Goal: Task Accomplishment & Management: Manage account settings

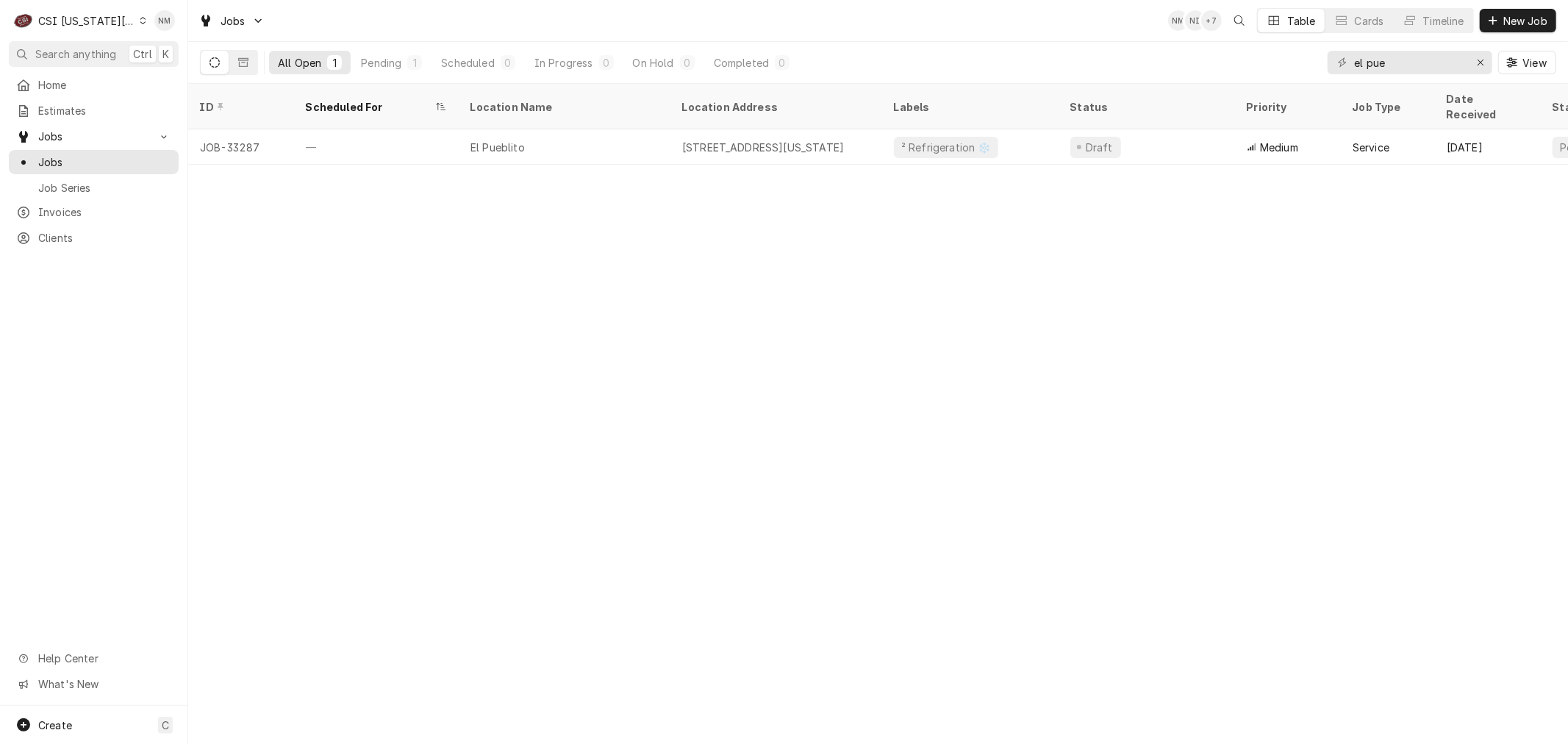
click at [140, 20] on icon "Dynamic Content Wrapper" at bounding box center [142, 21] width 6 height 7
click at [188, 79] on div "CSI St. [PERSON_NAME]" at bounding box center [253, 80] width 215 height 15
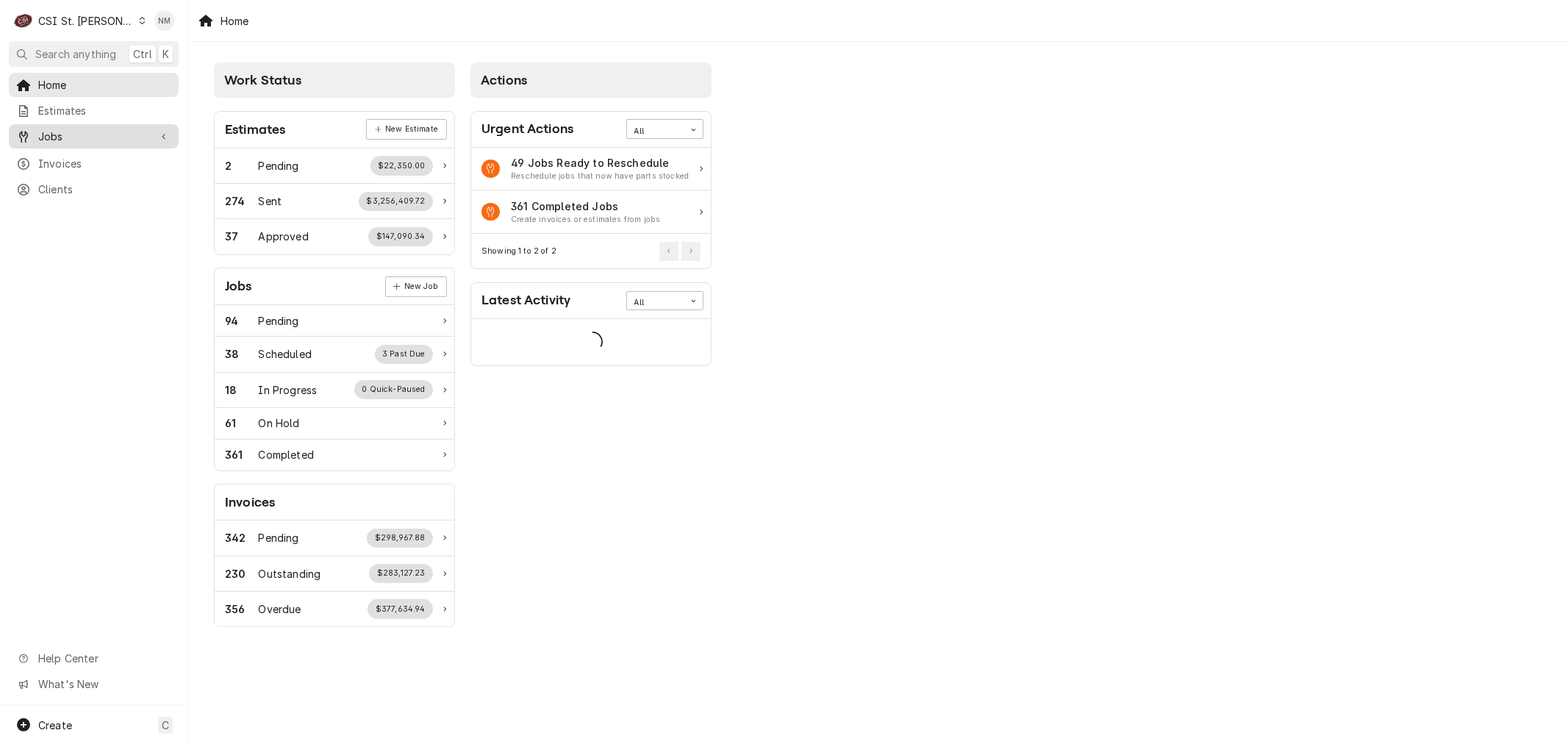
click at [54, 129] on span "Jobs" at bounding box center [94, 136] width 111 height 15
click at [56, 153] on div "Jobs" at bounding box center [93, 162] width 164 height 19
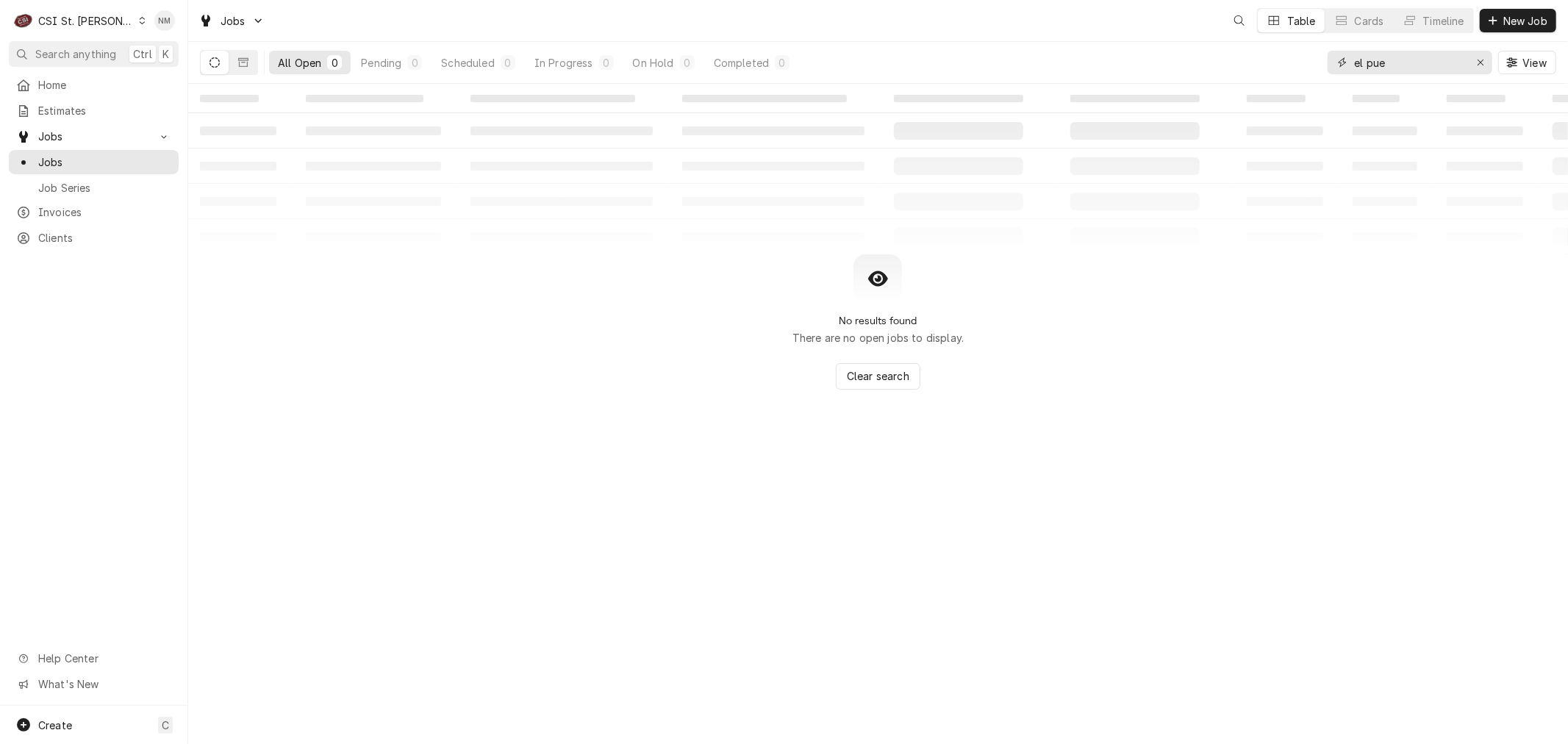
drag, startPoint x: 1405, startPoint y: 59, endPoint x: 1306, endPoint y: 65, distance: 99.2
click at [1306, 65] on div "All Open 0 Pending 0 Scheduled 0 In Progress 0 On Hold 0 Completed 0 el pue View" at bounding box center [877, 63] width 1356 height 41
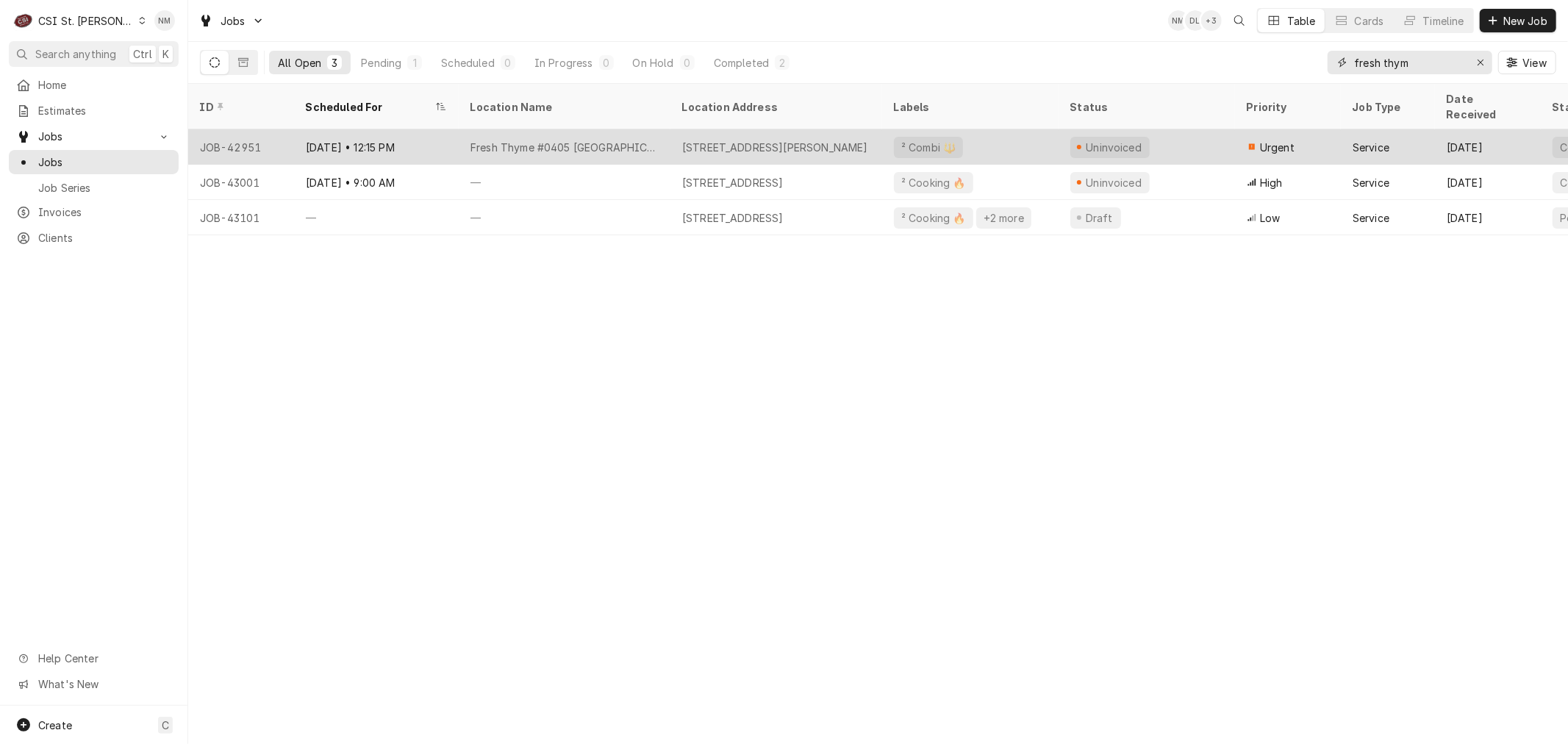
type input "fresh thym"
click at [662, 129] on div "Fresh Thyme #0405 [GEOGRAPHIC_DATA]" at bounding box center [564, 146] width 211 height 35
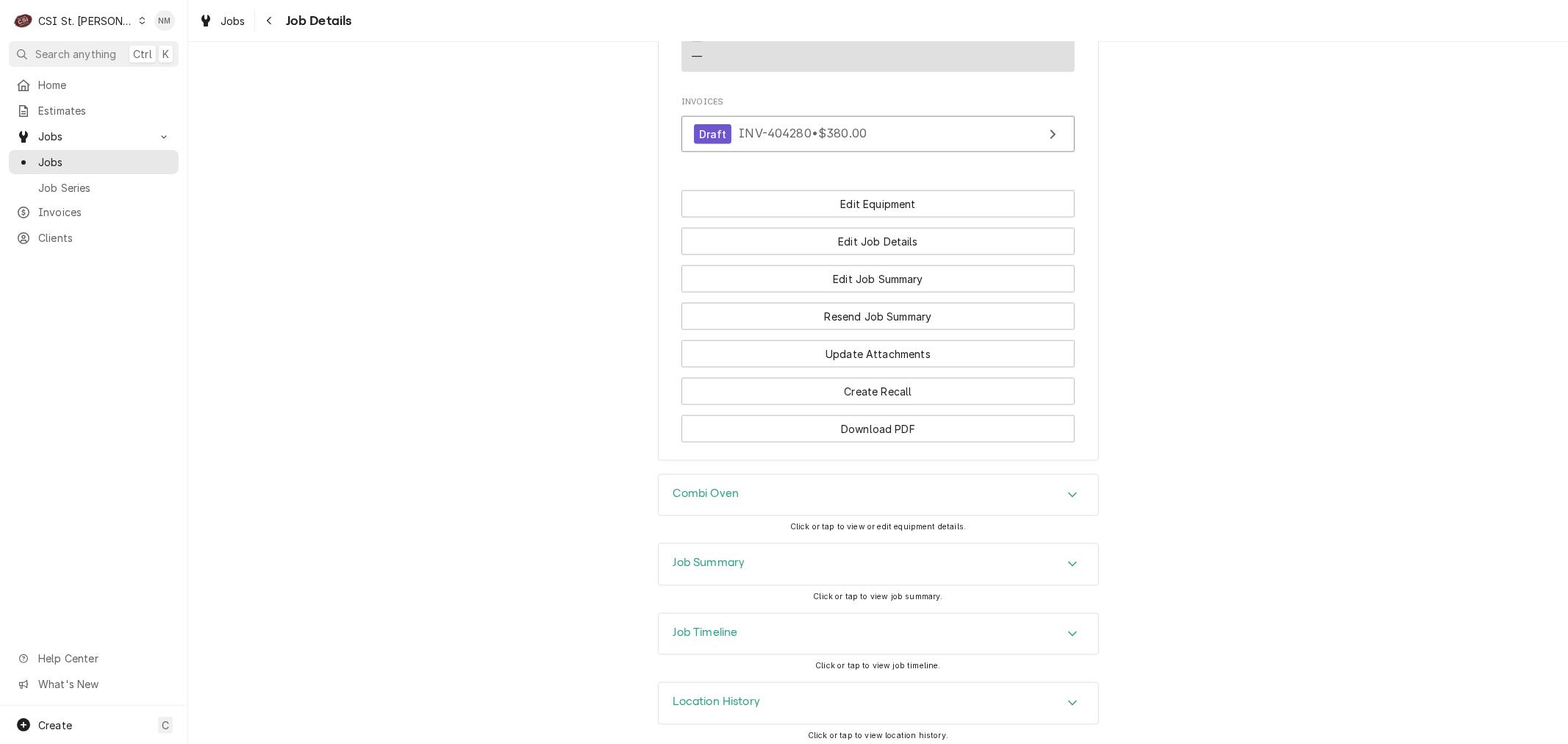
scroll to position [1634, 0]
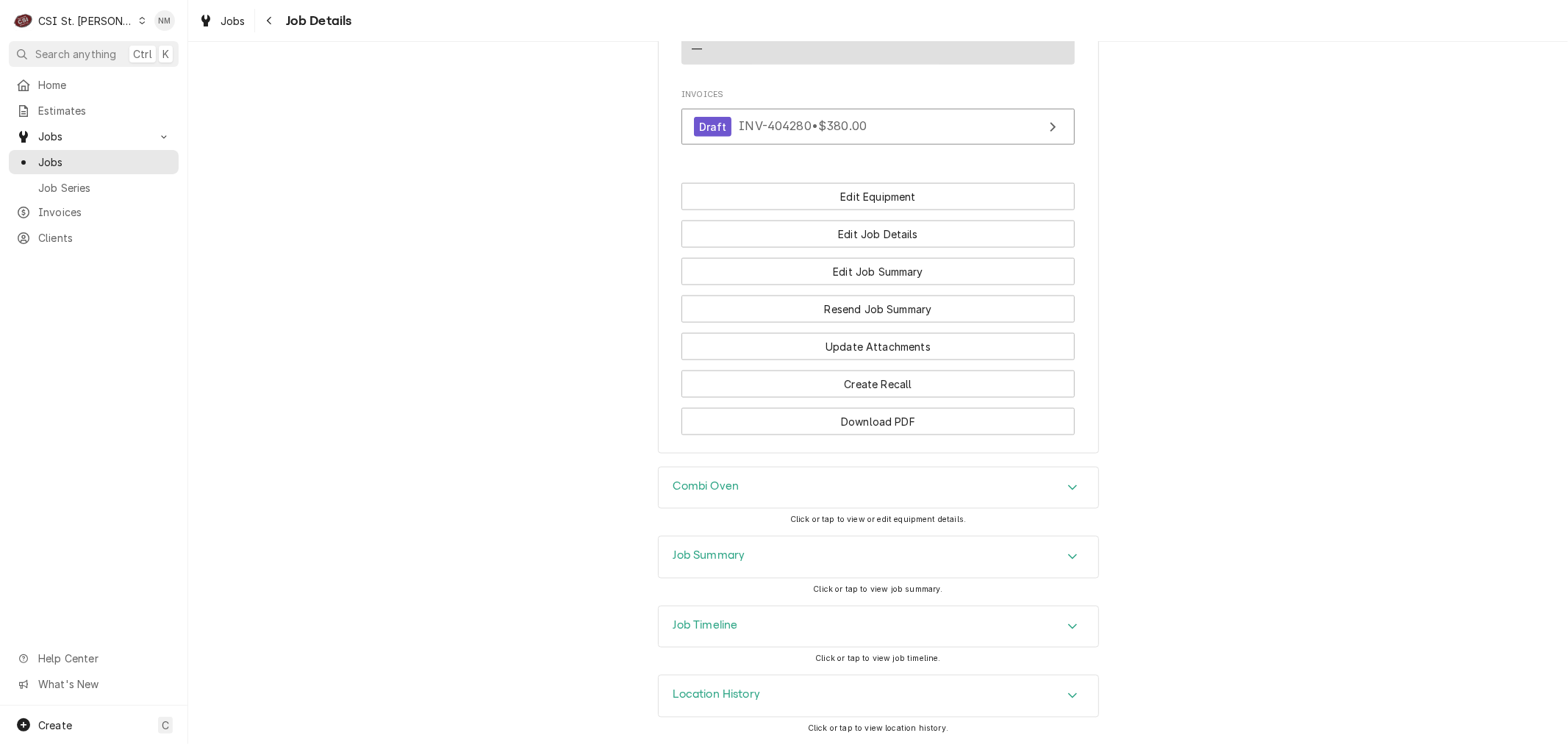
click at [703, 557] on h3 "Job Summary" at bounding box center [709, 556] width 72 height 14
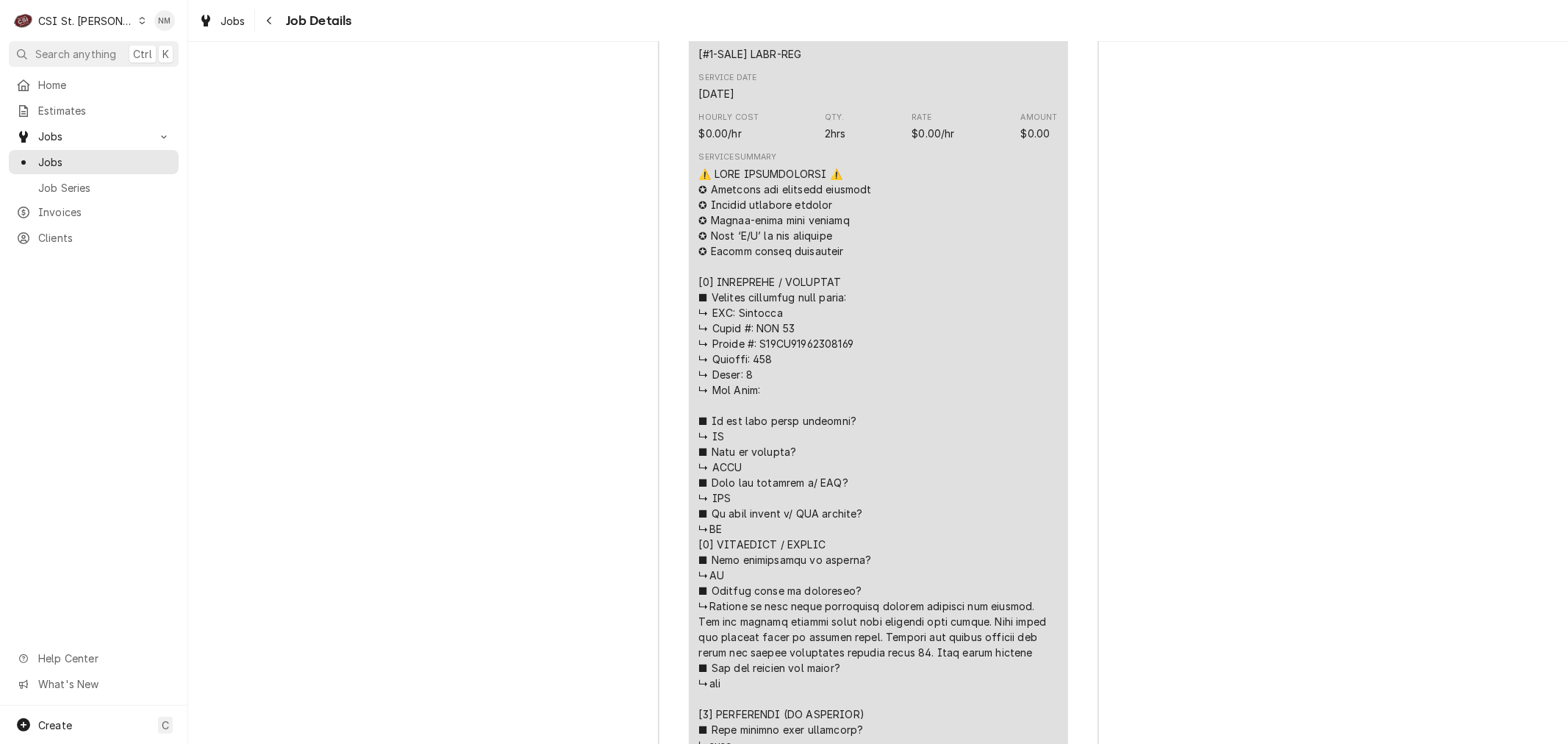
scroll to position [2615, 0]
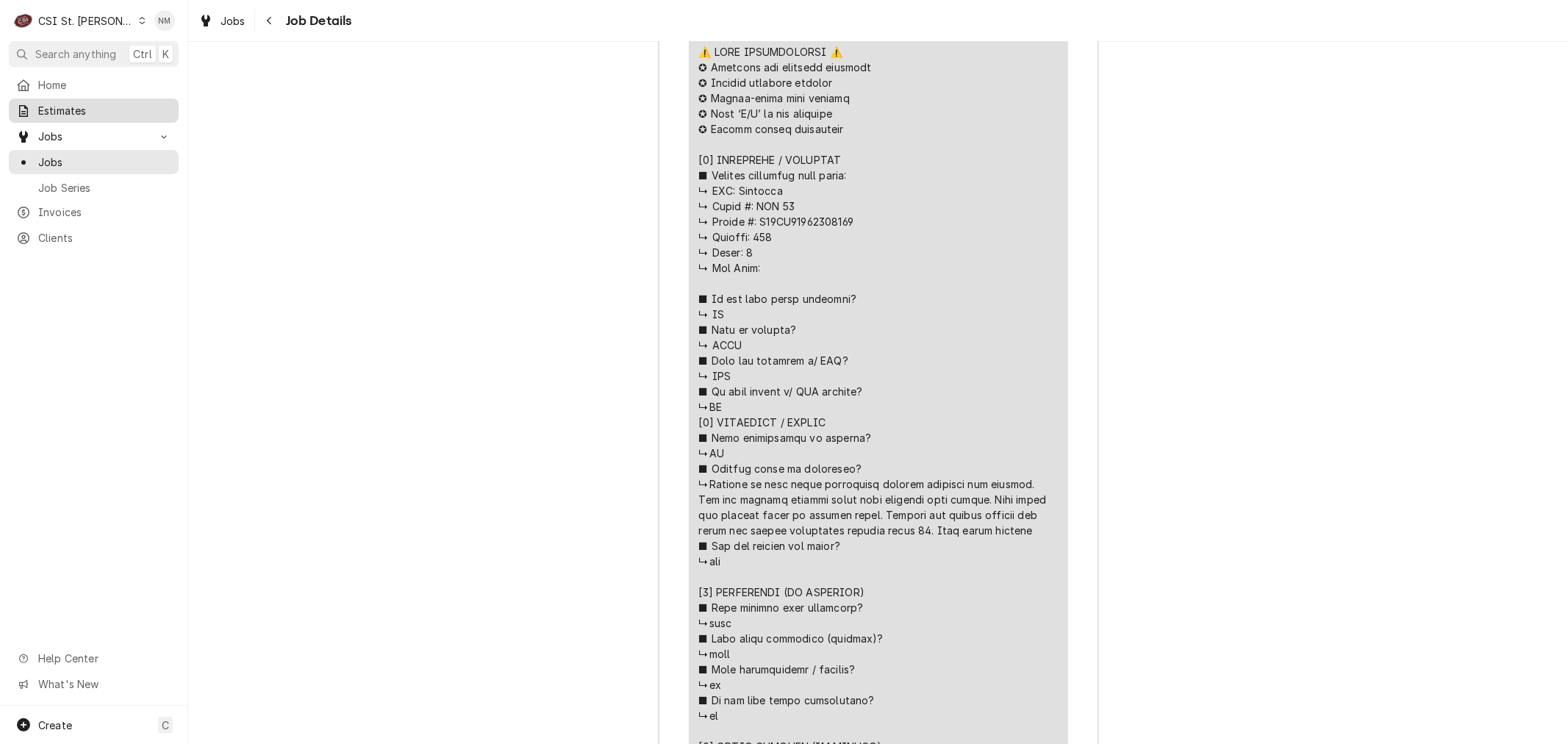
click at [80, 110] on span "Estimates" at bounding box center [105, 110] width 133 height 15
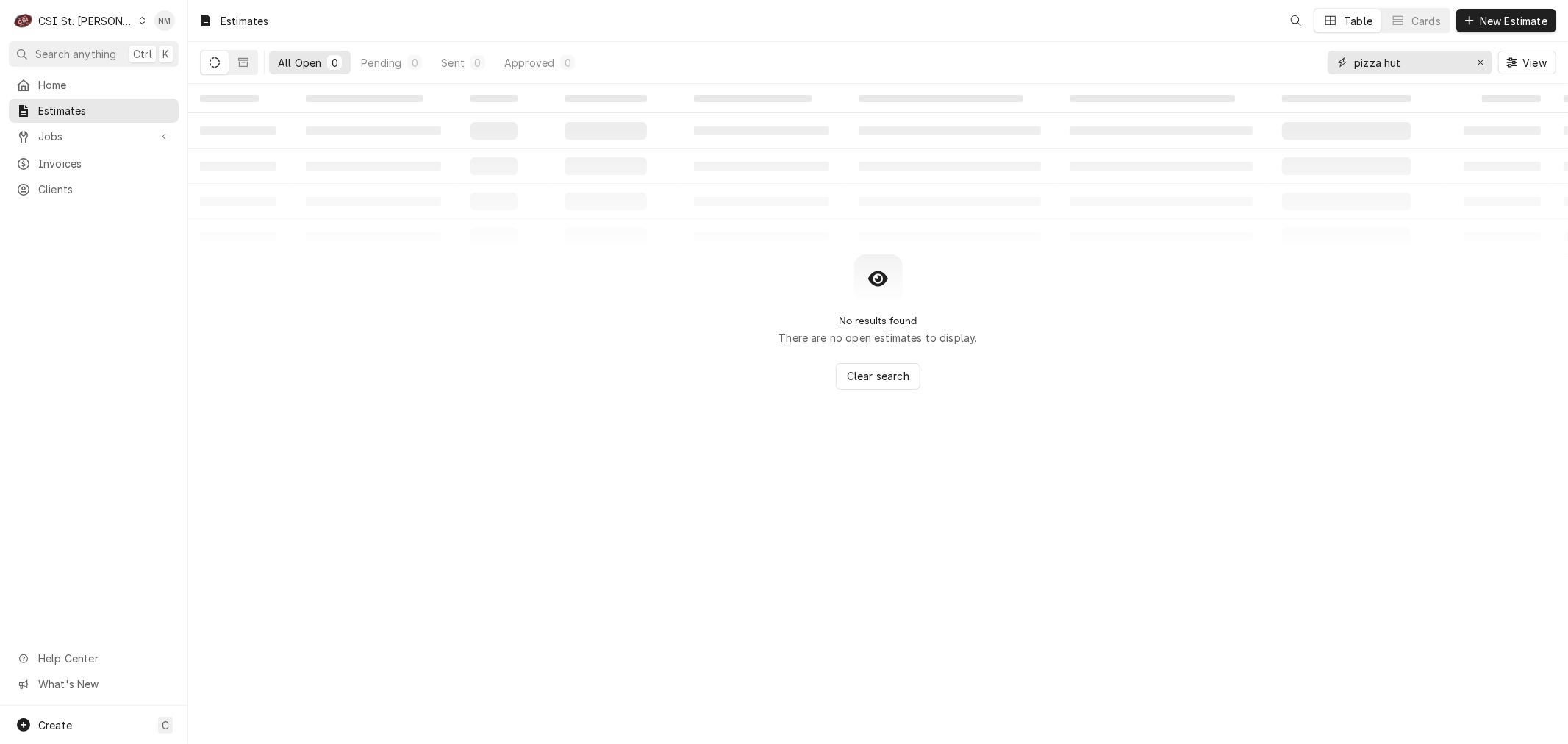
drag, startPoint x: 1423, startPoint y: 56, endPoint x: 1338, endPoint y: 62, distance: 85.2
click at [1338, 62] on div "pizza hut" at bounding box center [1409, 63] width 165 height 23
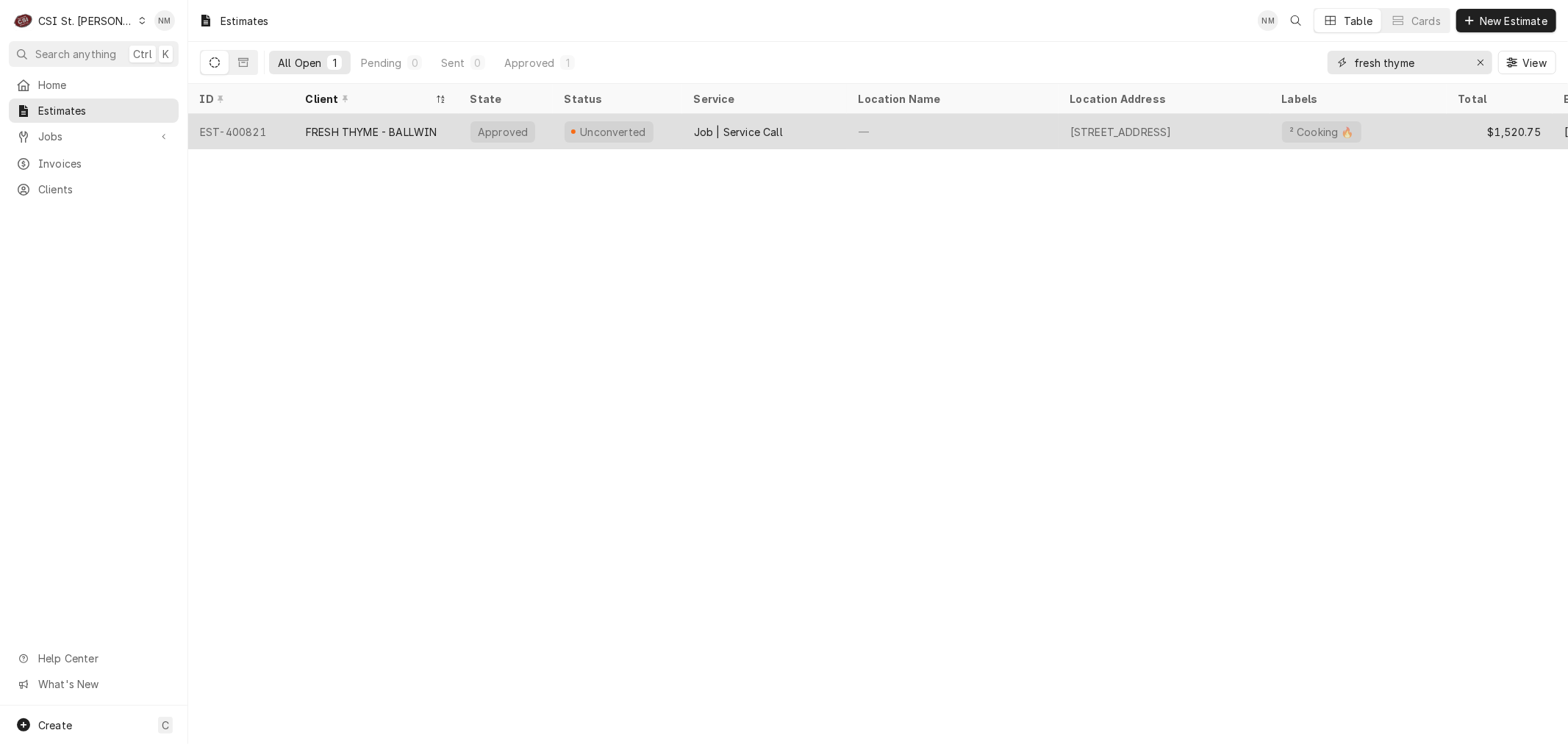
type input "fresh thyme"
click at [971, 126] on div "—" at bounding box center [952, 131] width 211 height 35
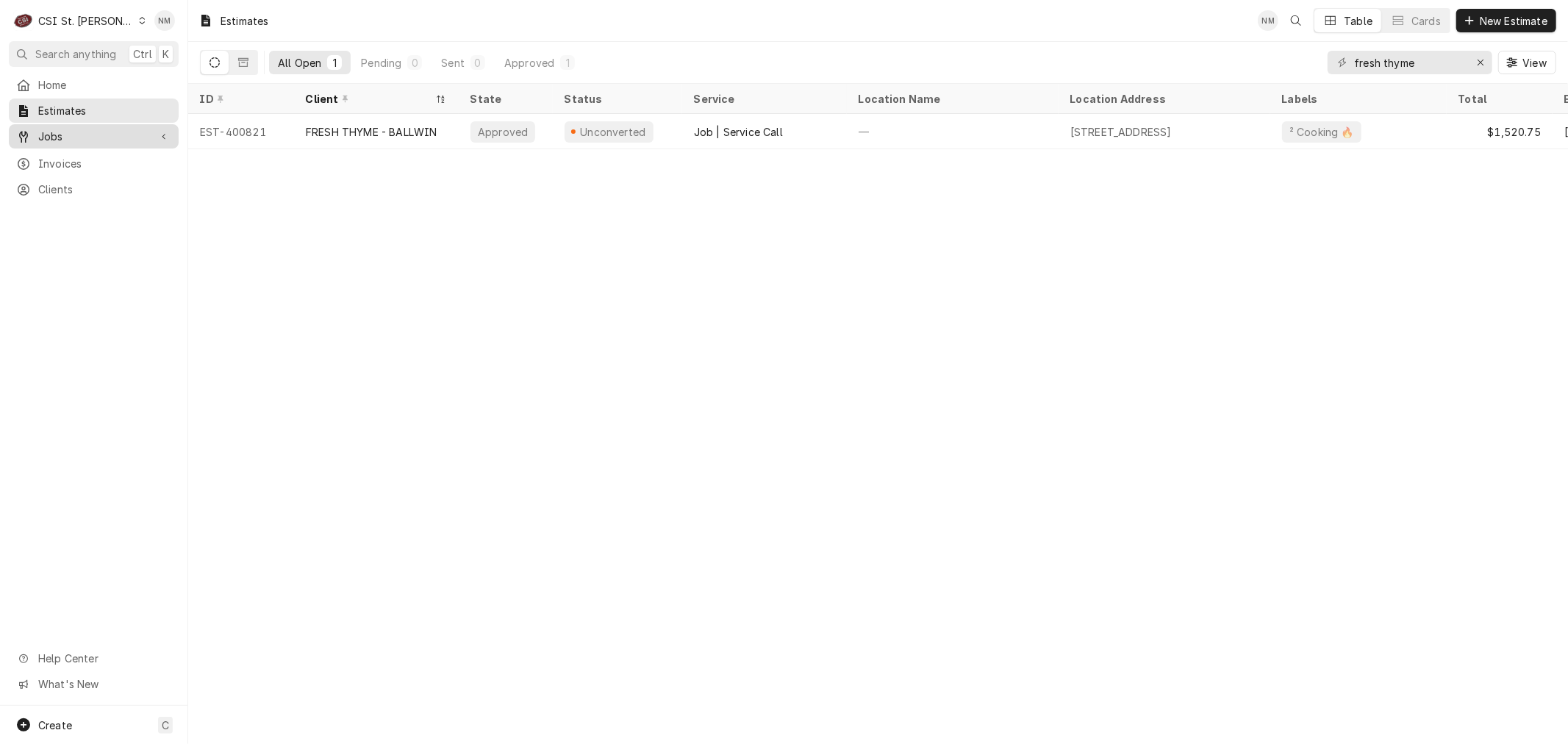
click at [59, 133] on span "Jobs" at bounding box center [94, 136] width 111 height 15
click at [64, 162] on span "Jobs" at bounding box center [105, 161] width 133 height 15
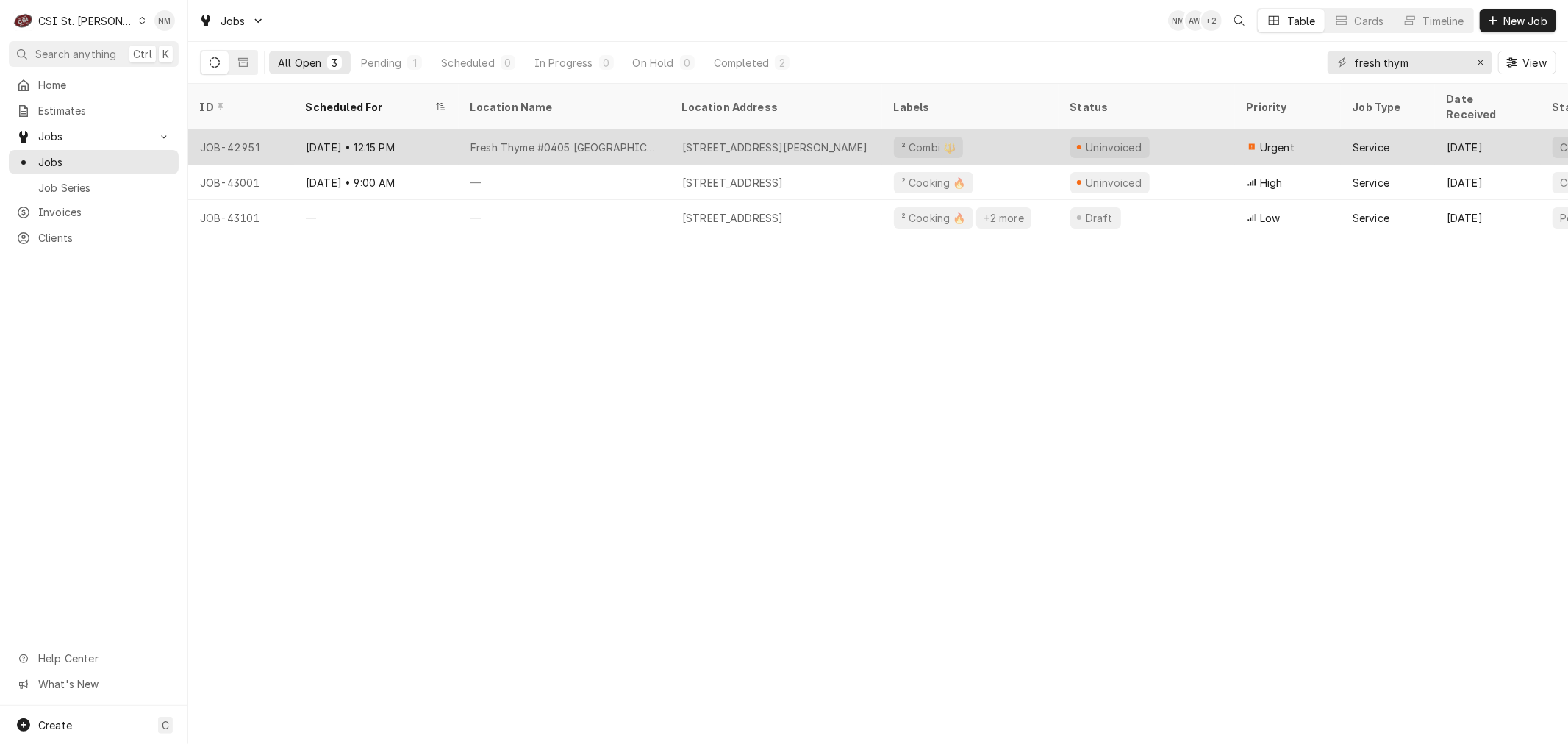
click at [625, 140] on div "Fresh Thyme #0405 [GEOGRAPHIC_DATA]" at bounding box center [564, 147] width 188 height 15
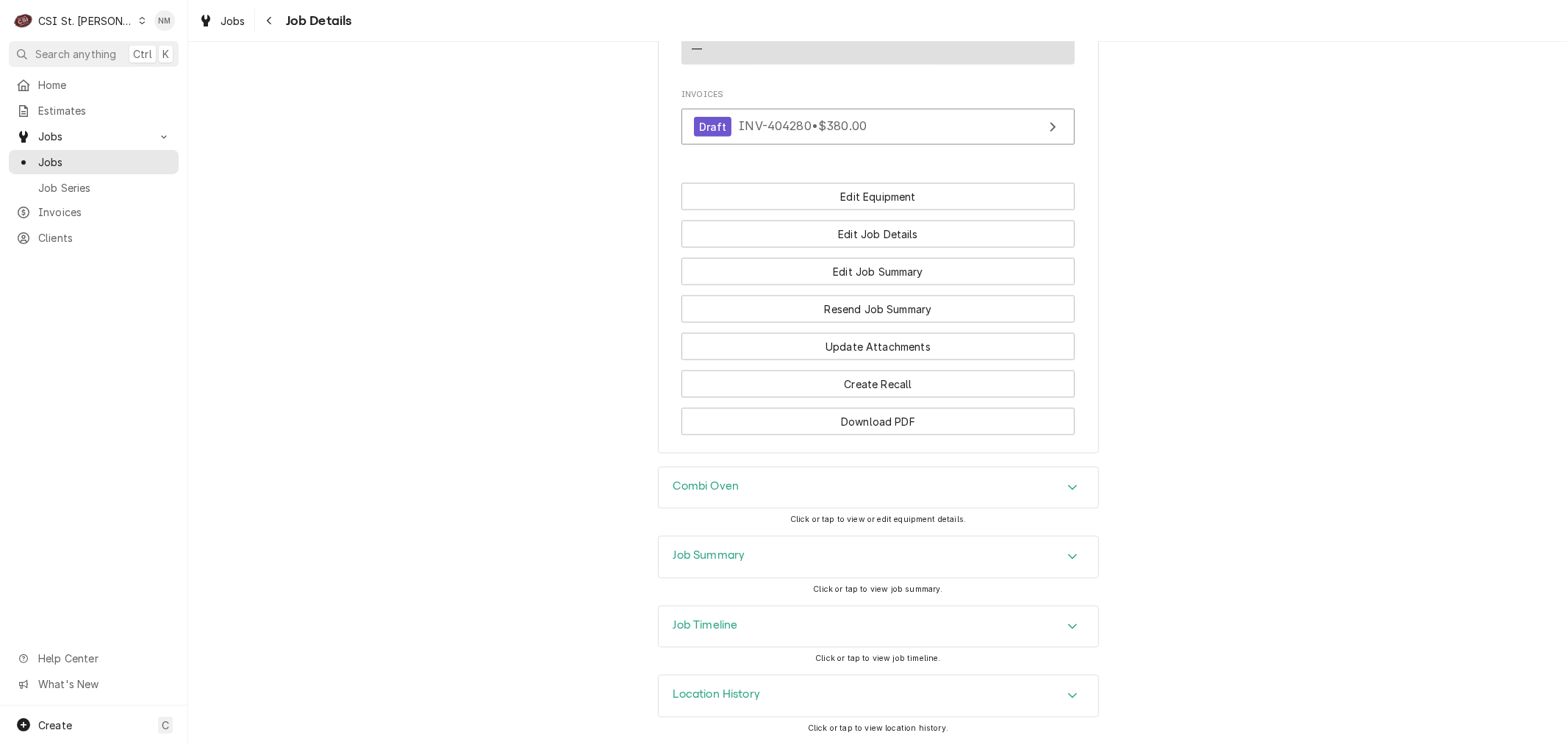
scroll to position [1634, 0]
click at [714, 555] on h3 "Job Summary" at bounding box center [709, 556] width 72 height 14
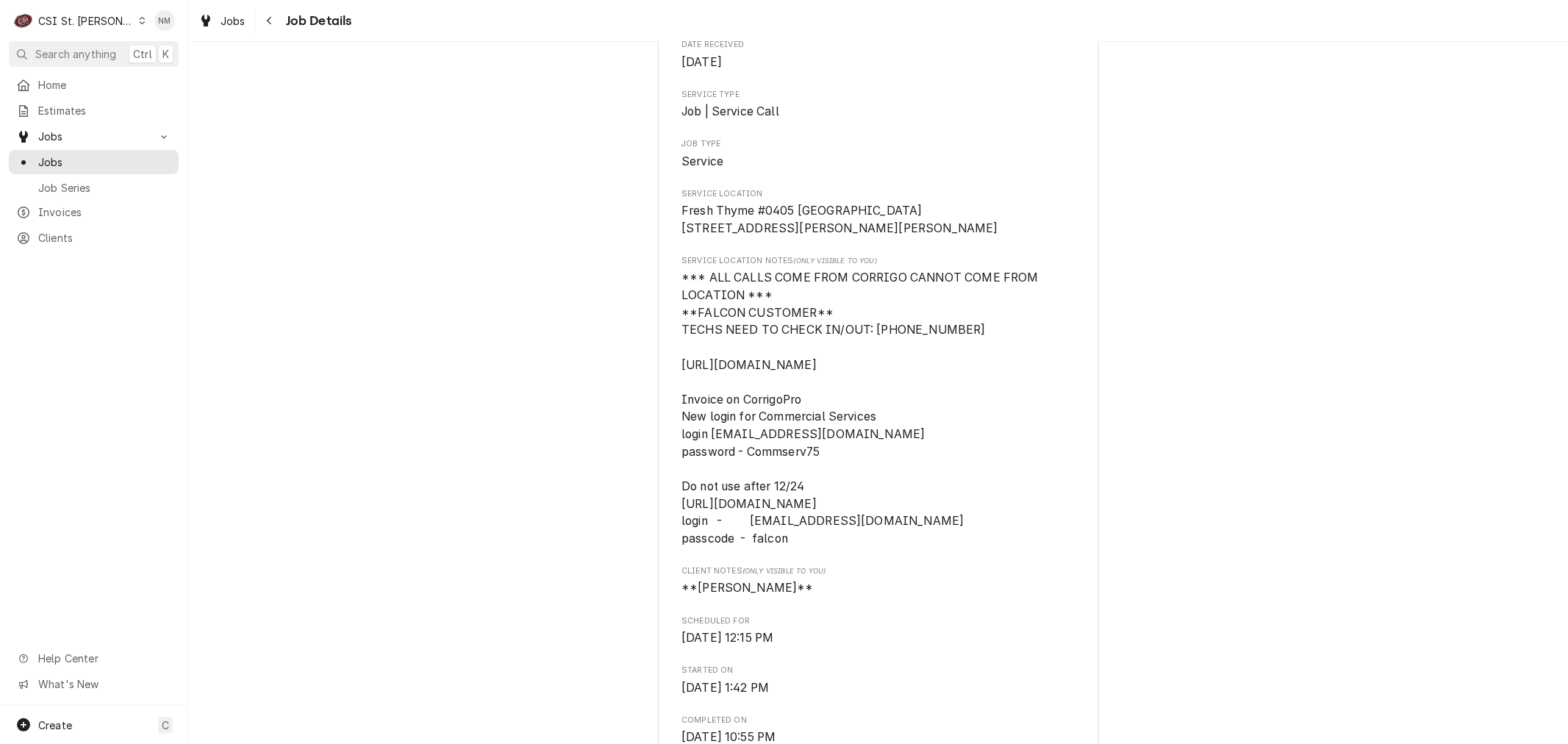
scroll to position [82, 0]
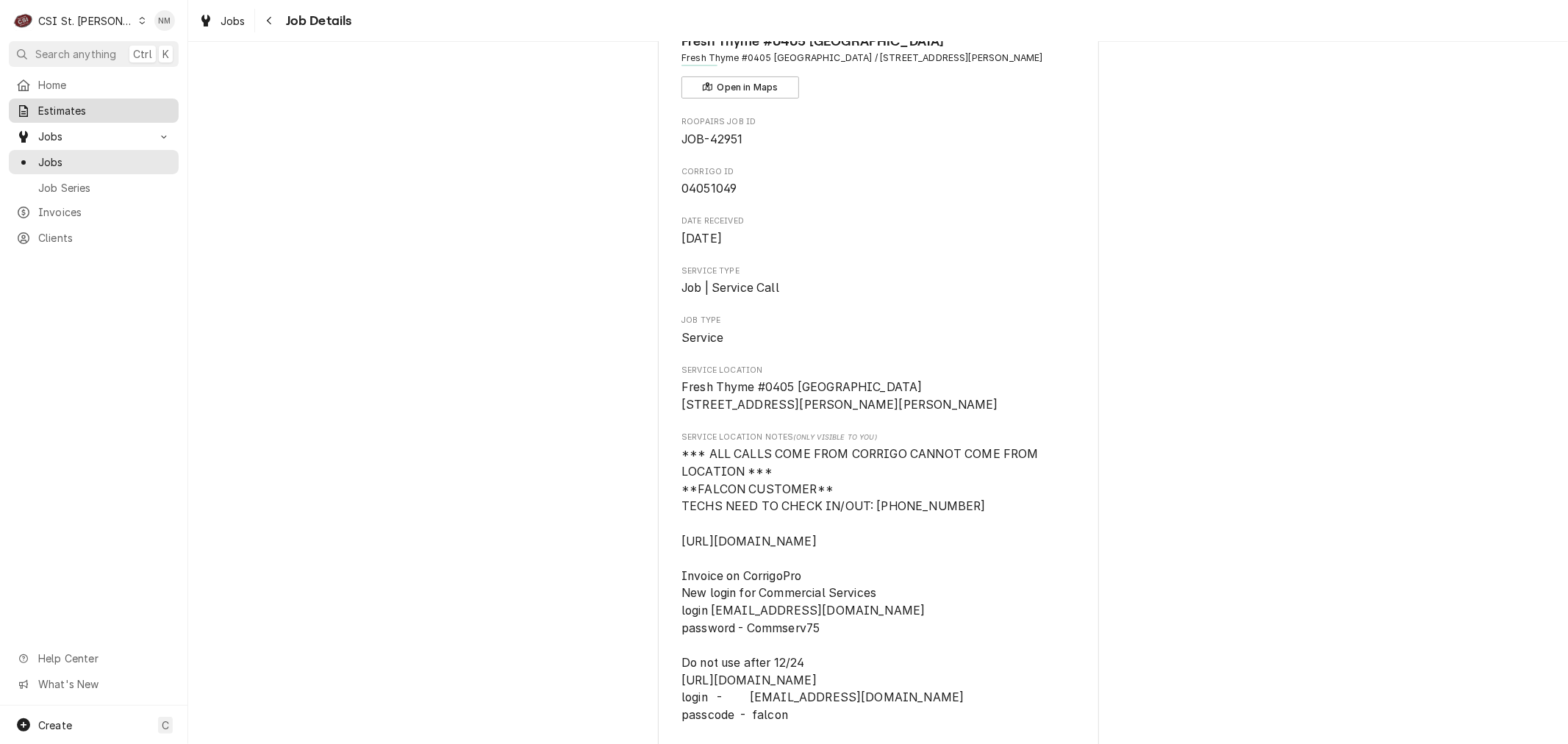
click at [82, 108] on span "Estimates" at bounding box center [105, 110] width 133 height 15
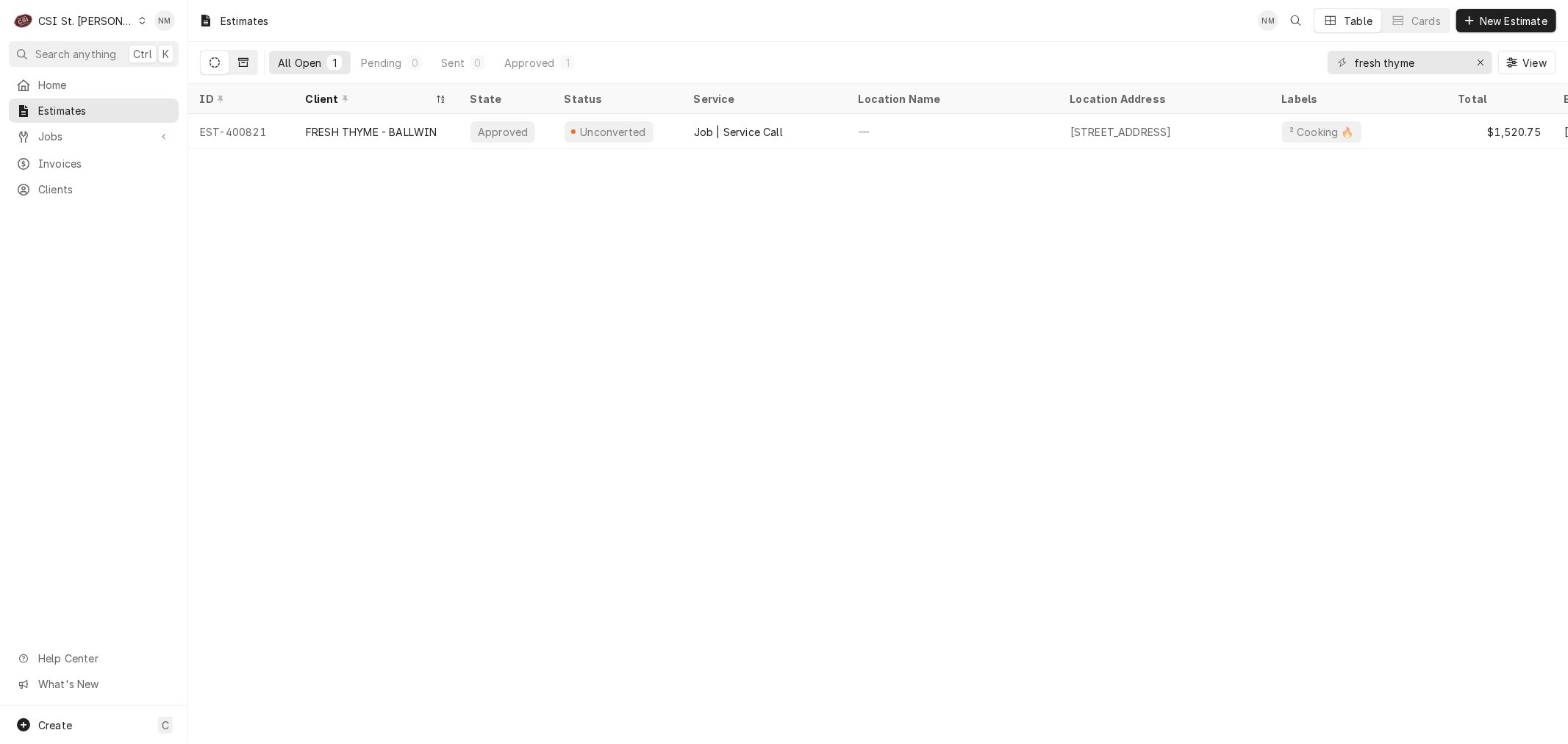
click at [244, 61] on icon "Dynamic Content Wrapper" at bounding box center [243, 62] width 10 height 10
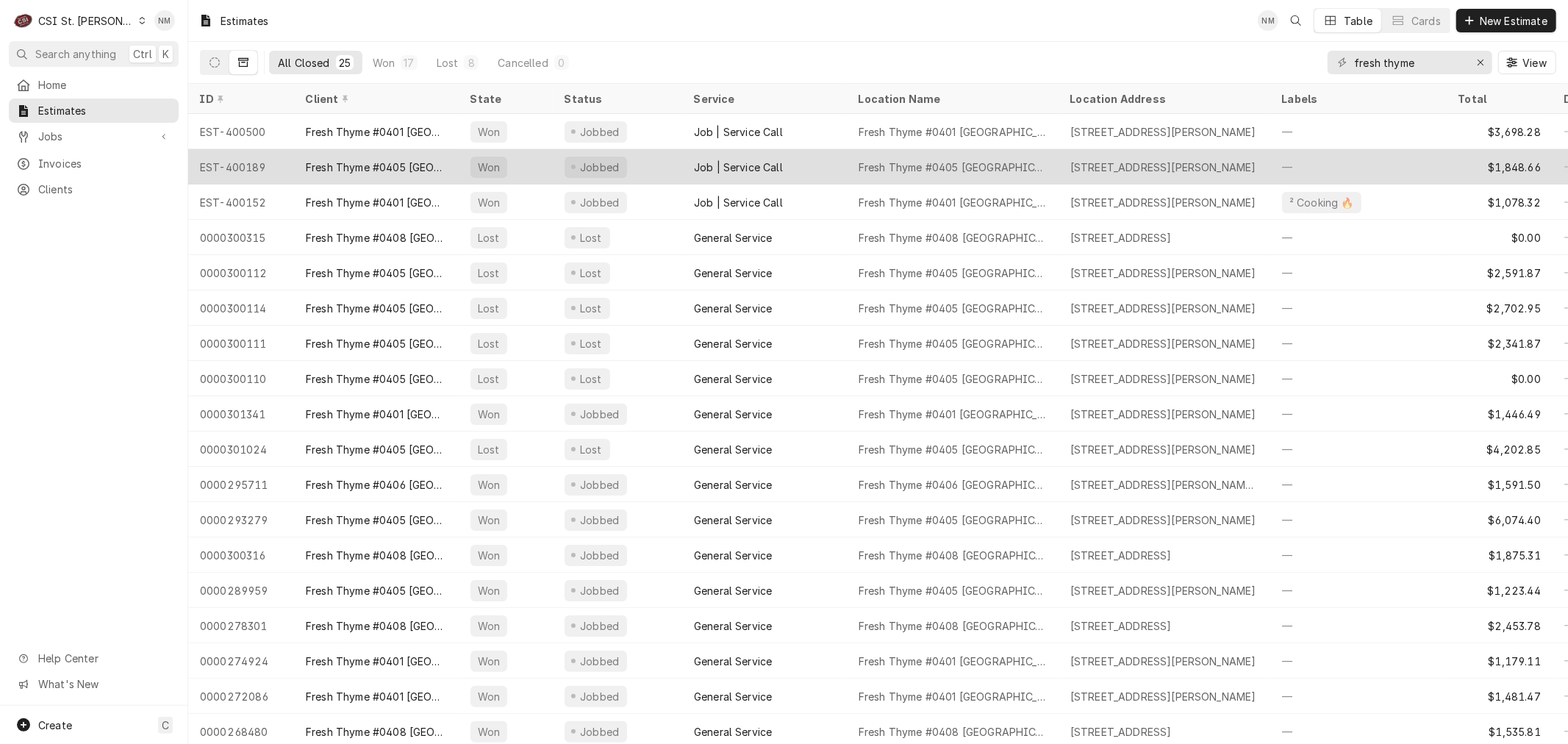
click at [538, 169] on div "Won" at bounding box center [505, 167] width 94 height 35
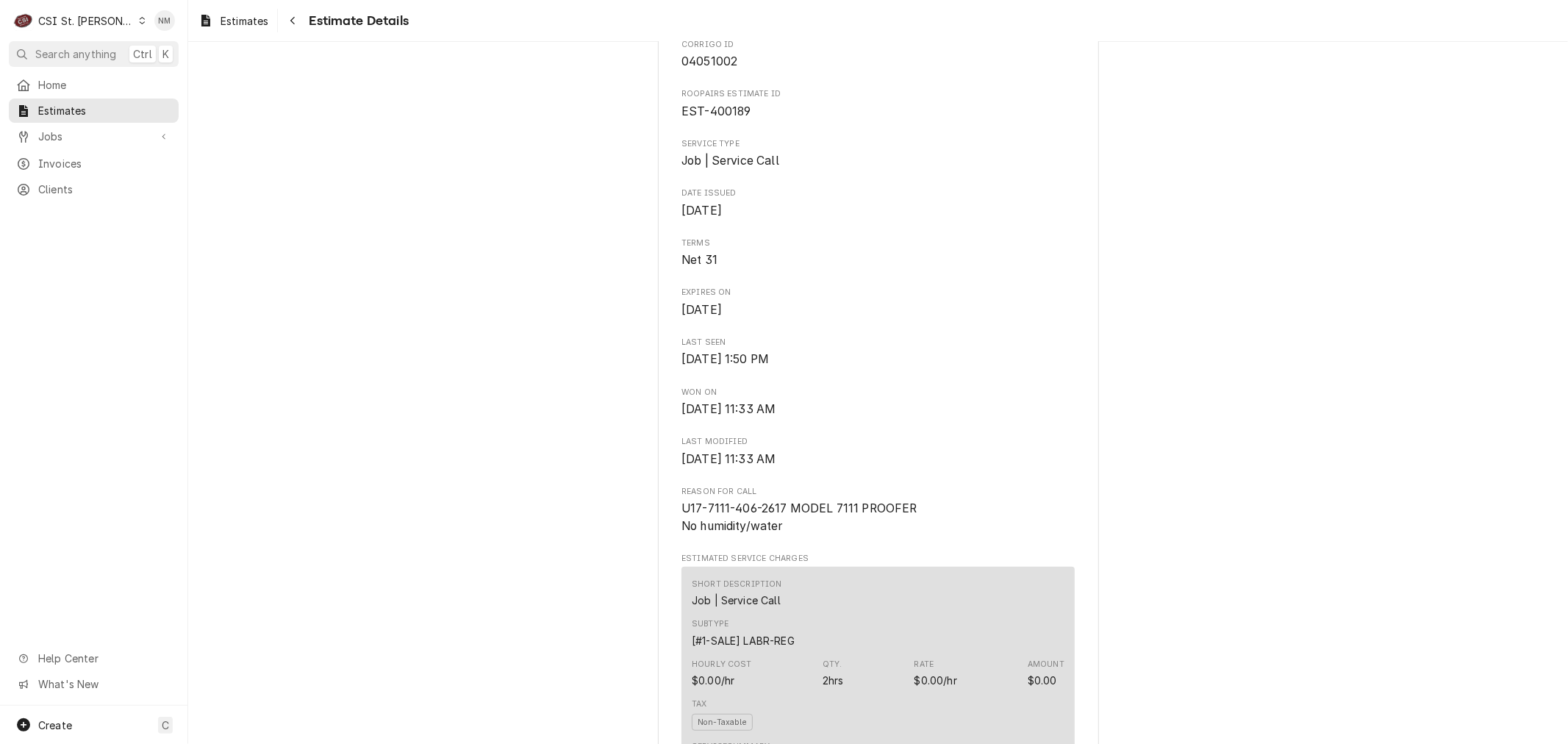
scroll to position [571, 0]
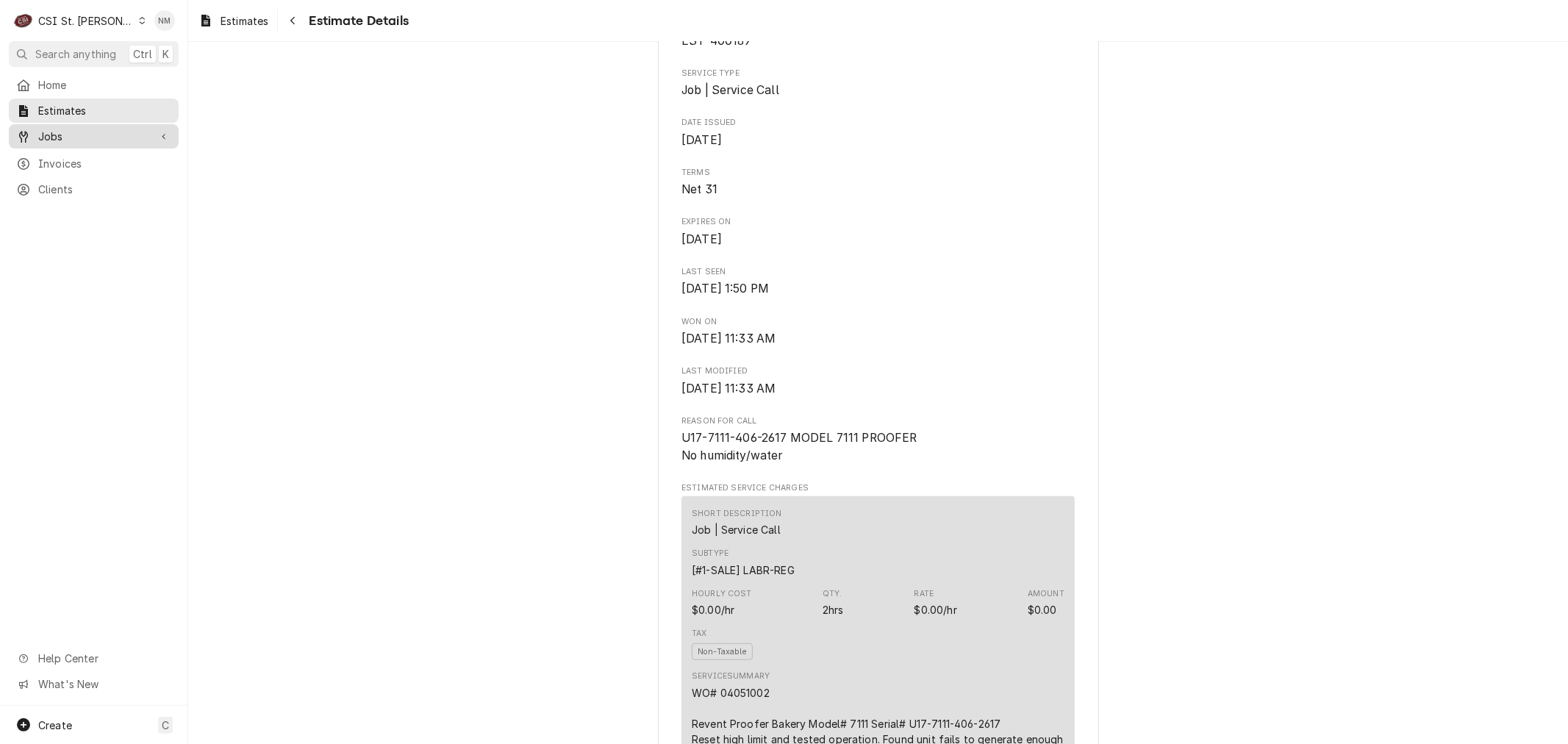
click at [52, 135] on span "Jobs" at bounding box center [94, 136] width 111 height 15
click at [57, 164] on span "Jobs" at bounding box center [105, 161] width 133 height 15
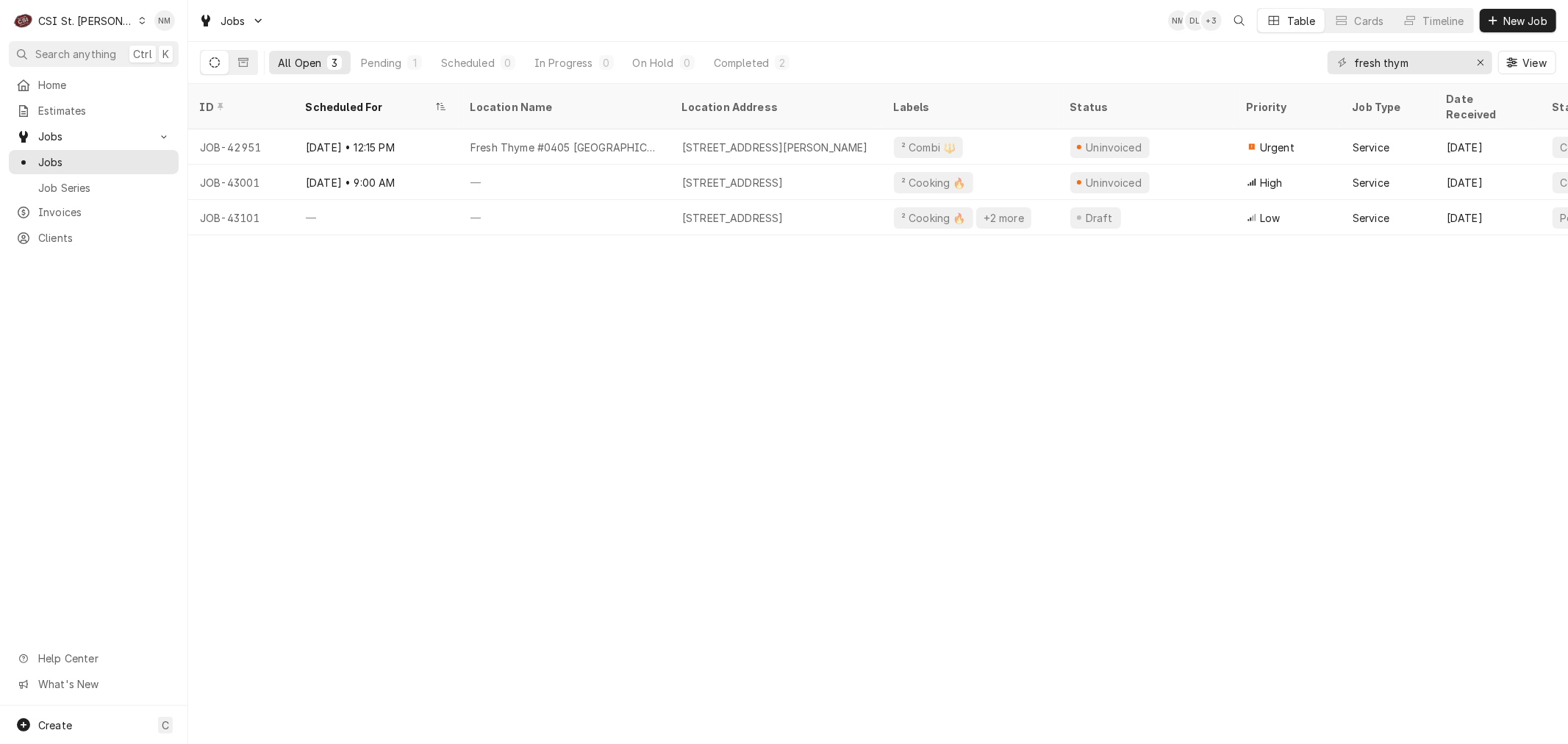
click at [138, 19] on div "Dynamic Content Wrapper" at bounding box center [142, 20] width 8 height 10
click at [161, 34] on div "CSI [US_STATE][GEOGRAPHIC_DATA]" at bounding box center [226, 29] width 194 height 15
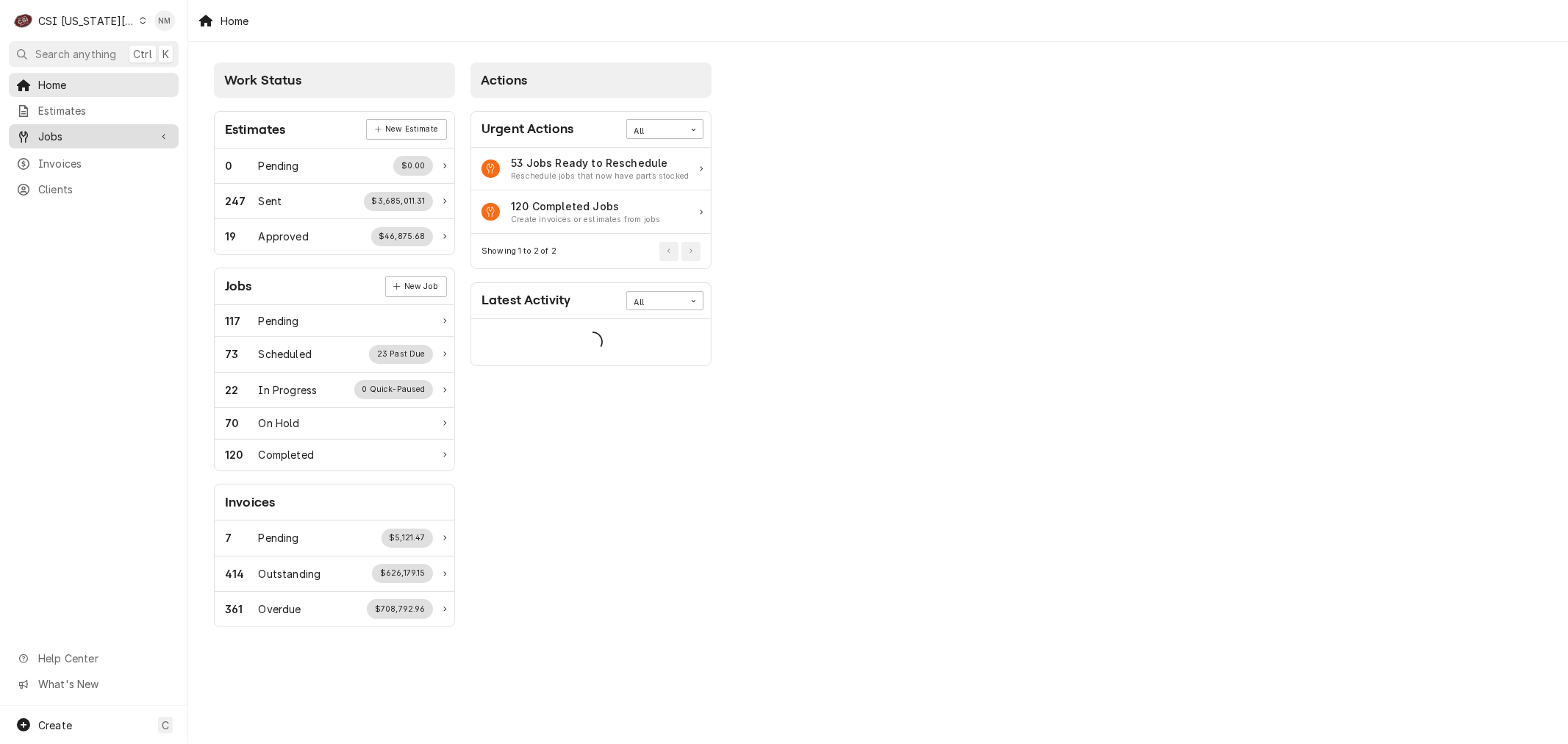
click at [68, 130] on span "Jobs" at bounding box center [94, 136] width 111 height 15
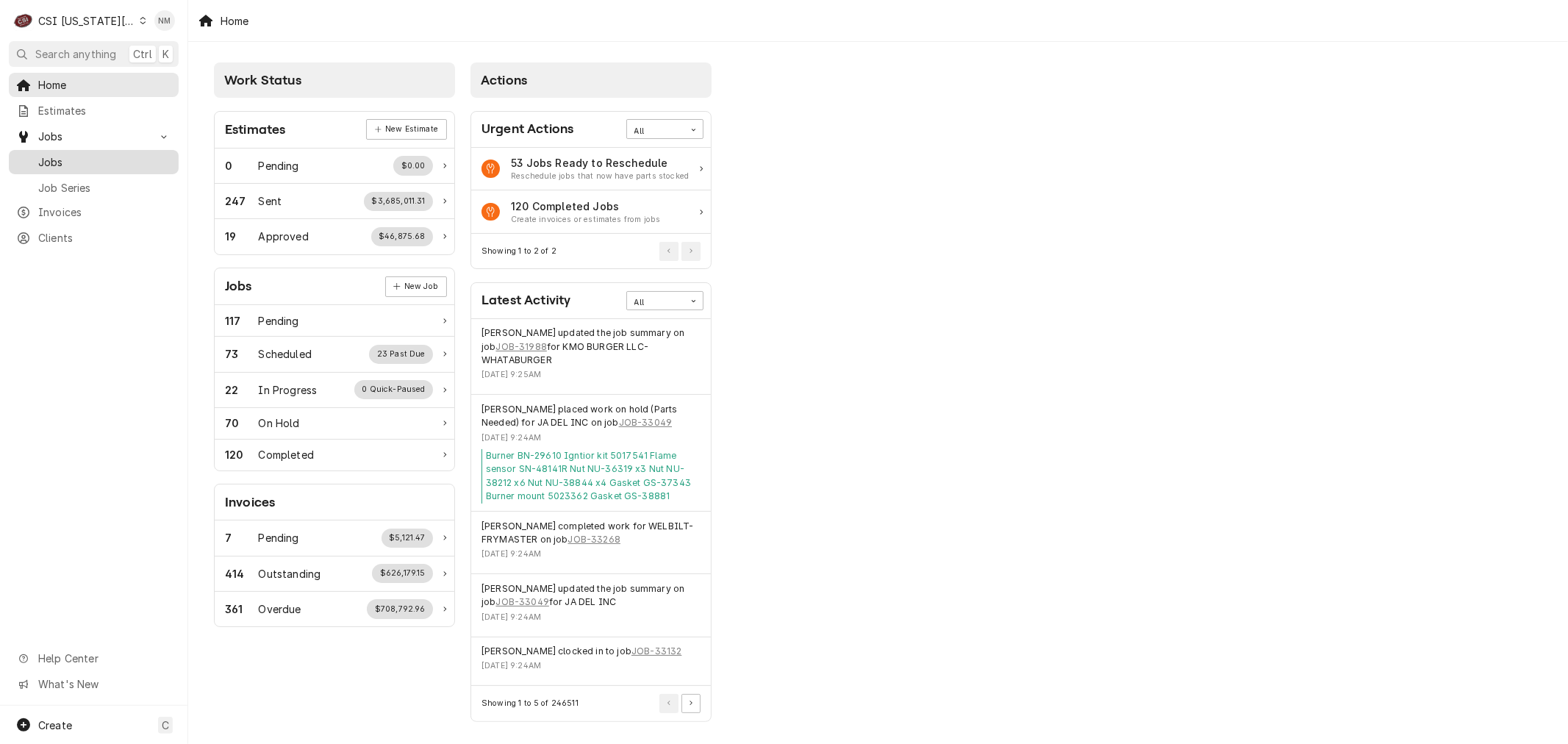
click at [66, 150] on link "Jobs" at bounding box center [93, 161] width 169 height 24
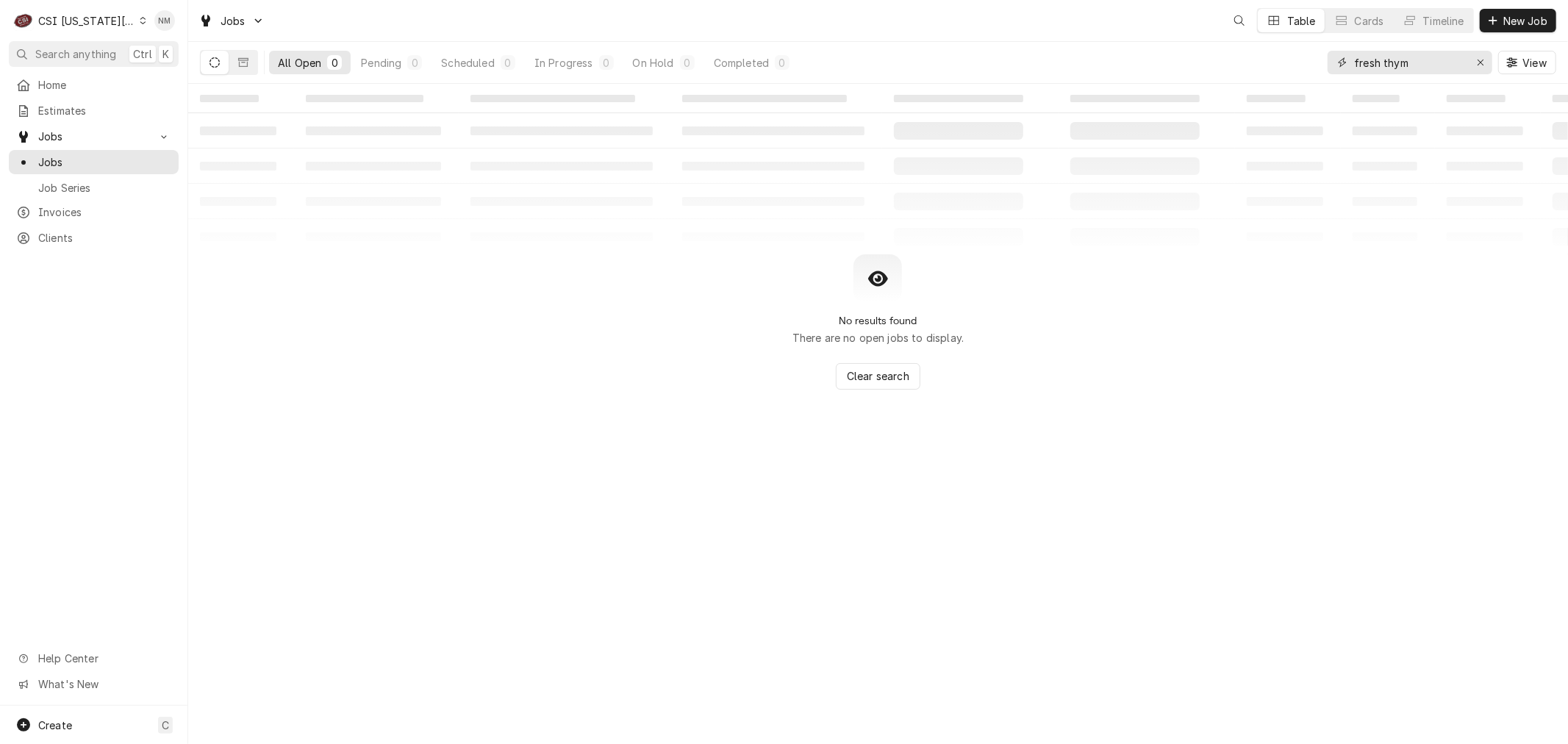
drag, startPoint x: 1417, startPoint y: 63, endPoint x: 1278, endPoint y: 64, distance: 139.0
click at [1278, 64] on div "All Open 0 Pending 0 Scheduled 0 In Progress 0 On Hold 0 Completed 0 fresh thym…" at bounding box center [877, 63] width 1356 height 41
paste input "2051626"
type input "2051626"
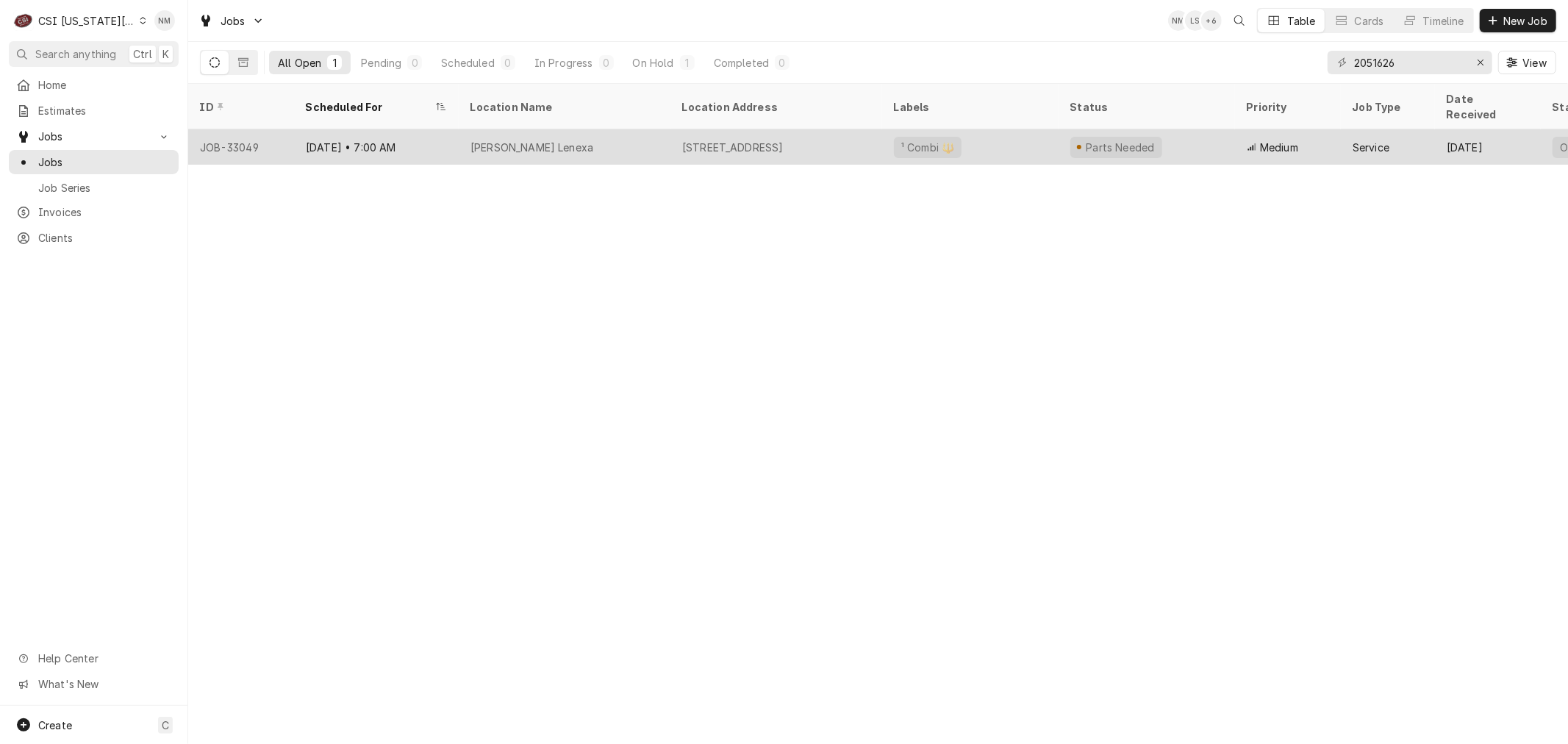
click at [635, 137] on div "Jack Stack Lenexa" at bounding box center [564, 146] width 211 height 35
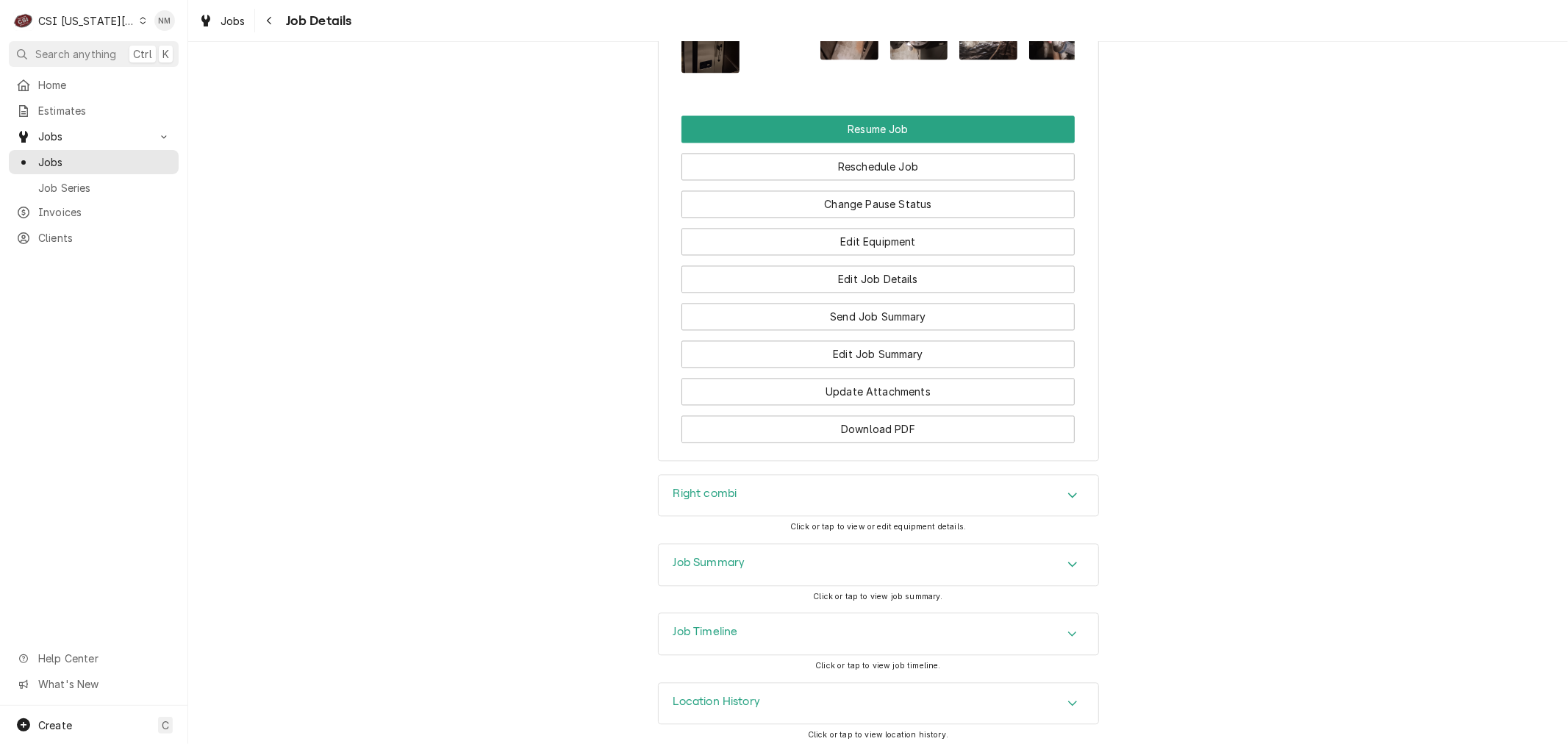
scroll to position [2563, 0]
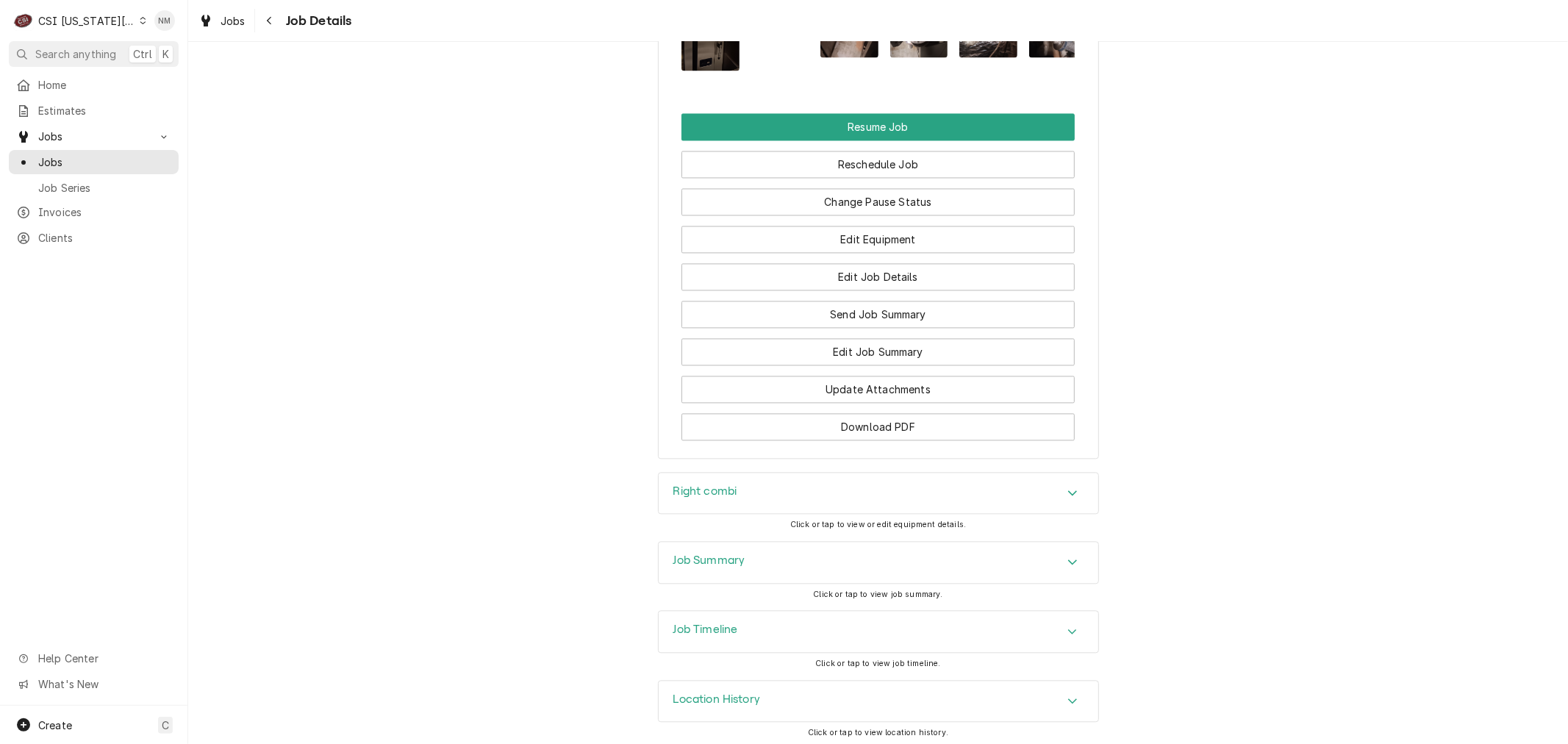
click at [728, 556] on h3 "Job Summary" at bounding box center [709, 561] width 72 height 14
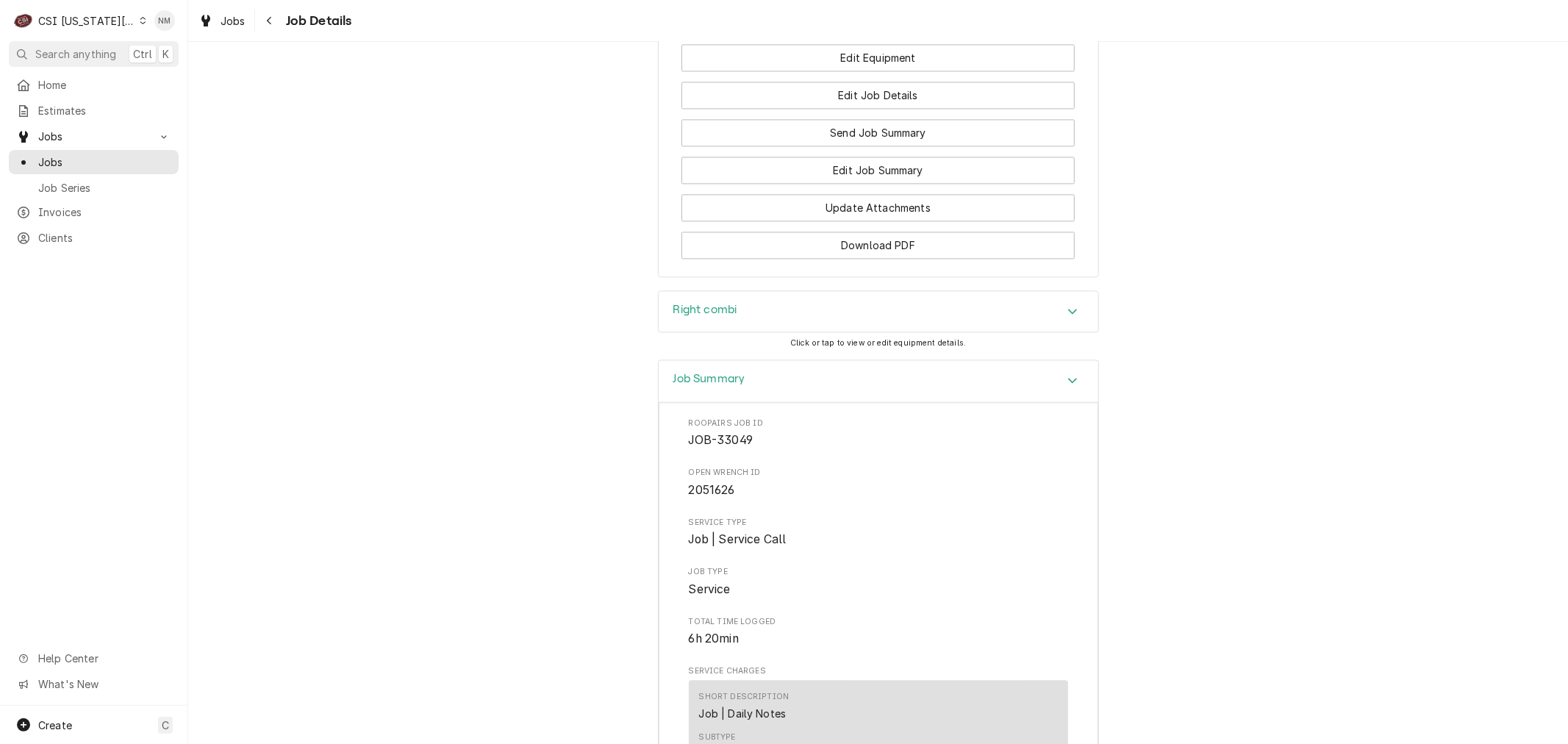
scroll to position [2567, 0]
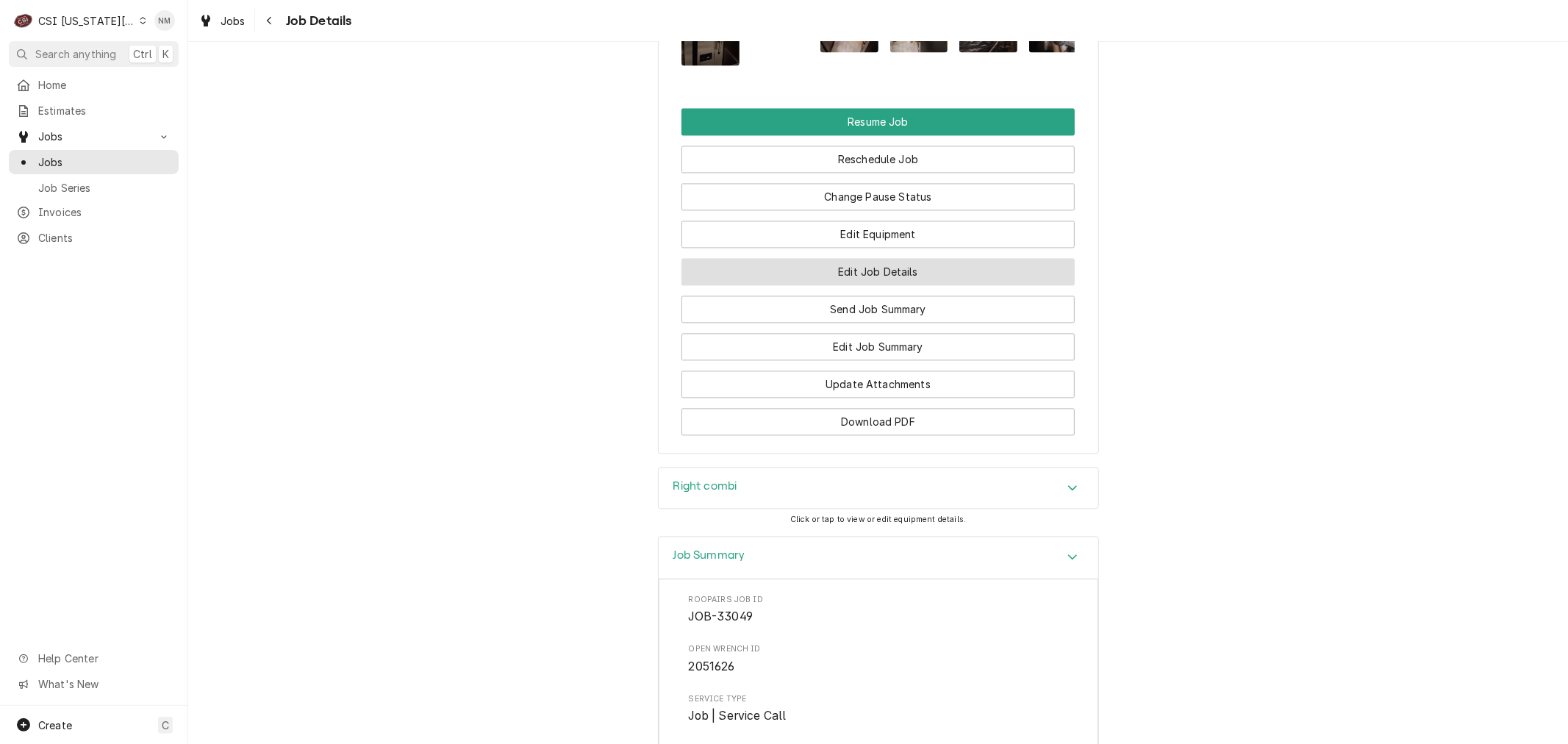
click at [882, 267] on button "Edit Job Details" at bounding box center [877, 272] width 393 height 27
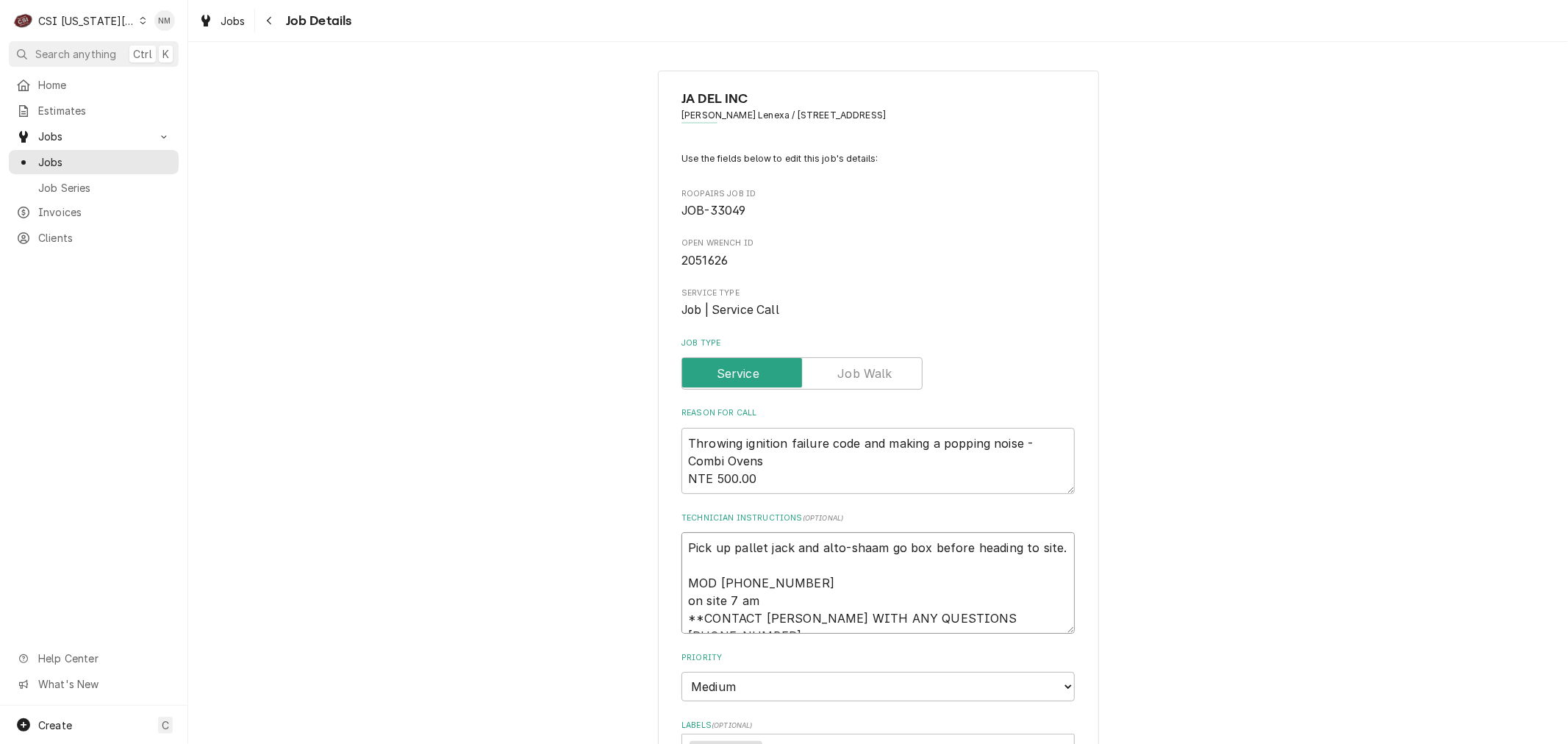
click at [681, 546] on textarea "Pick up pallet jack and alto-shaam go box before heading to site. MOD [PHONE_NU…" at bounding box center [877, 583] width 393 height 101
type textarea "x"
type textarea "Pick up pallet jack and alto-shaam go box before heading to site. MOD [PHONE_NU…"
type textarea "x"
type textarea "N Pick up pallet jack and alto-shaam go box before heading to site. MOD [PHONE_…"
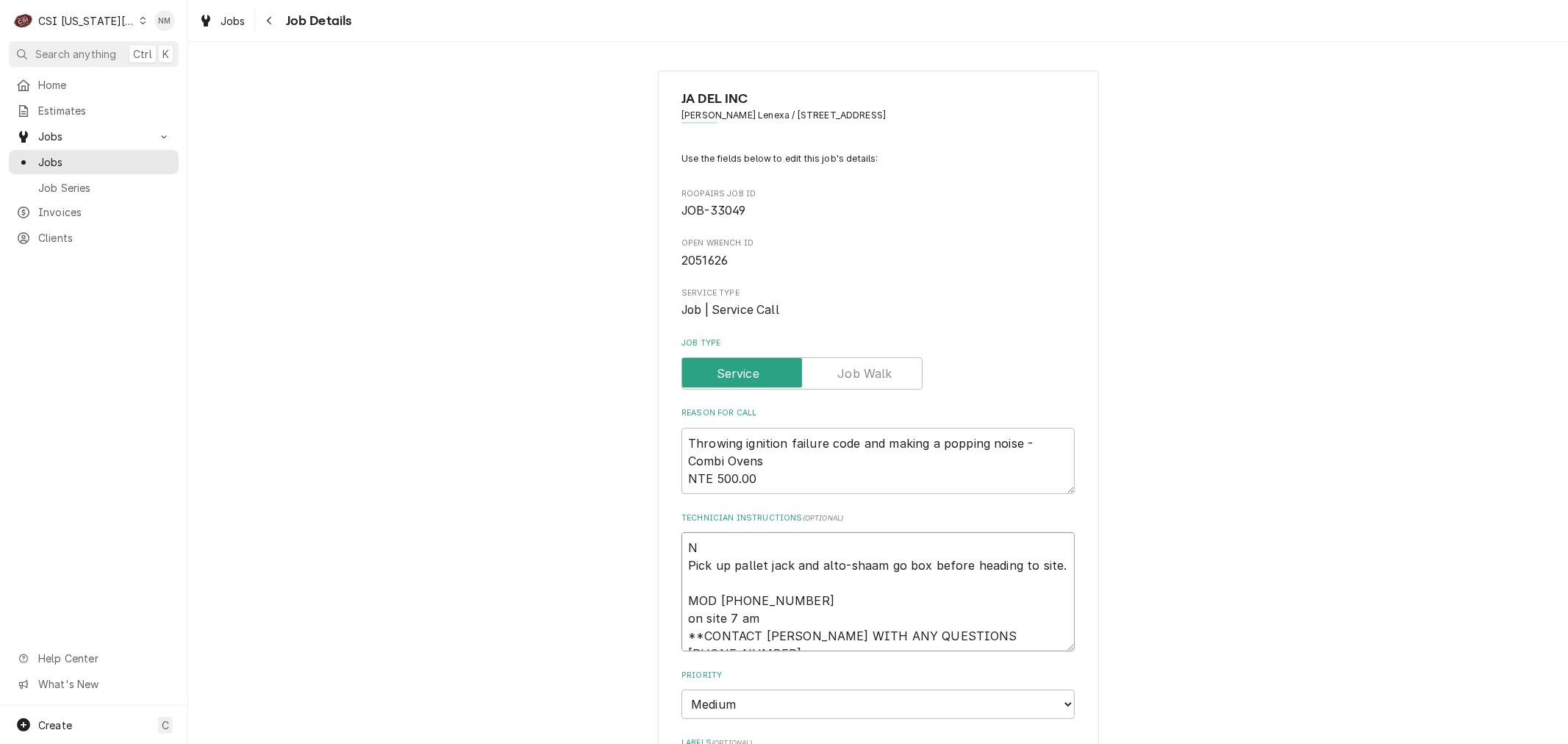
type textarea "x"
type textarea "NT Pick up pallet jack and alto-shaam go box before heading to site. MOD [PHONE…"
type textarea "x"
type textarea "NTE Pick up pallet jack and alto-shaam go box before heading to site. MOD [PHON…"
type textarea "x"
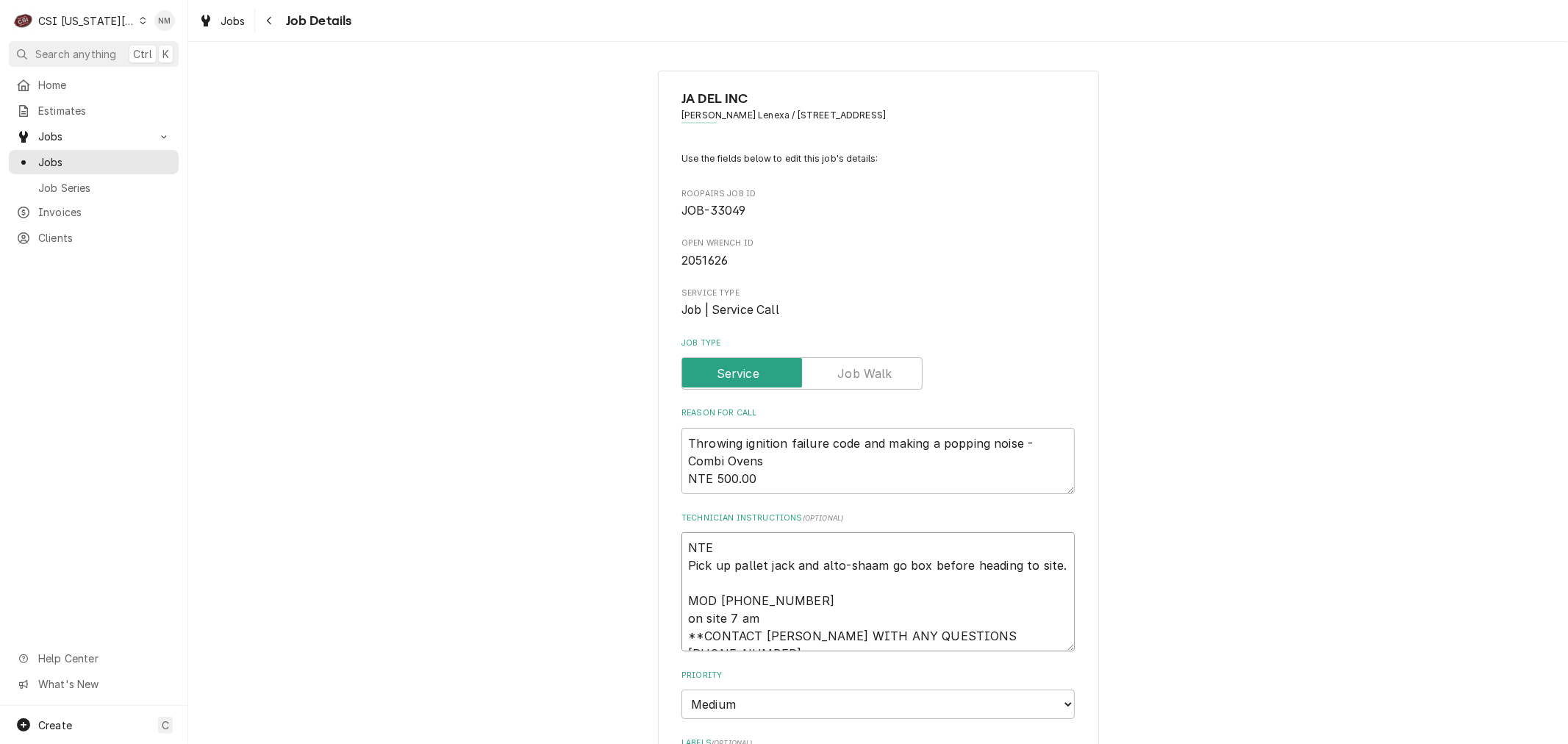
type textarea "NTE Pick up pallet jack and alto-shaam go box before heading to site. MOD [PHON…"
type textarea "x"
type textarea "NTE $ Pick up pallet jack and alto-shaam go box before heading to site. MOD [PH…"
type textarea "x"
type textarea "NTE $3 Pick up pallet jack and alto-shaam go box before heading to site. MOD 91…"
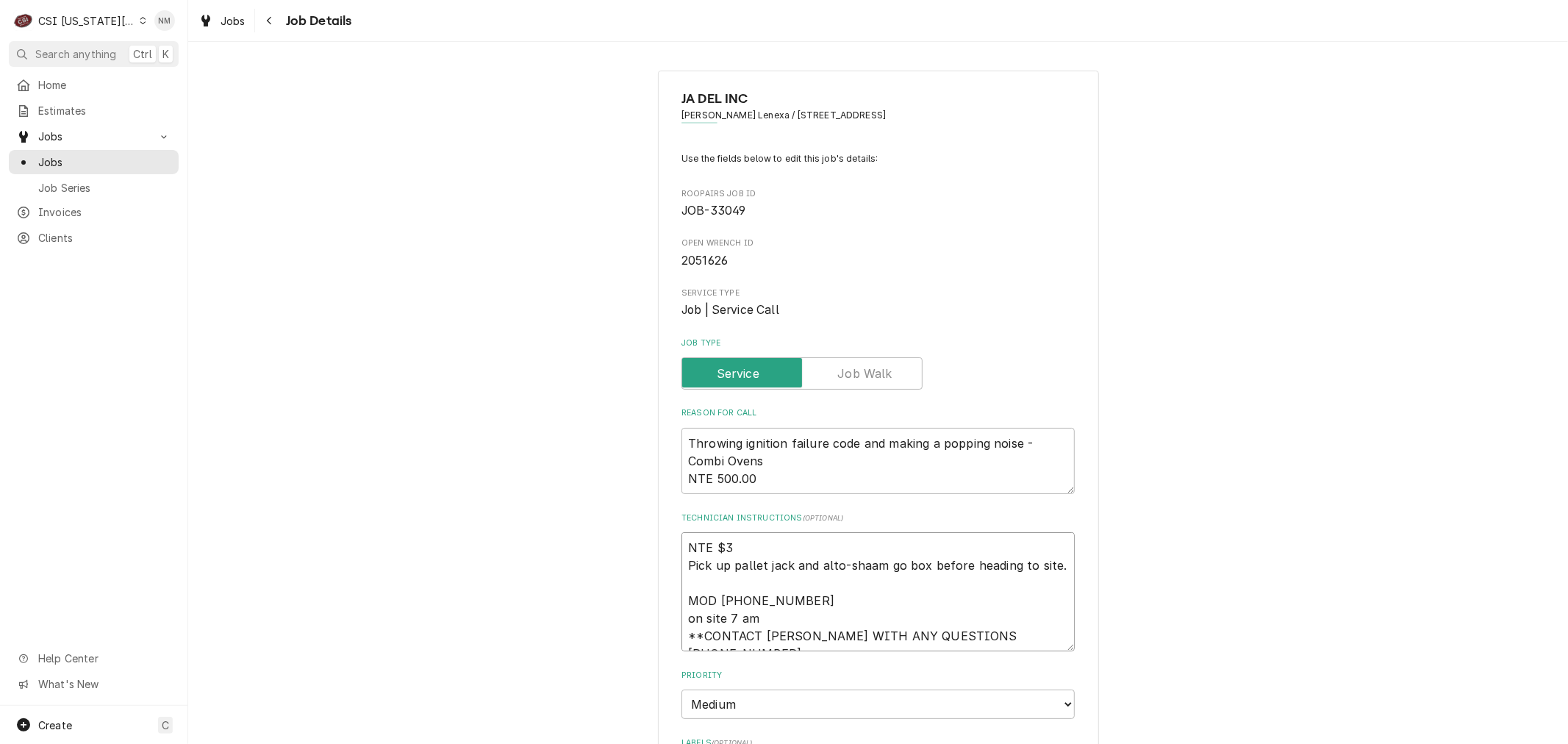
type textarea "x"
type textarea "NTE $35 Pick up pallet jack and alto-shaam go box before heading to site. MOD 9…"
type textarea "x"
type textarea "NTE $350 Pick up pallet jack and alto-shaam go box before heading to site. MOD …"
type textarea "x"
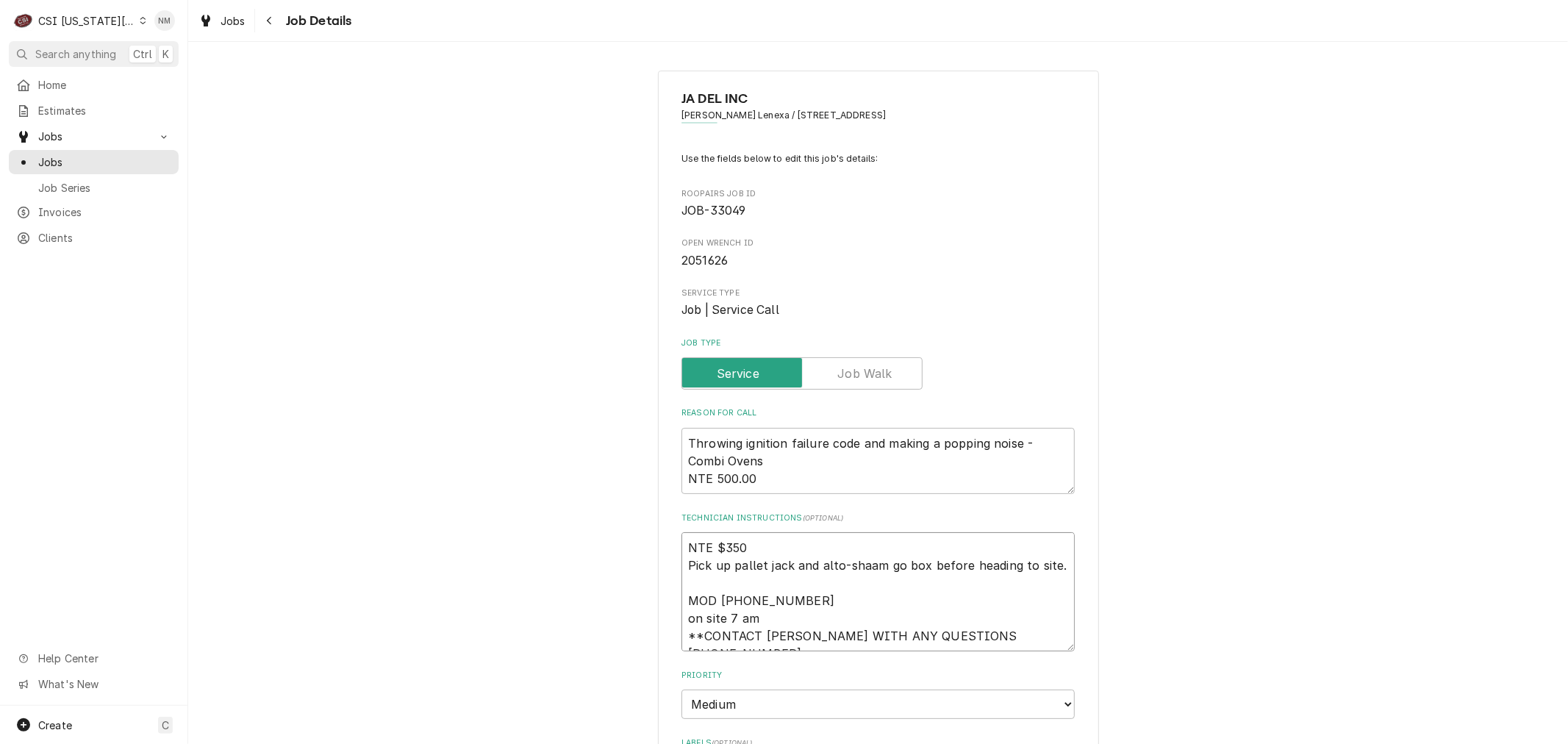
type textarea "NTE $3500 Pick up pallet jack and alto-shaam go box before heading to site. MOD…"
type textarea "x"
type textarea "NTE $3500. Pick up pallet jack and alto-shaam go box before heading to site. MO…"
type textarea "x"
type textarea "NTE $3500.0 Pick up pallet jack and alto-shaam go box before heading to site. M…"
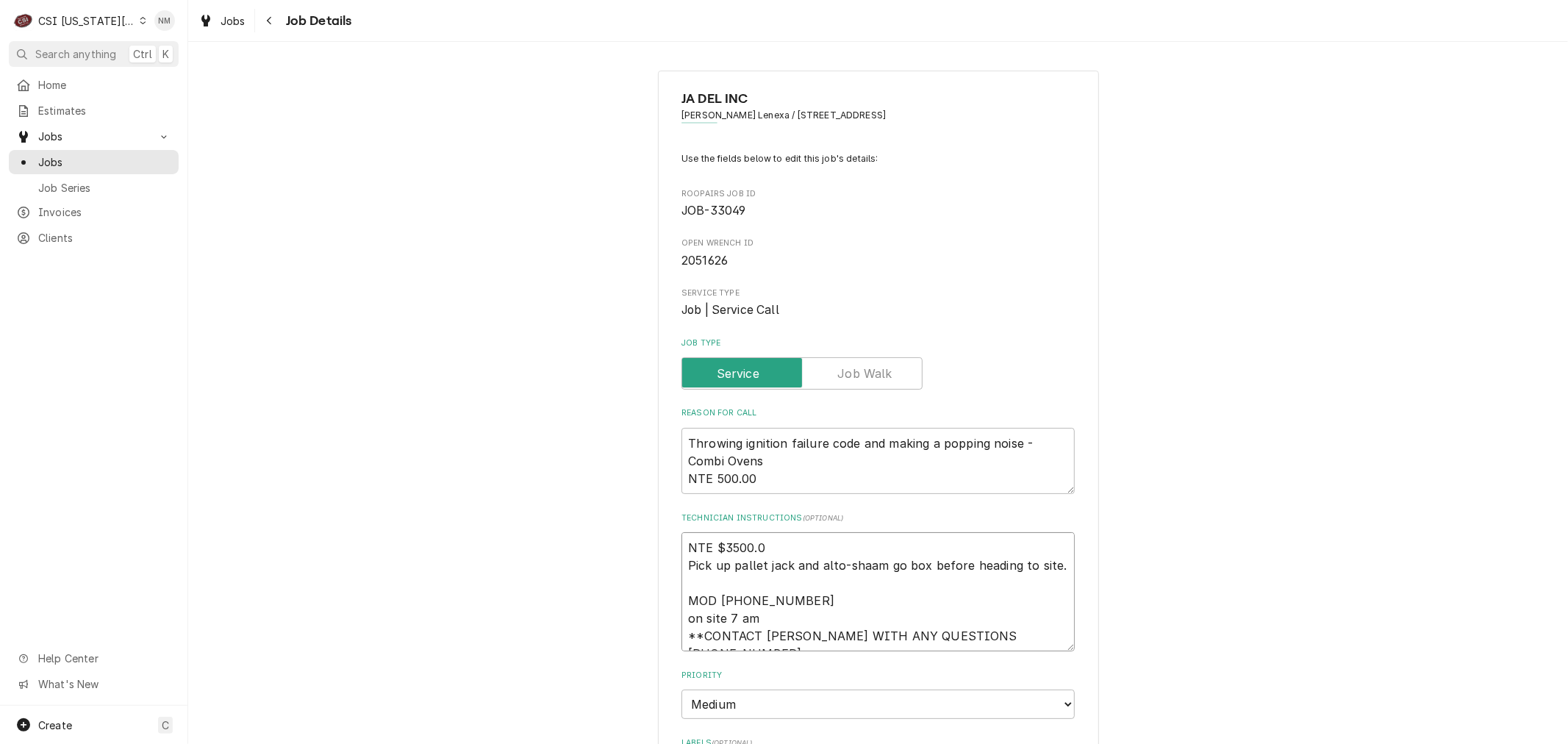
type textarea "x"
type textarea "NTE $3500.00 Pick up pallet jack and alto-shaam go box before heading to site. …"
type textarea "x"
type textarea "NTE $3500.00 Pick up pallet jack and alto-shaam go box before heading to site. …"
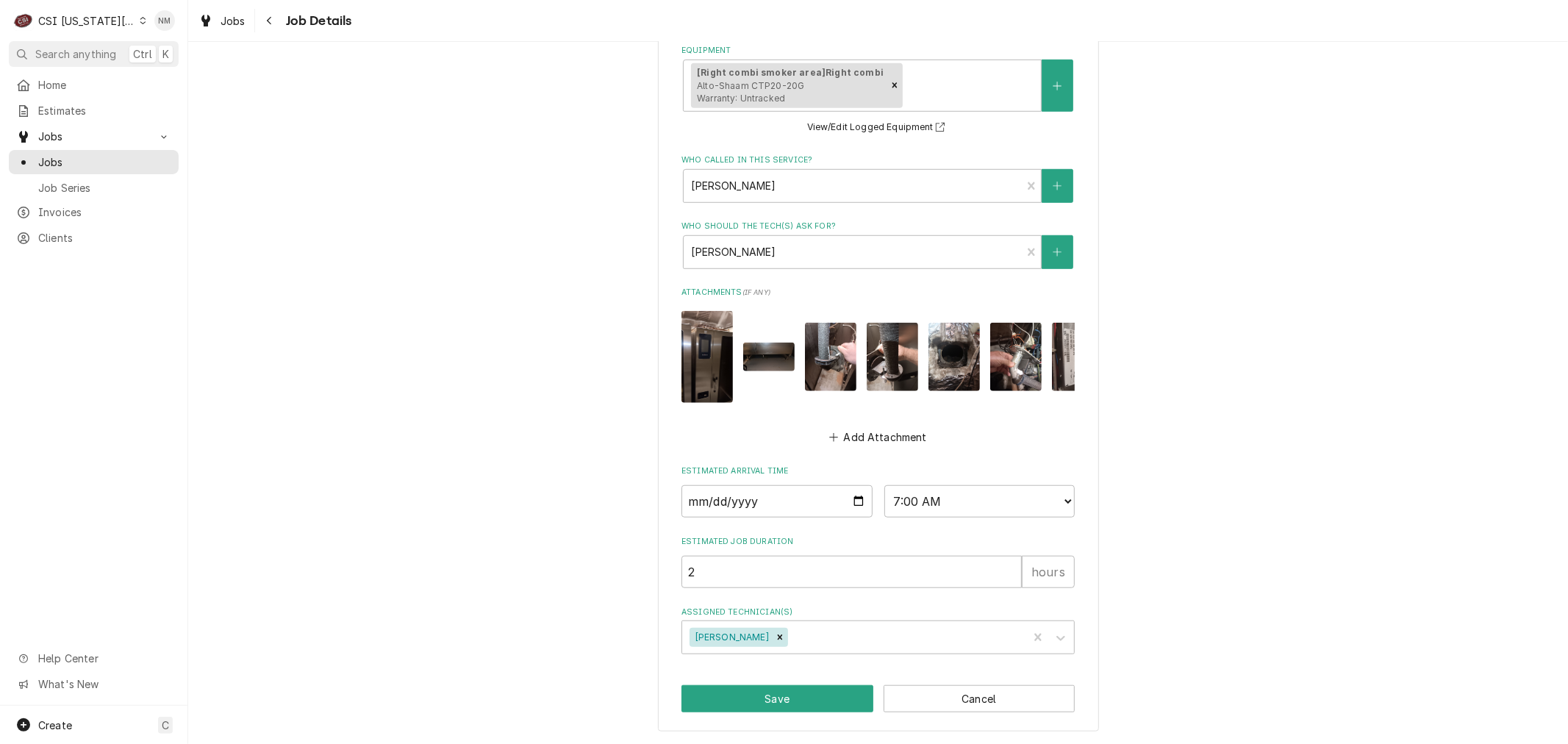
scroll to position [825, 0]
click at [857, 698] on button "Save" at bounding box center [777, 698] width 192 height 27
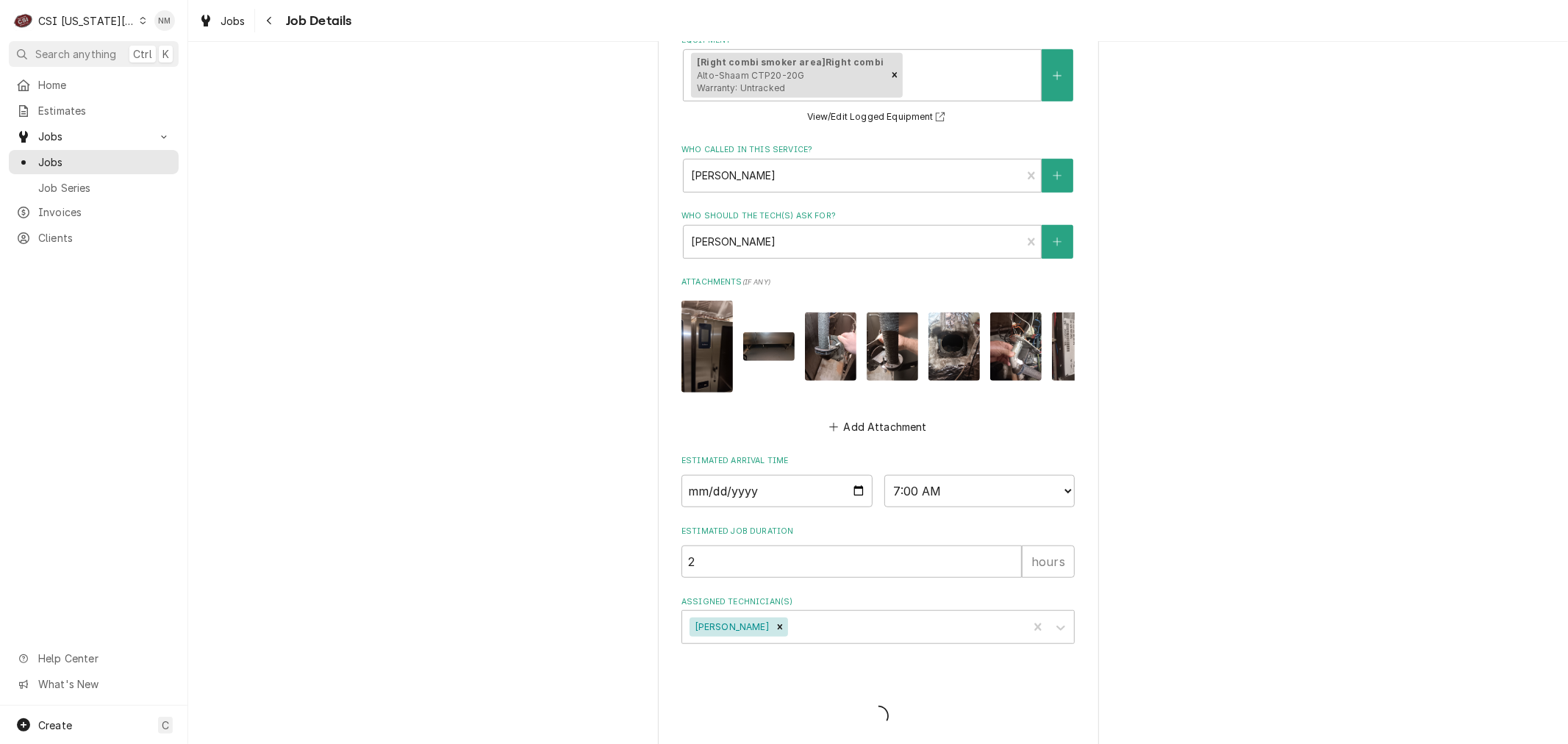
type textarea "x"
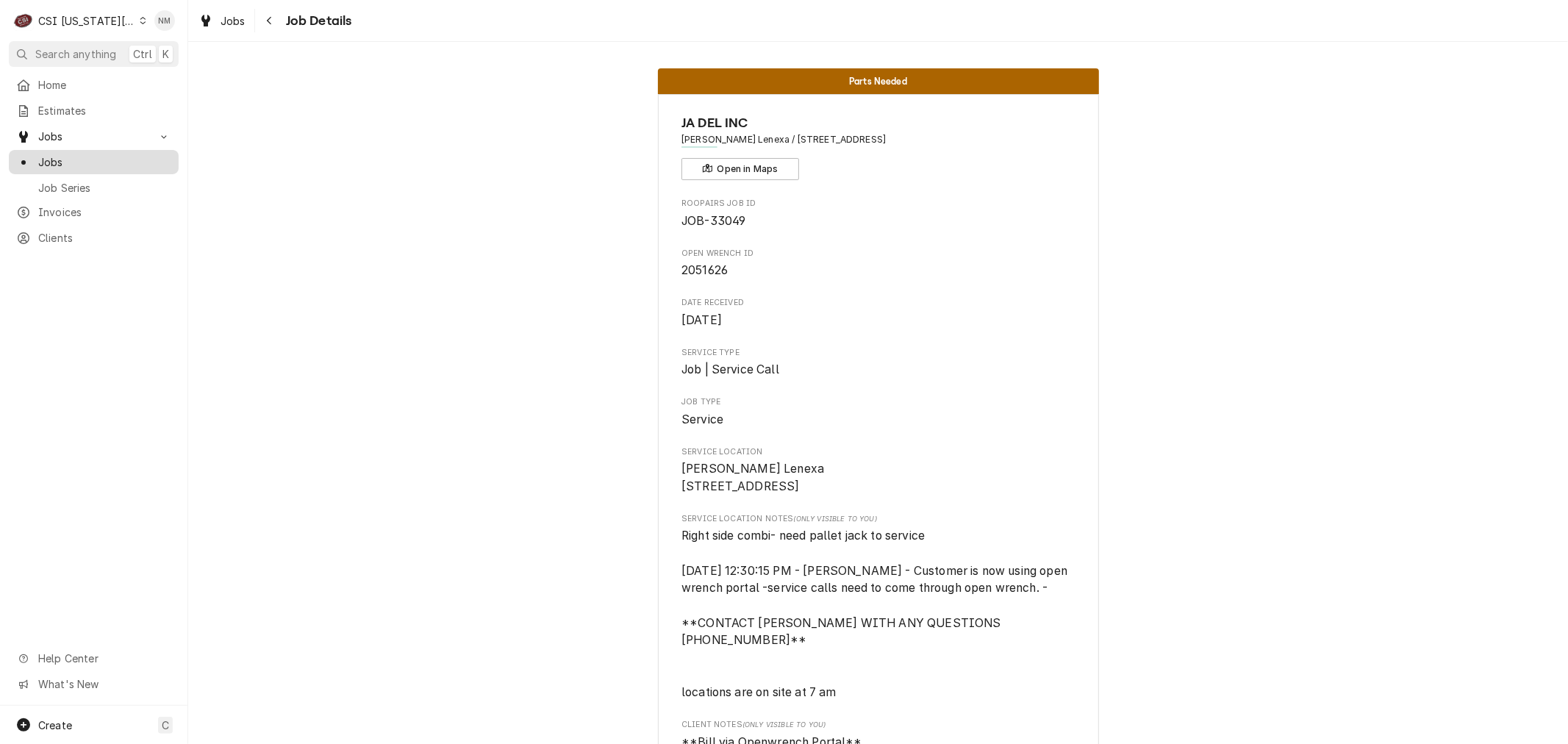
click at [69, 154] on span "Jobs" at bounding box center [105, 161] width 133 height 15
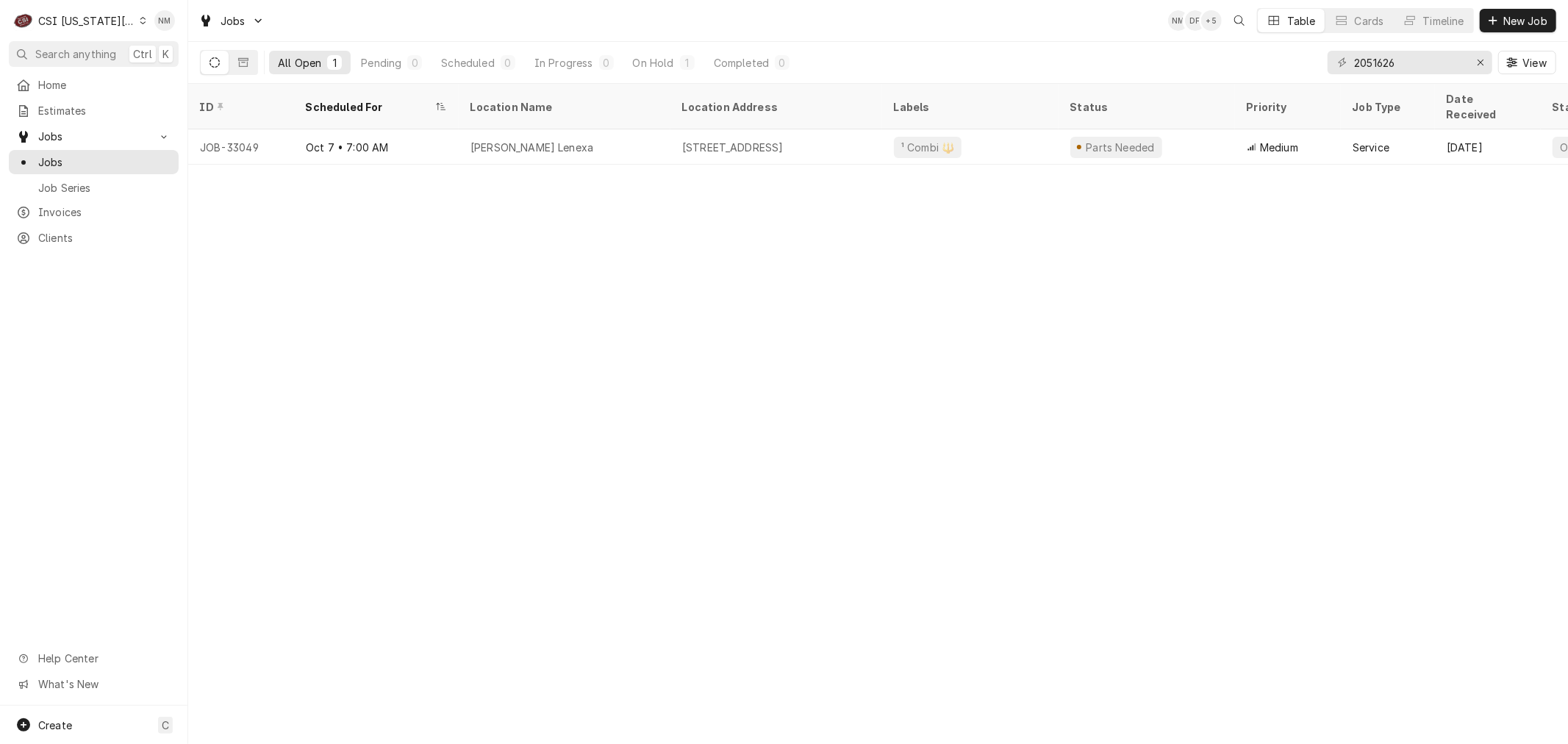
click at [140, 19] on icon "Dynamic Content Wrapper" at bounding box center [142, 21] width 6 height 7
click at [199, 74] on div "CSI St. [PERSON_NAME]" at bounding box center [253, 80] width 215 height 15
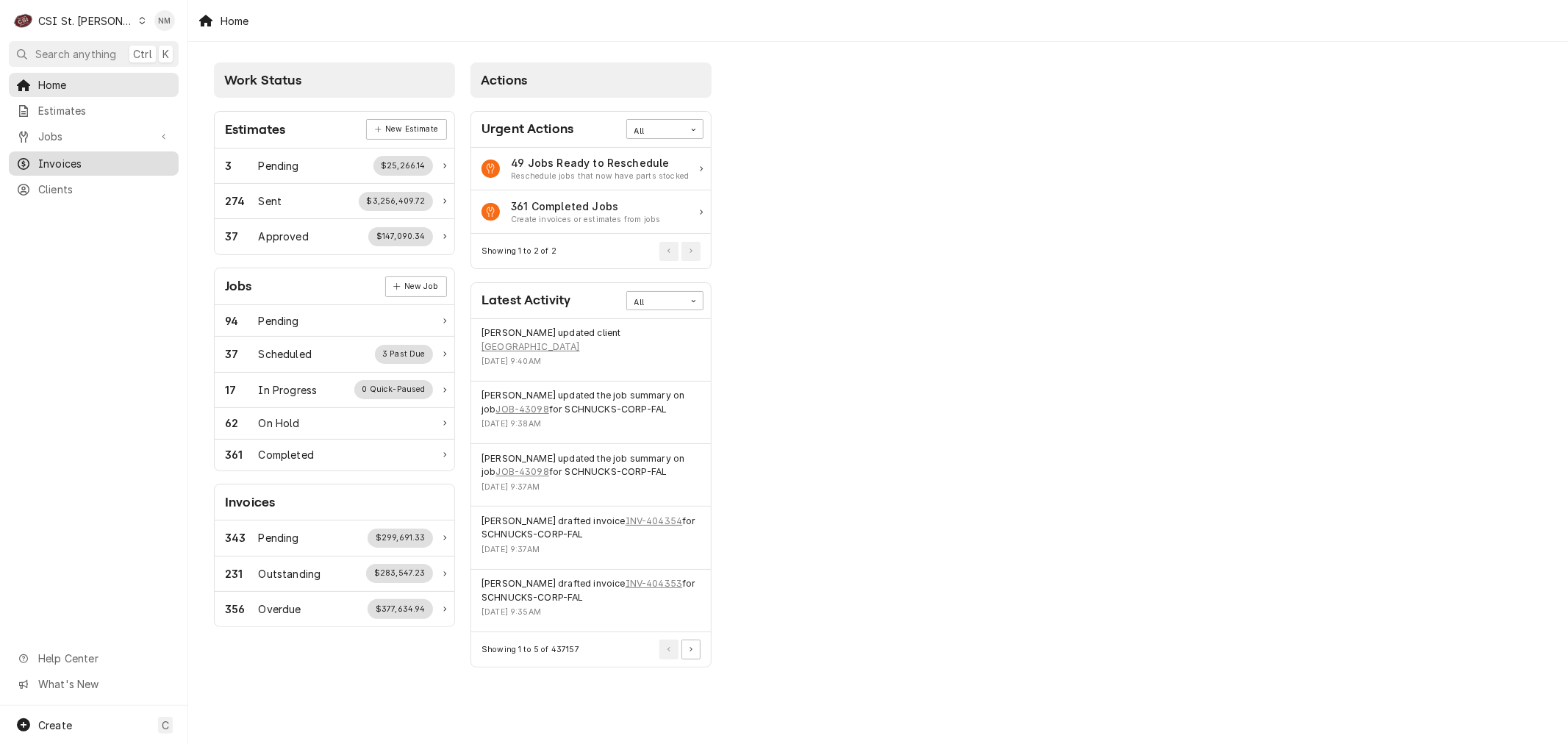
click at [65, 159] on span "Invoices" at bounding box center [105, 163] width 133 height 15
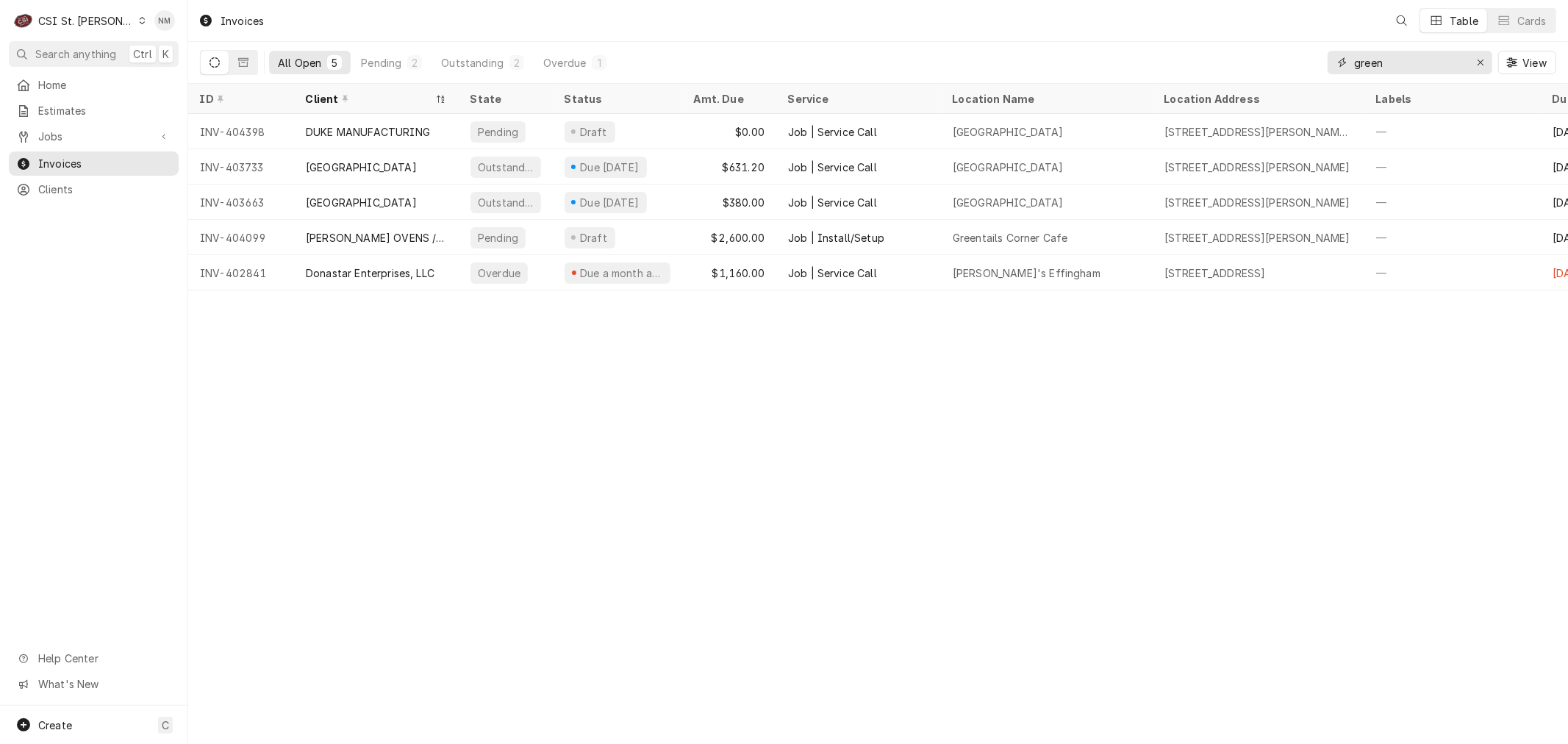
drag, startPoint x: 1399, startPoint y: 60, endPoint x: 1289, endPoint y: 65, distance: 110.1
click at [1289, 65] on div "All Open 5 Pending 2 Outstanding 2 Overdue 1 green View" at bounding box center [877, 63] width 1356 height 41
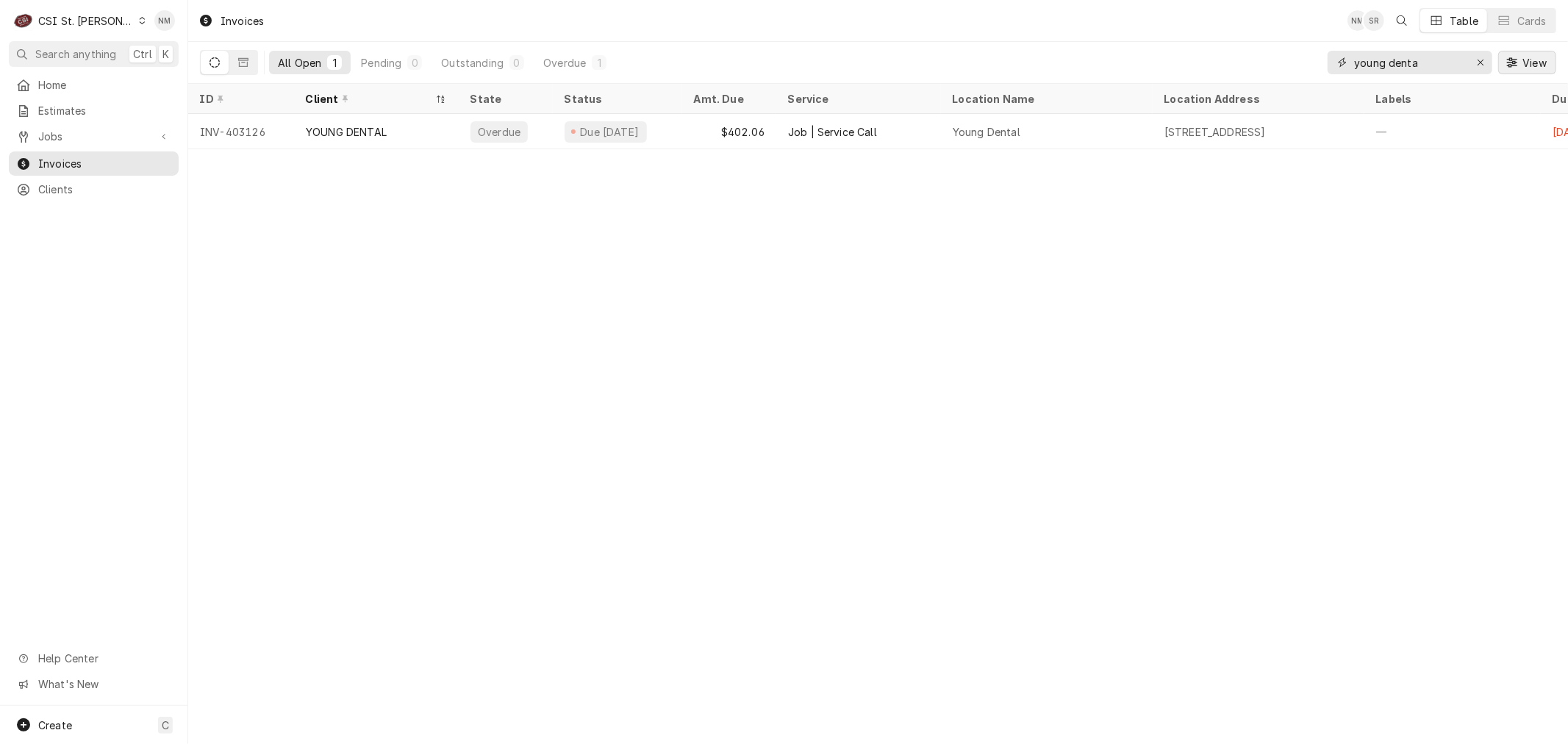
type input "young denta"
click at [64, 186] on span "Clients" at bounding box center [105, 189] width 133 height 15
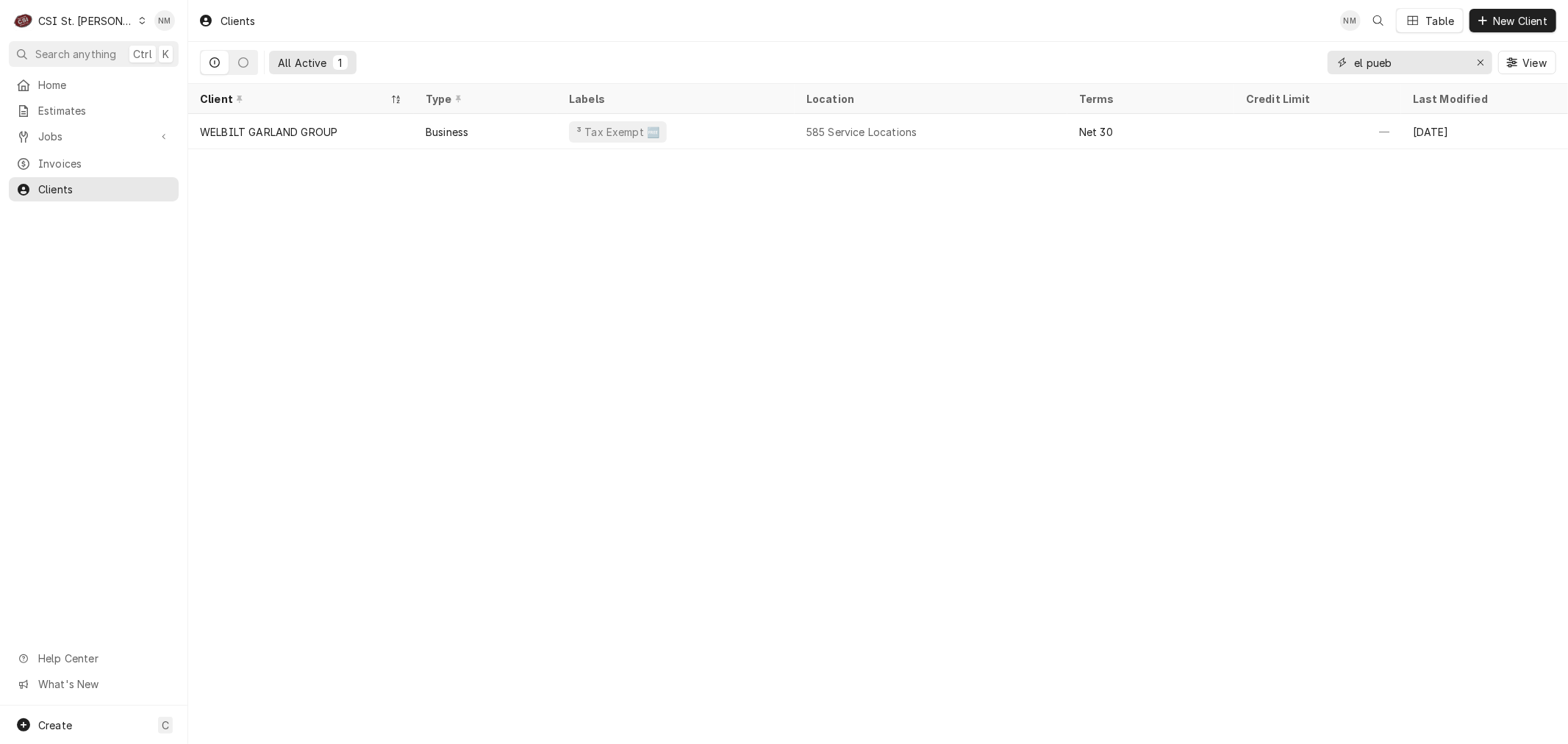
drag, startPoint x: 1421, startPoint y: 62, endPoint x: 1340, endPoint y: 59, distance: 81.1
click at [1340, 59] on div "el pueb" at bounding box center [1409, 63] width 165 height 23
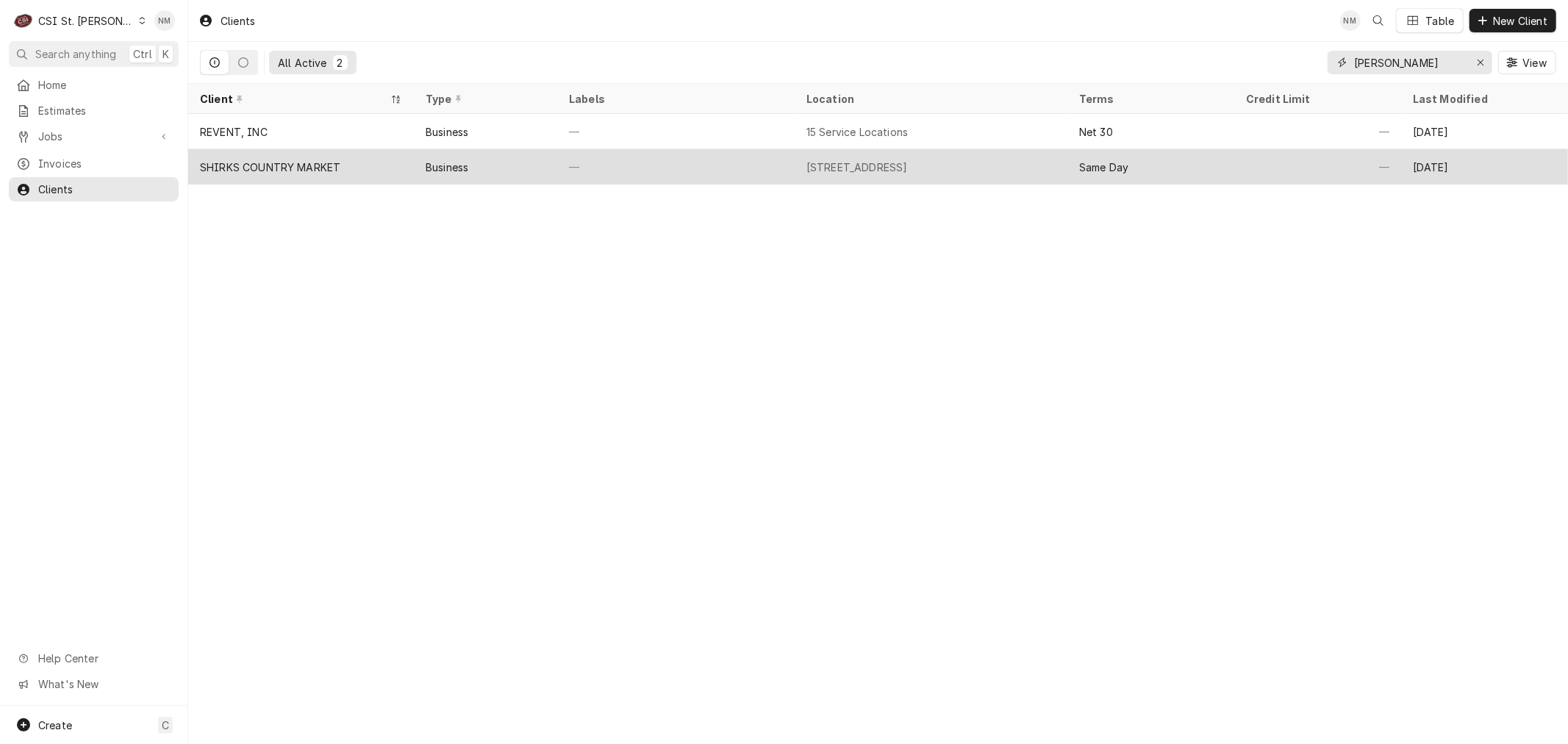
type input "[PERSON_NAME]"
click at [700, 165] on div "—" at bounding box center [676, 167] width 237 height 35
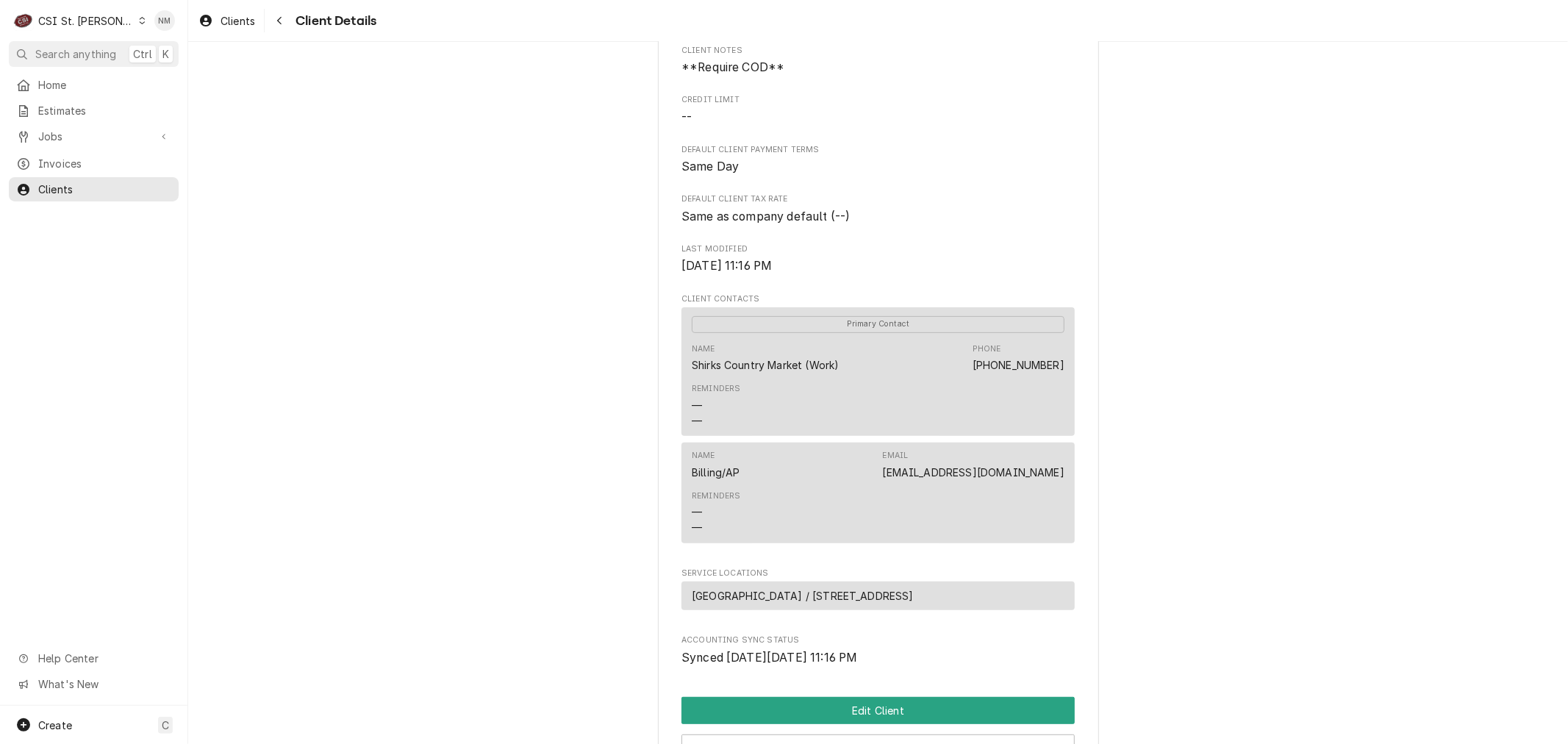
scroll to position [408, 0]
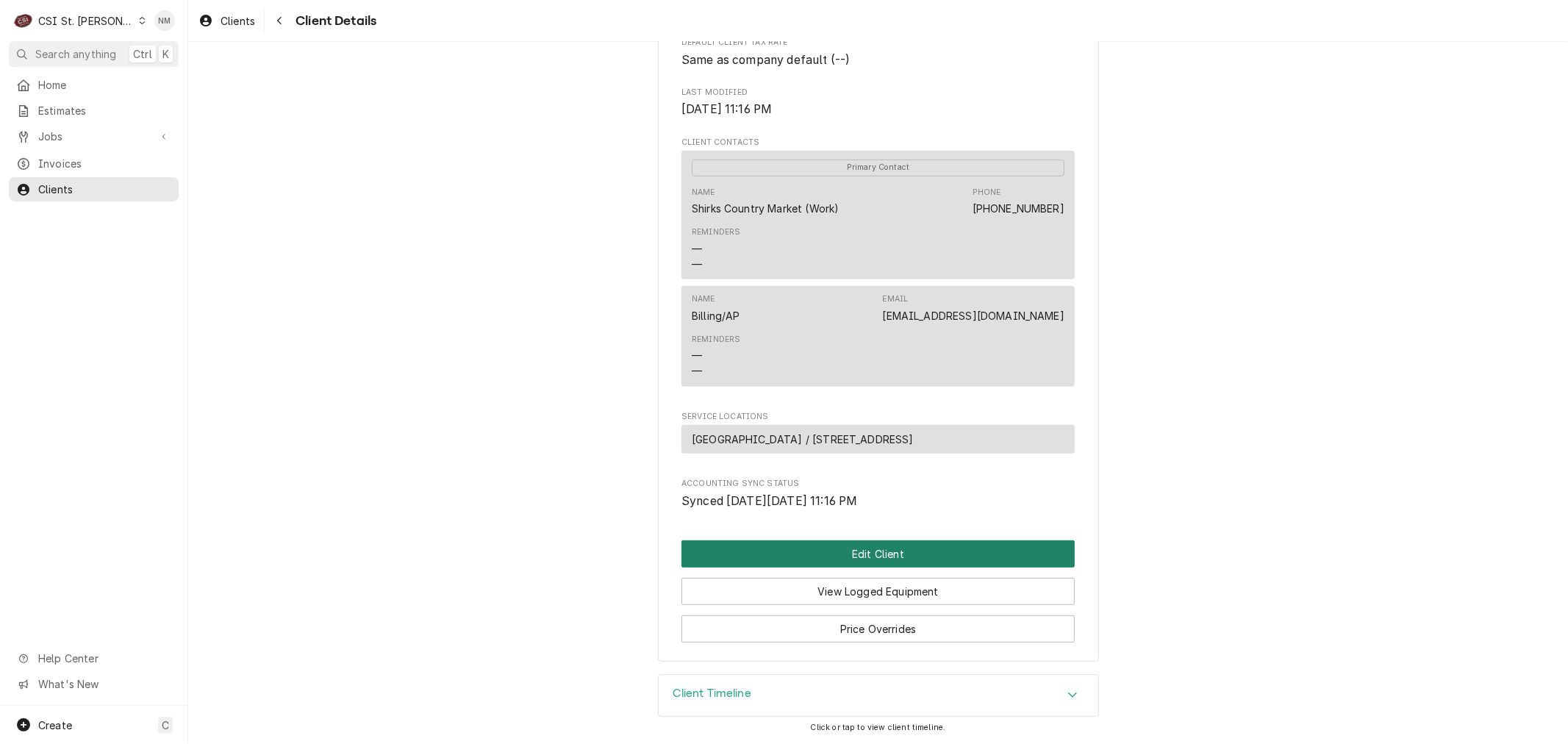
click at [853, 559] on button "Edit Client" at bounding box center [877, 554] width 393 height 27
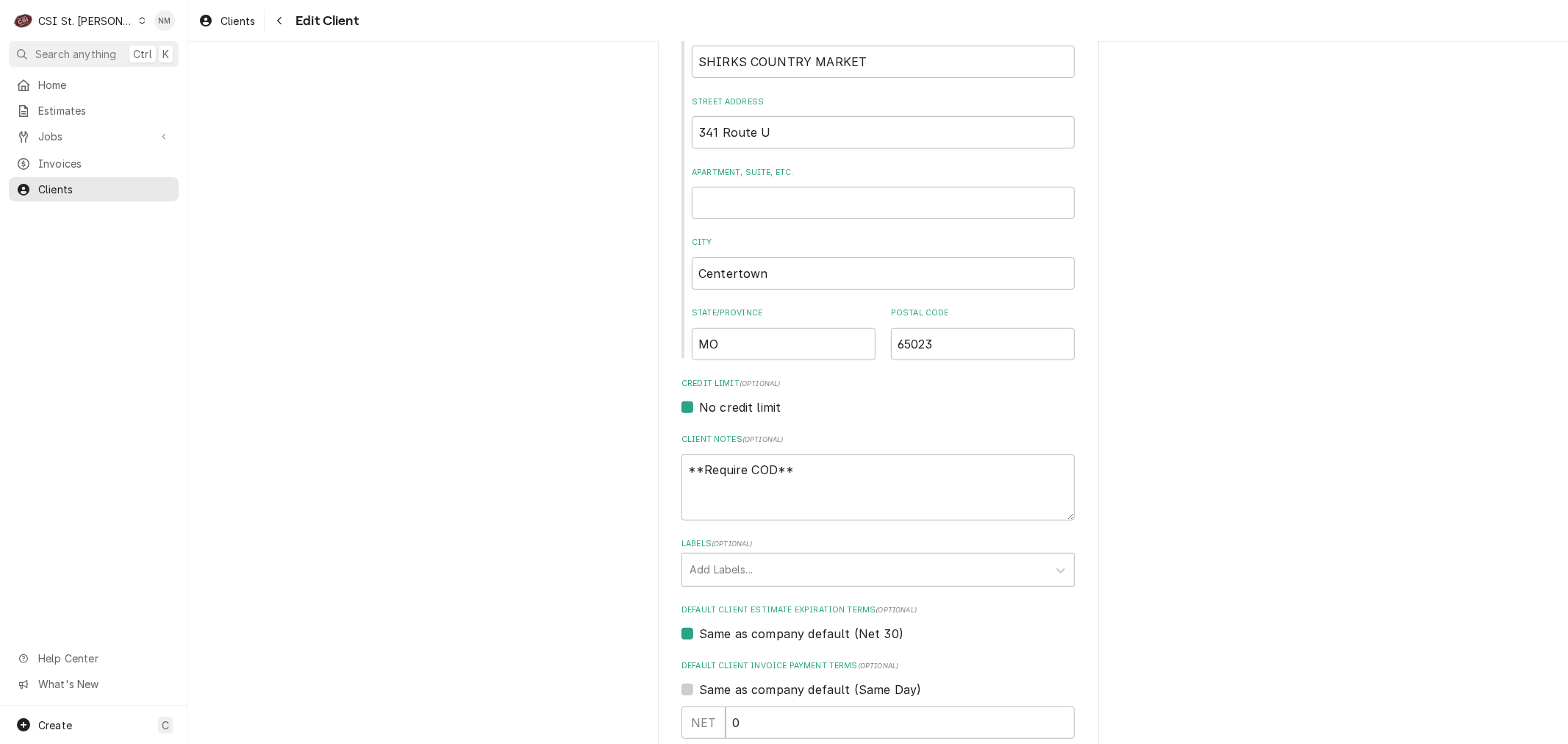
scroll to position [326, 0]
drag, startPoint x: 820, startPoint y: 469, endPoint x: 657, endPoint y: 471, distance: 163.0
click at [658, 471] on div "Please provide the following information about your client: Client Type Industr…" at bounding box center [878, 640] width 441 height 1792
type textarea "x"
type textarea "n"
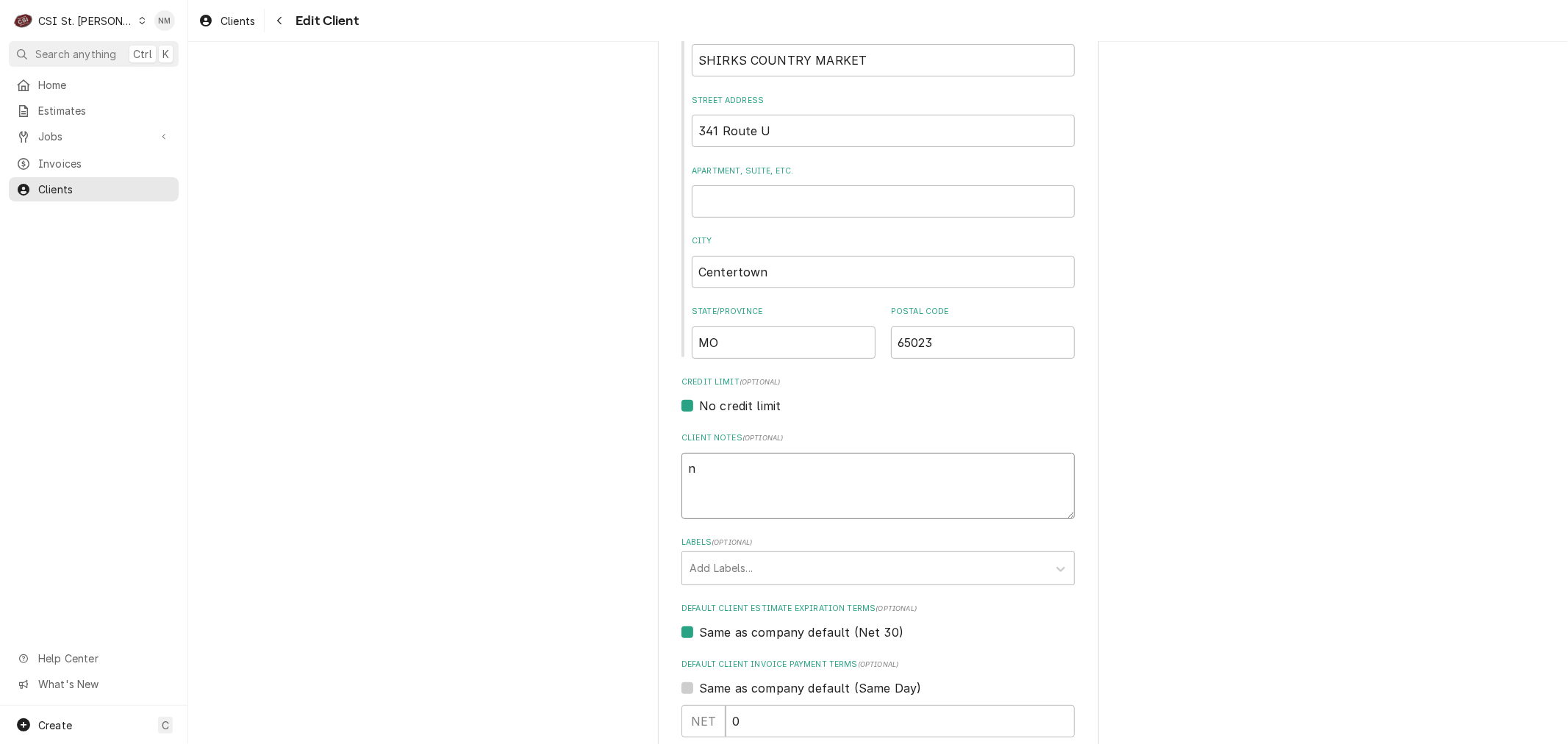
type textarea "x"
type textarea "ne"
type textarea "x"
type textarea "nee"
type textarea "x"
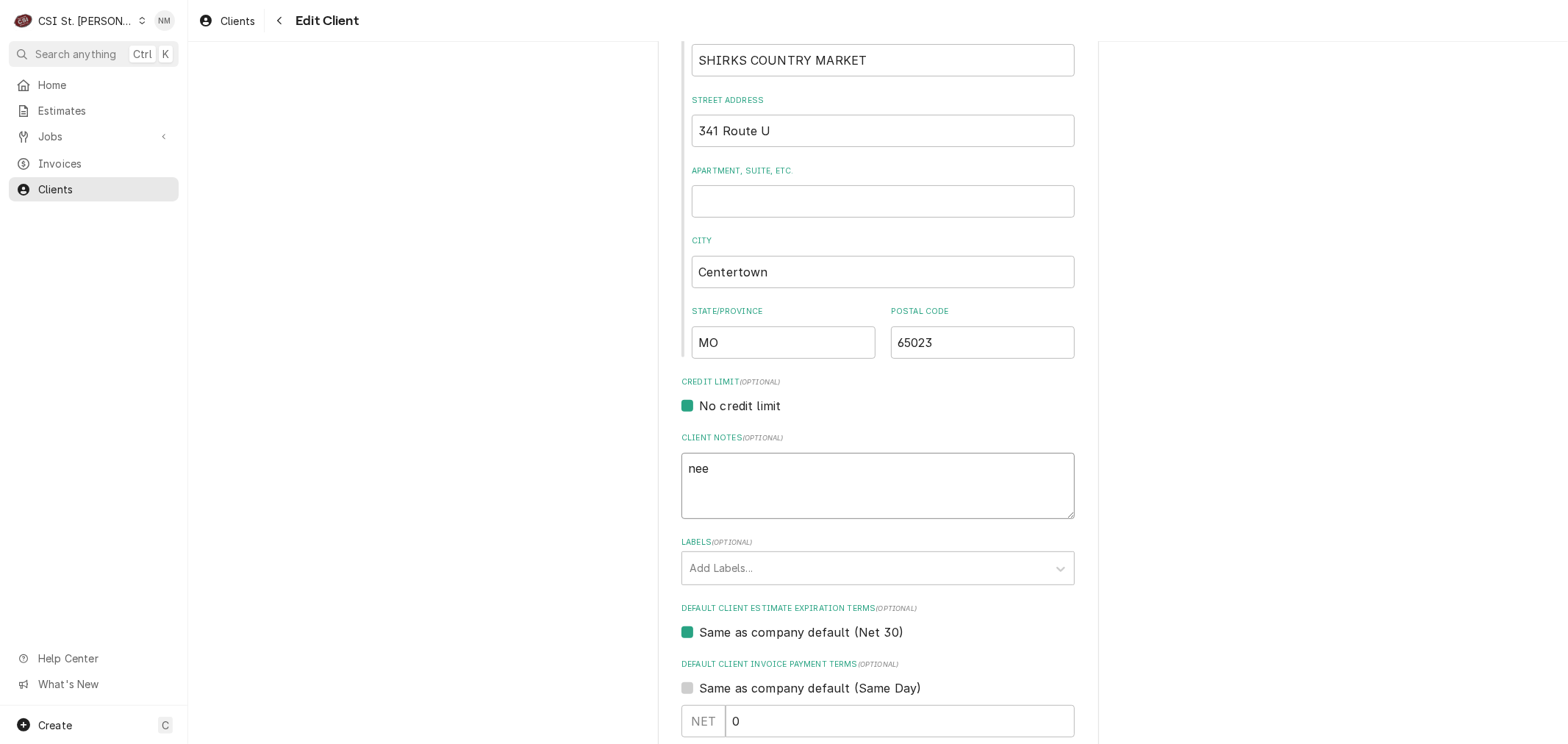
type textarea "need"
type textarea "x"
type textarea "needs"
type textarea "x"
type textarea "needs"
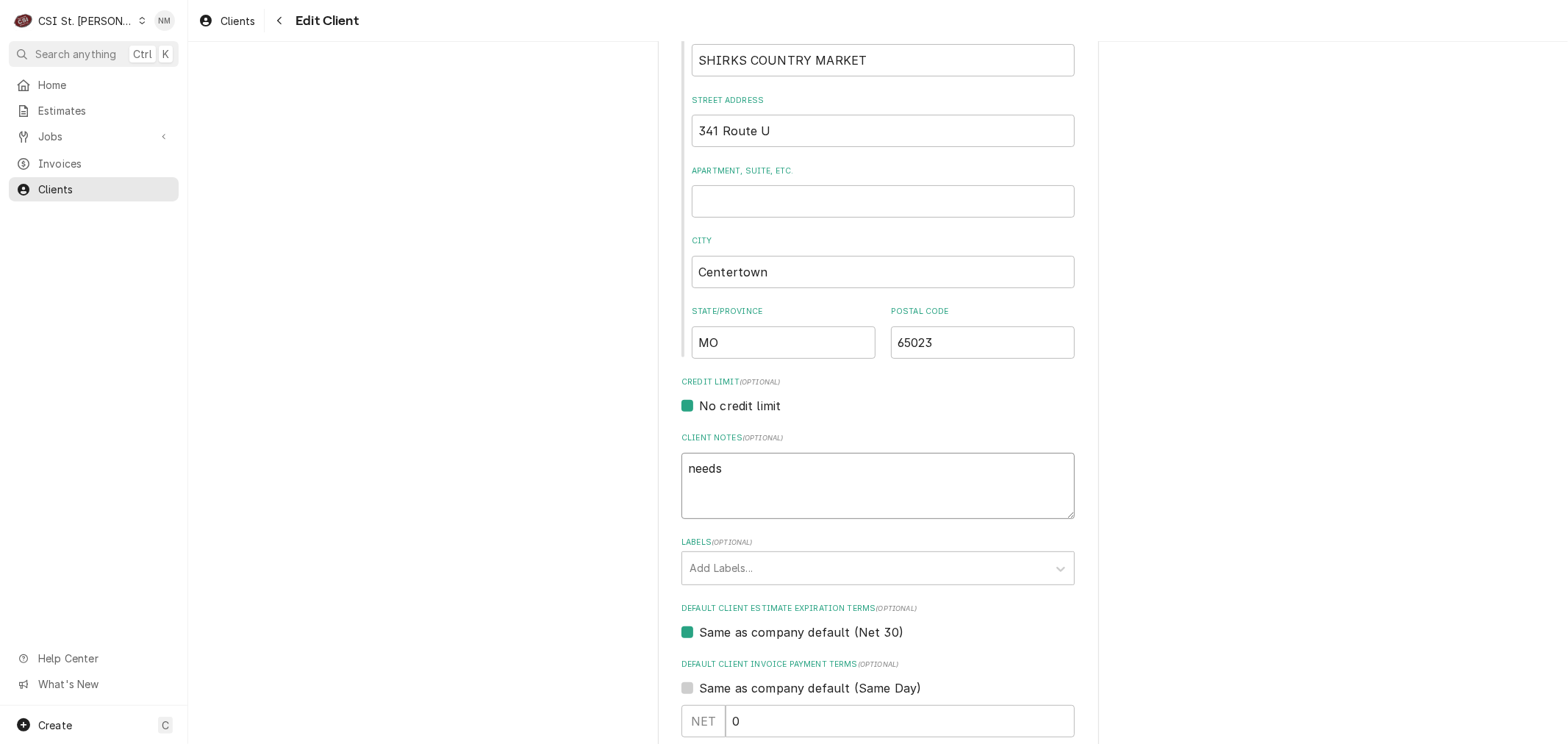
type textarea "x"
type textarea "needs e"
type textarea "x"
type textarea "needs ex"
type textarea "x"
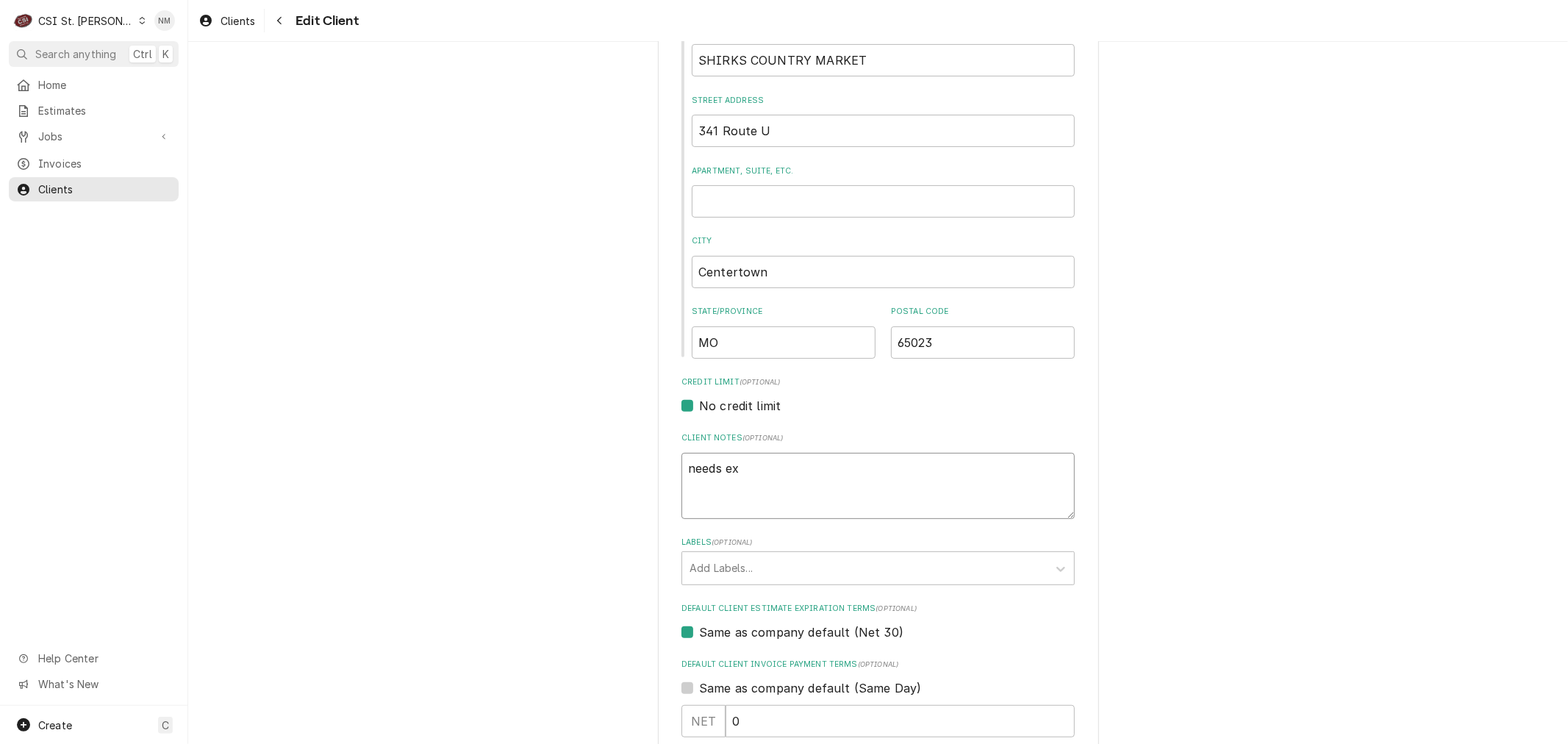
type textarea "needs ext"
type textarea "x"
type textarea "needs ext"
type textarea "x"
type textarea "needs ext t"
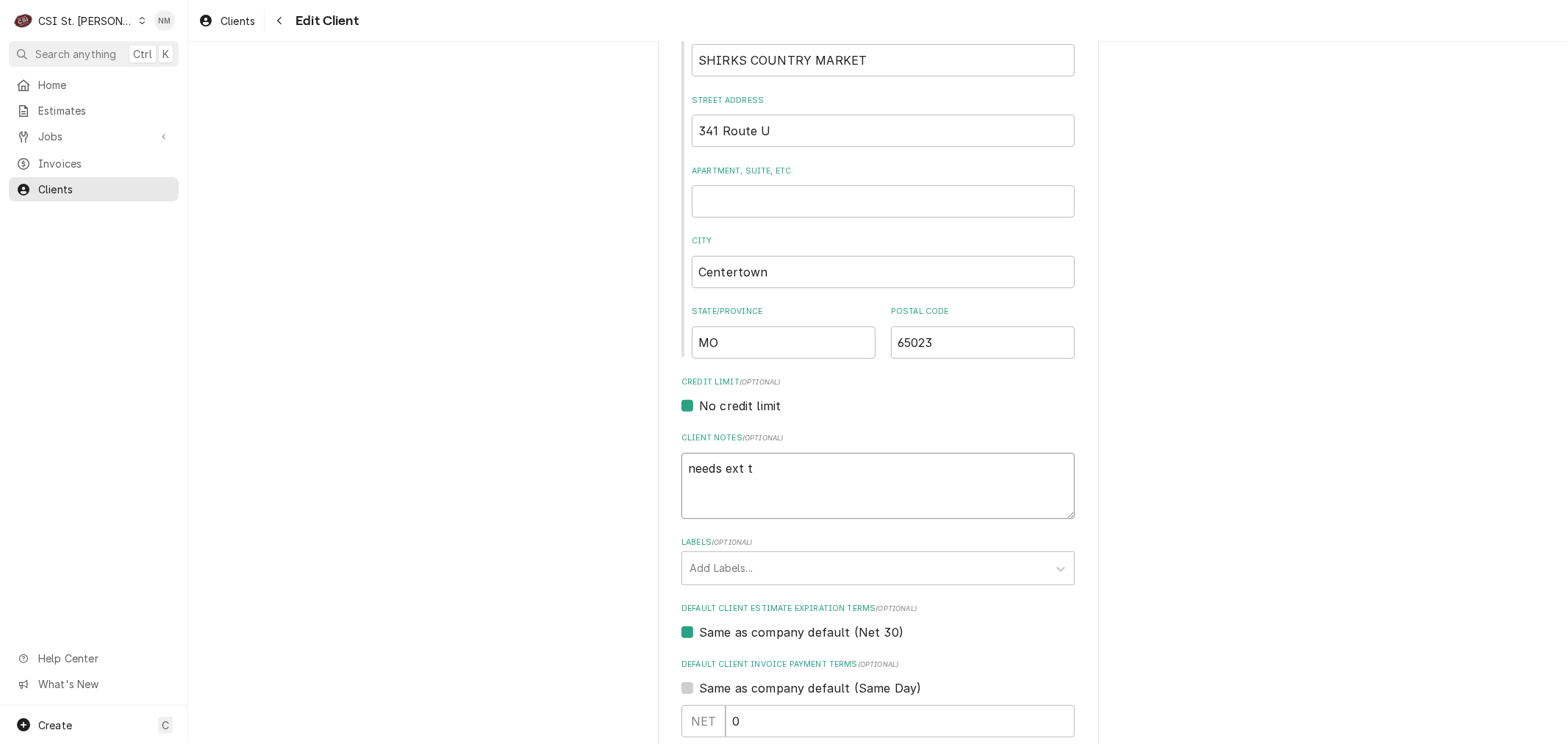
type textarea "x"
type textarea "needs ext tr"
type textarea "x"
type textarea "needs ext tra"
type textarea "x"
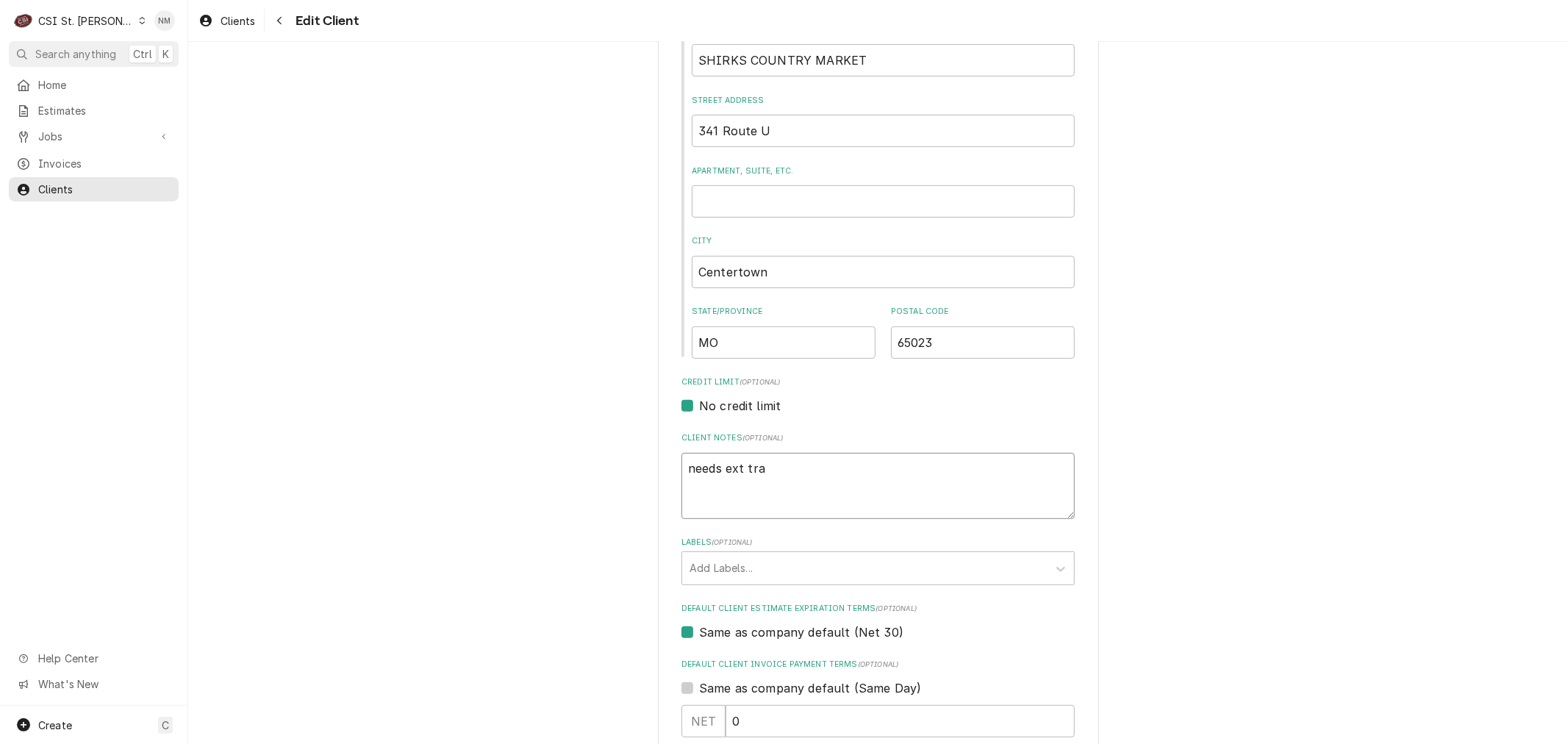
type textarea "needs ext trav"
type textarea "x"
type textarea "needs ext trave"
type textarea "x"
type textarea "needs ext travel"
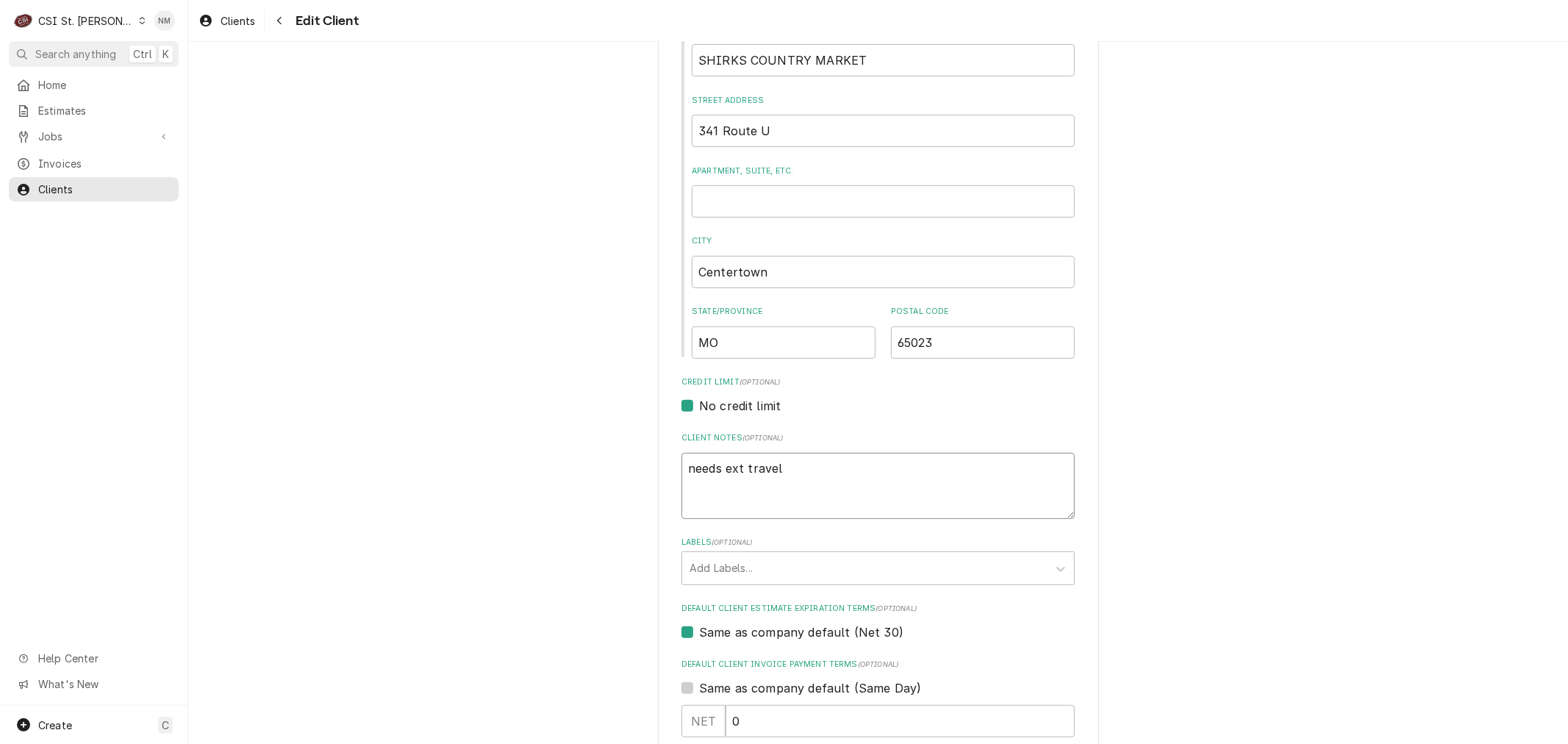
type textarea "x"
type textarea "needs ext travel"
type textarea "x"
type textarea "needs ext travel a"
type textarea "x"
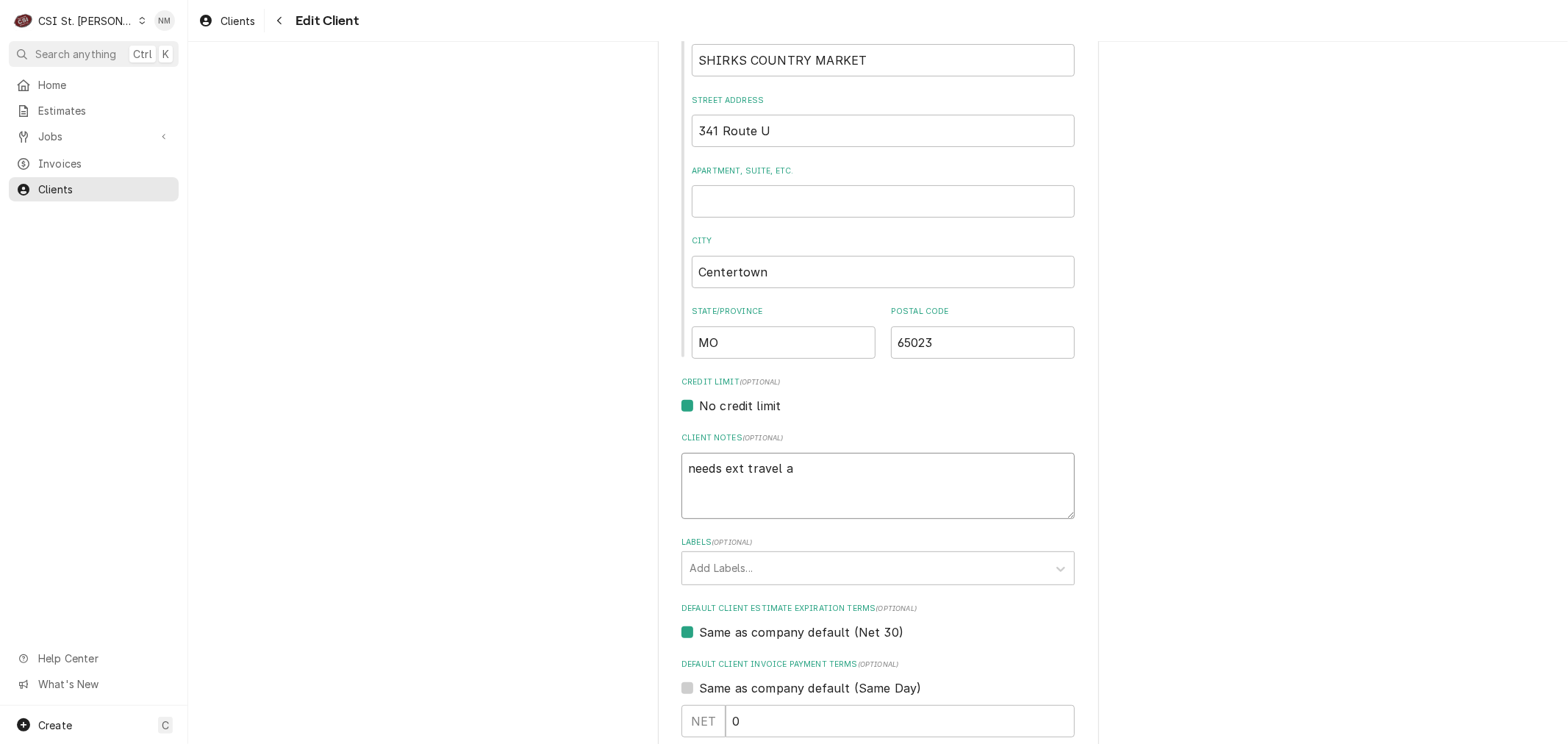
type textarea "needs ext travel ap"
type textarea "x"
type textarea "needs ext travel app"
type textarea "x"
type textarea "needs ext travel appr"
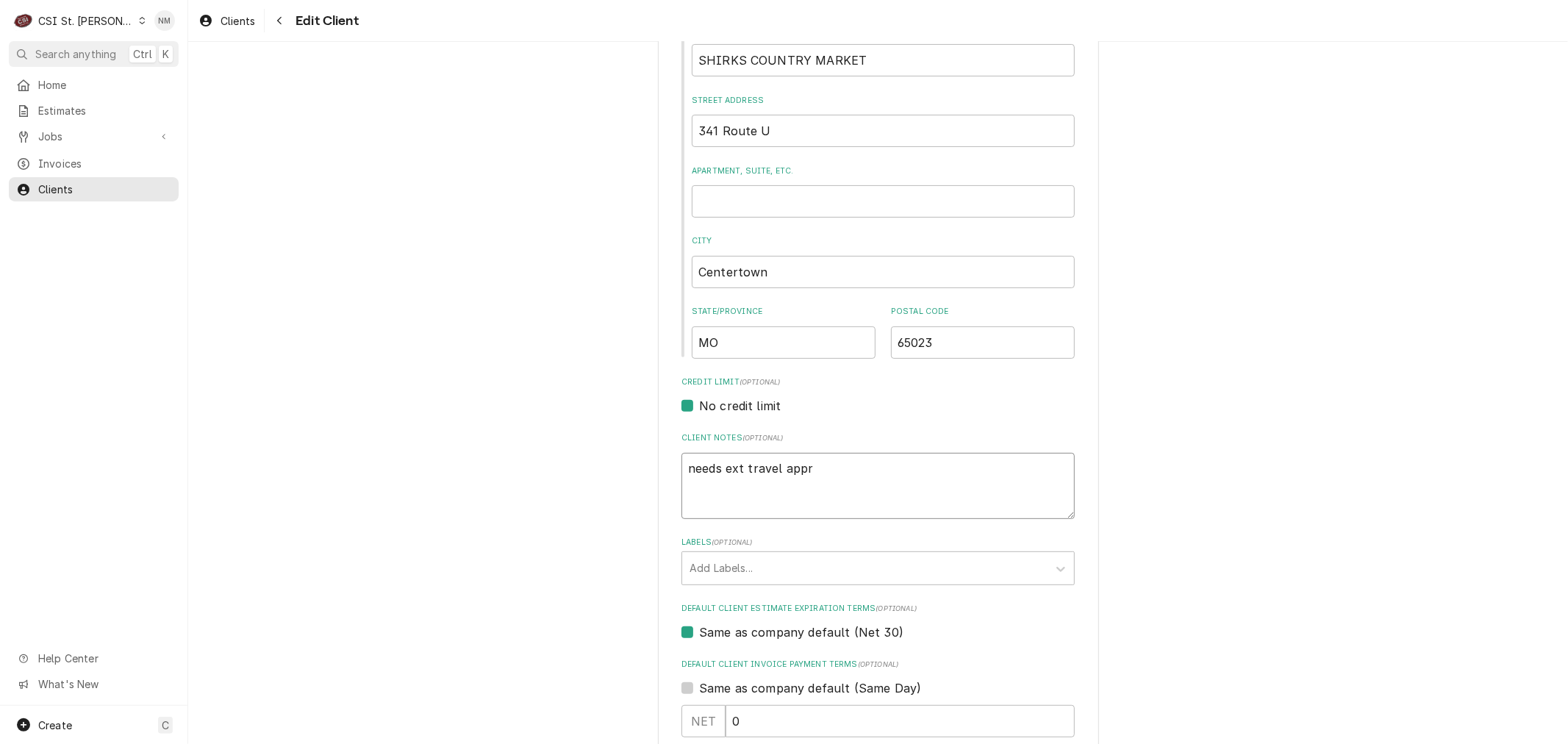
type textarea "x"
type textarea "needs ext travel appro"
type textarea "x"
type textarea "needs ext travel approv"
type textarea "x"
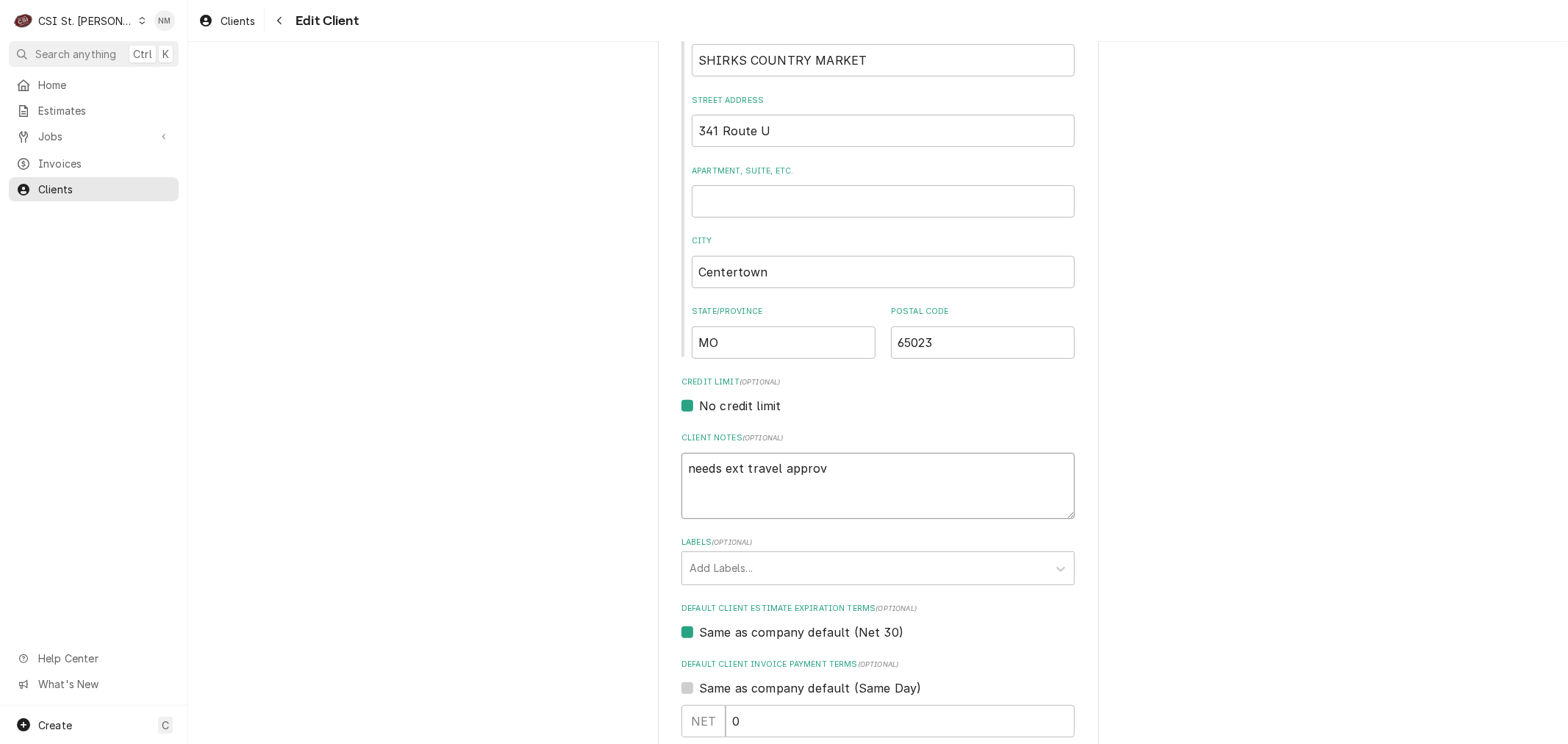
type textarea "needs ext travel approve"
type textarea "x"
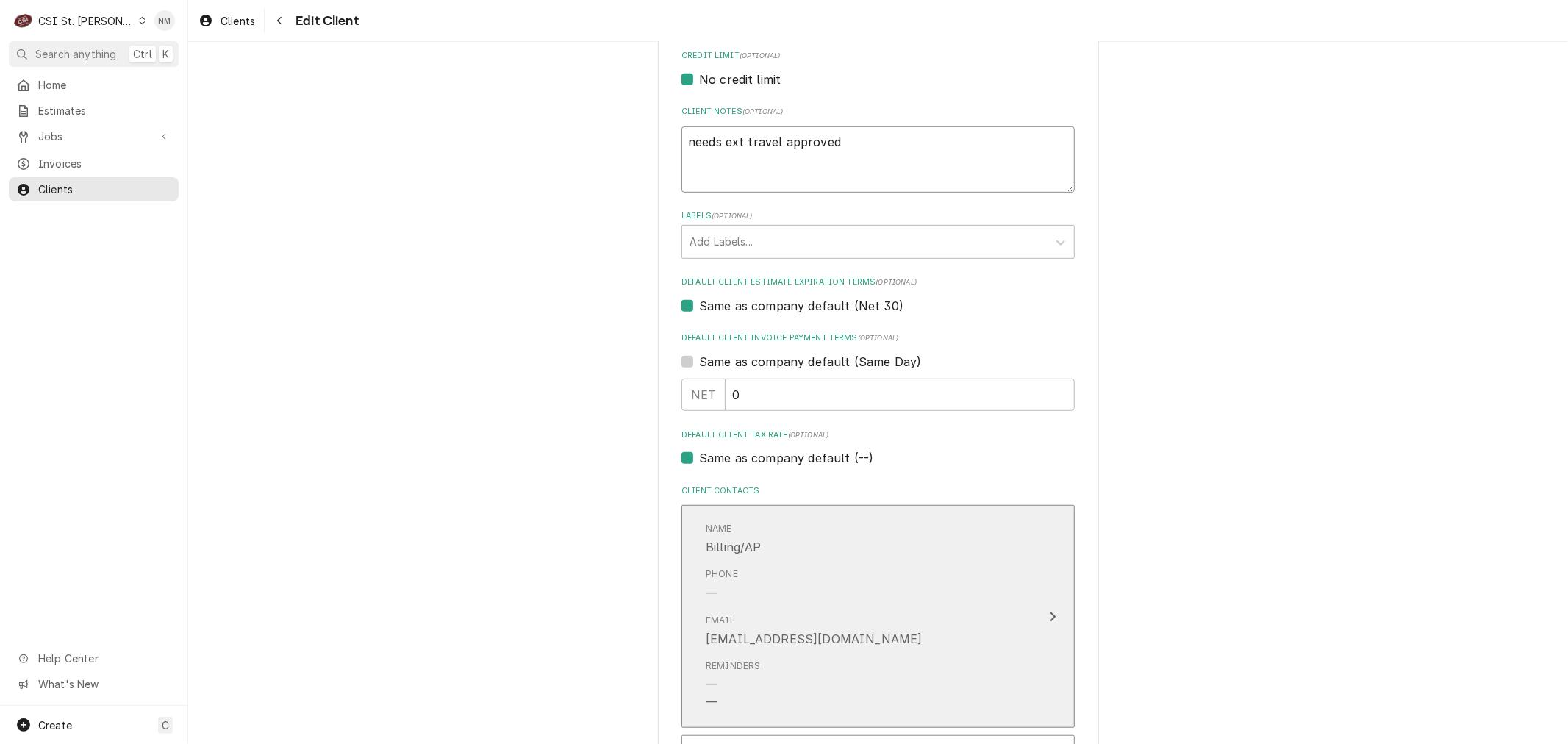
scroll to position [898, 0]
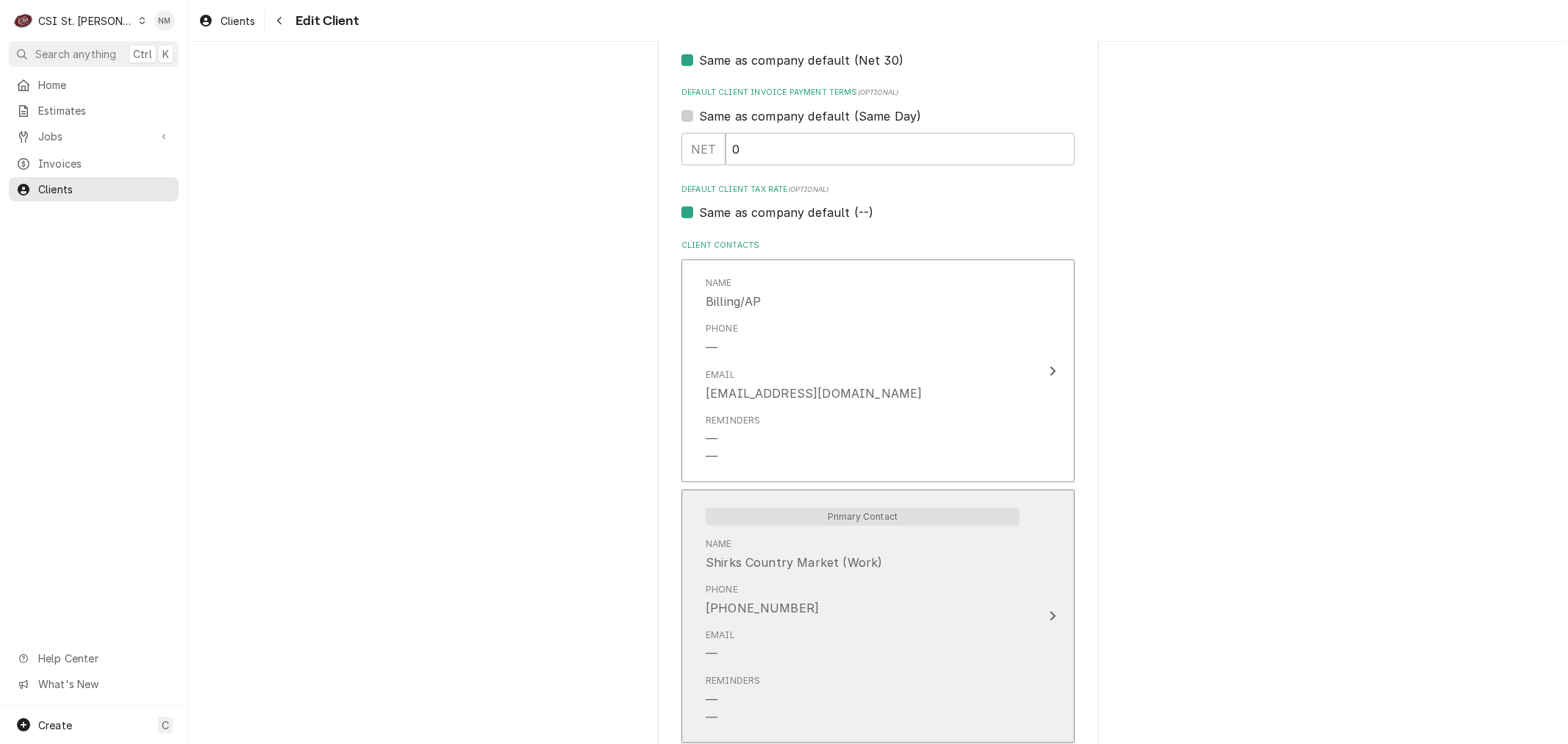
type textarea "needs ext travel approved"
click at [904, 619] on div "Phone (573) 584-3650" at bounding box center [862, 600] width 314 height 46
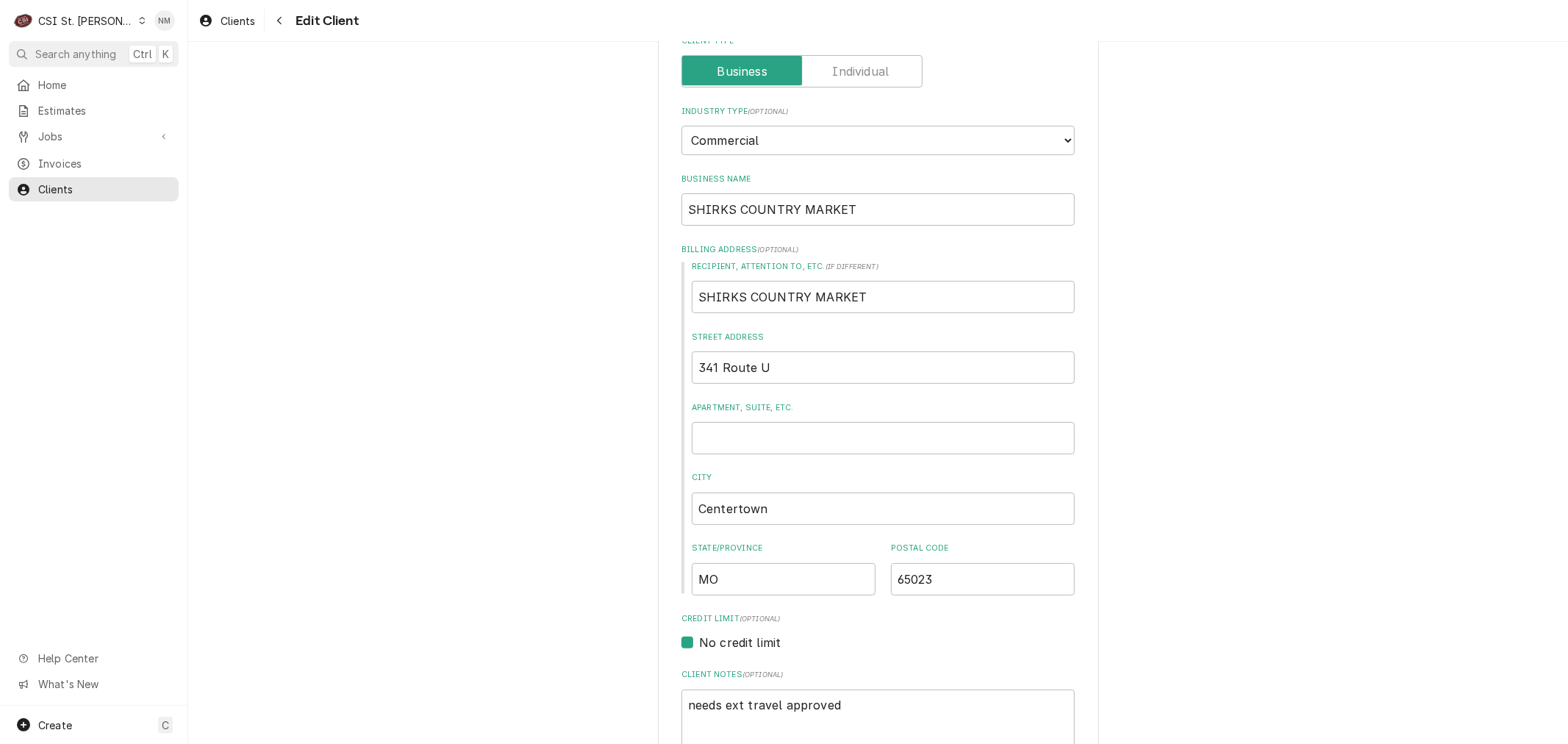
scroll to position [82, 0]
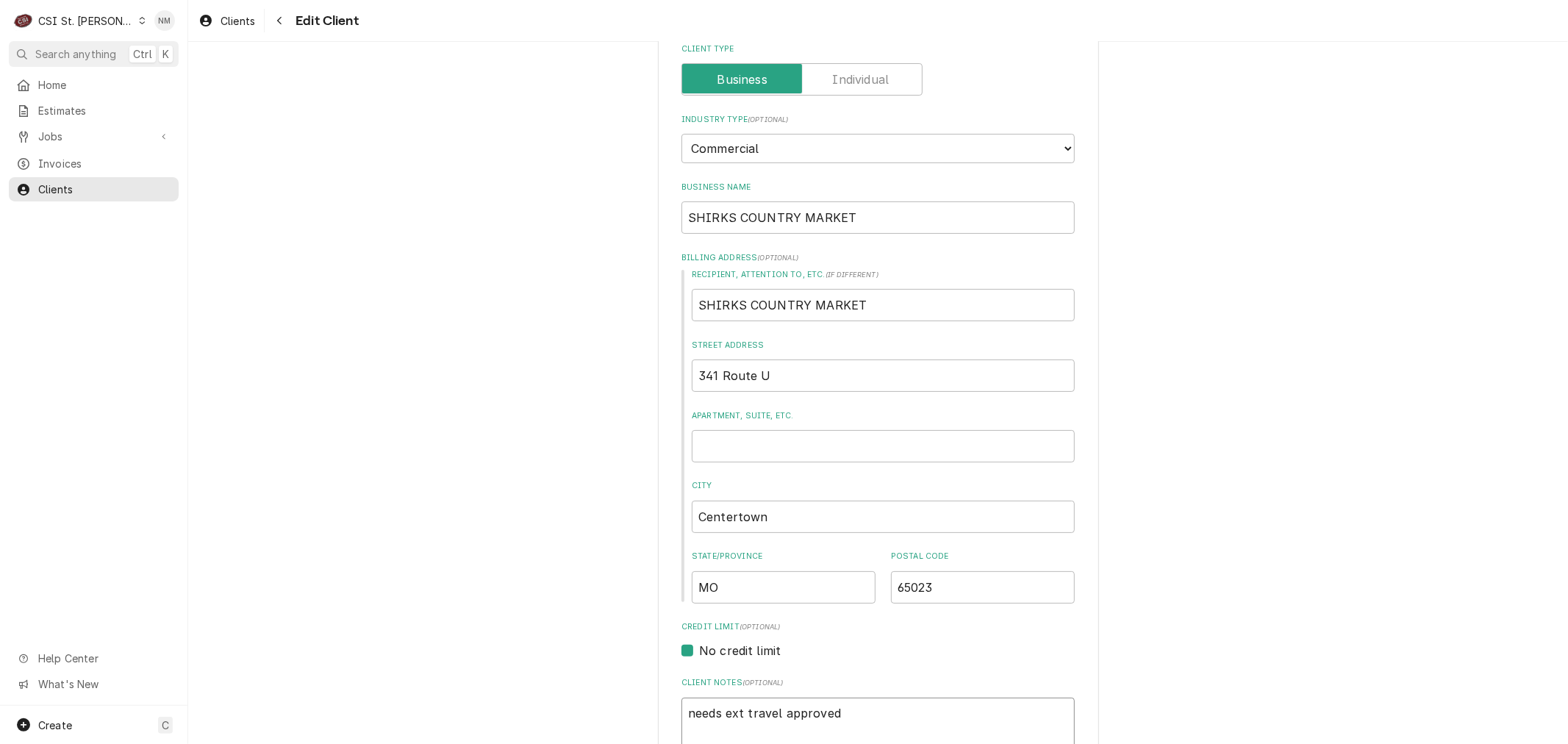
click at [847, 708] on textarea "needs ext travel approved" at bounding box center [877, 731] width 393 height 66
type textarea "x"
type textarea "needs ext travel approved"
type textarea "x"
type textarea "needs ext travel approved 4"
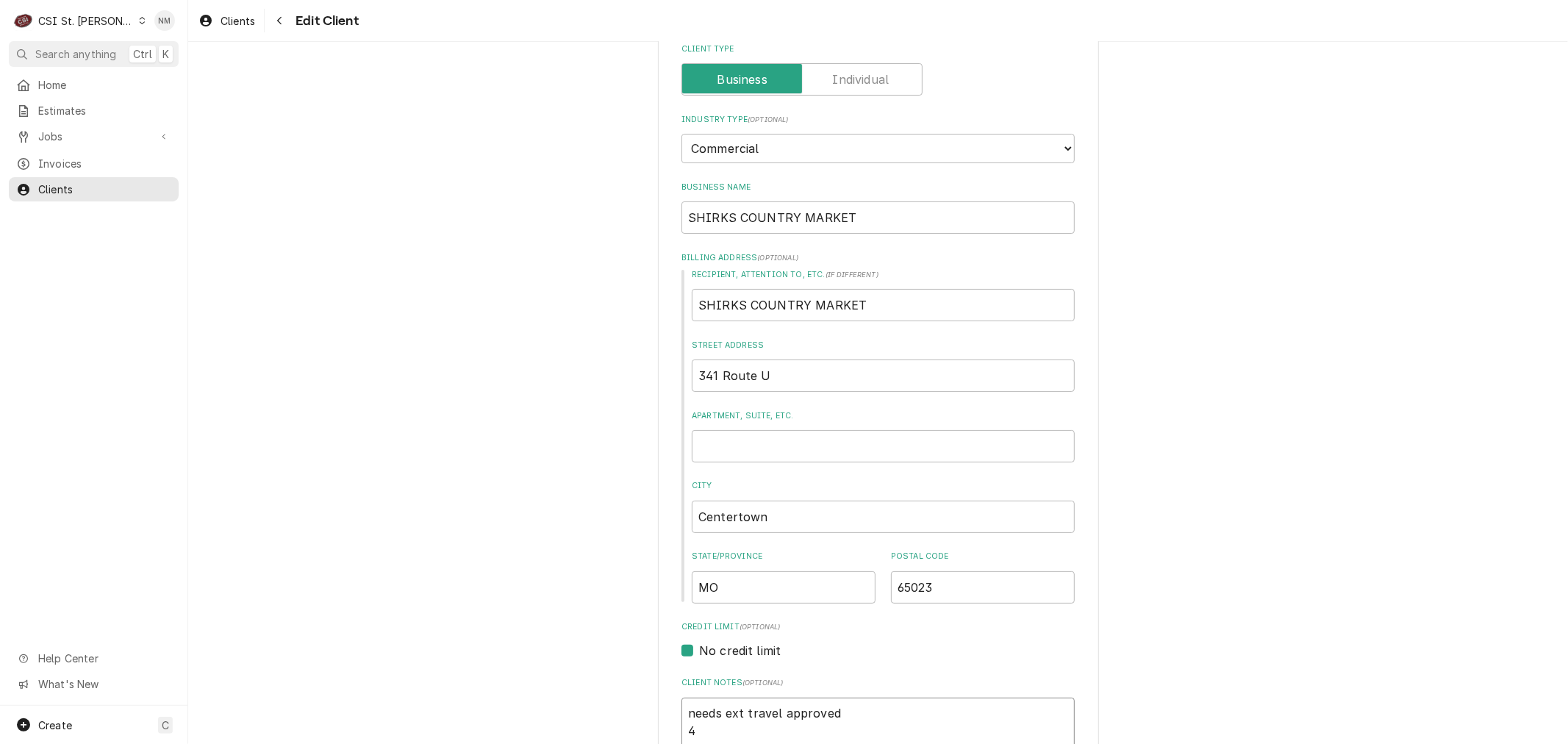
type textarea "x"
type textarea "needs ext travel approved 41"
type textarea "x"
type textarea "needs ext travel approved 415"
type textarea "x"
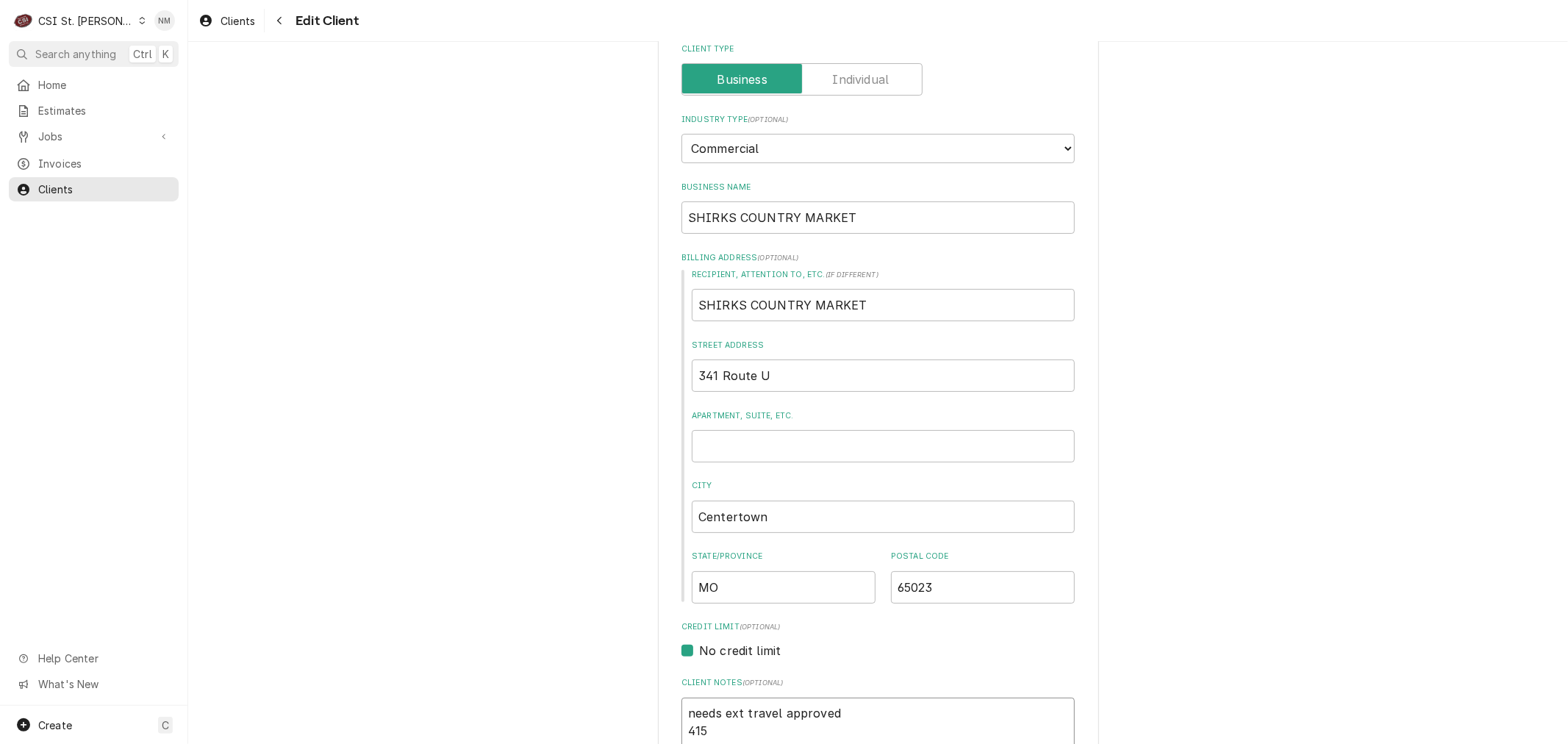
type textarea "needs ext travel approved 4154"
type textarea "x"
type textarea "needs ext travel approved 4154"
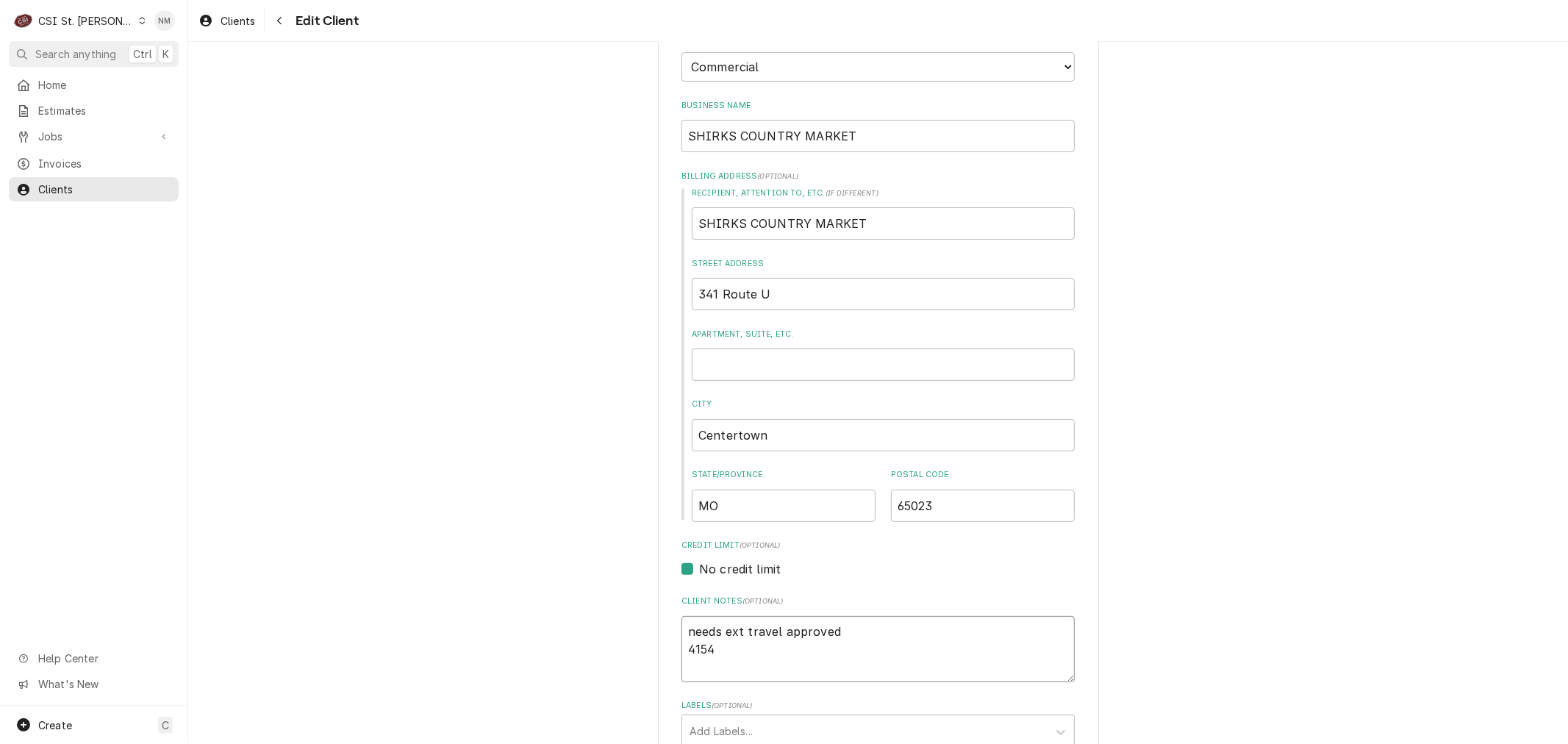
type textarea "x"
type textarea "needs ext travel approved 4154 1"
type textarea "x"
type textarea "needs ext travel approved 4154 17"
type textarea "x"
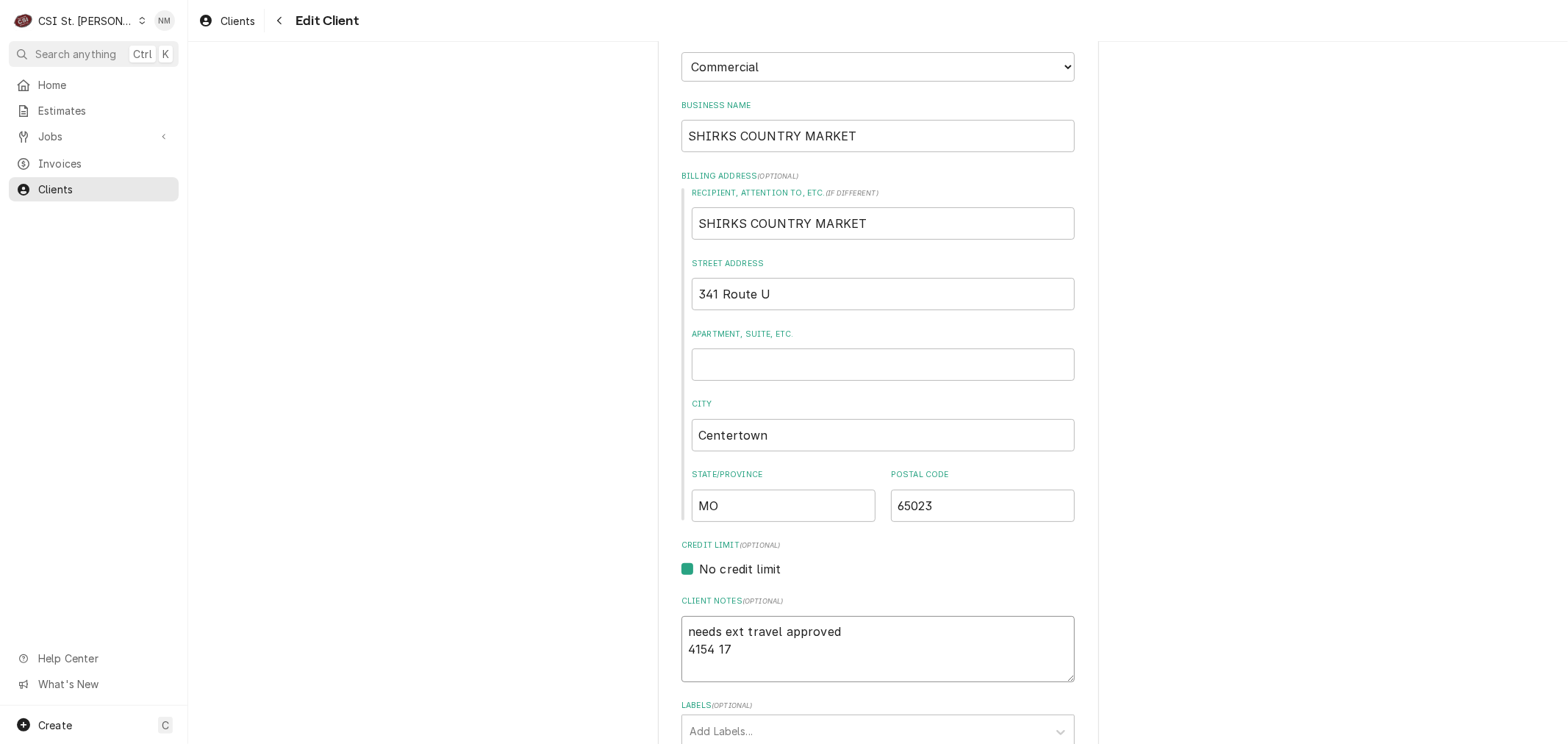
type textarea "needs ext travel approved 4154 178"
type textarea "x"
type textarea "needs ext travel approved 4154 1782"
type textarea "x"
type textarea "needs ext travel approved 4154 1782"
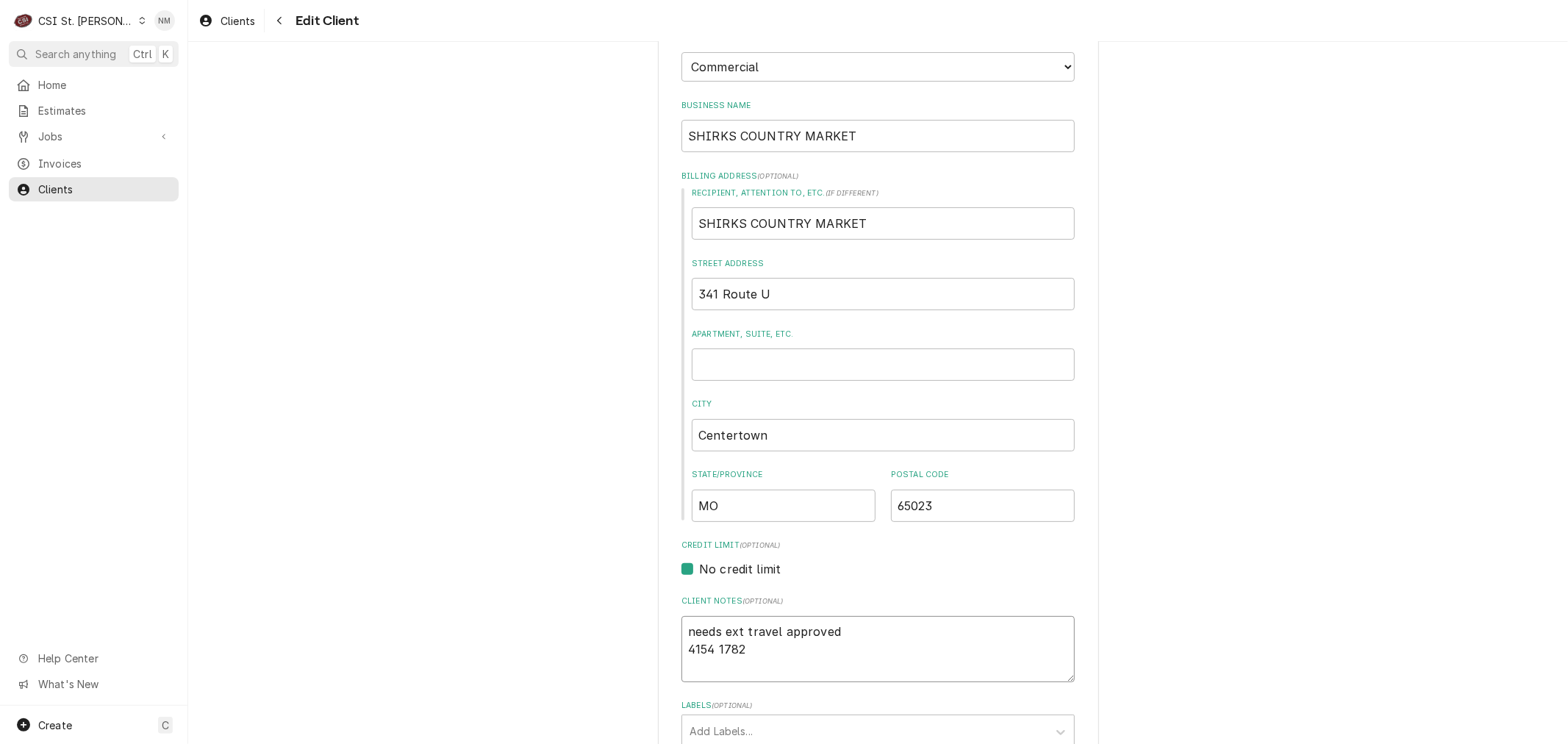
type textarea "x"
type textarea "needs ext travel approved 4154 1782 2"
type textarea "x"
type textarea "needs ext travel approved 4154 1782 25"
type textarea "x"
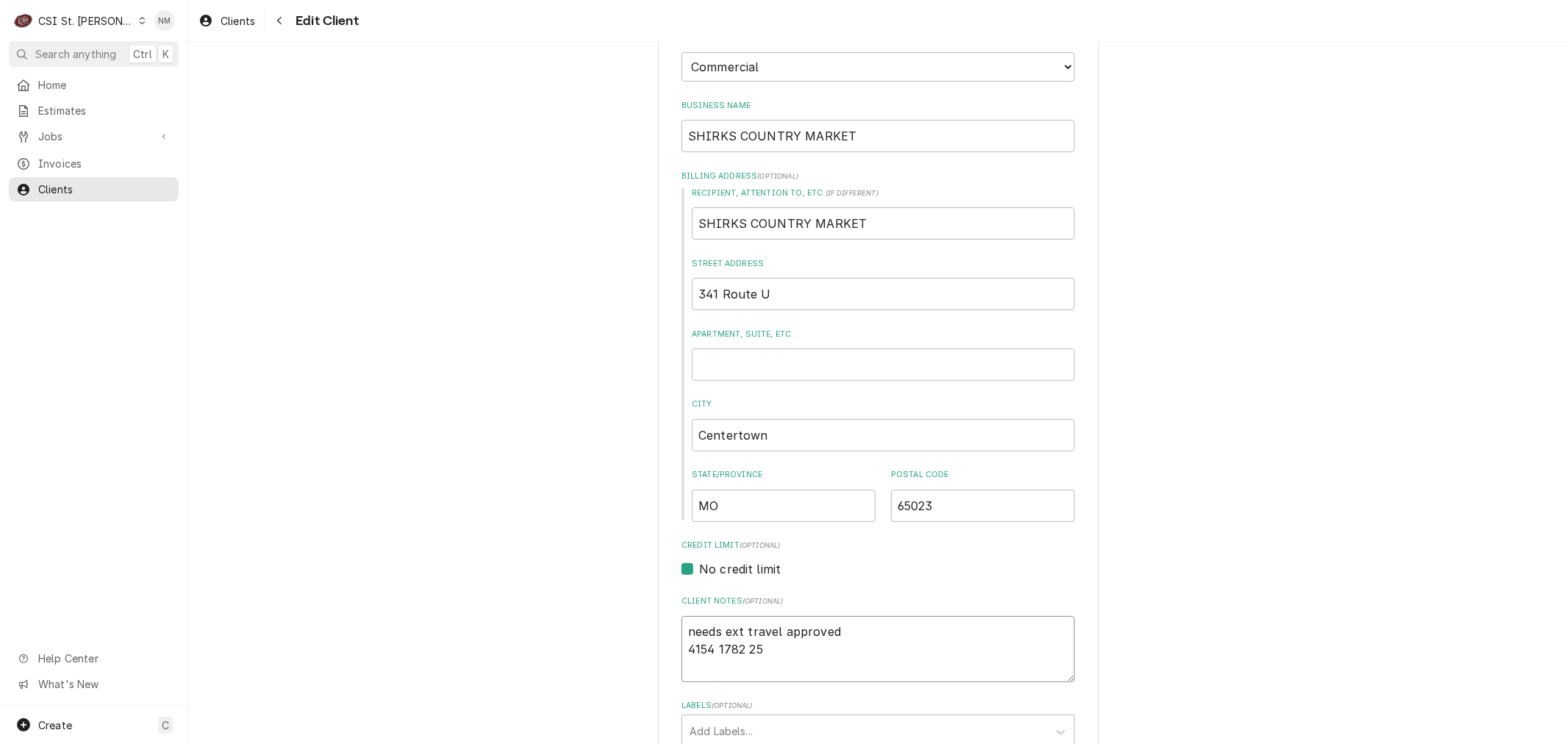
type textarea "needs ext travel approved 4154 1782 258"
type textarea "x"
type textarea "needs ext travel approved 4154 1782 2587"
type textarea "x"
type textarea "needs ext travel approved 4154 1782 2587"
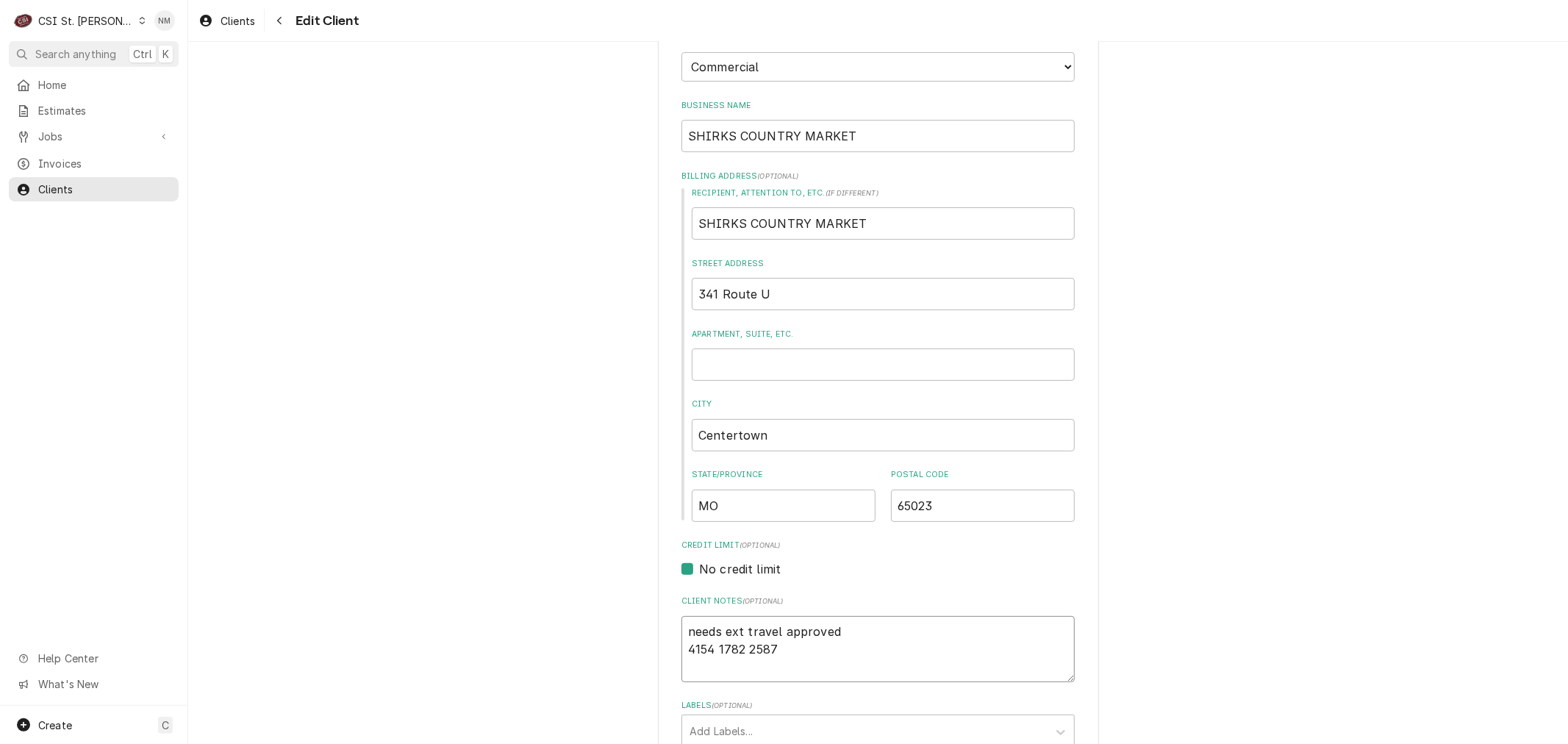
type textarea "x"
type textarea "needs ext travel approved 4154 1782 2587 5"
type textarea "x"
type textarea "needs ext travel approved 4154 1782 2587 51"
type textarea "x"
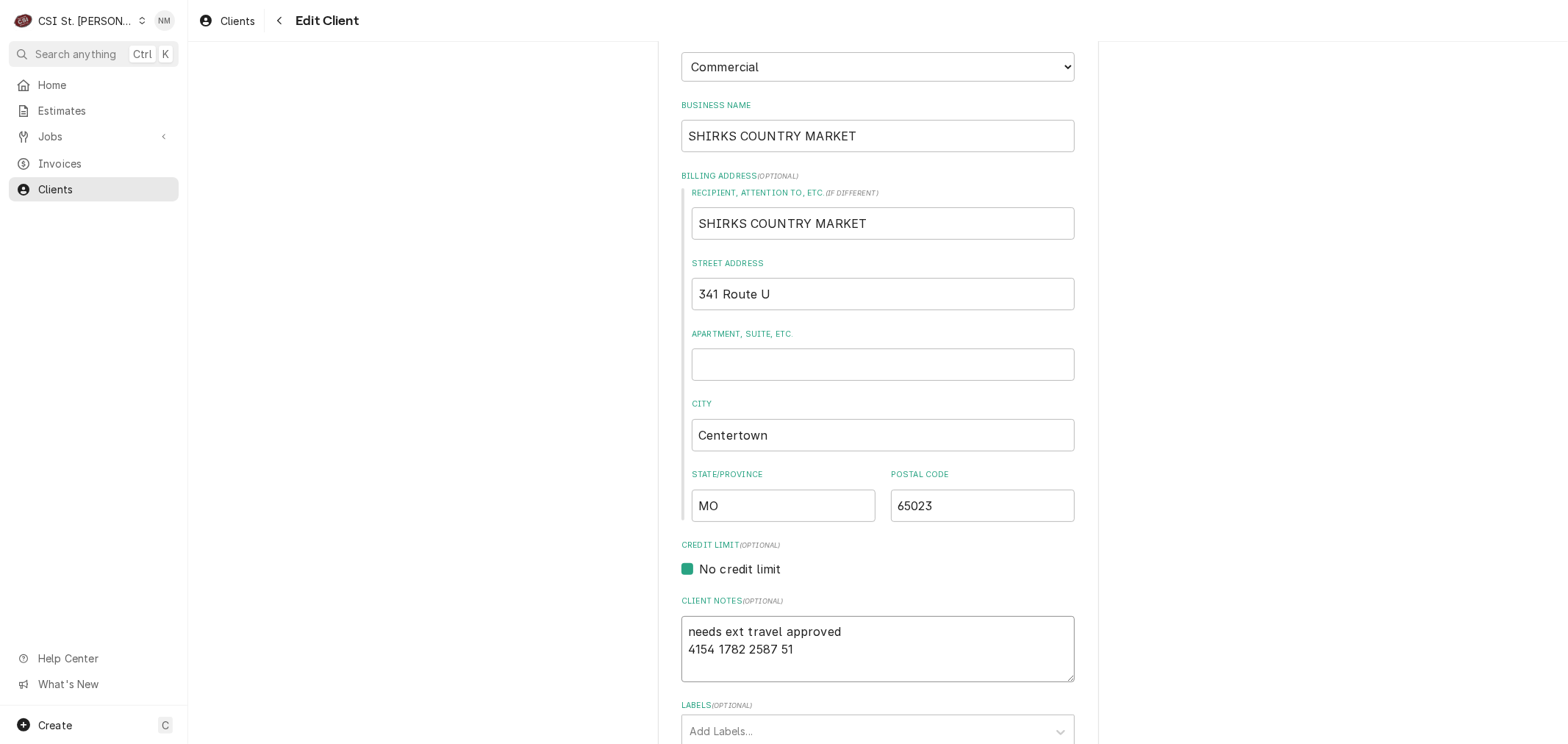
type textarea "needs ext travel approved 4154 1782 2587 511"
type textarea "x"
type textarea "needs ext travel approved 4154 1782 2587 5111"
type textarea "x"
type textarea "needs ext travel approved 4154 1782 2587 5111"
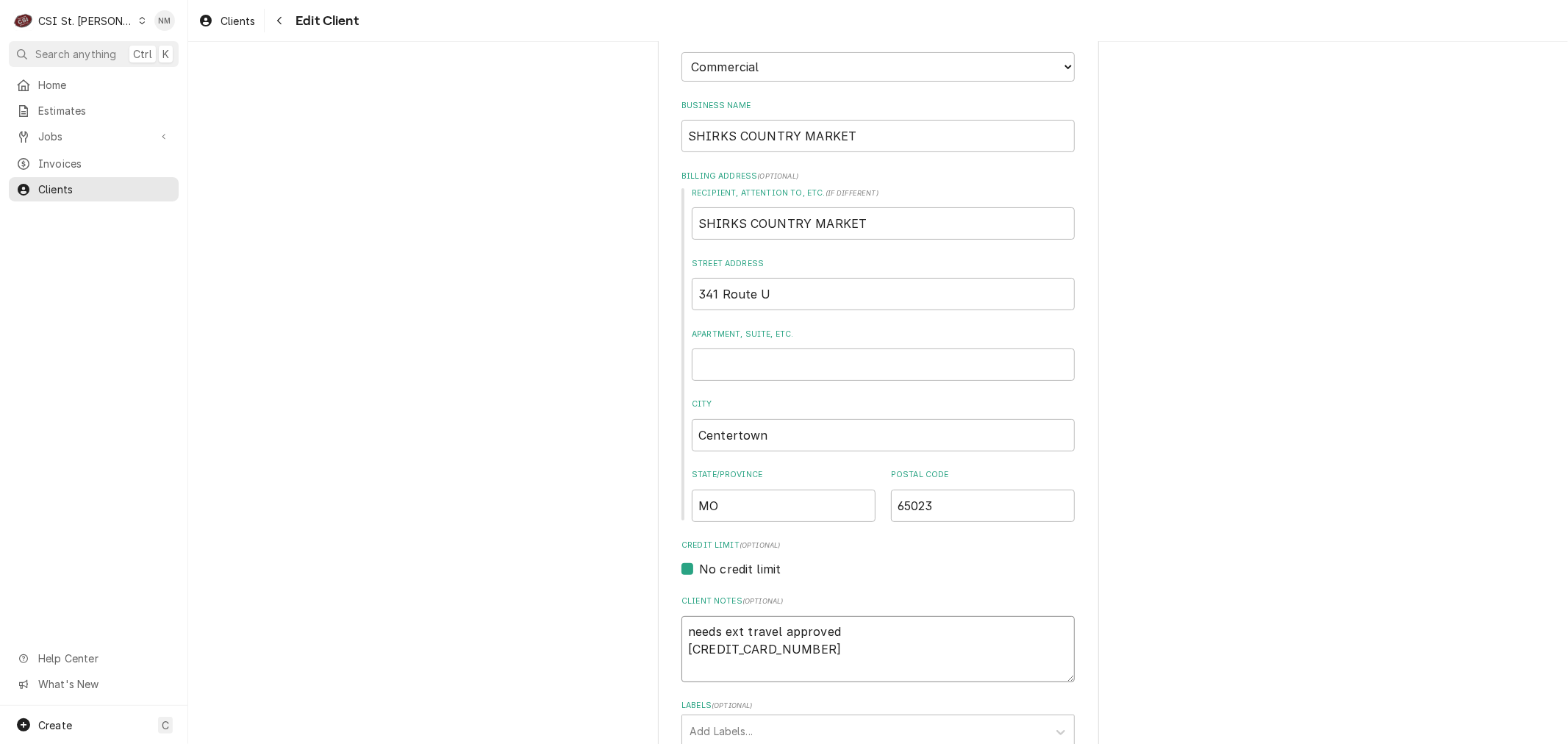
type textarea "x"
type textarea "needs ext travel approved 4154 1782 2587 5111 e"
type textarea "x"
type textarea "needs ext travel approved 4154 1782 2587 5111 ex"
type textarea "x"
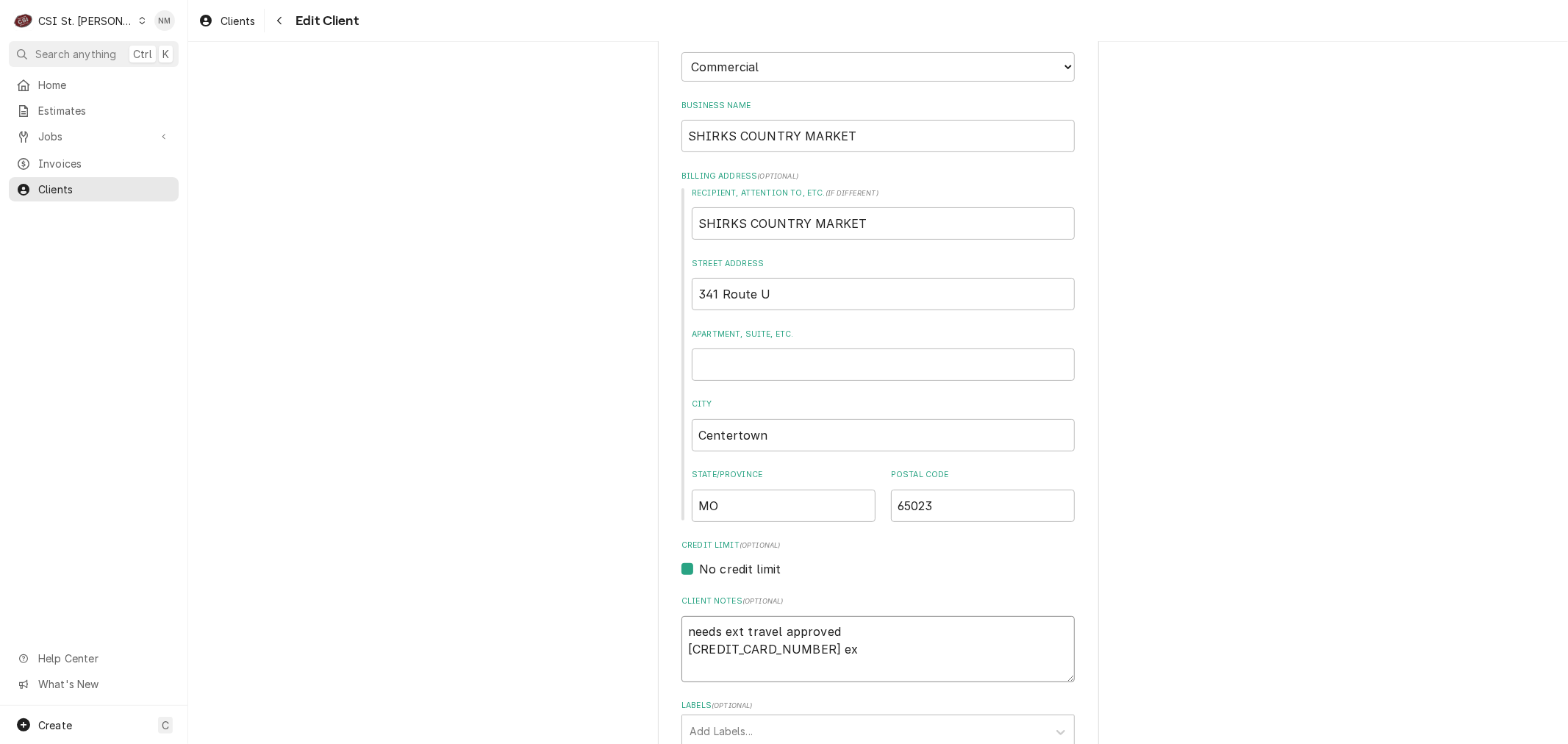
type textarea "needs ext travel approved 4154 1782 2587 5111 exp"
type textarea "x"
type textarea "needs ext travel approved 4154 1782 2587 5111 exp"
type textarea "x"
type textarea "needs ext travel approved 4154 1782 2587 5111 exp 9"
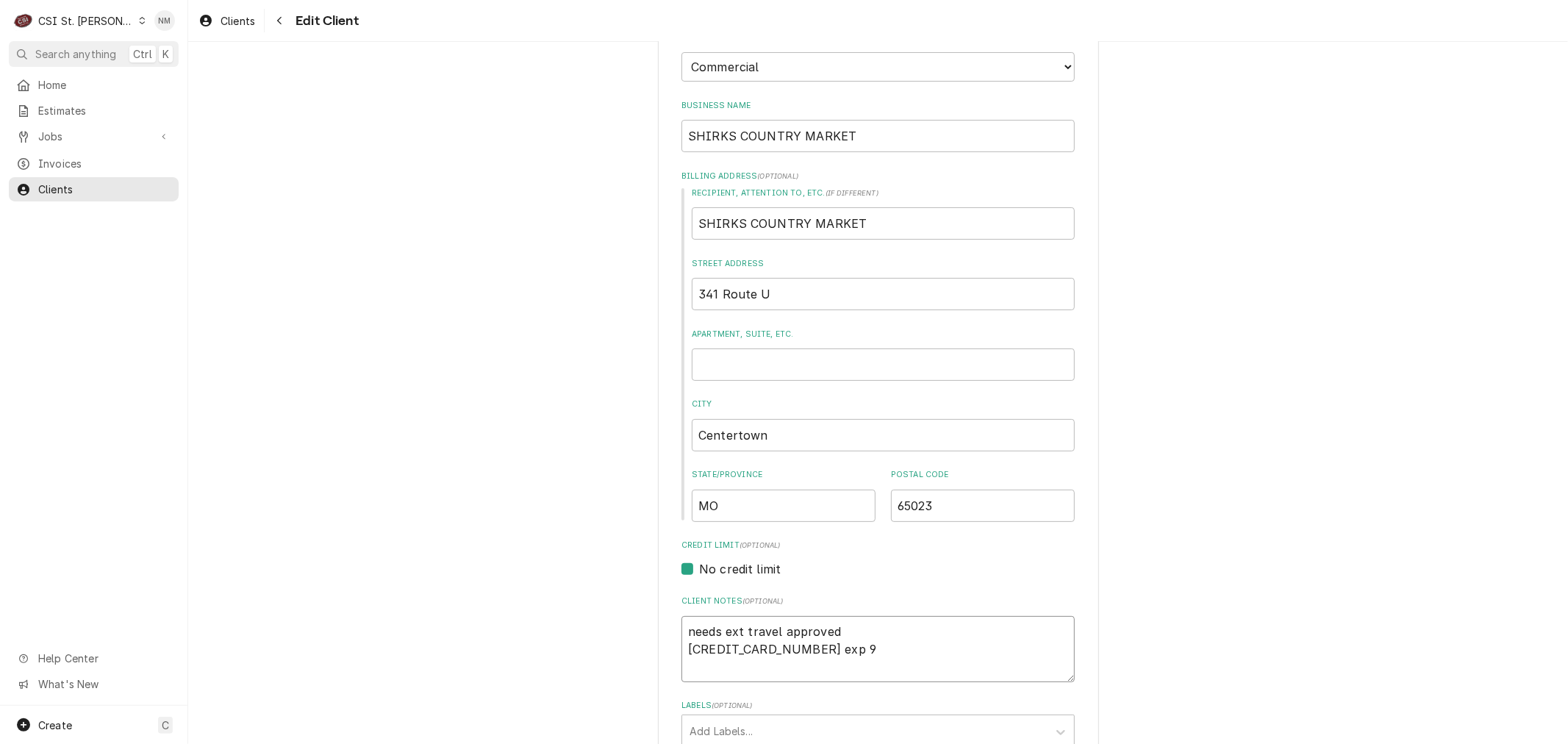
type textarea "x"
type textarea "needs ext travel approved 4154 1782 2587 5111 exp 9/"
type textarea "x"
type textarea "needs ext travel approved 4154 1782 2587 5111 exp 9/2"
type textarea "x"
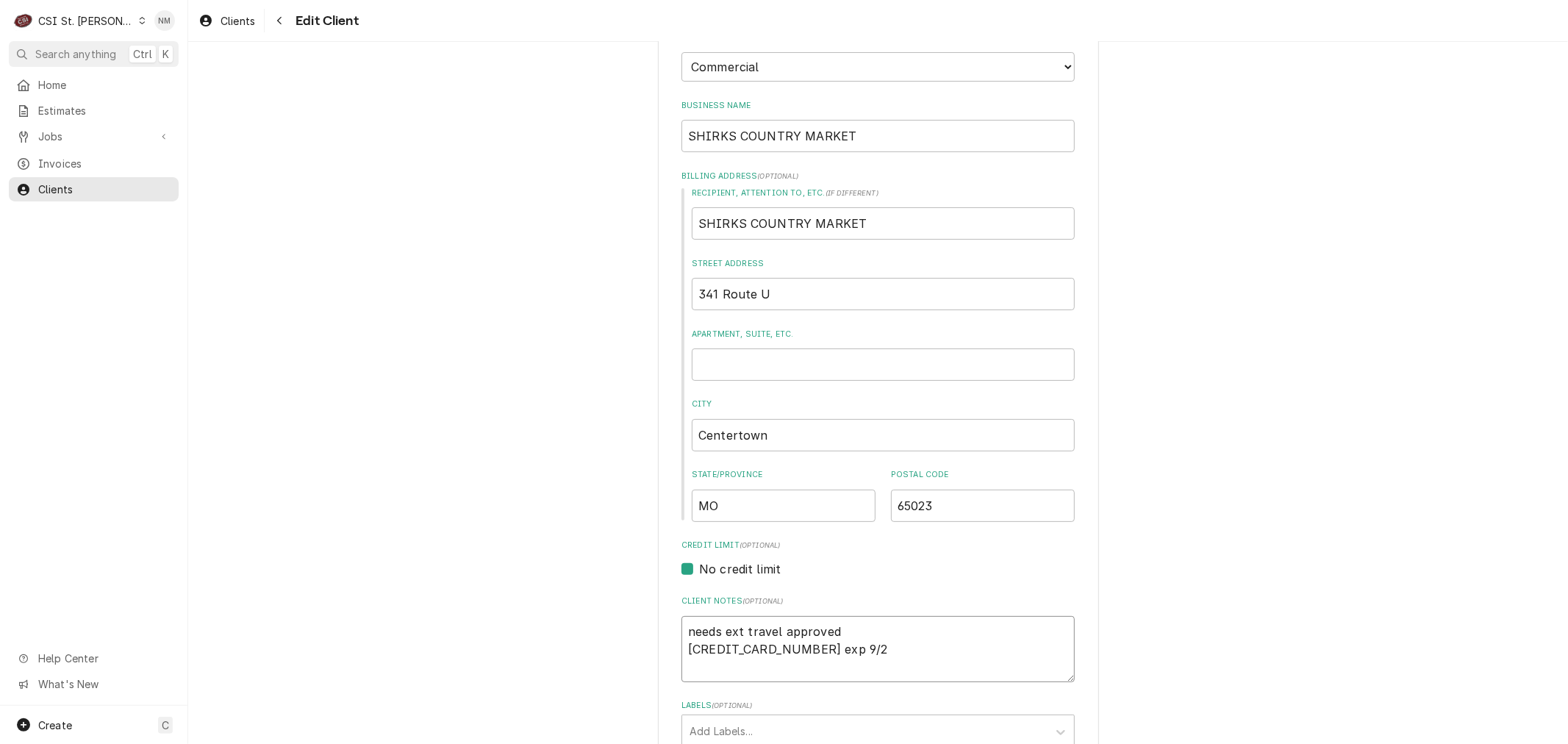
type textarea "needs ext travel approved 4154 1782 2587 5111 exp 9/28"
type textarea "x"
type textarea "needs ext travel approved 4154 1782 2587 5111 exp 9/28"
type textarea "x"
type textarea "needs ext travel approved 4154 1782 2587 5111 exp 9/28"
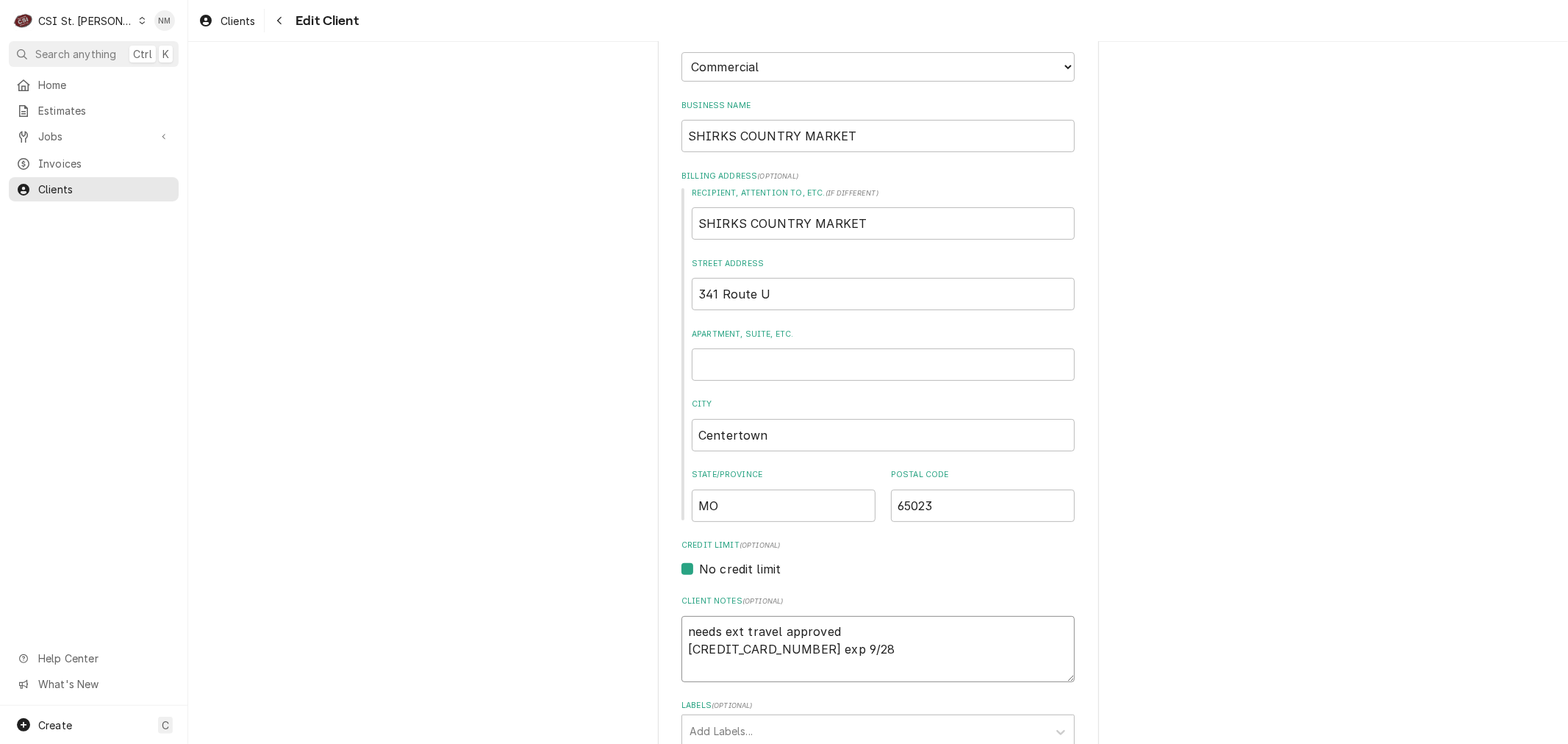
type textarea "x"
type textarea "needs ext travel approved 4154 1782 2587 5111 exp 9/28 c"
type textarea "x"
type textarea "needs ext travel approved 4154 1782 2587 5111 exp 9/28 cc"
type textarea "x"
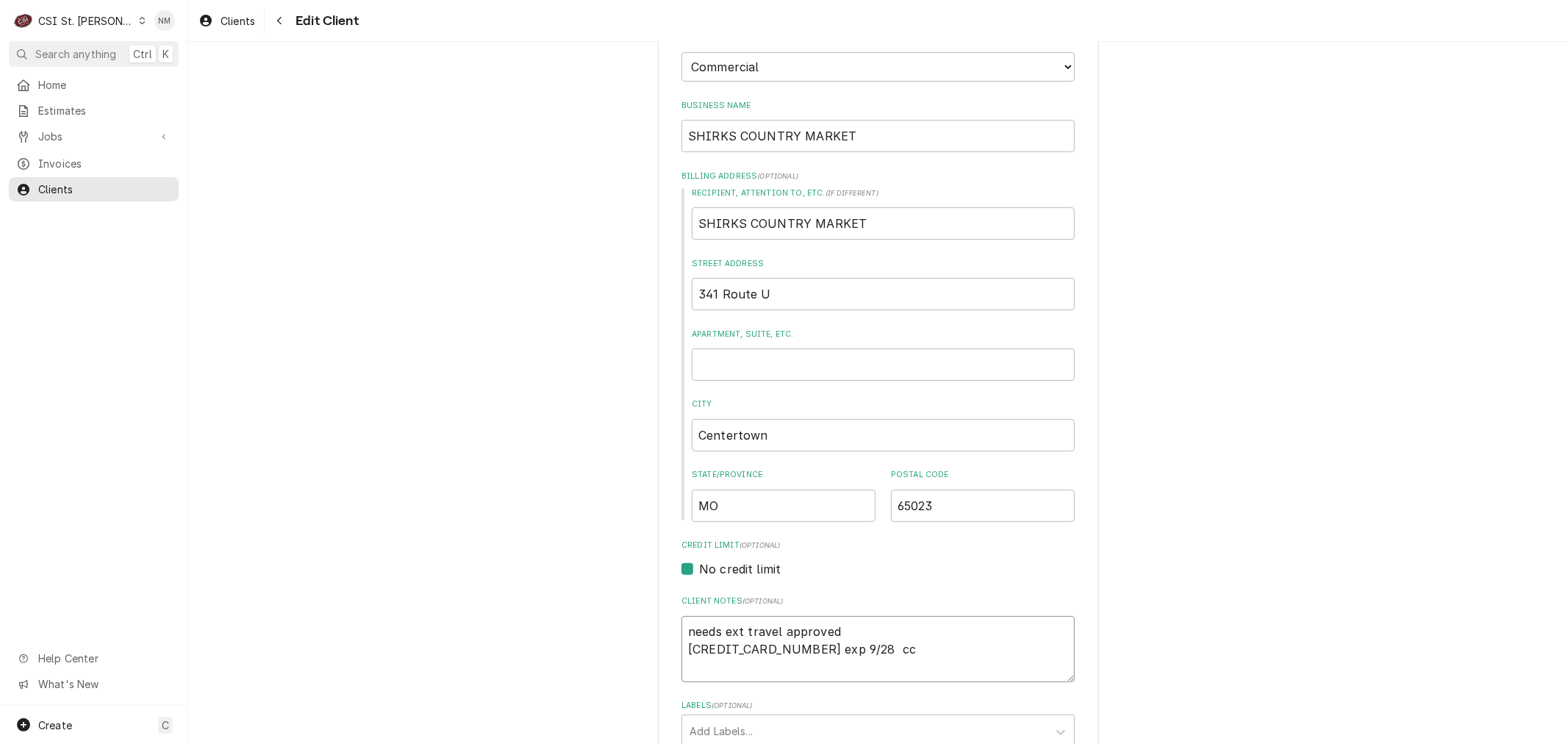
type textarea "needs ext travel approved 4154 1782 2587 5111 exp 9/28 ccv"
type textarea "x"
type textarea "needs ext travel approved 4154 1782 2587 5111 exp 9/28 ccv:"
type textarea "x"
type textarea "needs ext travel approved 4154 1782 2587 5111 exp 9/28 ccv:"
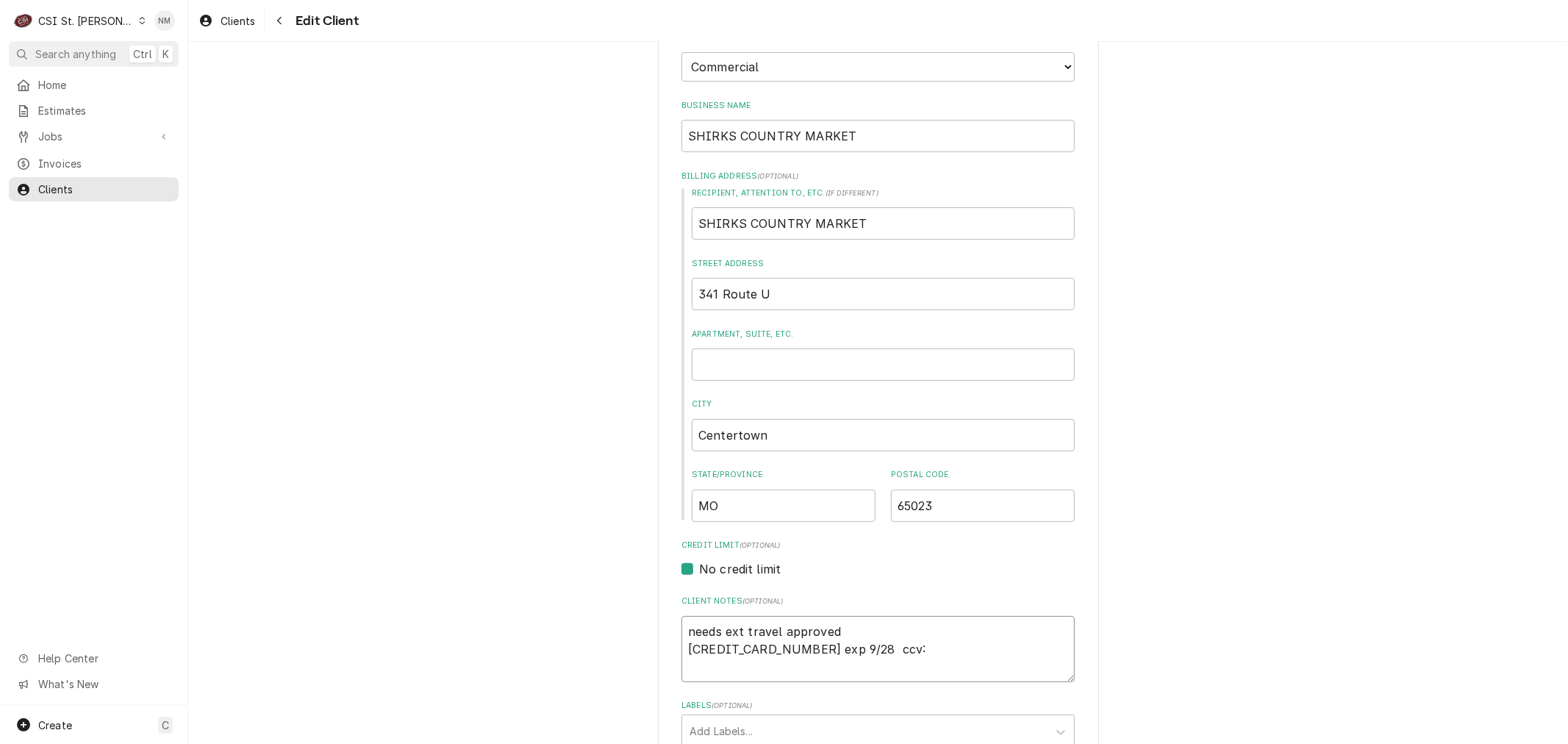
type textarea "x"
type textarea "needs ext travel approved 4154 1782 2587 5111 exp 9/28 ccv:"
type textarea "x"
type textarea "needs ext travel approved 4154 1782 2587 5111 exp 9/28 ccv: 3"
type textarea "x"
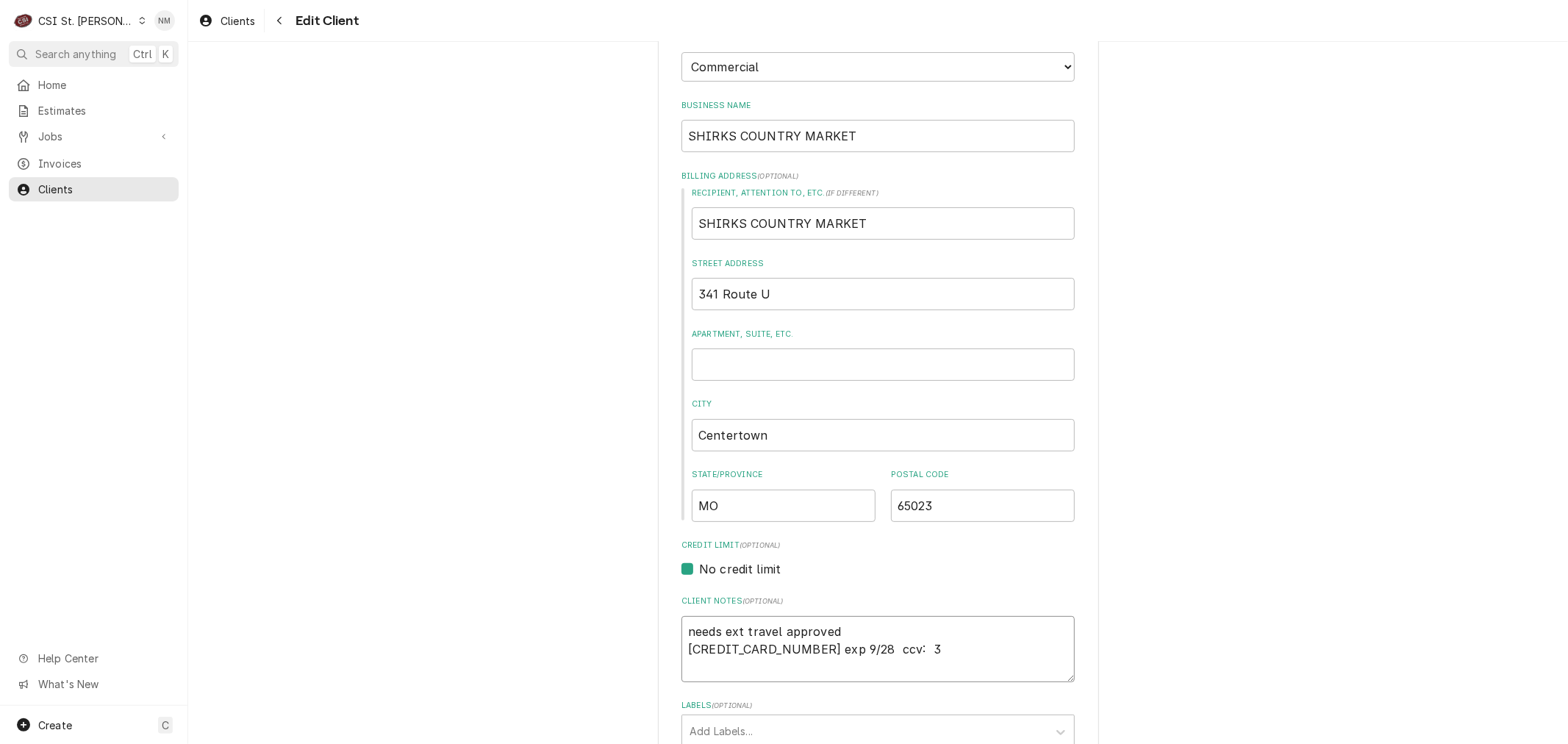
type textarea "needs ext travel approved 4154 1782 2587 5111 exp 9/28 ccv: 34"
type textarea "x"
type textarea "needs ext travel approved 4154 1782 2587 5111 exp 9/28 ccv: 341"
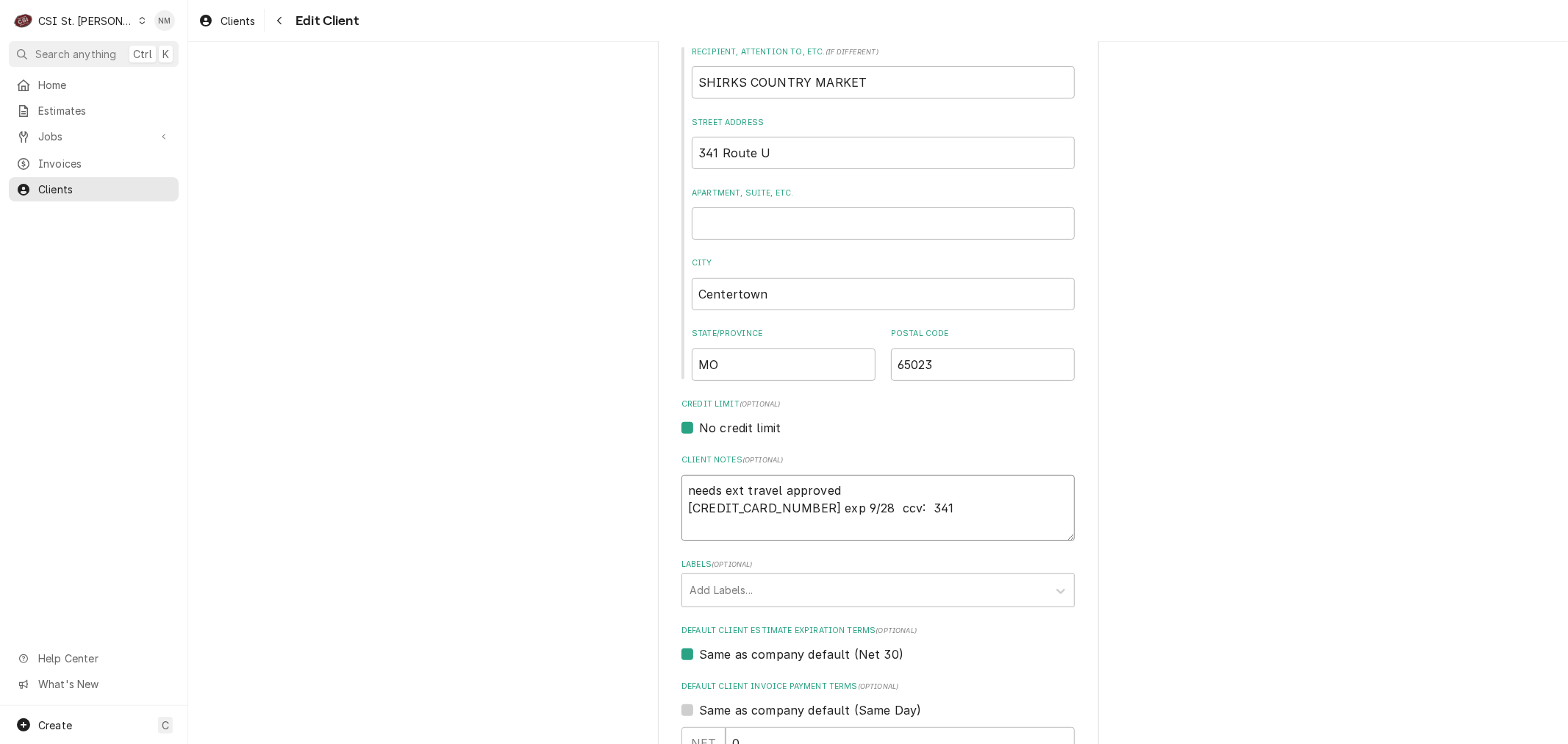
scroll to position [326, 0]
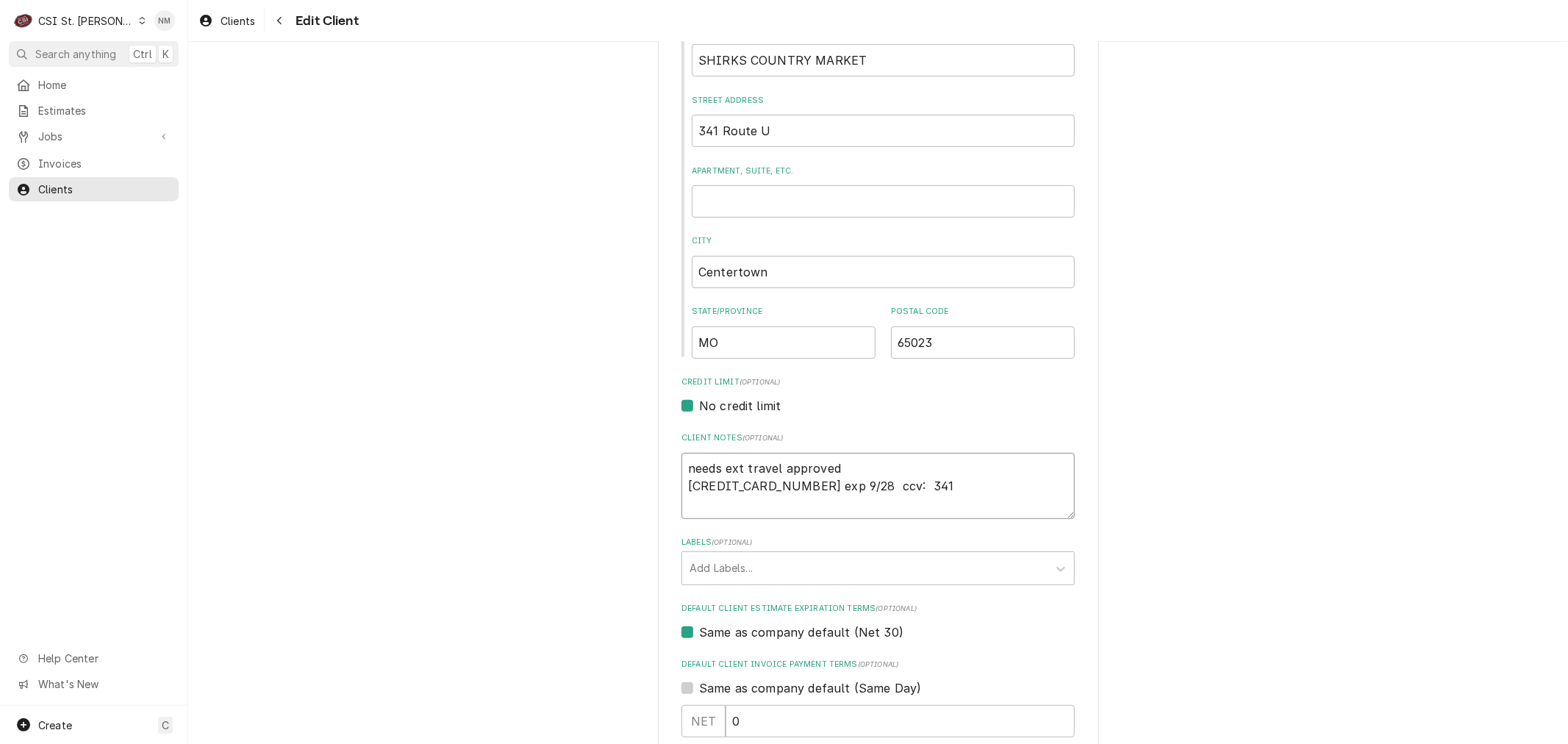
type textarea "x"
type textarea "needs ext travel approved 4154 1782 2587 5111 exp 9/28 ccv: 341"
type textarea "x"
type textarea "needs ext travel approved 4154 1782 2587 5111 exp 9/28 ccv: 341 R"
type textarea "x"
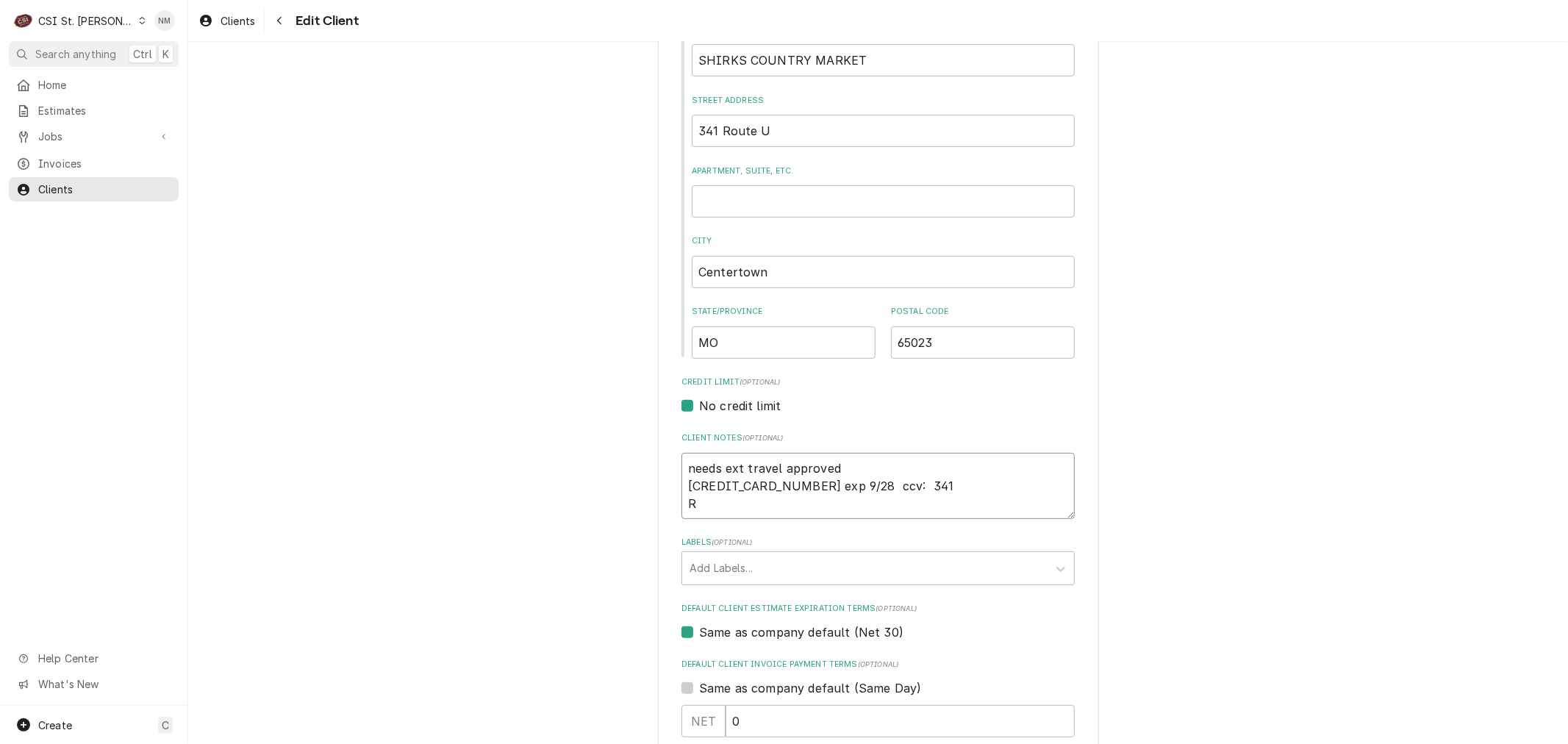
type textarea "needs ext travel approved 4154 1782 2587 5111 exp 9/28 ccv: 341 Ra"
type textarea "x"
type textarea "needs ext travel approved 4154 1782 2587 5111 exp 9/28 ccv: 341 Ran"
type textarea "x"
type textarea "needs ext travel approved 4154 1782 2587 5111 exp 9/28 ccv: 341 Rand"
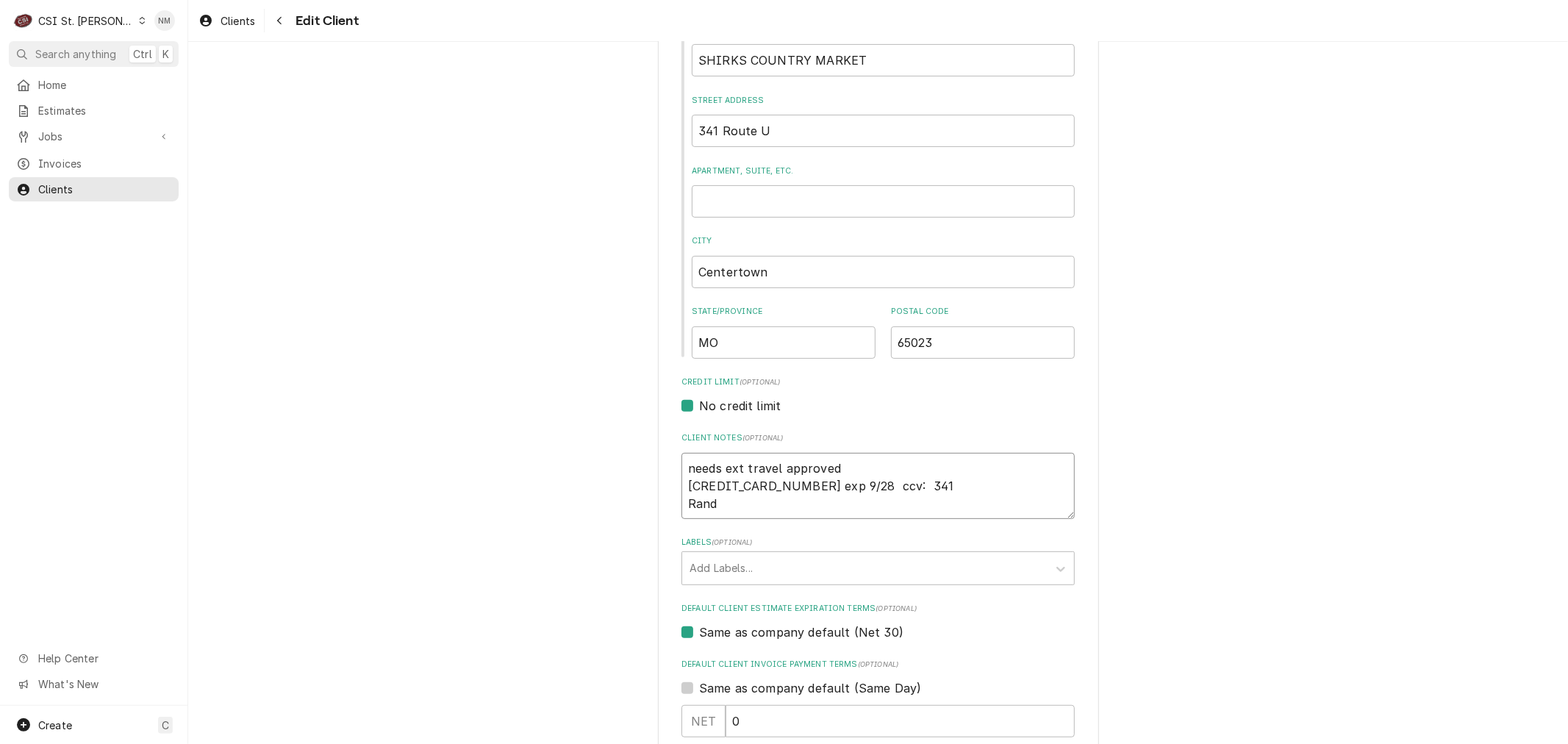
type textarea "x"
type textarea "needs ext travel approved 4154 1782 2587 5111 exp 9/28 ccv: 341 Randy"
type textarea "x"
type textarea "needs ext travel approved 4154 1782 2587 5111 exp 9/28 ccv: 341 Randy"
type textarea "x"
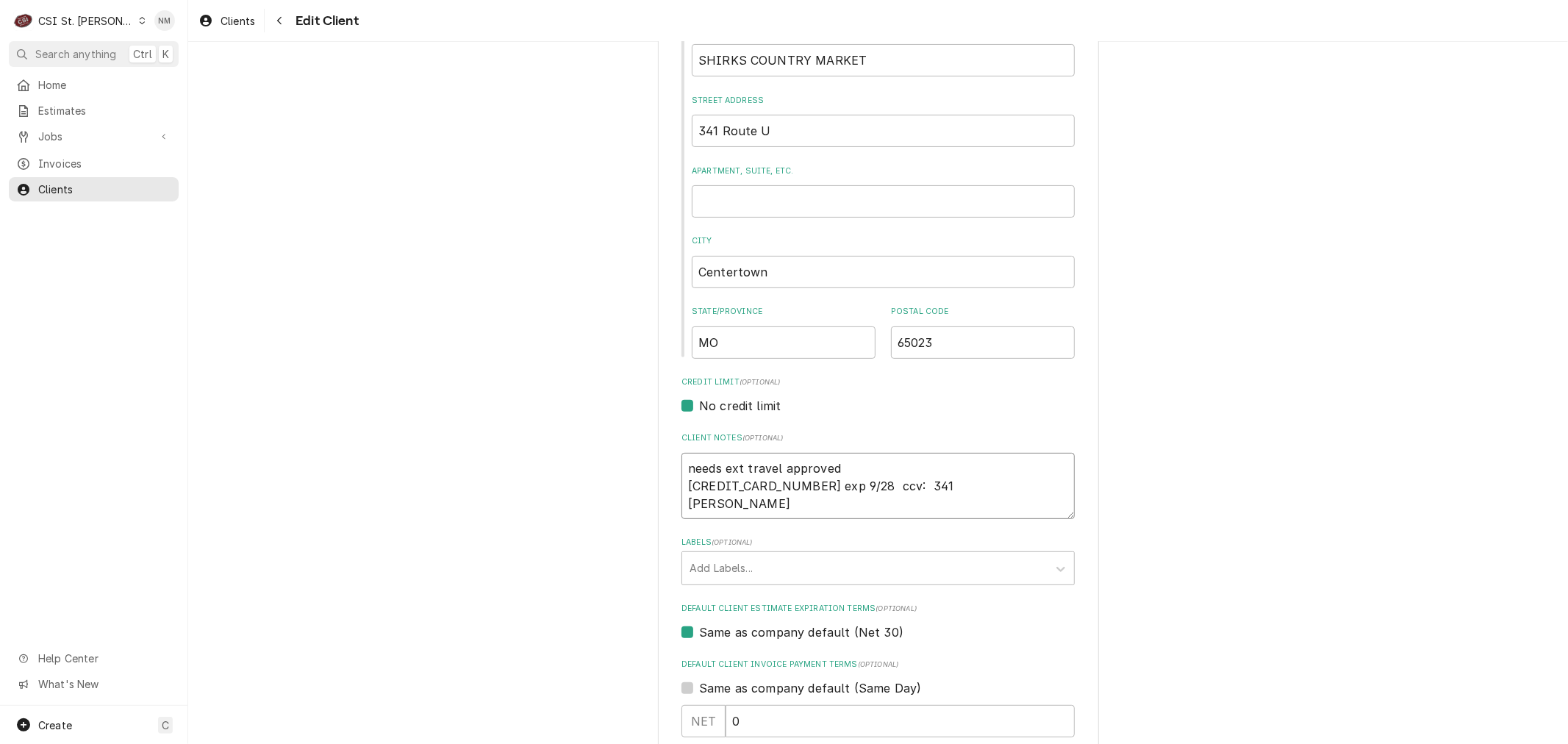
type textarea "needs ext travel approved 4154 1782 2587 5111 exp 9/28 ccv: 341 Randy S"
type textarea "x"
type textarea "needs ext travel approved 4154 1782 2587 5111 exp 9/28 ccv: 341 Randy Sh"
type textarea "x"
type textarea "needs ext travel approved 4154 1782 2587 5111 exp 9/28 ccv: 341 Randy Shi"
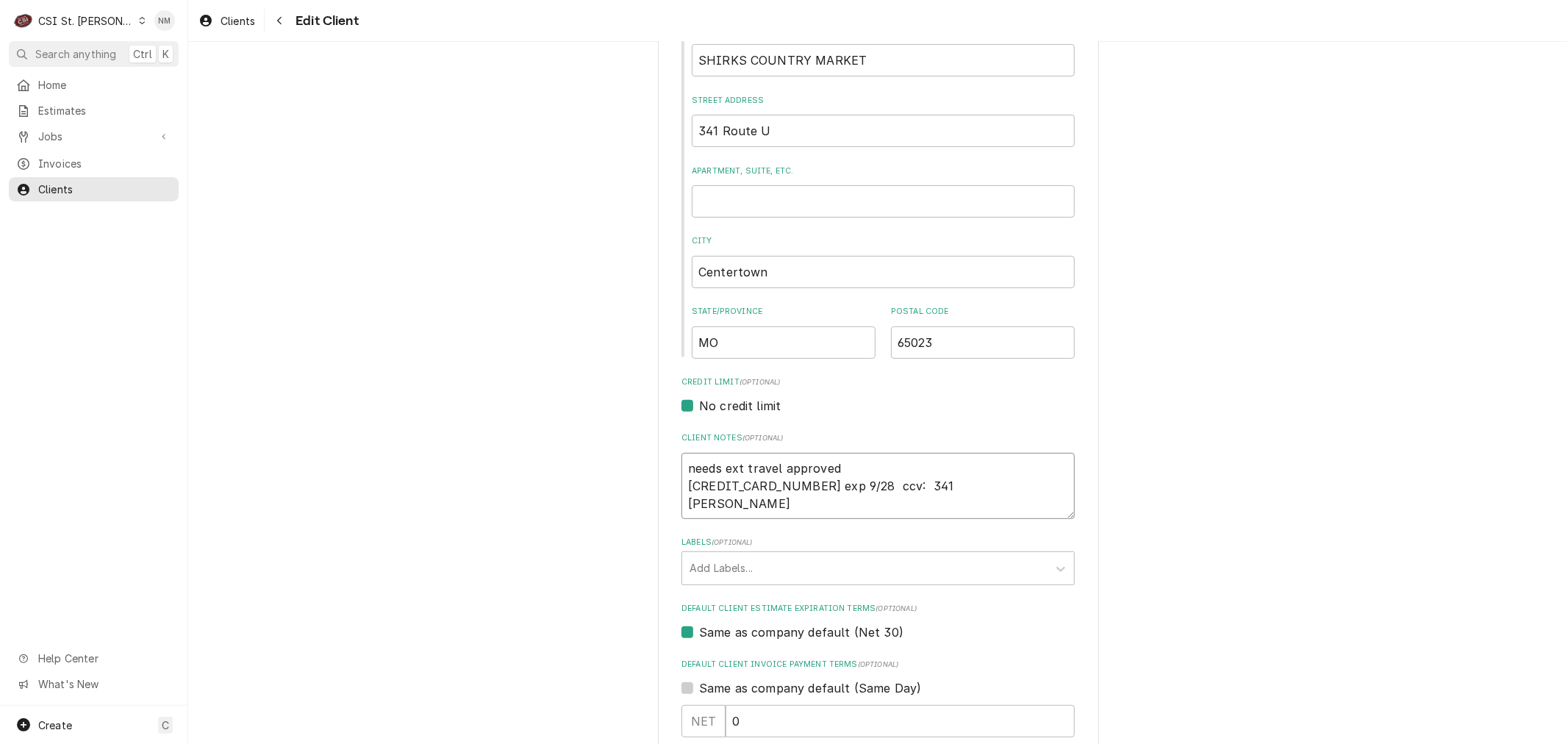
type textarea "x"
type textarea "needs ext travel approved 4154 1782 2587 5111 exp 9/28 ccv: 341 Randy Shir"
type textarea "x"
type textarea "needs ext travel approved 4154 1782 2587 5111 exp 9/28 ccv: 341 Randy Shirk"
click at [886, 567] on div "Labels" at bounding box center [864, 568] width 350 height 27
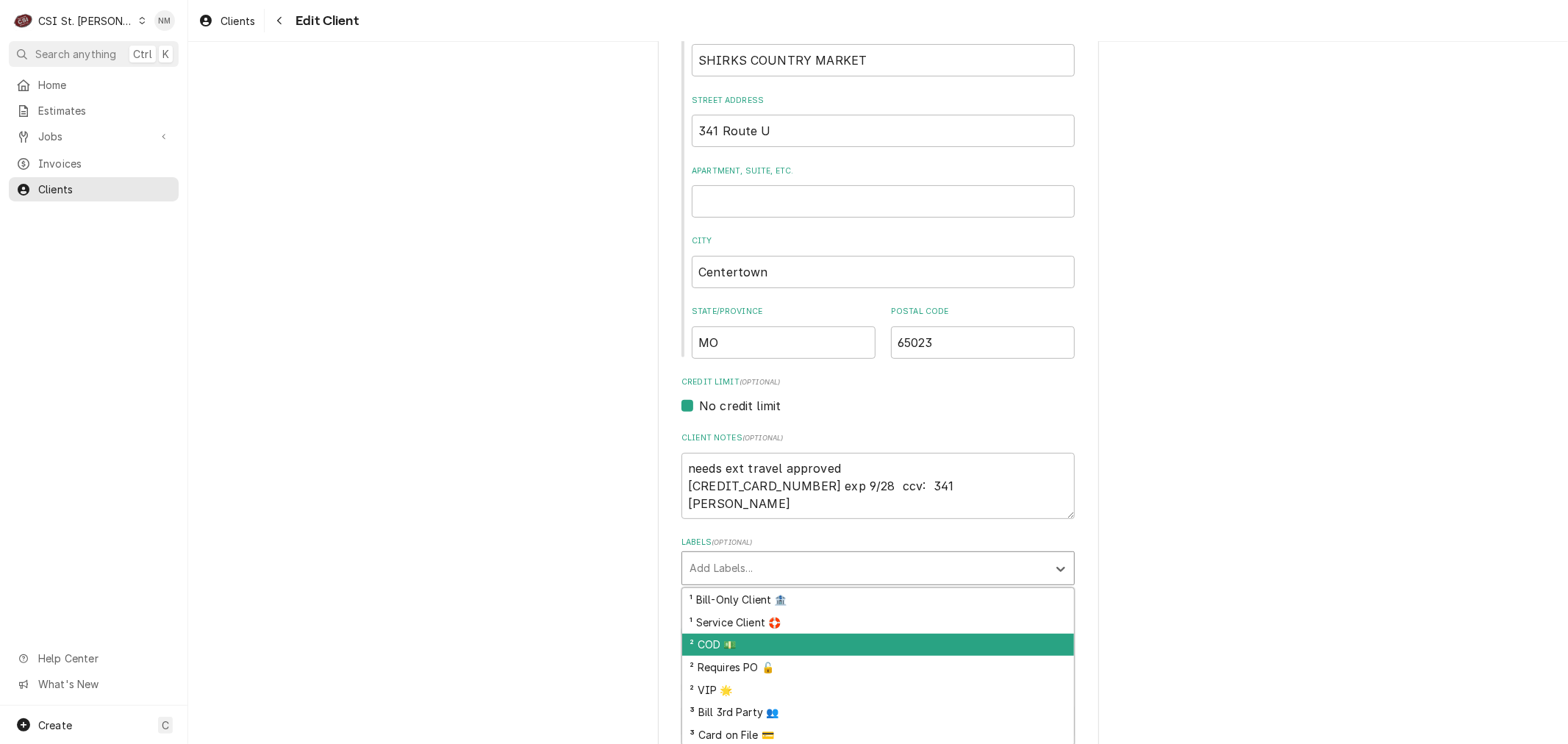
click at [804, 636] on div "² COD 💵" at bounding box center [877, 645] width 392 height 22
type textarea "x"
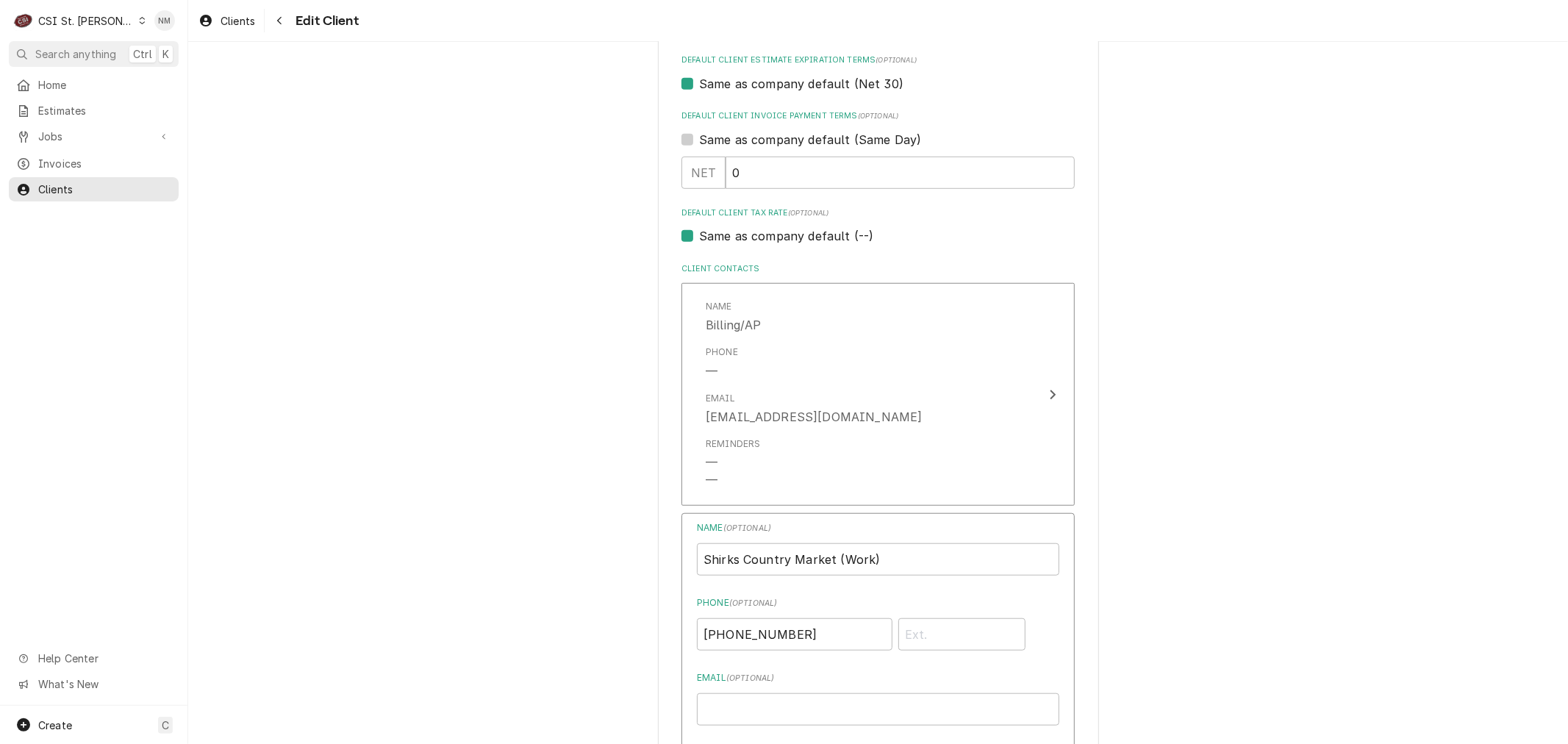
scroll to position [898, 0]
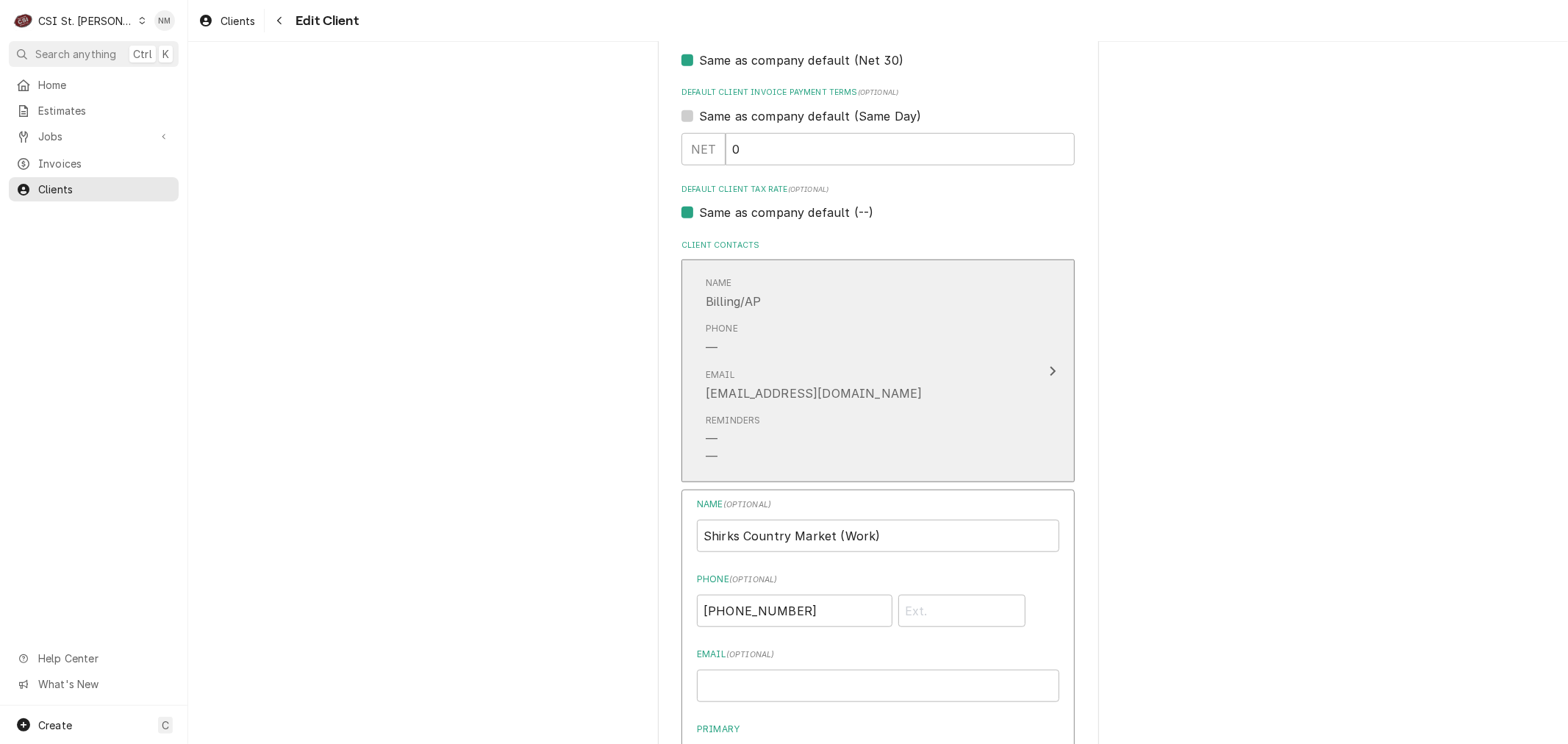
click at [814, 393] on div "randyshirk90@gmail.com" at bounding box center [813, 394] width 216 height 18
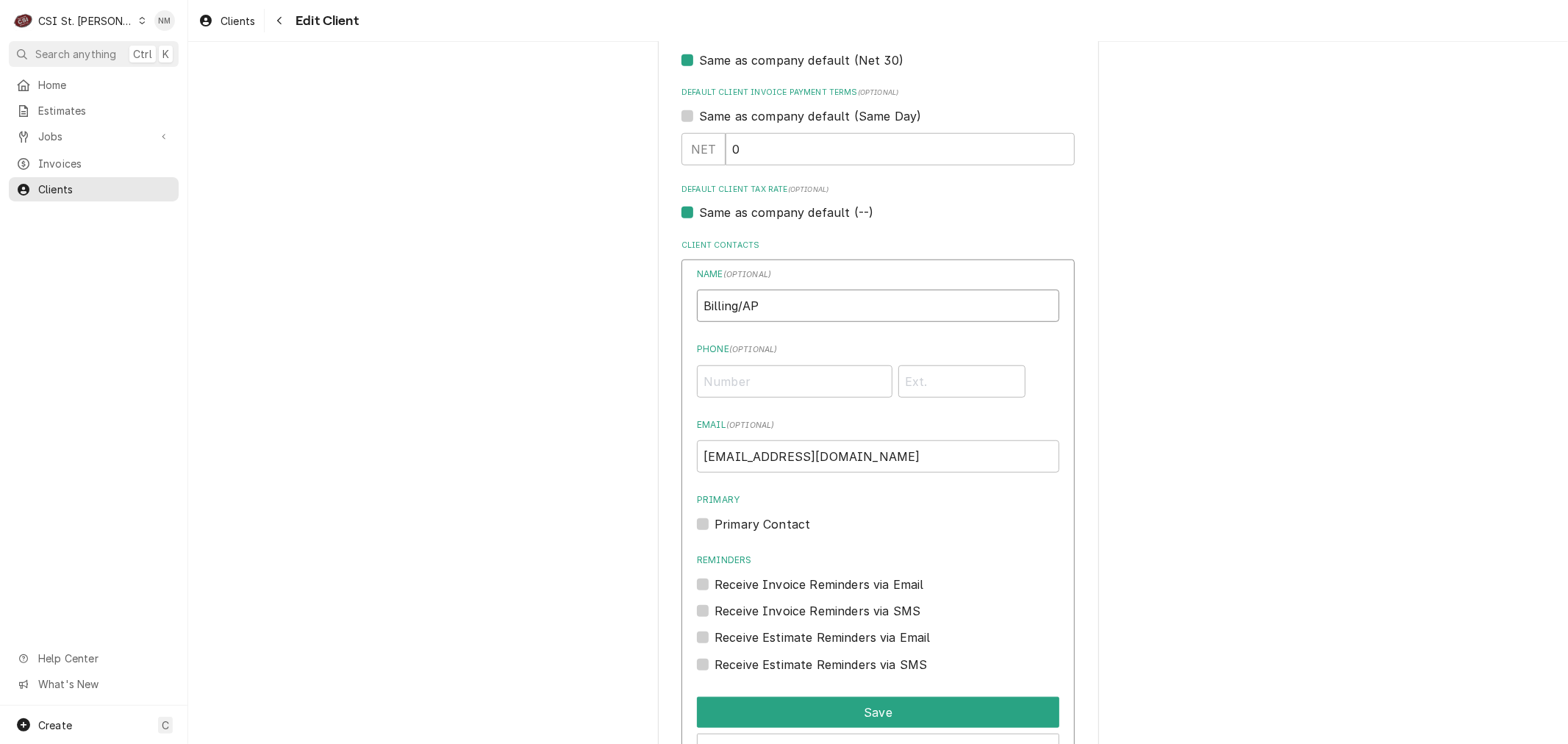
click at [791, 297] on input "Billing/AP" at bounding box center [878, 306] width 362 height 32
type input "Billing/AP Randy is the owner"
click at [714, 520] on label "Primary Contact" at bounding box center [762, 524] width 96 height 18
click at [714, 520] on input "Primary" at bounding box center [895, 532] width 362 height 32
checkbox input "true"
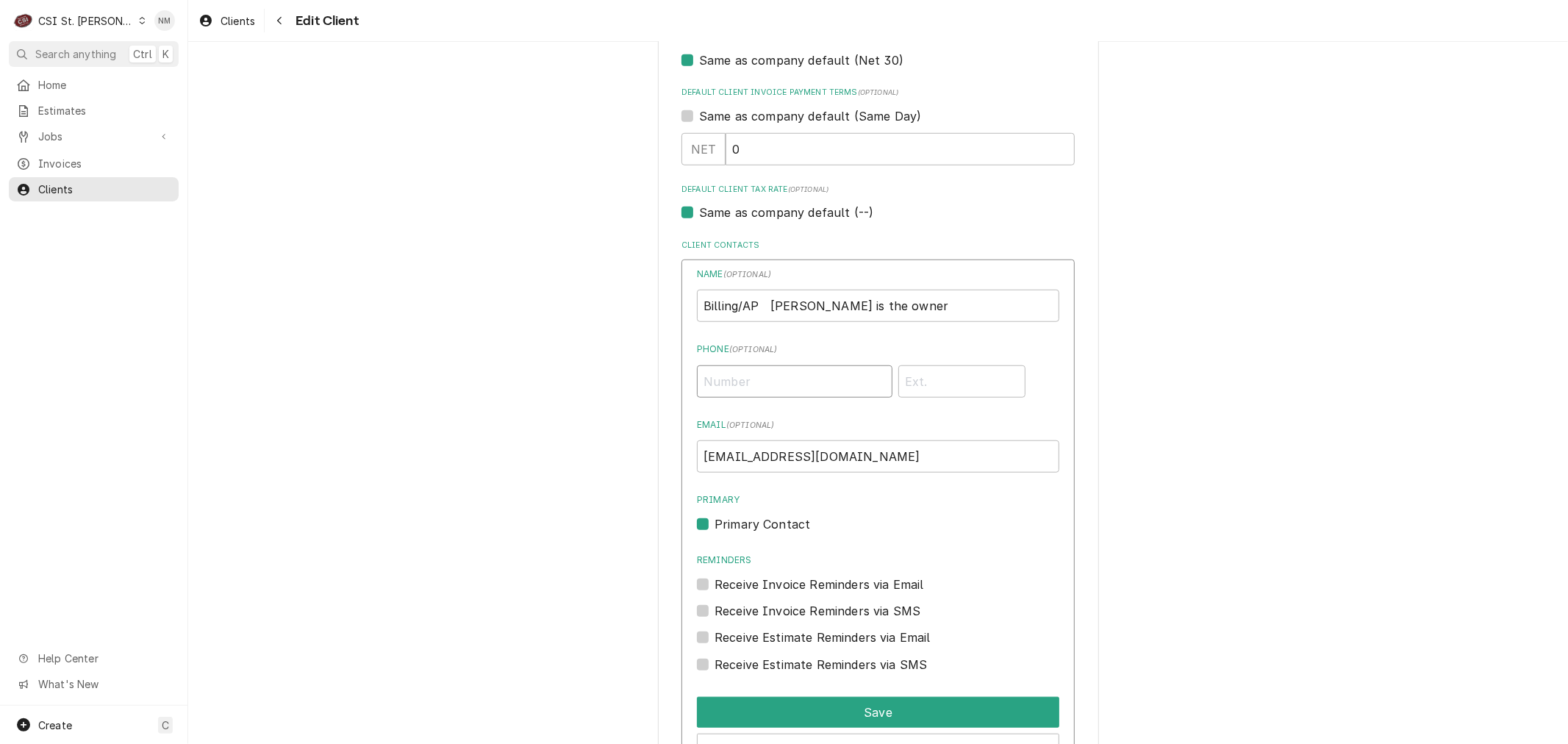
click at [730, 377] on input "Phone ( optional )" at bounding box center [795, 382] width 195 height 32
type input "(573) 584-3650"
click at [818, 708] on button "Save" at bounding box center [878, 713] width 362 height 30
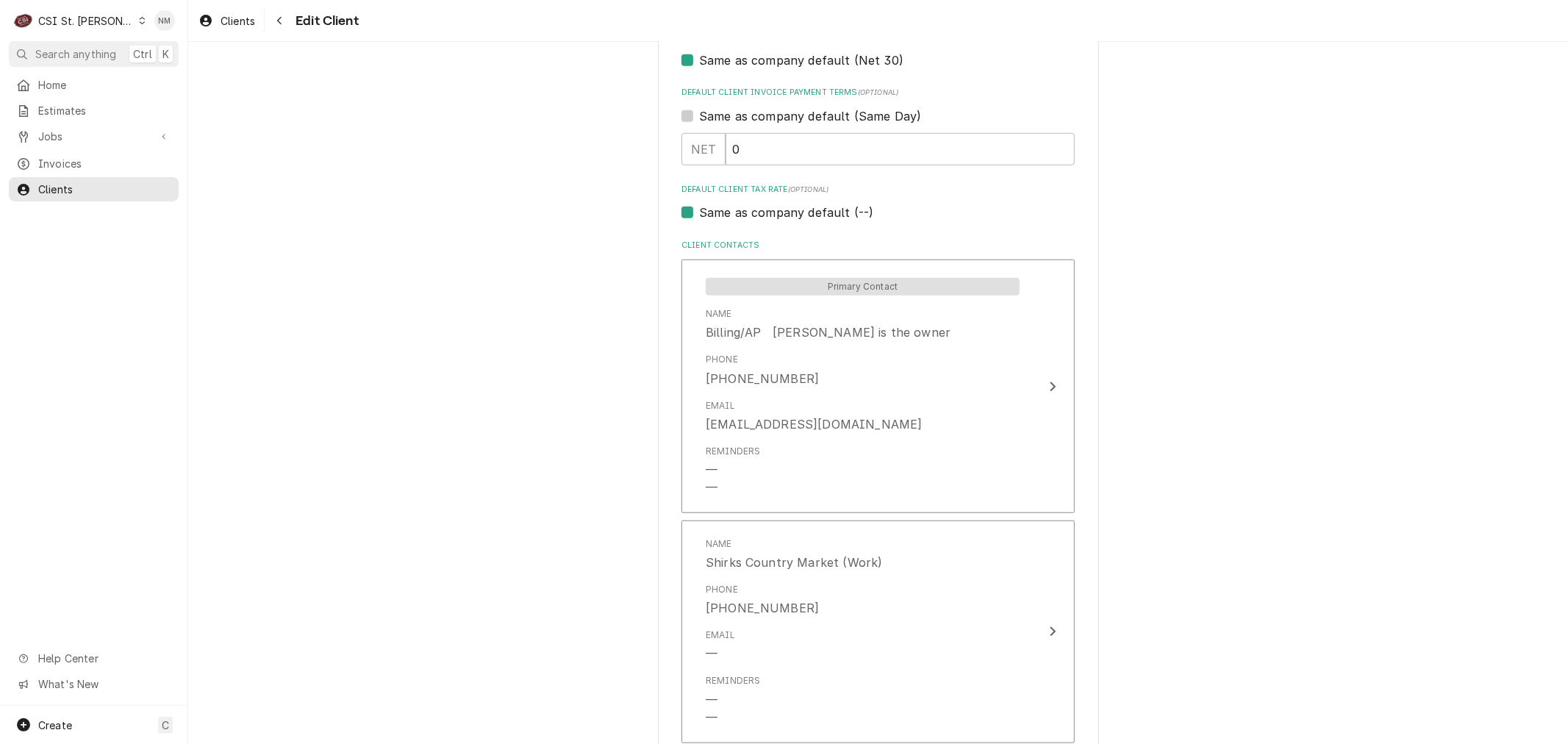
scroll to position [1128, 0]
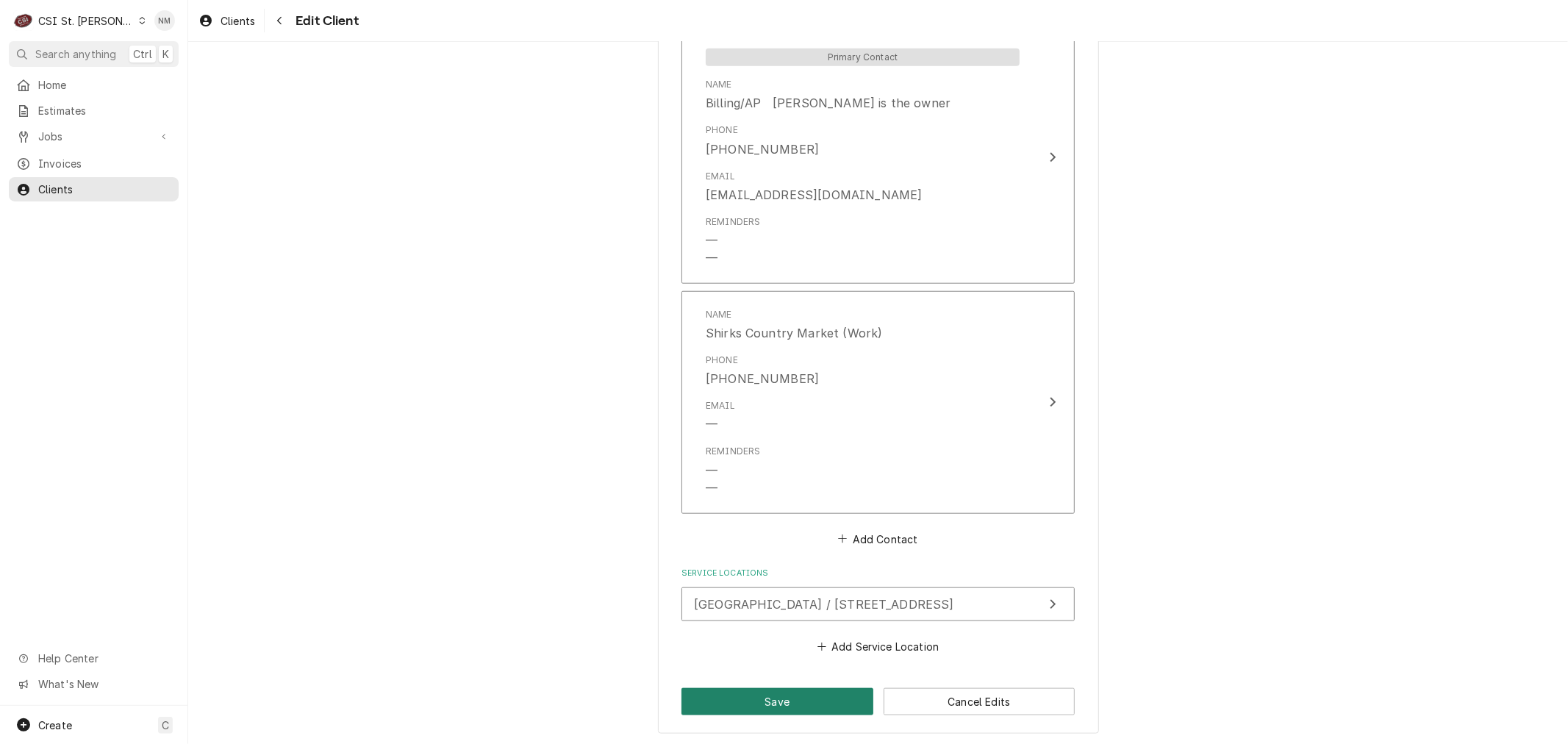
click at [783, 696] on button "Save" at bounding box center [777, 702] width 192 height 27
type textarea "x"
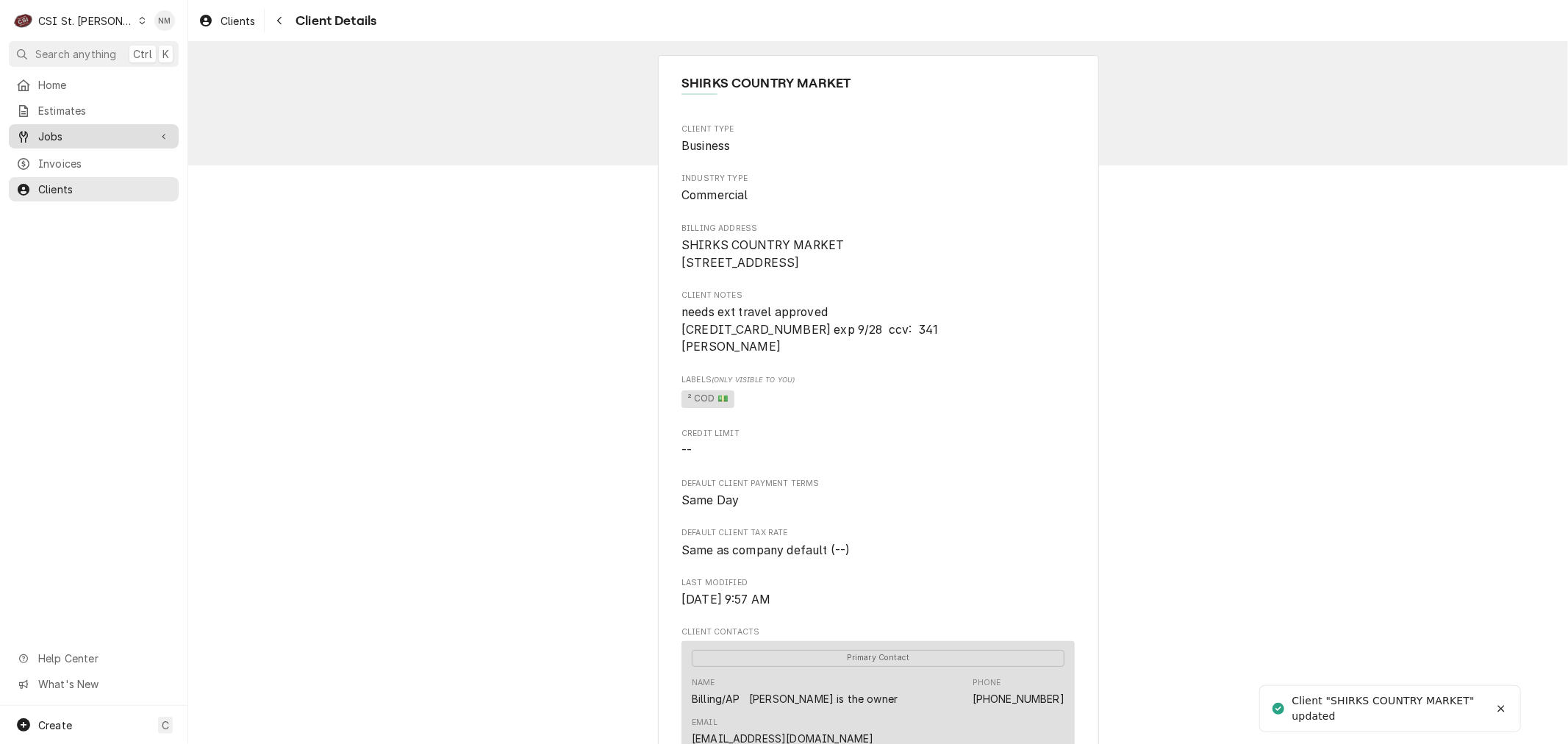
click at [68, 133] on span "Jobs" at bounding box center [94, 136] width 111 height 15
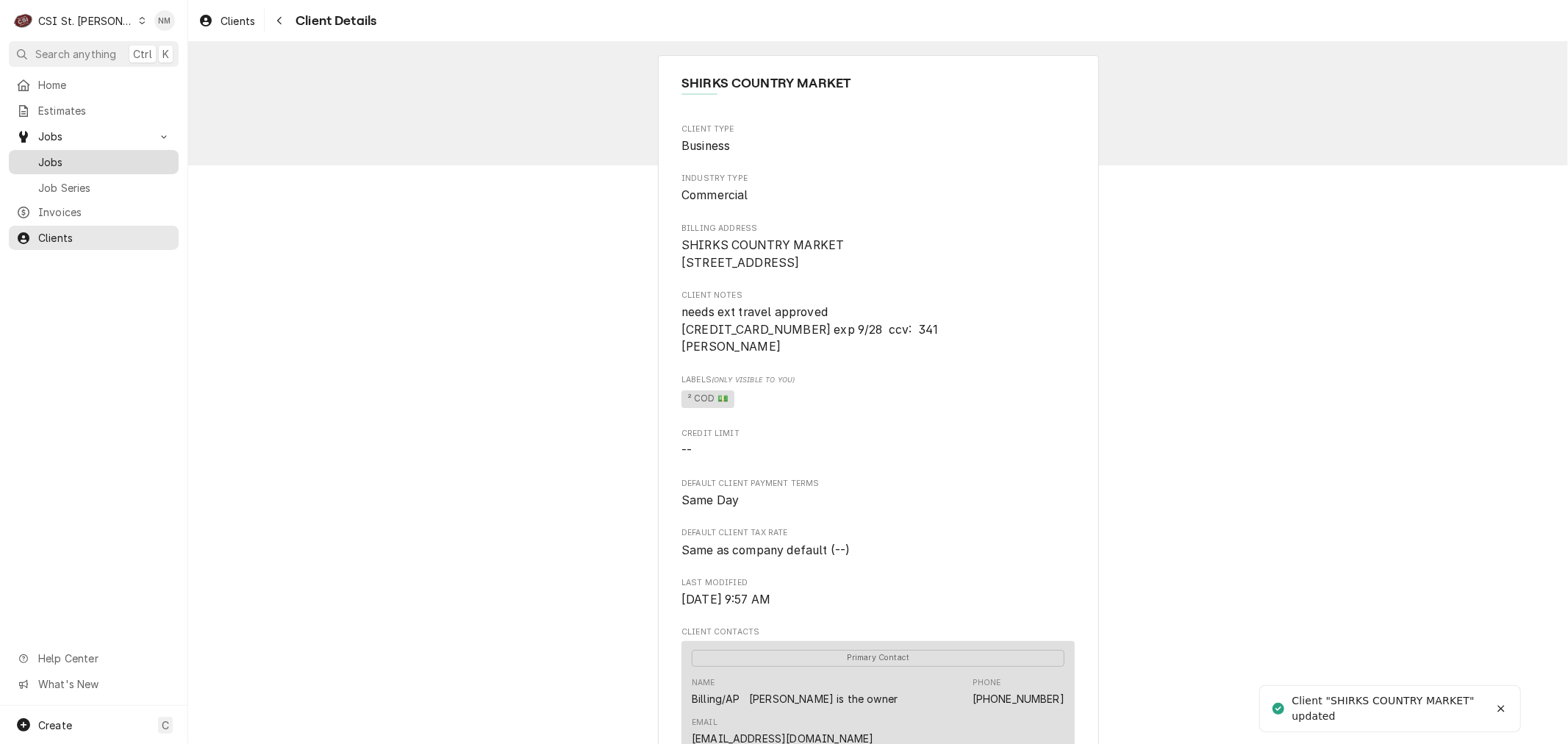
click at [65, 154] on span "Jobs" at bounding box center [105, 161] width 133 height 15
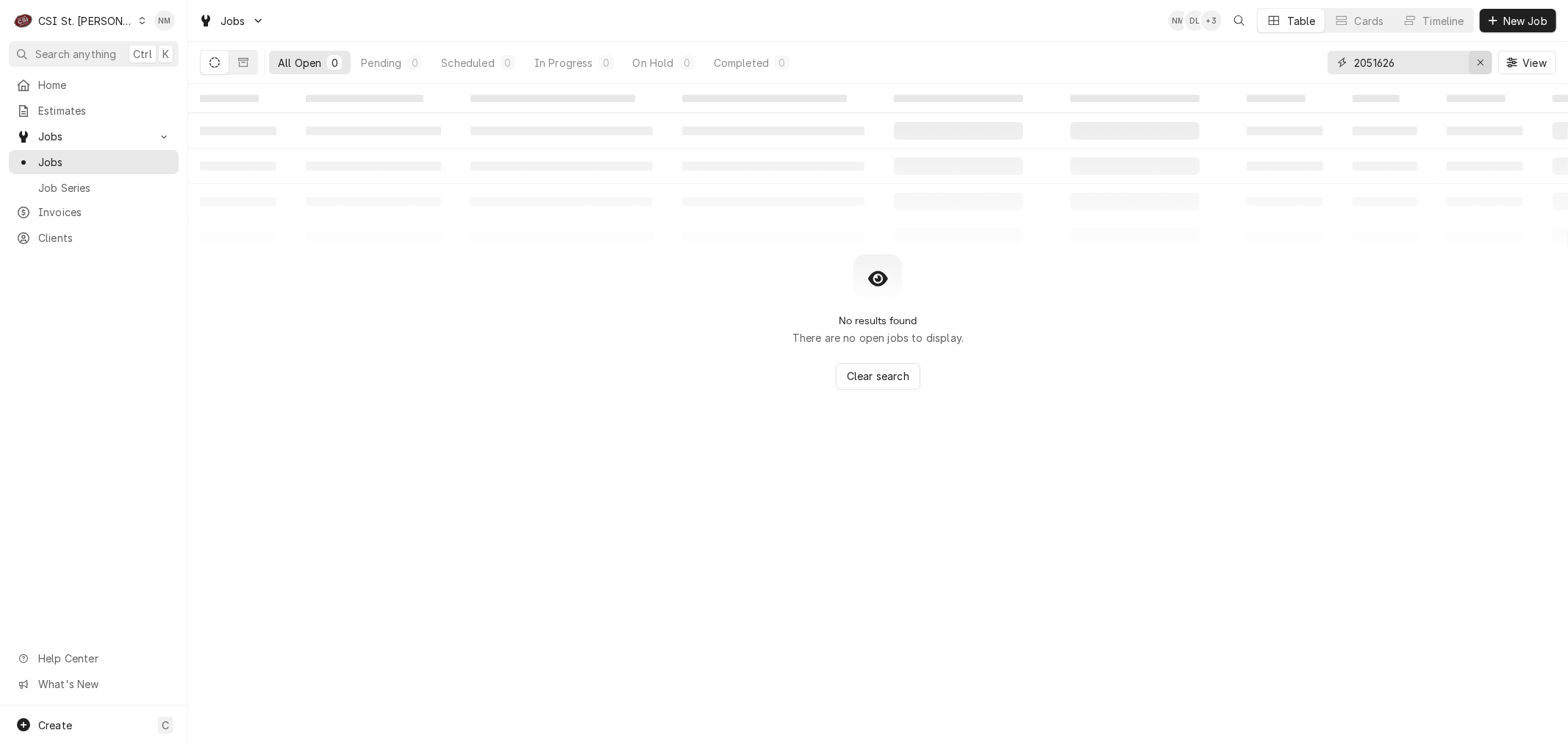
click at [1479, 61] on icon "Erase input" at bounding box center [1480, 62] width 8 height 10
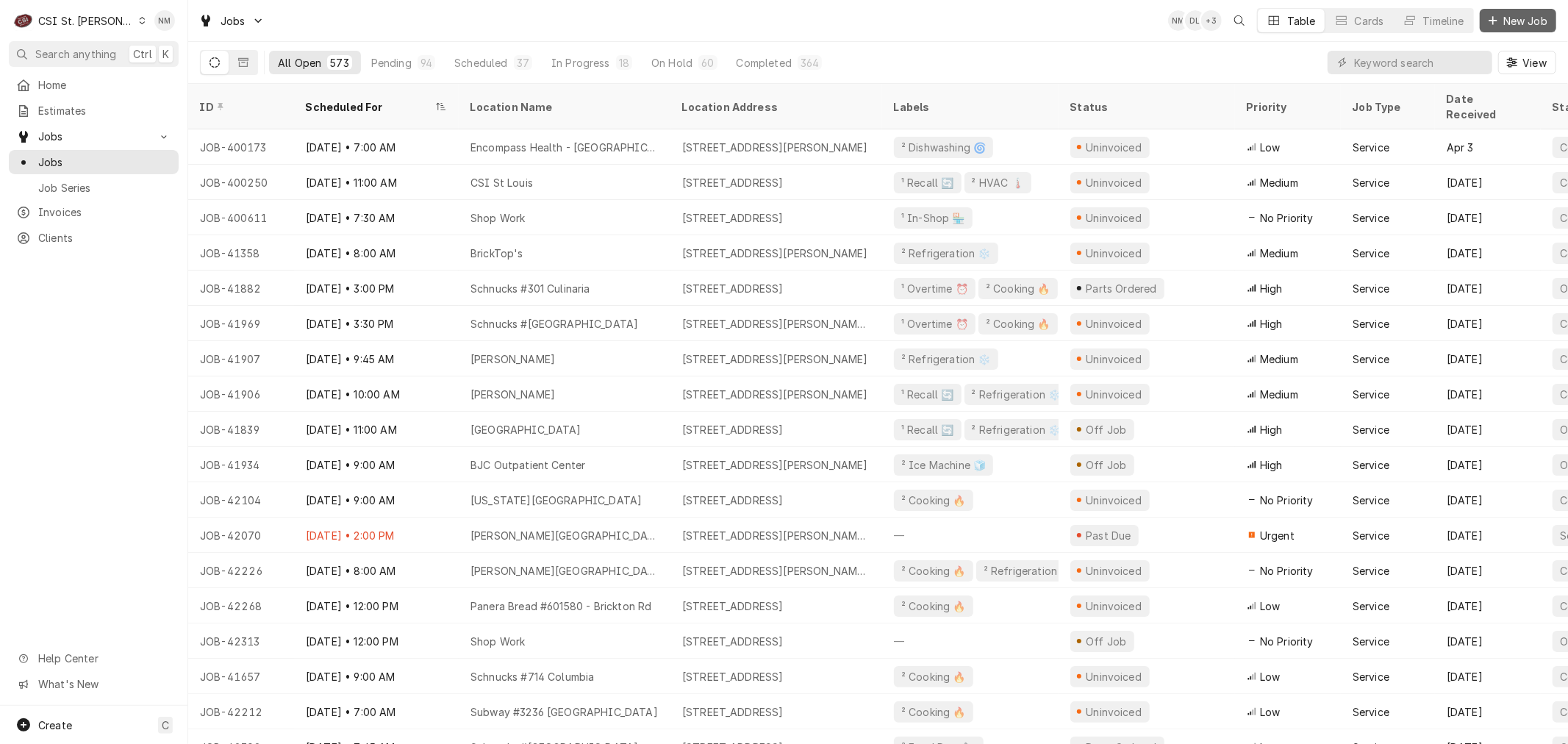
click at [1519, 19] on span "New Job" at bounding box center [1525, 21] width 50 height 15
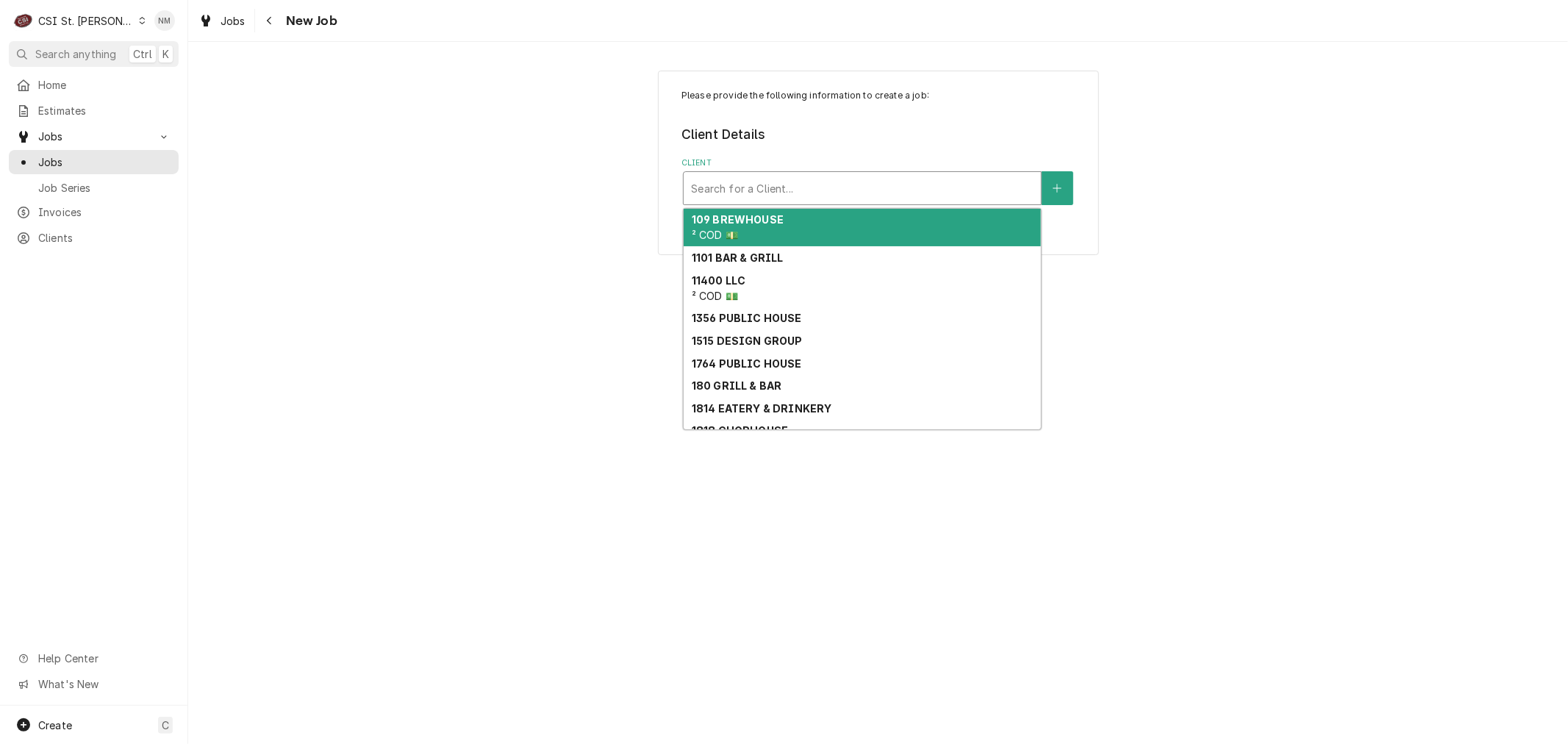
click at [803, 186] on div "Client" at bounding box center [862, 188] width 342 height 27
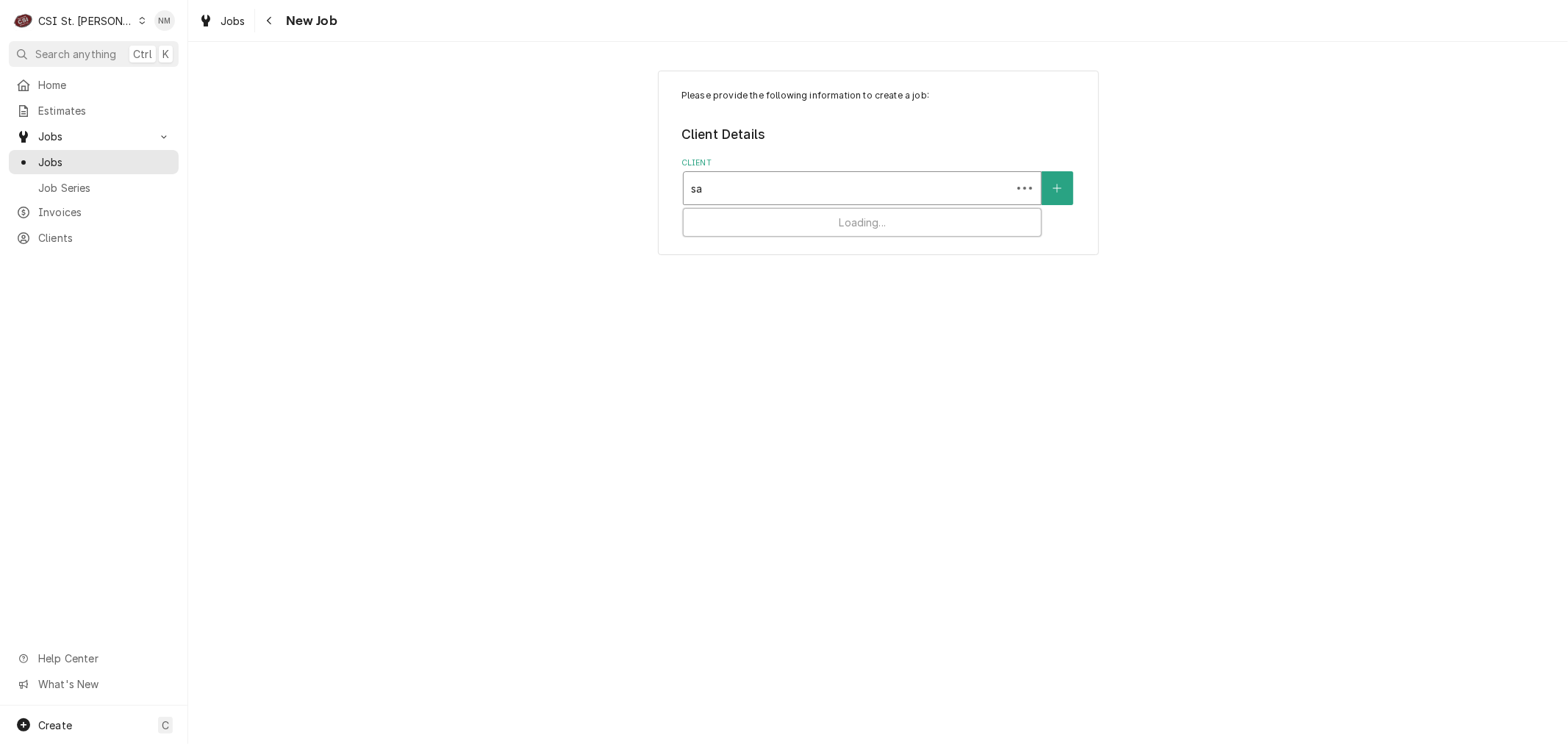
type input "s"
type input "shirk"
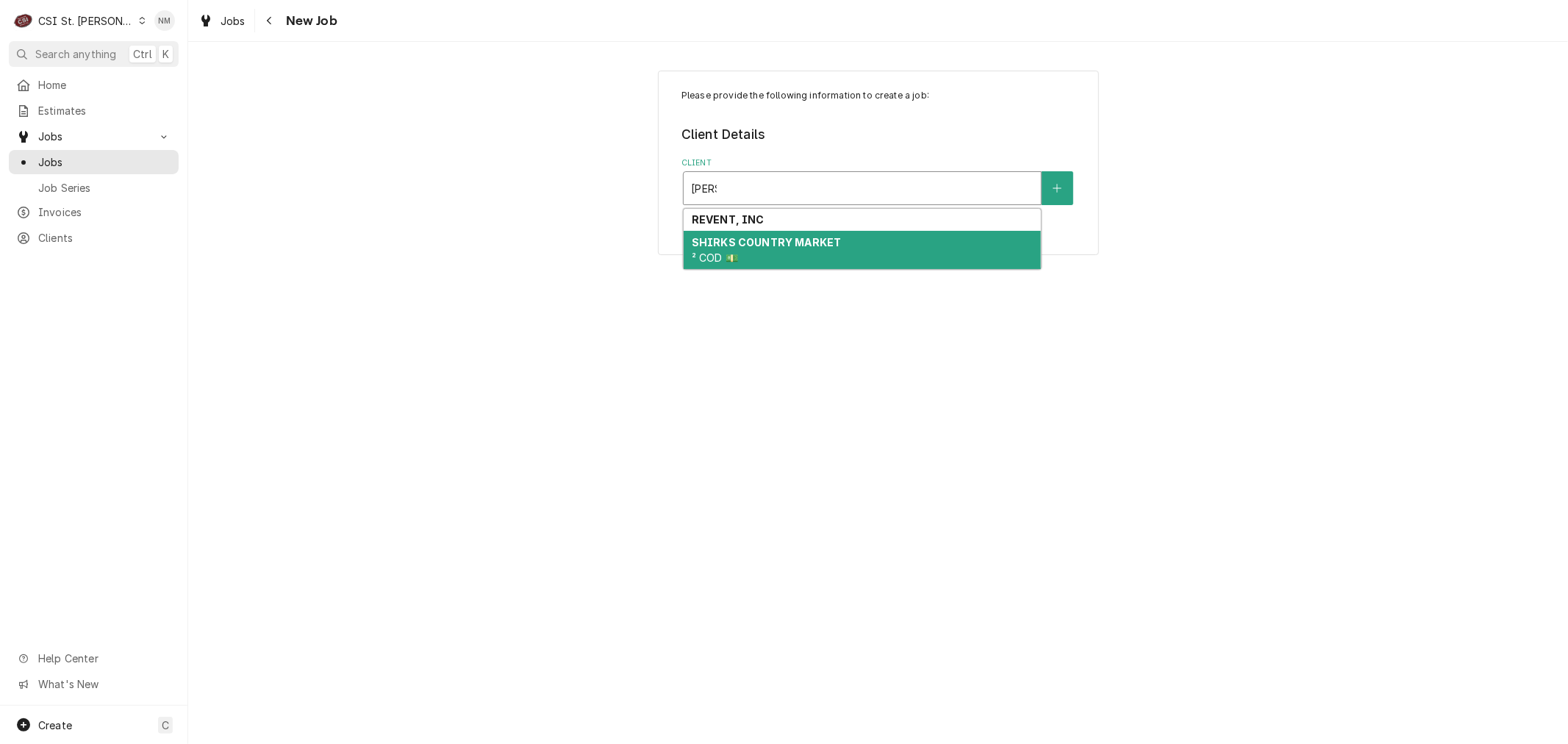
click at [812, 255] on div "SHIRKS COUNTRY MARKET ² COD 💵" at bounding box center [862, 250] width 358 height 39
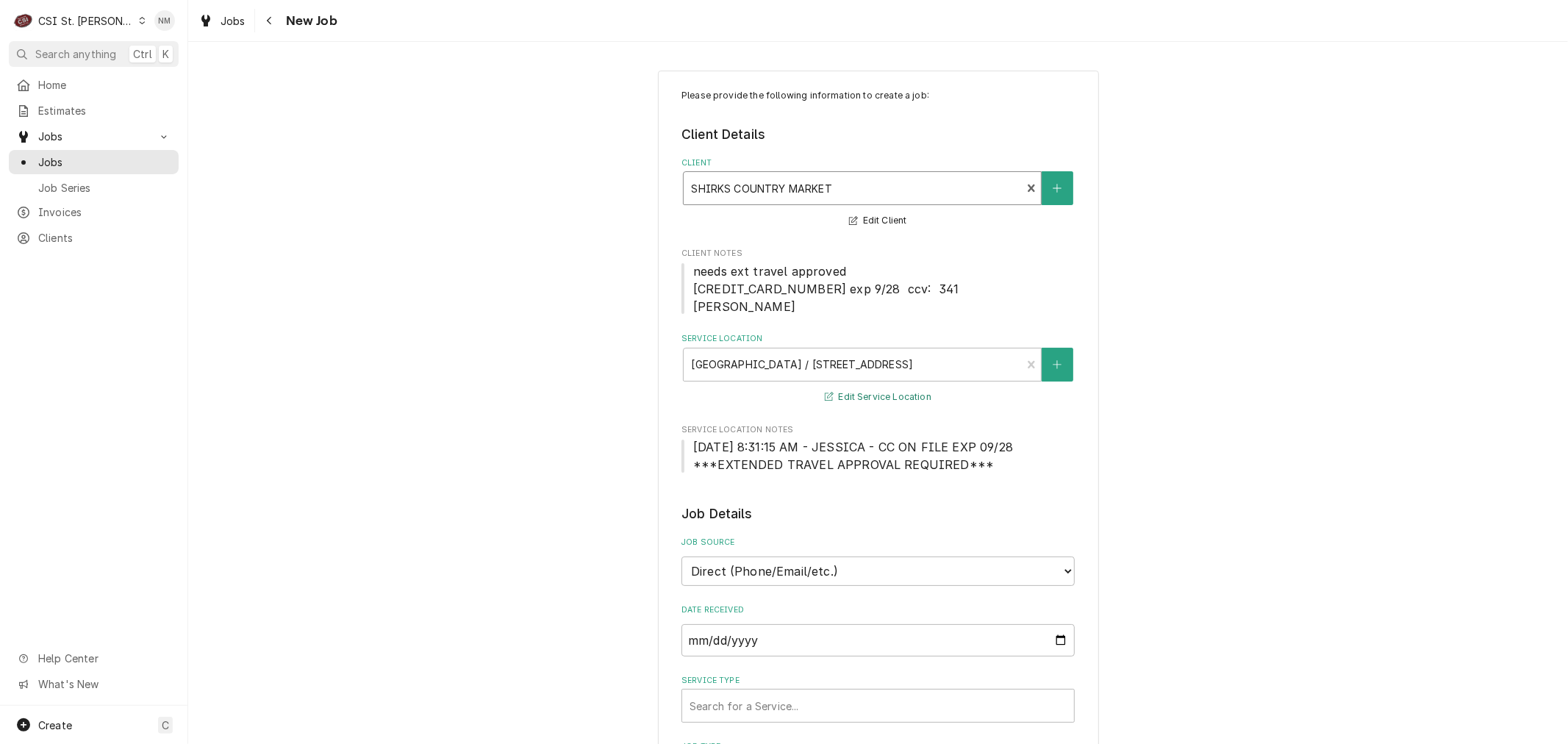
click at [901, 399] on button "Edit Service Location" at bounding box center [878, 397] width 111 height 19
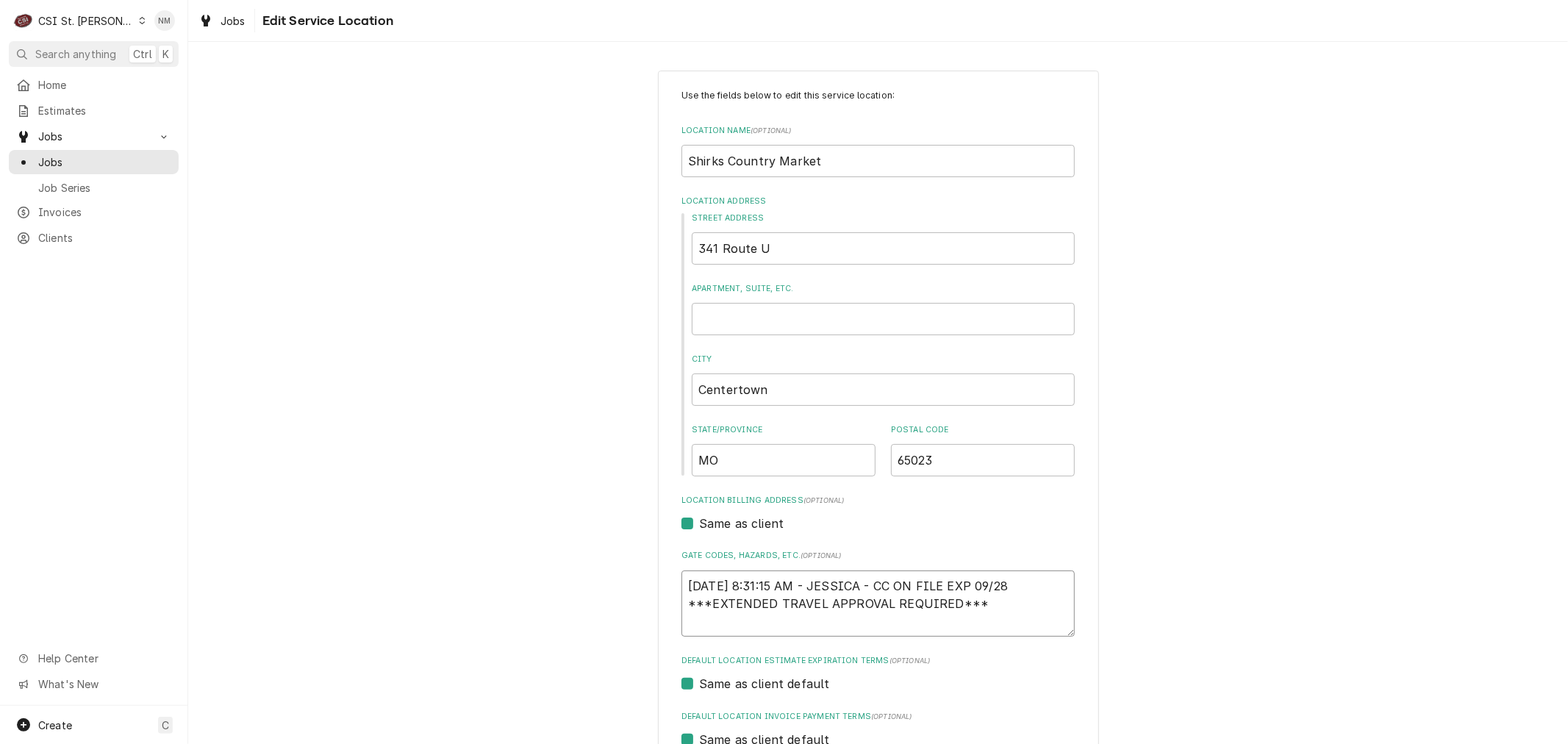
drag, startPoint x: 980, startPoint y: 603, endPoint x: 631, endPoint y: 583, distance: 349.6
type textarea "x"
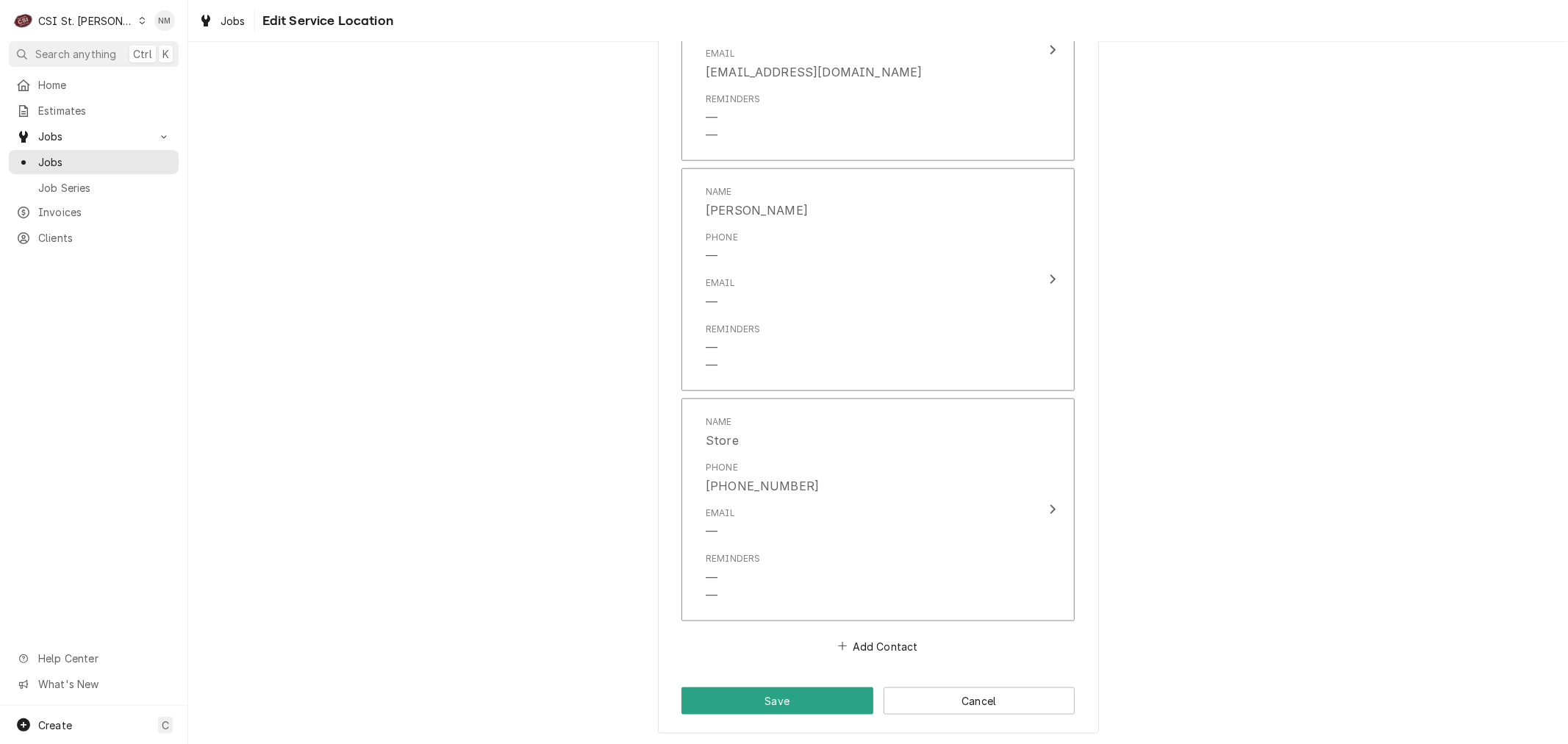
scroll to position [1397, 0]
click at [758, 699] on button "Save" at bounding box center [777, 698] width 192 height 27
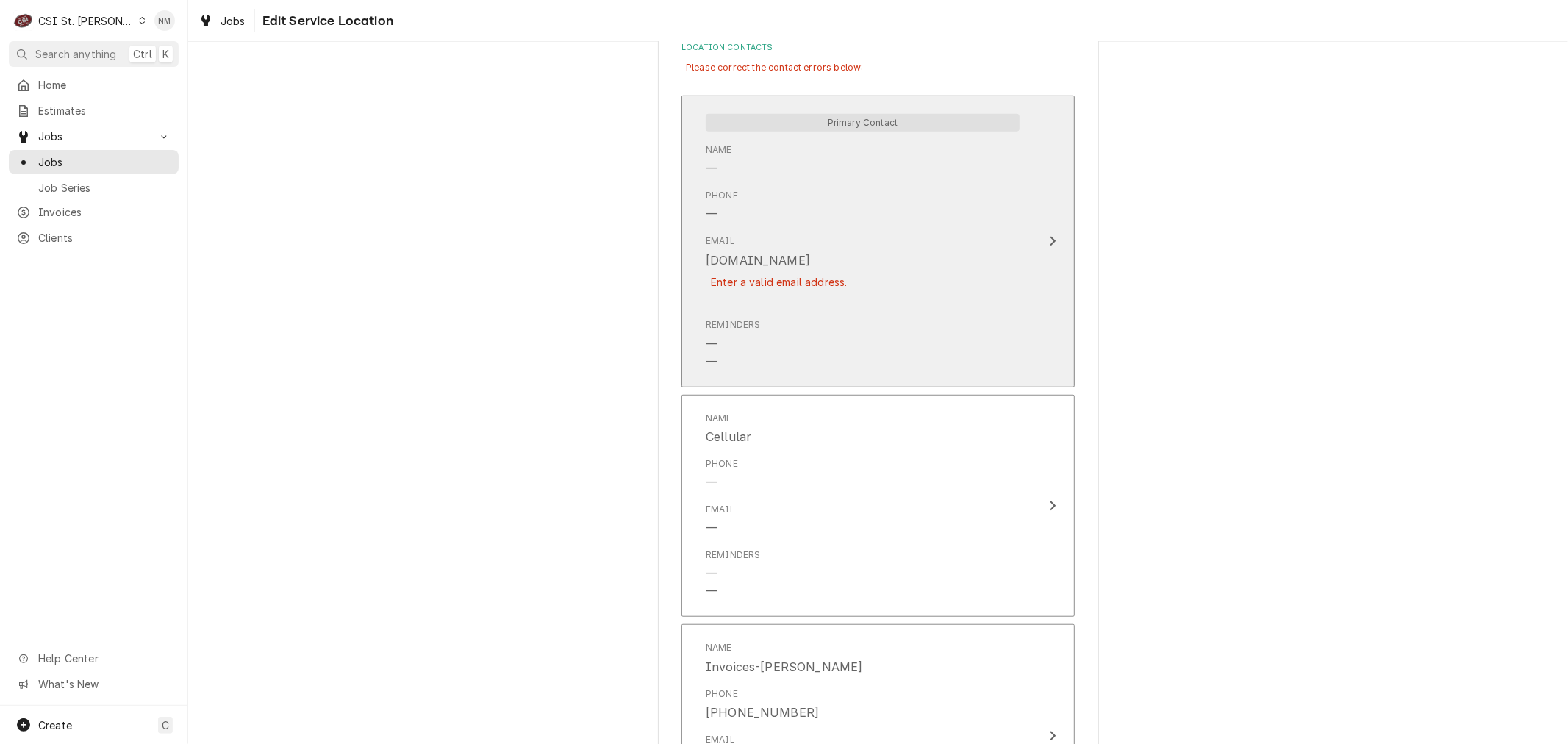
click at [858, 329] on div "Reminders — —" at bounding box center [862, 344] width 314 height 64
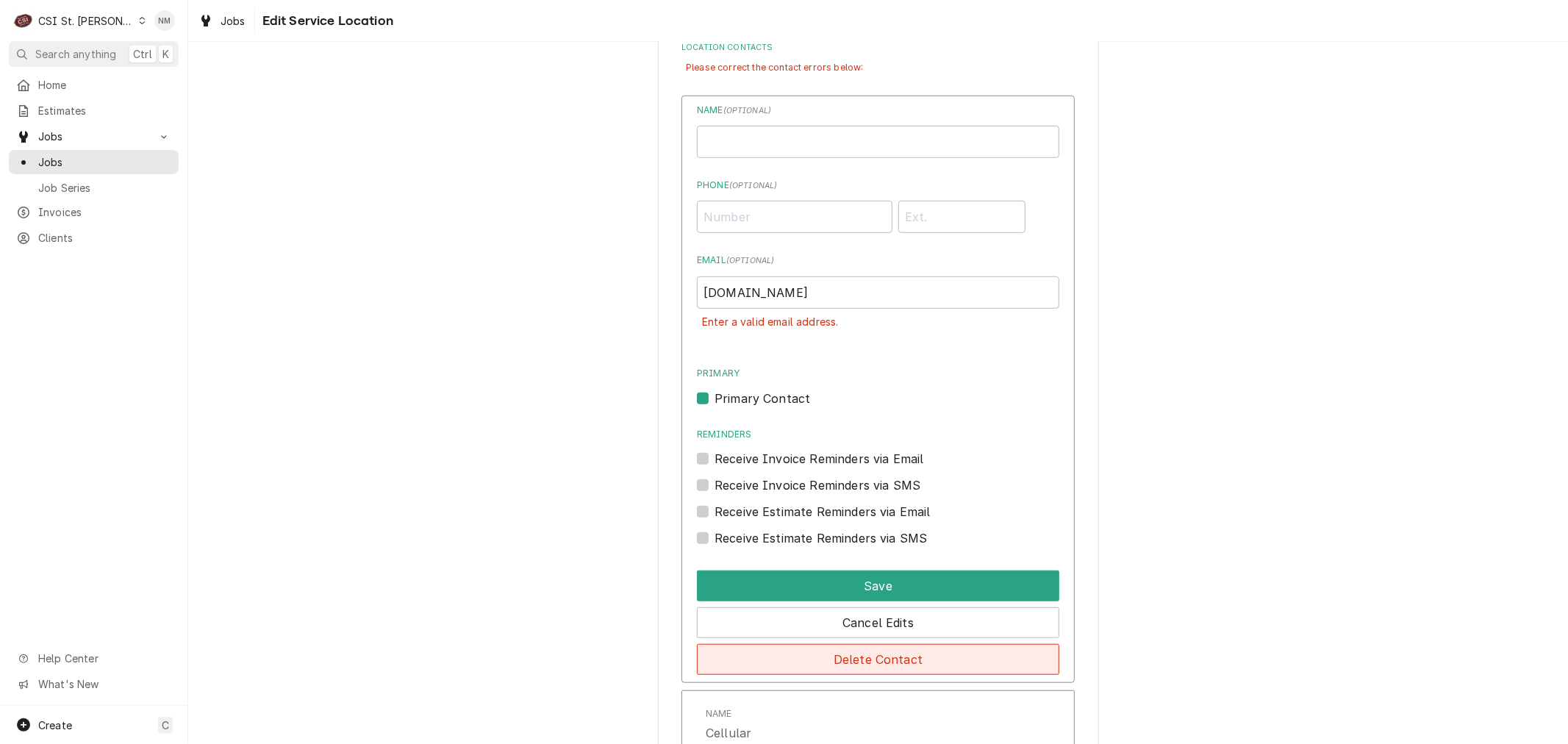
click at [906, 663] on button "Delete Contact" at bounding box center [878, 660] width 362 height 30
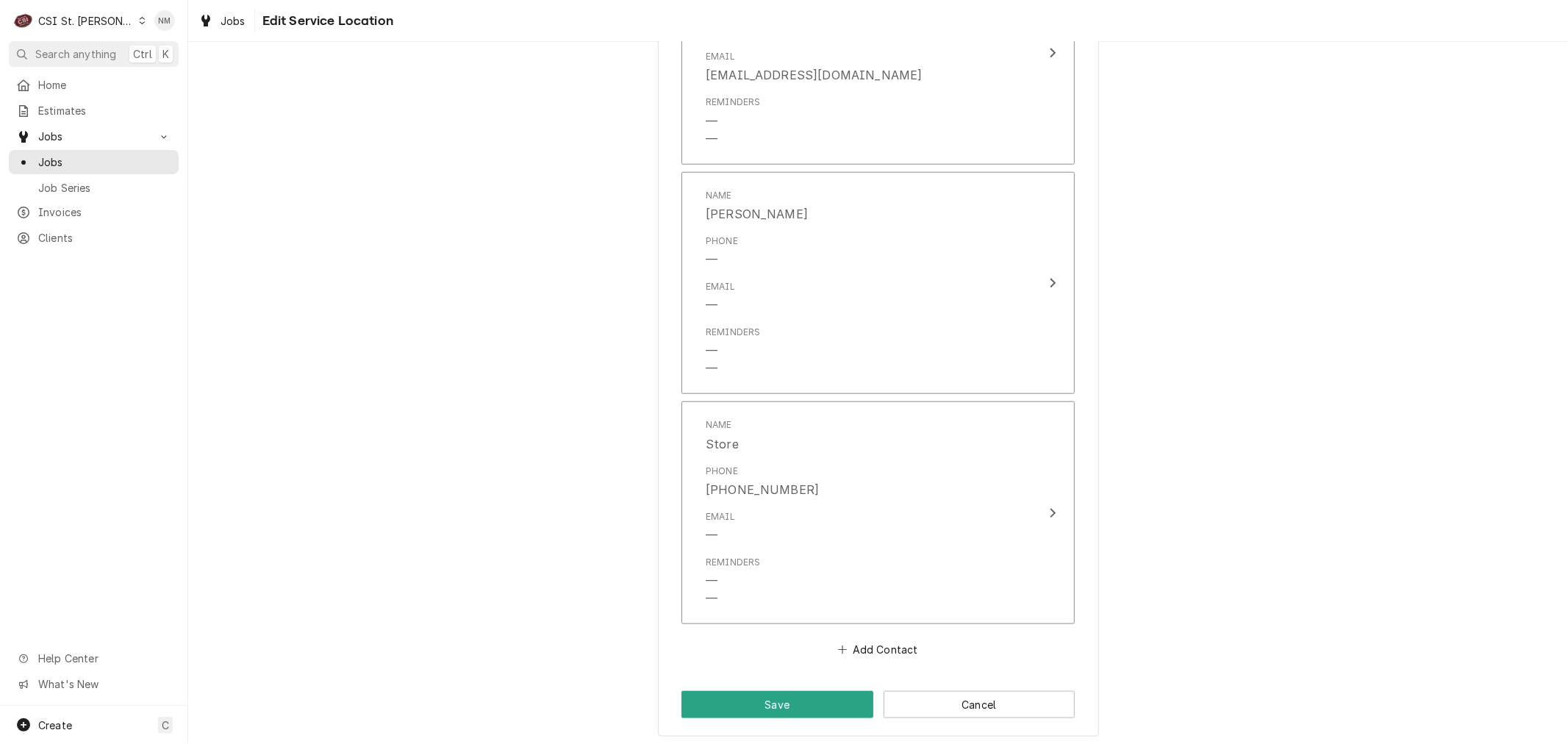
scroll to position [1169, 0]
click at [754, 696] on button "Save" at bounding box center [777, 699] width 192 height 27
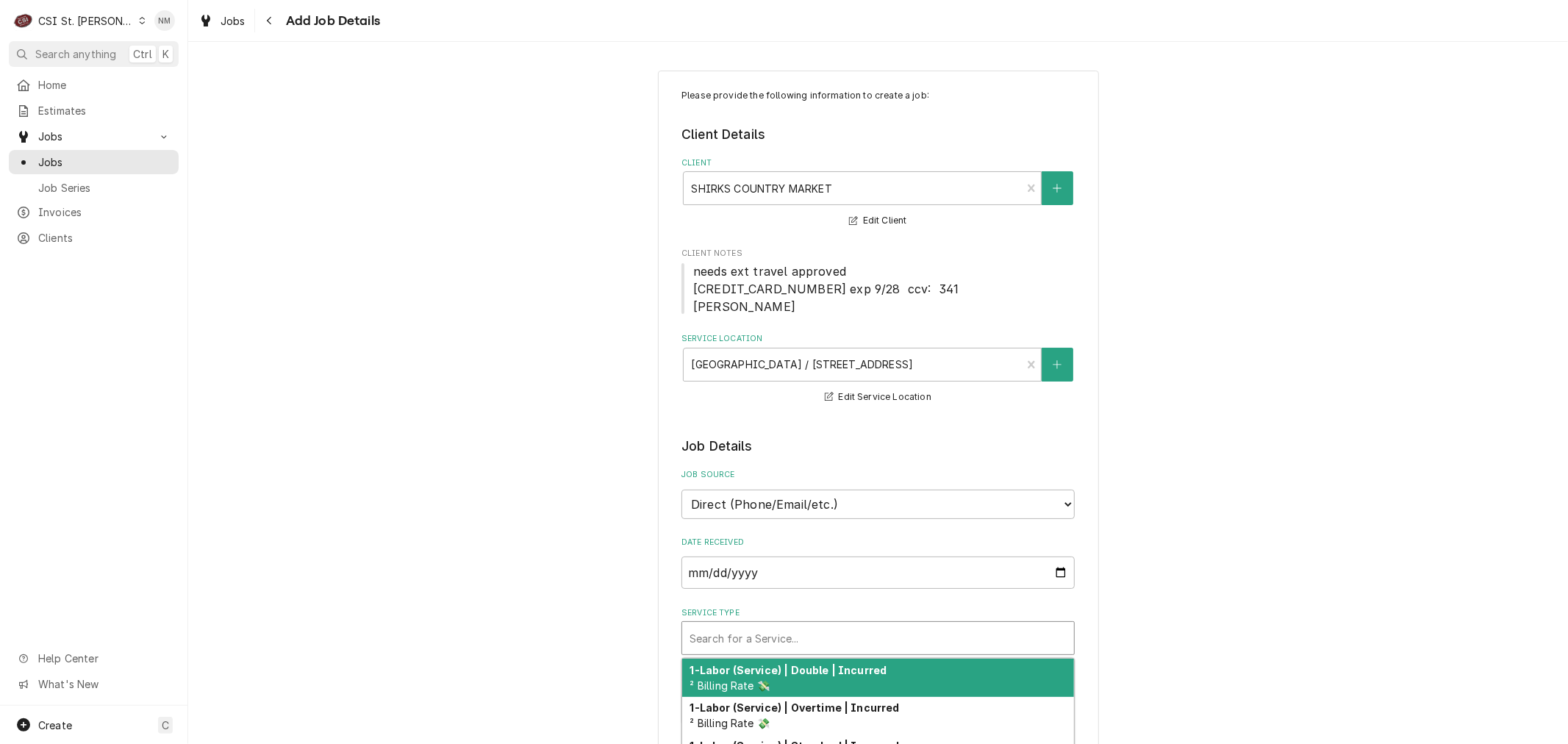
click at [777, 630] on div "Service Type" at bounding box center [877, 638] width 377 height 27
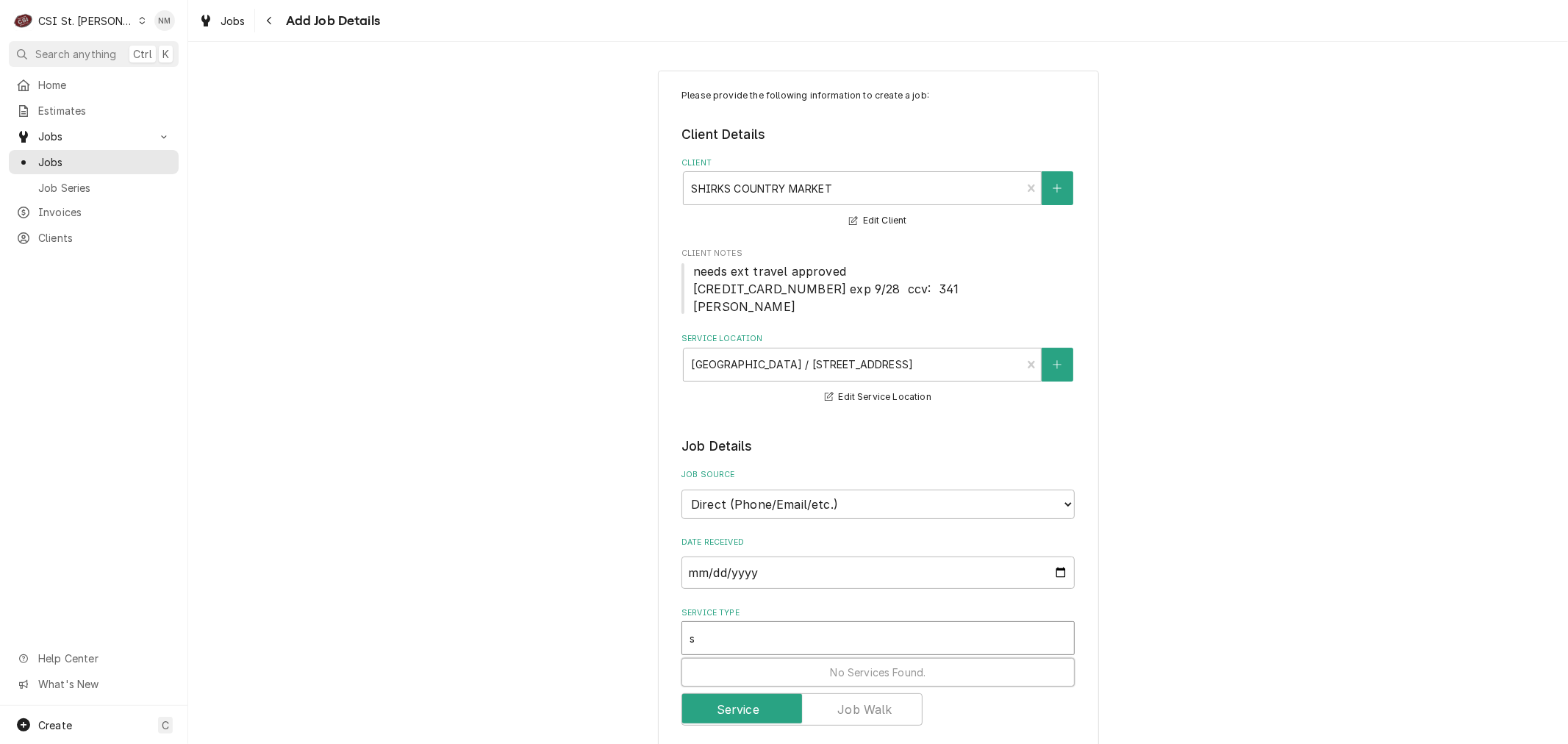
type textarea "x"
type input "s"
type textarea "x"
type input "se"
type textarea "x"
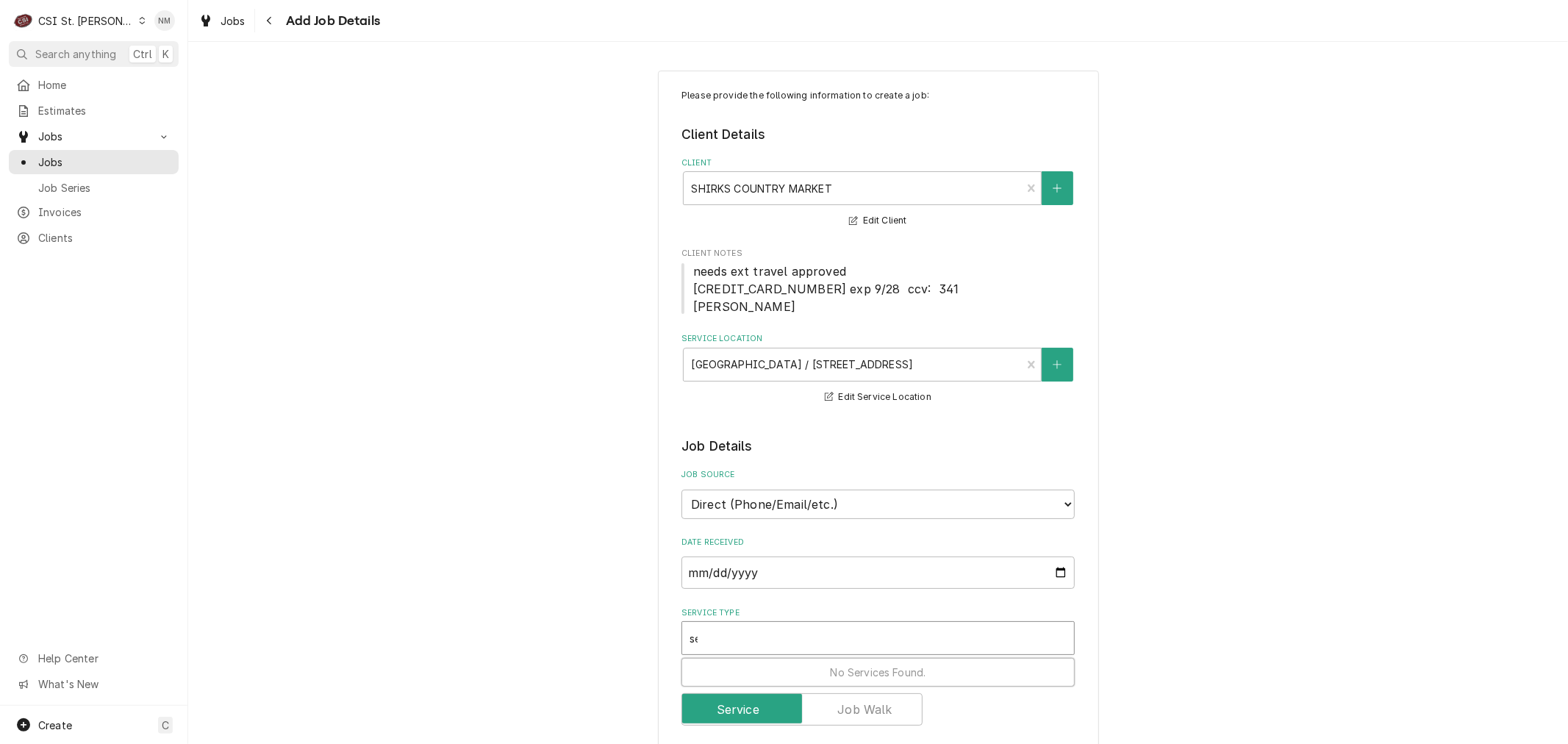
type input "ser"
type textarea "x"
type input "serv"
type textarea "x"
type input "servi"
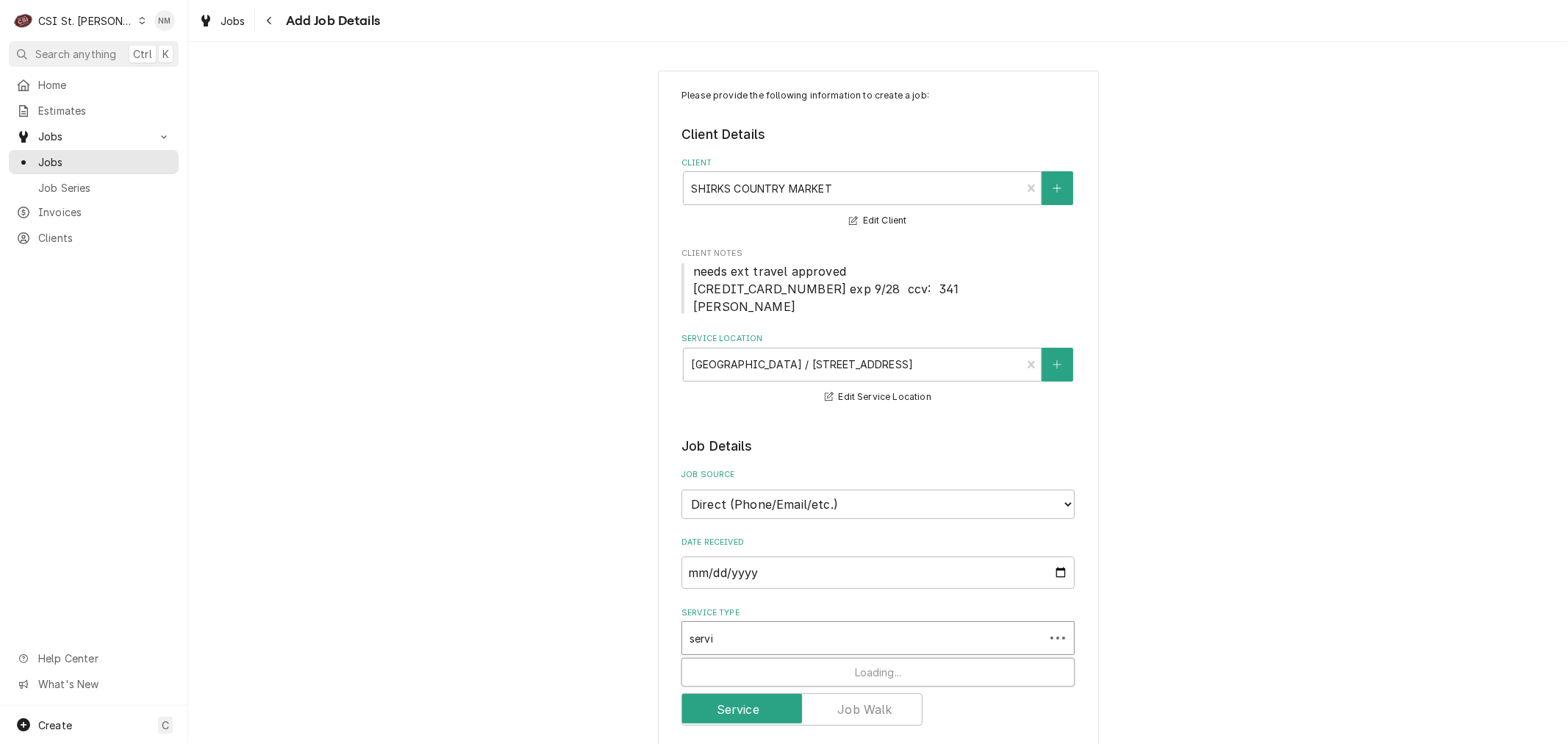
type textarea "x"
type input "servic"
type textarea "x"
type input "service"
type textarea "x"
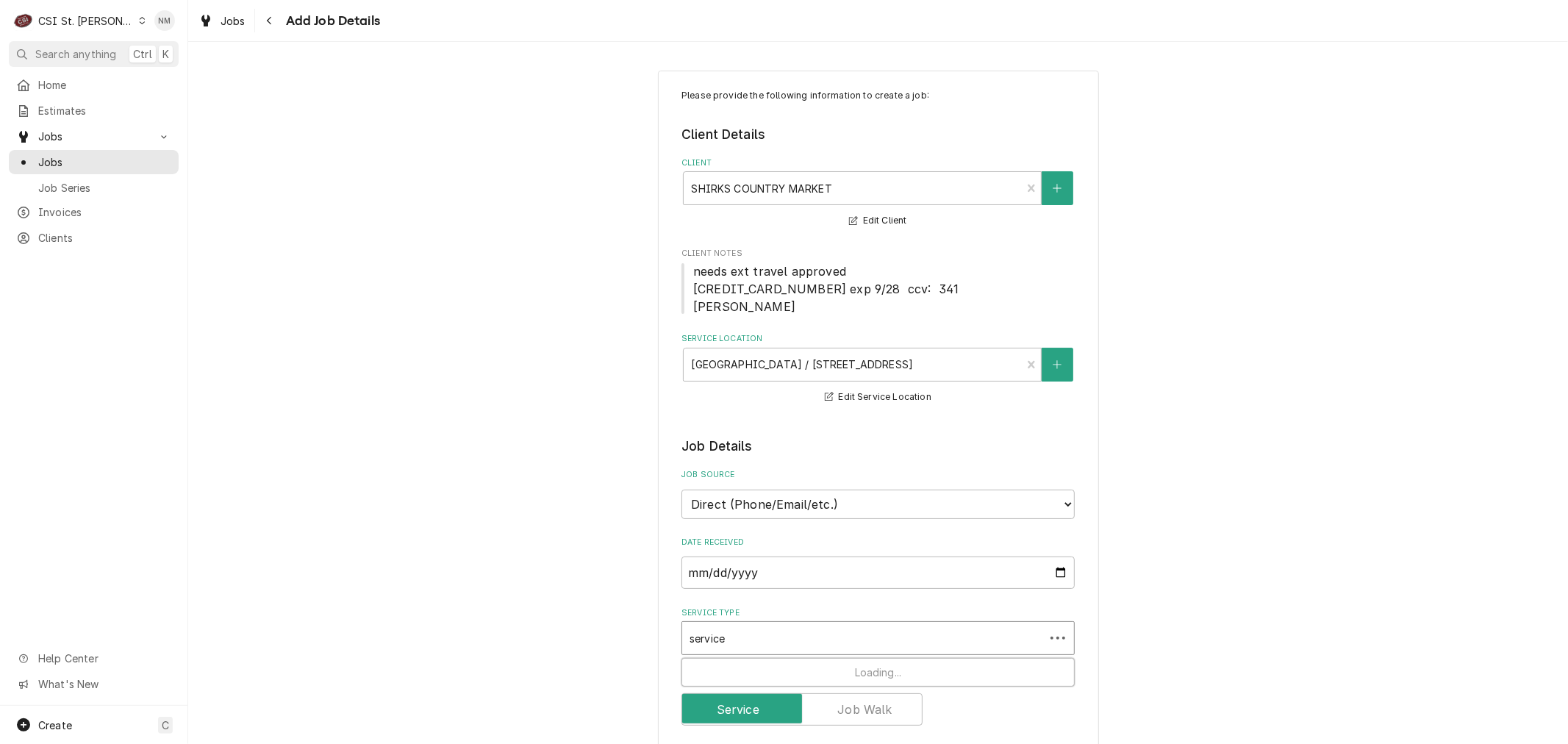
type input "service"
type textarea "x"
type input "service c"
type textarea "x"
type input "service ca"
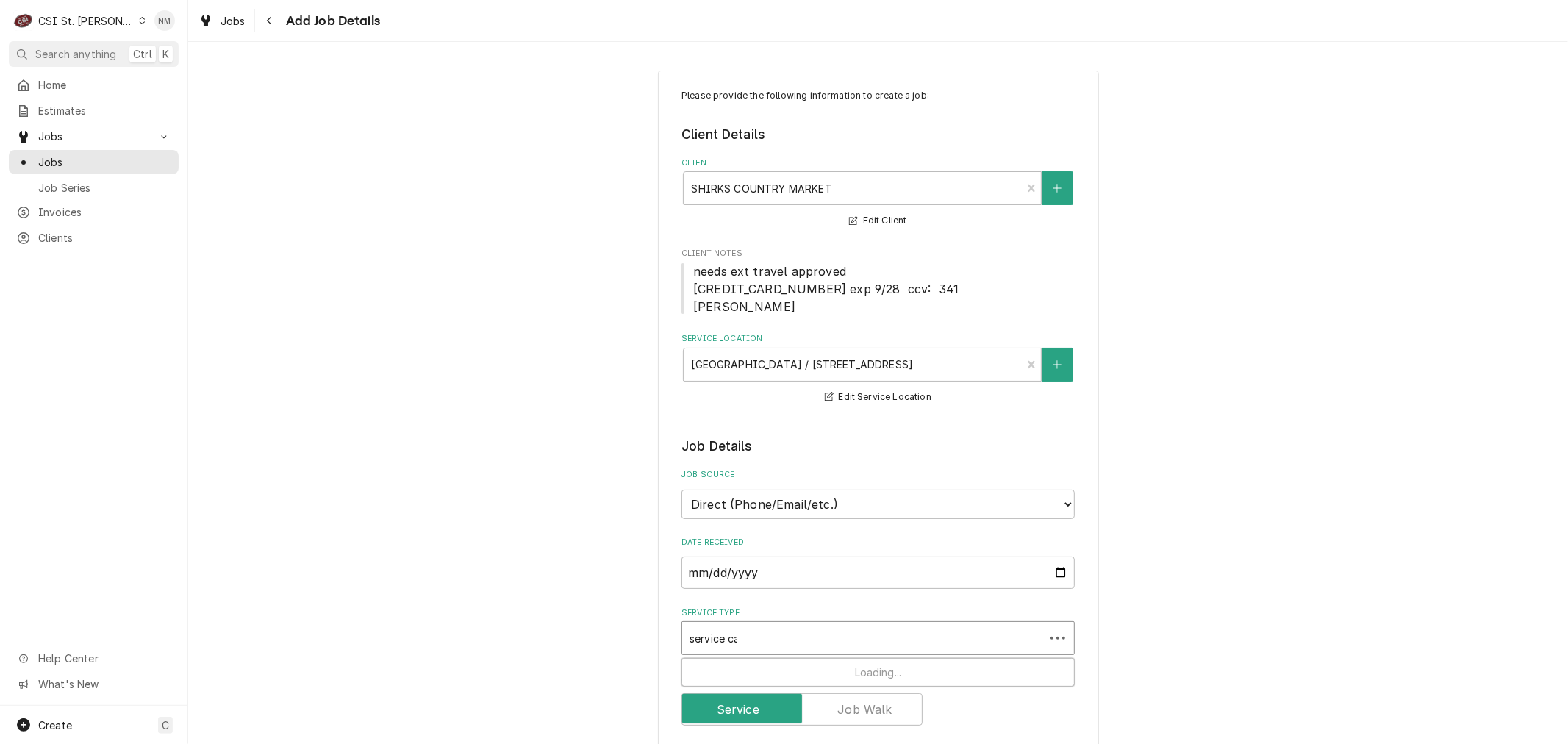
type textarea "x"
type input "service cal"
type textarea "x"
type input "service call"
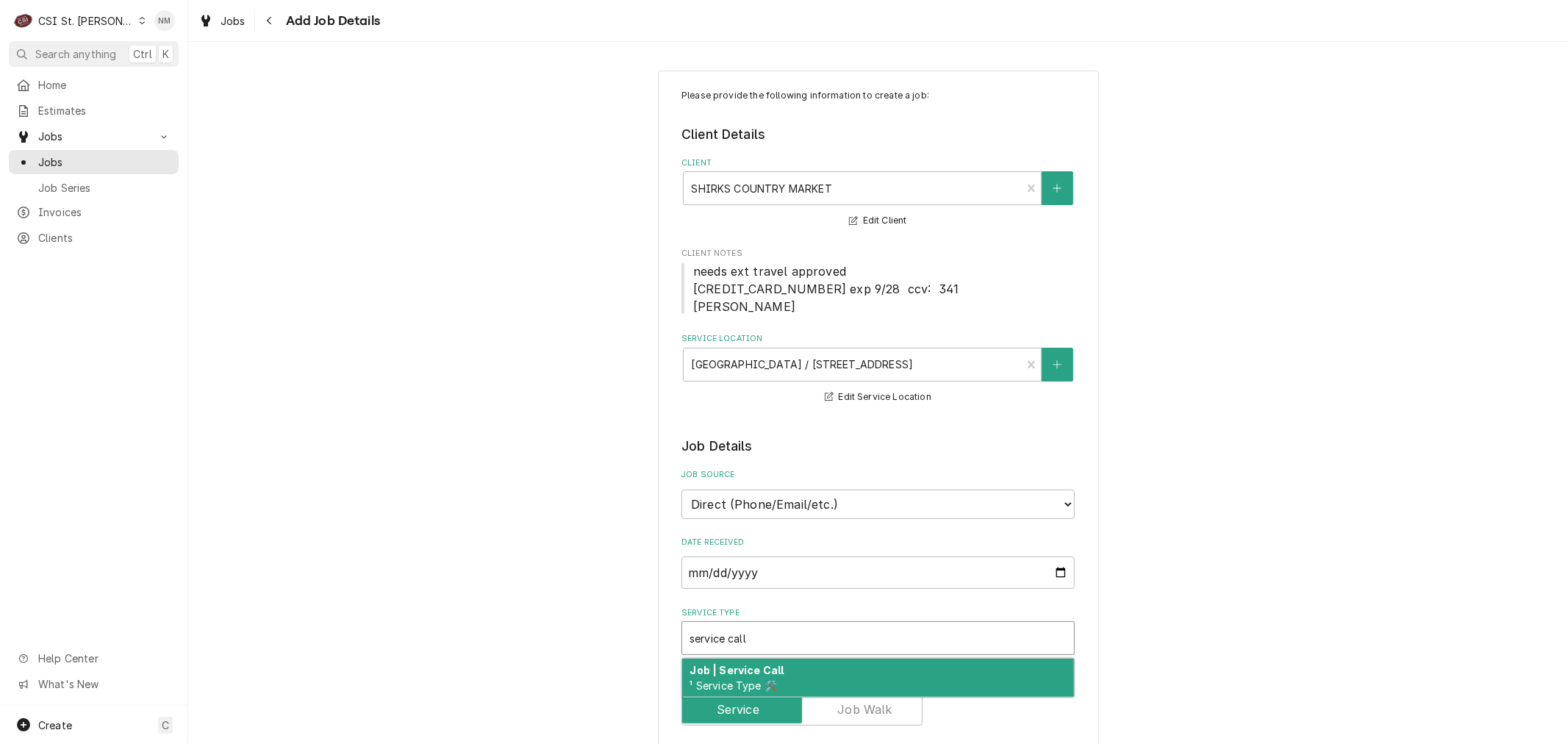
click at [798, 670] on div "Job | Service Call ¹ Service Type 🛠️" at bounding box center [877, 678] width 392 height 39
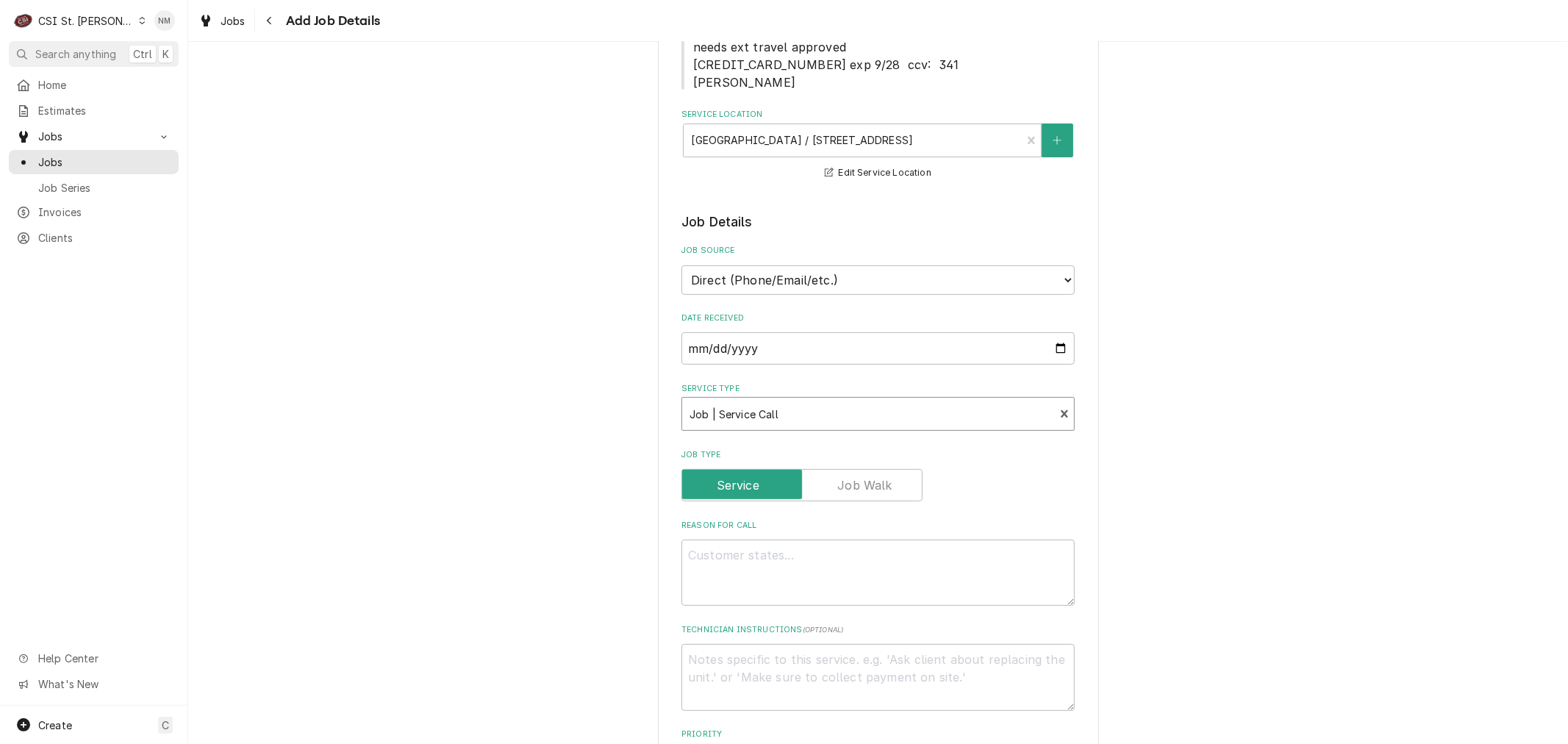
scroll to position [245, 0]
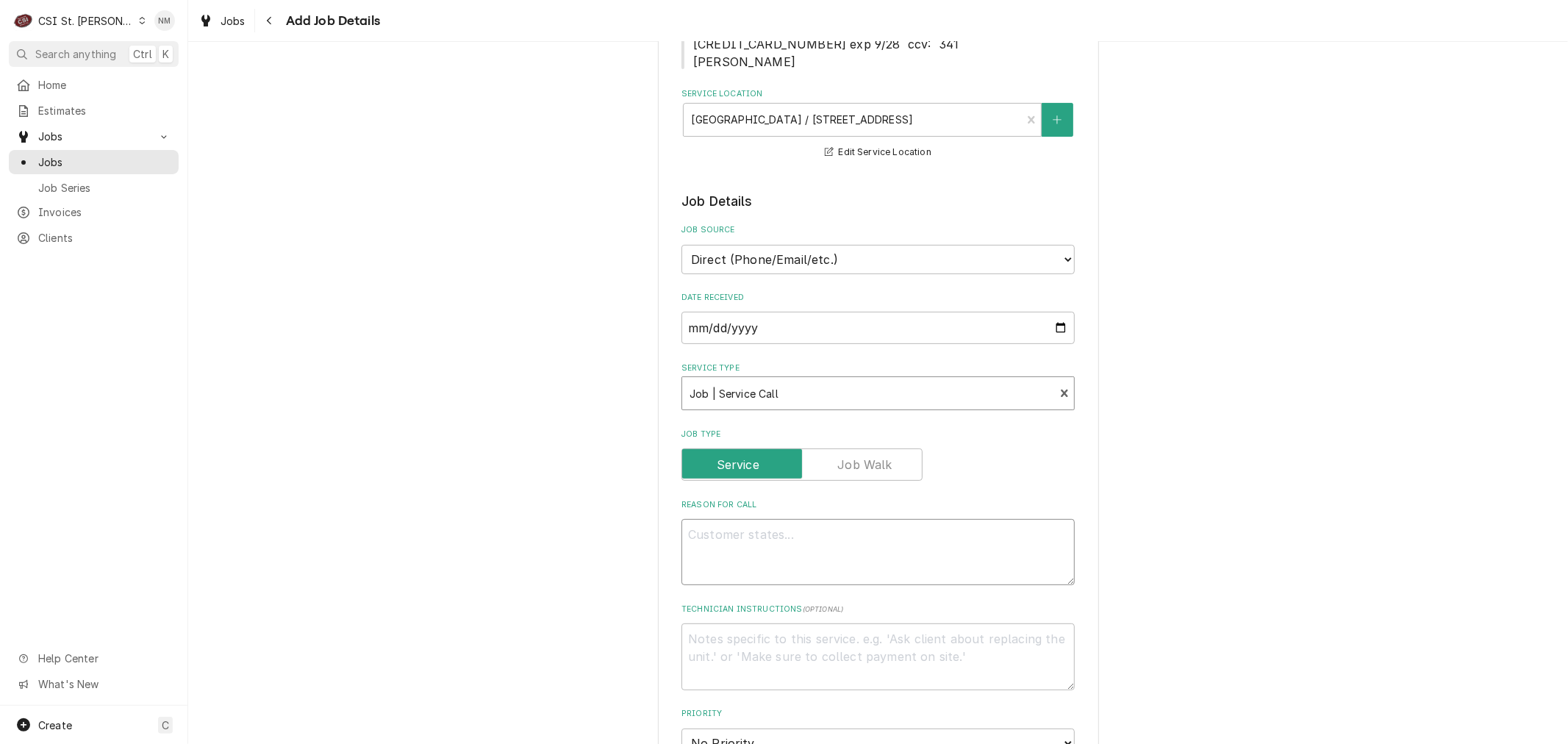
click at [787, 541] on textarea "Reason For Call" at bounding box center [877, 552] width 393 height 66
type textarea "x"
type textarea "R"
type textarea "x"
type textarea "RE"
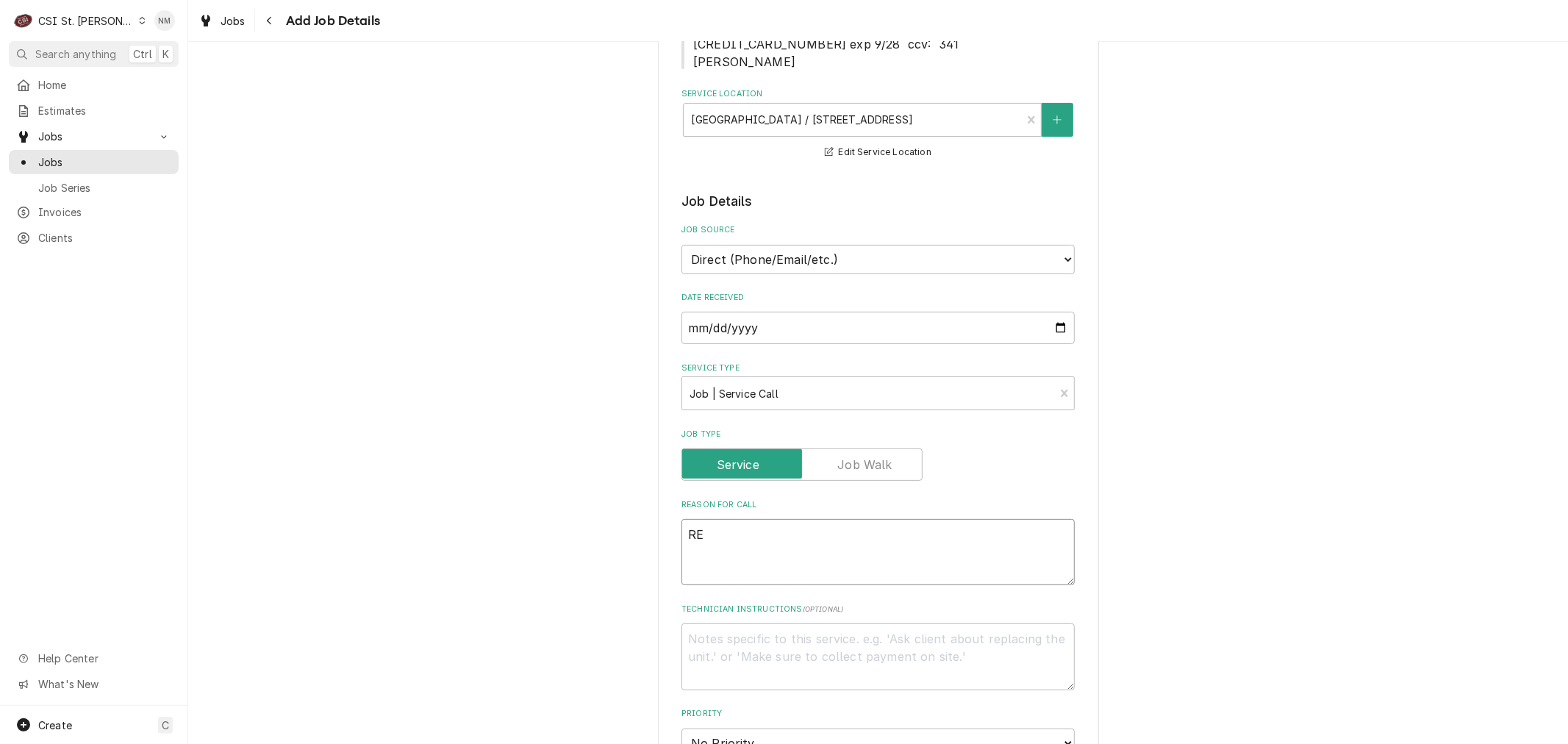
type textarea "x"
type textarea "REv"
type textarea "x"
type textarea "REve"
type textarea "x"
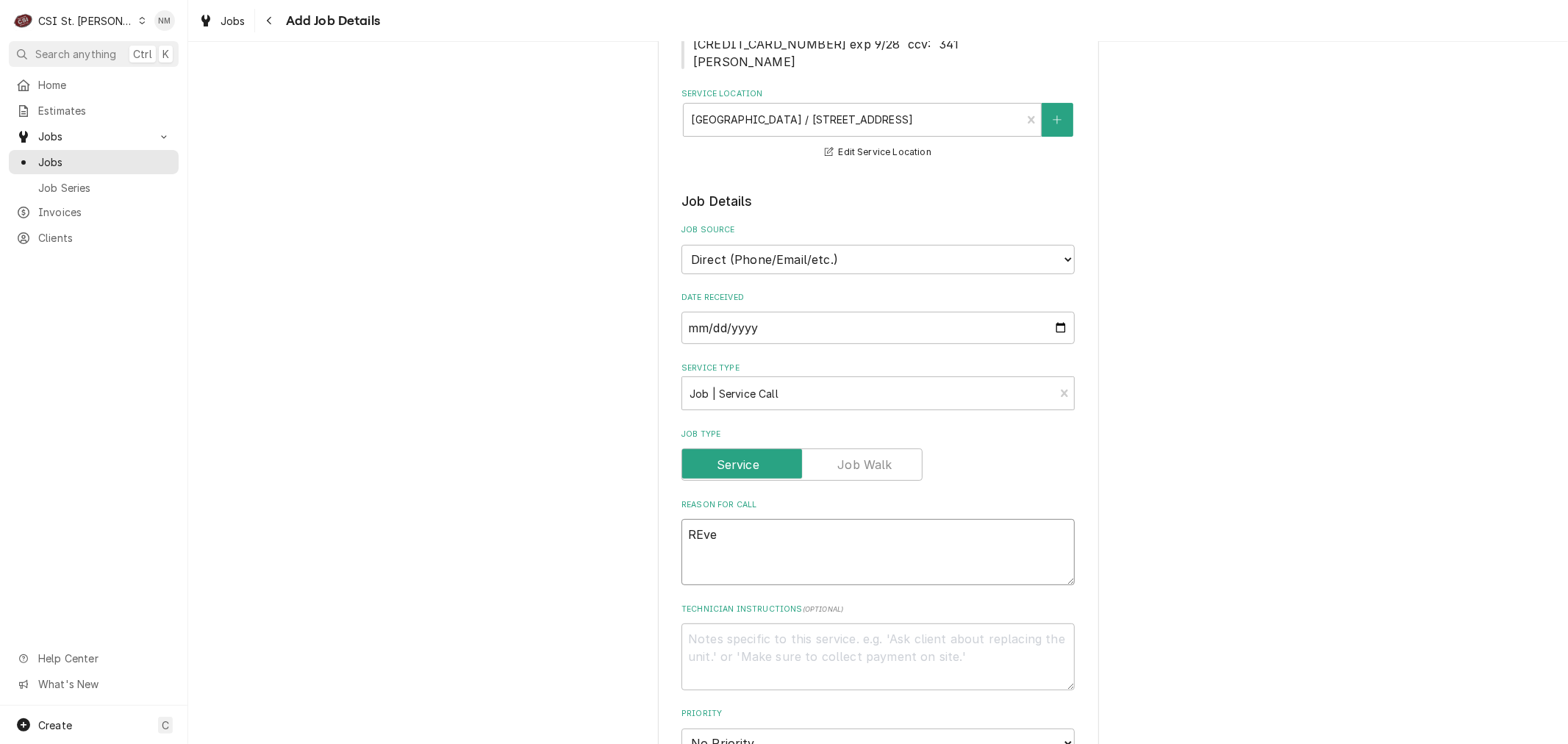
type textarea "REven"
type textarea "x"
type textarea "REvent"
type textarea "x"
type textarea "REven"
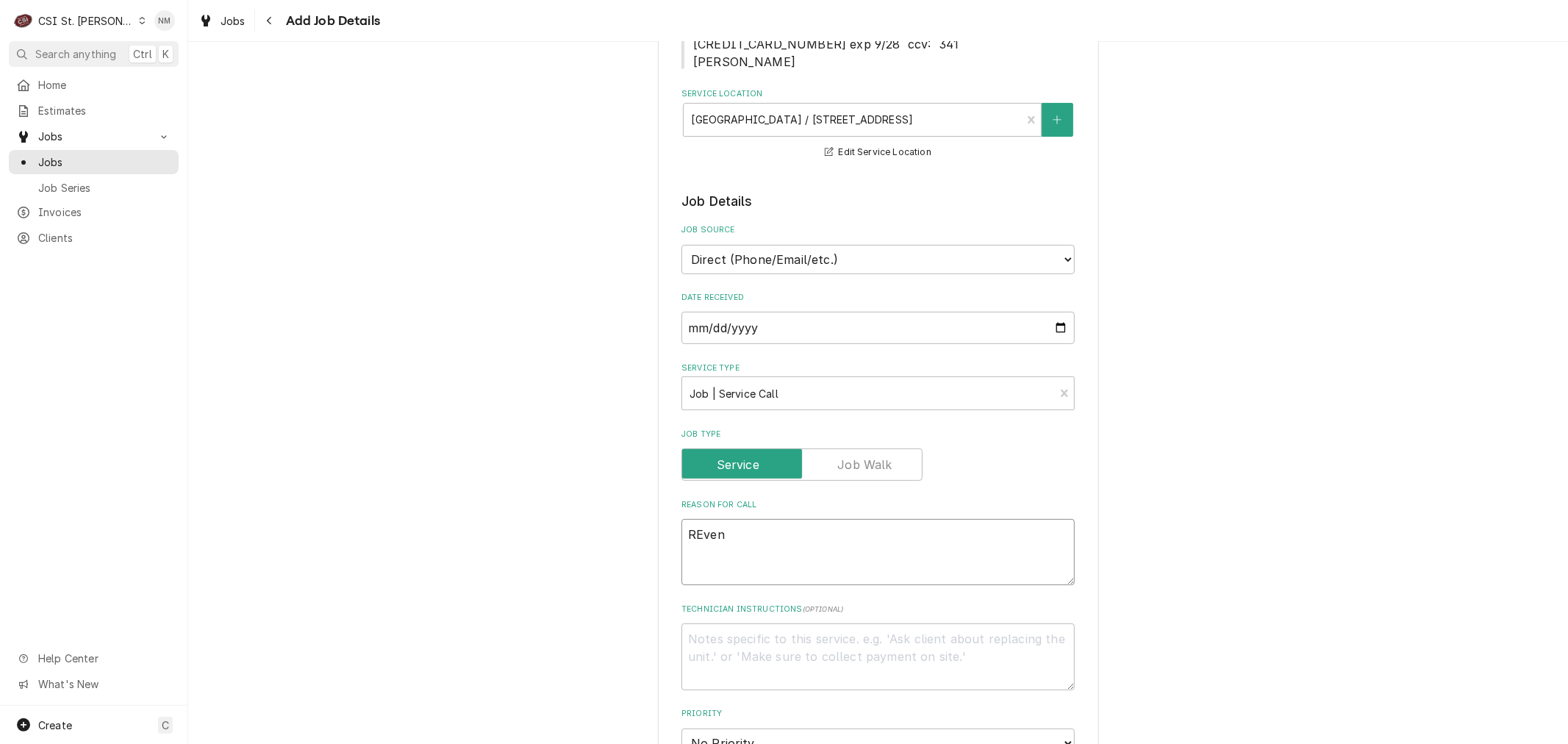
type textarea "x"
type textarea "REve"
type textarea "x"
type textarea "REv"
type textarea "x"
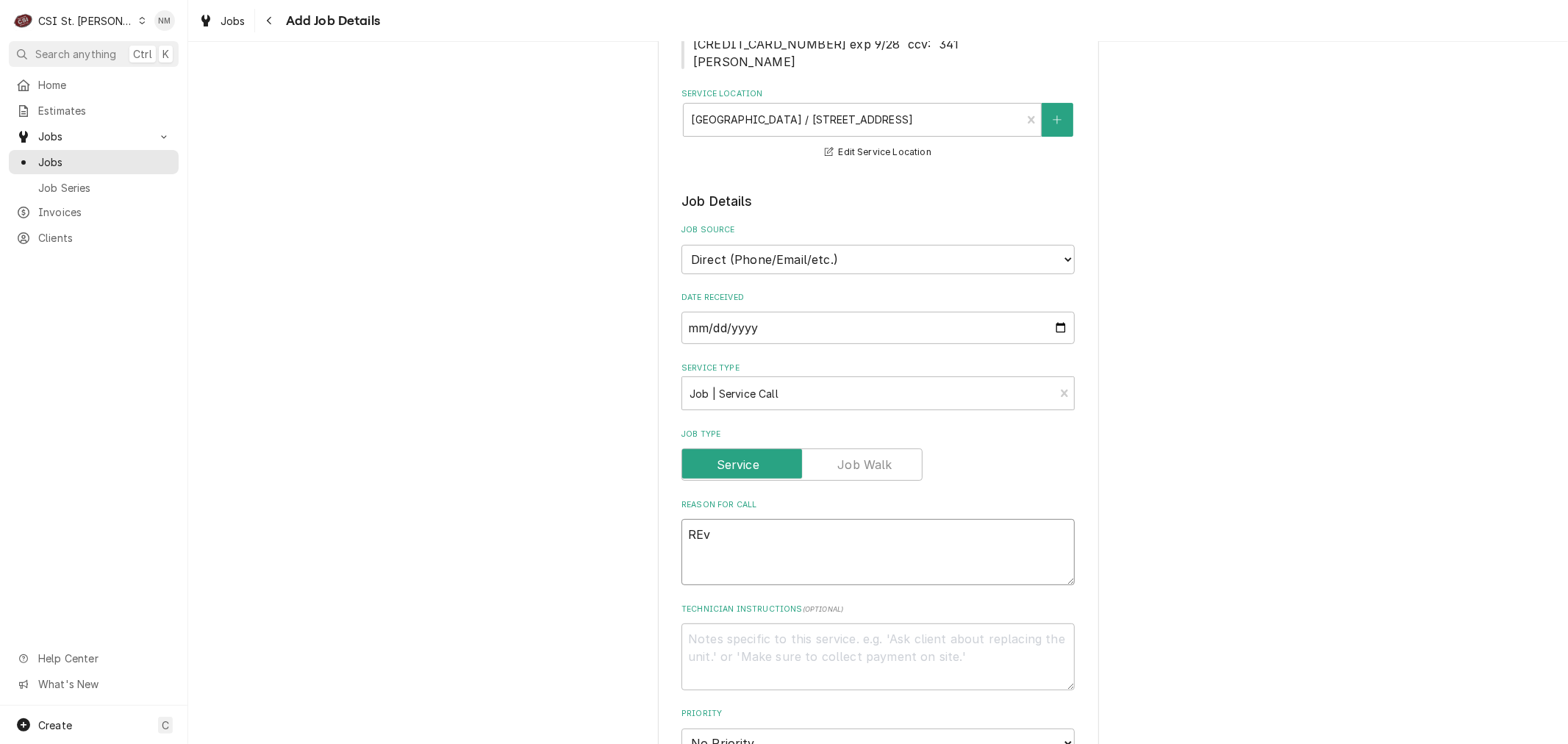
type textarea "RE"
type textarea "x"
type textarea "R"
type textarea "x"
type textarea "Re"
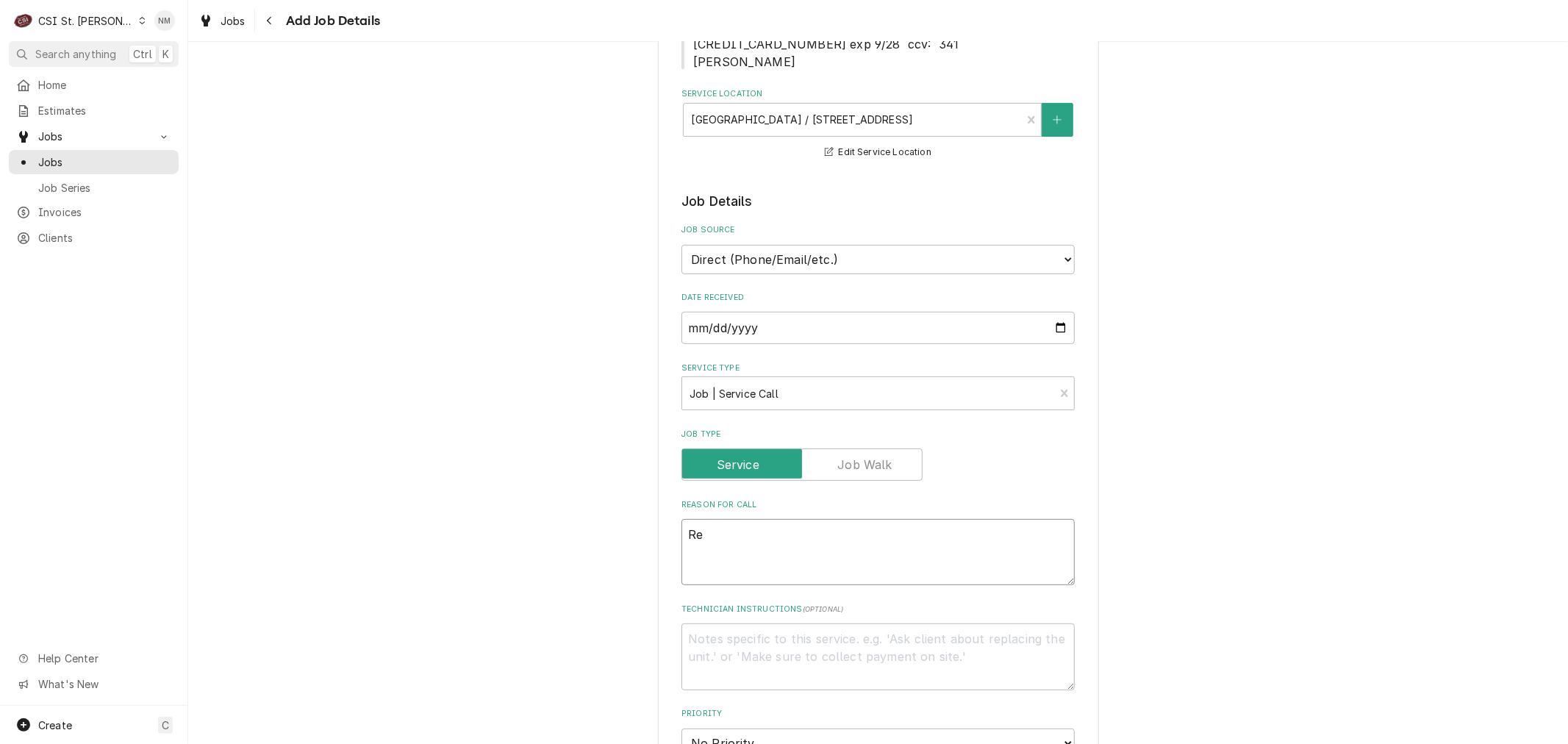
type textarea "x"
type textarea "Rev"
type textarea "x"
type textarea "Reve"
type textarea "x"
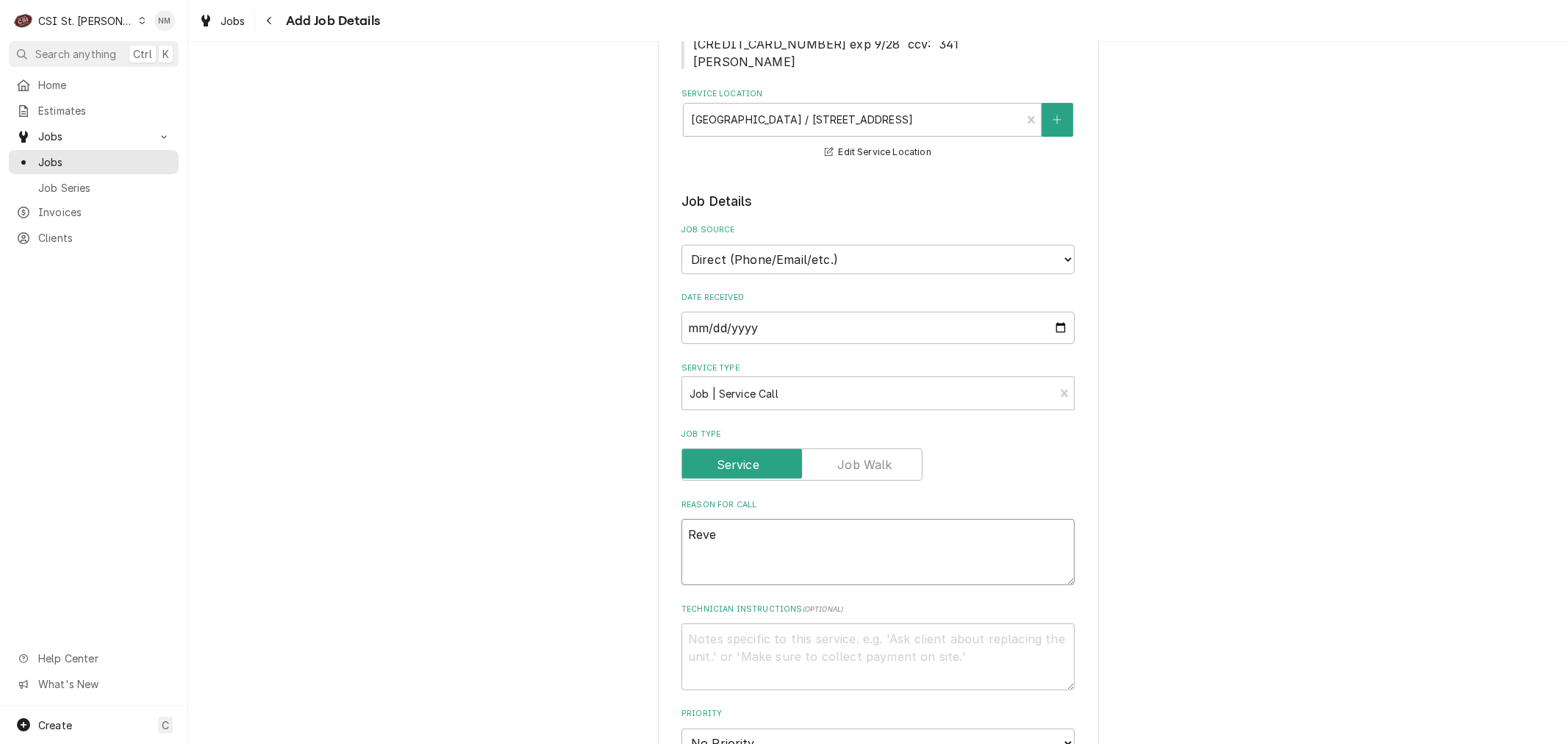
type textarea "Reven"
type textarea "x"
type textarea "Revent"
type textarea "x"
type textarea "Revent"
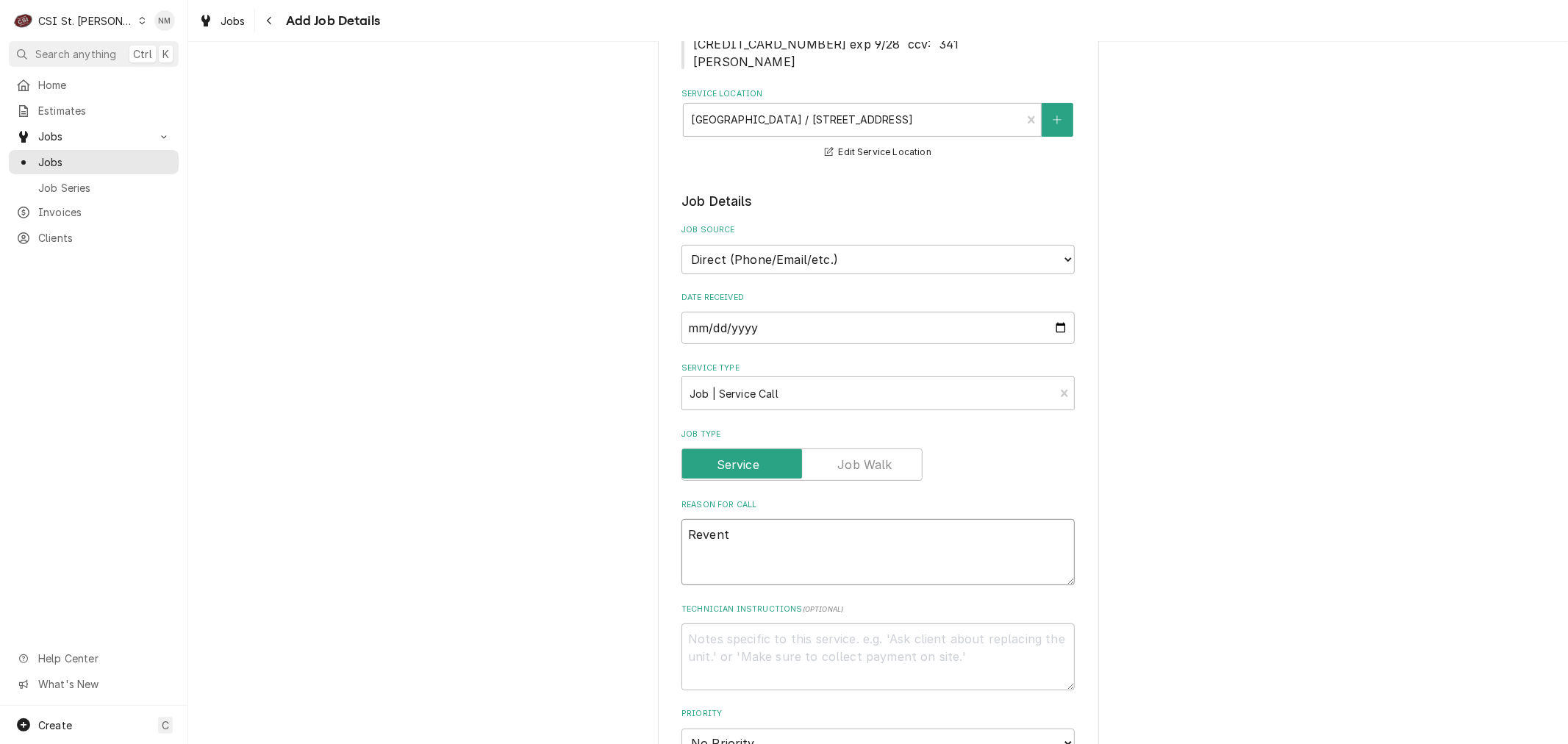
type textarea "x"
type textarea "Revent o"
type textarea "x"
type textarea "Revent ov"
type textarea "x"
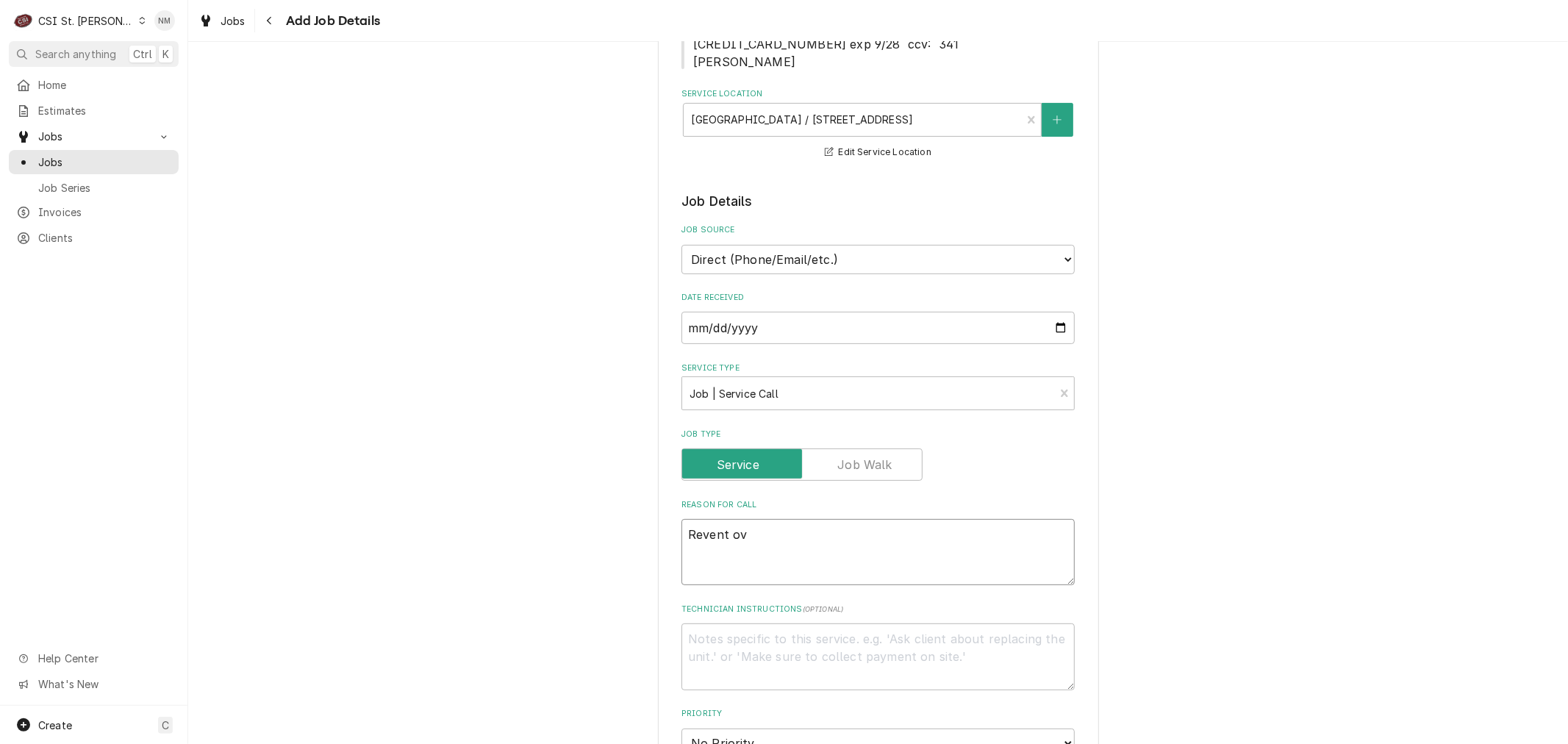
type textarea "Revent ove"
type textarea "x"
type textarea "Revent oven"
type textarea "x"
type textarea "Revent oven"
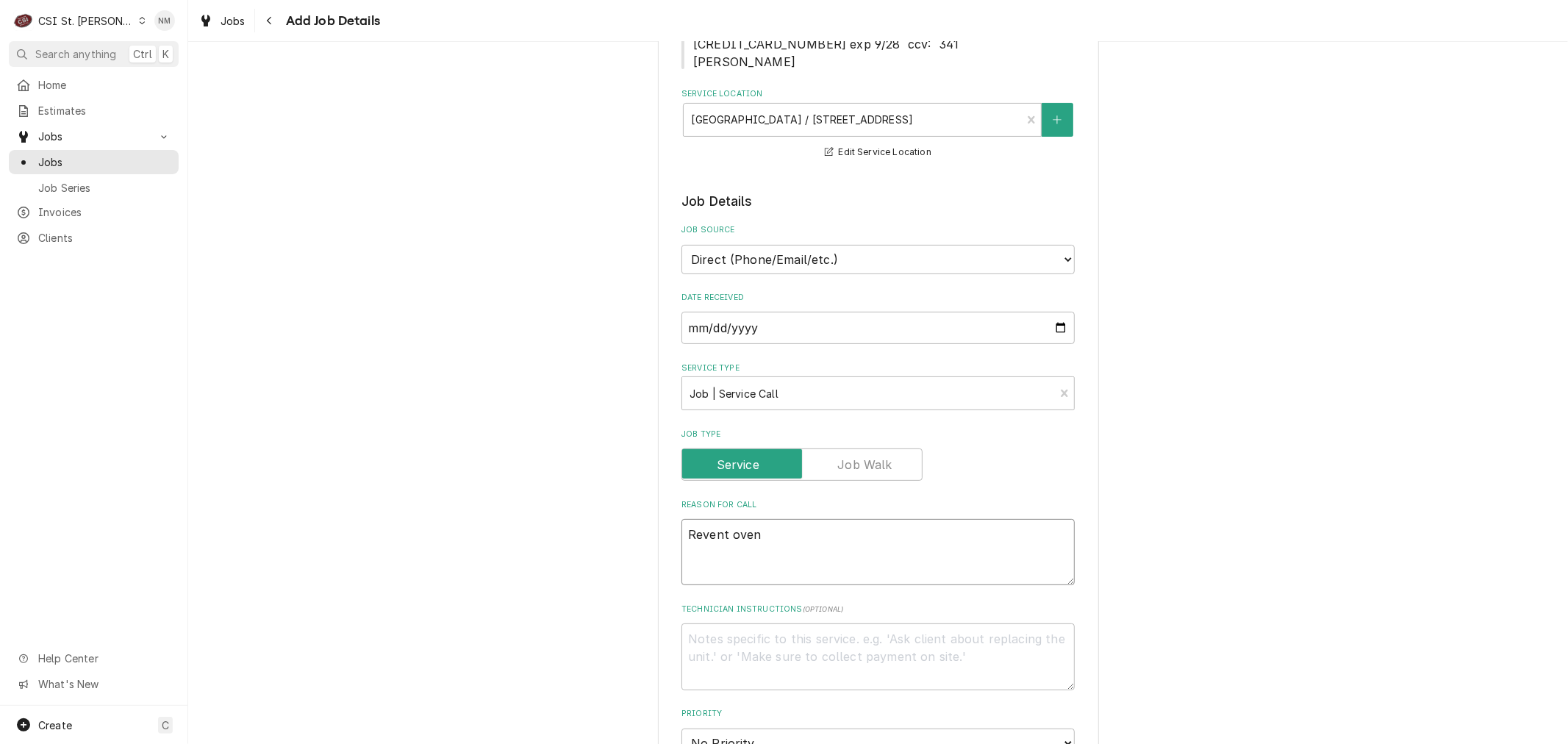
type textarea "x"
type textarea "Revent oven o"
type textarea "x"
type textarea "Revent oven on"
type textarea "x"
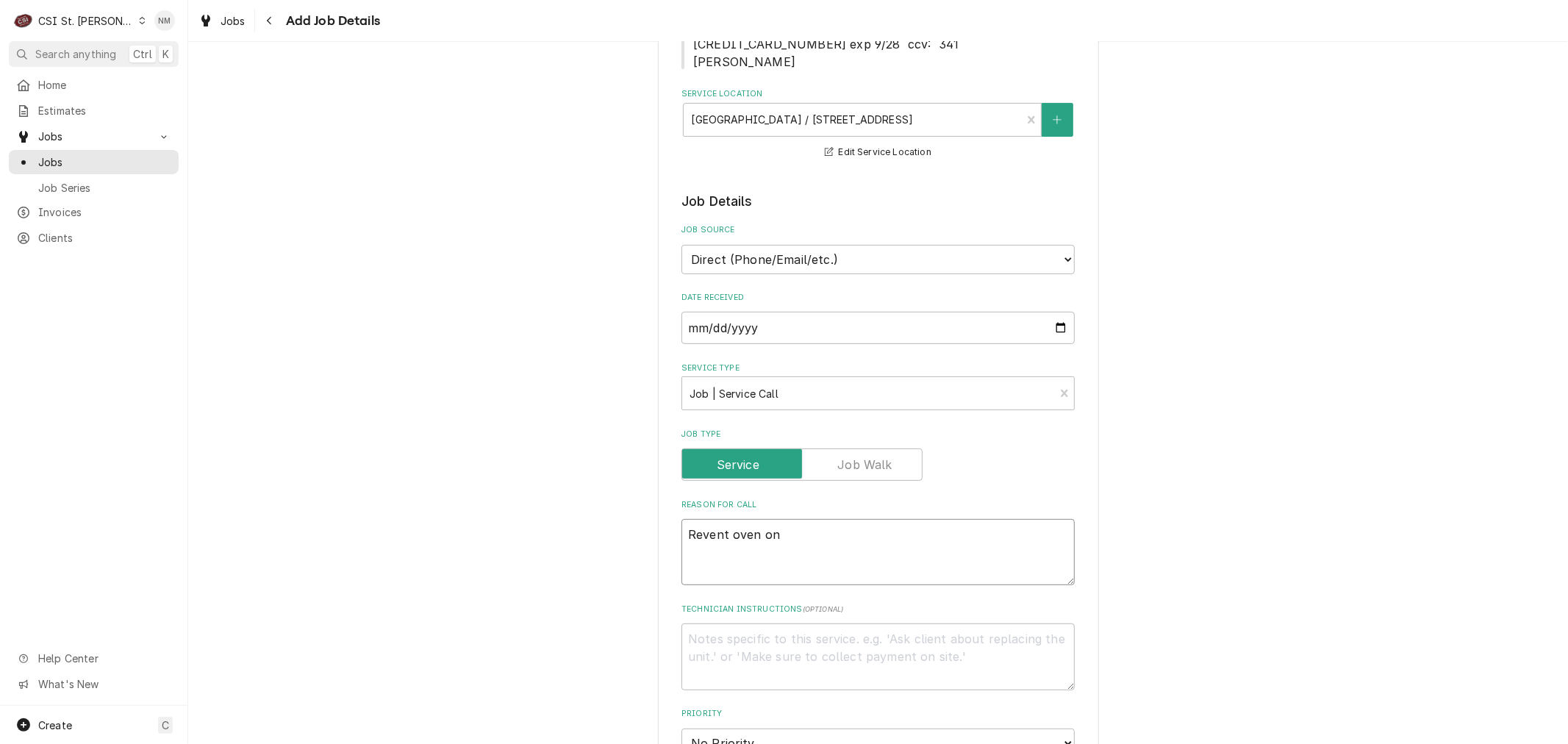
type textarea "Revent oven on"
type textarea "x"
type textarea "Revent oven on t"
type textarea "x"
type textarea "Revent oven on th"
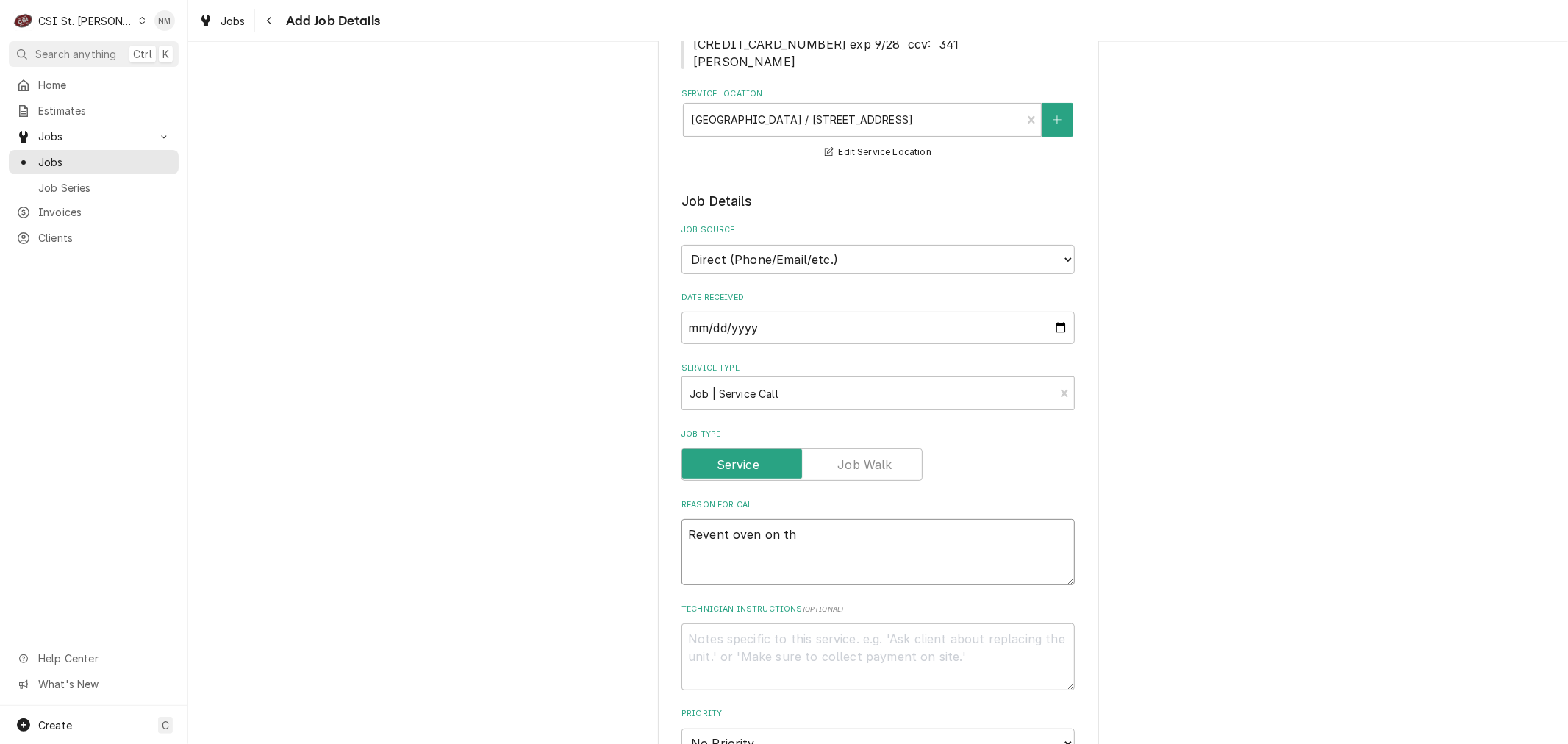
type textarea "x"
type textarea "Revent oven on the"
type textarea "x"
type textarea "Revent oven on the"
type textarea "x"
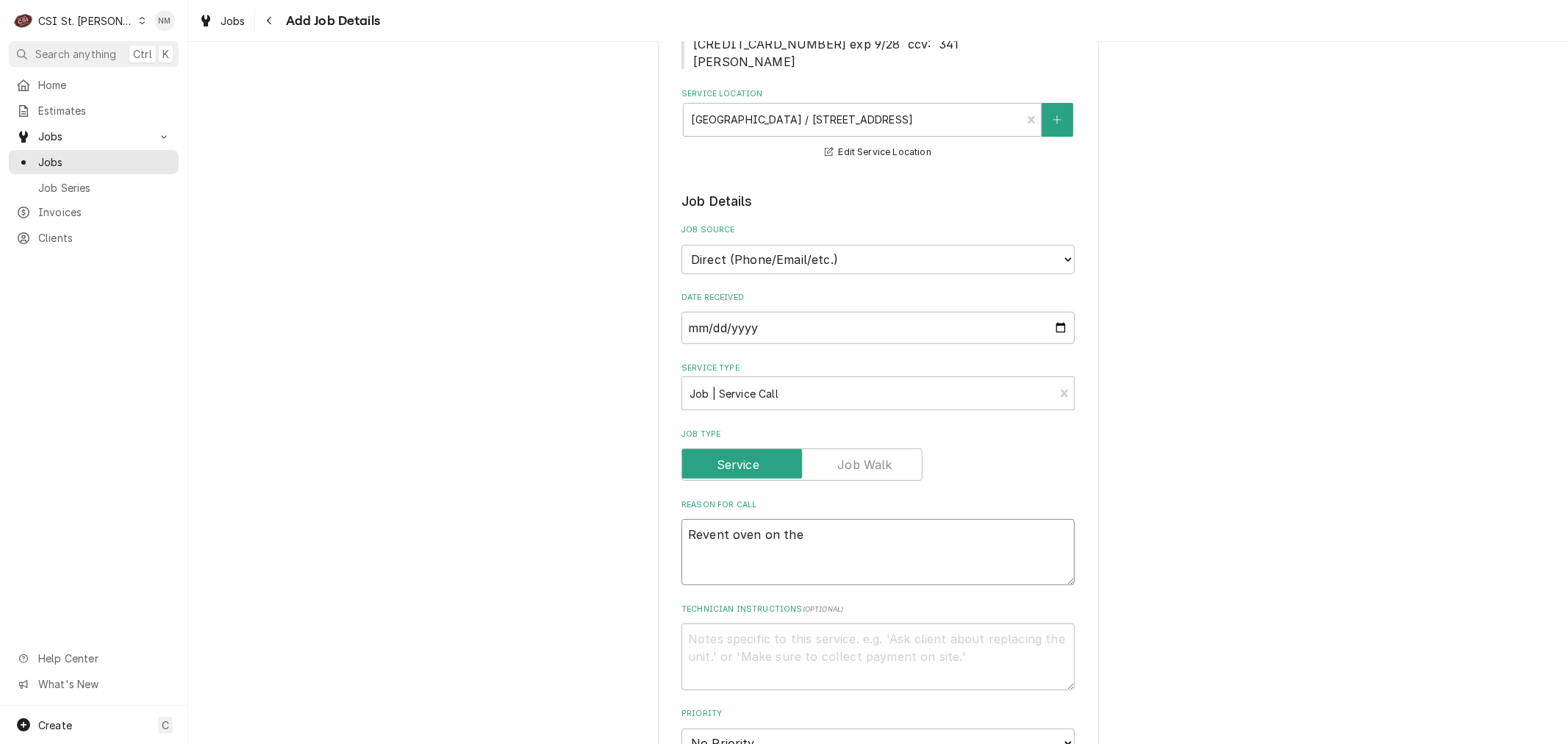
type textarea "Revent oven on the l"
type textarea "x"
type textarea "Revent oven on the le"
type textarea "x"
type textarea "Revent oven on the lef"
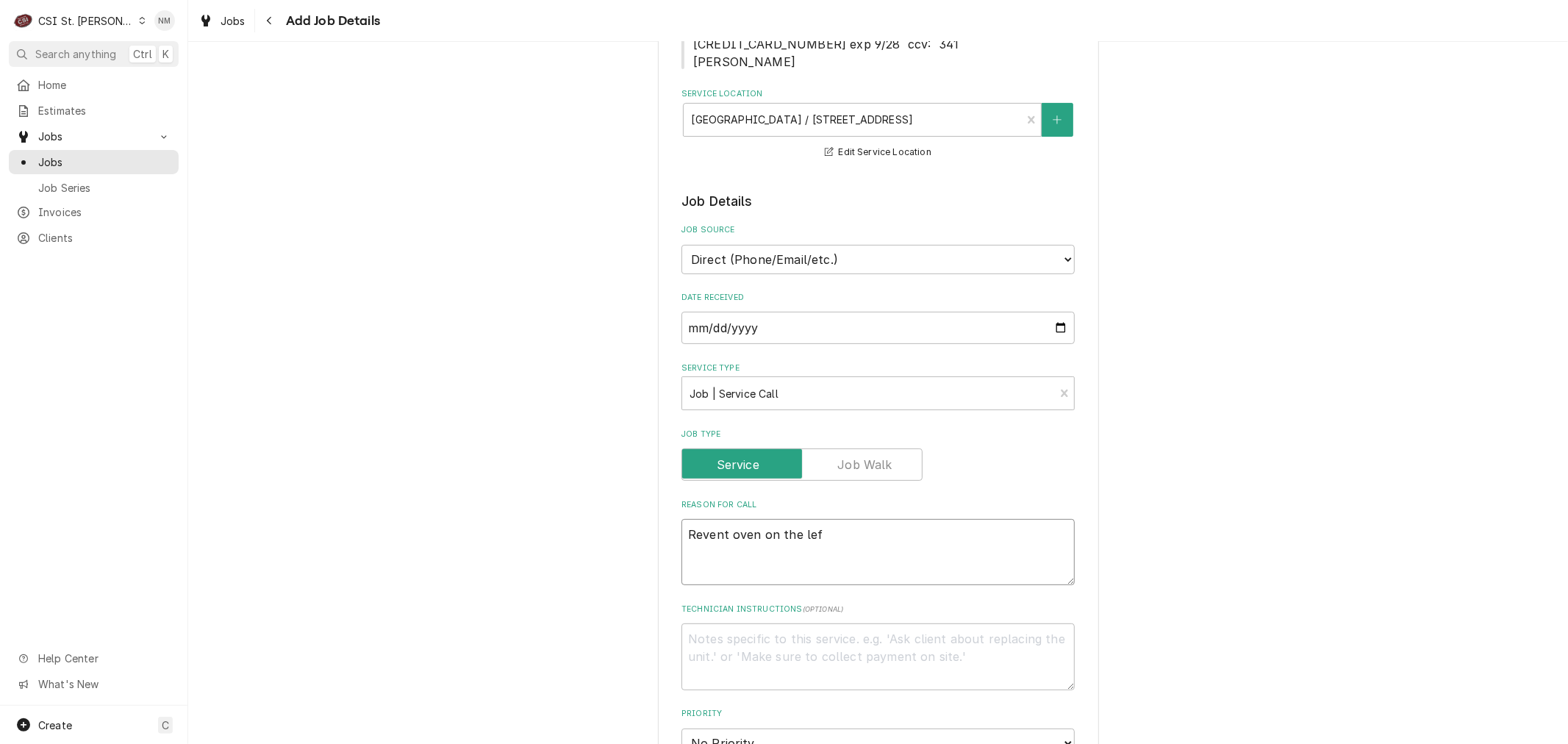
type textarea "x"
type textarea "Revent oven on the left"
type textarea "x"
type textarea "Revent oven on the left"
type textarea "x"
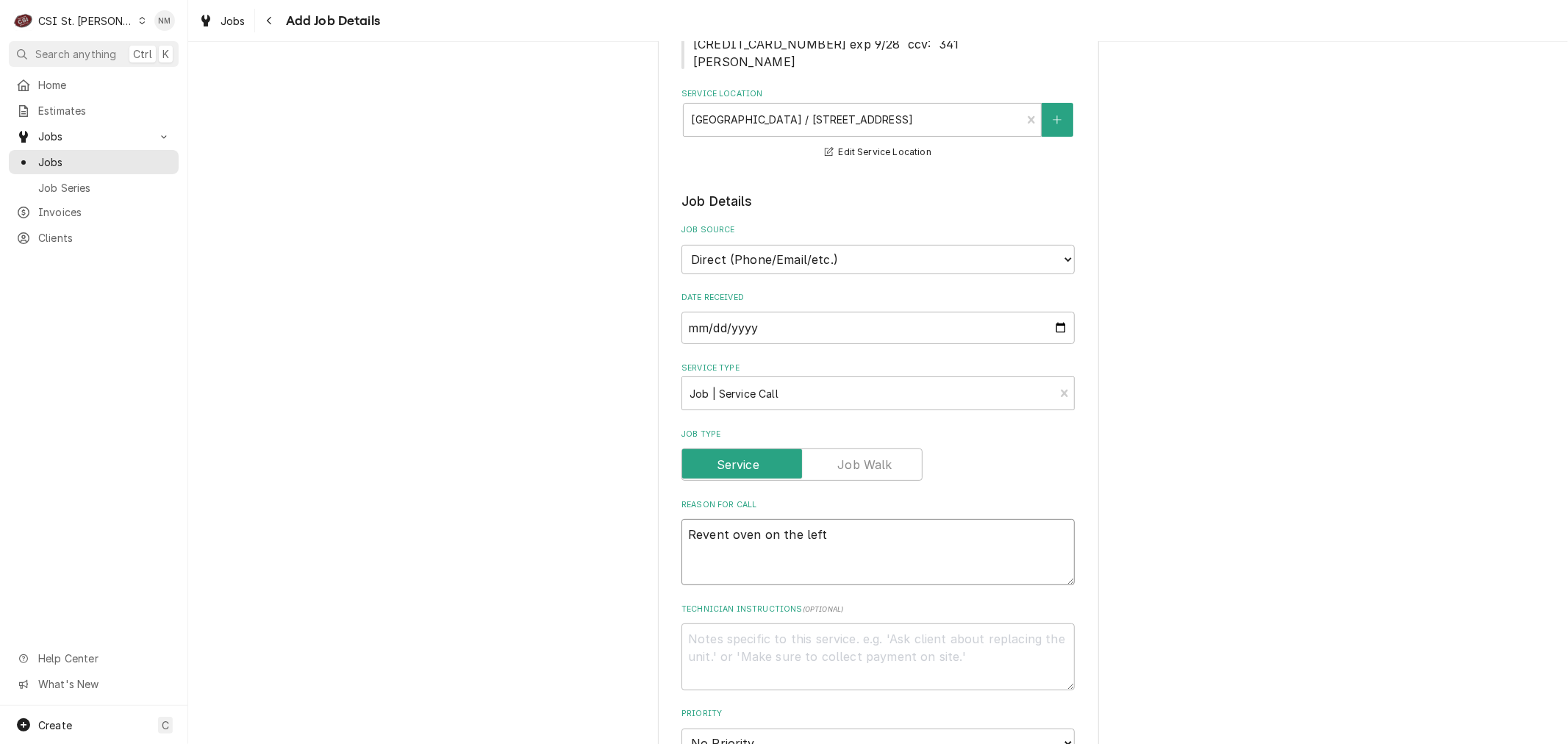
type textarea "Revent oven on the left n"
type textarea "x"
type textarea "Revent oven on the left ne"
type textarea "x"
type textarea "Revent oven on the left nee"
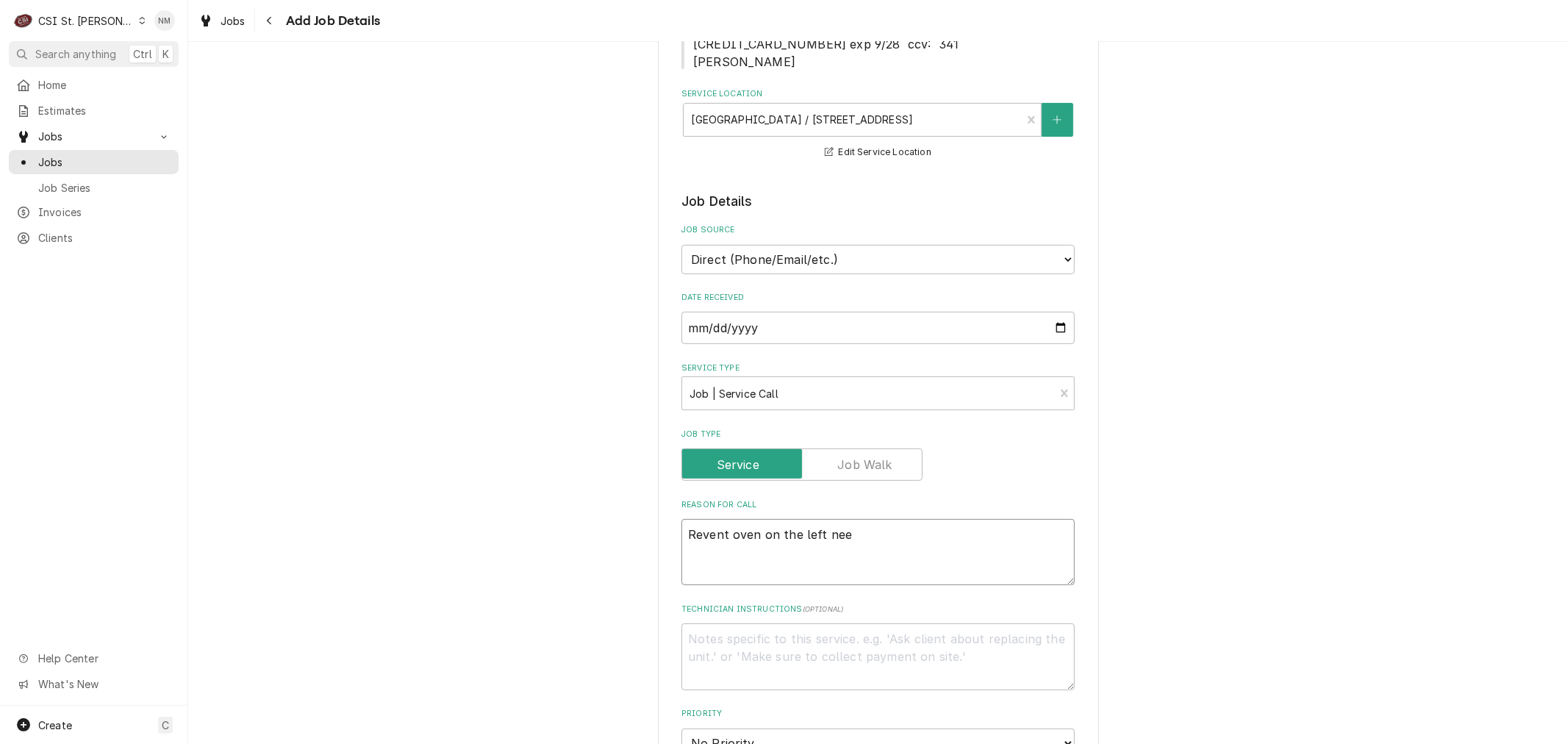
type textarea "x"
type textarea "Revent oven on the left need"
type textarea "x"
type textarea "Revent oven on the left needs"
type textarea "x"
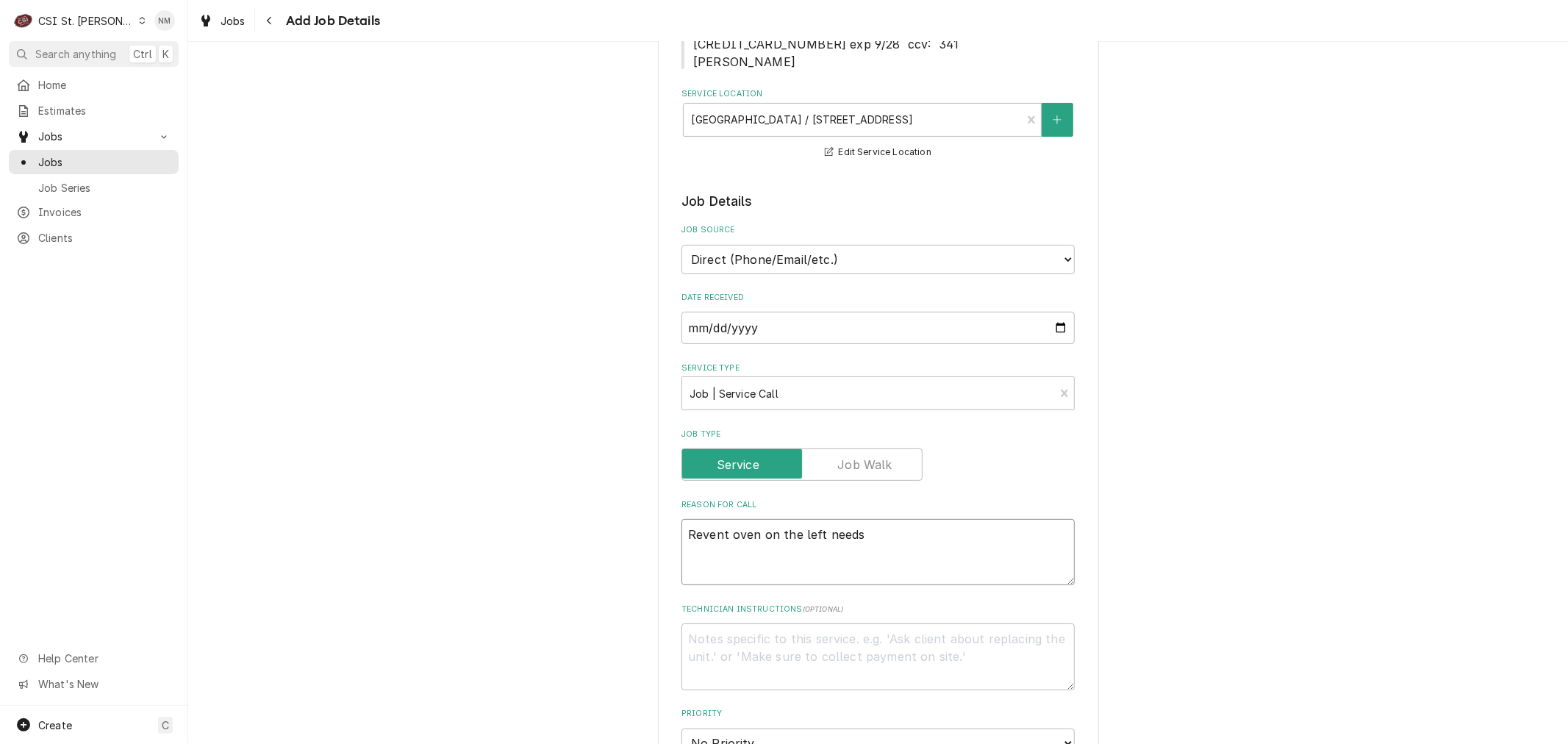
type textarea "Revent oven on the left needs"
type textarea "x"
type textarea "Revent oven on the left needs c"
type textarea "x"
type textarea "Revent oven on the left needs ca"
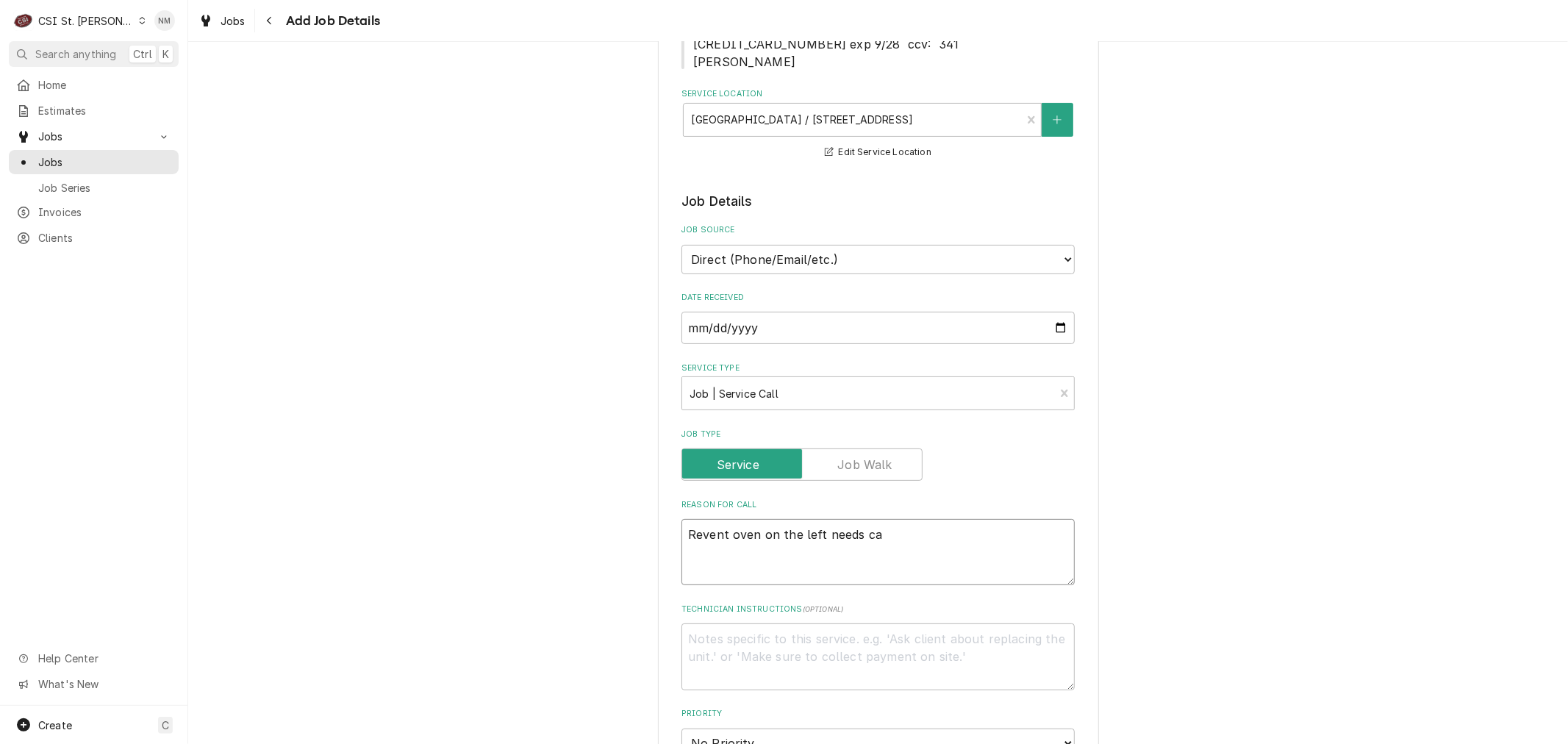
type textarea "x"
type textarea "Revent oven on the left needs cal"
type textarea "x"
type textarea "Revent oven on the left needs cali"
type textarea "x"
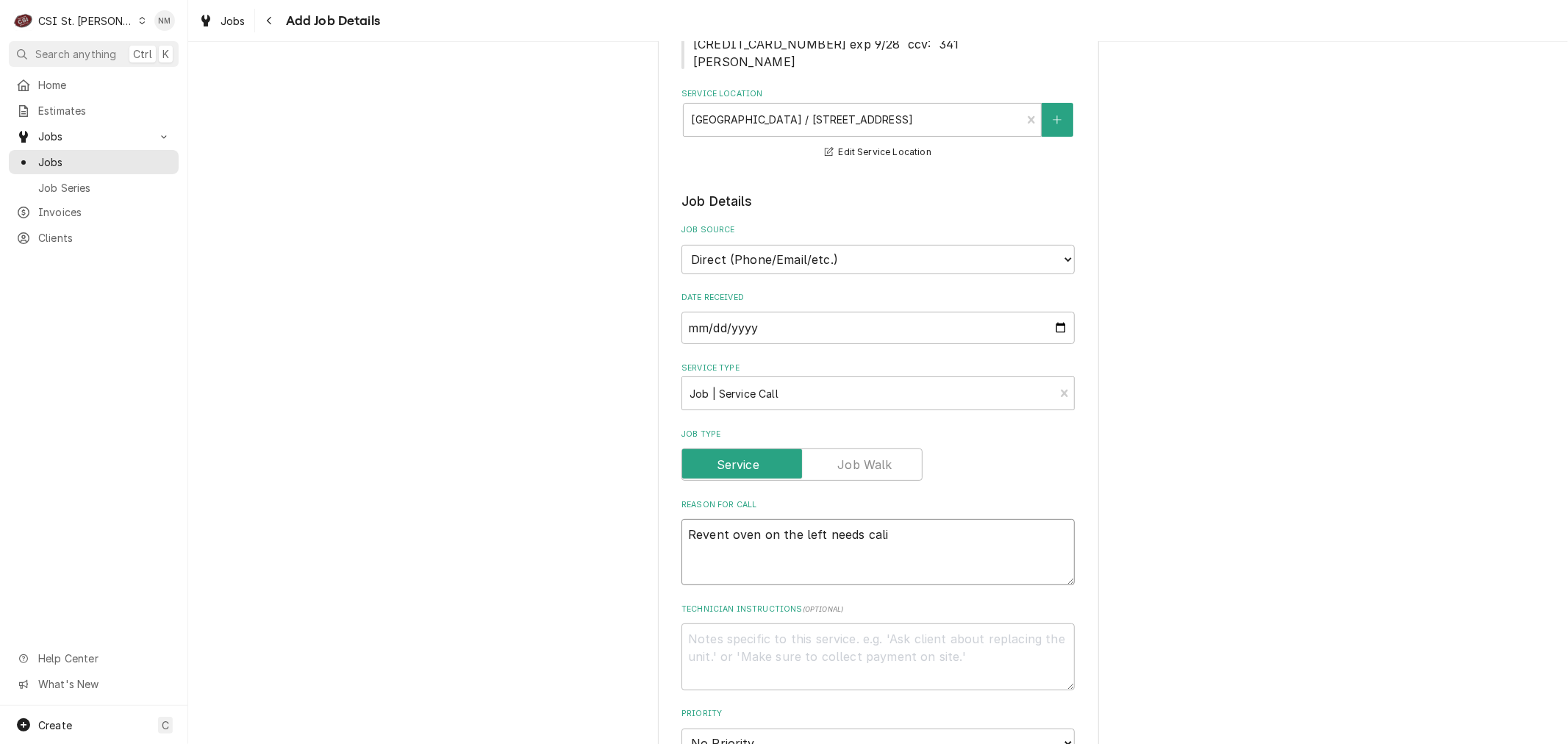
type textarea "Revent oven on the left needs calib"
type textarea "x"
type textarea "Revent oven on the left needs calibr"
type textarea "x"
type textarea "Revent oven on the left needs calibra"
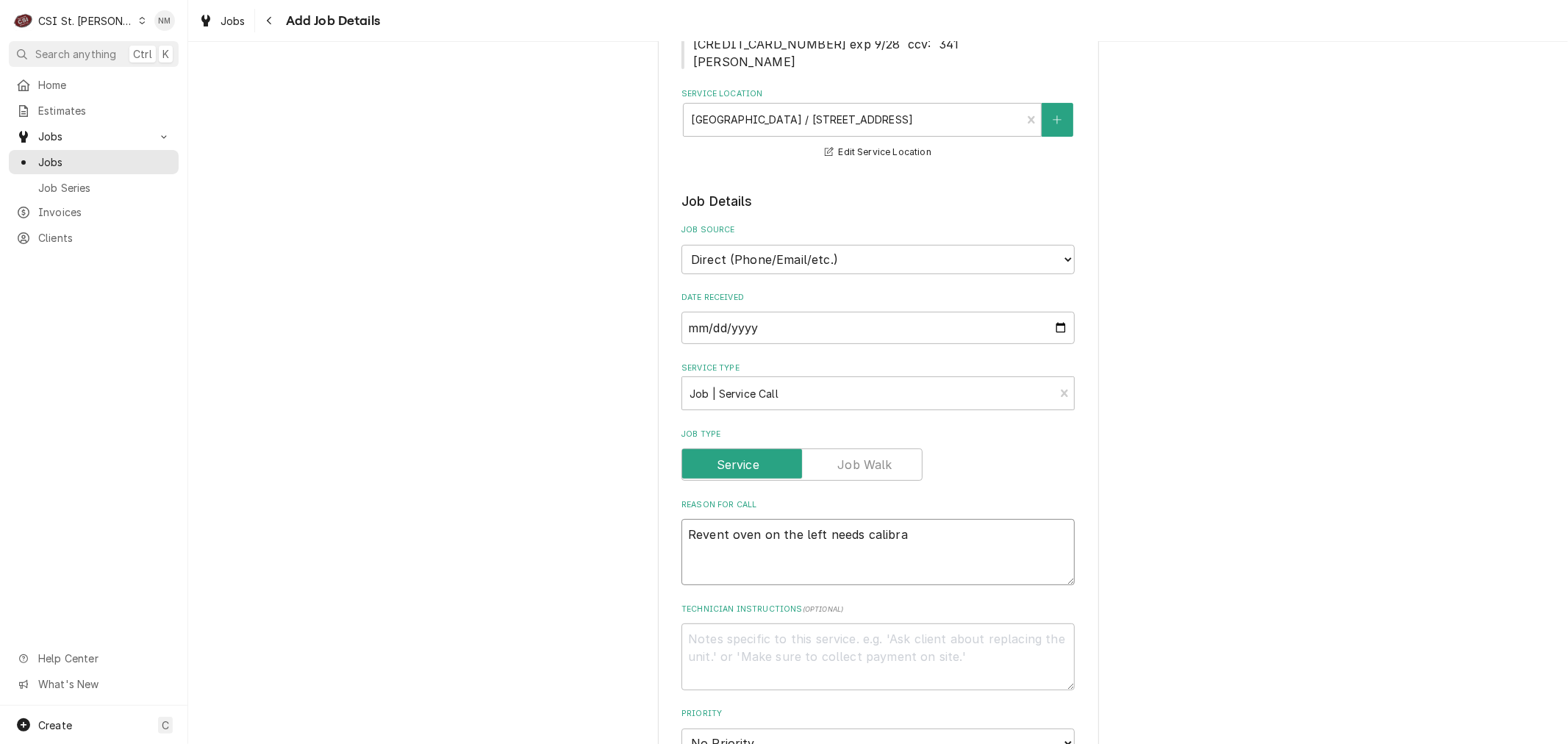
type textarea "x"
type textarea "Revent oven on the left needs calibrat"
type textarea "x"
type textarea "Revent oven on the left needs calibrati"
type textarea "x"
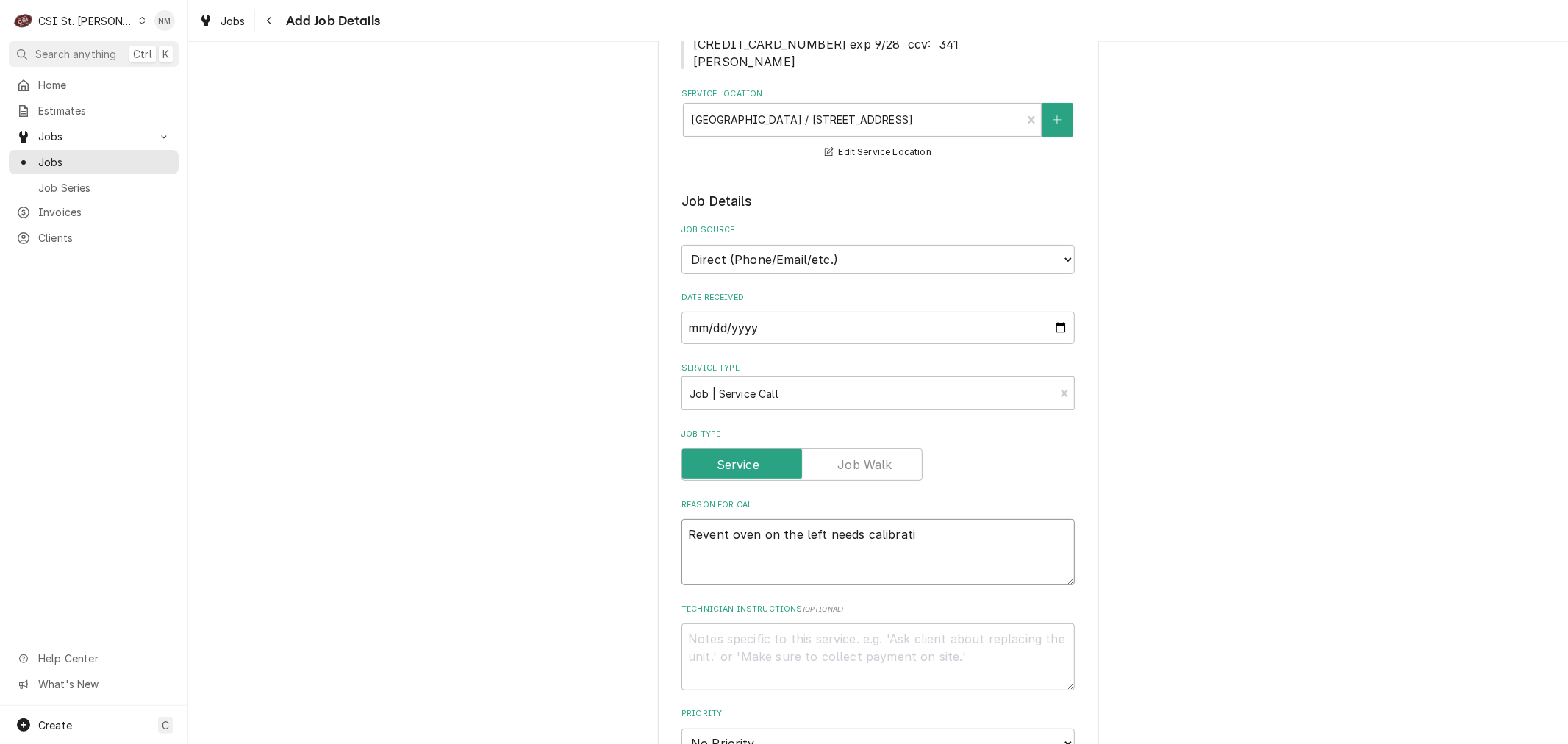
type textarea "Revent oven on the left needs calibratio"
type textarea "x"
type textarea "Revent oven on the left needs calibration"
type textarea "x"
type textarea "Revent oven on the left needs calibration"
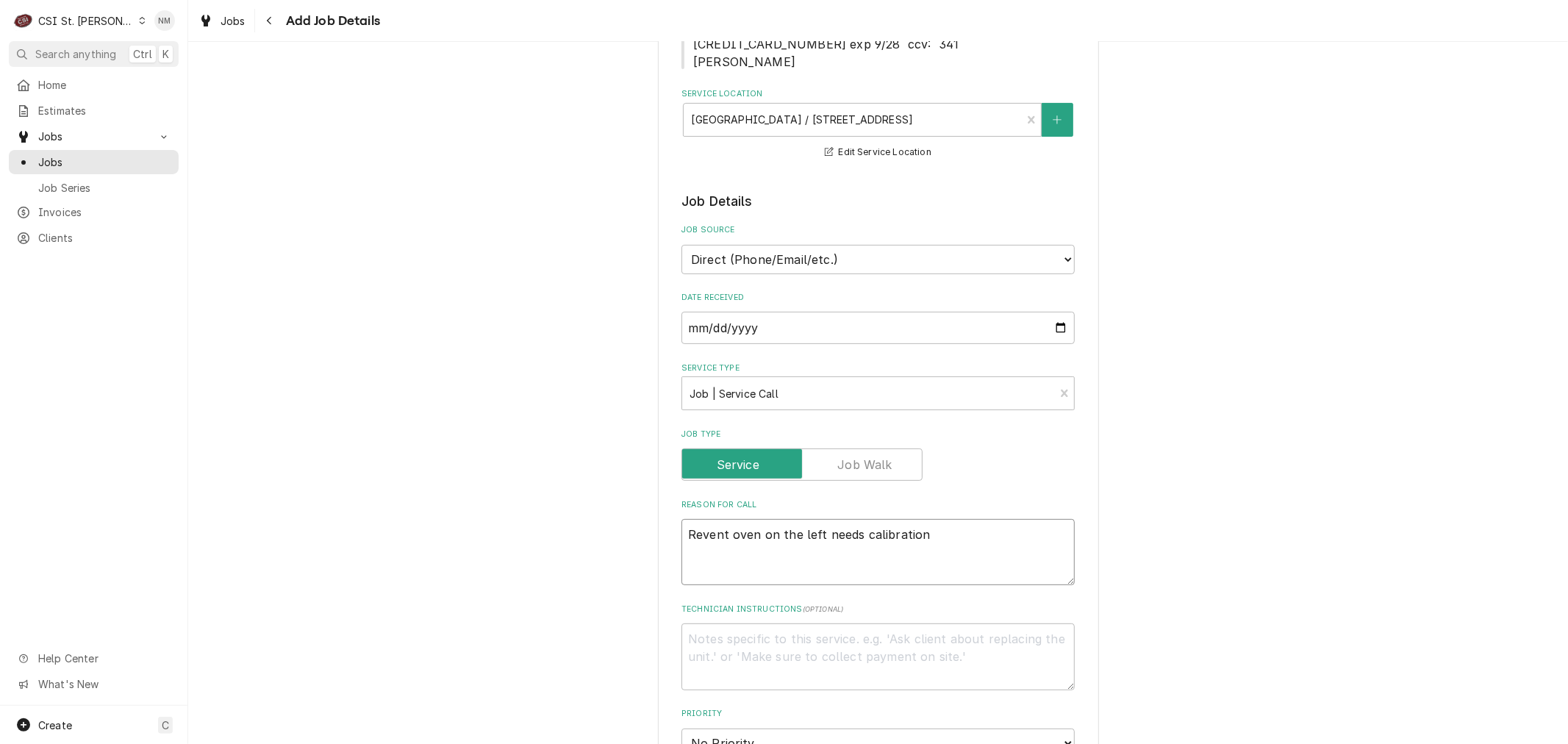
type textarea "x"
type textarea "Revent oven on the left needs calibration w"
type textarea "x"
type textarea "Revent oven on the left needs calibration wi"
type textarea "x"
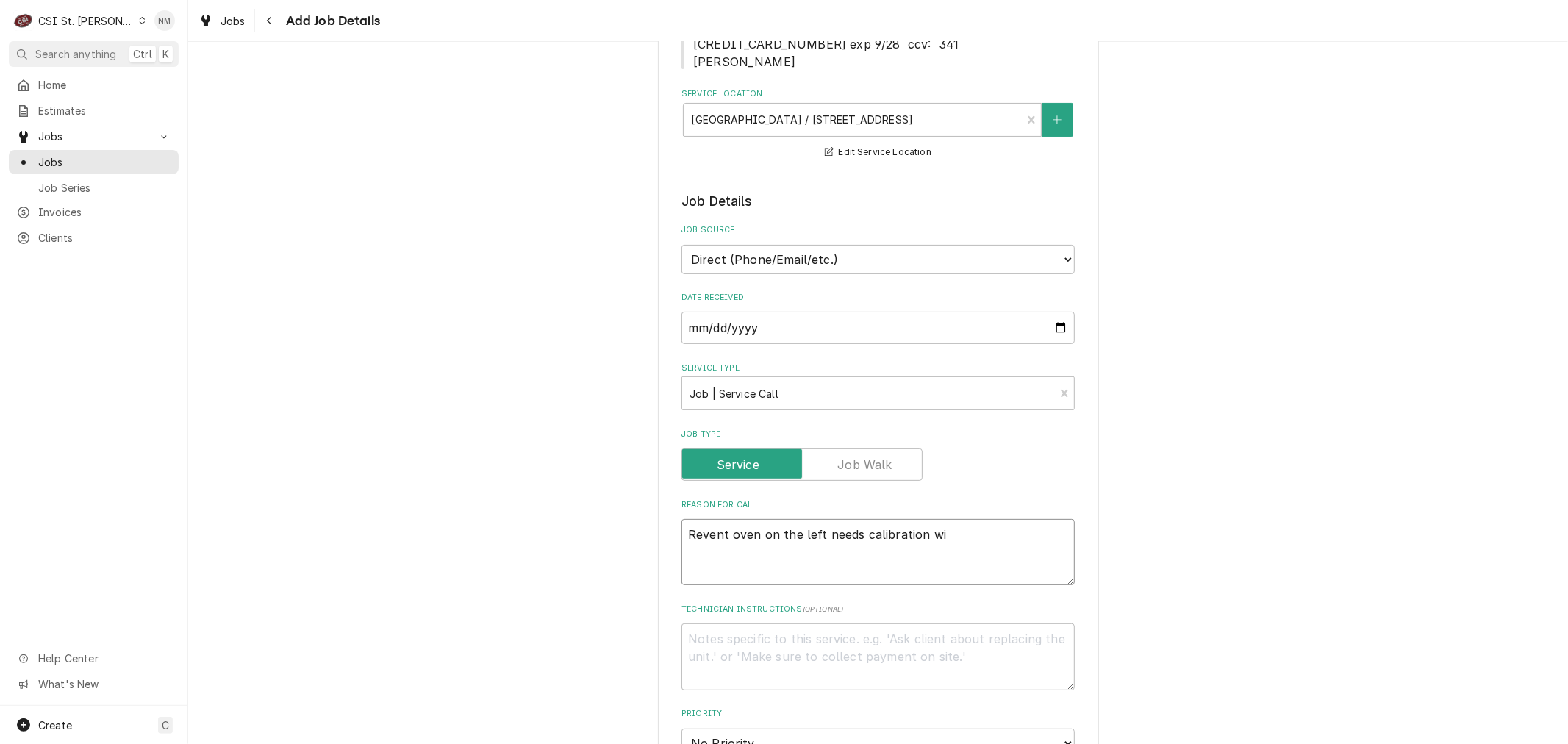
type textarea "Revent oven on the left needs calibration wit"
type textarea "x"
type textarea "Revent oven on the left needs calibration with"
type textarea "x"
type textarea "Revent oven on the left needs calibration with"
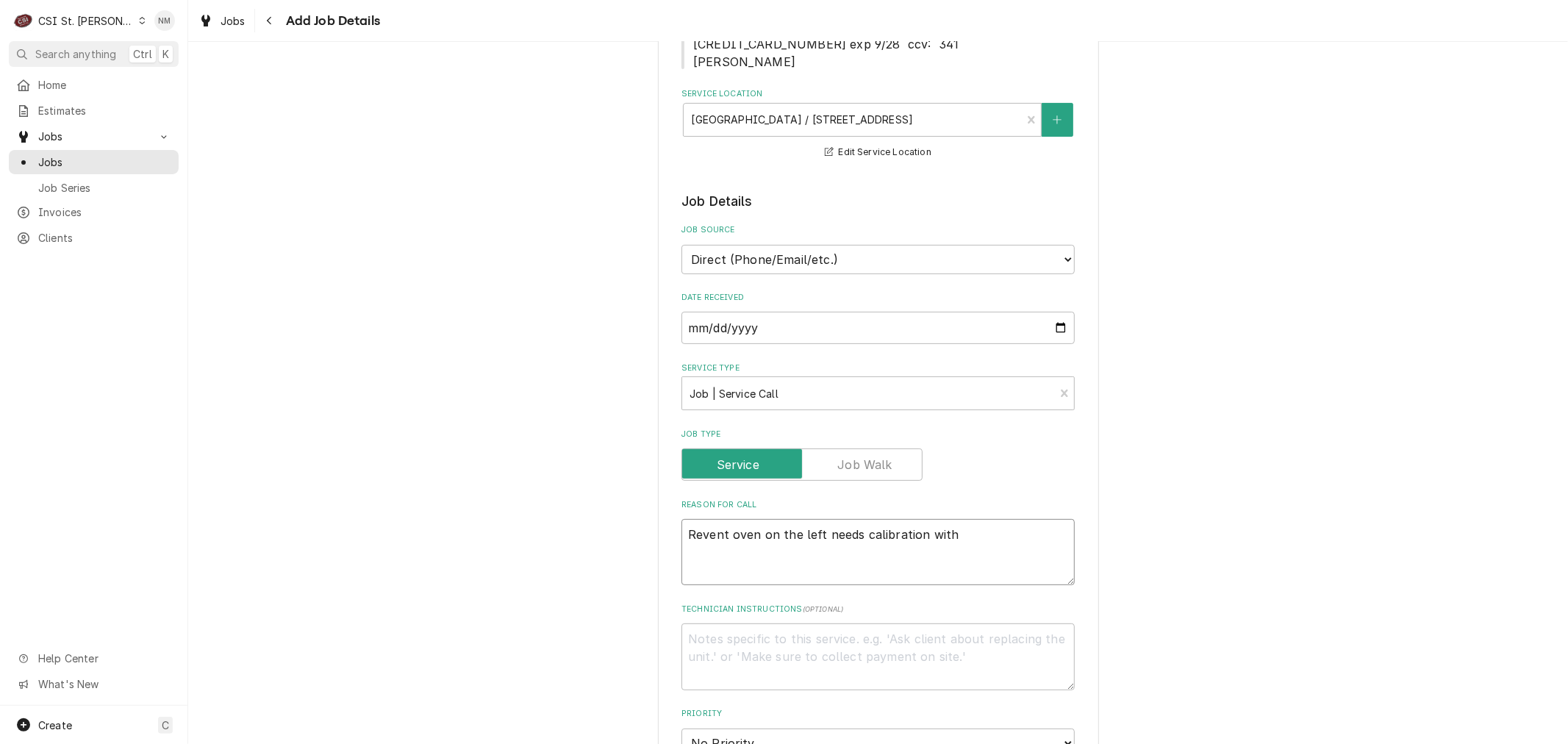
type textarea "x"
type textarea "Revent oven on the left needs calibration with s"
type textarea "x"
type textarea "Revent oven on the left needs calibration with sp"
type textarea "x"
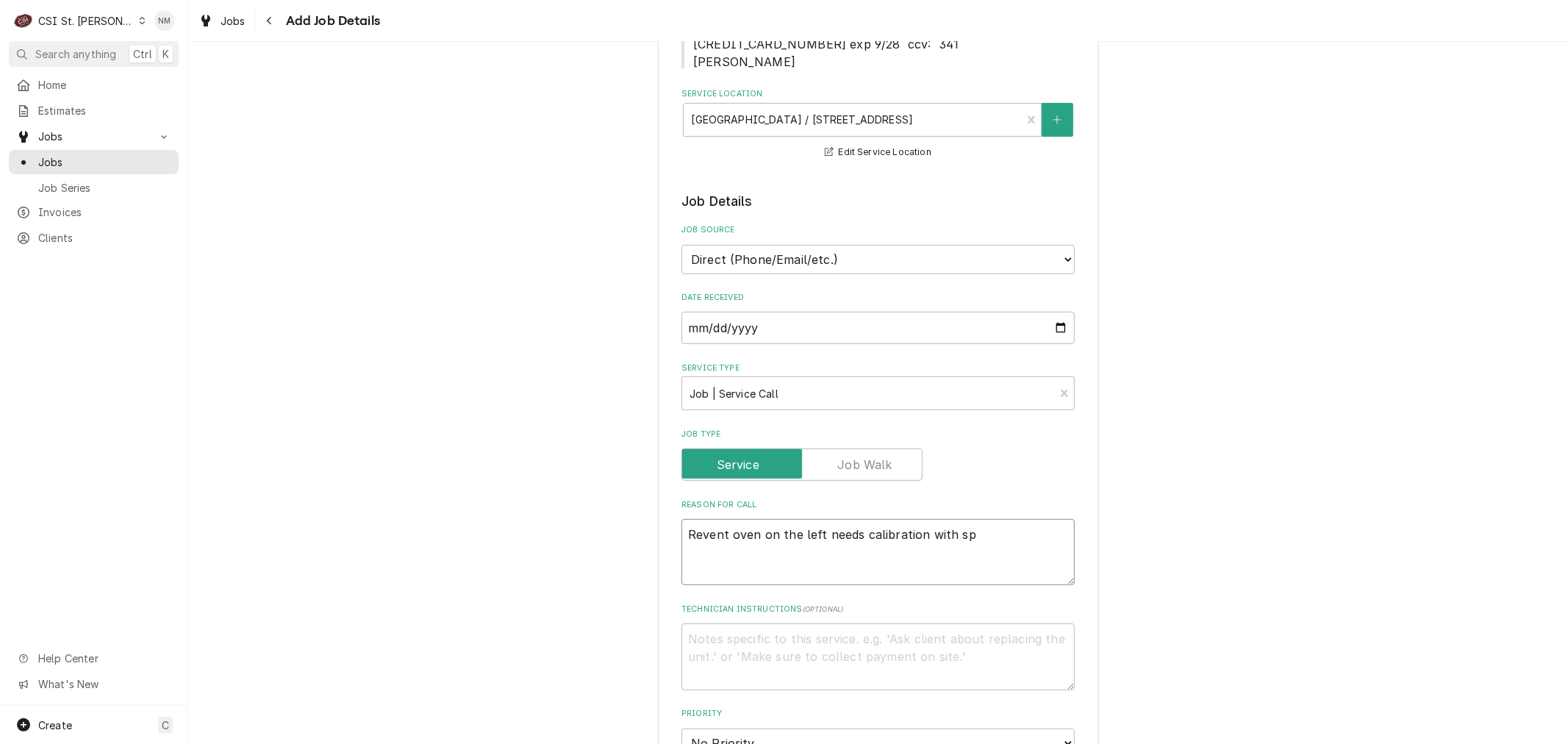
type textarea "Revent oven on the left needs calibration with spe"
type textarea "x"
type textarea "Revent oven on the left needs calibration with spec"
type textarea "x"
type textarea "Revent oven on the left needs calibration with speci"
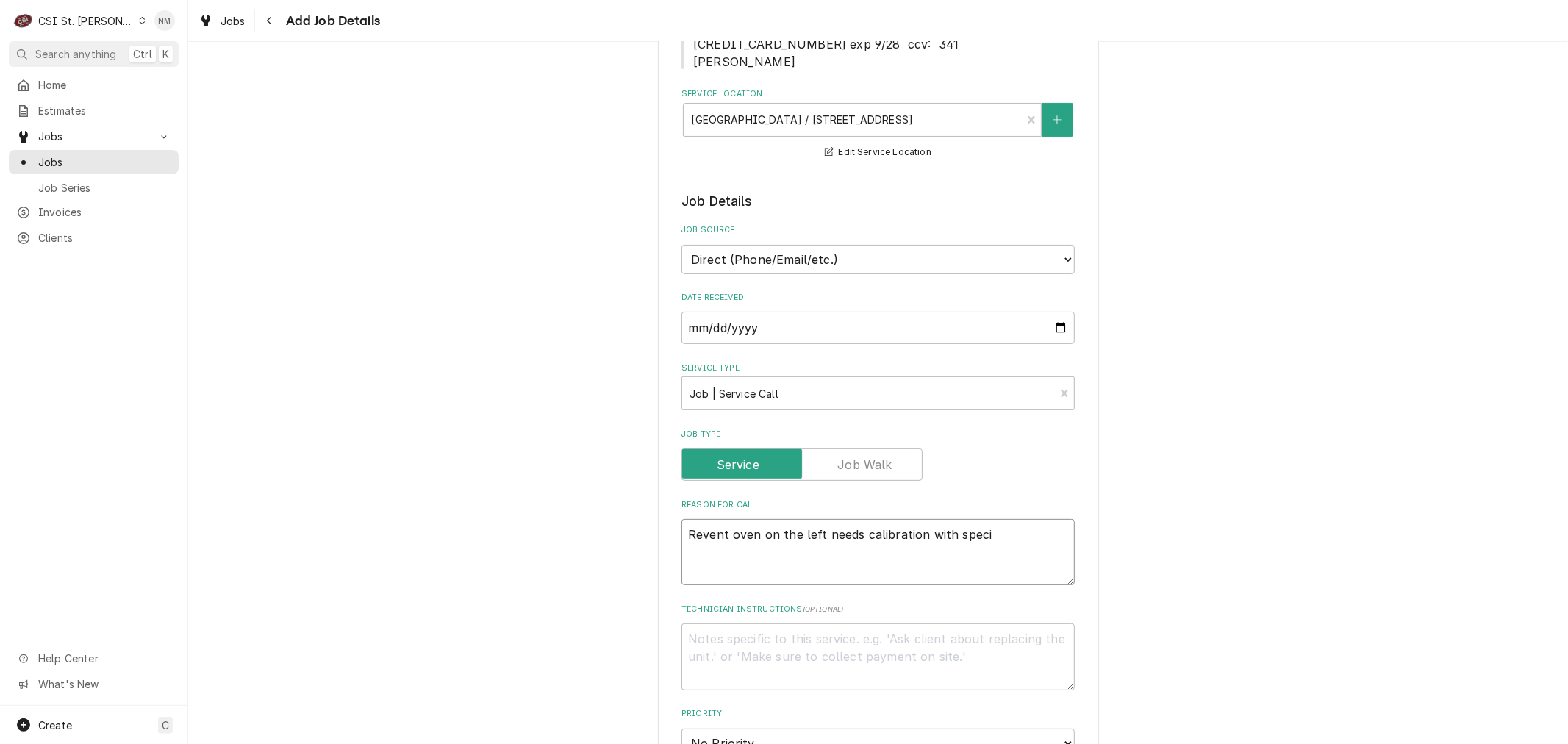
type textarea "x"
type textarea "Revent oven on the left needs calibration with specia"
type textarea "x"
type textarea "Revent oven on the left needs calibration with special"
type textarea "x"
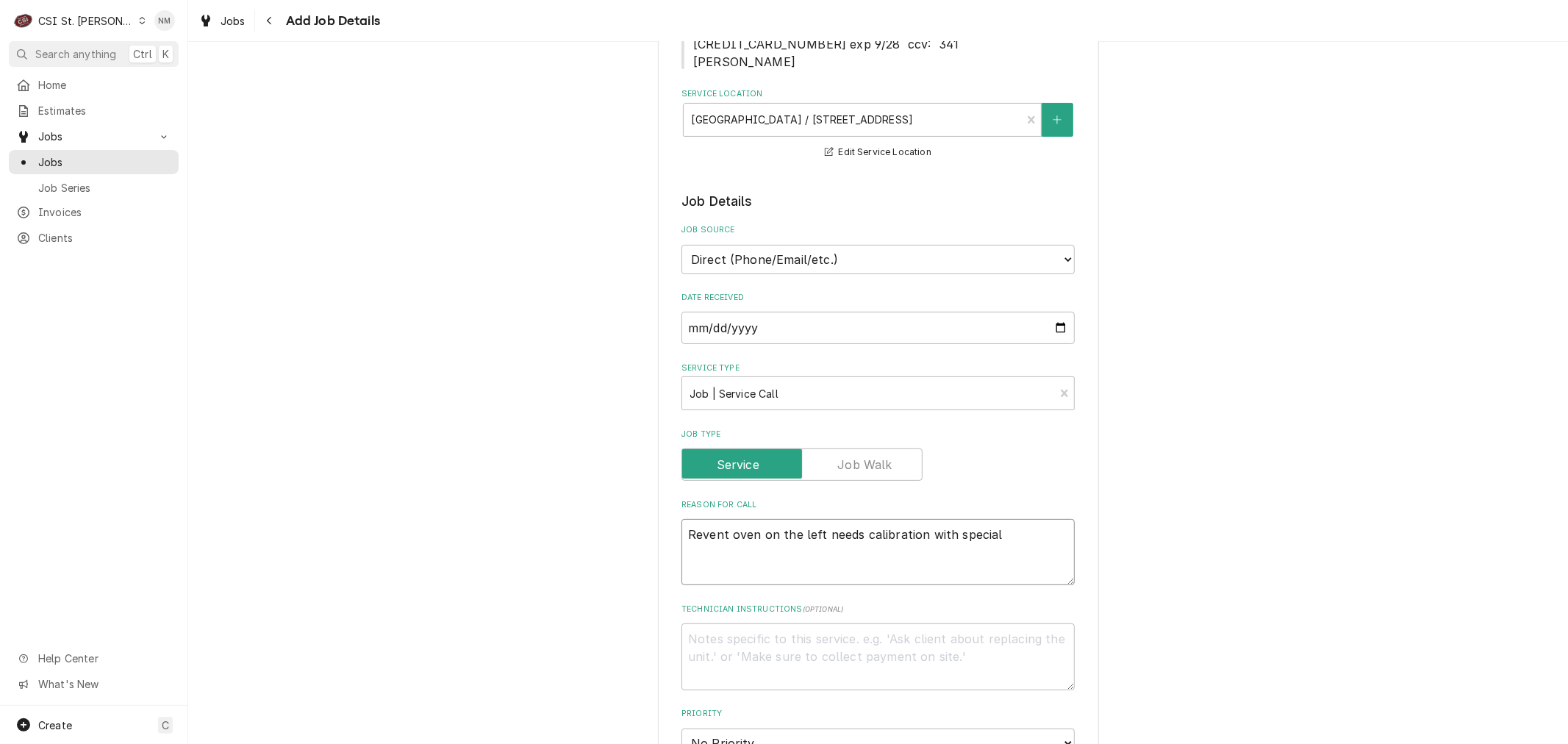
type textarea "Revent oven on the left needs calibration with special"
type textarea "x"
type textarea "Revent oven on the left needs calibration with special t"
type textarea "x"
type textarea "Revent oven on the left needs calibration with special to"
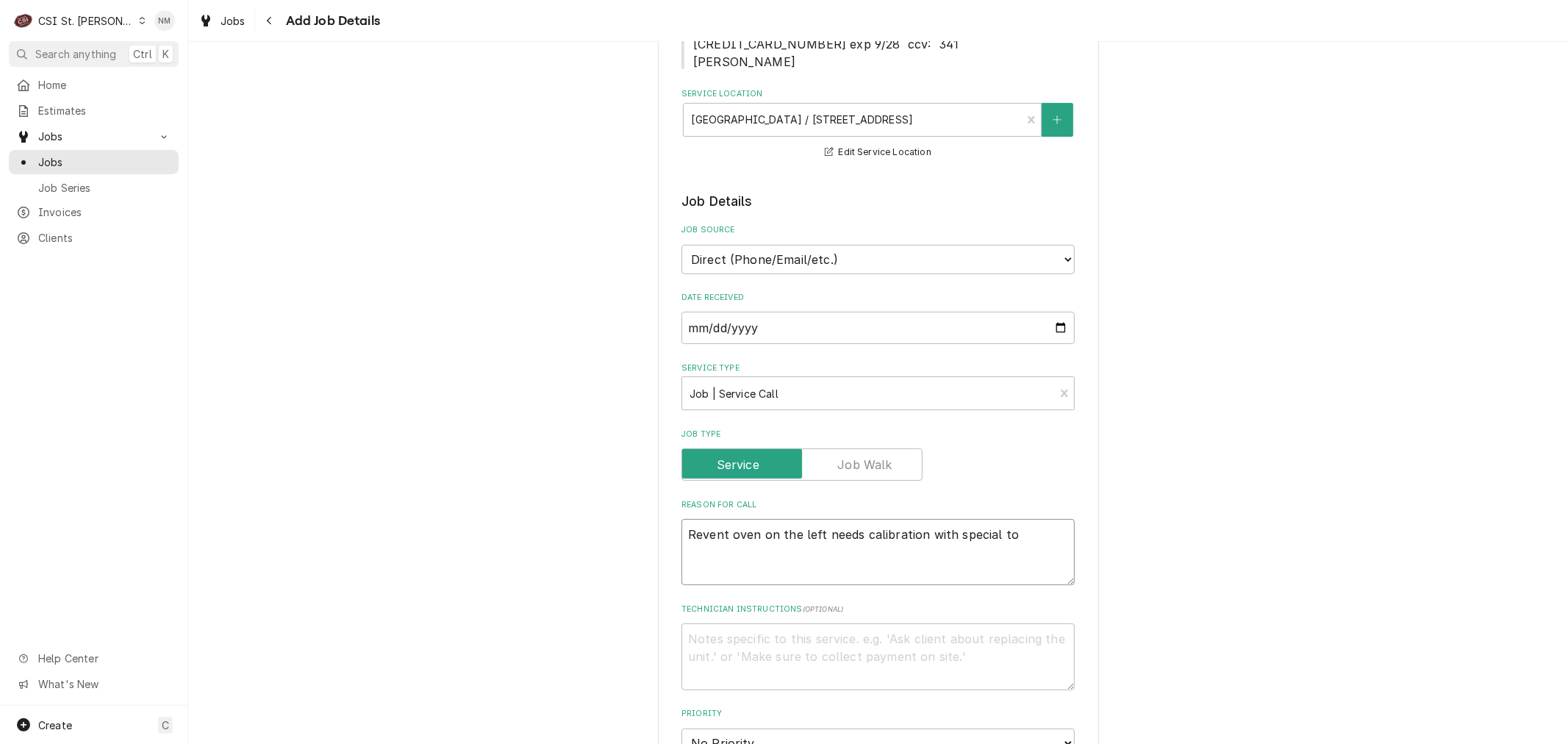
type textarea "x"
type textarea "Revent oven on the left needs calibration with special too"
type textarea "x"
type textarea "Revent oven on the left needs calibration with special tool"
type textarea "x"
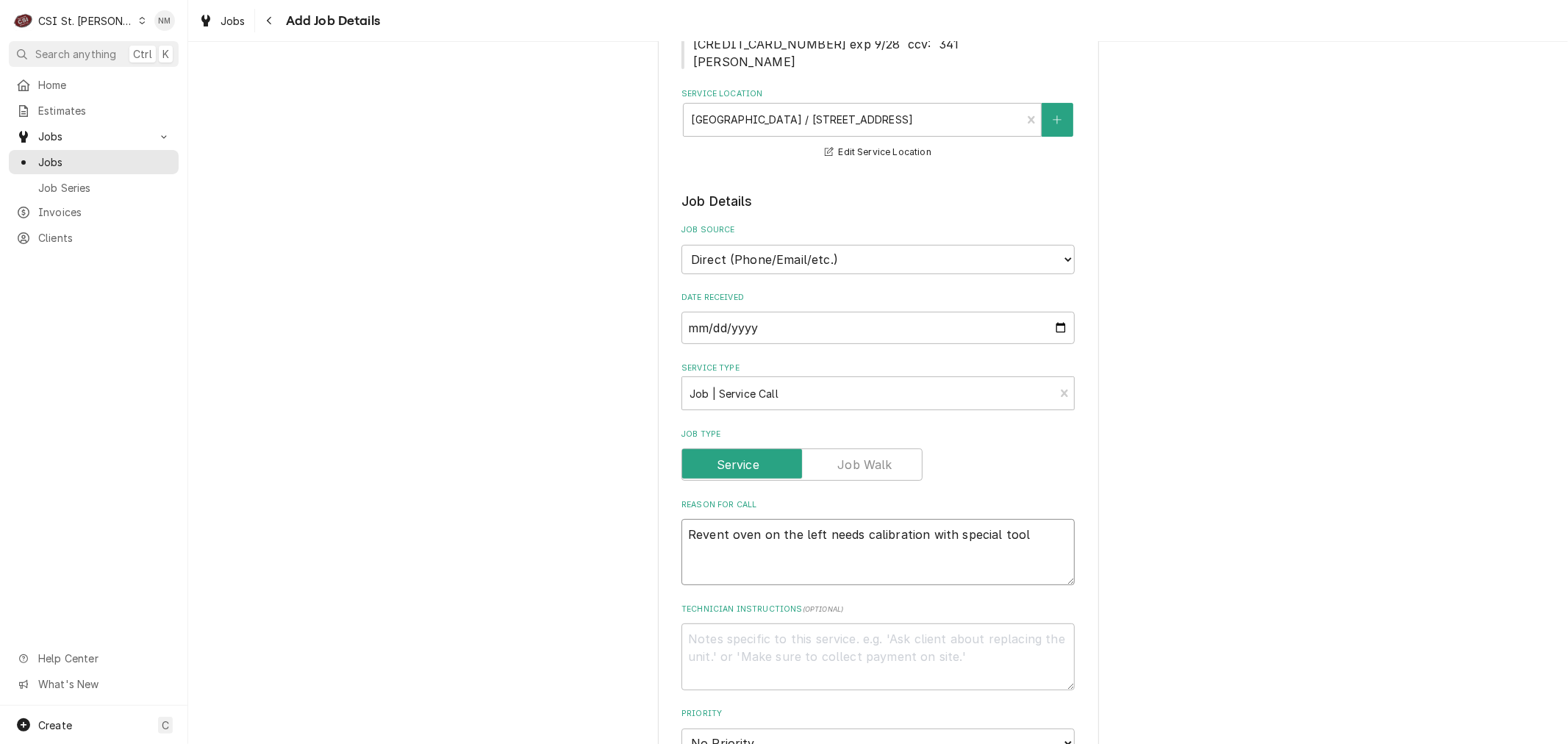
type textarea "Revent oven on the left needs calibration with special tool"
type textarea "x"
type textarea "Revent oven on the left needs calibration with special tool -"
type textarea "x"
type textarea "Revent oven on the left needs calibration with special tool -"
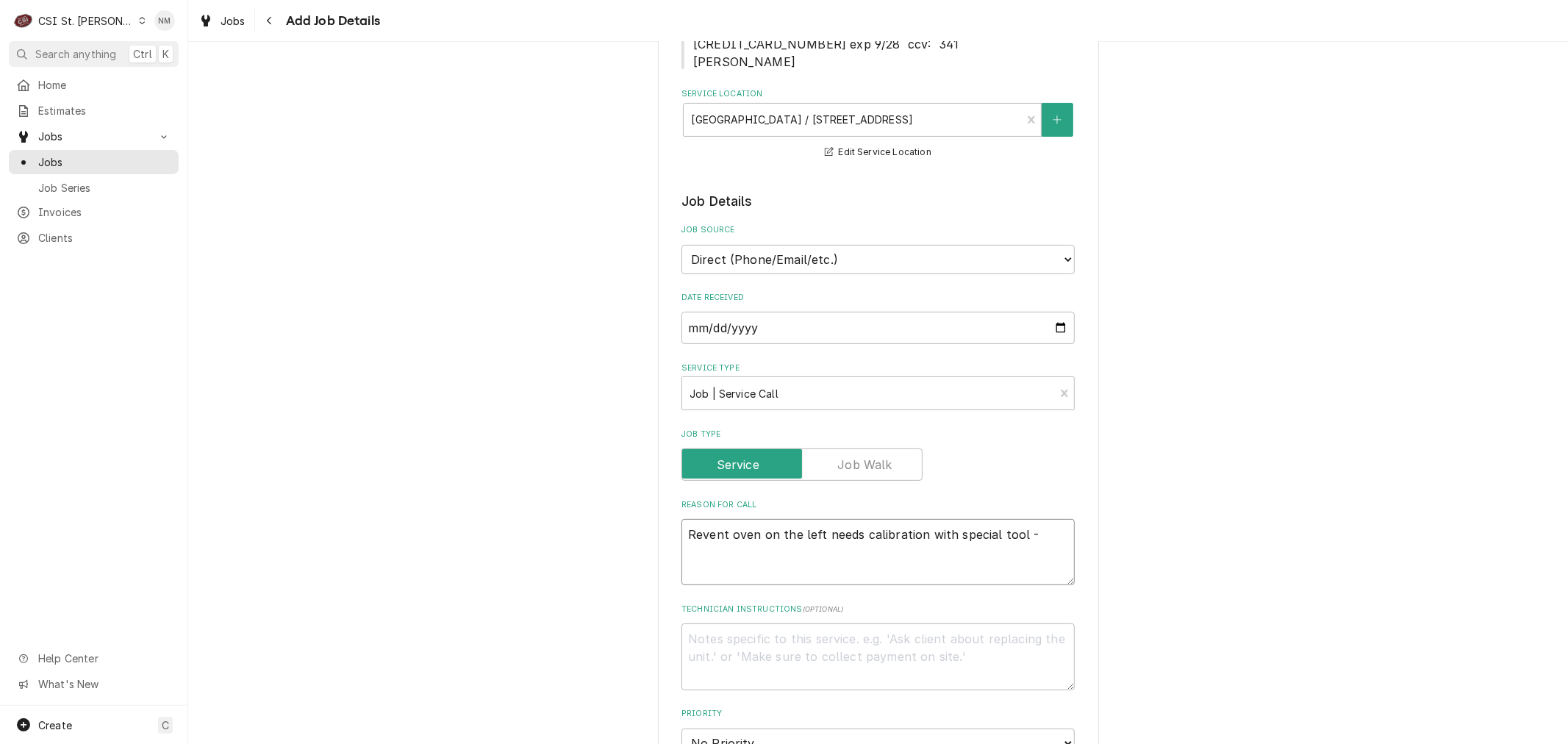
type textarea "x"
type textarea "Revent oven on the left needs calibration with special tool - o"
type textarea "x"
type textarea "Revent oven on the left needs calibration with special tool - ov"
type textarea "x"
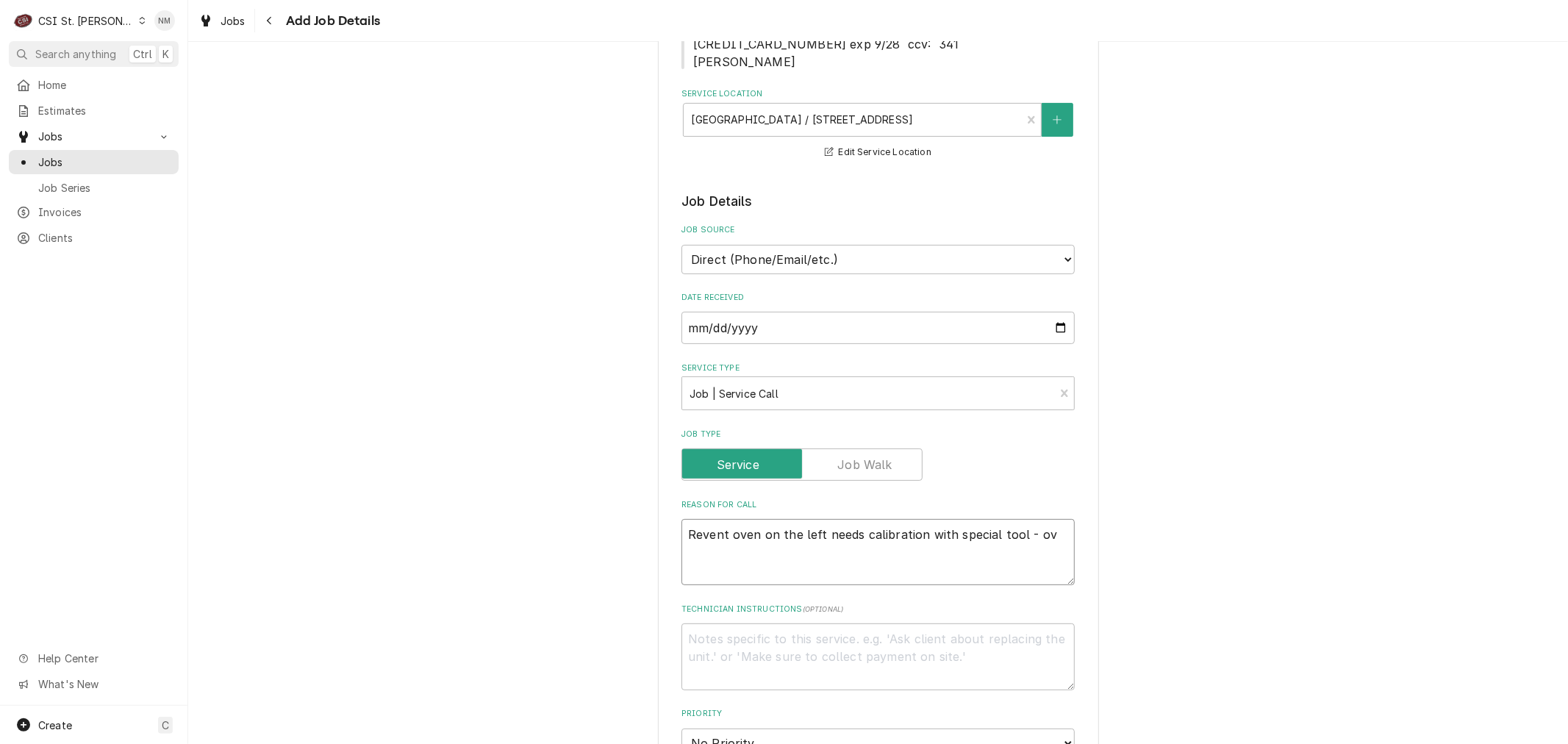
type textarea "Revent oven on the left needs calibration with special tool - ove"
type textarea "x"
type textarea "Revent oven on the left needs calibration with special tool - oven"
type textarea "x"
type textarea "Revent oven on the left needs calibration with special tool - oven"
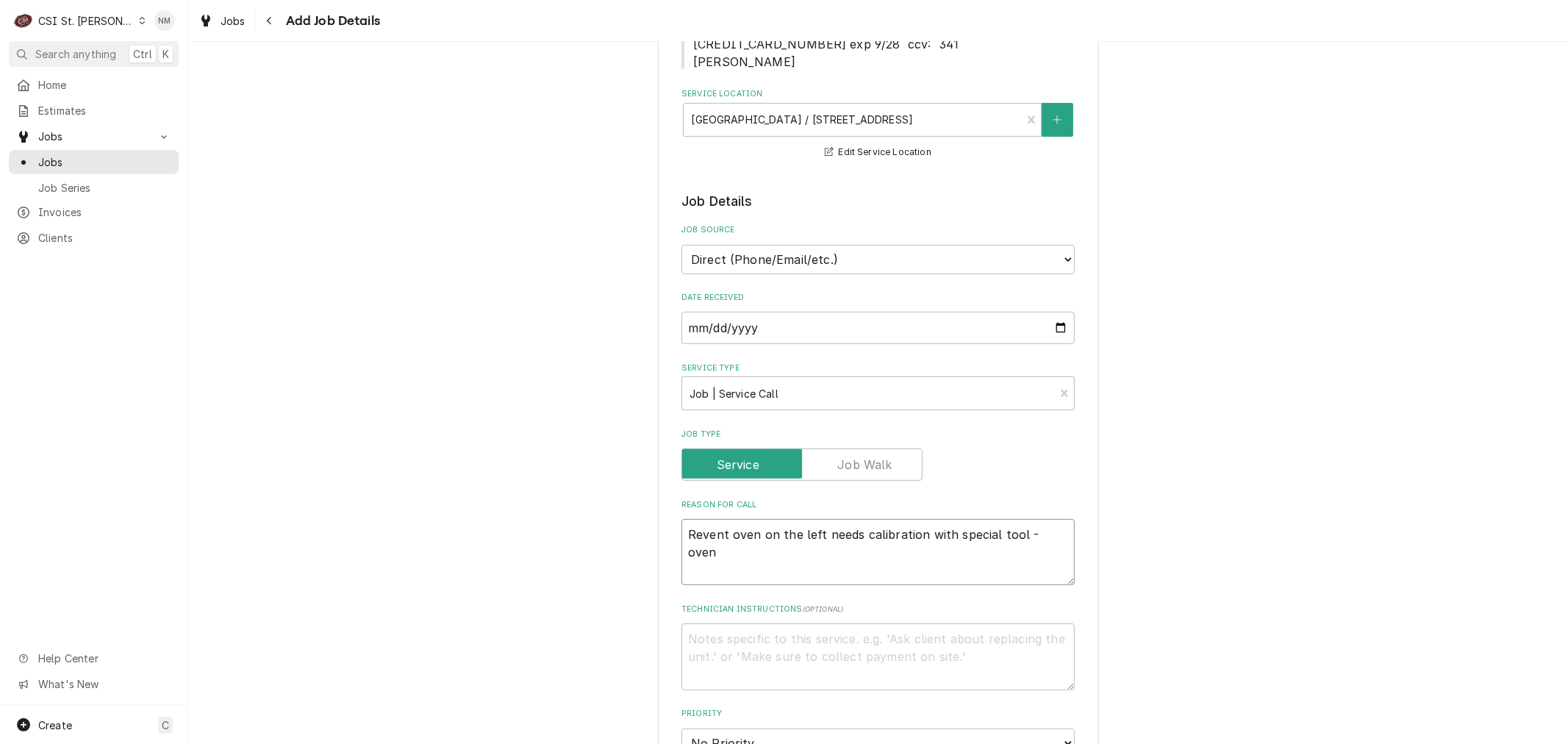
type textarea "x"
type textarea "Revent oven on the left needs calibration with special tool - oven h"
type textarea "x"
type textarea "Revent oven on the left needs calibration with special tool - oven ha"
type textarea "x"
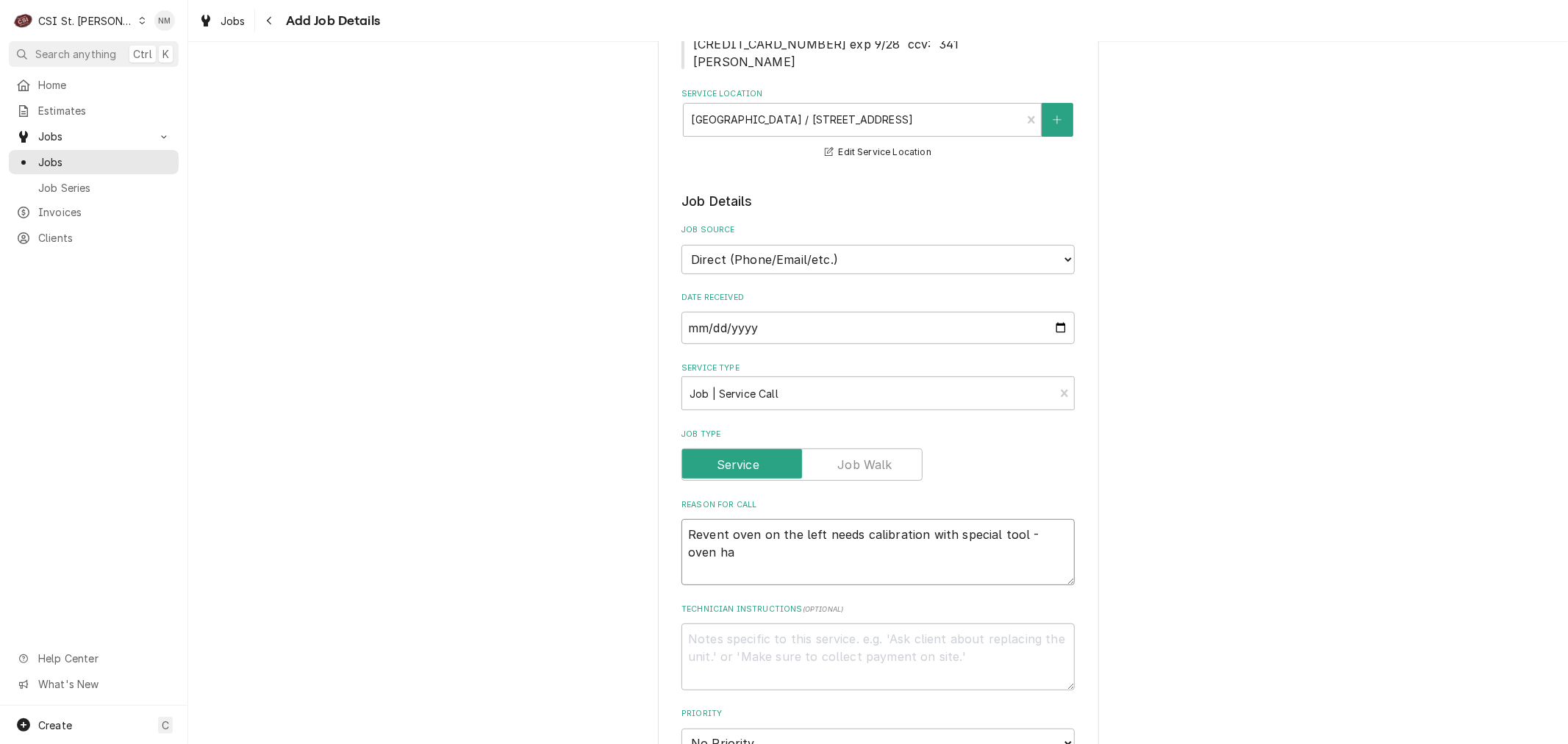
type textarea "Revent oven on the left needs calibration with special tool - oven has"
type textarea "x"
type textarea "Revent oven on the left needs calibration with special tool - oven has"
type textarea "x"
type textarea "Revent oven on the left needs calibration with special tool - oven has g"
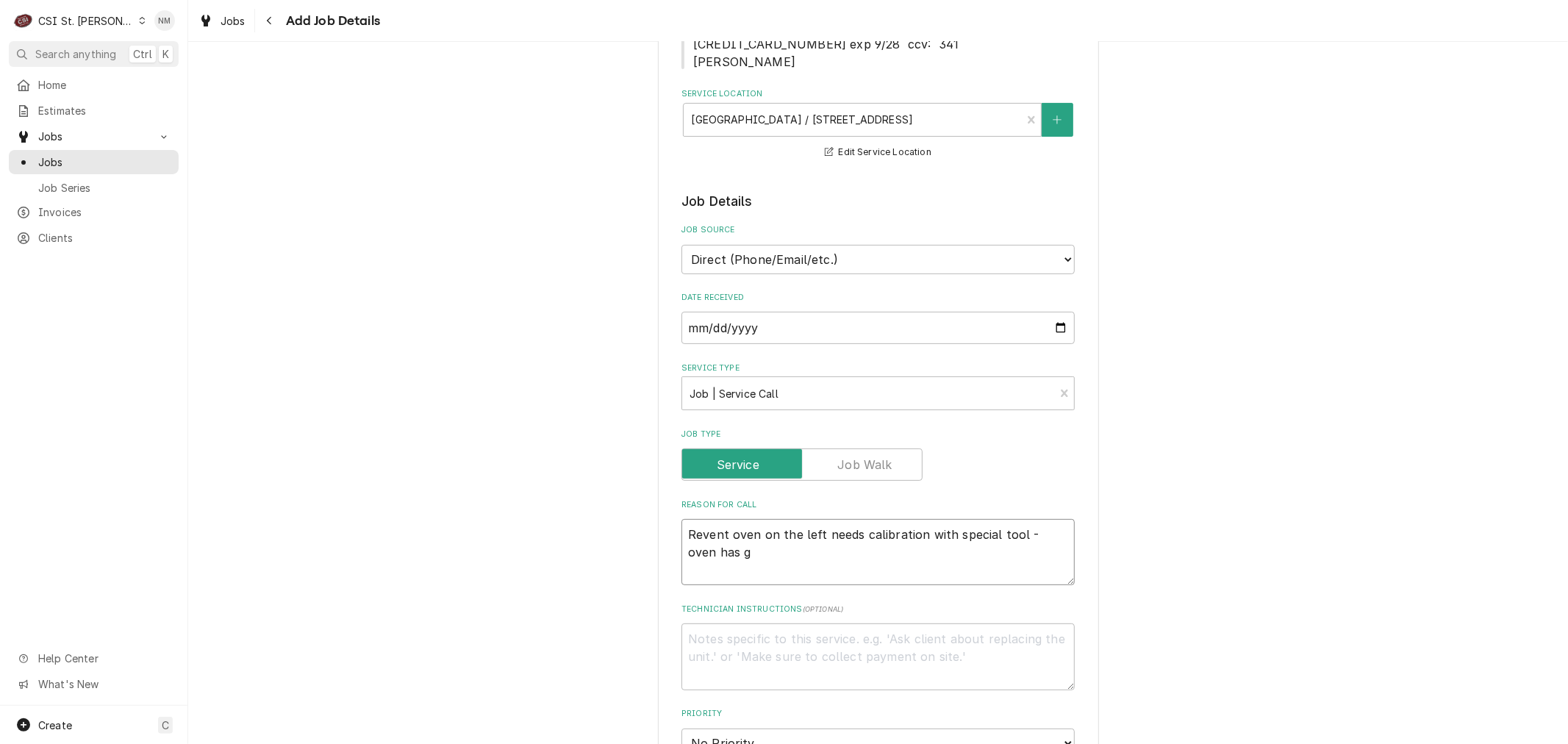
type textarea "x"
type textarea "Revent oven on the left needs calibration with special tool - oven has gl"
type textarea "x"
type textarea "Revent oven on the left needs calibration with special tool - oven has gla"
click at [1009, 531] on textarea "Revent oven on the left needs calibration with special tool - oven has glas flo…" at bounding box center [877, 552] width 393 height 66
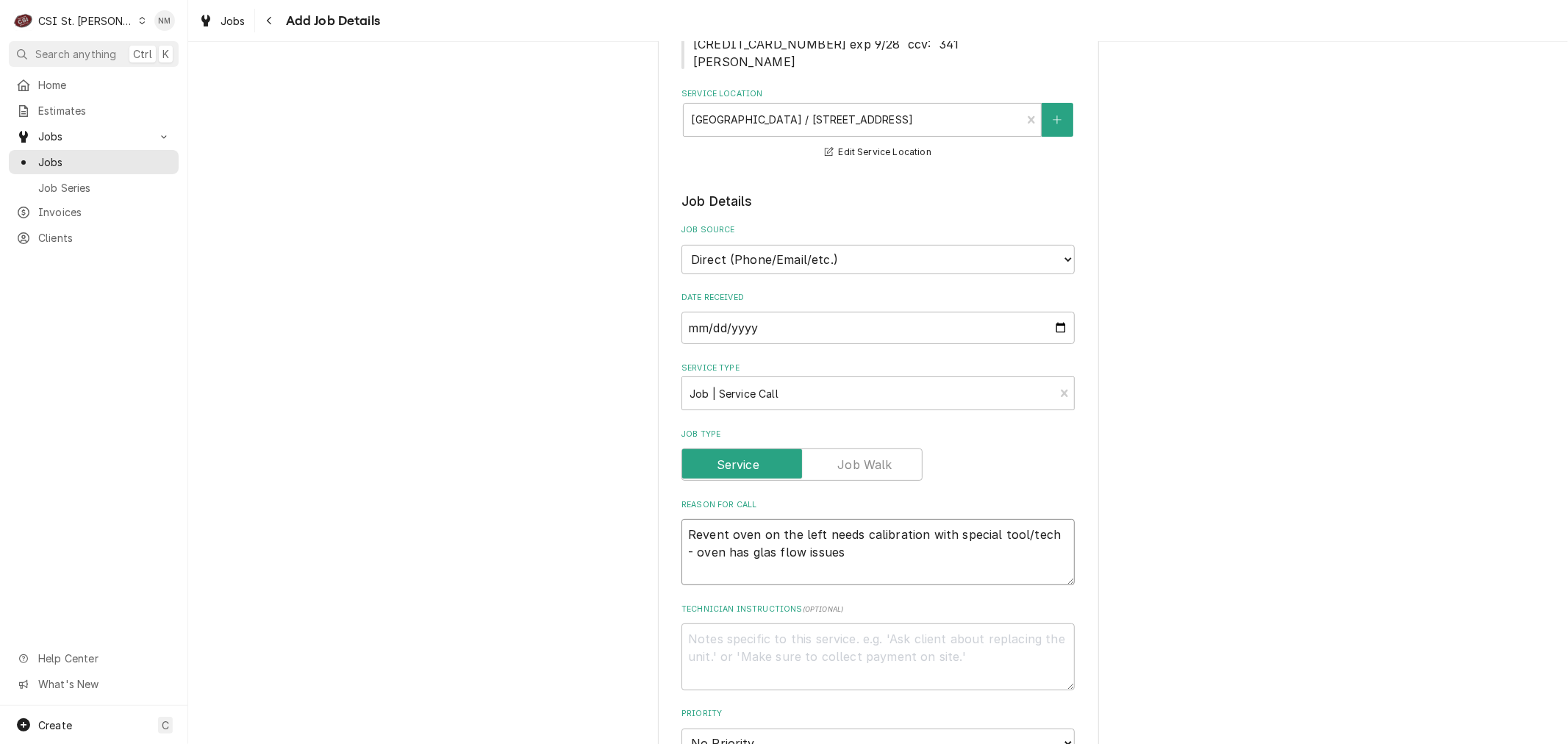
click at [746, 550] on textarea "Revent oven on the left needs calibration with special tool/tech - oven has gla…" at bounding box center [877, 552] width 393 height 66
click at [814, 532] on textarea "Revent oven on the left needs calibration with special tool/tech - oven has gas…" at bounding box center [877, 552] width 393 height 66
click at [942, 553] on textarea "Revent oven on the left in the Bakery needs calibration with special tool/tech …" at bounding box center [877, 552] width 393 height 66
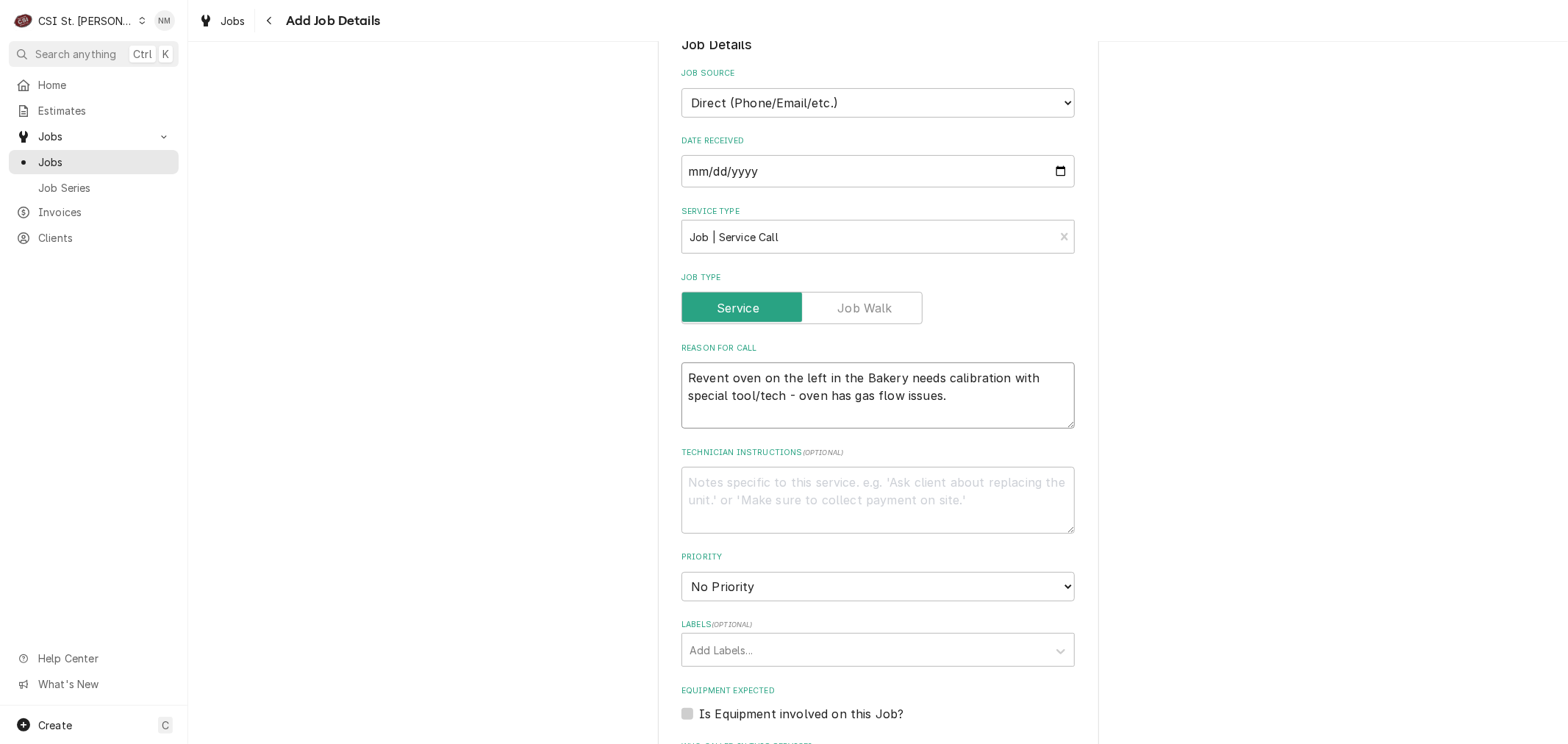
scroll to position [408, 0]
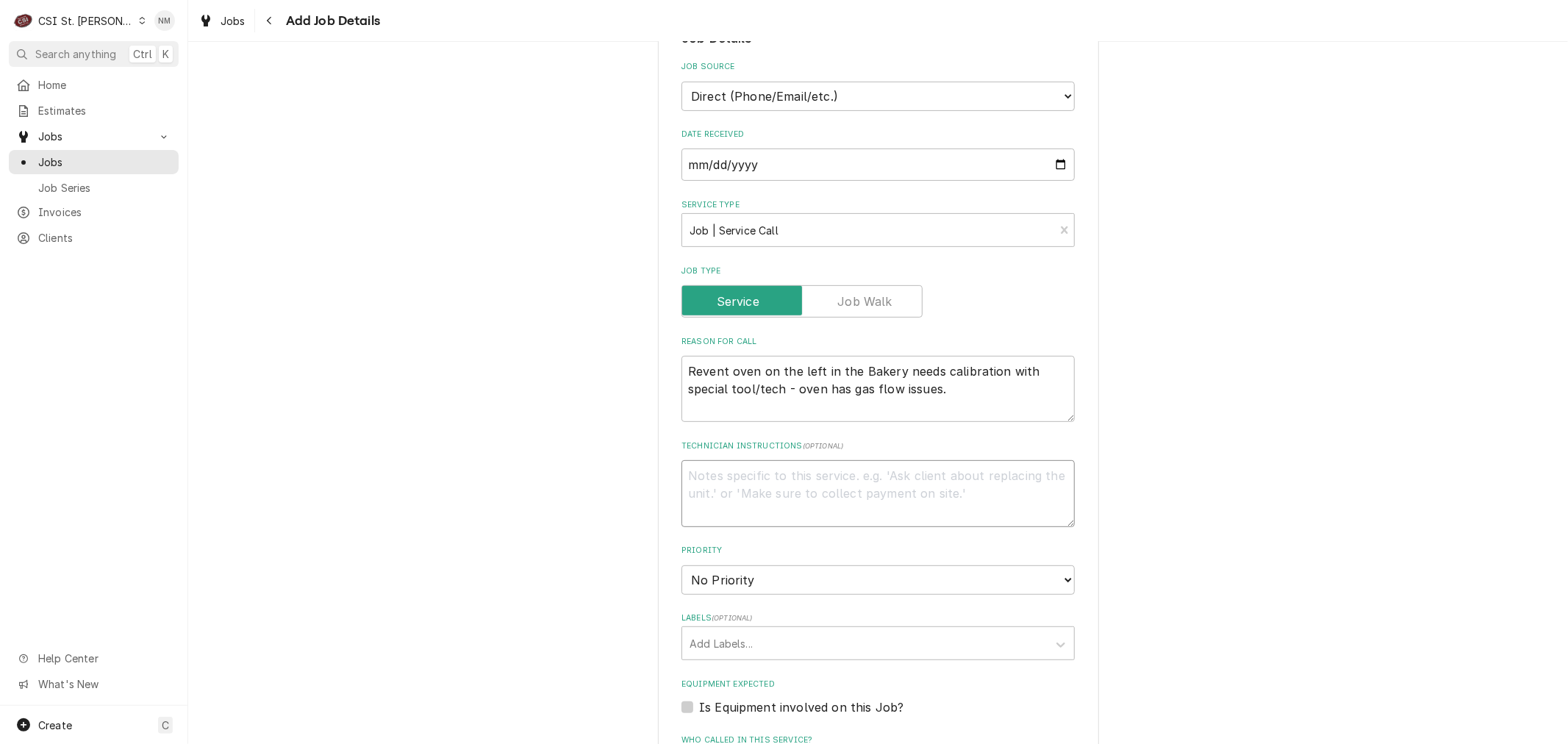
click at [791, 491] on textarea "Technician Instructions ( optional )" at bounding box center [877, 493] width 393 height 66
click at [771, 485] on textarea "COD Randy" at bounding box center [877, 493] width 393 height 66
click at [849, 567] on select "No Priority Urgent High Medium Low" at bounding box center [877, 580] width 393 height 30
click at [681, 566] on select "No Priority Urgent High Medium Low" at bounding box center [877, 580] width 393 height 30
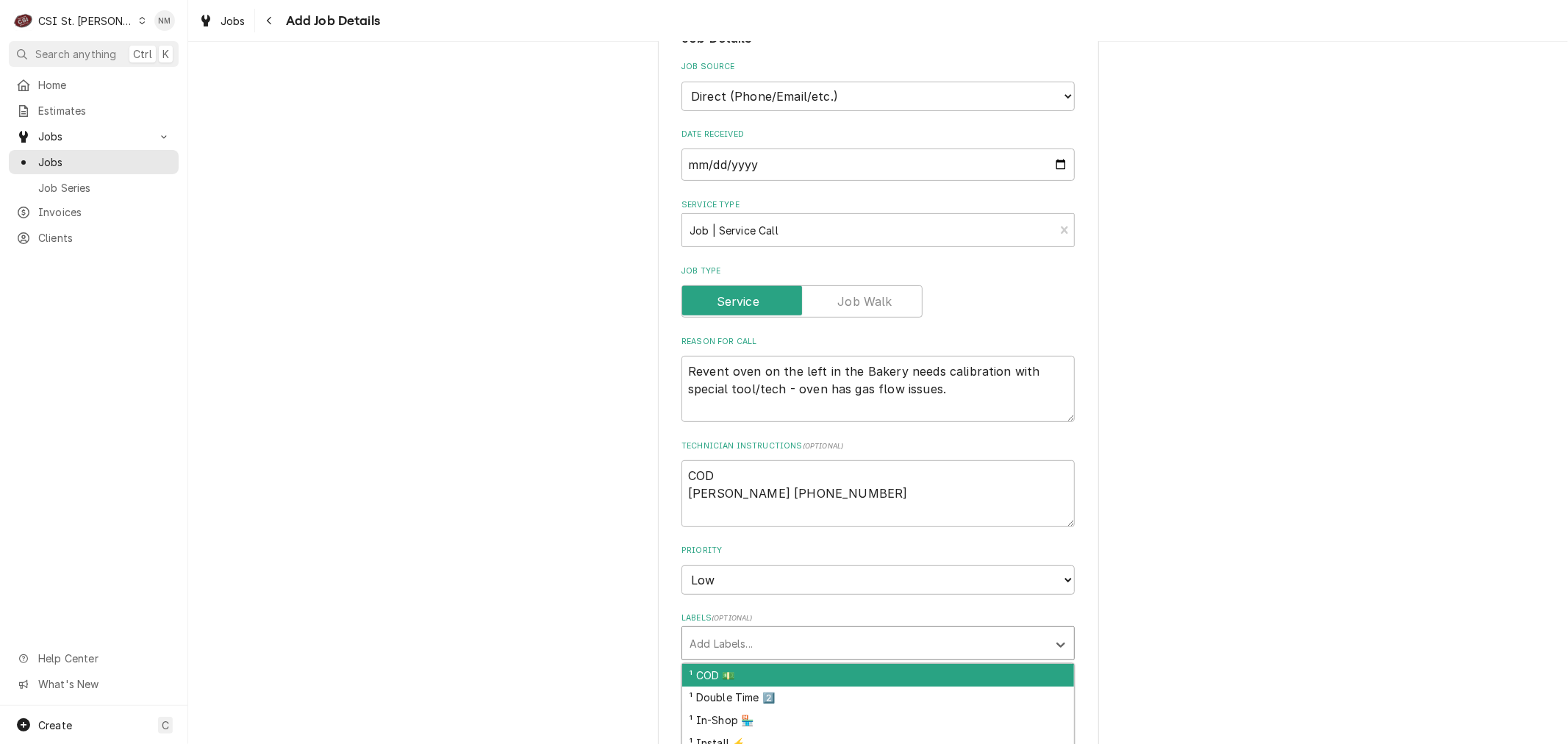
click at [797, 630] on div "Labels" at bounding box center [864, 644] width 350 height 27
click at [771, 669] on div "¹ COD 💵" at bounding box center [877, 675] width 392 height 22
click at [808, 670] on div "² Cooking 🔥" at bounding box center [877, 675] width 392 height 22
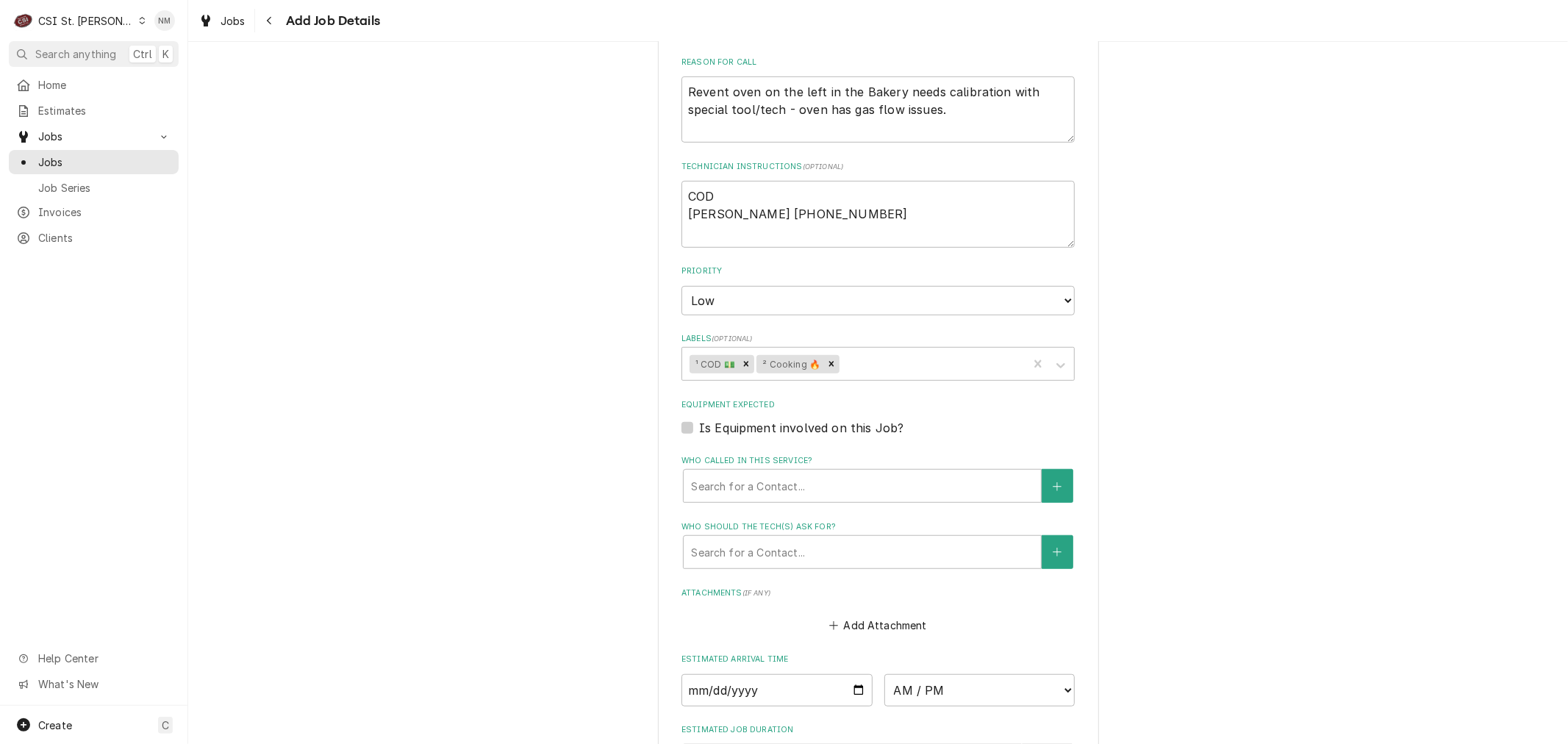
scroll to position [735, 0]
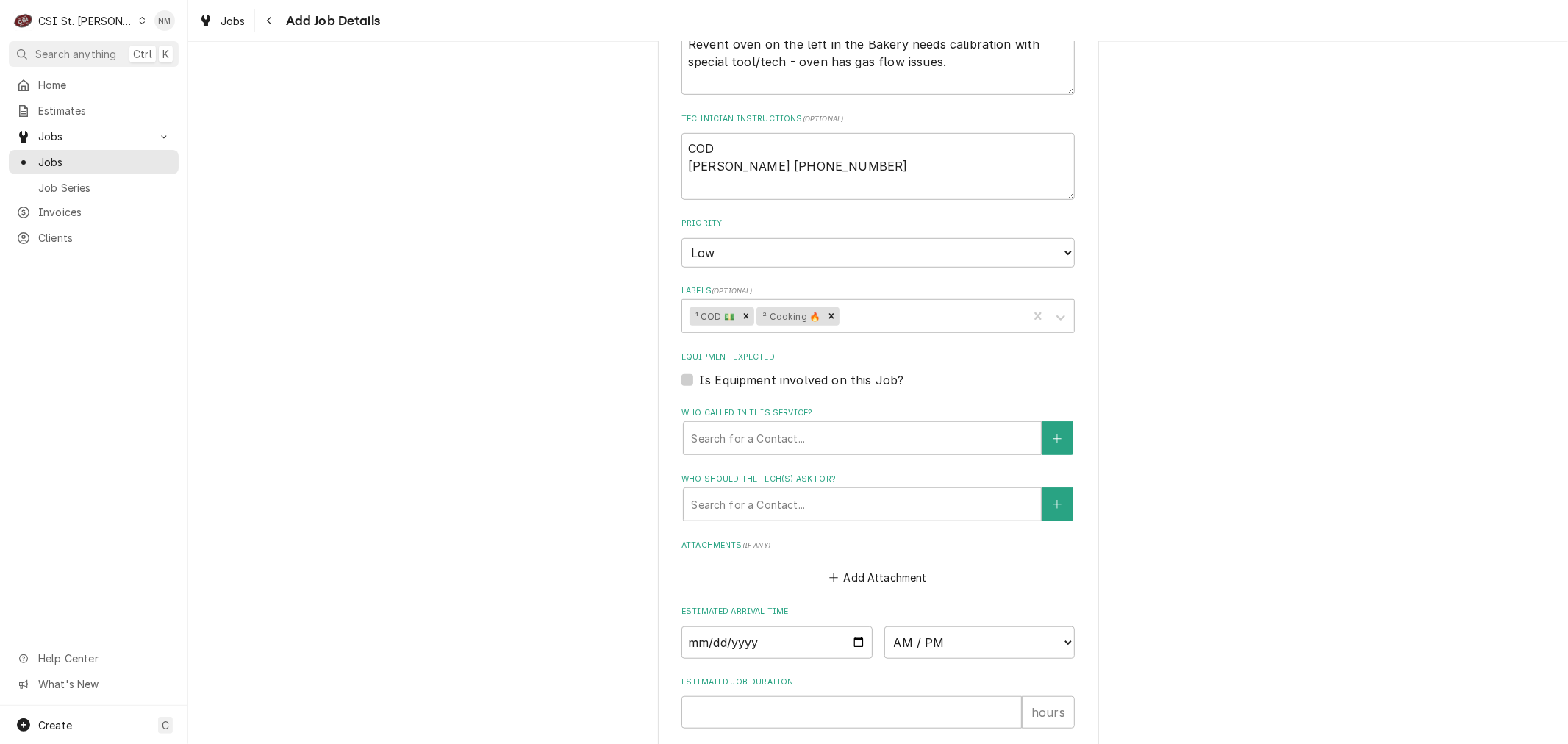
click at [699, 376] on label "Is Equipment involved on this Job?" at bounding box center [801, 380] width 204 height 18
click at [699, 376] on input "Equipment Expected" at bounding box center [895, 387] width 393 height 32
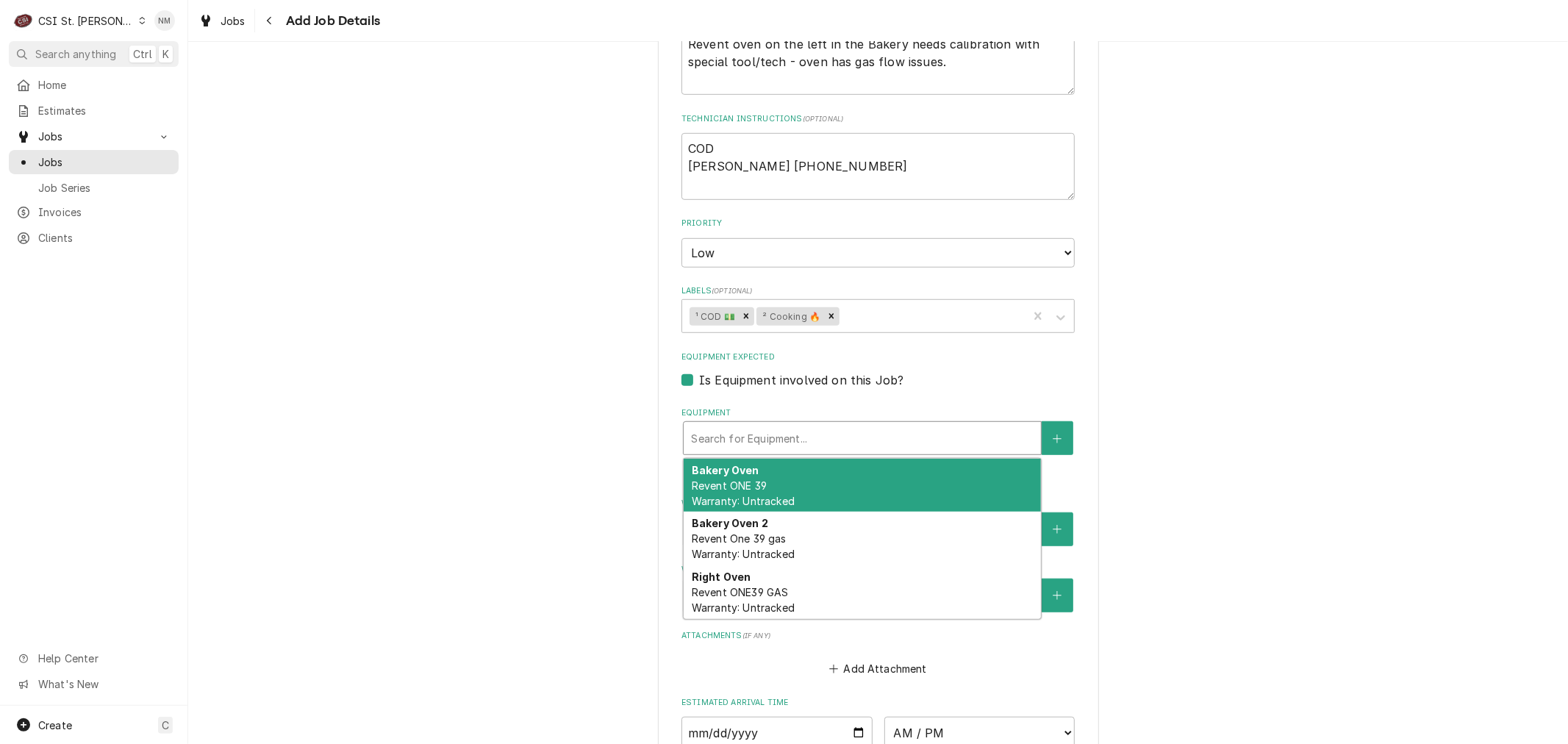
click at [761, 436] on div "Equipment" at bounding box center [862, 438] width 342 height 27
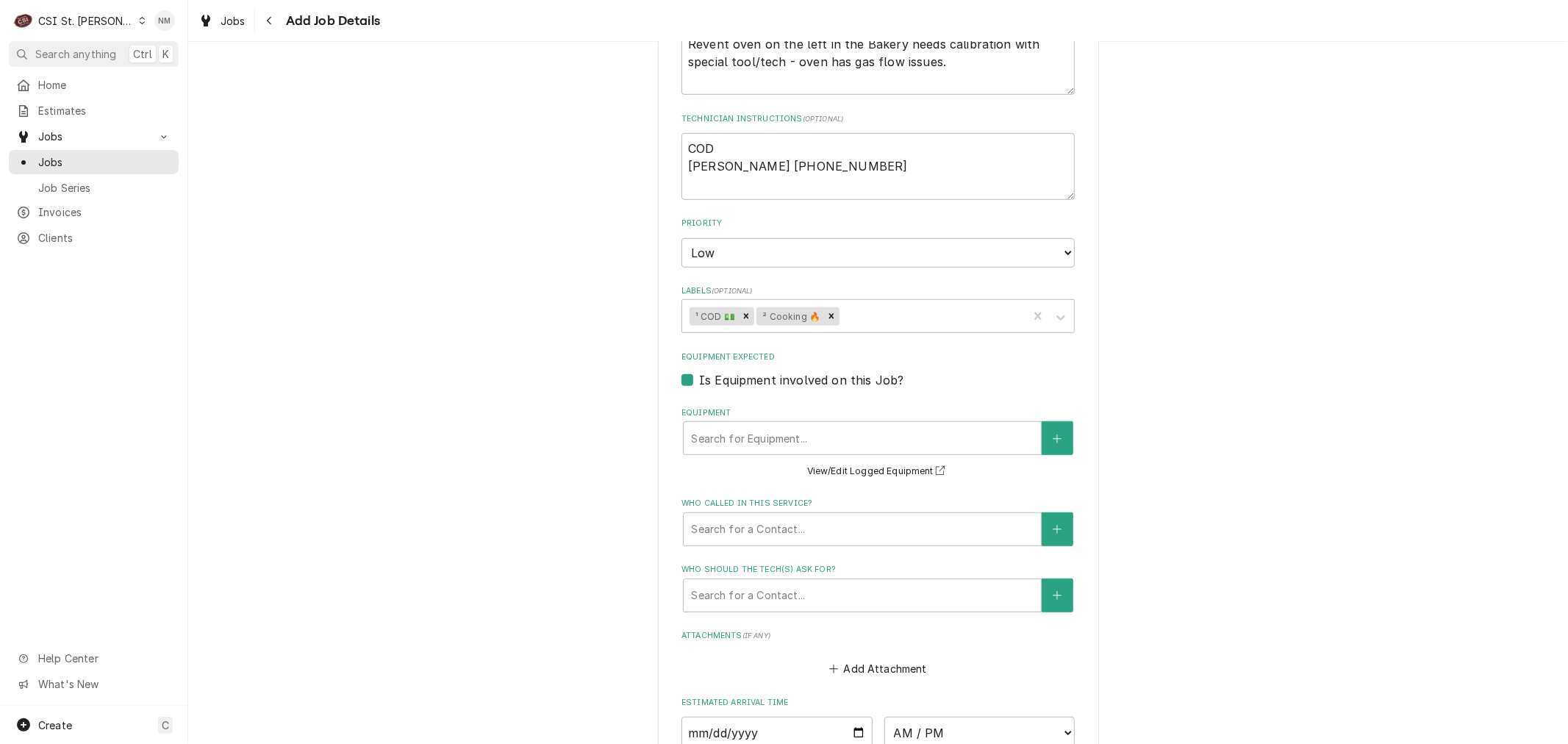
click at [1322, 461] on div "Please provide the following information to create a job: Client Details Client…" at bounding box center [878, 168] width 1380 height 1691
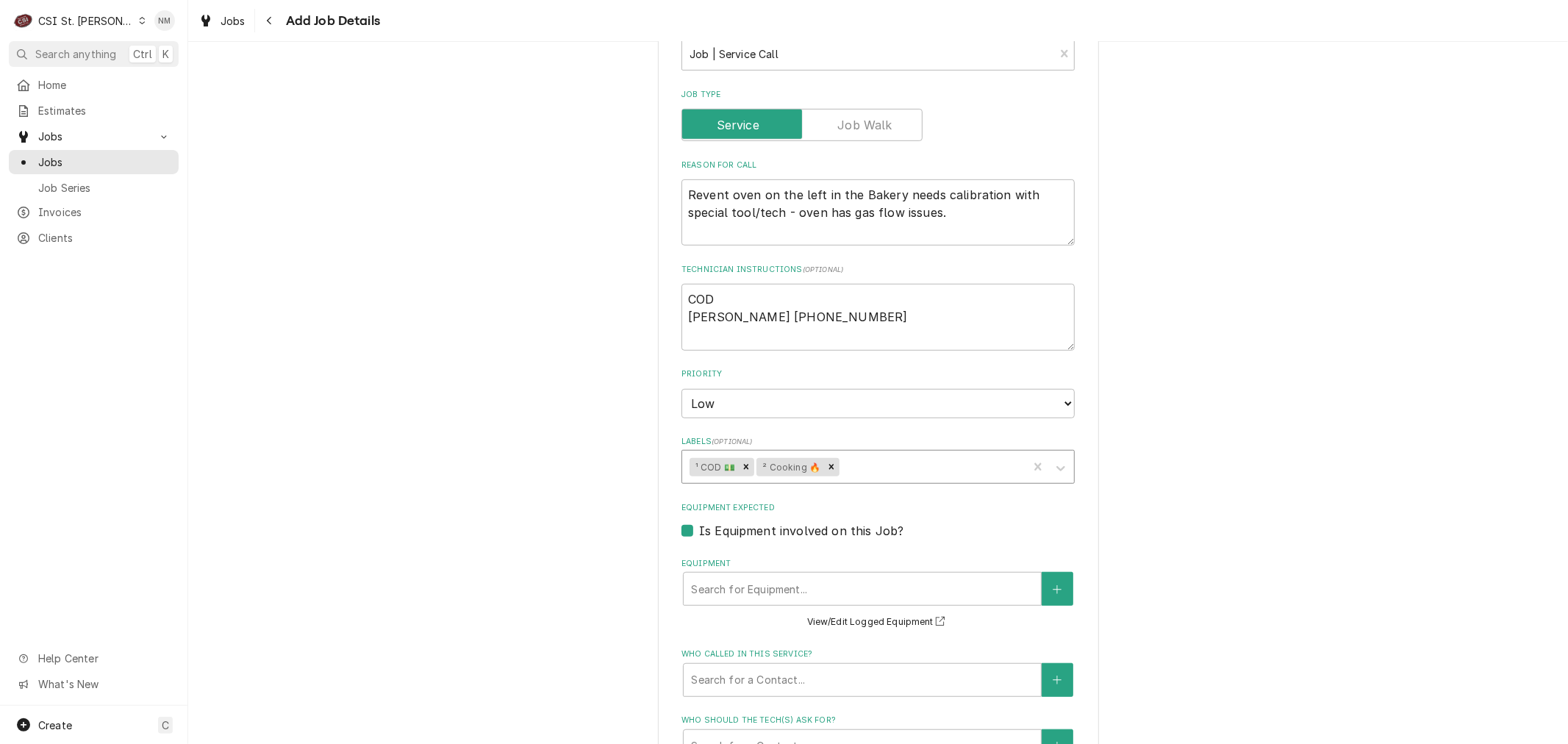
scroll to position [571, 0]
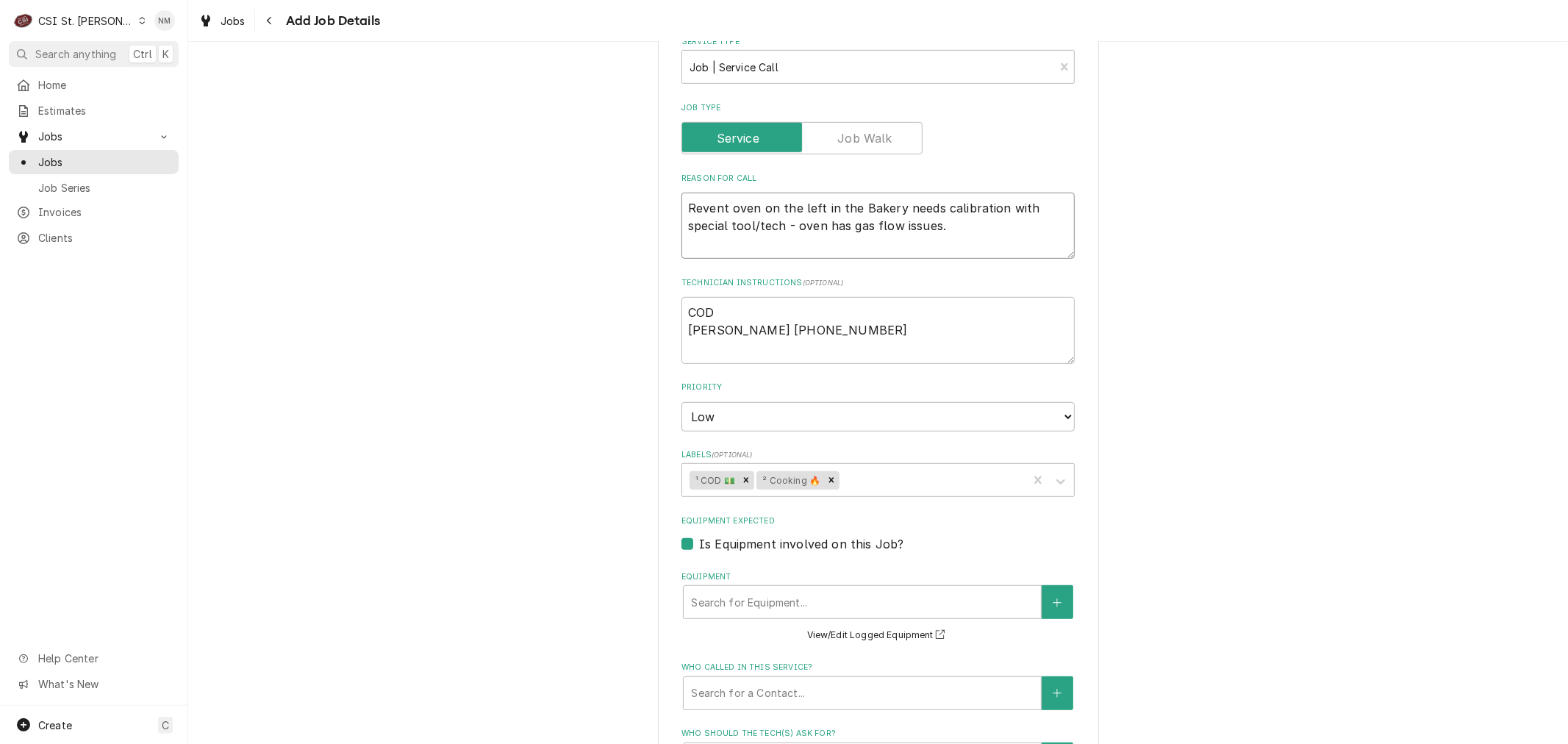
click at [757, 207] on textarea "Revent oven on the left in the Bakery needs calibration with special tool/tech …" at bounding box center [877, 226] width 393 height 66
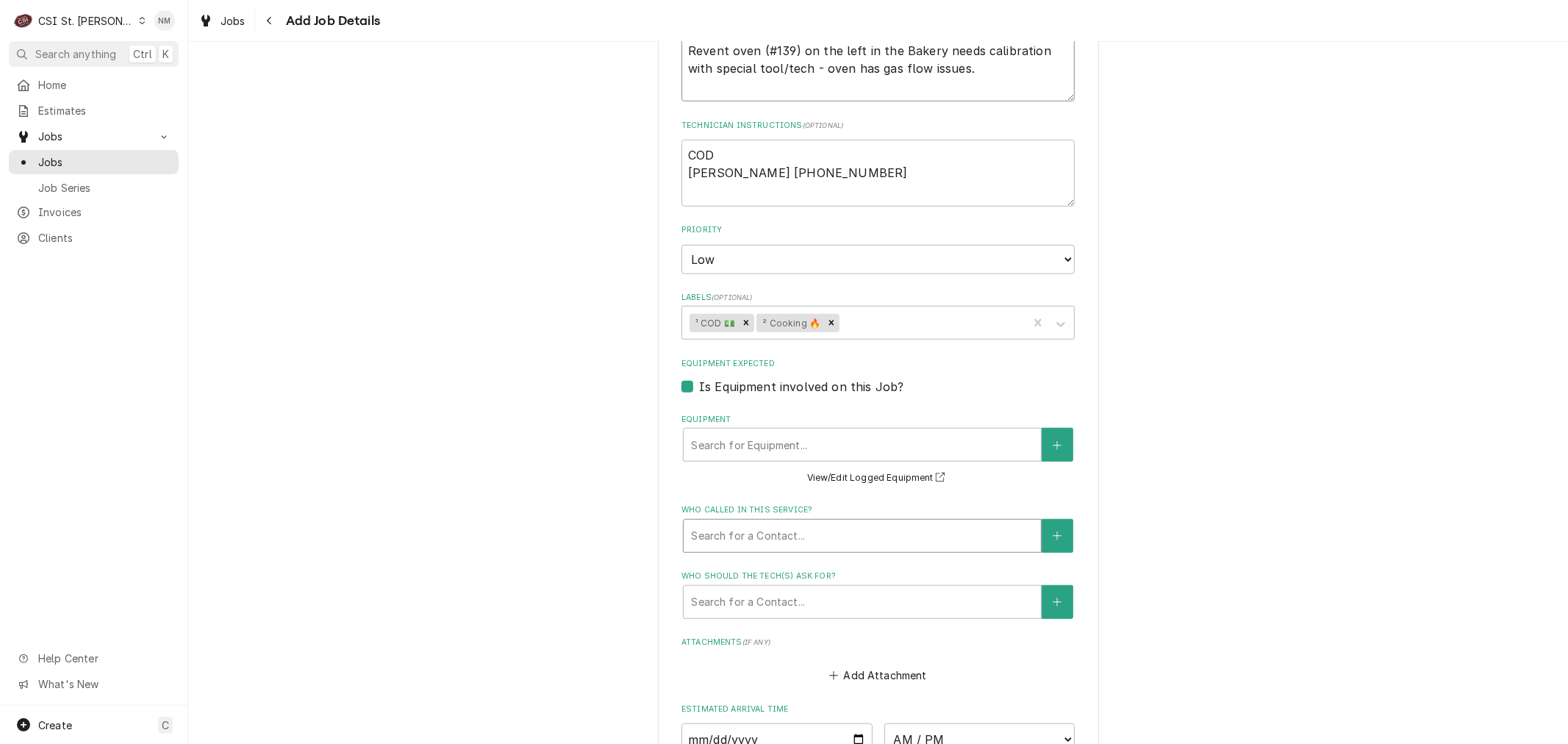
scroll to position [735, 0]
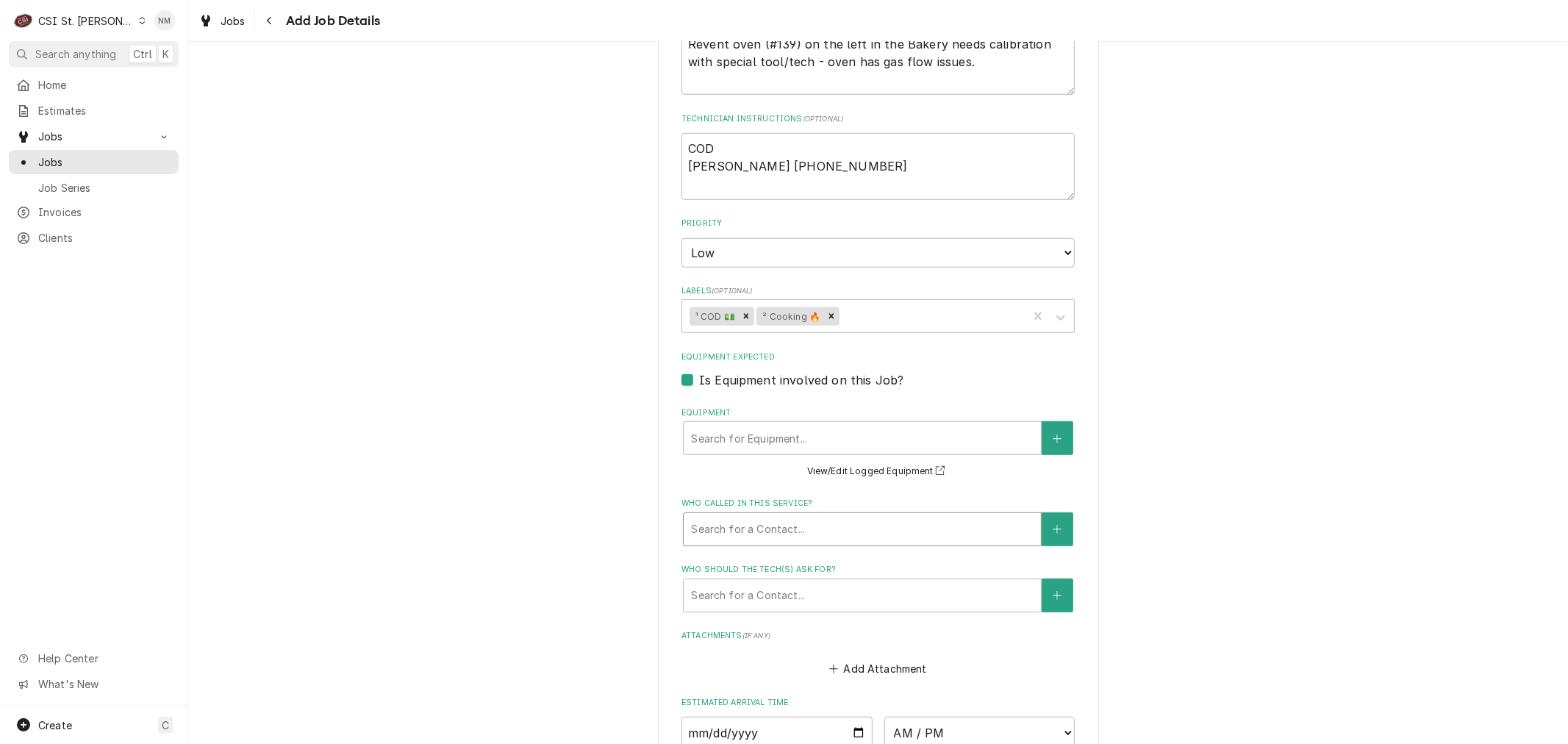
click at [806, 523] on div "Who called in this service?" at bounding box center [862, 530] width 342 height 27
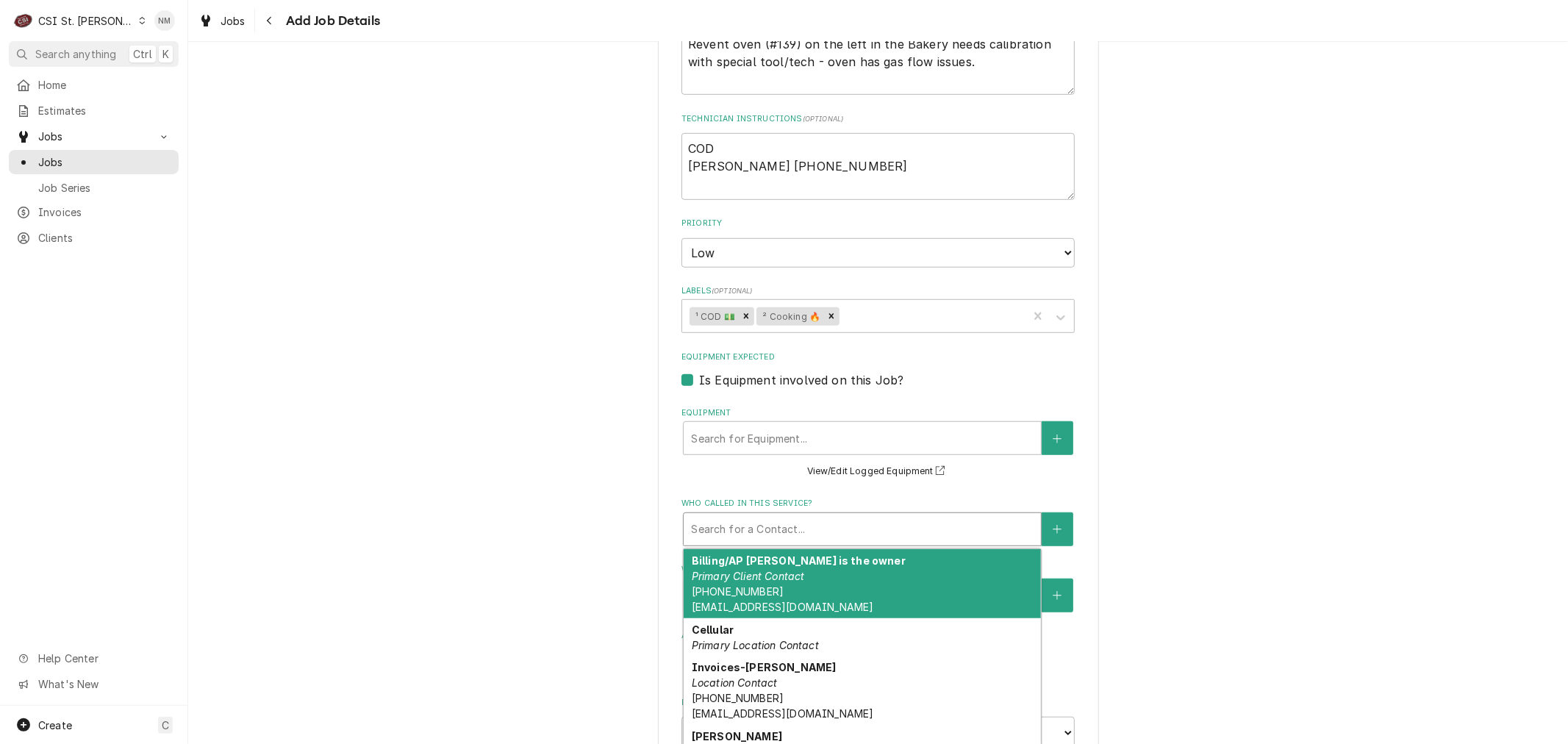
click at [826, 571] on div "Billing/AP Randy is the owner Primary Client Contact (573) 584-3650 randyshirk9…" at bounding box center [862, 584] width 358 height 69
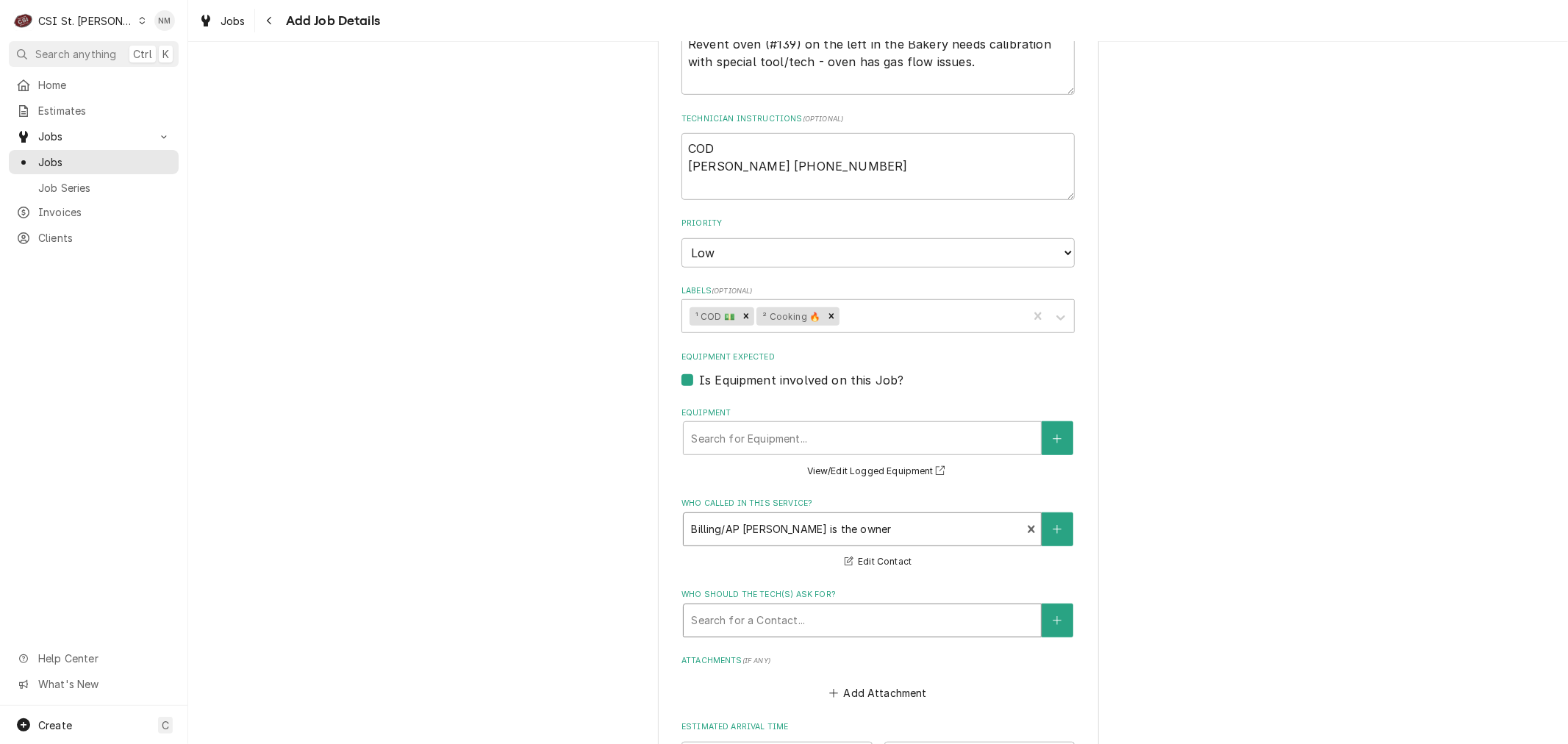
click at [808, 616] on div "Who should the tech(s) ask for?" at bounding box center [862, 621] width 342 height 27
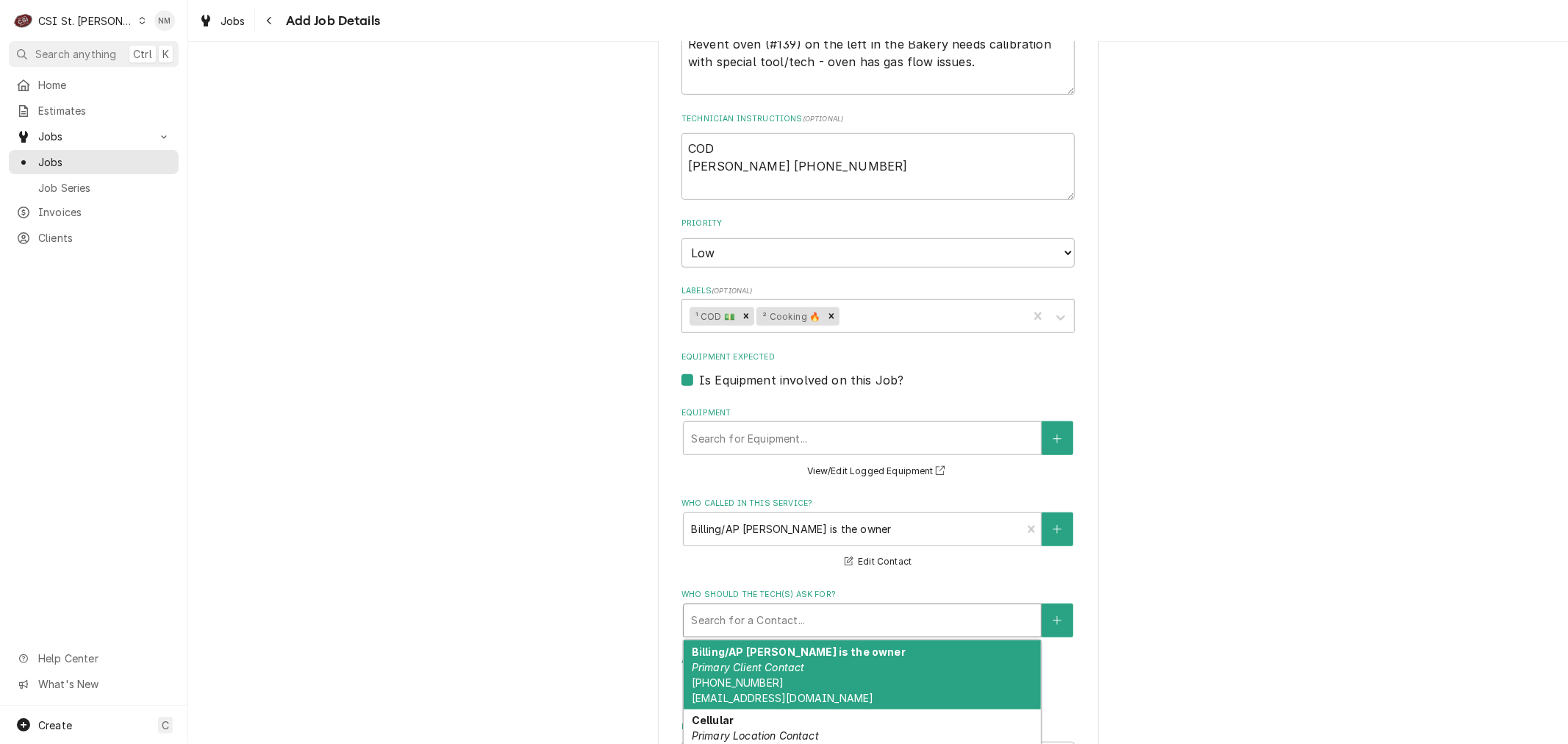
click at [822, 685] on div "Billing/AP Randy is the owner Primary Client Contact (573) 584-3650 randyshirk9…" at bounding box center [862, 674] width 358 height 69
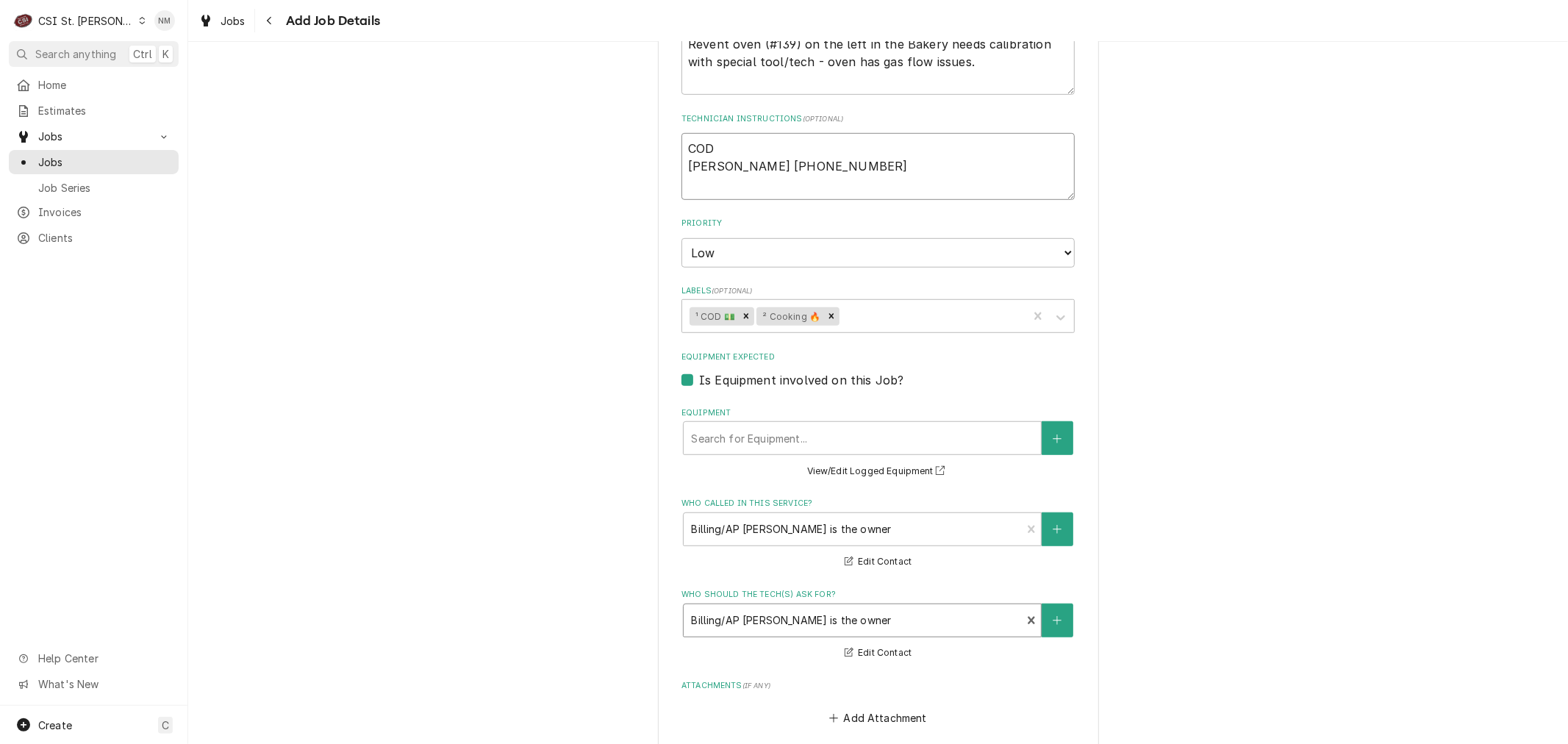
click at [824, 165] on textarea "COD Randy 573-584-3650" at bounding box center [877, 166] width 393 height 66
click at [777, 181] on textarea "COD Randy 573-584-3650 on site 7 am" at bounding box center [877, 166] width 393 height 66
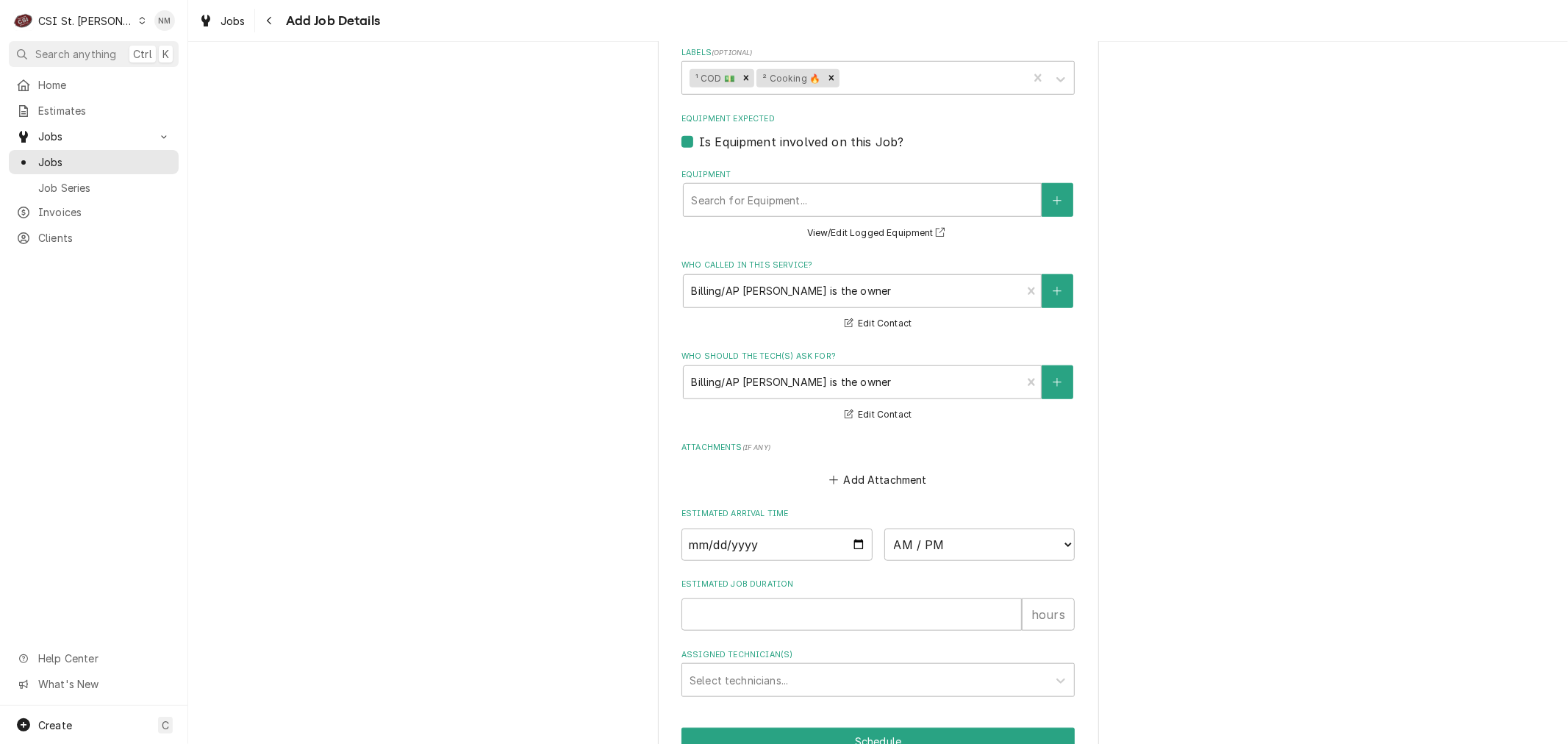
scroll to position [1068, 0]
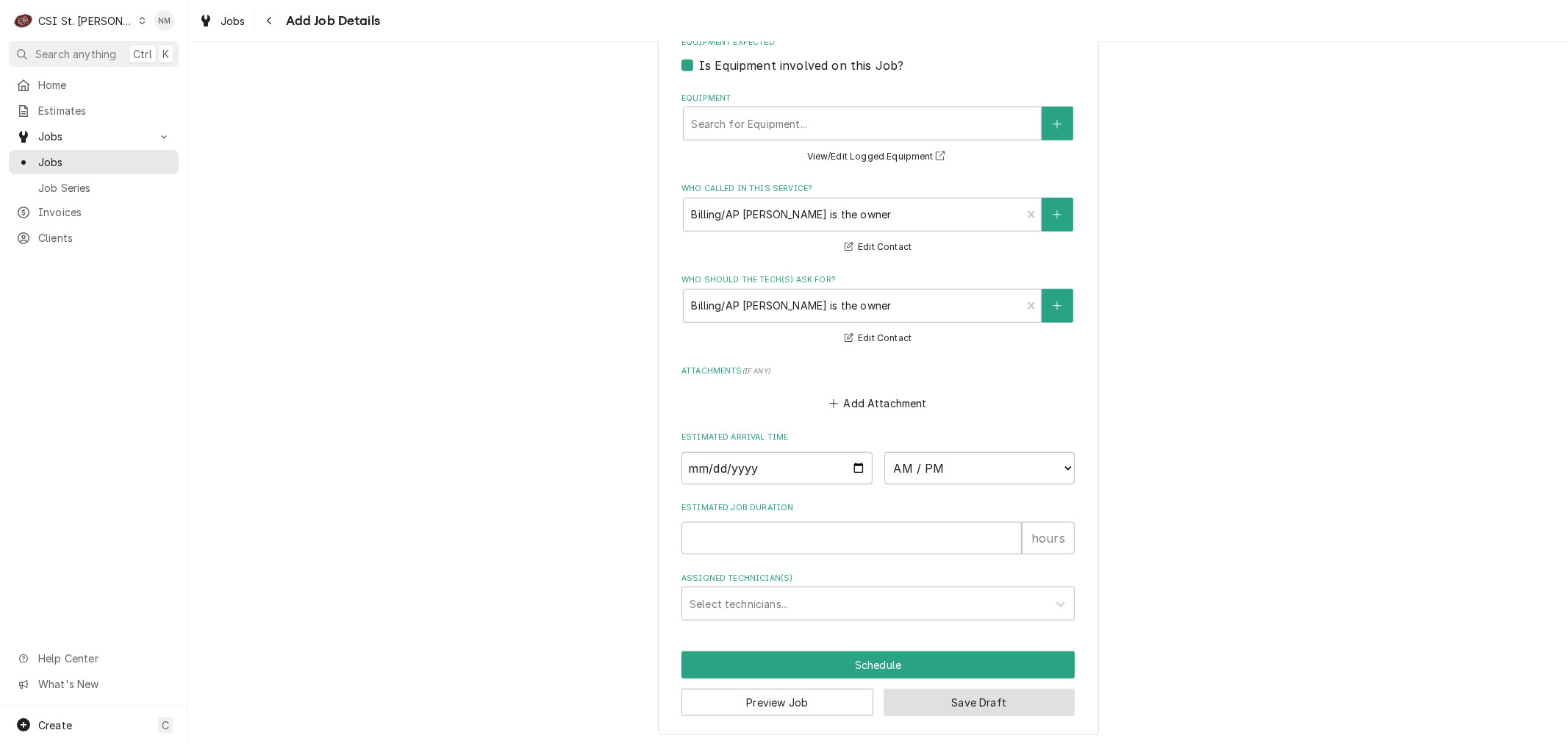
click at [1001, 696] on button "Save Draft" at bounding box center [979, 703] width 192 height 27
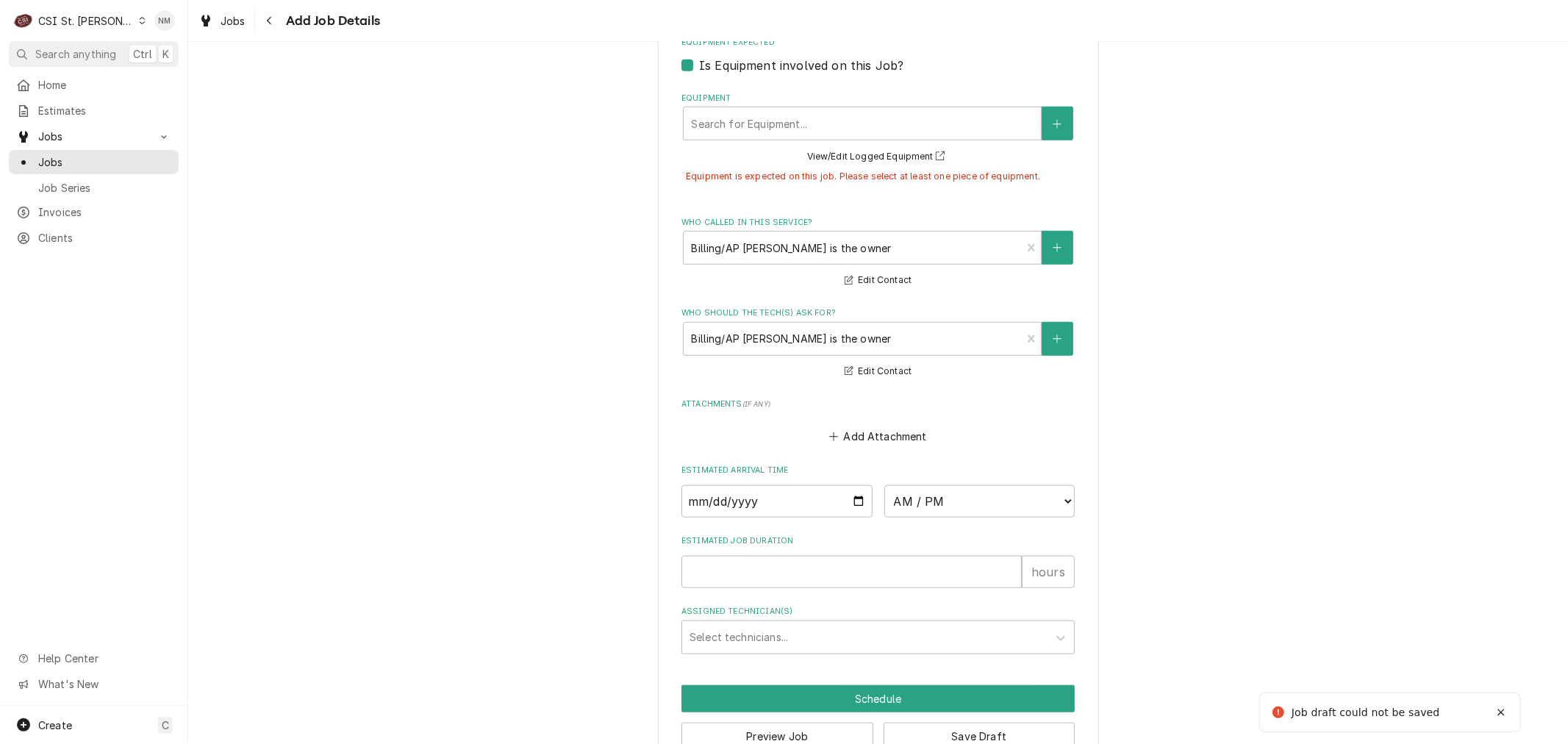
click at [699, 60] on label "Is Equipment involved on this Job?" at bounding box center [801, 65] width 204 height 18
click at [699, 60] on input "Equipment Expected" at bounding box center [895, 73] width 393 height 32
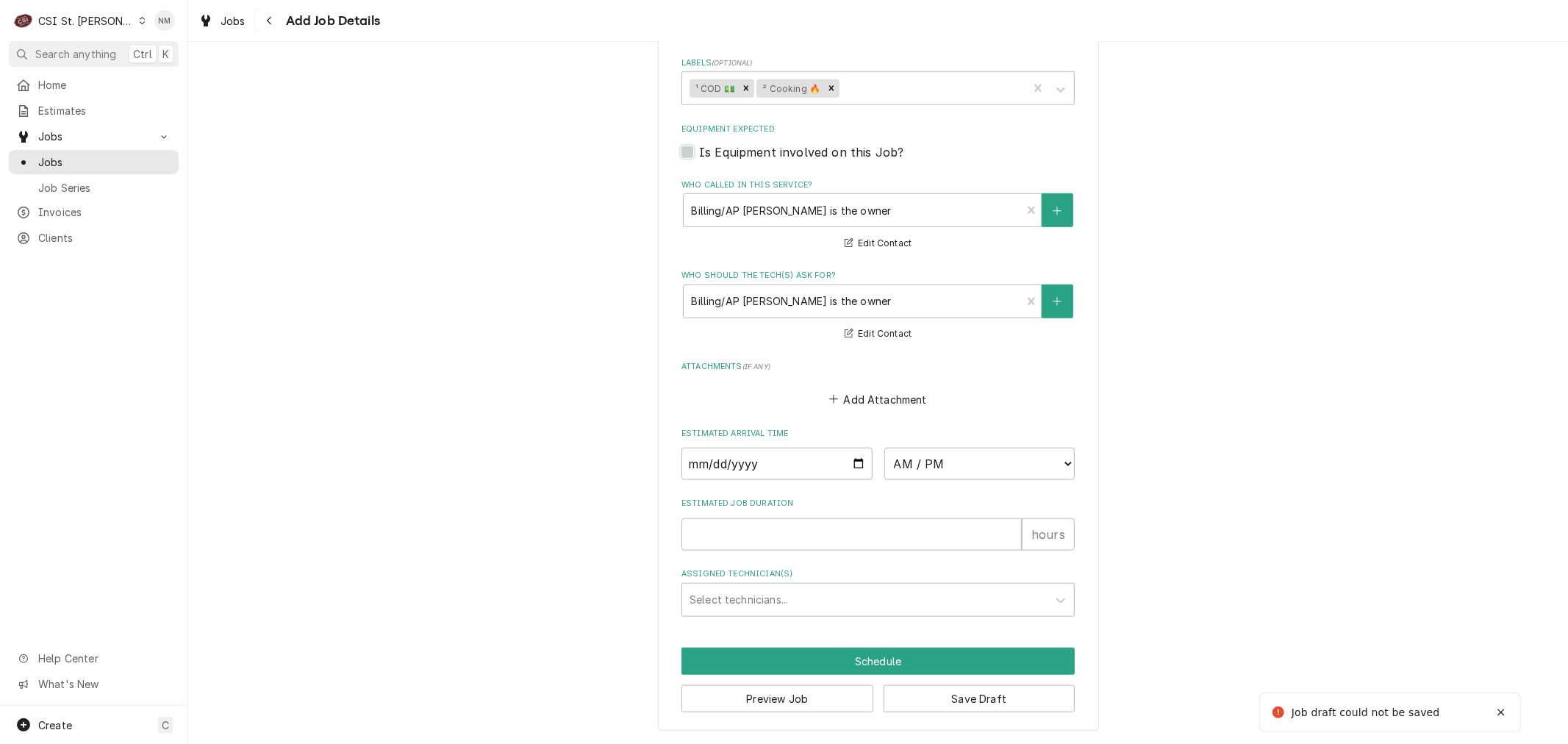
scroll to position [976, 0]
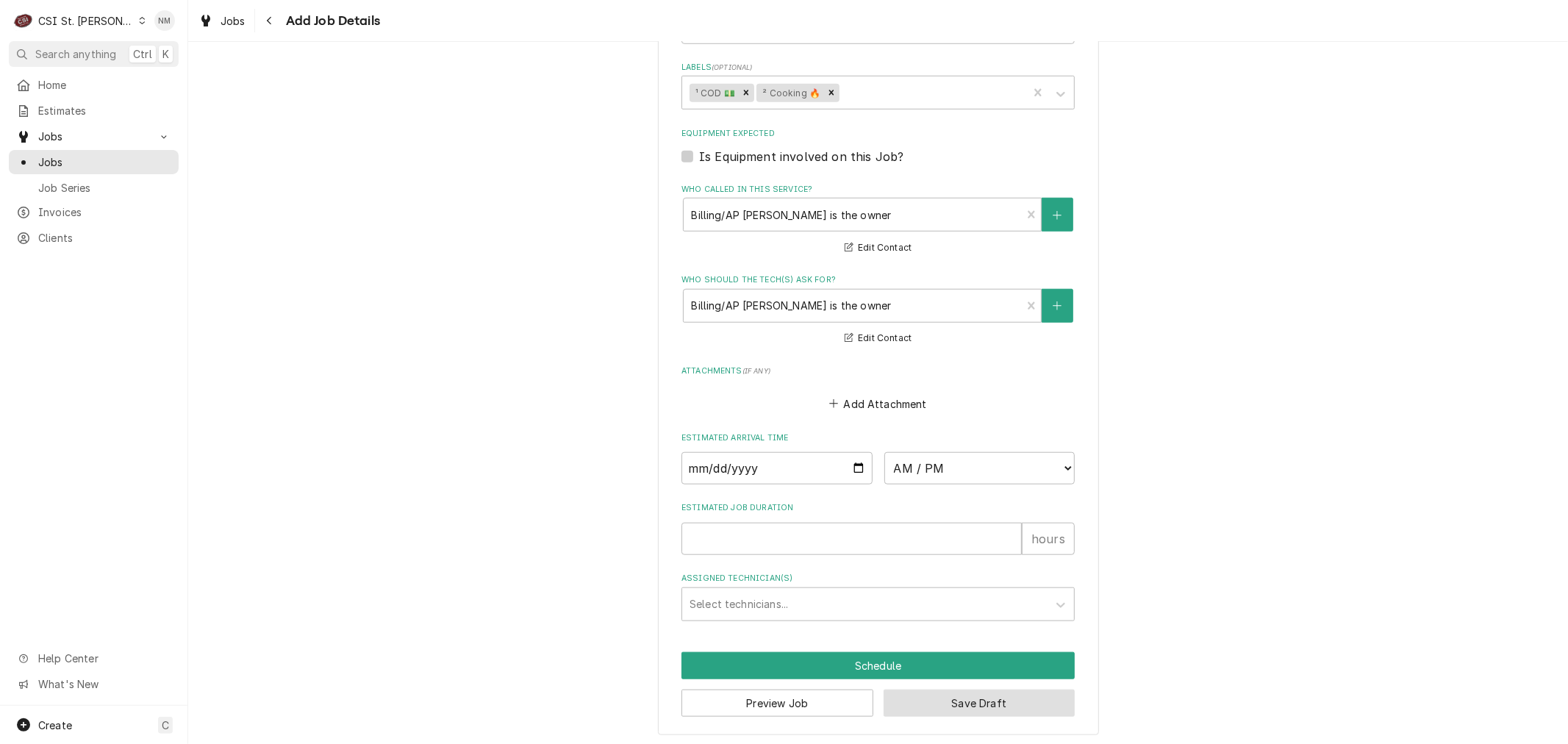
click at [934, 694] on button "Save Draft" at bounding box center [979, 703] width 192 height 27
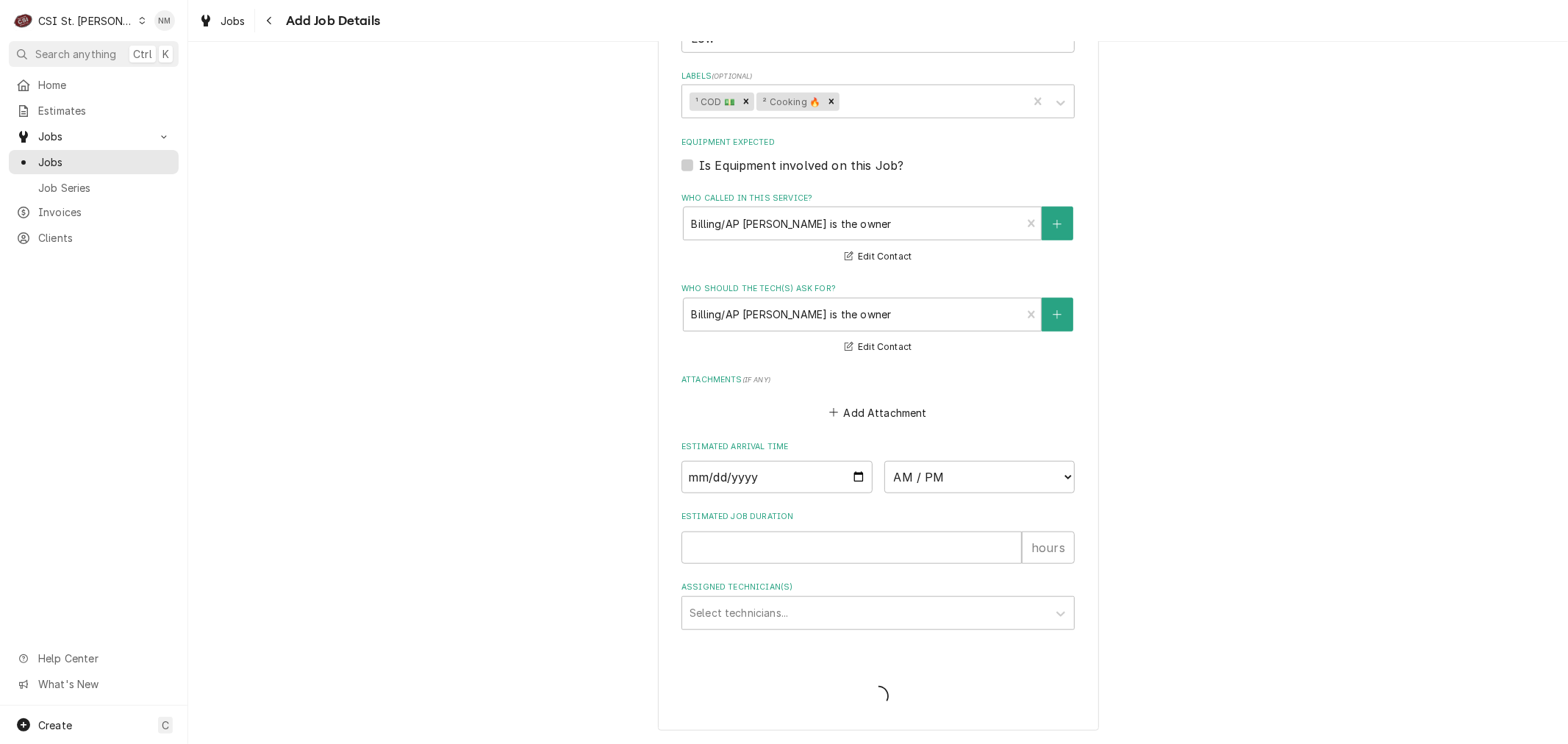
scroll to position [964, 0]
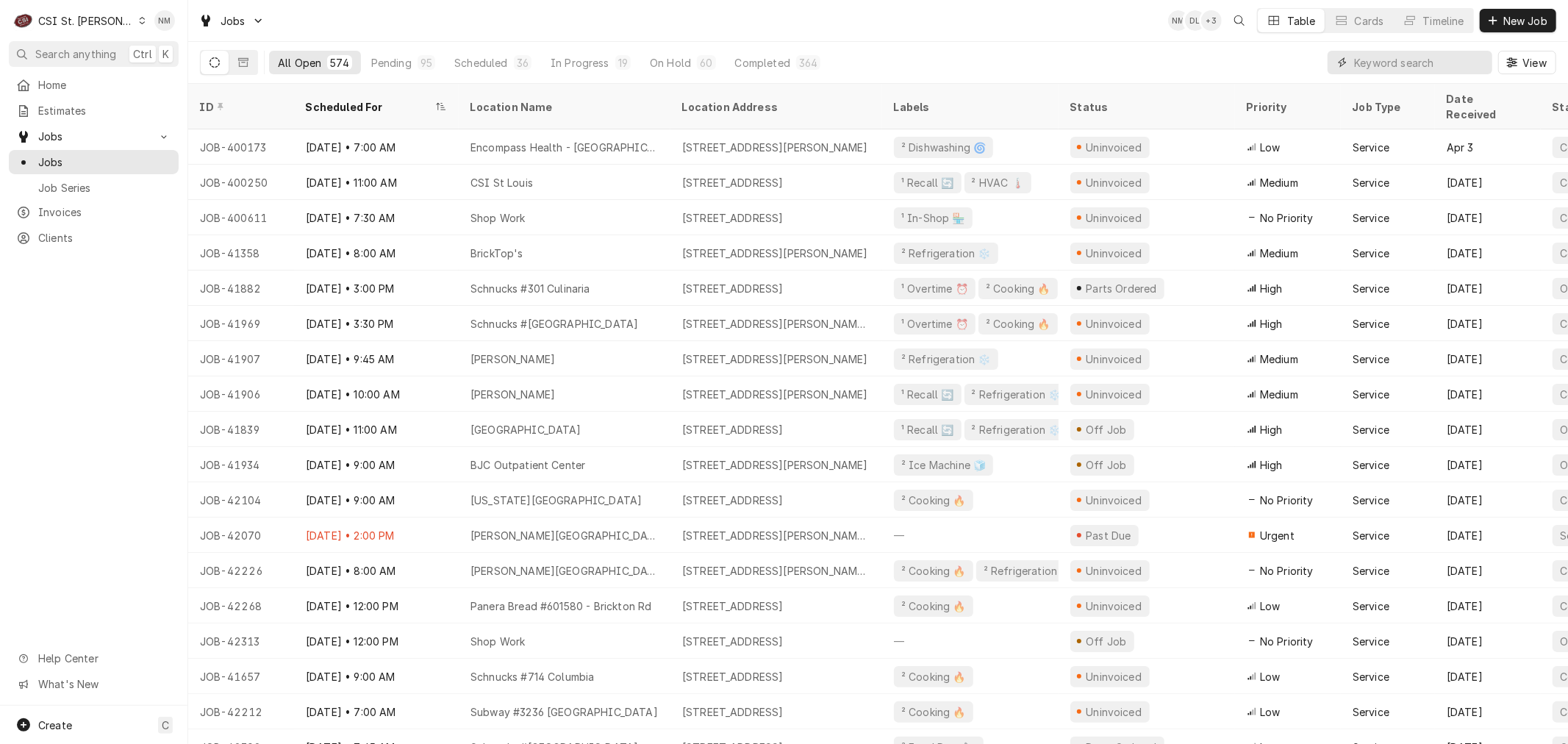
click at [1383, 66] on input "Dynamic Content Wrapper" at bounding box center [1419, 63] width 131 height 23
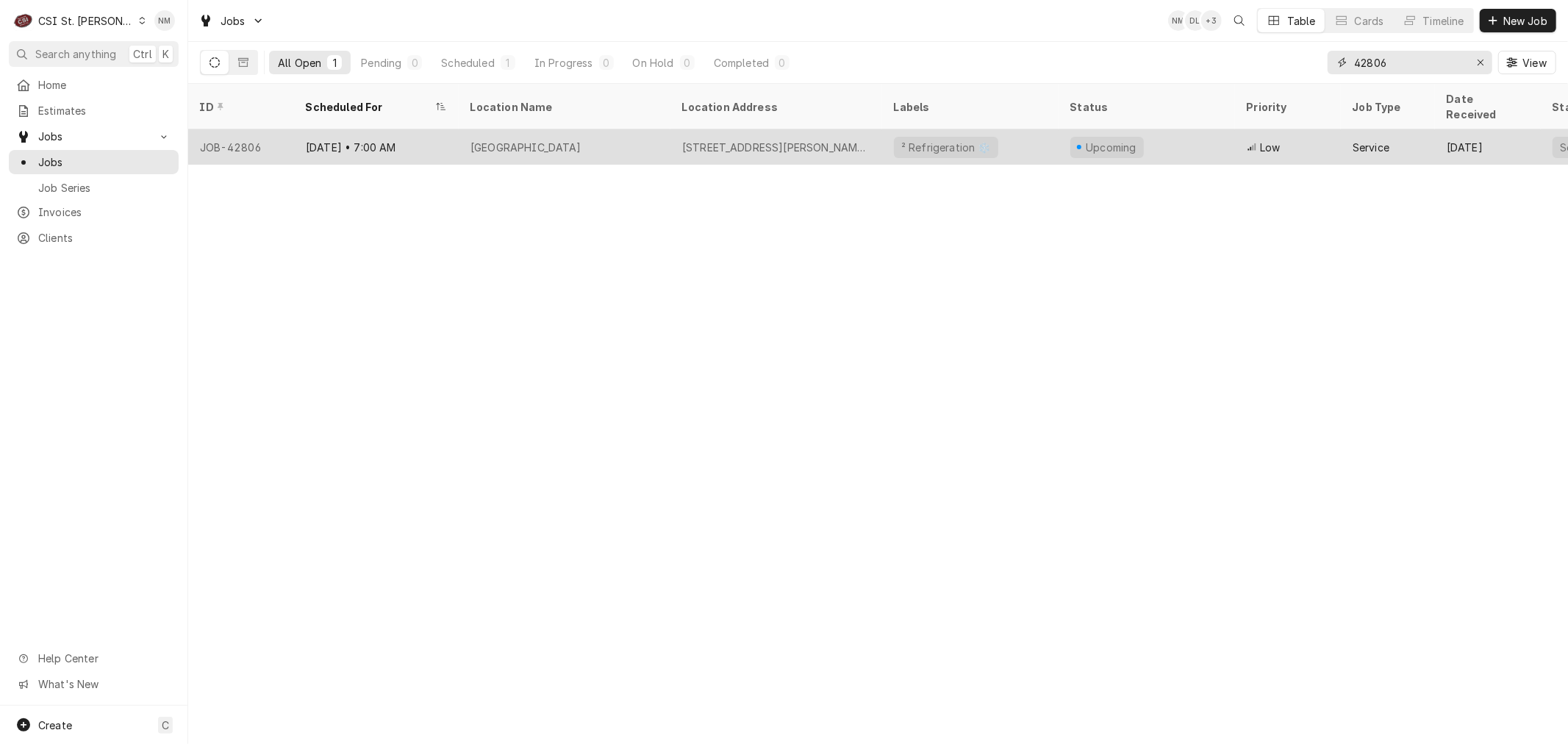
type input "42806"
click at [633, 129] on div "[GEOGRAPHIC_DATA]" at bounding box center [564, 146] width 211 height 35
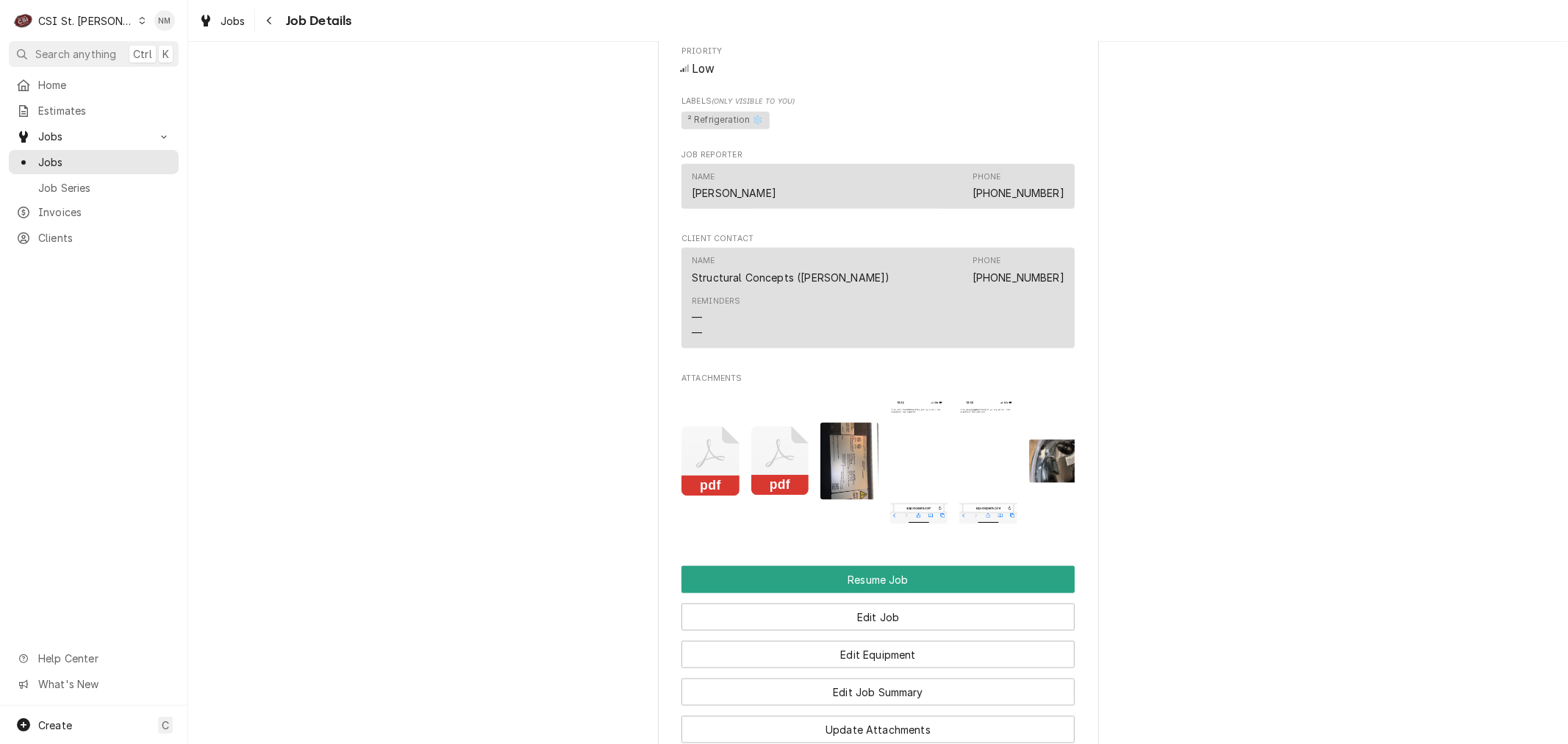
scroll to position [1716, 0]
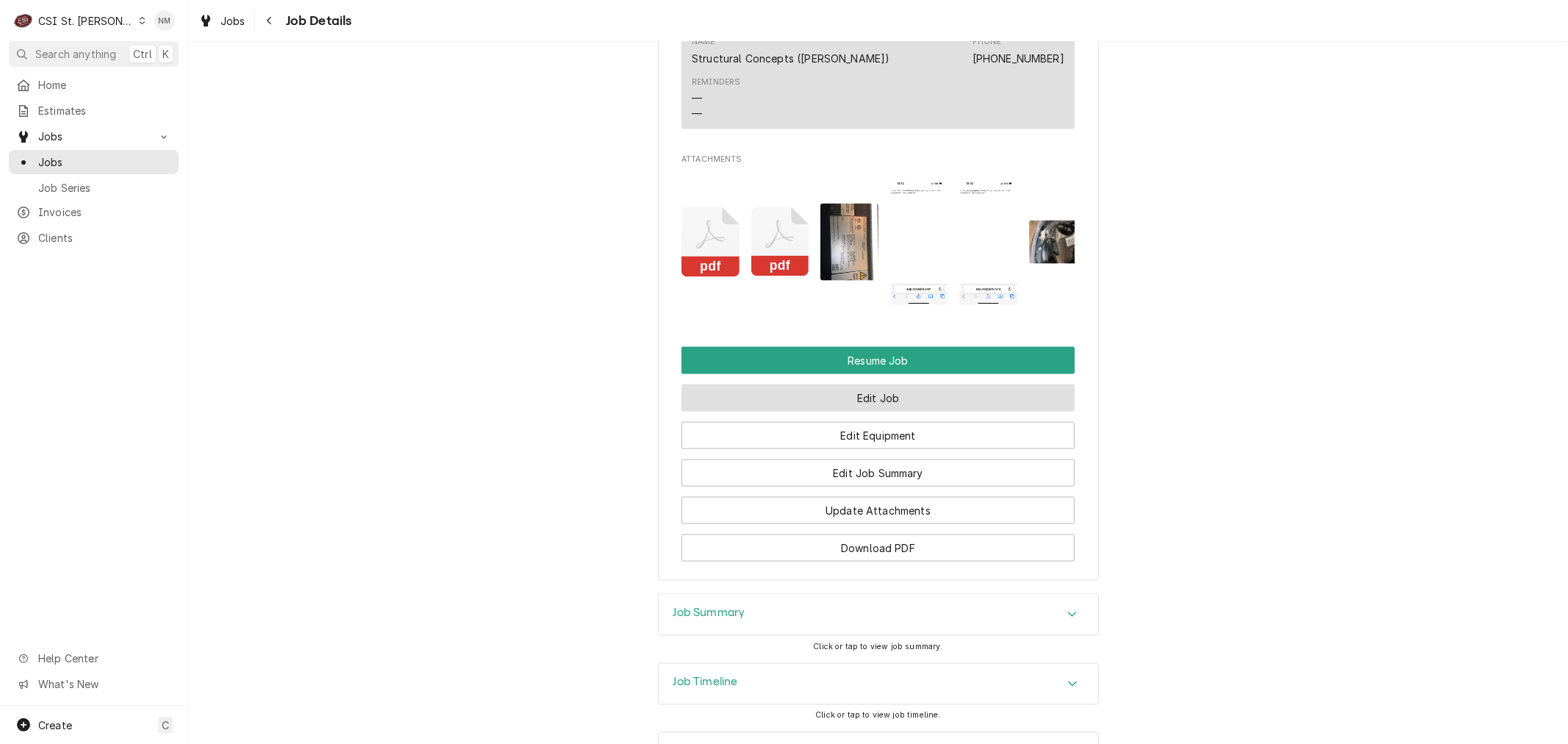
click at [866, 411] on button "Edit Job" at bounding box center [877, 398] width 393 height 27
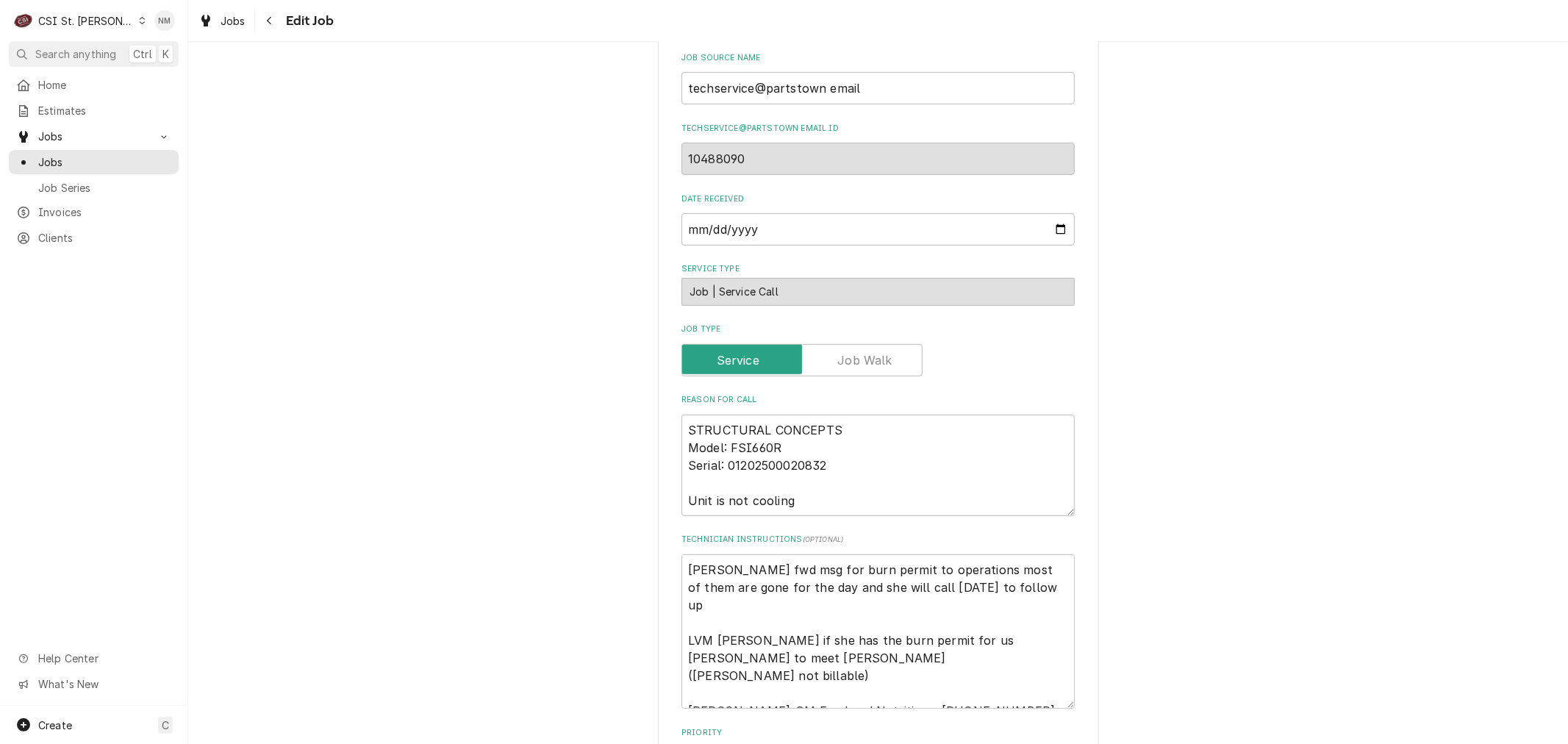
scroll to position [489, 0]
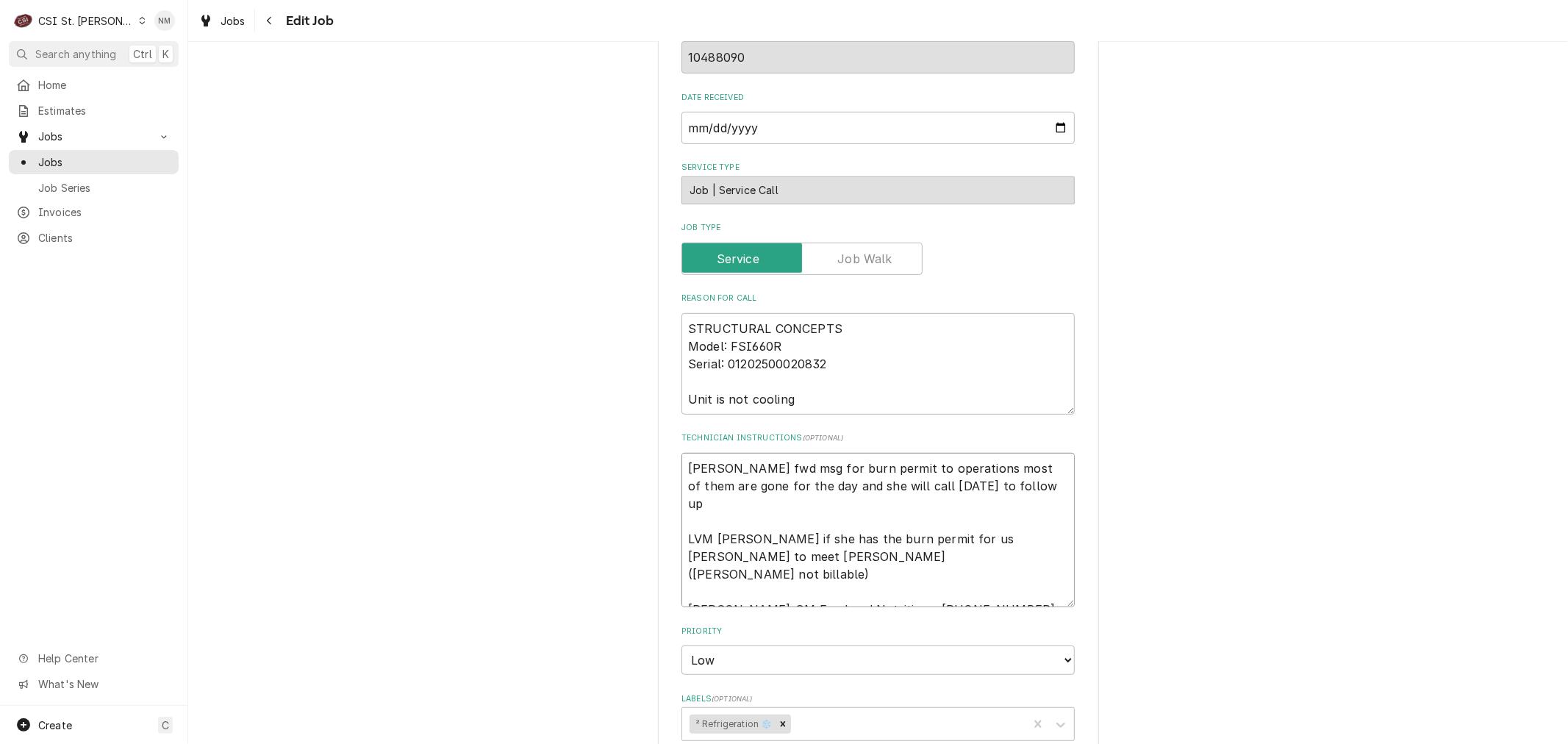
click at [681, 461] on textarea "[PERSON_NAME] fwd msg for burn permit to operations most of them are gone for t…" at bounding box center [877, 530] width 393 height 154
type textarea "x"
type textarea "[PERSON_NAME] fwd msg for burn permit to operations most of them are gone for t…"
type textarea "x"
type textarea "uEmily fwd msg for burn permit to operations most of them are gone for the day …"
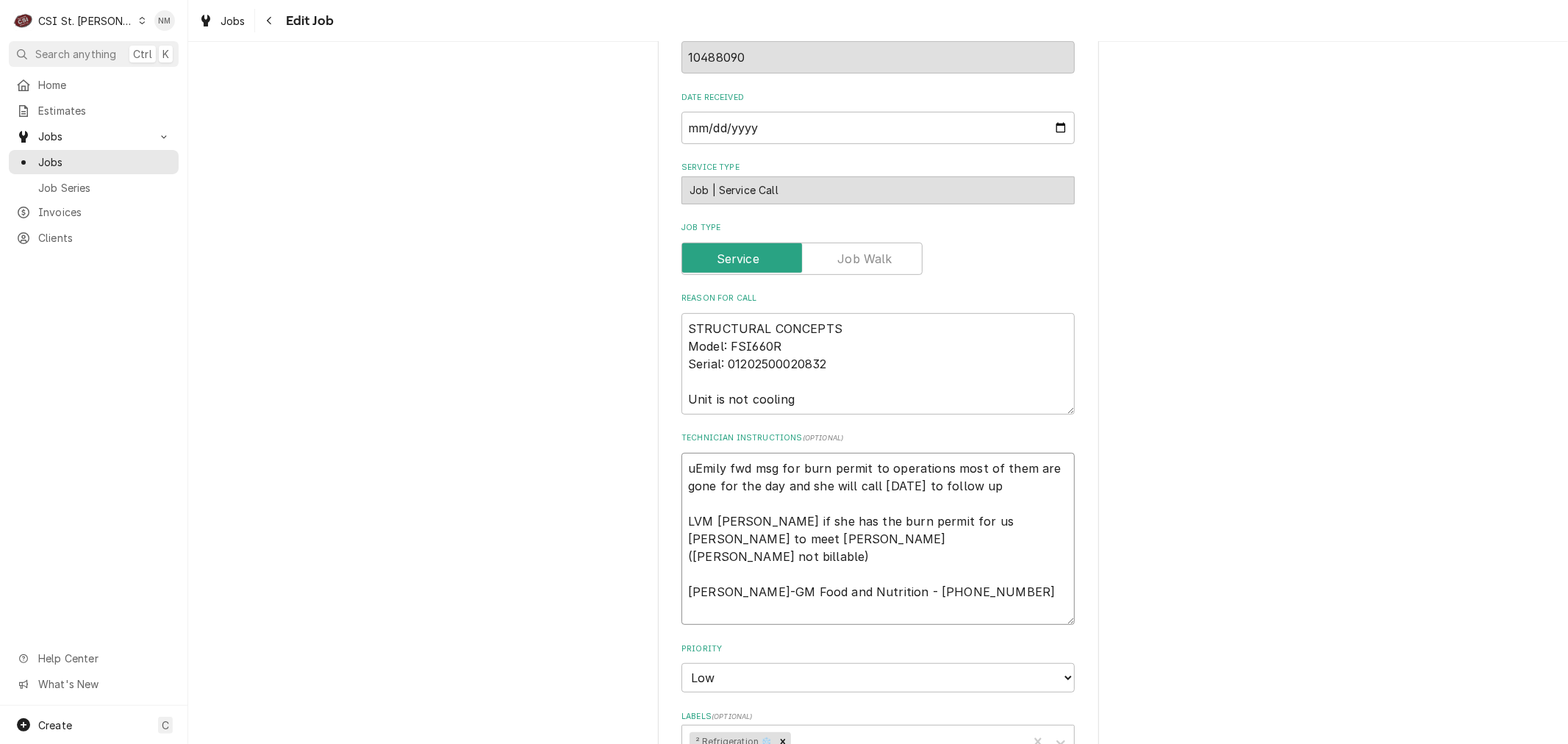
type textarea "x"
type textarea "upEmily fwd msg for burn permit to operations most of them are gone for the day…"
type textarea "x"
type textarea "updEmily fwd msg for burn permit to operations most of them are gone for the da…"
type textarea "x"
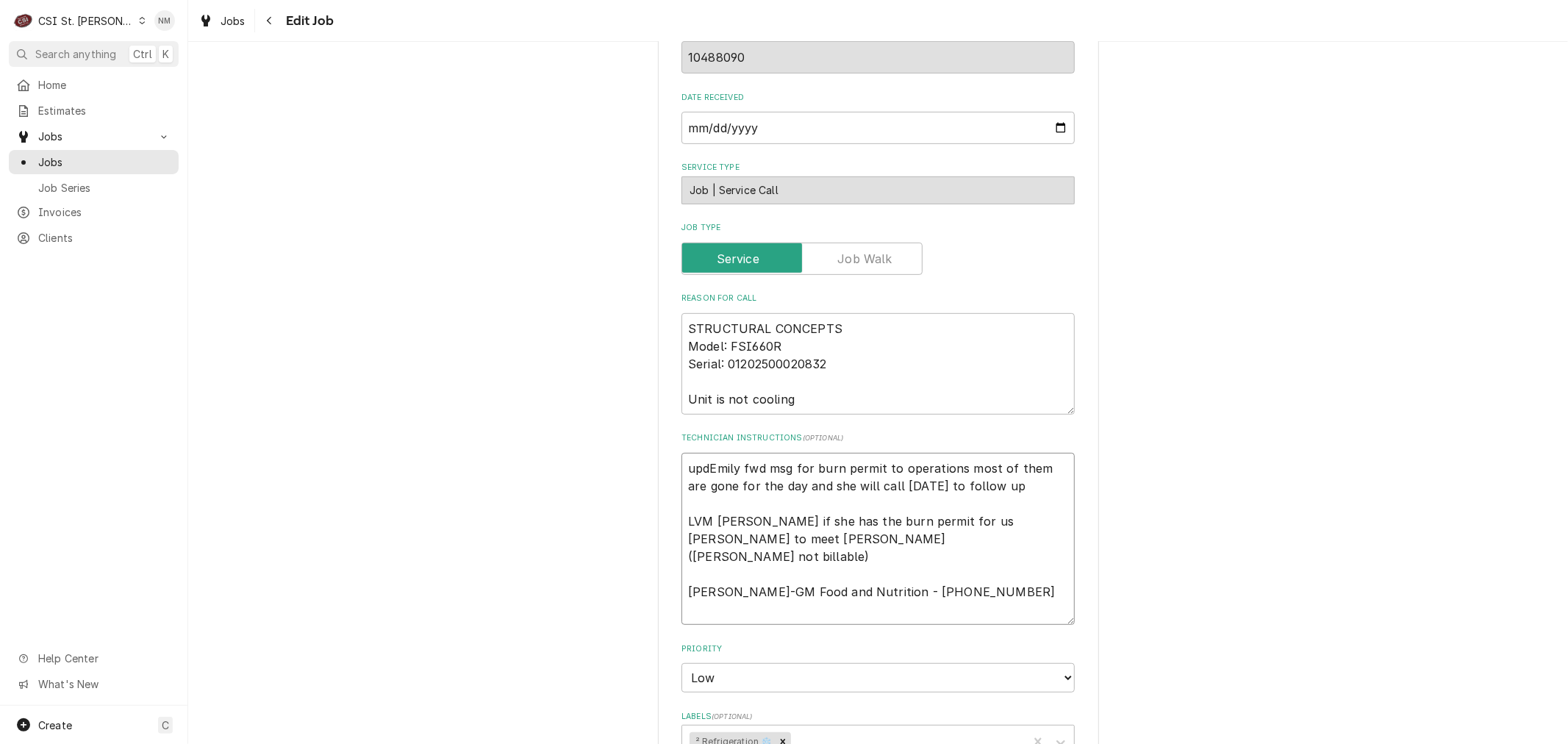
type textarea "updaEmily fwd msg for burn permit to operations most of them are gone for the d…"
type textarea "x"
type textarea "updatEmily fwd msg for burn permit to operations most of them are gone for the …"
type textarea "x"
type textarea "updateEmily fwd msg for burn permit to operations most of them are gone for the…"
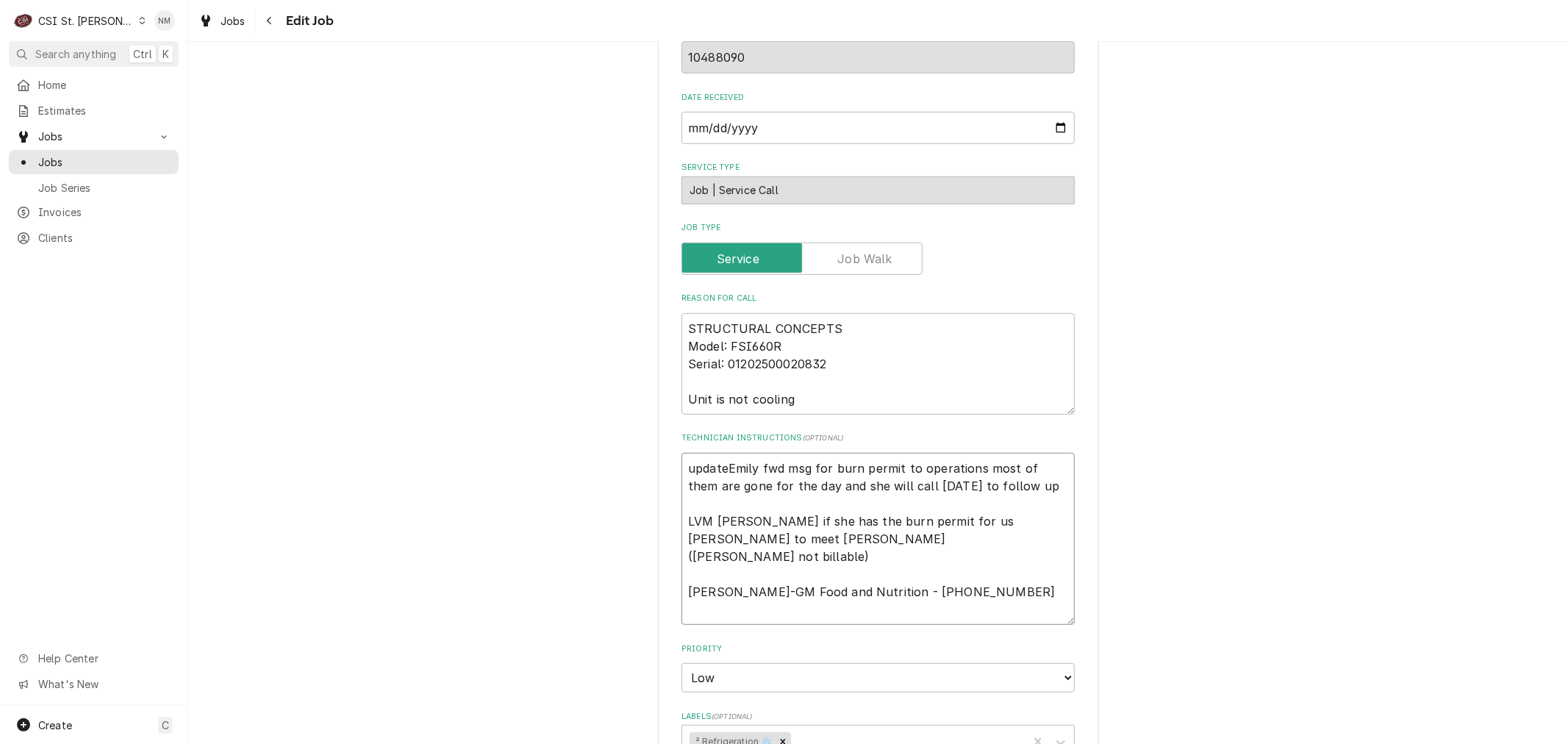
type textarea "x"
type textarea "update:Emily fwd msg for burn permit to operations most of them are gone for th…"
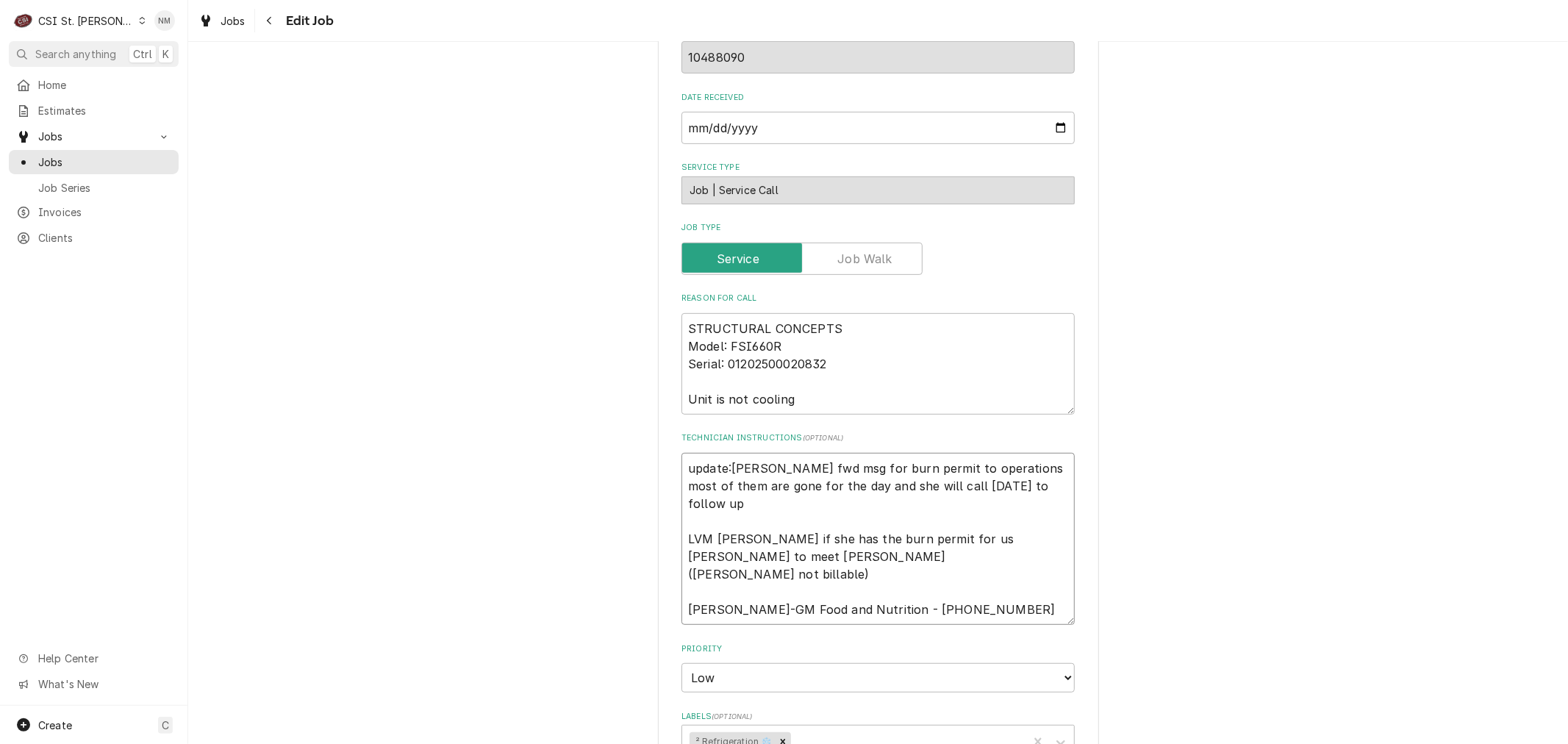
type textarea "x"
type textarea "update: Emily fwd msg for burn permit to operations most of them are gone for t…"
type textarea "x"
type textarea "update: Emily fwd msg for burn permit to operations most of them are gone for t…"
type textarea "x"
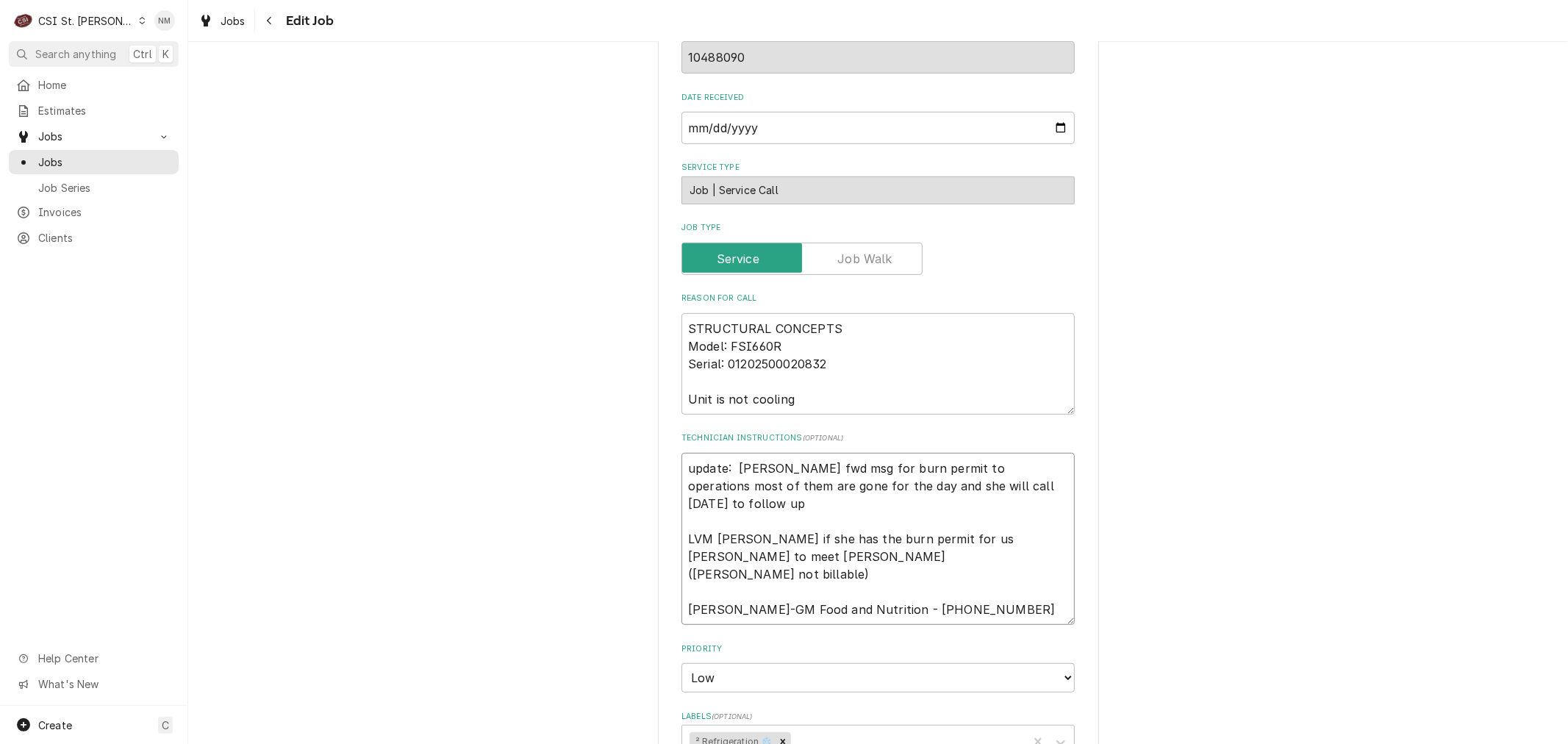
type textarea "update: mEmily fwd msg for burn permit to operations most of them are gone for …"
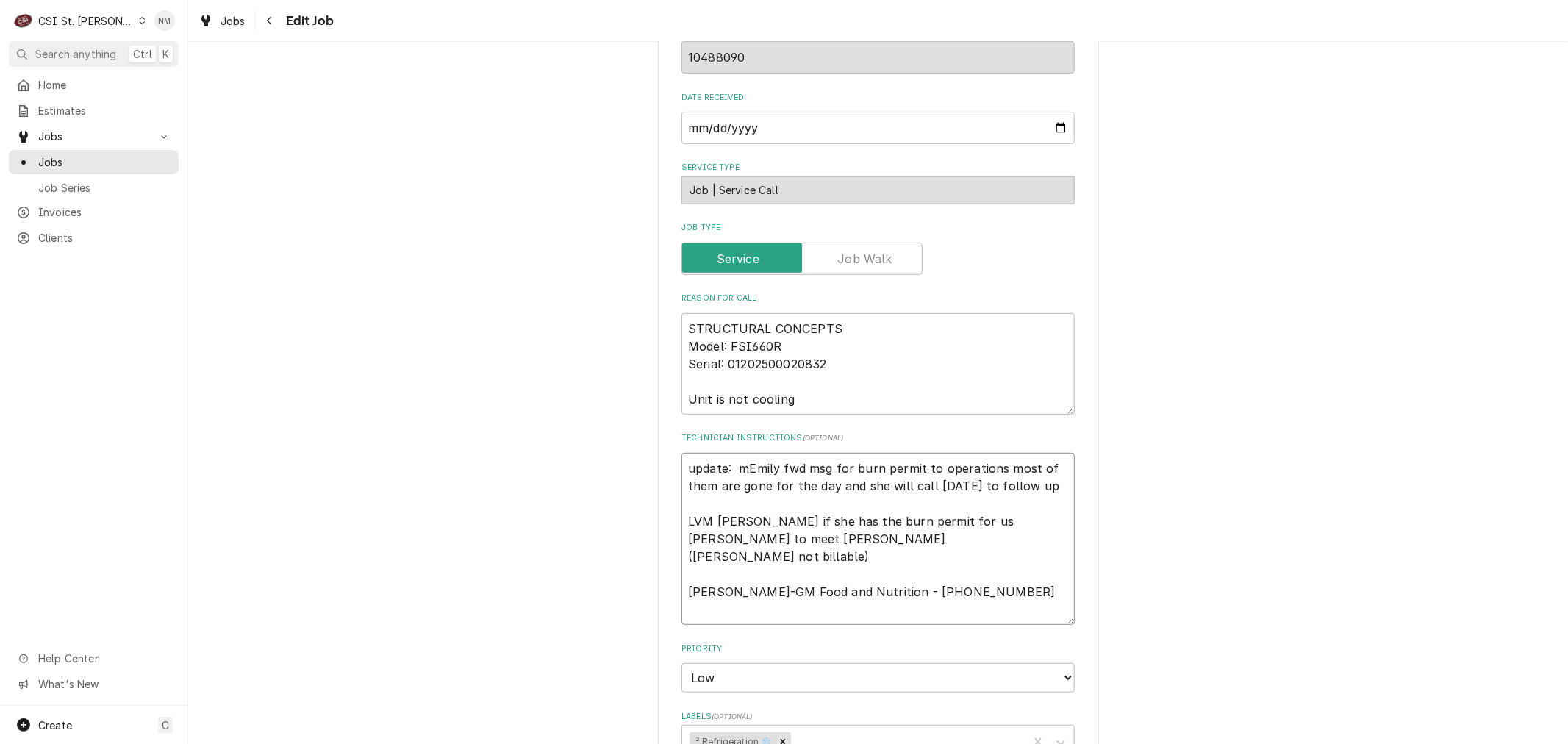
type textarea "x"
type textarea "update: maEmily fwd msg for burn permit to operations most of them are gone for…"
type textarea "x"
type textarea "update: maiEmily fwd msg for burn permit to operations most of them are gone fo…"
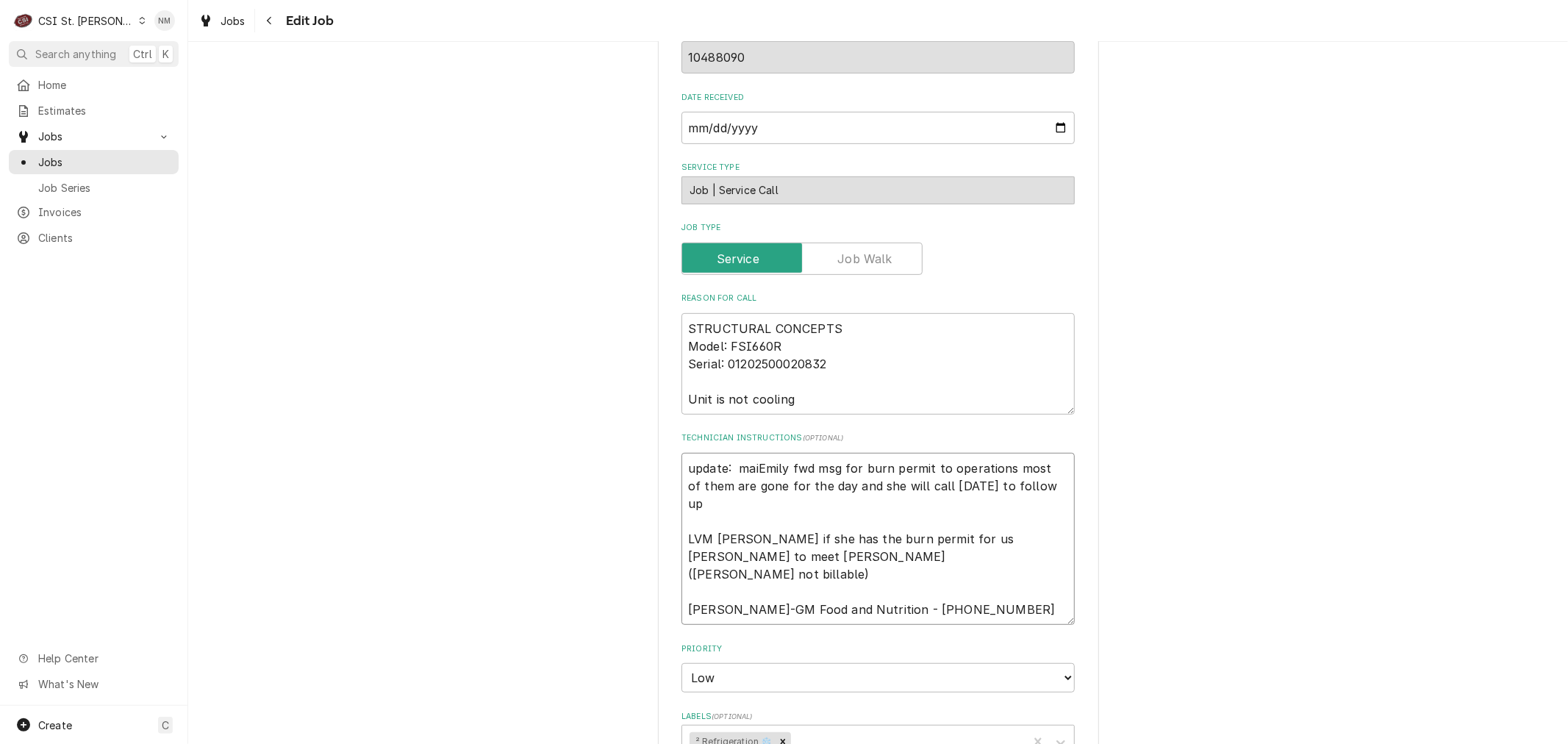
type textarea "x"
type textarea "update: mainEmily fwd msg for burn permit to operations most of them are gone f…"
type textarea "x"
type textarea "update: maintEmily fwd msg for burn permit to operations most of them are gone …"
type textarea "x"
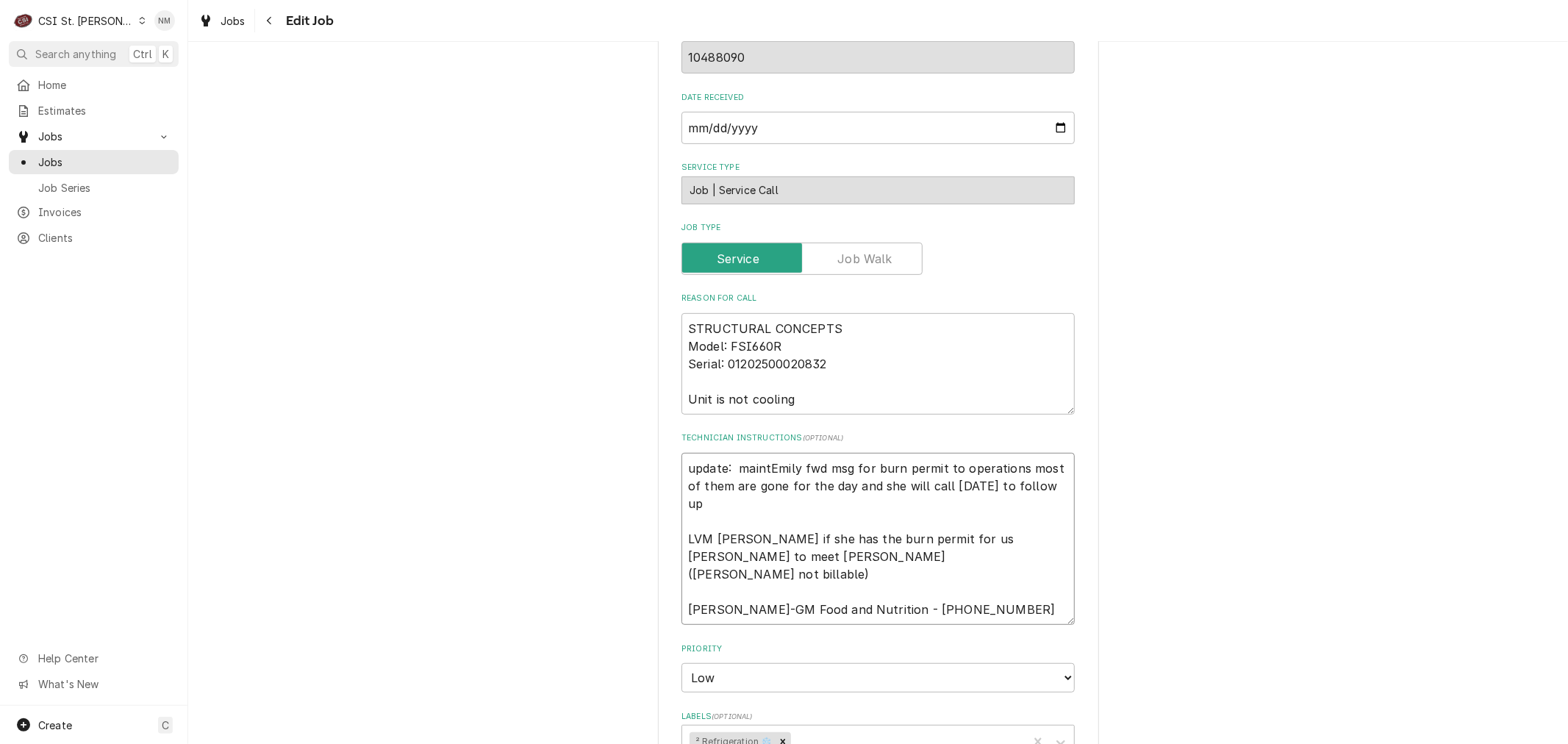
type textarea "update: mainteEmily fwd msg for burn permit to operations most of them are gone…"
type textarea "x"
type textarea "update: maintenEmily fwd msg for burn permit to operations most of them are gon…"
type textarea "x"
type textarea "update: maintenaEmily fwd msg for burn permit to operations most of them are go…"
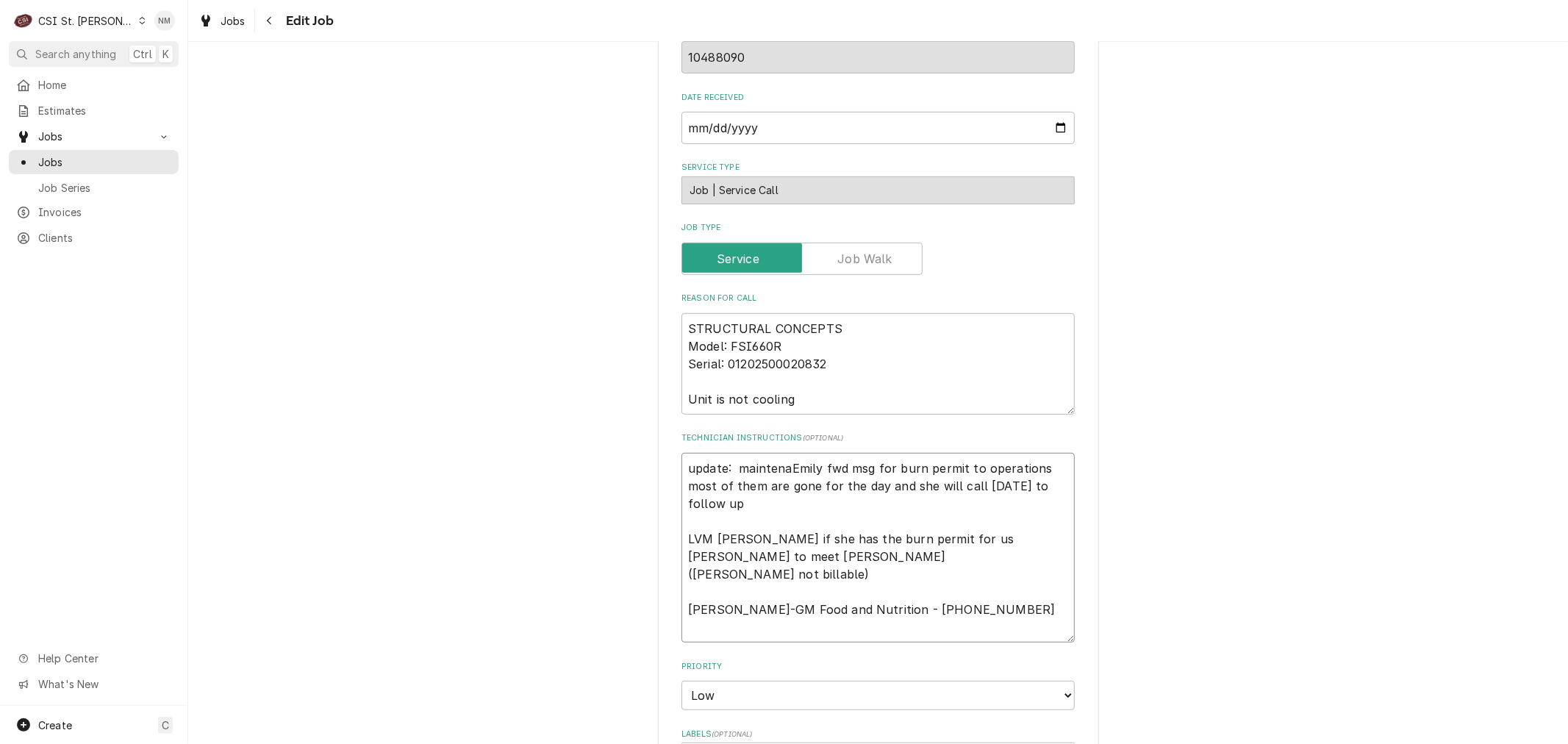
type textarea "x"
type textarea "update: maintenanEmily fwd msg for burn permit to operations most of them are g…"
type textarea "x"
type textarea "update: maintenancEmily fwd msg for burn permit to operations most of them are …"
type textarea "x"
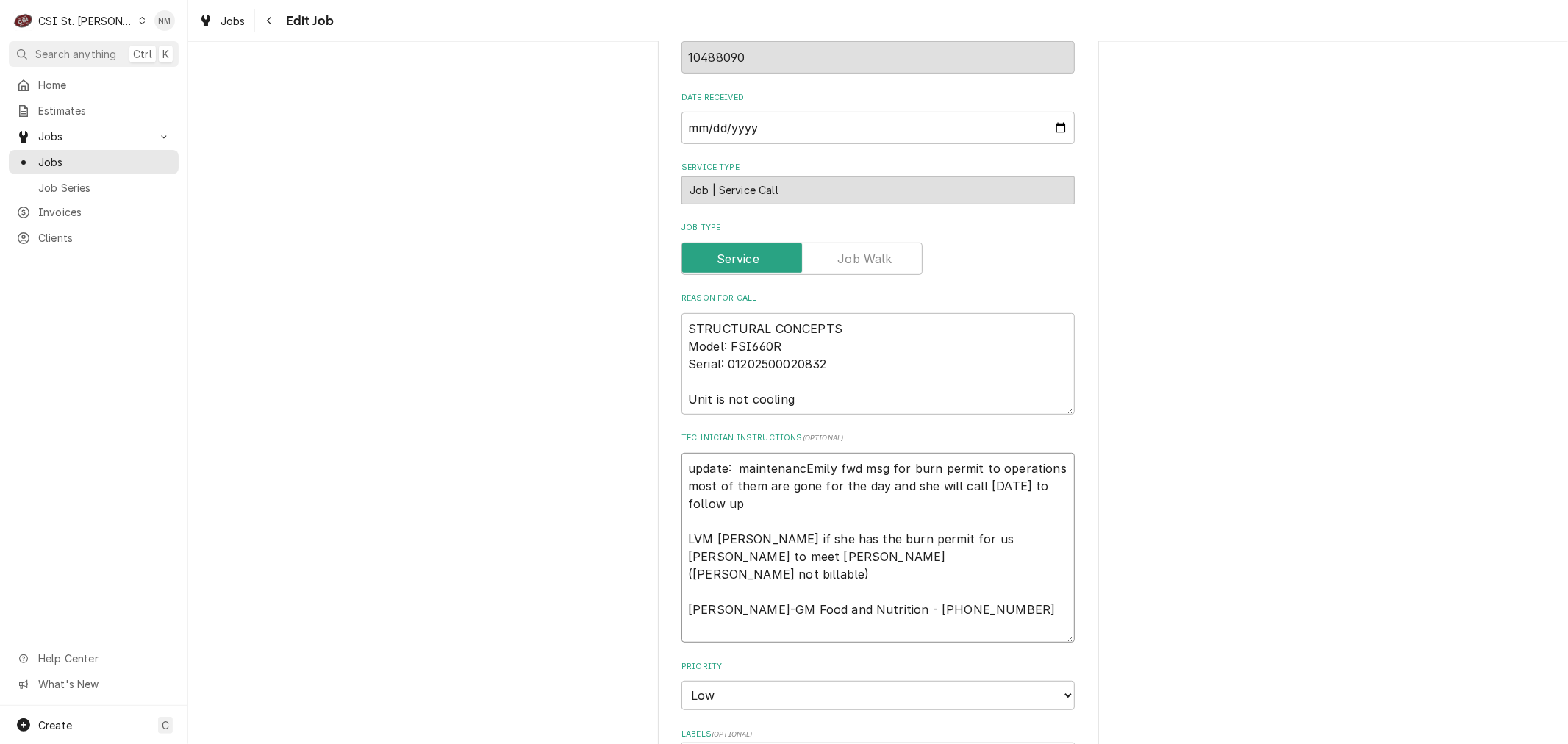
type textarea "update: maintenanceEmily fwd msg for burn permit to operations most of them are…"
type textarea "x"
type textarea "update: maintenance Emily fwd msg for burn permit to operations most of them ar…"
type textarea "x"
type textarea "update: maintenance dEmily fwd msg for burn permit to operations most of them a…"
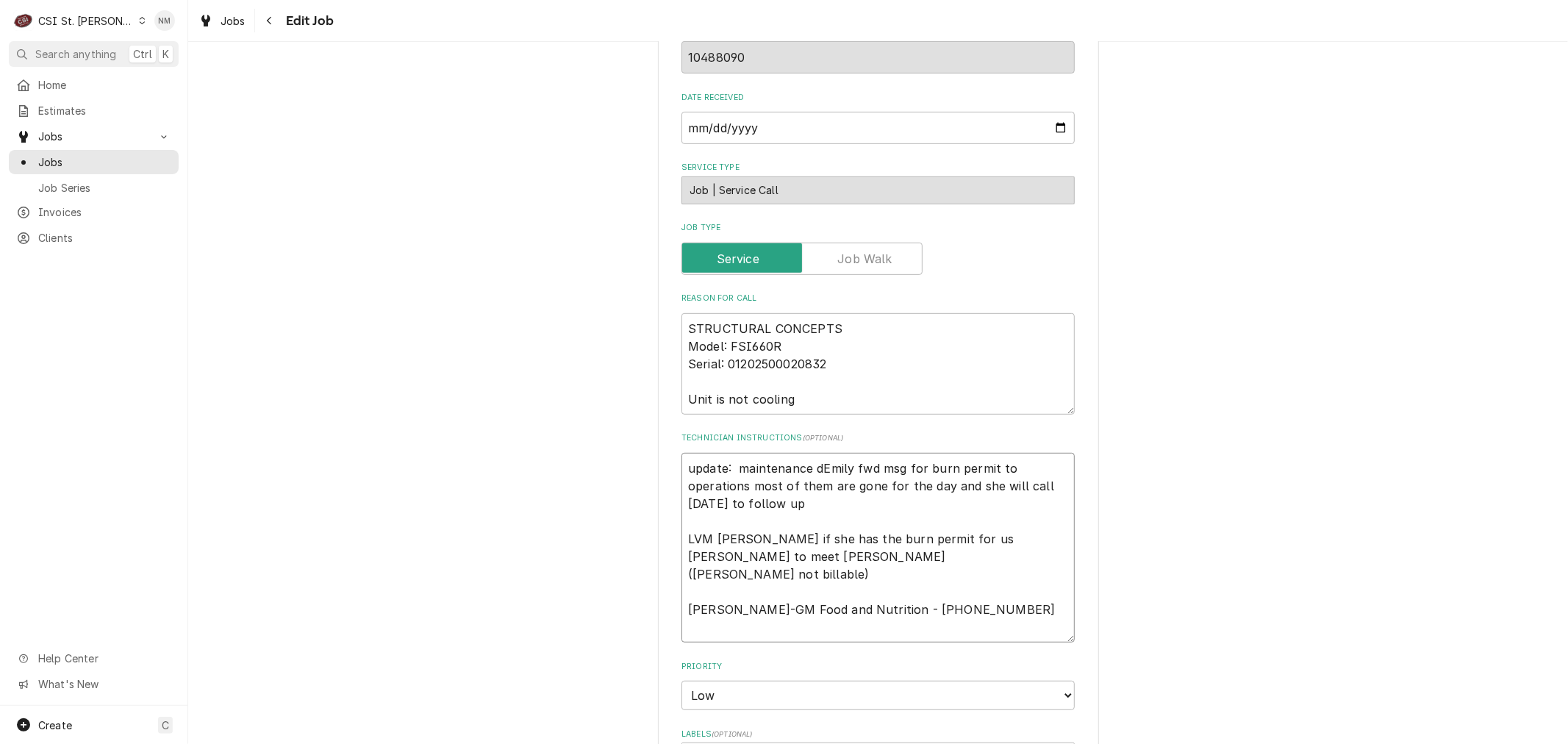
type textarea "x"
type textarea "update: maintenance deEmily fwd msg for burn permit to operations most of them …"
type textarea "x"
type textarea "update: maintenance depEmily fwd msg for burn permit to operations most of them…"
type textarea "x"
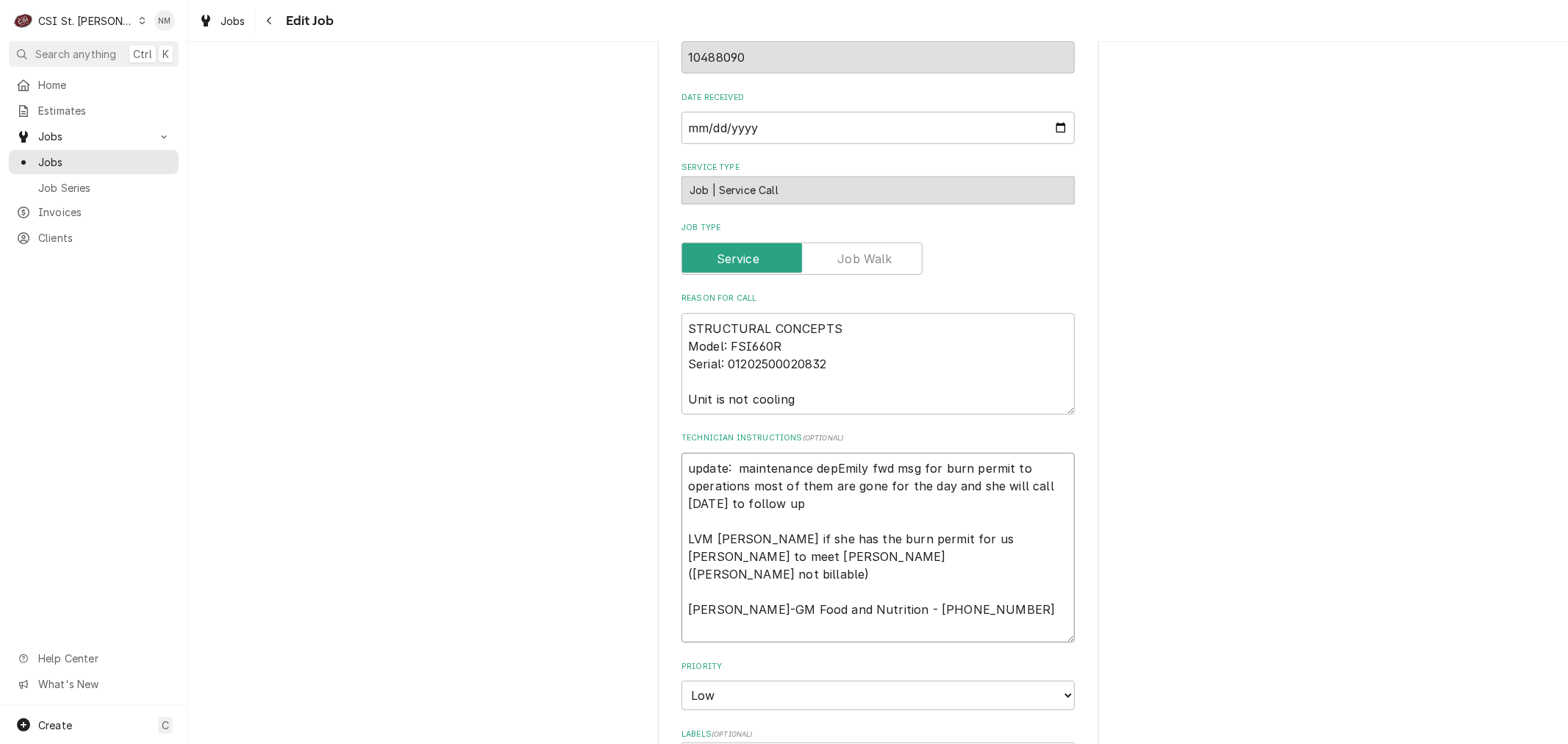
type textarea "update: maintenance deptEmily fwd msg for burn permit to operations most of the…"
type textarea "x"
type textarea "update: maintenance dept Emily fwd msg for burn permit to operations most of th…"
type textarea "x"
type textarea "update: maintenance dept hEmily fwd msg for burn permit to operations most of t…"
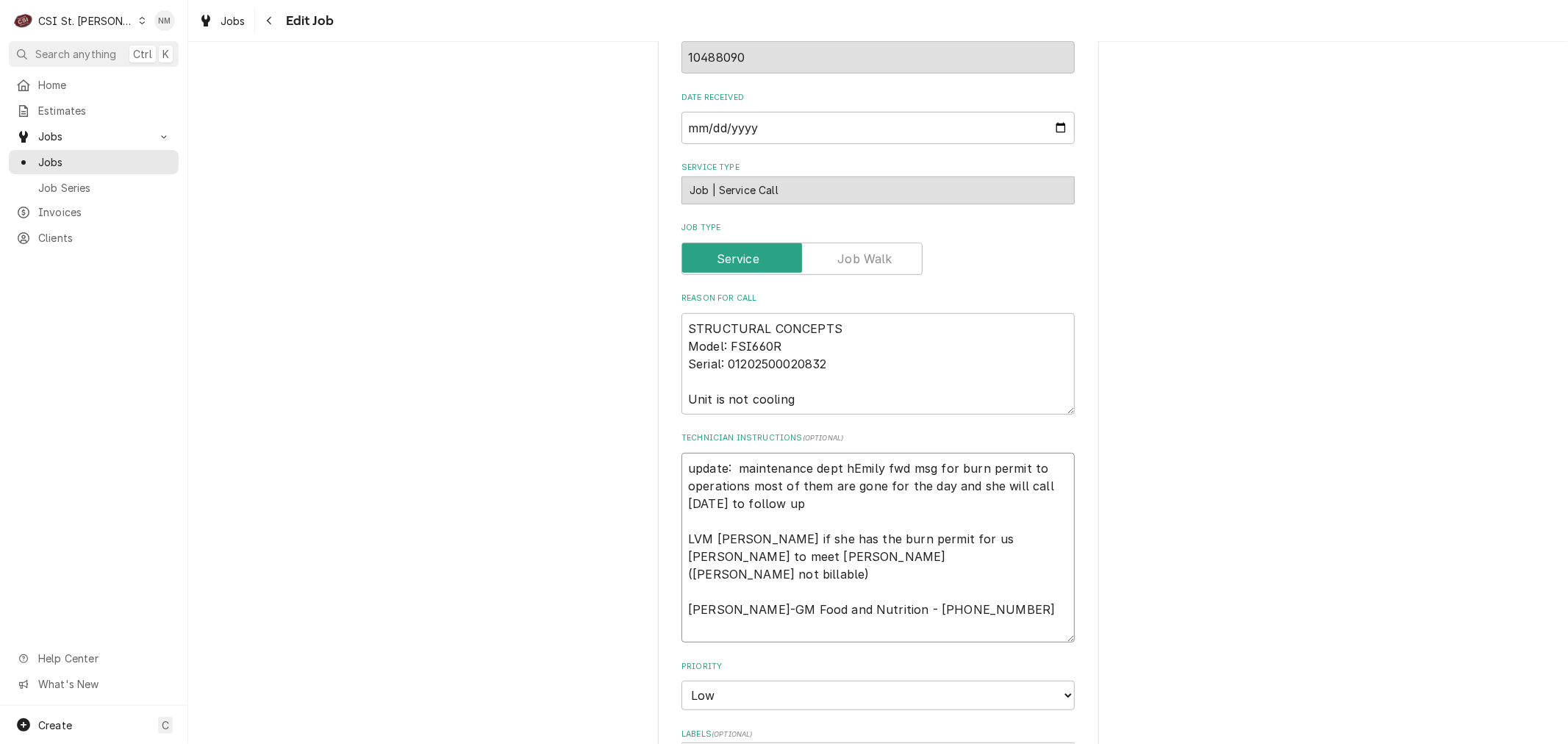
type textarea "x"
type textarea "update: maintenance dept haEmily fwd msg for burn permit to operations most of …"
type textarea "x"
type textarea "update: maintenance dept hasEmily fwd msg for burn permit to operations most of…"
type textarea "x"
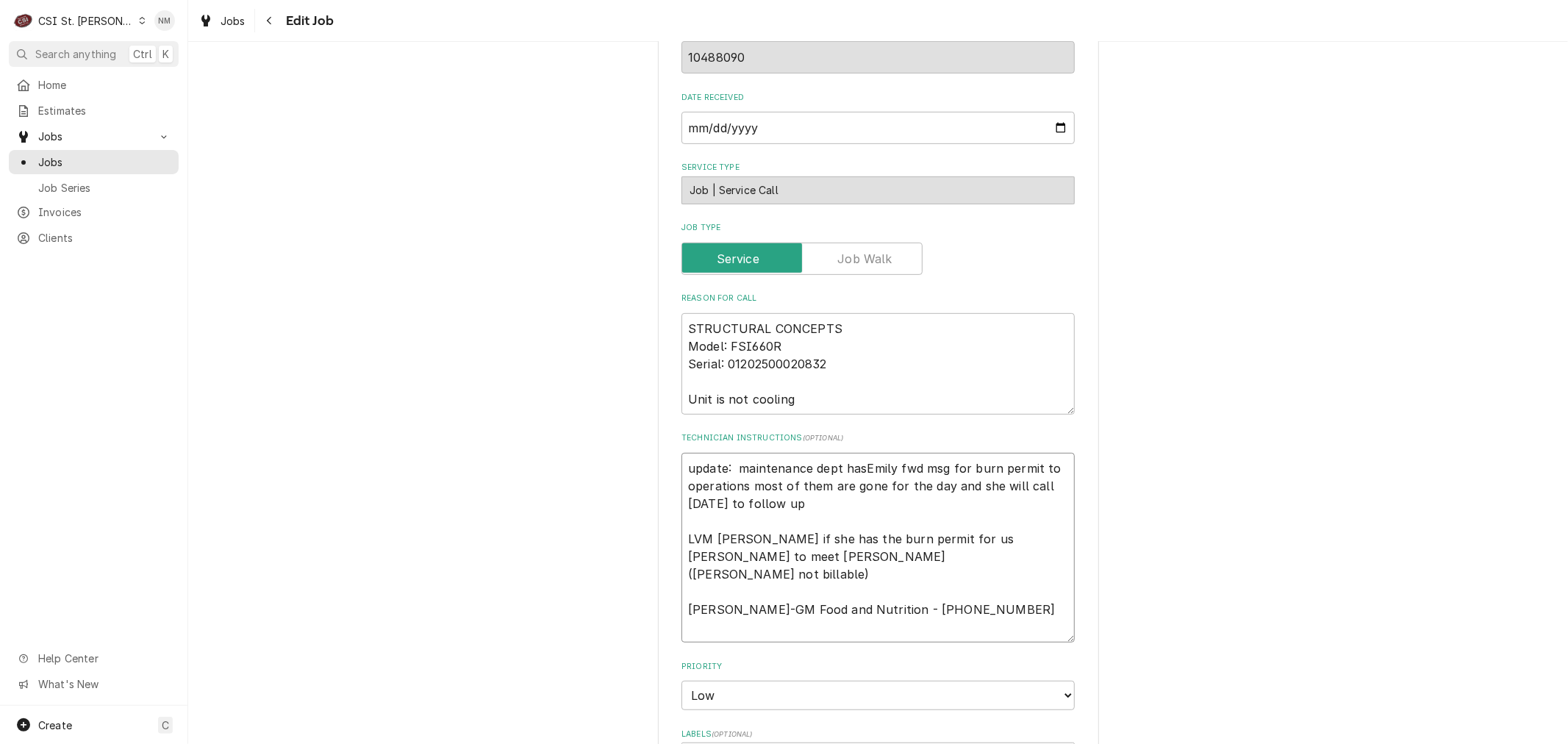
type textarea "update: maintenance dept has Emily fwd msg for burn permit to operations most o…"
type textarea "x"
type textarea "update: maintenance dept has tEmily fwd msg for burn permit to operations most …"
type textarea "x"
type textarea "update: maintenance dept has thEmily fwd msg for burn permit to operations most…"
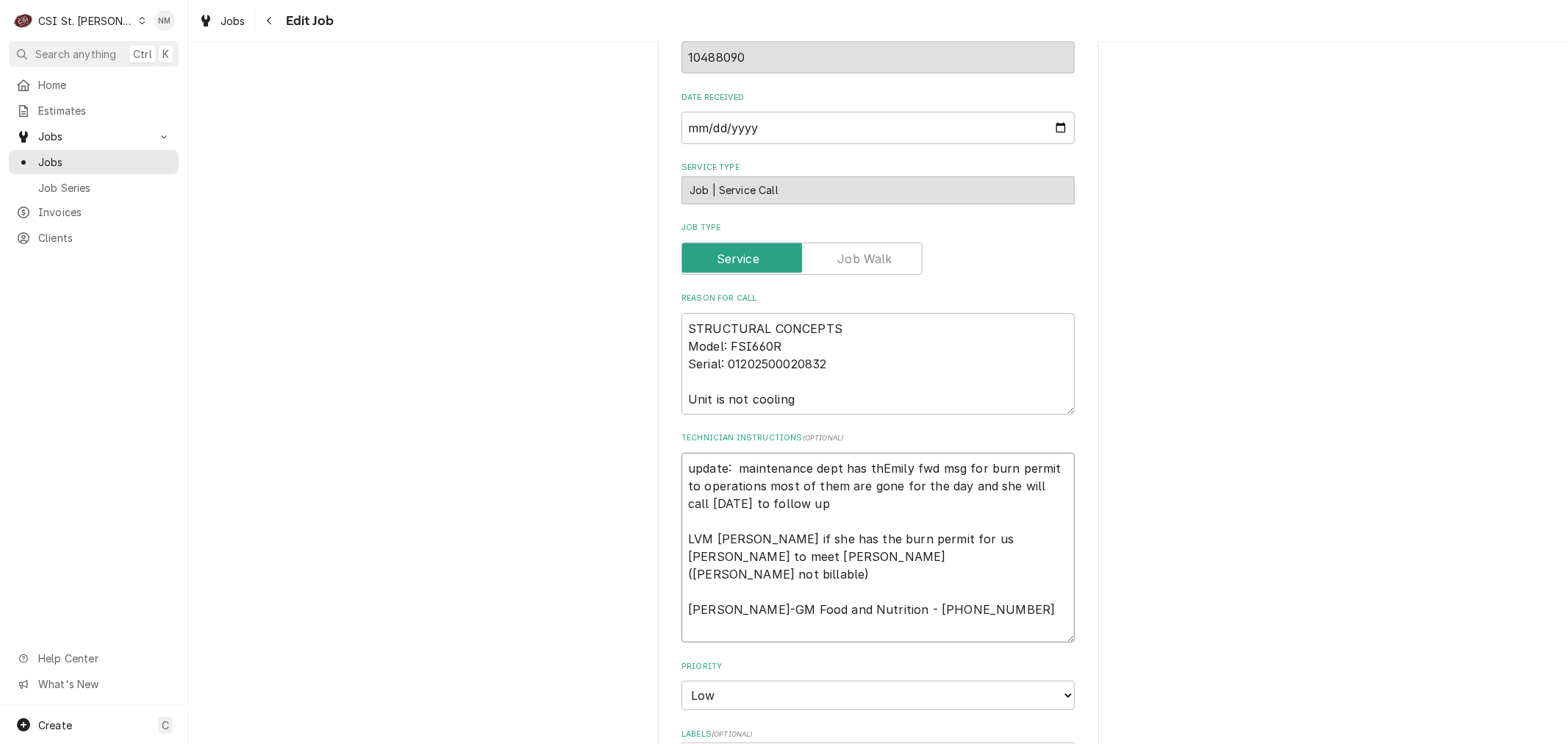
type textarea "x"
type textarea "update: maintenance dept has theEmily fwd msg for burn permit to operations mos…"
type textarea "x"
type textarea "update: maintenance dept has the Emily fwd msg for burn permit to operations mo…"
type textarea "x"
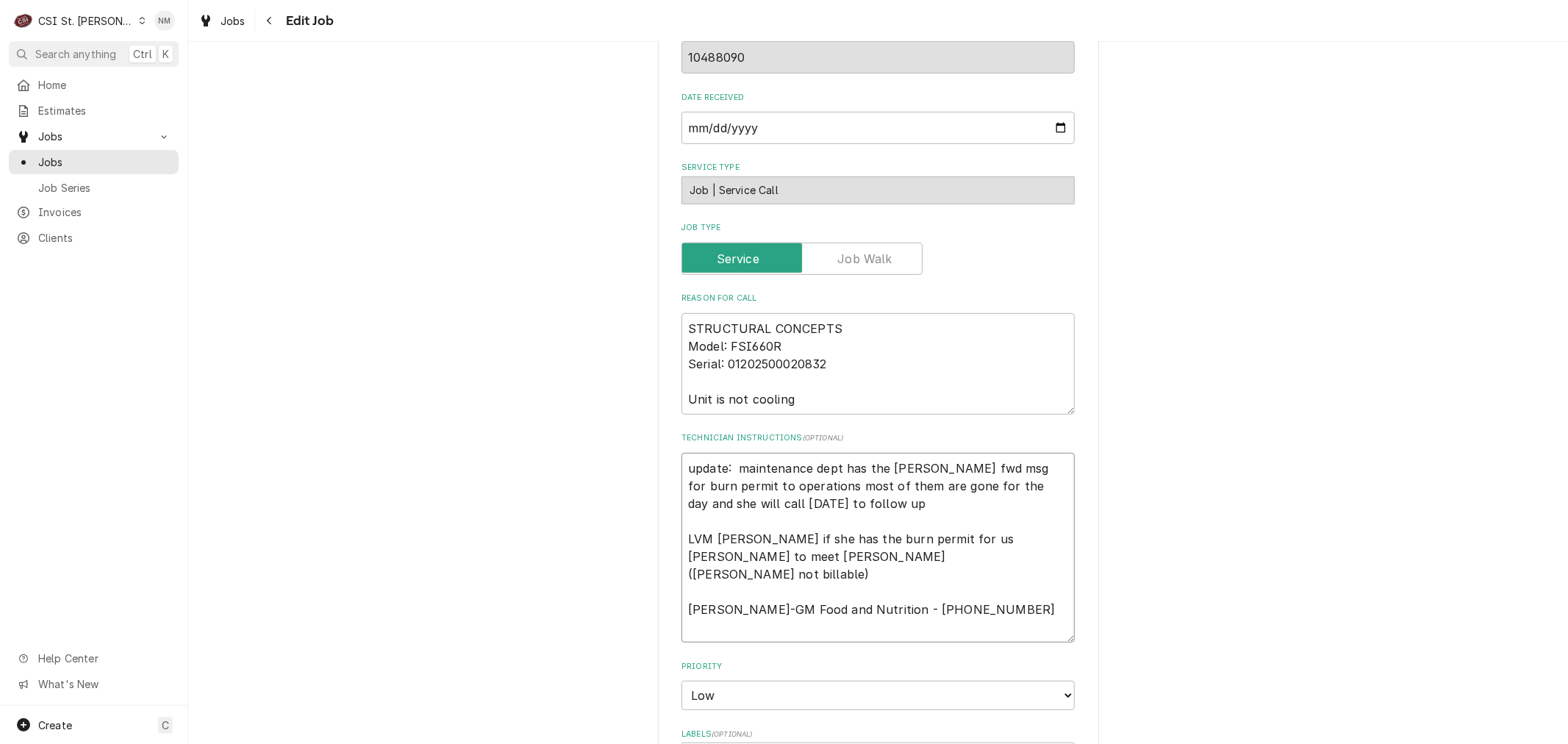
type textarea "update: maintenance dept has the bEmily fwd msg for burn permit to operations m…"
type textarea "x"
type textarea "update: maintenance dept has the buEmily fwd msg for burn permit to operations …"
type textarea "x"
type textarea "update: maintenance dept has the burEmily fwd msg for burn permit to operations…"
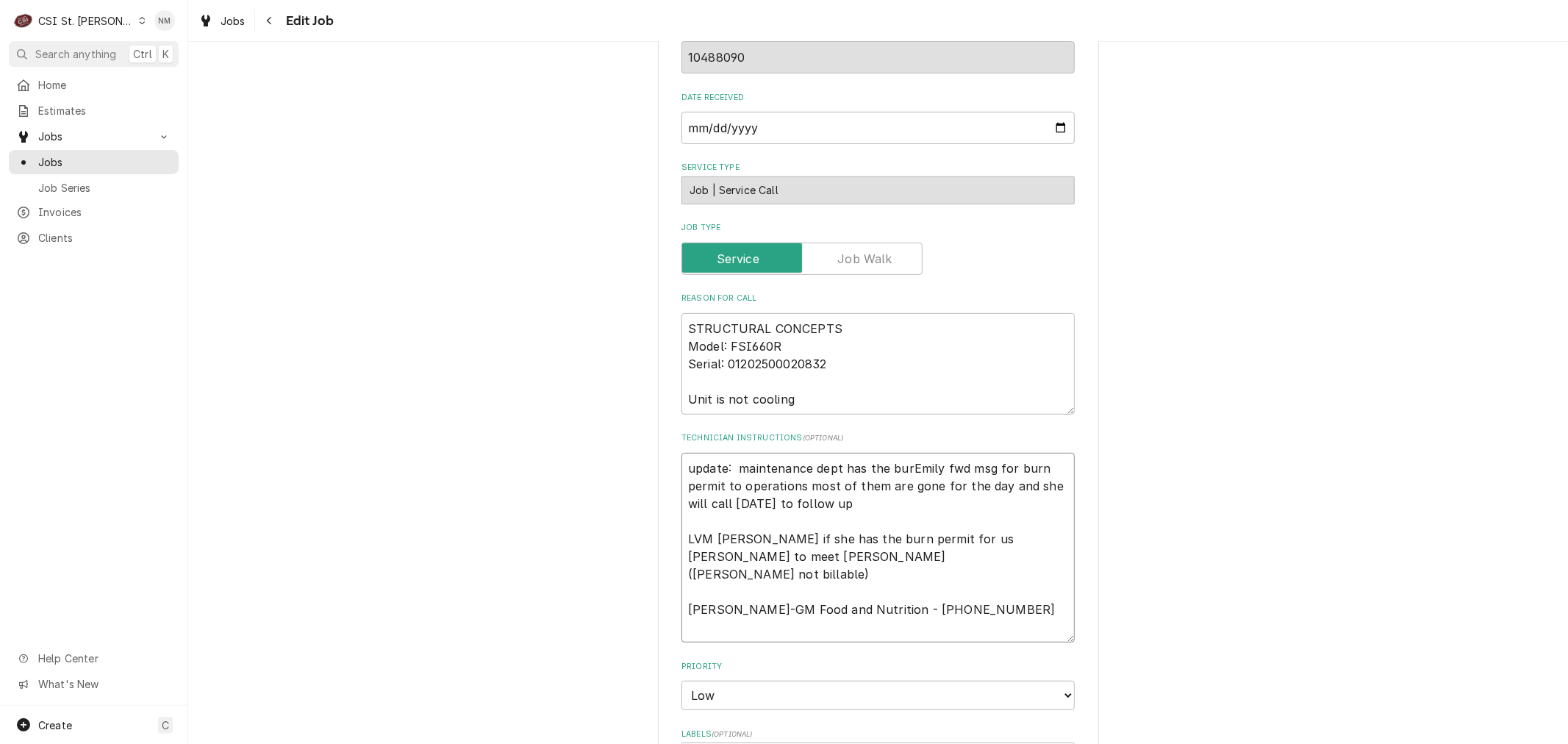
type textarea "x"
type textarea "update: maintenance dept has the burnEmily fwd msg for burn permit to operation…"
type textarea "x"
type textarea "update: maintenance dept has the burn Emily fwd msg for burn permit to operatio…"
type textarea "x"
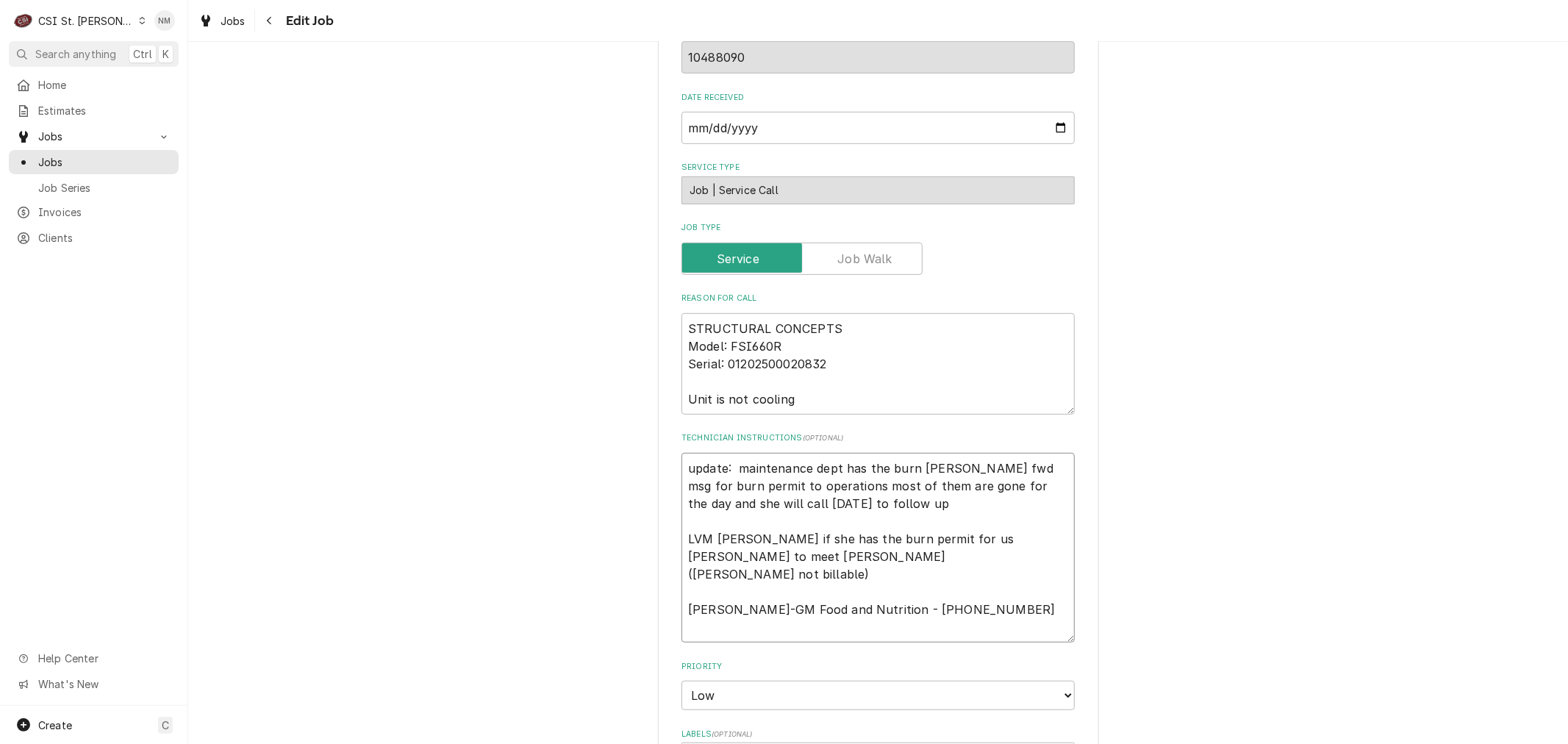
type textarea "update: maintenance dept has the burn pEmily fwd msg for burn permit to operati…"
type textarea "x"
type textarea "update: maintenance dept has the burn peEmily fwd msg for burn permit to operat…"
type textarea "x"
type textarea "update: maintenance dept has the burn perEmily fwd msg for burn permit to opera…"
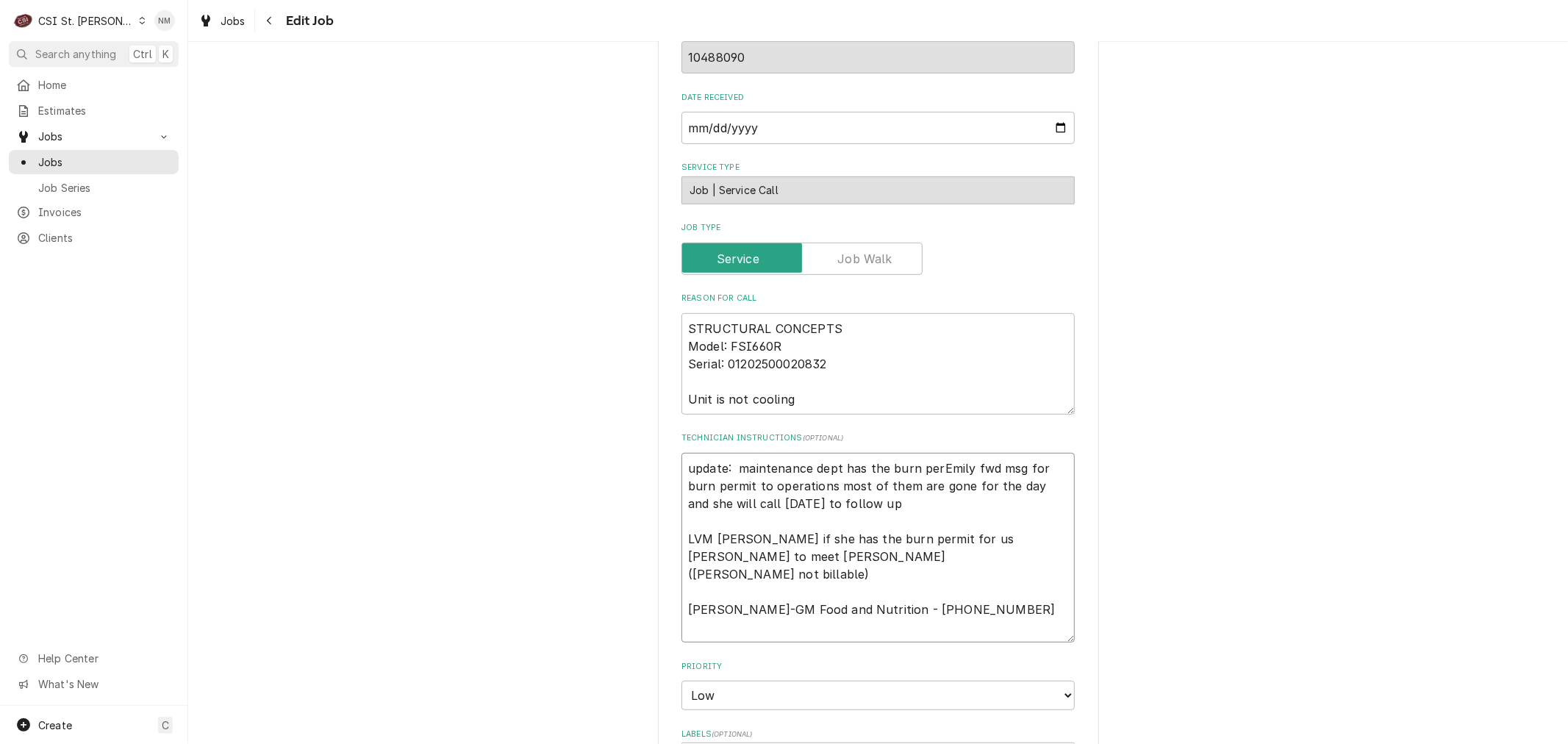
type textarea "x"
type textarea "update: maintenance dept has the burn permEmily fwd msg for burn permit to oper…"
type textarea "x"
type textarea "update: maintenance dept has the burn permiEmily fwd msg for burn permit to ope…"
type textarea "x"
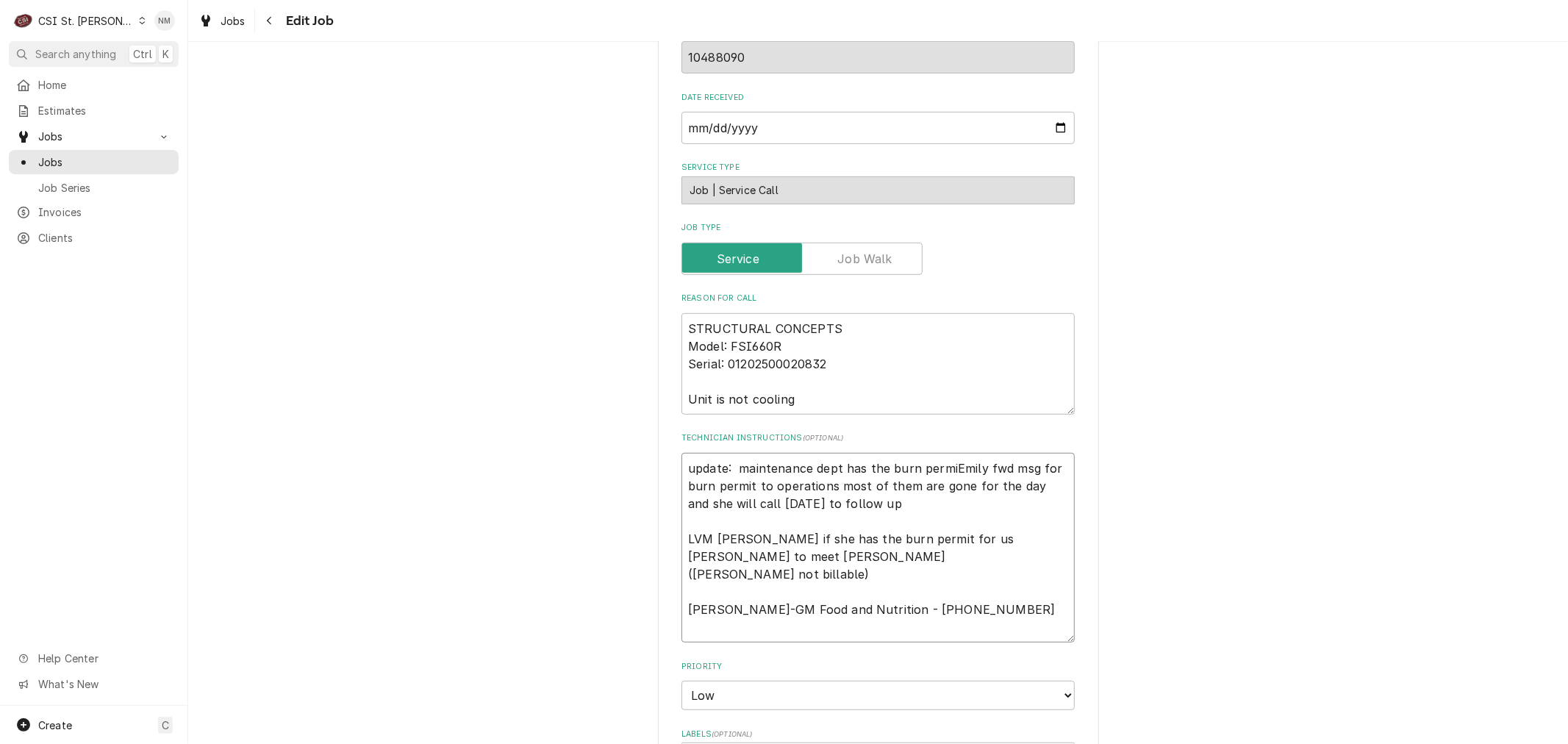
type textarea "update: maintenance dept has the burn permitEmily fwd msg for burn permit to op…"
type textarea "x"
type textarea "update: maintenance dept has the burn permit Emily fwd msg for burn permit to o…"
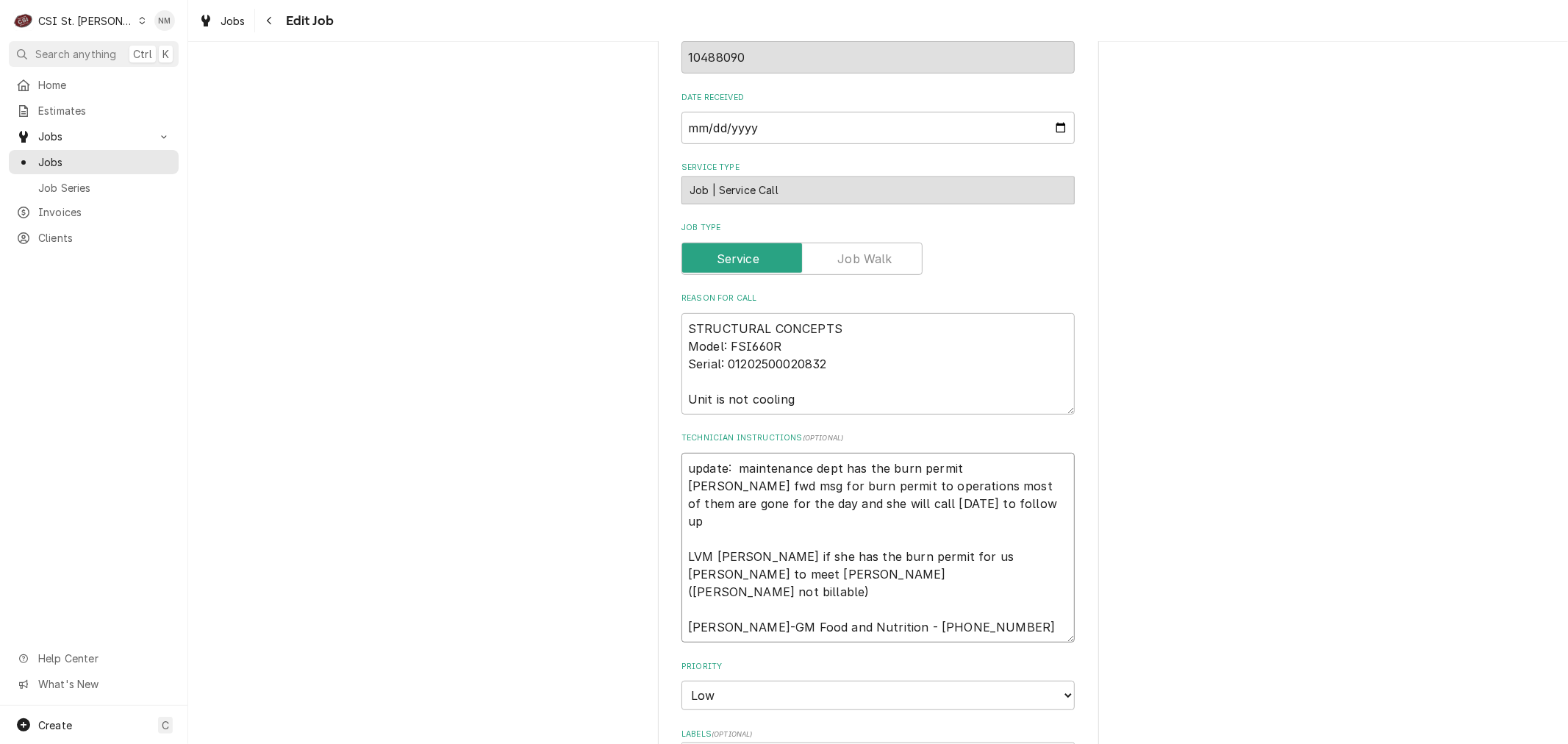
type textarea "x"
type textarea "update: maintenance dept has the burn permit pEmily fwd msg for burn permit to …"
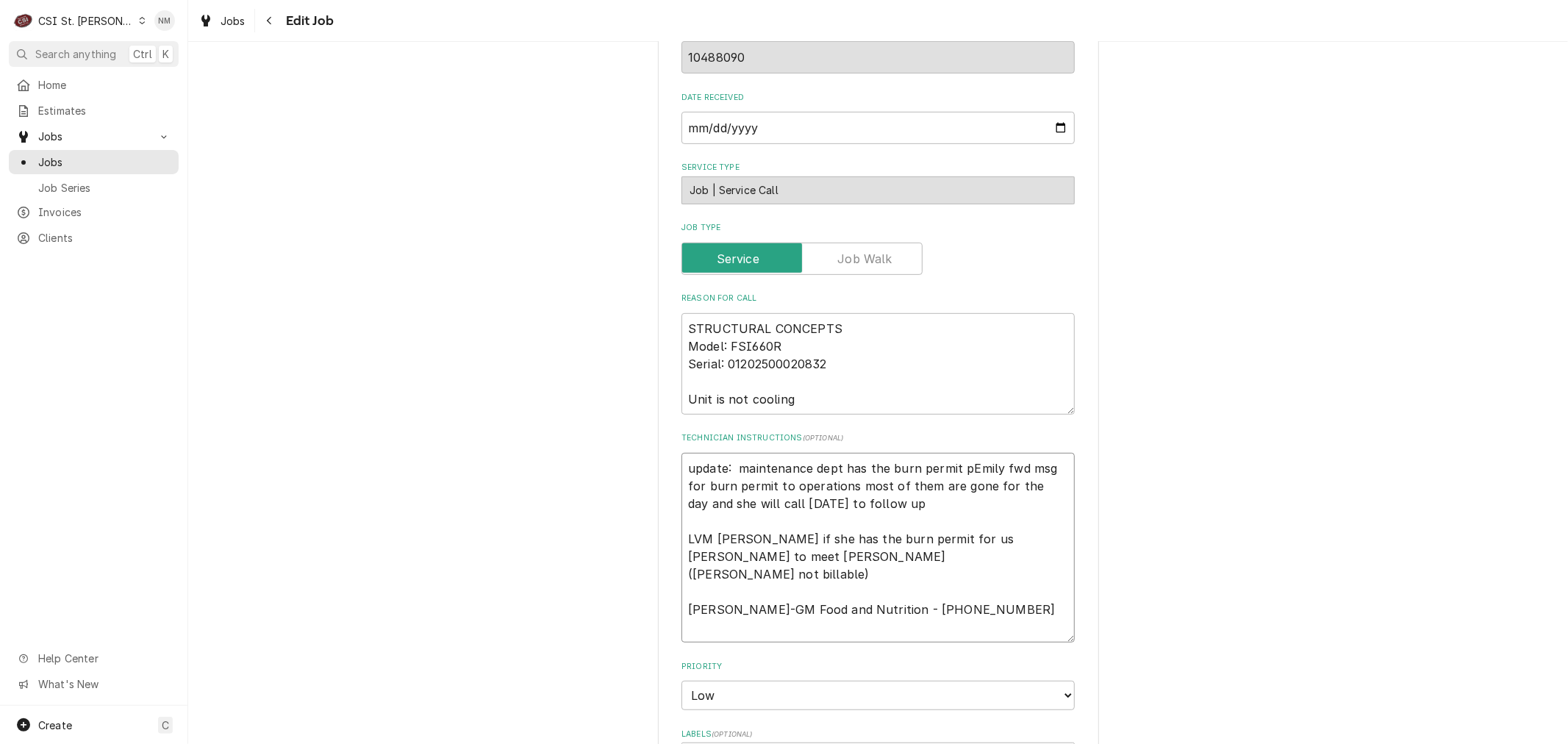
type textarea "x"
type textarea "update: maintenance dept has the burn permit peEmily fwd msg for burn permit to…"
type textarea "x"
type textarea "update: maintenance dept has the burn permit perEmily fwd msg for burn permit t…"
type textarea "x"
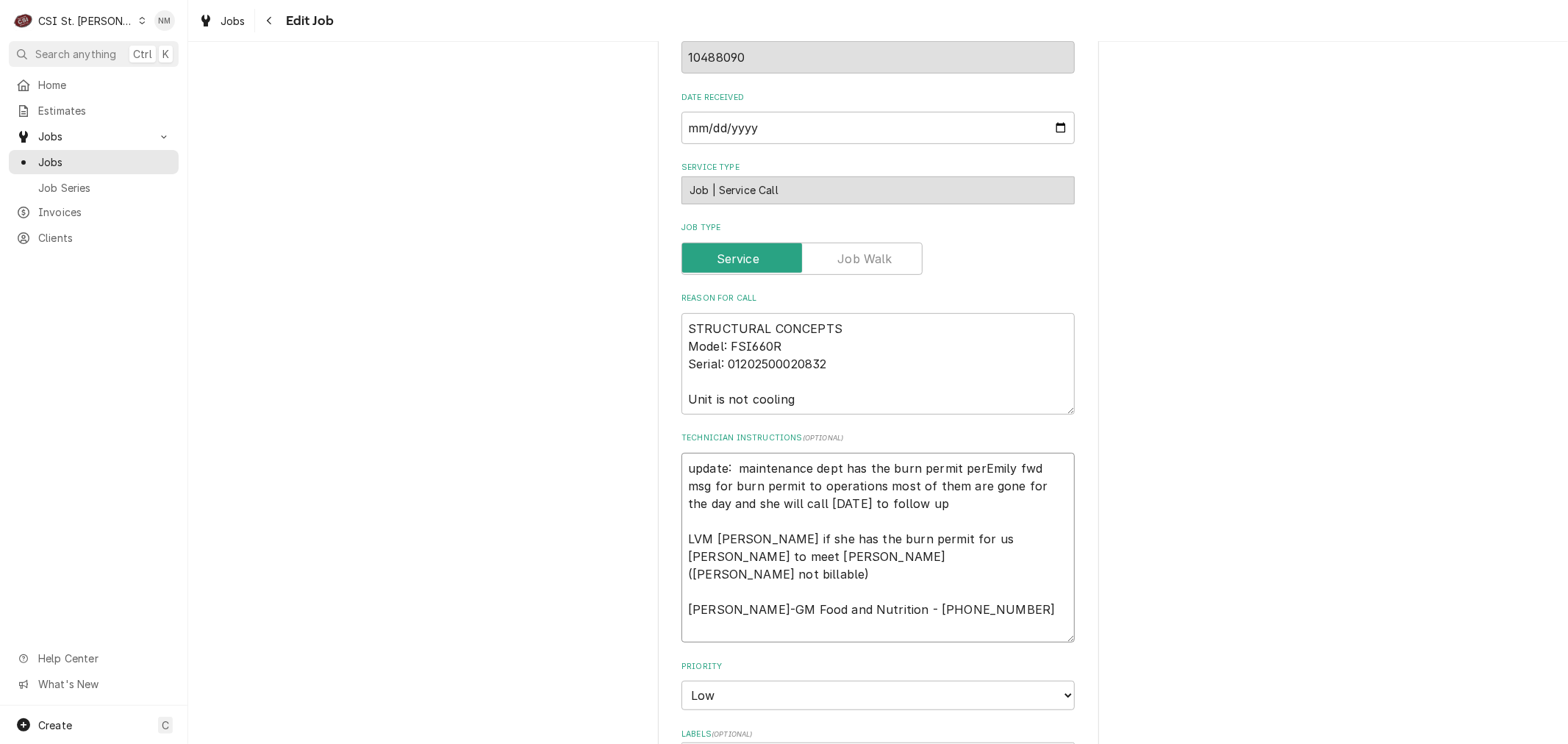
type textarea "update: maintenance dept has the burn permit per Emily fwd msg for burn permit …"
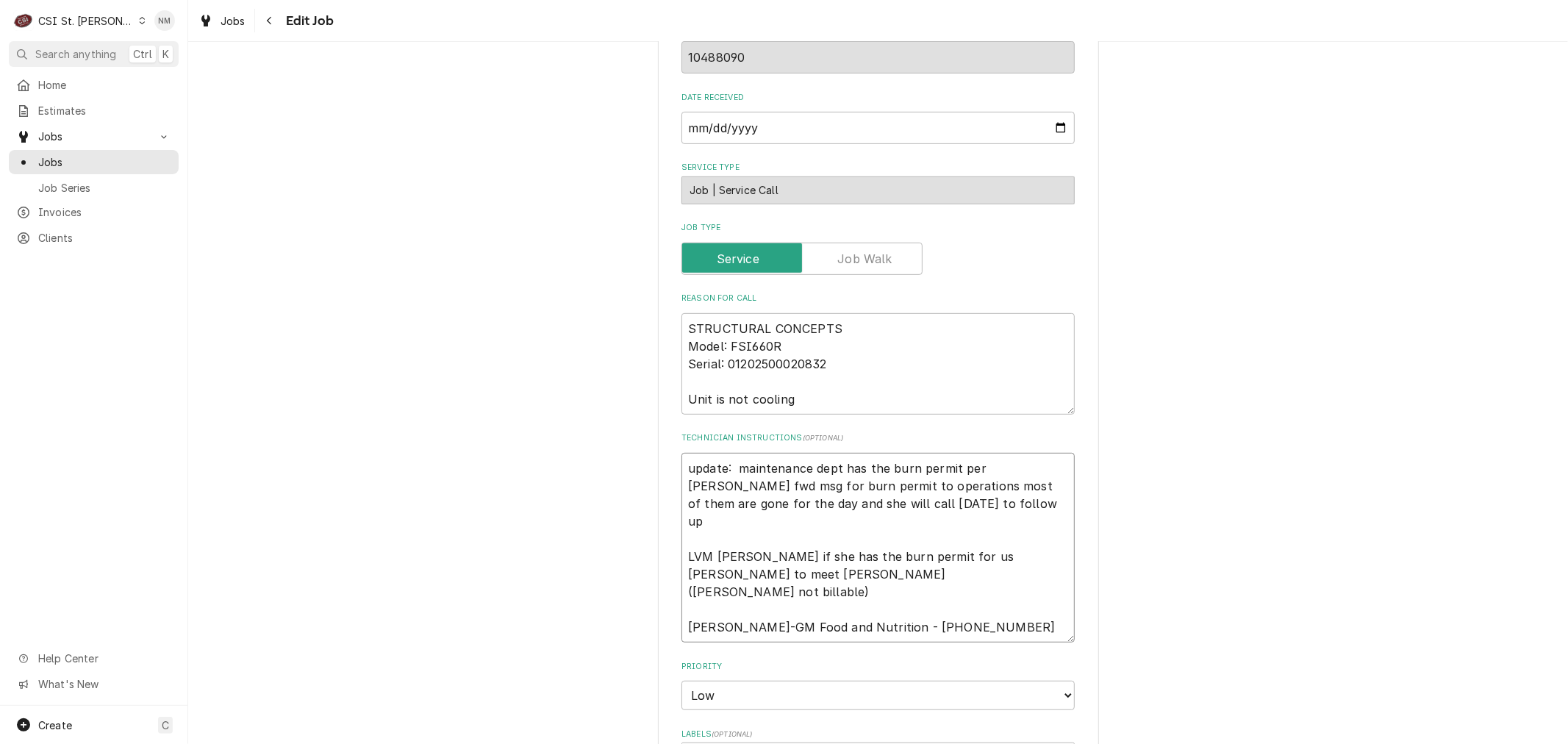
type textarea "x"
type textarea "update: maintenance dept has the burn permit per EEmily fwd msg for burn permit…"
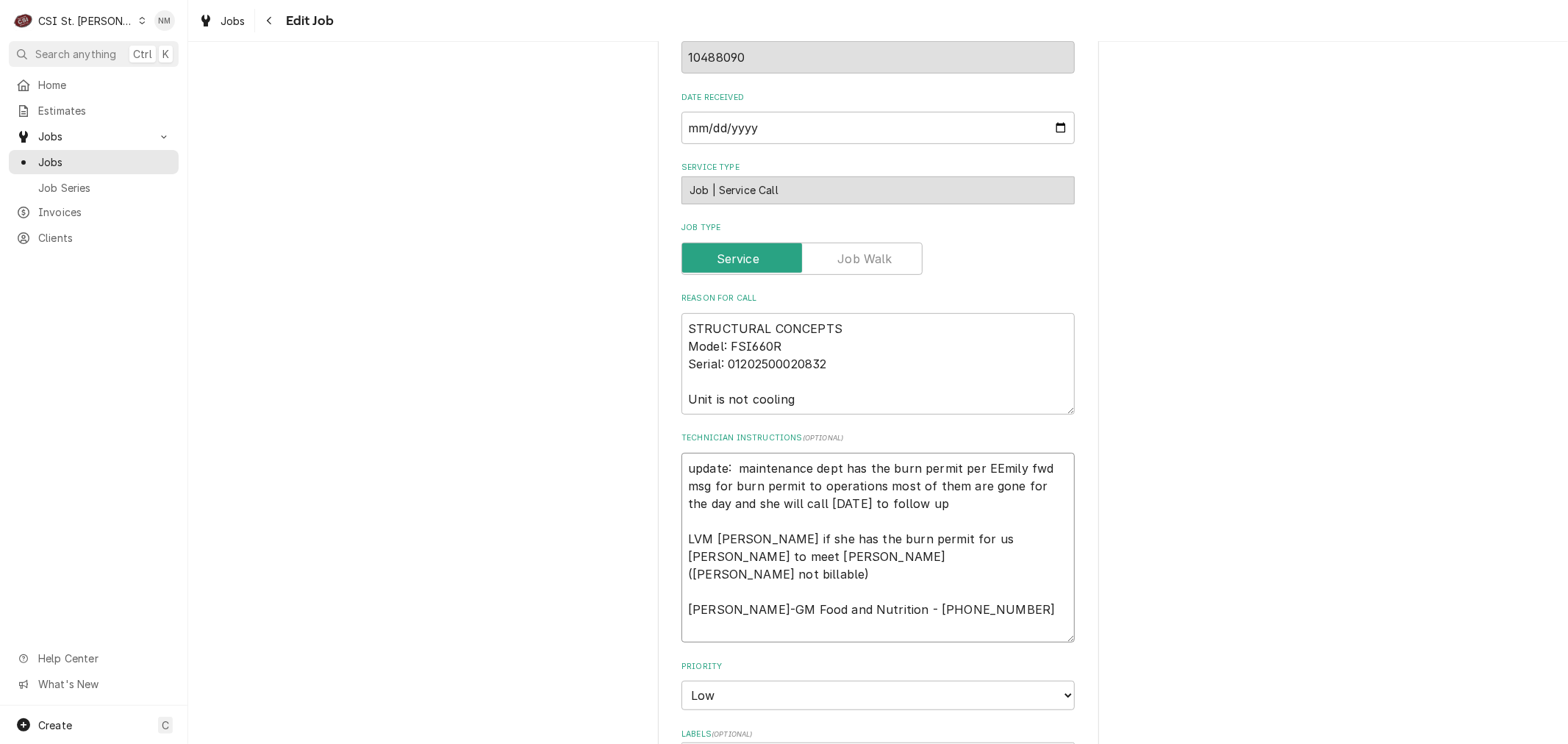
type textarea "x"
type textarea "update: maintenance dept has the burn permit per EmEmily fwd msg for burn permi…"
type textarea "x"
type textarea "update: maintenance dept has the burn permit per EmiEmily fwd msg for burn perm…"
type textarea "x"
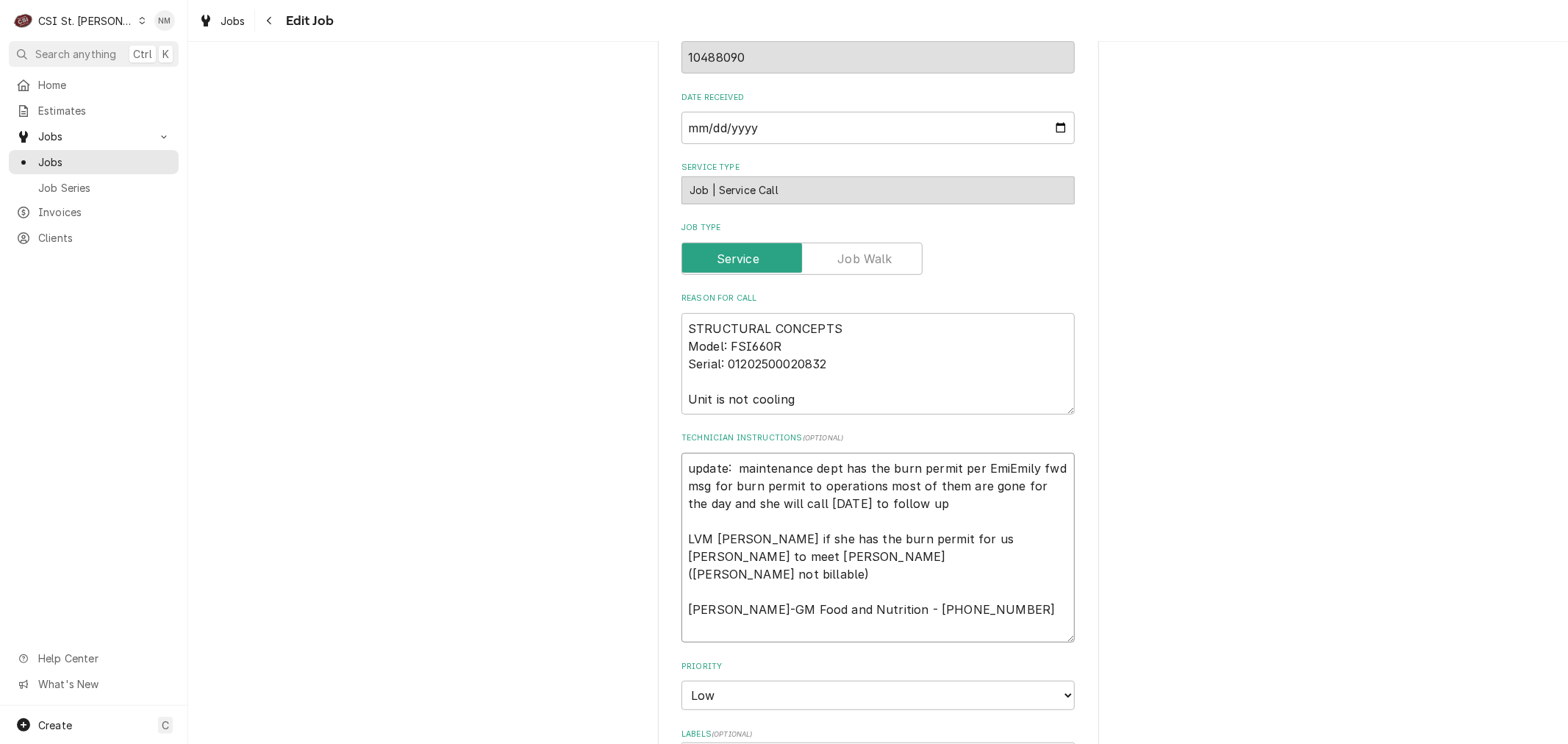
type textarea "update: maintenance dept has the burn permit per EmilEmily fwd msg for burn per…"
type textarea "x"
type textarea "update: maintenance dept has the burn permit per EmilyEmily fwd msg for burn pe…"
type textarea "x"
type textarea "update: maintenance dept has the burn permit per Emily Emily fwd msg for burn p…"
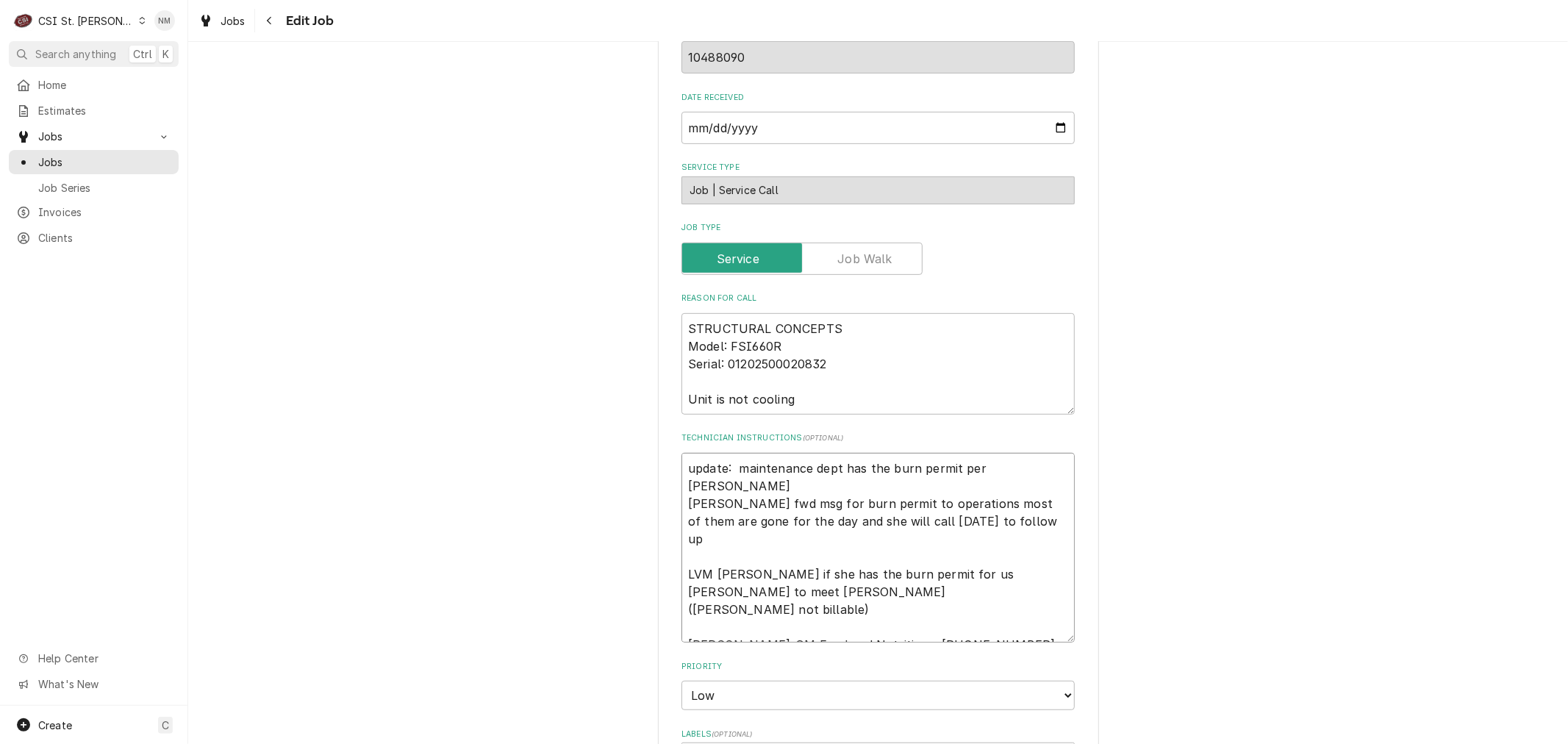
click at [682, 489] on textarea "update: maintenance dept has the burn permit per Emily Emily fwd msg for burn p…" at bounding box center [877, 548] width 393 height 190
type textarea "x"
type textarea "update: maintenance dept has the burn permit per Emily Emily fwd msg for burn p…"
click at [1016, 466] on textarea "update: maintenance dept has the burn permit per Emily Emily fwd msg for burn p…" at bounding box center [877, 539] width 393 height 172
type textarea "x"
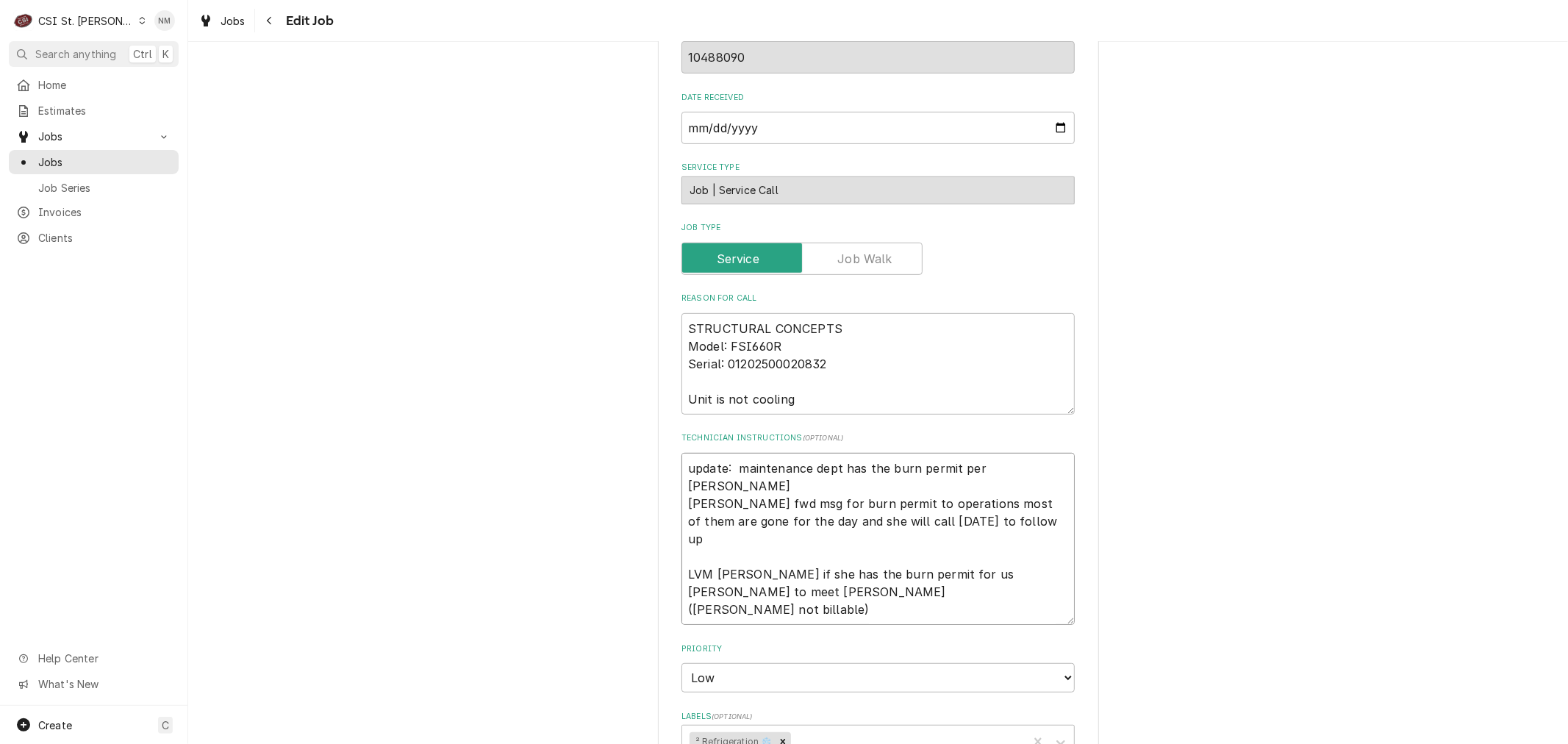
type textarea "update: maintenance dept has the burn permit per Emily Emily fwd msg for burn p…"
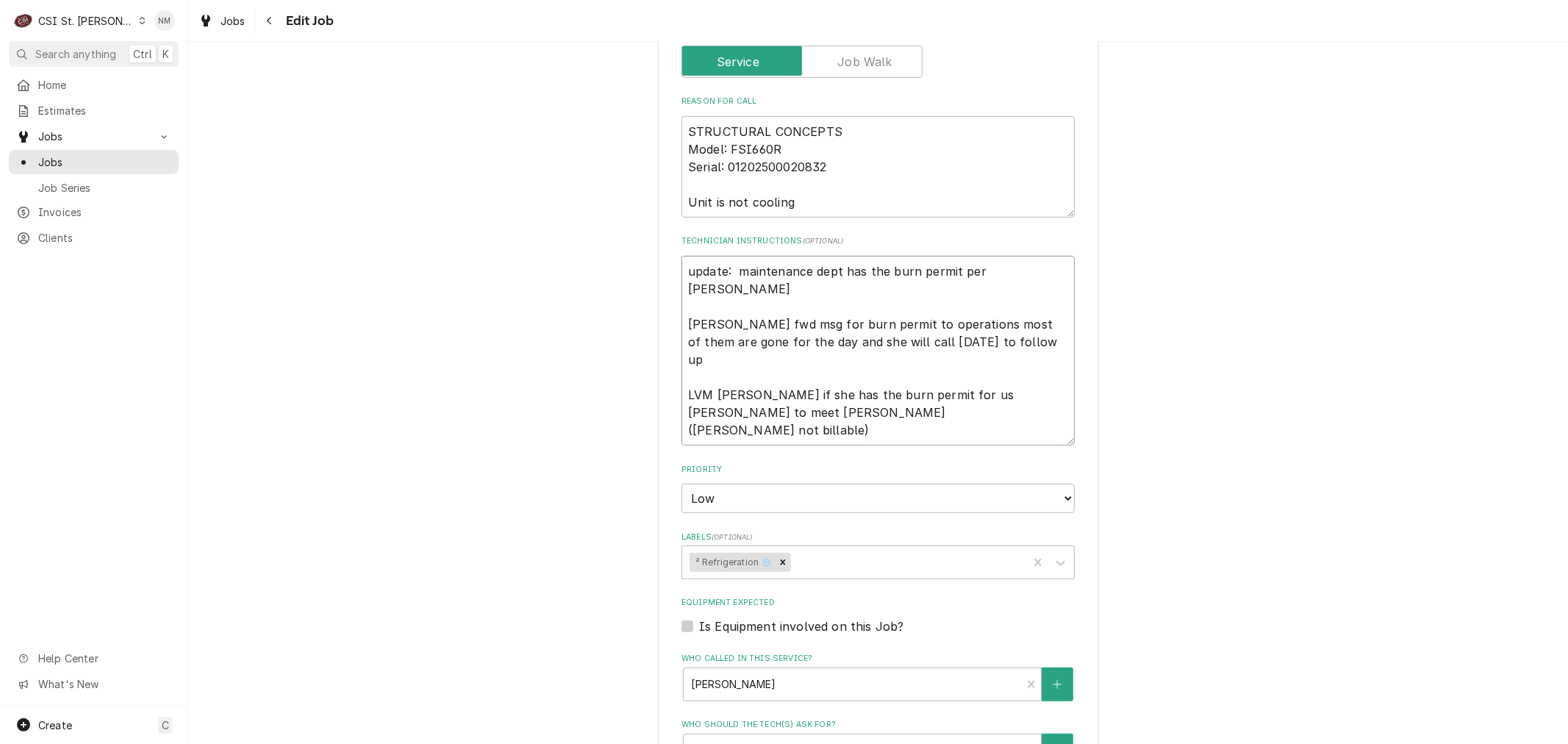
scroll to position [686, 0]
click at [685, 272] on textarea "update: maintenance dept has the burn permit per Emily Emily fwd msg for burn p…" at bounding box center [877, 351] width 393 height 190
type textarea "x"
type textarea "update: maintenance dept has the burn permit per Emily Emily fwd msg for burn p…"
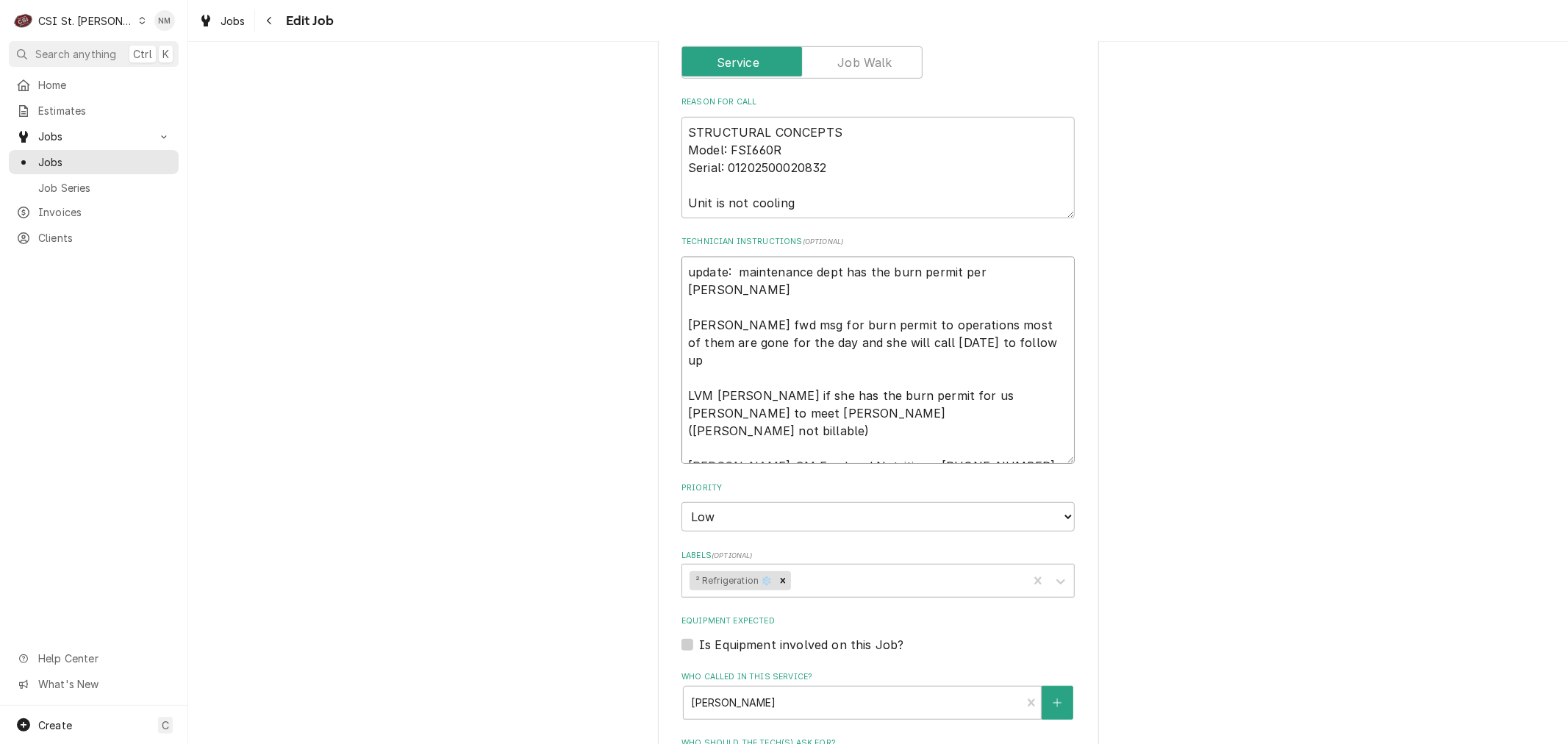
type textarea "x"
type textarea "S update: maintenance dept has the burn permit per Emily Emily fwd msg for burn…"
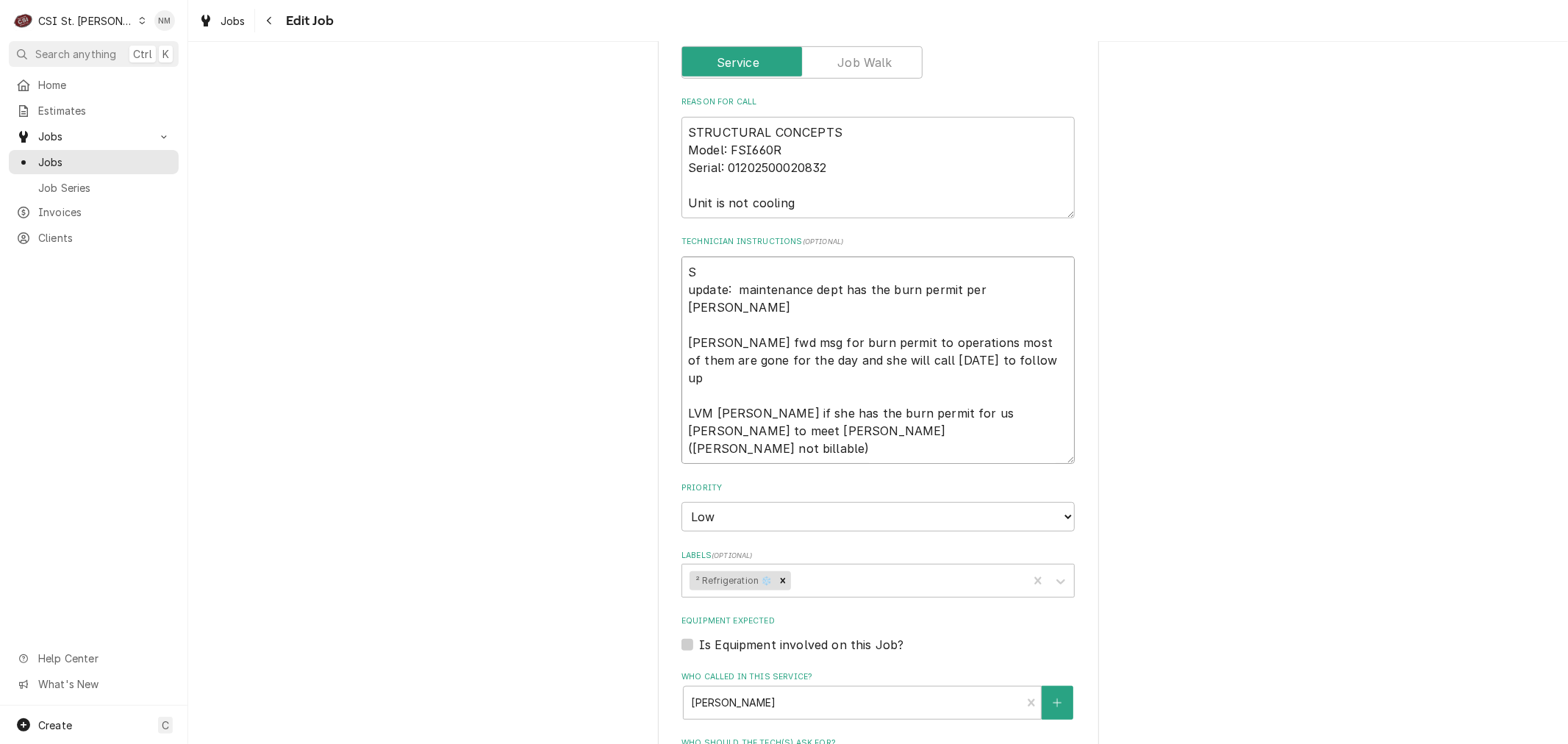
type textarea "x"
type textarea "Sc update: maintenance dept has the burn permit per Emily Emily fwd msg for bur…"
type textarea "x"
type textarea "Sch update: maintenance dept has the burn permit per Emily Emily fwd msg for bu…"
type textarea "x"
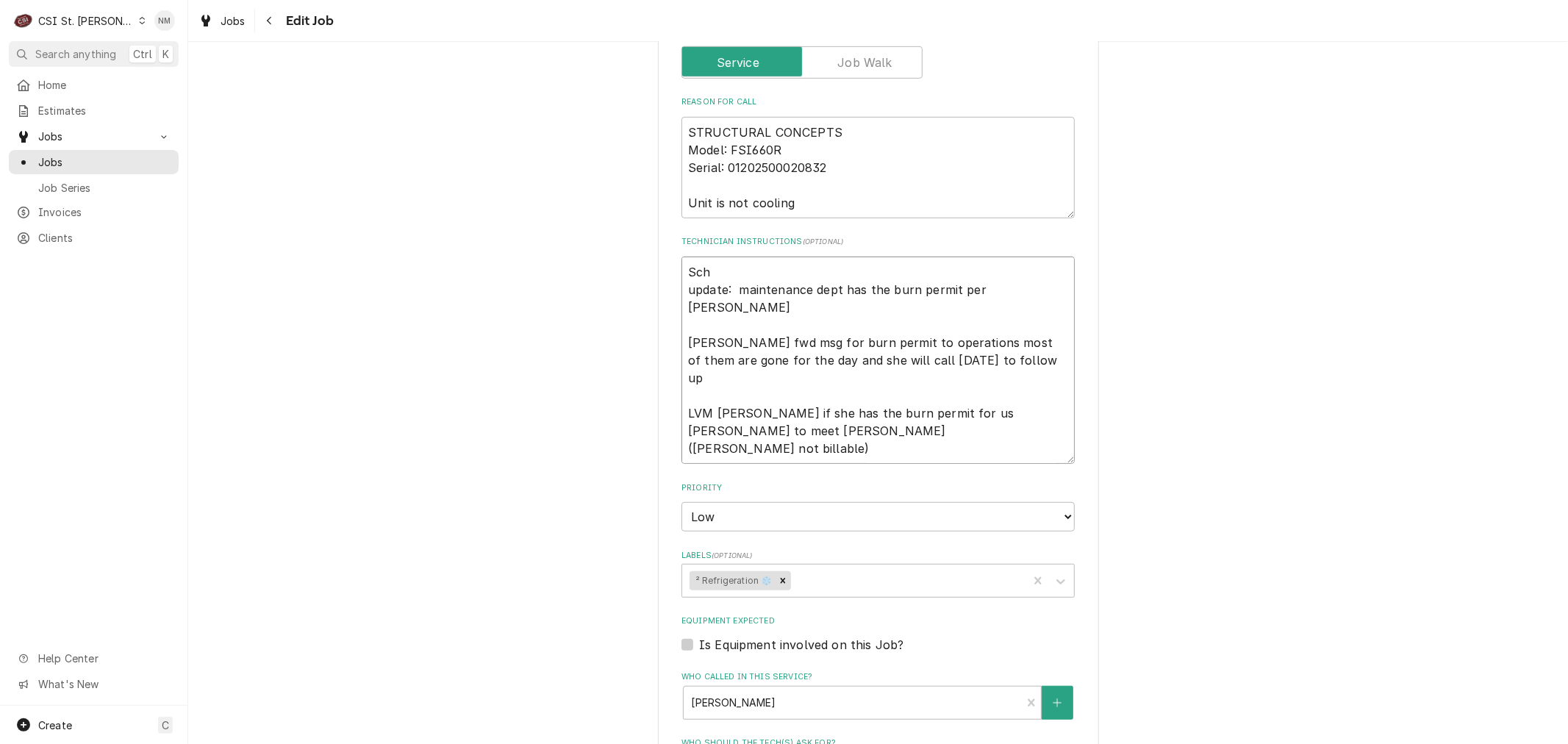
type textarea "Sche update: maintenance dept has the burn permit per Emily Emily fwd msg for b…"
type textarea "x"
type textarea "Sched update: maintenance dept has the burn permit per Emily Emily fwd msg for …"
type textarea "x"
type textarea "Schedu update: maintenance dept has the burn permit per Emily Emily fwd msg for…"
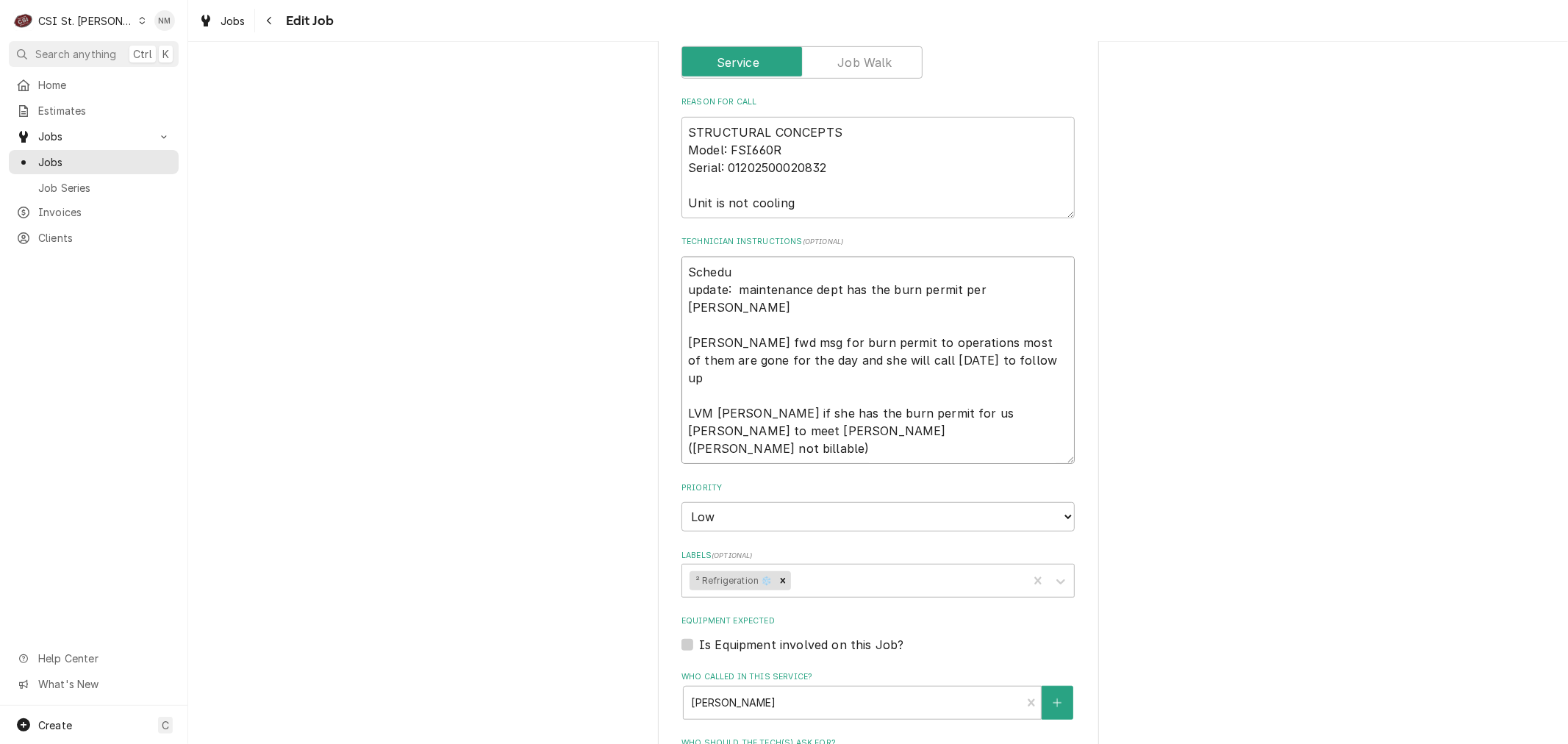
type textarea "x"
type textarea "Schedul update: maintenance dept has the burn permit per Emily Emily fwd msg fo…"
type textarea "x"
type textarea "Schedule update: maintenance dept has the burn permit per Emily Emily fwd msg f…"
type textarea "x"
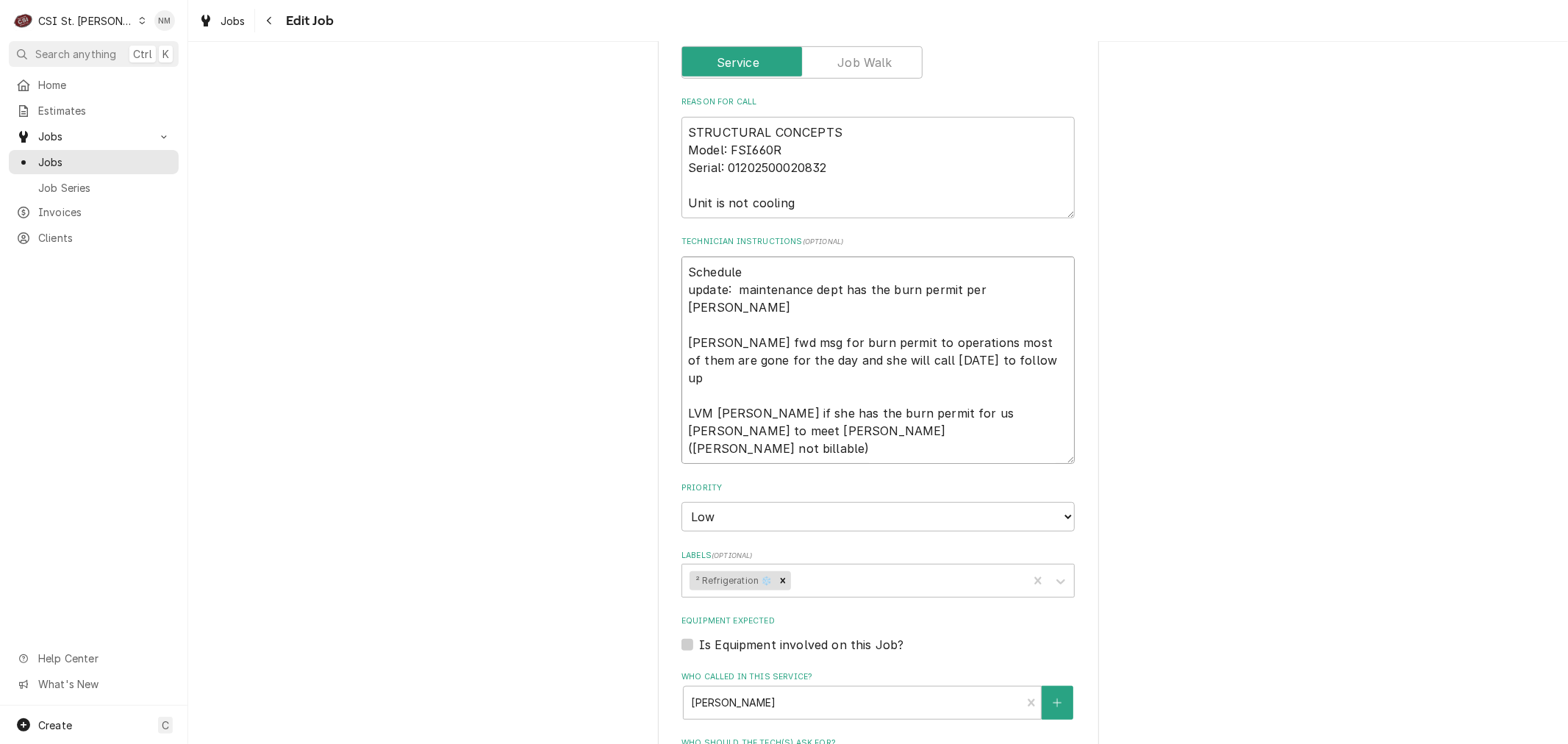
type textarea "Scheduled update: maintenance dept has the burn permit per Emily Emily fwd msg …"
type textarea "x"
type textarea "Scheduled update: maintenance dept has the burn permit per Emily Emily fwd msg …"
type textarea "x"
type textarea "Scheduled w update: maintenance dept has the burn permit per Emily Emily fwd ms…"
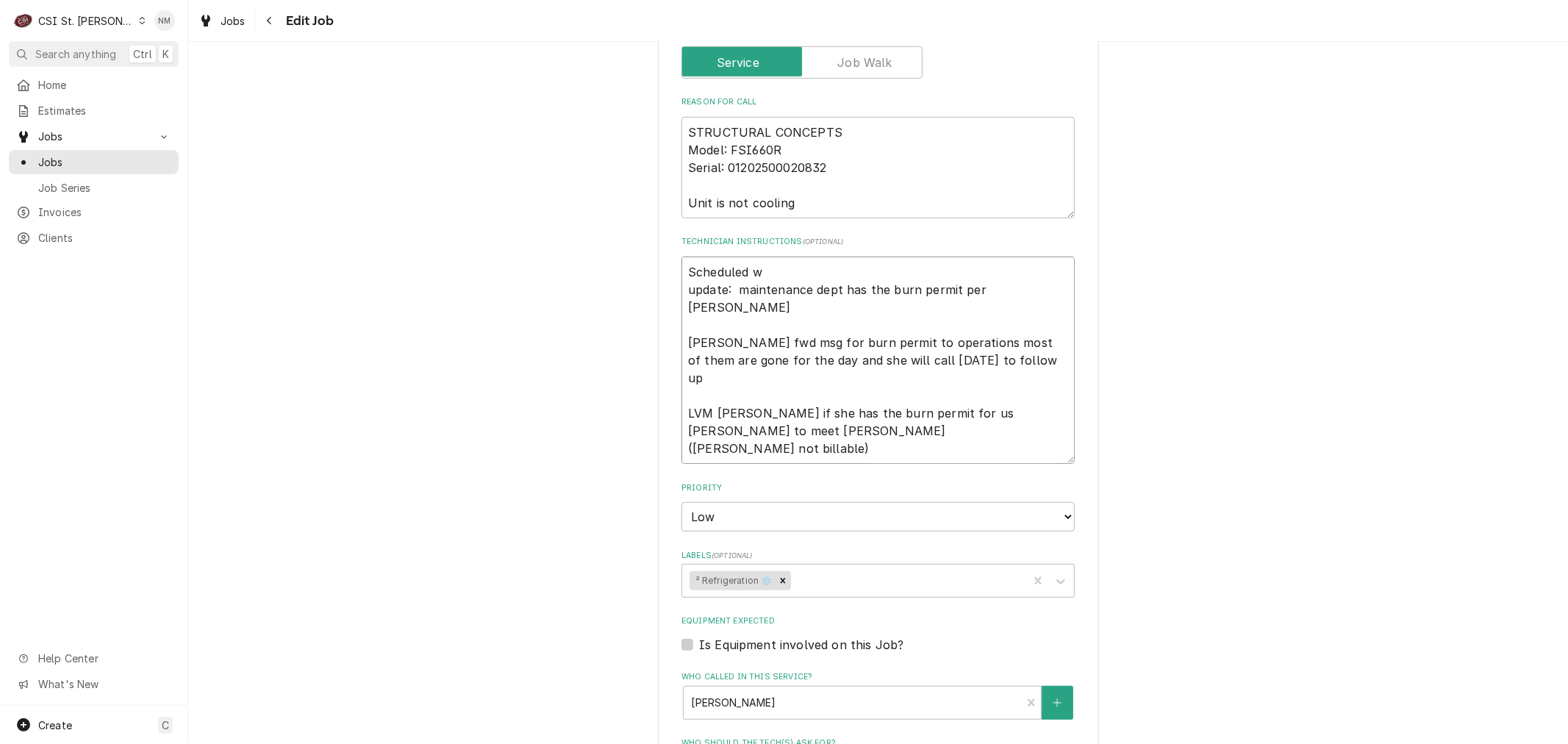
type textarea "x"
type textarea "Scheduled wi update: maintenance dept has the burn permit per Emily Emily fwd m…"
type textarea "x"
type textarea "Scheduled wit update: maintenance dept has the burn permit per Emily Emily fwd …"
type textarea "x"
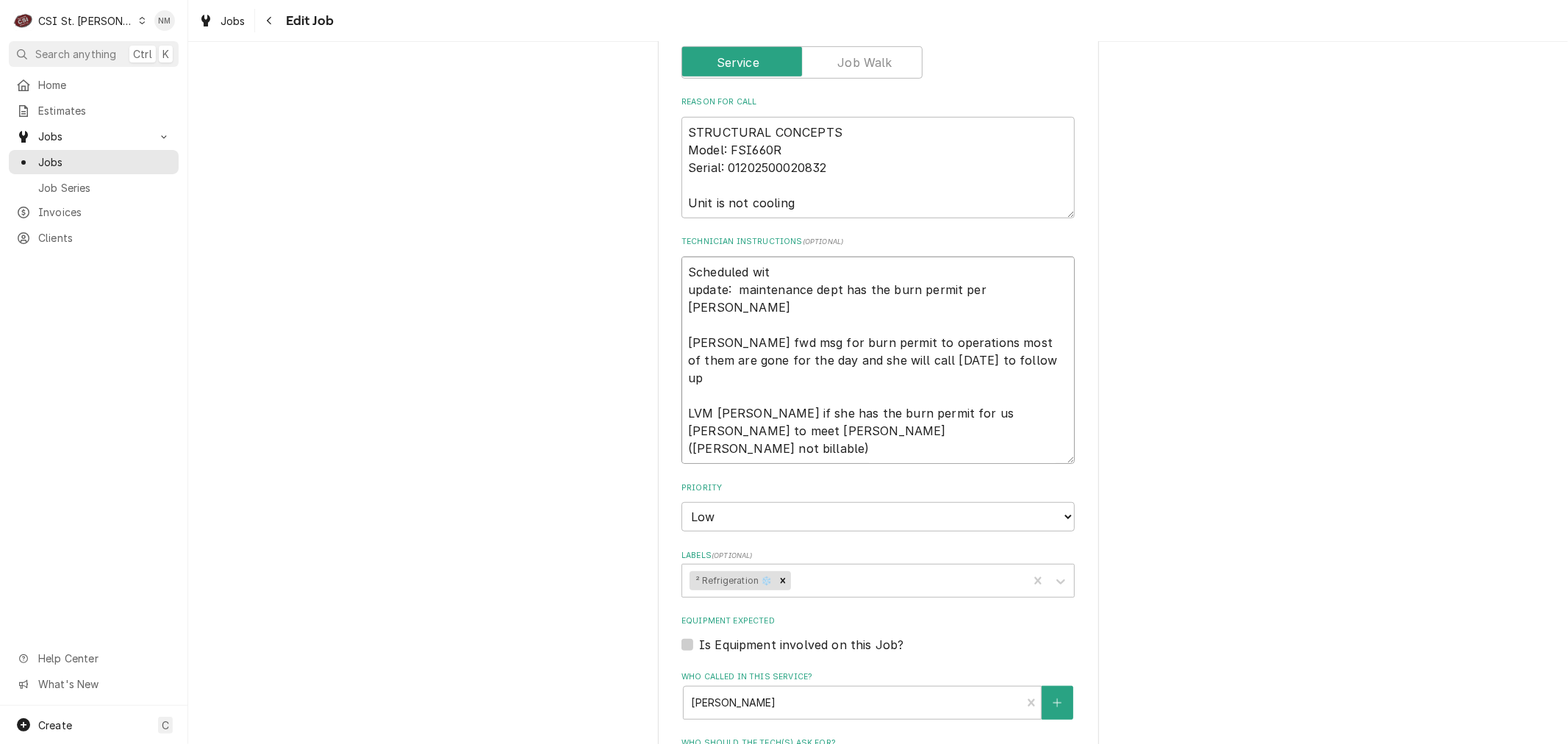
type textarea "Scheduled wi update: maintenance dept has the burn permit per Emily Emily fwd m…"
type textarea "x"
type textarea "Scheduled wit update: maintenance dept has the burn permit per Emily Emily fwd …"
type textarea "x"
type textarea "Scheduled with update: maintenance dept has the burn permit per Emily Emily fwd…"
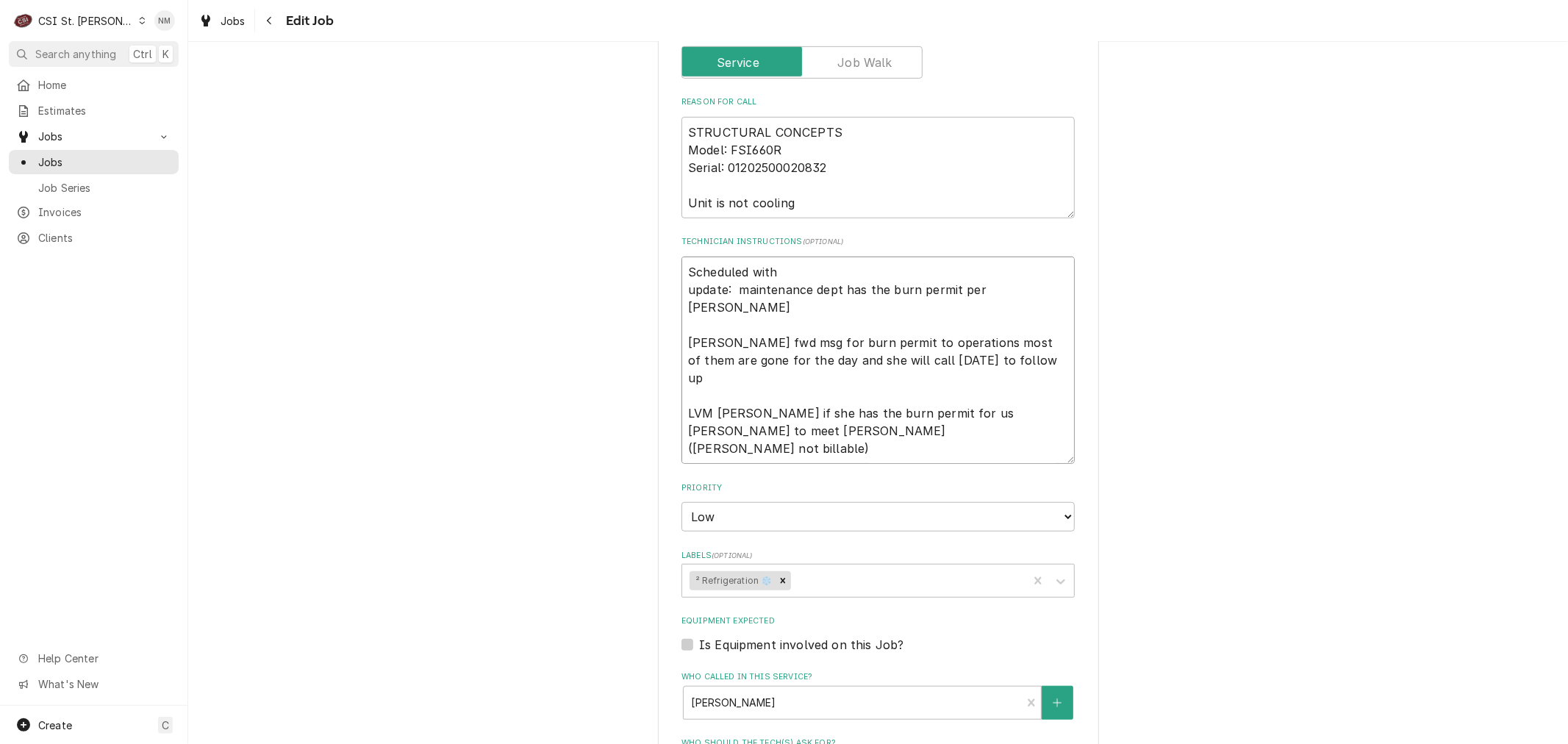
type textarea "x"
type textarea "Scheduled with update: maintenance dept has the burn permit per Emily Emily fwd…"
type textarea "x"
type textarea "Scheduled with E update: maintenance dept has the burn permit per Emily Emily f…"
type textarea "x"
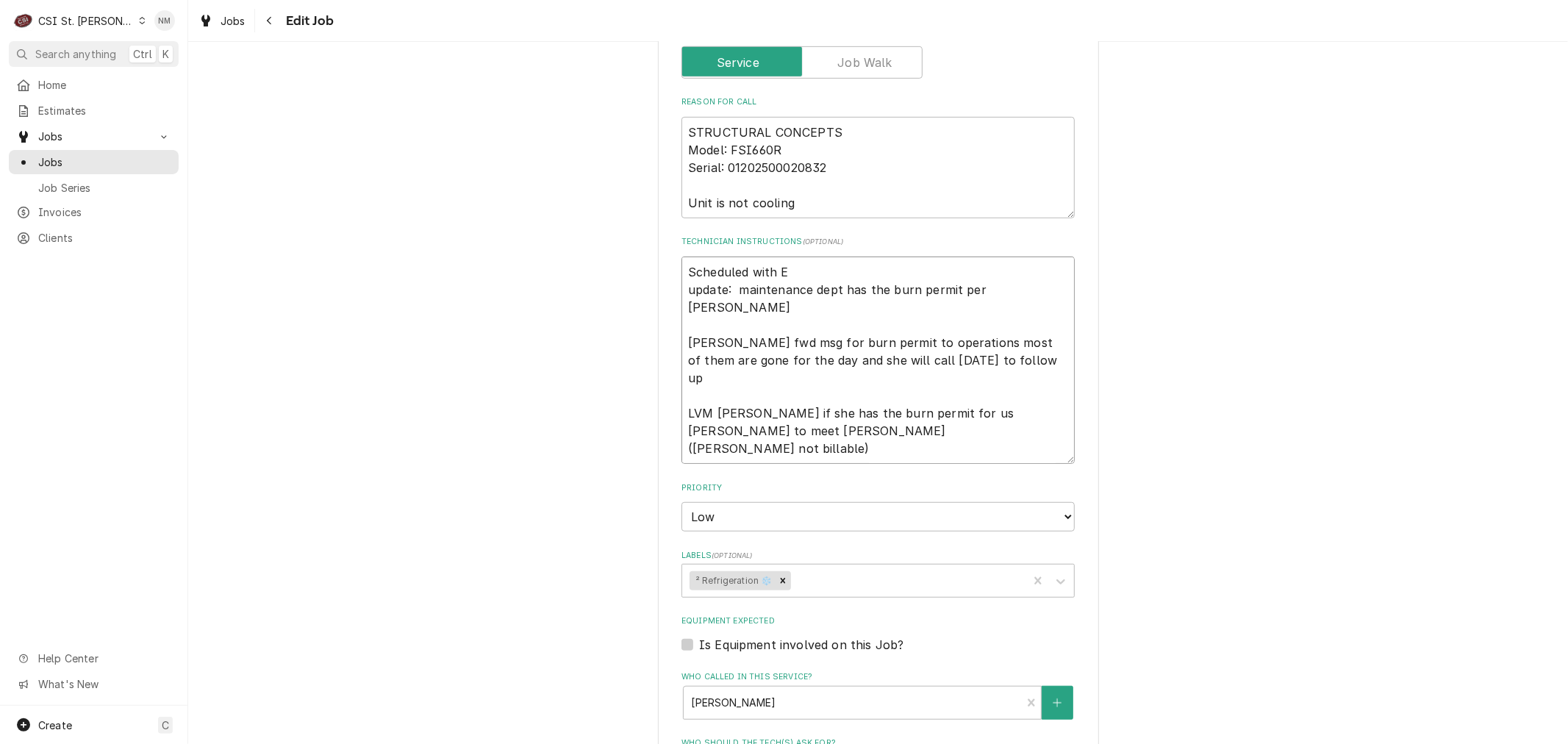
type textarea "Scheduled with Em update: maintenance dept has the burn permit per Emily Emily …"
type textarea "x"
type textarea "Scheduled with Emi update: maintenance dept has the burn permit per Emily Emily…"
type textarea "x"
type textarea "Scheduled with Emil update: maintenance dept has the burn permit per Emily Emil…"
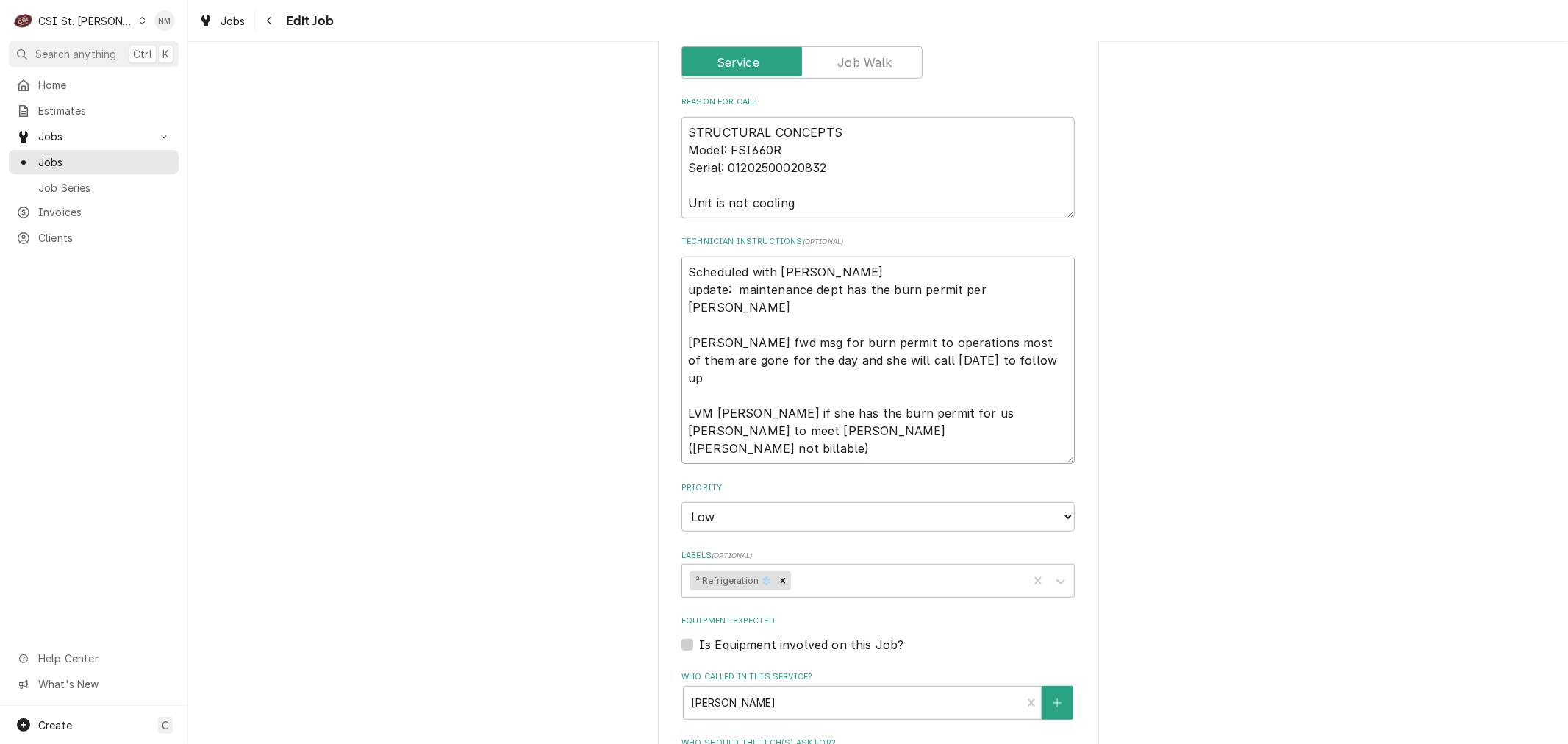
type textarea "x"
type textarea "Scheduled with Emily update: maintenance dept has the burn permit per Emily Emi…"
type textarea "x"
type textarea "Scheduled with Emily update: maintenance dept has the burn permit per Emily Emi…"
type textarea "x"
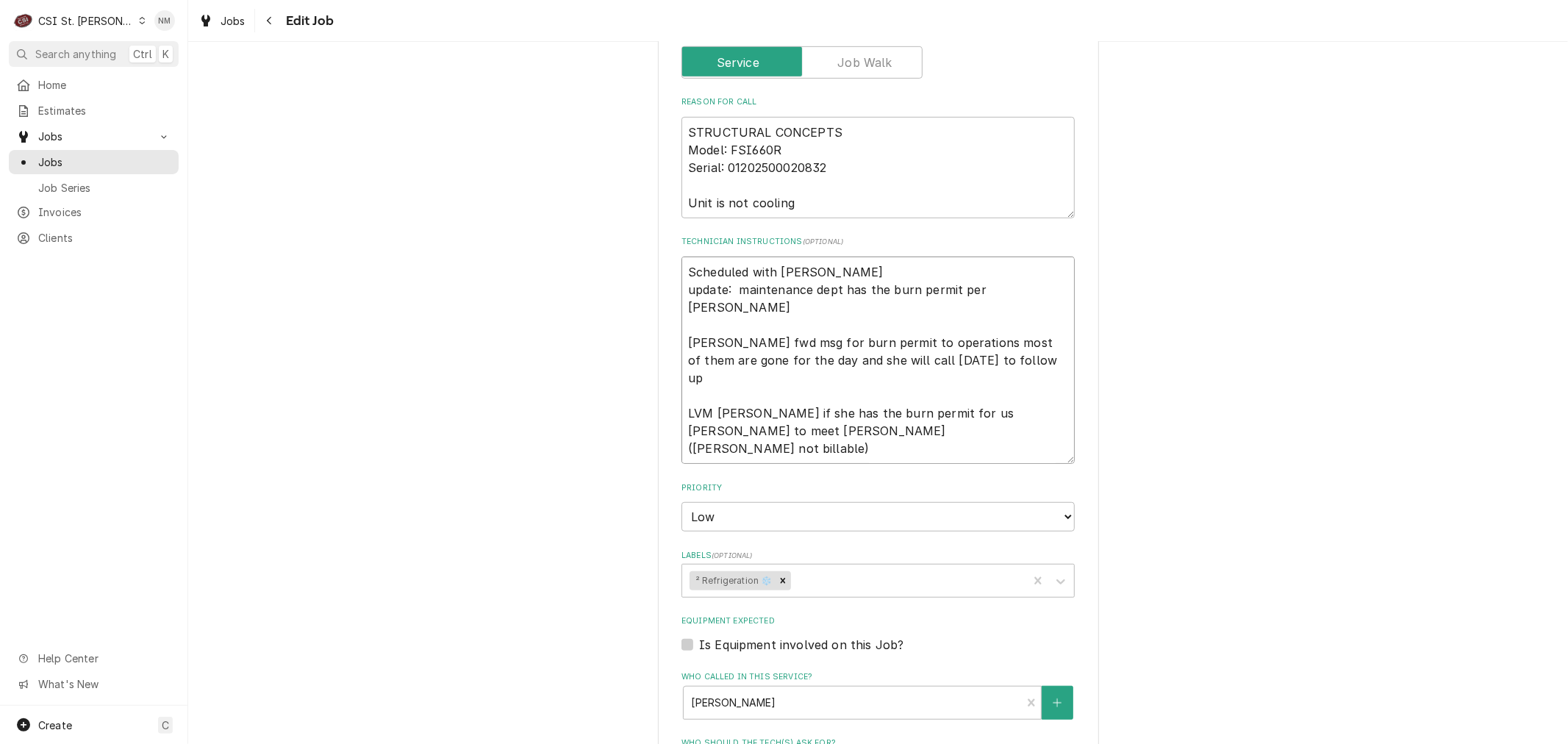
type textarea "Scheduled with Emily T update: maintenance dept has the burn permit per Emily E…"
type textarea "x"
type textarea "Scheduled with Emily Th update: maintenance dept has the burn permit per Emily …"
type textarea "x"
type textarea "Scheduled with Emily Thu update: maintenance dept has the burn permit per Emily…"
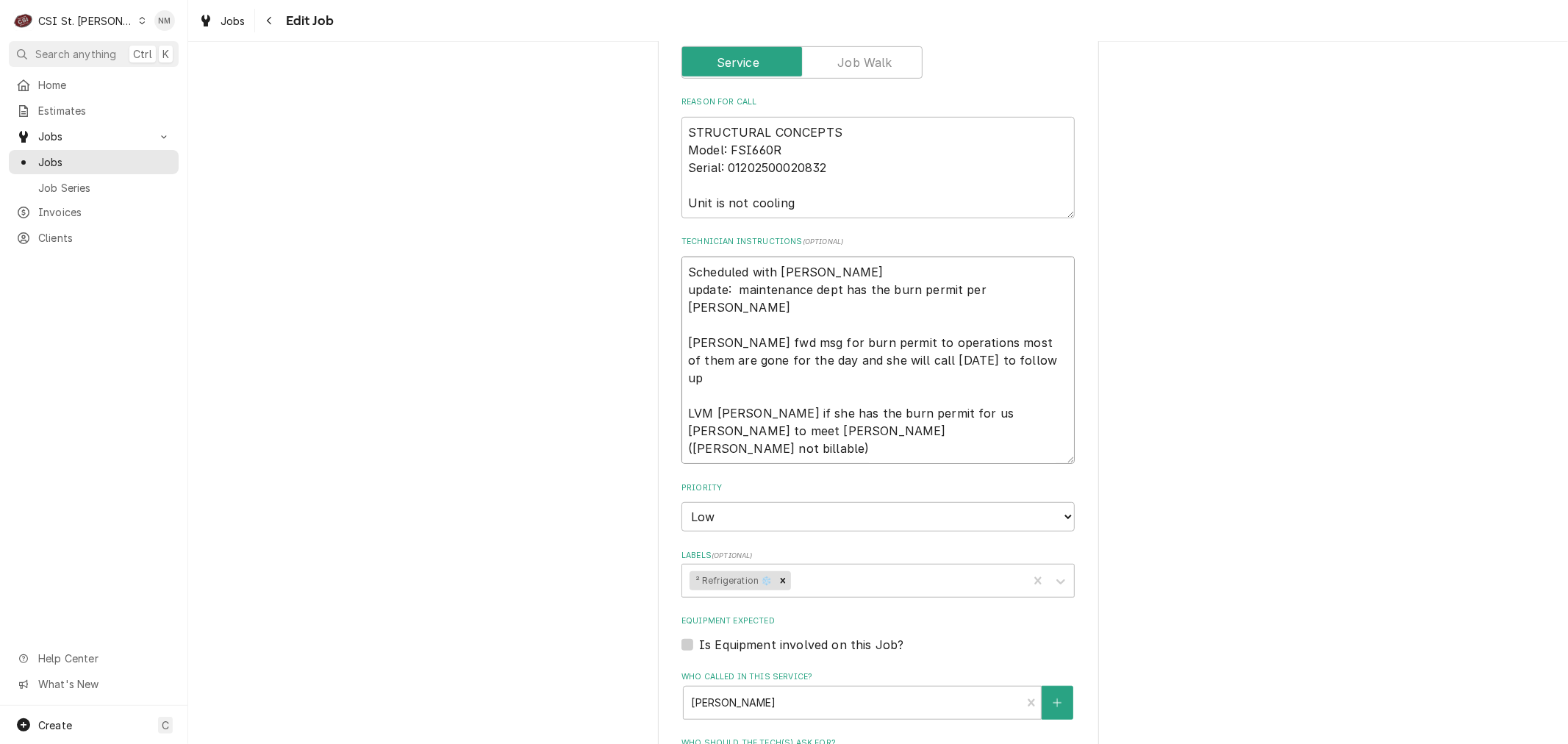
type textarea "x"
type textarea "Scheduled with Emily Thur update: maintenance dept has the burn permit per Emil…"
type textarea "x"
type textarea "Scheduled with Emily Thurs update: maintenance dept has the burn permit per Emi…"
type textarea "x"
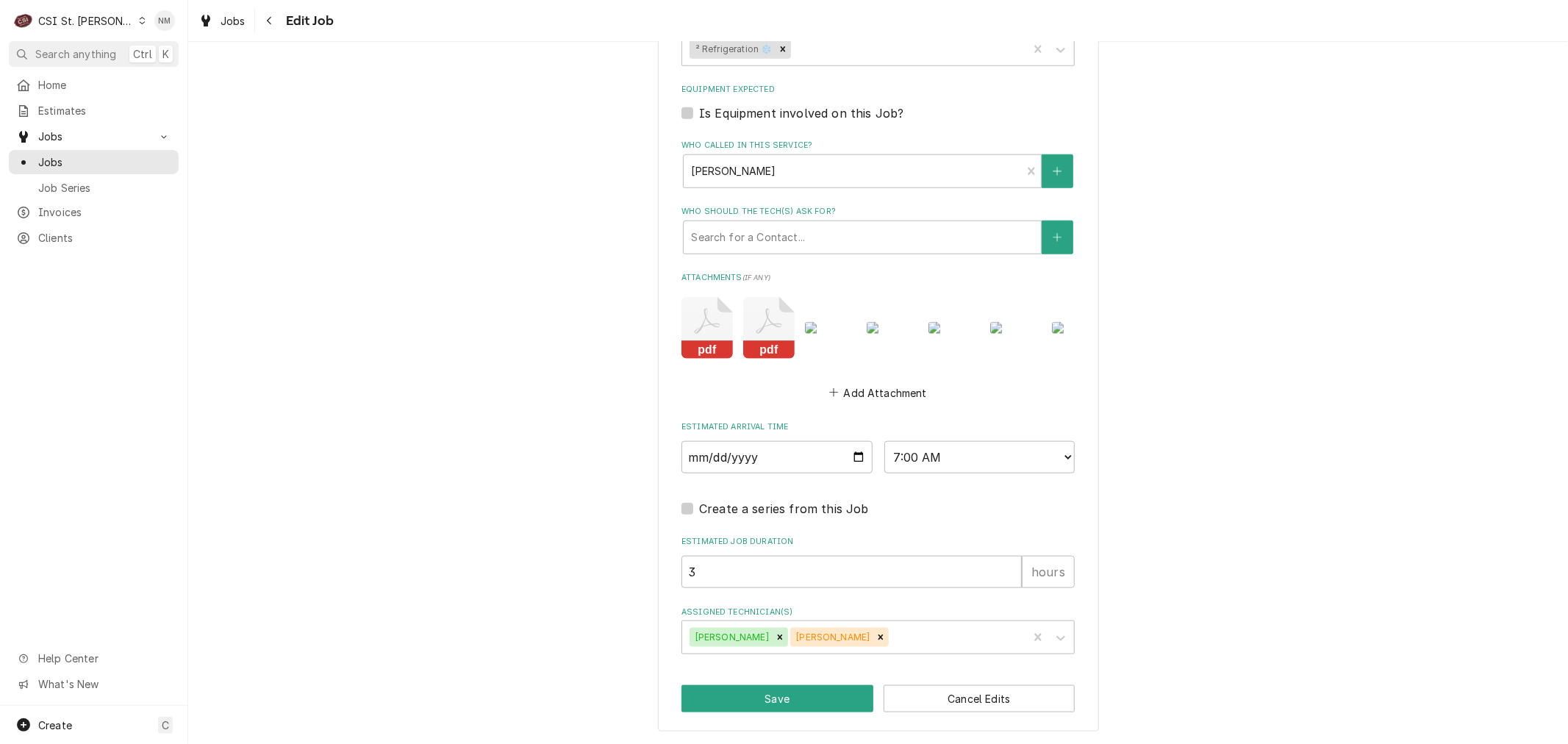
scroll to position [1276, 0]
type textarea "Scheduled with Emily Thurs update: maintenance dept has the burn permit per Emi…"
click at [814, 702] on button "Save" at bounding box center [777, 698] width 192 height 27
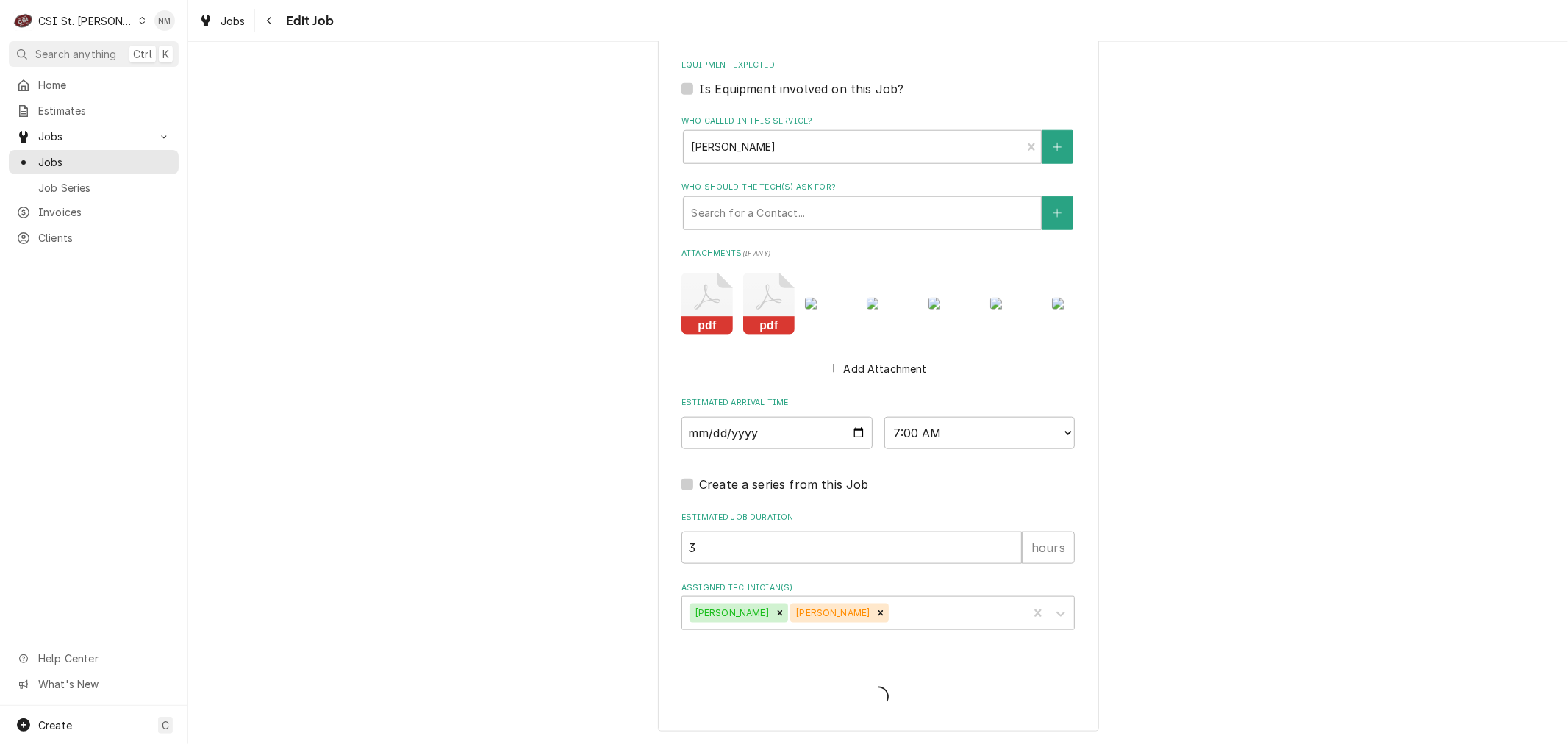
type textarea "x"
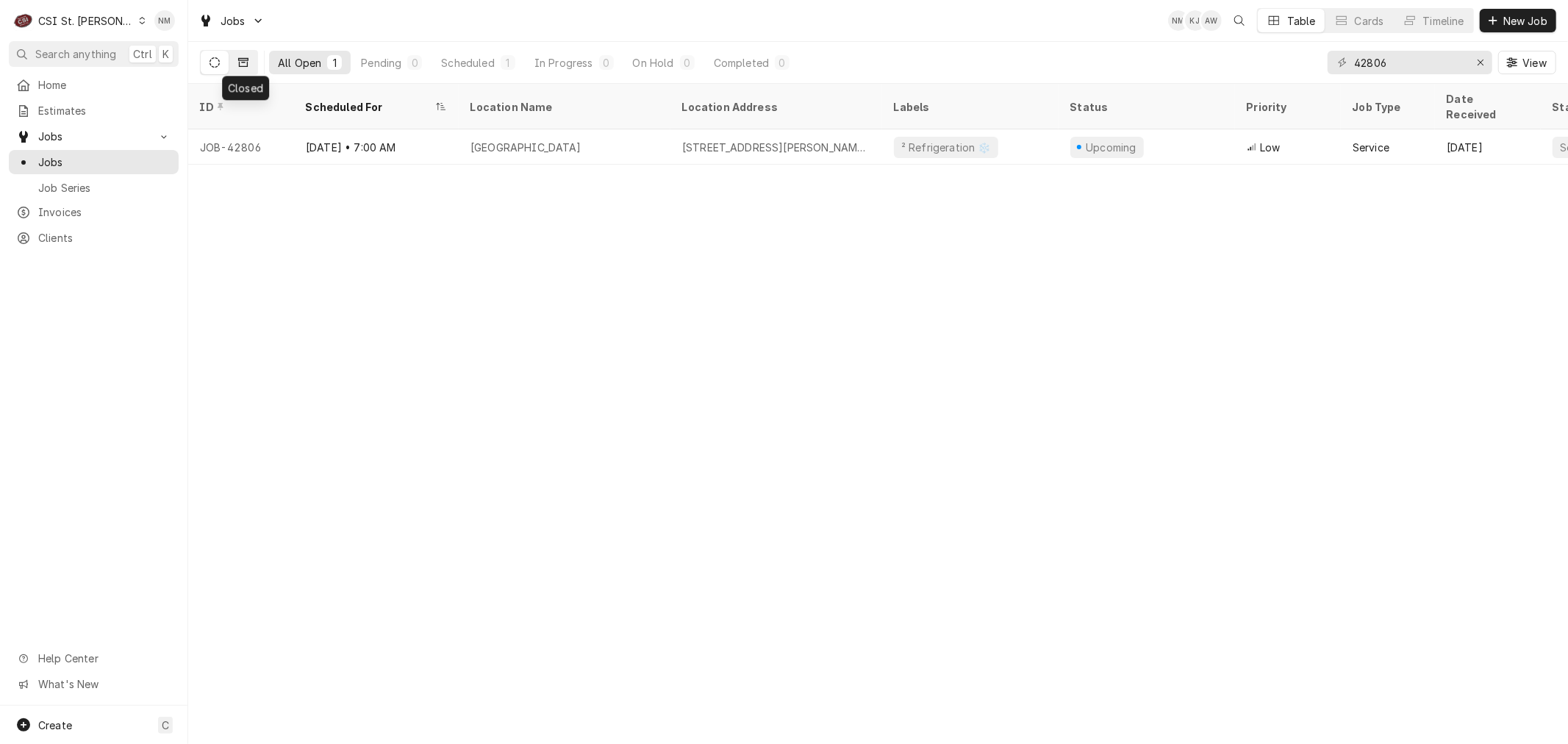
click at [246, 56] on button "Dynamic Content Wrapper" at bounding box center [243, 63] width 28 height 23
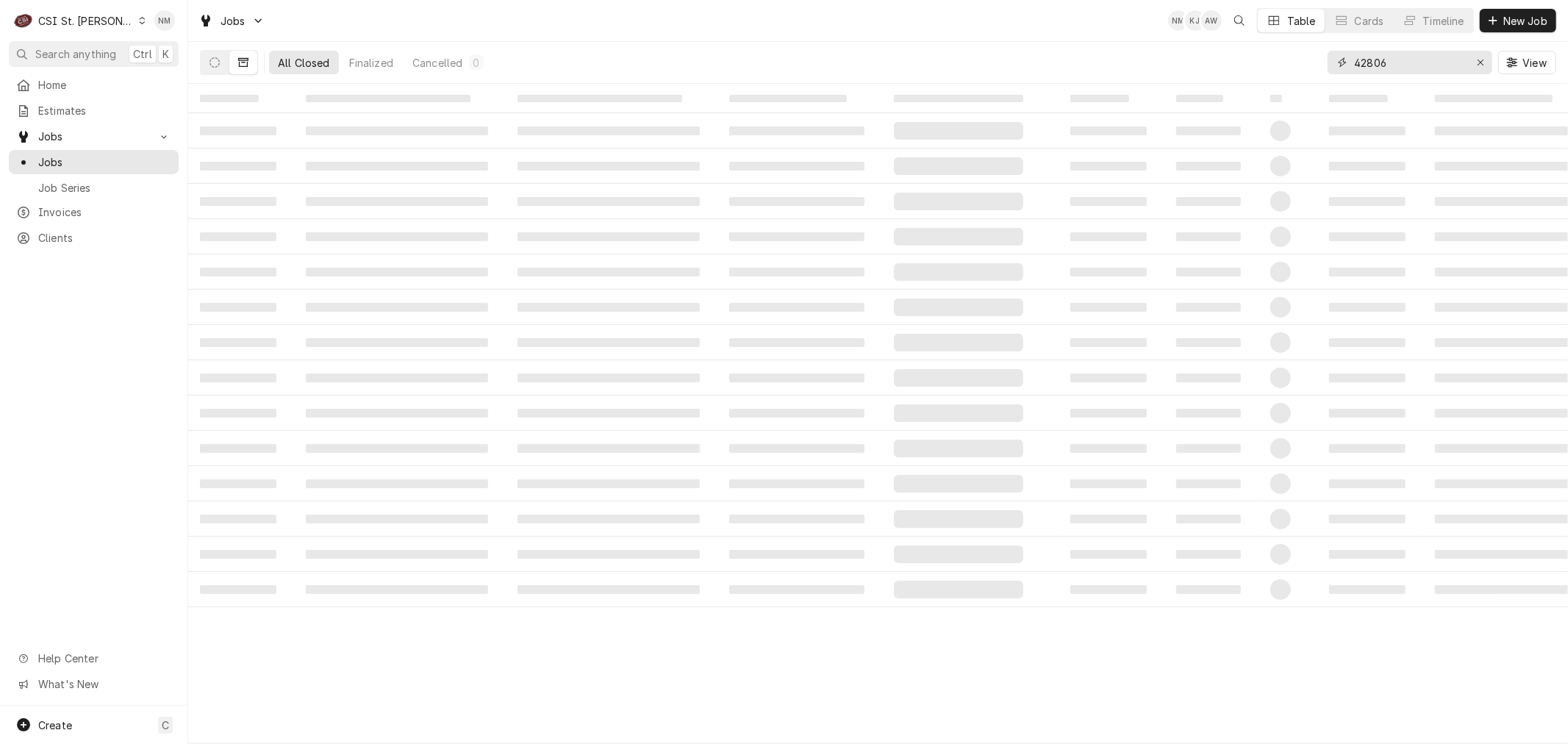
drag, startPoint x: 1394, startPoint y: 62, endPoint x: 1302, endPoint y: 62, distance: 92.0
click at [1302, 62] on div "All Closed Finalized Cancelled 0 42806 View" at bounding box center [877, 63] width 1356 height 41
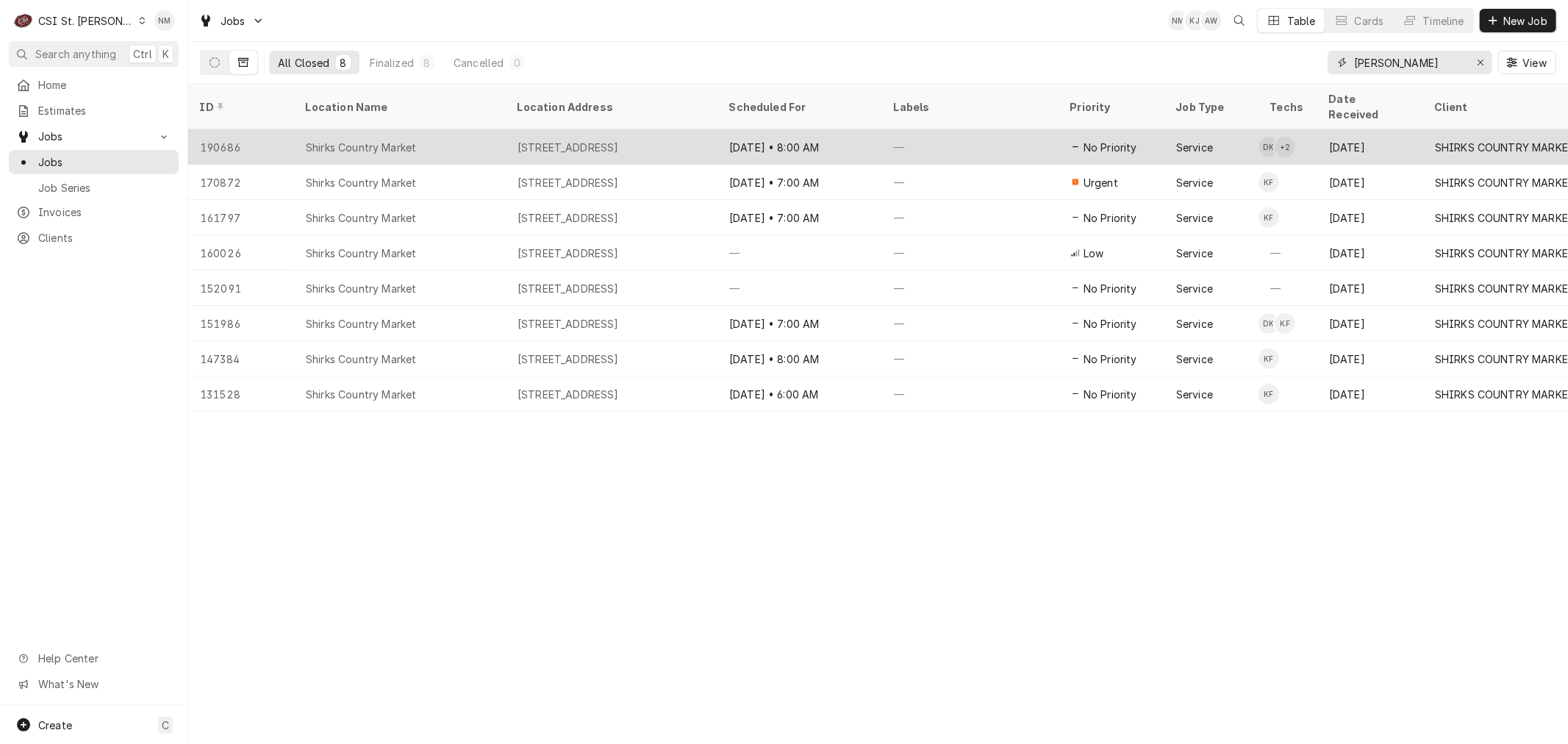
type input "[PERSON_NAME]"
click at [1000, 129] on div "—" at bounding box center [969, 146] width 177 height 35
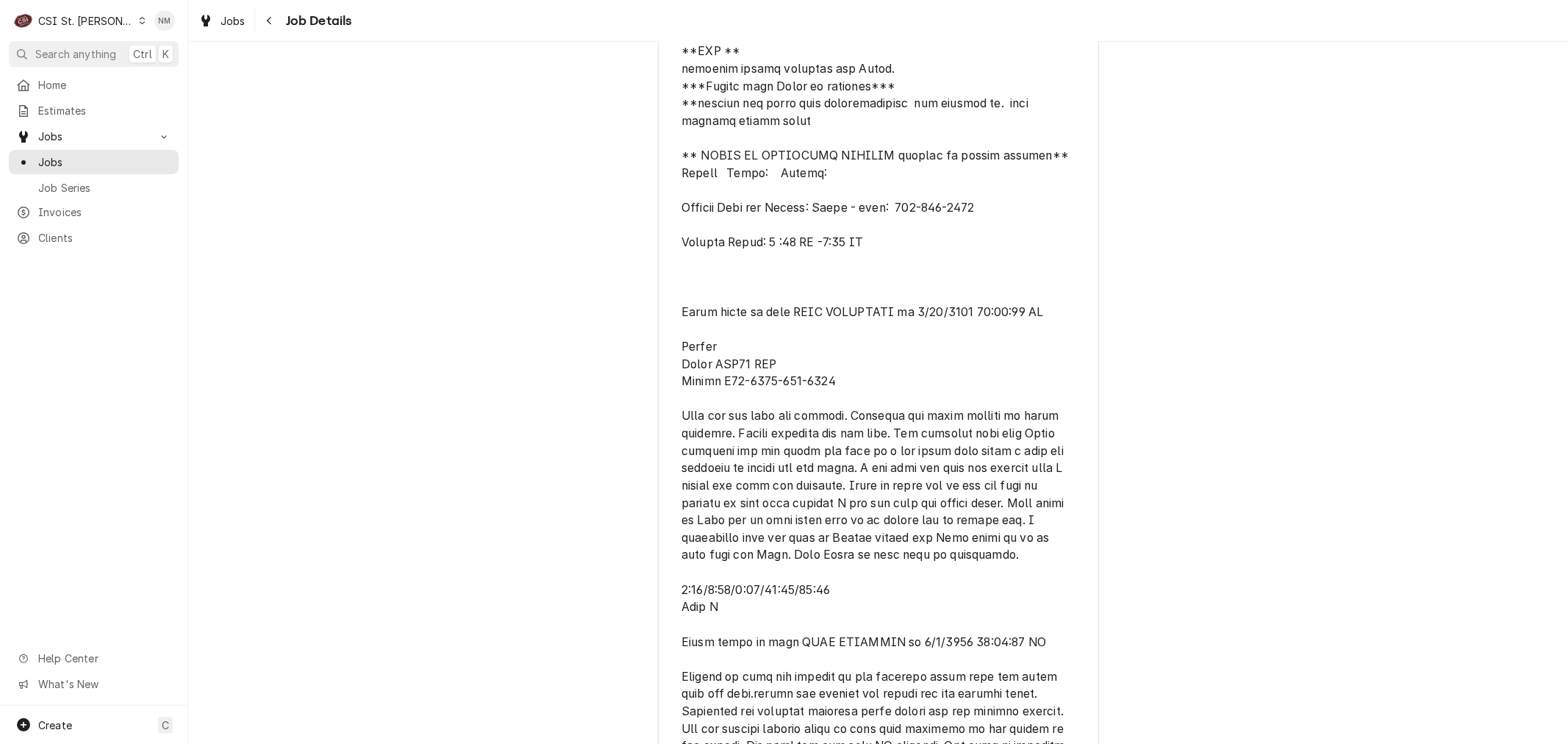
scroll to position [980, 0]
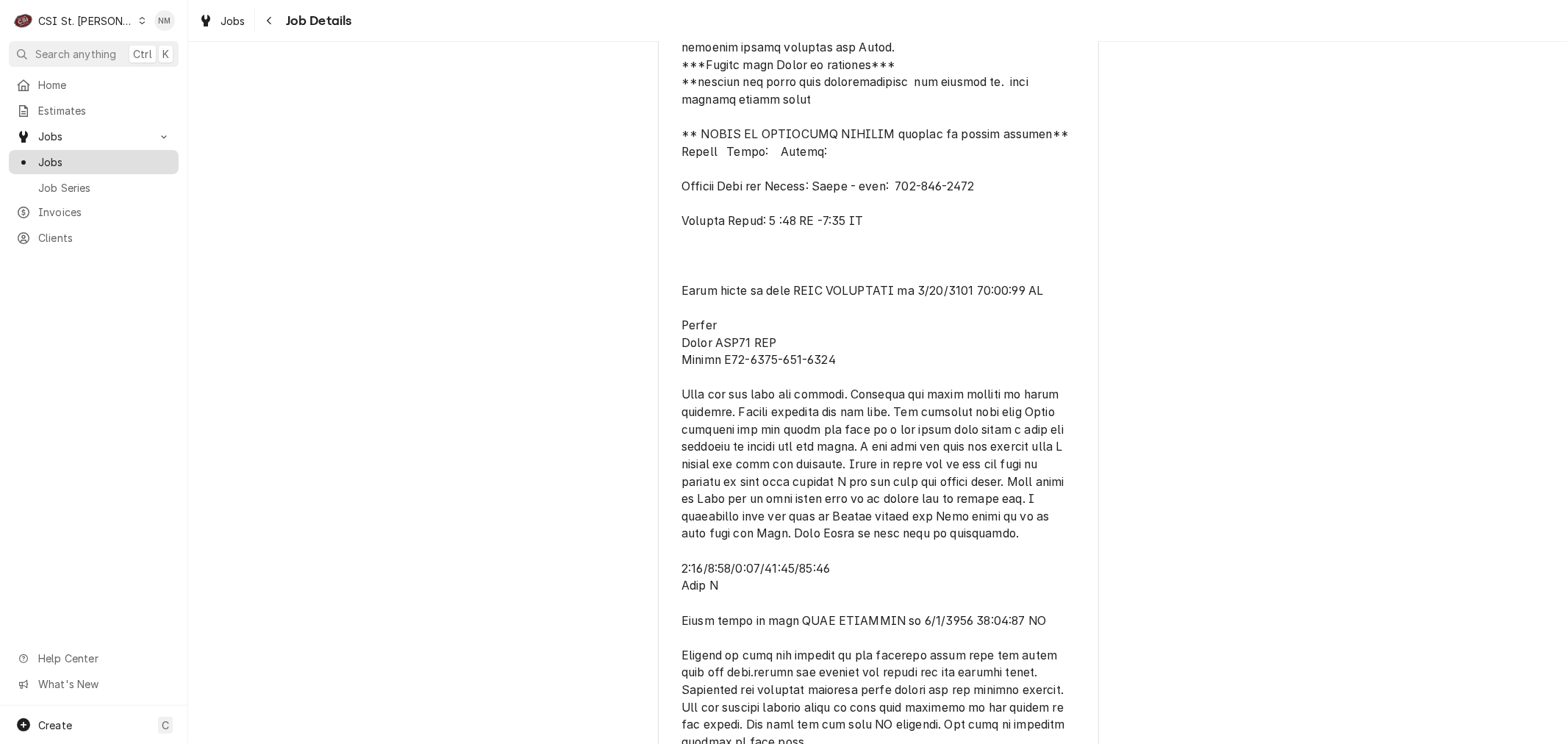
click at [60, 153] on div "Jobs" at bounding box center [93, 162] width 164 height 19
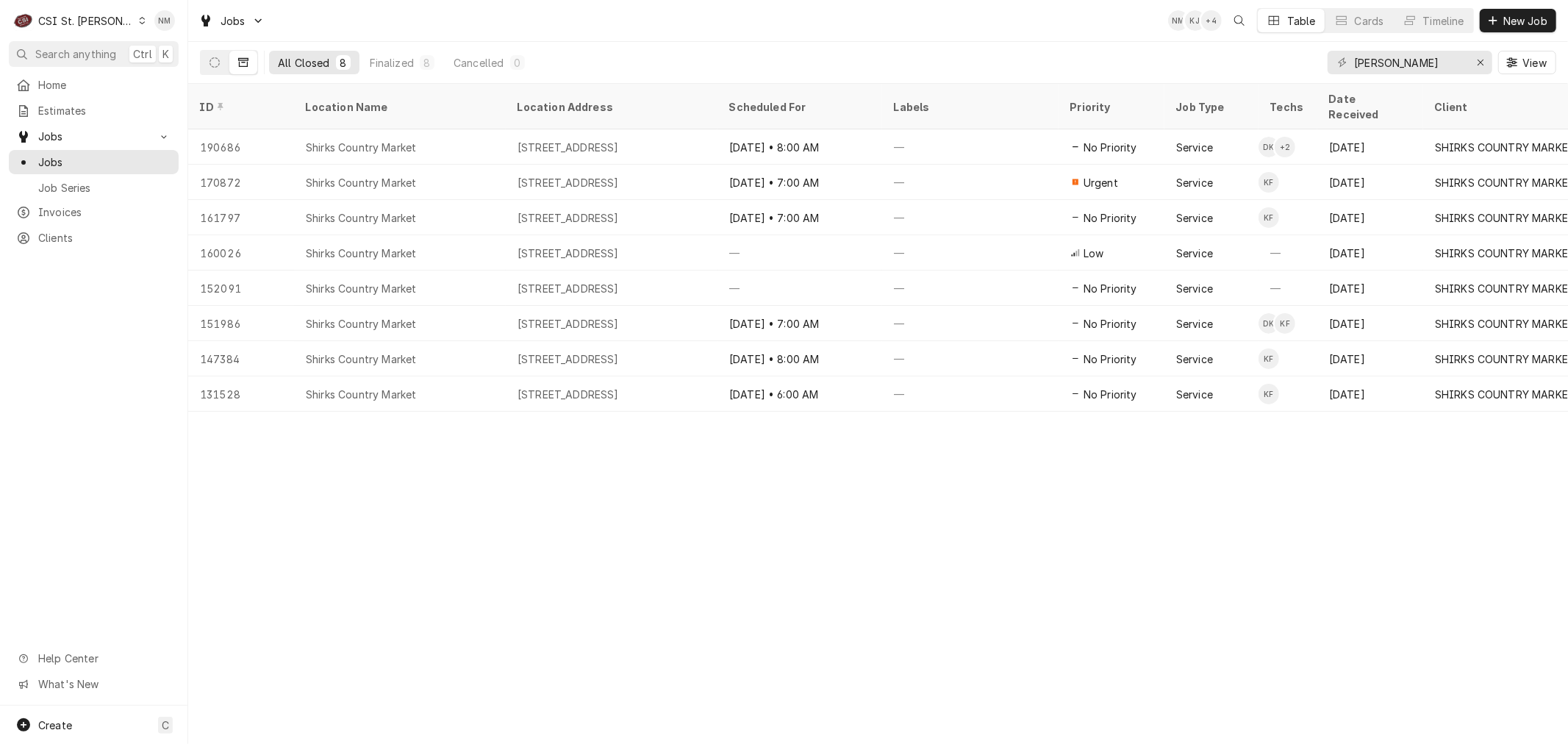
click at [140, 22] on icon "Dynamic Content Wrapper" at bounding box center [142, 21] width 6 height 7
click at [198, 26] on div "CSI [US_STATE][GEOGRAPHIC_DATA]" at bounding box center [226, 29] width 194 height 15
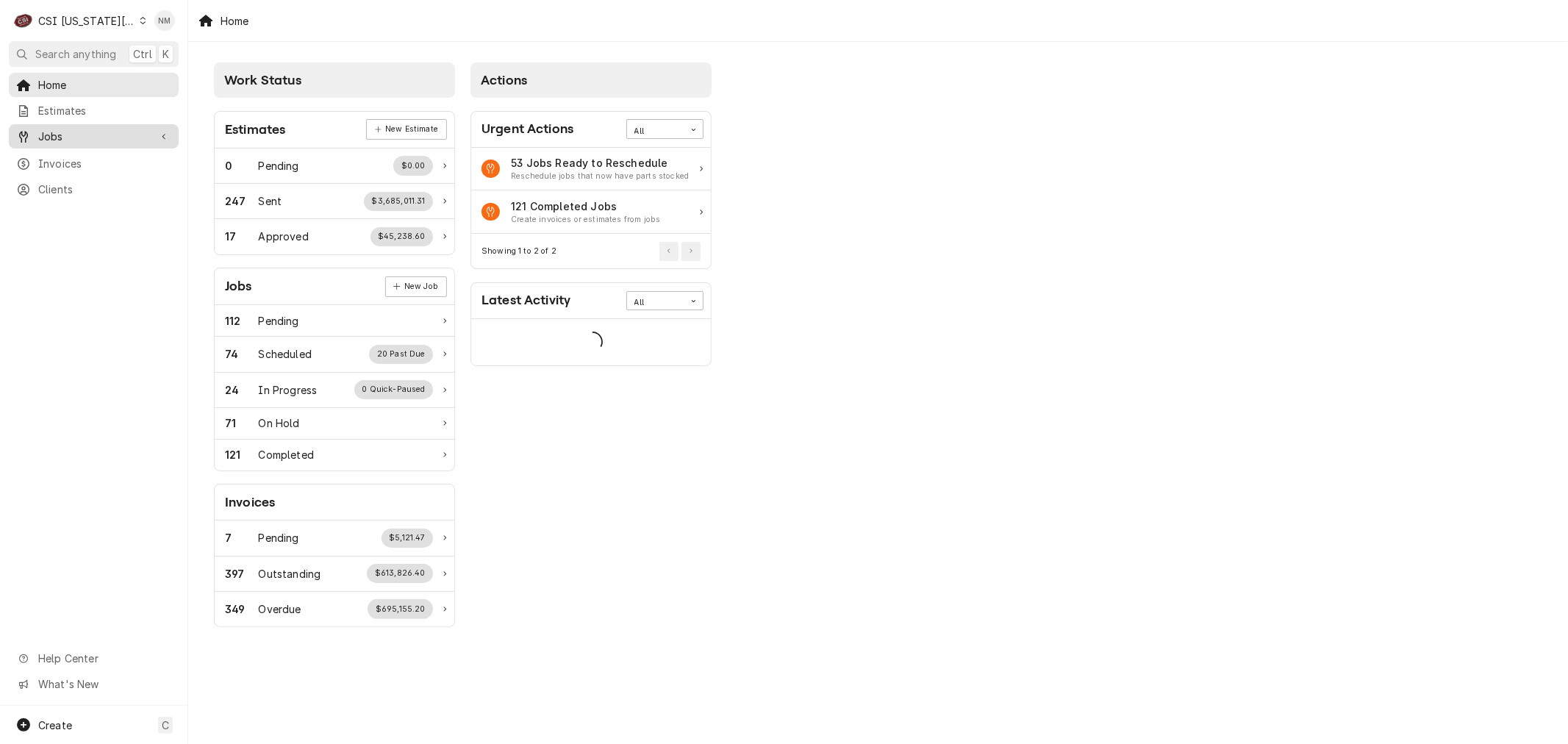
click at [69, 131] on span "Jobs" at bounding box center [94, 136] width 111 height 15
click at [69, 154] on span "Jobs" at bounding box center [105, 161] width 133 height 15
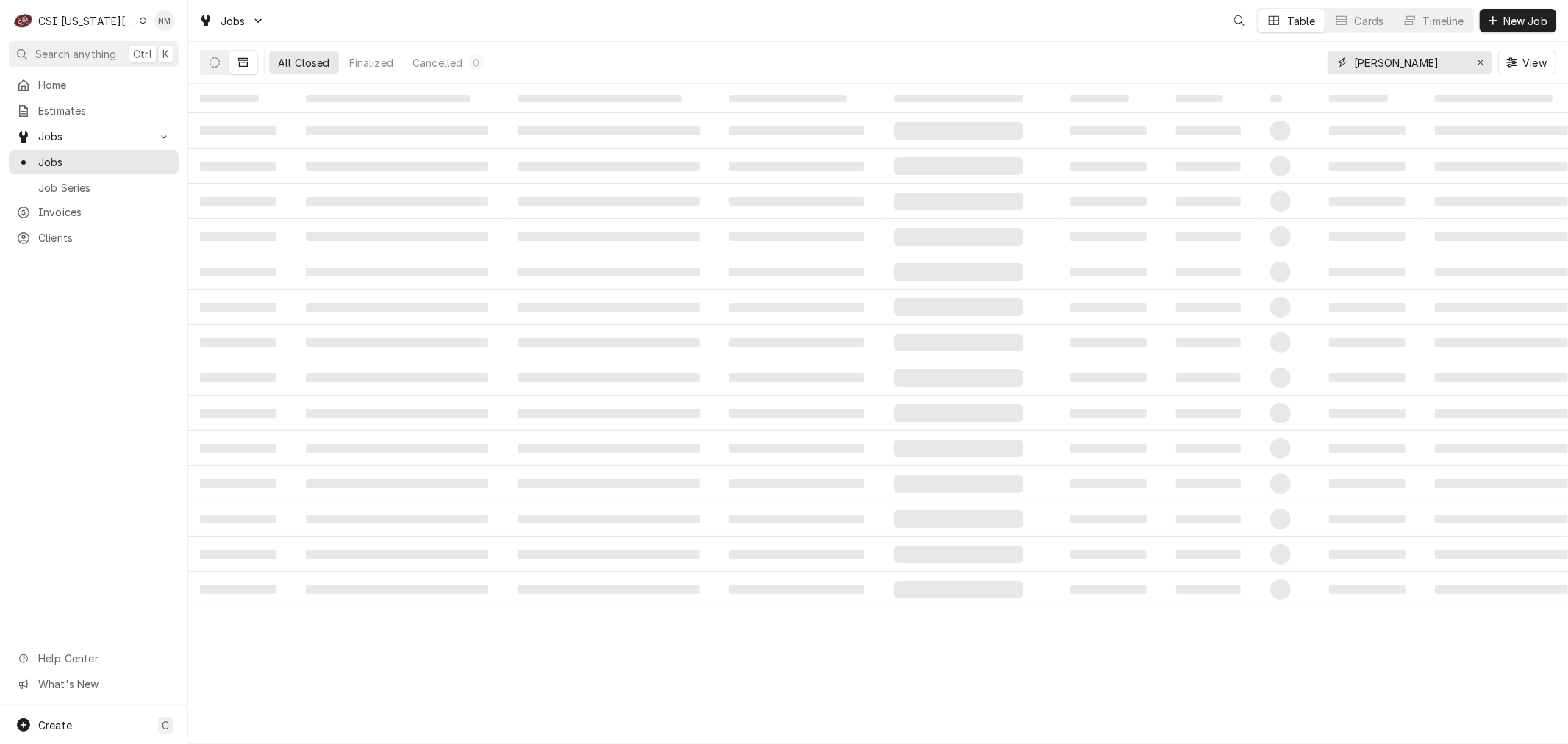
drag, startPoint x: 1400, startPoint y: 59, endPoint x: 1324, endPoint y: 64, distance: 76.2
click at [1324, 64] on div "All Closed Finalized Cancelled 0 [PERSON_NAME] View" at bounding box center [877, 63] width 1356 height 41
type input "[PERSON_NAME]"
click at [211, 63] on icon "Dynamic Content Wrapper" at bounding box center [214, 62] width 10 height 10
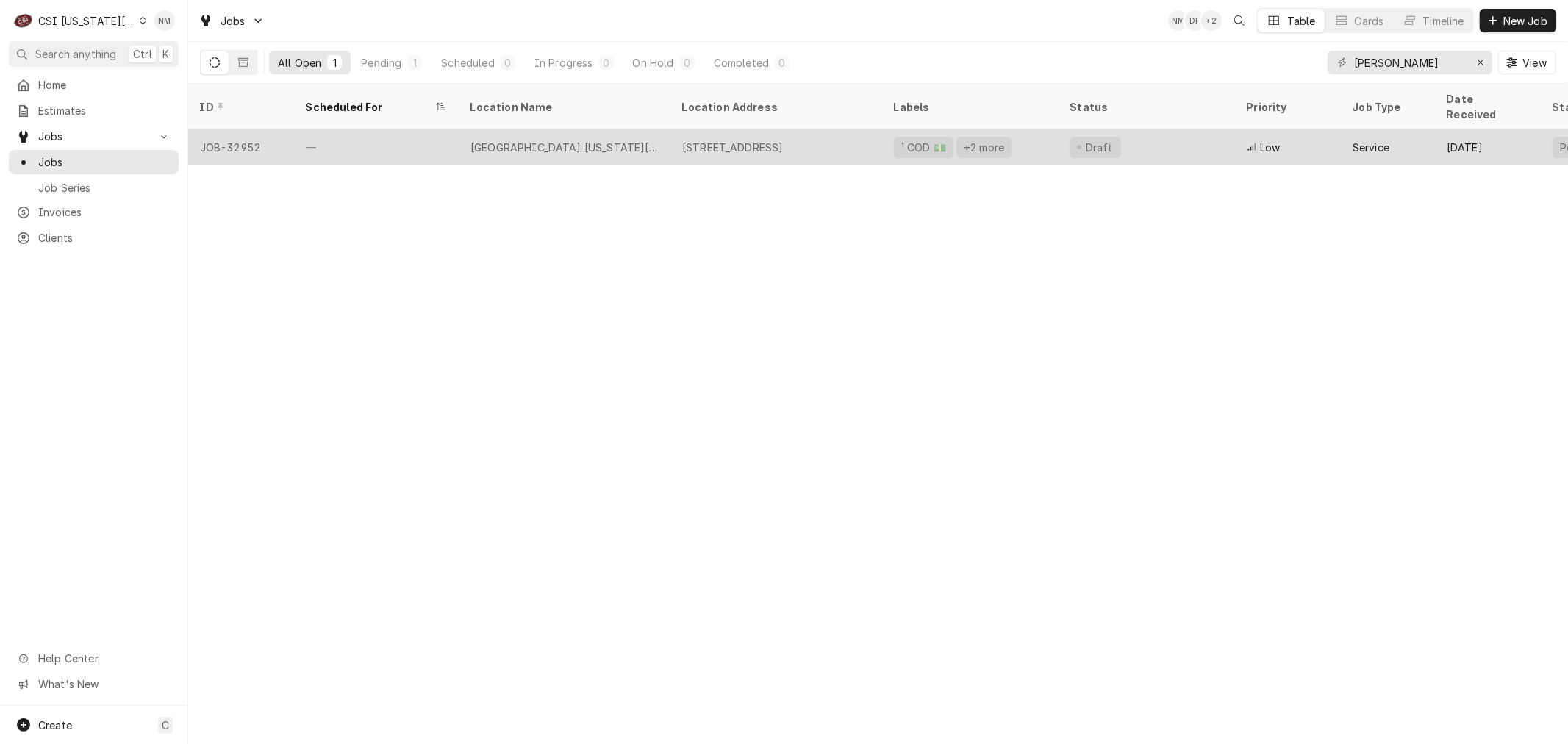
click at [394, 133] on div "—" at bounding box center [376, 146] width 165 height 35
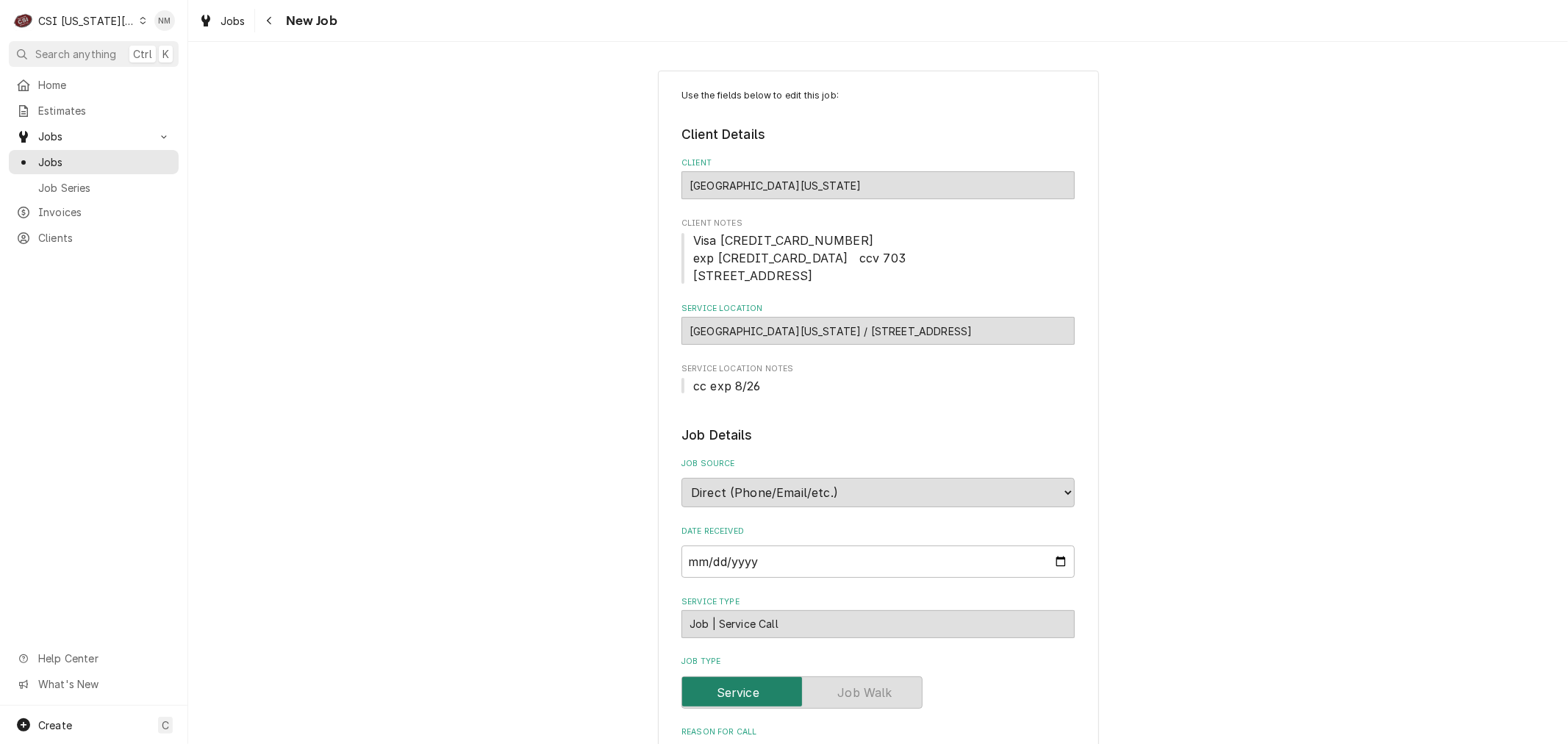
type textarea "x"
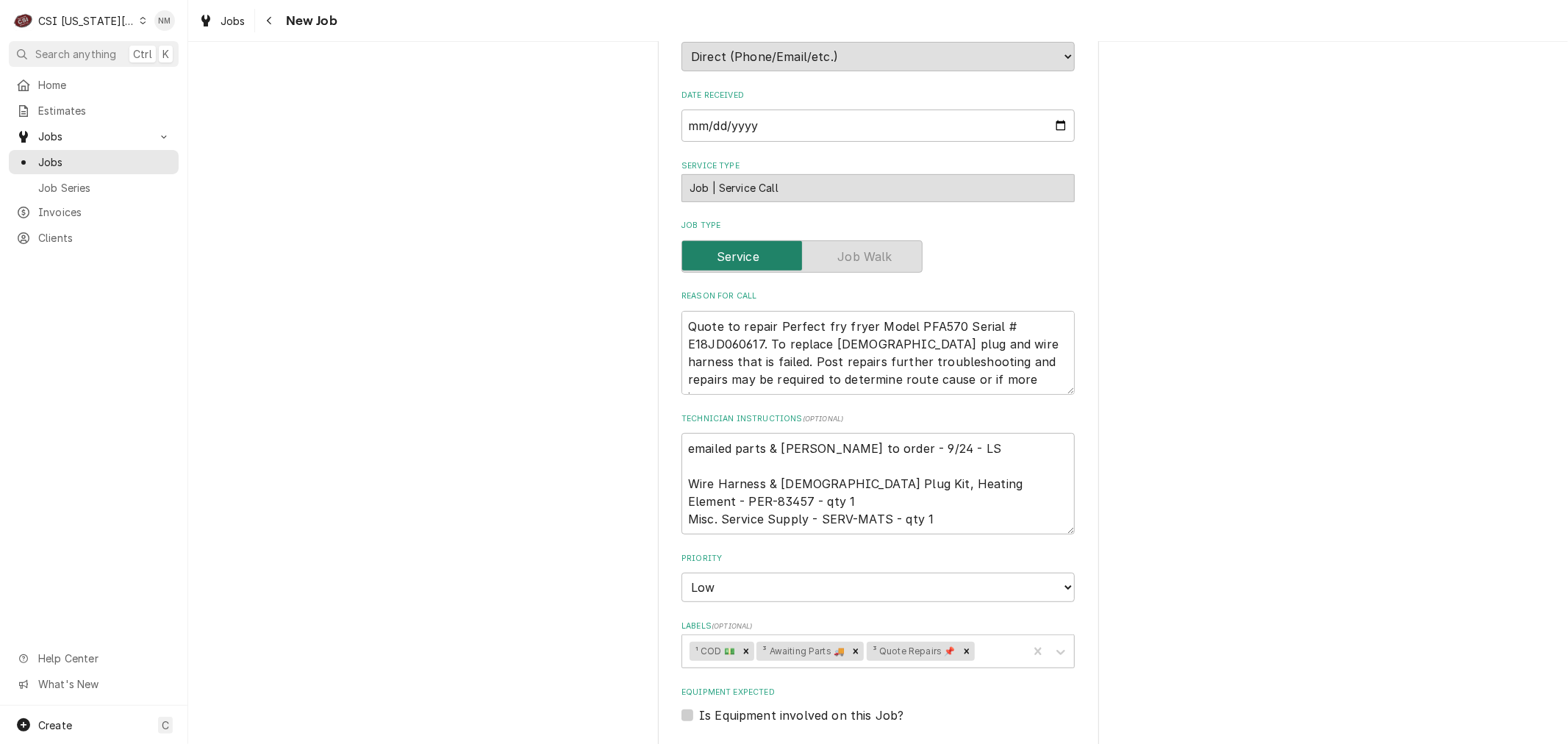
scroll to position [411, 0]
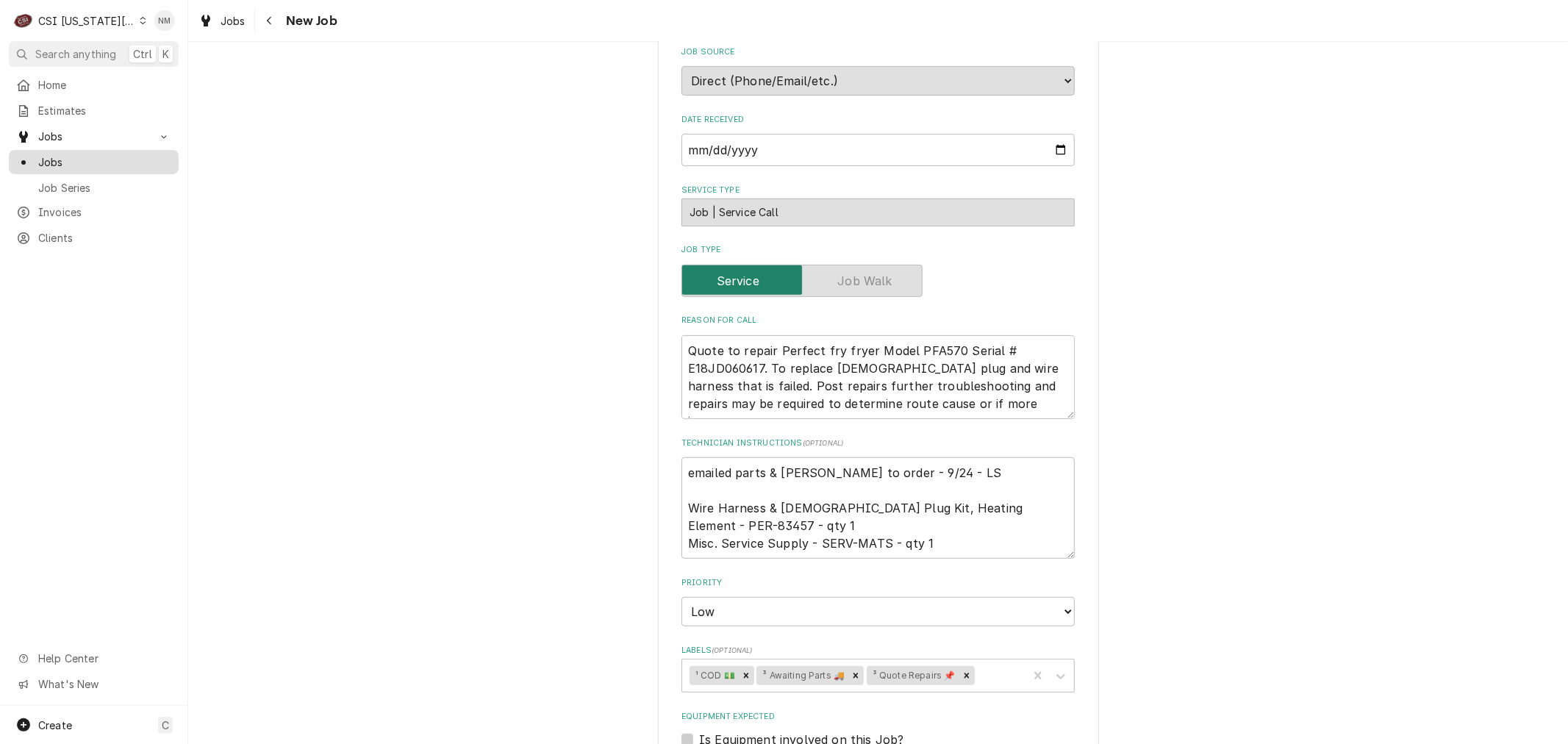
click at [49, 154] on span "Jobs" at bounding box center [105, 161] width 133 height 15
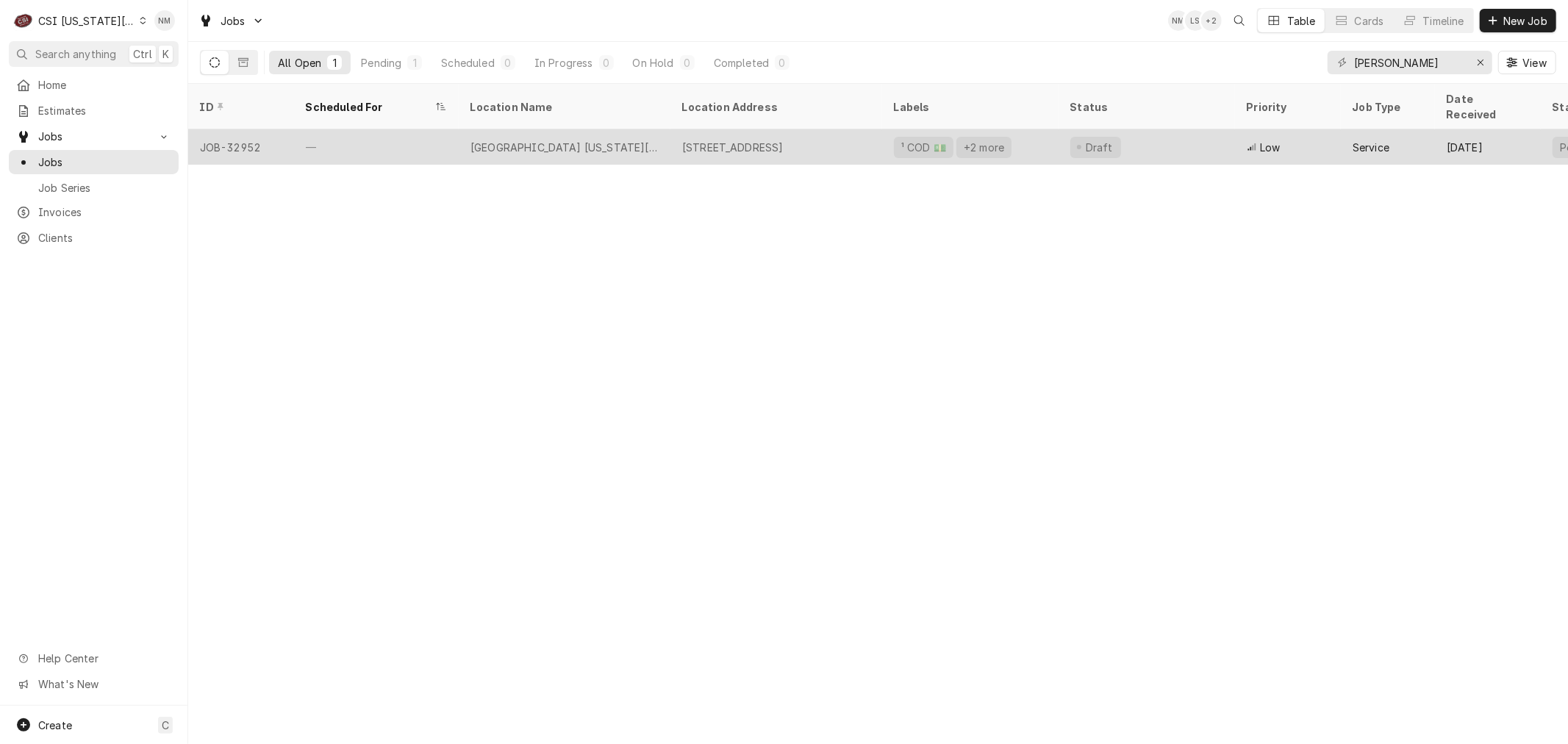
click at [388, 129] on div "—" at bounding box center [376, 146] width 165 height 35
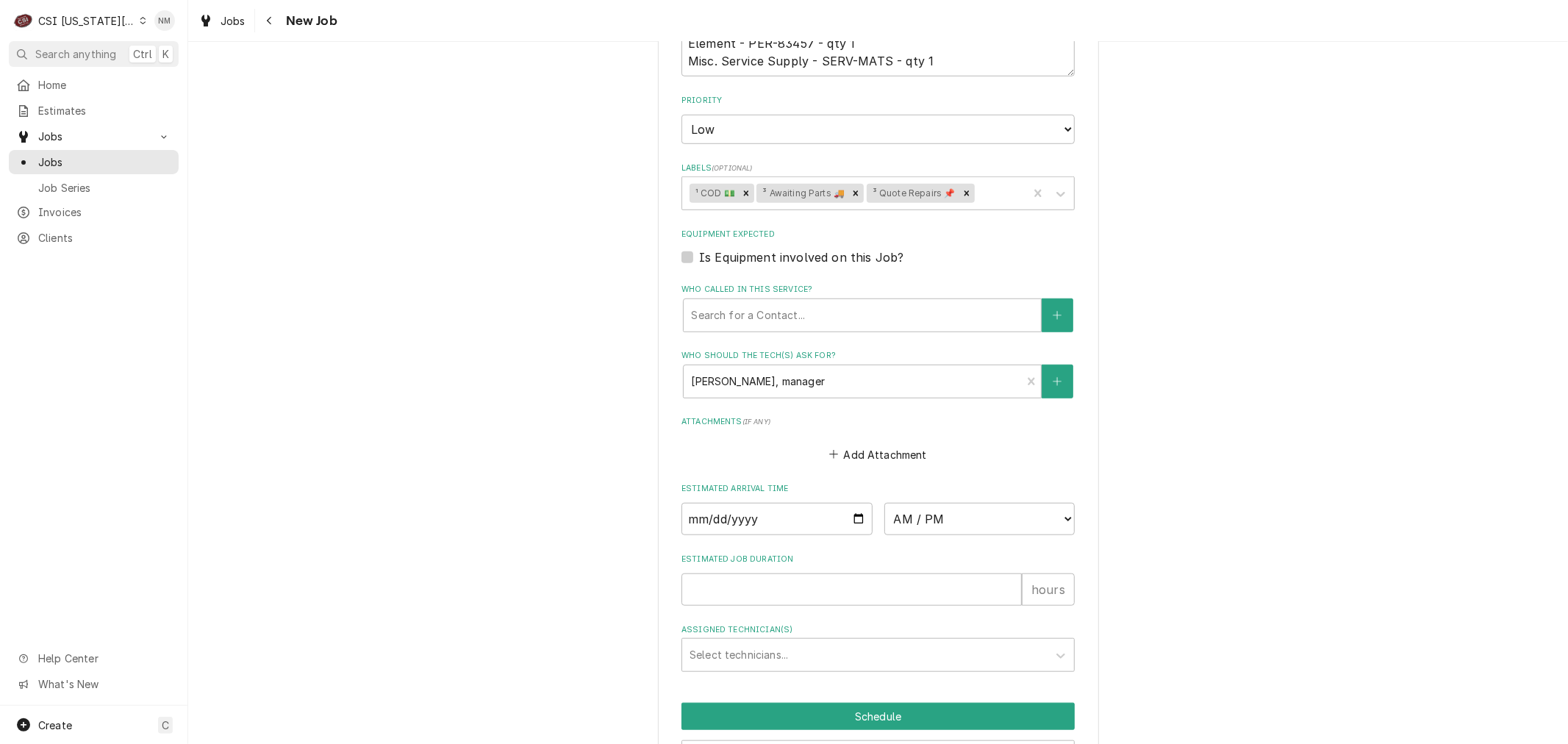
scroll to position [983, 0]
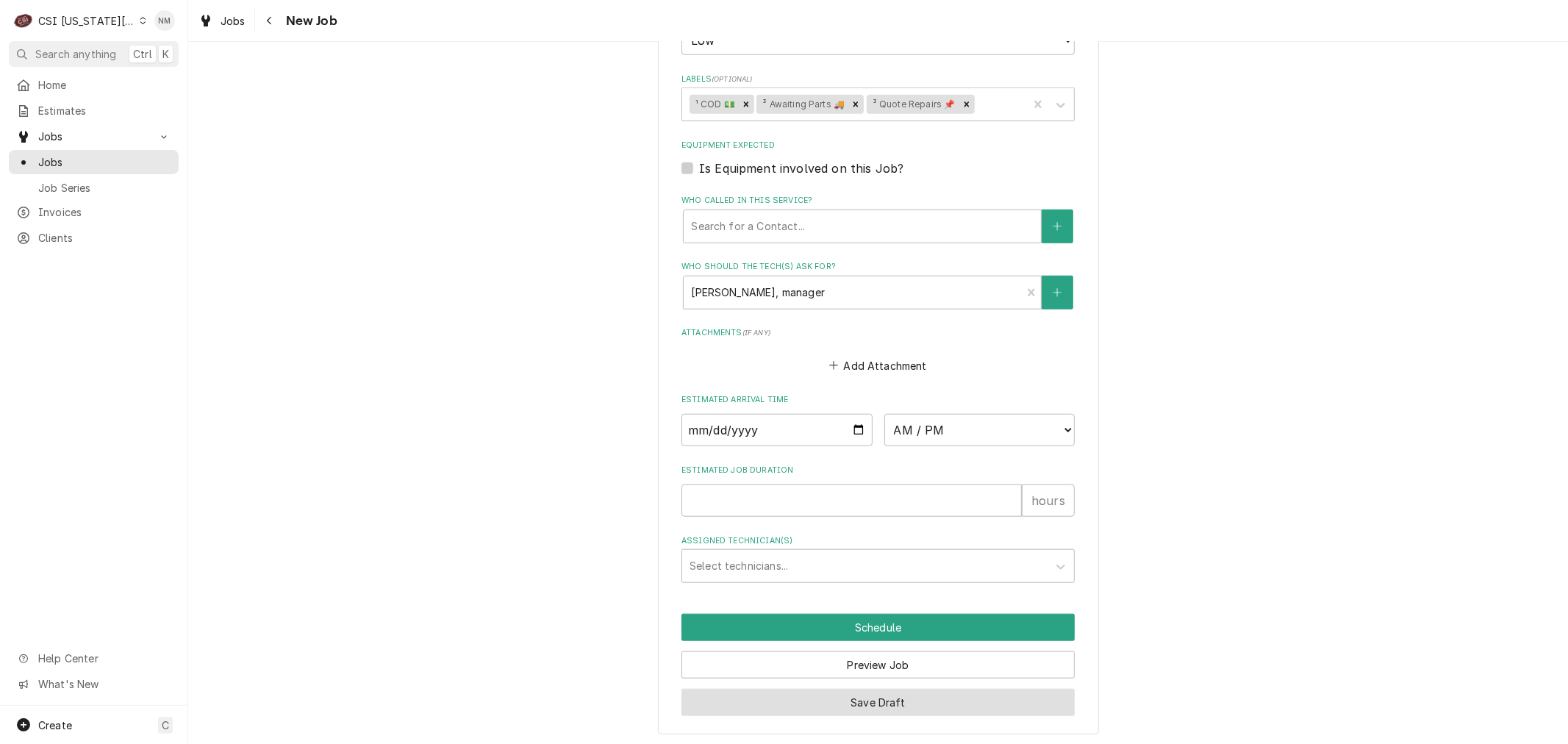
click at [811, 697] on button "Save Draft" at bounding box center [877, 703] width 393 height 27
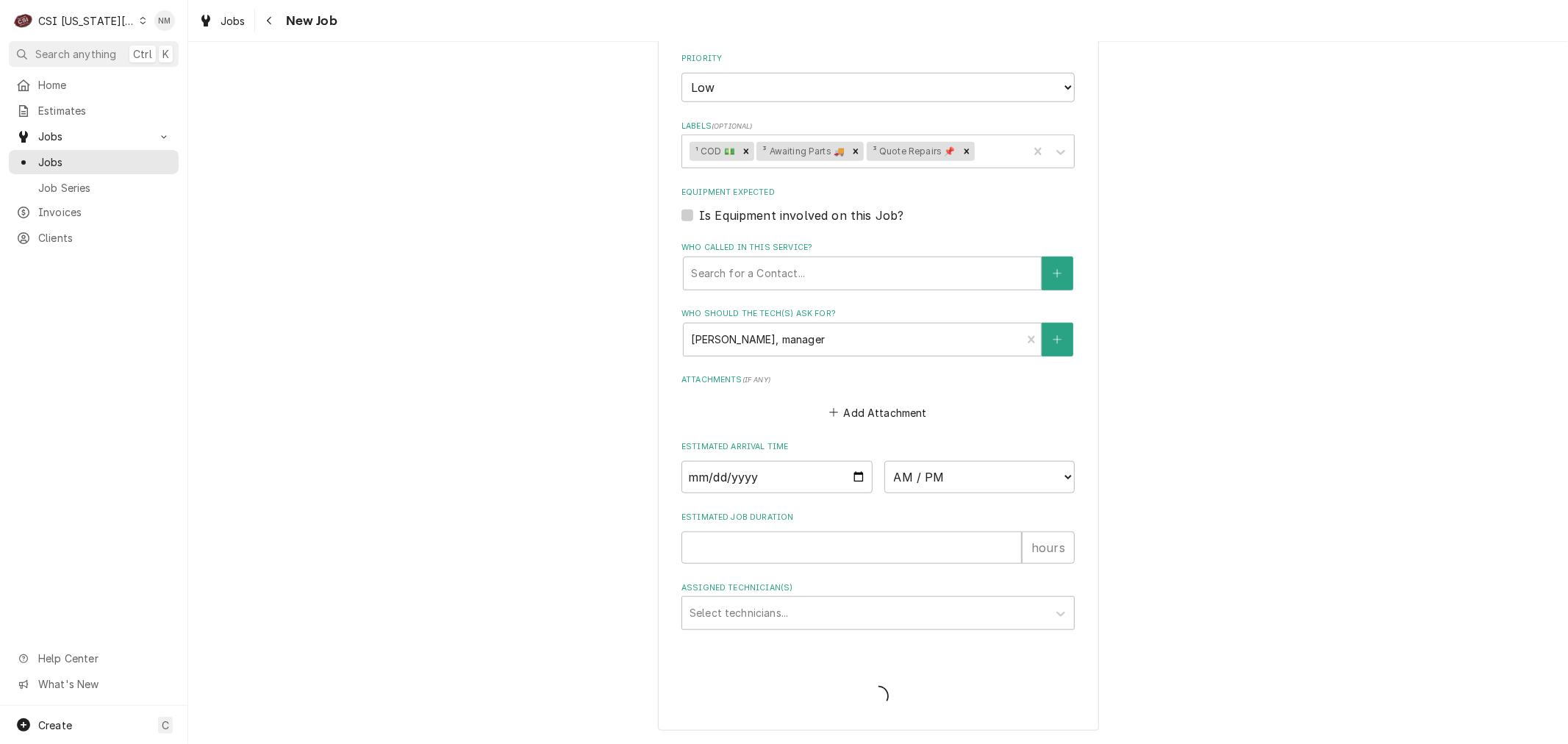
scroll to position [931, 0]
type textarea "x"
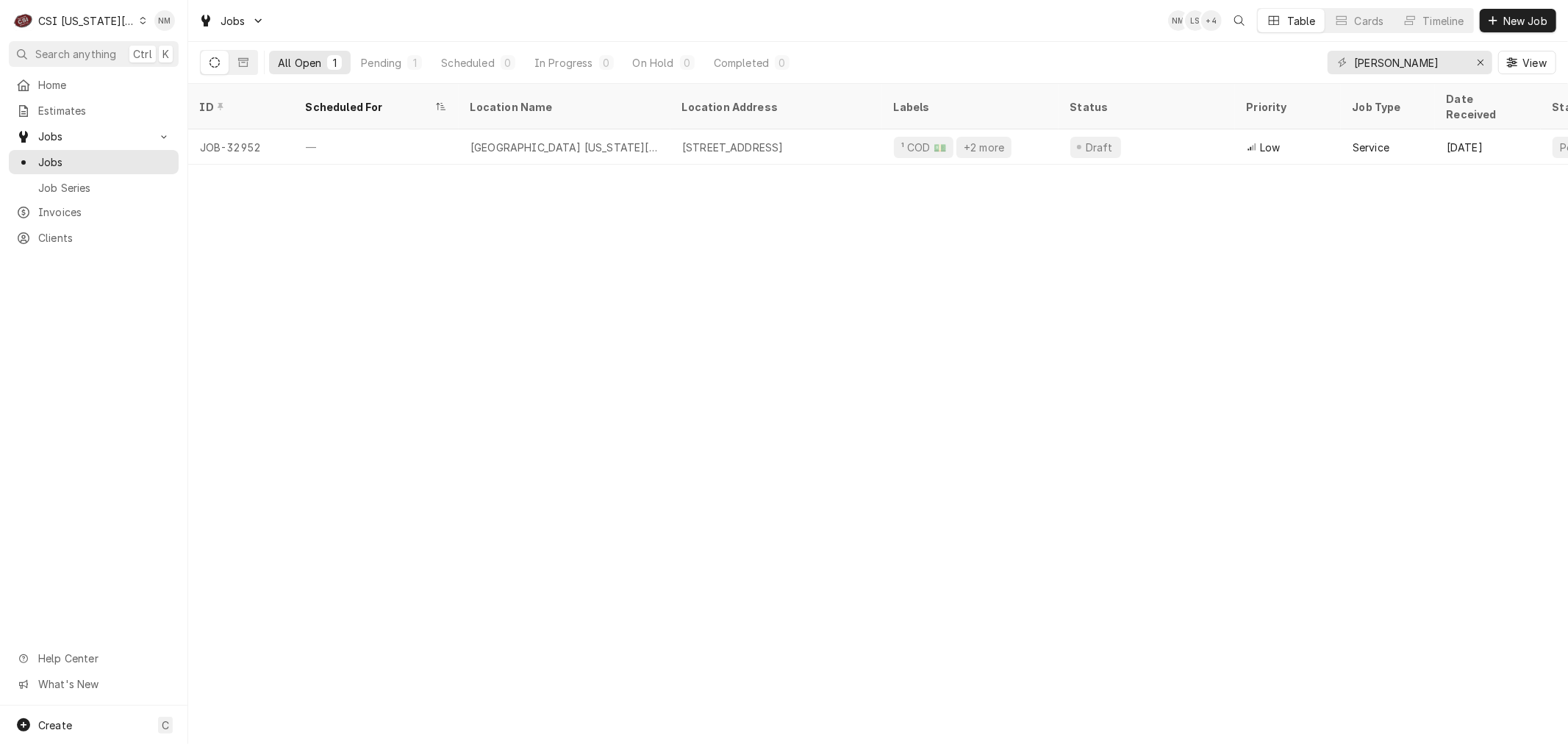
click at [140, 15] on div "Dynamic Content Wrapper" at bounding box center [142, 20] width 6 height 10
click at [180, 75] on div "CSI St. [PERSON_NAME]" at bounding box center [253, 80] width 215 height 15
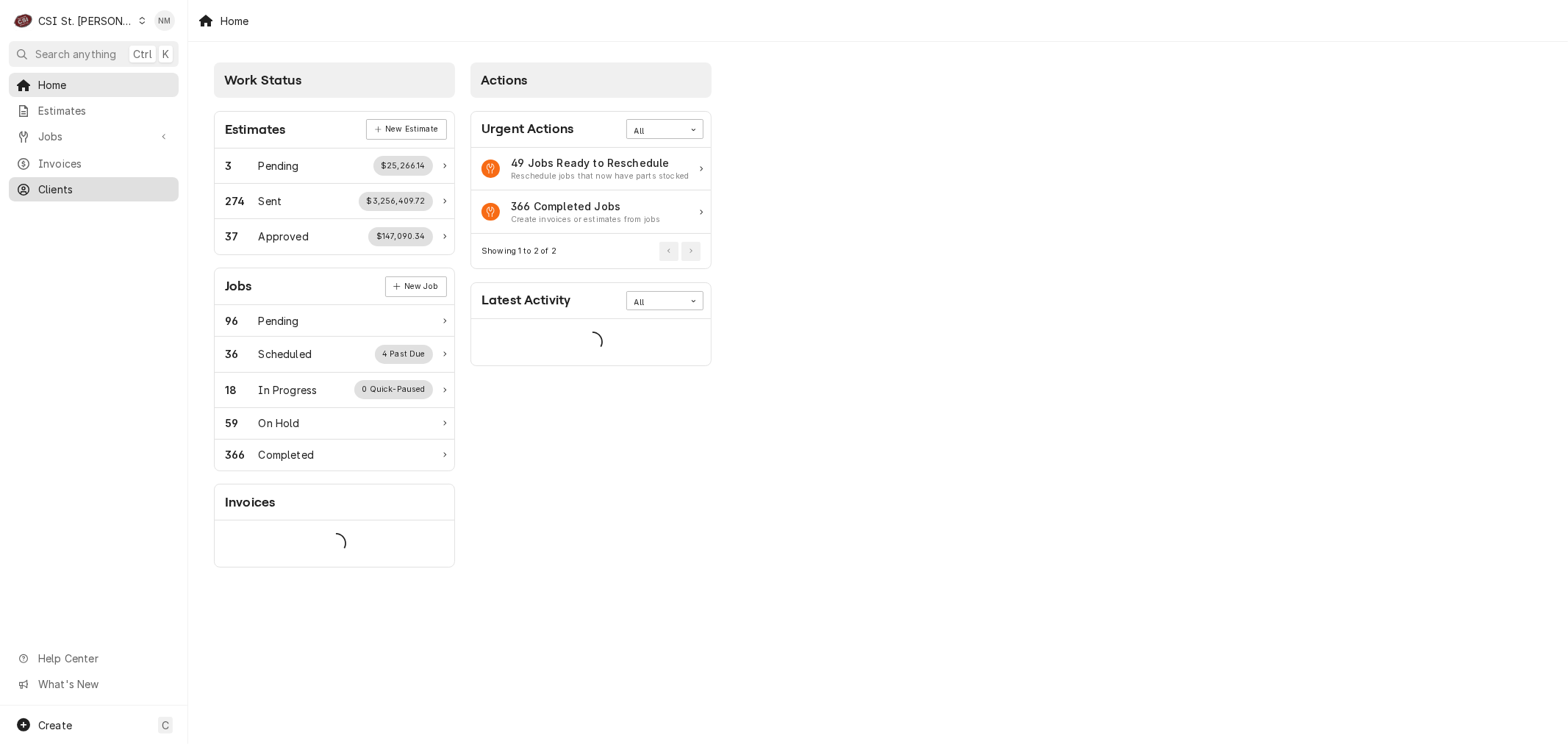
click at [63, 182] on span "Clients" at bounding box center [105, 189] width 133 height 15
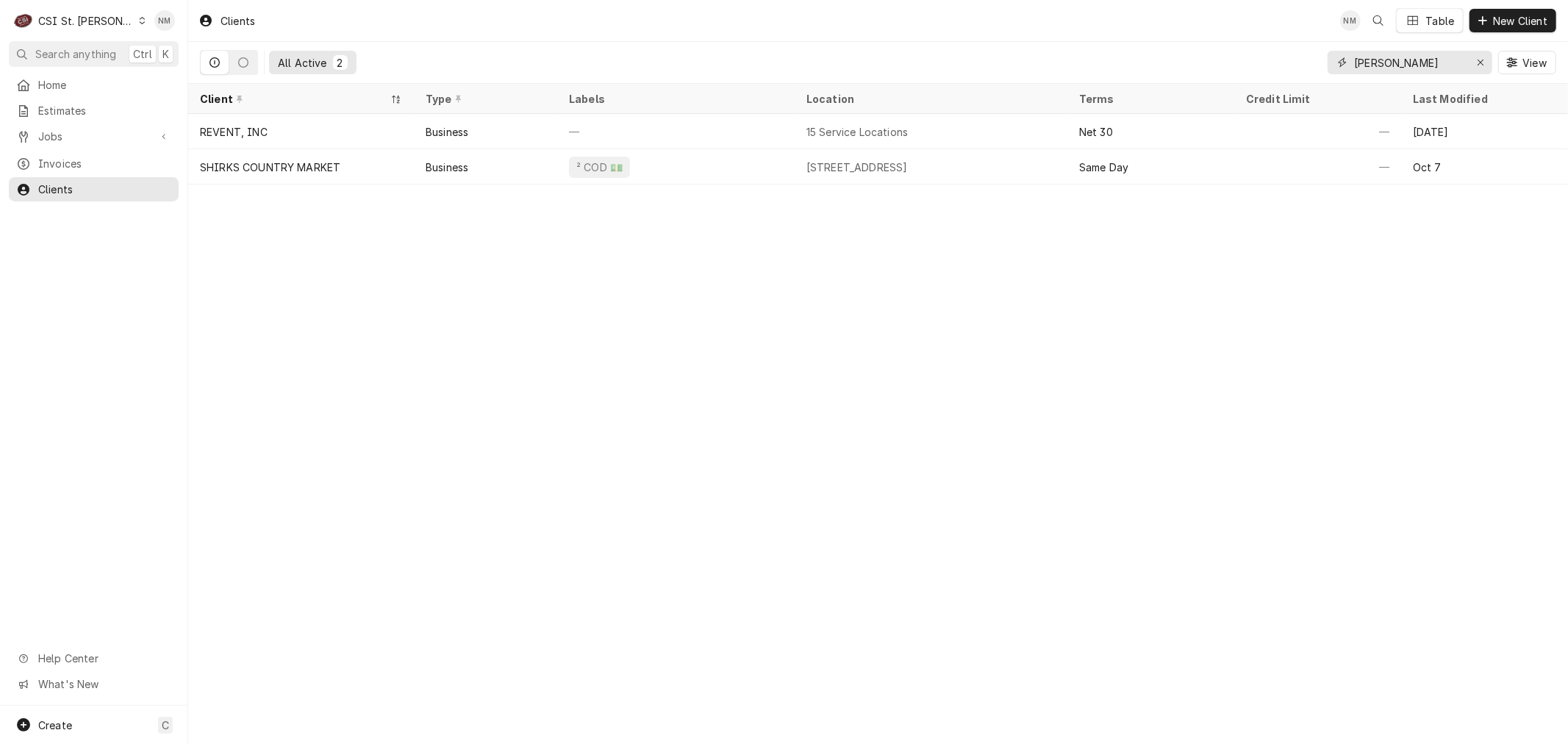
drag, startPoint x: 1390, startPoint y: 59, endPoint x: 1320, endPoint y: 60, distance: 70.0
click at [1320, 60] on div "All Active 2 [PERSON_NAME] View" at bounding box center [877, 63] width 1356 height 41
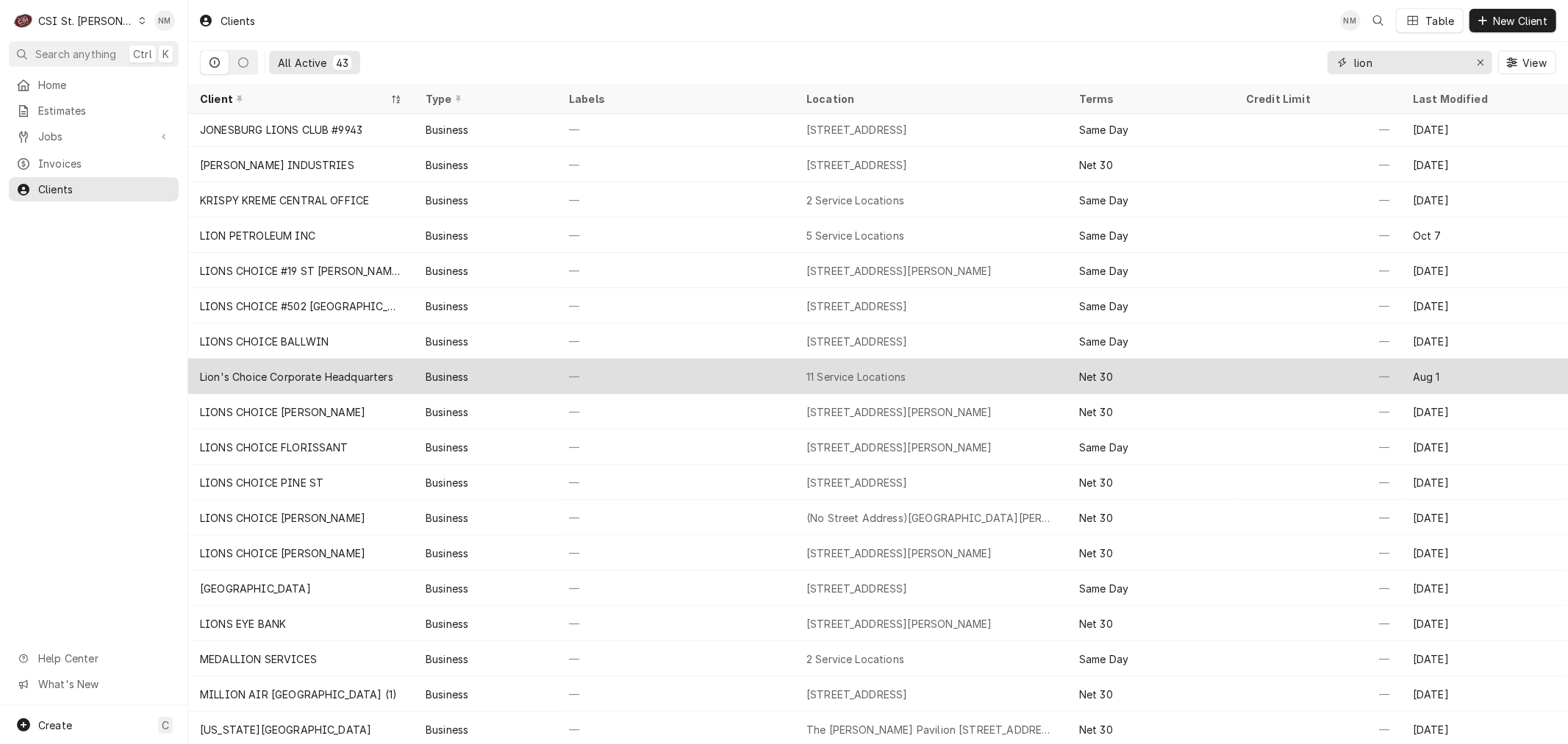
scroll to position [215, 0]
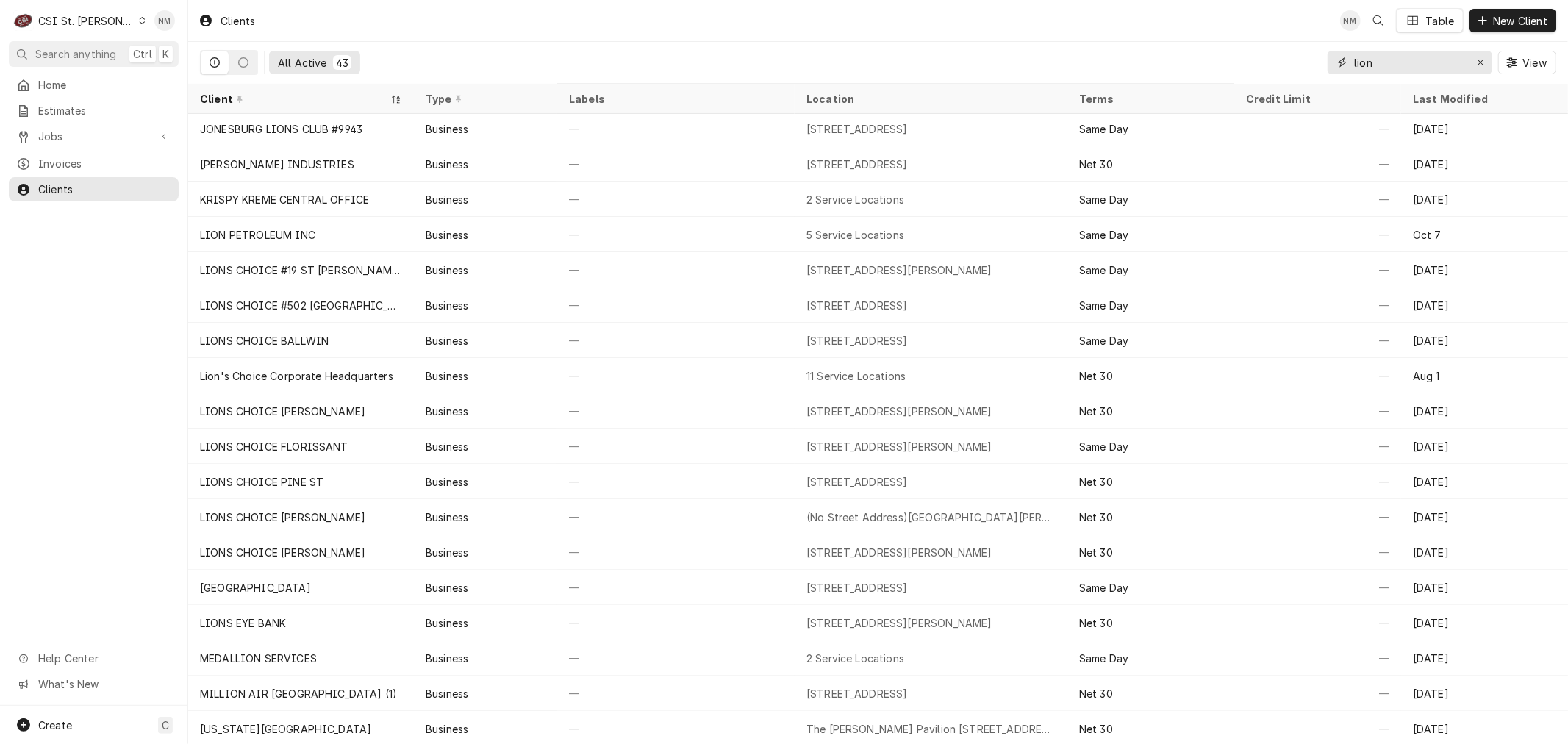
drag, startPoint x: 1392, startPoint y: 68, endPoint x: 1325, endPoint y: 68, distance: 67.0
click at [1327, 68] on div "lion" at bounding box center [1409, 63] width 165 height 23
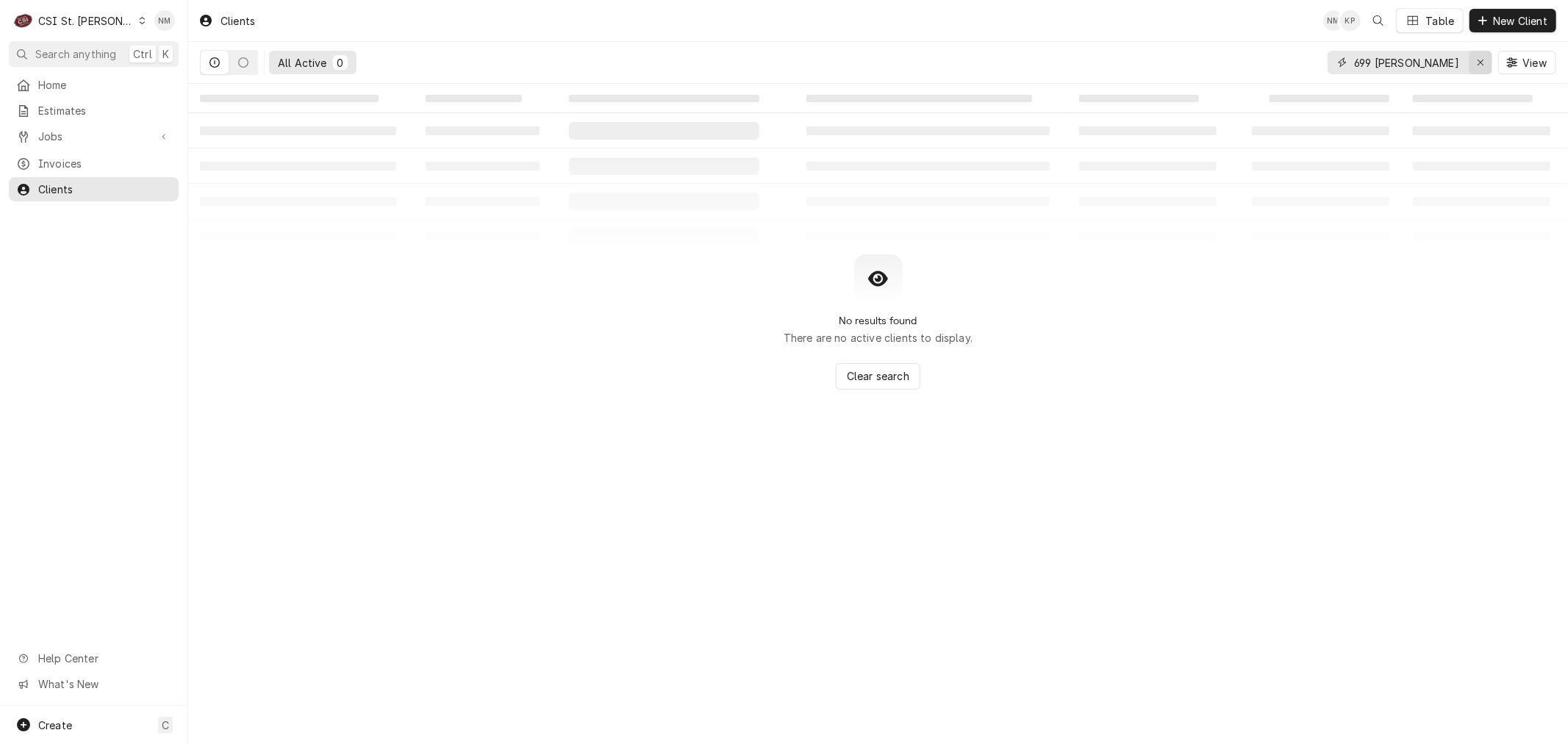
type input "699 [PERSON_NAME]"
click at [1481, 57] on icon "Erase input" at bounding box center [1480, 62] width 8 height 10
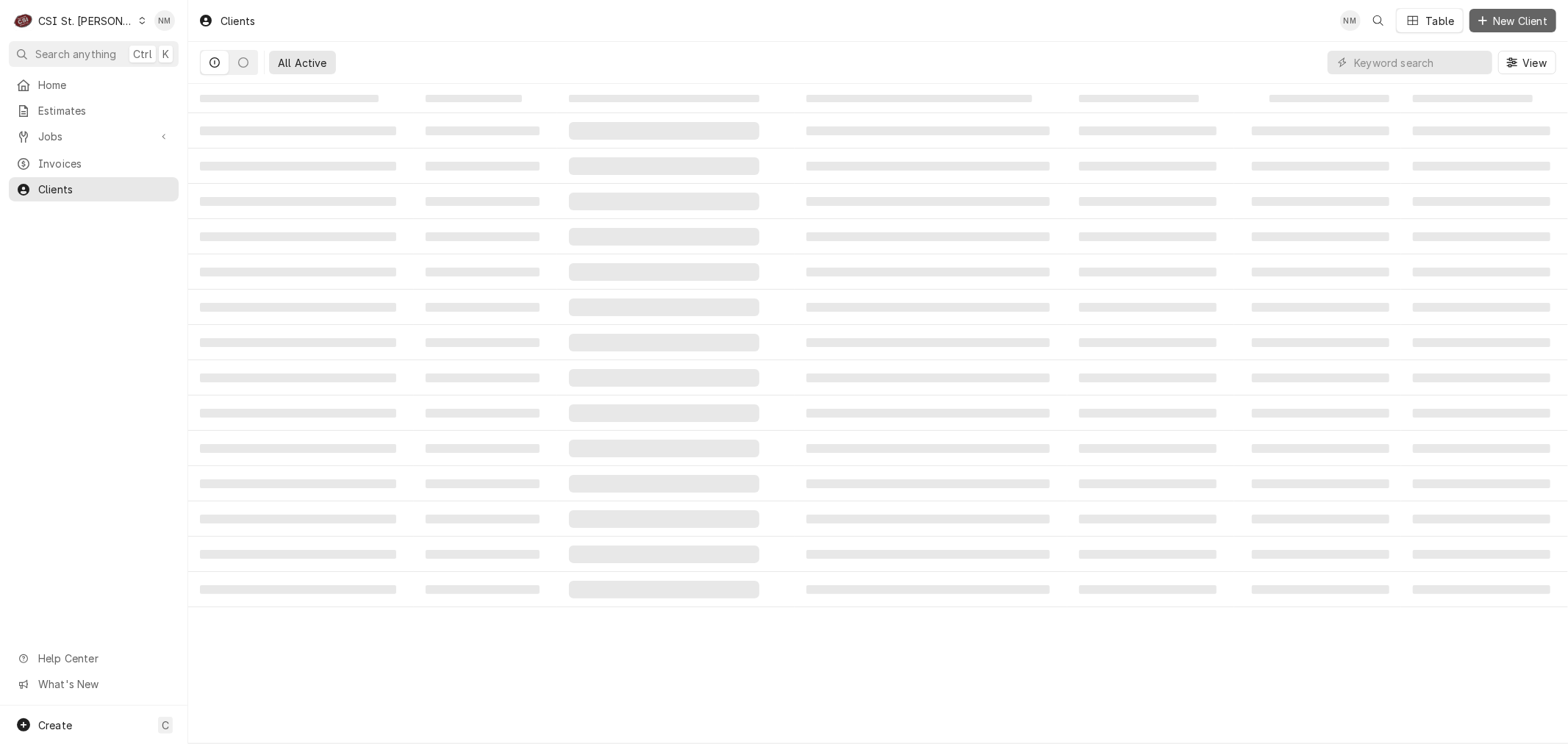
click at [1503, 18] on span "New Client" at bounding box center [1520, 21] width 60 height 15
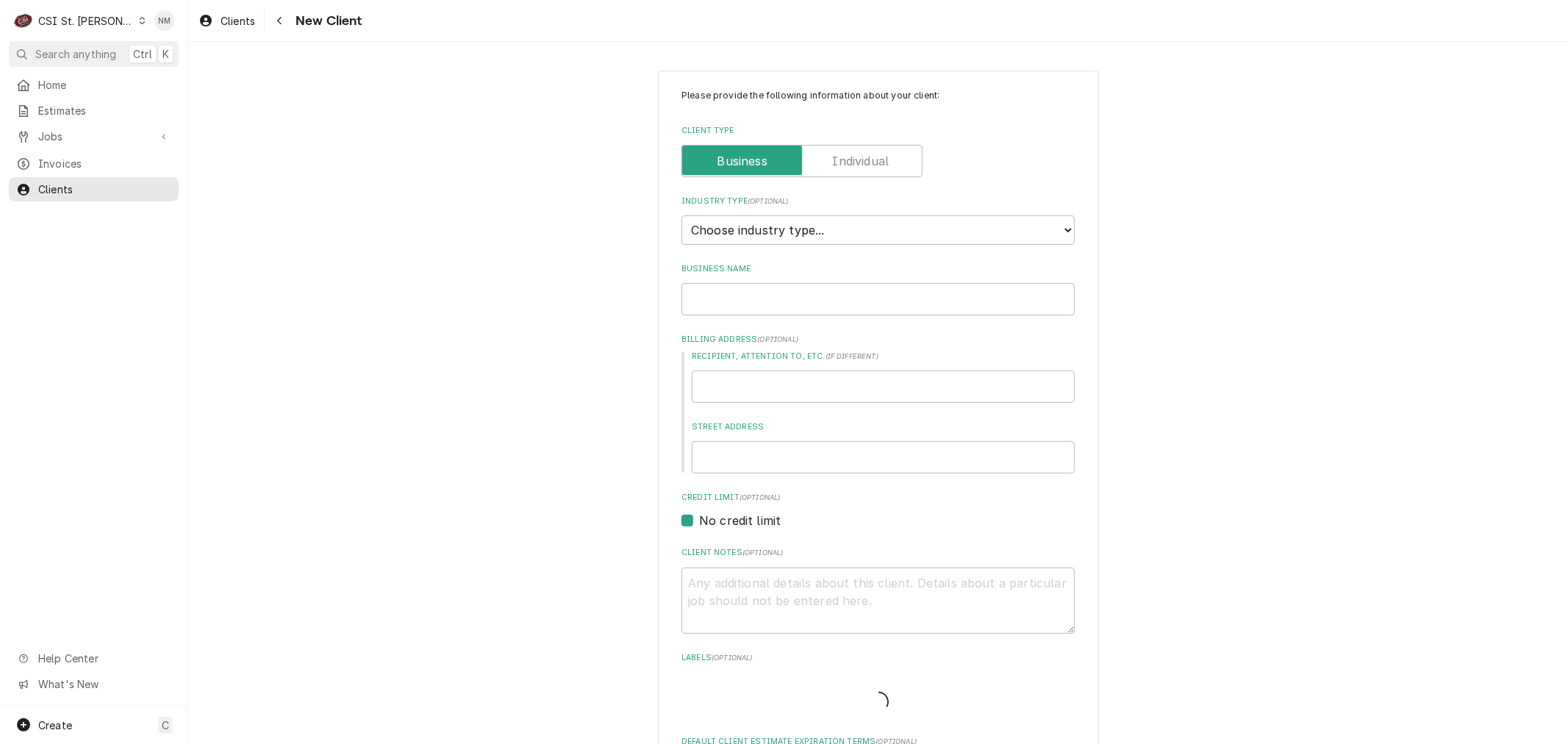
type textarea "x"
click at [881, 228] on select "Choose industry type... Residential Commercial Industrial Government" at bounding box center [877, 229] width 393 height 30
select select "2"
click at [681, 215] on select "Choose industry type... Residential Commercial Industrial Government" at bounding box center [877, 229] width 393 height 30
click at [750, 289] on input "Business Name" at bounding box center [877, 299] width 393 height 32
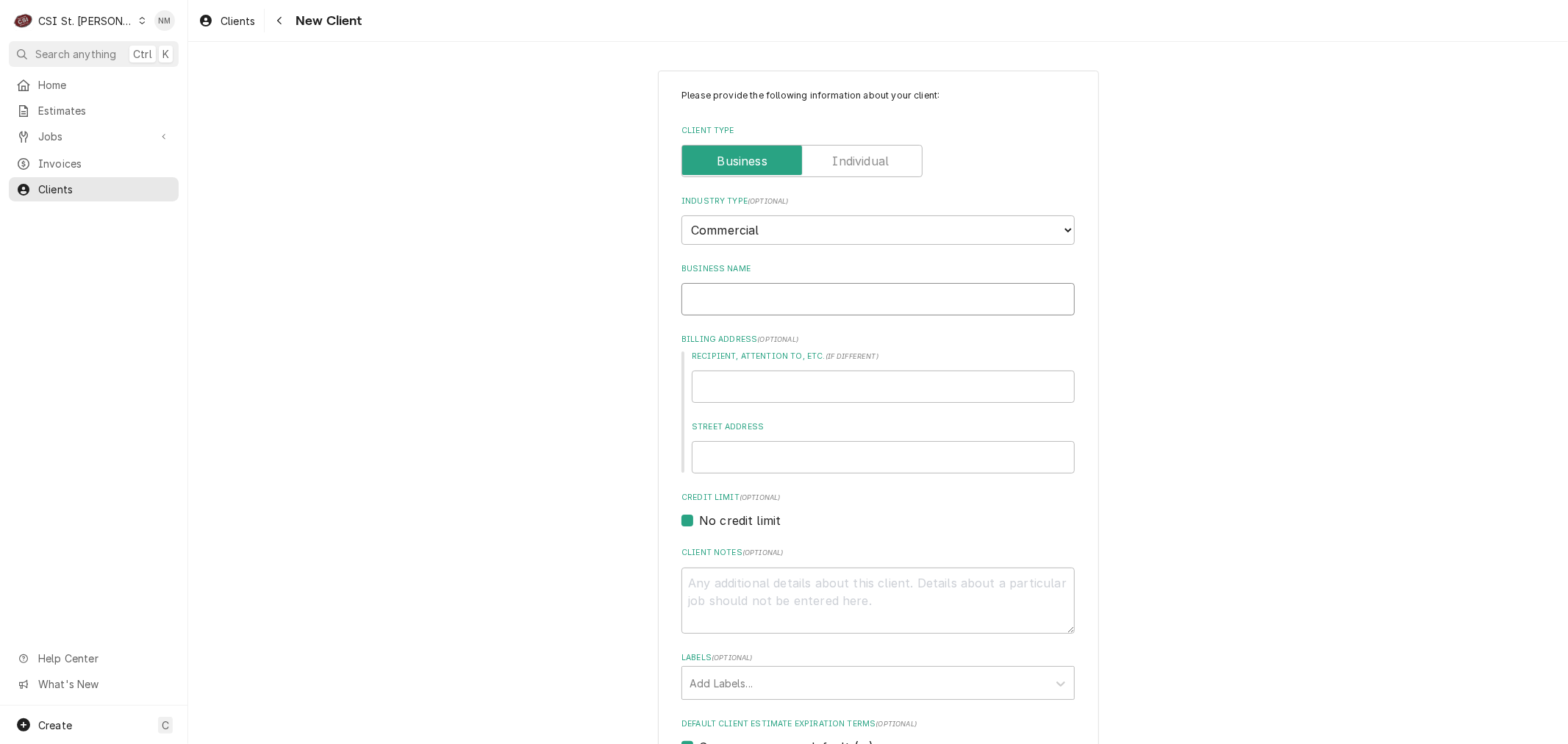
type textarea "x"
type input "L"
type textarea "x"
type input "LI"
type textarea "x"
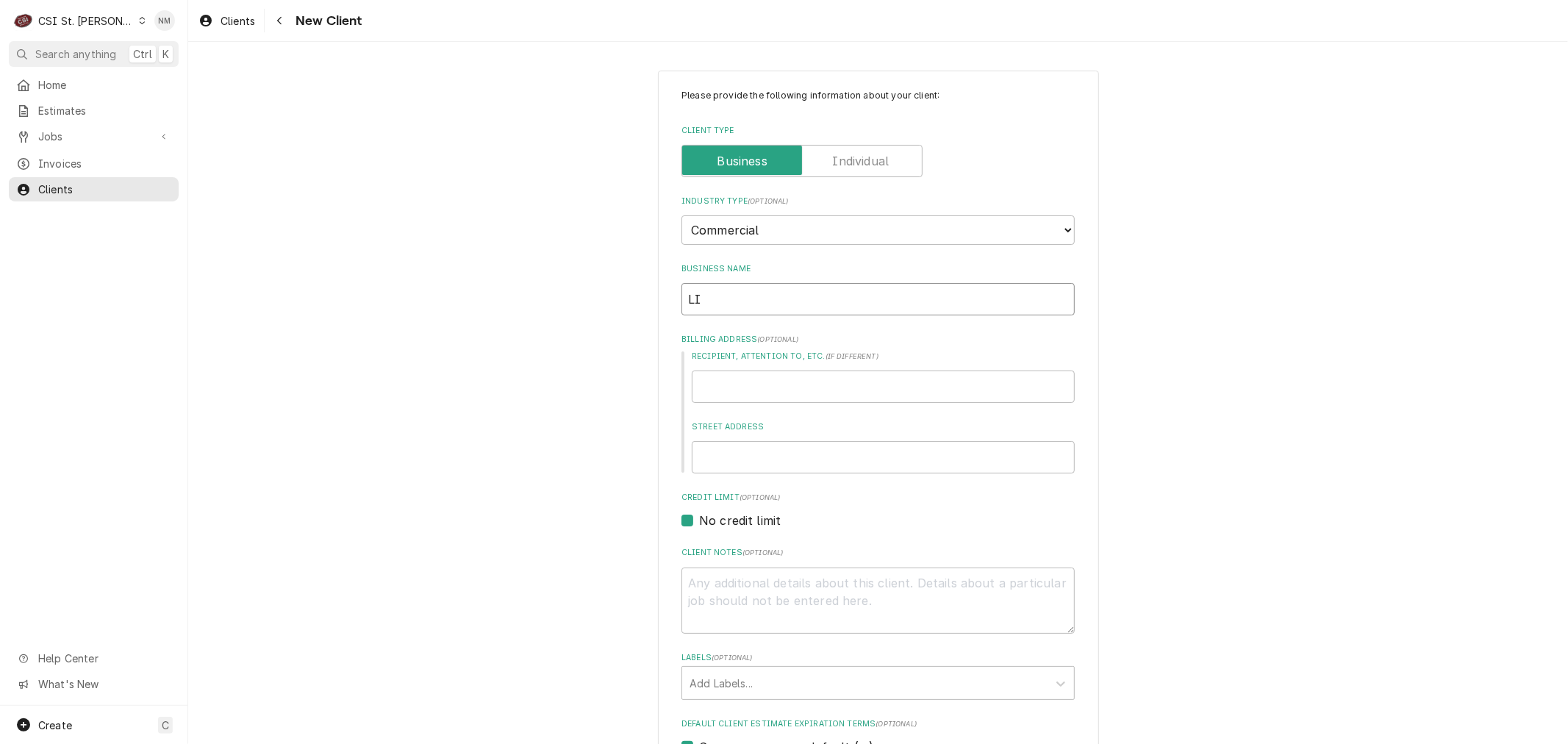
type input "LIO"
type textarea "x"
type input "LION"
type textarea "x"
type input "LION"
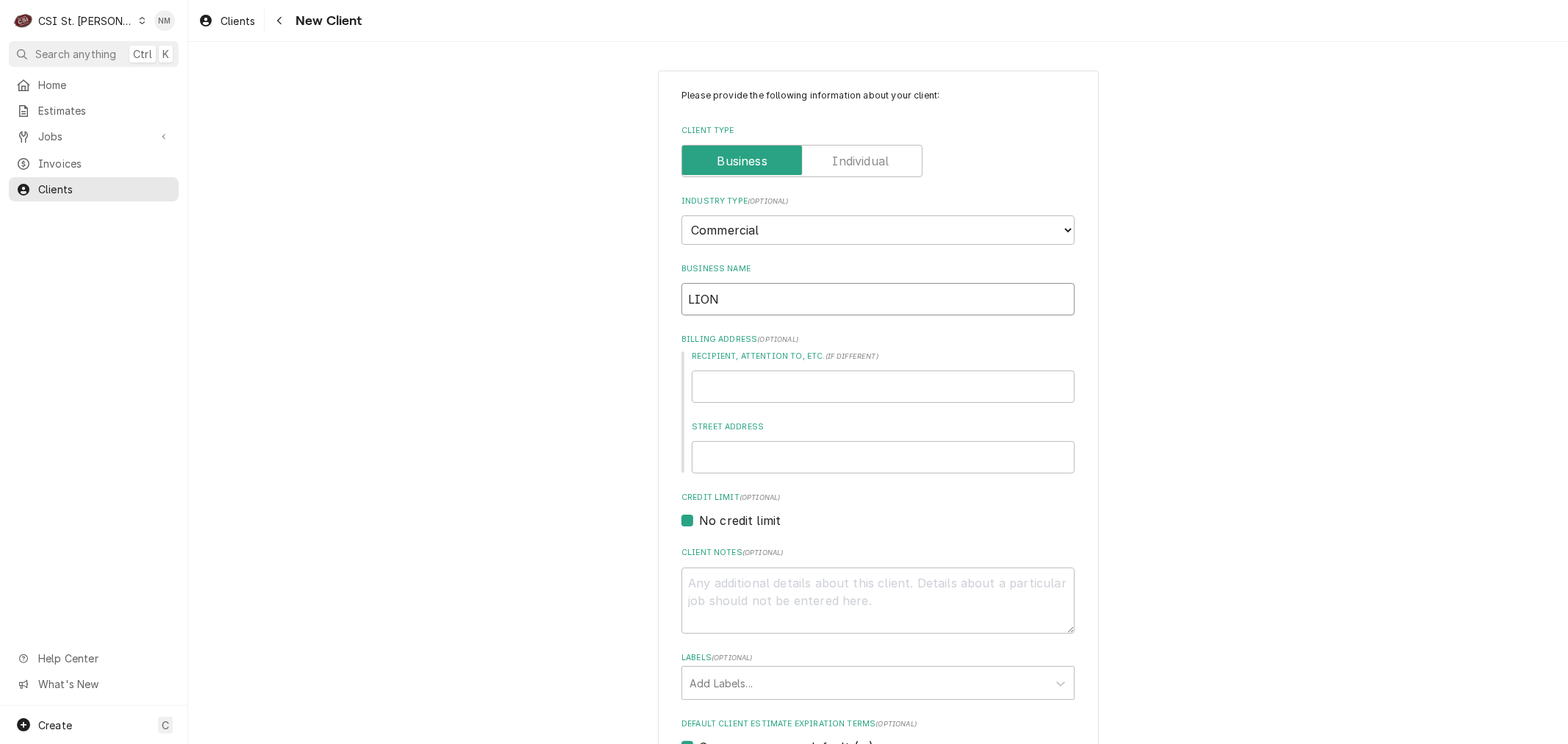
type textarea "x"
type input "LION P"
type textarea "x"
type input "LION PE"
type textarea "x"
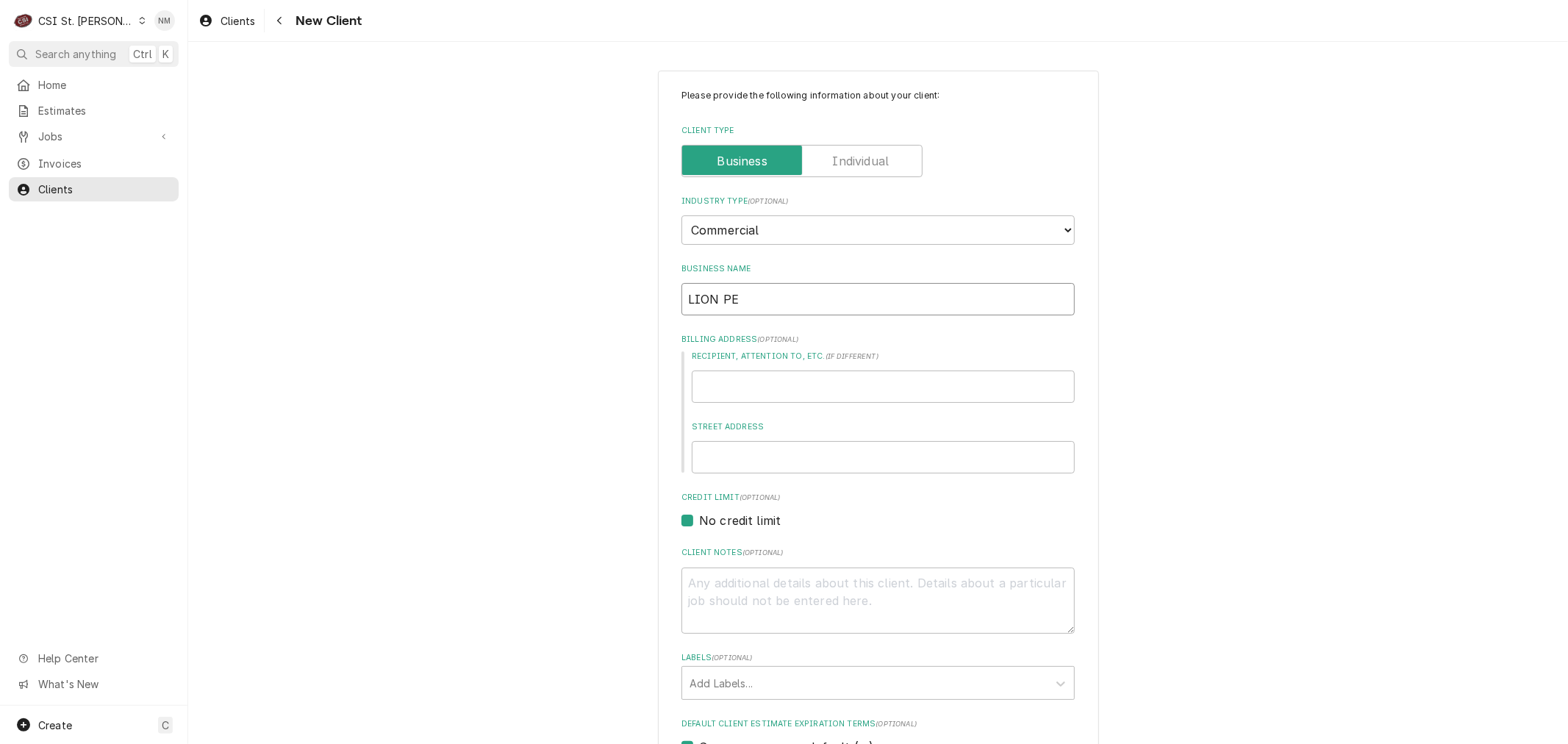
type input "LION PET"
type textarea "x"
type input "LION PETR"
type textarea "x"
type input "LION PETRO"
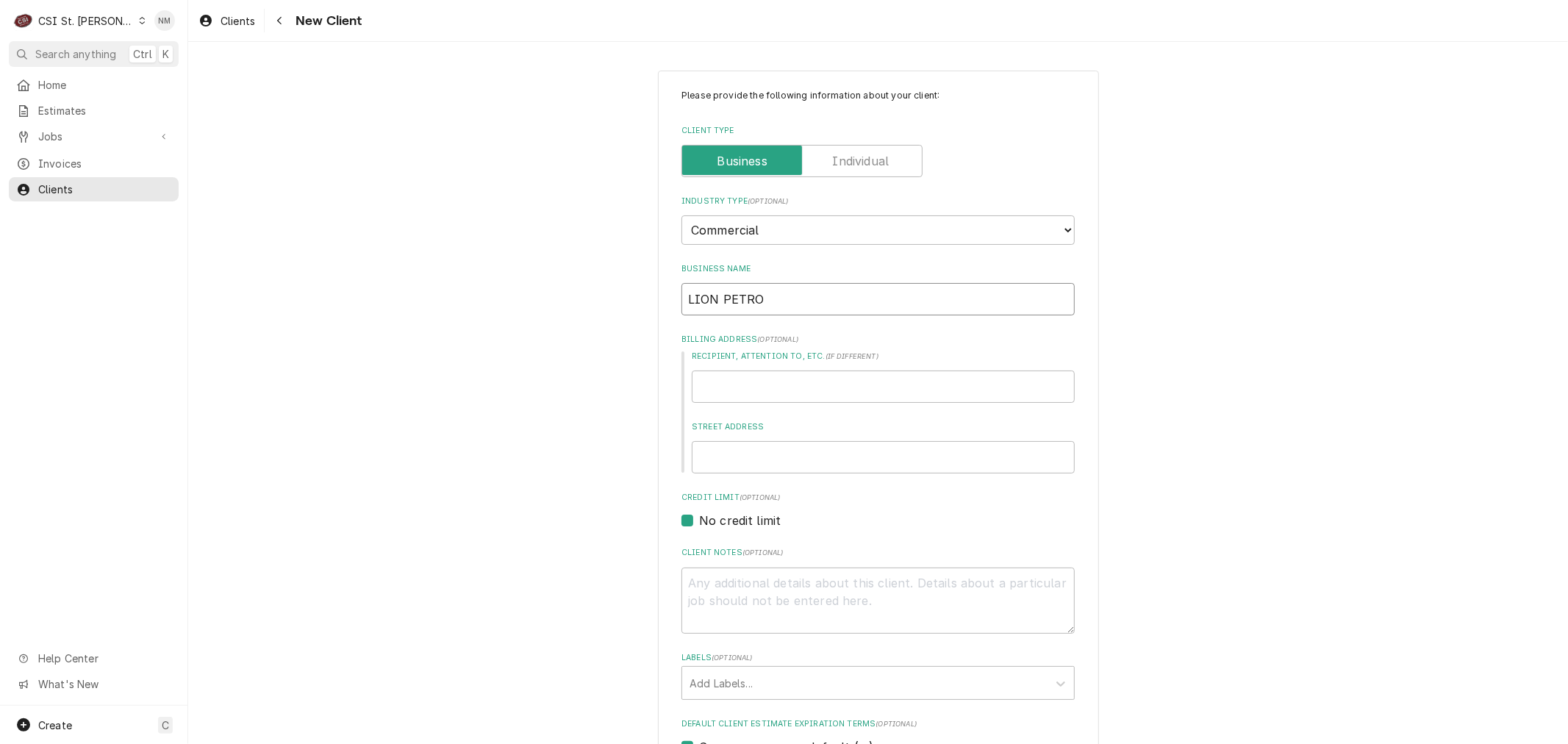
type textarea "x"
type input "LION PETROL"
type textarea "x"
type input "LION PETROLE"
type textarea "x"
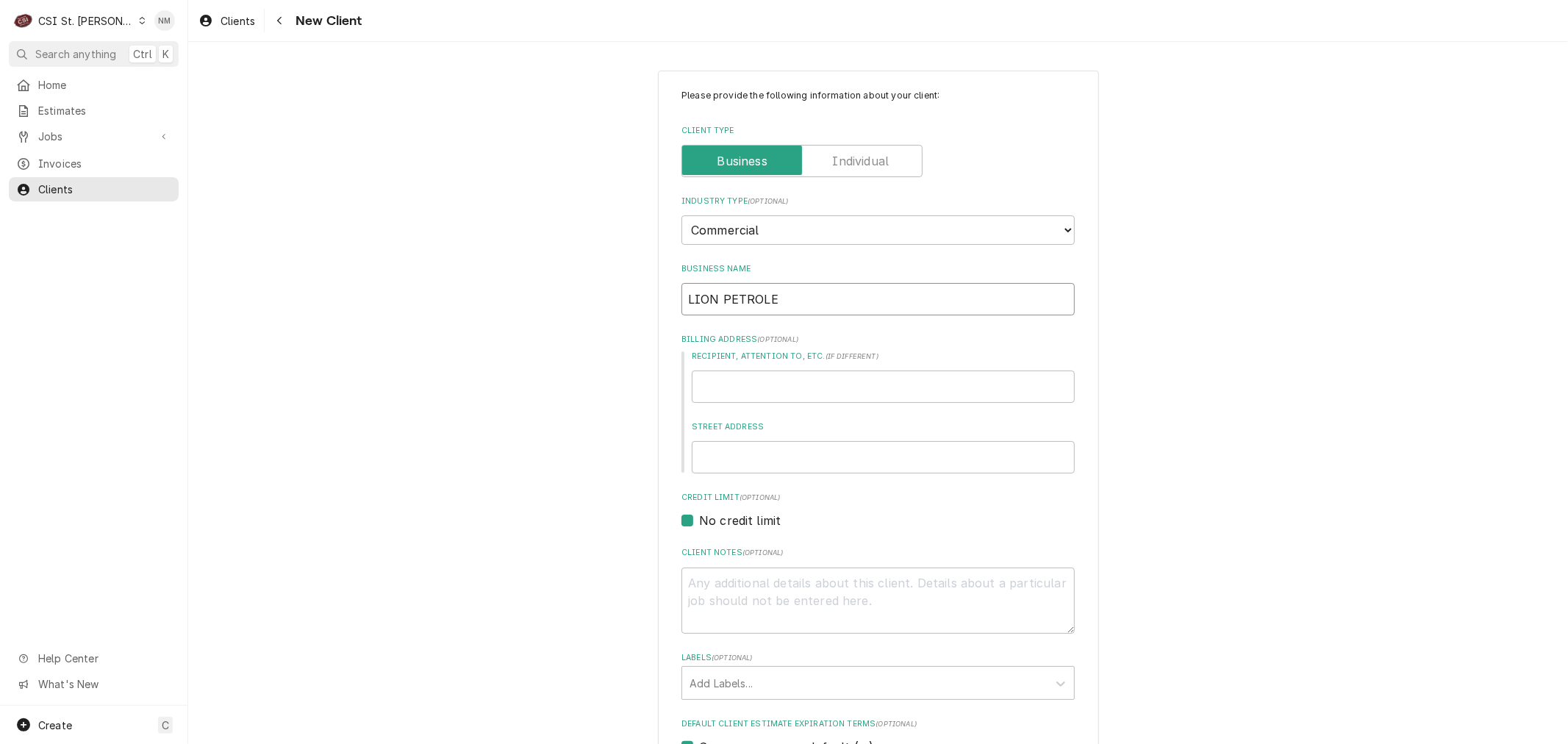
type input "LION PETROLEU"
type textarea "x"
type input "LION PETROLEUM"
type textarea "x"
type input "LION PETROLEU"
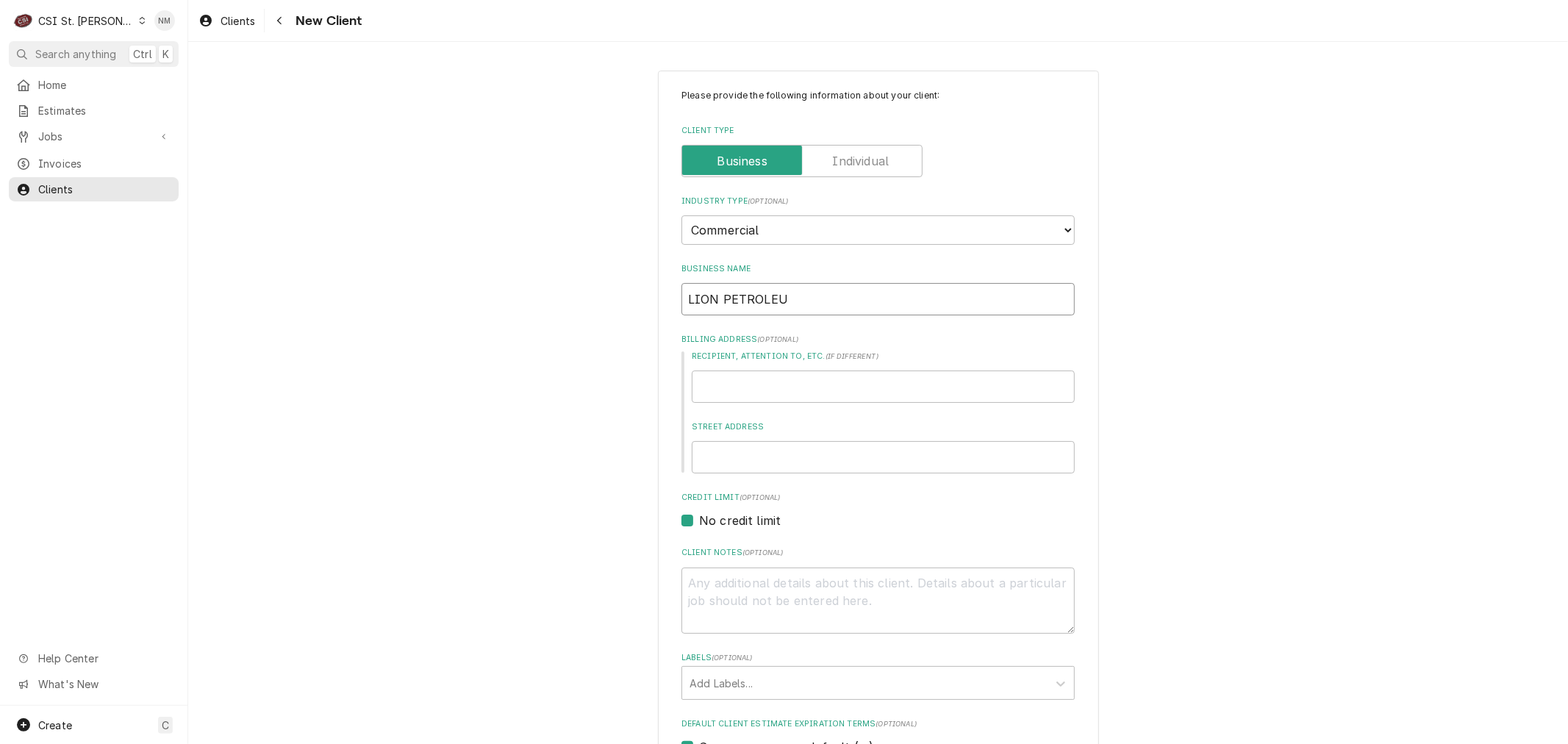
type textarea "x"
type input "LION PETROLE"
type textarea "x"
type input "LION PETROL"
type textarea "x"
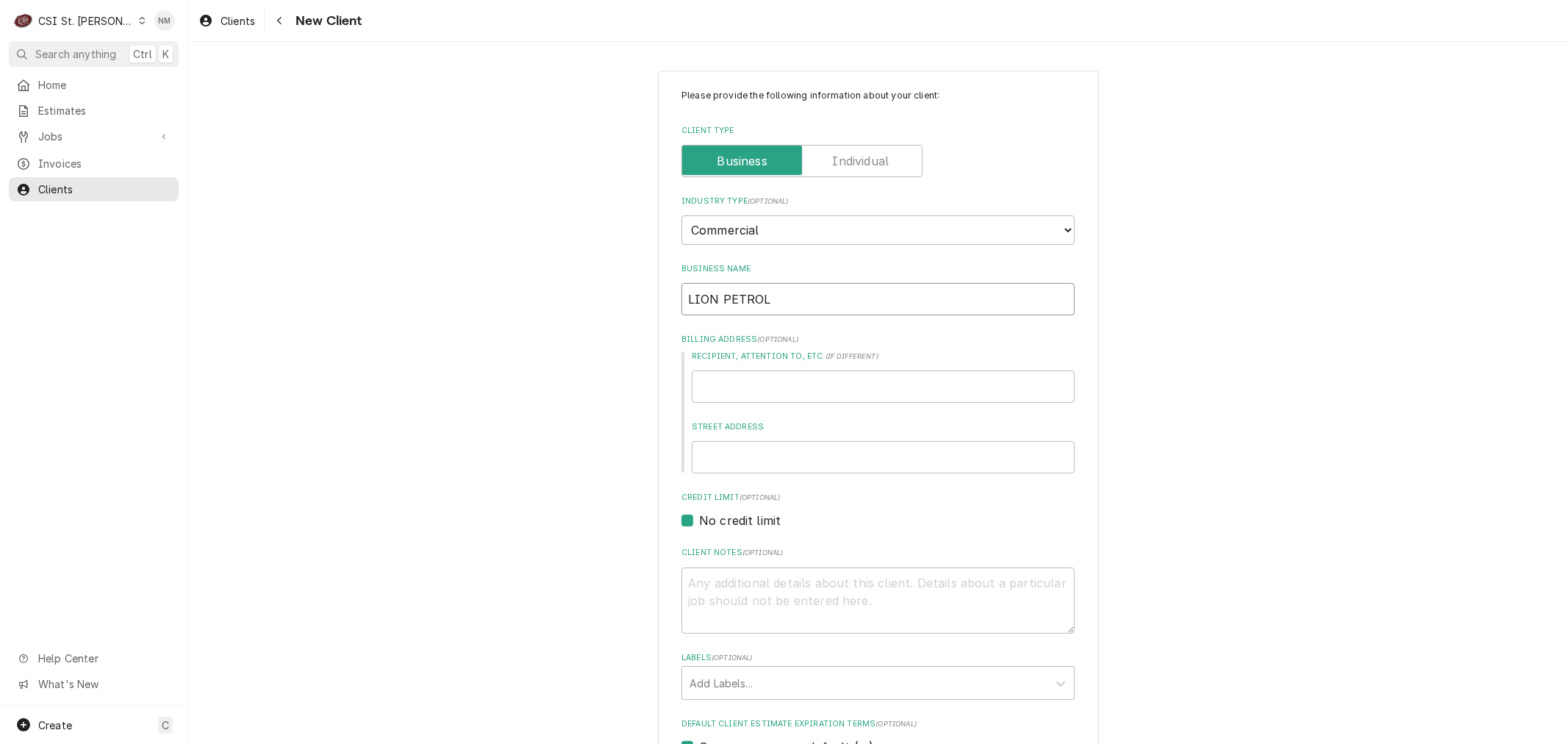
type input "LION PETROLU"
type textarea "x"
type input "LION PETROLUE"
type textarea "x"
type input "LION PETROLU"
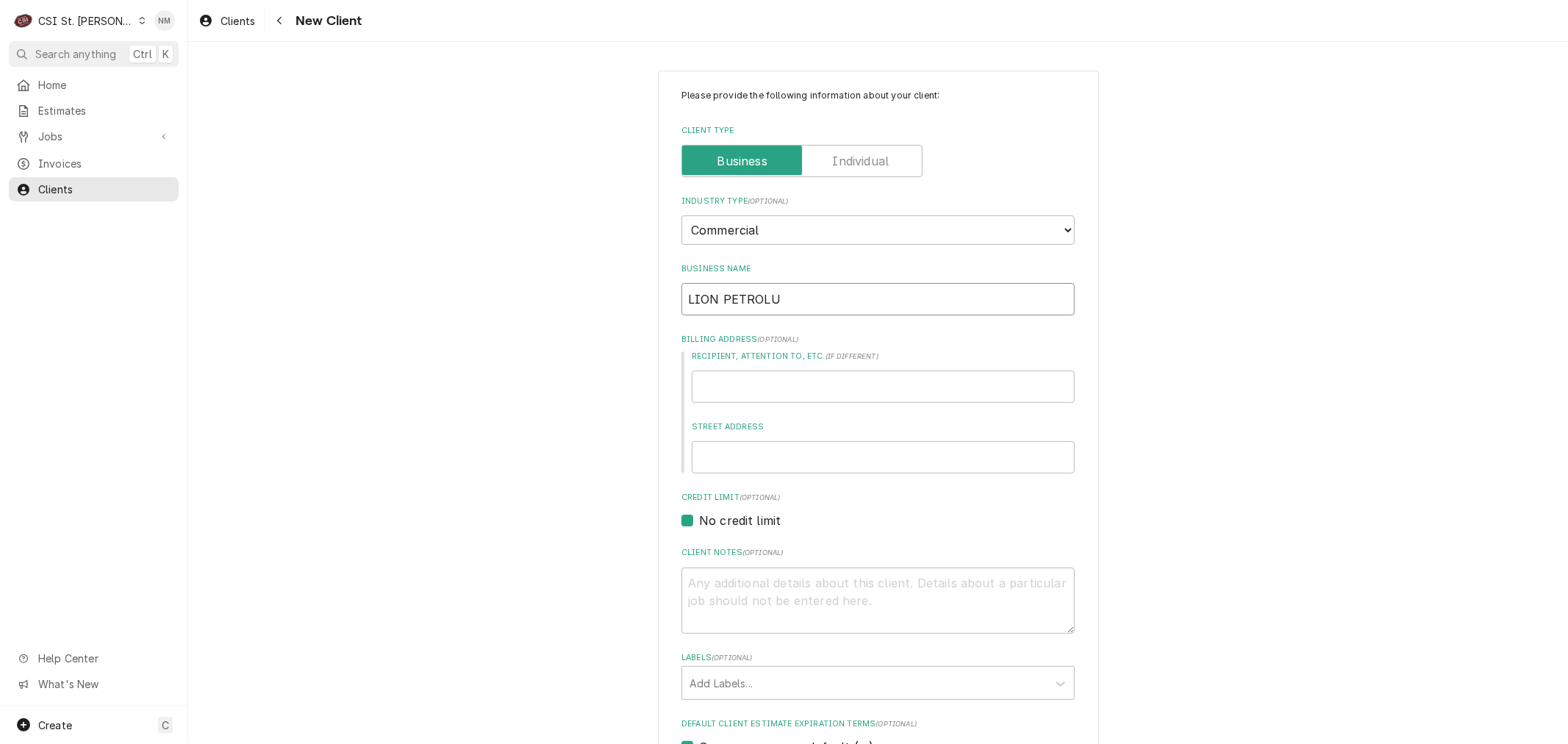
type textarea "x"
type input "LION PETROL"
type textarea "x"
type input "LION PETROLE"
type textarea "x"
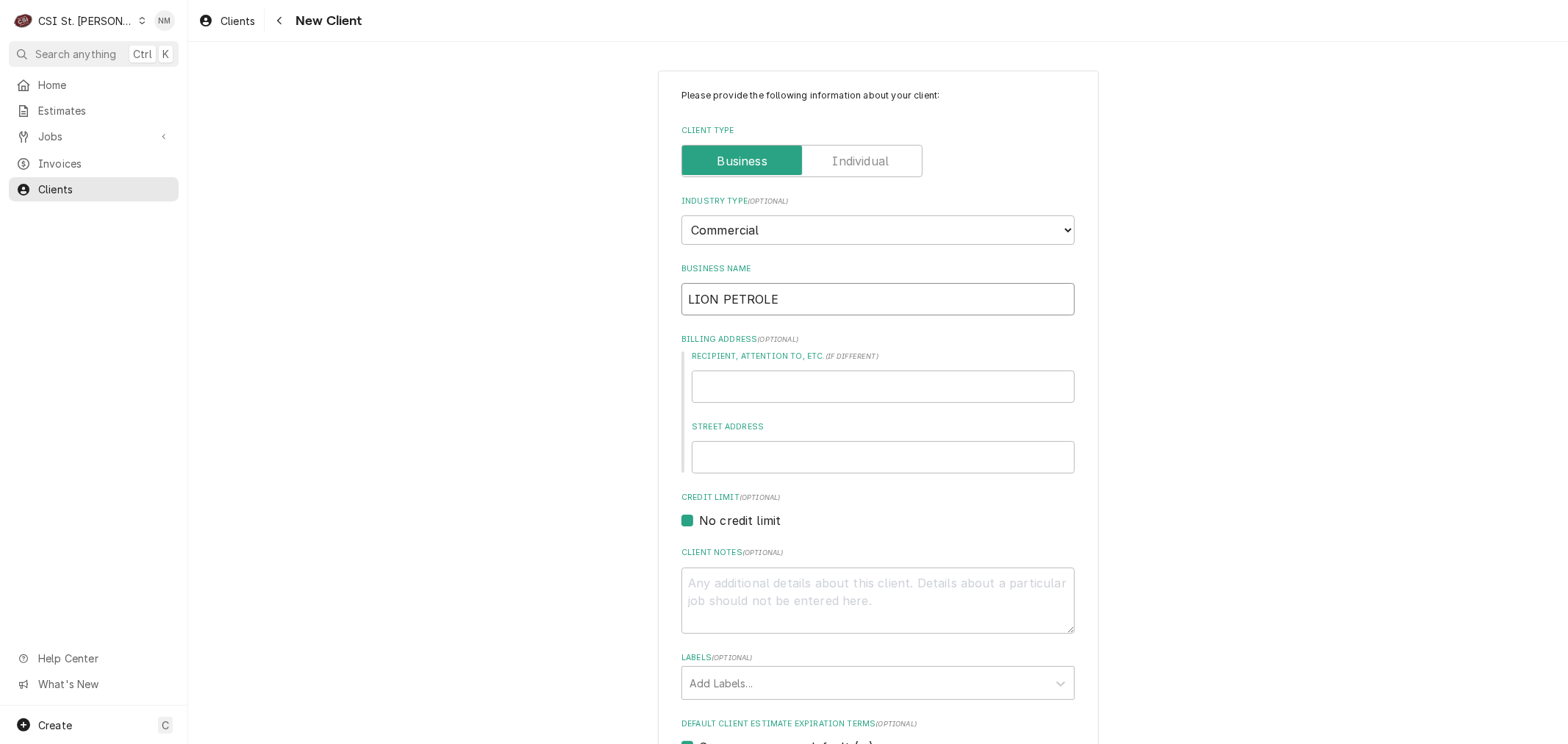
type input "LION PETROLEU"
type textarea "x"
type input "LION PETROLEUM"
type textarea "x"
type input "S"
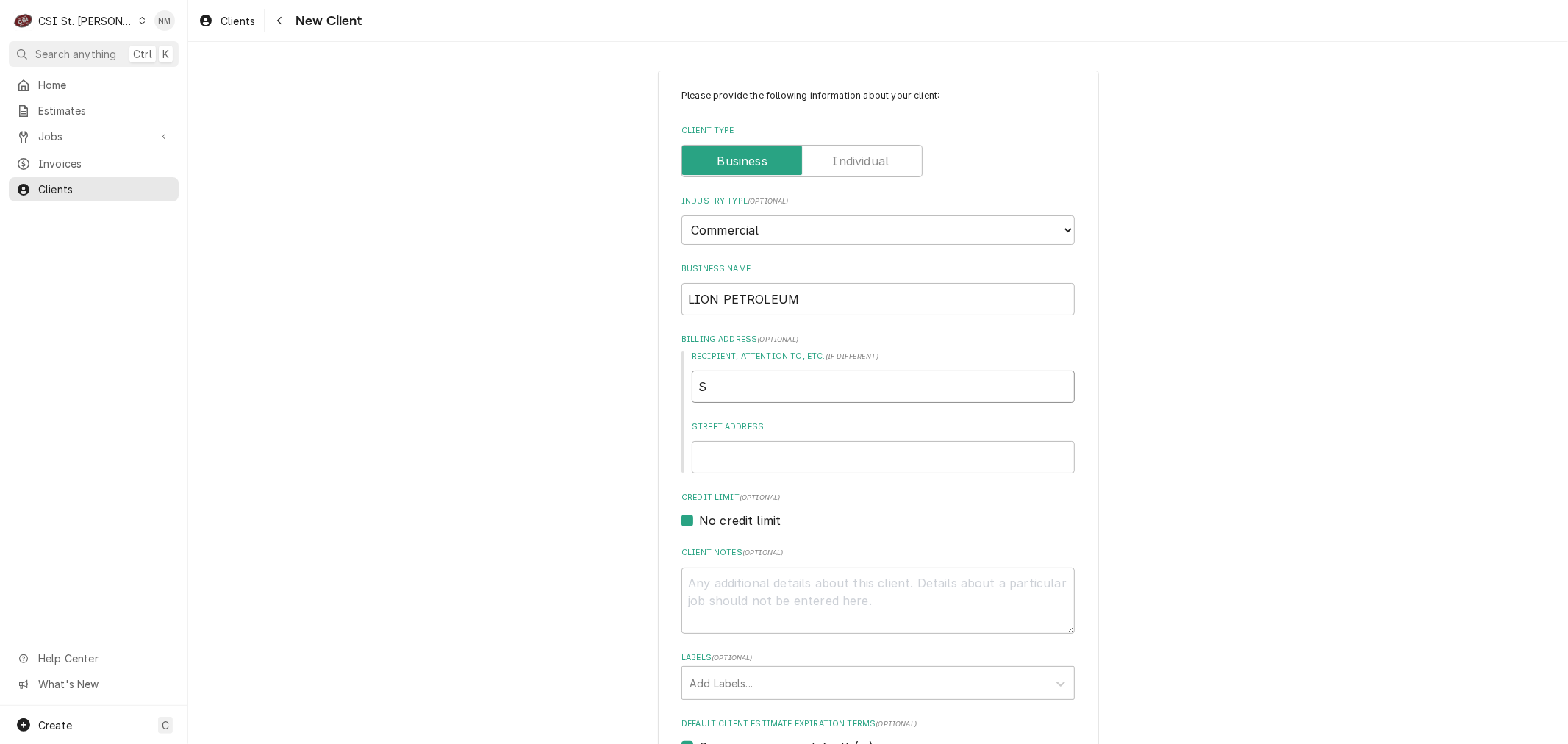
type textarea "x"
type input "SA"
type textarea "x"
type input "SAR"
type textarea "x"
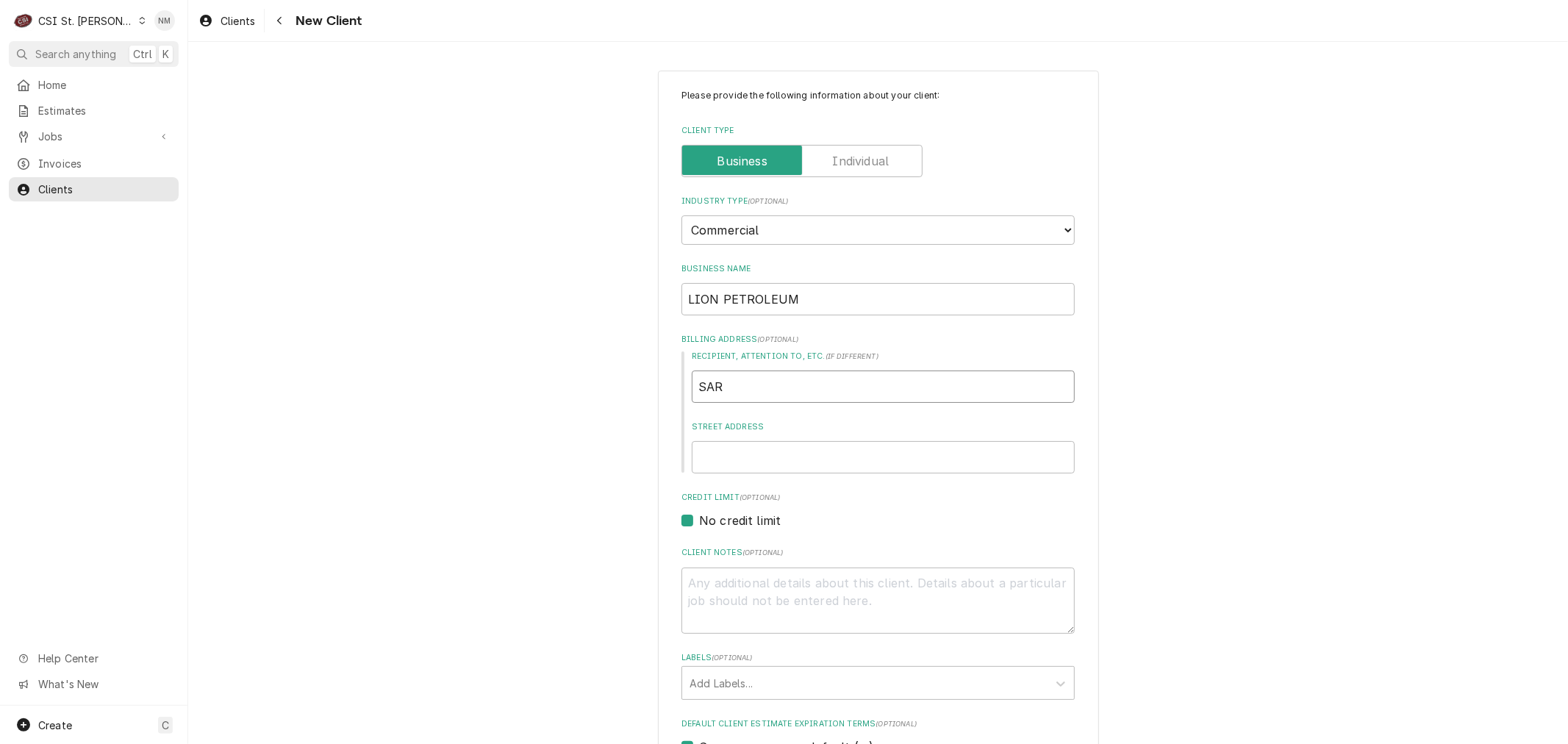
type input "SARA"
type textarea "x"
type input "SARAH"
type textarea "x"
type input "SARAH"
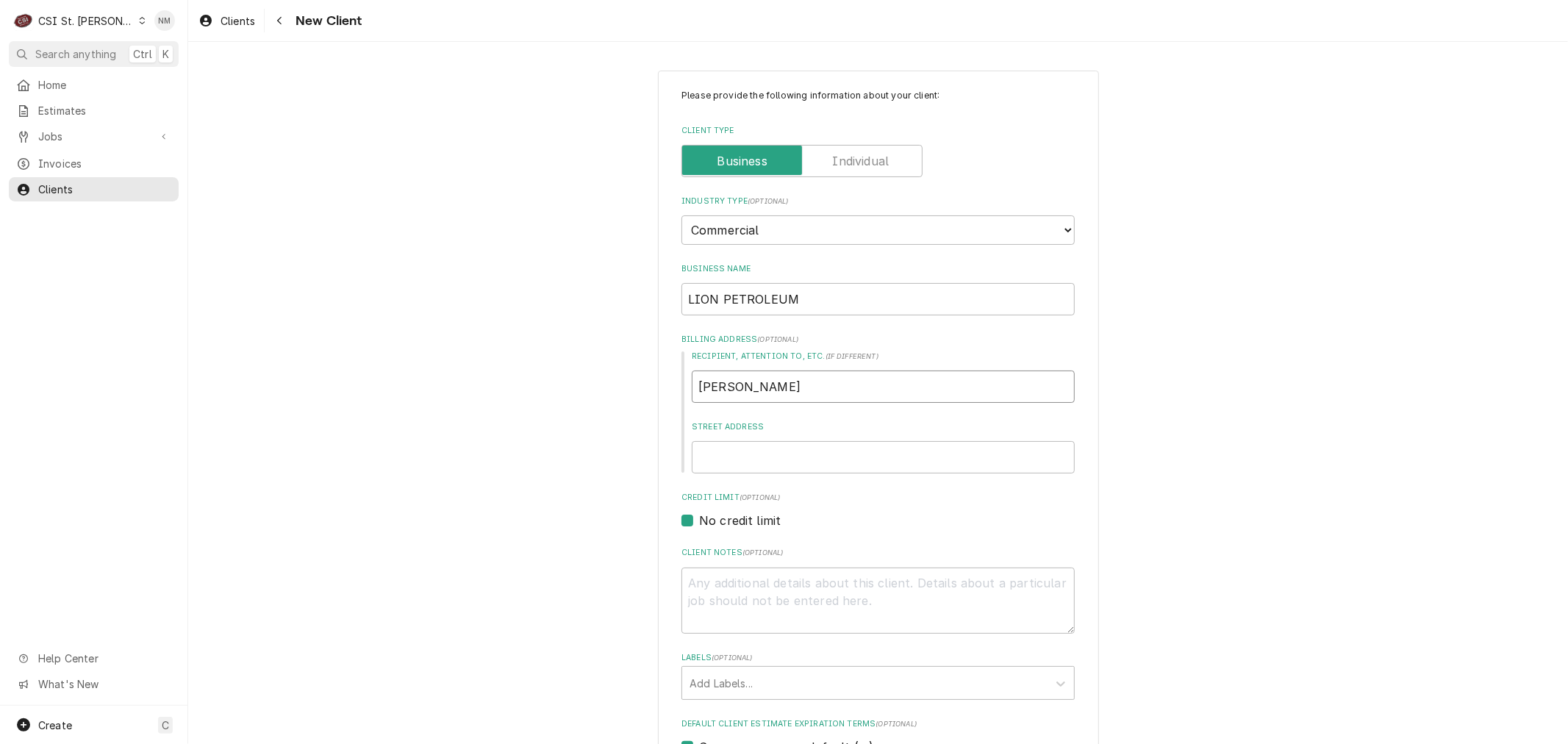
type textarea "x"
type input "SARAH K"
type textarea "x"
type input "SARAH KI"
type textarea "x"
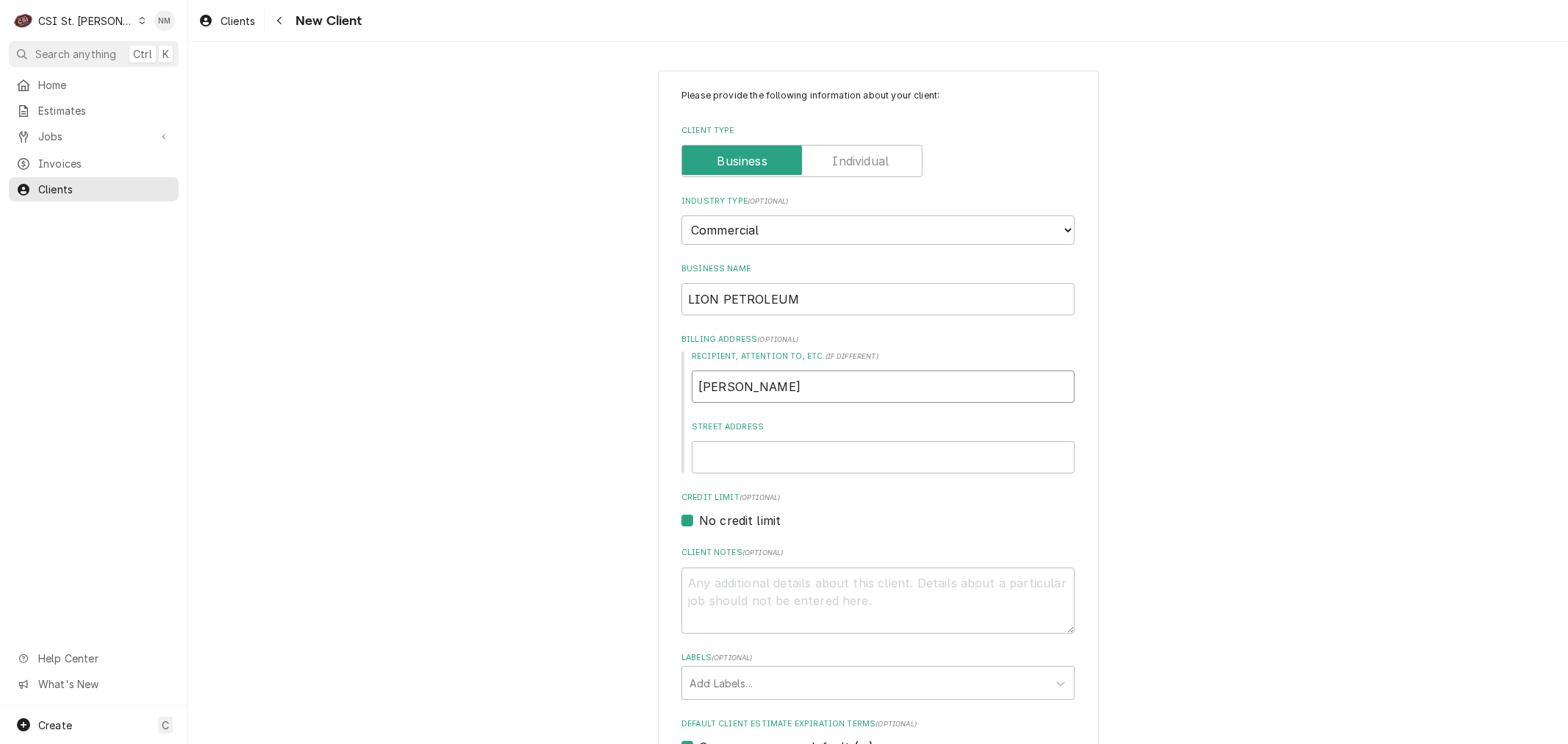
type input "SARAH KIN"
type textarea "x"
type input "SARAH KING"
type textarea "x"
type input "6"
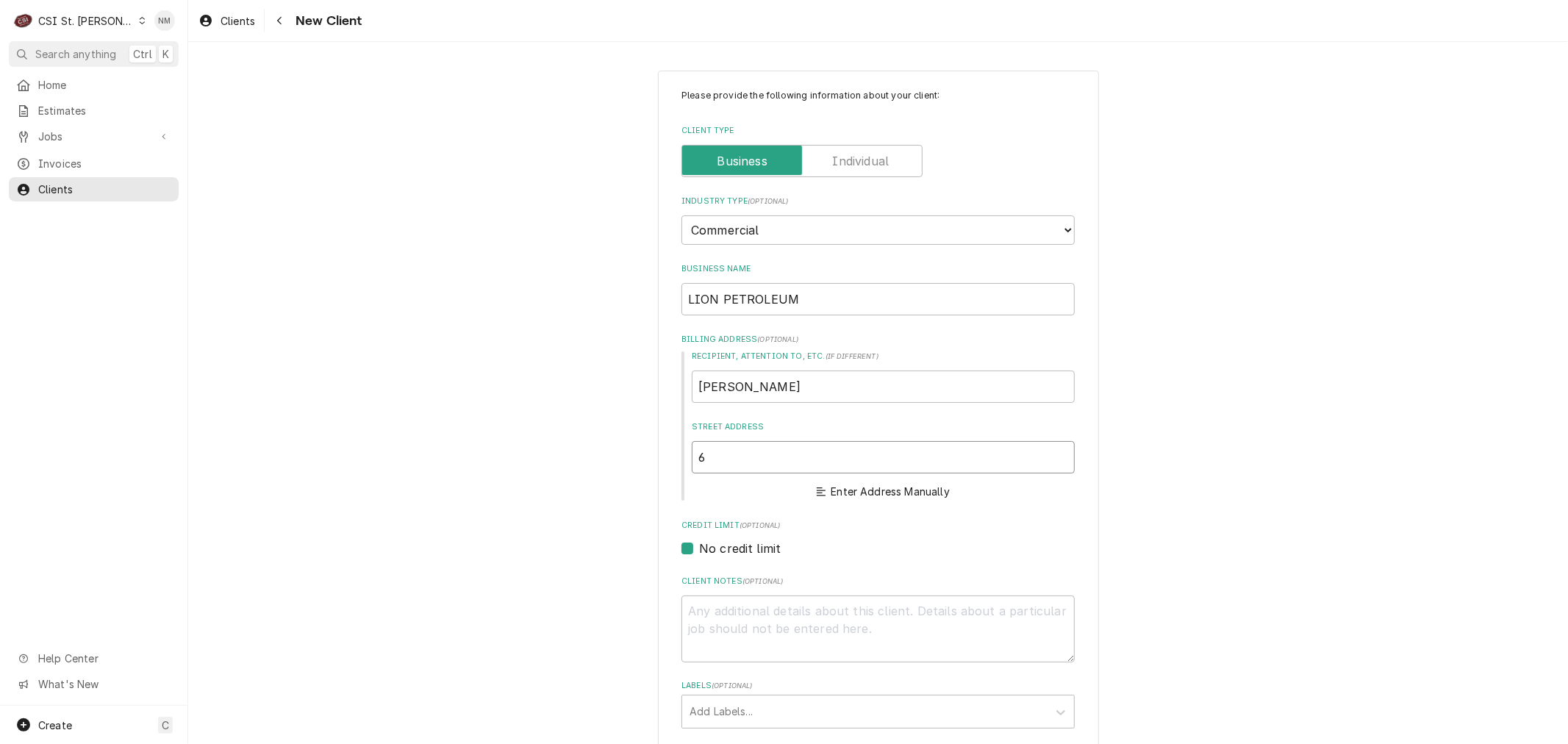
type textarea "x"
type input "69"
type textarea "x"
type input "699"
type textarea "x"
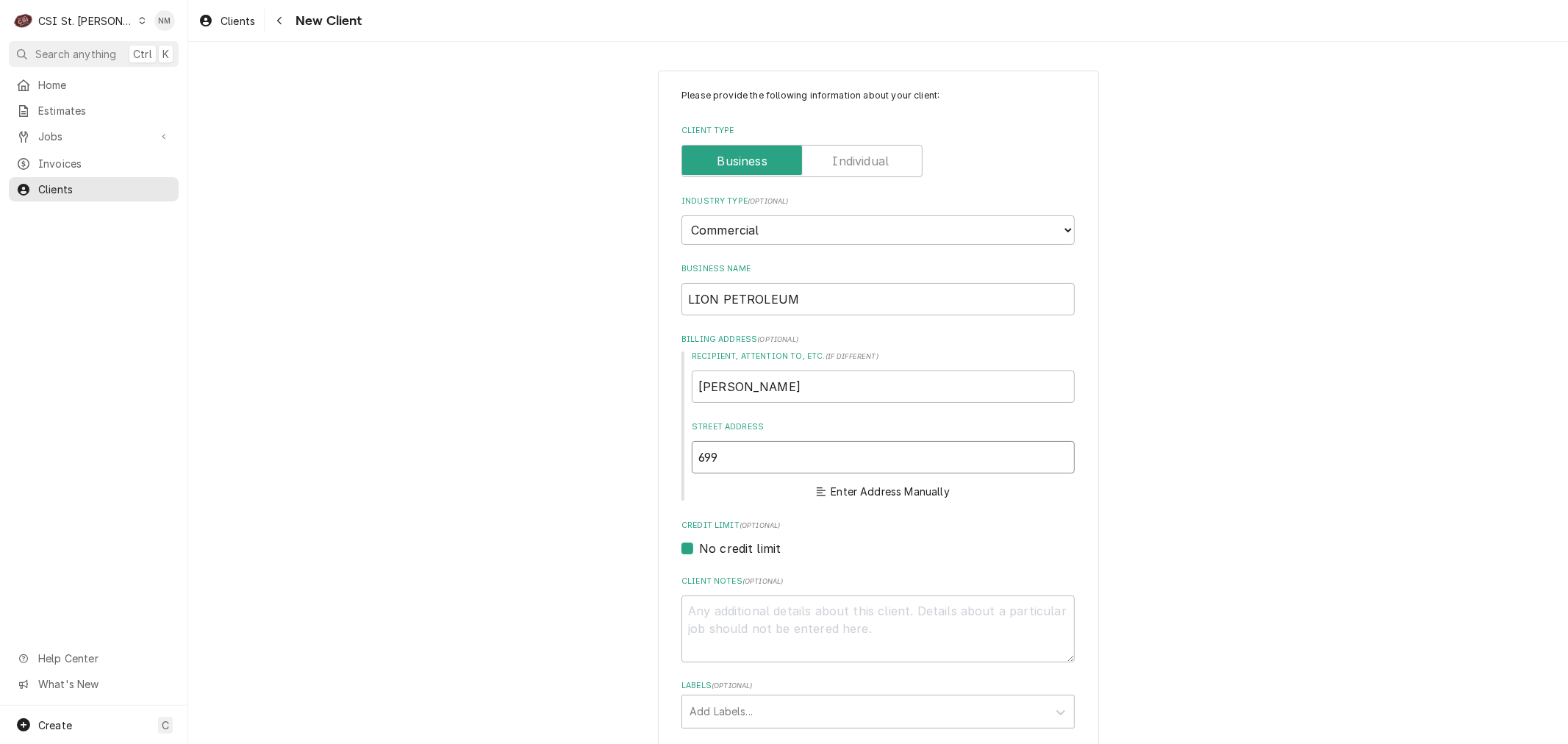
type input "699"
type textarea "x"
type input "699 S"
type textarea "x"
type input "699 SA"
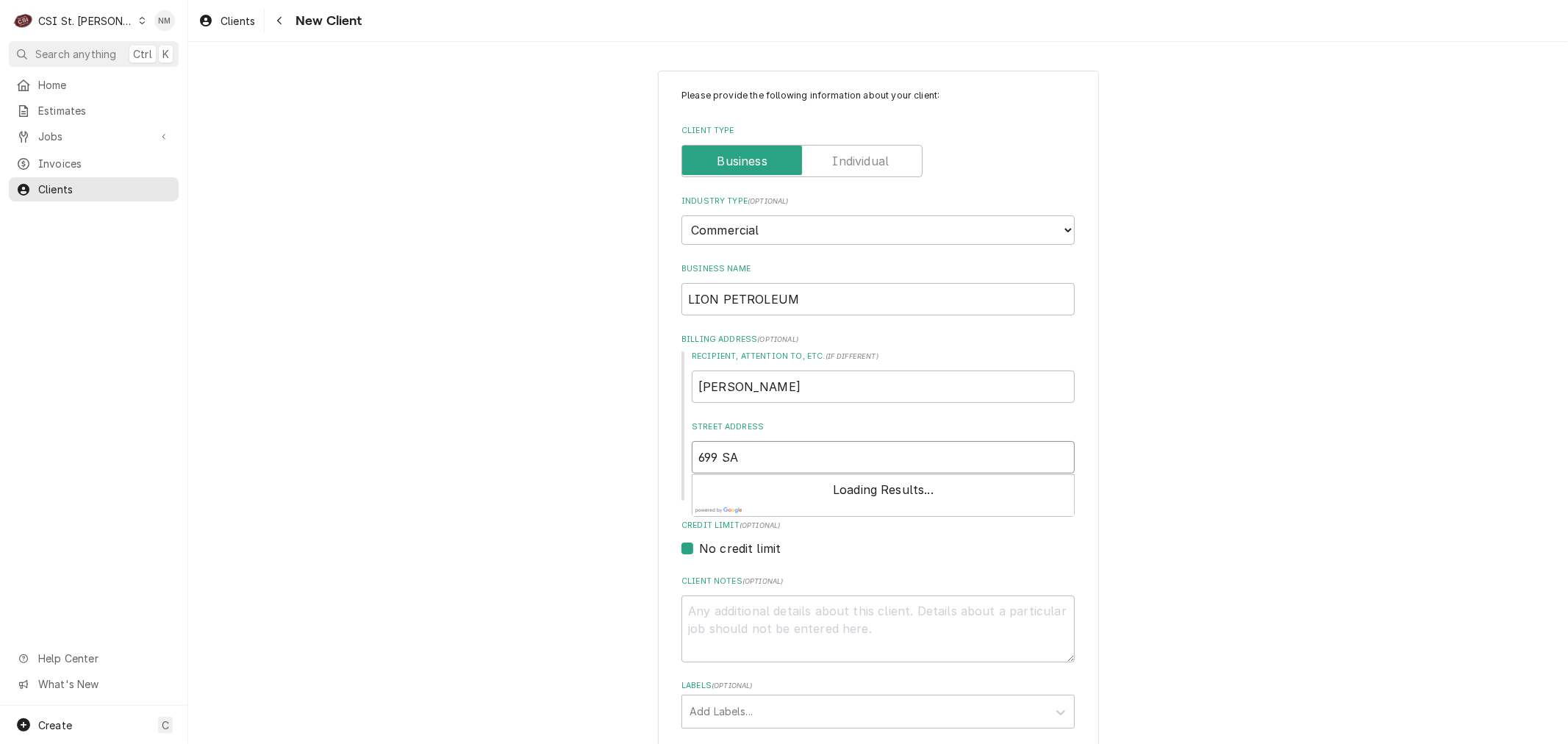
type textarea "x"
type input "699 SAL"
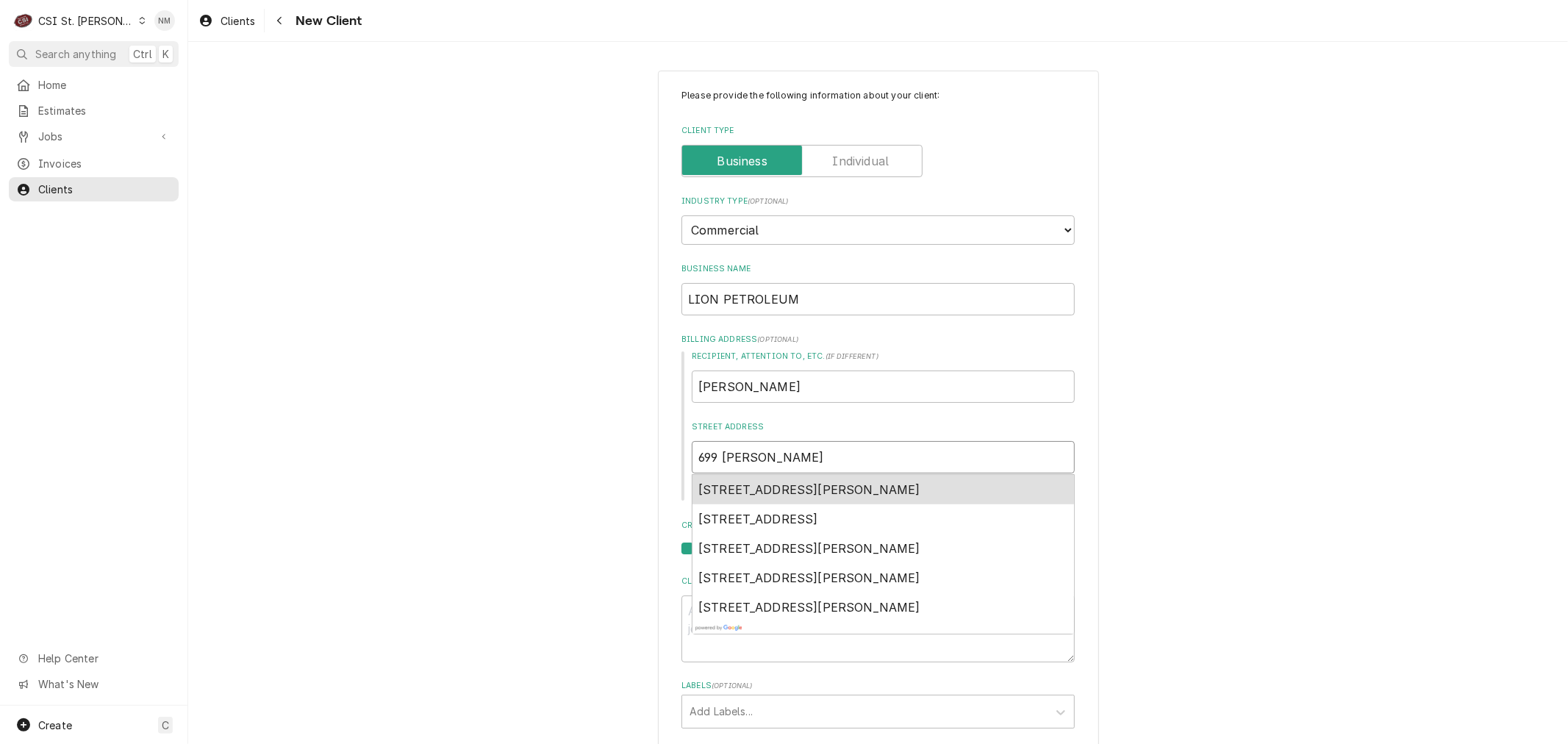
type textarea "x"
type input "699 SALT"
click at [901, 487] on span "699 Salt Lick Road, St. Peters, MO, USA" at bounding box center [809, 489] width 222 height 14
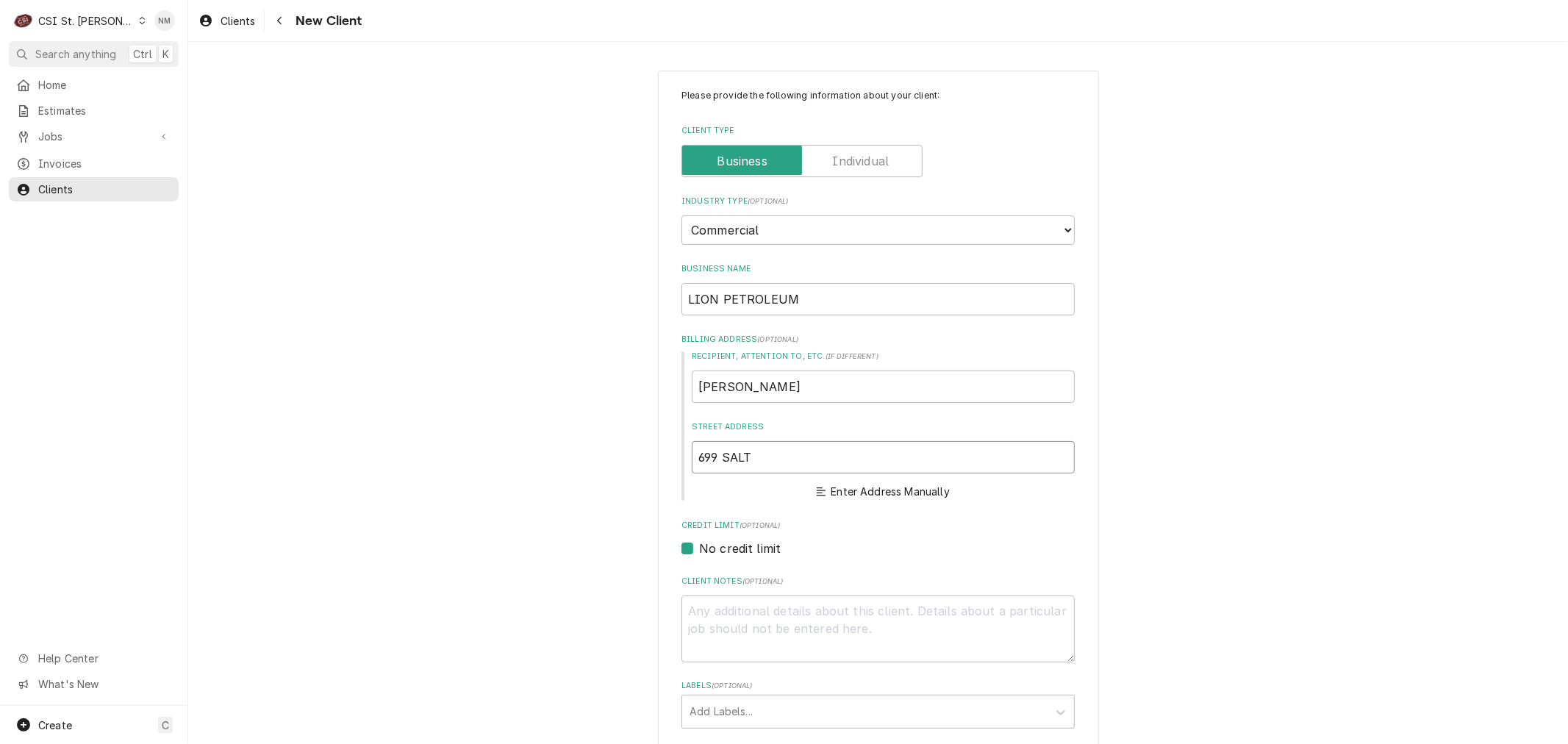
type textarea "x"
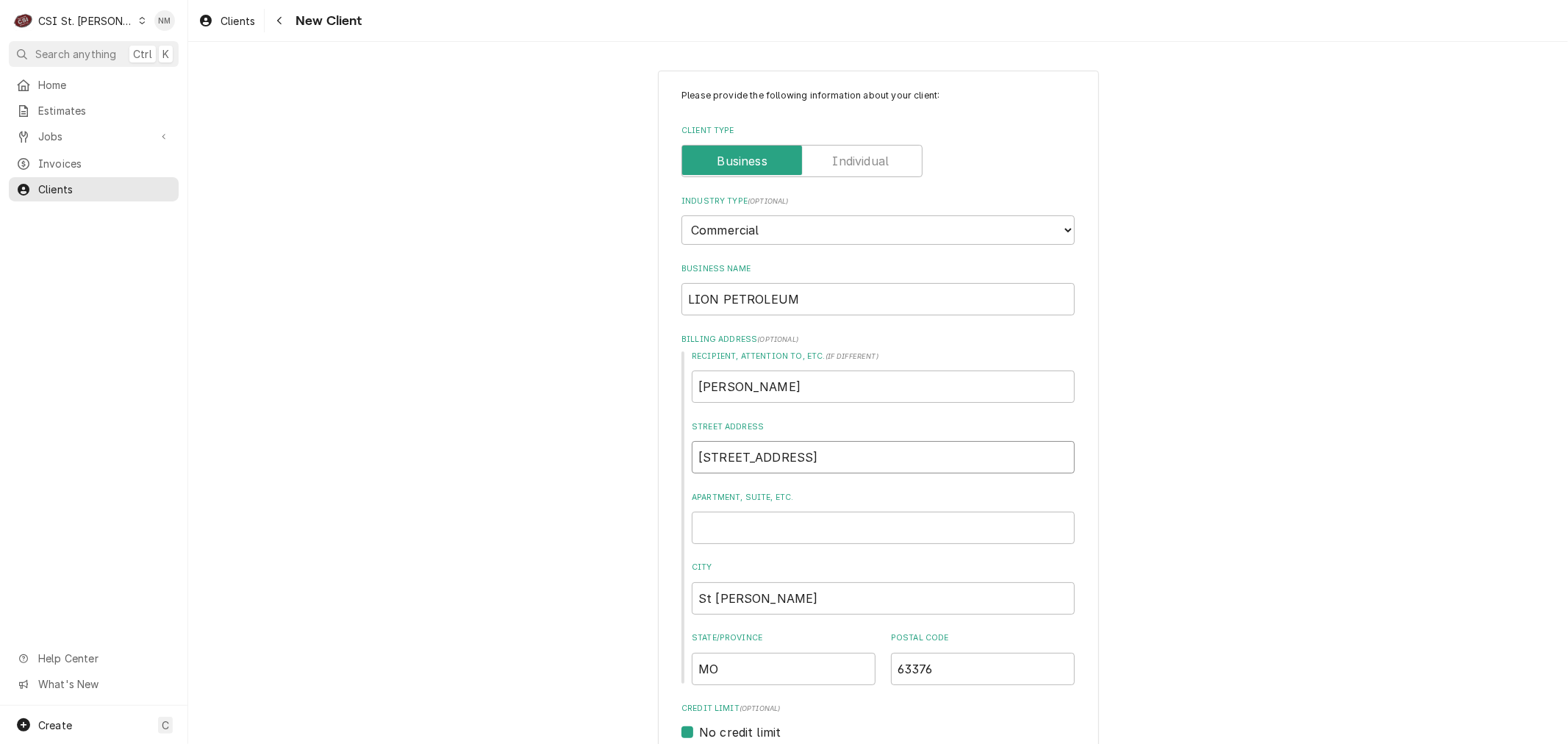
type input "699 Salt Lick Rd"
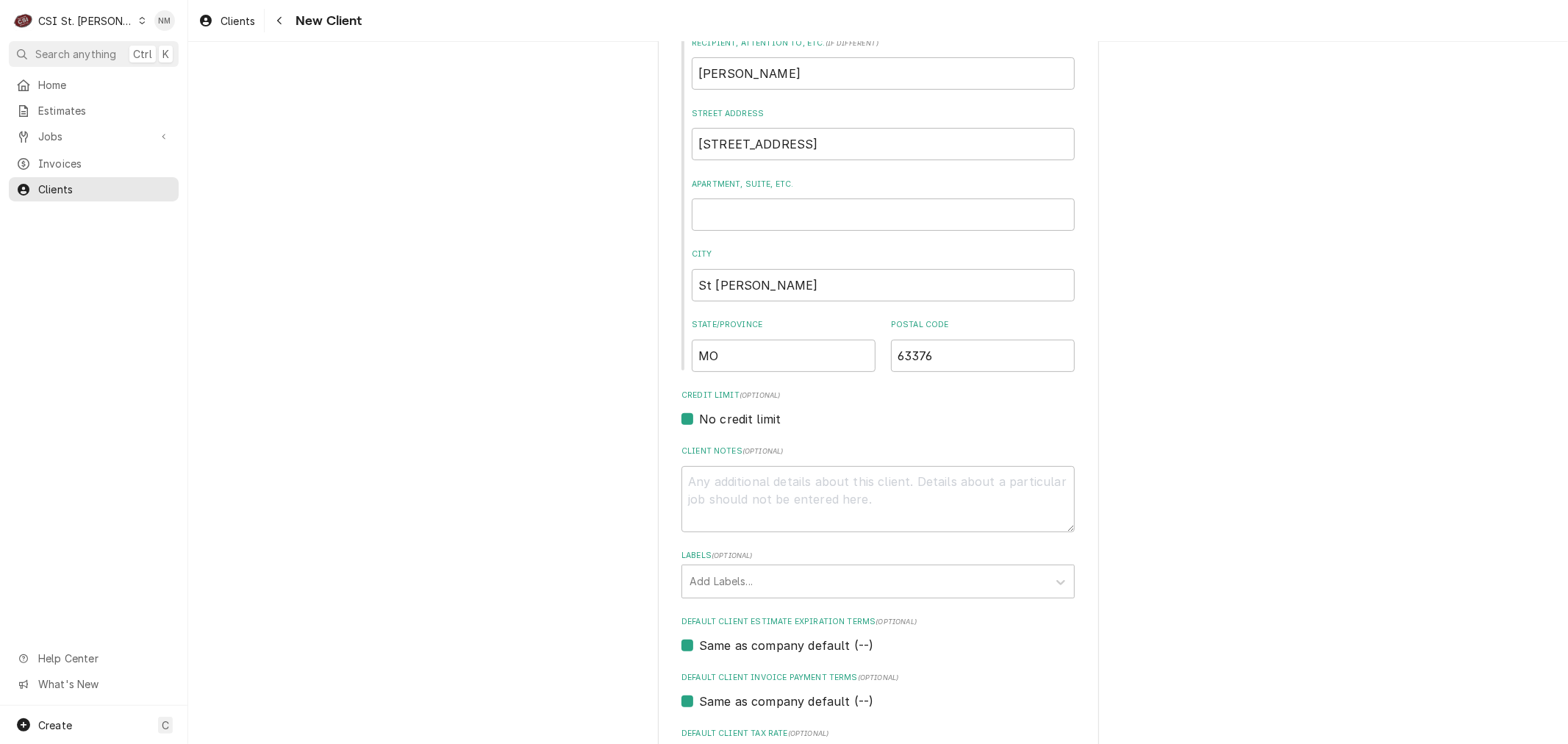
scroll to position [408, 0]
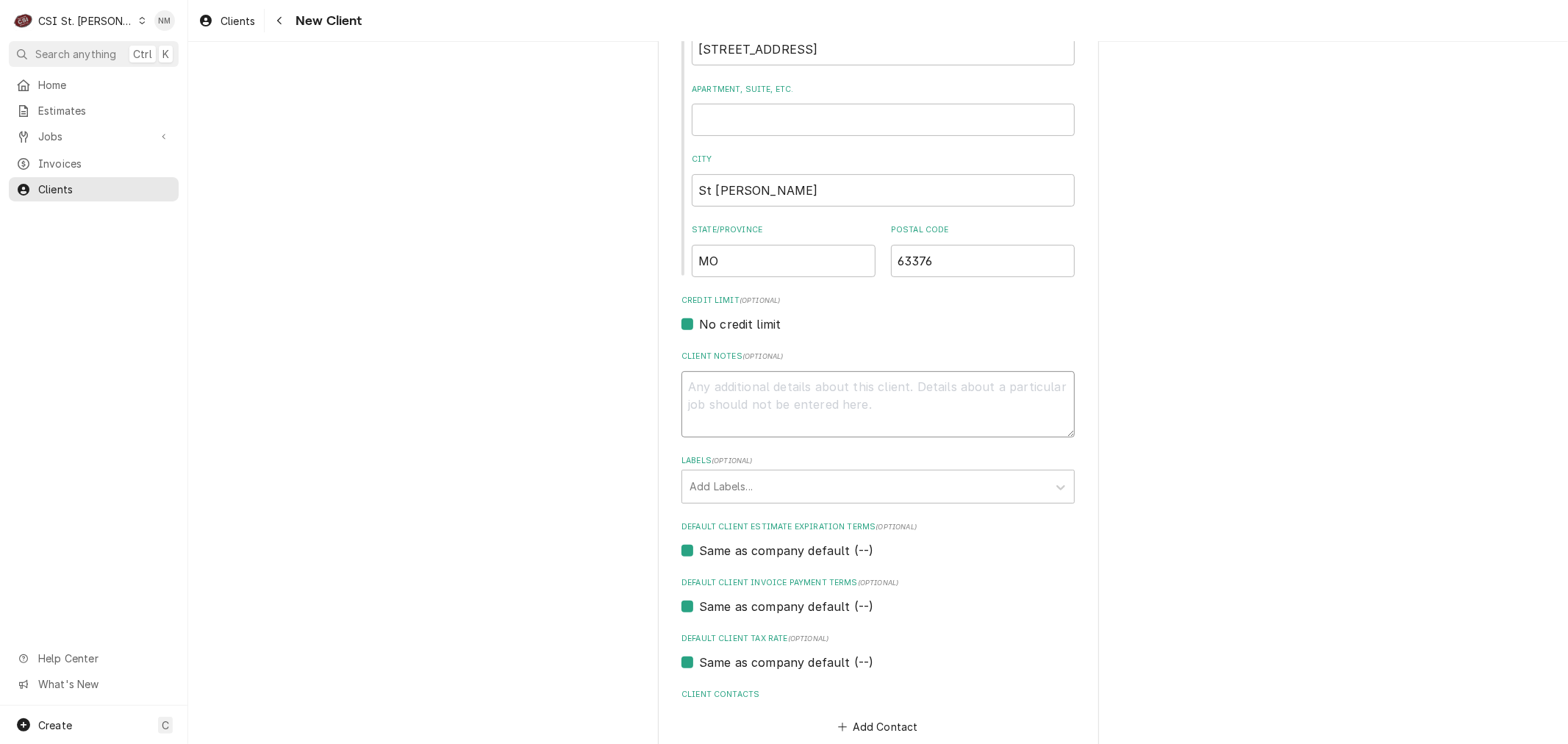
click at [838, 386] on textarea "Client Notes ( optional )" at bounding box center [877, 404] width 393 height 66
type textarea "x"
type textarea "4"
type textarea "x"
type textarea "42"
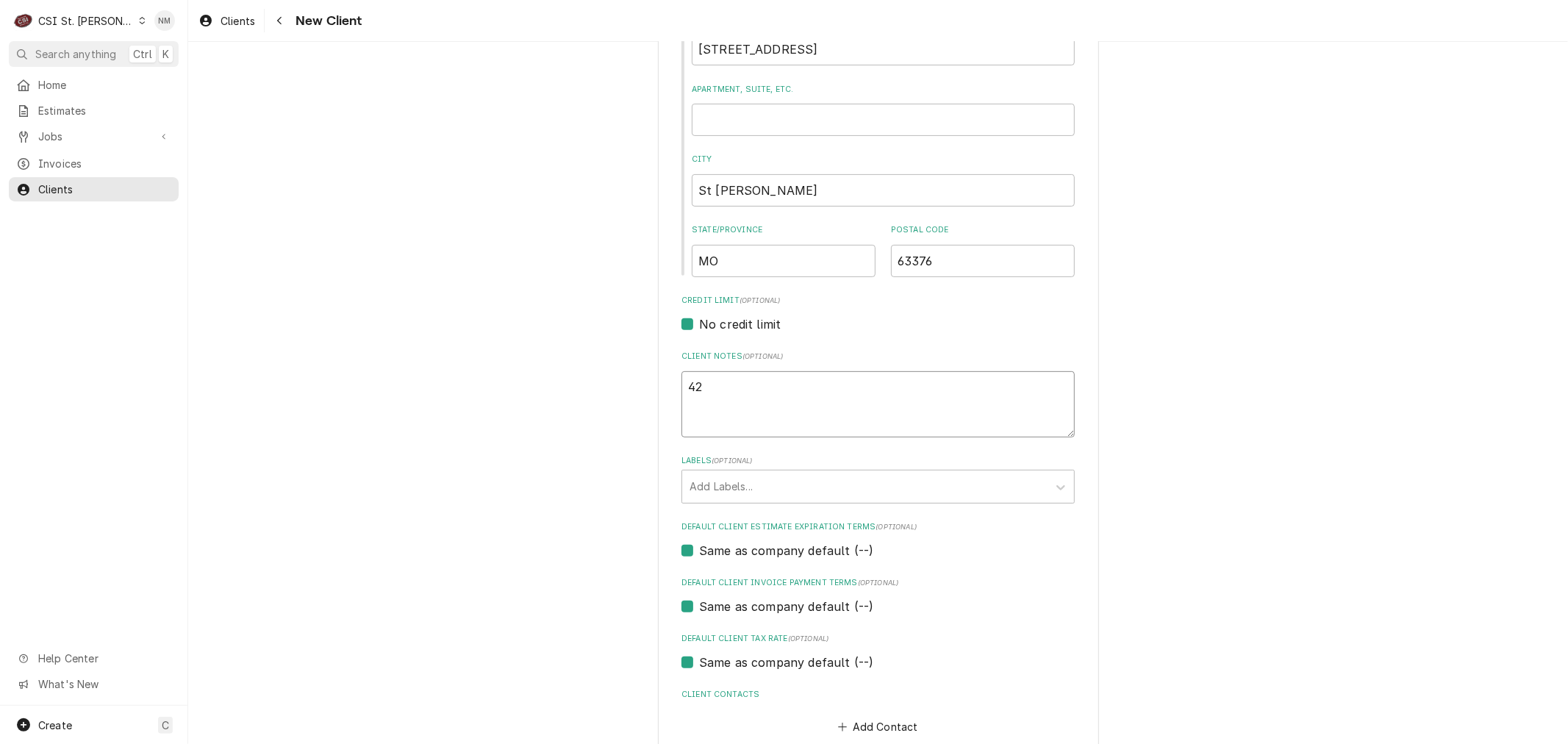
type textarea "x"
type textarea "424"
type textarea "x"
type textarea "4246"
type textarea "x"
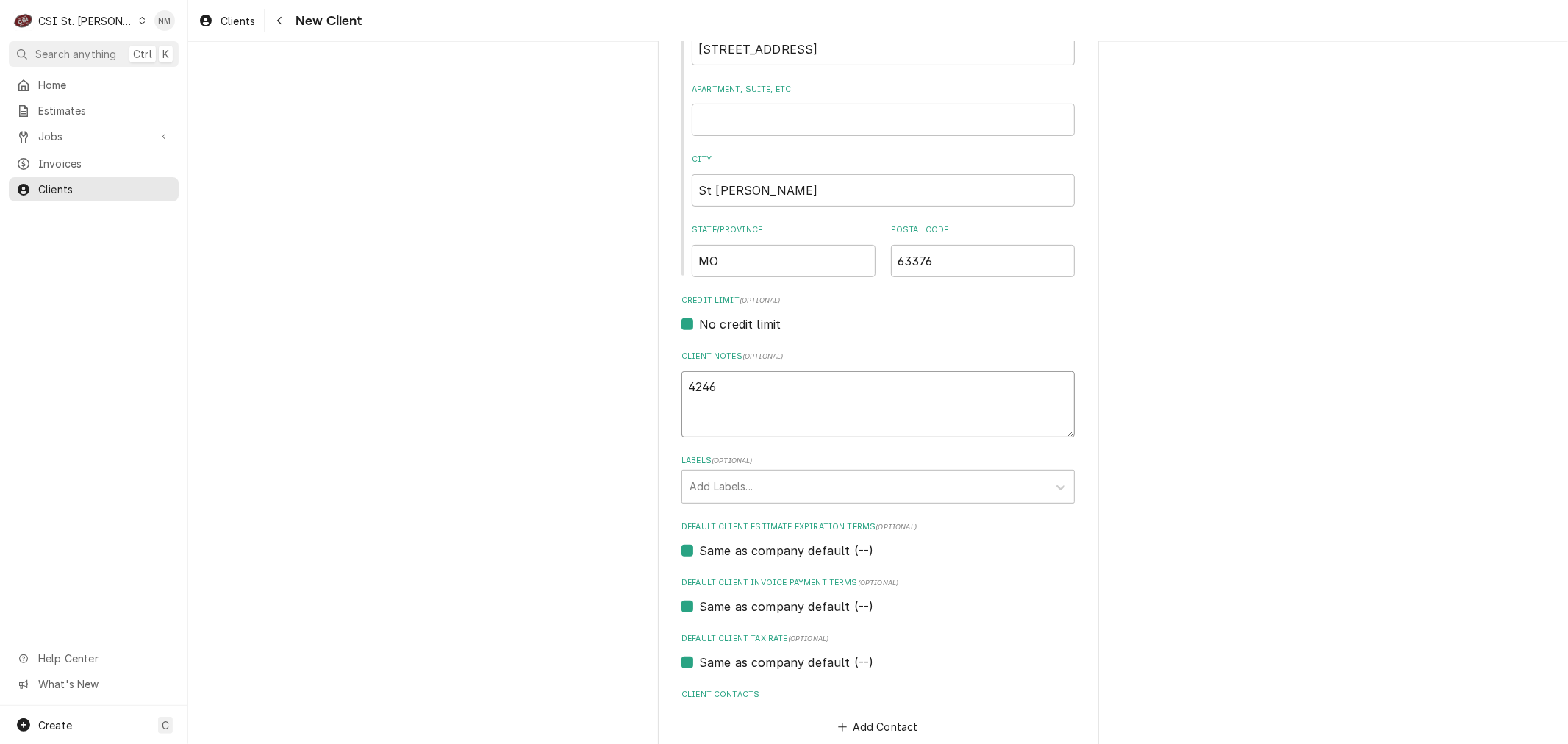
type textarea "4246"
type textarea "x"
type textarea "4246 3"
type textarea "x"
type textarea "4246 31"
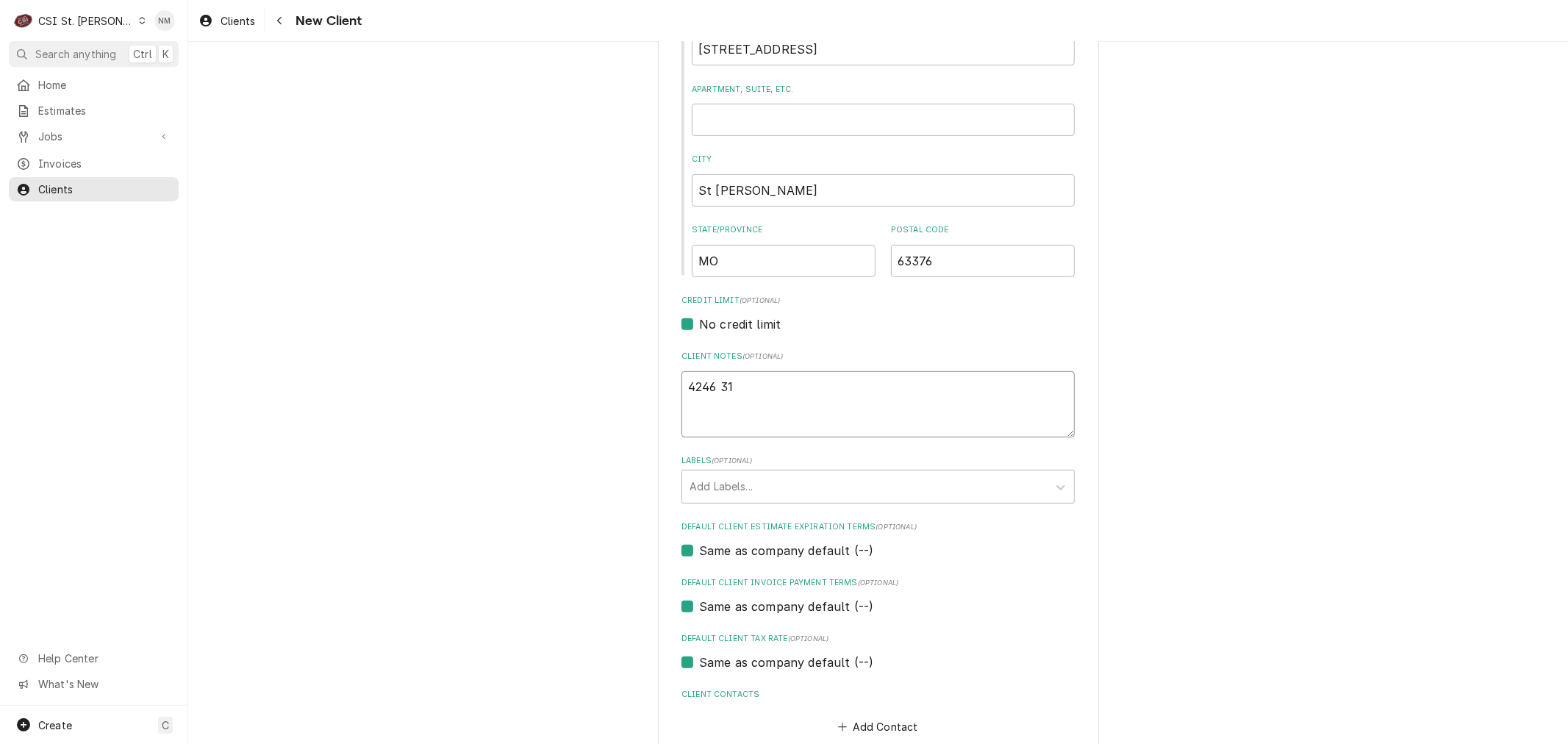
type textarea "x"
type textarea "4246 315"
type textarea "x"
type textarea "4246 3153"
click at [794, 386] on textarea "4246 3153" at bounding box center [877, 404] width 393 height 66
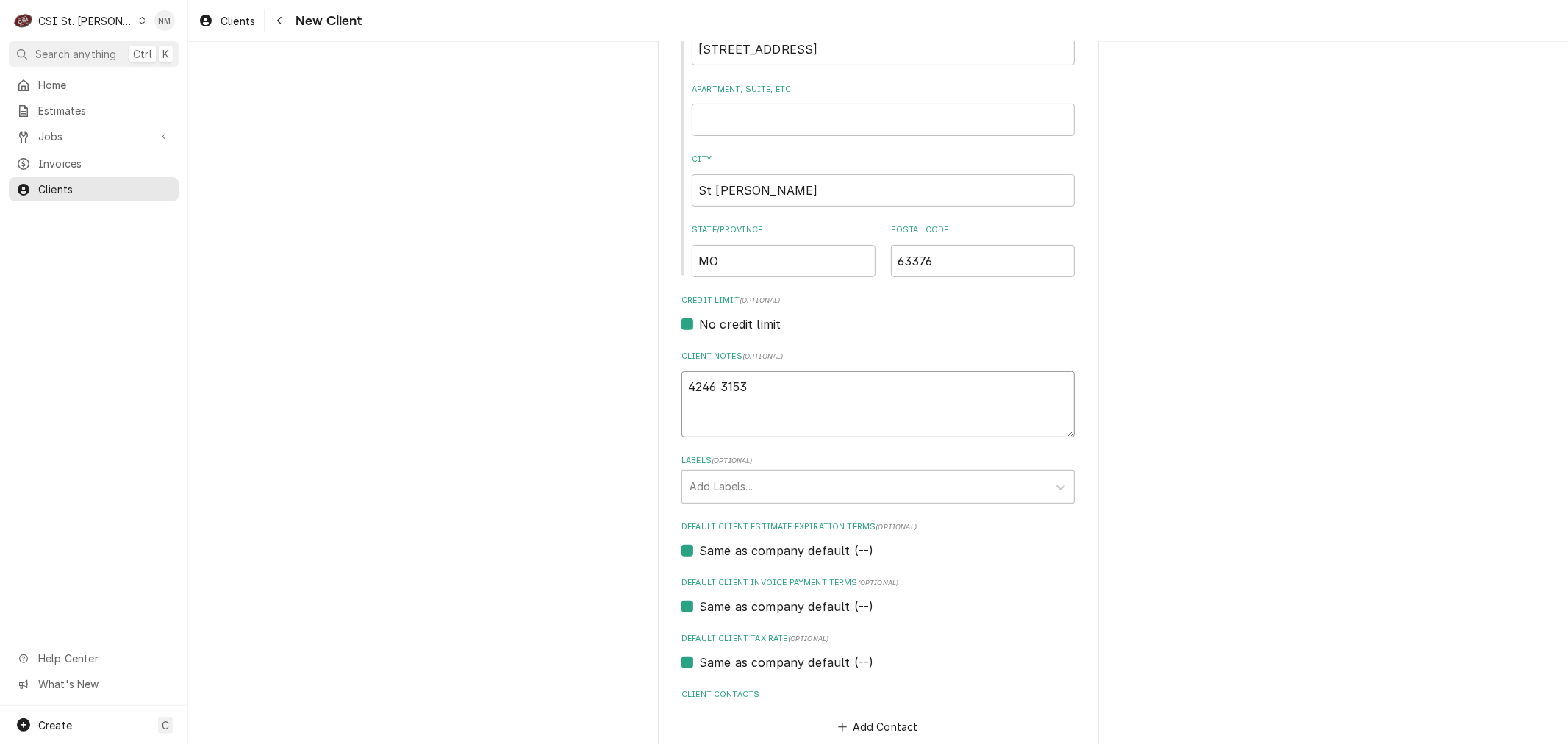
type textarea "x"
type textarea "4246 3153"
type textarea "x"
type textarea "4246 3153 7"
type textarea "x"
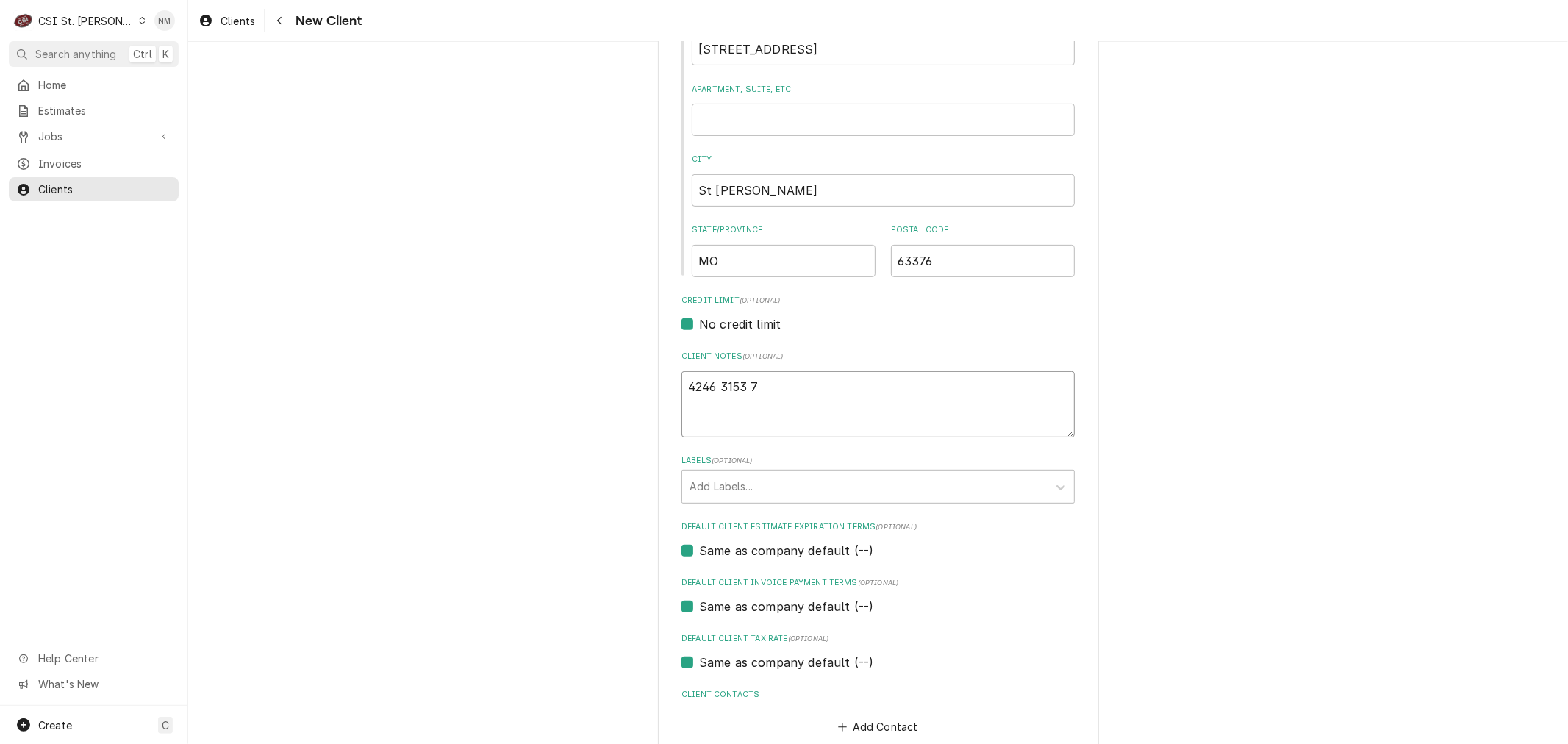
type textarea "4246 3153 71"
type textarea "x"
type textarea "4246 3153 717"
type textarea "x"
type textarea "4246 3153 7170"
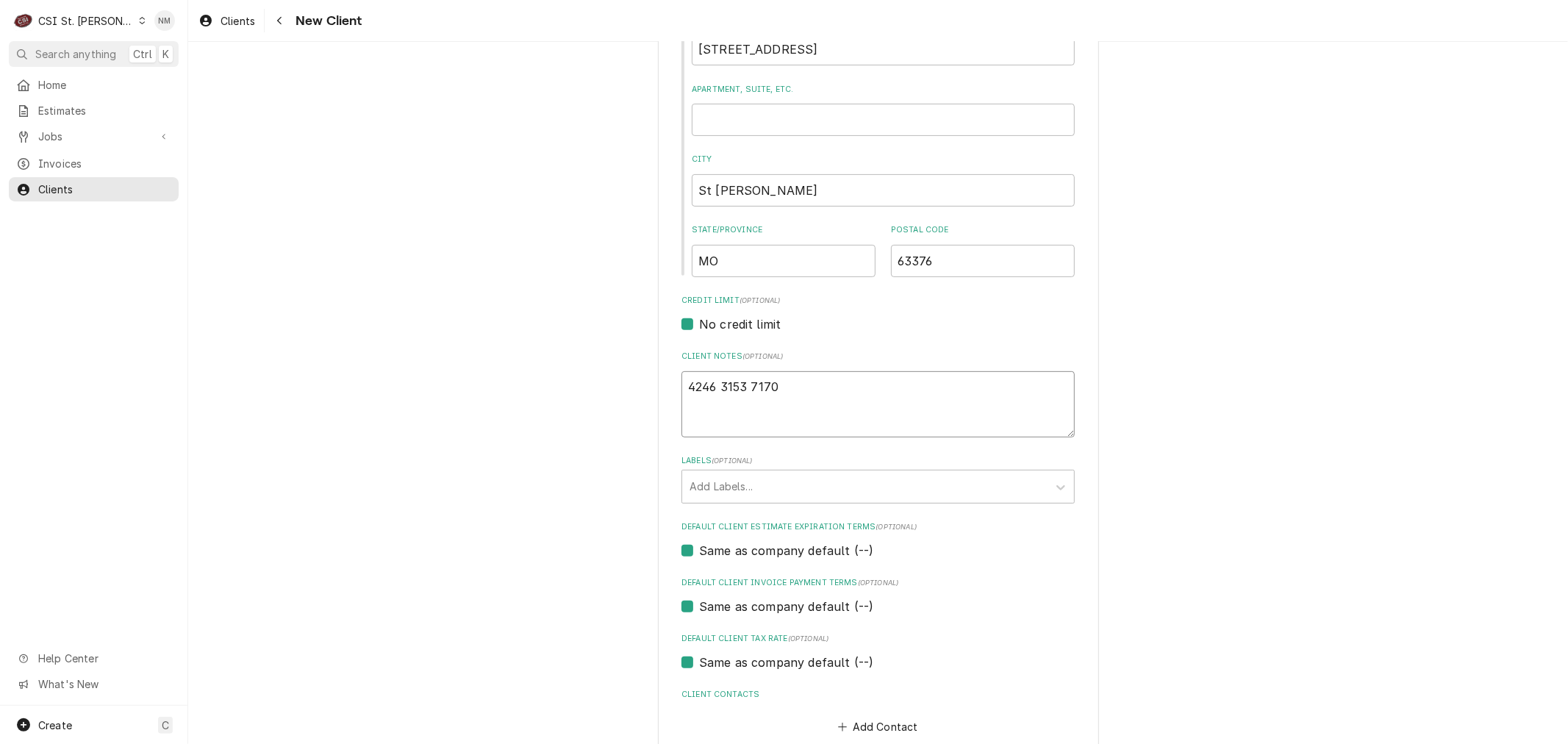
type textarea "x"
type textarea "4246 3153 7170"
type textarea "x"
type textarea "4246 3153 7170 7"
type textarea "x"
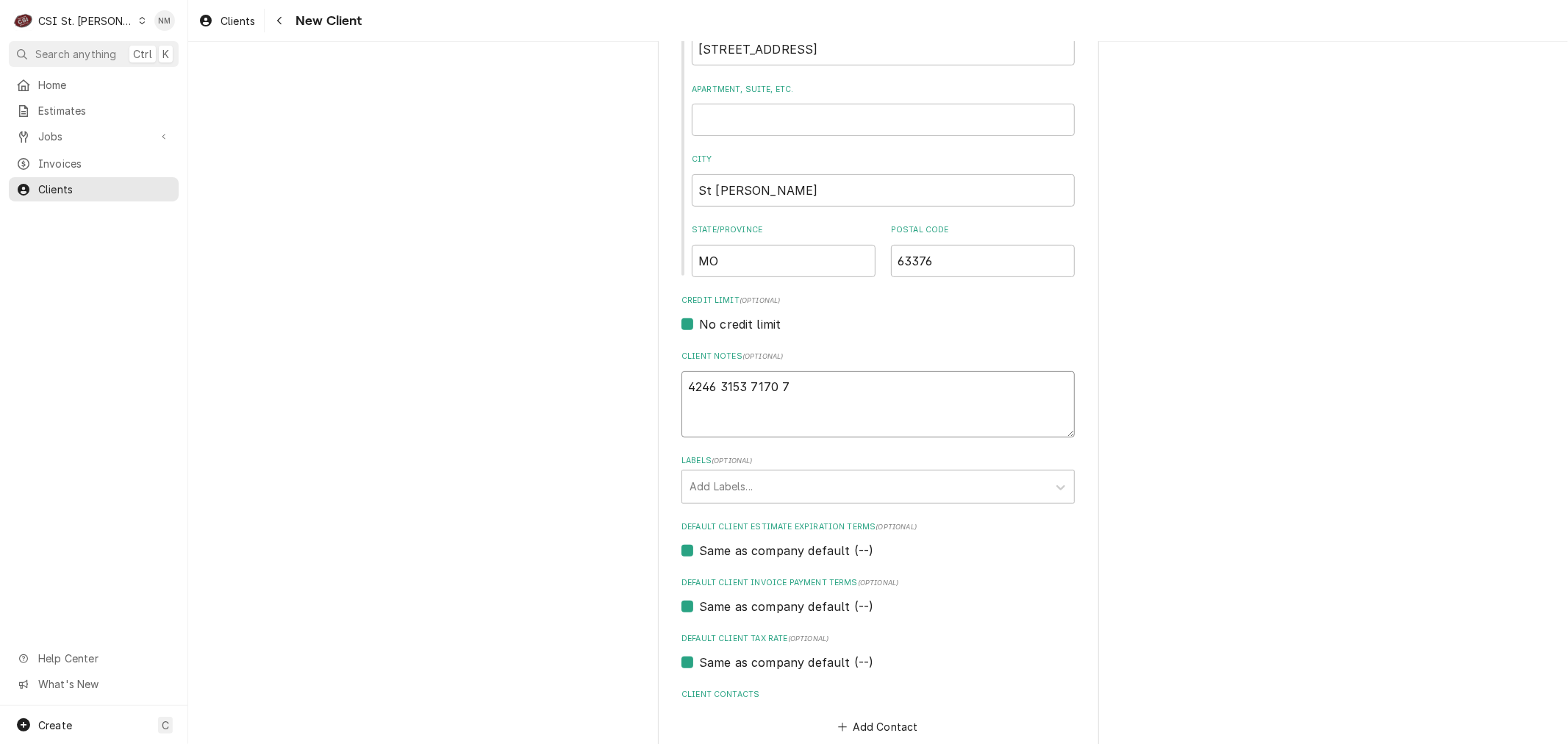
type textarea "4246 3153 7170 72"
type textarea "x"
type textarea "4246 3153 7170 725"
type textarea "x"
type textarea "4246 3153 7170 7256"
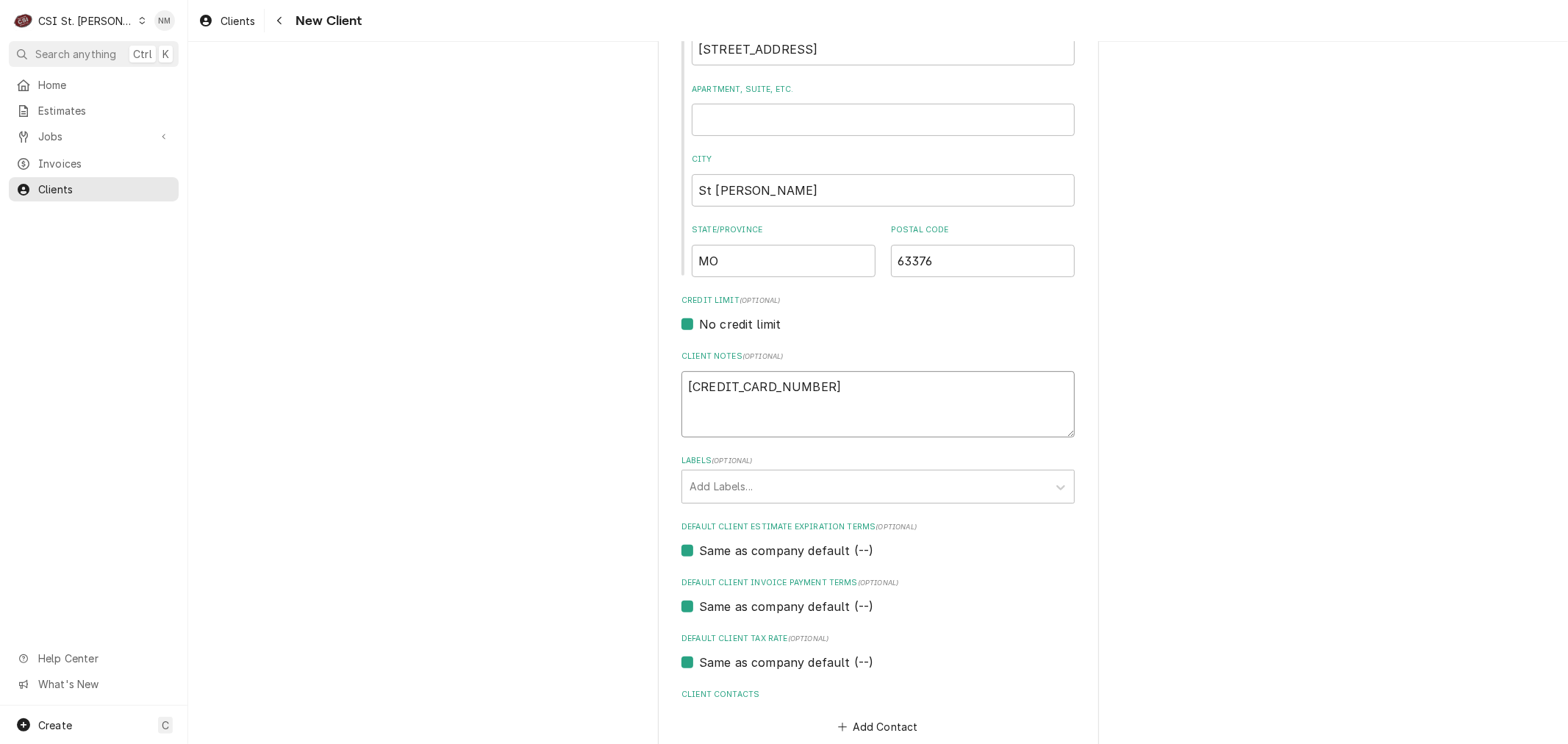
type textarea "x"
type textarea "4246 3153 7170 7256"
type textarea "x"
type textarea "4246 3153 7170 7256 3"
type textarea "x"
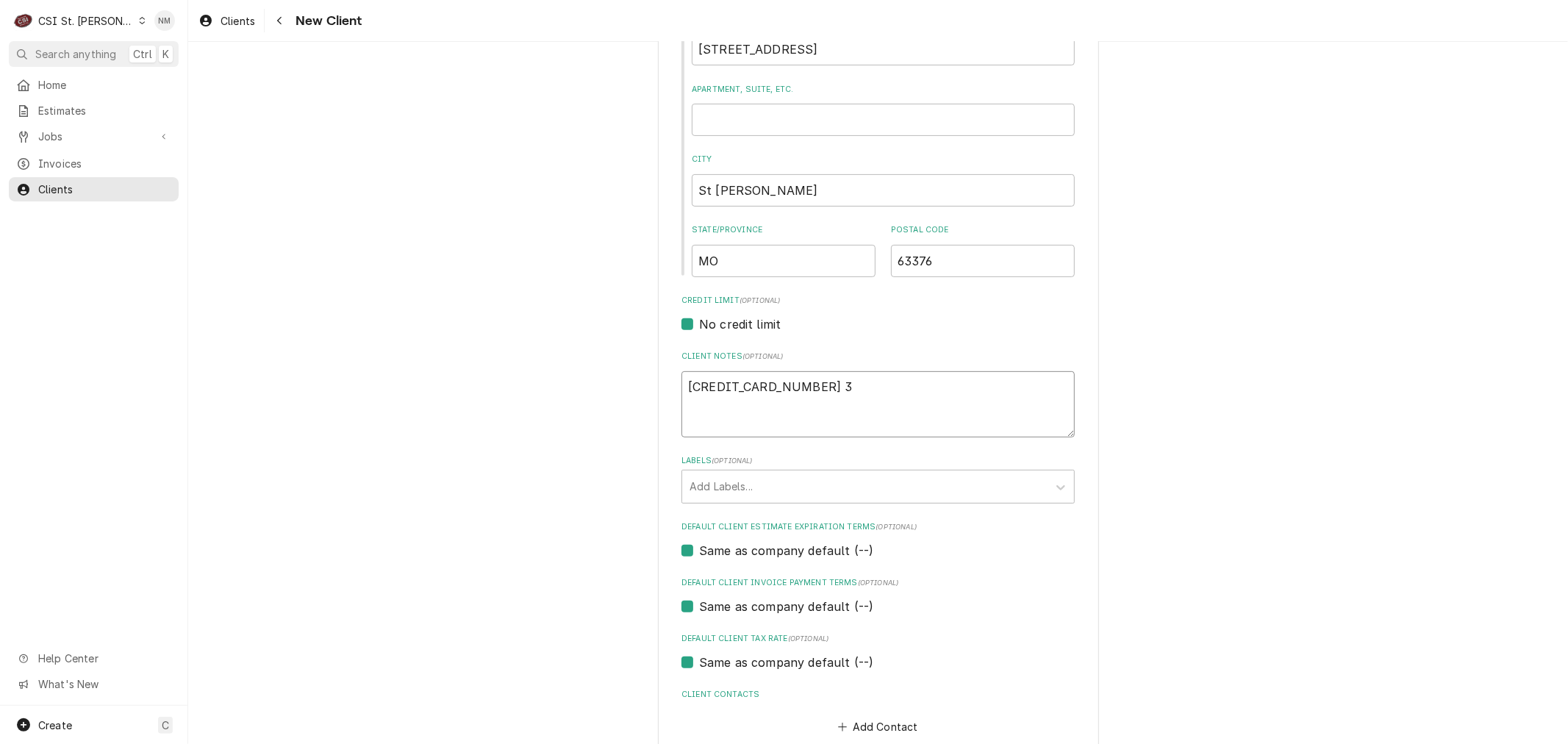
type textarea "4246 3153 7170 7256 3X"
type textarea "x"
type textarea "4246 3153 7170 7256 3"
type textarea "x"
type textarea "4246 3153 7170 7256"
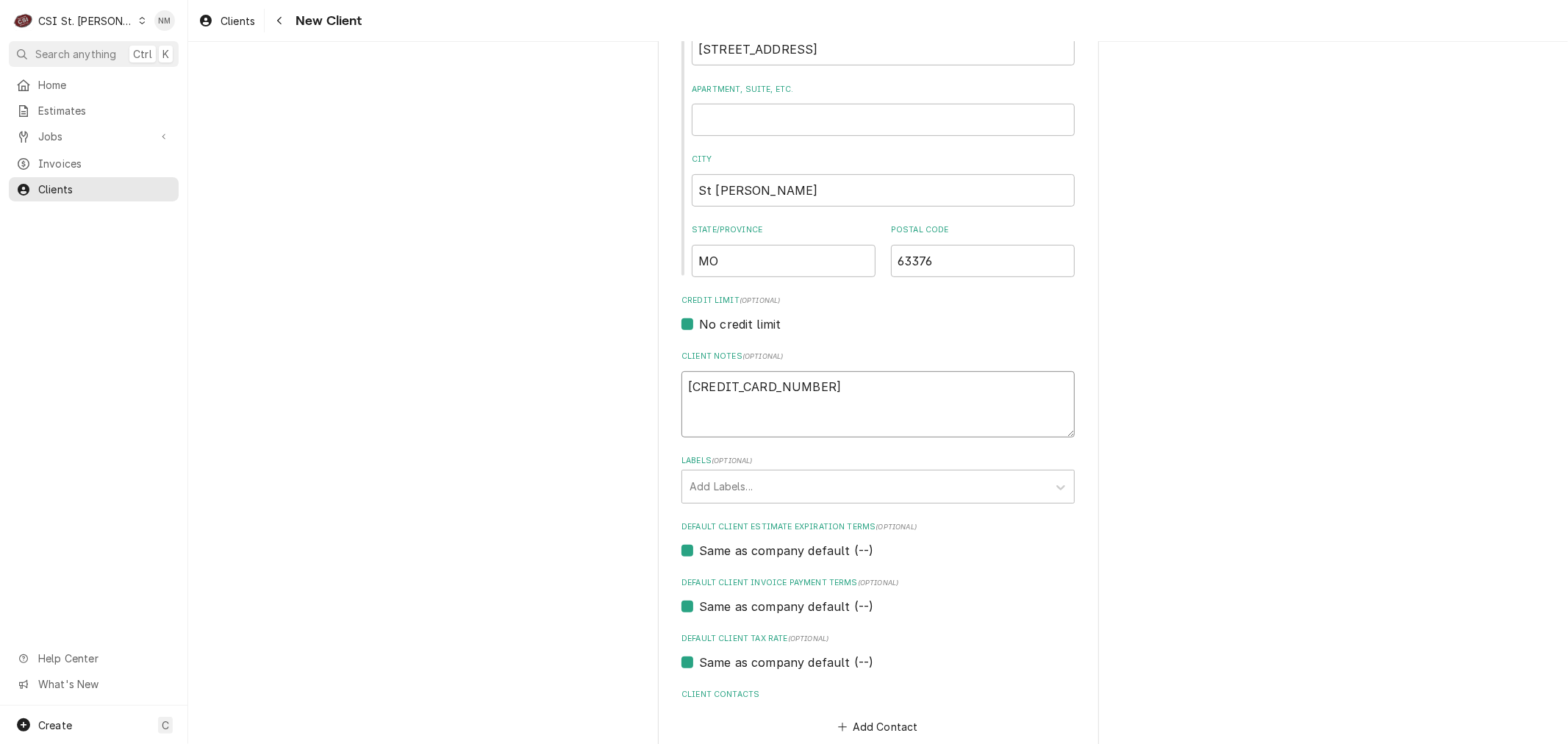
type textarea "x"
type textarea "4246 3153 7170 7256 E"
type textarea "x"
type textarea "4246 3153 7170 7256 EX"
type textarea "x"
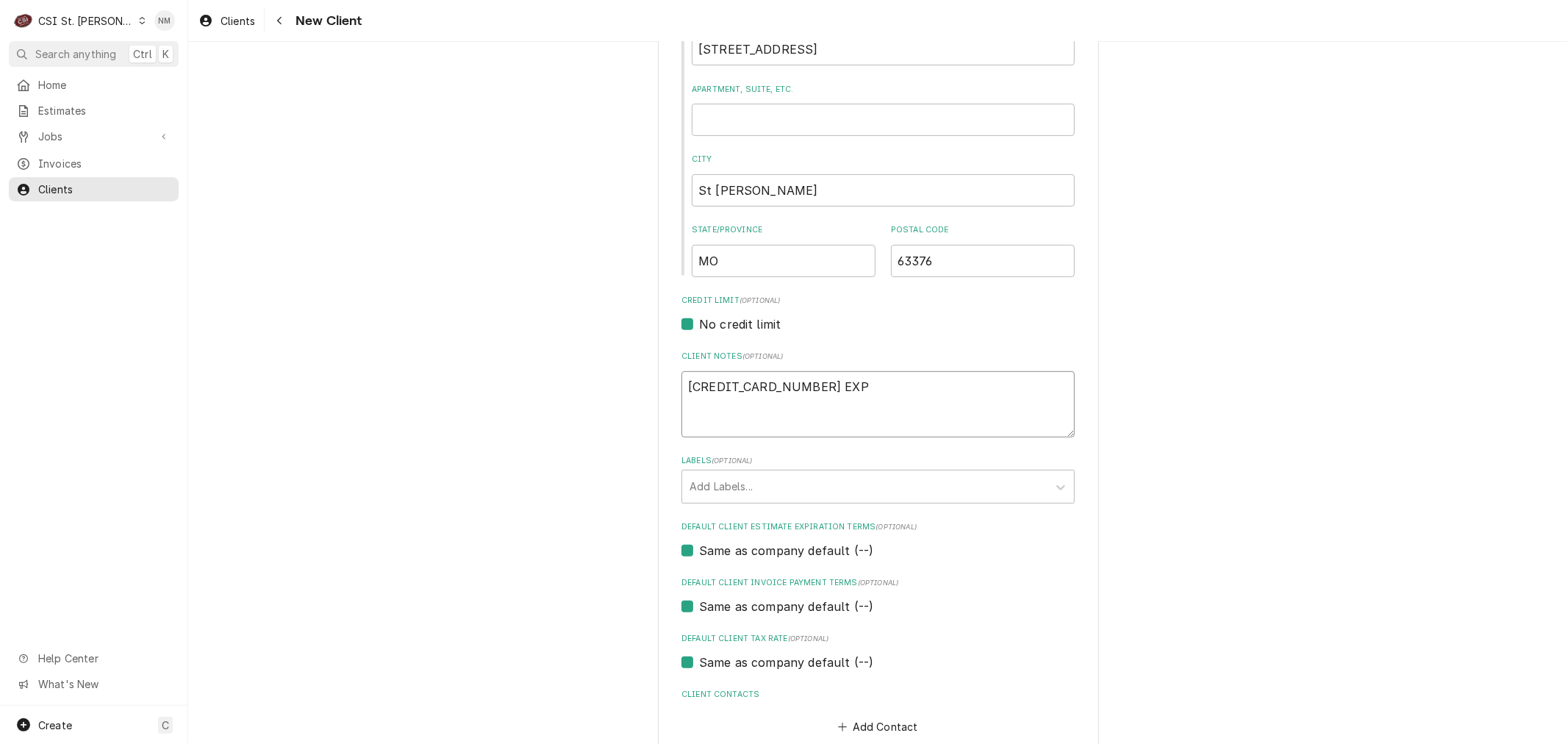
type textarea "4246 3153 7170 7256 EXP"
click at [849, 381] on textarea "4246 3153 7170 7256 EXP" at bounding box center [877, 404] width 393 height 66
type textarea "x"
type textarea "4246 3153 7170 7256 EXP"
type textarea "x"
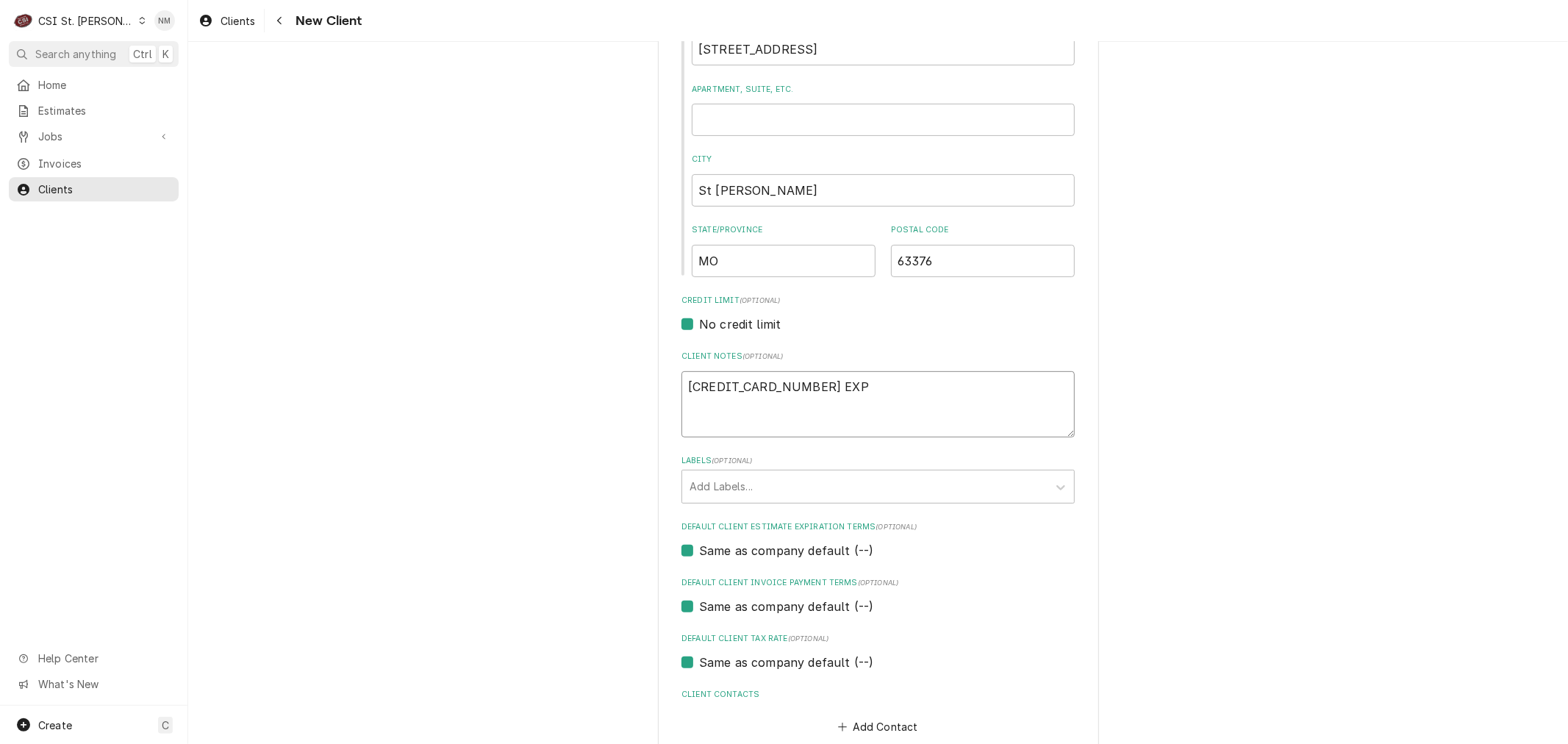
type textarea "4246 3153 7170 7256 EXP 1"
type textarea "x"
type textarea "4246 3153 7170 7256 EXP 11"
type textarea "x"
type textarea "4246 3153 7170 7256 EXP 11/"
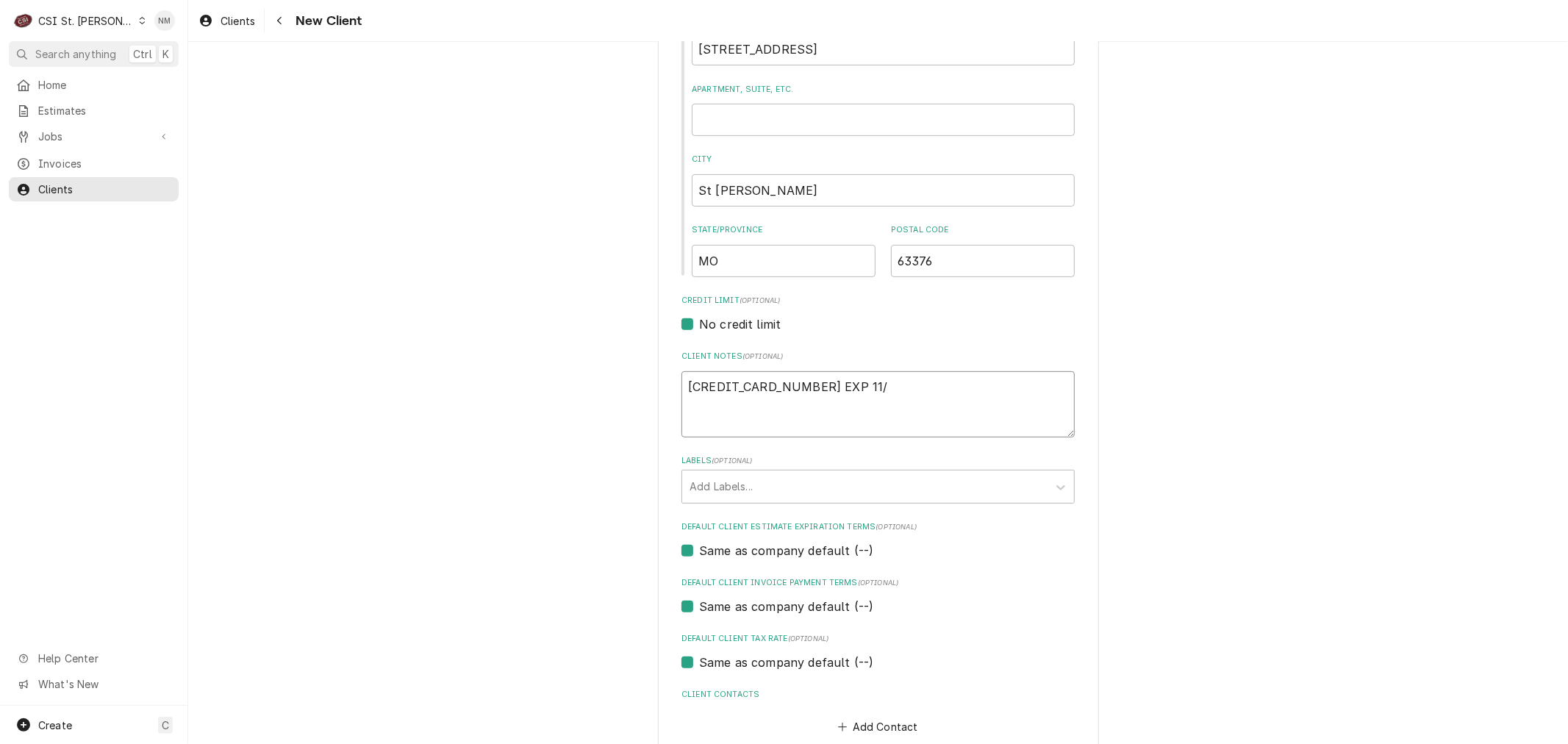
type textarea "x"
type textarea "4246 3153 7170 7256 EXP 11/2"
type textarea "x"
type textarea "4246 3153 7170 7256 EXP 11/27"
type textarea "x"
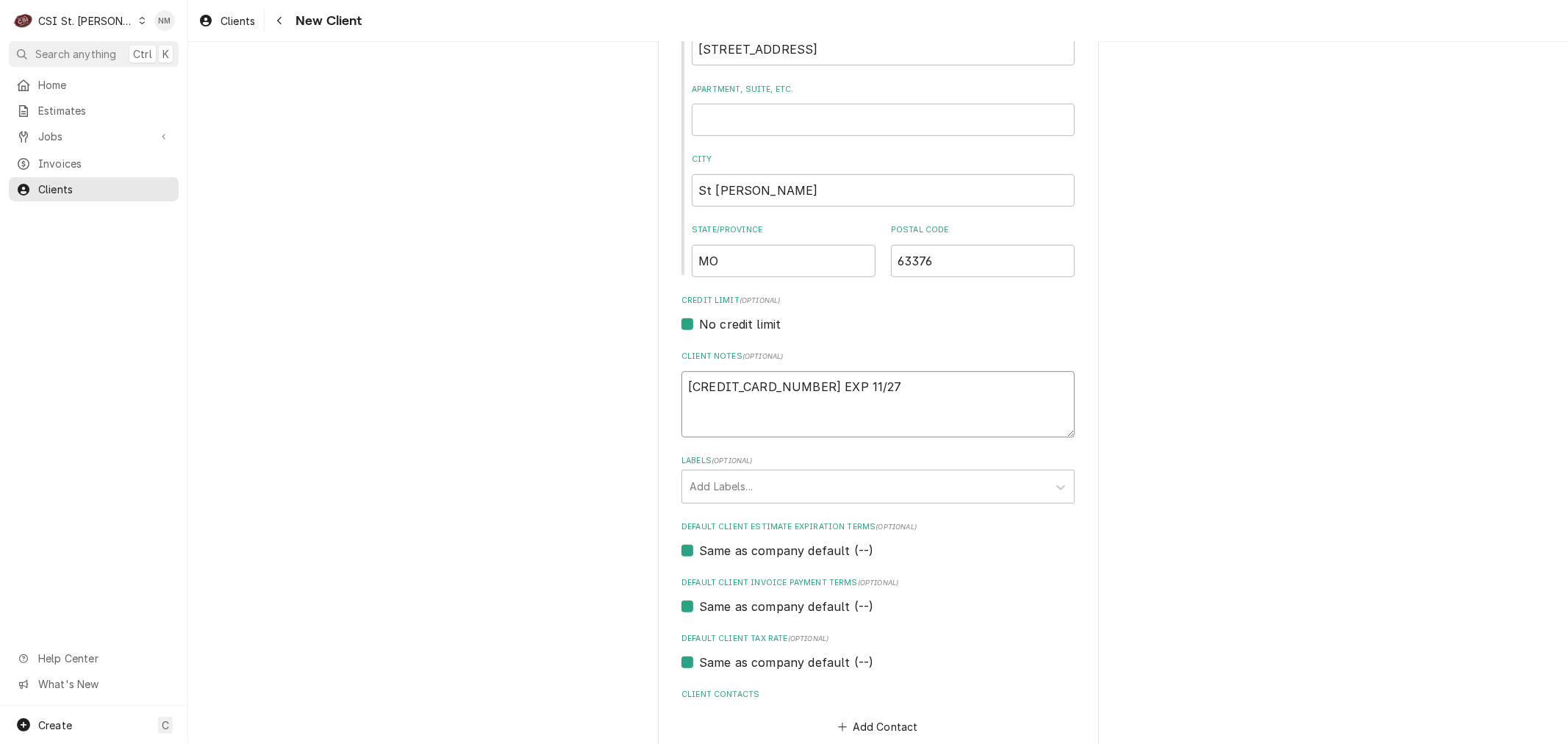
type textarea "4246 3153 7170 7256 EXP 11/27"
type textarea "x"
type textarea "4246 3153 7170 7256 EXP 11/27"
type textarea "x"
type textarea "4246 3153 7170 7256 EXP 11/27 C"
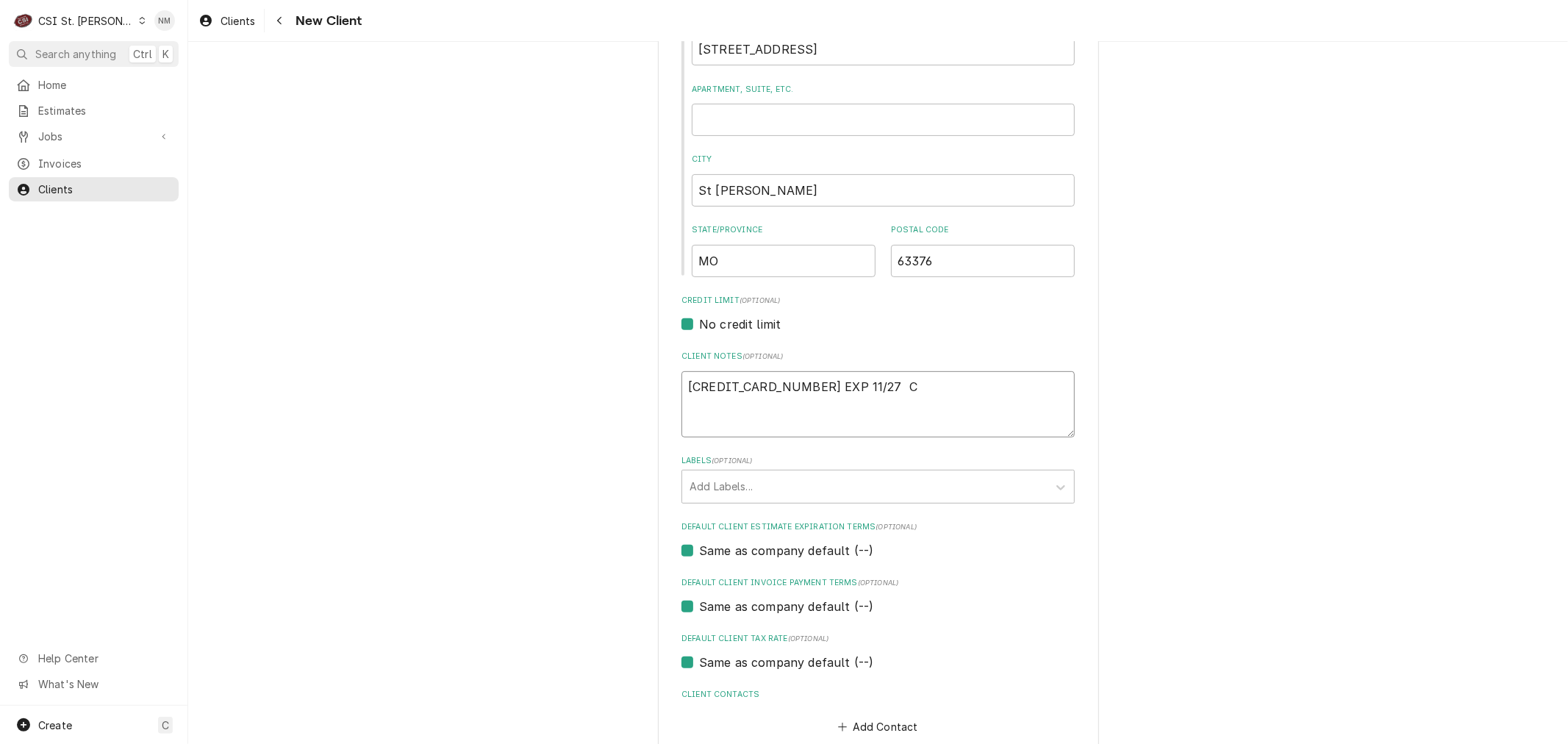
type textarea "x"
type textarea "4246 3153 7170 7256 EXP 11/27 CC"
type textarea "x"
type textarea "4246 3153 7170 7256 EXP 11/27 CCV"
type textarea "x"
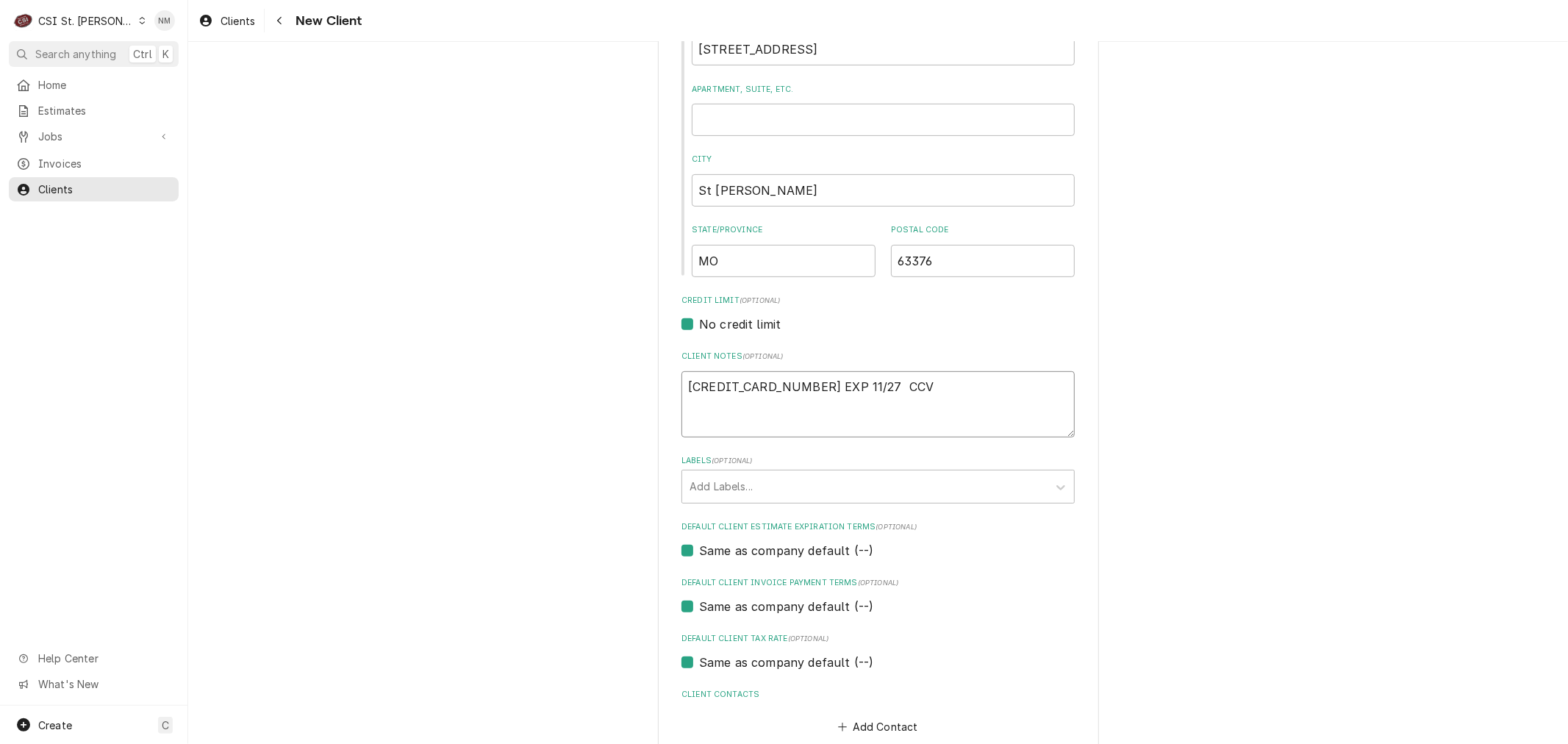
type textarea "4246 3153 7170 7256 EXP 11/27 CCV:"
type textarea "x"
type textarea "4246 3153 7170 7256 EXP 11/27 CCV:"
type textarea "x"
type textarea "4246 3153 7170 7256 EXP 11/27 CCV:"
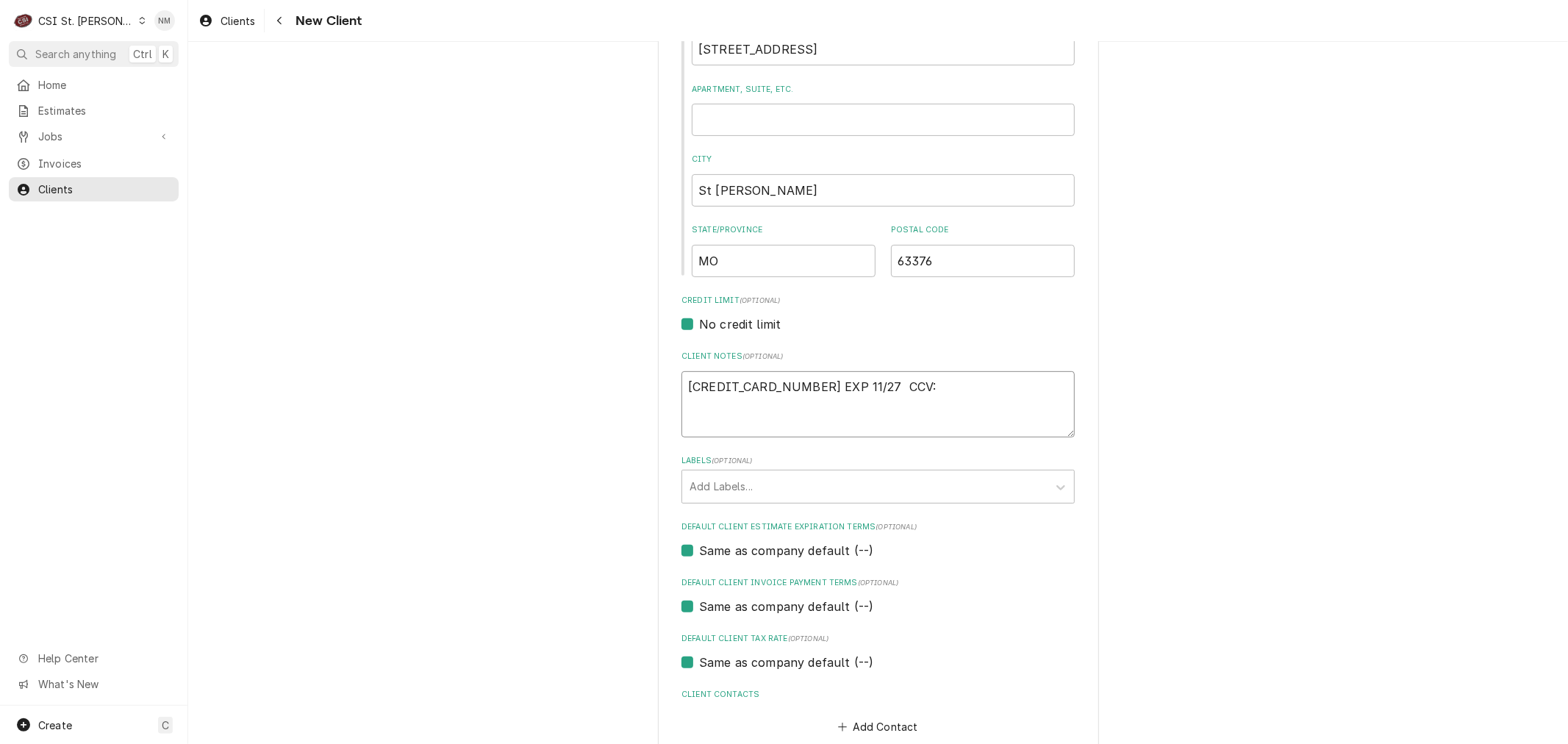
type textarea "x"
type textarea "4246 3153 7170 7256 EXP 11/27 CCV: 8"
type textarea "x"
type textarea "4246 3153 7170 7256 EXP 11/27 CCV: 89"
type textarea "x"
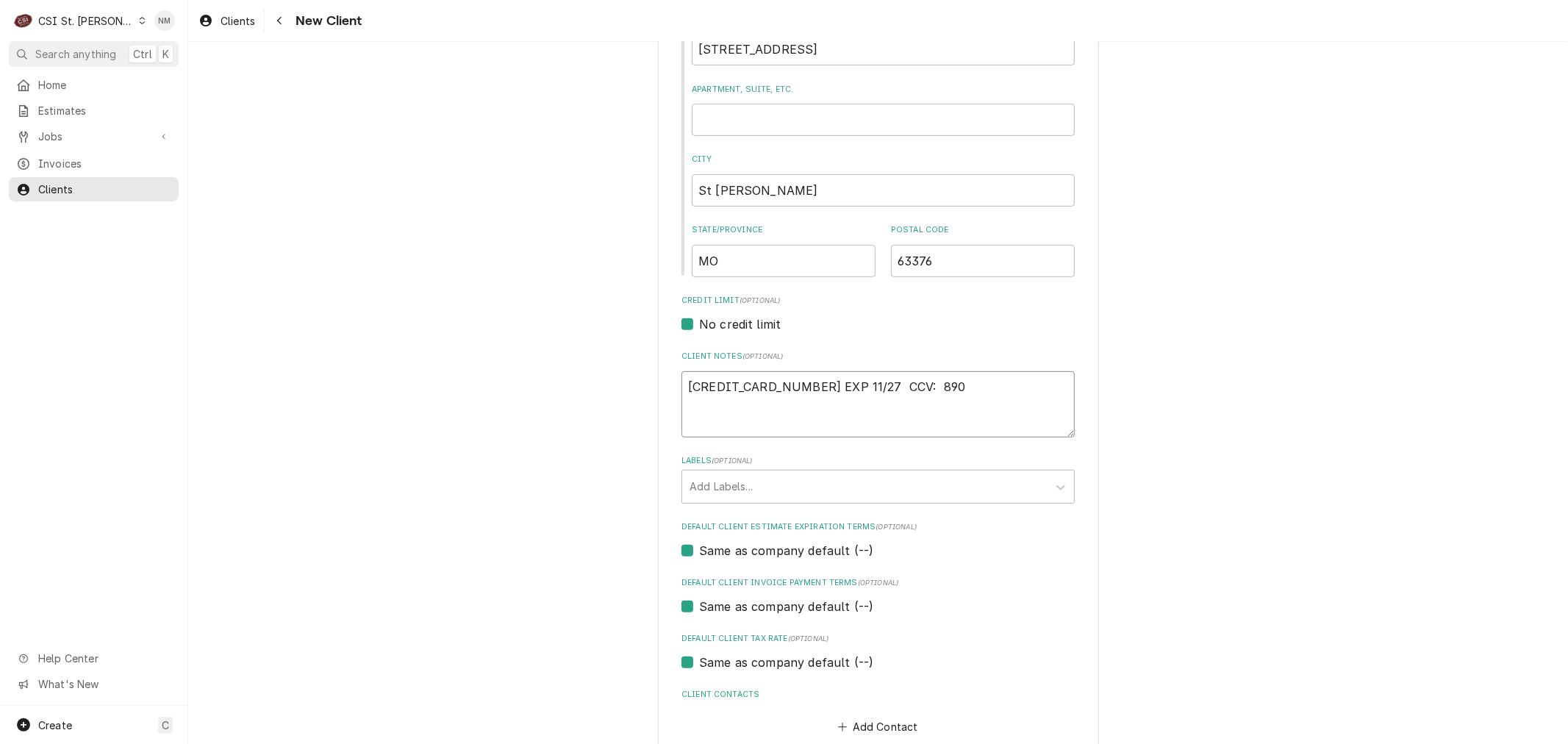
type textarea "4246 3153 7170 7256 EXP 11/27 CCV: 890"
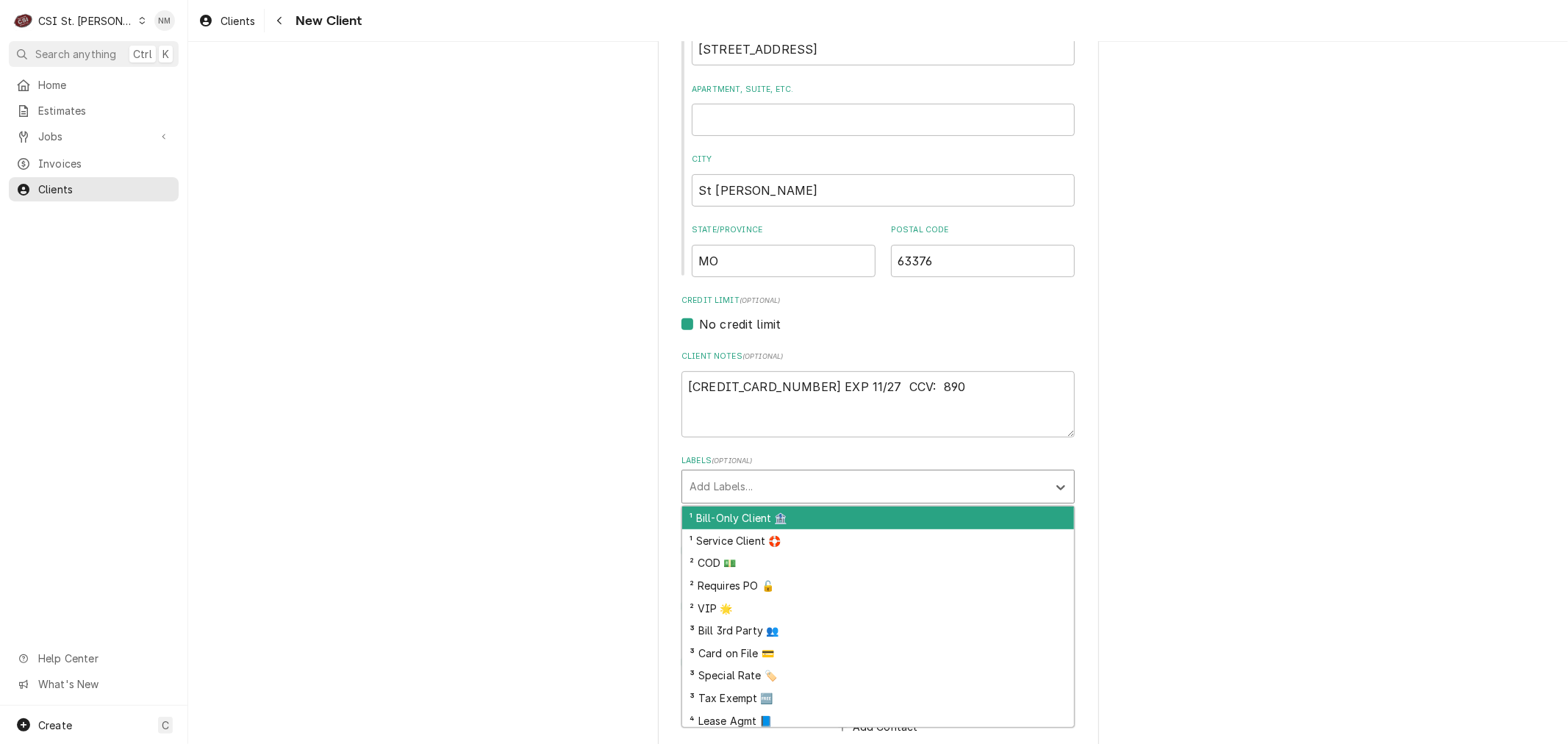
click at [737, 484] on div "Labels" at bounding box center [864, 487] width 350 height 27
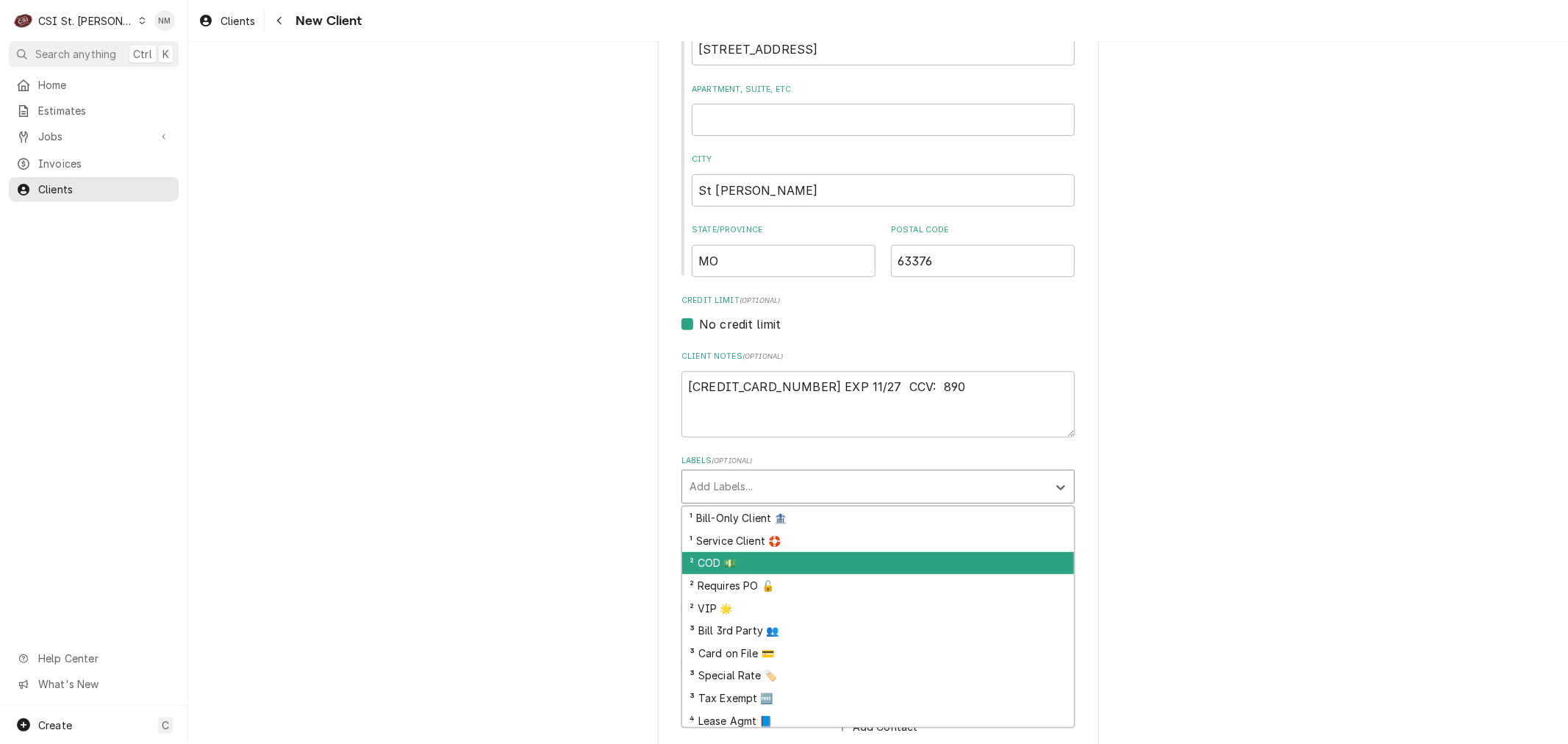
click at [736, 556] on div "² COD 💵" at bounding box center [877, 563] width 392 height 22
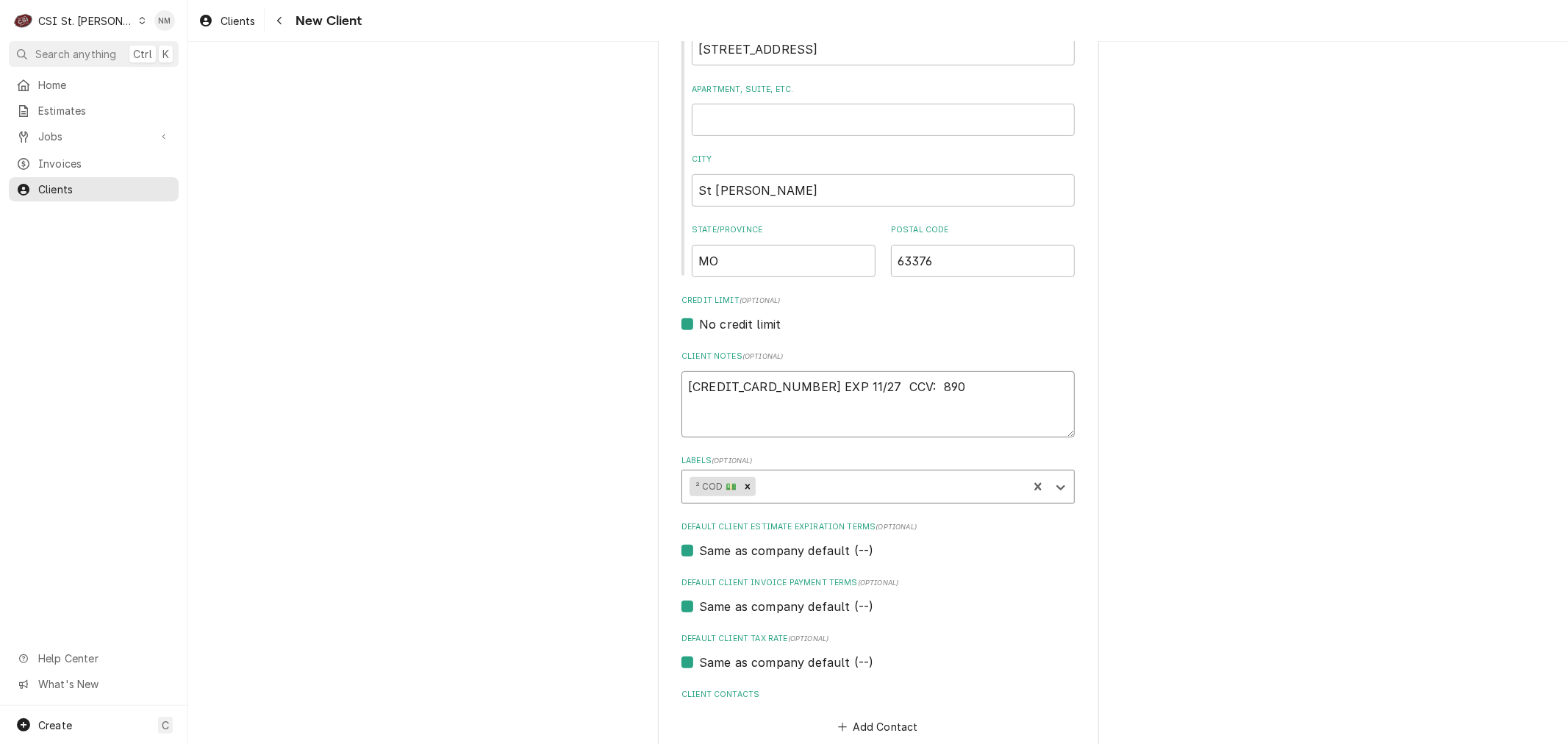
click at [939, 379] on textarea "4246 3153 7170 7256 EXP 11/27 CCV: 890" at bounding box center [877, 404] width 393 height 66
type textarea "x"
type textarea "4246 3153 7170 7256 EXP 11/27 CCV: 890"
click at [953, 387] on textarea "4246 3153 7170 7256 EXP 11/27 CCV: 890" at bounding box center [877, 404] width 393 height 66
type textarea "x"
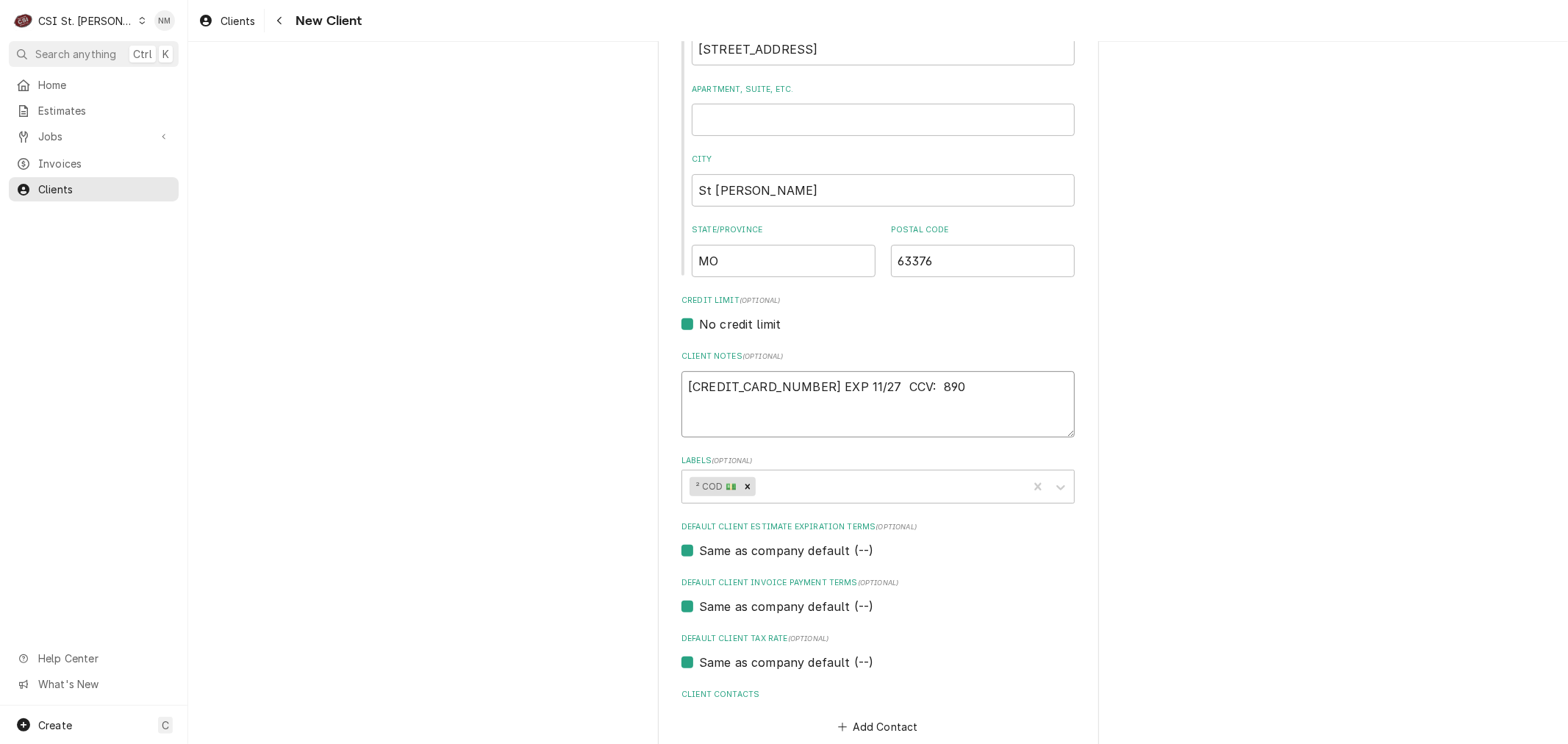
type textarea "4246 3153 7170 7256 EXP 11/27 CCV: 890"
type textarea "x"
type textarea "4246 3153 7170 7256 EXP 11/27 CCV: 890 Z"
type textarea "x"
type textarea "4246 3153 7170 7256 EXP 11/27 CCV: 890 Za"
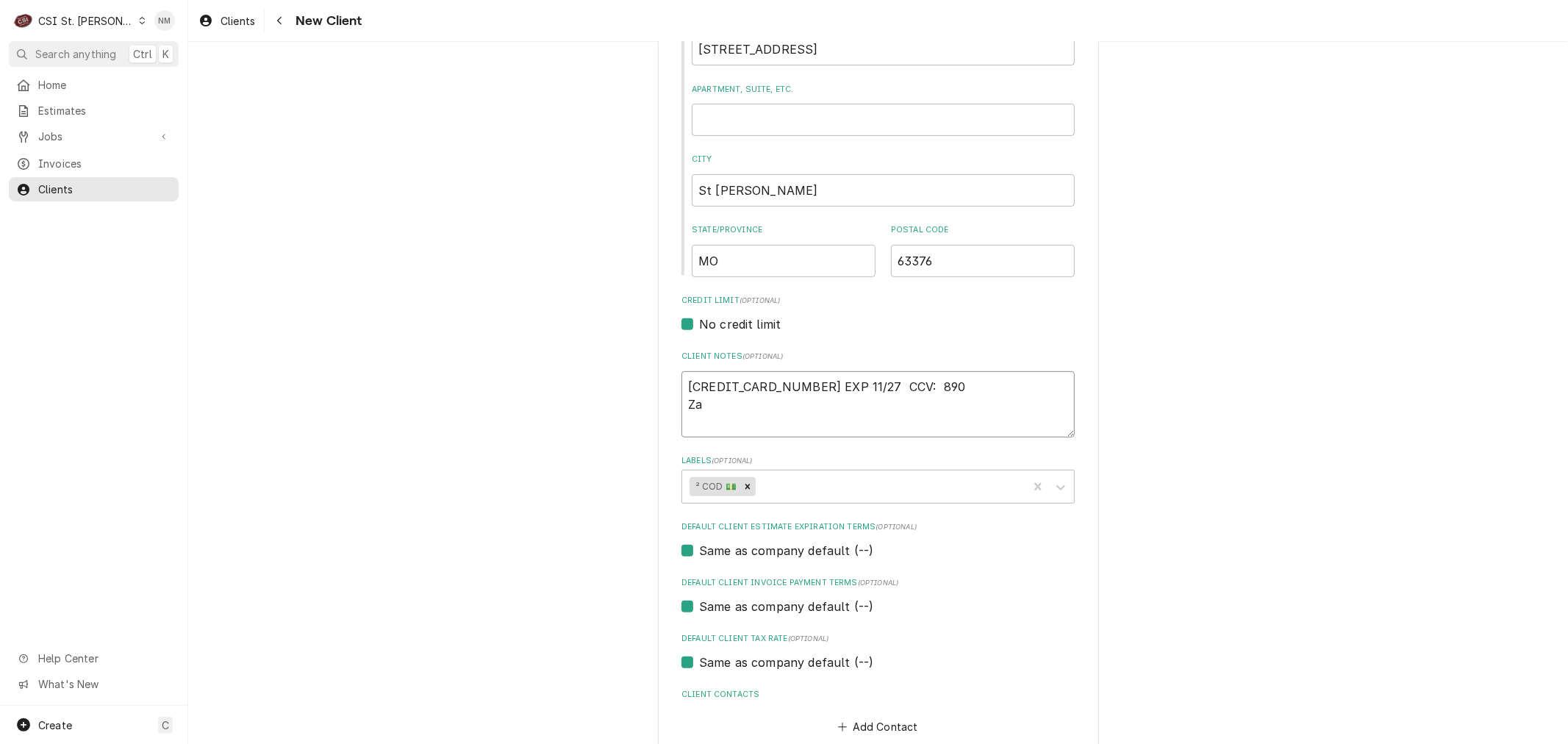
type textarea "x"
type textarea "4246 3153 7170 7256 EXP 11/27 CCV: 890 Zar"
type textarea "x"
type textarea "4246 3153 7170 7256 EXP 11/27 CCV: 890 Zara"
type textarea "x"
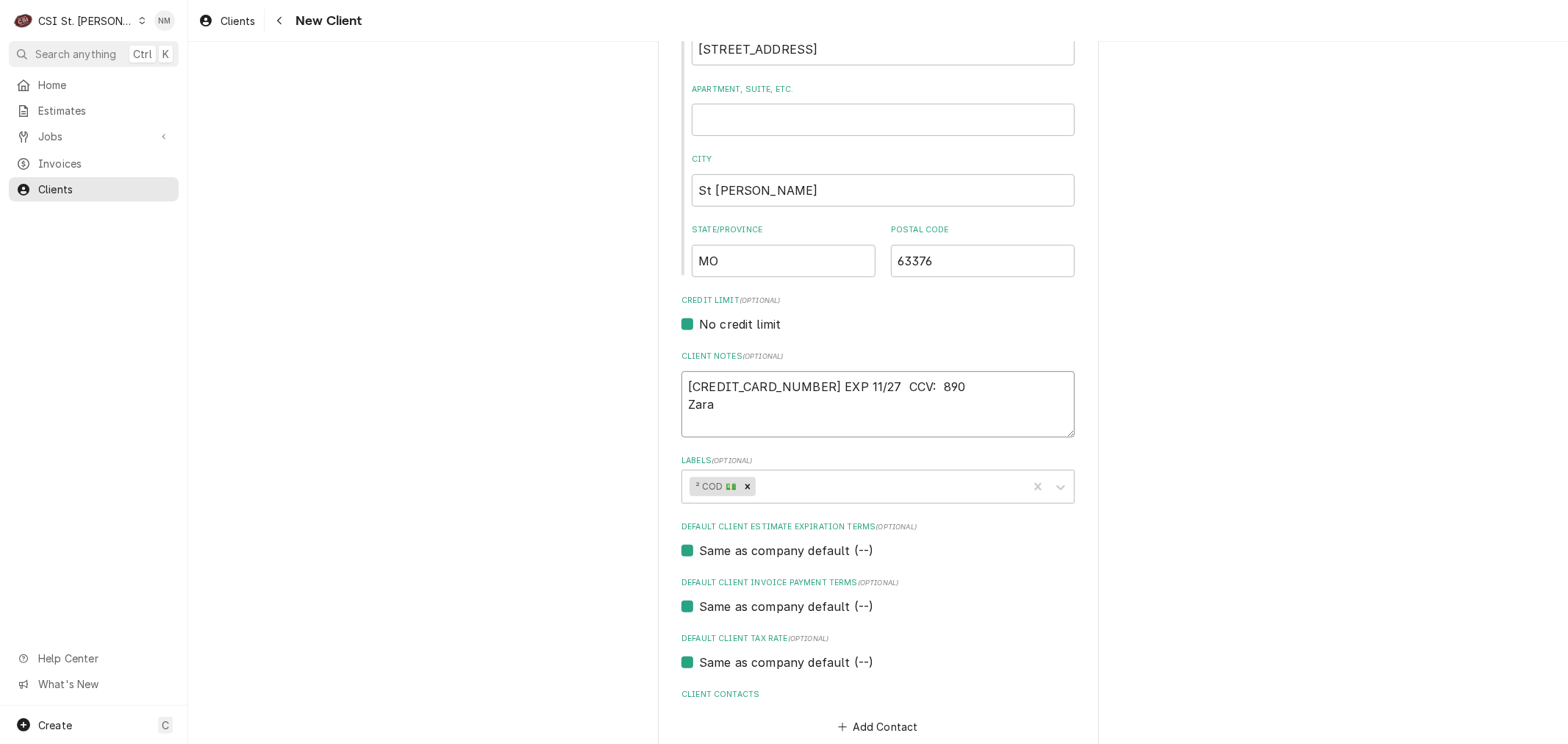
type textarea "4246 3153 7170 7256 EXP 11/27 CCV: 890 Zarar"
type textarea "x"
type textarea "4246 3153 7170 7256 EXP 11/27 CCV: 890 Zarar"
type textarea "x"
type textarea "4246 3153 7170 7256 EXP 11/27 CCV: 890 Zarar L"
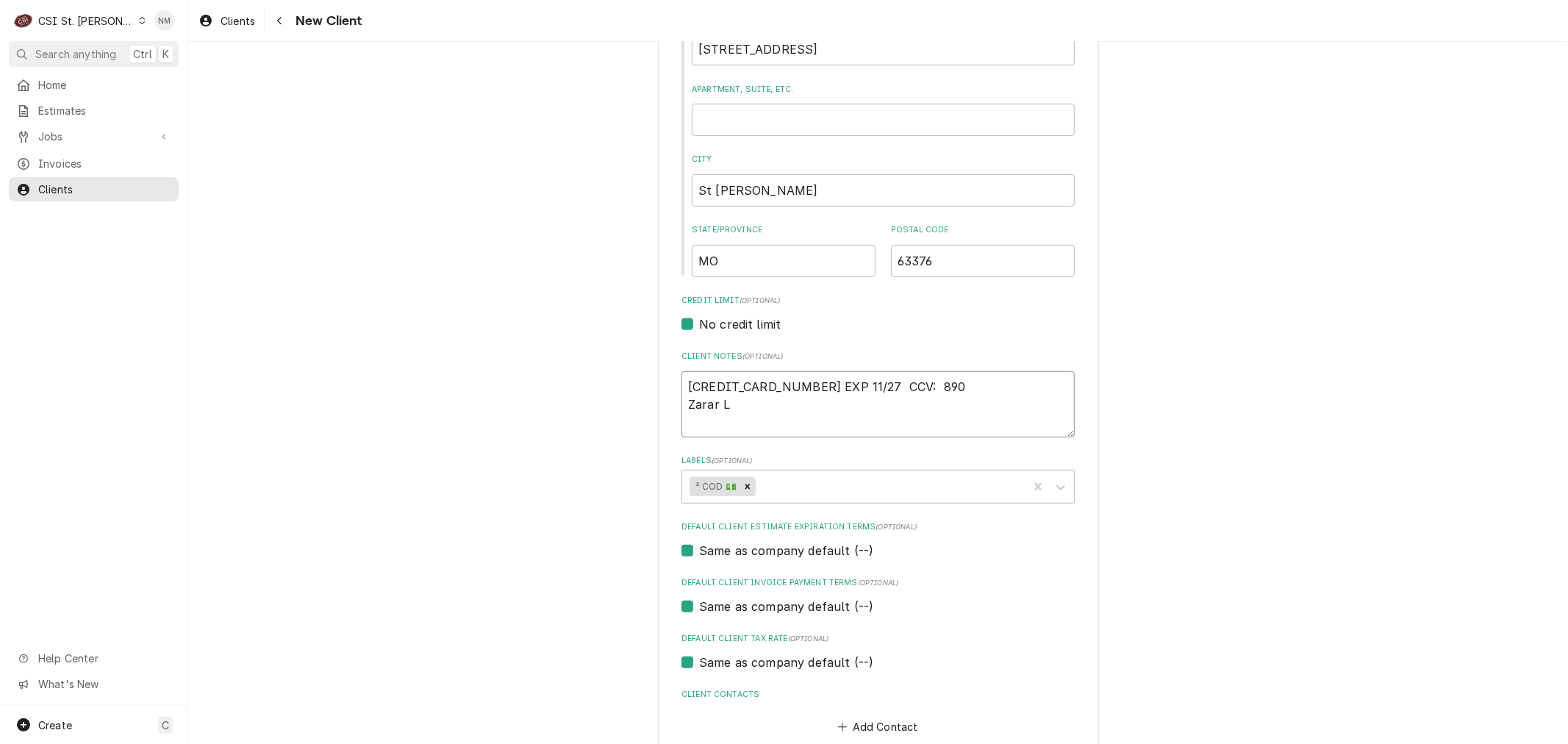
type textarea "x"
type textarea "4246 3153 7170 7256 EXP 11/27 CCV: 890 Zarar Lo"
type textarea "x"
type textarea "4246 3153 7170 7256 EXP 11/27 CCV: 890 Zarar Lod"
type textarea "x"
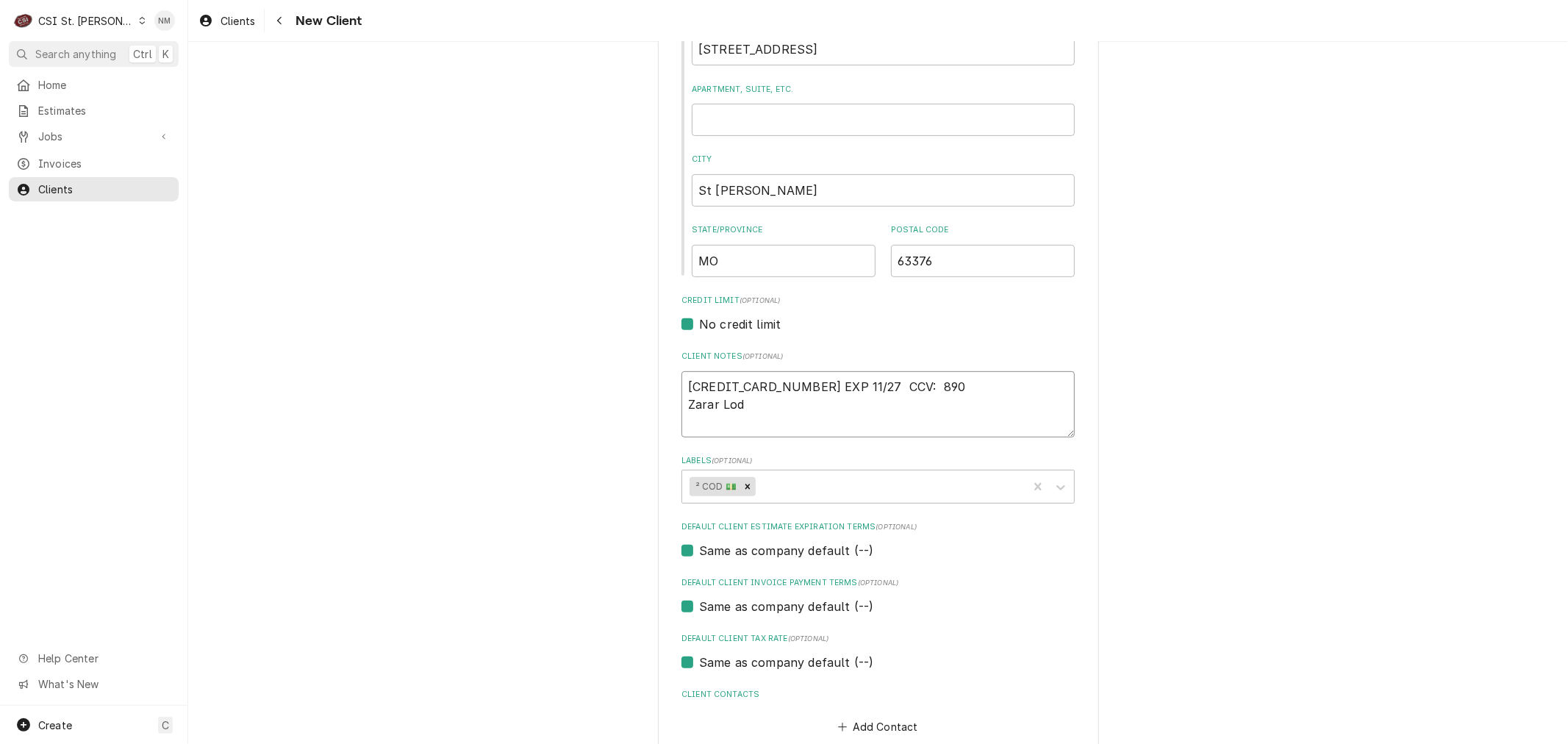
type textarea "4246 3153 7170 7256 EXP 11/27 CCV: 890 Zarar Lodh"
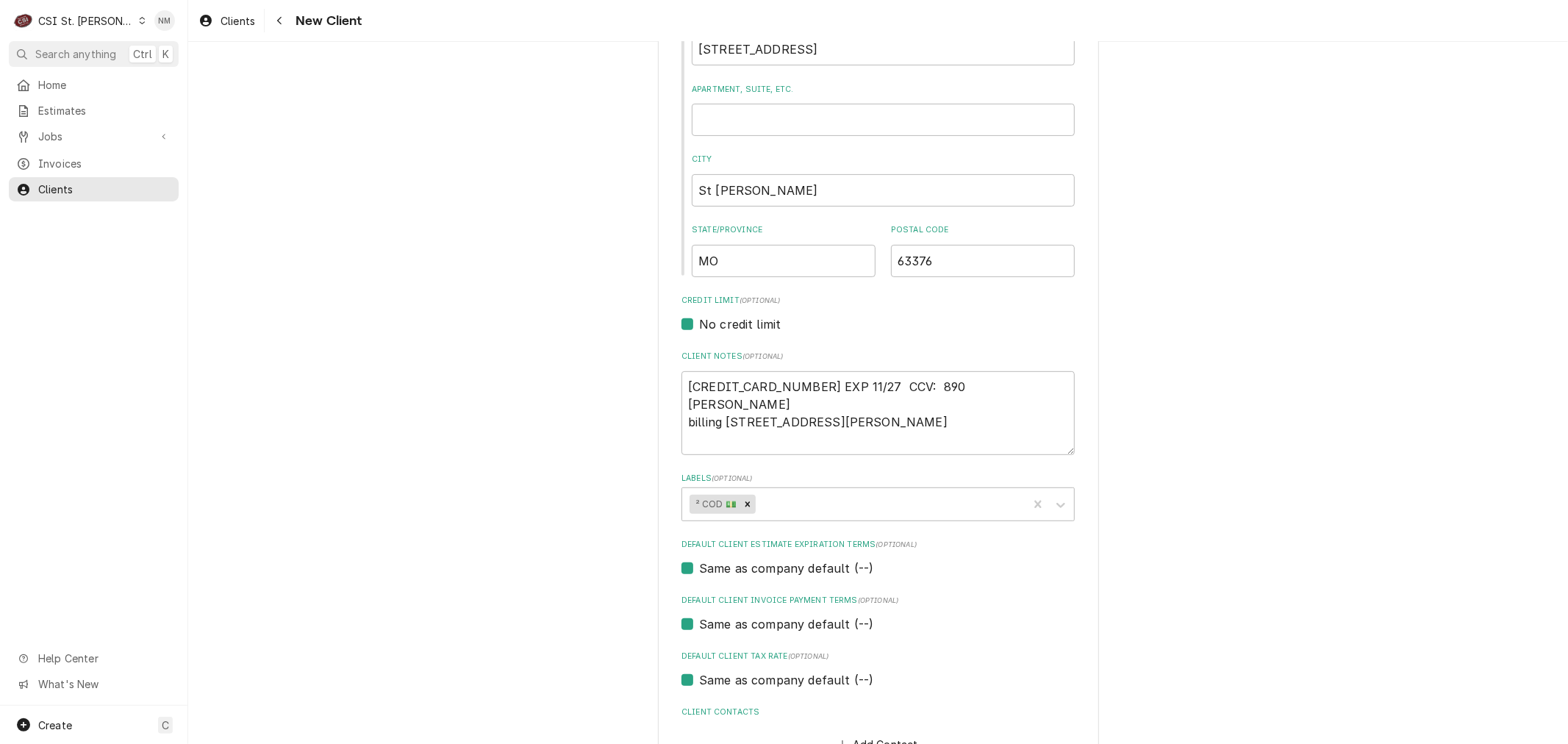
click at [1298, 521] on div "Please provide the following information about your client: Client Type Industr…" at bounding box center [878, 247] width 1380 height 1196
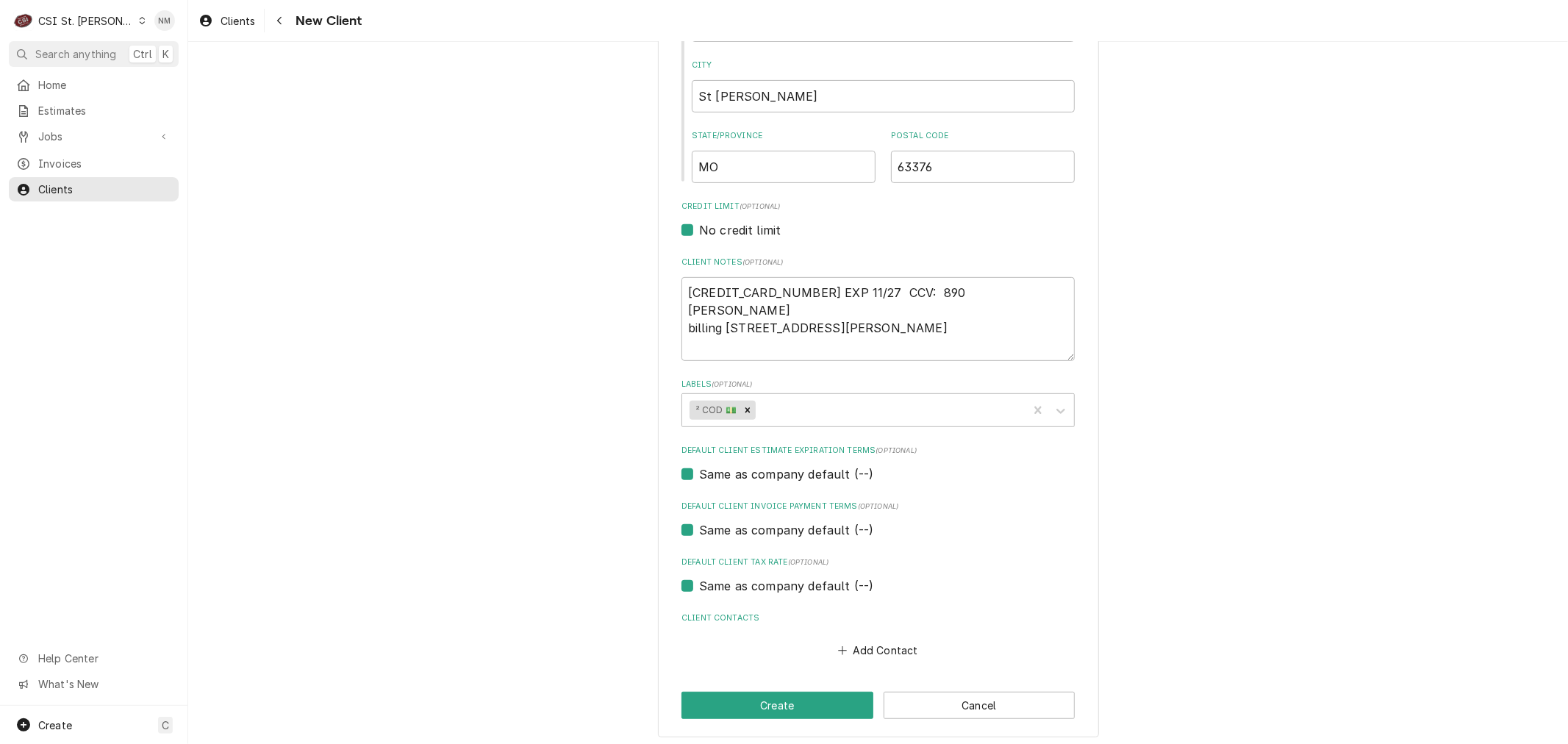
scroll to position [506, 0]
click at [873, 636] on button "Add Contact" at bounding box center [878, 646] width 84 height 21
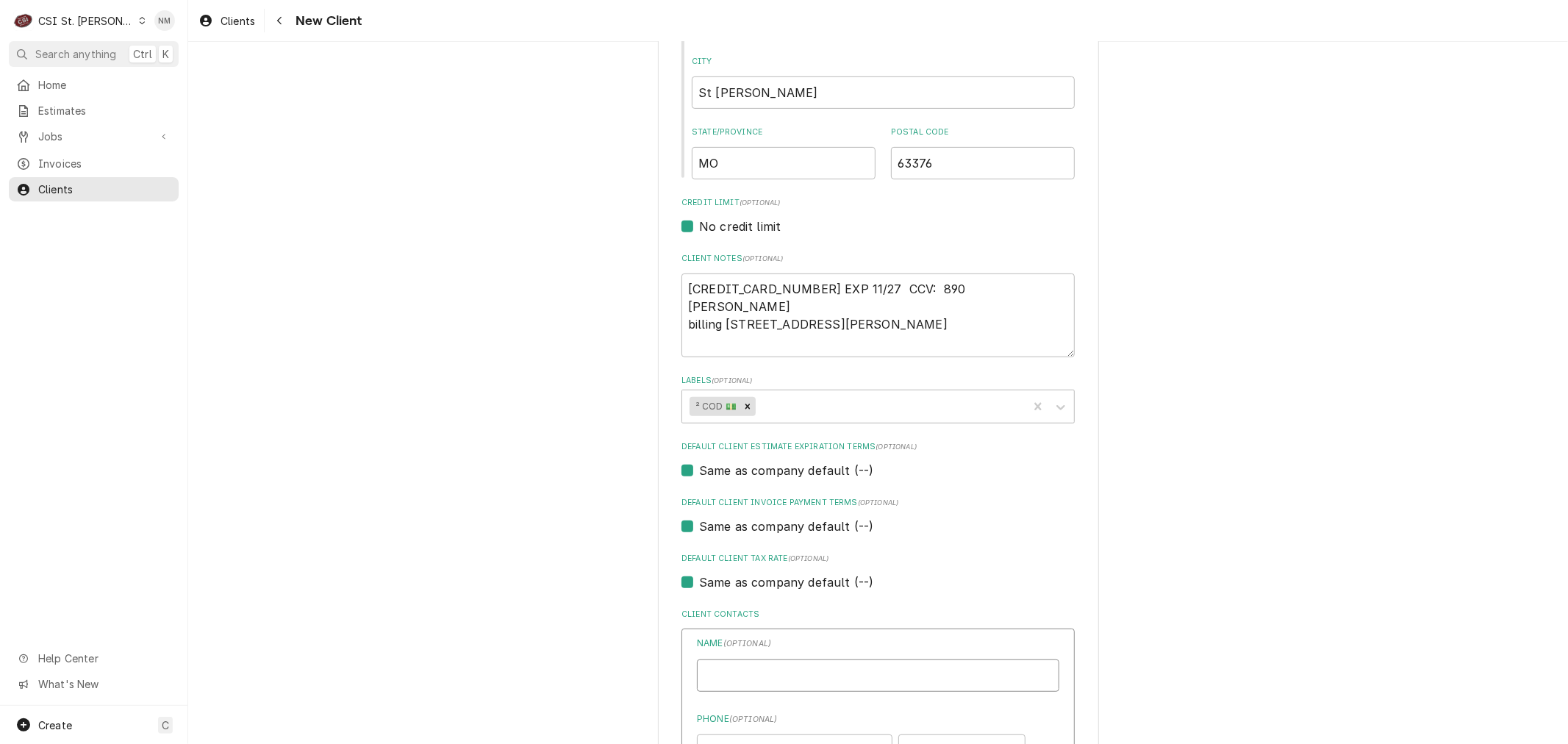
click at [751, 662] on input "Business Name" at bounding box center [878, 676] width 362 height 32
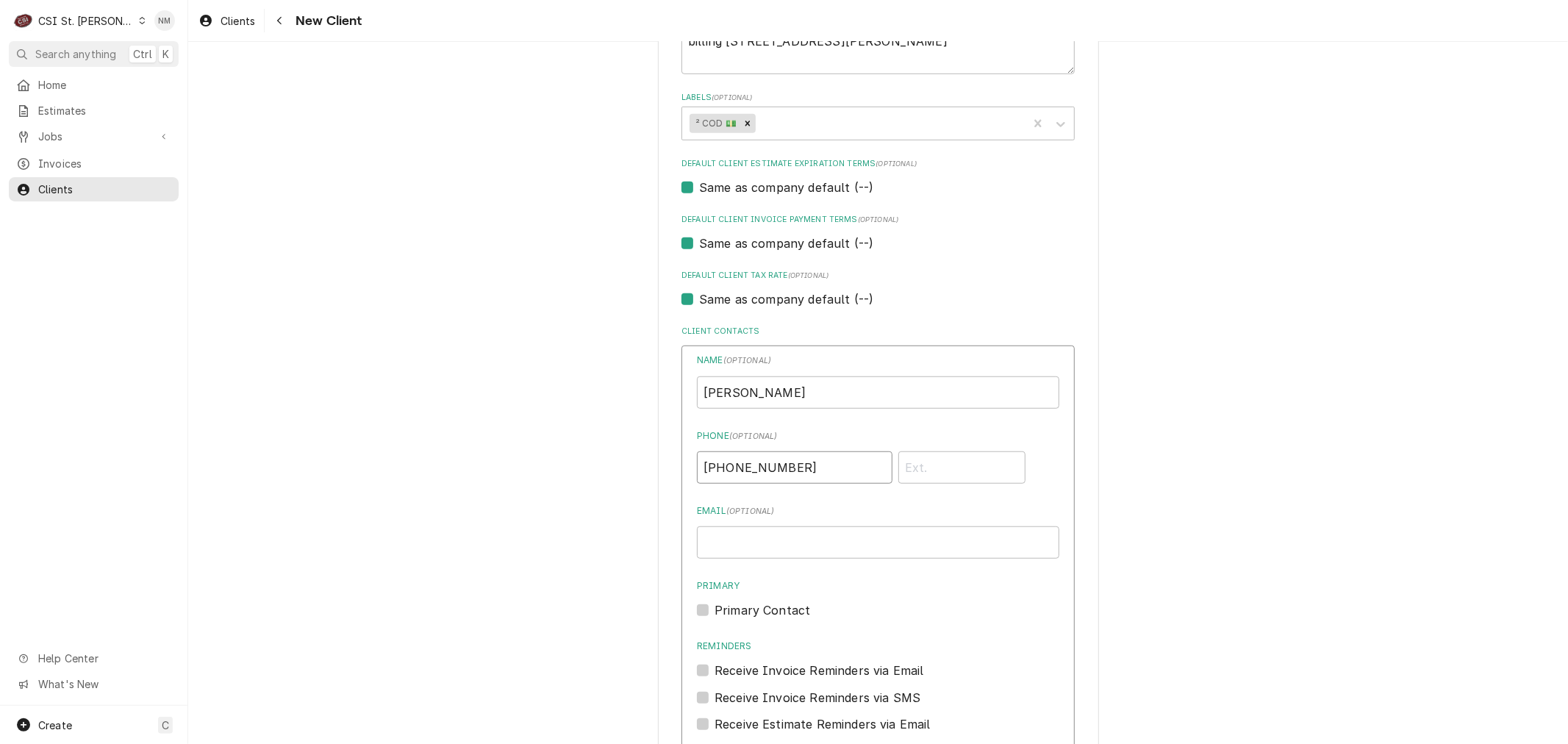
scroll to position [935, 0]
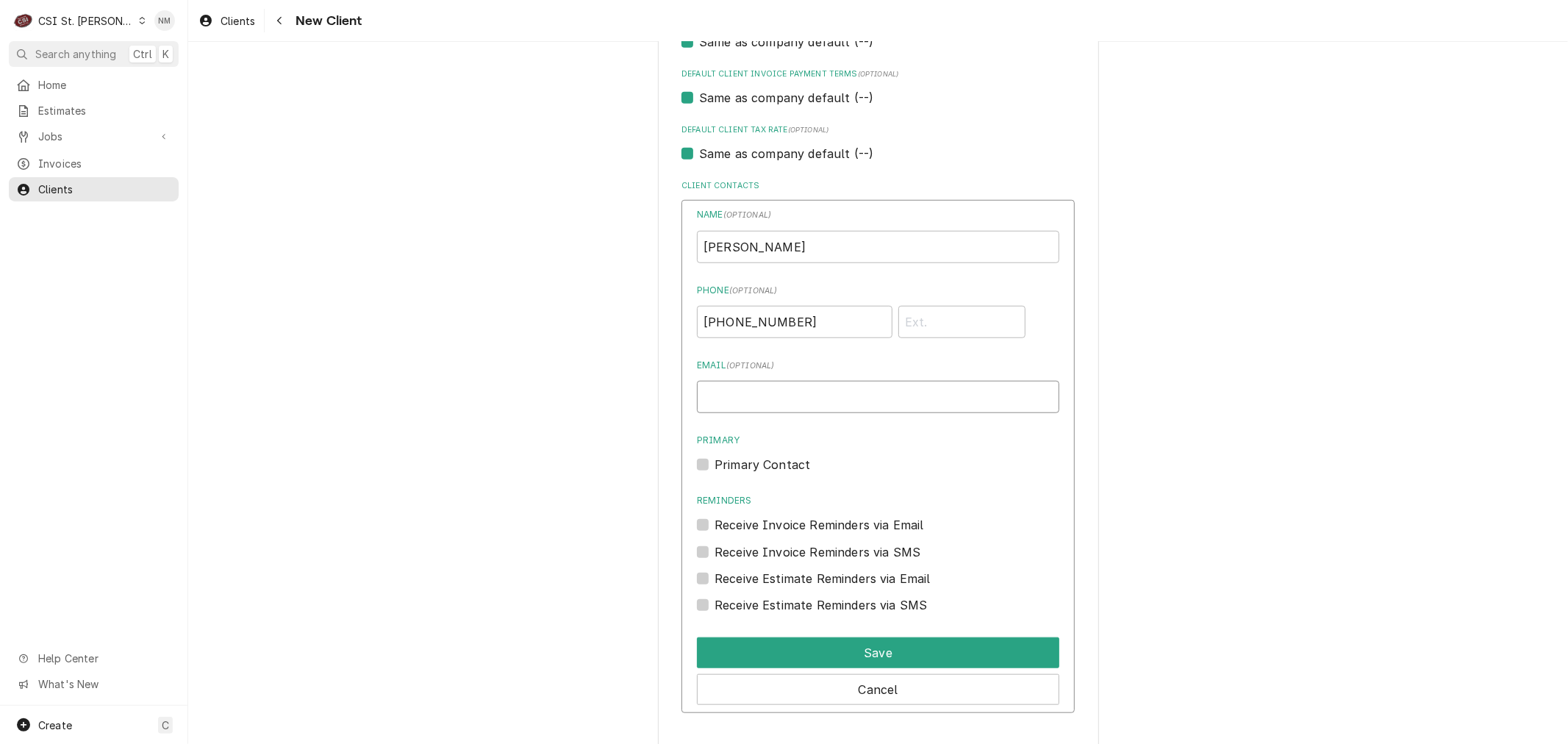
click at [730, 400] on input "Email ( optional )" at bounding box center [878, 397] width 362 height 32
click at [714, 457] on label "Primary Contact" at bounding box center [762, 465] width 96 height 18
click at [714, 457] on input "Primary" at bounding box center [895, 472] width 362 height 32
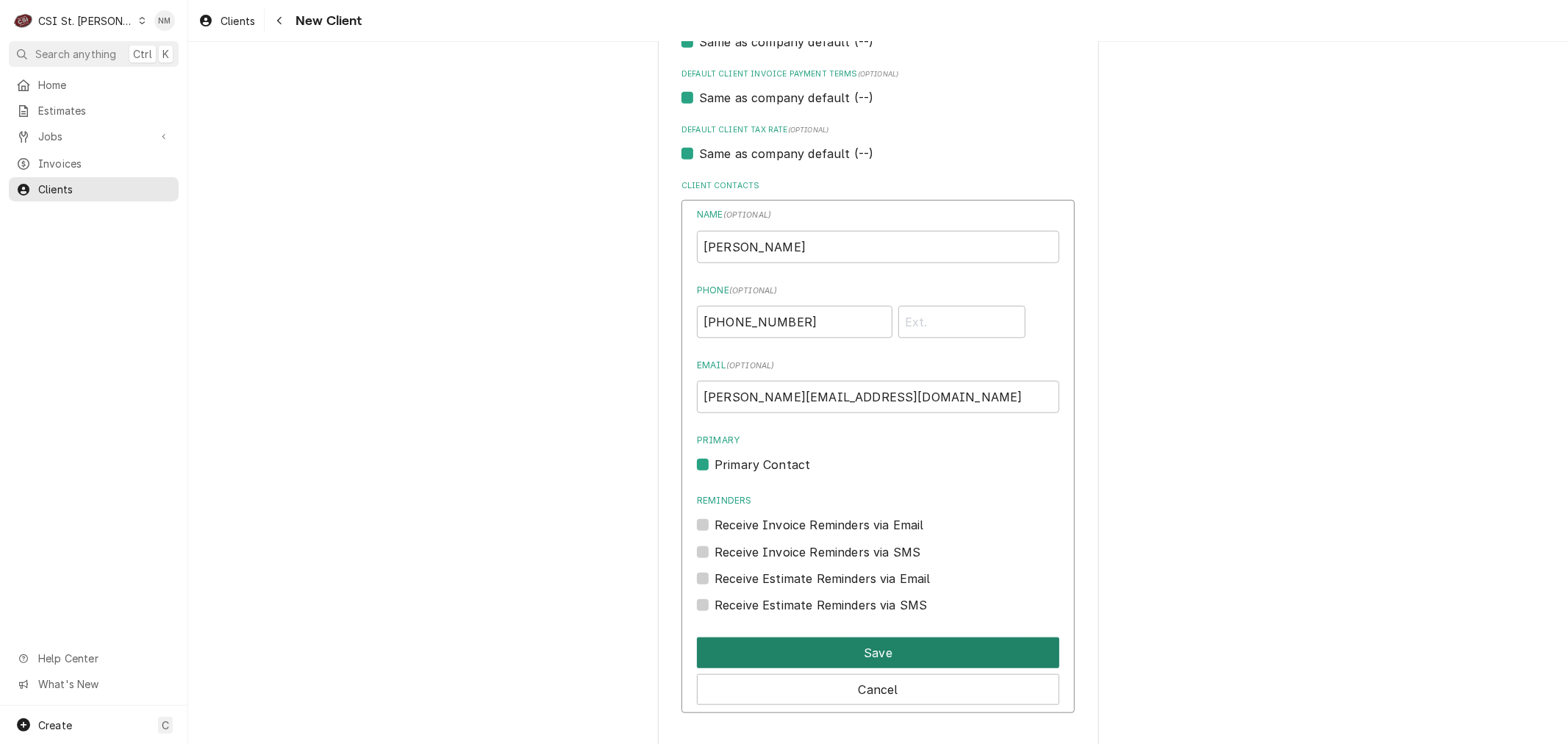
click at [860, 648] on button "Save" at bounding box center [878, 653] width 362 height 30
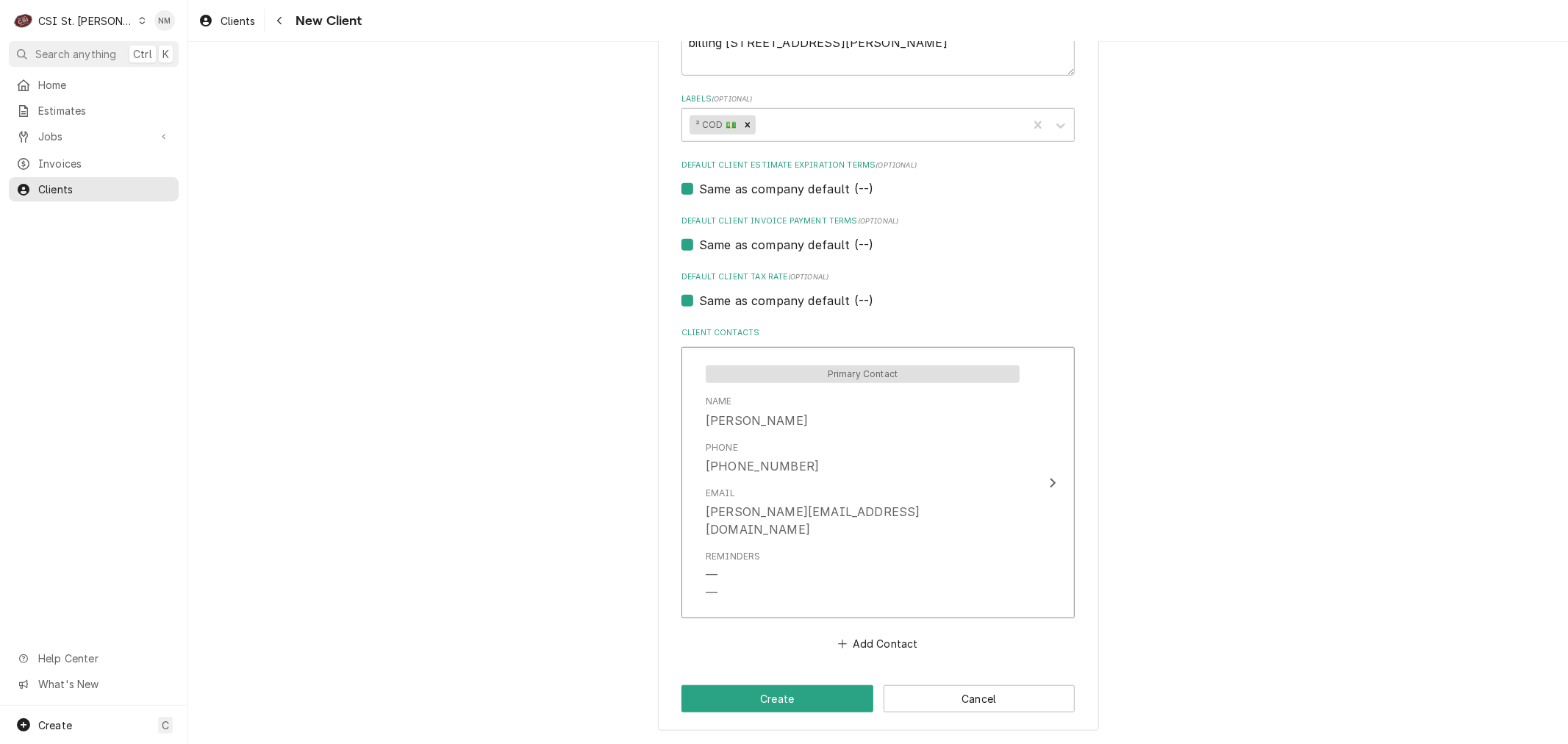
scroll to position [767, 0]
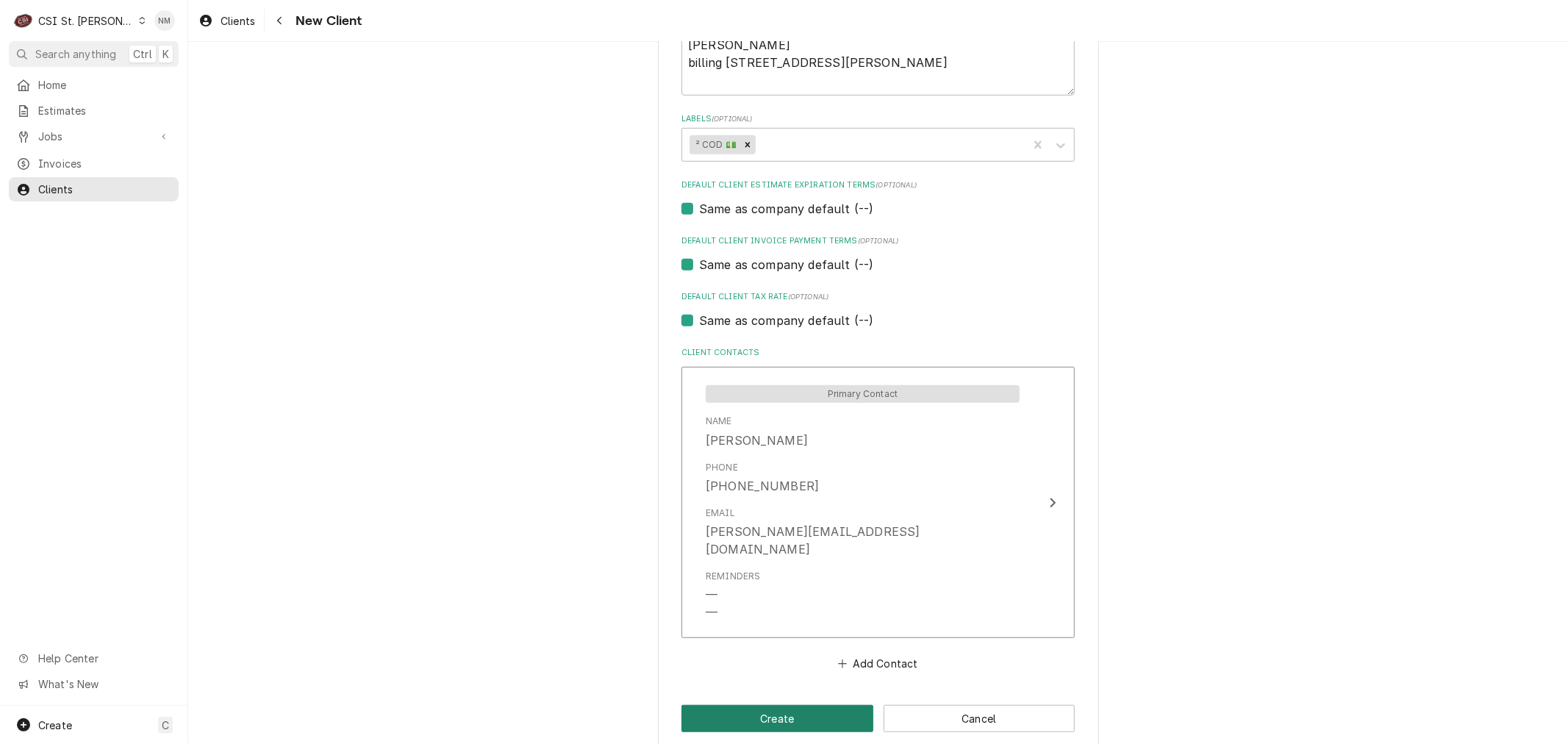
click at [782, 705] on button "Create" at bounding box center [777, 719] width 192 height 27
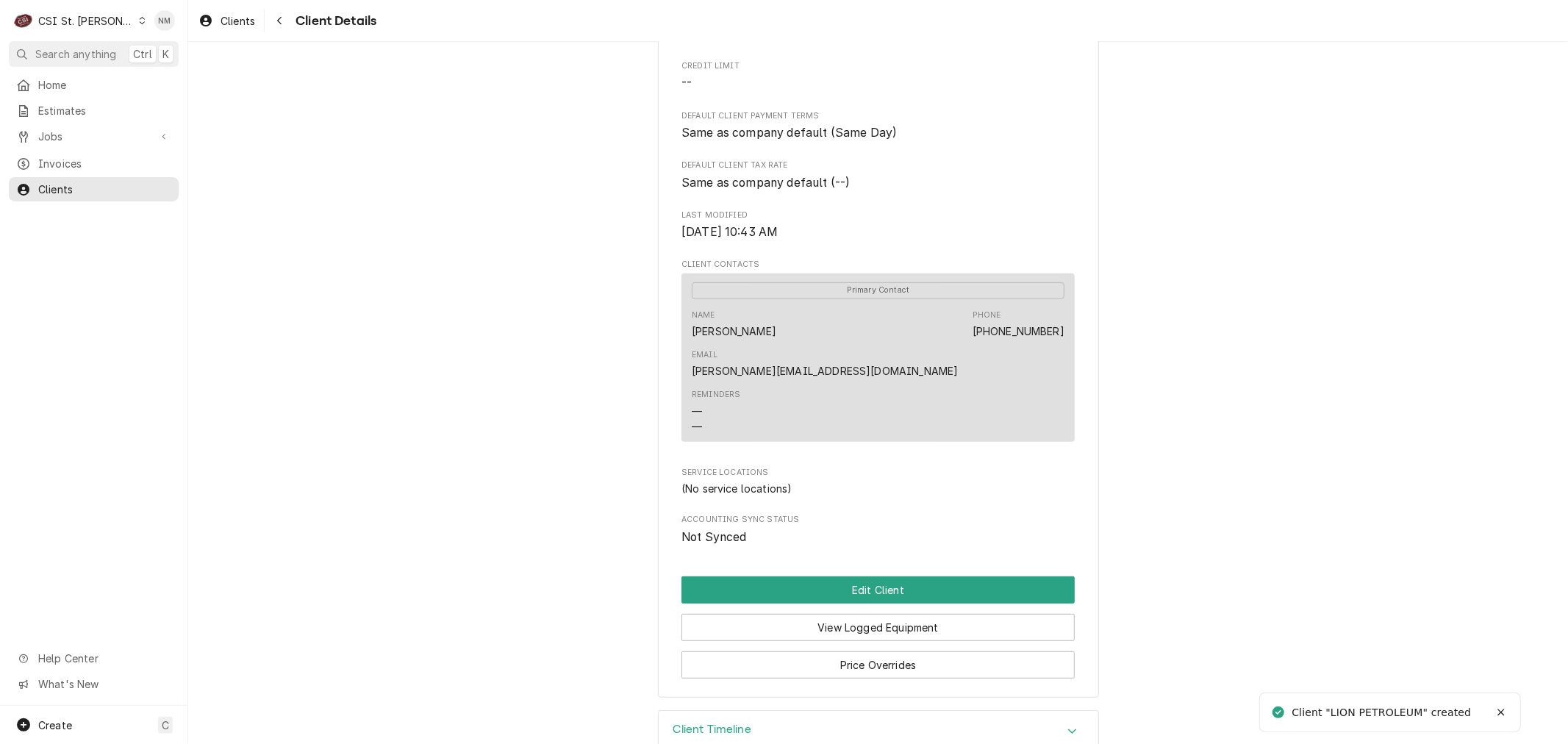
scroll to position [379, 0]
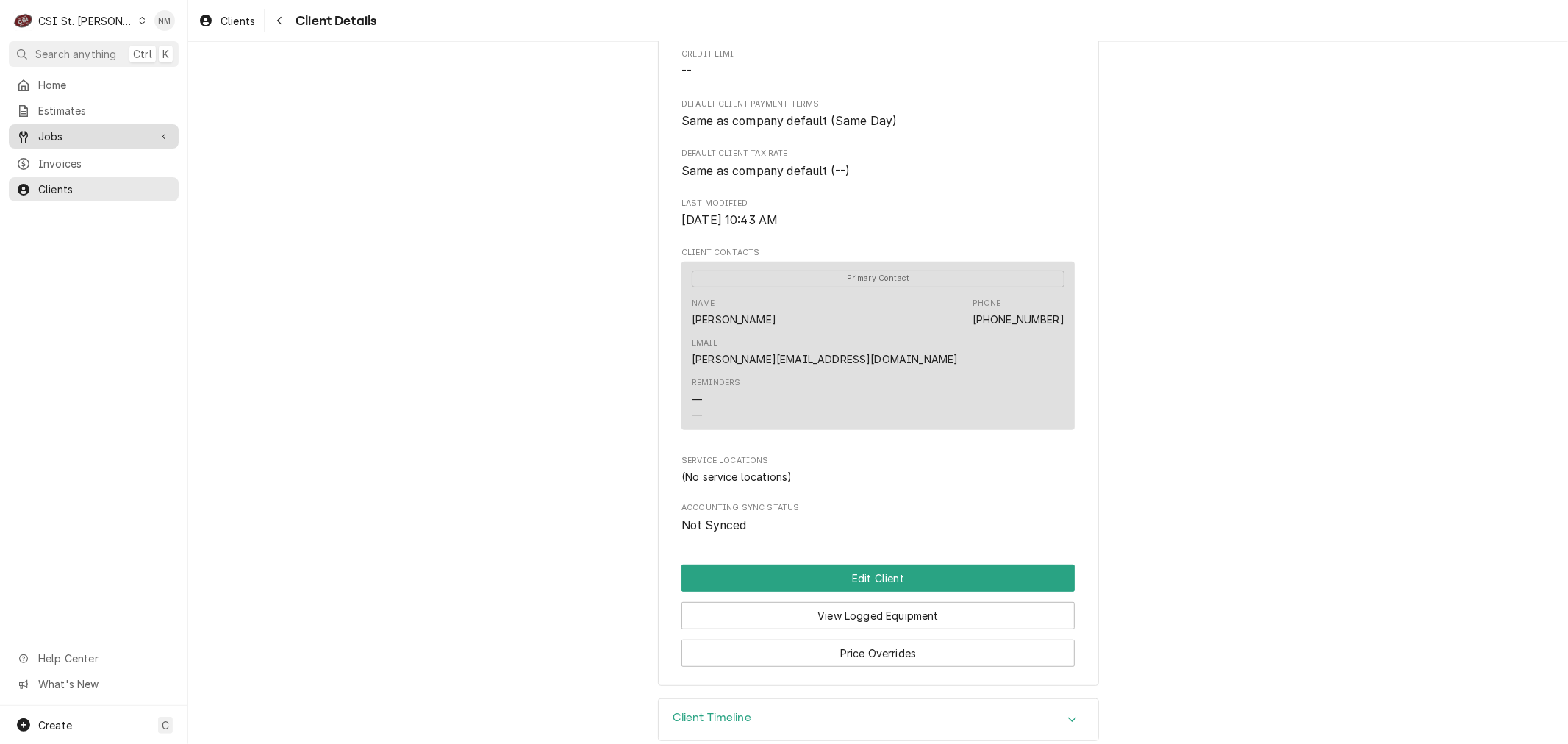
click at [63, 129] on span "Jobs" at bounding box center [94, 136] width 111 height 15
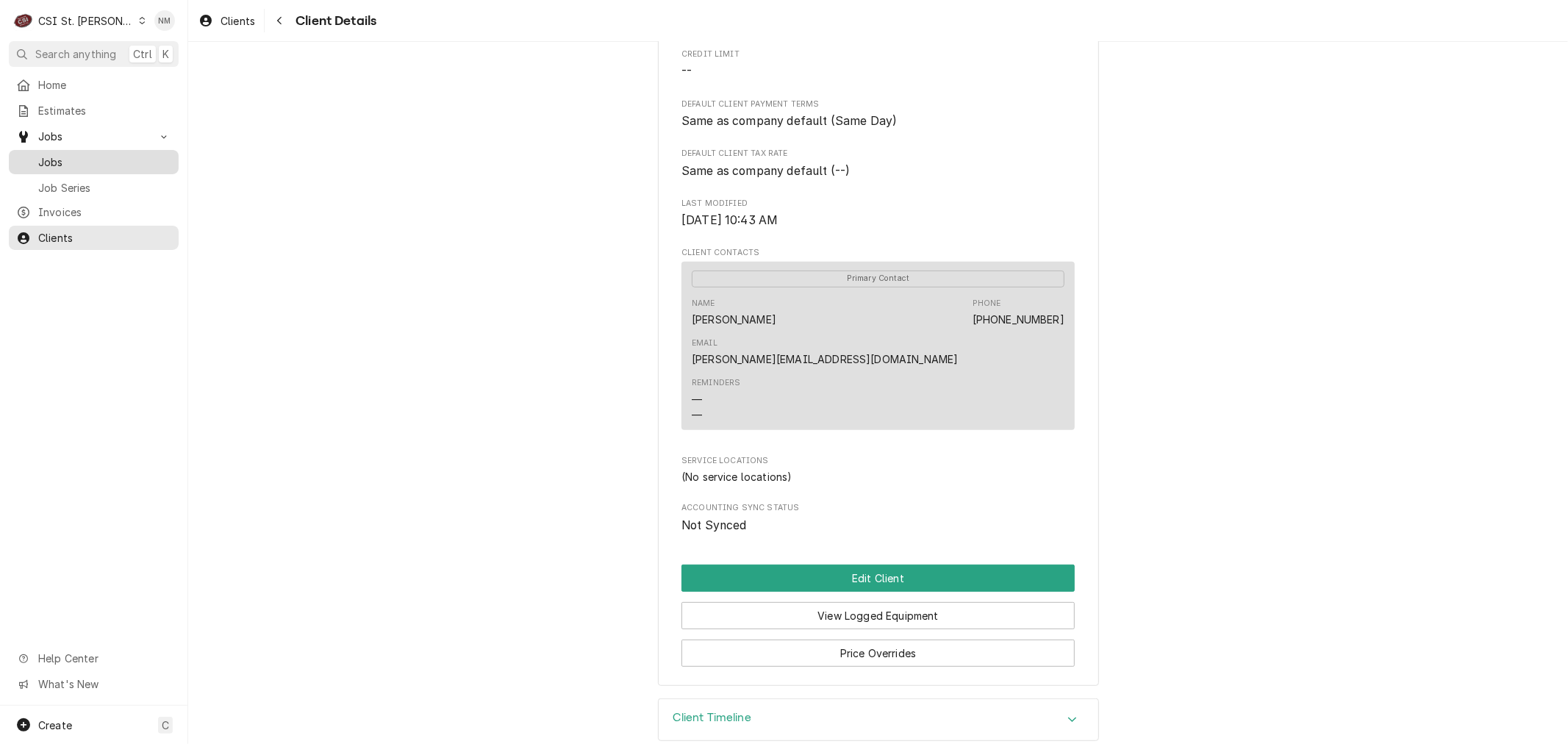
click at [49, 154] on span "Jobs" at bounding box center [105, 161] width 133 height 15
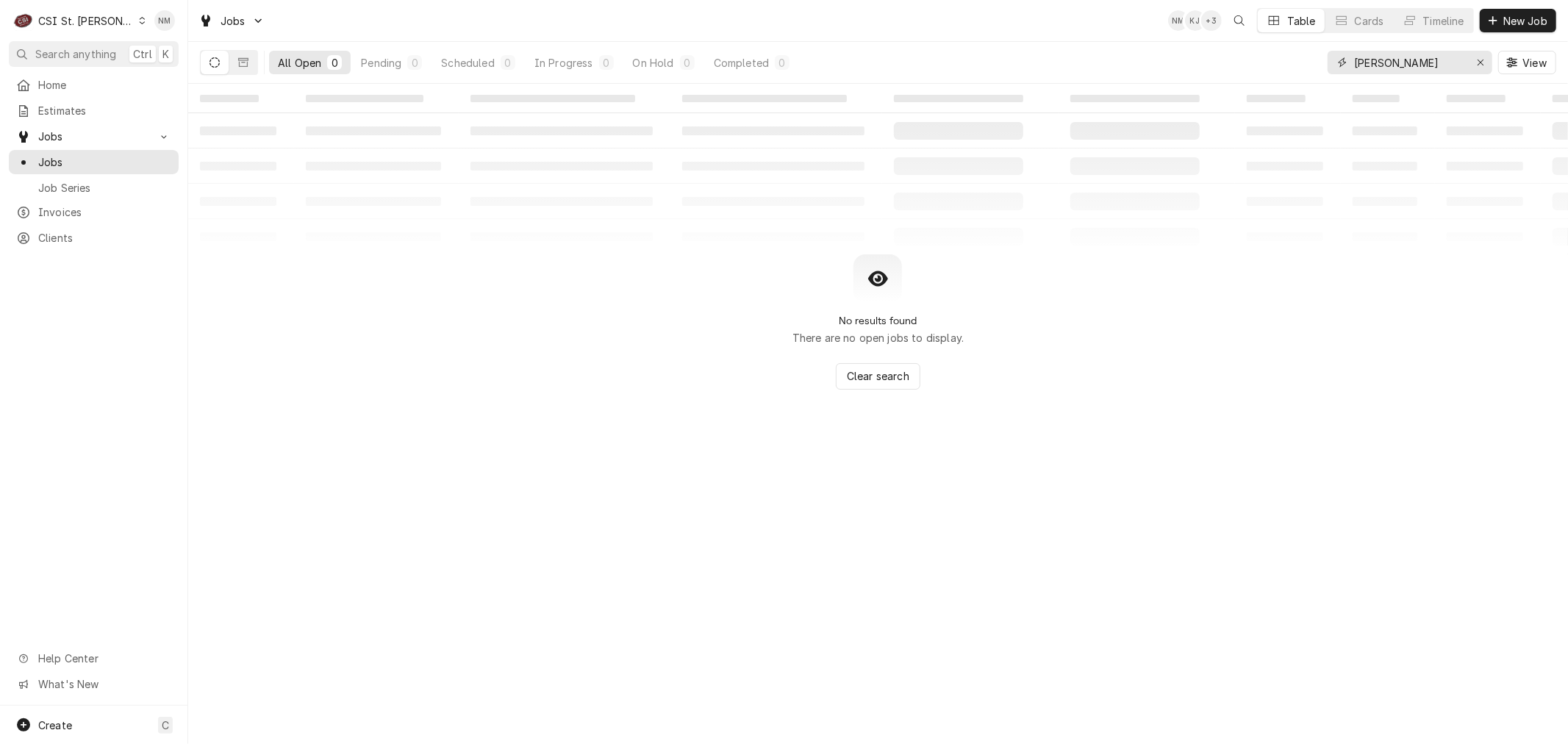
click at [1478, 60] on icon "Erase input" at bounding box center [1480, 62] width 8 height 10
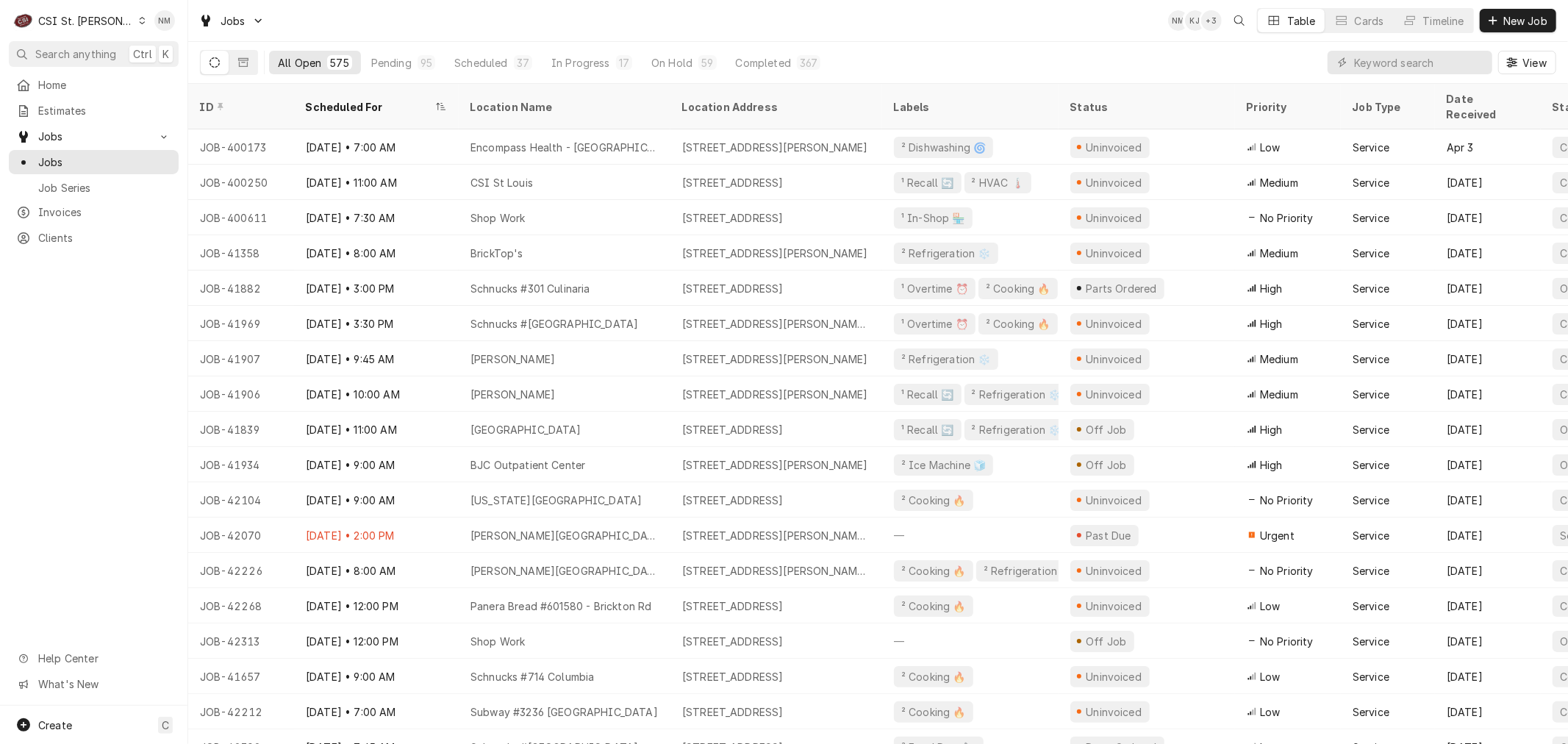
click at [138, 19] on div "Dynamic Content Wrapper" at bounding box center [142, 20] width 8 height 10
click at [175, 27] on div "CSI [US_STATE][GEOGRAPHIC_DATA]" at bounding box center [226, 29] width 194 height 15
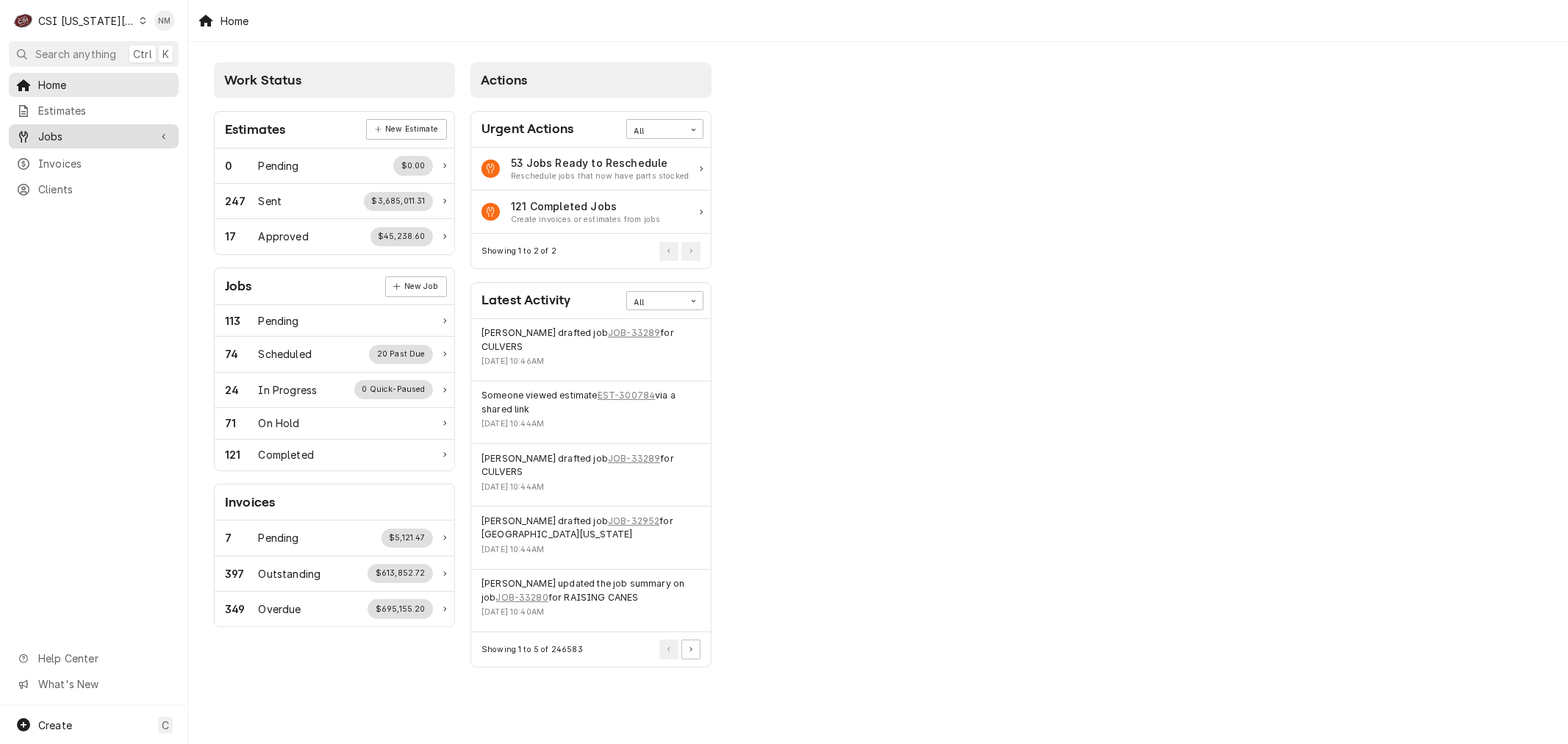
click at [61, 133] on span "Jobs" at bounding box center [94, 136] width 111 height 15
click at [57, 154] on span "Jobs" at bounding box center [105, 161] width 133 height 15
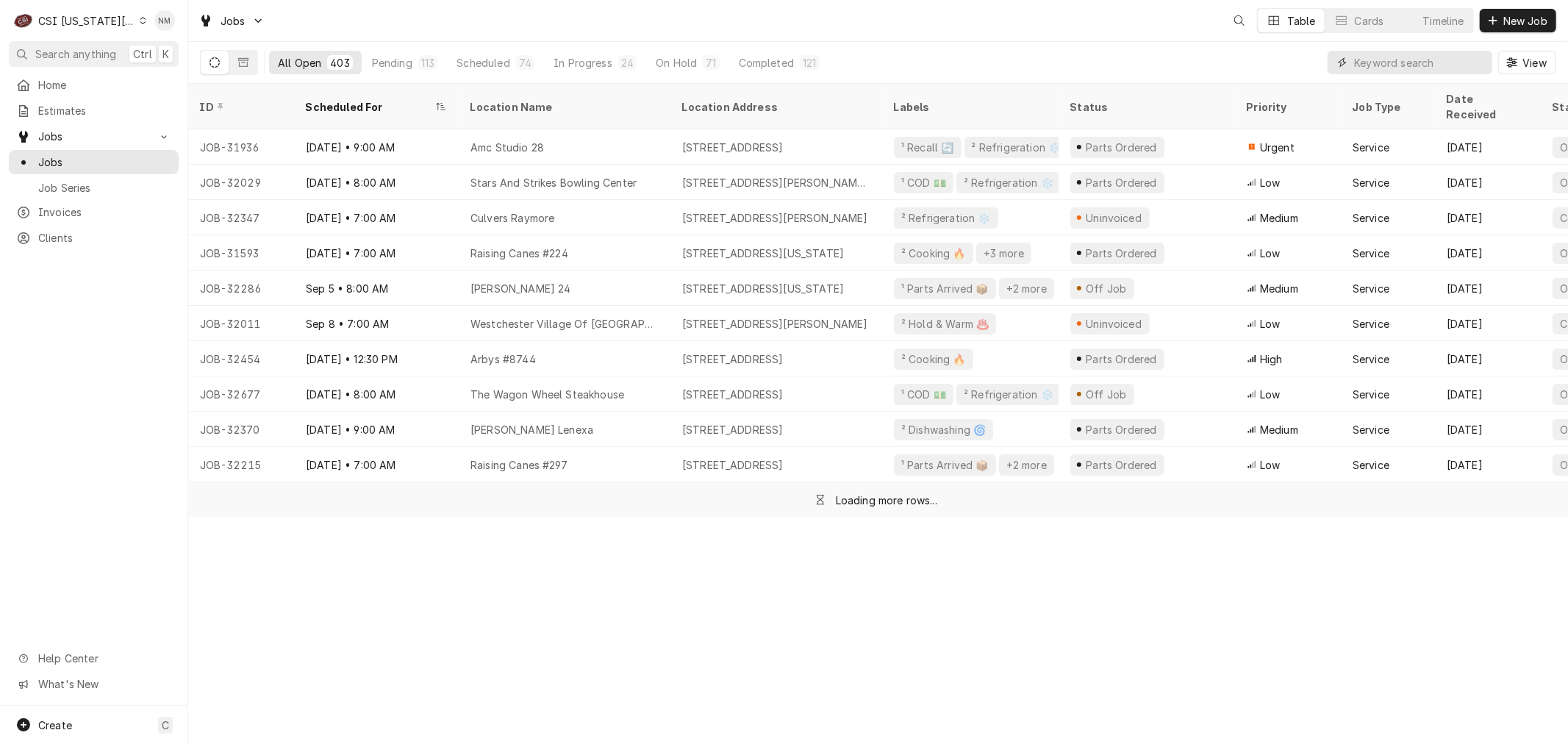
click at [1413, 61] on input "Dynamic Content Wrapper" at bounding box center [1419, 63] width 131 height 23
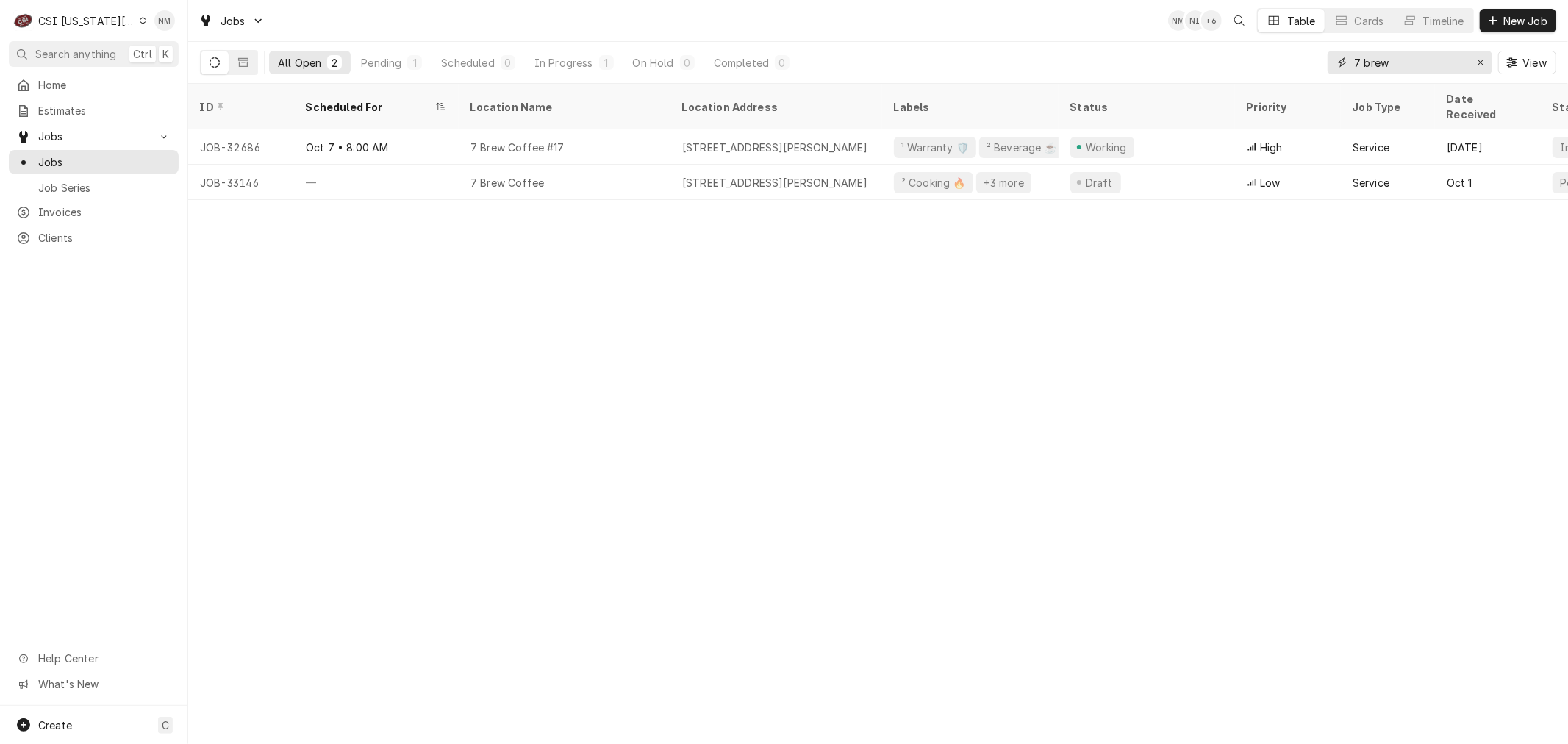
type input "7 brew"
click at [141, 17] on icon "Dynamic Content Wrapper" at bounding box center [143, 21] width 6 height 7
click at [178, 81] on div "CSI St. [PERSON_NAME]" at bounding box center [253, 80] width 215 height 15
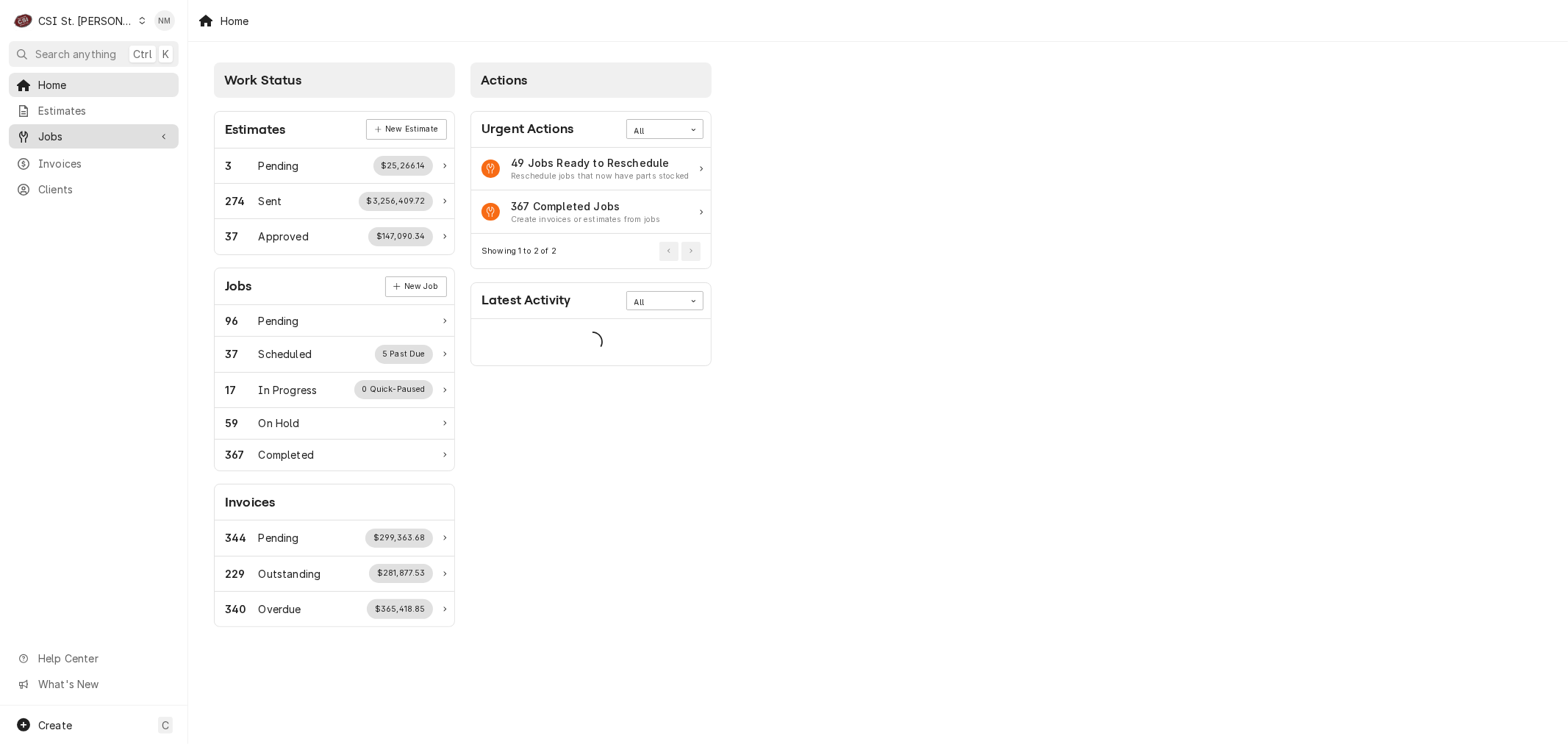
click at [56, 133] on span "Jobs" at bounding box center [94, 136] width 111 height 15
click at [59, 153] on div "Jobs" at bounding box center [93, 162] width 164 height 19
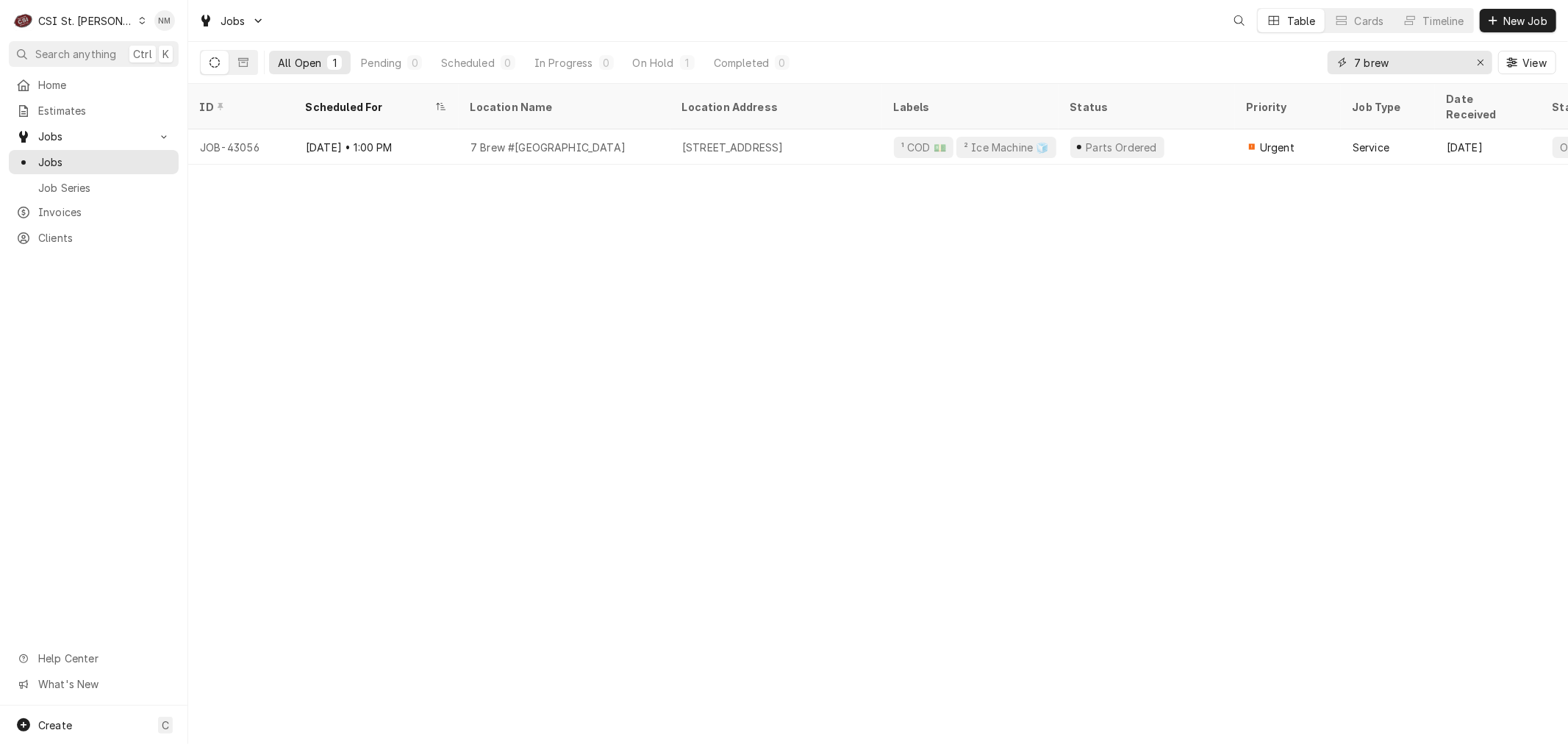
drag, startPoint x: 1392, startPoint y: 64, endPoint x: 1315, endPoint y: 64, distance: 77.0
click at [1315, 64] on div "All Open 1 Pending 0 Scheduled 0 In Progress 0 On Hold 1 Completed 0 7 brew View" at bounding box center [877, 63] width 1356 height 41
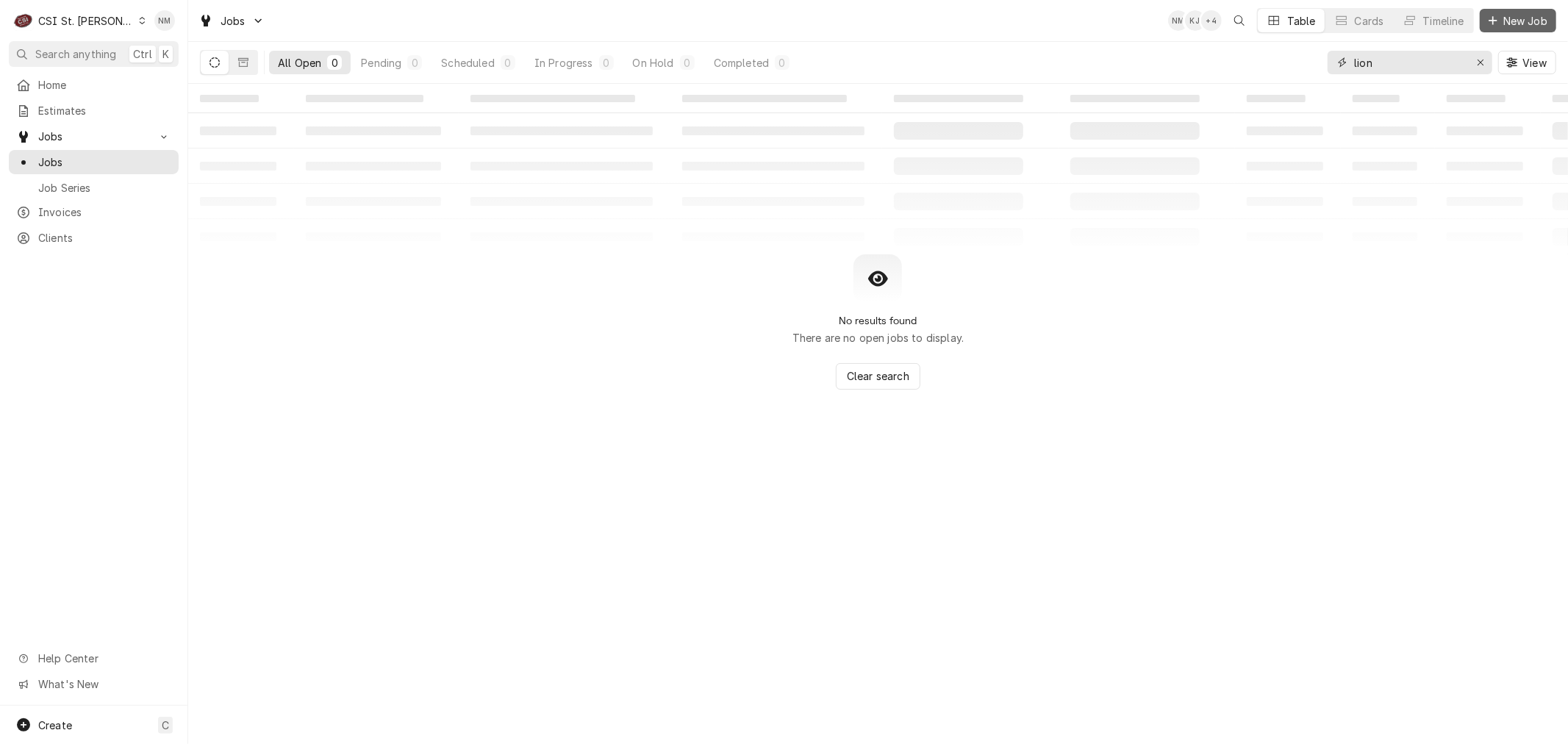
type input "lion"
click at [1529, 19] on span "New Job" at bounding box center [1525, 21] width 50 height 15
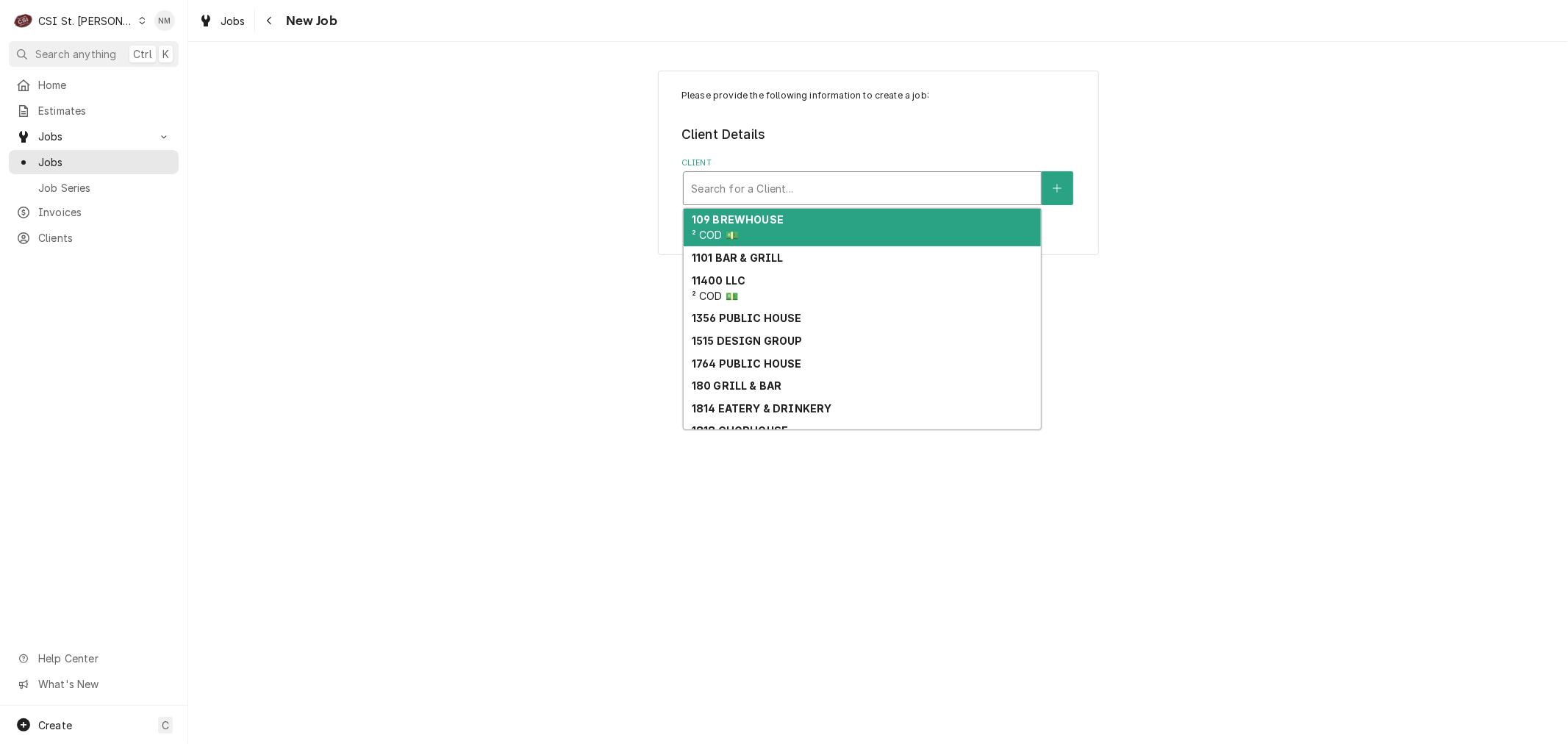
click at [760, 191] on div "Client" at bounding box center [862, 188] width 342 height 27
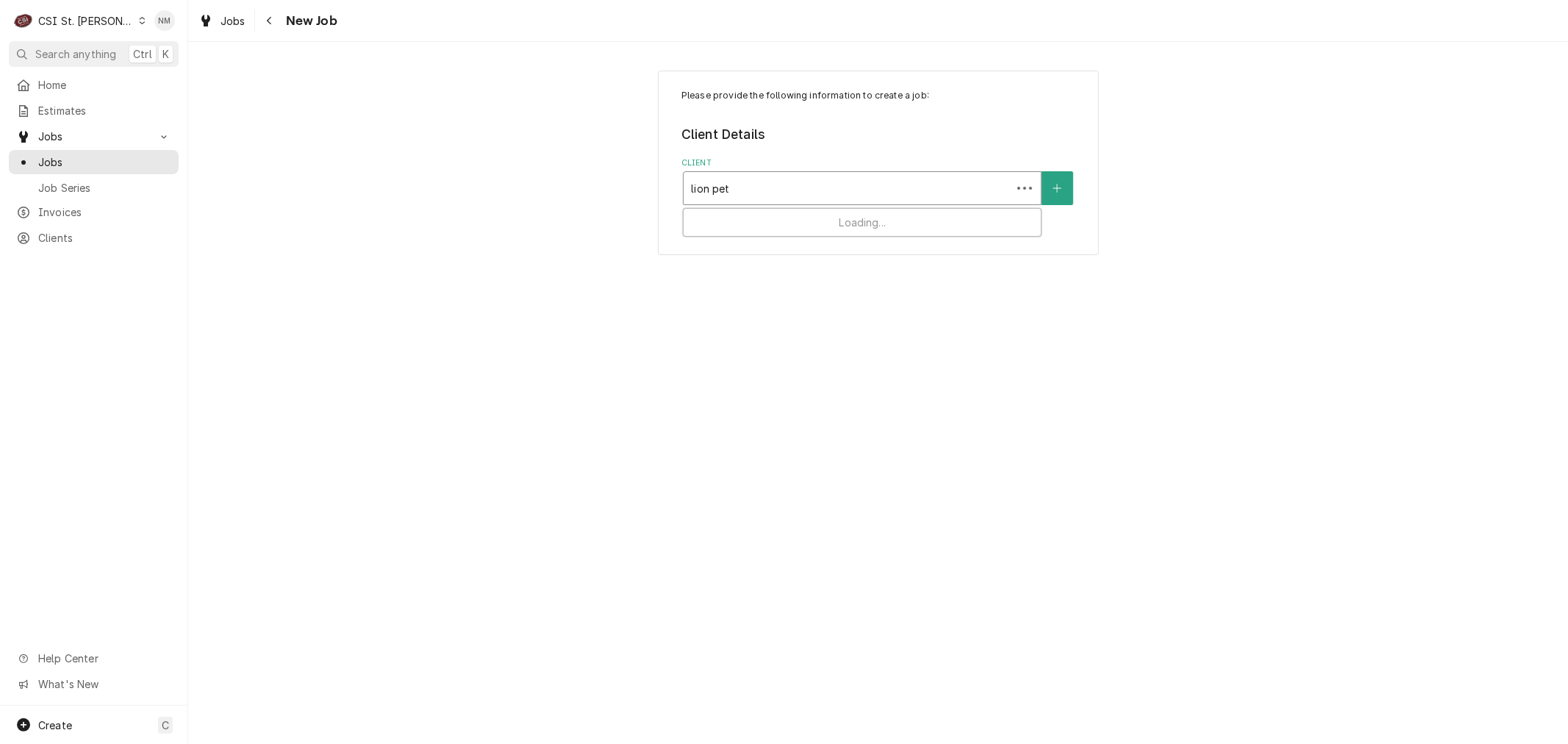
type input "lion petr"
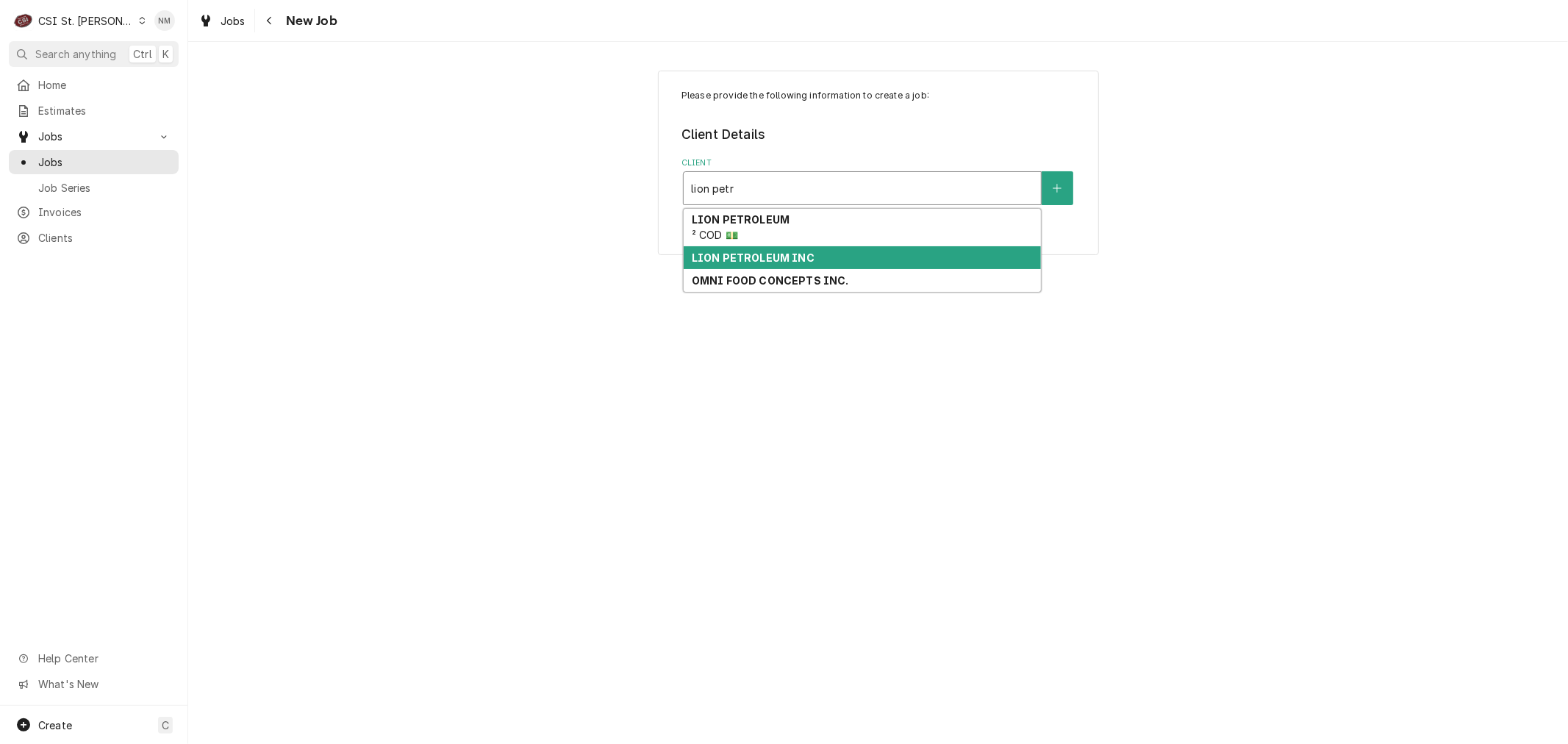
click at [775, 257] on strong "LION PETROLEUM INC" at bounding box center [753, 258] width 123 height 13
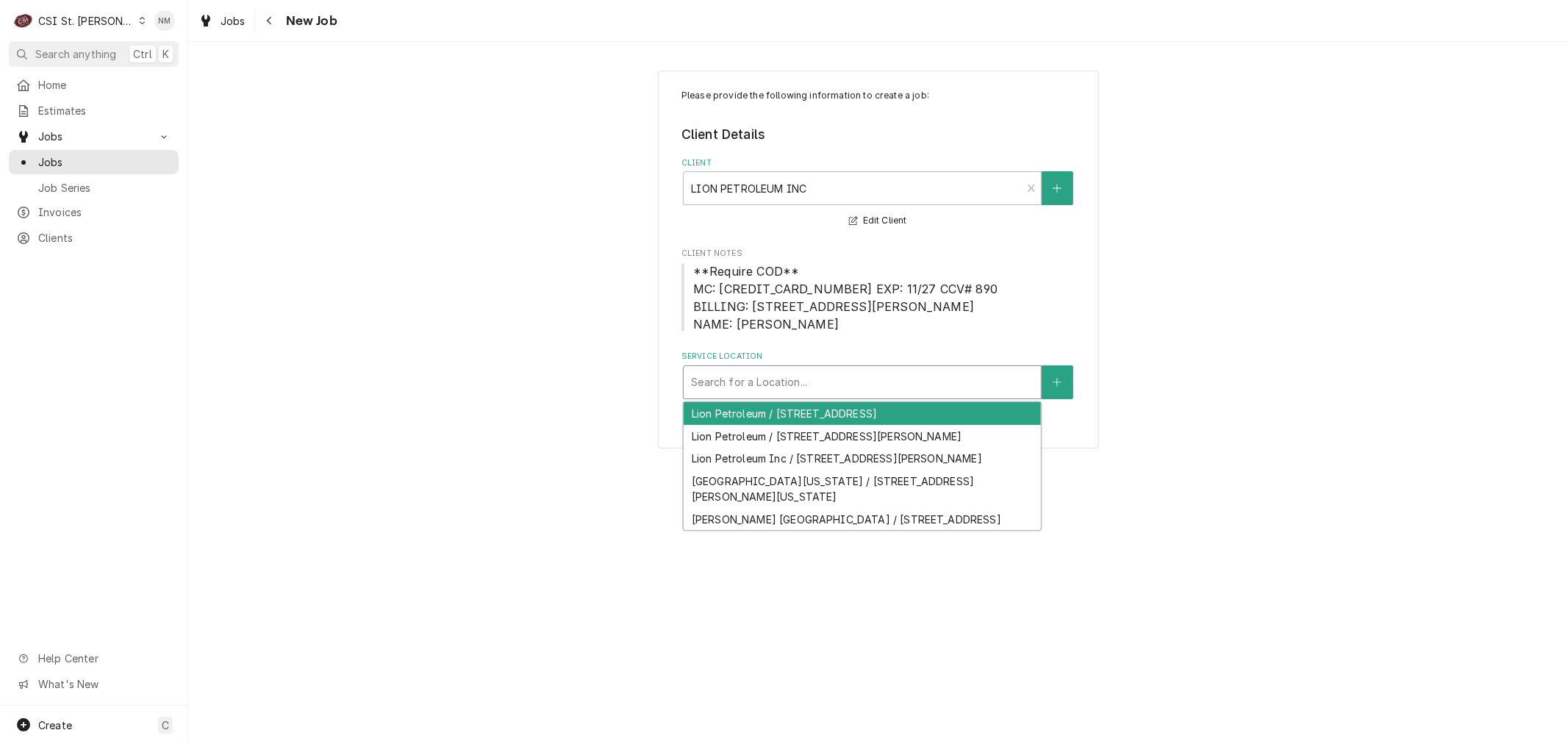
click at [862, 379] on div "Service Location" at bounding box center [862, 383] width 342 height 27
click at [1233, 384] on div "Please provide the following information to create a job: Client Details Client…" at bounding box center [878, 259] width 1380 height 404
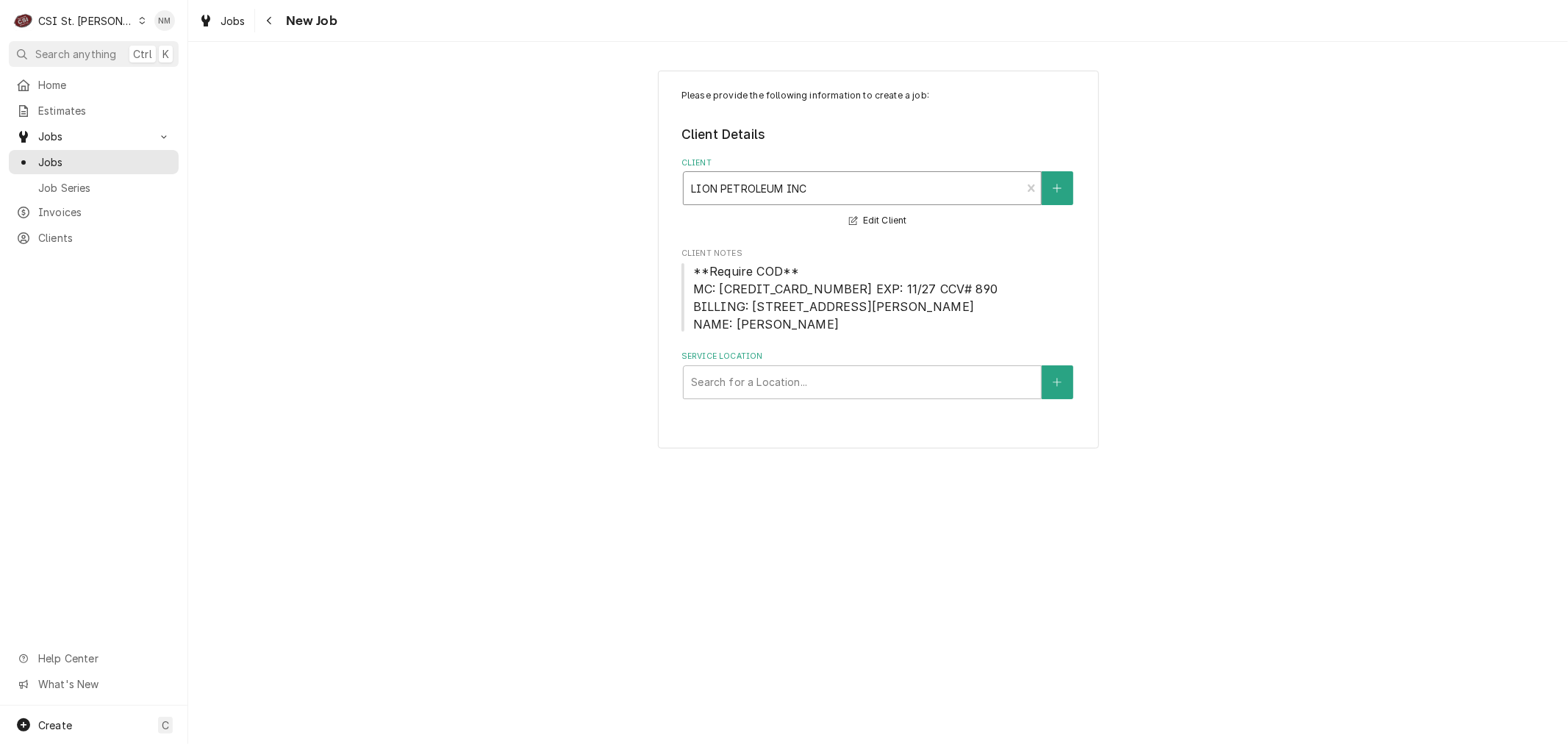
click at [814, 194] on div "Client" at bounding box center [852, 188] width 323 height 27
type input "lion petr"
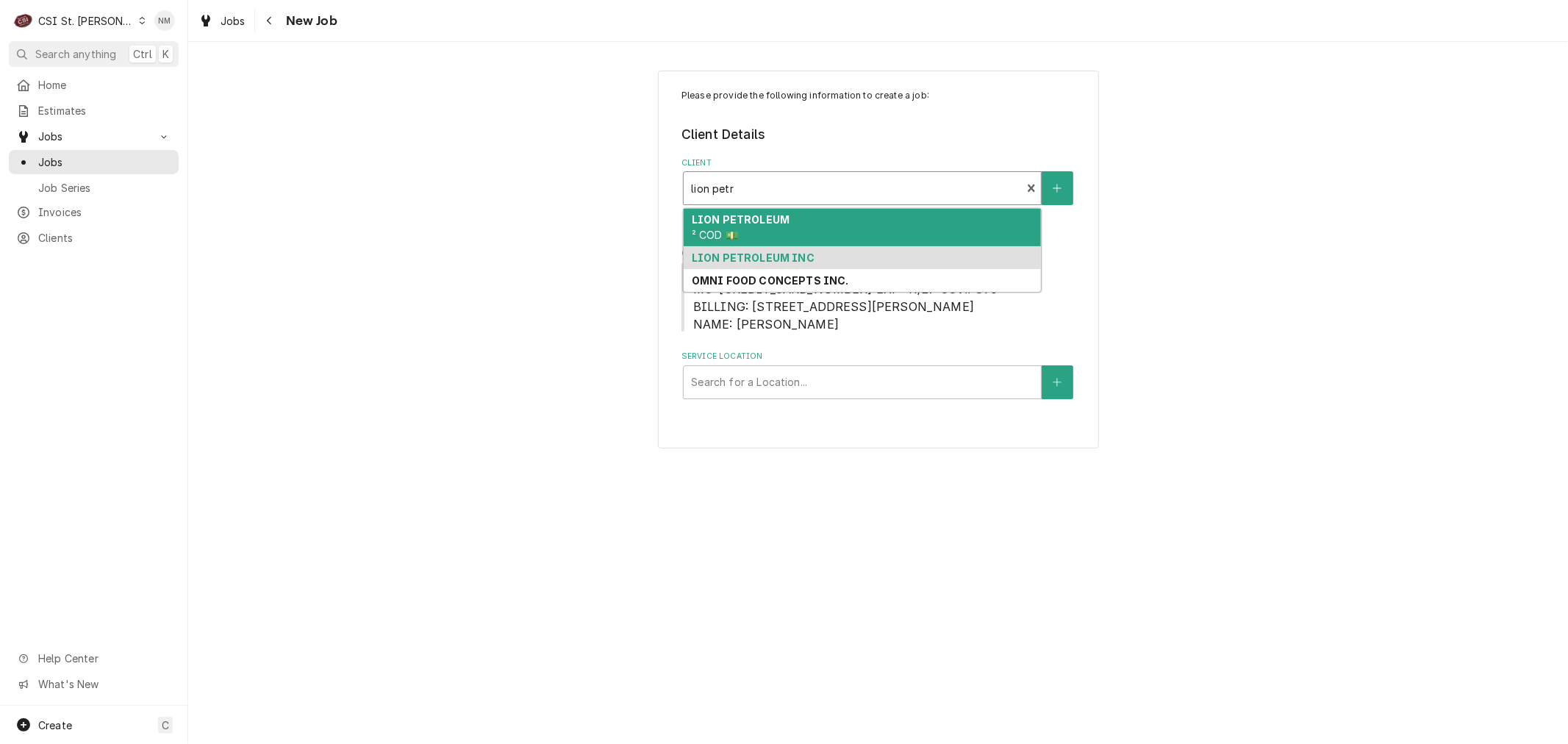
click at [863, 231] on div "LION PETROLEUM ² COD 💵" at bounding box center [862, 228] width 358 height 39
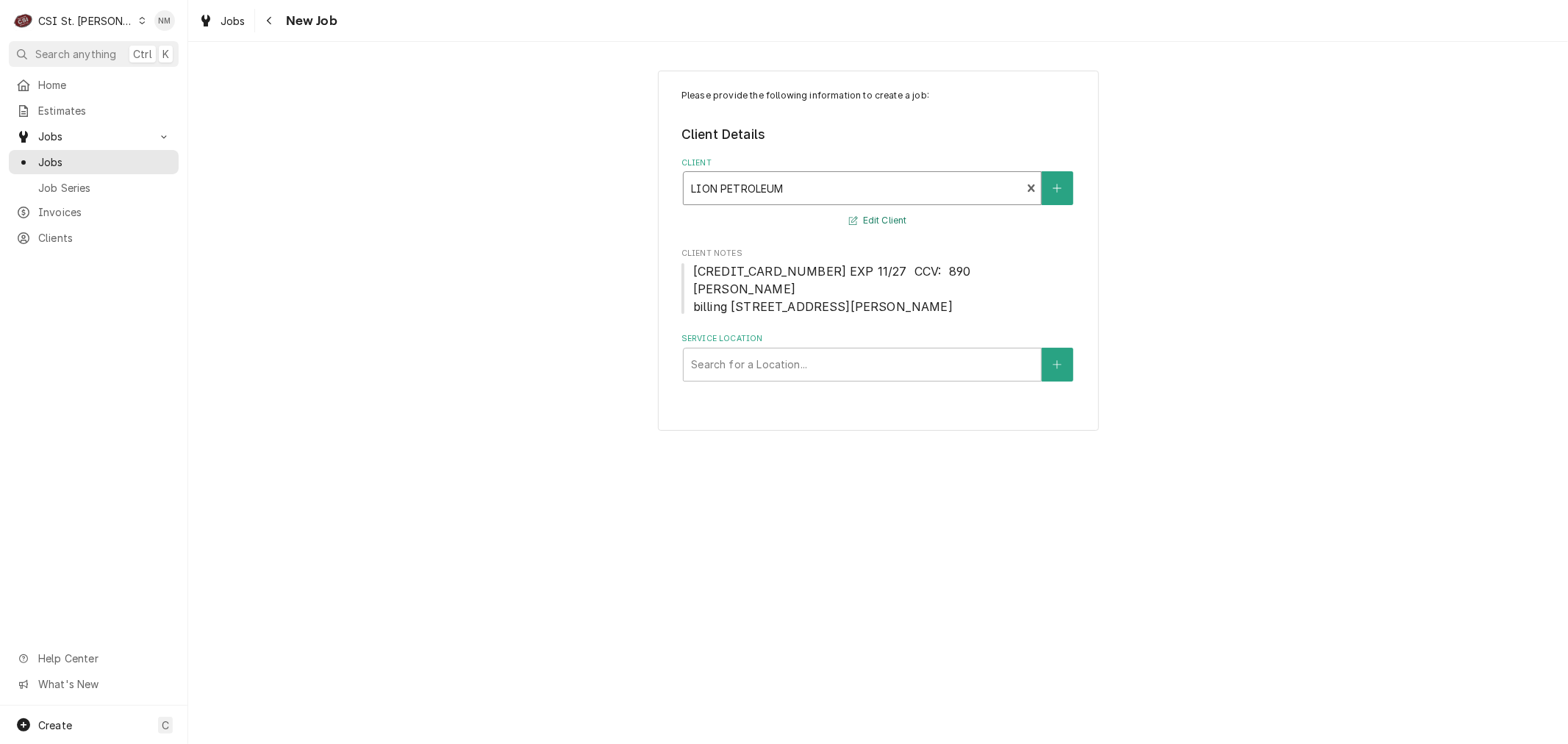
click at [892, 222] on button "Edit Client" at bounding box center [877, 221] width 62 height 19
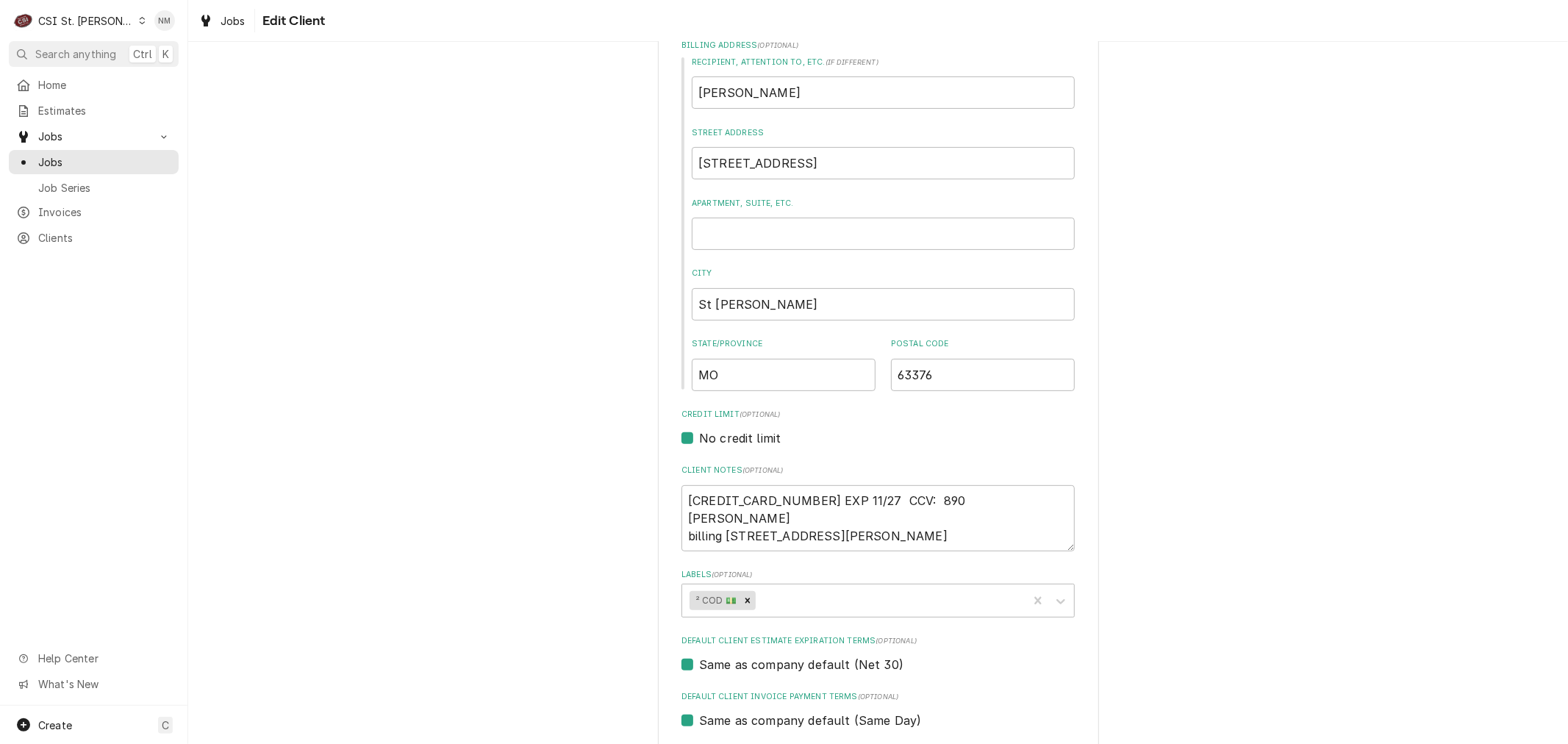
scroll to position [260, 0]
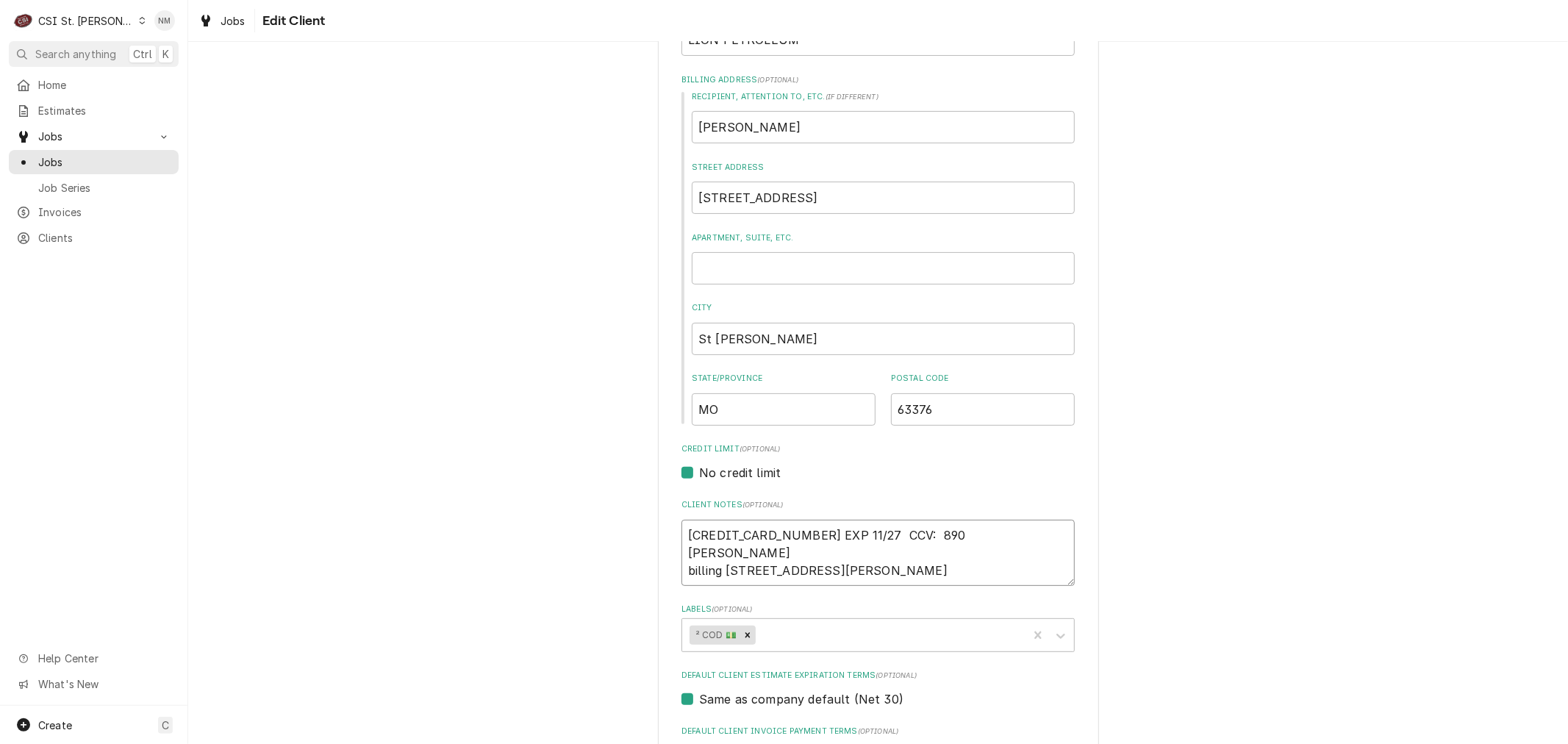
drag, startPoint x: 860, startPoint y: 570, endPoint x: 662, endPoint y: 532, distance: 201.6
click at [662, 532] on div "Please provide the following information about your client: Client Type Industr…" at bounding box center [878, 526] width 441 height 1431
type textarea "x"
drag, startPoint x: 760, startPoint y: 338, endPoint x: 651, endPoint y: 333, distance: 109.1
click at [658, 333] on div "Please provide the following information about your client: Client Type Industr…" at bounding box center [878, 526] width 441 height 1431
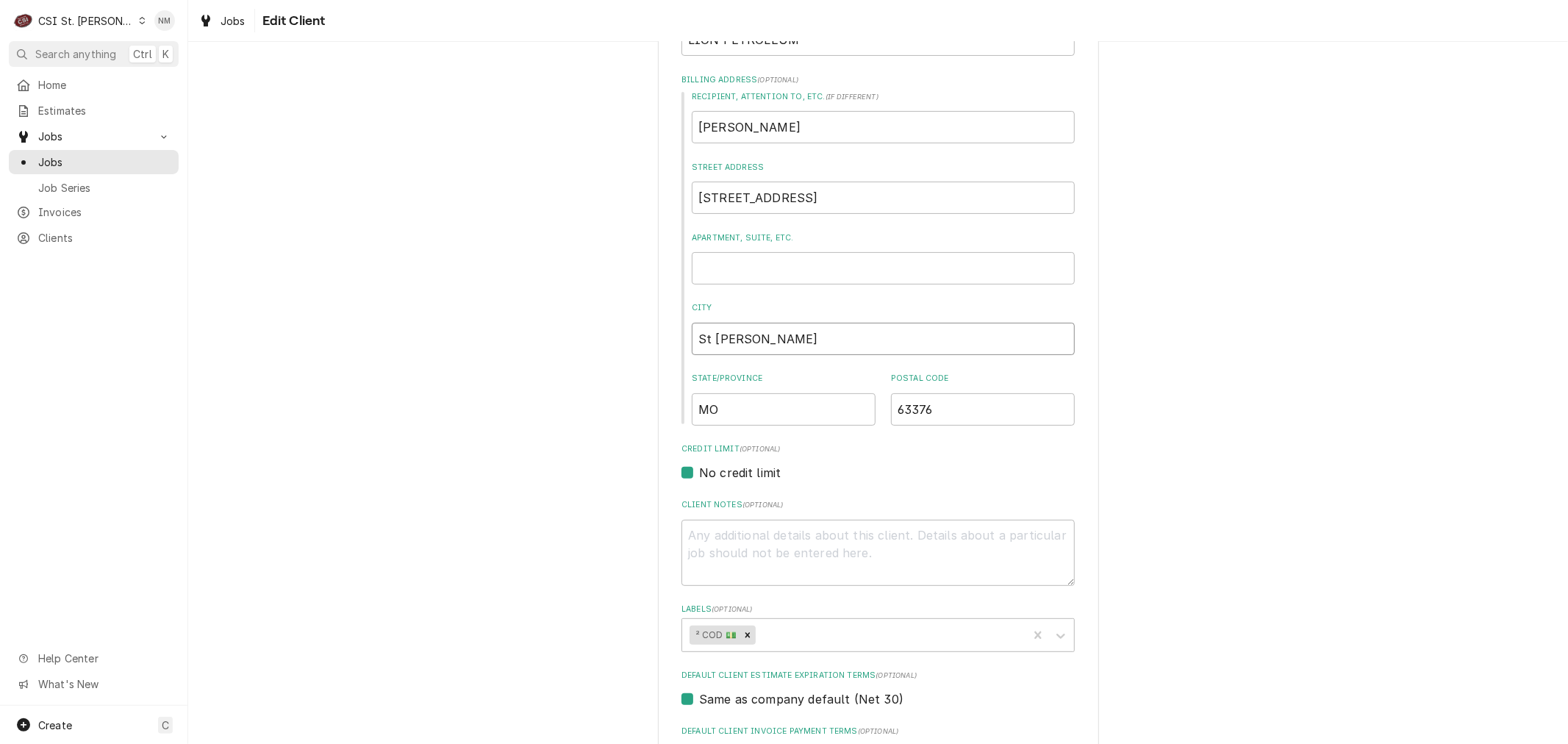
type textarea "x"
drag, startPoint x: 729, startPoint y: 400, endPoint x: 667, endPoint y: 400, distance: 62.0
click at [667, 400] on div "Please provide the following information about your client: Client Type Industr…" at bounding box center [878, 526] width 441 height 1431
type textarea "x"
drag, startPoint x: 957, startPoint y: 399, endPoint x: 874, endPoint y: 411, distance: 83.9
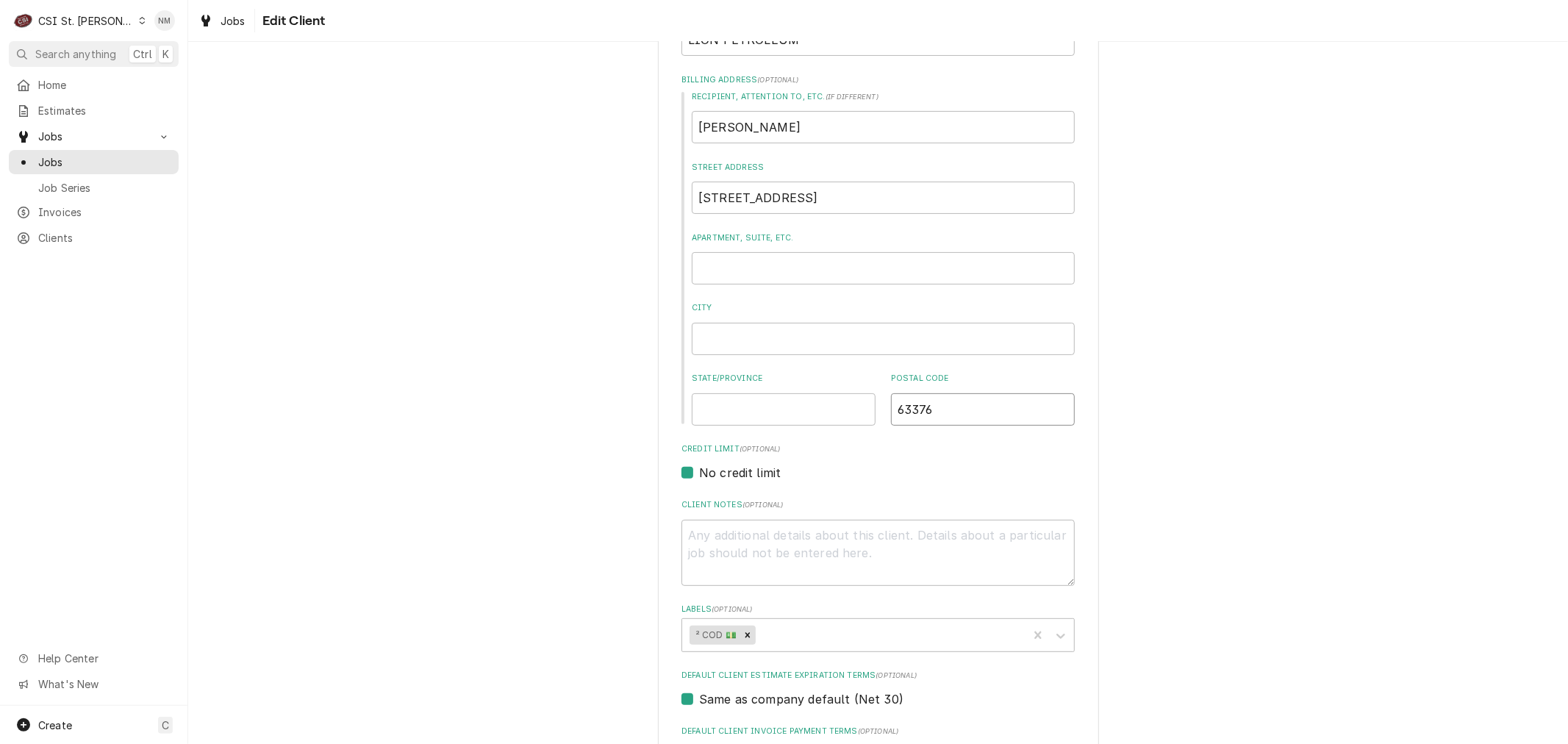
click at [852, 402] on div "State/Province Postal Code 63376" at bounding box center [883, 399] width 383 height 52
type textarea "x"
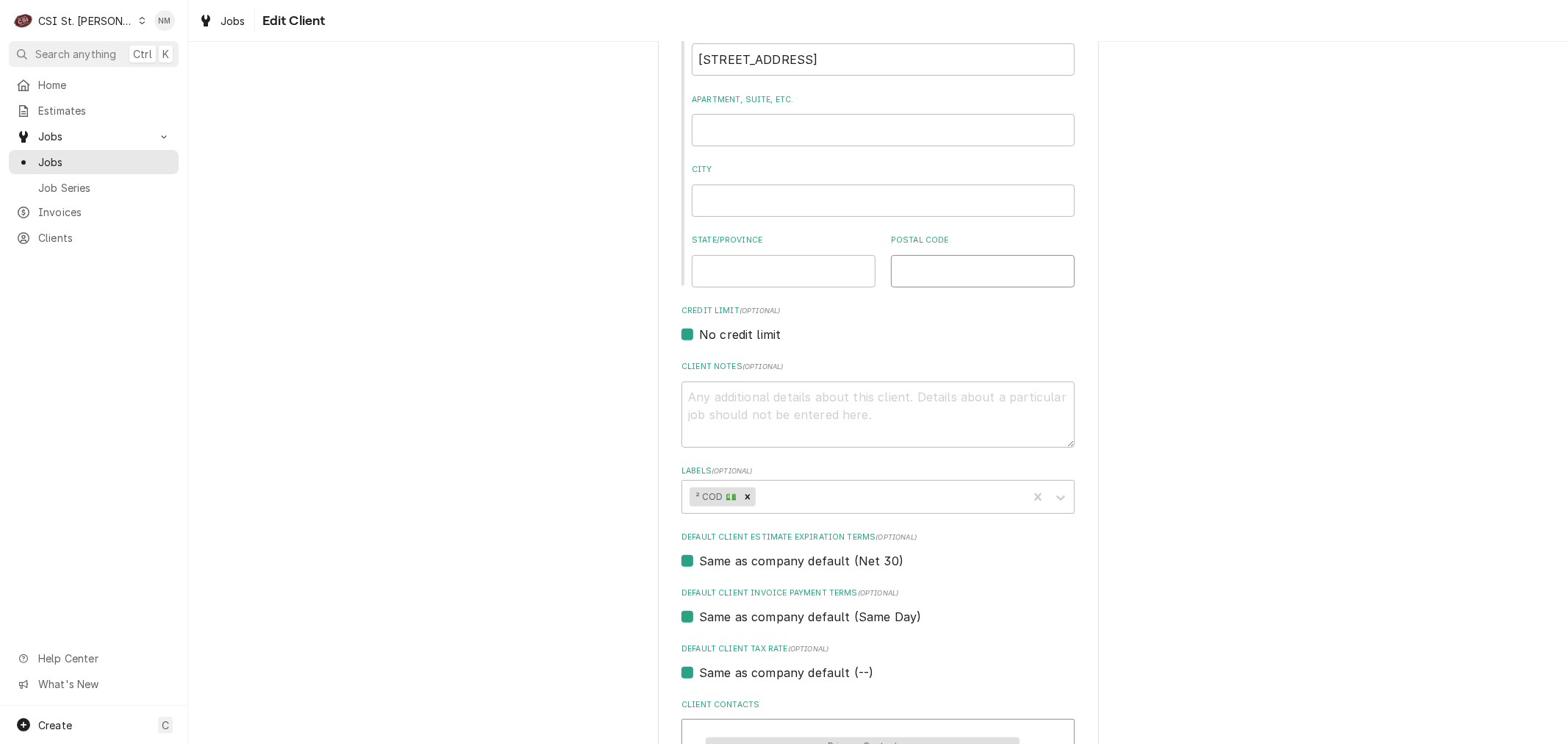
type textarea "x"
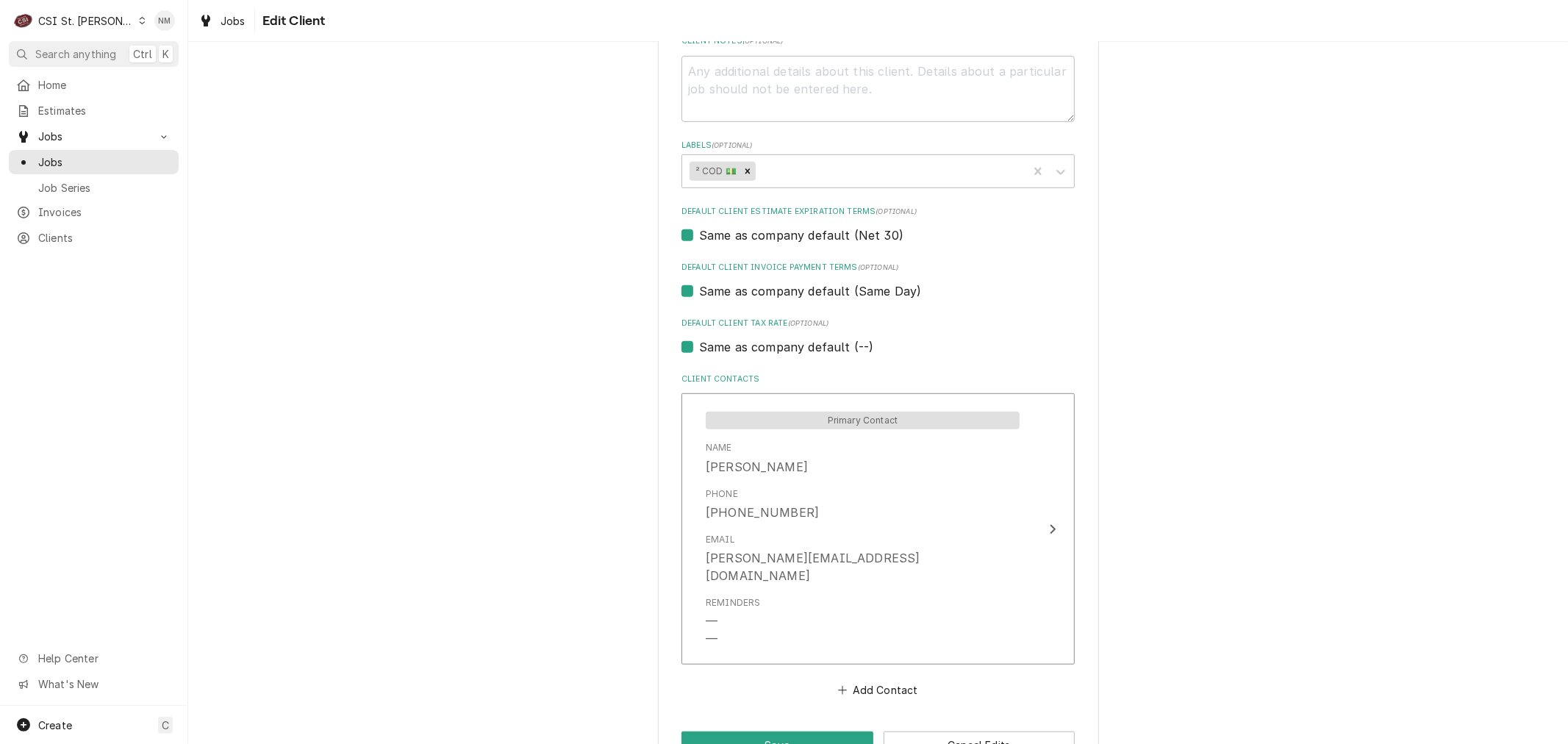
scroll to position [750, 0]
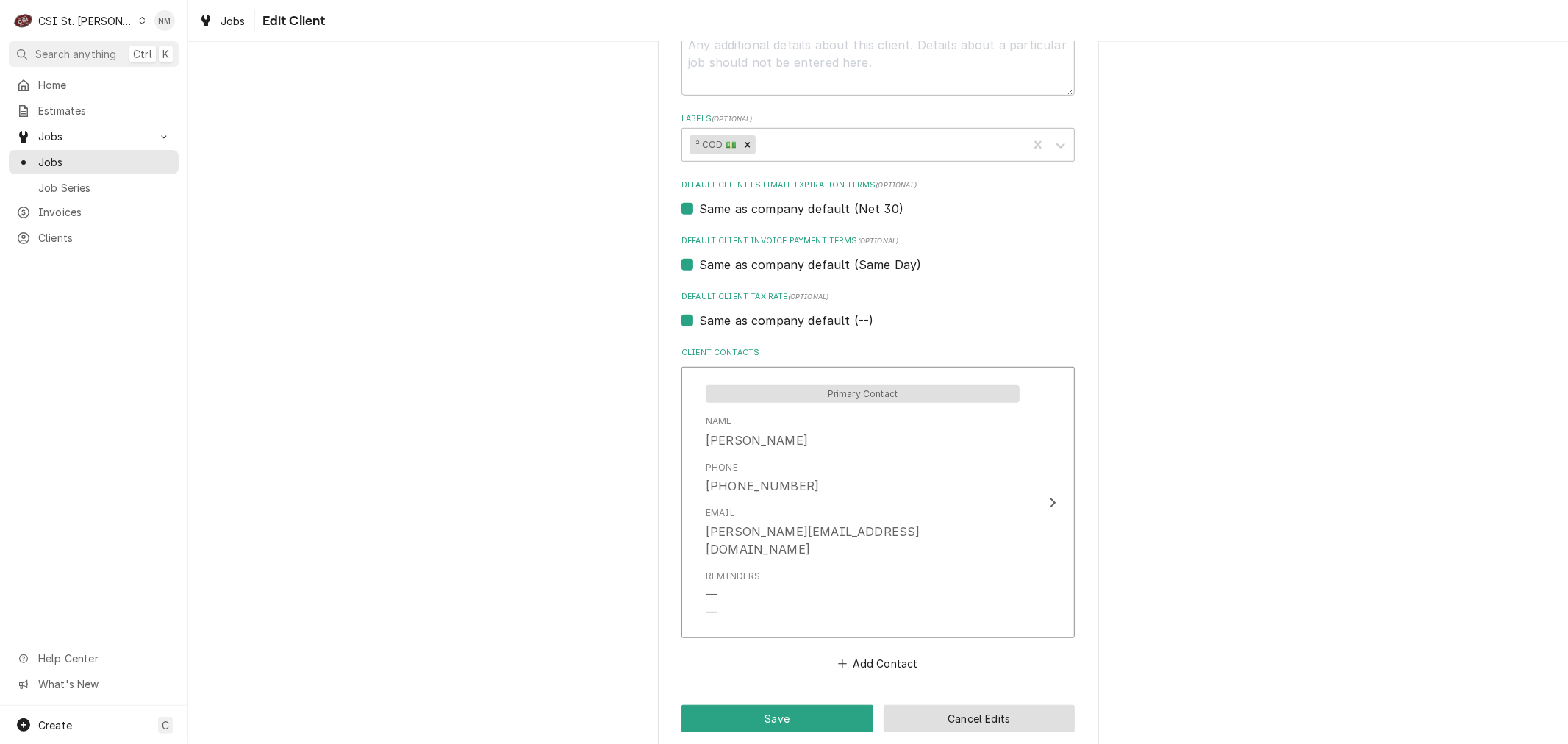
click at [985, 705] on button "Cancel Edits" at bounding box center [979, 719] width 192 height 27
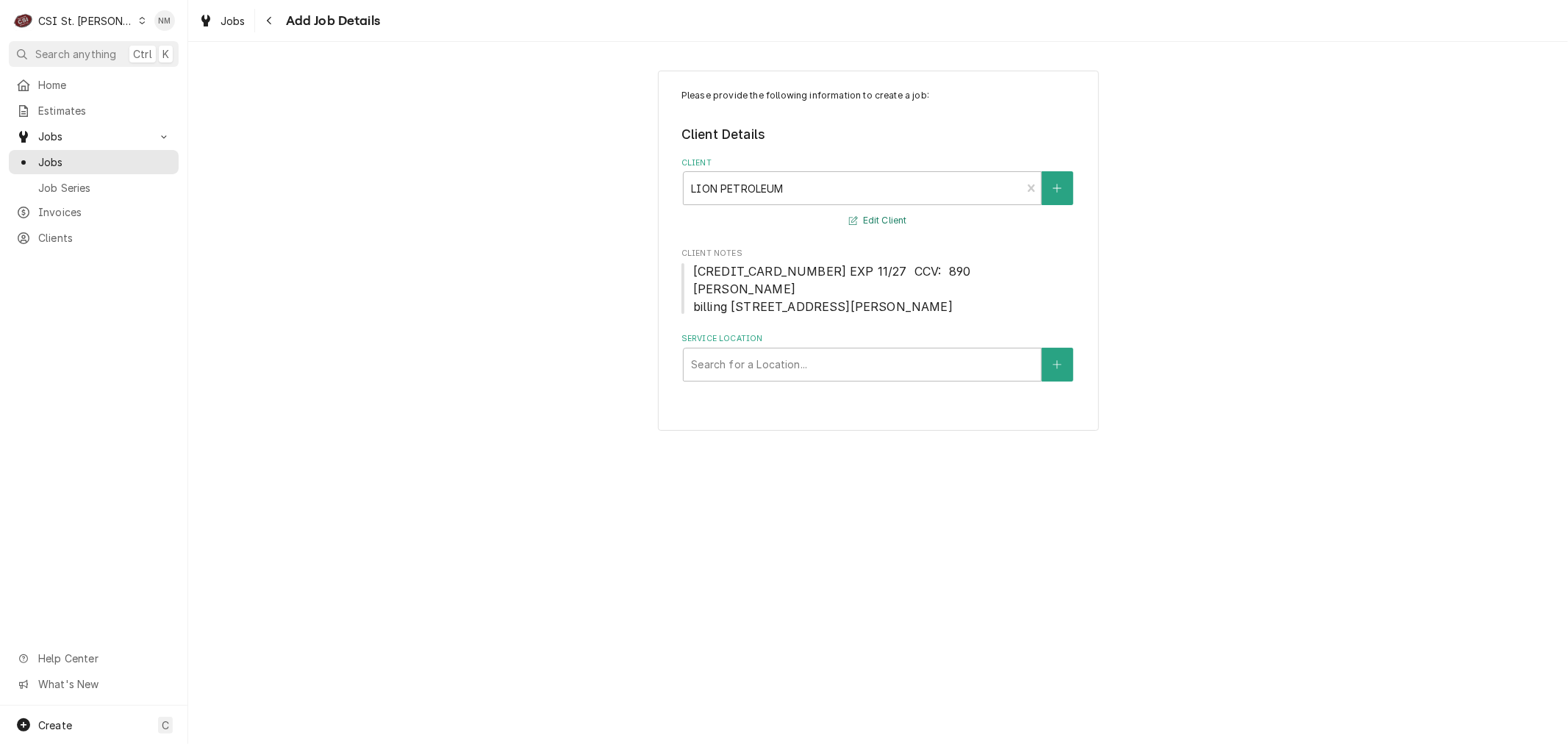
click at [871, 218] on button "Edit Client" at bounding box center [877, 221] width 62 height 19
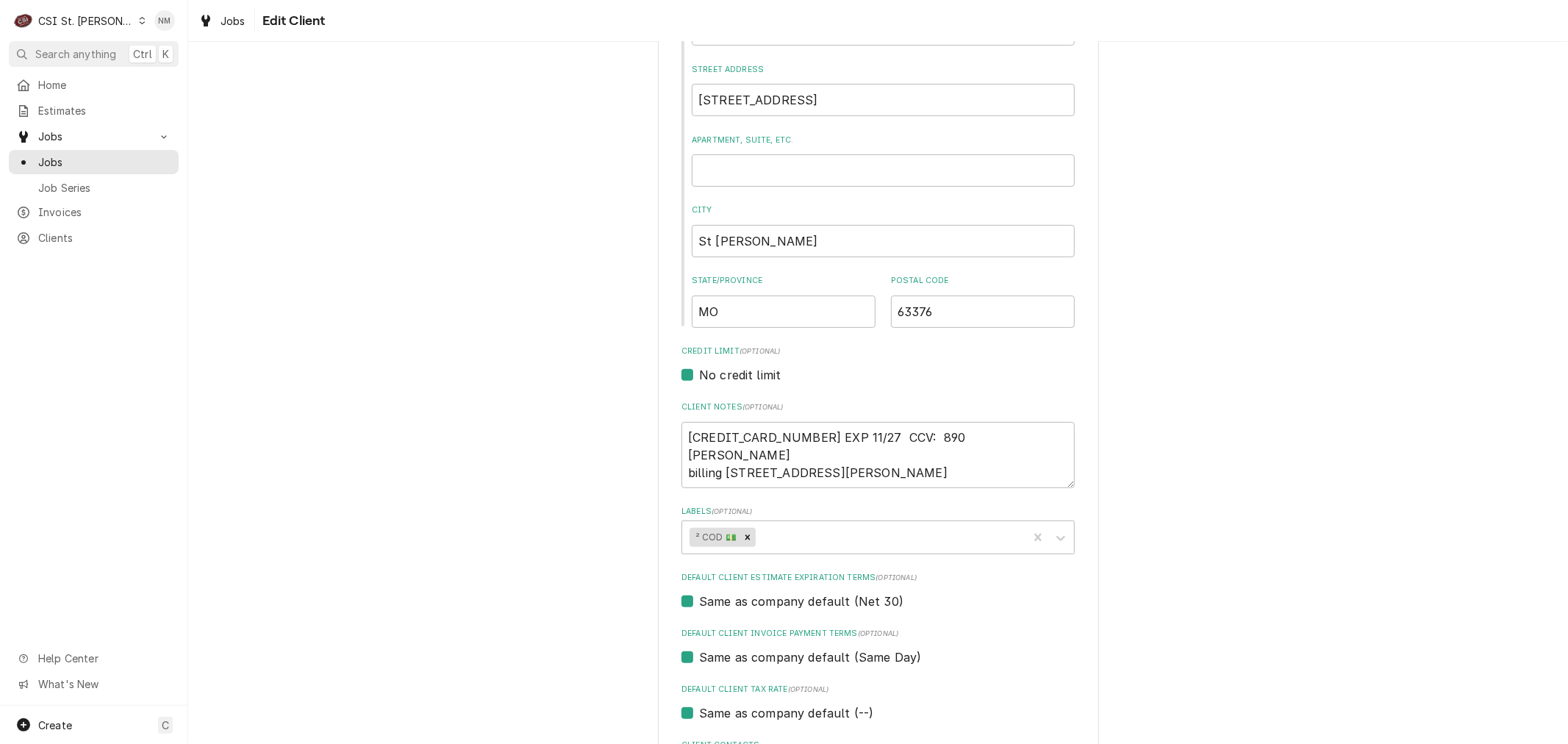
scroll to position [408, 0]
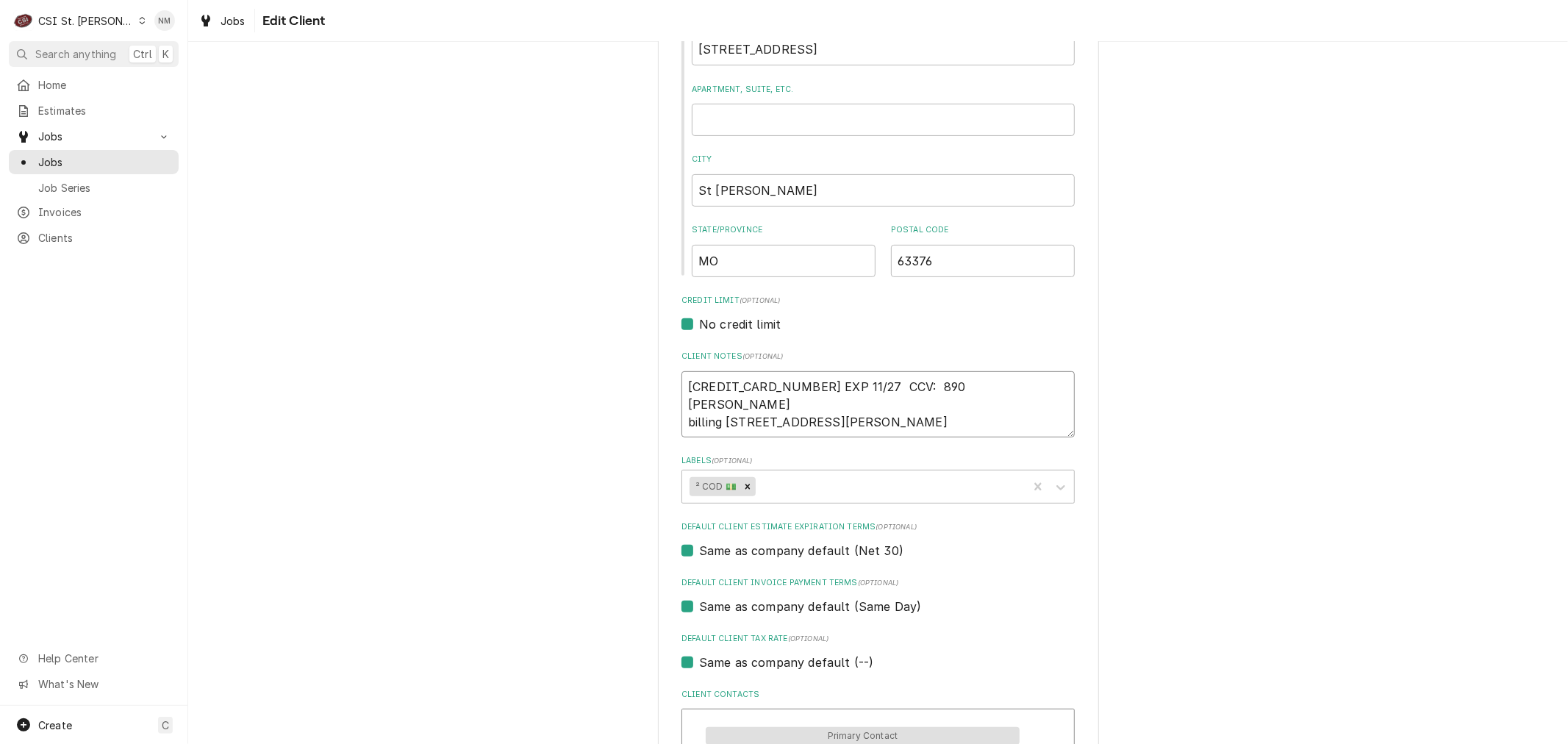
drag, startPoint x: 867, startPoint y: 415, endPoint x: 672, endPoint y: 372, distance: 199.7
click at [672, 372] on div "Please provide the following information about your client: Client Type Industr…" at bounding box center [878, 378] width 441 height 1431
type textarea "x"
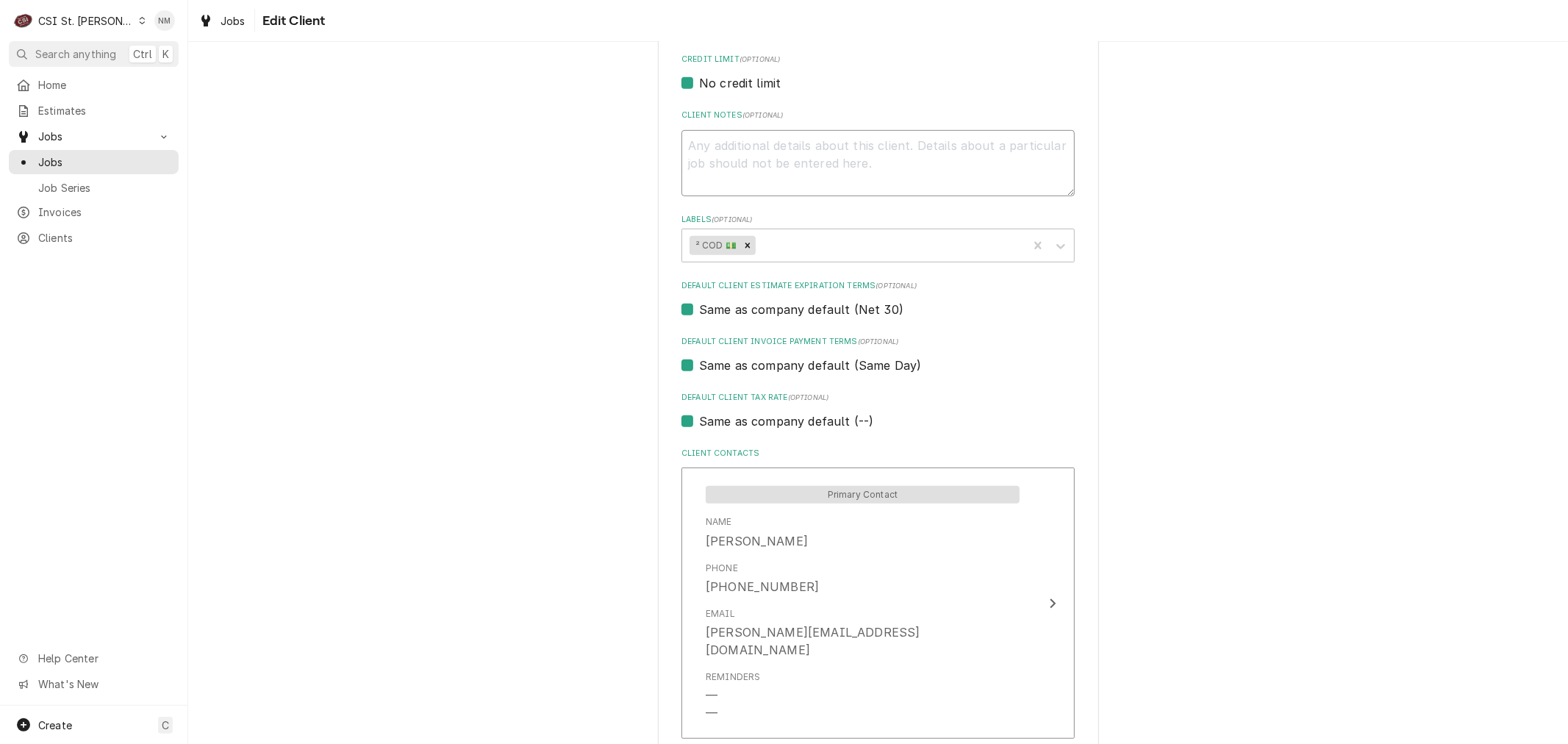
scroll to position [653, 0]
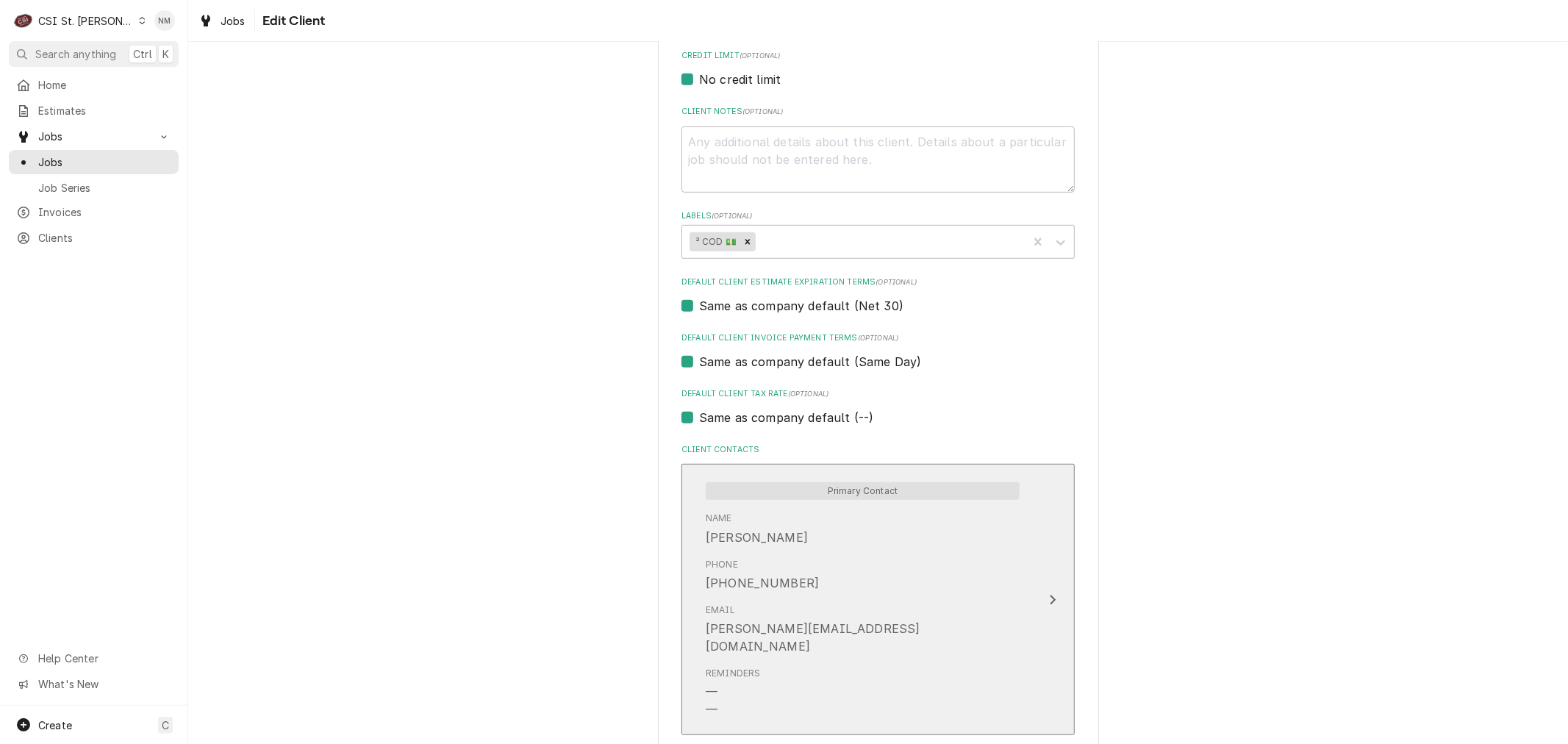
click at [967, 598] on div "Email sarah@lionpetro.com" at bounding box center [862, 629] width 314 height 64
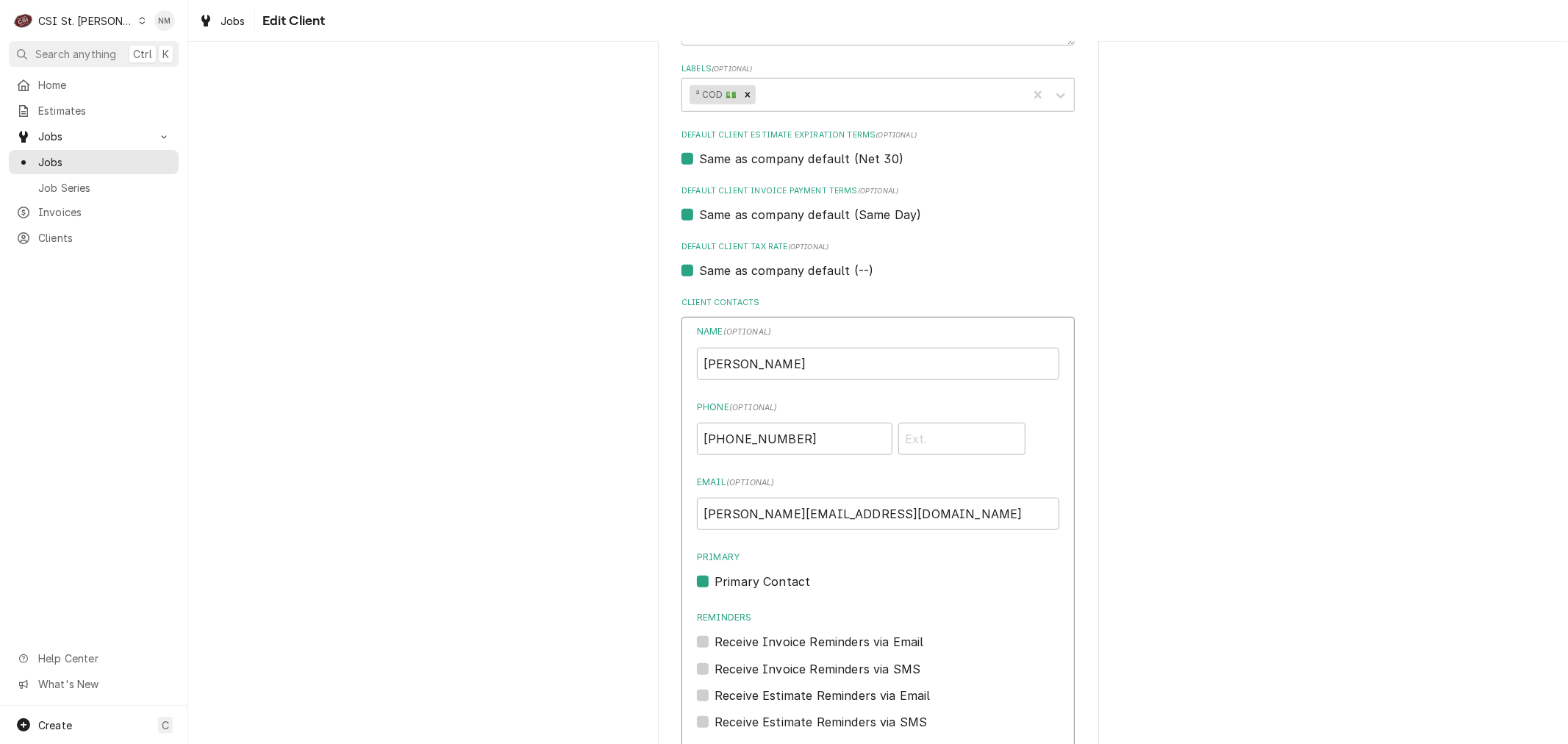
scroll to position [817, 0]
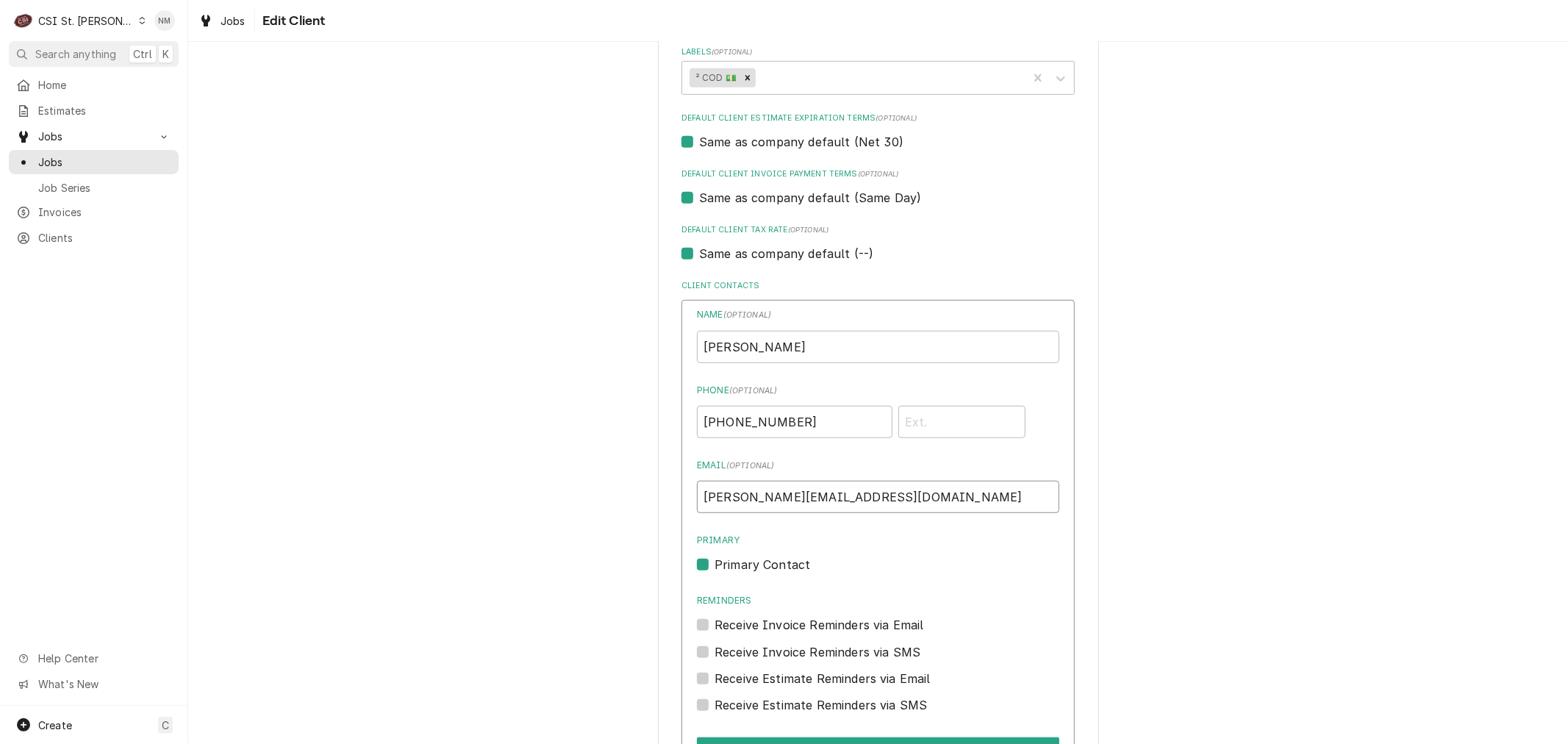
drag, startPoint x: 836, startPoint y: 489, endPoint x: 674, endPoint y: 490, distance: 162.0
click at [674, 490] on div "Please provide the following information about your client: Client Type Industr…" at bounding box center [878, 108] width 441 height 1709
drag, startPoint x: 787, startPoint y: 418, endPoint x: 689, endPoint y: 418, distance: 98.0
click at [689, 418] on div "Name ( optional ) Sarah King Phone ( optional ) (314) 652-1113 Email ( optional…" at bounding box center [877, 575] width 393 height 550
drag, startPoint x: 778, startPoint y: 344, endPoint x: 650, endPoint y: 347, distance: 128.0
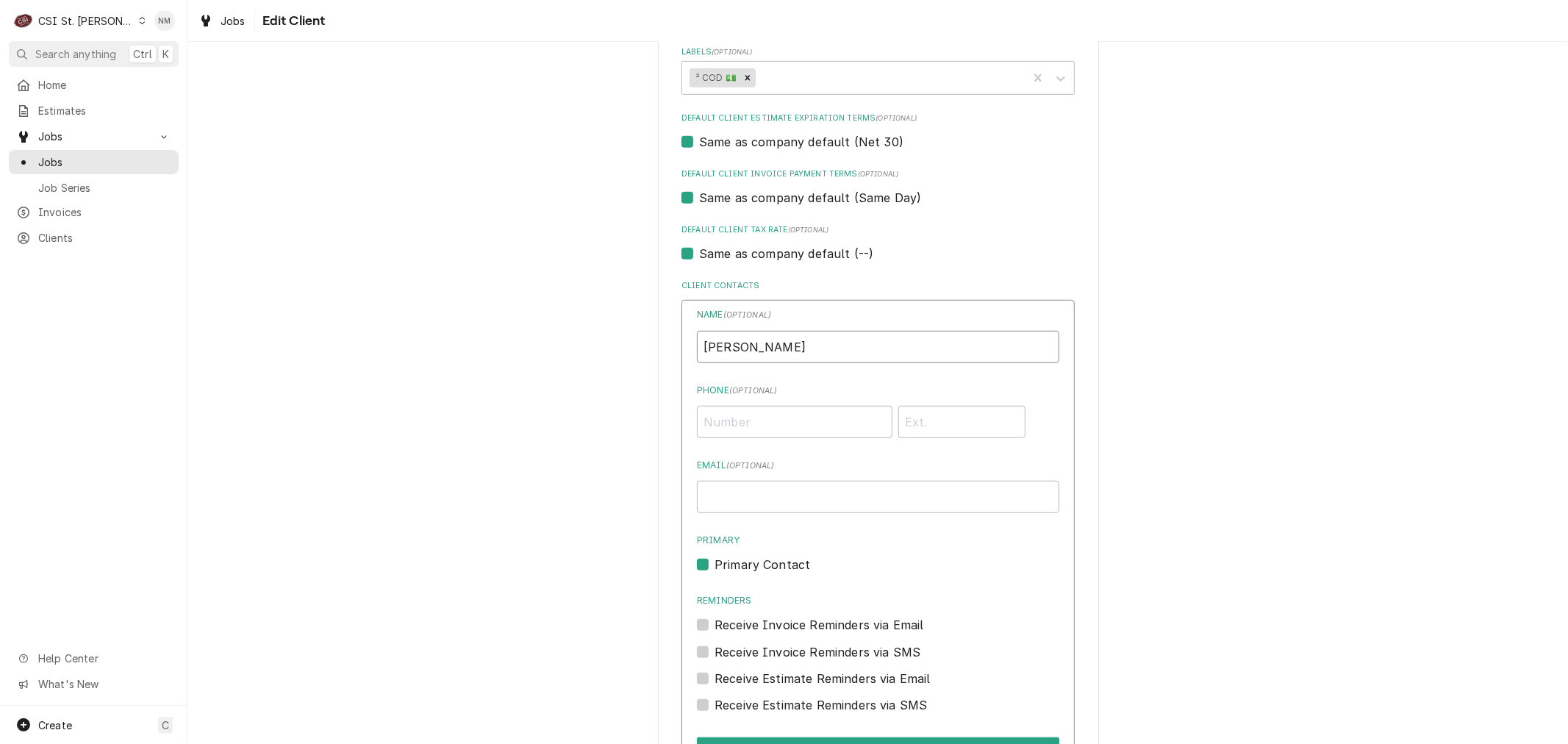
click at [658, 347] on div "Please provide the following information about your client: Client Type Industr…" at bounding box center [878, 108] width 441 height 1709
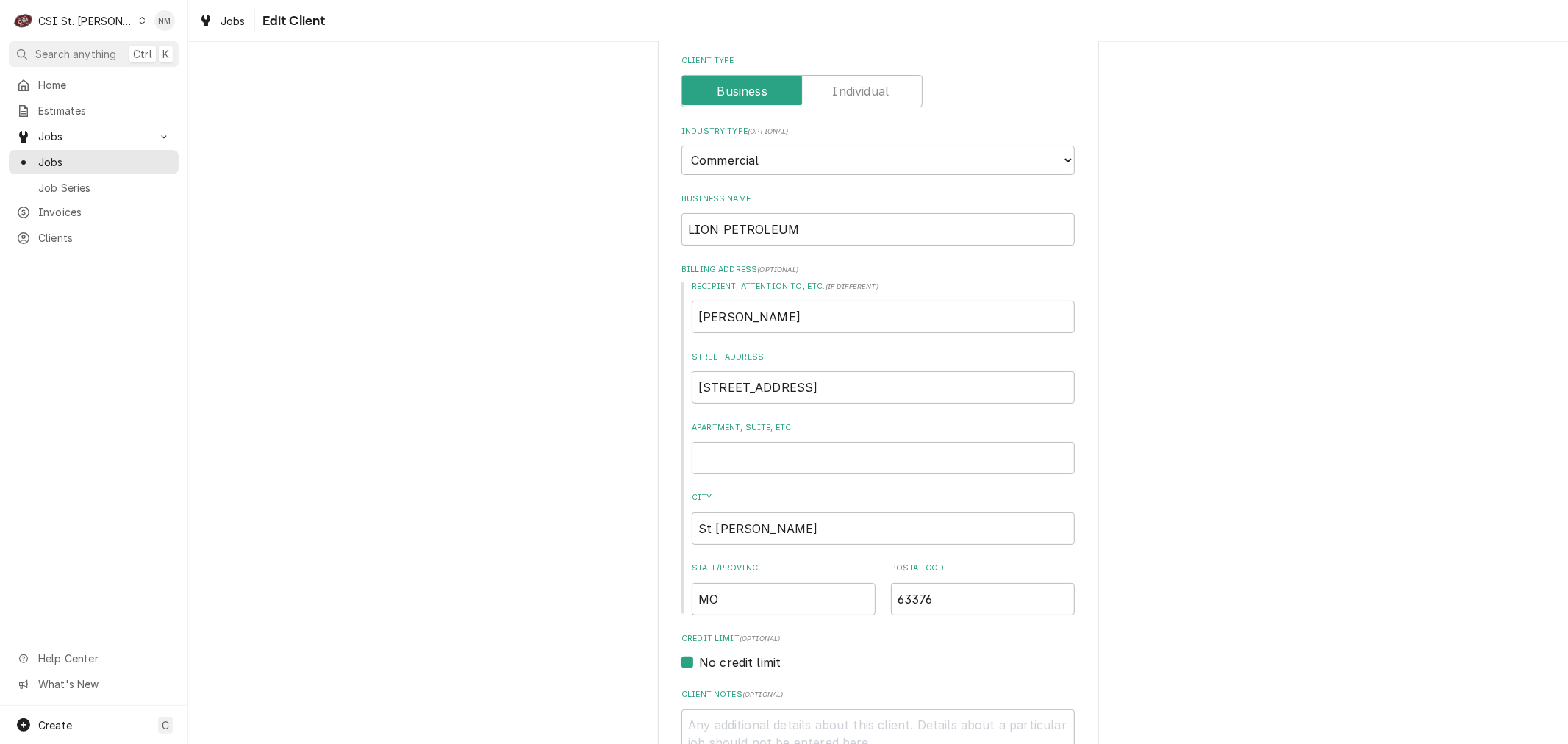
scroll to position [65, 0]
type input "sarah"
drag, startPoint x: 806, startPoint y: 235, endPoint x: 651, endPoint y: 235, distance: 155.0
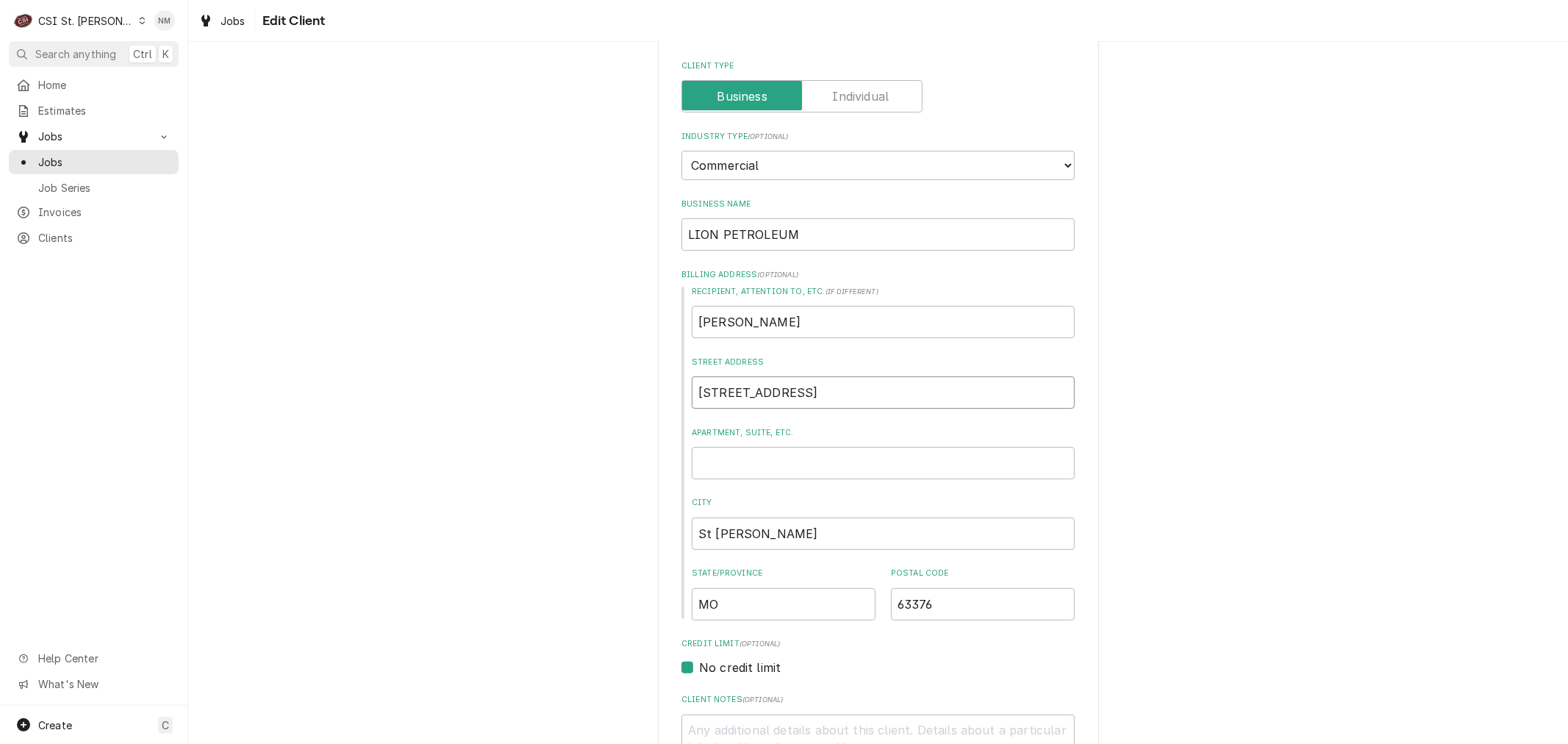
drag, startPoint x: 804, startPoint y: 392, endPoint x: 659, endPoint y: 397, distance: 145.1
type textarea "x"
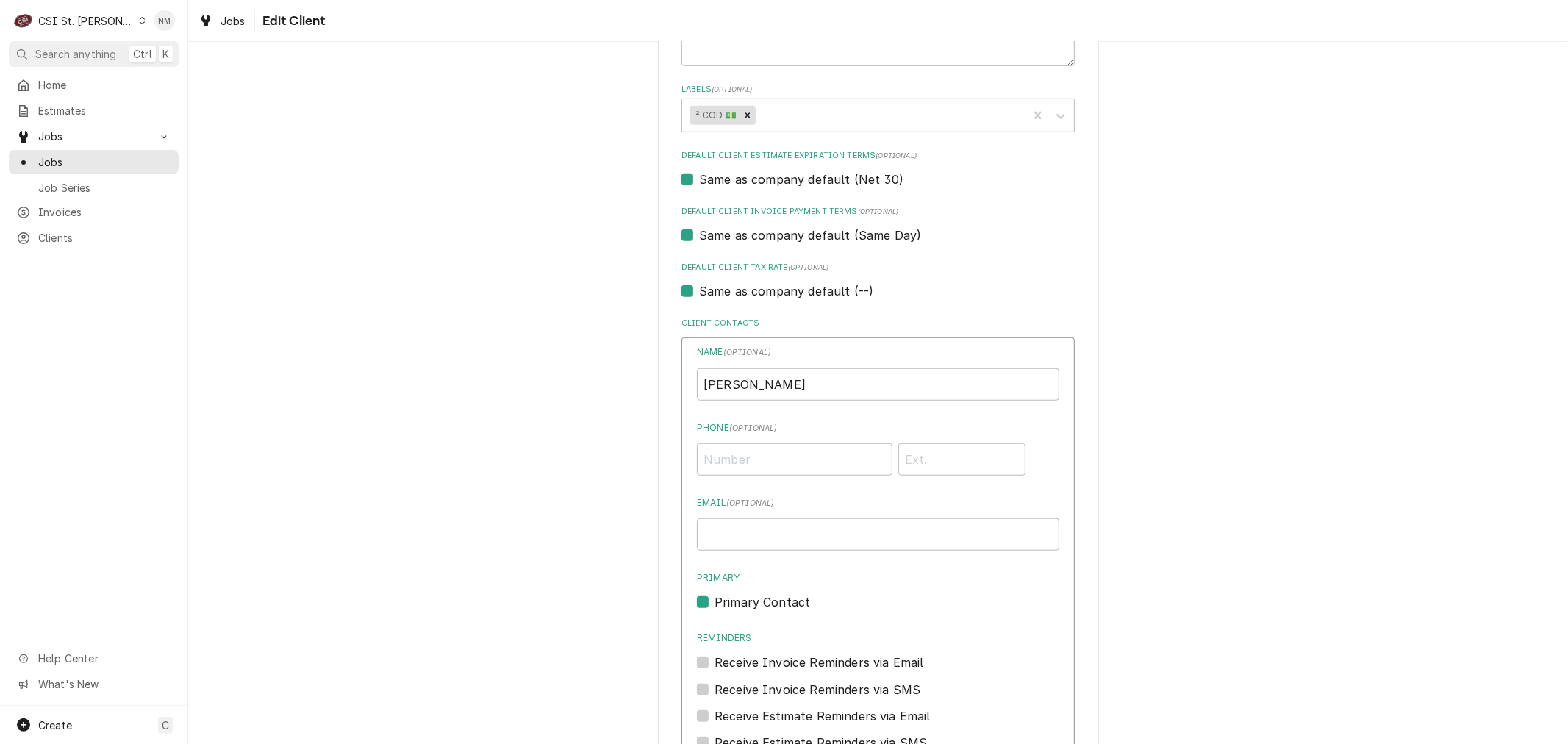
scroll to position [882, 0]
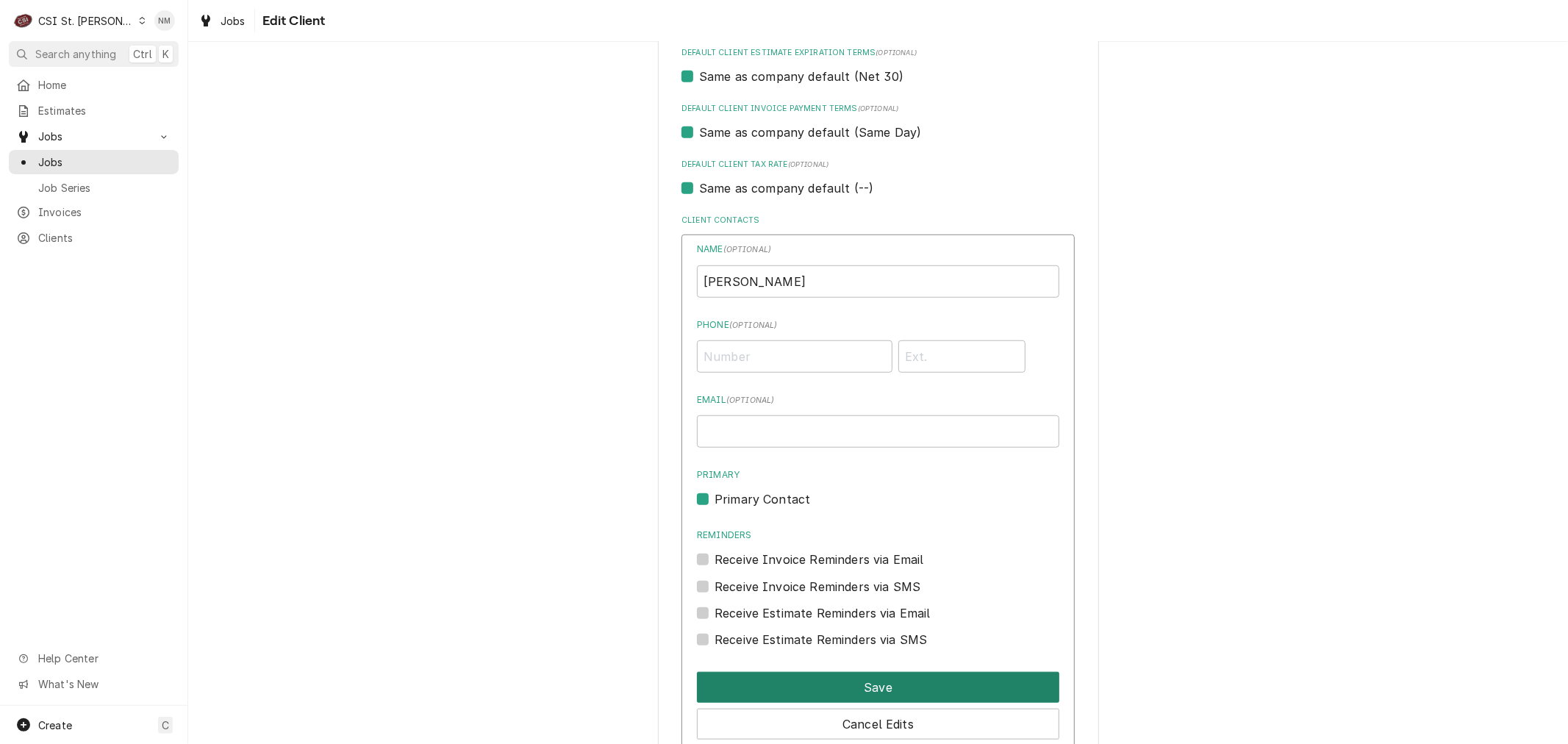
click at [931, 675] on button "Save" at bounding box center [878, 688] width 362 height 30
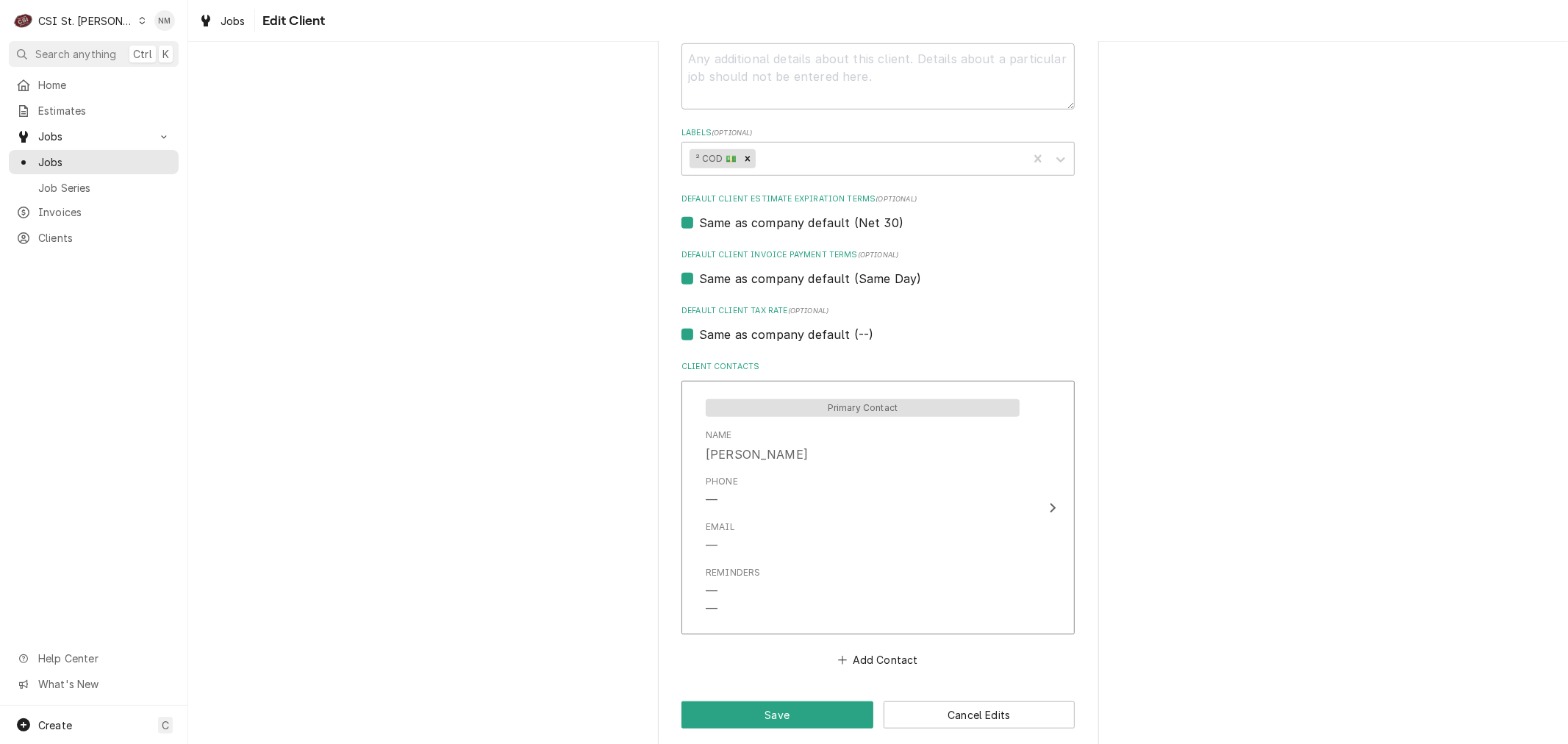
scroll to position [750, 0]
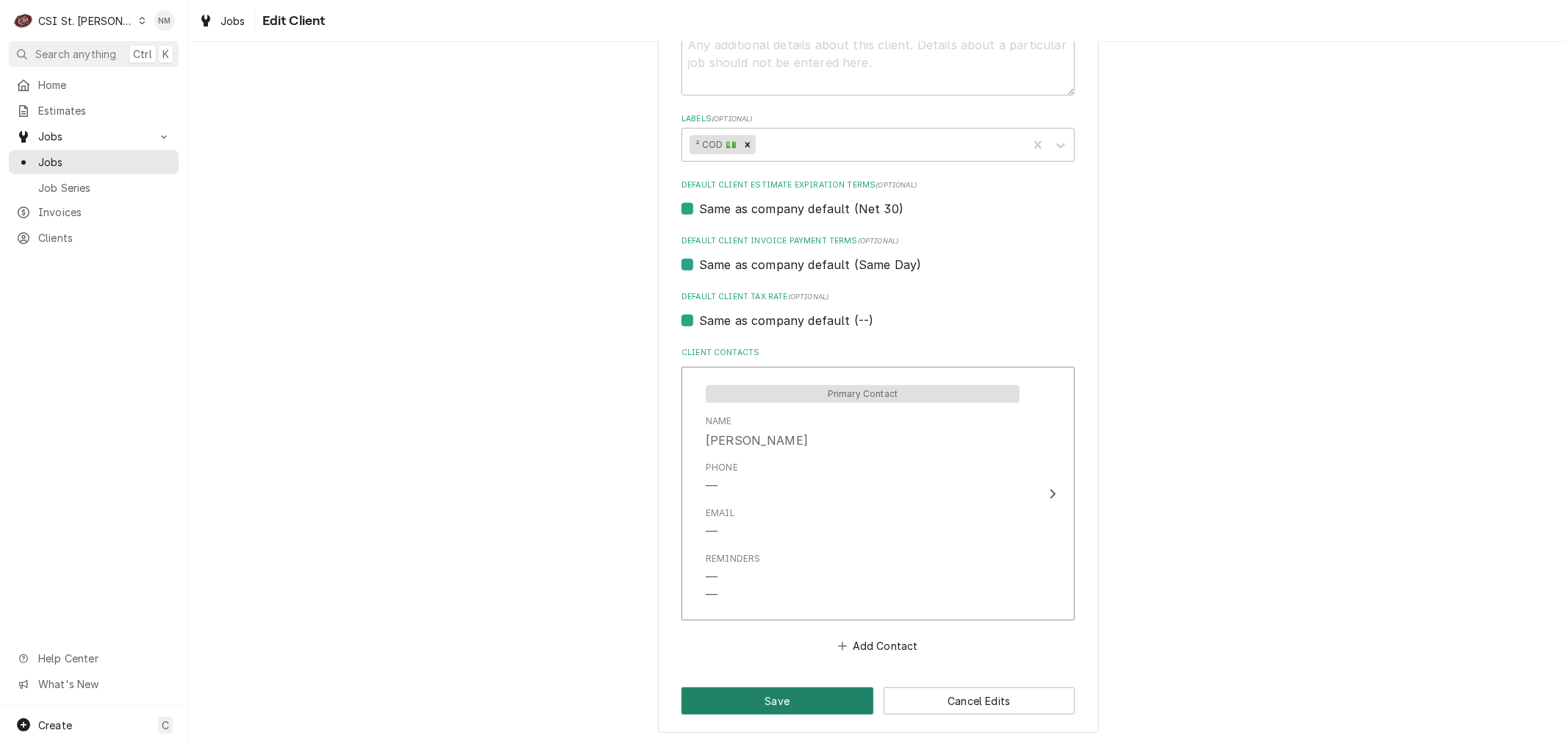
click at [812, 693] on button "Save" at bounding box center [777, 701] width 192 height 27
type textarea "x"
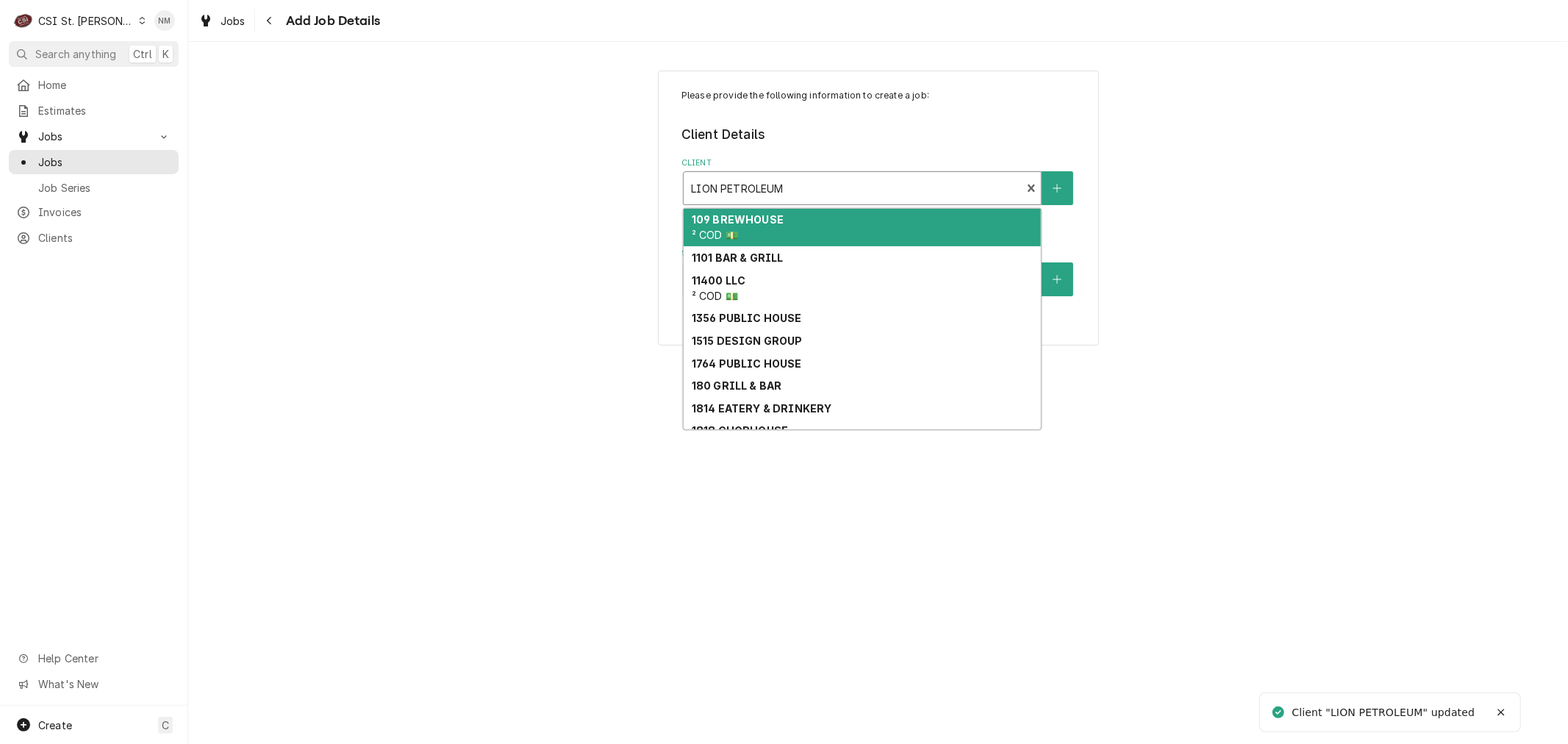
click at [964, 189] on div "Client" at bounding box center [852, 188] width 323 height 27
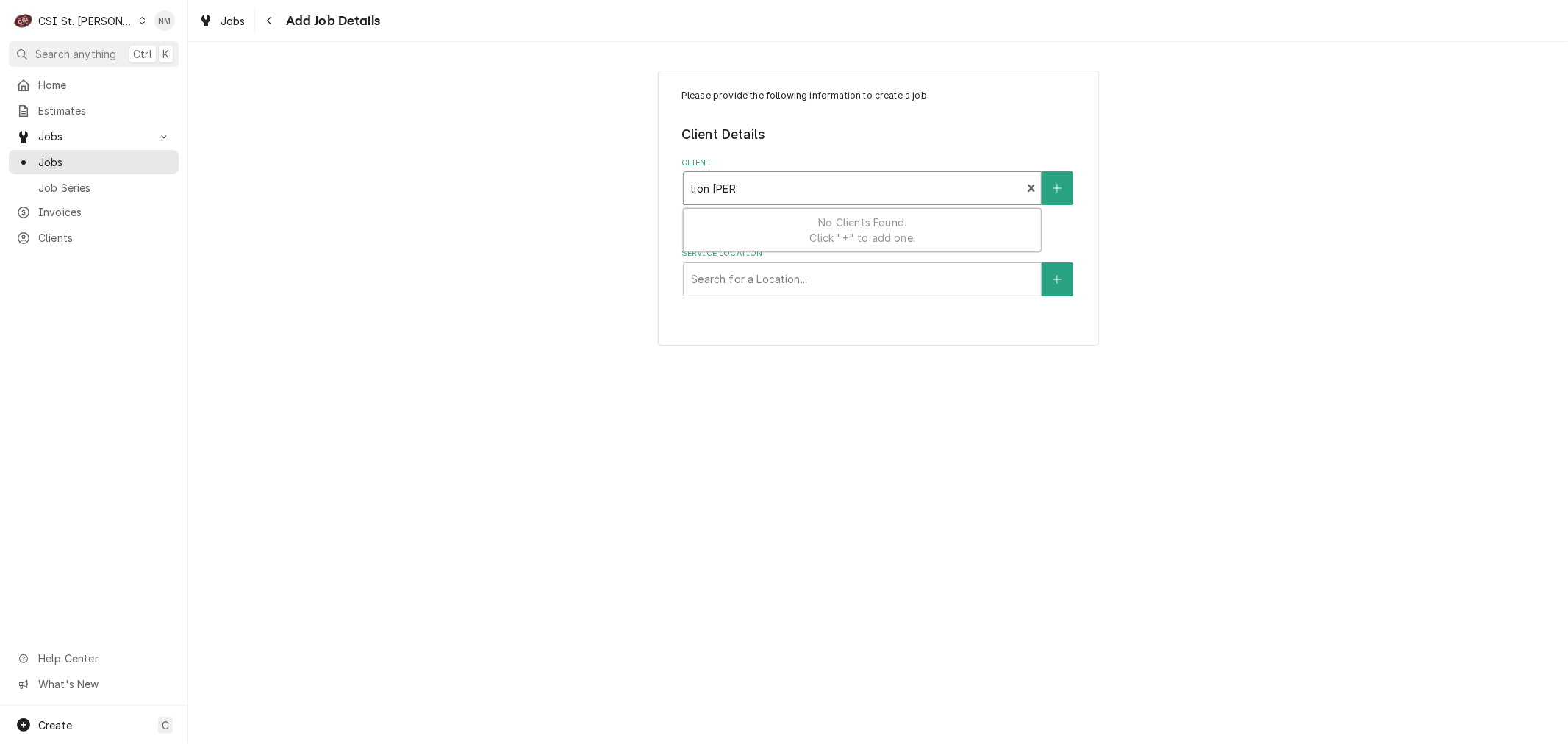
type input "lion pet"
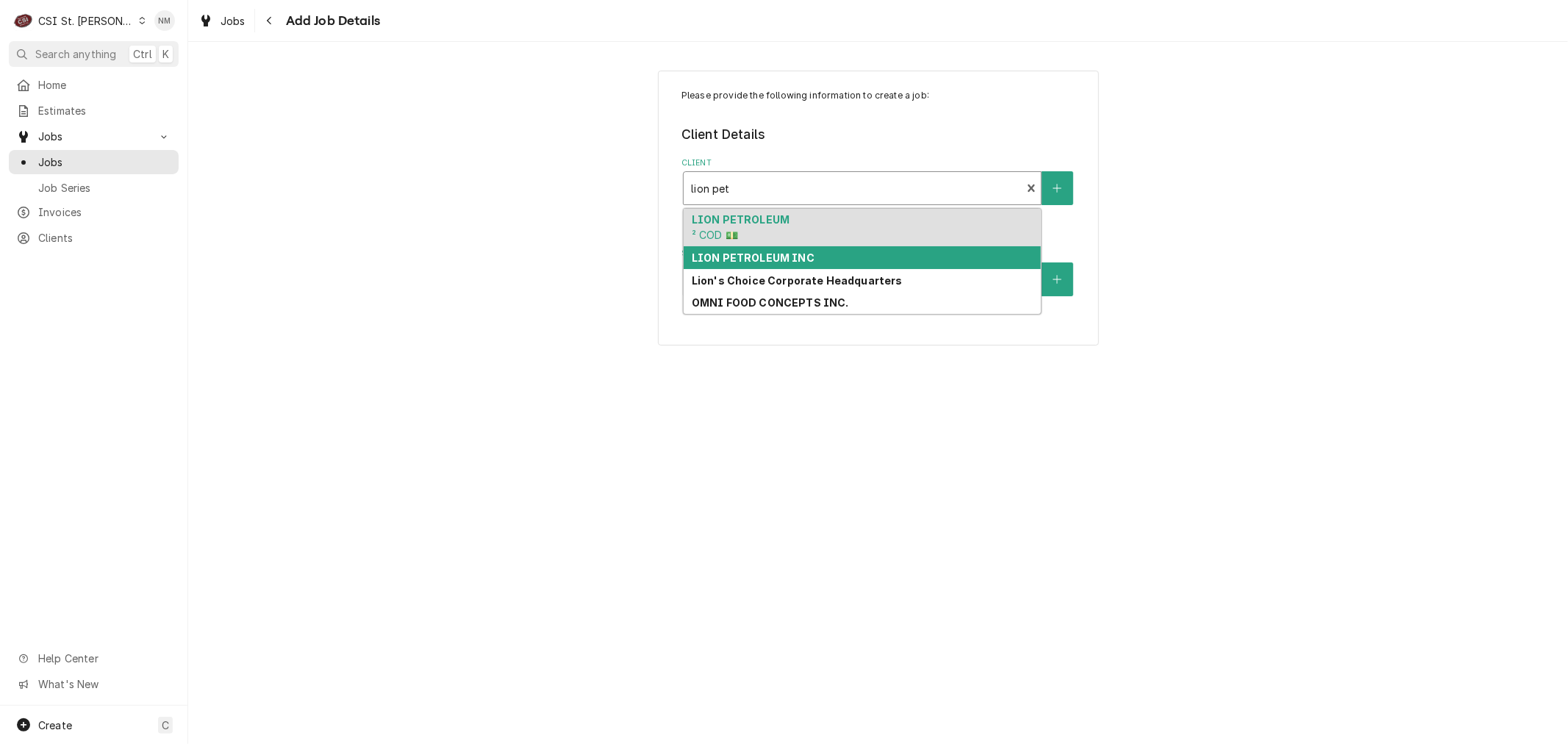
click at [900, 257] on div "LION PETROLEUM INC" at bounding box center [862, 257] width 358 height 22
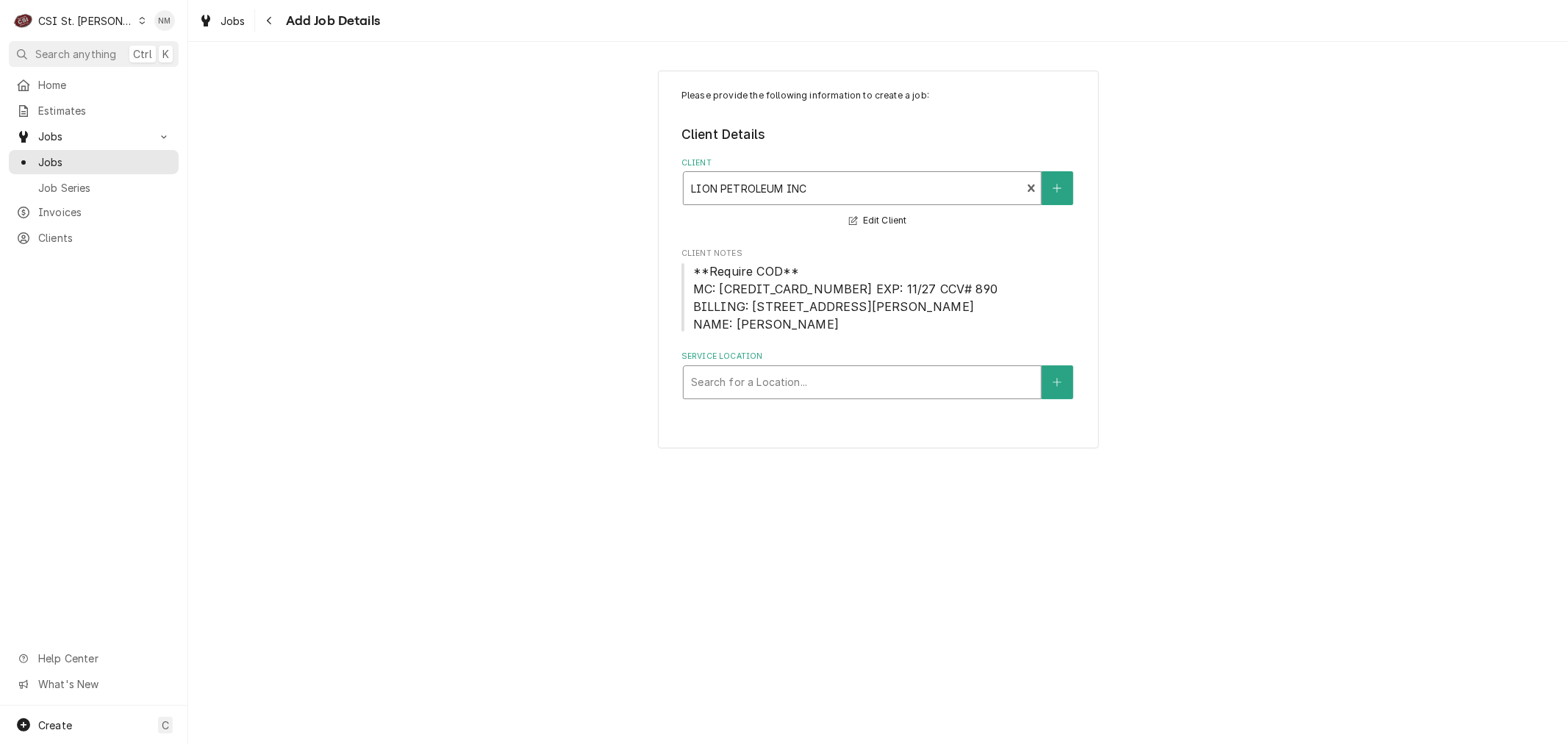
click at [888, 385] on div "Service Location" at bounding box center [862, 383] width 342 height 27
click at [1057, 379] on icon "Create New Location" at bounding box center [1057, 382] width 9 height 10
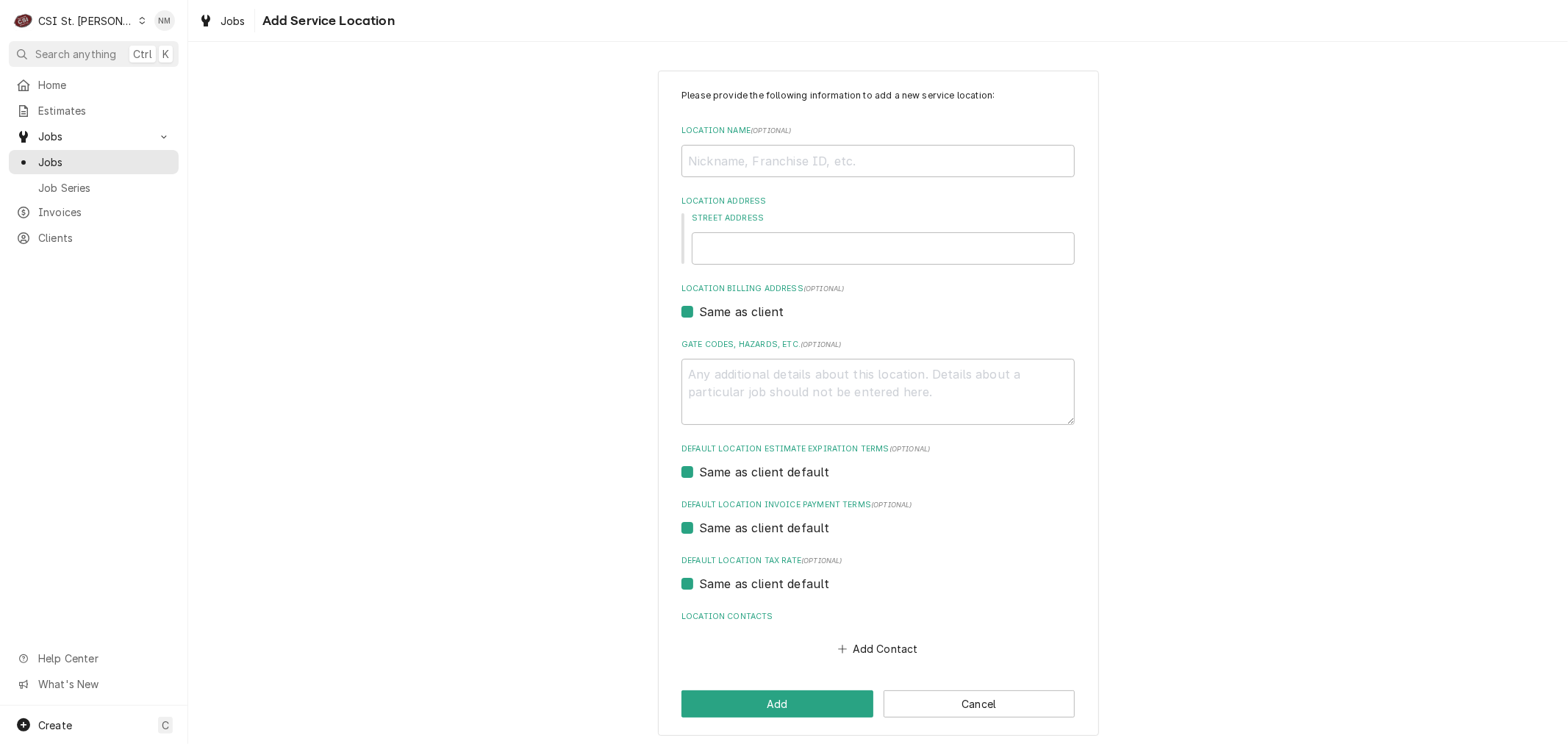
scroll to position [4, 0]
click at [728, 380] on textarea "Gate Codes, Hazards, etc. ( optional )" at bounding box center [877, 388] width 393 height 66
paste textarea "4246 3153 7170 7256 EXP 11/27 CCV: 890 Zarar Lodhi billing 4251 Lindell Blvd 63…"
type textarea "x"
type textarea "4246 3153 7170 7256 EXP 11/27 CCV: 890 Zarar Lodhi billing 4251 Lindell Blvd 63…"
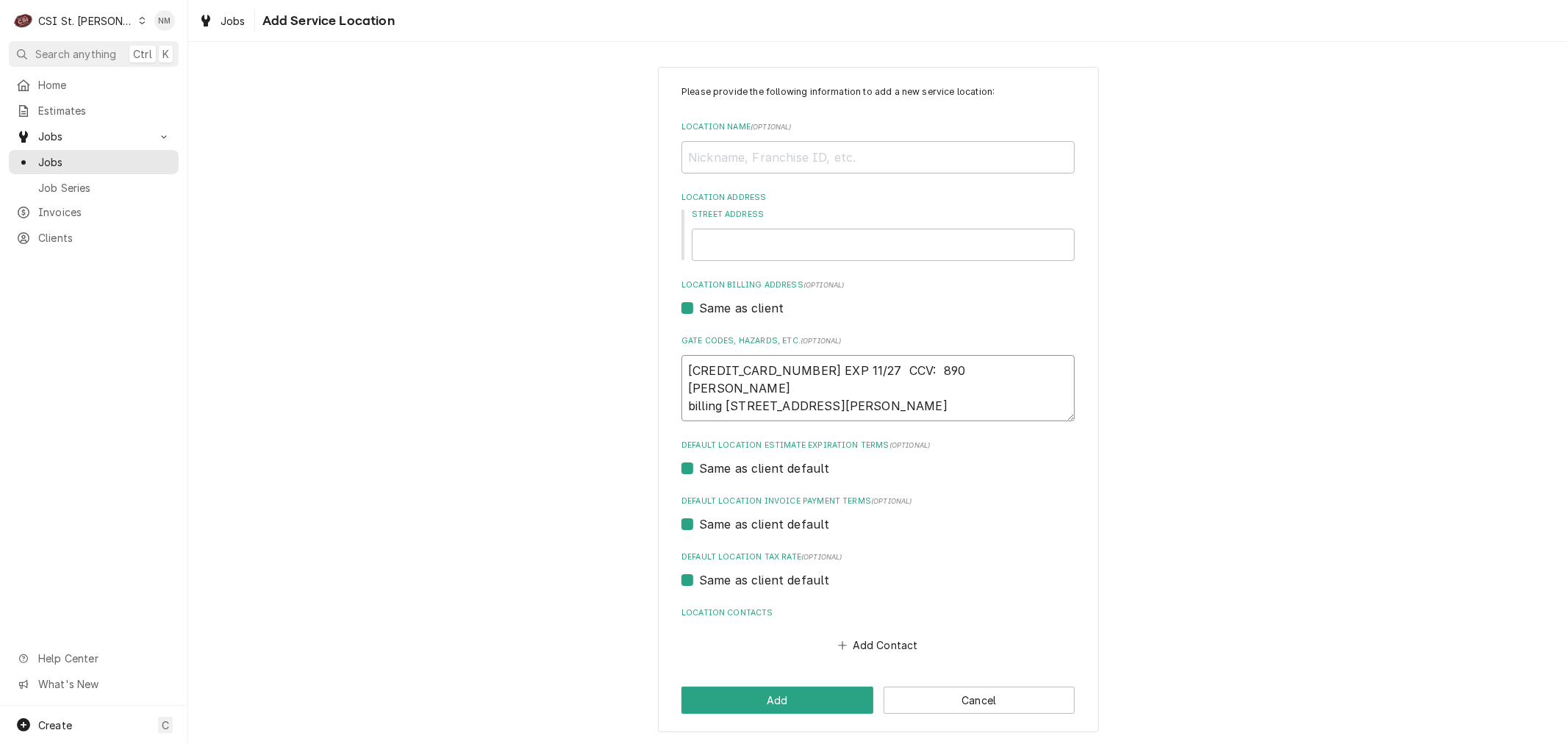
type textarea "x"
drag, startPoint x: 857, startPoint y: 402, endPoint x: 661, endPoint y: 374, distance: 198.0
click at [661, 374] on div "Please provide the following information to add a new service location: Locatio…" at bounding box center [878, 400] width 441 height 666
type textarea "4246 3153 7170 7256 EXP 11/27 CCV: 890 Zarar Lodhi billing 4251 Lindell Blvd 63…"
click at [702, 158] on input "Location Name ( optional )" at bounding box center [877, 157] width 393 height 32
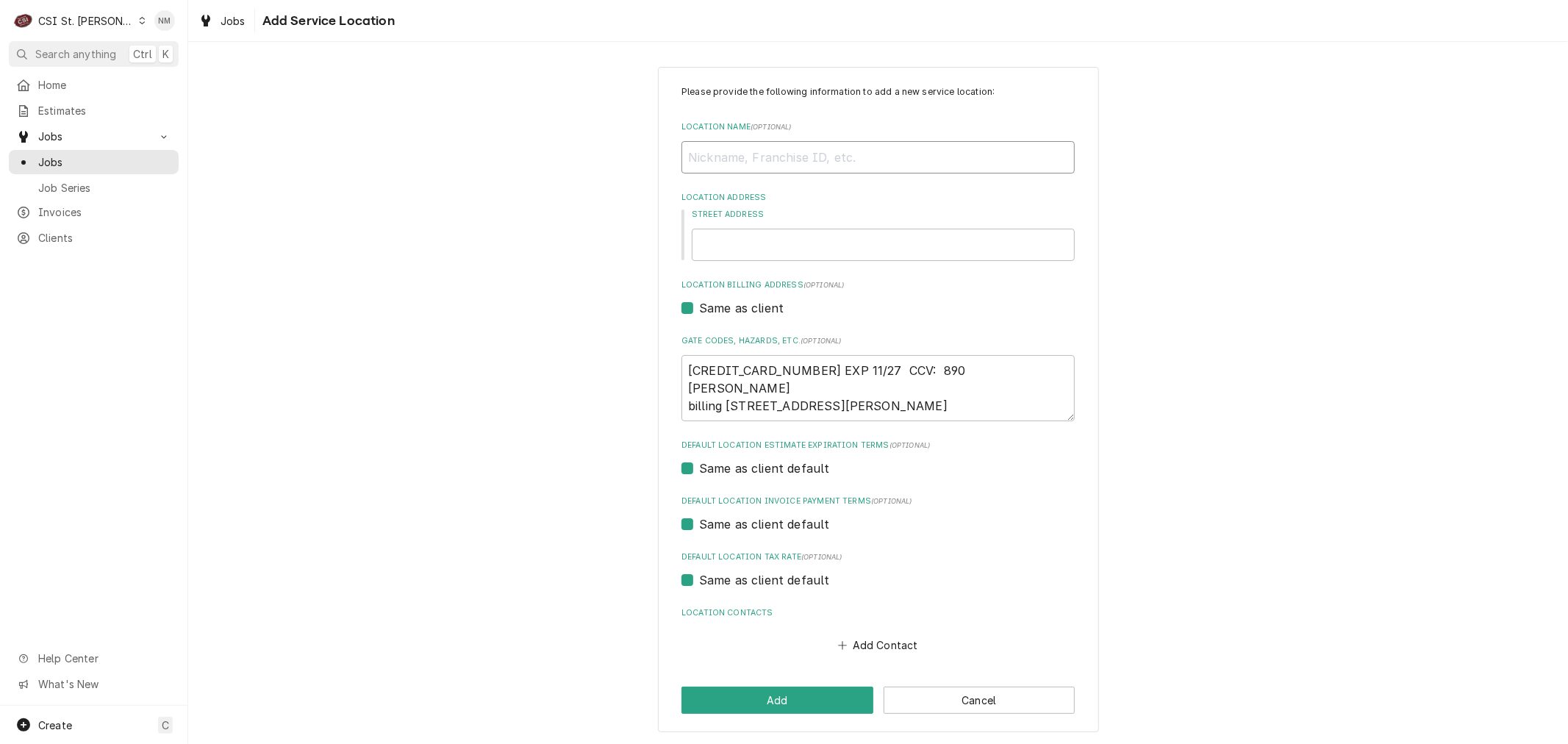
type textarea "x"
type input "L"
type textarea "x"
type input "LI"
type textarea "x"
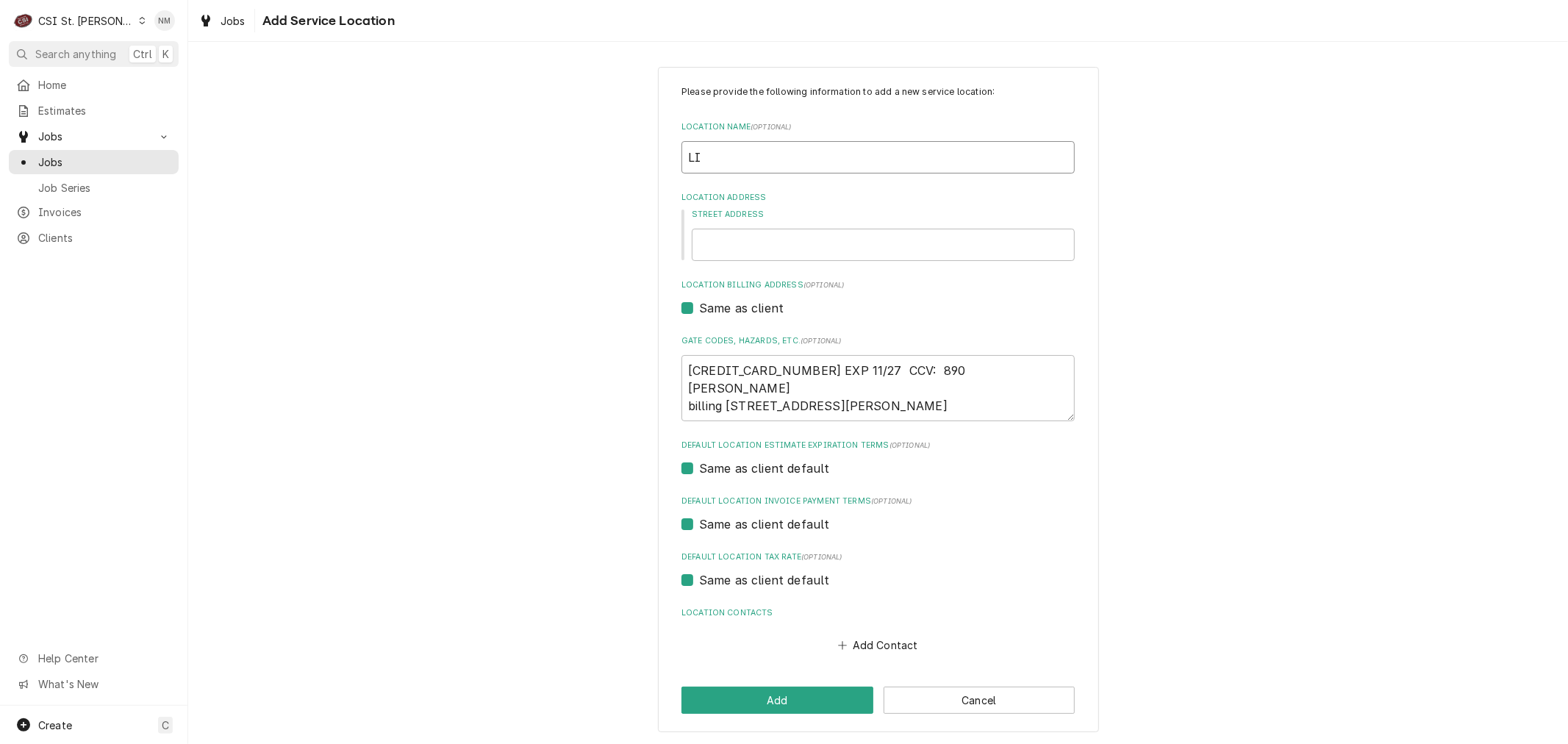
type input "LIO"
type textarea "x"
type input "LION"
type textarea "x"
type input "LION"
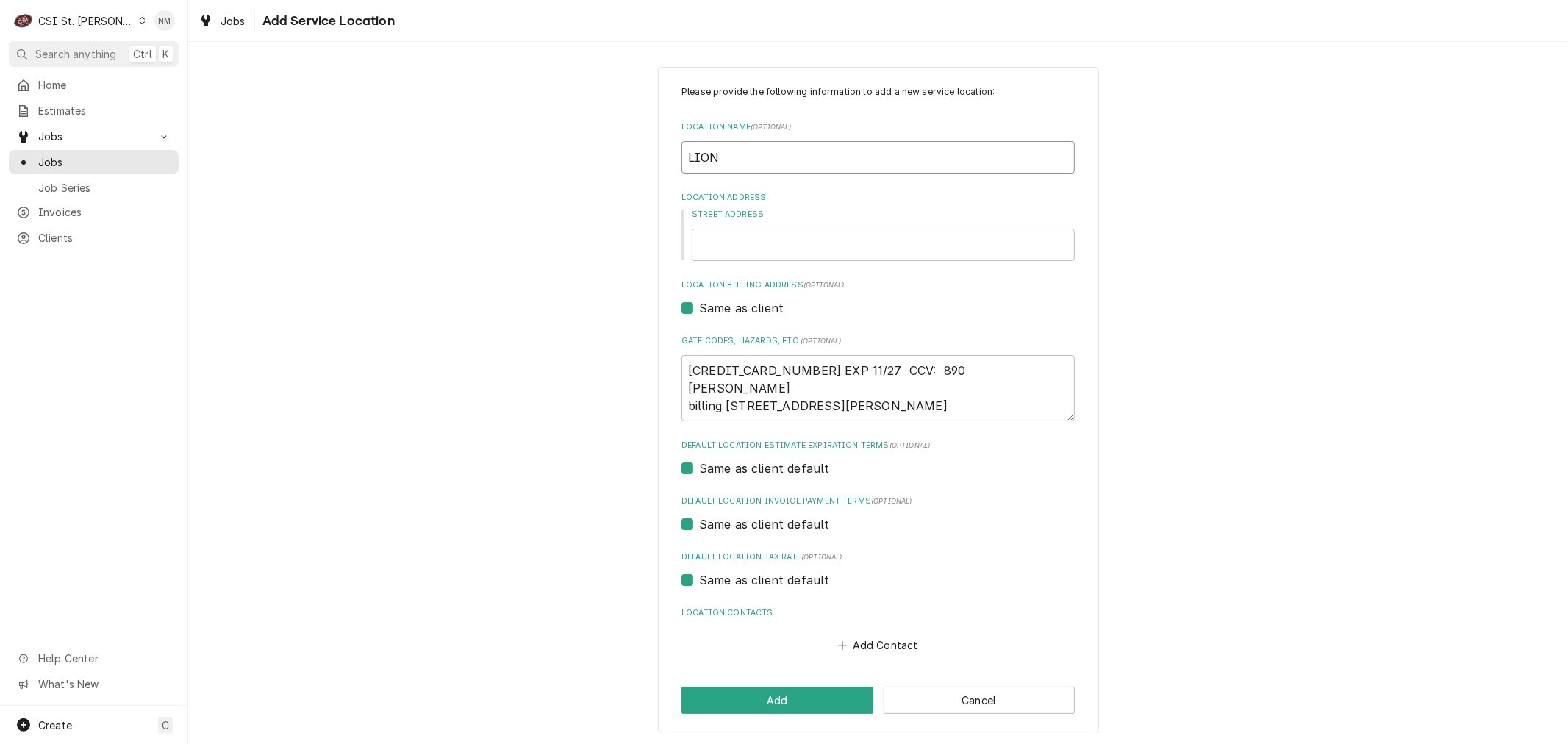
type textarea "x"
type input "LION P"
type textarea "x"
type input "LION PE"
type textarea "x"
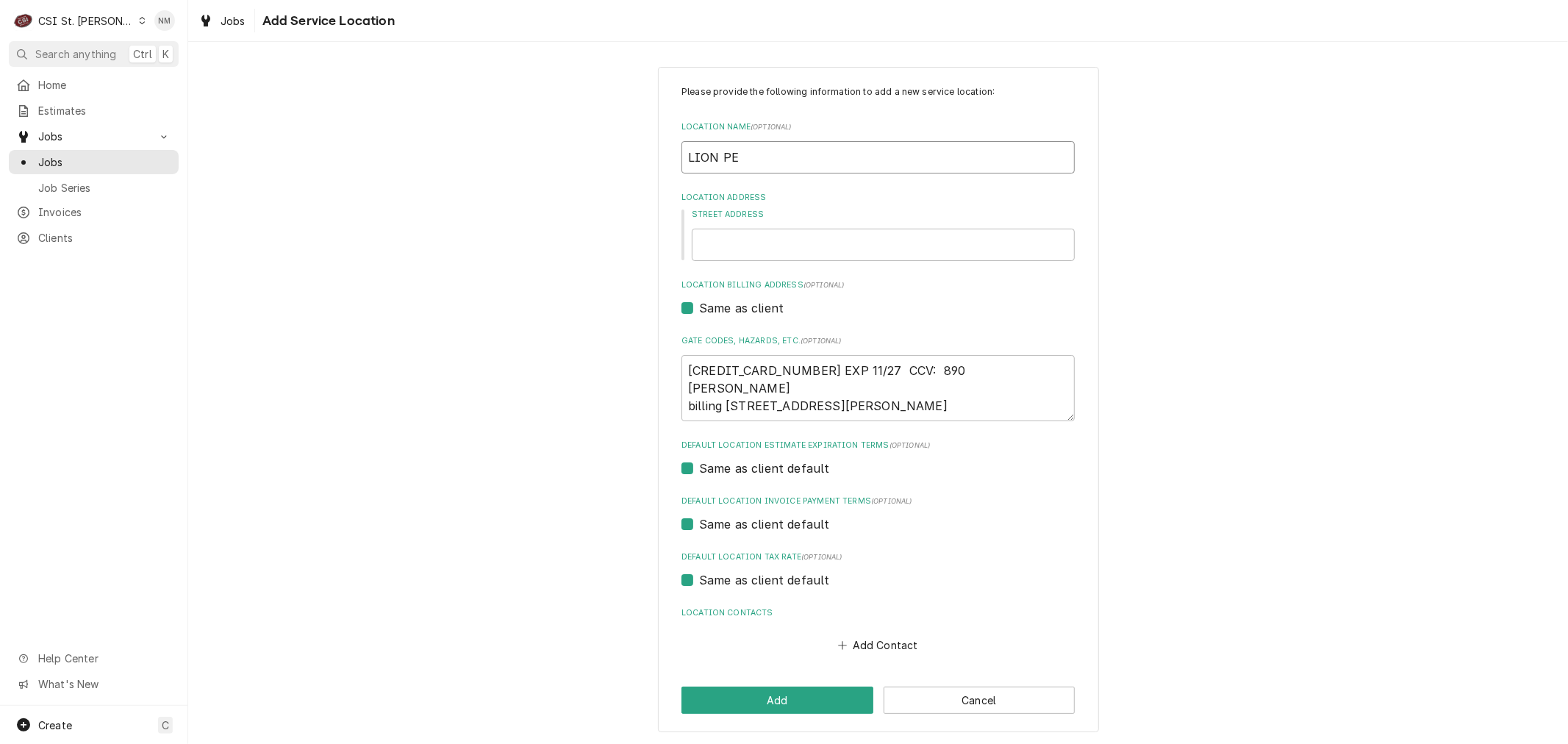
type input "LION PET"
type textarea "x"
type input "LION PETR"
type textarea "x"
type input "LION PETRO"
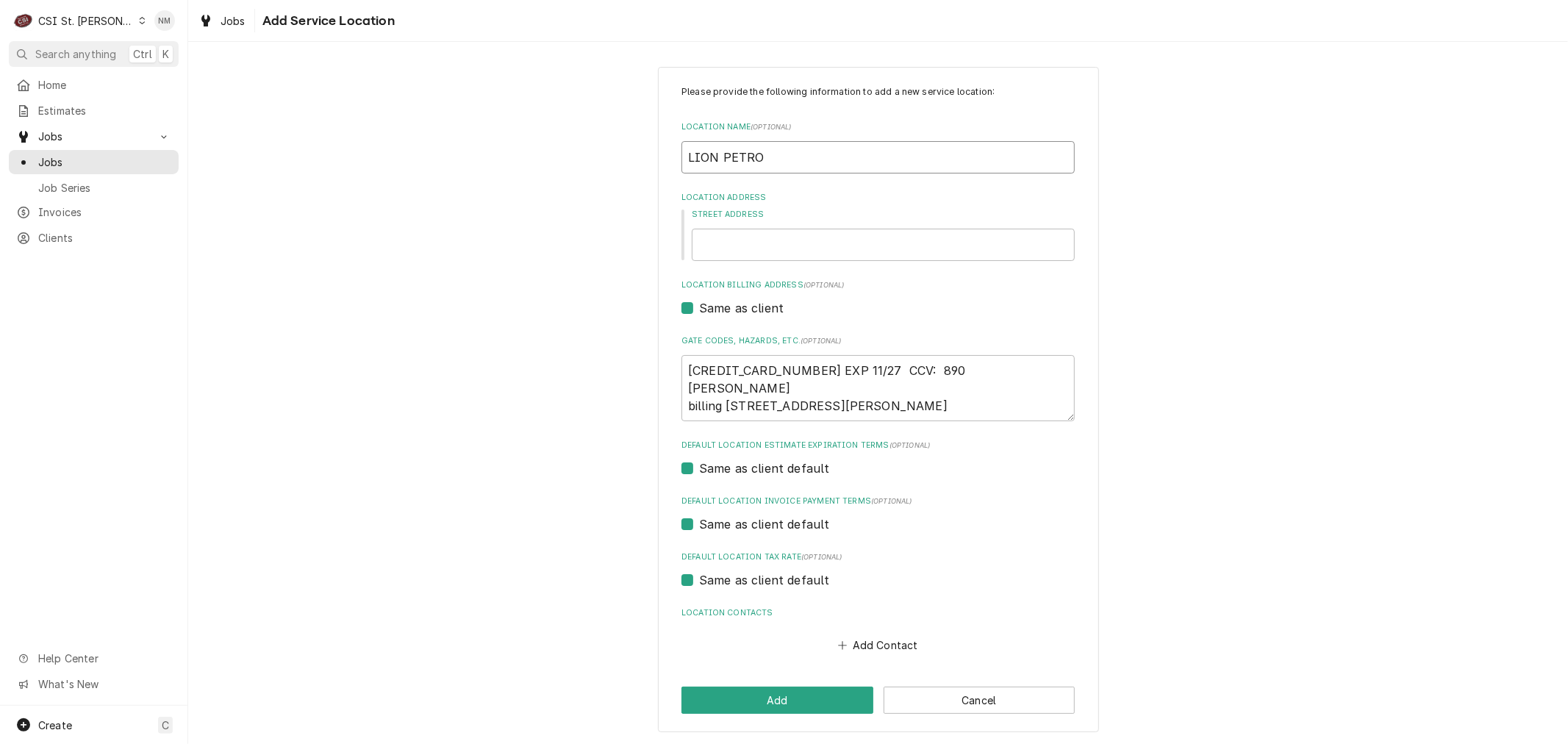
type textarea "x"
type input "LION PETROL"
type textarea "x"
type input "LION PETROLE"
type textarea "x"
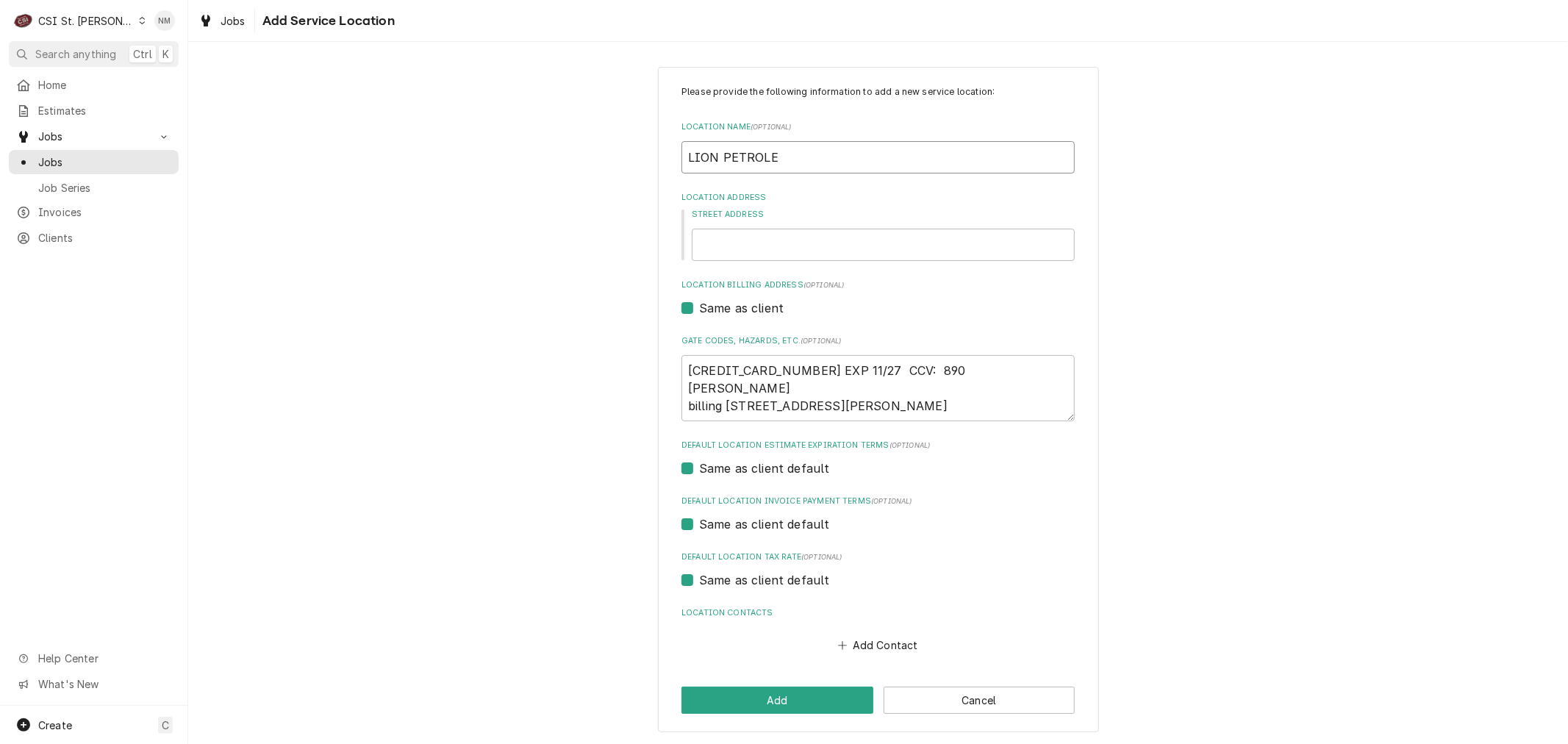
type input "LION PETROLEU"
type textarea "x"
type input "LION PETROLEUM"
type textarea "x"
type input "6"
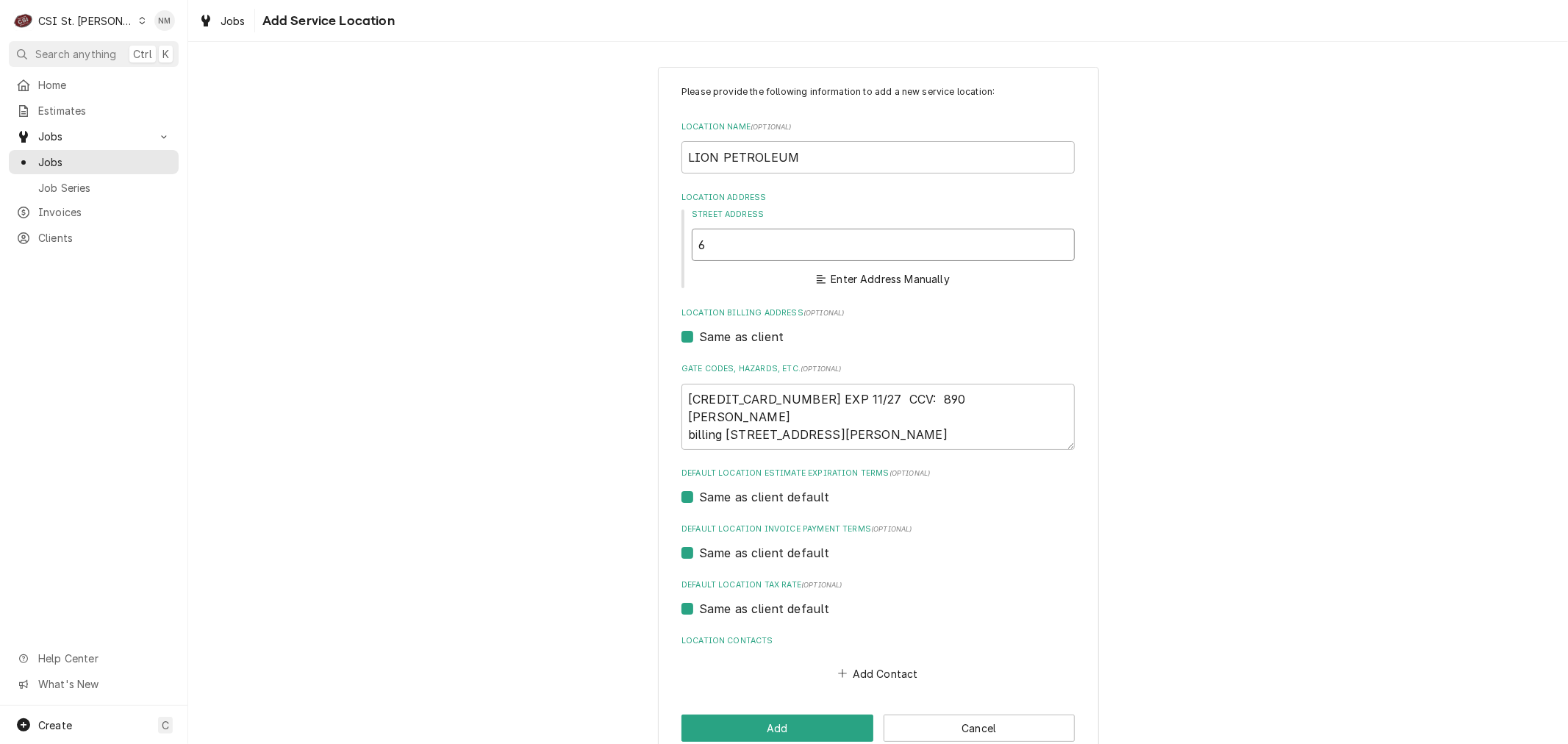
type textarea "x"
type input "69"
type textarea "x"
type input "699"
type textarea "x"
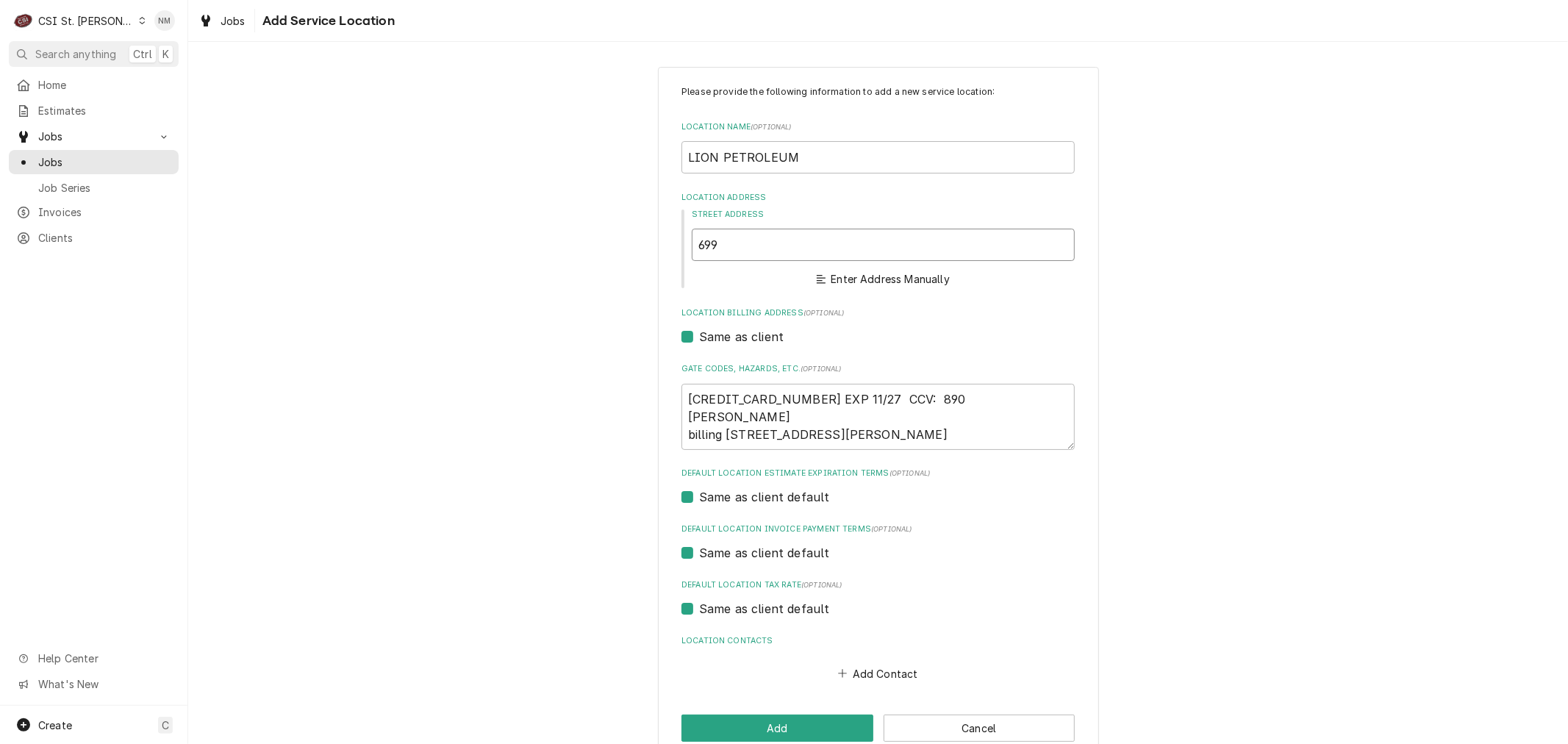
type input "699"
type textarea "x"
type input "699 S"
type textarea "x"
type input "699 SA"
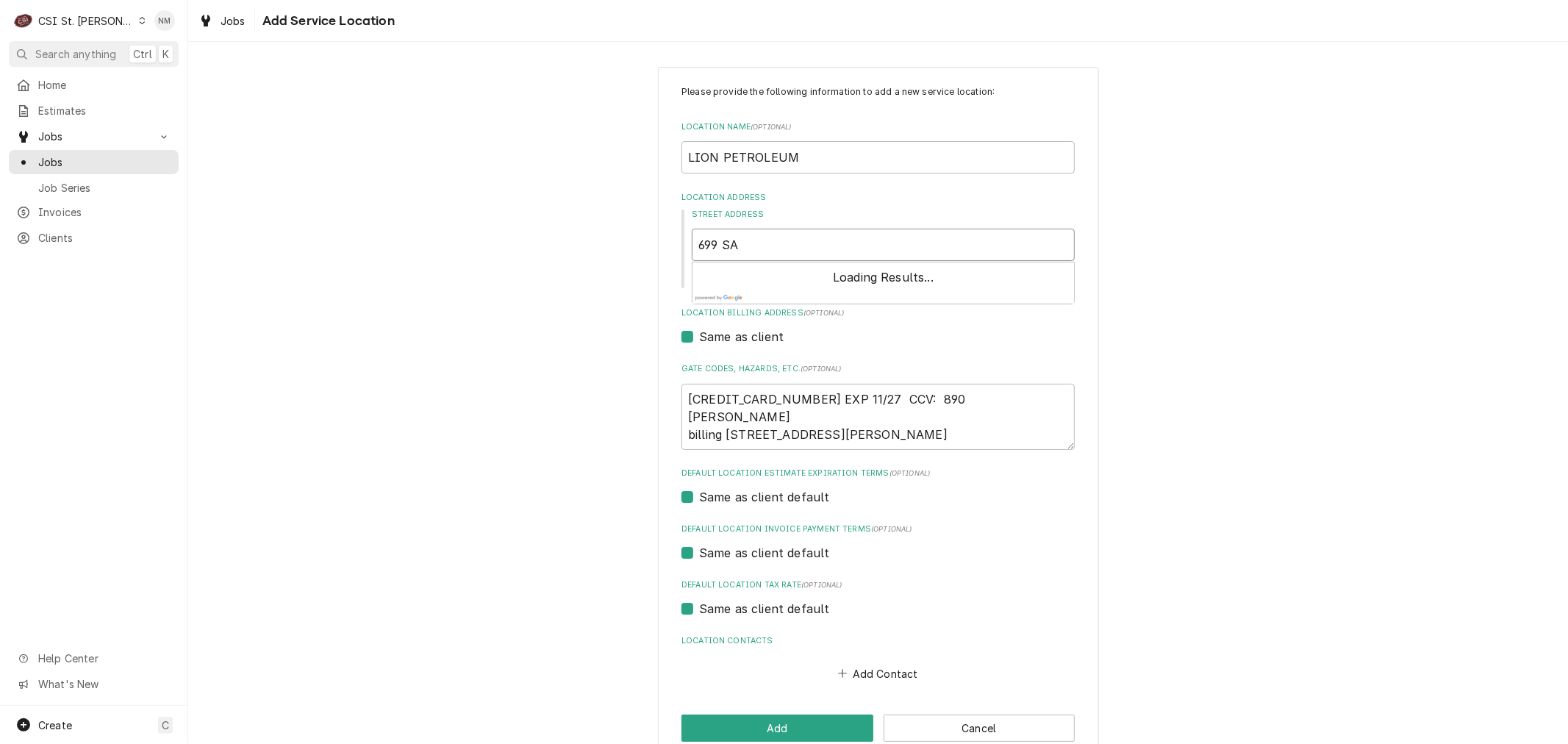
type textarea "x"
type input "699 SAL"
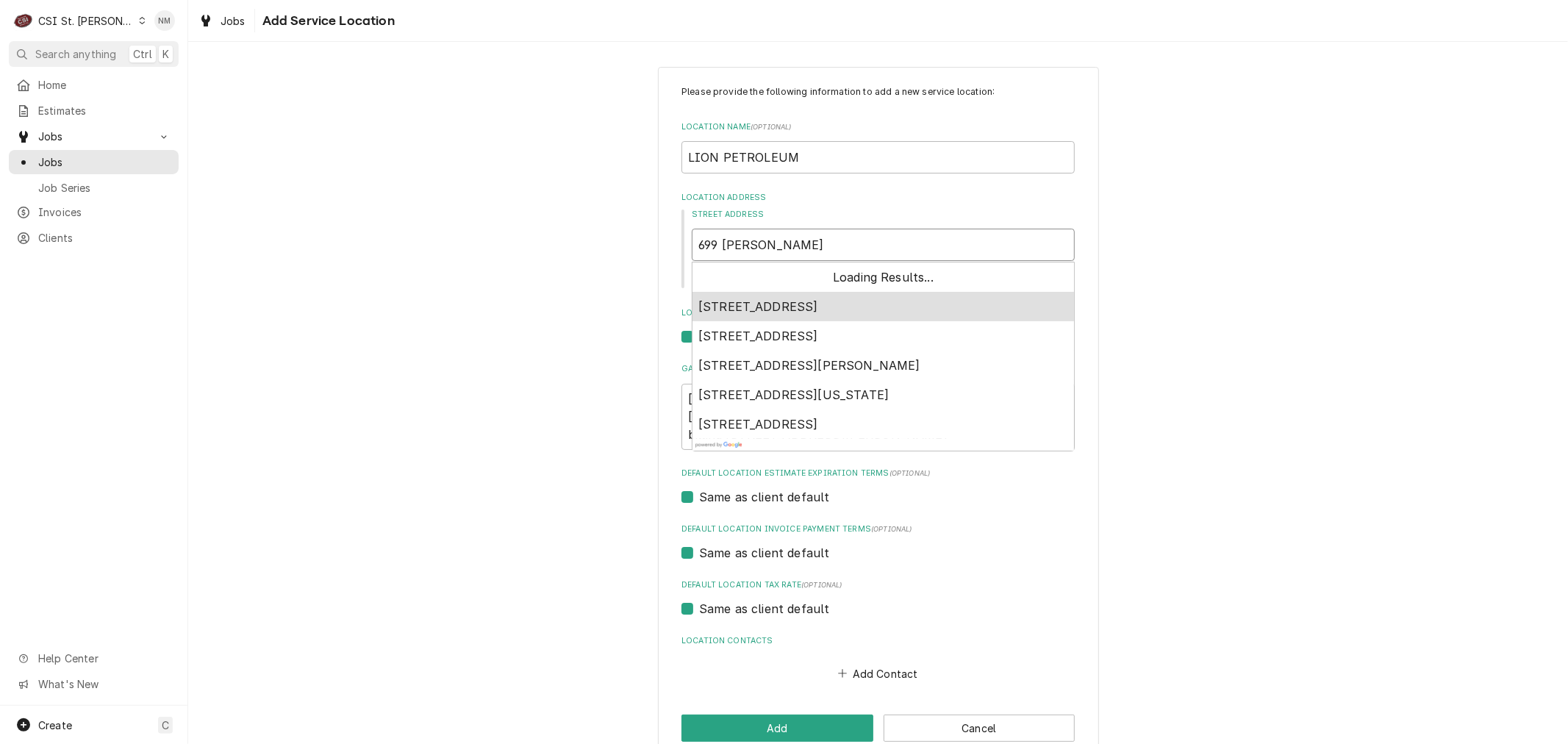
type textarea "x"
type input "699 SALT"
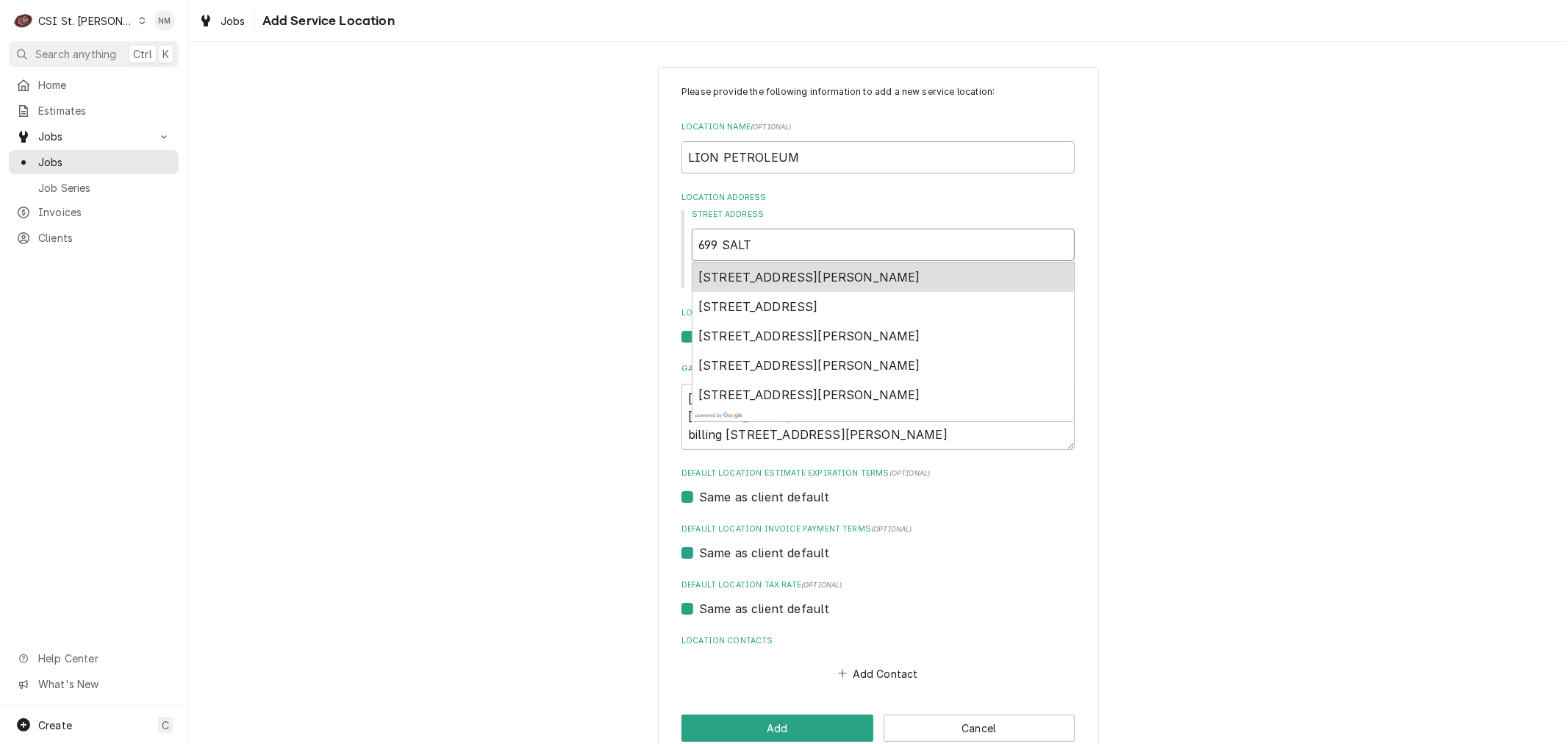
type textarea "x"
type input "699 SALT"
type textarea "x"
type input "699 SALT L"
type textarea "x"
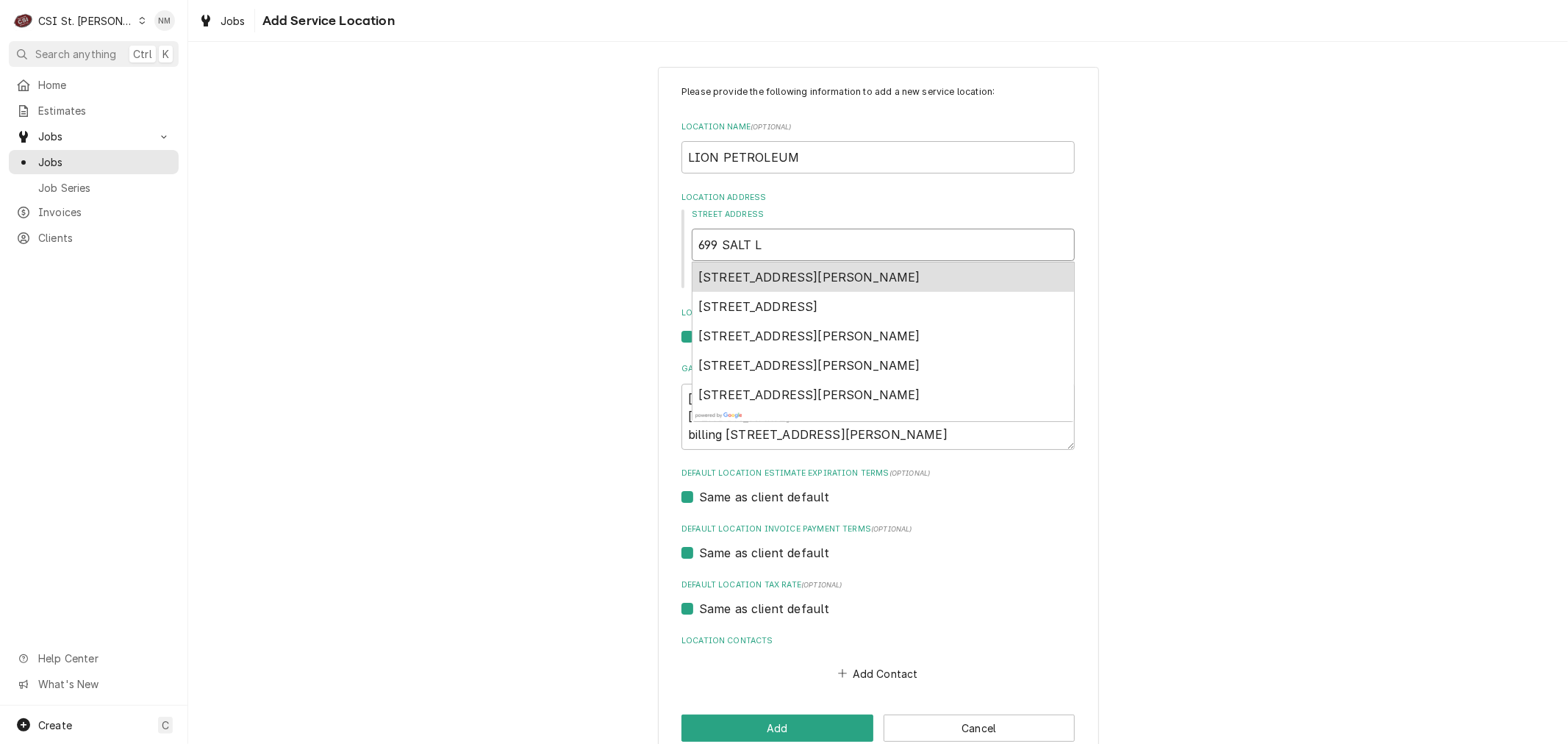
type input "699 SALT LI"
type textarea "x"
type input "699 SALT LIK"
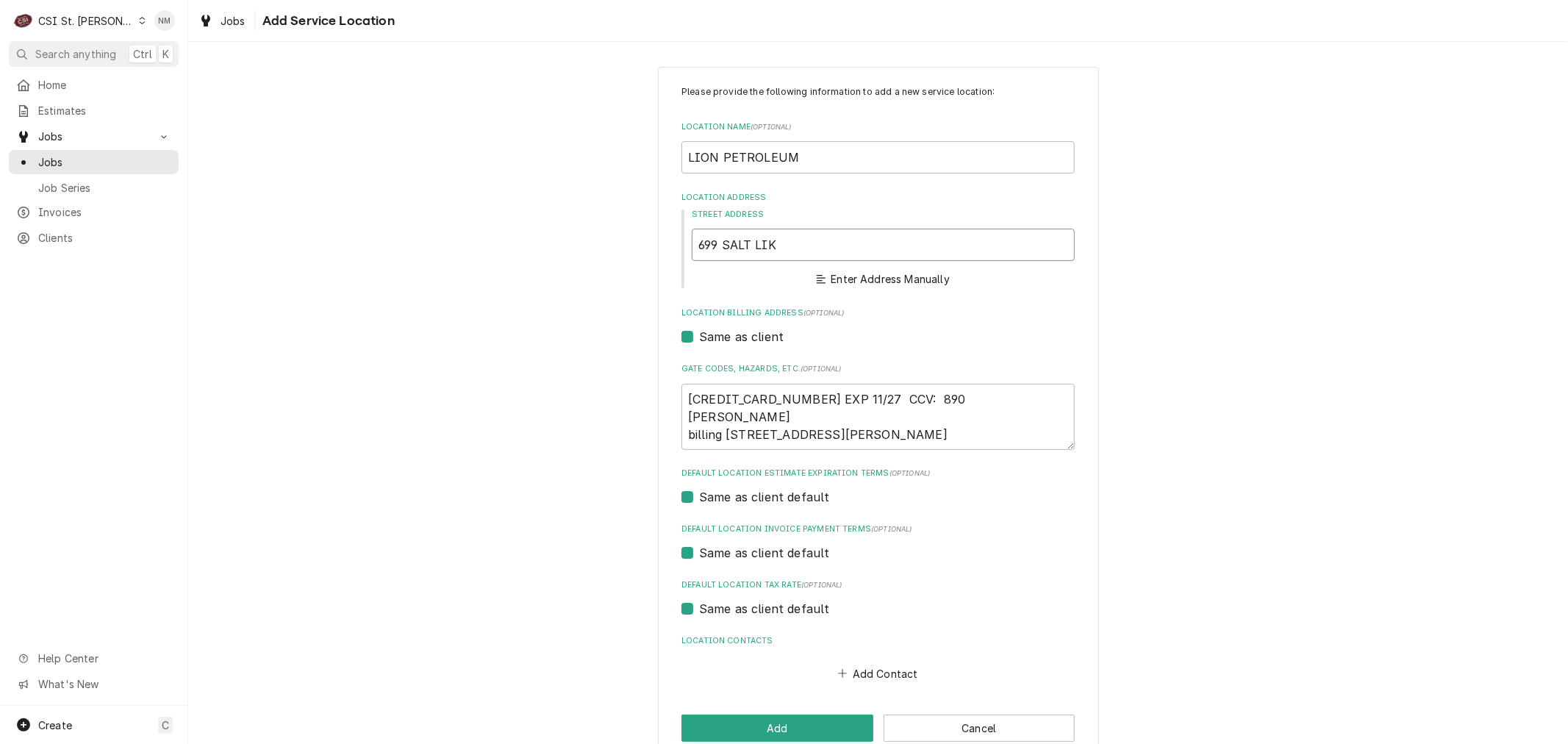
type textarea "x"
type input "699 SALT LI"
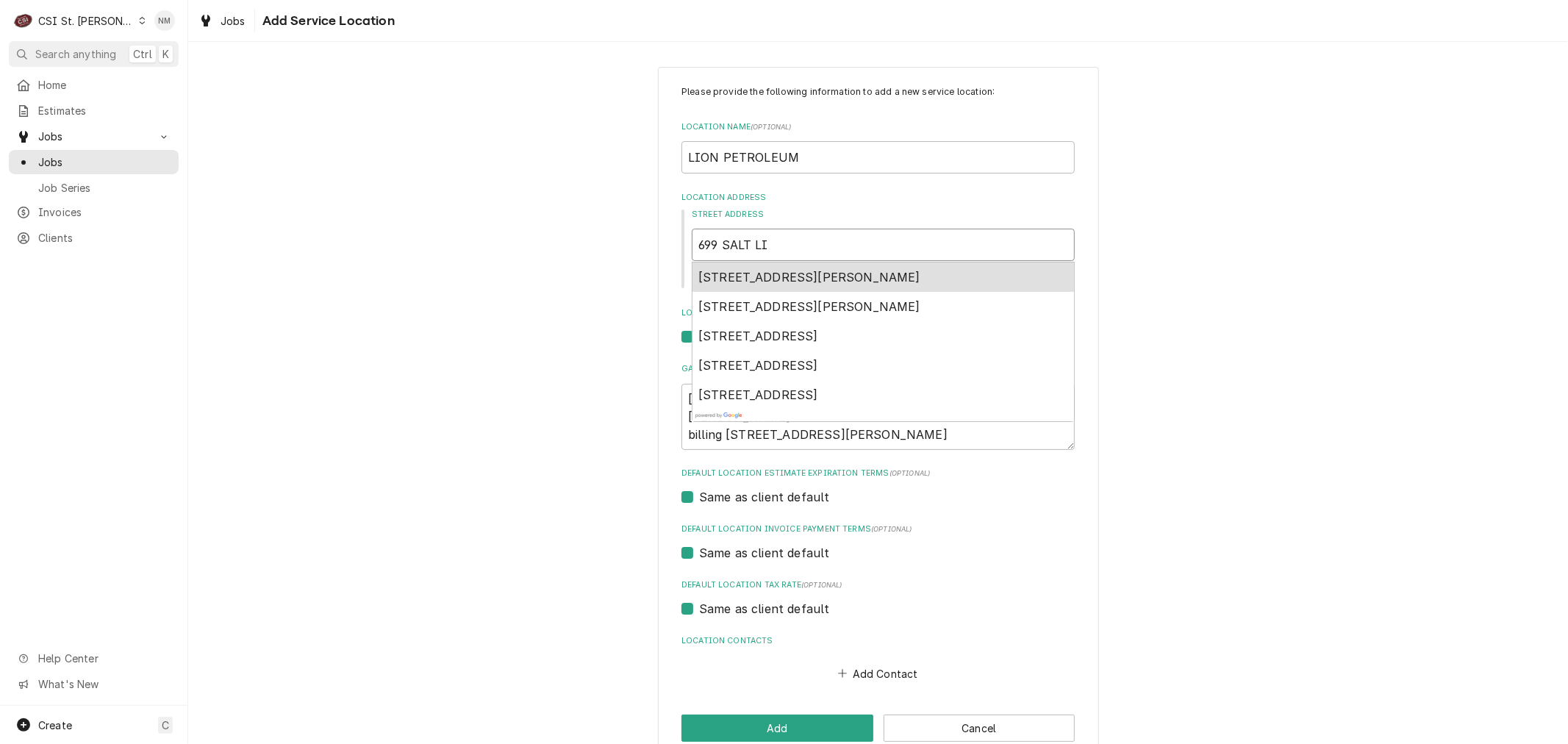
click at [769, 276] on span "699 Salt Lick Road, St. Peters, MO, USA" at bounding box center [809, 277] width 222 height 14
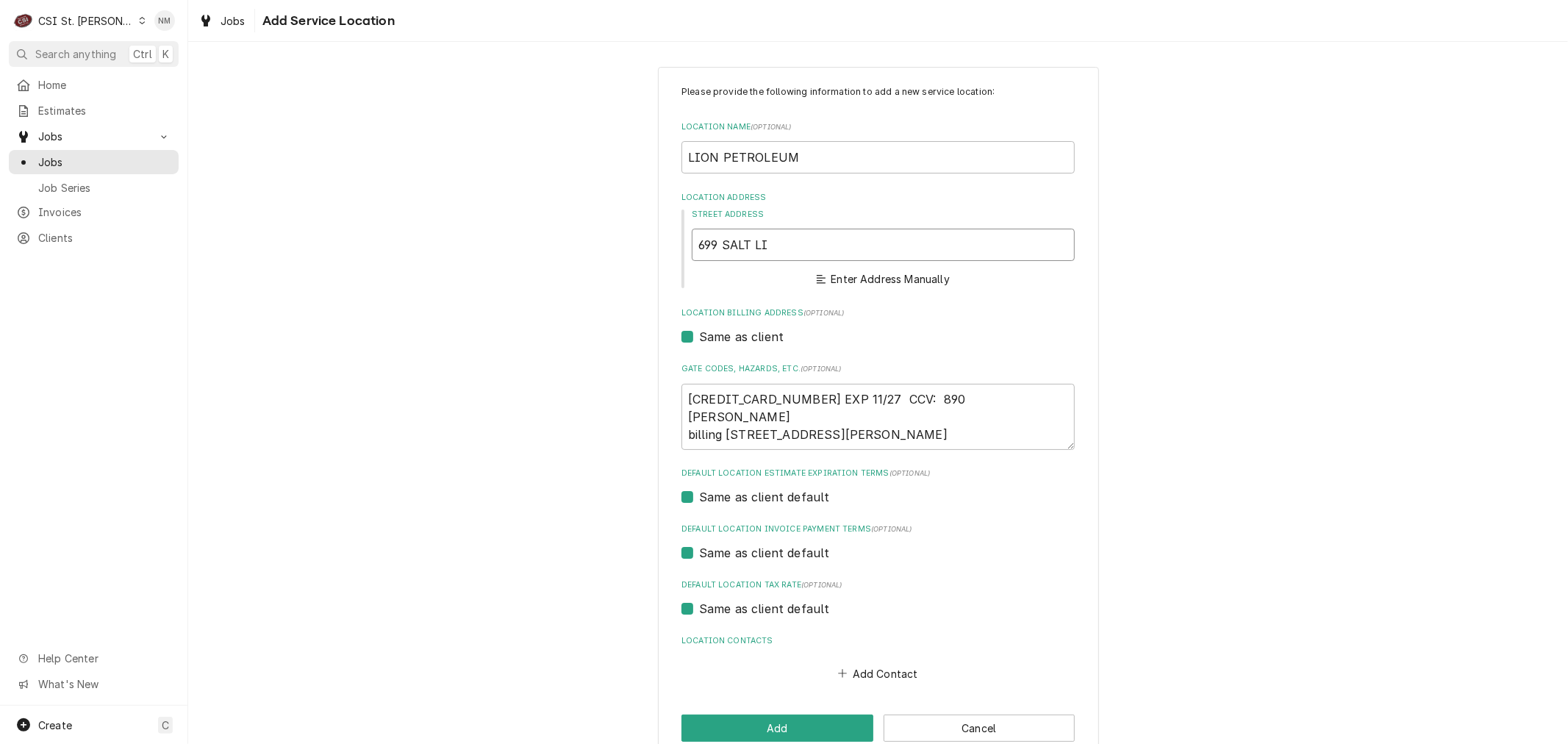
type textarea "x"
type input "699 Salt Lick Rd"
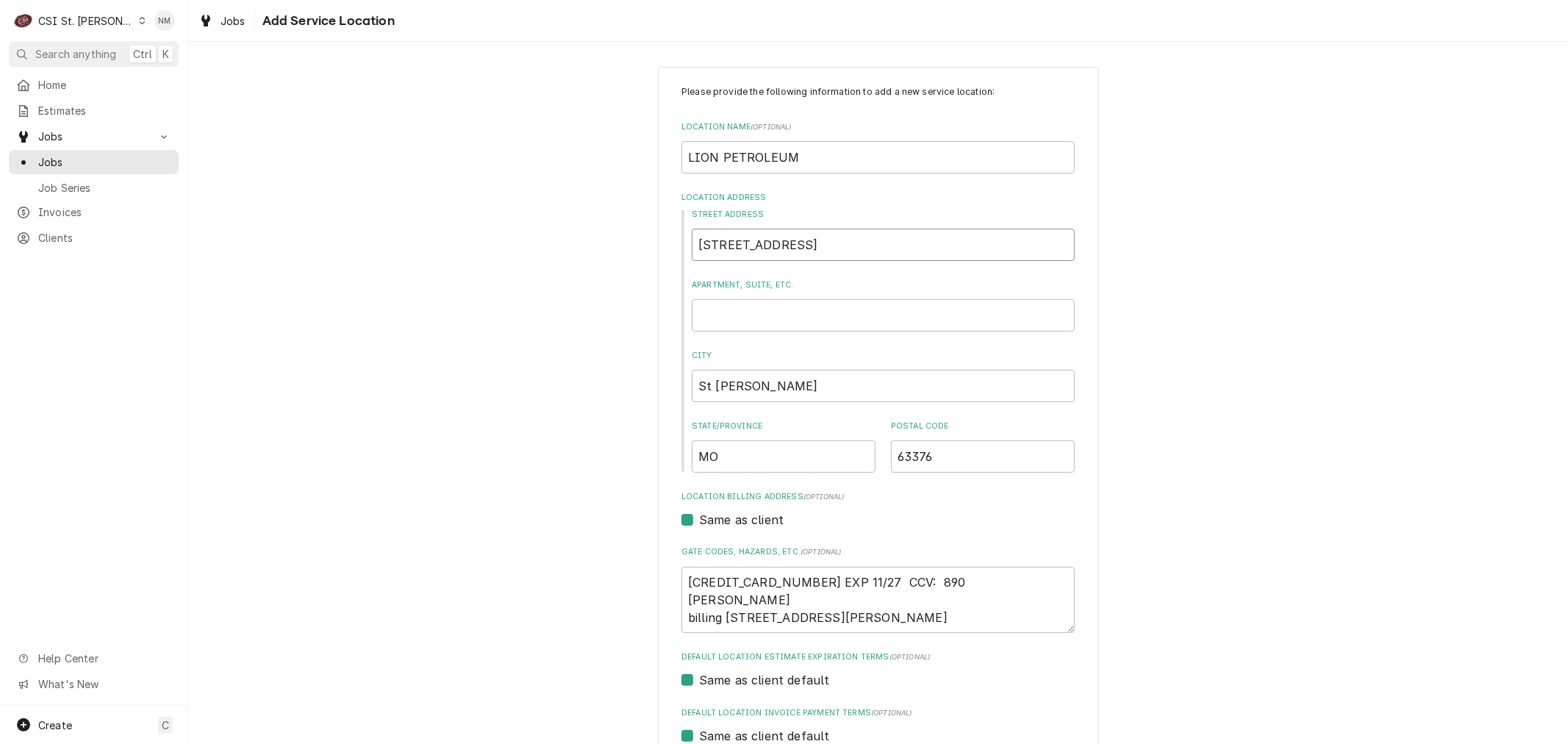
type textarea "x"
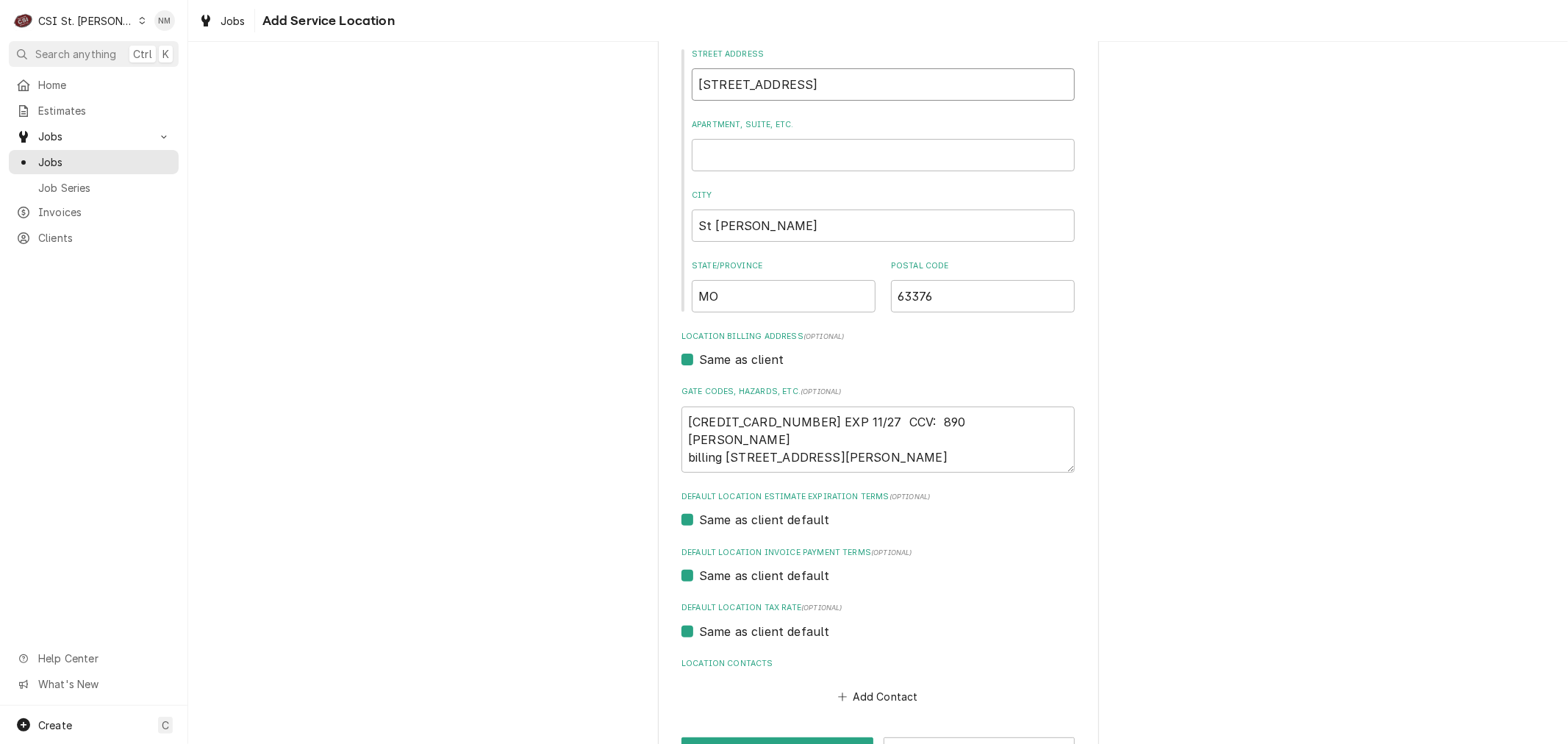
scroll to position [215, 0]
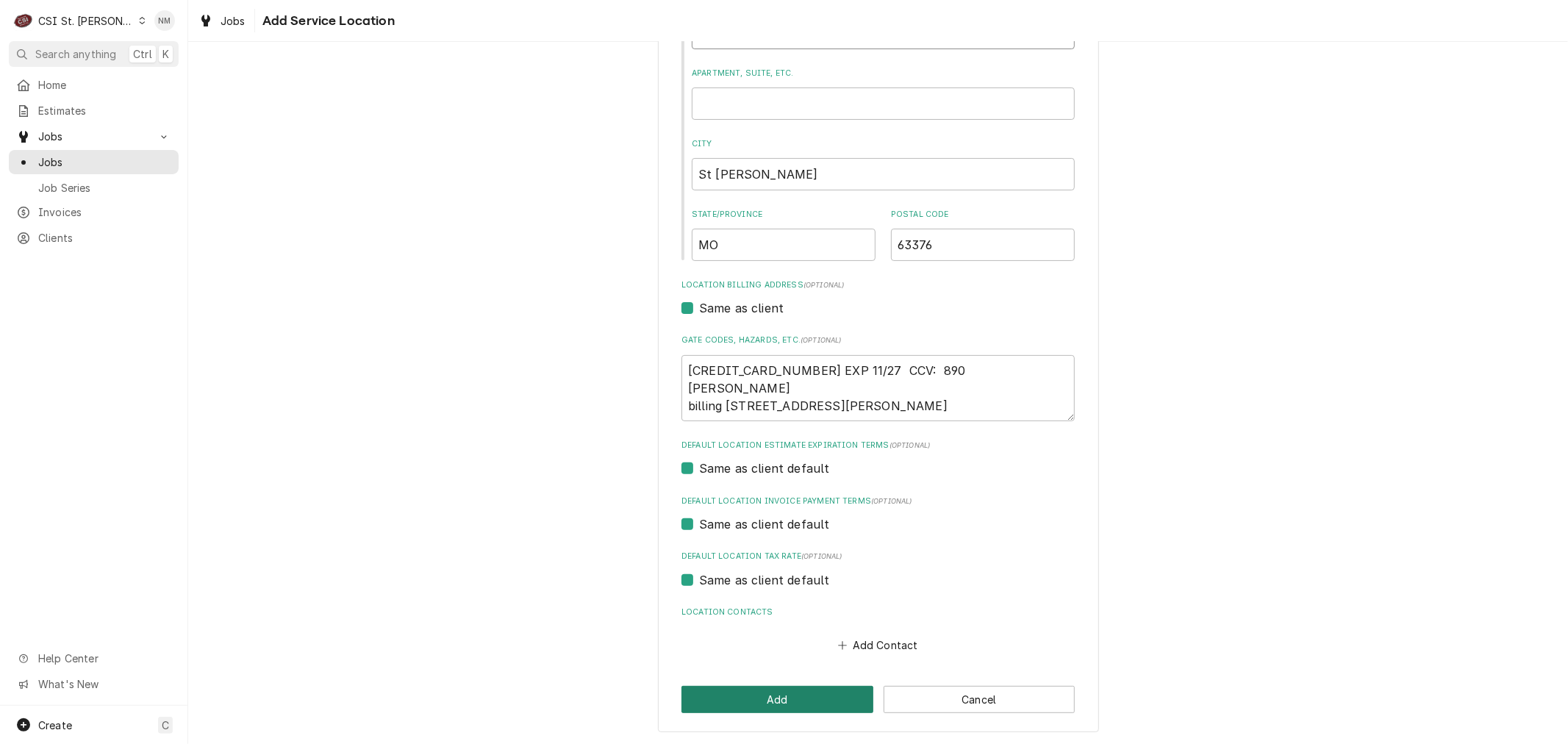
type input "699 Salt Lick Rd"
click at [791, 694] on button "Add" at bounding box center [777, 699] width 192 height 27
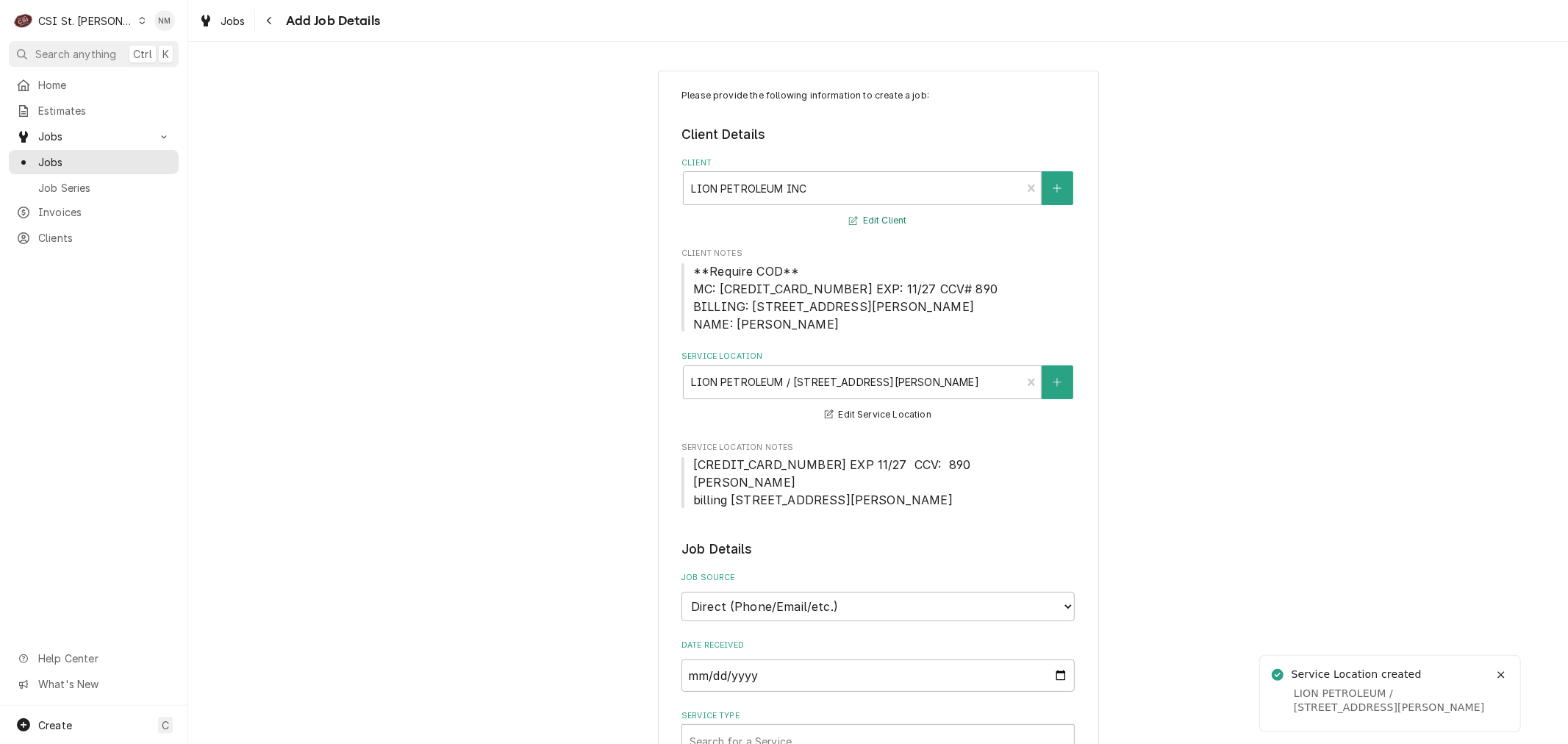
click at [863, 221] on button "Edit Client" at bounding box center [877, 221] width 62 height 19
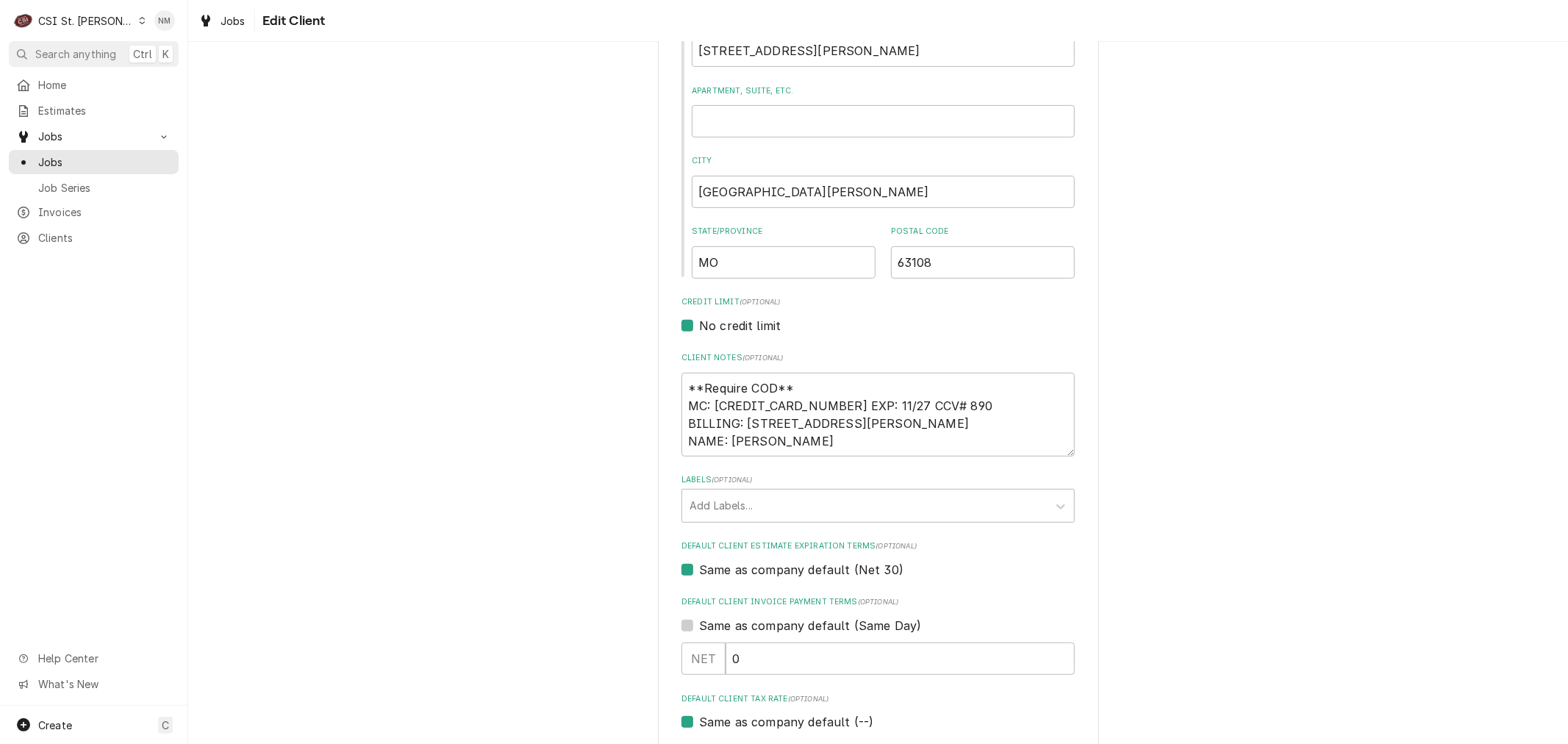
scroll to position [408, 0]
drag, startPoint x: 821, startPoint y: 439, endPoint x: 656, endPoint y: 387, distance: 173.0
click at [658, 387] on div "Please provide the following information about your client: Client Type Industr…" at bounding box center [878, 523] width 441 height 1719
paste textarea "4246 3153 7170 7256 EXP 11/27 CCV: 890 Zarar Lodhi billing 4251 Lindell Blvd 63…"
type textarea "x"
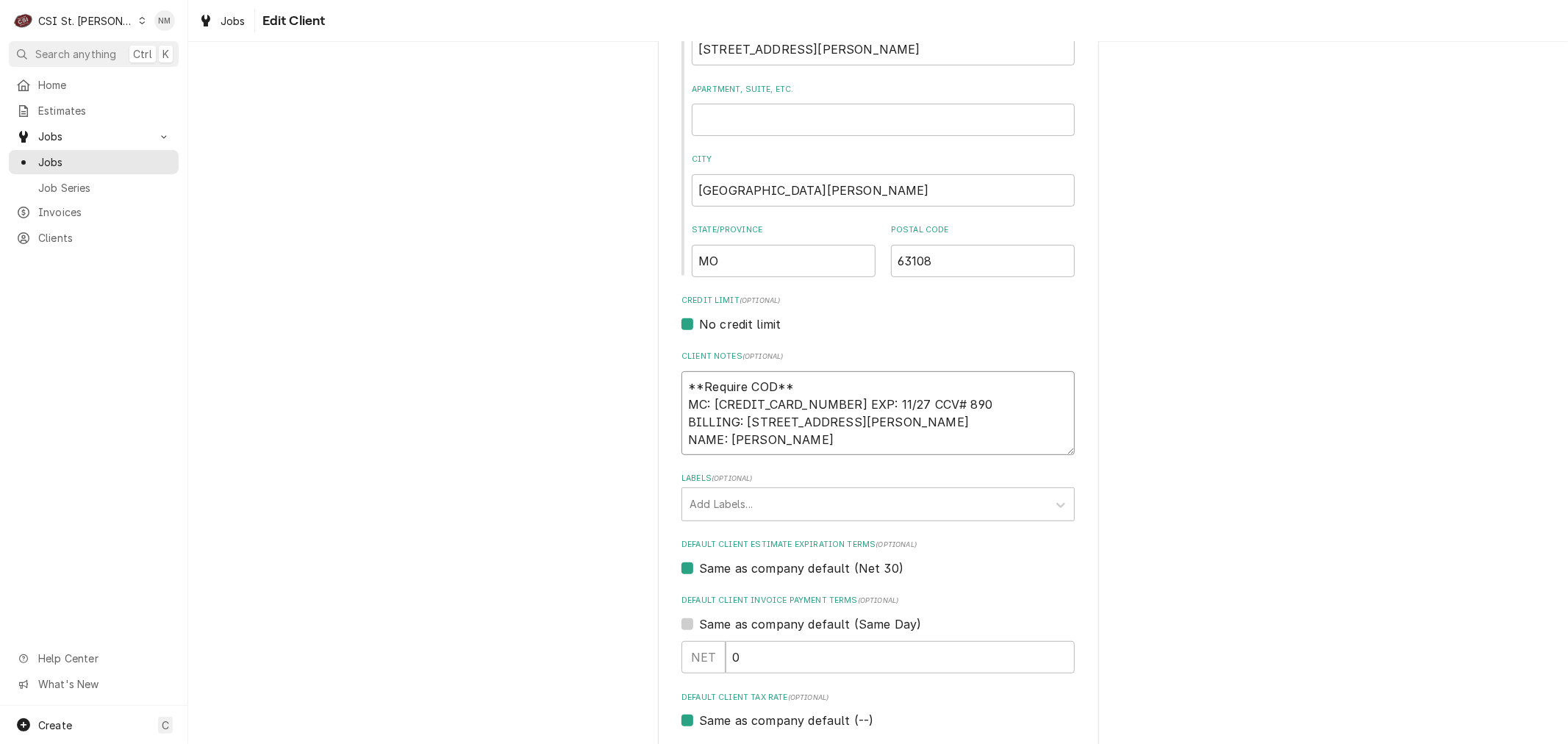
type textarea "4246 3153 7170 7256 EXP 11/27 CCV: 890 Zarar Lodhi billing 4251 Lindell Blvd 63…"
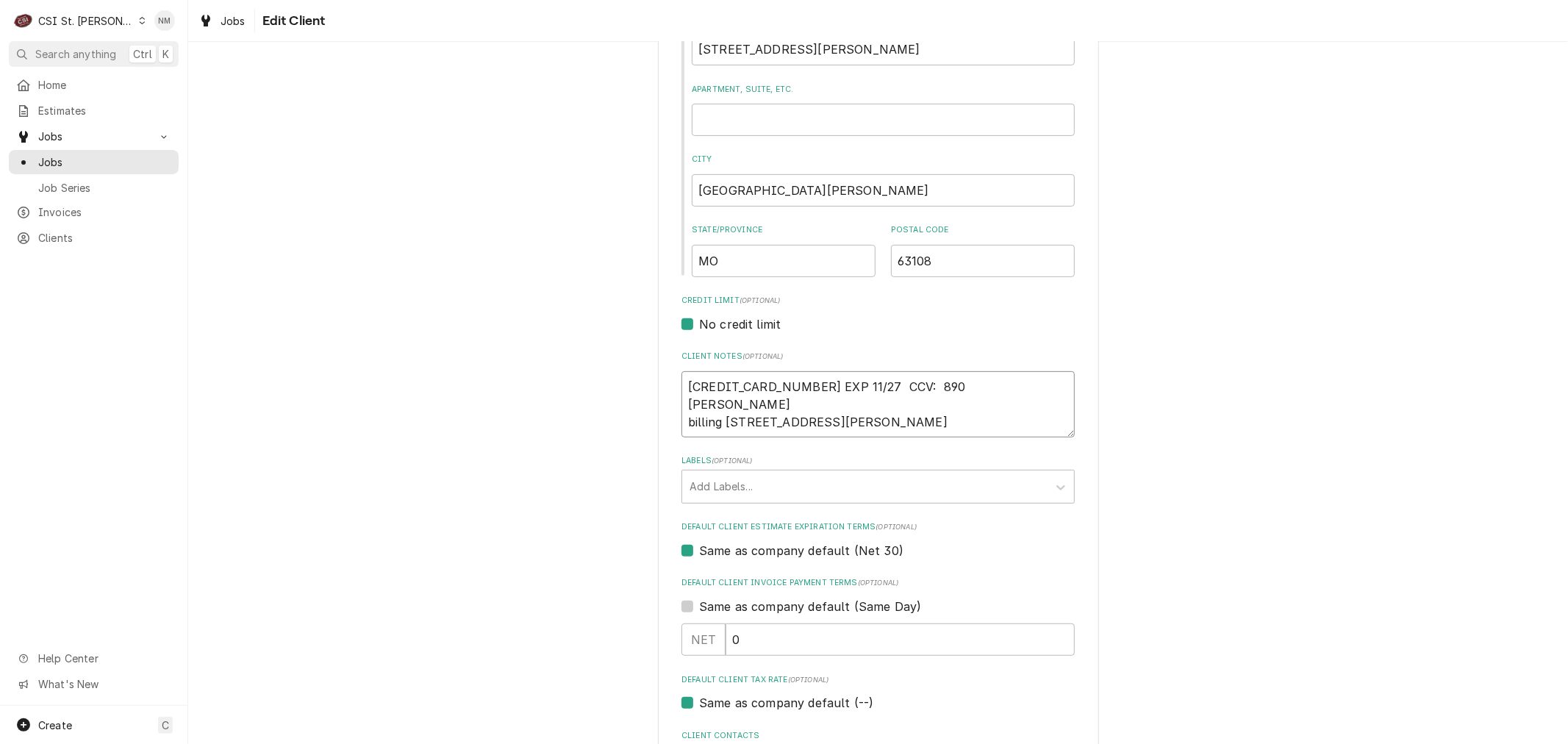
type textarea "x"
type textarea "4246 3153 7170 7256 EXP 11/27 CCV: 890 Zarar Lodhi billing 4251 Lindell Blvd 63…"
click at [868, 480] on div "Labels" at bounding box center [864, 487] width 350 height 27
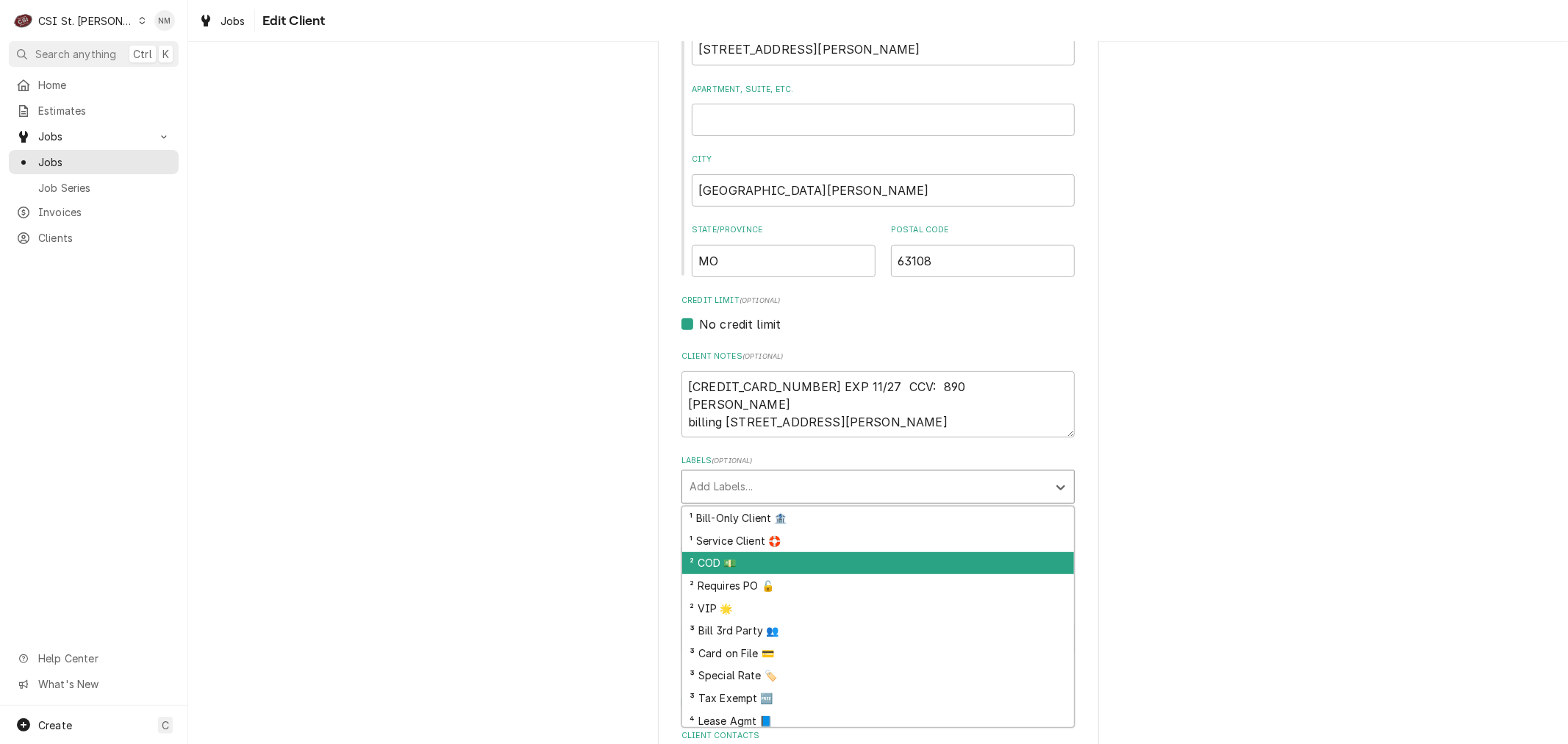
click at [783, 561] on div "² COD 💵" at bounding box center [877, 563] width 392 height 22
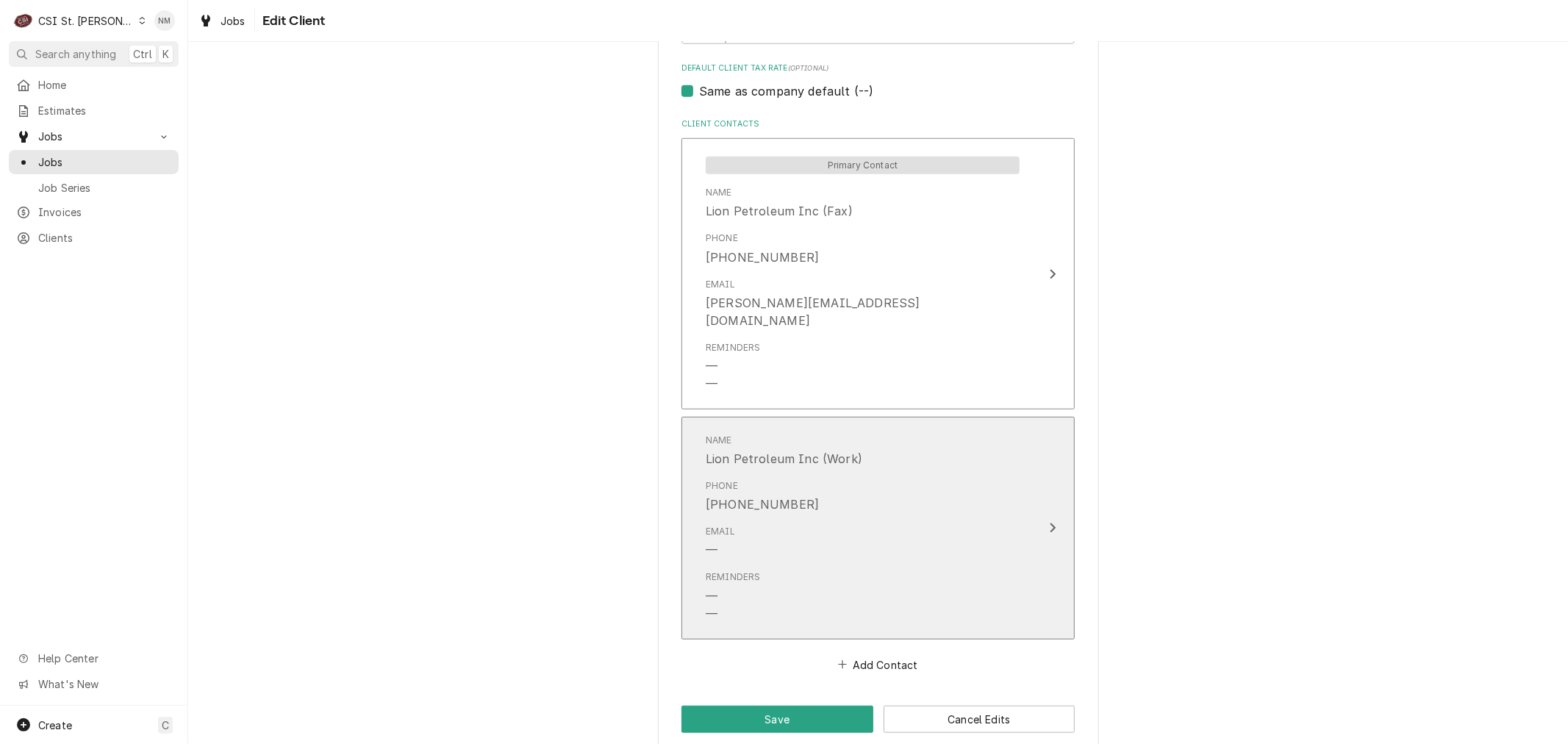
scroll to position [1021, 0]
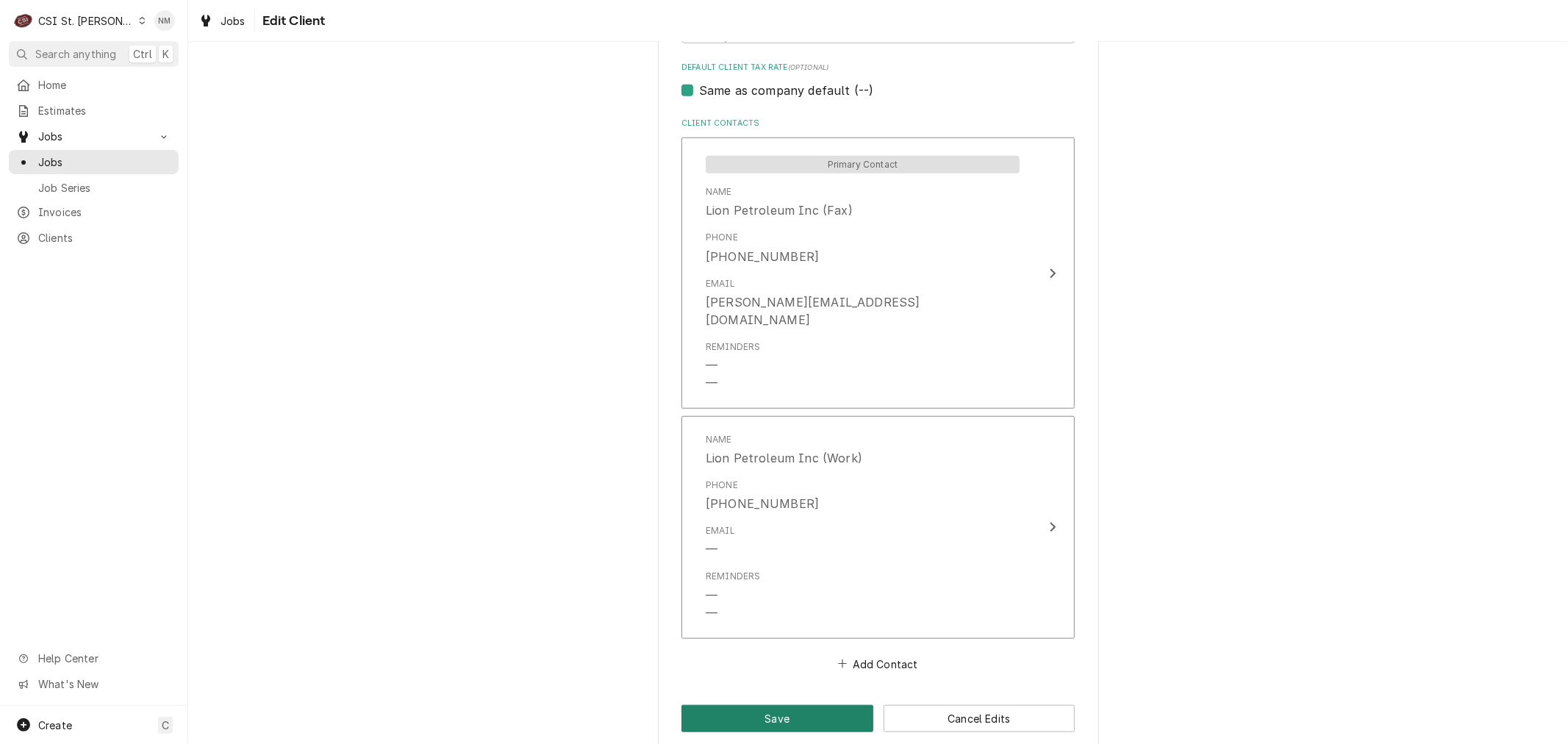
click at [781, 705] on button "Save" at bounding box center [777, 719] width 192 height 27
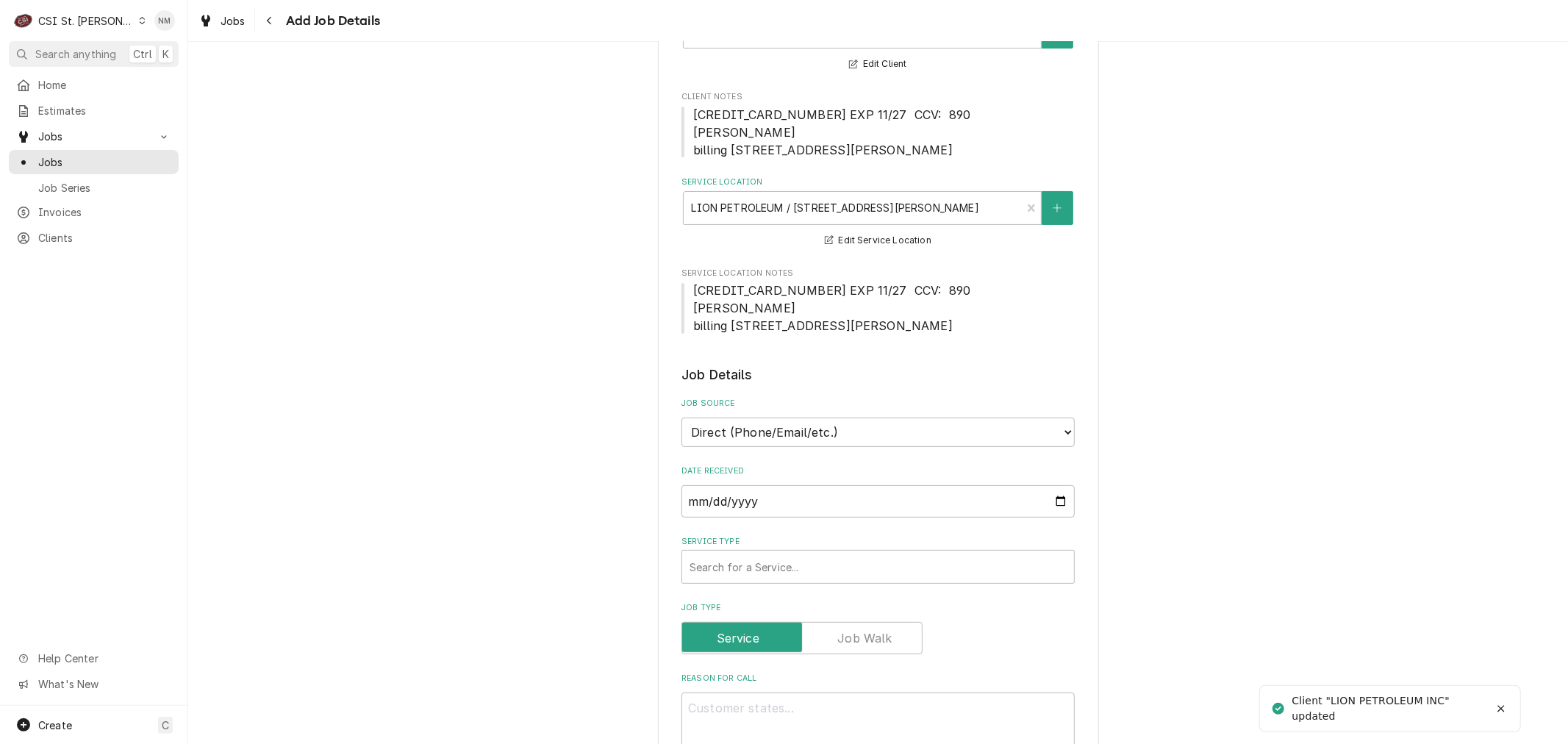
scroll to position [163, 0]
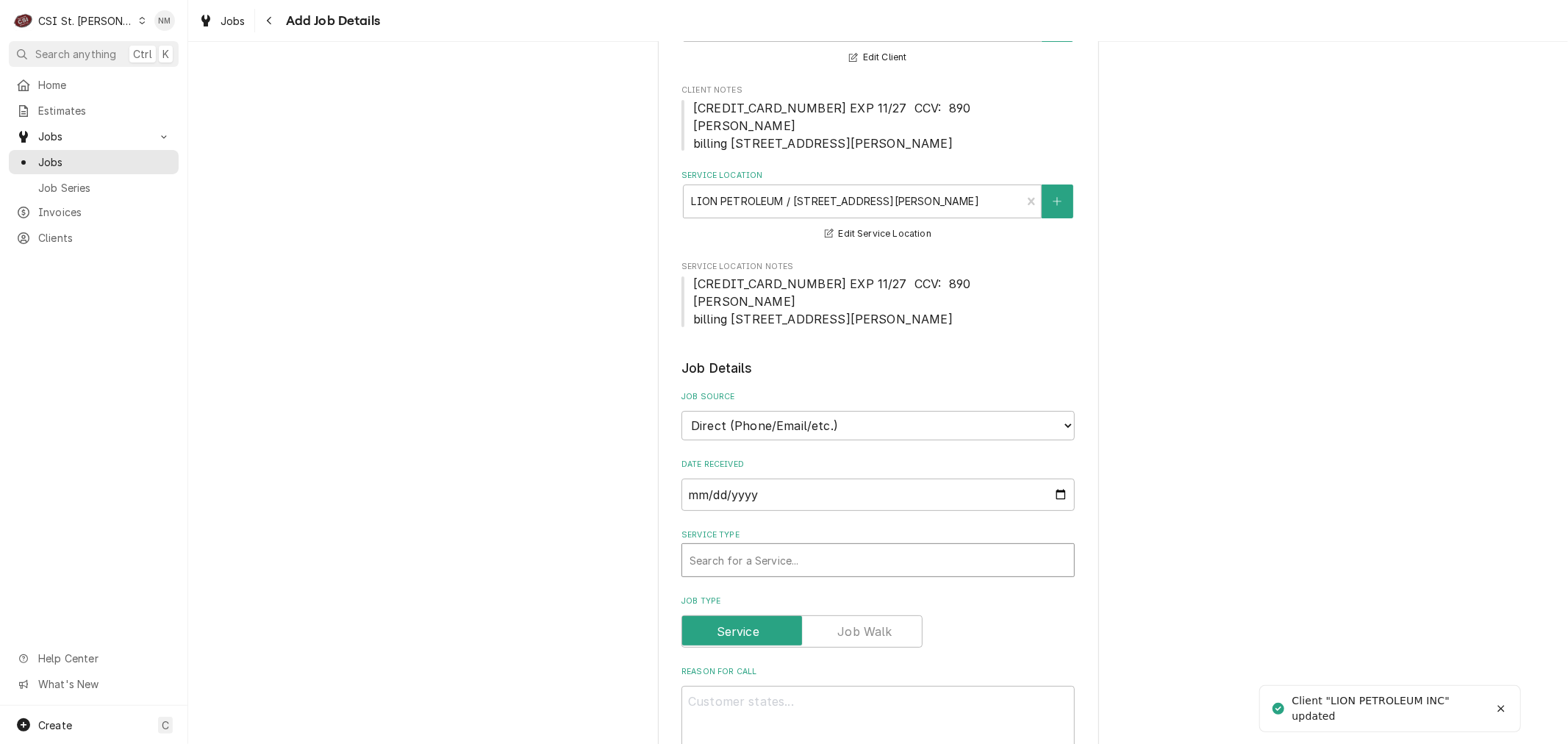
click at [986, 564] on div "Service Type" at bounding box center [877, 560] width 377 height 27
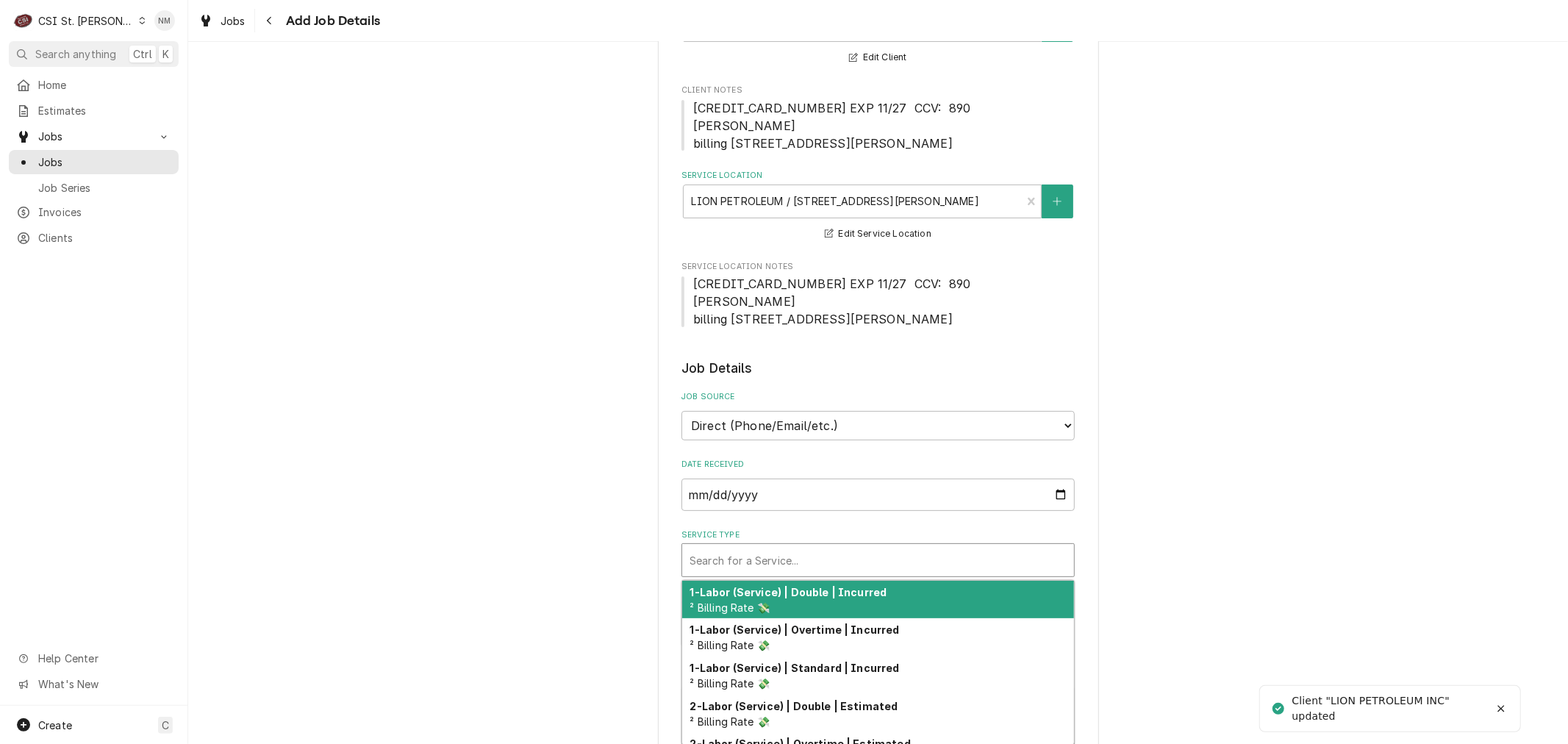
type textarea "x"
type input "S"
type textarea "x"
type input "SE"
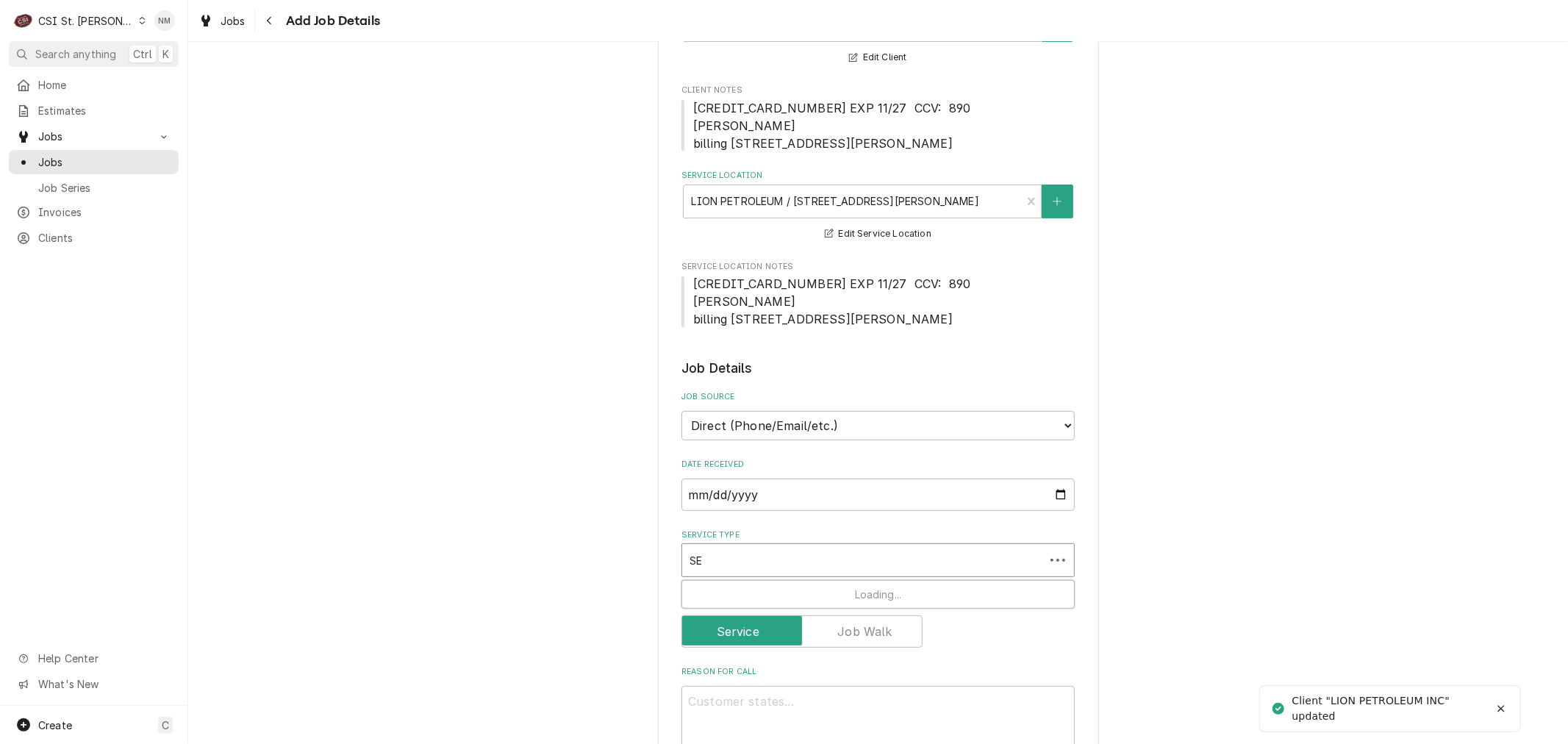
type textarea "x"
type input "SER"
type textarea "x"
type input "SERV"
type textarea "x"
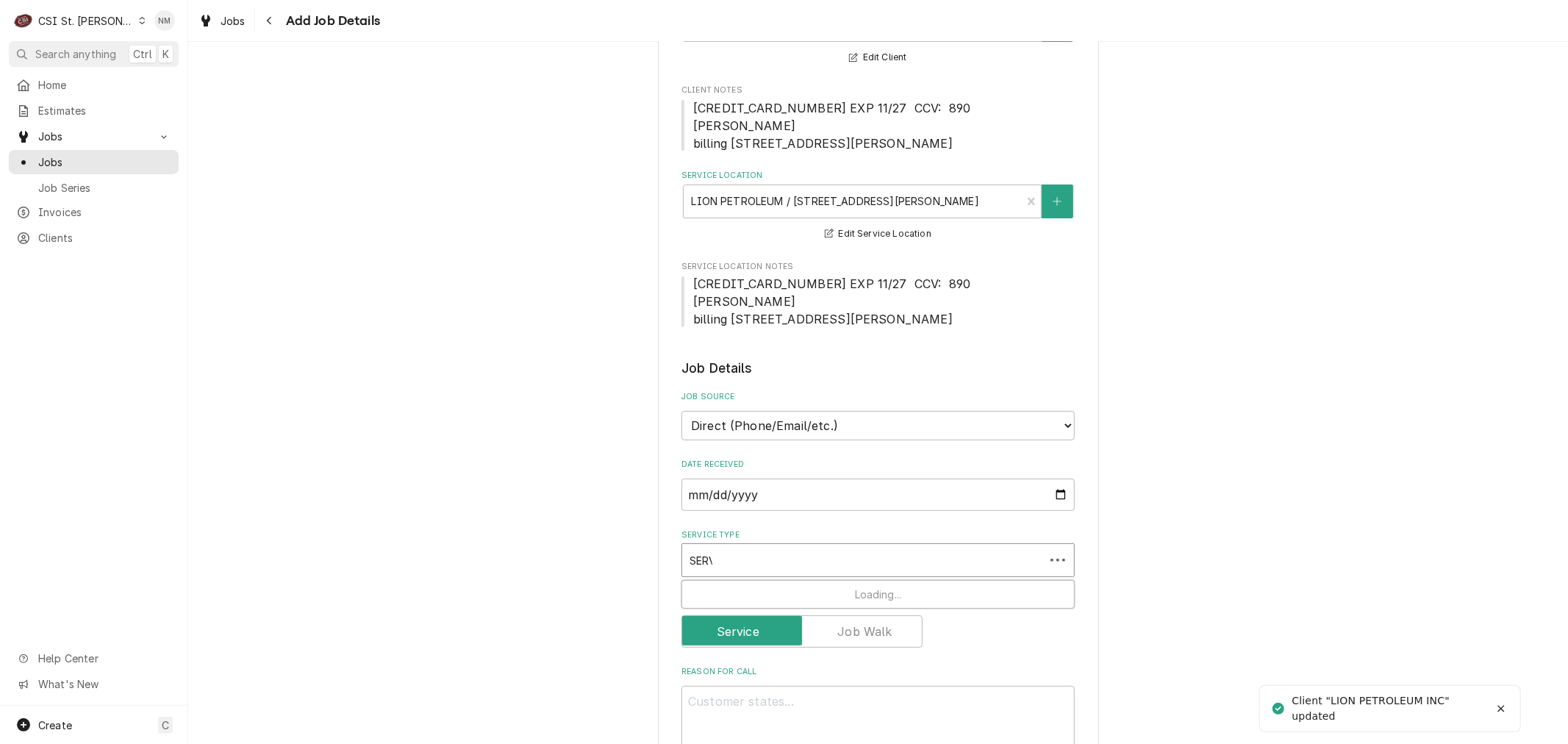
type input "SERVI"
type textarea "x"
type input "SERVIC"
type textarea "x"
type input "SERVICE"
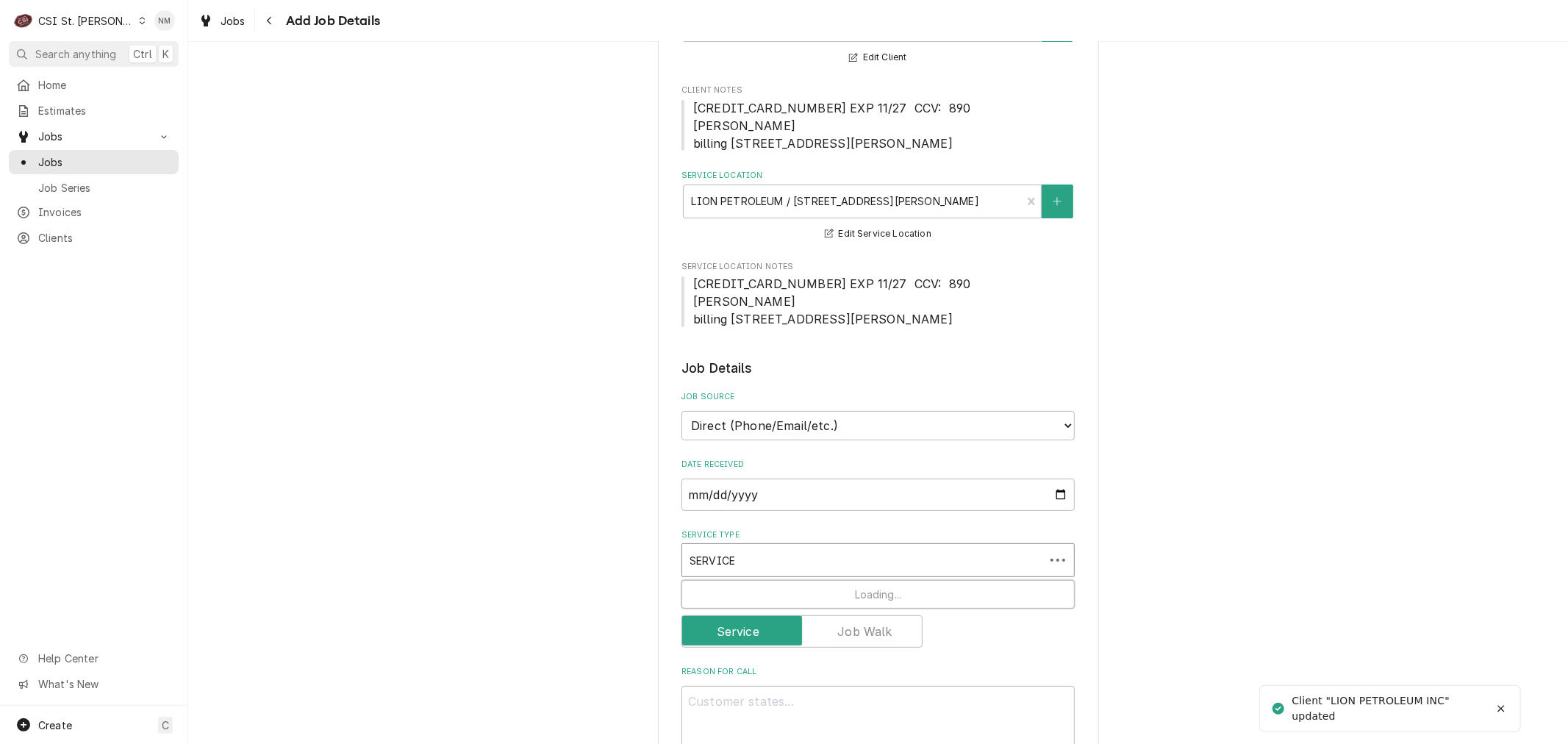
type textarea "x"
type input "SERVICE"
type textarea "x"
type input "SERVICE C"
type textarea "x"
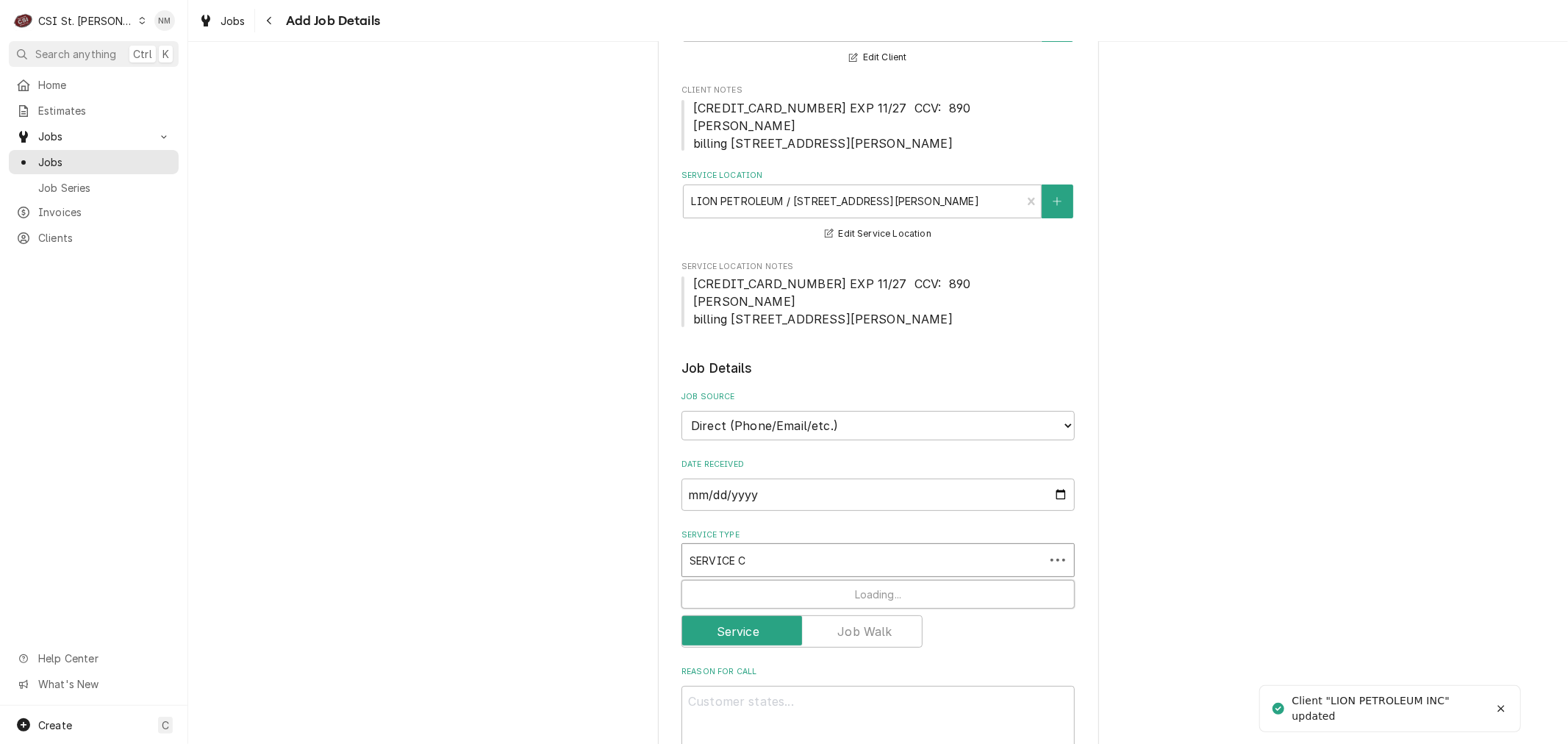
type input "SERVICE CA"
type textarea "x"
type input "SERVICE CAL"
type textarea "x"
type input "SERVICE CALL"
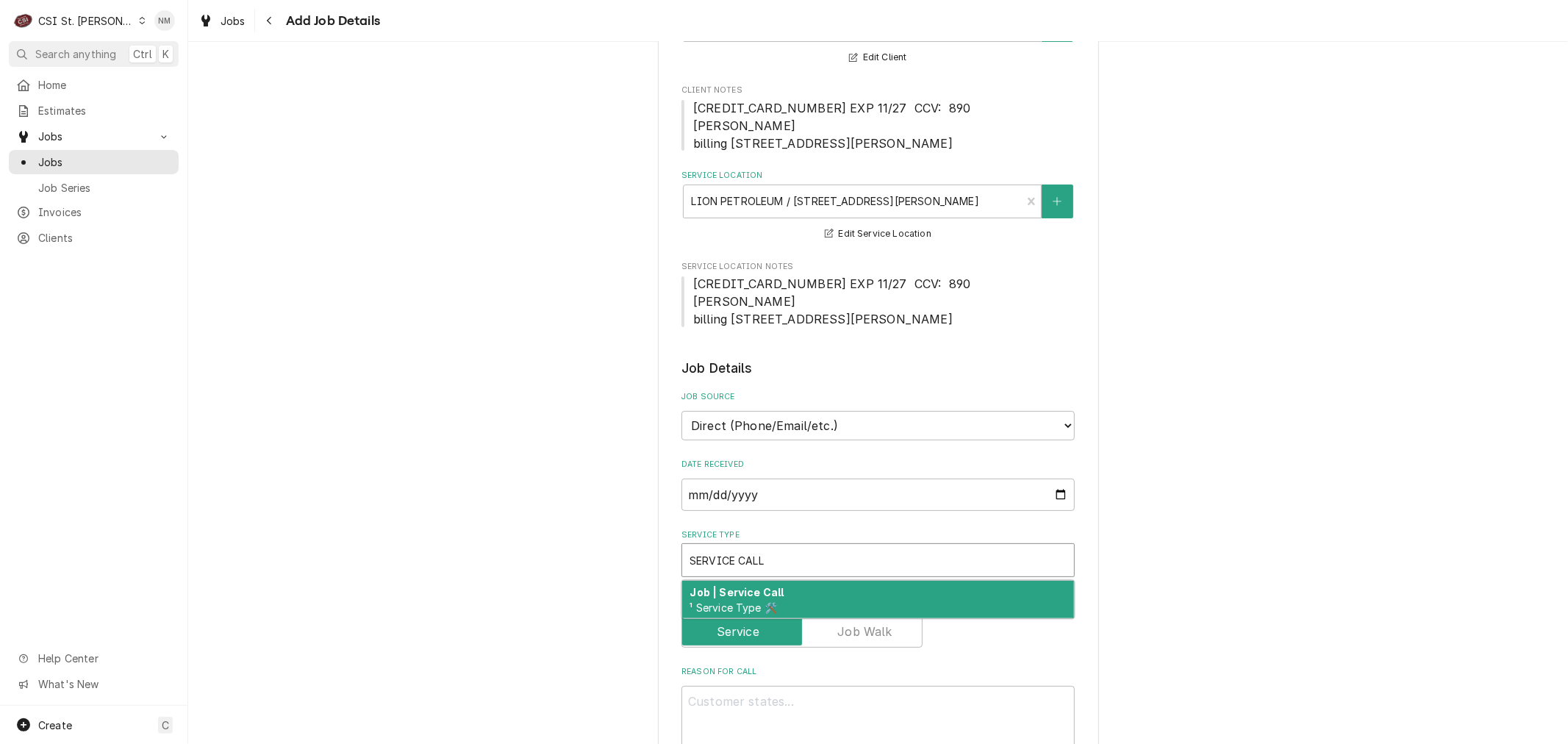
click at [994, 586] on div "Job | Service Call ¹ Service Type 🛠️" at bounding box center [877, 600] width 392 height 39
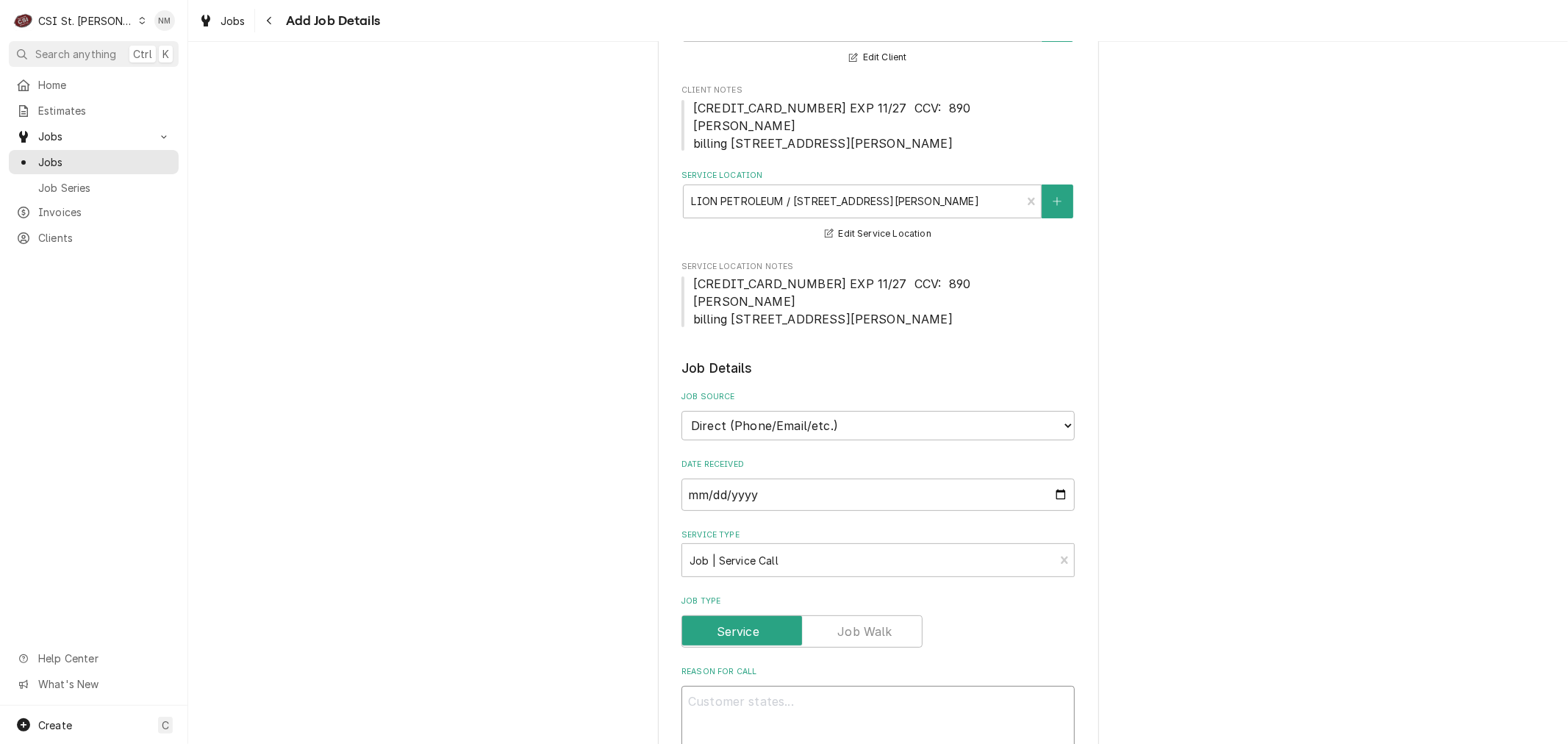
click at [892, 706] on textarea "Reason For Call" at bounding box center [877, 719] width 393 height 66
type textarea "x"
type textarea "H"
type textarea "x"
type textarea "HV"
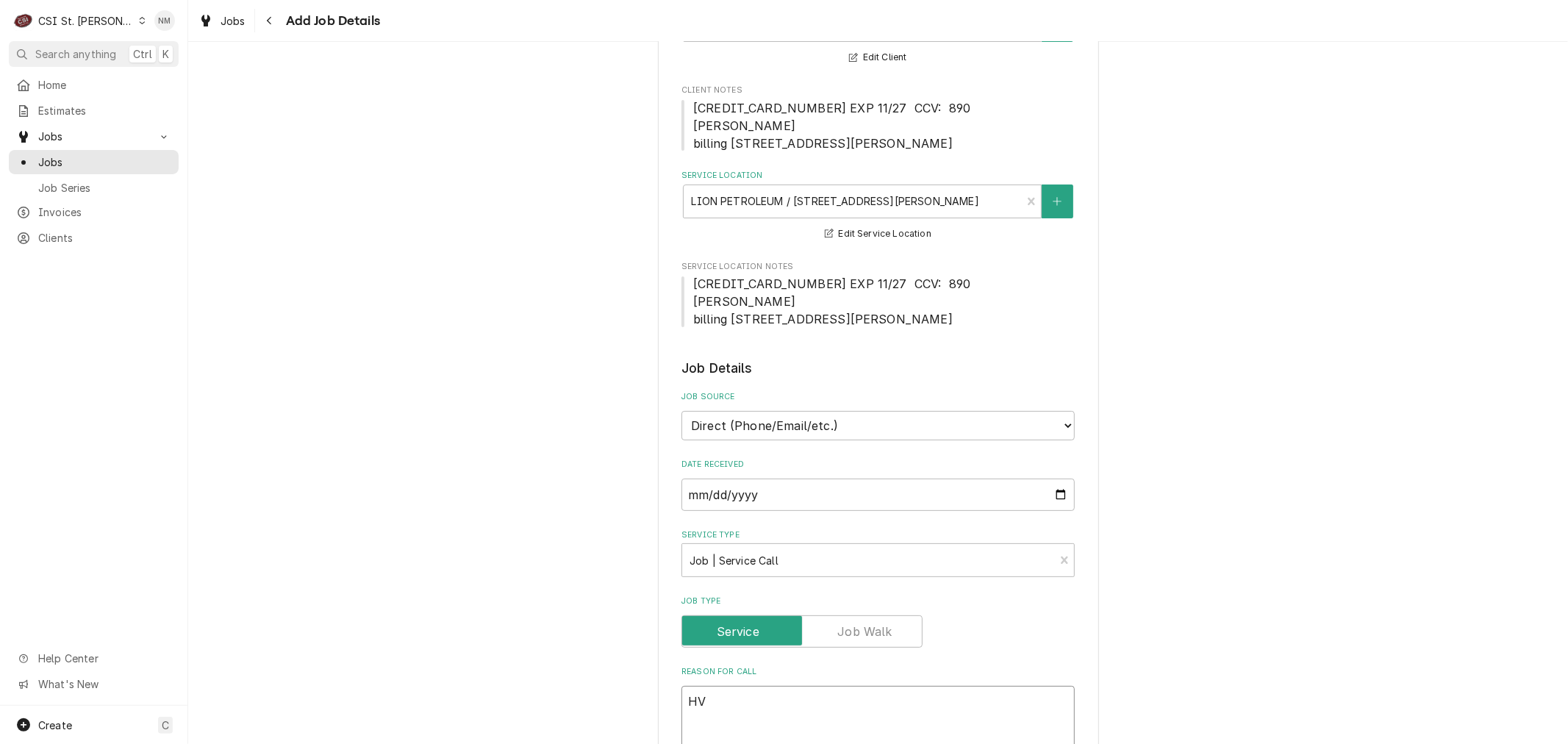
type textarea "x"
type textarea "HVA"
type textarea "x"
type textarea "HVAC"
type textarea "x"
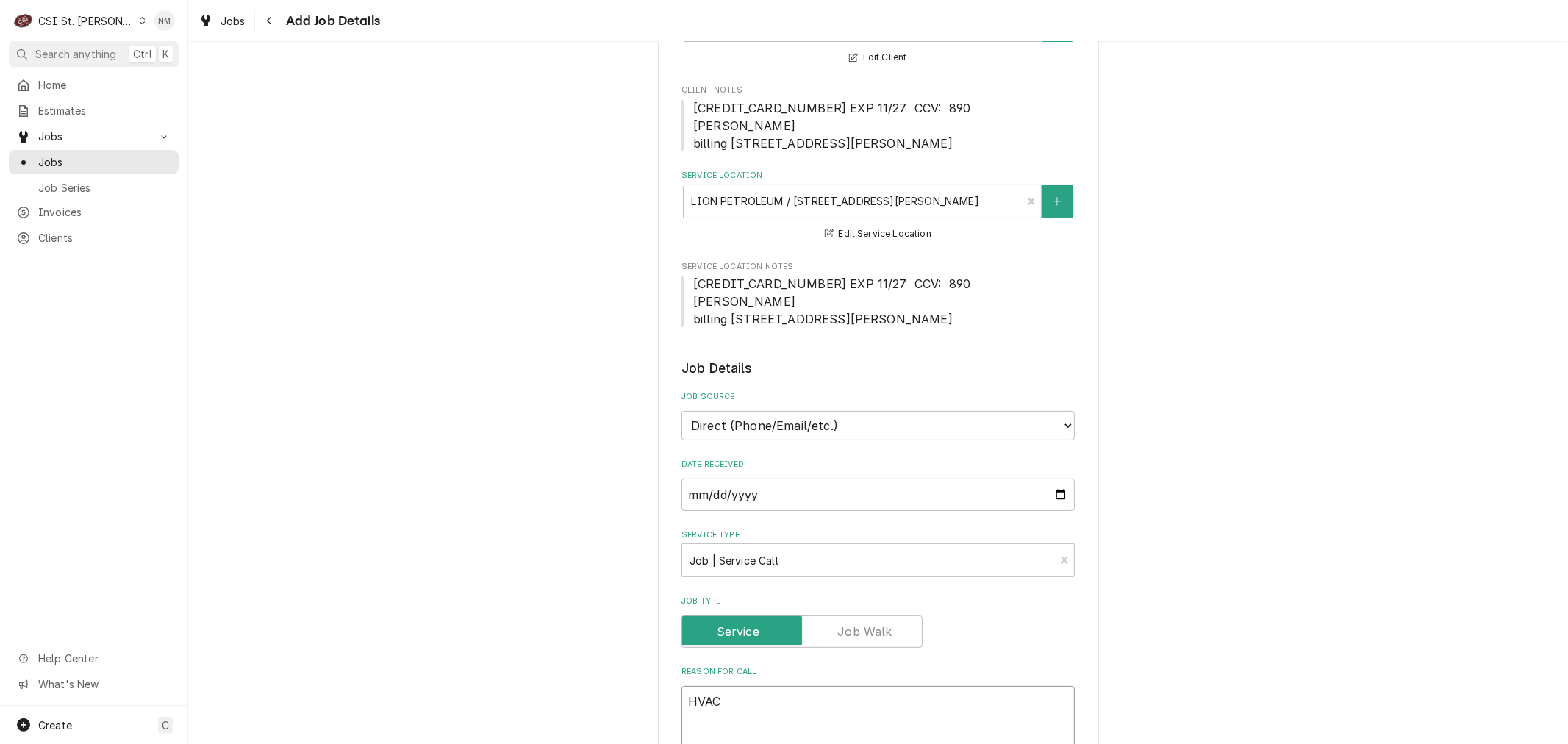
type textarea "HVAC"
type textarea "x"
type textarea "HVAC I"
type textarea "x"
type textarea "HVAC IS"
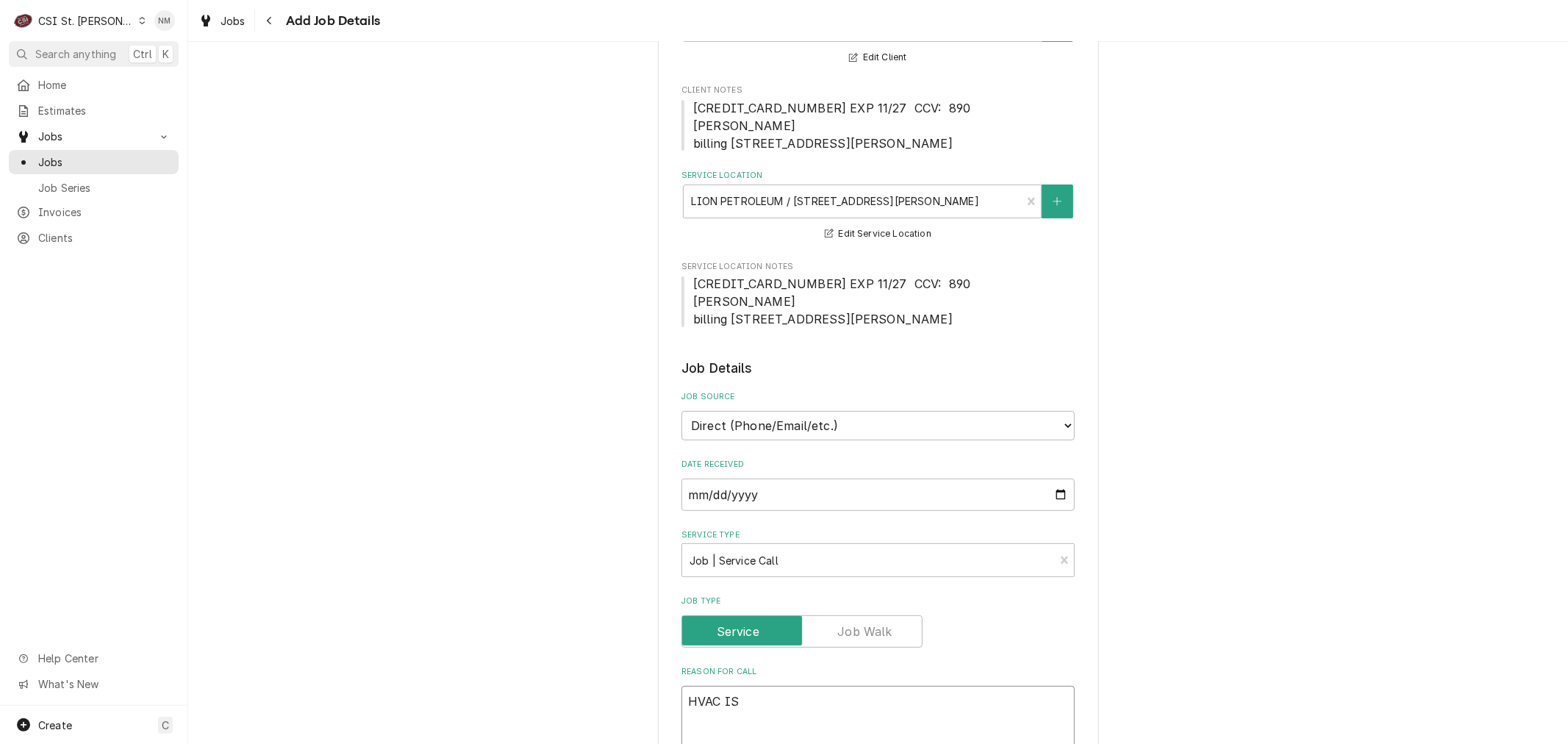
type textarea "x"
type textarea "HVAC IS"
type textarea "x"
type textarea "HVAC IS L"
type textarea "x"
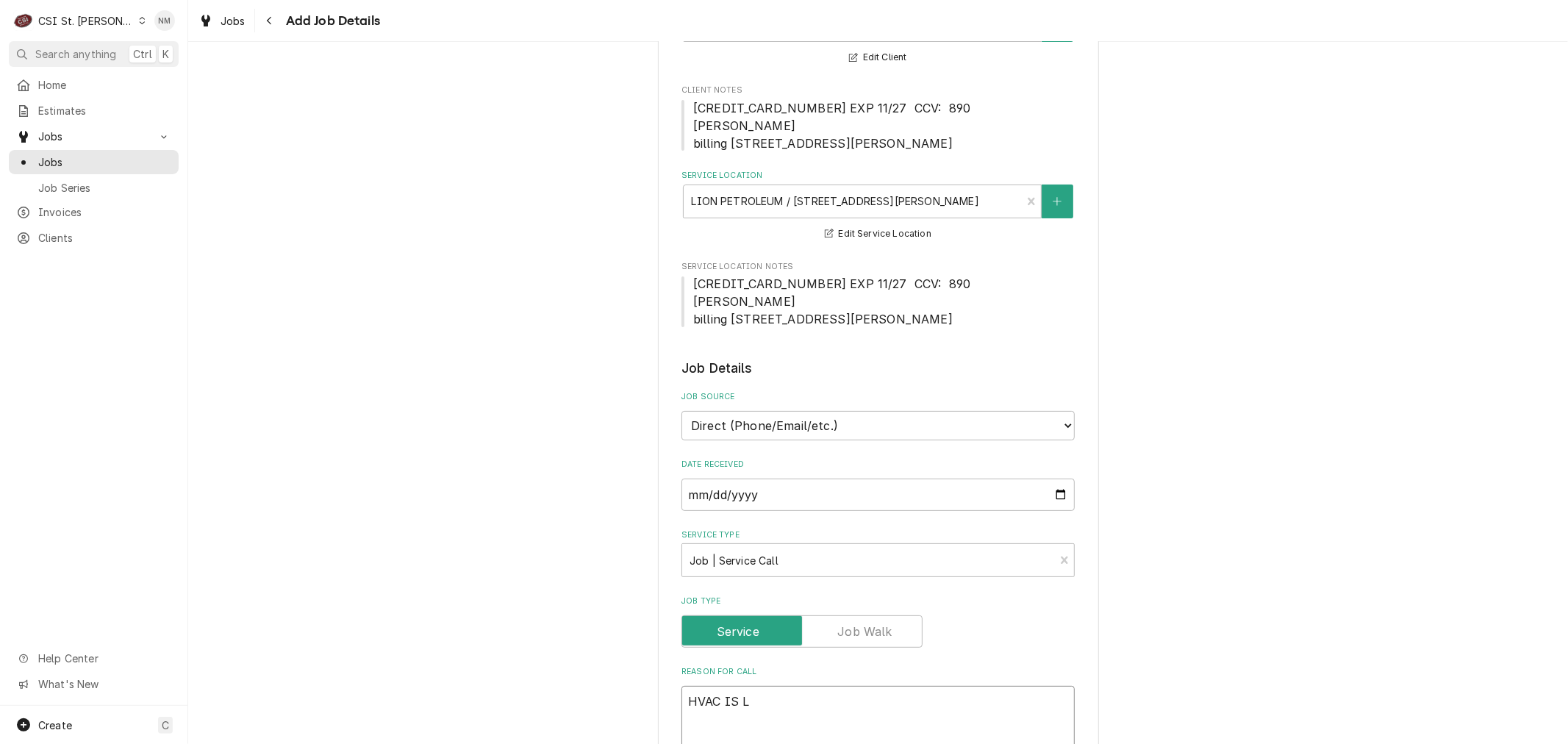
type textarea "HVAC IS LE"
type textarea "x"
type textarea "HVAC IS LEK"
type textarea "x"
type textarea "HVAC IS LEKI"
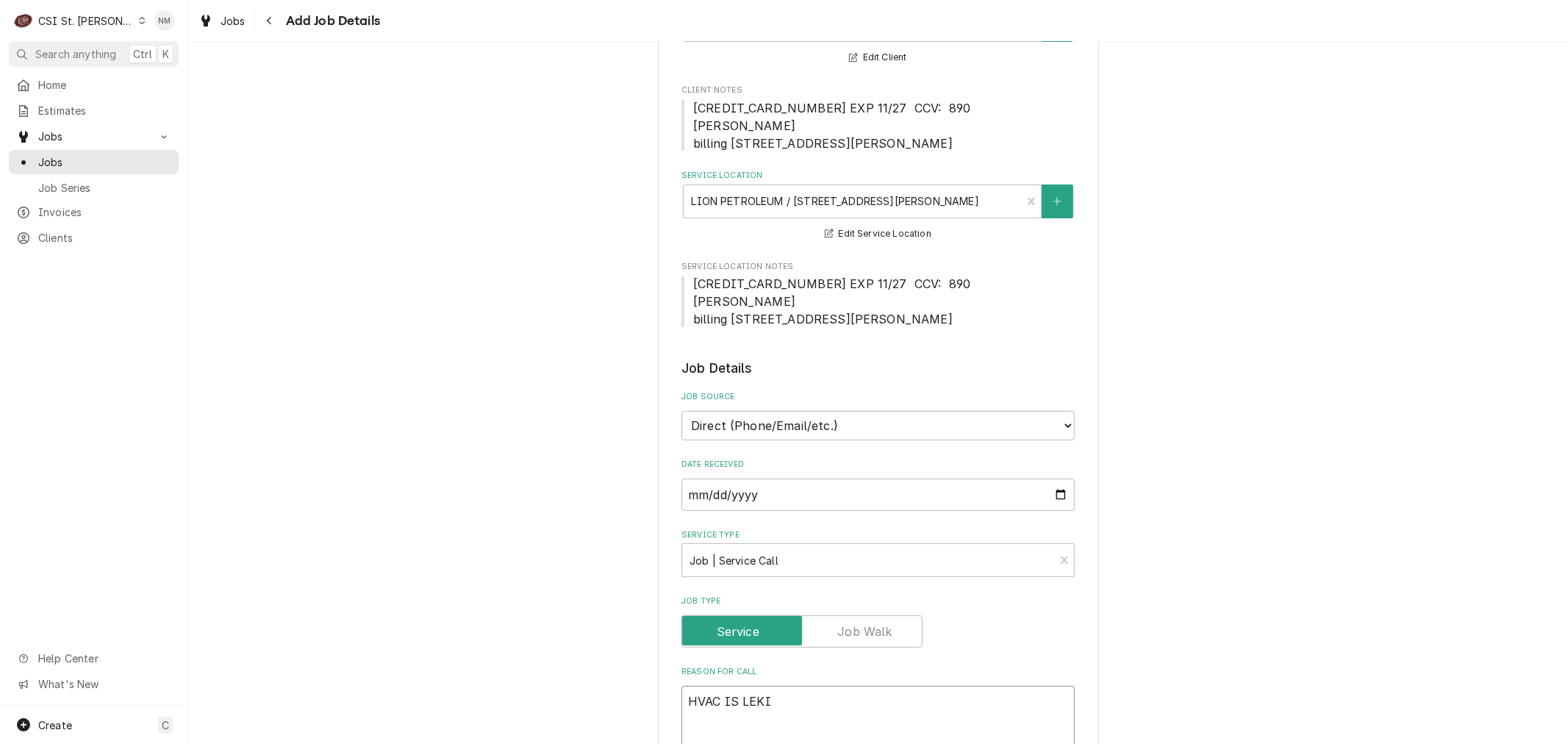
type textarea "x"
type textarea "HVAC IS LEKIN"
type textarea "x"
type textarea "HVAC IS LEKING"
type textarea "x"
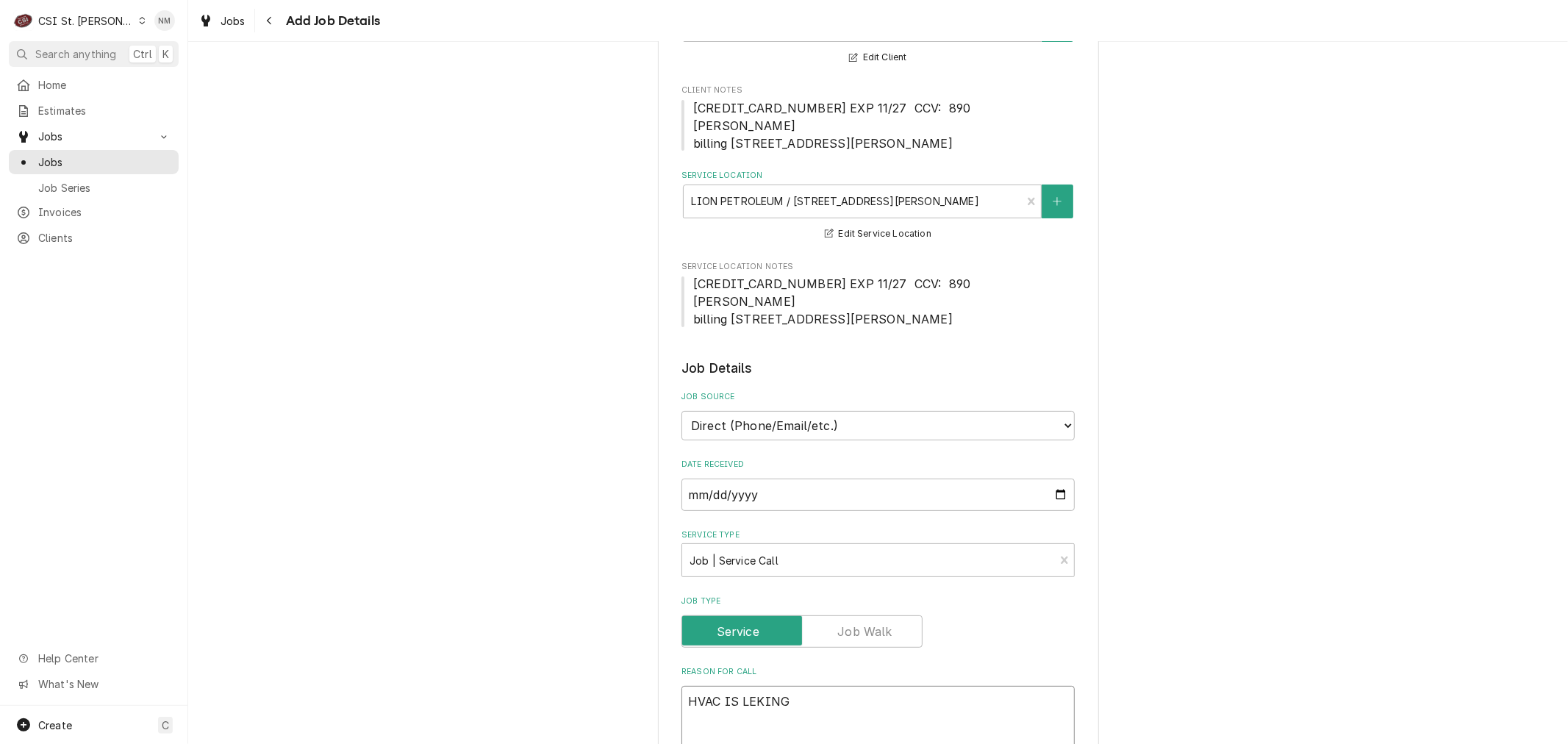
type textarea "HVAC IS LEKING"
type textarea "x"
type textarea "HVAC IS LEKING"
type textarea "x"
type textarea "HVAC IS LEKIN"
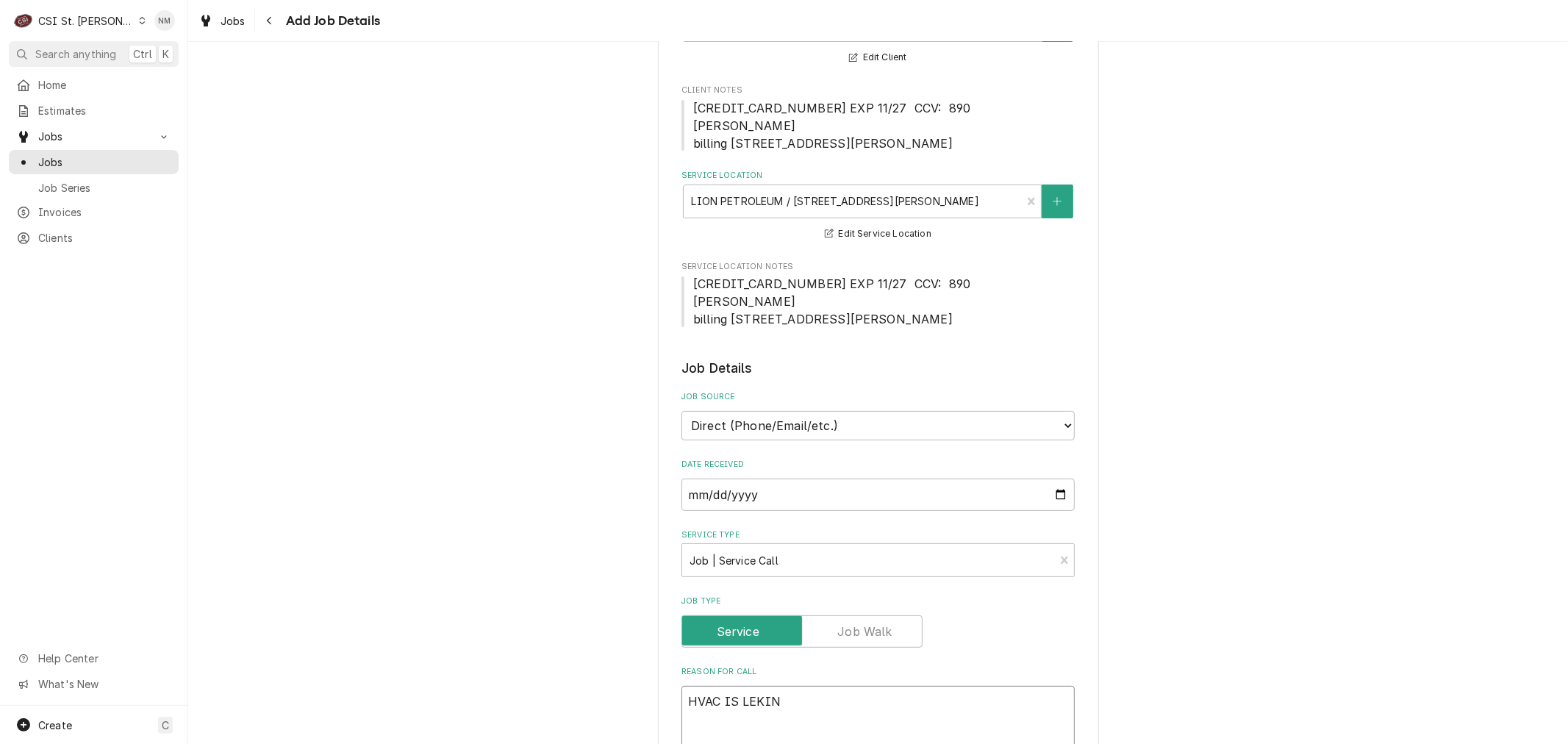
type textarea "x"
type textarea "HVAC IS LEKI"
type textarea "x"
type textarea "HVAC IS LEK"
type textarea "x"
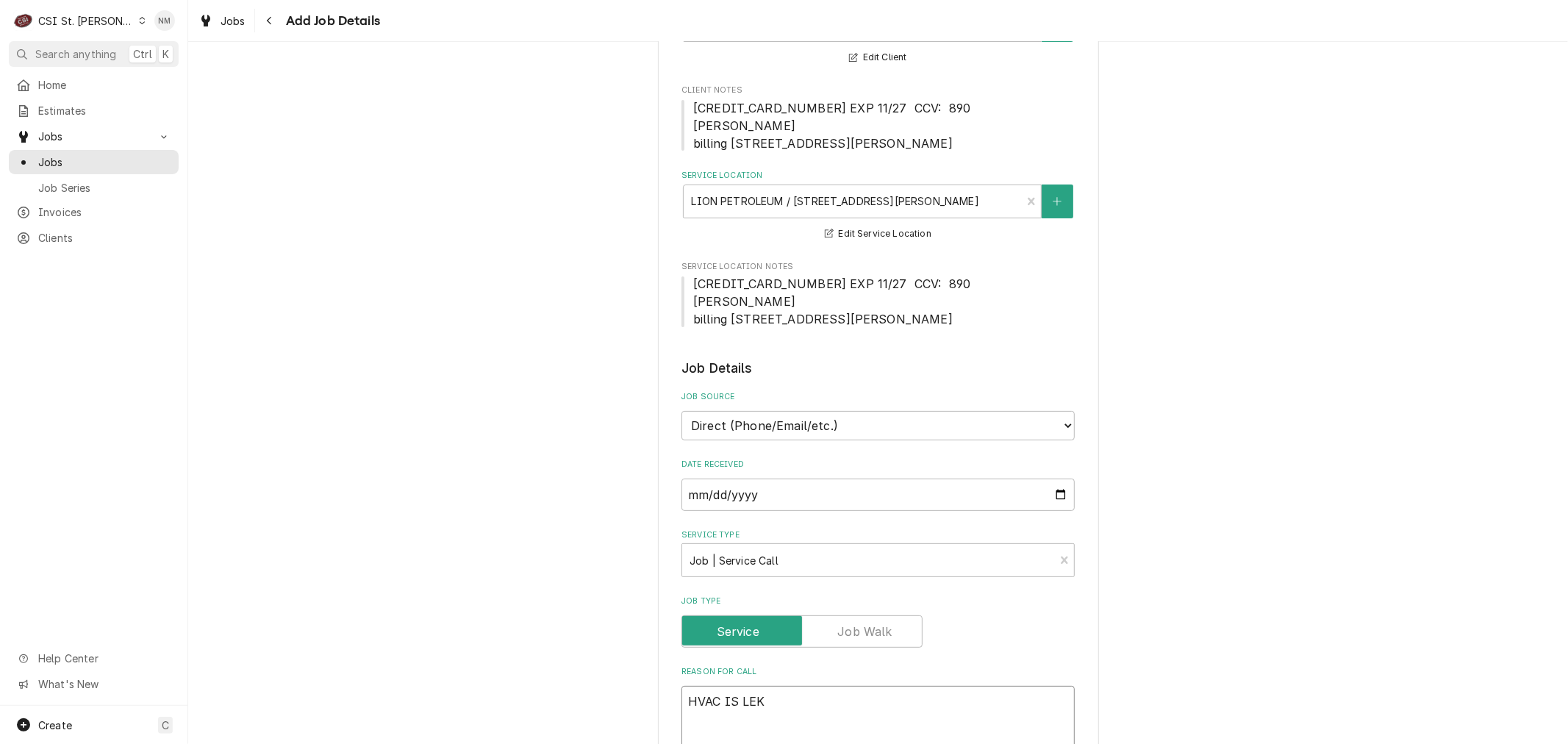
type textarea "HVAC IS LE"
type textarea "x"
type textarea "HVAC IS LEA"
type textarea "x"
type textarea "HVAC IS LEAK"
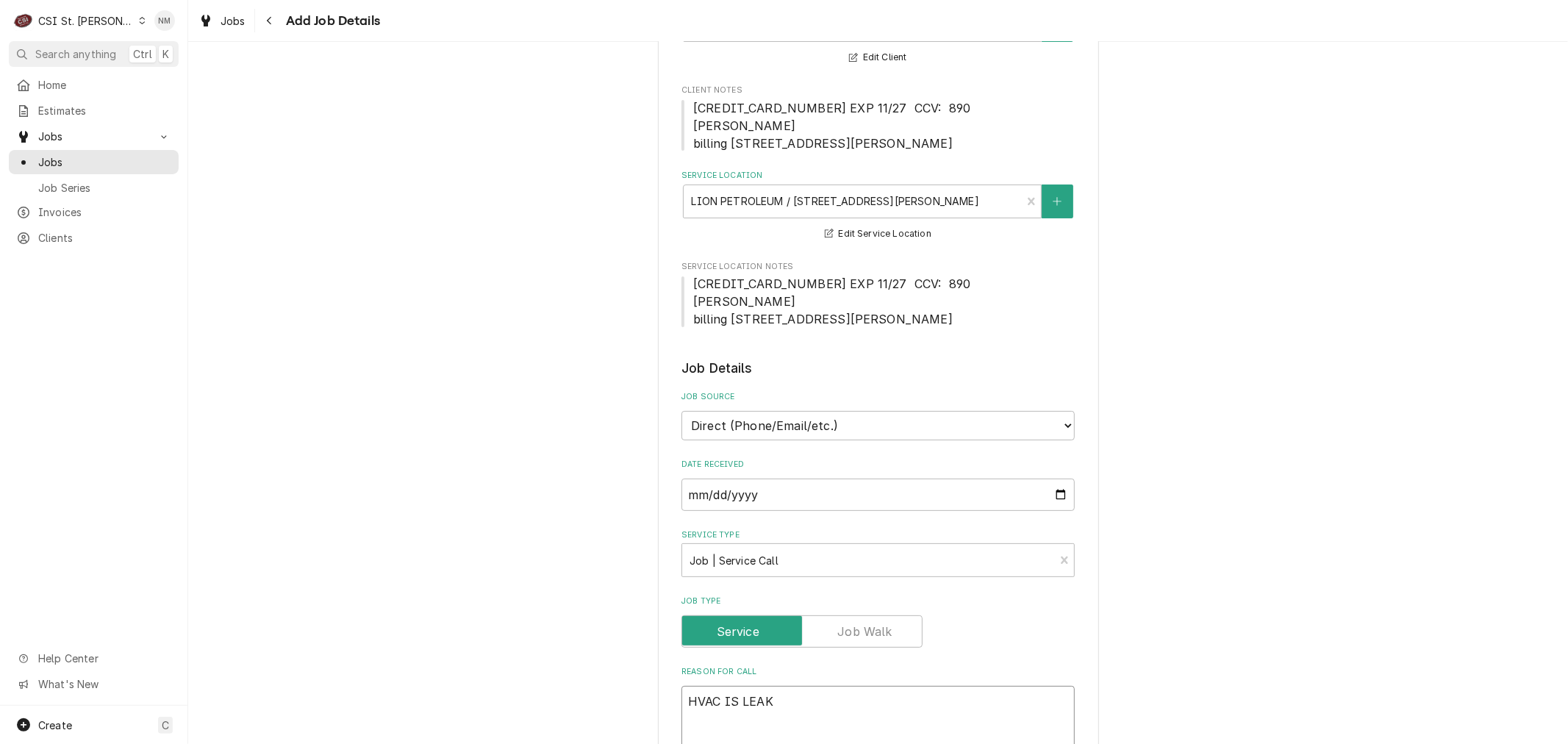
type textarea "x"
type textarea "HVAC IS LEAKI"
type textarea "x"
type textarea "HVAC IS LEAKIN"
type textarea "x"
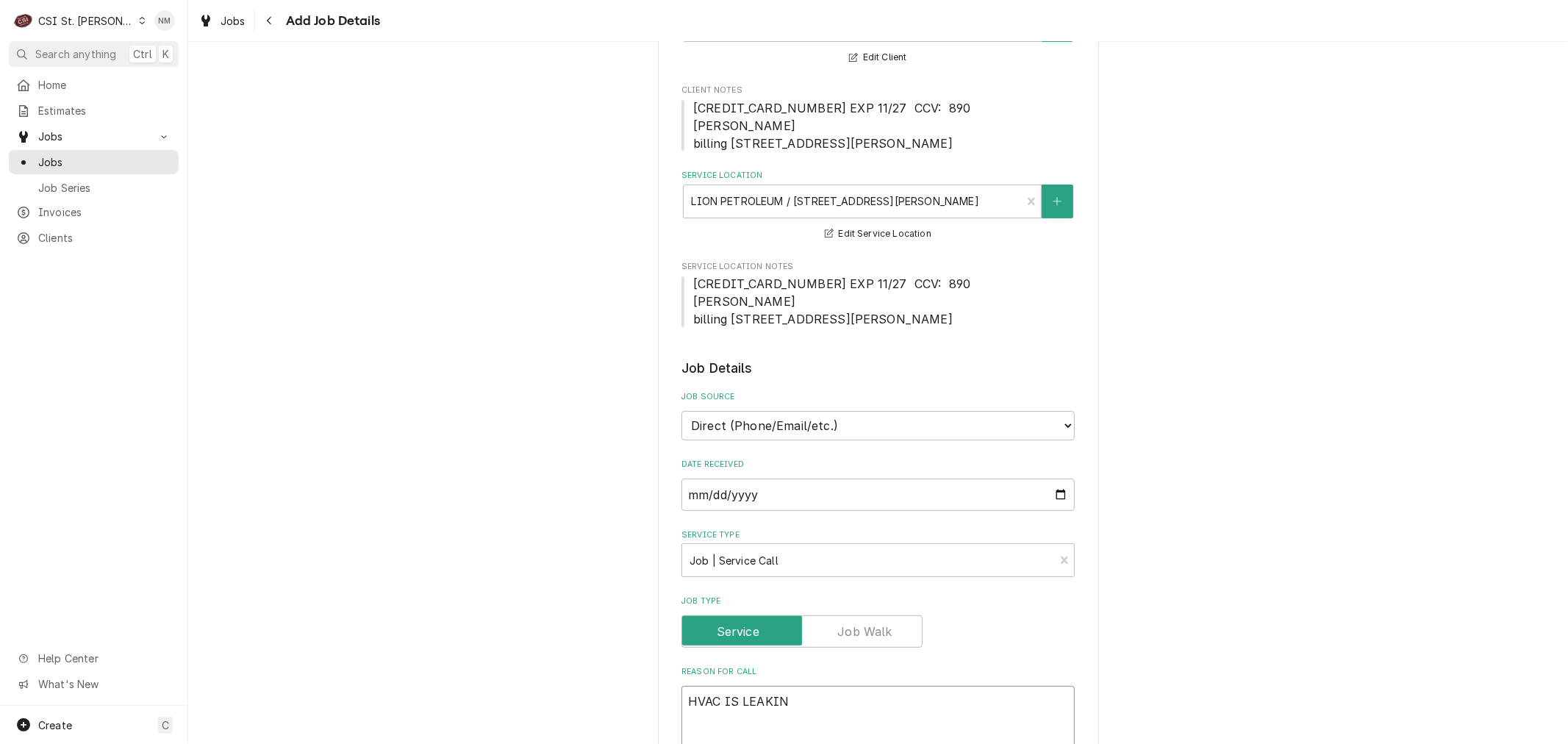
type textarea "HVAC IS LEAKING"
type textarea "x"
type textarea "HVAC IS LEAKING"
type textarea "x"
type textarea "HVAC IS LEAKING W"
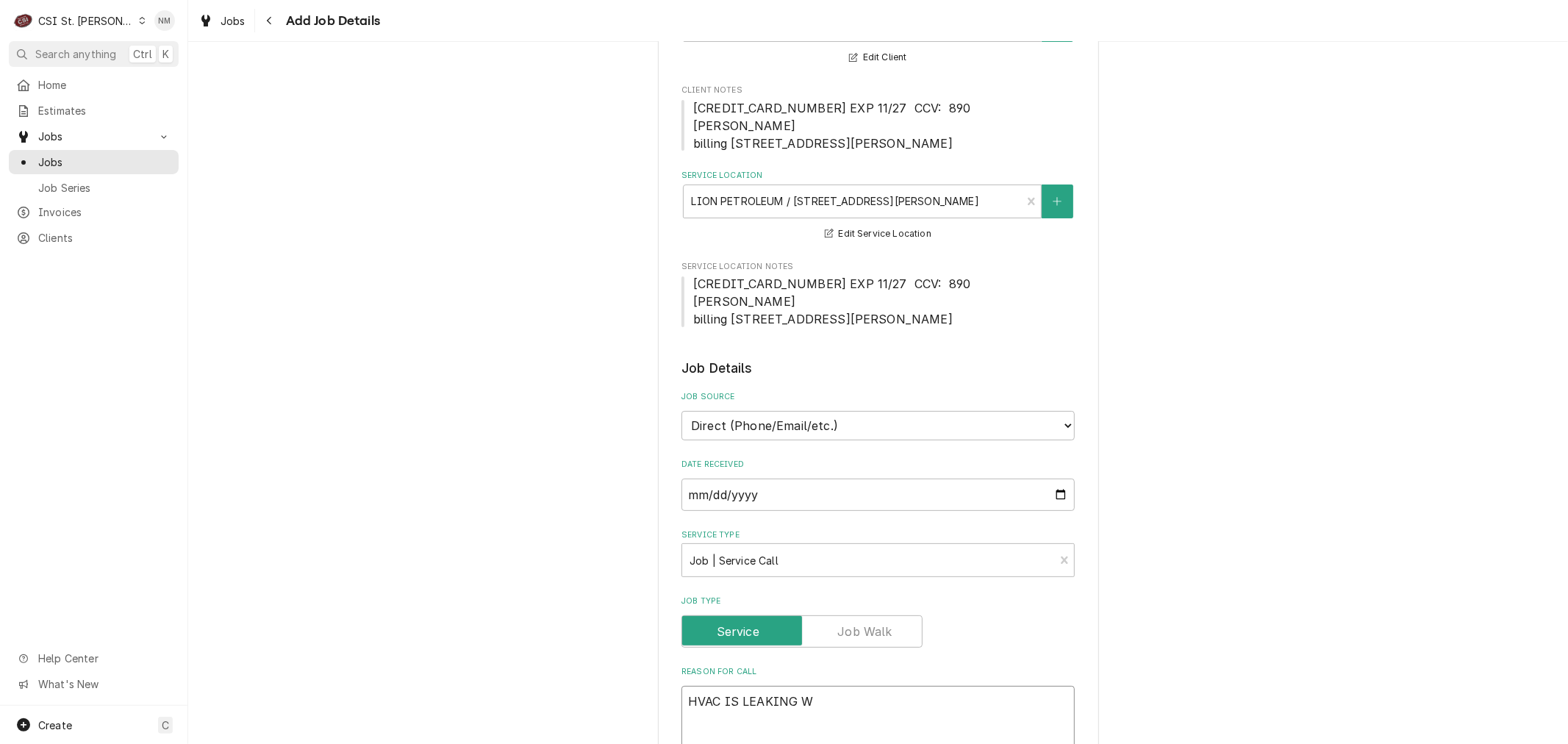
type textarea "x"
type textarea "HVAC IS LEAKING WA"
type textarea "x"
type textarea "HVAC IS LEAKING WAT"
type textarea "x"
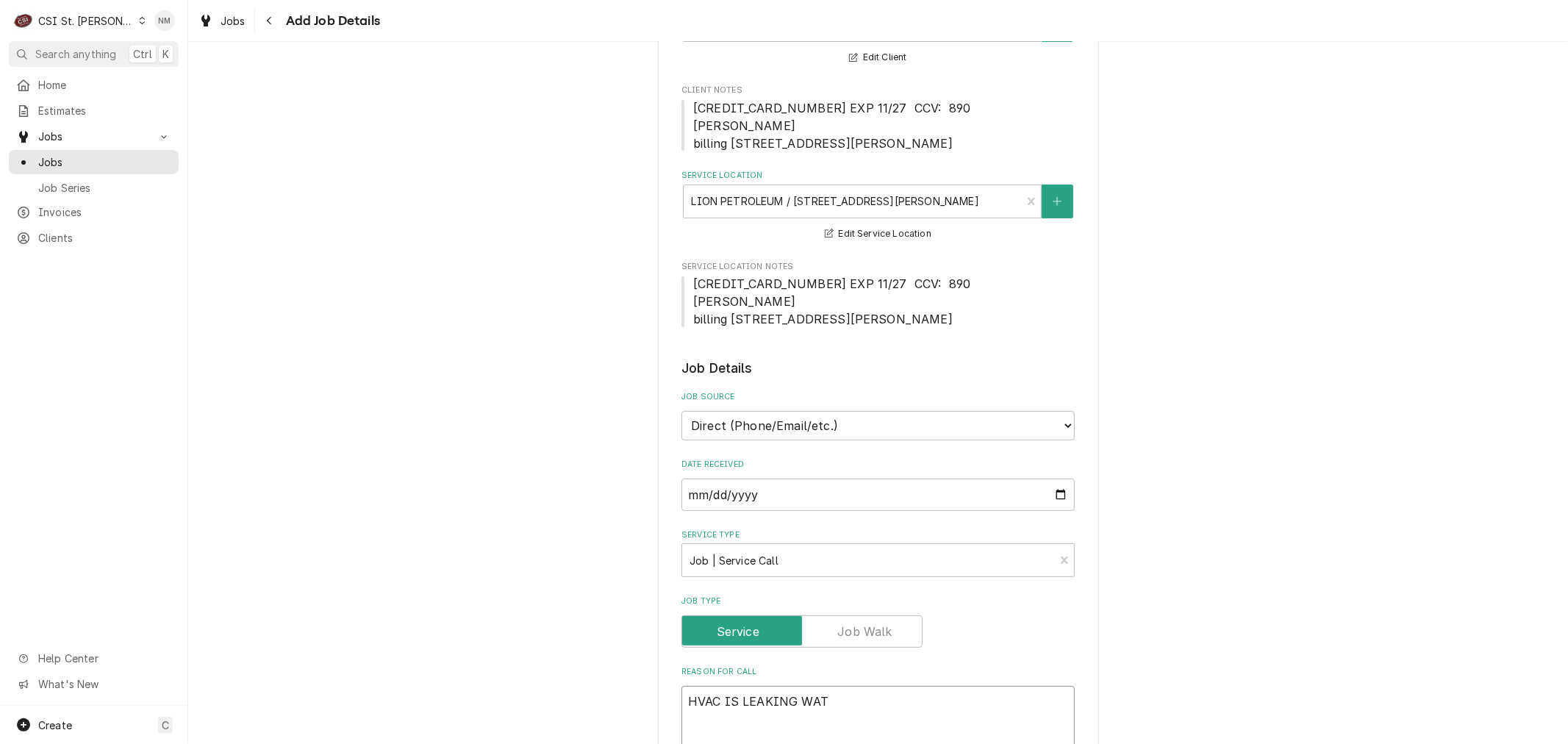
type textarea "HVAC IS LEAKING WATE"
type textarea "x"
type textarea "HVAC IS LEAKING WATER"
type textarea "x"
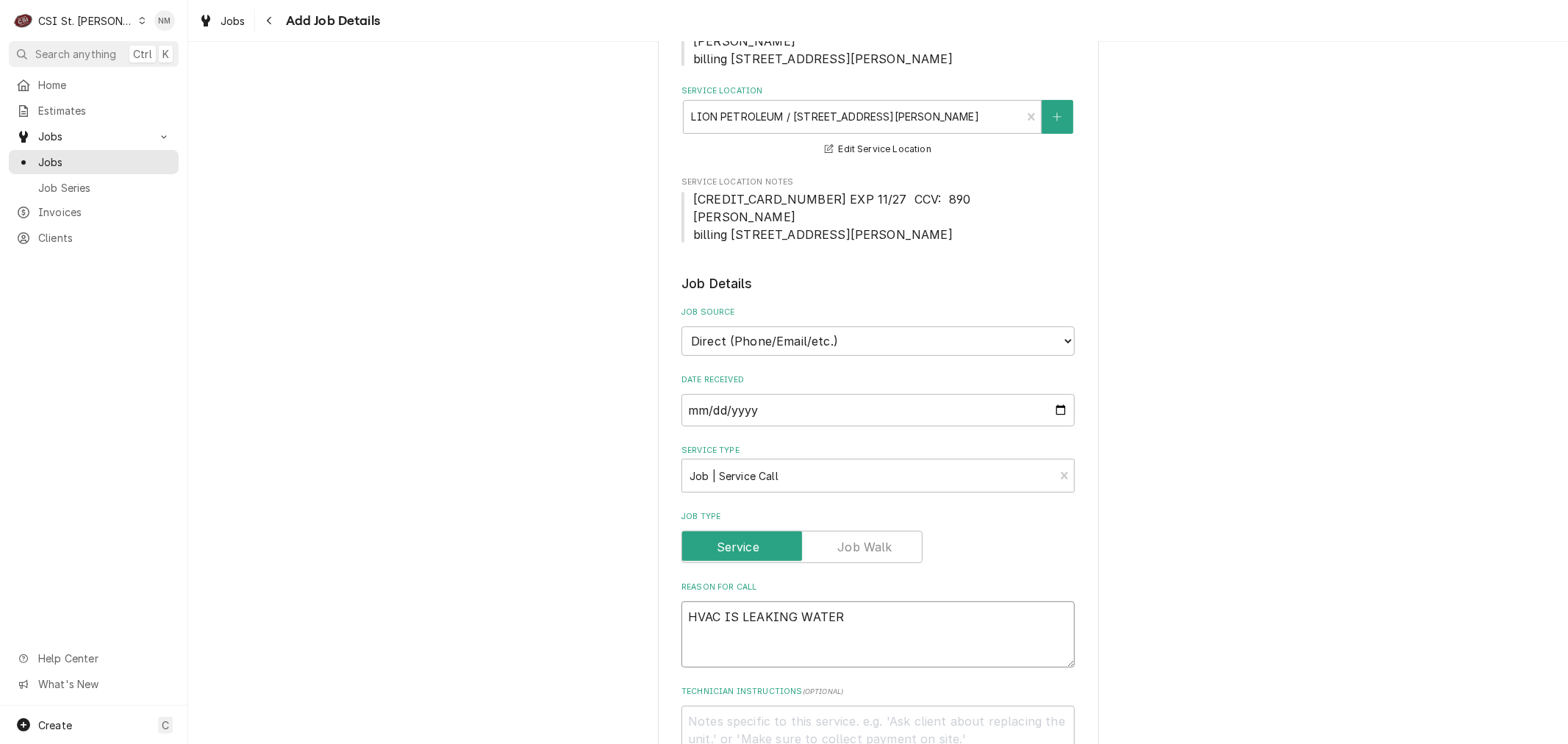
scroll to position [408, 0]
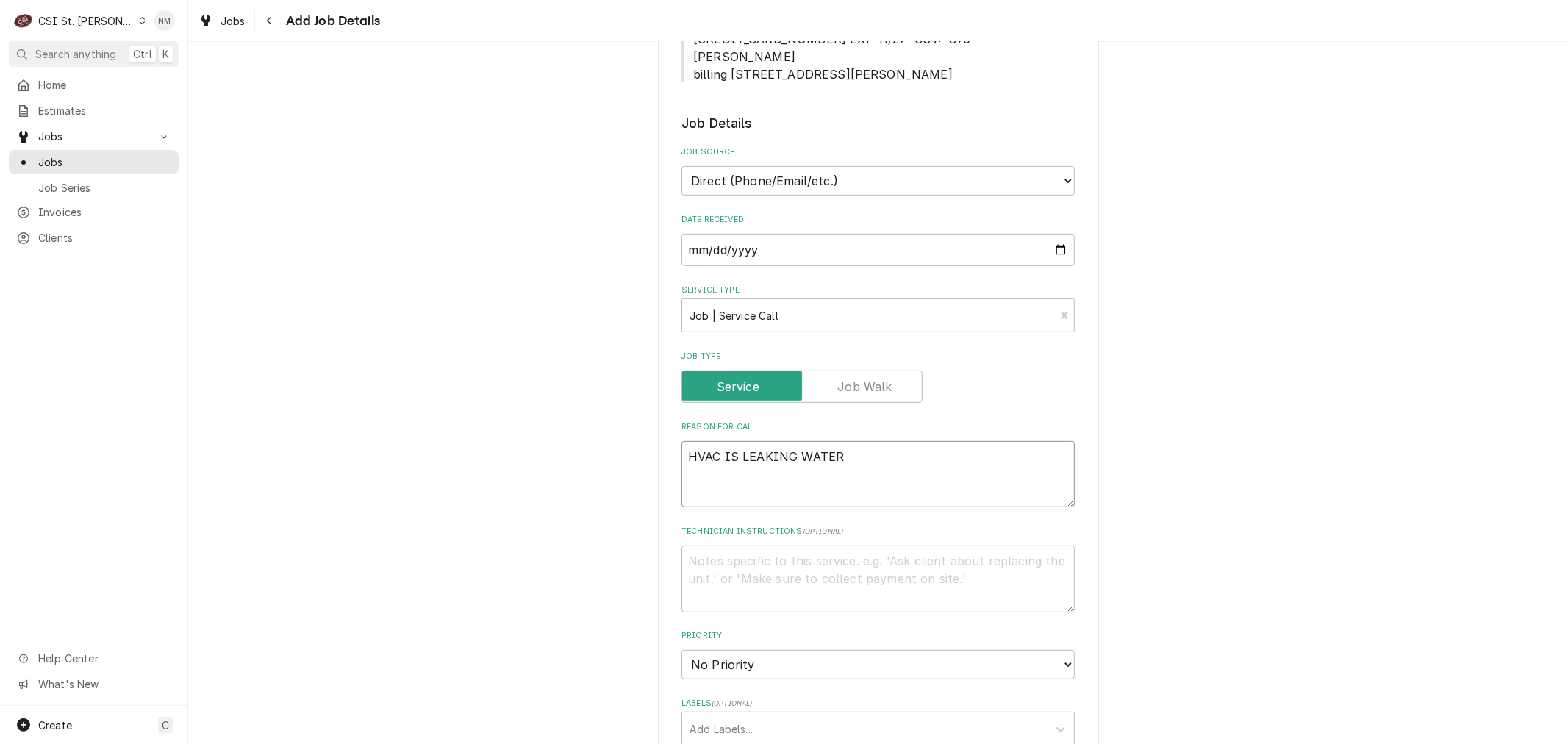
type textarea "HVAC IS LEAKING WATER"
click at [918, 571] on textarea "Technician Instructions ( optional )" at bounding box center [877, 579] width 393 height 66
type textarea "x"
type textarea "C"
type textarea "x"
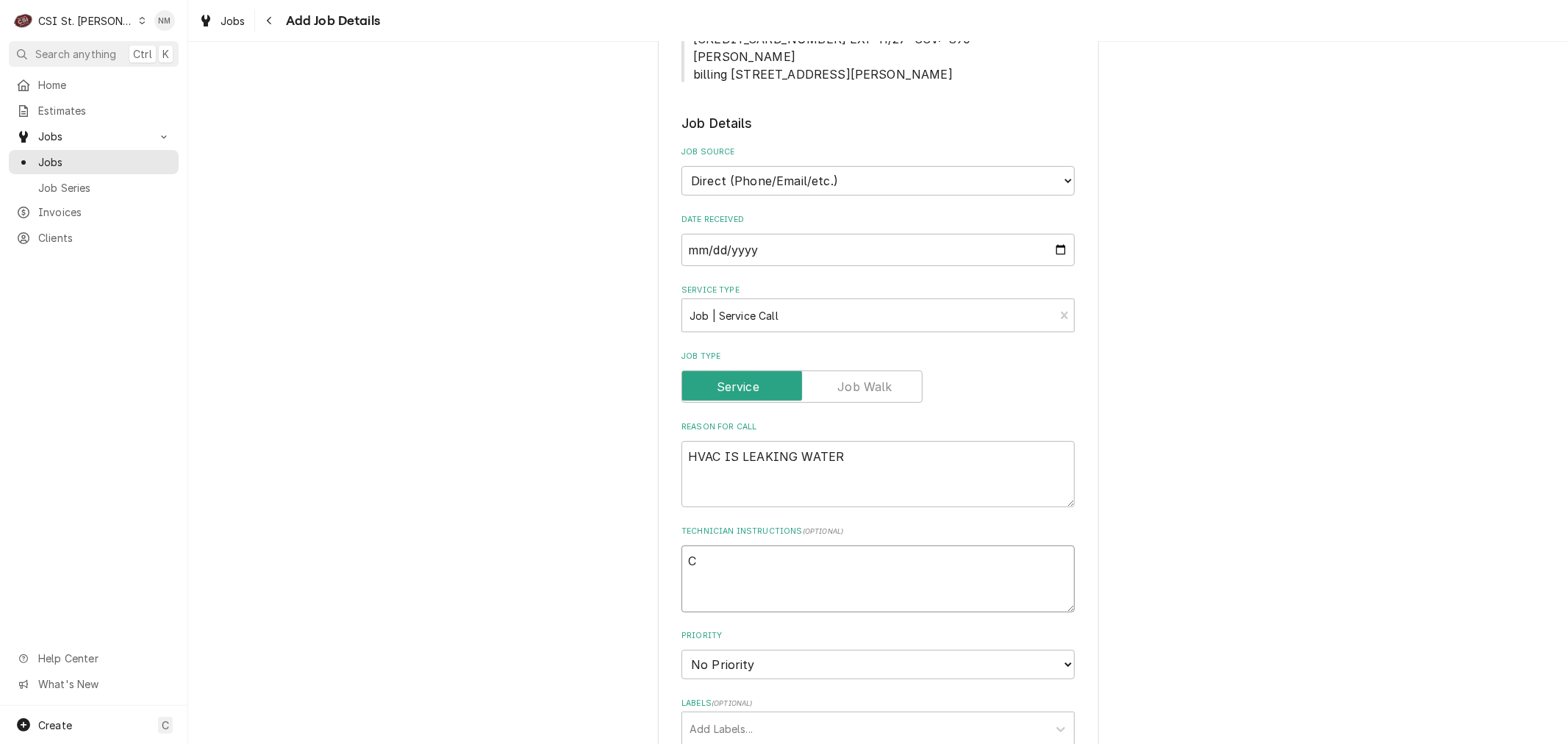
type textarea "CO"
type textarea "x"
type textarea "COD"
type textarea "x"
type textarea "COD"
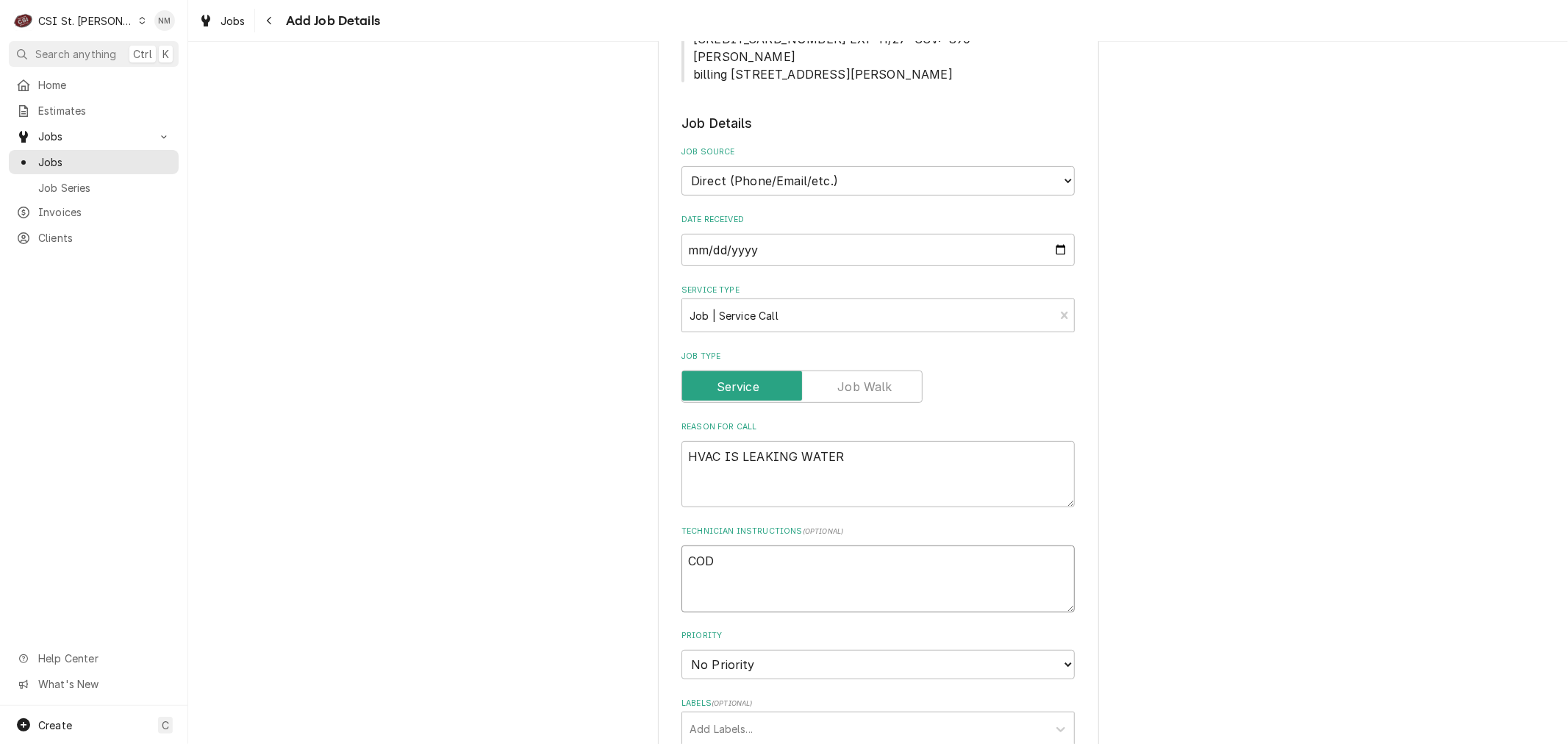
type textarea "x"
type textarea "COD 2"
type textarea "x"
type textarea "COD 24"
type textarea "x"
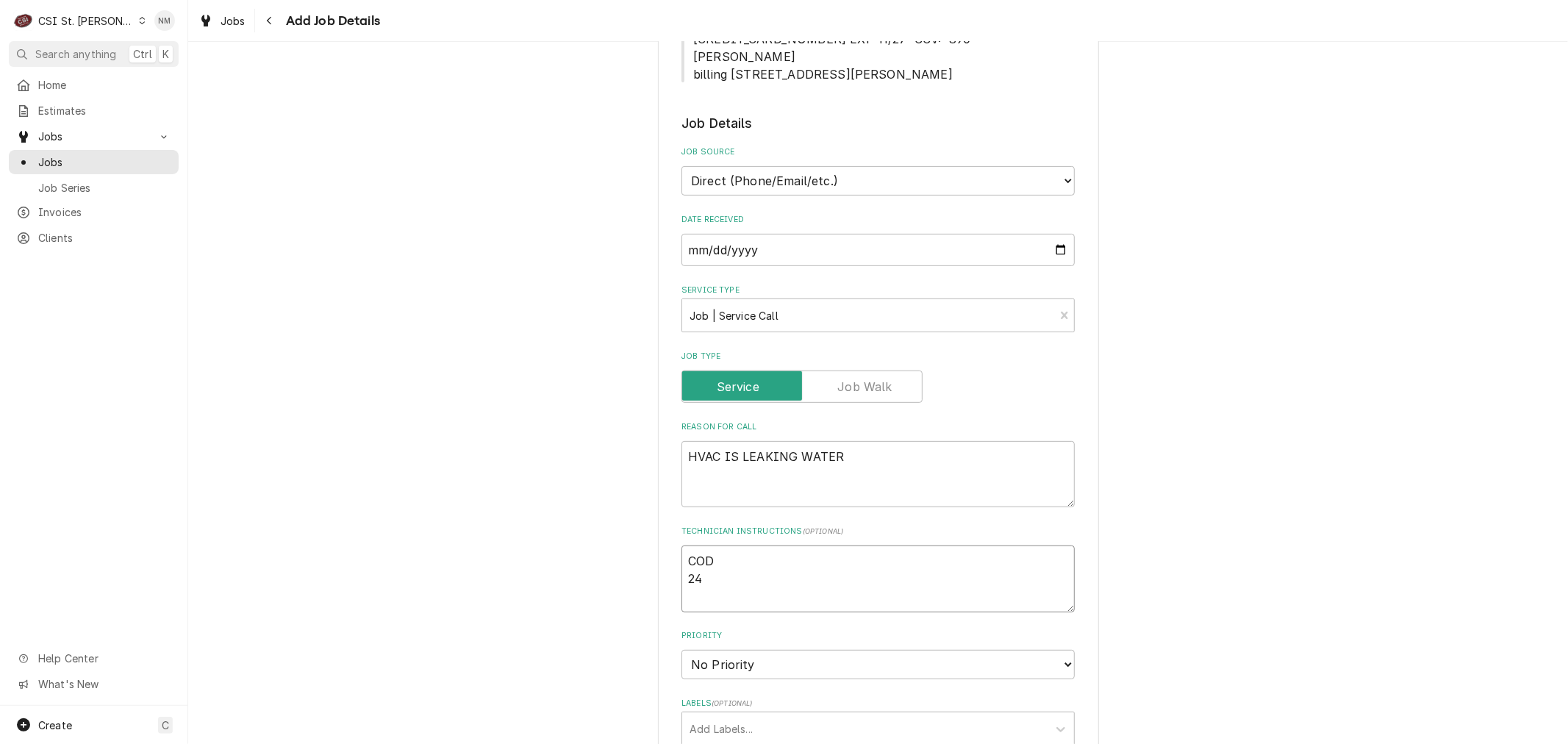
type textarea "COD 24/"
type textarea "x"
type textarea "COD 24/7"
type textarea "x"
type textarea "COD 24/7"
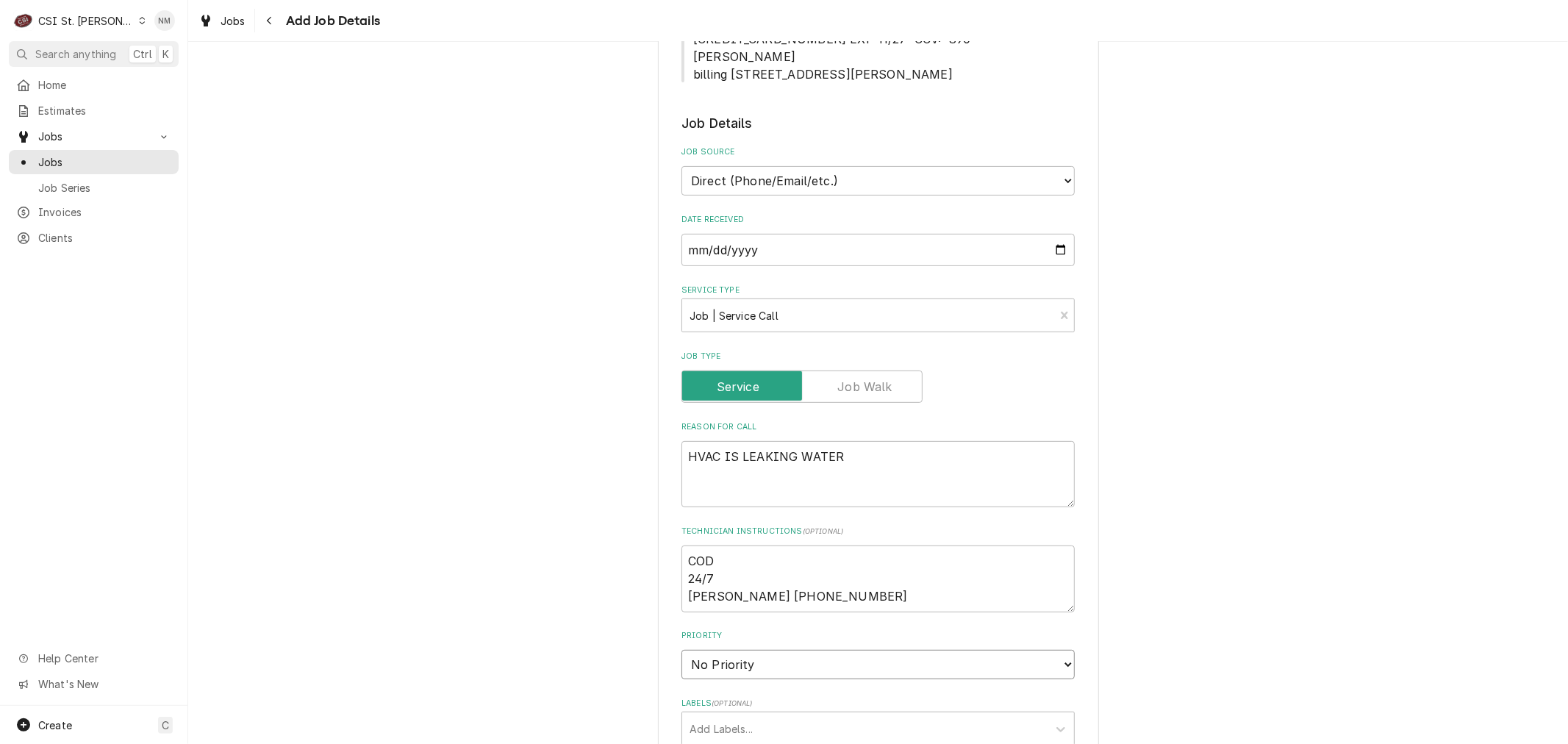
click at [918, 665] on select "No Priority Urgent High Medium Low" at bounding box center [877, 664] width 393 height 30
click at [681, 650] on select "No Priority Urgent High Medium Low" at bounding box center [877, 664] width 393 height 30
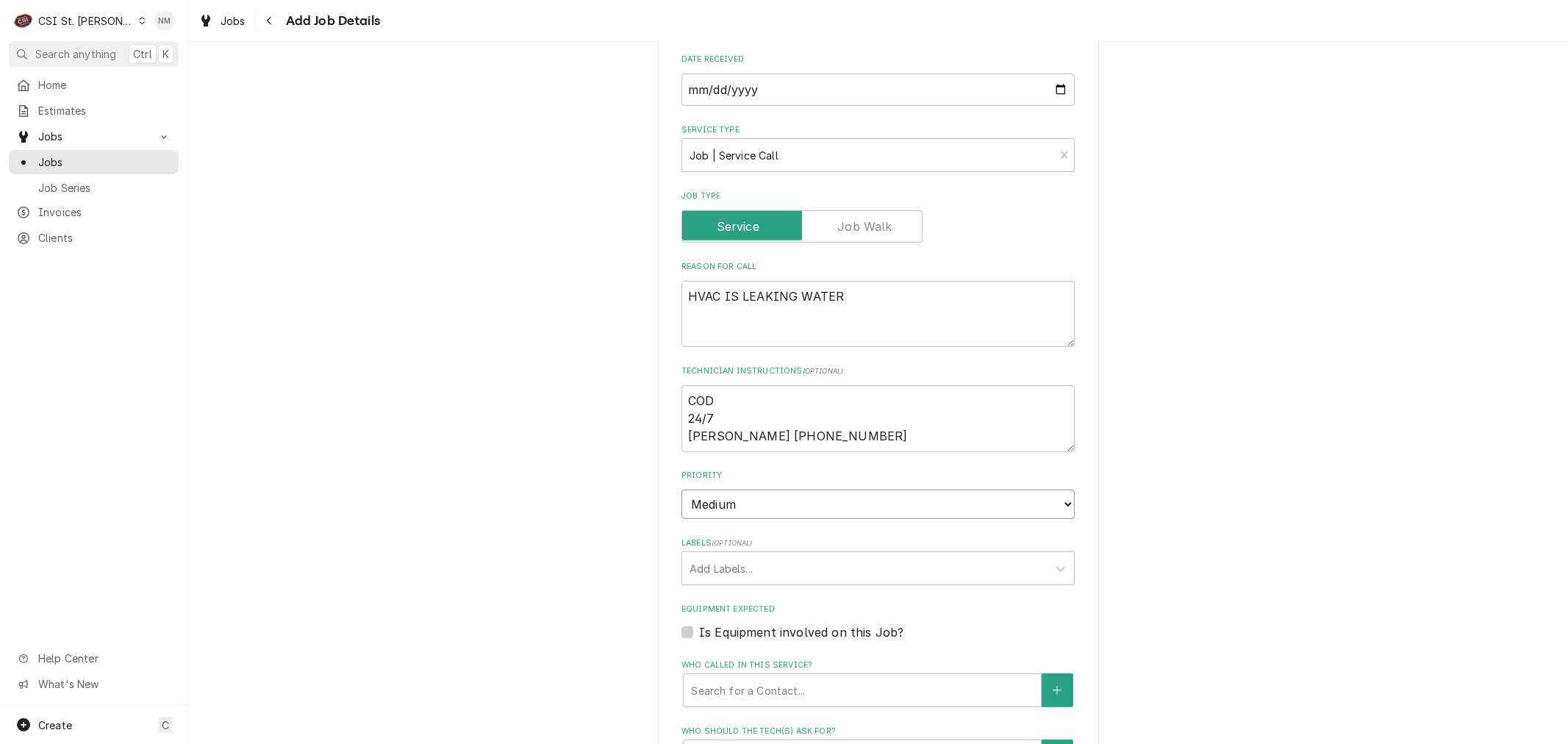
scroll to position [653, 0]
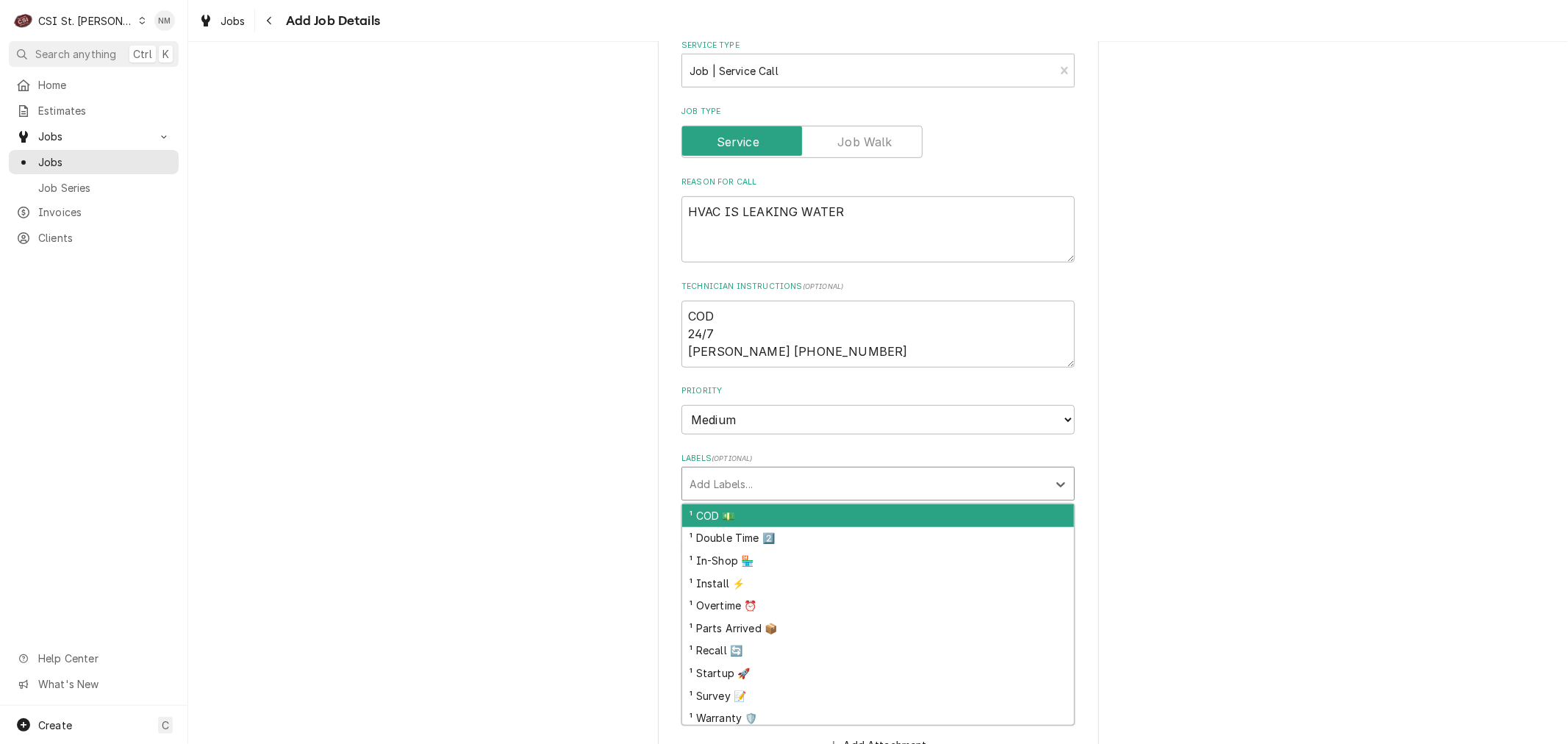
click at [852, 476] on div "Labels" at bounding box center [864, 484] width 350 height 27
click at [814, 508] on div "¹ COD 💵" at bounding box center [877, 515] width 392 height 22
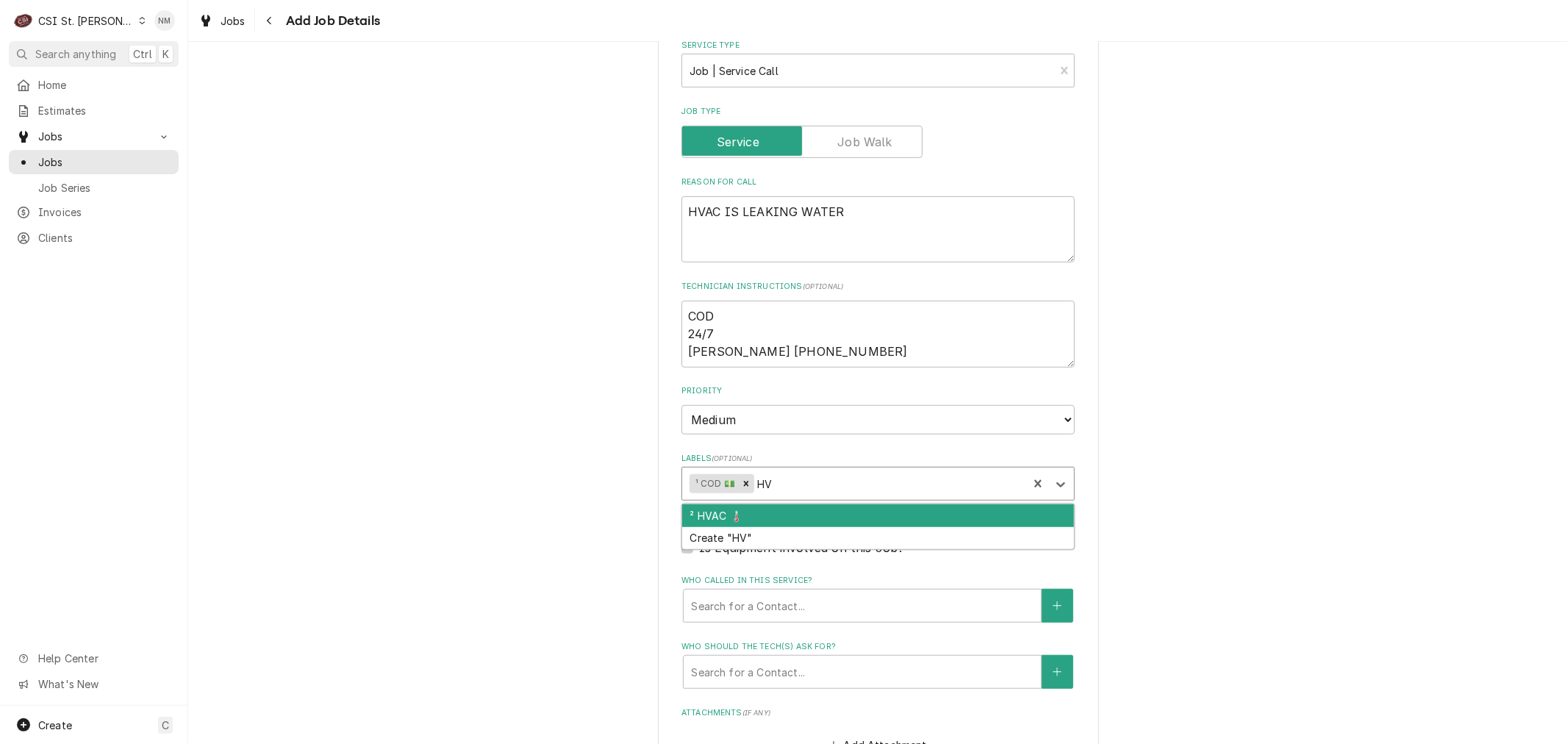
click at [772, 506] on div "² HVAC 🌡️" at bounding box center [877, 515] width 392 height 22
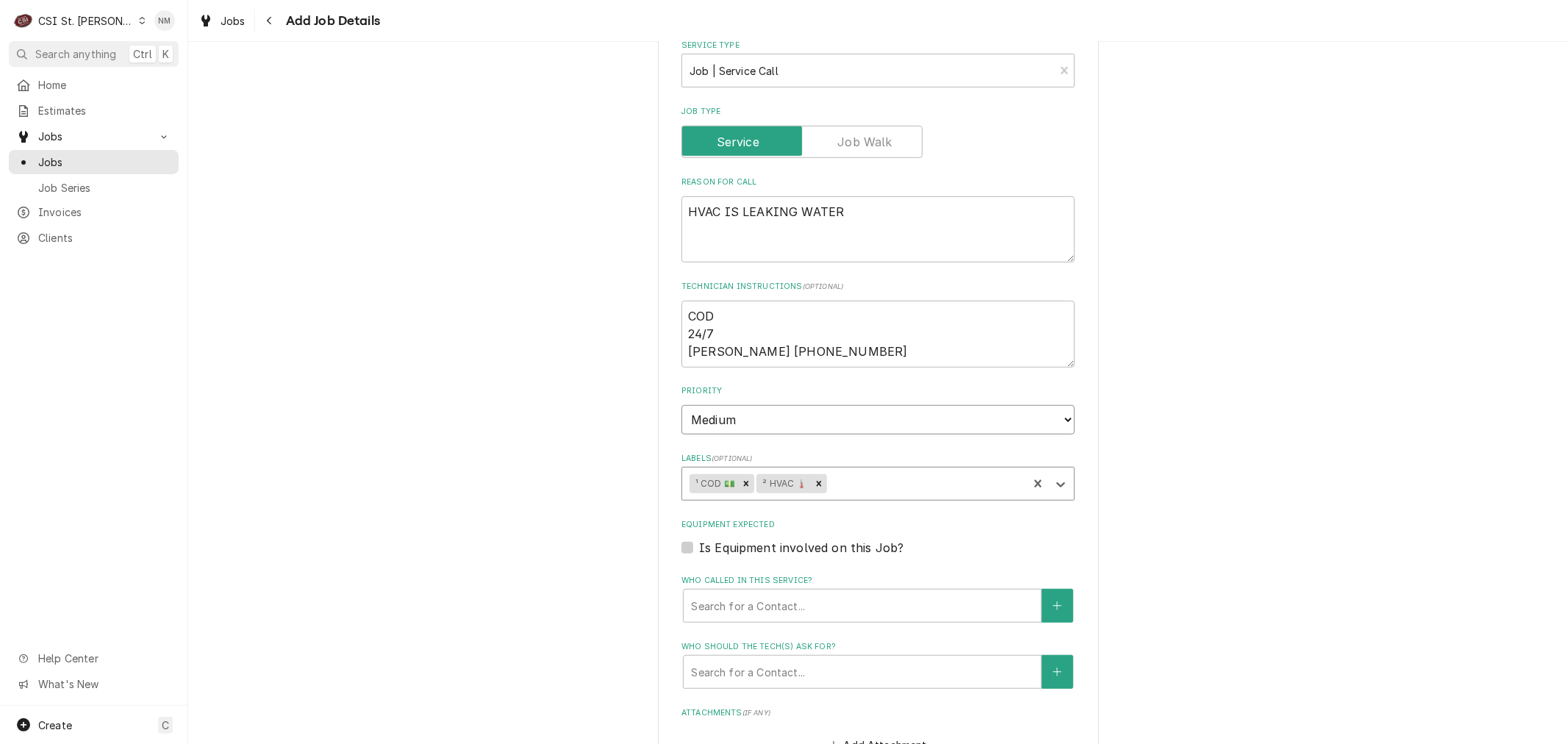
click at [751, 415] on select "No Priority Urgent High Medium Low" at bounding box center [877, 420] width 393 height 30
click at [681, 405] on select "No Priority Urgent High Medium Low" at bounding box center [877, 420] width 393 height 30
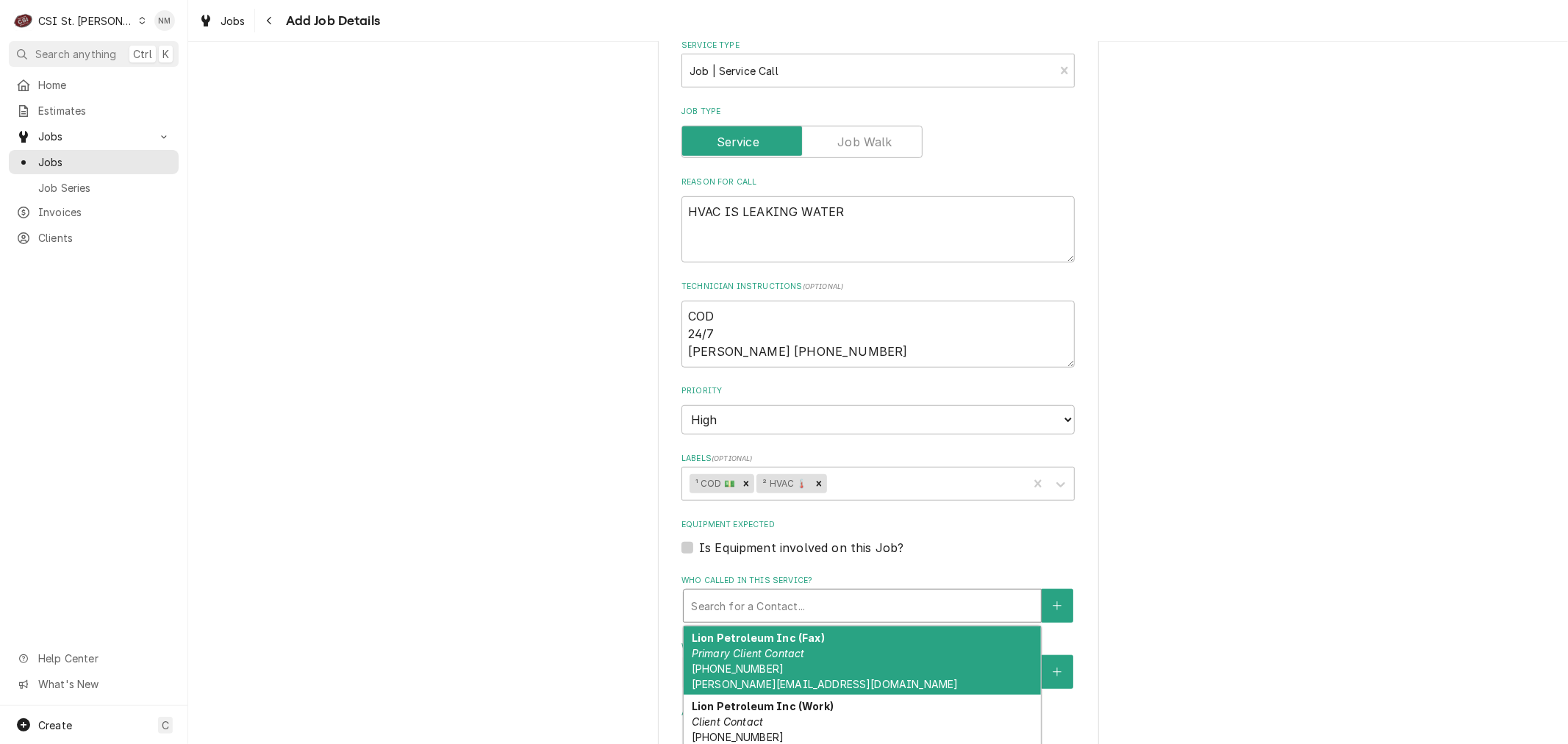
click at [735, 599] on div "Who called in this service?" at bounding box center [862, 606] width 342 height 27
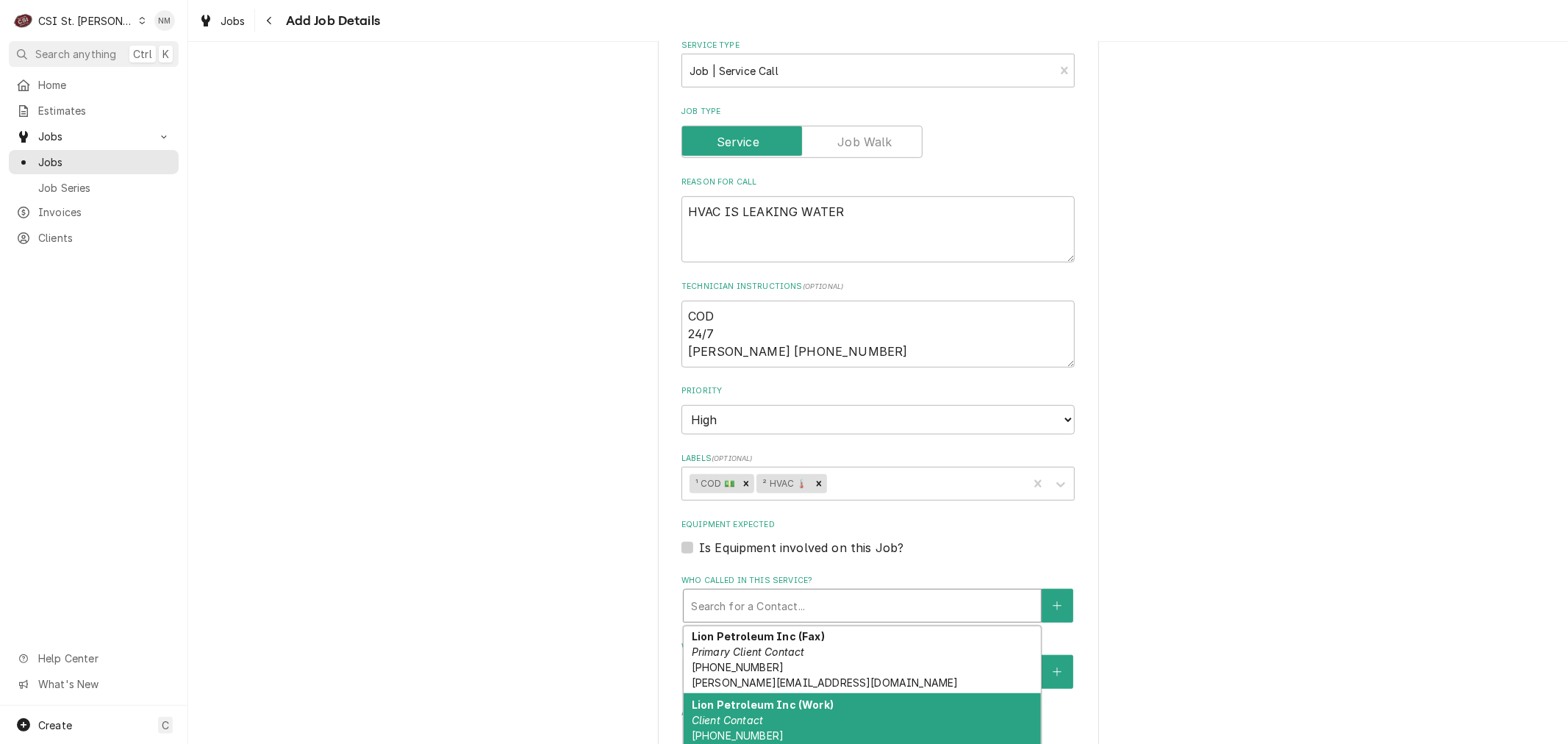
click at [812, 702] on strong "Lion Petroleum Inc (Work)" at bounding box center [762, 705] width 142 height 13
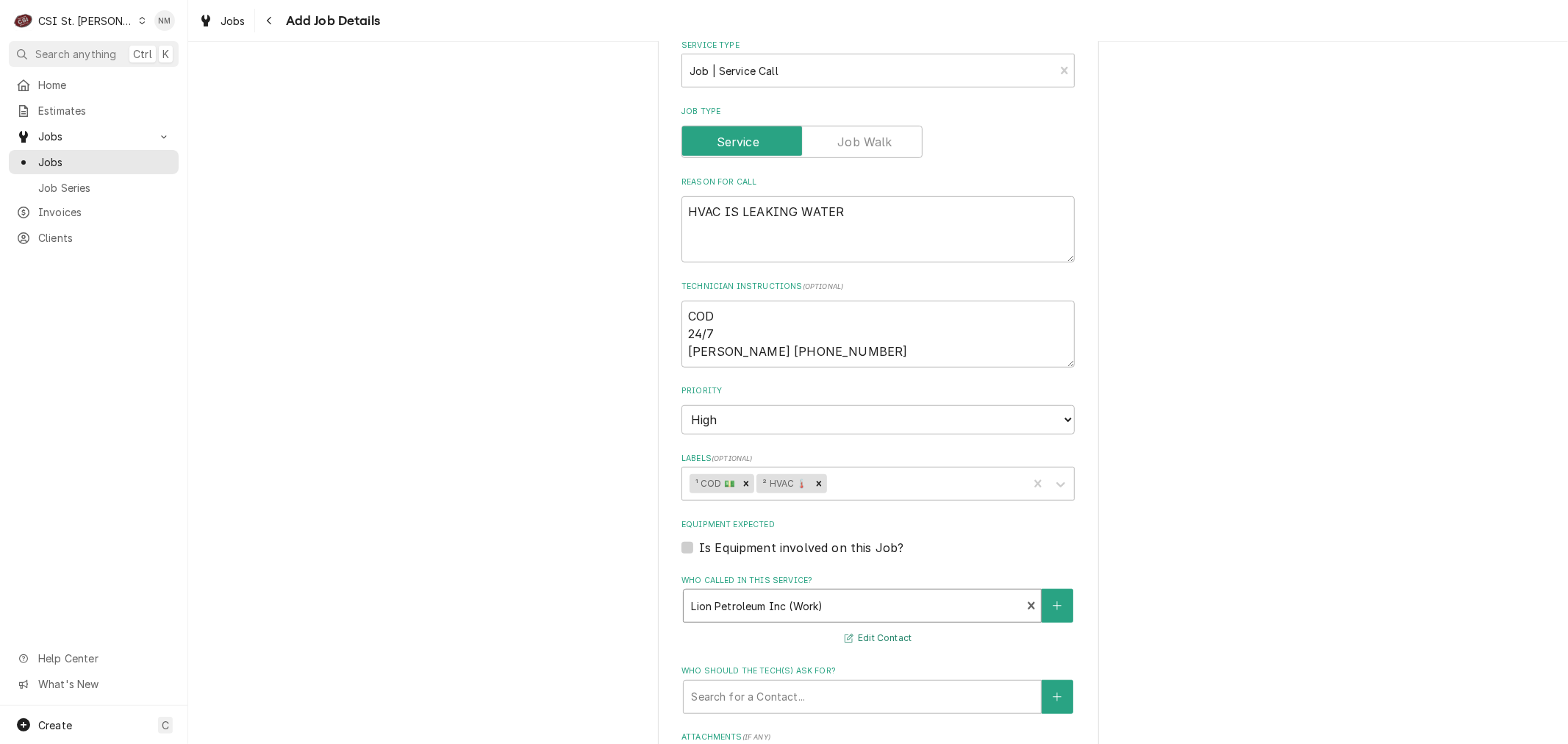
click at [844, 634] on icon "Who called in this service?" at bounding box center [849, 638] width 9 height 9
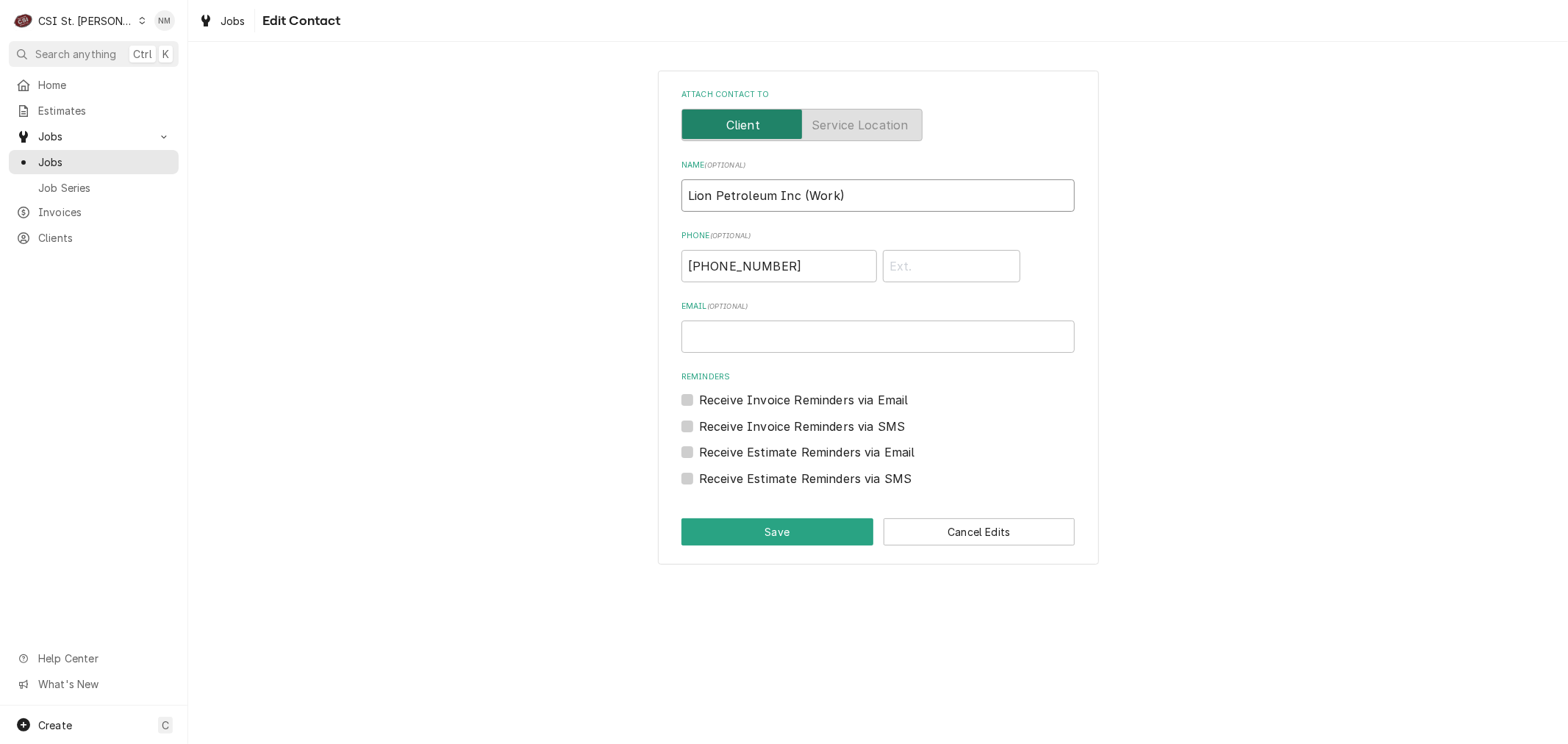
drag, startPoint x: 851, startPoint y: 195, endPoint x: 659, endPoint y: 194, distance: 192.0
click at [659, 194] on div "Attach contact to Name ( optional ) Lion Petroleum Inc (Work) Phone ( optional …" at bounding box center [878, 317] width 441 height 494
click at [823, 524] on button "Save" at bounding box center [777, 532] width 192 height 27
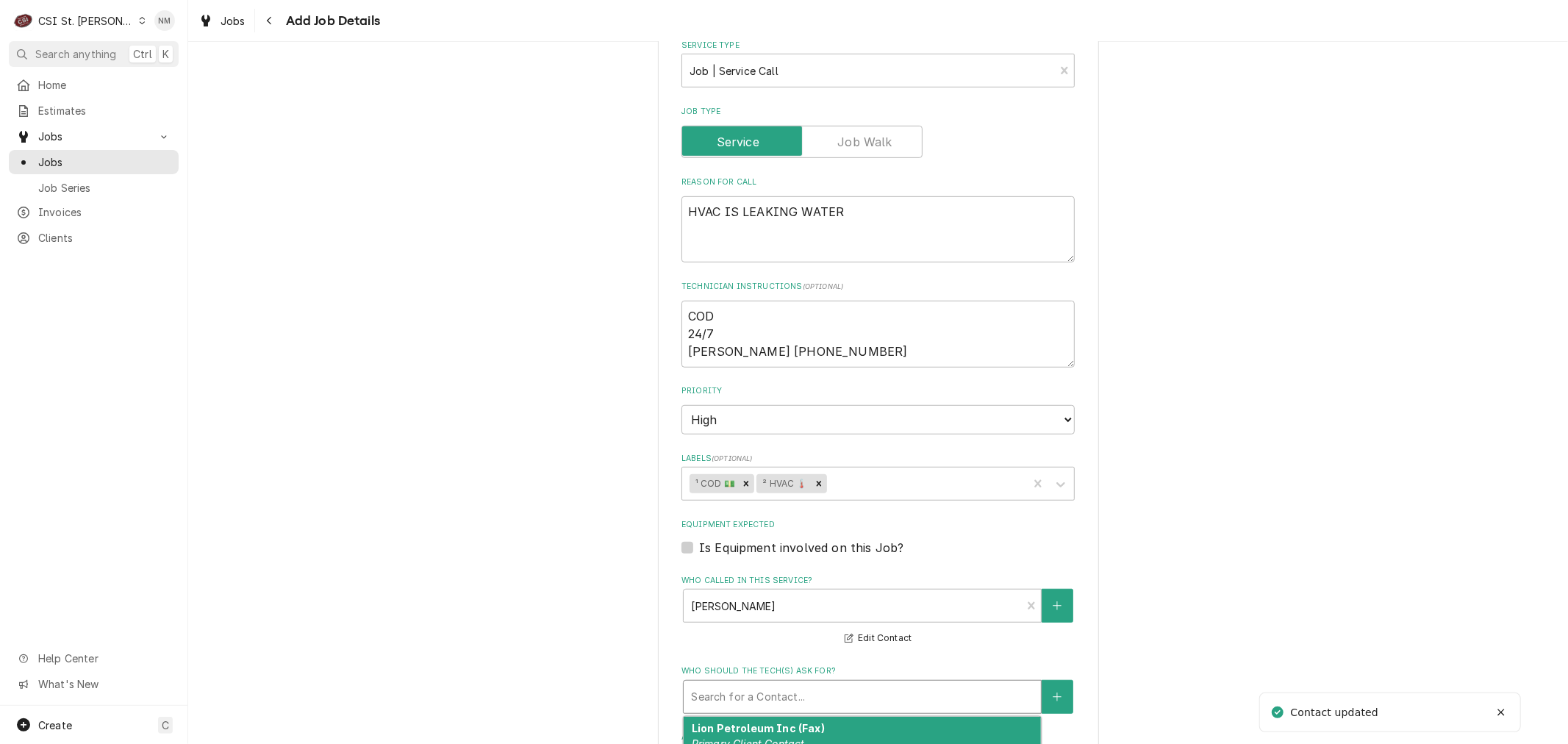
click at [877, 692] on div "Who should the tech(s) ask for?" at bounding box center [862, 697] width 342 height 27
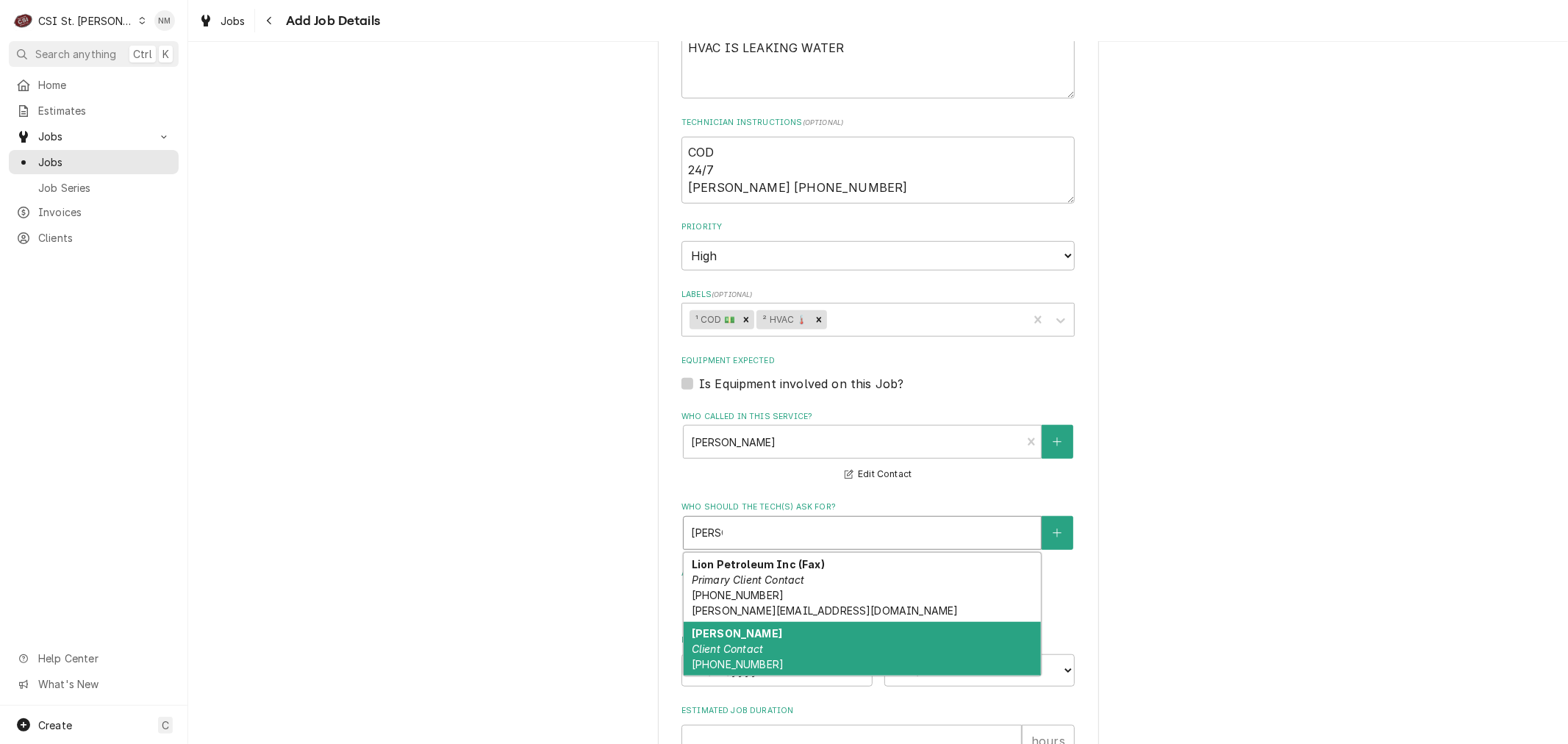
click at [934, 638] on div "SARAH KING Client Contact (314) 652-1113" at bounding box center [862, 649] width 358 height 54
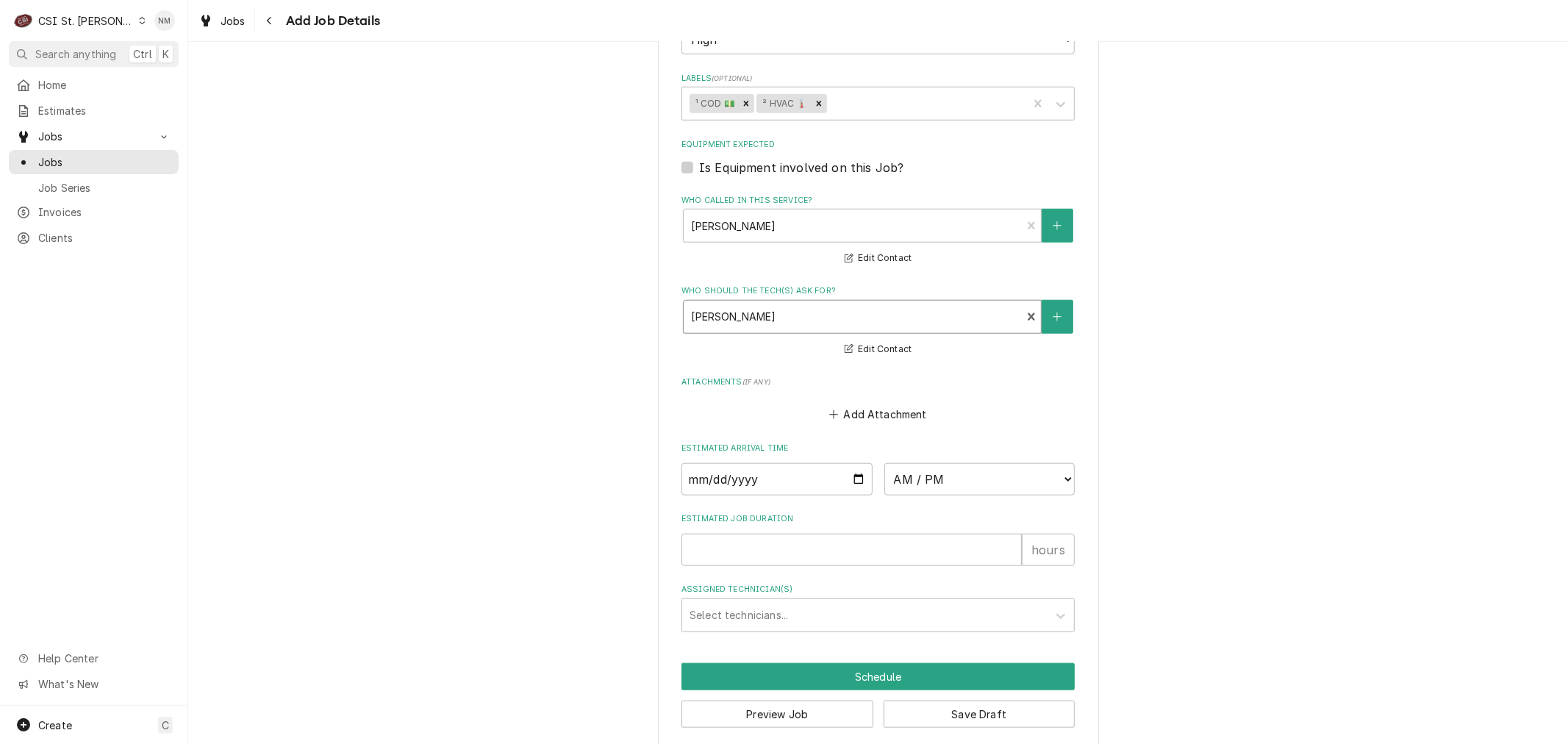
scroll to position [1045, 0]
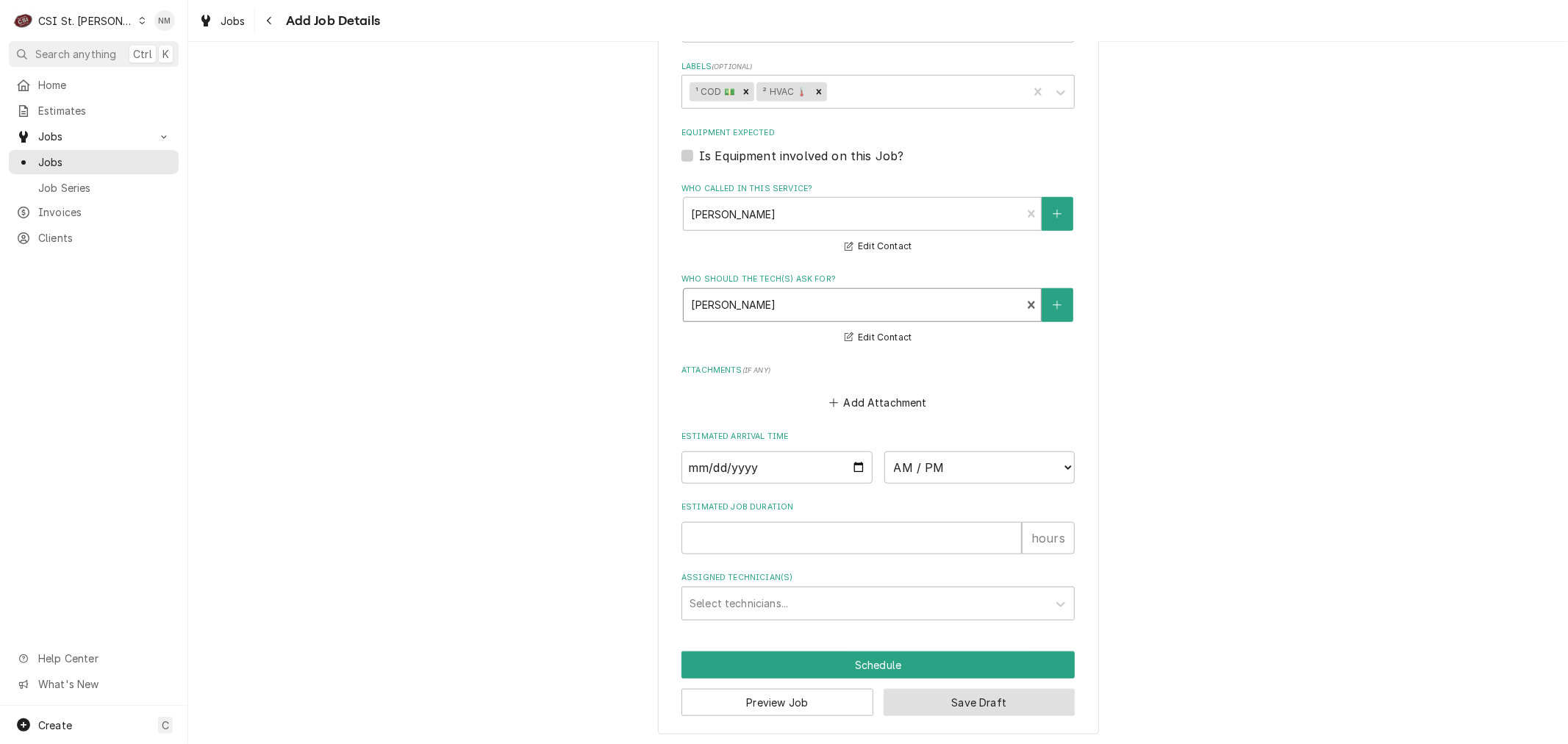
click at [1001, 700] on button "Save Draft" at bounding box center [979, 703] width 192 height 27
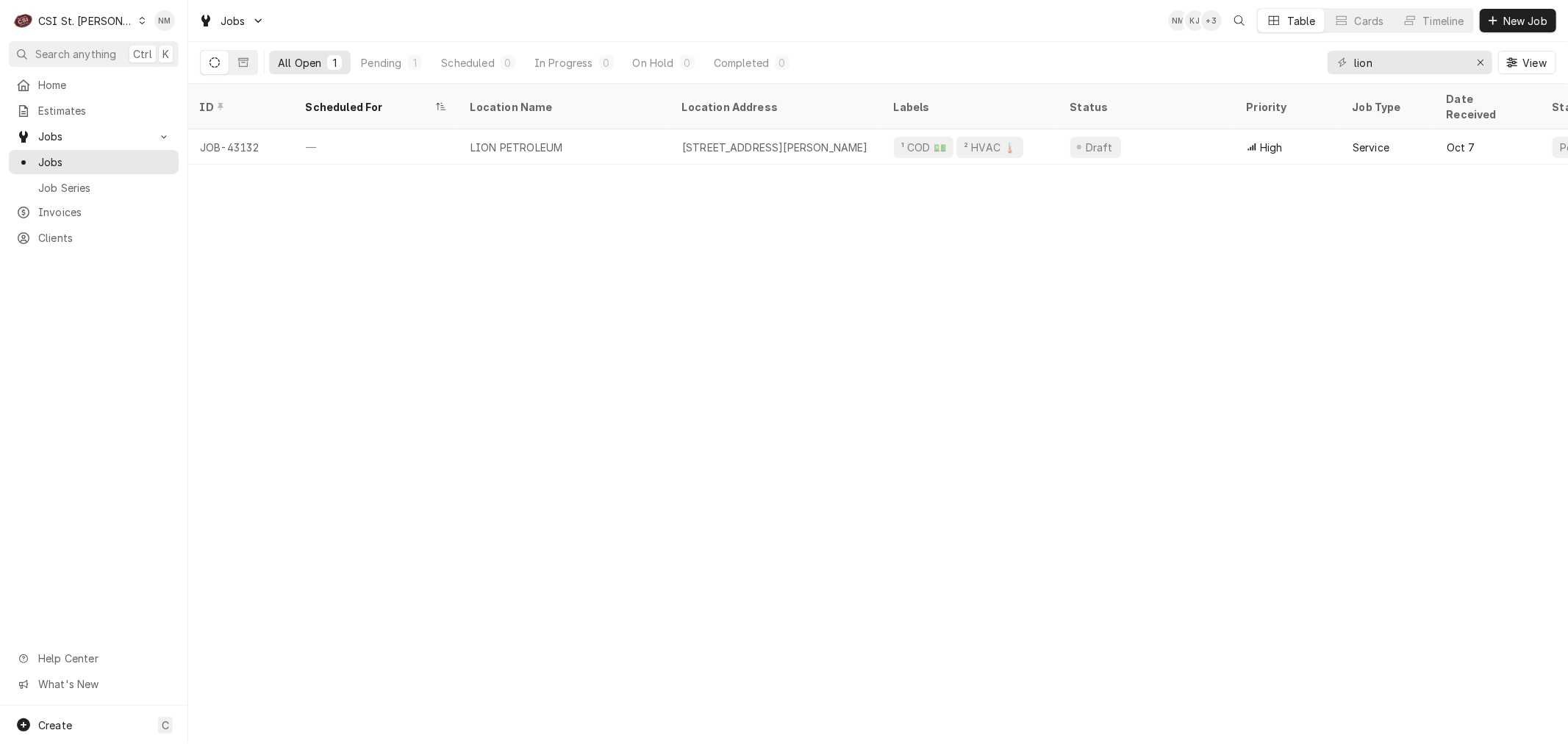
click at [139, 19] on icon "Dynamic Content Wrapper" at bounding box center [142, 21] width 6 height 7
click at [178, 35] on div "CSI [US_STATE][GEOGRAPHIC_DATA]" at bounding box center [226, 29] width 202 height 19
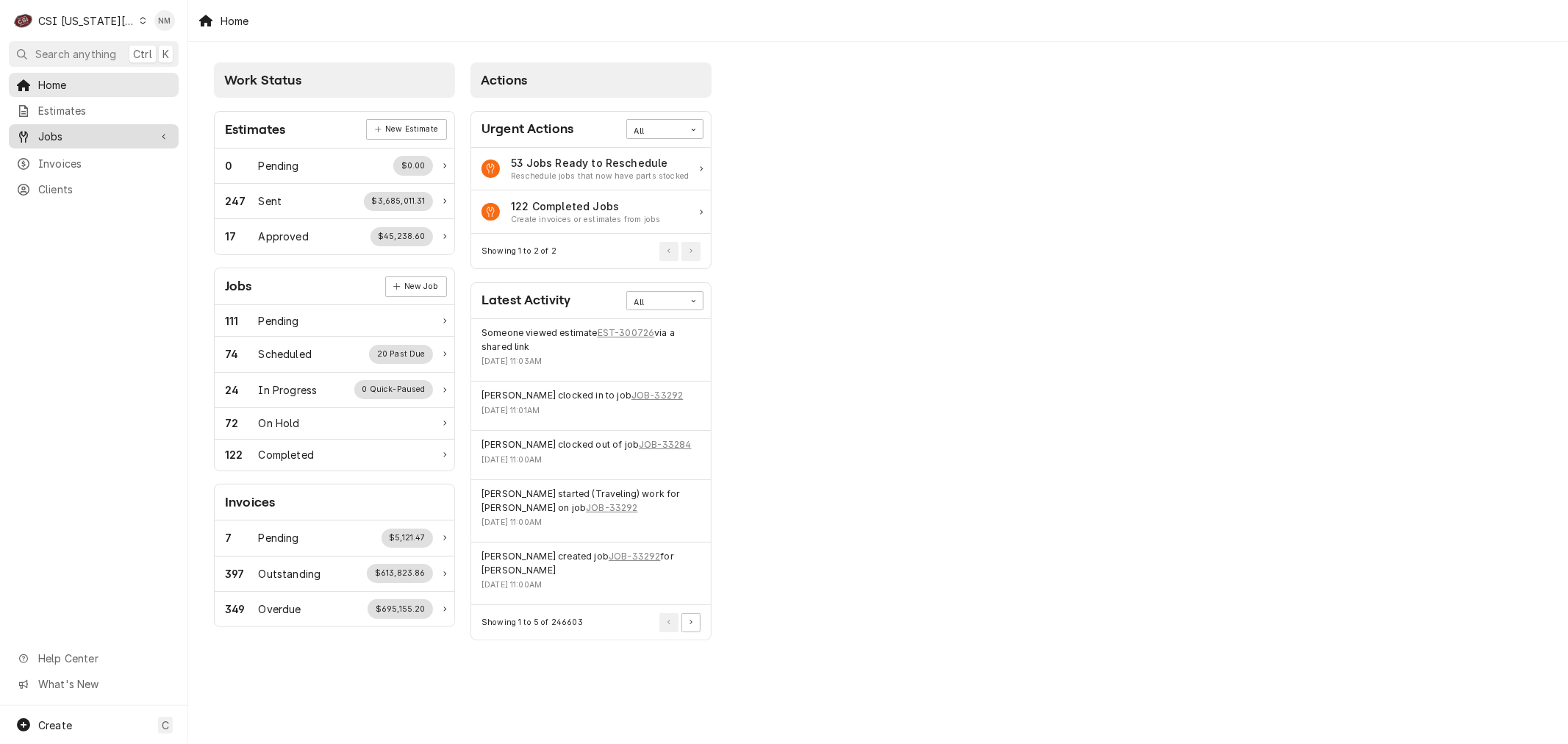
click at [96, 133] on span "Jobs" at bounding box center [94, 136] width 111 height 15
drag, startPoint x: 78, startPoint y: 157, endPoint x: 72, endPoint y: 186, distance: 29.6
click at [78, 157] on span "Jobs" at bounding box center [105, 161] width 133 height 15
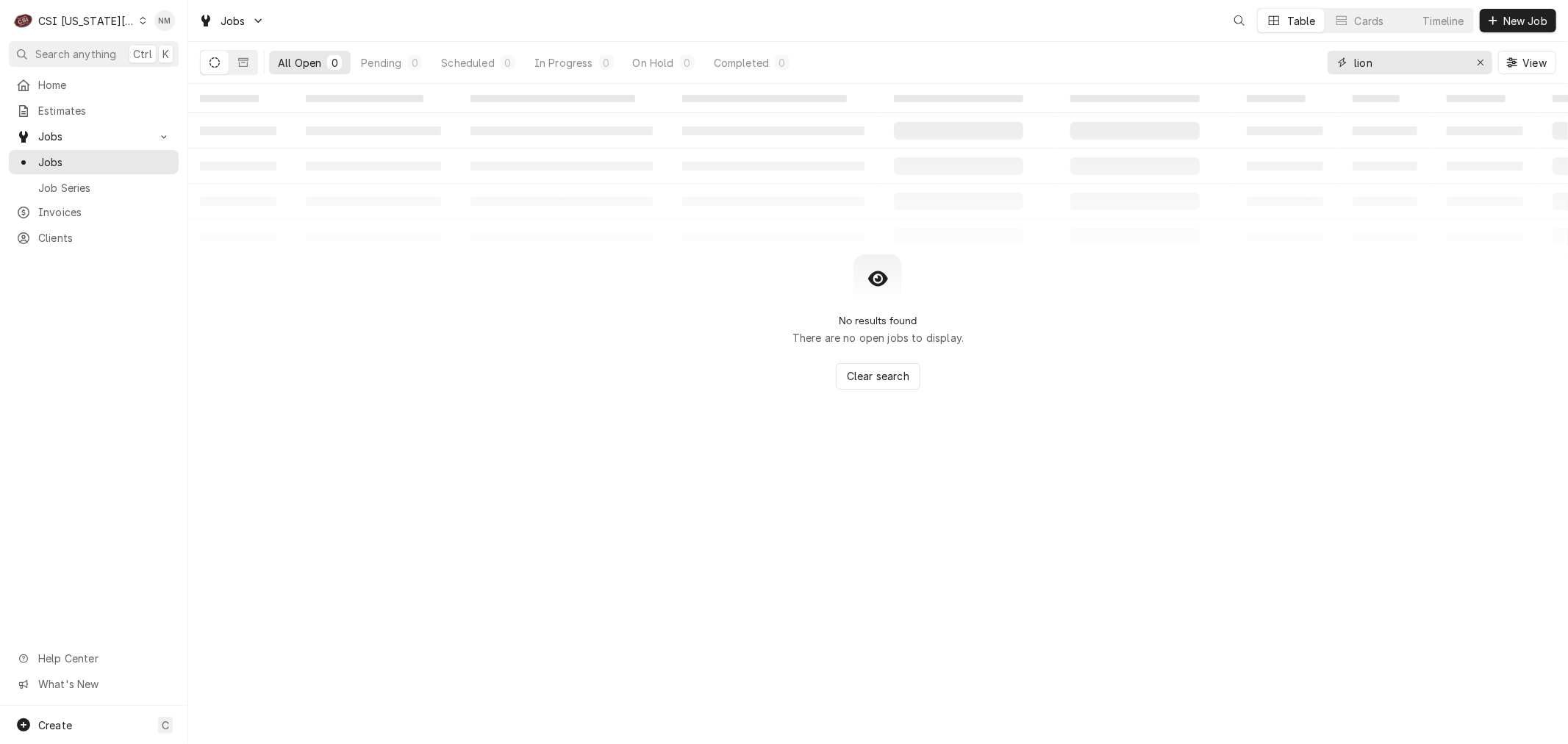
drag, startPoint x: 1409, startPoint y: 64, endPoint x: 1208, endPoint y: 66, distance: 201.0
click at [1208, 66] on div "All Open 0 Pending 0 Scheduled 0 In Progress 0 On Hold 0 Completed 0 lion View" at bounding box center [877, 63] width 1356 height 41
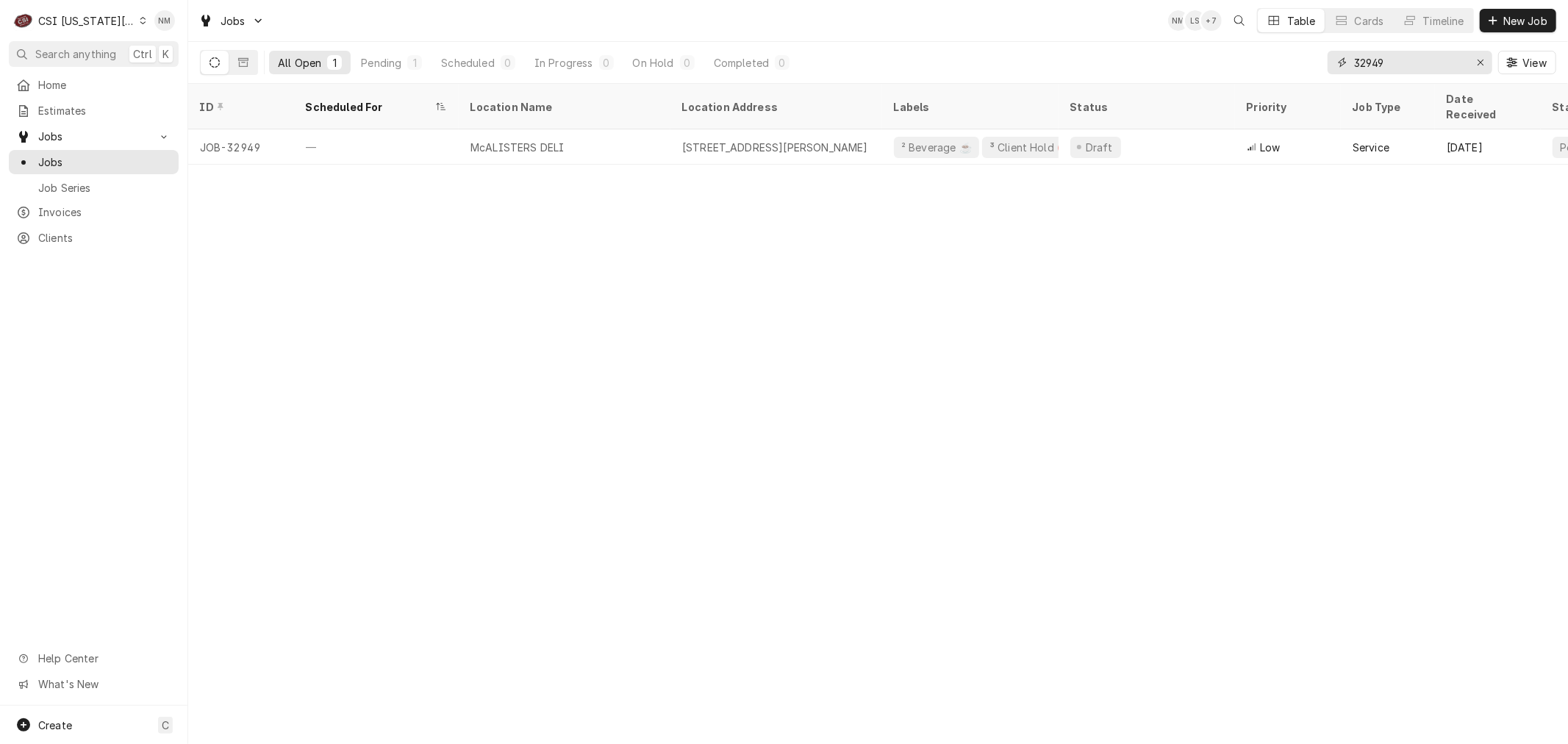
type input "32949"
click at [140, 25] on div "Dynamic Content Wrapper" at bounding box center [142, 20] width 6 height 10
click at [186, 77] on div "CSI St. [PERSON_NAME]" at bounding box center [253, 80] width 215 height 15
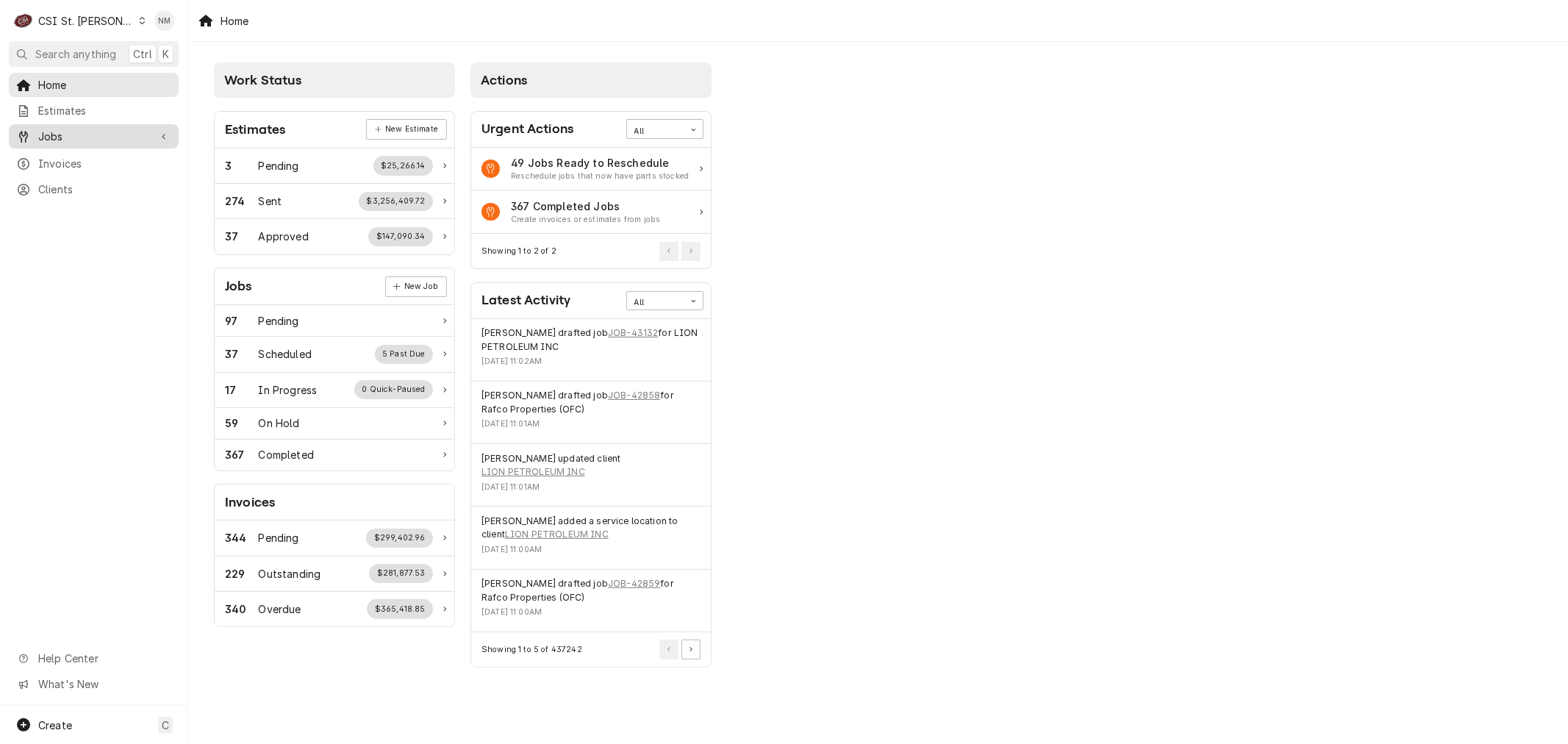
click at [100, 133] on span "Jobs" at bounding box center [94, 136] width 111 height 15
click at [94, 159] on span "Jobs" at bounding box center [105, 161] width 133 height 15
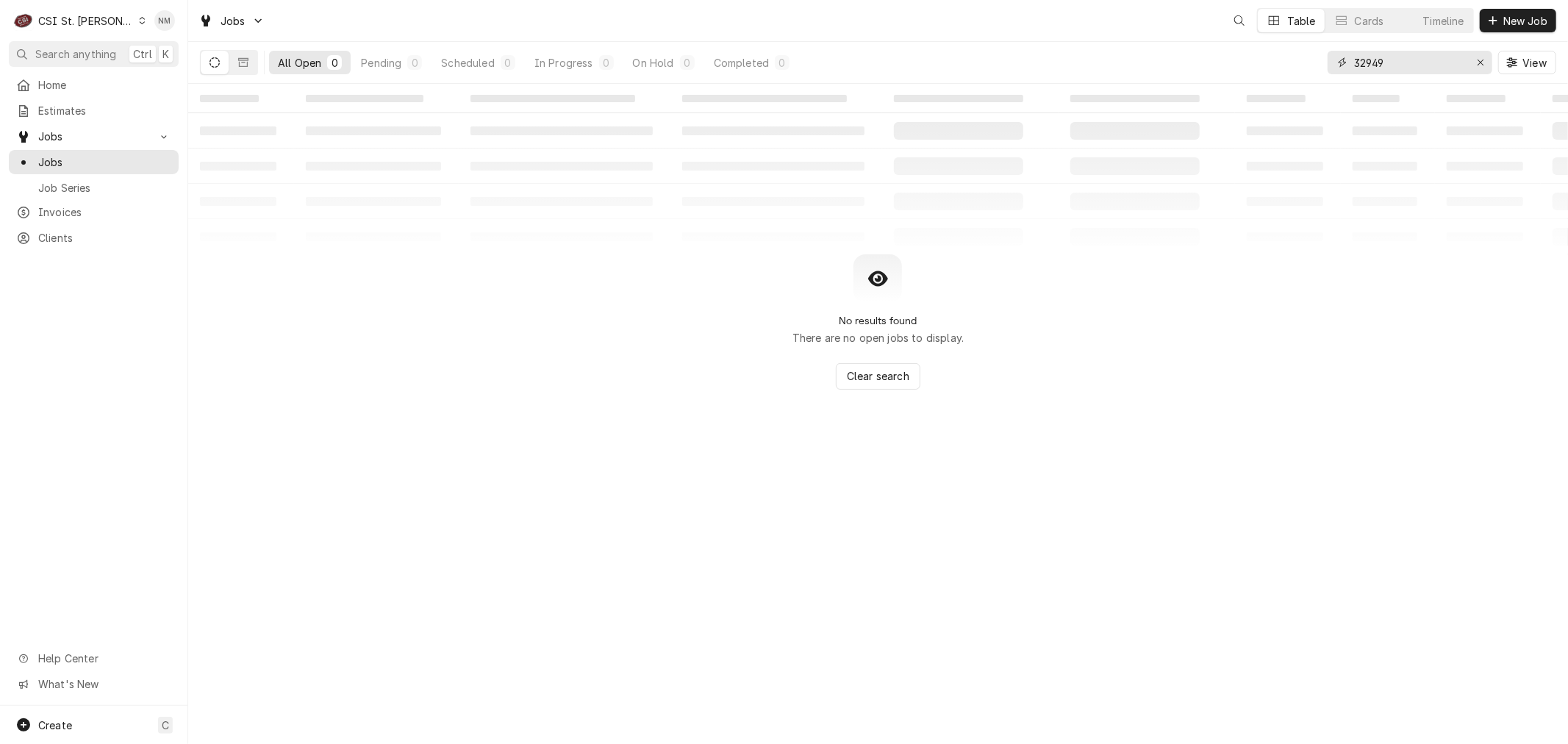
drag, startPoint x: 1416, startPoint y: 66, endPoint x: 1323, endPoint y: 62, distance: 93.1
click at [1323, 62] on div "All Open 0 Pending 0 Scheduled 0 In Progress 0 On Hold 0 Completed 0 32949 View" at bounding box center [877, 63] width 1356 height 41
drag, startPoint x: 1376, startPoint y: 64, endPoint x: 1335, endPoint y: 64, distance: 41.0
click at [1338, 63] on div "akg" at bounding box center [1409, 63] width 165 height 23
type input "f"
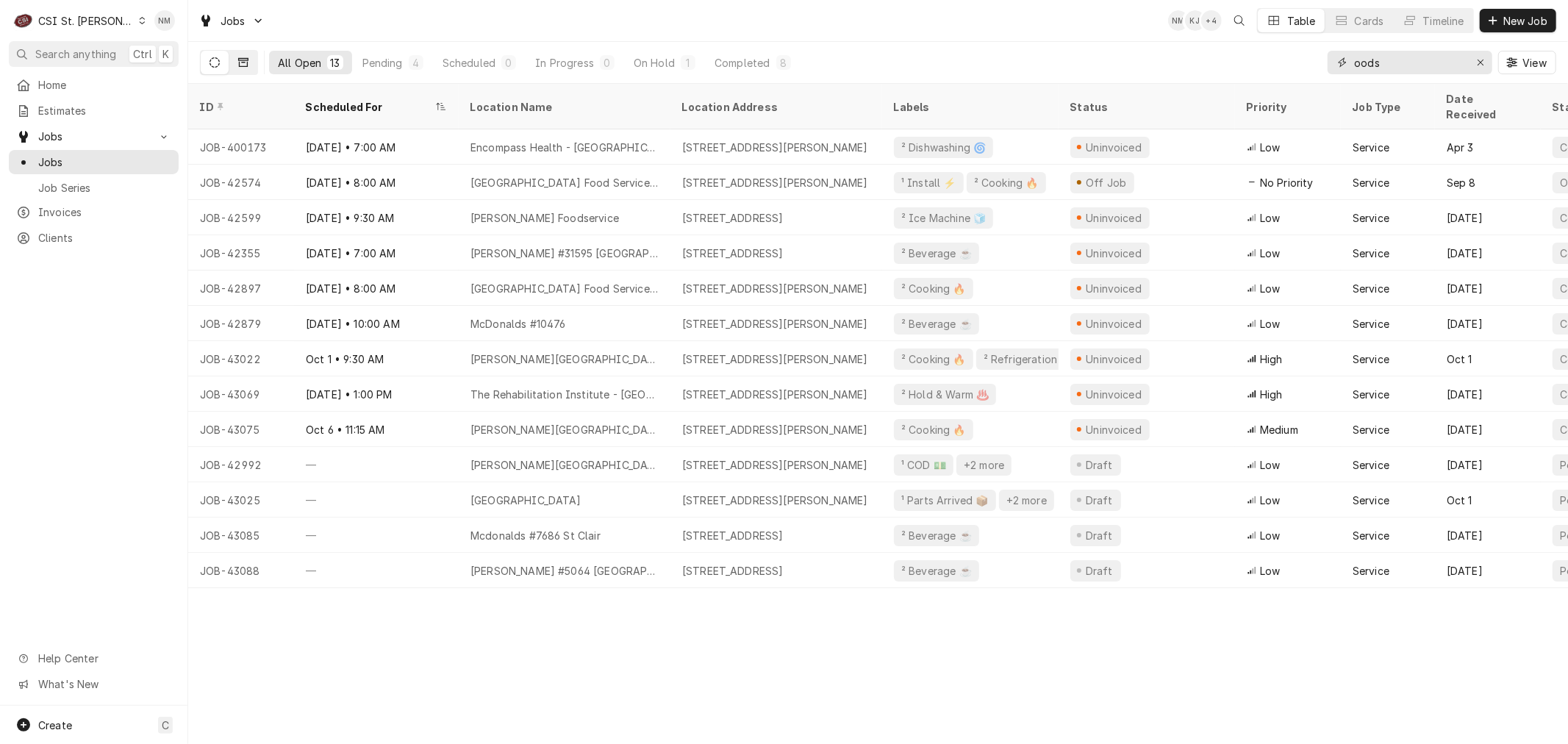
type input "oods"
click at [244, 57] on icon "Dynamic Content Wrapper" at bounding box center [243, 62] width 10 height 10
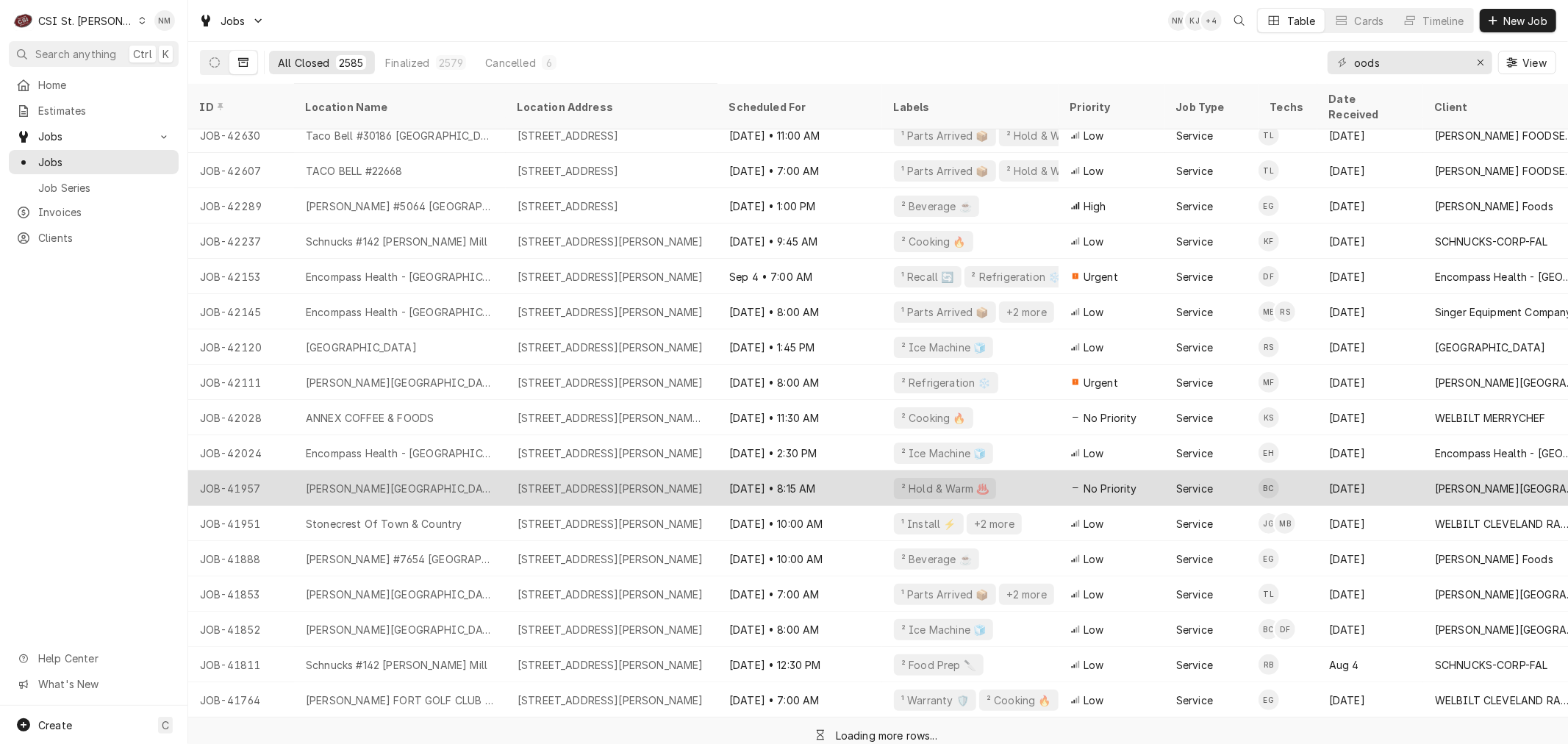
scroll to position [119, 0]
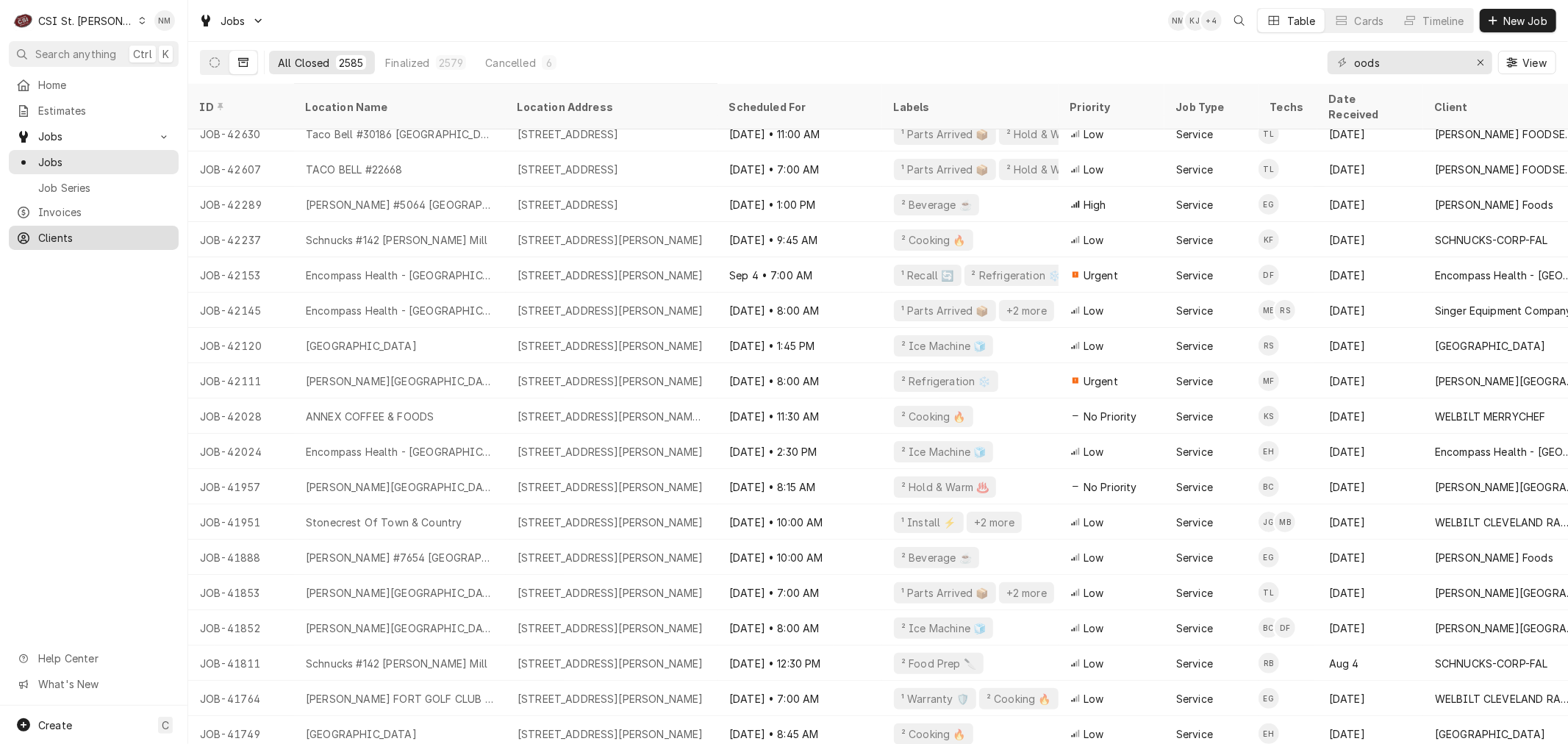
click at [68, 233] on span "Clients" at bounding box center [105, 238] width 133 height 15
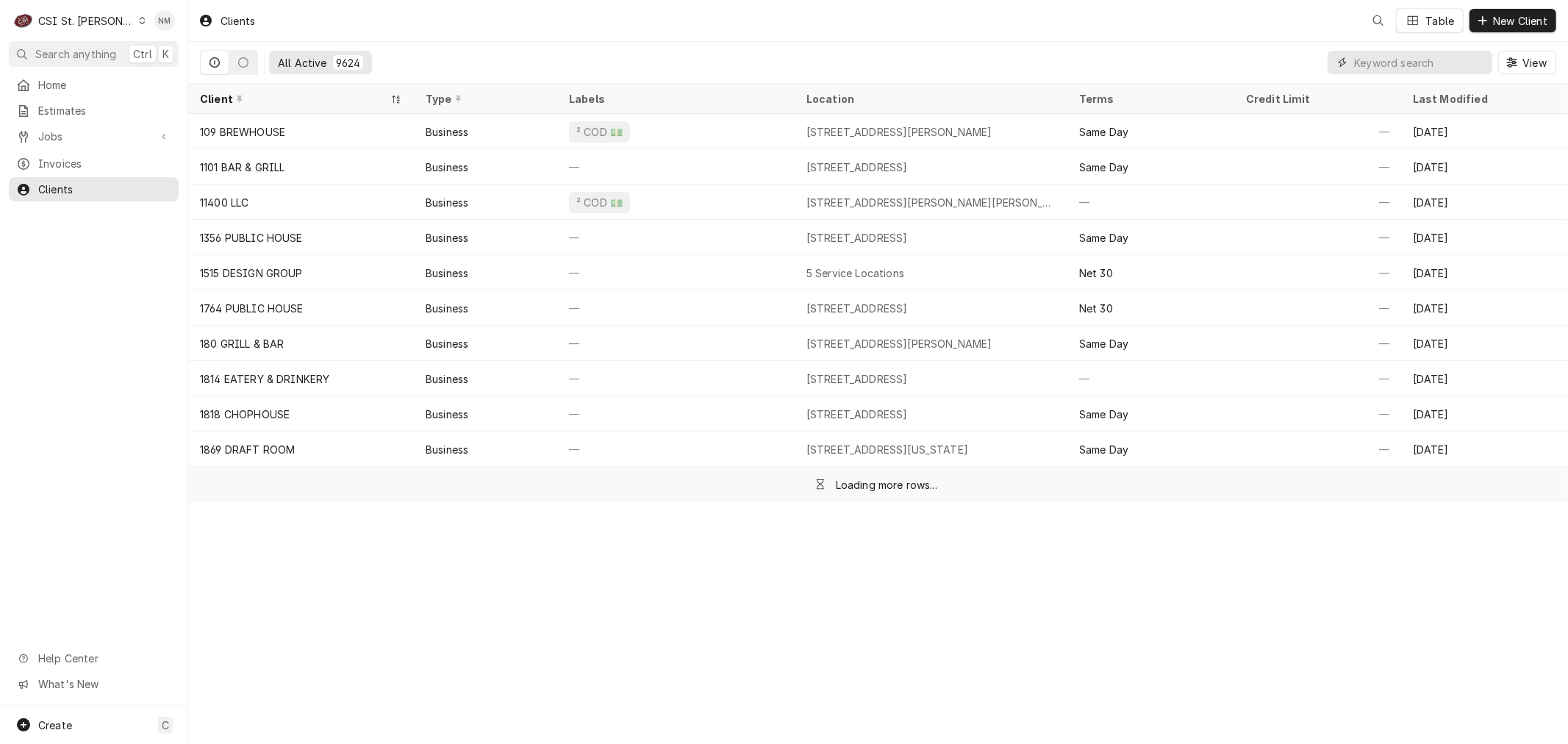
click at [1391, 60] on input "Dynamic Content Wrapper" at bounding box center [1419, 63] width 131 height 23
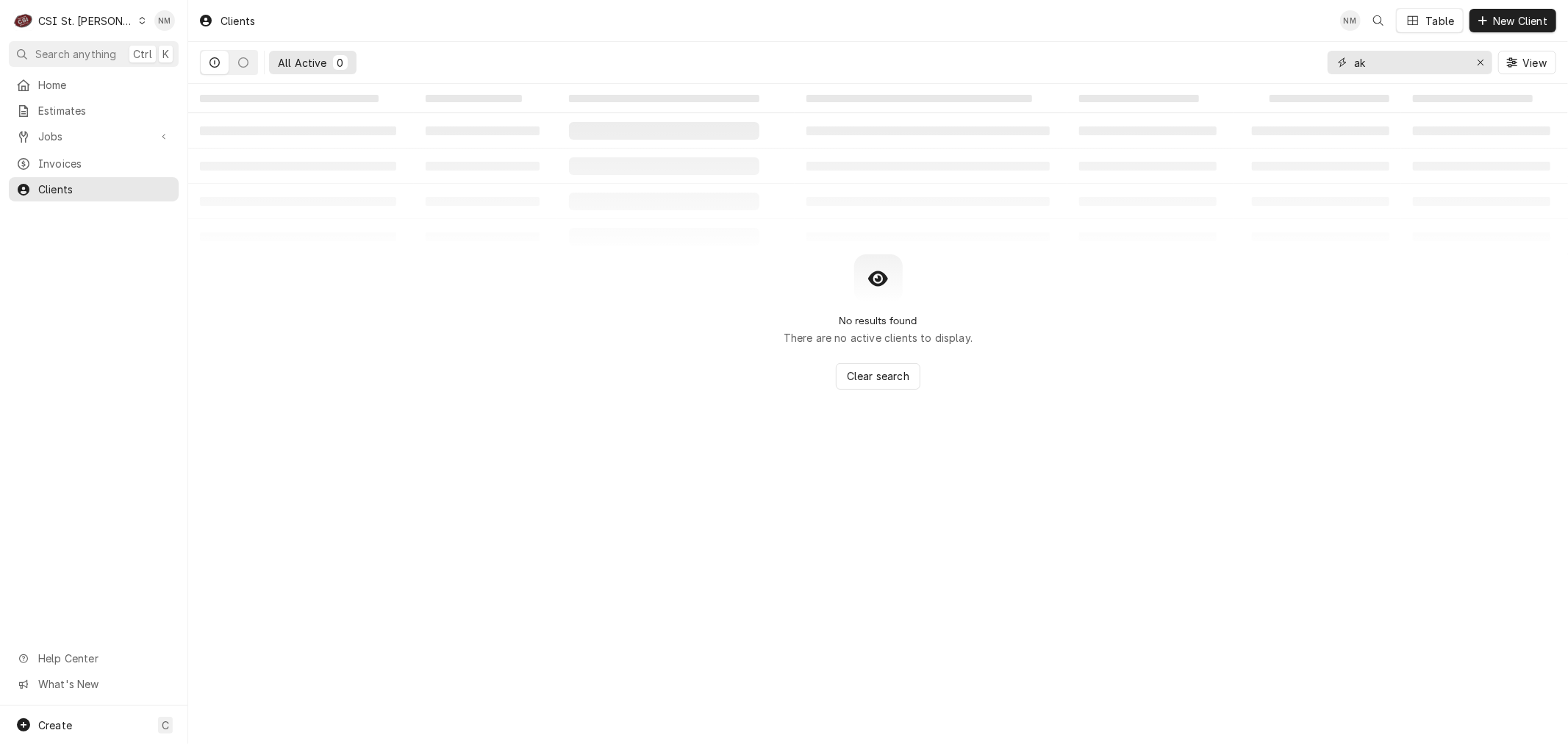
type input "a"
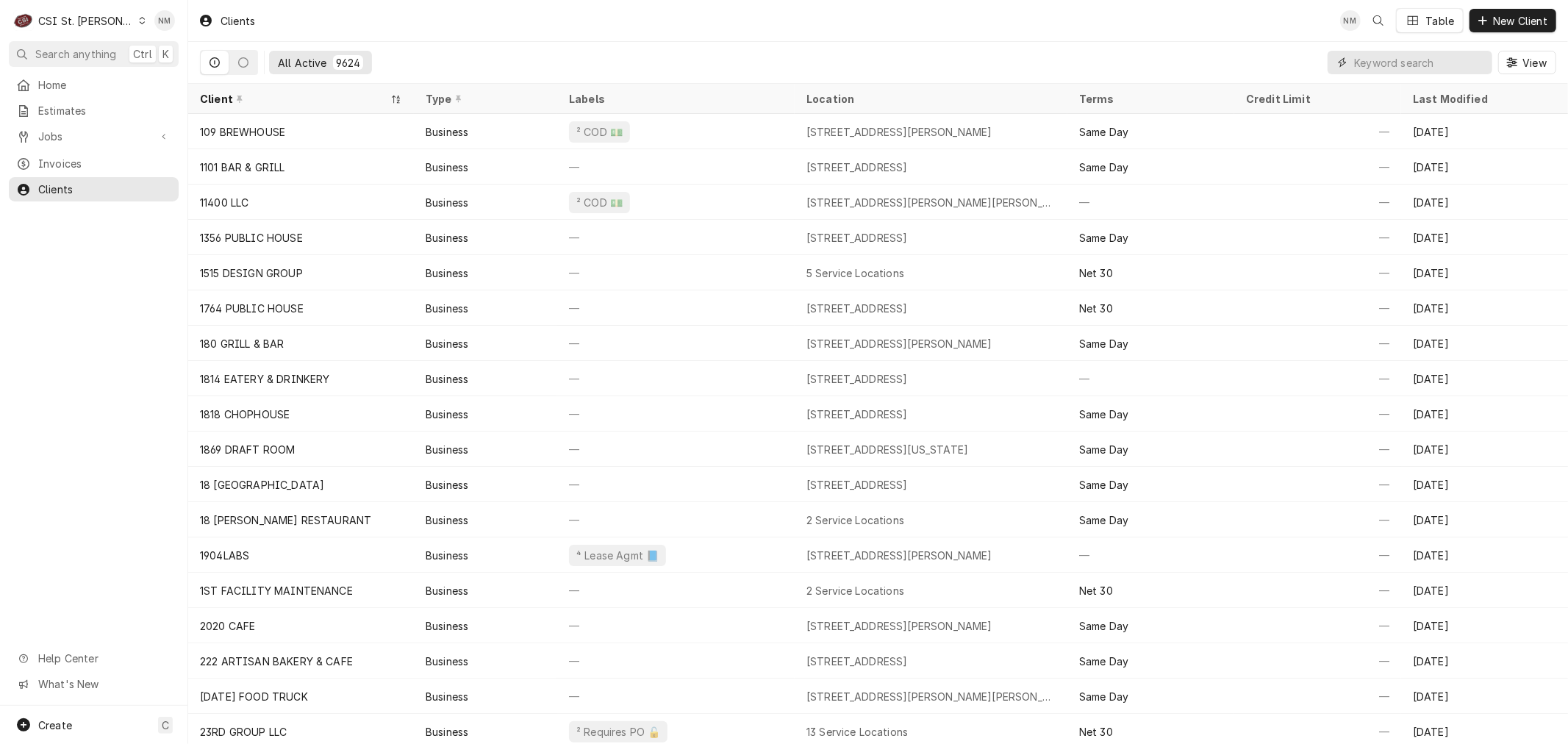
click at [1471, 65] on input "Dynamic Content Wrapper" at bounding box center [1419, 63] width 131 height 23
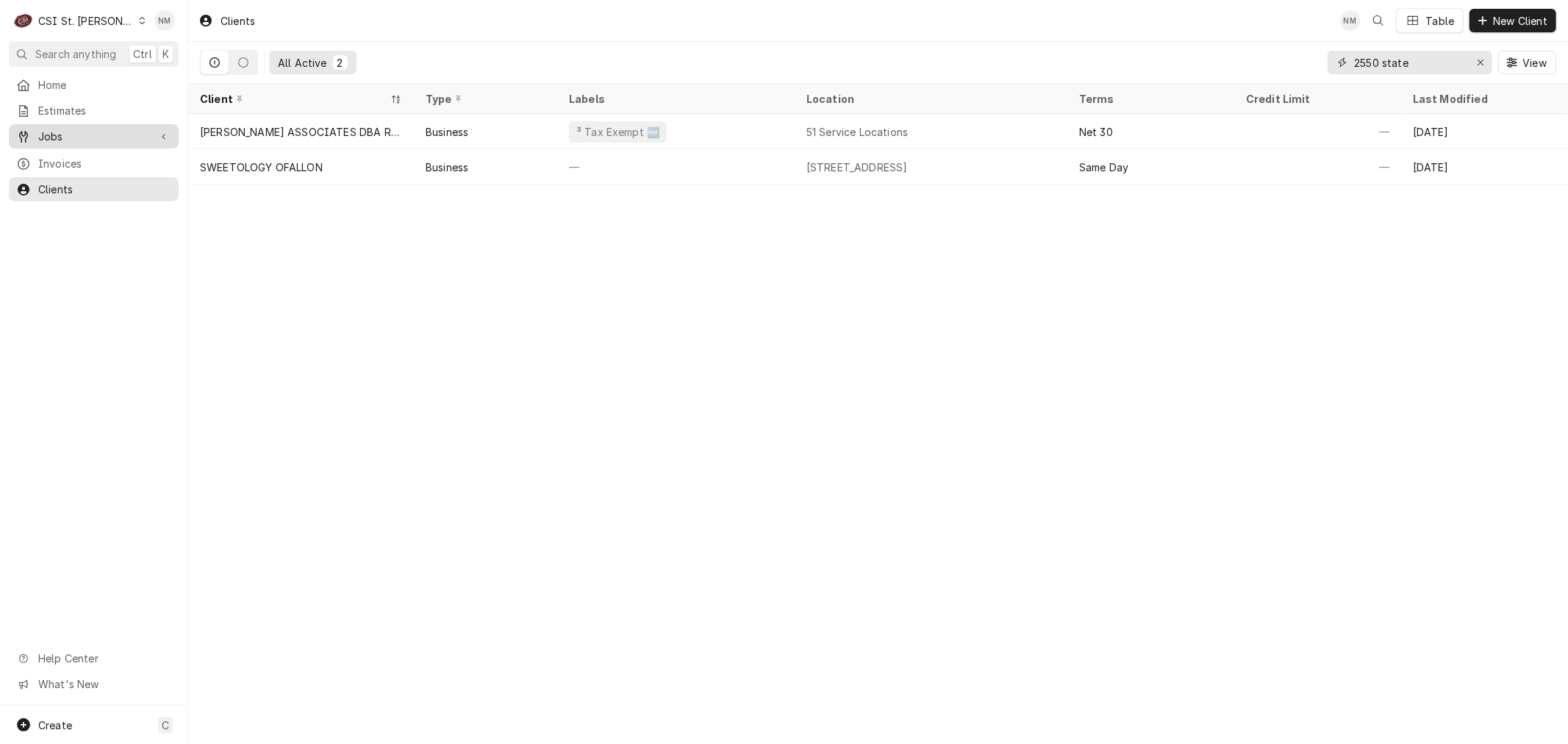
type input "2550 state"
click at [62, 133] on span "Jobs" at bounding box center [94, 136] width 111 height 15
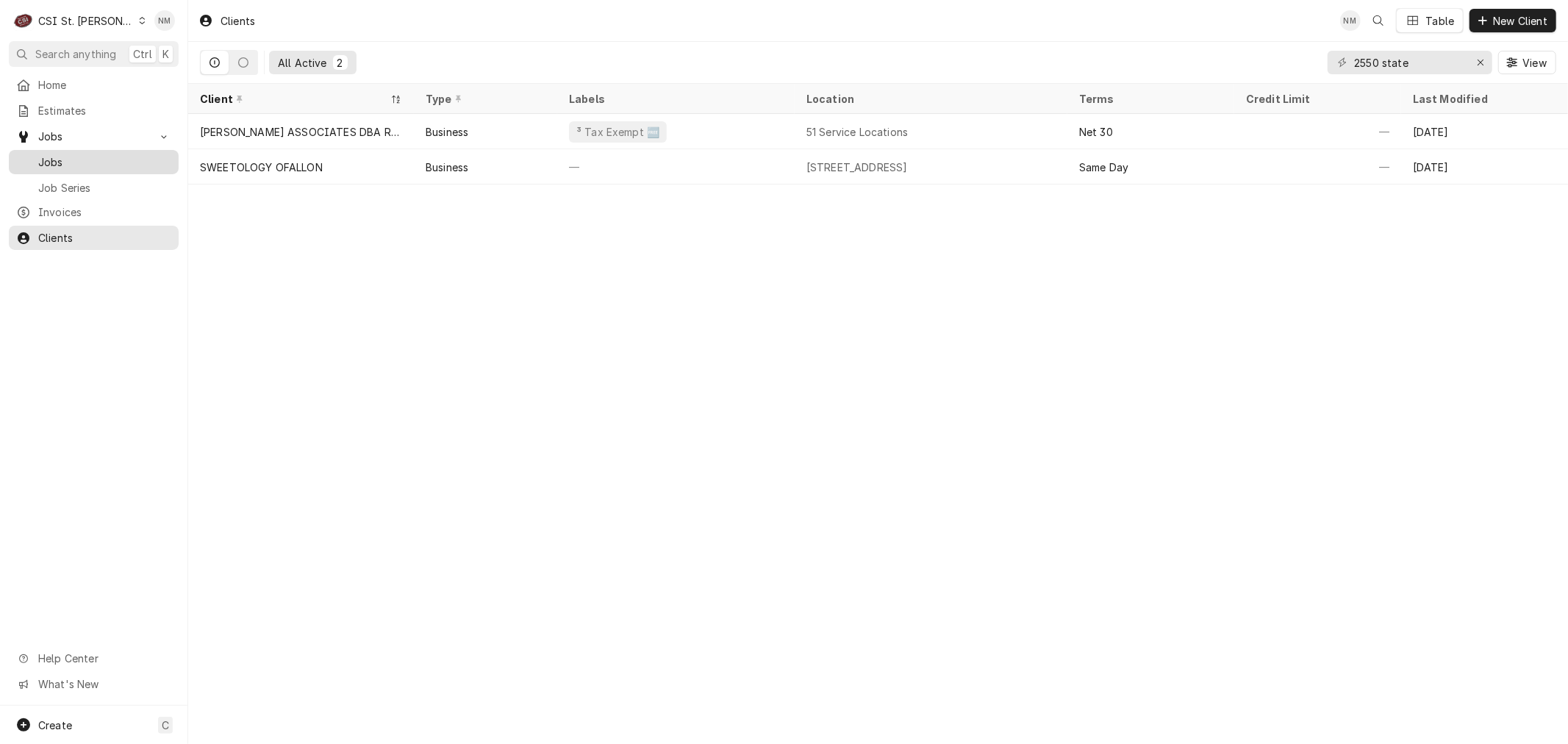
click at [56, 160] on span "Jobs" at bounding box center [105, 161] width 133 height 15
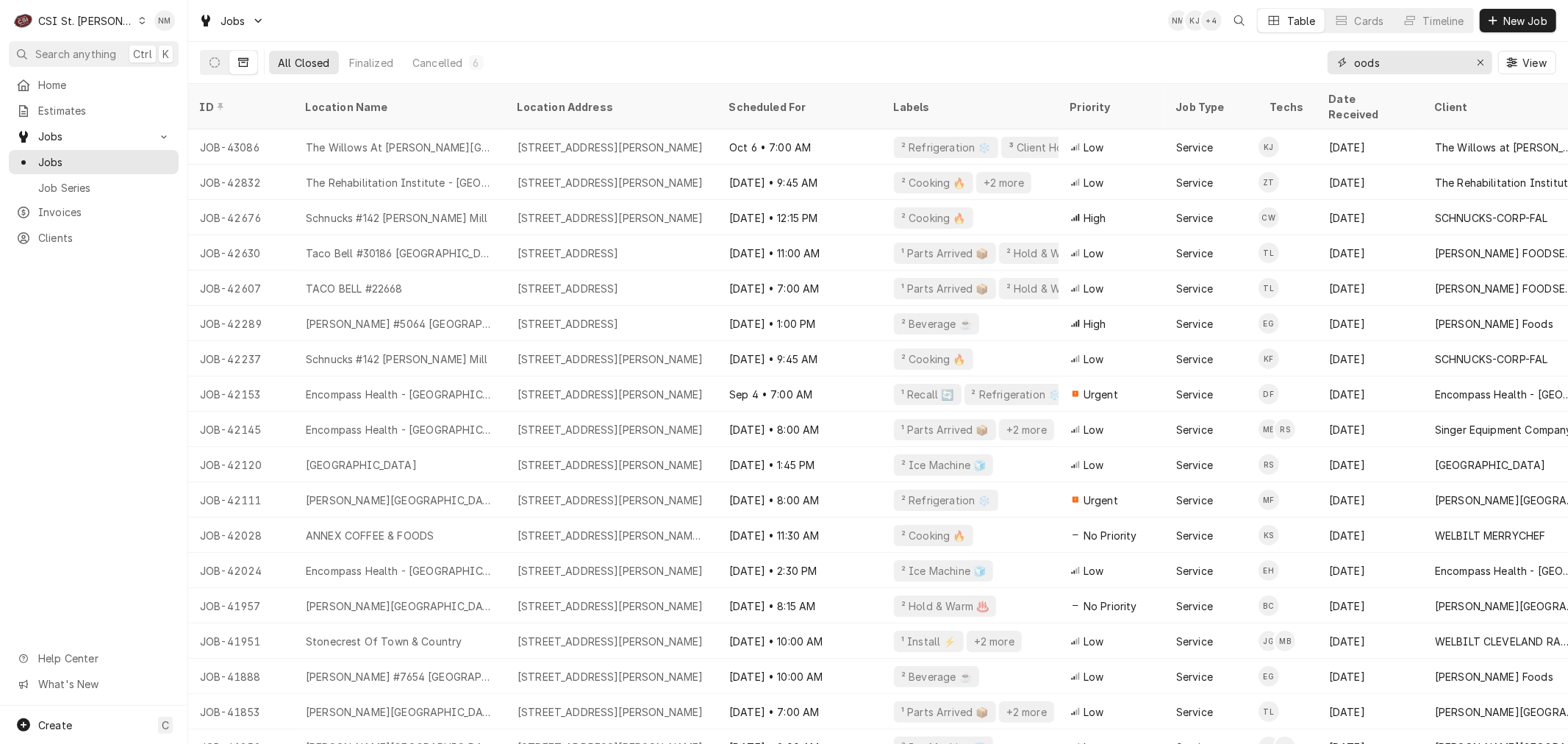
drag, startPoint x: 1398, startPoint y: 64, endPoint x: 1296, endPoint y: 62, distance: 102.0
click at [1296, 62] on div "All Closed Finalized Cancelled 6 oods View" at bounding box center [877, 63] width 1356 height 41
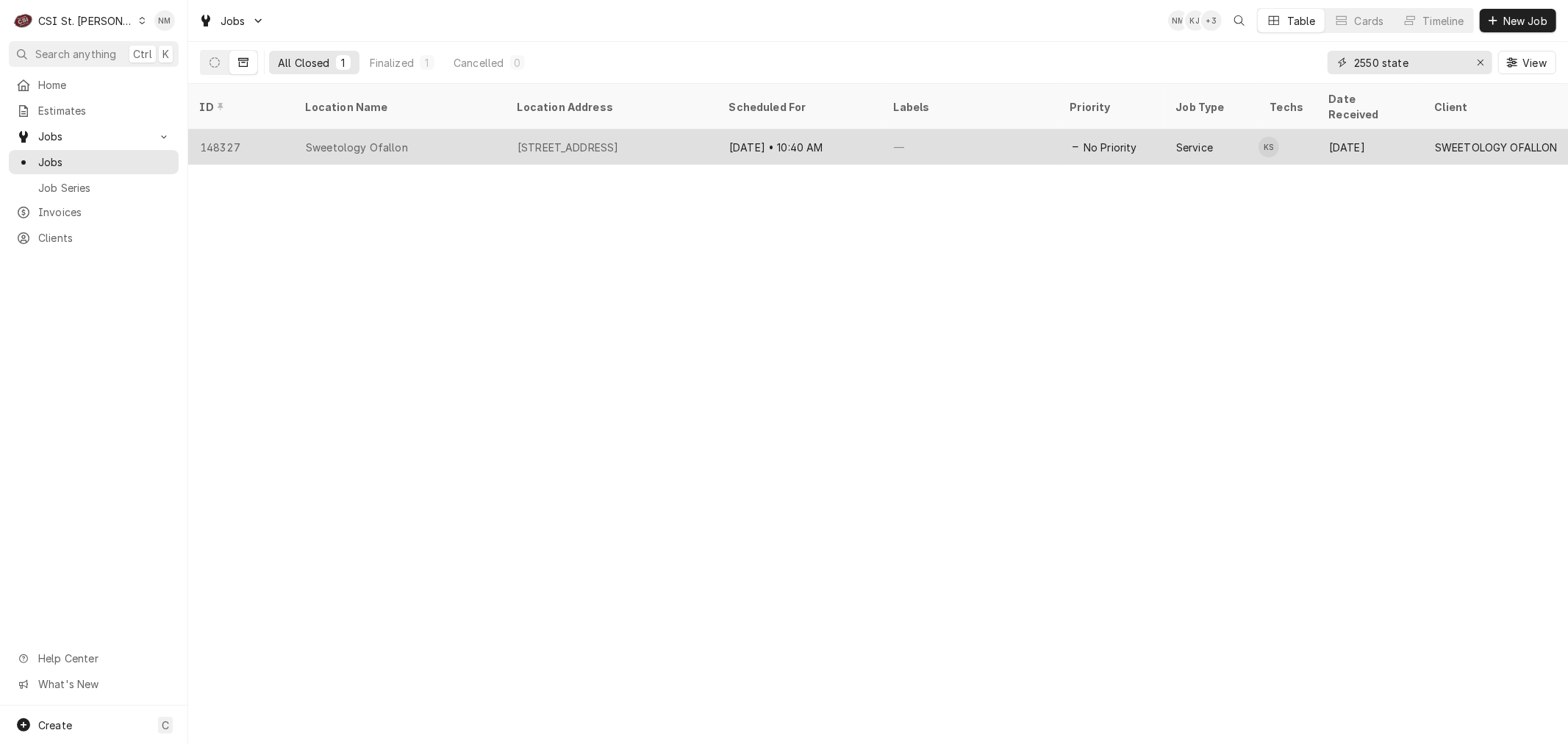
type input "2550 state"
click at [460, 129] on div "Sweetology Ofallon" at bounding box center [400, 146] width 211 height 35
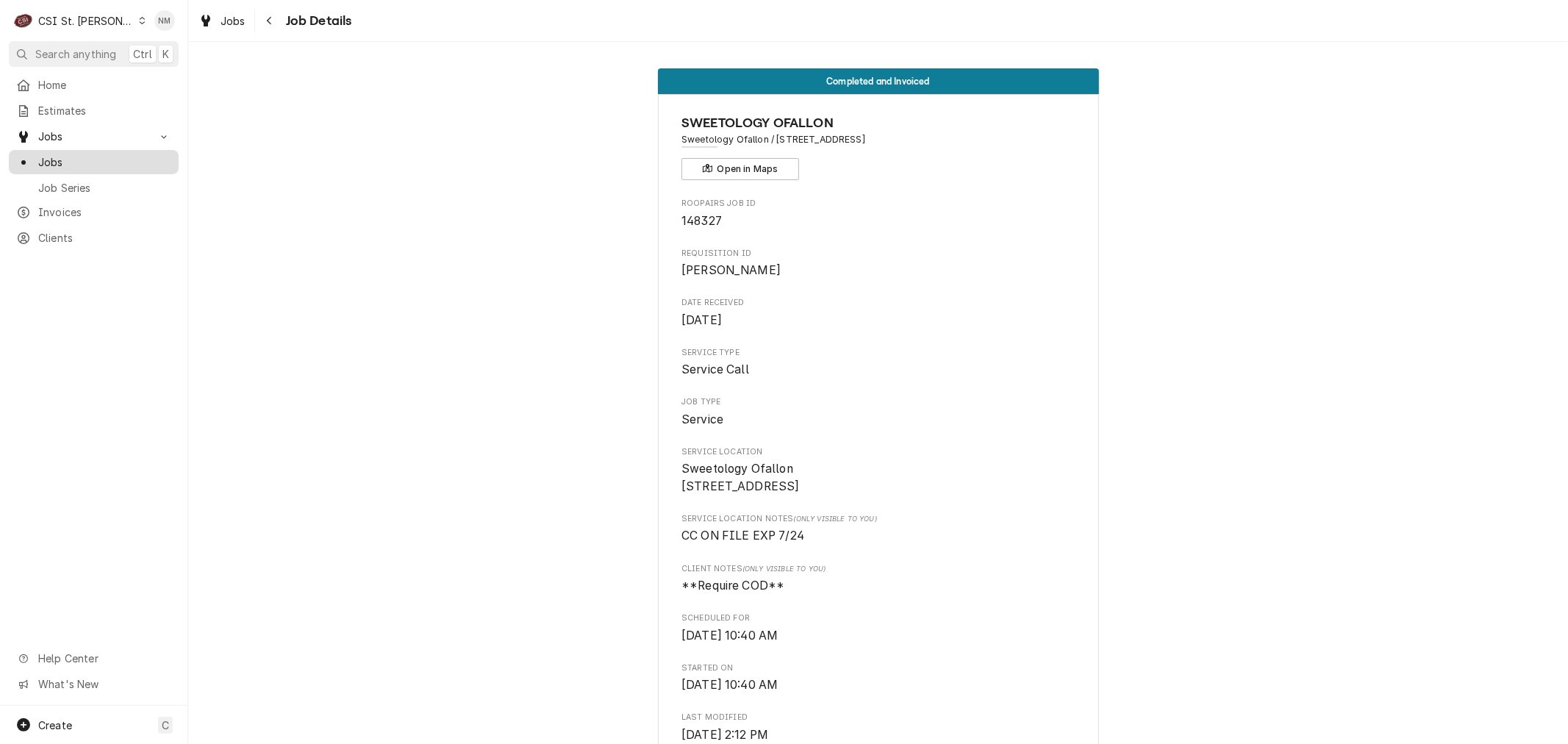
click at [59, 156] on span "Jobs" at bounding box center [105, 161] width 133 height 15
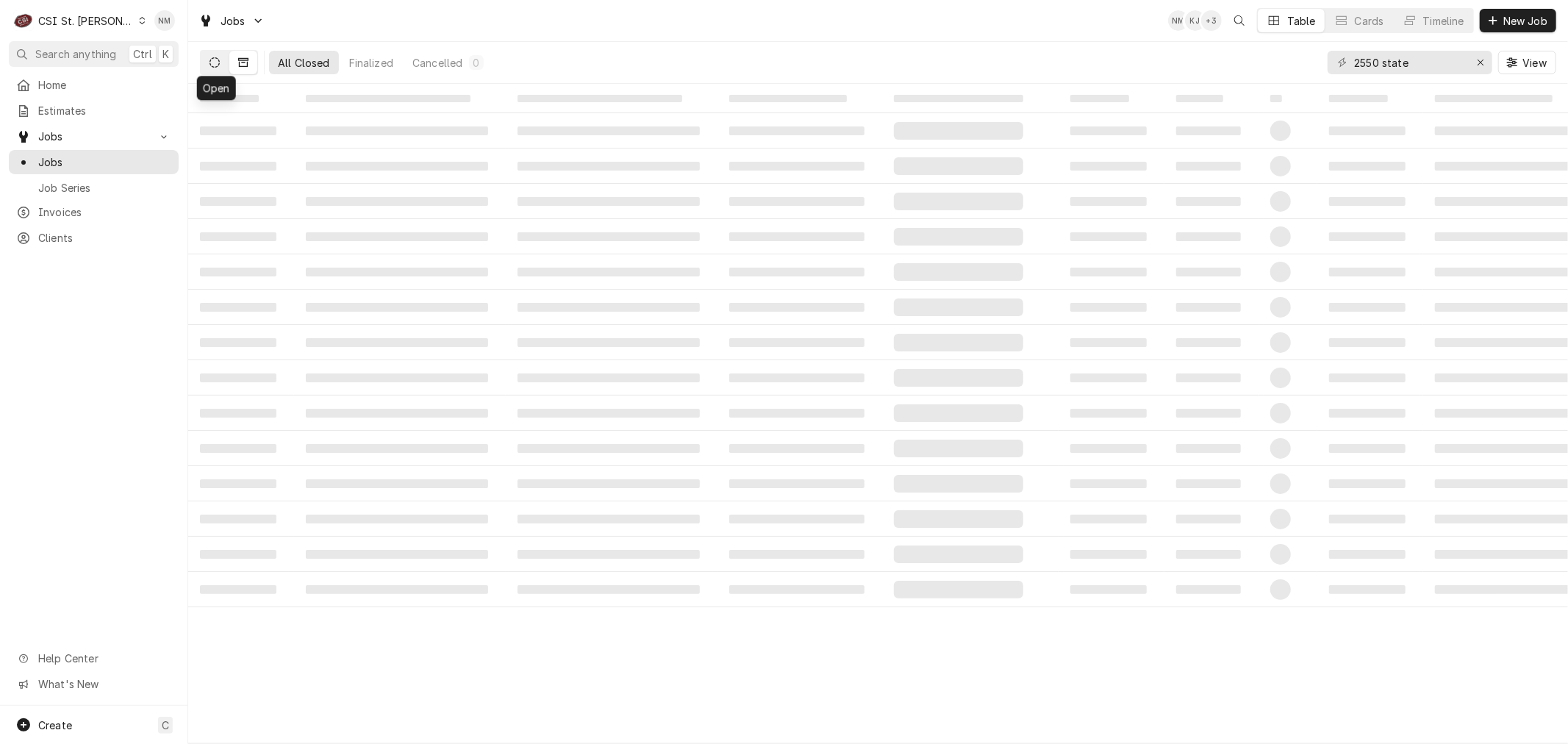
click at [211, 62] on icon "Dynamic Content Wrapper" at bounding box center [214, 62] width 10 height 10
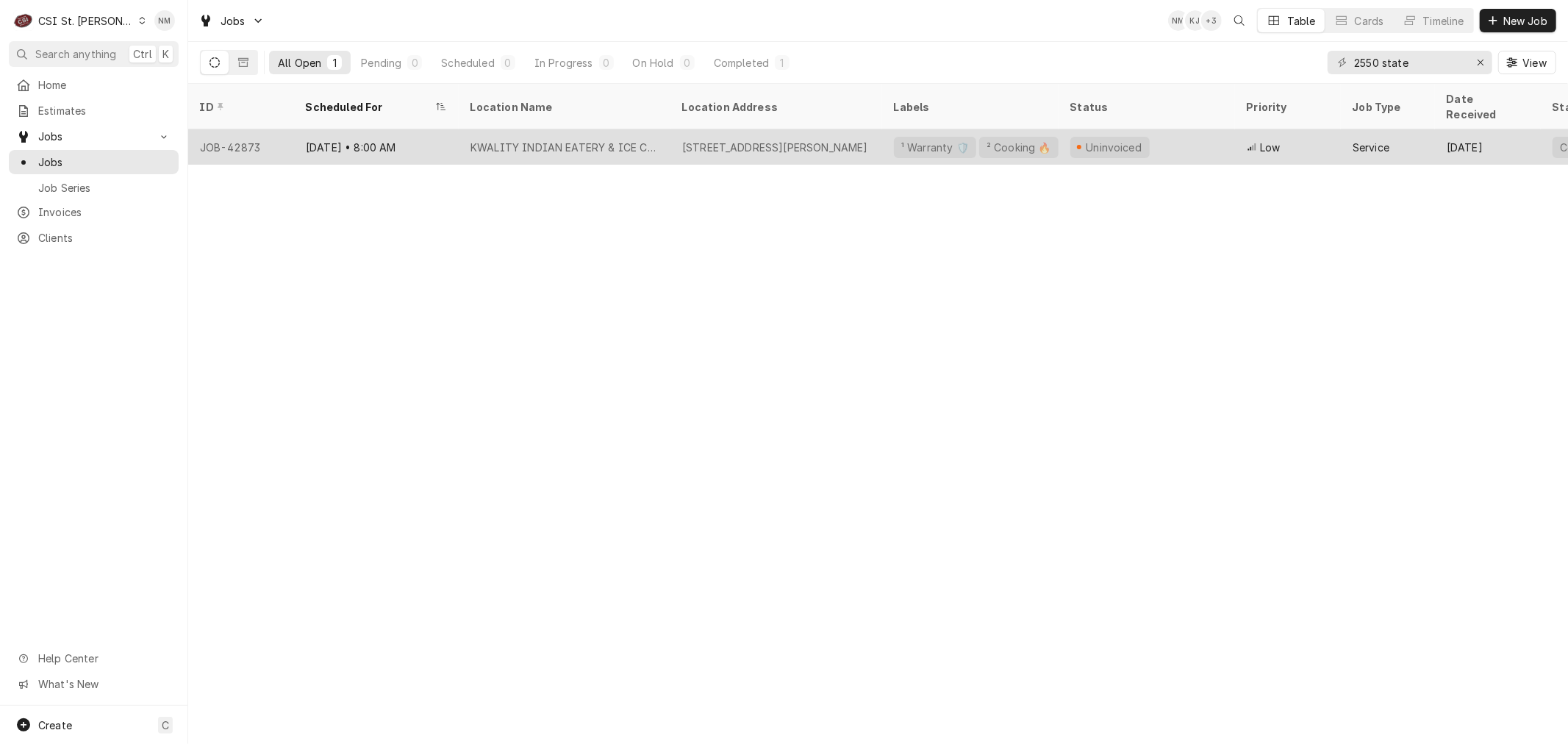
click at [435, 130] on div "Sep 30 • 8:00 AM" at bounding box center [376, 146] width 165 height 35
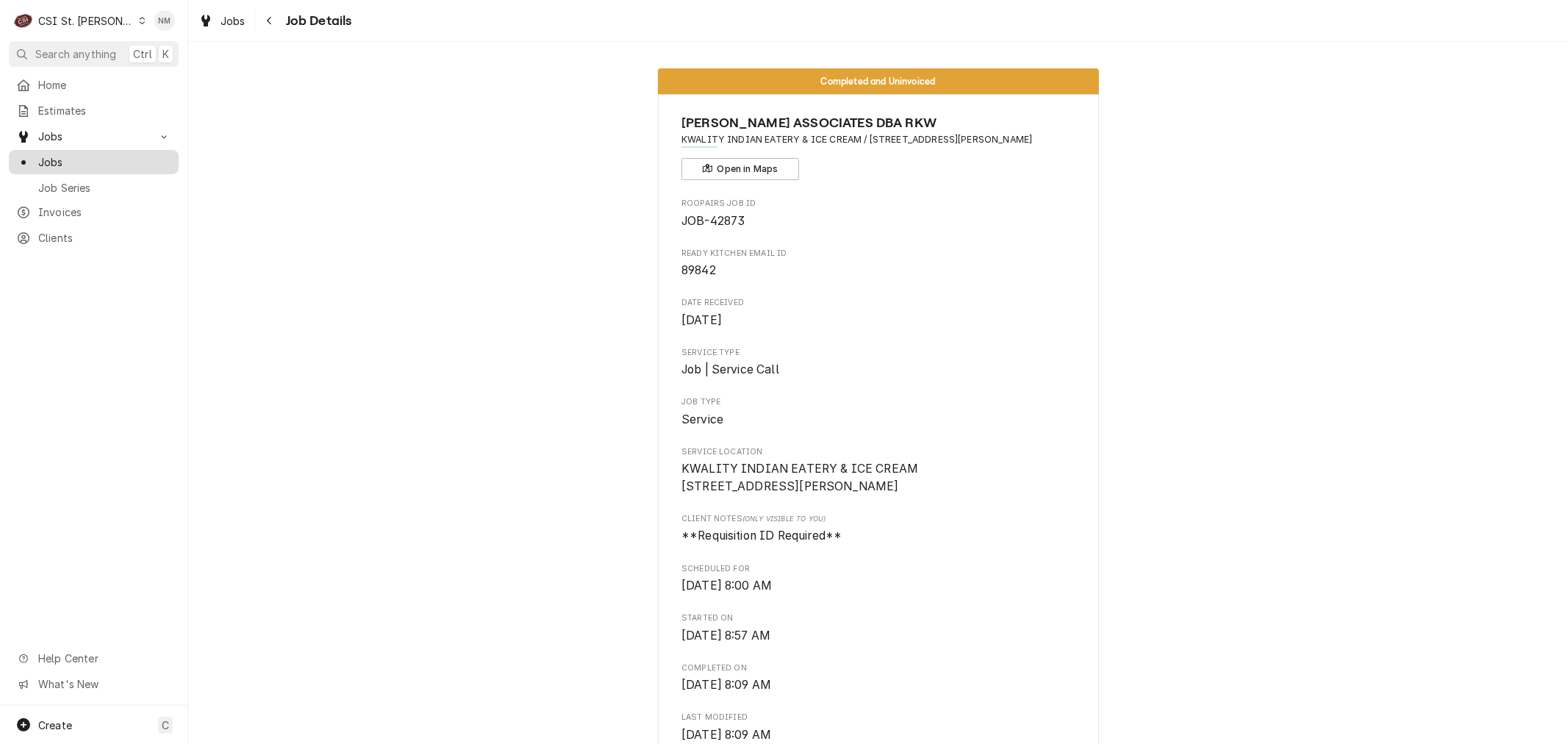
click at [52, 160] on span "Jobs" at bounding box center [105, 161] width 133 height 15
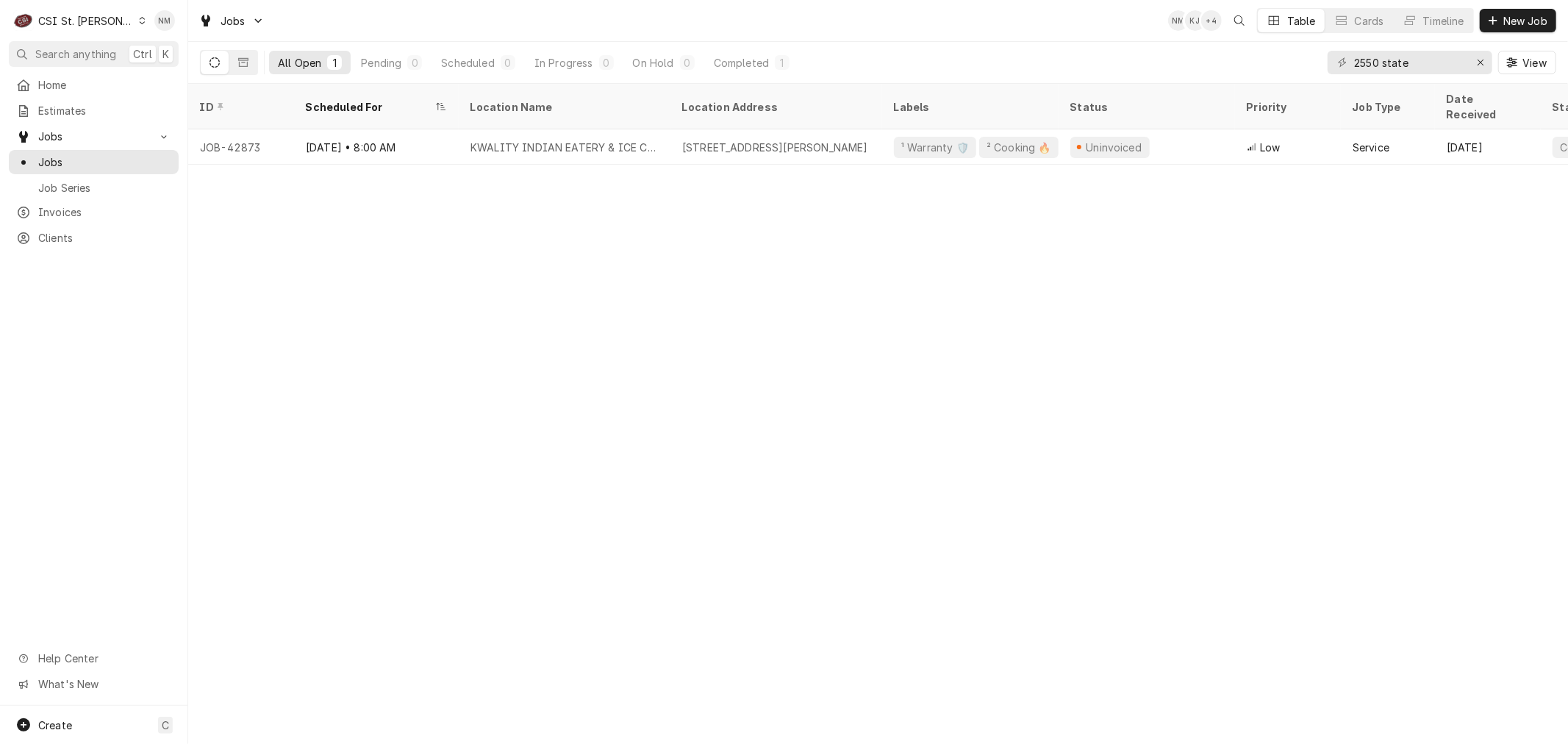
click at [138, 15] on div "Dynamic Content Wrapper" at bounding box center [142, 20] width 8 height 10
click at [201, 27] on div "CSI [US_STATE][GEOGRAPHIC_DATA]" at bounding box center [226, 29] width 194 height 15
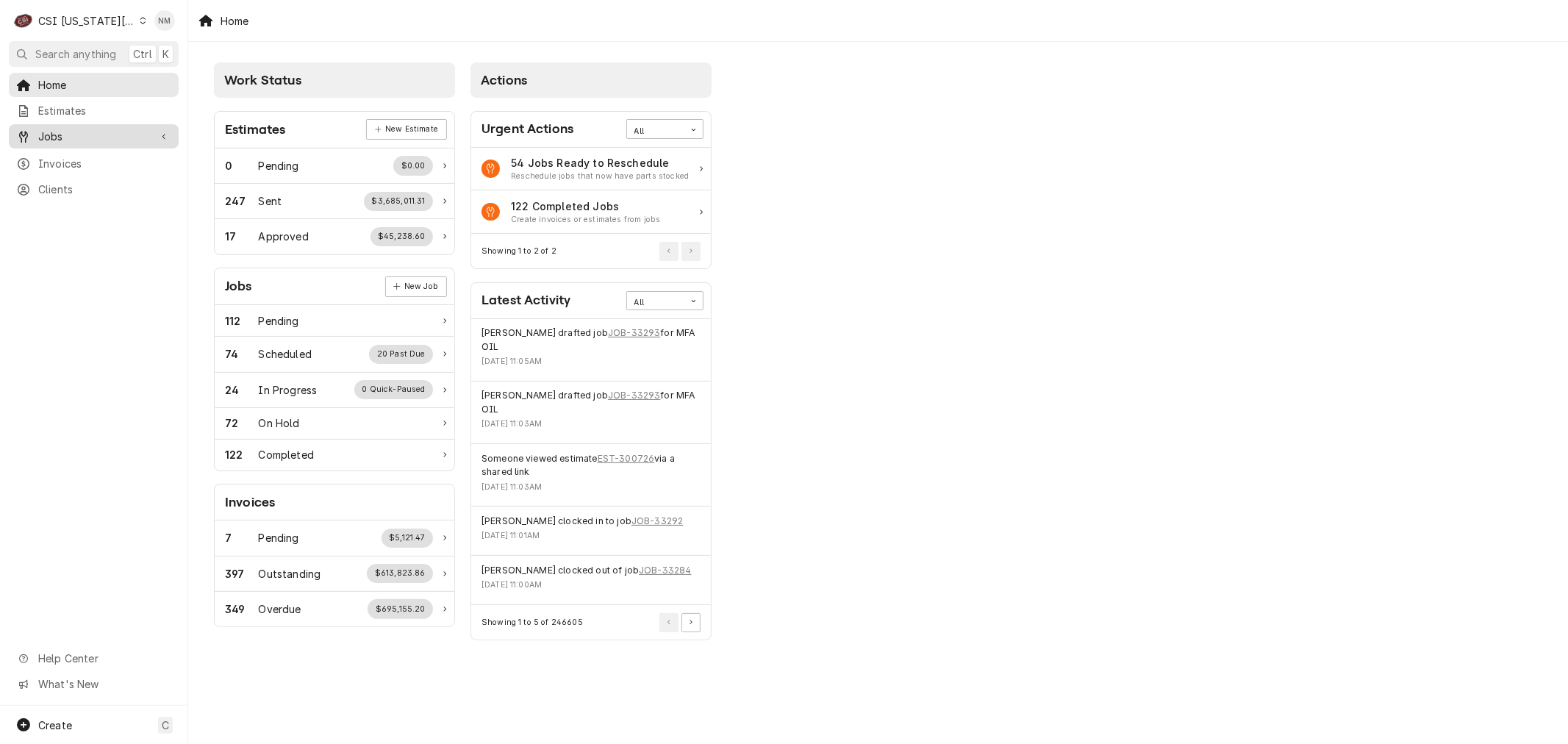
click at [59, 134] on span "Jobs" at bounding box center [94, 136] width 111 height 15
click at [51, 159] on span "Jobs" at bounding box center [105, 161] width 133 height 15
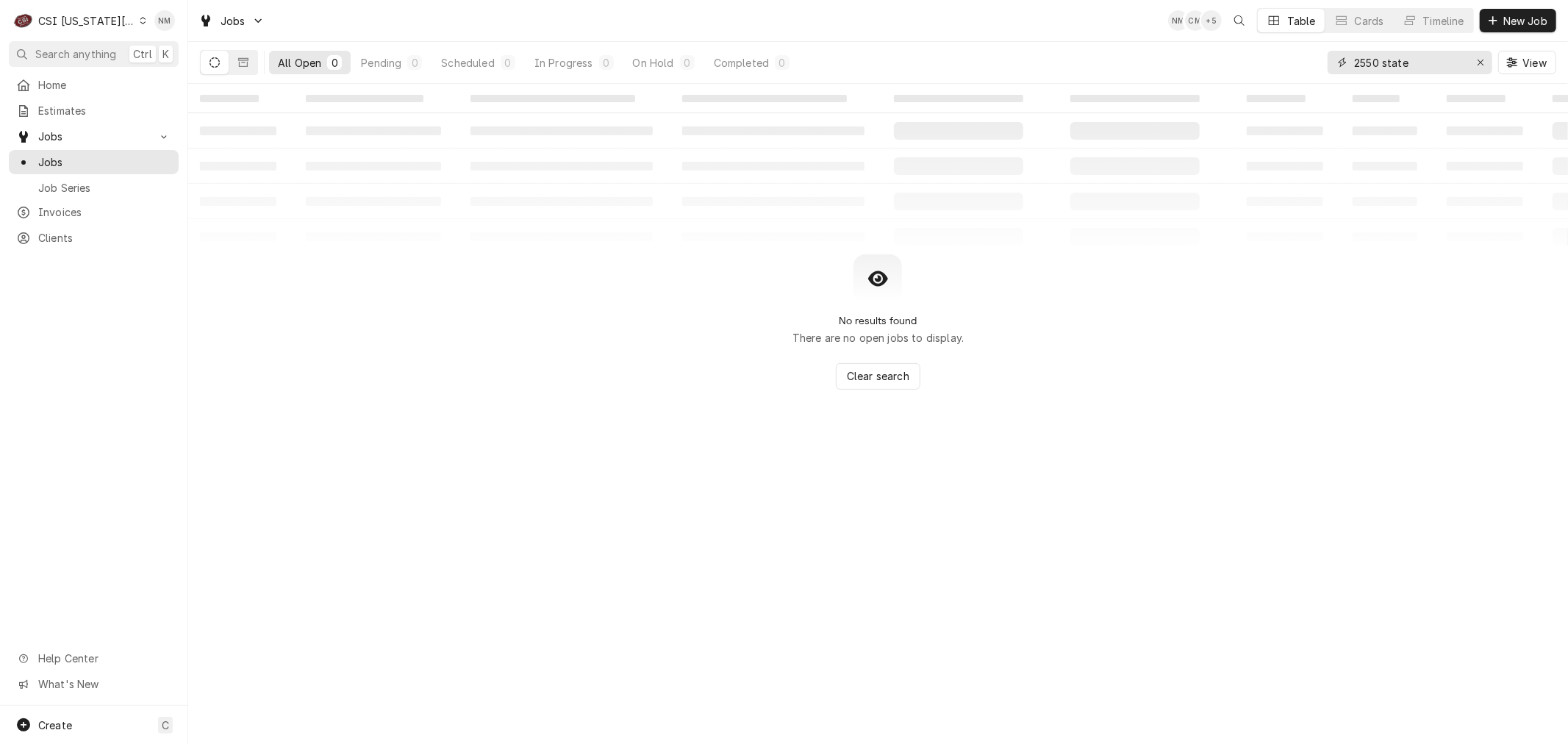
drag, startPoint x: 1426, startPoint y: 62, endPoint x: 1322, endPoint y: 67, distance: 104.1
click at [1322, 67] on div "All Open 0 Pending 0 Scheduled 0 In Progress 0 On Hold 0 Completed 0 2550 state…" at bounding box center [877, 63] width 1356 height 41
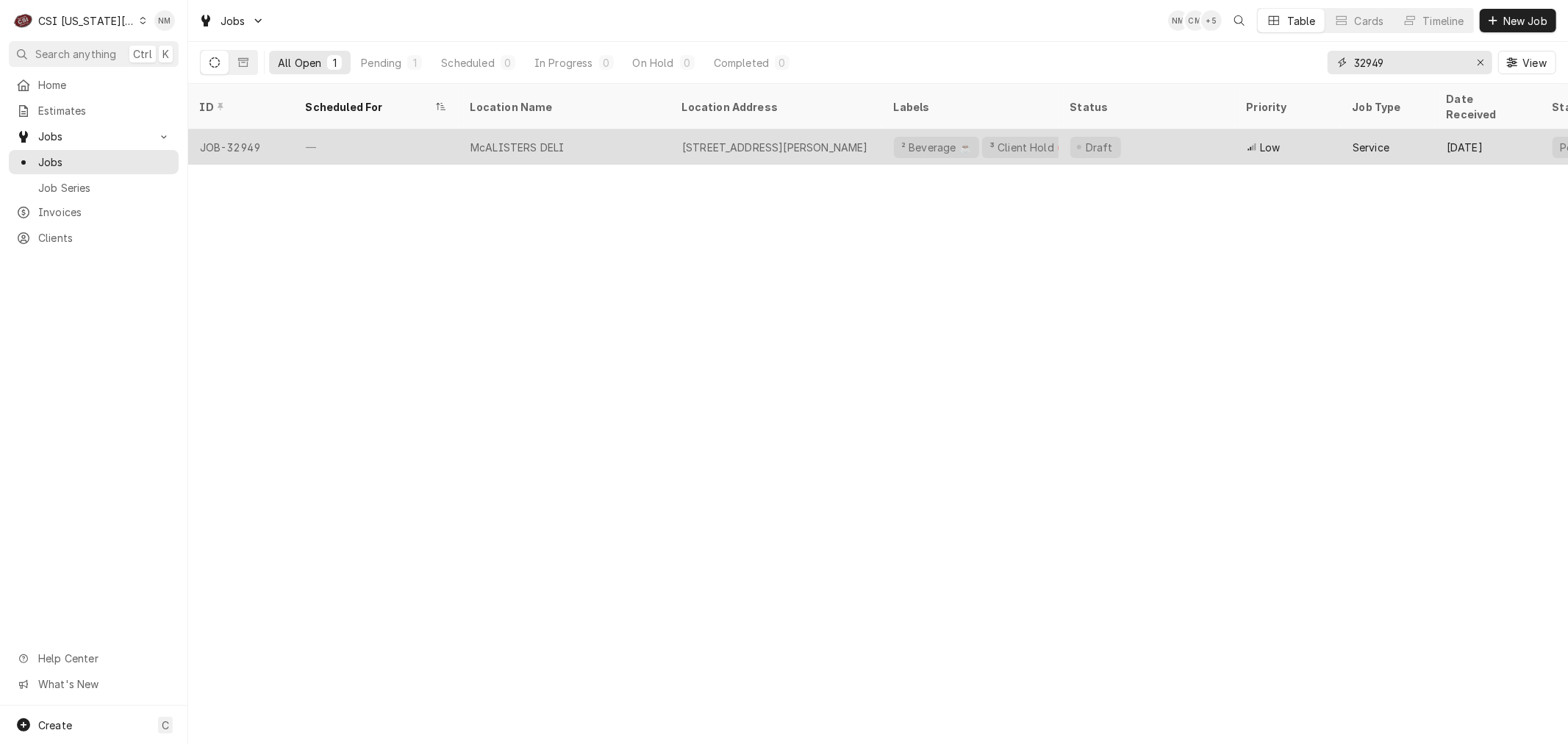
type input "32949"
click at [619, 133] on div "McALISTERS DELI" at bounding box center [564, 146] width 211 height 35
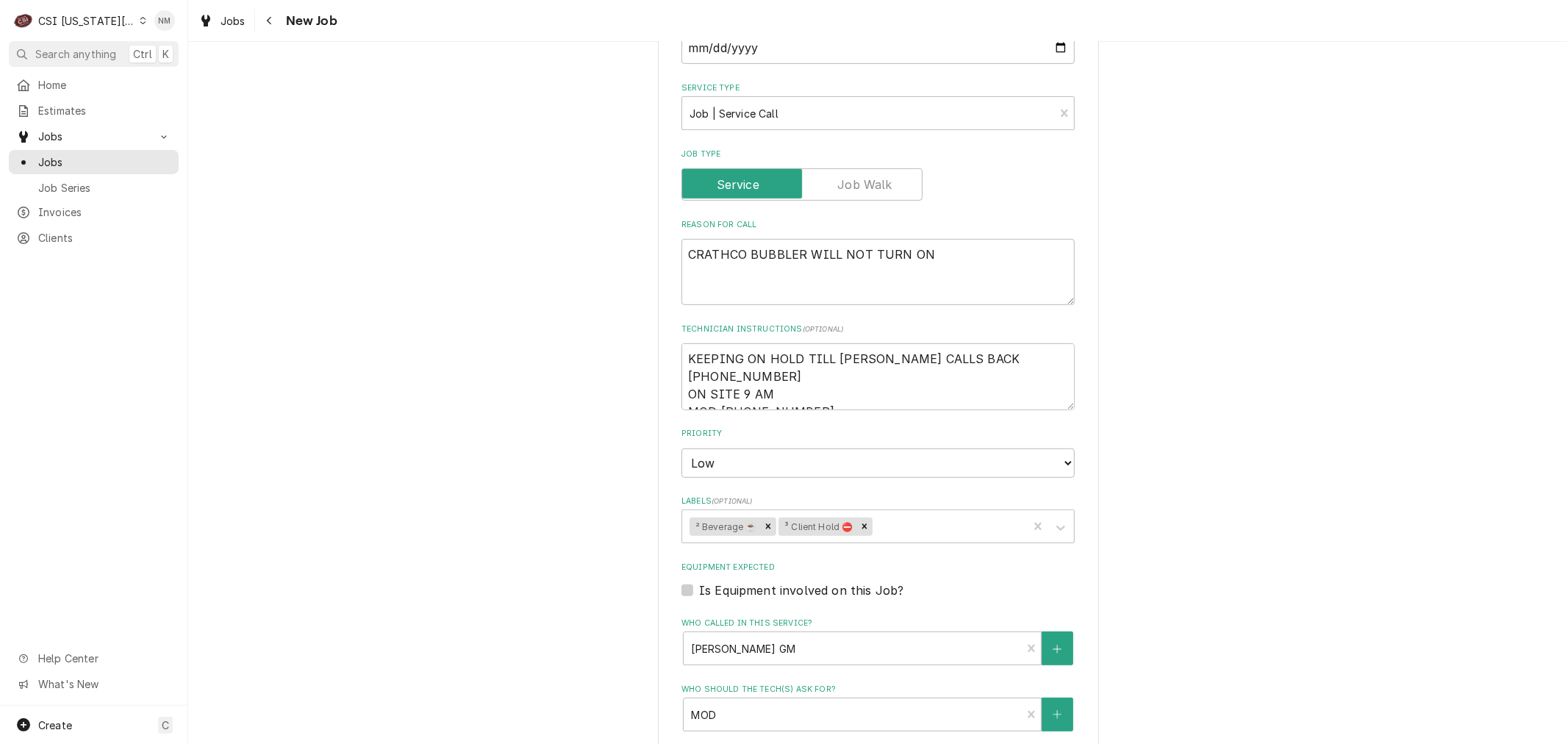
scroll to position [571, 0]
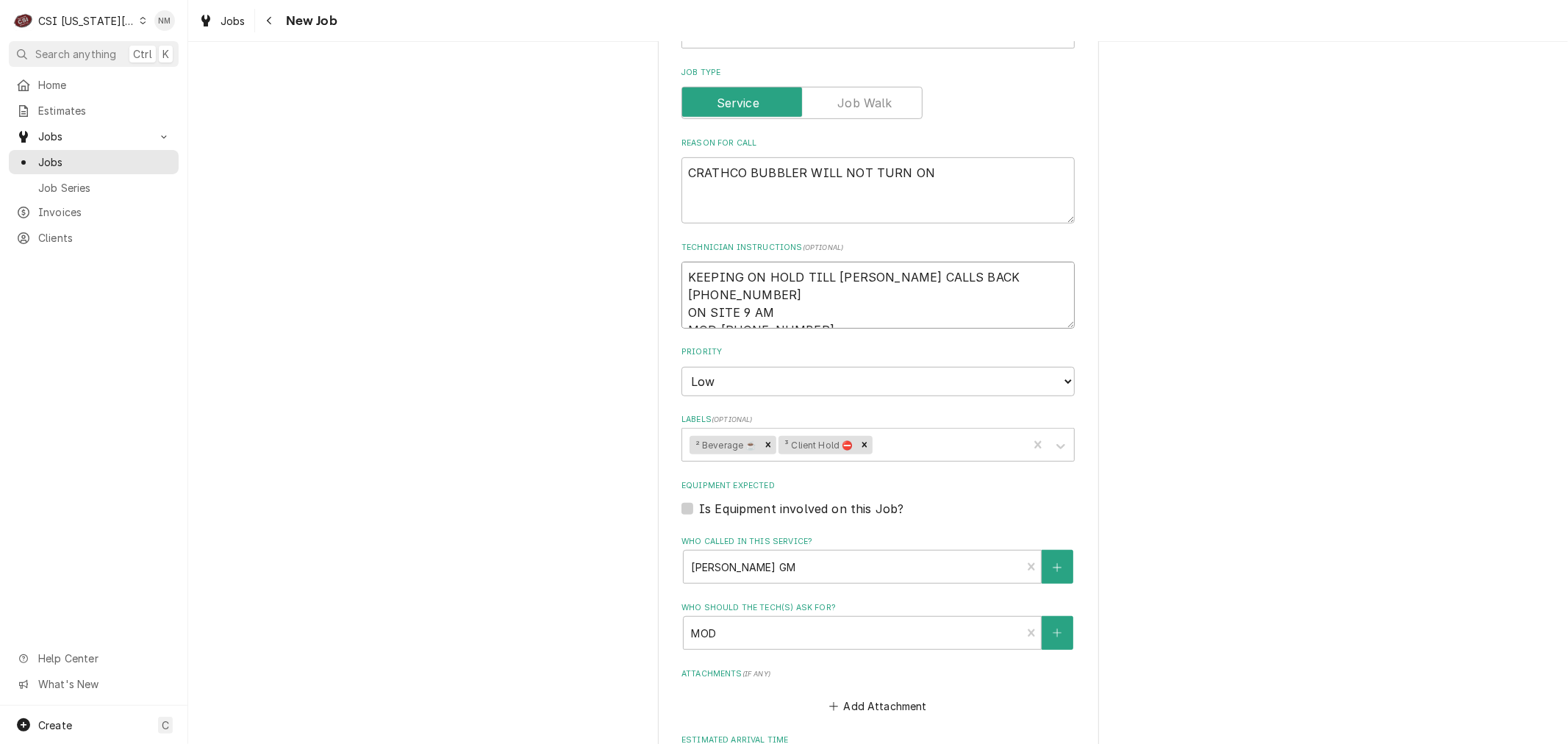
click at [681, 274] on textarea "KEEPING ON HOLD TILL [PERSON_NAME] CALLS BACK [PHONE_NUMBER] ON SITE 9 AM MOD […" at bounding box center [877, 295] width 393 height 66
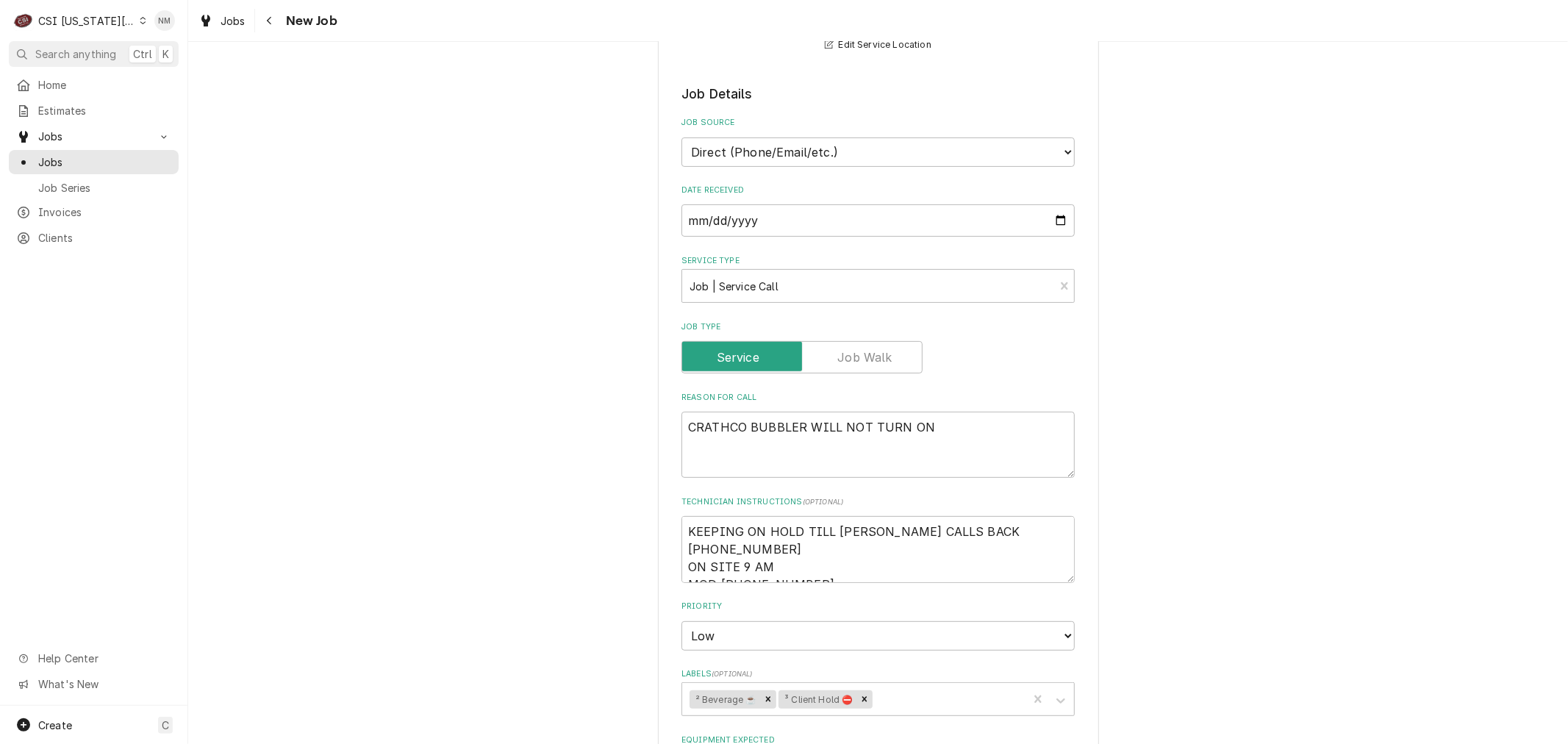
scroll to position [326, 0]
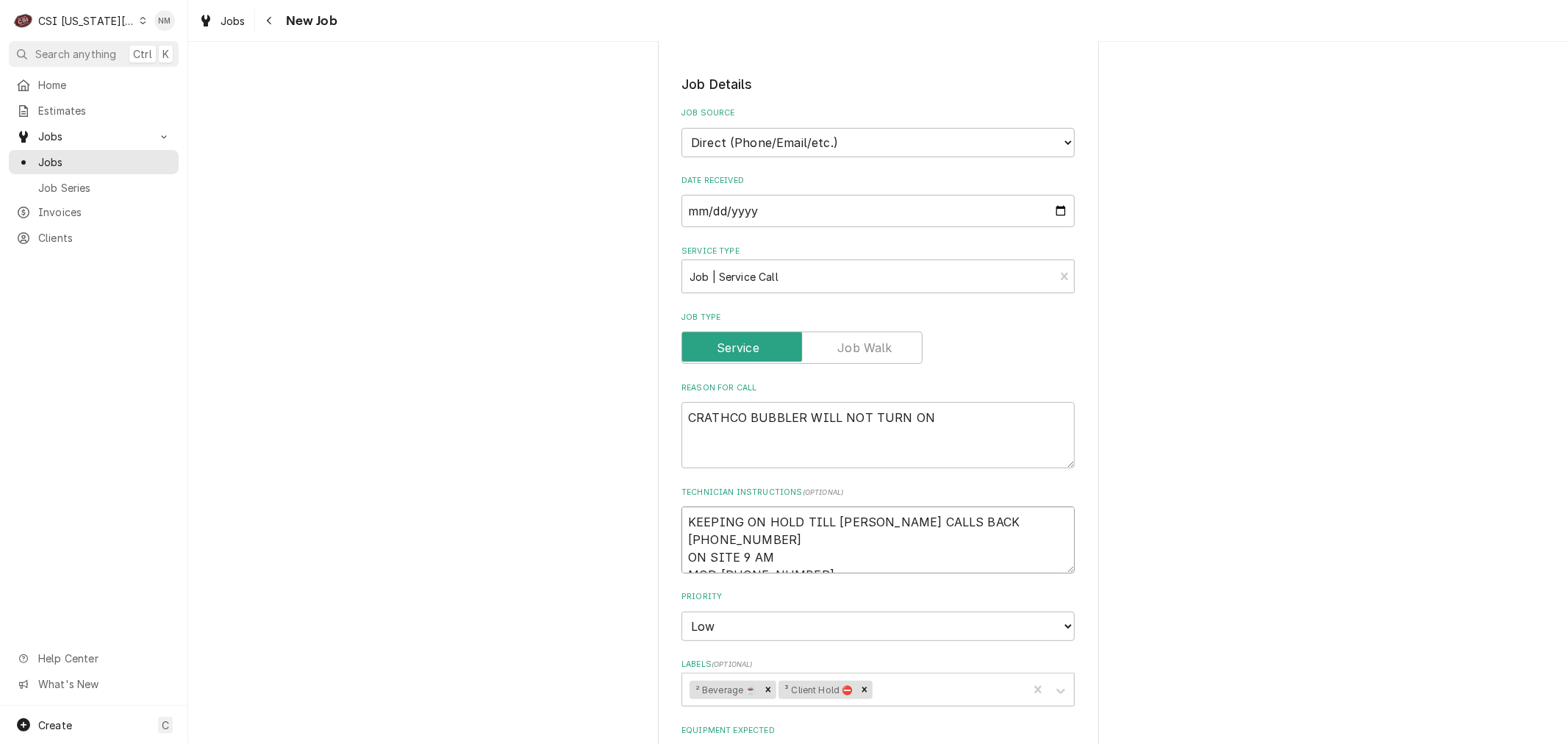
click at [681, 515] on textarea "KEEPING ON HOLD TILL NICK CALLS BACK 407-721-6388 ON SITE 9 AM MOD 785-273-2200" at bounding box center [877, 540] width 393 height 66
type textarea "x"
type textarea "KEEPING ON HOLD TILL NICK CALLS BACK 407-721-6388 ON SITE 9 AM MOD 785-273-2200"
type textarea "x"
type textarea "L KEEPING ON HOLD TILL NICK CALLS BACK 407-721-6388 ON SITE 9 AM MOD 785-273-22…"
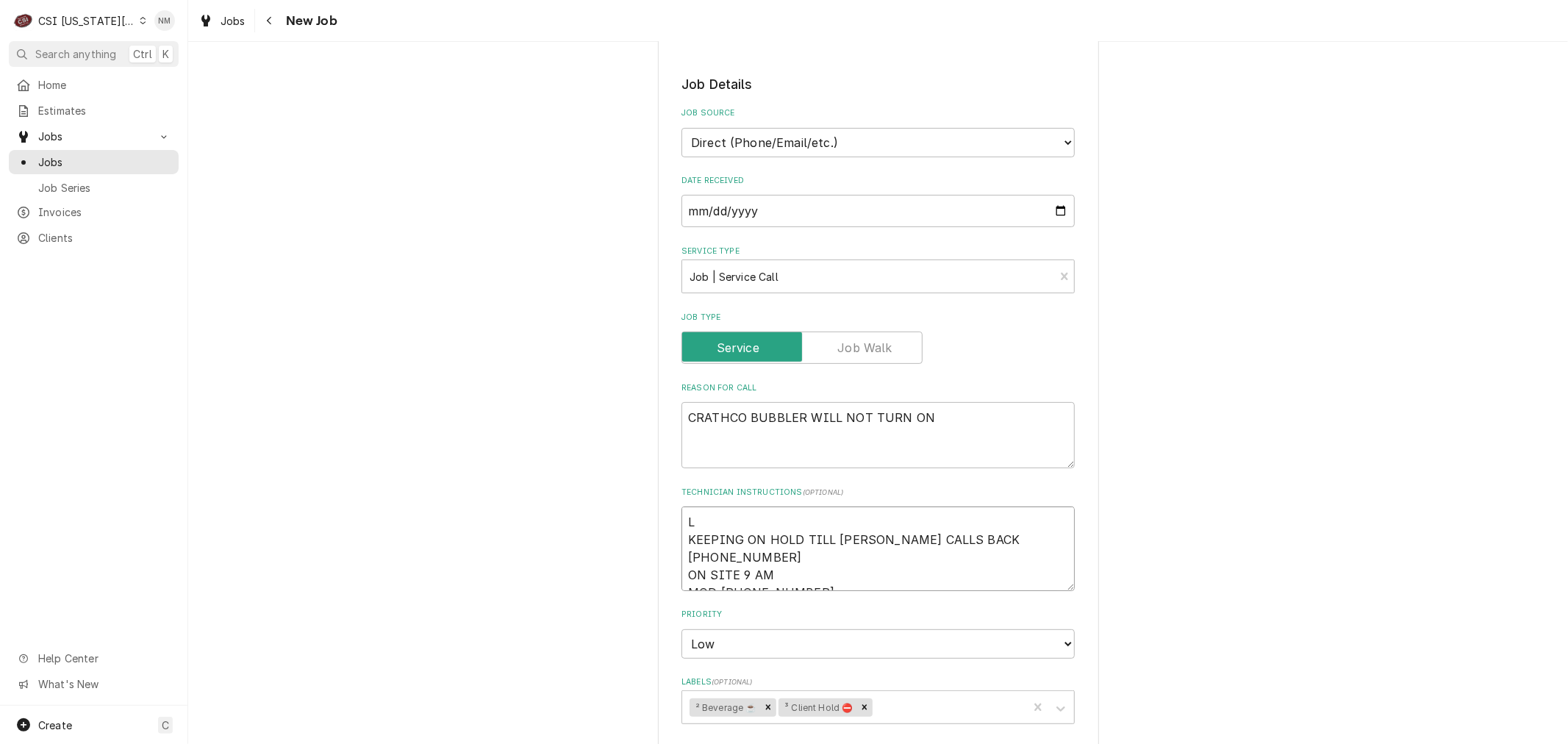
type textarea "x"
type textarea "LV KEEPING ON HOLD TILL NICK CALLS BACK 407-721-6388 ON SITE 9 AM MOD 785-273-2…"
type textarea "x"
type textarea "LVM KEEPING ON HOLD TILL NICK CALLS BACK 407-721-6388 ON SITE 9 AM MOD 785-273-…"
type textarea "x"
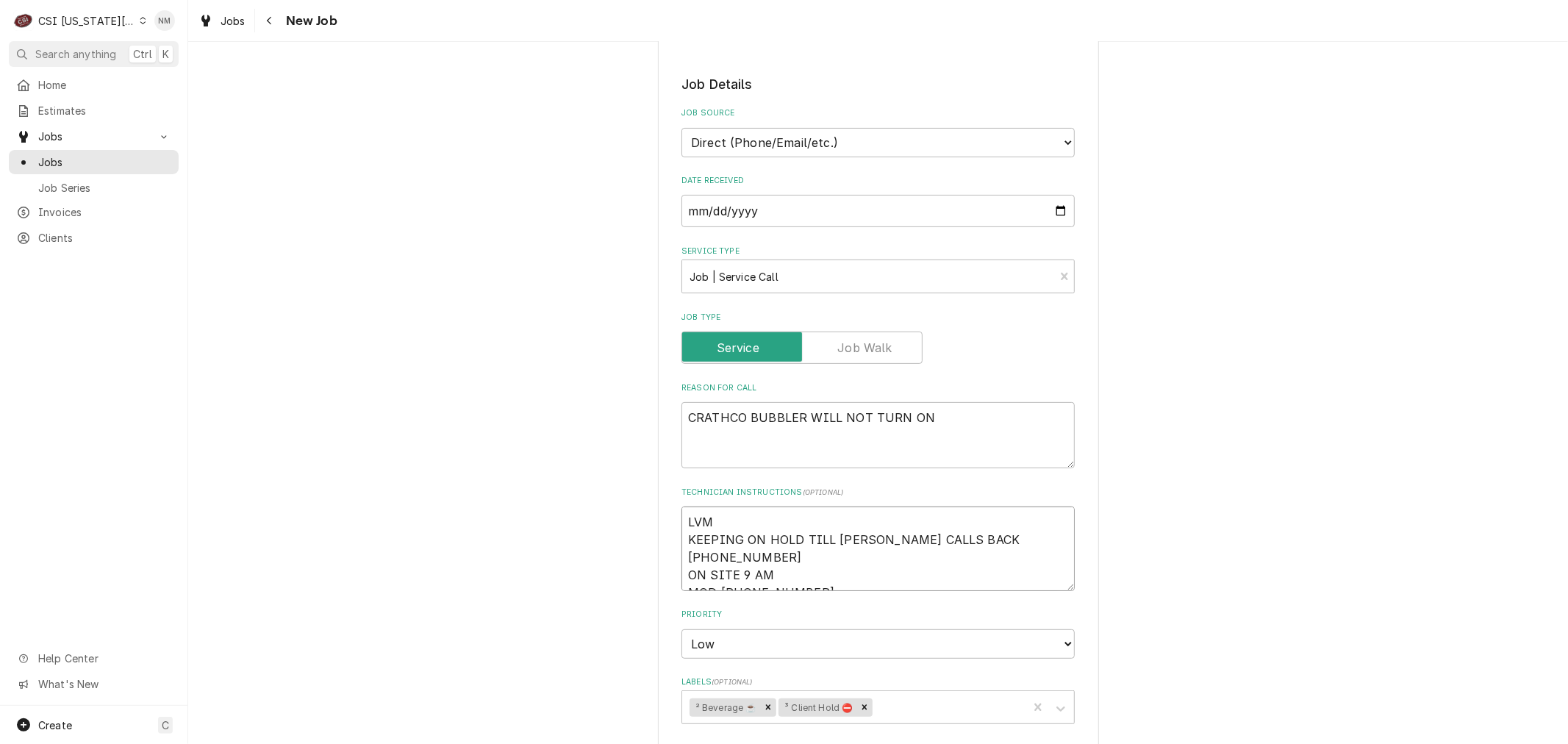
type textarea "LVM KEEPING ON HOLD TILL NICK CALLS BACK 407-721-6388 ON SITE 9 AM MOD 785-273-…"
type textarea "x"
type textarea "LVM f KEEPING ON HOLD TILL NICK CALLS BACK 407-721-6388 ON SITE 9 AM MOD 785-27…"
type textarea "x"
type textarea "LVM fo KEEPING ON HOLD TILL NICK CALLS BACK 407-721-6388 ON SITE 9 AM MOD 785-2…"
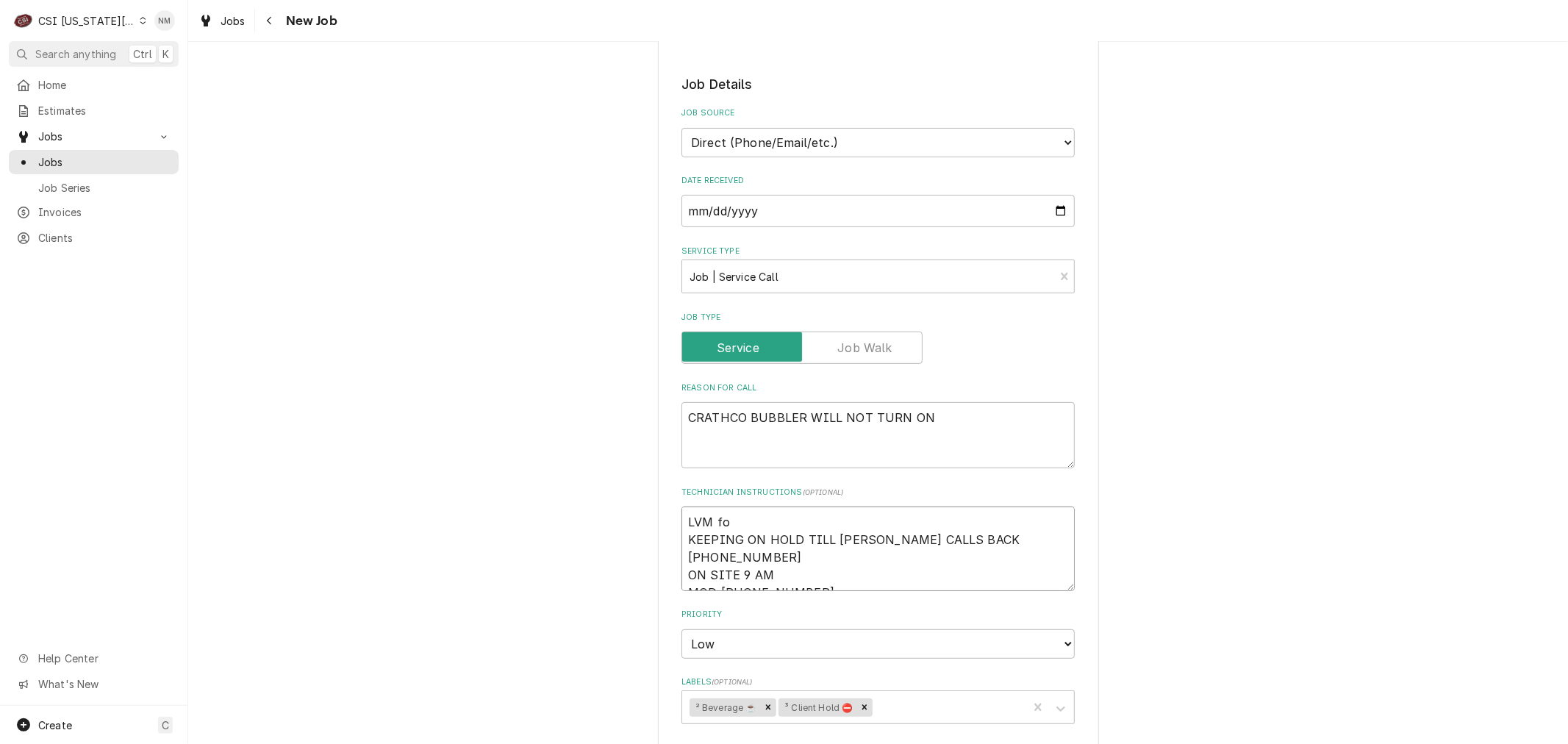
type textarea "x"
type textarea "LVM for KEEPING ON HOLD TILL NICK CALLS BACK 407-721-6388 ON SITE 9 AM MOD 785-…"
type textarea "x"
type textarea "LVM for KEEPING ON HOLD TILL NICK CALLS BACK 407-721-6388 ON SITE 9 AM MOD 785-…"
type textarea "x"
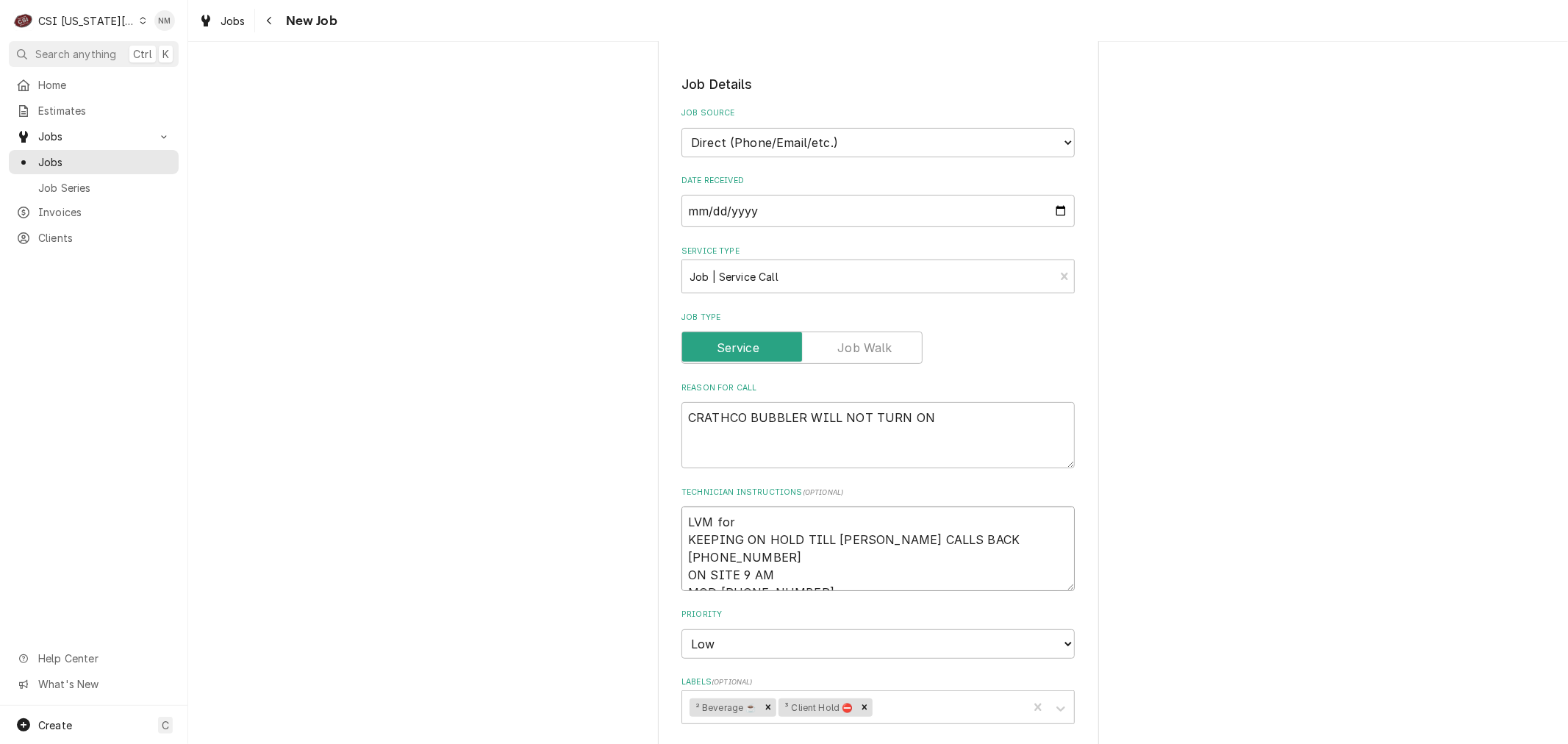
type textarea "LVM for n KEEPING ON HOLD TILL NICK CALLS BACK 407-721-6388 ON SITE 9 AM MOD 78…"
type textarea "x"
type textarea "LVM for ni KEEPING ON HOLD TILL NICK CALLS BACK 407-721-6388 ON SITE 9 AM MOD 7…"
type textarea "x"
type textarea "LVM for nic KEEPING ON HOLD TILL NICK CALLS BACK 407-721-6388 ON SITE 9 AM MOD …"
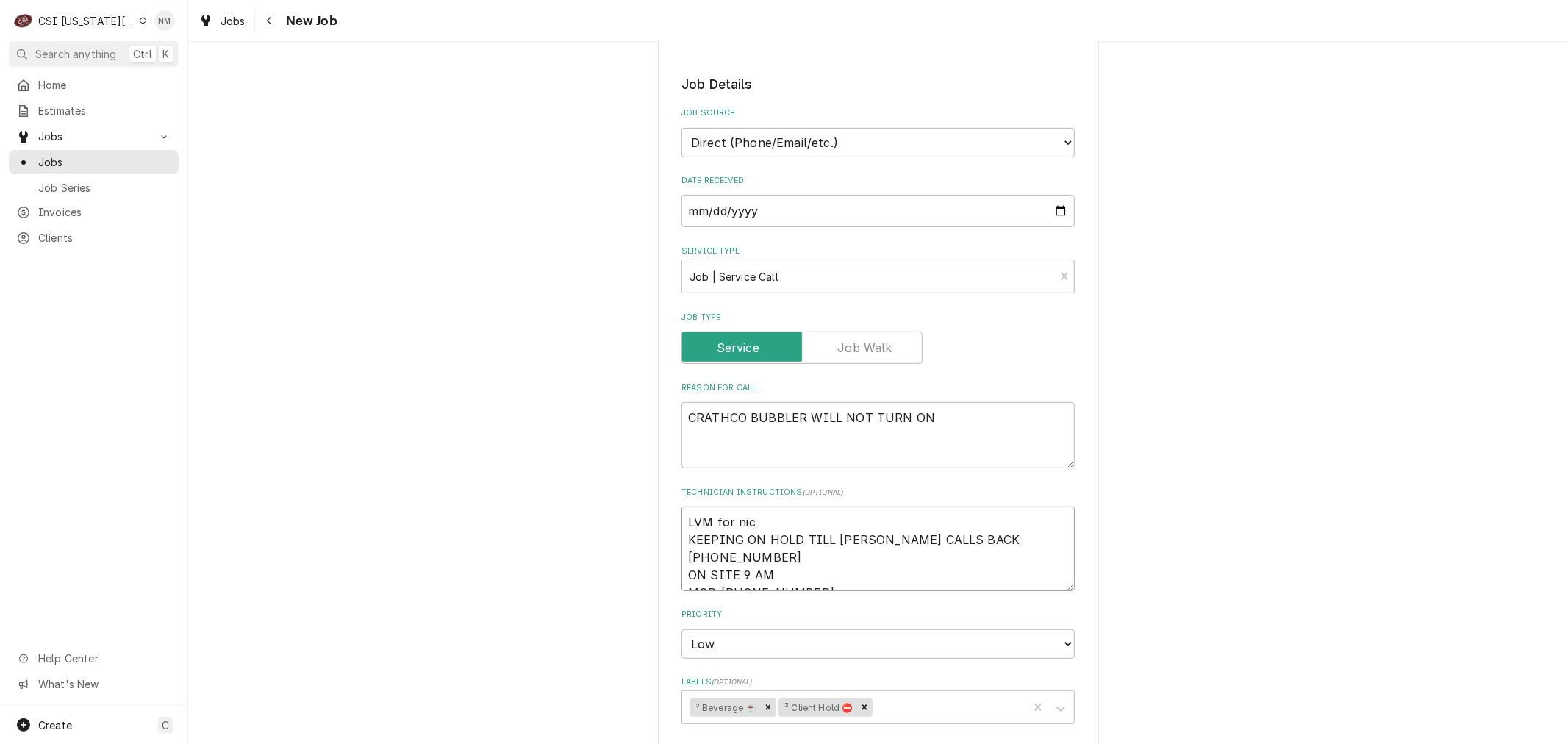
type textarea "x"
type textarea "LVM for nick KEEPING ON HOLD TILL NICK CALLS BACK 407-721-6388 ON SITE 9 AM MOD…"
type textarea "x"
type textarea "LVM for nick KEEPING ON HOLD TILL NICK CALLS BACK 407-721-6388 ON SITE 9 AM MOD…"
type textarea "x"
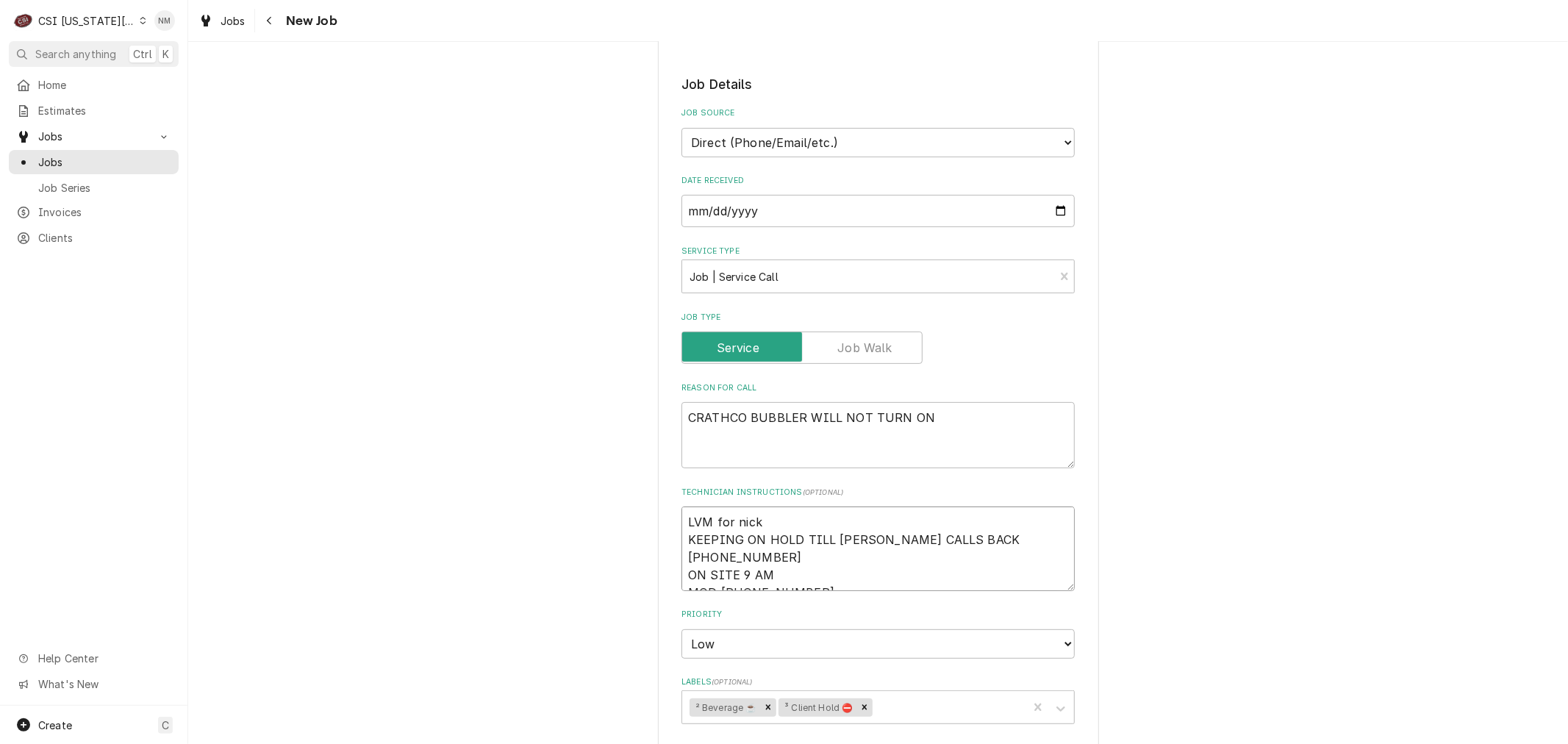
type textarea "LVM for nick o KEEPING ON HOLD TILL NICK CALLS BACK 407-721-6388 ON SITE 9 AM M…"
type textarea "x"
type textarea "LVM for nick on KEEPING ON HOLD TILL NICK CALLS BACK 407-721-6388 ON SITE 9 AM …"
type textarea "x"
type textarea "LVM for nick on KEEPING ON HOLD TILL NICK CALLS BACK 407-721-6388 ON SITE 9 AM …"
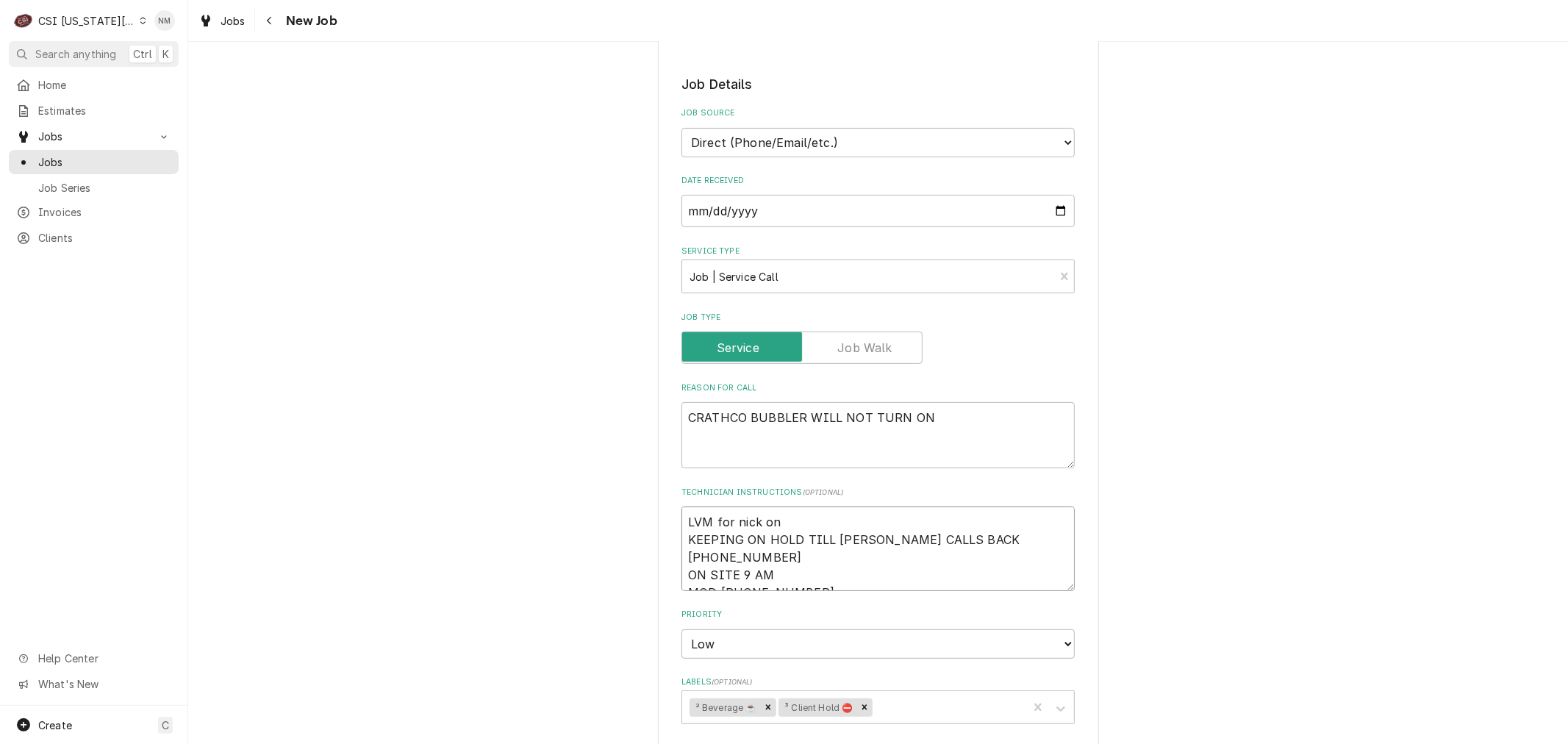
type textarea "x"
type textarea "LVM for nick on h KEEPING ON HOLD TILL NICK CALLS BACK 407-721-6388 ON SITE 9 A…"
type textarea "x"
type textarea "LVM for nick on hi KEEPING ON HOLD TILL NICK CALLS BACK 407-721-6388 ON SITE 9 …"
type textarea "x"
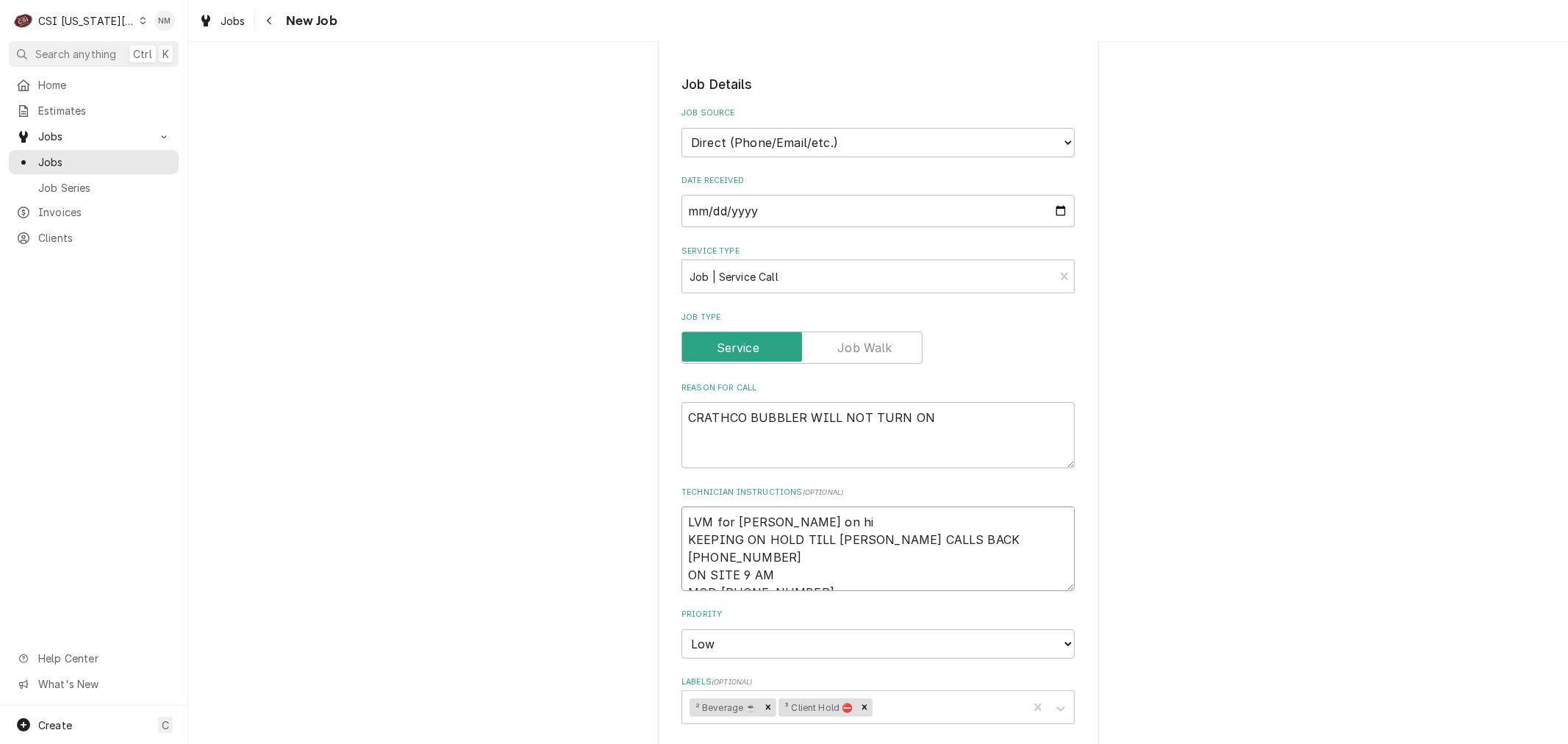
type textarea "LVM for nick on his KEEPING ON HOLD TILL NICK CALLS BACK 407-721-6388 ON SITE 9…"
type textarea "x"
type textarea "LVM for nick on his KEEPING ON HOLD TILL NICK CALLS BACK 407-721-6388 ON SITE 9…"
type textarea "x"
type textarea "LVM for nick on his c KEEPING ON HOLD TILL NICK CALLS BACK 407-721-6388 ON SITE…"
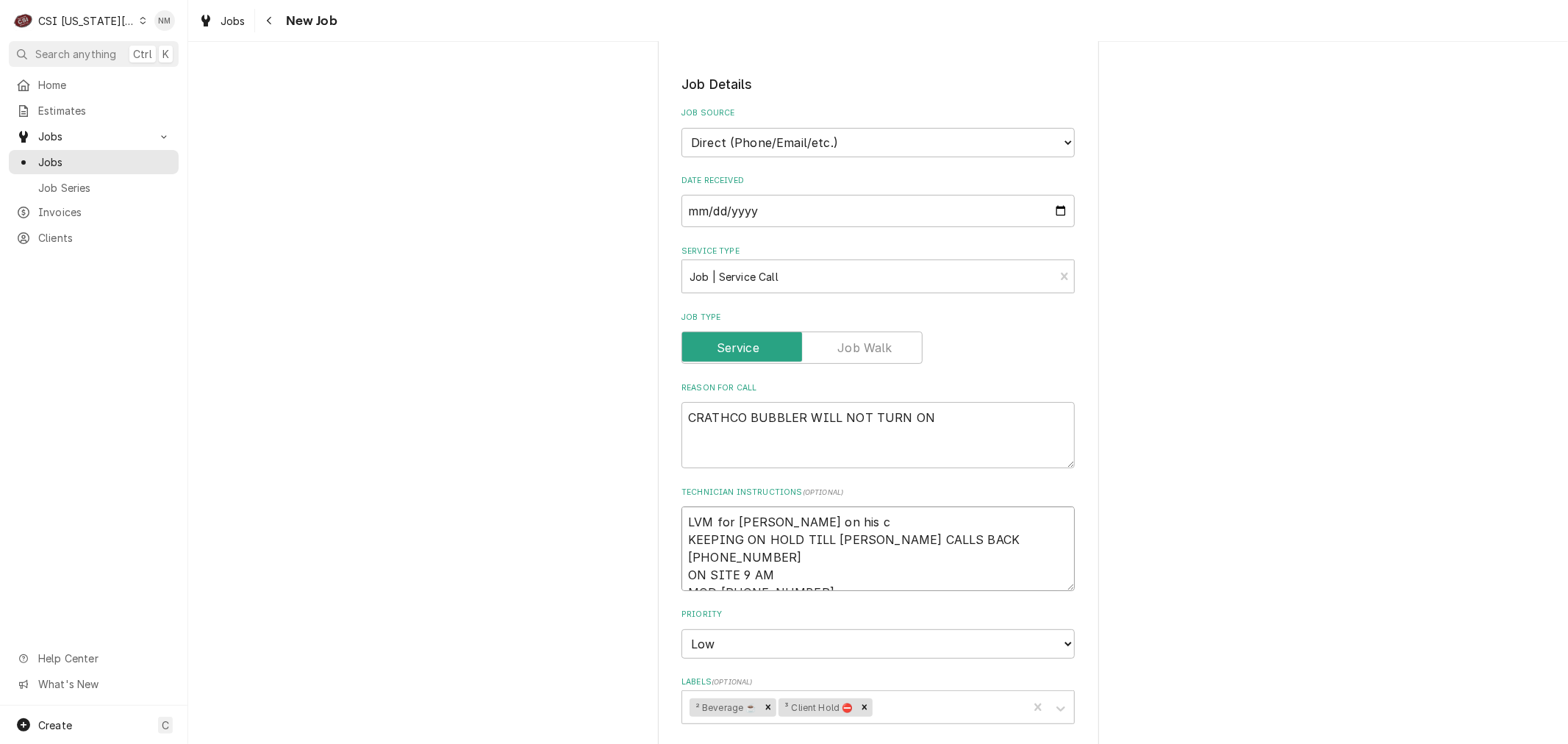
type textarea "x"
type textarea "LVM for nick on his ce KEEPING ON HOLD TILL NICK CALLS BACK 407-721-6388 ON SIT…"
type textarea "x"
type textarea "LVM for nick on his cel KEEPING ON HOLD TILL NICK CALLS BACK 407-721-6388 ON SI…"
type textarea "x"
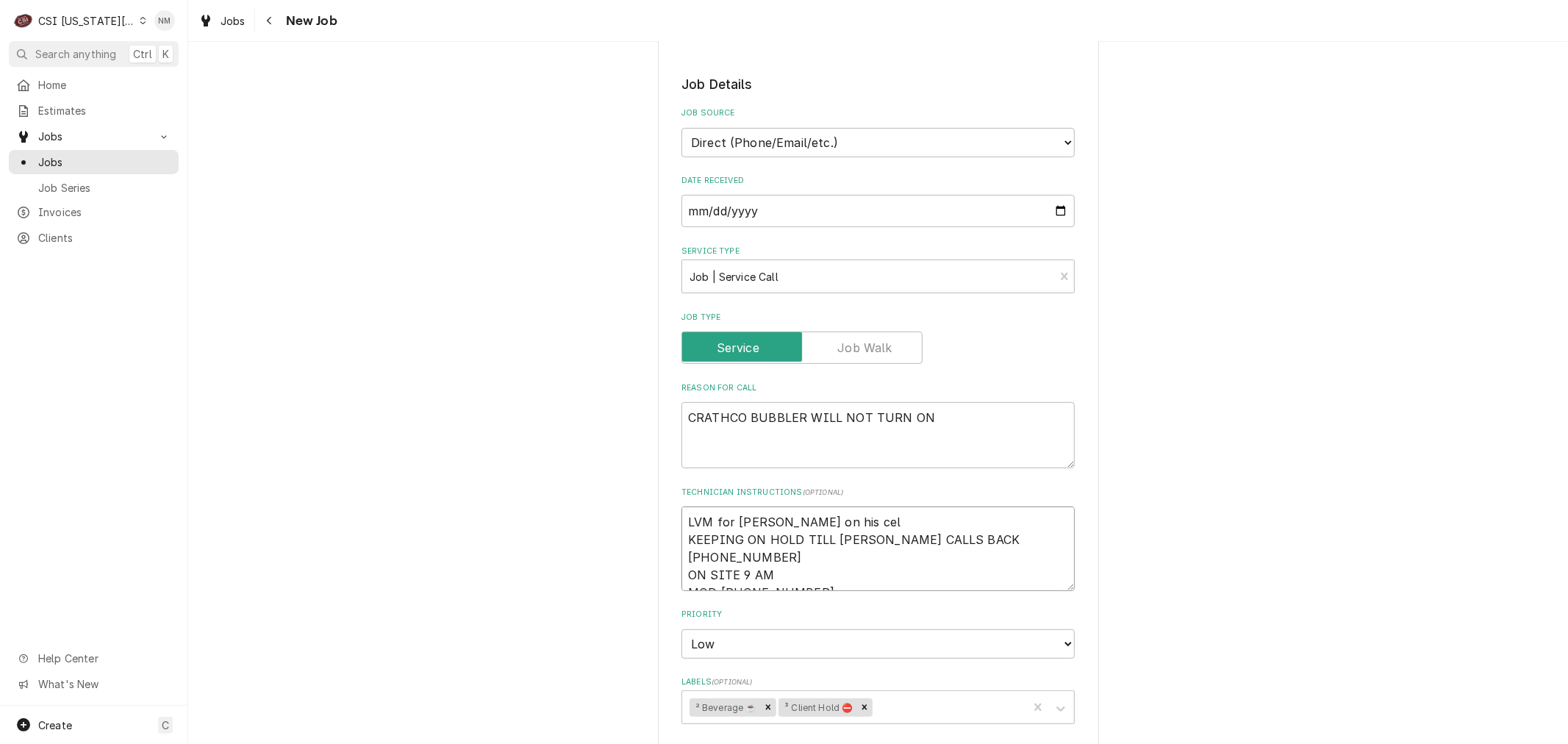
type textarea "LVM for nick on his cell KEEPING ON HOLD TILL NICK CALLS BACK 407-721-6388 ON S…"
type textarea "x"
type textarea "LVM for nick on his cell KEEPING ON HOLD TILL NICK CALLS BACK 407-721-6388 ON S…"
type textarea "x"
type textarea "LVM for nick on his cell - KEEPING ON HOLD TILL NICK CALLS BACK 407-721-6388 ON…"
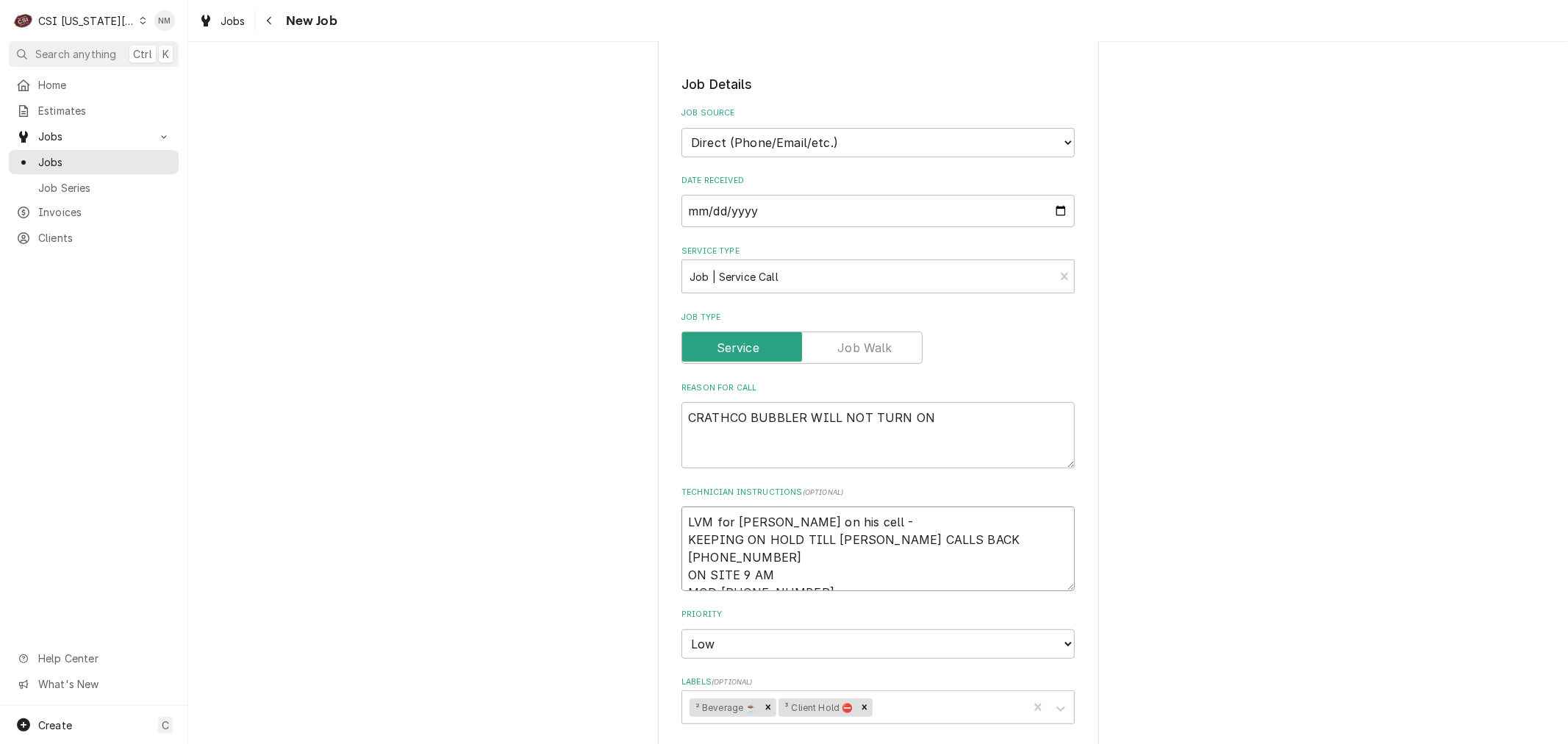
type textarea "x"
type textarea "LVM for nick on his cell - KEEPING ON HOLD TILL NICK CALLS BACK 407-721-6388 ON…"
type textarea "x"
type textarea "LVM for nick on his cell - c KEEPING ON HOLD TILL NICK CALLS BACK 407-721-6388 …"
type textarea "x"
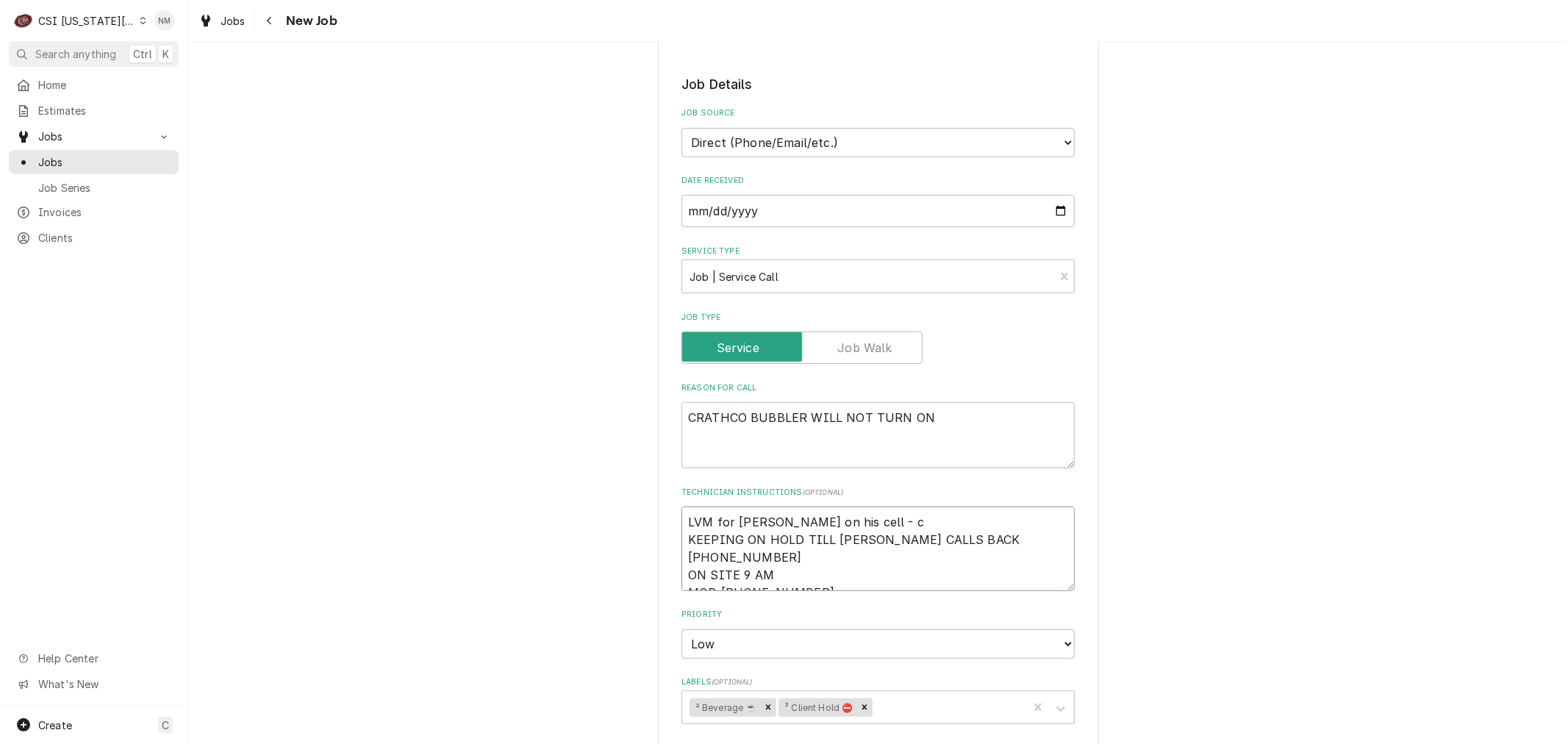
type textarea "LVM for nick on his cell - cl KEEPING ON HOLD TILL NICK CALLS BACK 407-721-6388…"
type textarea "x"
type textarea "LVM for nick on his cell - clo KEEPING ON HOLD TILL NICK CALLS BACK 407-721-638…"
type textarea "x"
type textarea "LVM for nick on his cell - clos KEEPING ON HOLD TILL NICK CALLS BACK 407-721-63…"
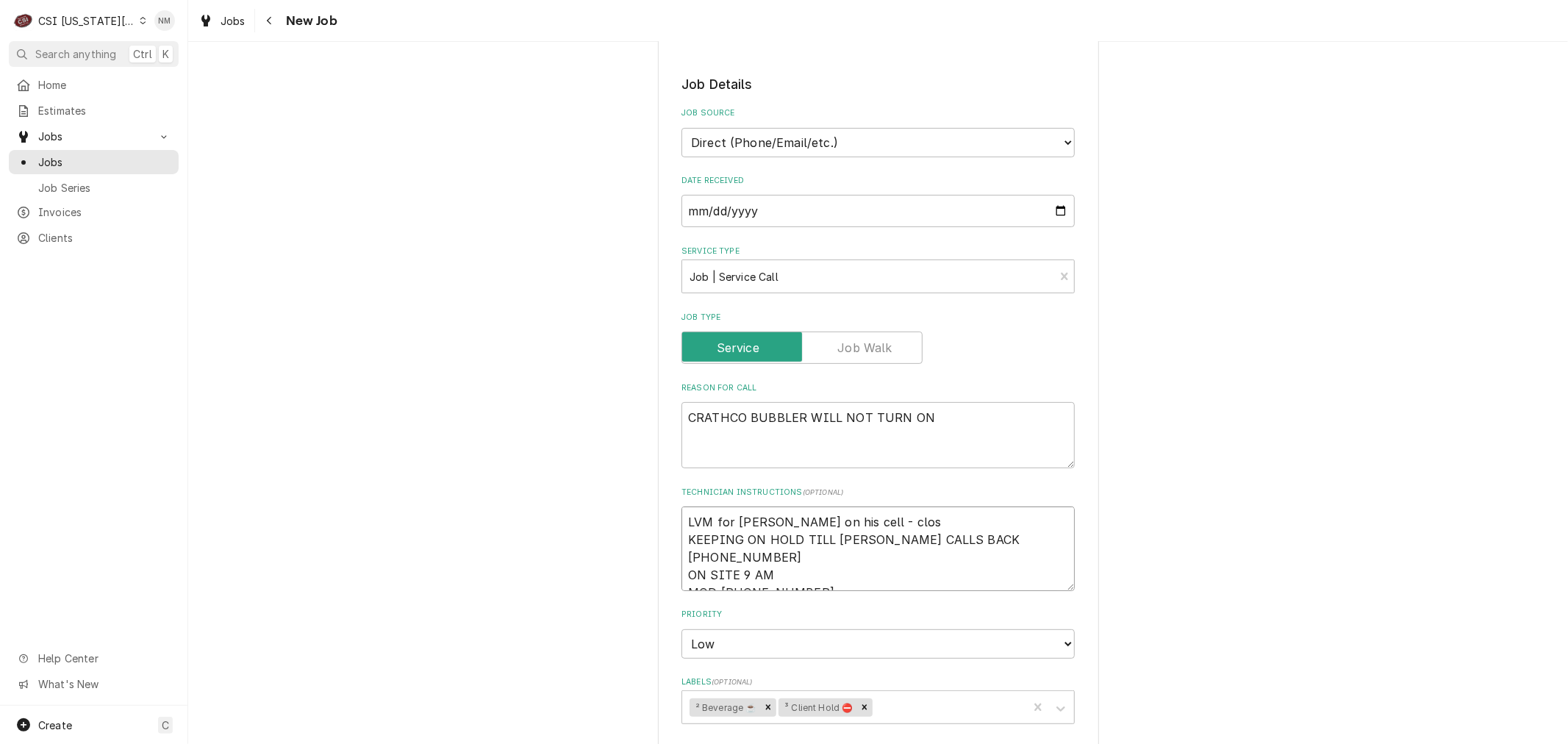
type textarea "x"
type textarea "LVM for nick on his cell - closi KEEPING ON HOLD TILL NICK CALLS BACK 407-721-6…"
type textarea "x"
type textarea "LVM for nick on his cell - closin KEEPING ON HOLD TILL NICK CALLS BACK 407-721-…"
type textarea "x"
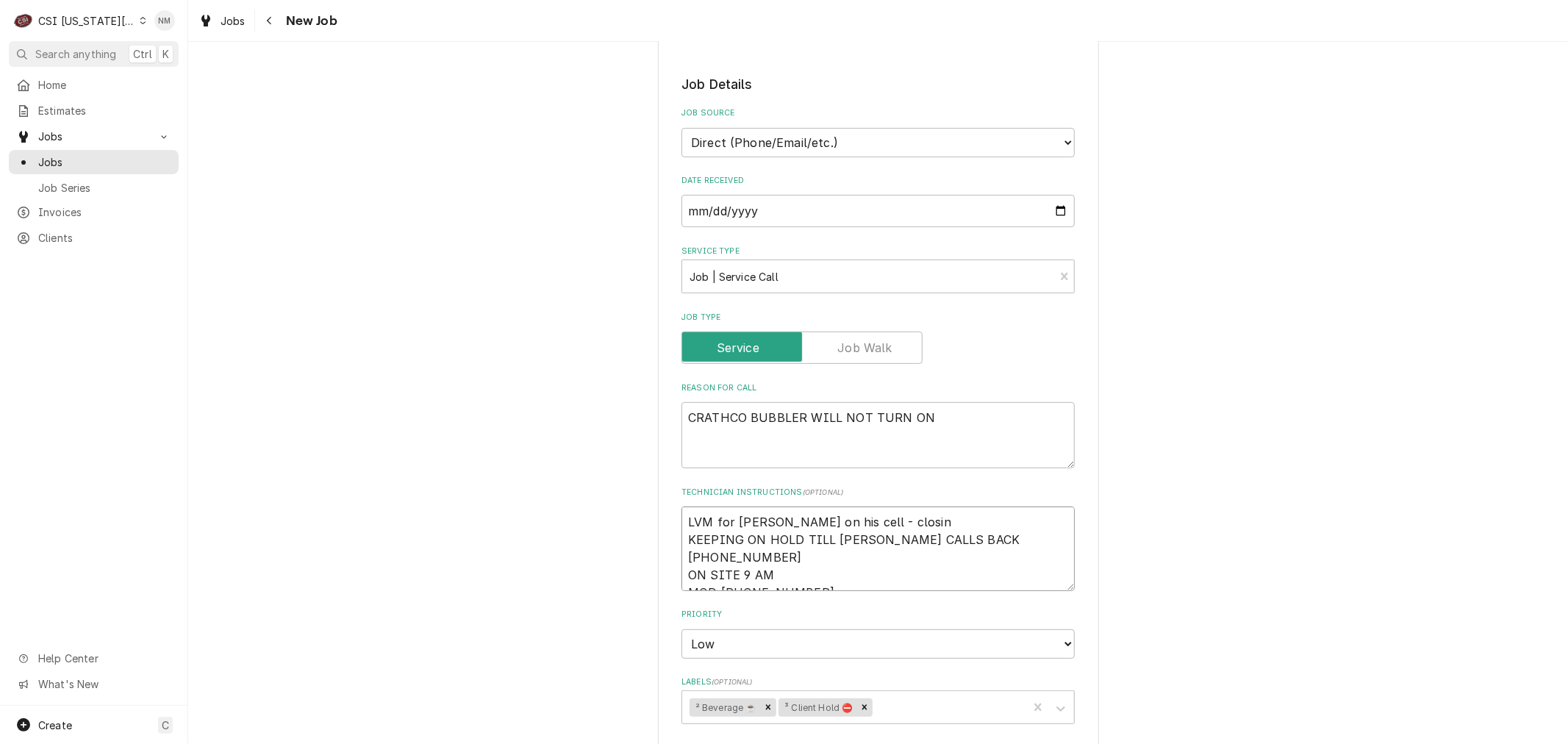
type textarea "LVM for nick on his cell - closing KEEPING ON HOLD TILL NICK CALLS BACK 407-721…"
type textarea "x"
type textarea "LVM for nick on his cell - closing KEEPING ON HOLD TILL NICK CALLS BACK 407-721…"
type textarea "x"
type textarea "LVM for nick on his cell - closing t KEEPING ON HOLD TILL NICK CALLS BACK 407-7…"
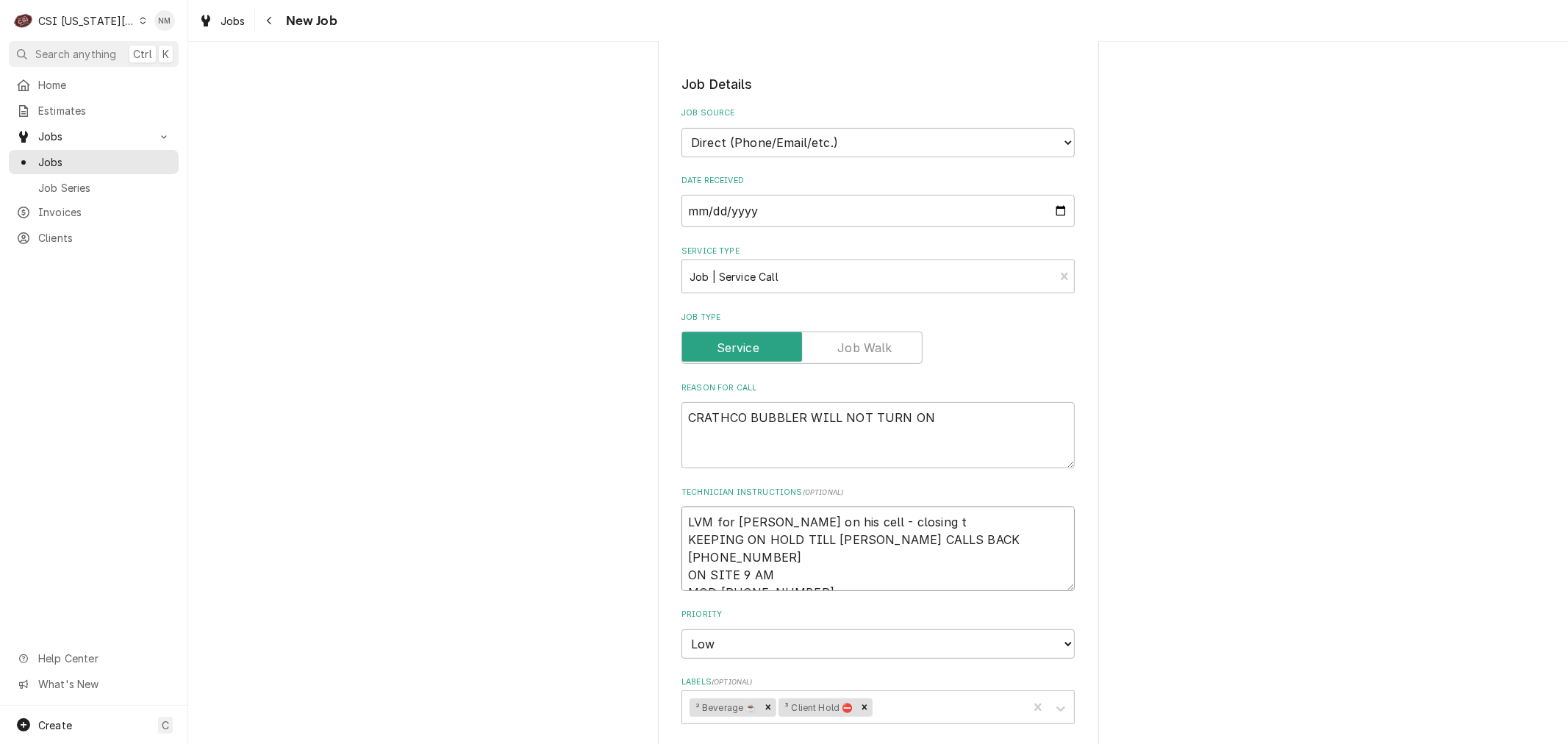
type textarea "x"
type textarea "LVM for nick on his cell - closing th KEEPING ON HOLD TILL NICK CALLS BACK 407-…"
type textarea "x"
type textarea "LVM for nick on his cell - closing the KEEPING ON HOLD TILL NICK CALLS BACK 407…"
type textarea "x"
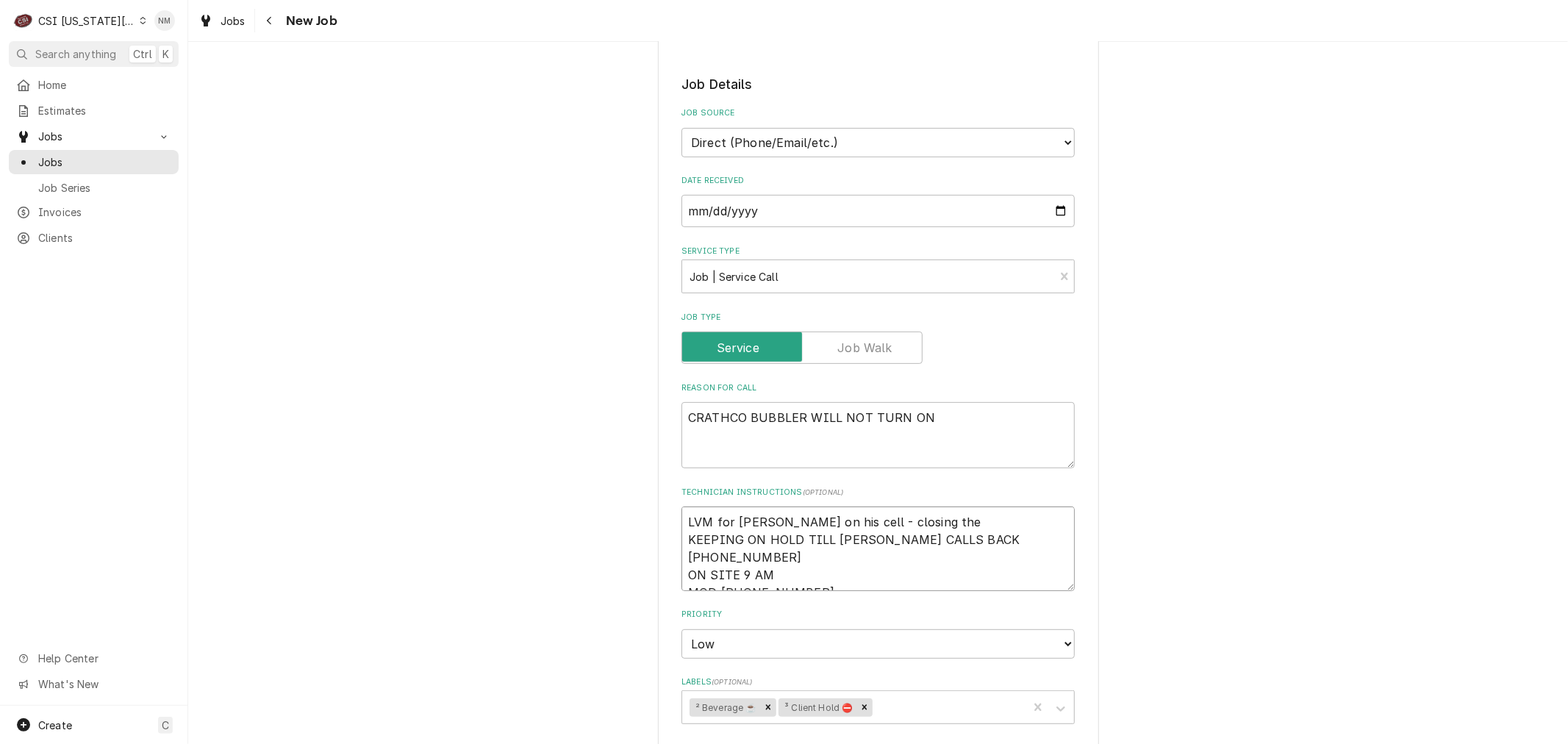
type textarea "LVM for nick on his cell - closing the KEEPING ON HOLD TILL NICK CALLS BACK 407…"
type textarea "x"
type textarea "LVM for nick on his cell - closing the c KEEPING ON HOLD TILL NICK CALLS BACK 4…"
type textarea "x"
type textarea "LVM for nick on his cell - closing the ca KEEPING ON HOLD TILL NICK CALLS BACK …"
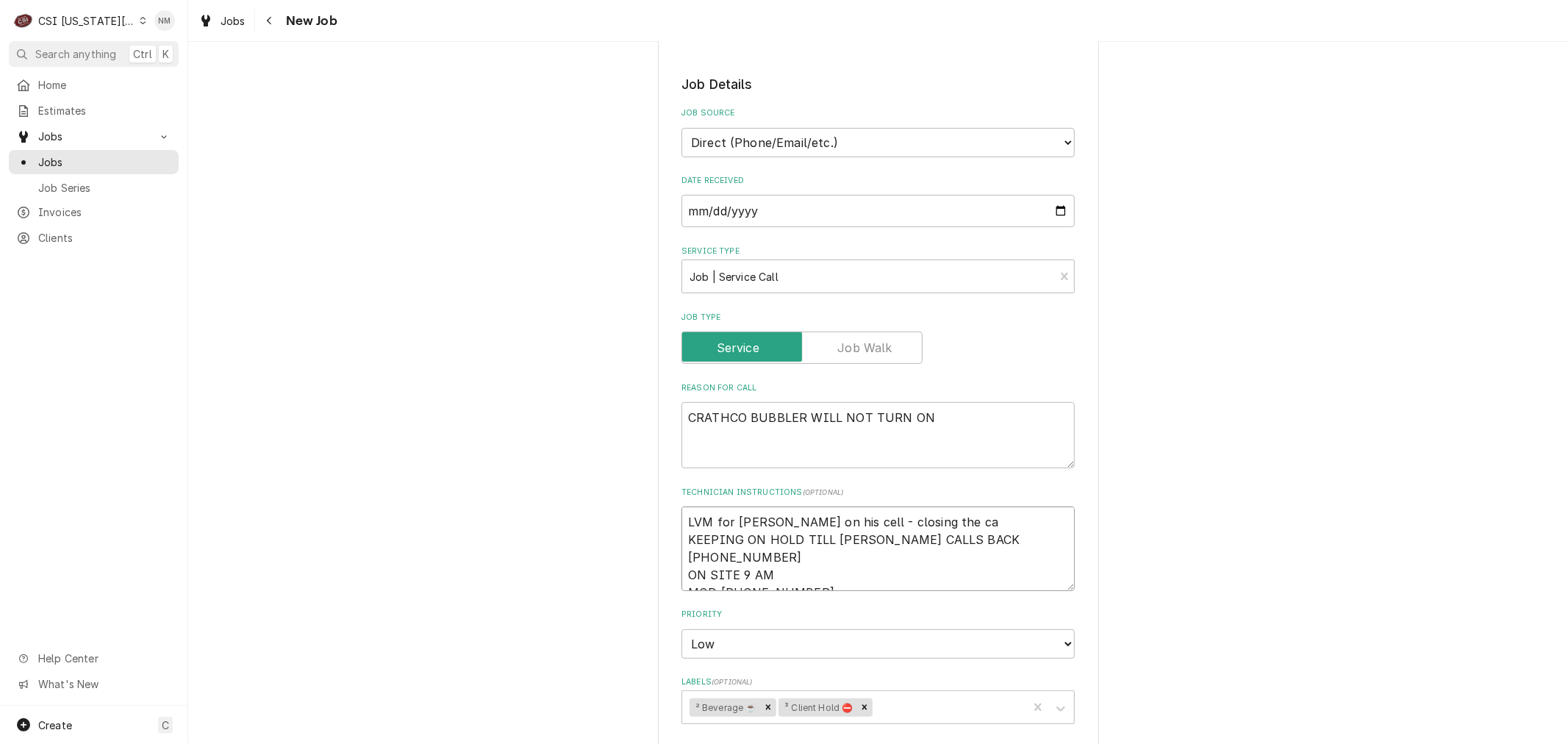
type textarea "x"
type textarea "LVM for nick on his cell - closing the cal KEEPING ON HOLD TILL NICK CALLS BACK…"
type textarea "x"
type textarea "LVM for nick on his cell - closing the call KEEPING ON HOLD TILL NICK CALLS BAC…"
type textarea "x"
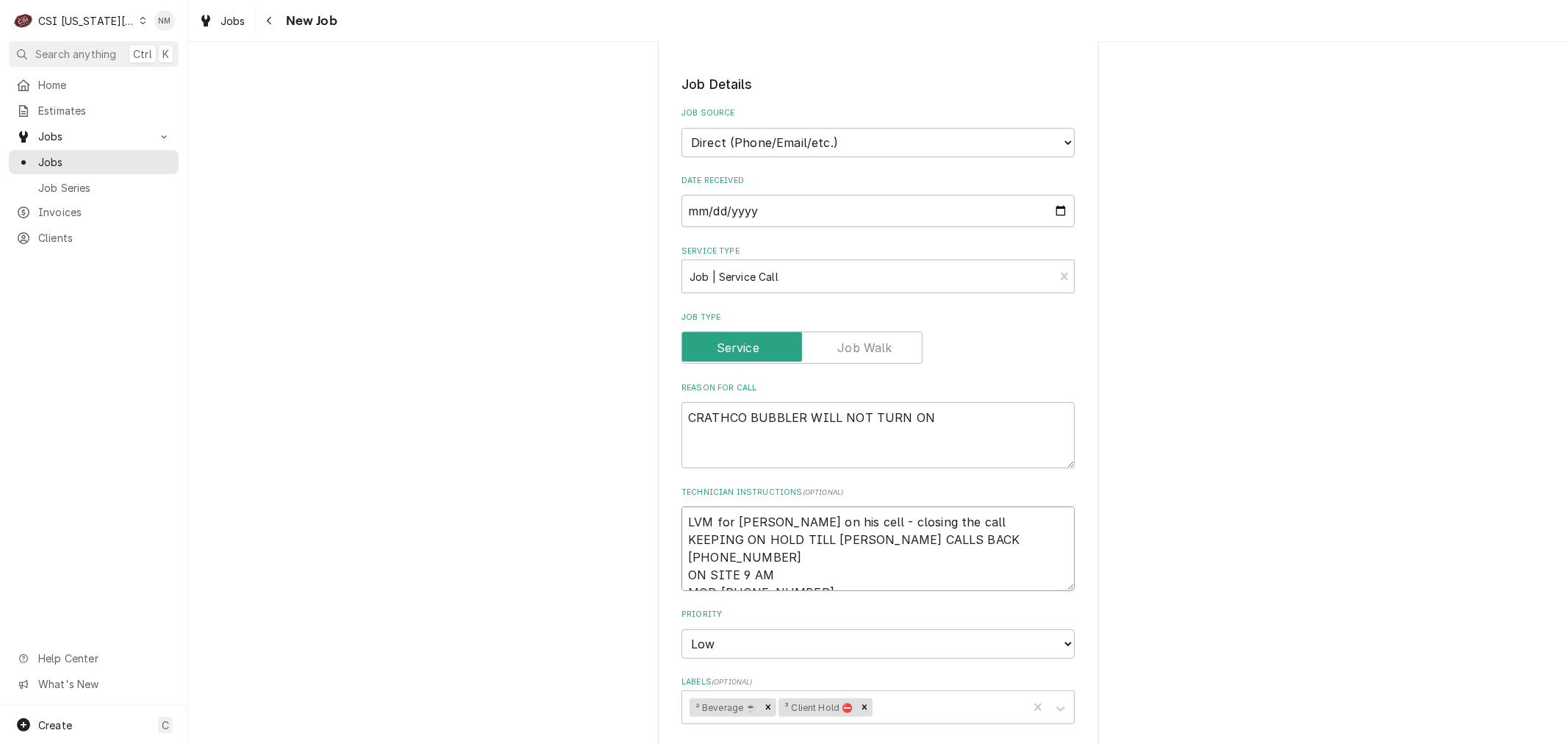
type textarea "LVM for nick on his cell - closing the call, KEEPING ON HOLD TILL NICK CALLS BA…"
type textarea "x"
type textarea "LVM for nick on his cell - closing the call, KEEPING ON HOLD TILL NICK CALLS BA…"
type textarea "x"
type textarea "LVM for nick on his cell - closing the call, c KEEPING ON HOLD TILL NICK CALLS …"
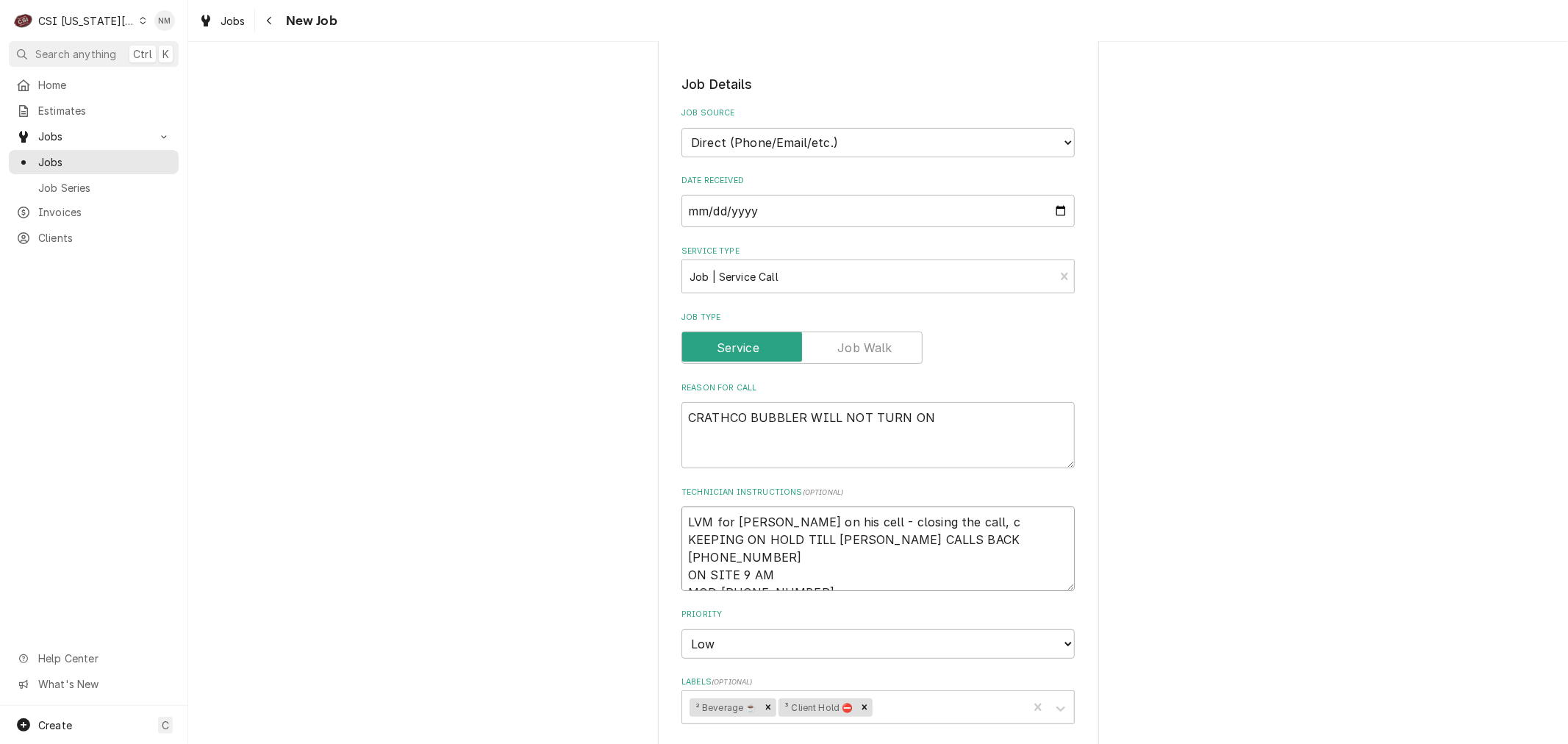
type textarea "x"
type textarea "LVM for nick on his cell - closing the call, ca KEEPING ON HOLD TILL NICK CALLS…"
type textarea "x"
type textarea "LVM for nick on his cell - closing the call, cal KEEPING ON HOLD TILL NICK CALL…"
type textarea "x"
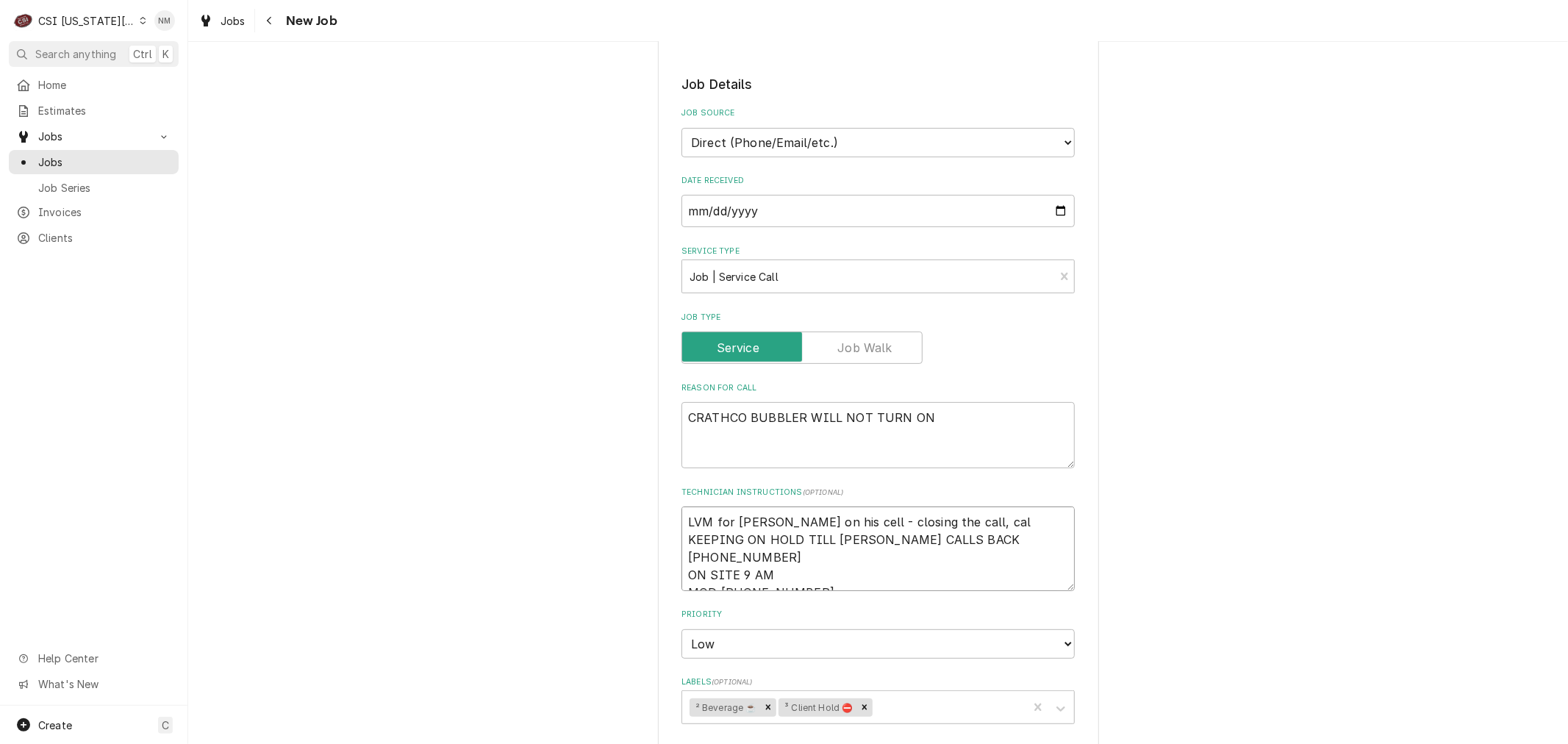
type textarea "LVM for nick on his cell - closing the call, call KEEPING ON HOLD TILL NICK CAL…"
type textarea "x"
type textarea "LVM for nick on his cell - closing the call, call KEEPING ON HOLD TILL NICK CAL…"
type textarea "x"
type textarea "LVM for nick on his cell - closing the call, call b KEEPING ON HOLD TILL NICK C…"
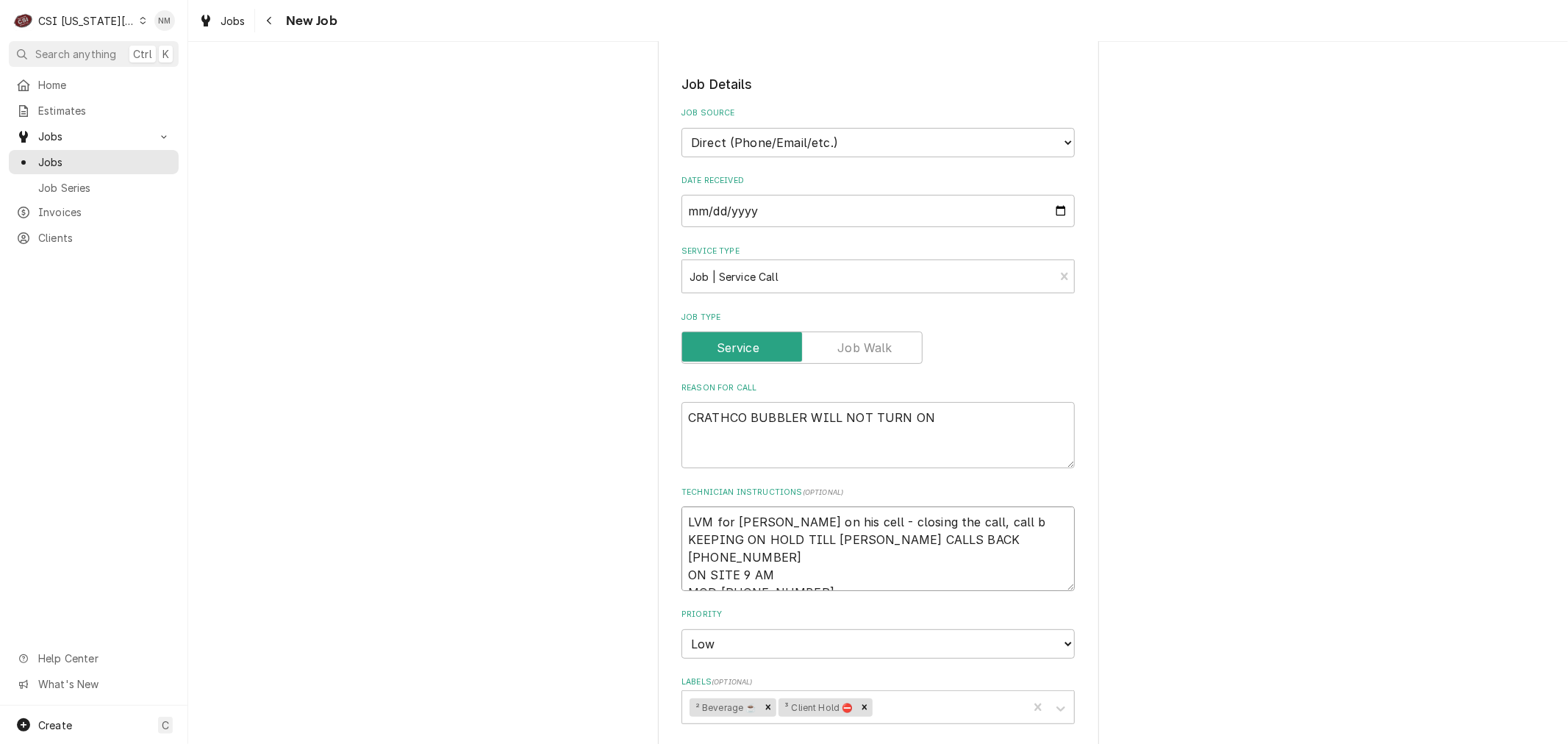
type textarea "x"
type textarea "LVM for nick on his cell - closing the call, call ba KEEPING ON HOLD TILL NICK …"
type textarea "x"
type textarea "LVM for nick on his cell - closing the call, call bac KEEPING ON HOLD TILL NICK…"
type textarea "x"
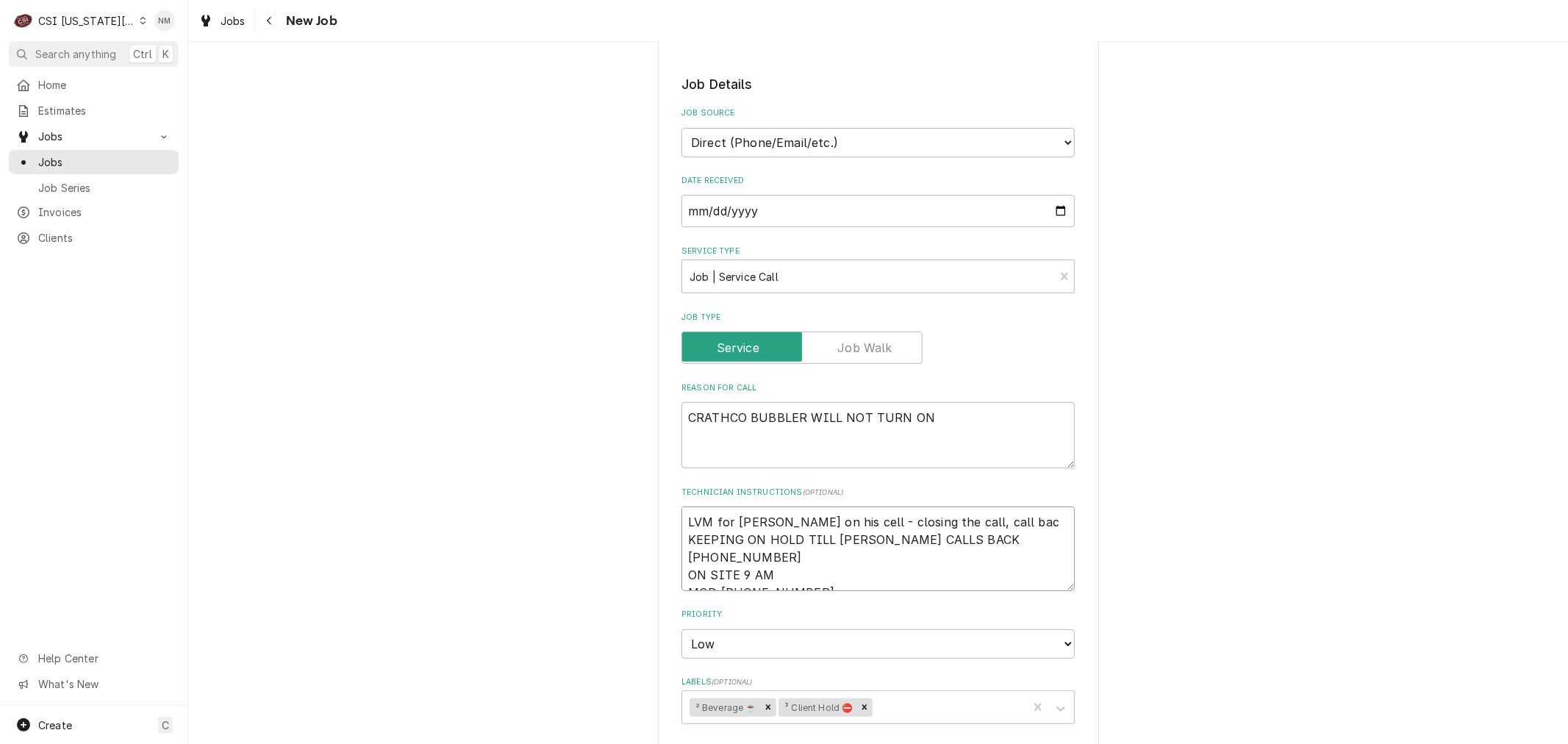
type textarea "LVM for nick on his cell - closing the call, call back KEEPING ON HOLD TILL NIC…"
type textarea "x"
type textarea "LVM for nick on his cell - closing the call, call back KEEPING ON HOLD TILL NIC…"
type textarea "x"
type textarea "LVM for nick on his cell - closing the call, call back i KEEPING ON HOLD TILL N…"
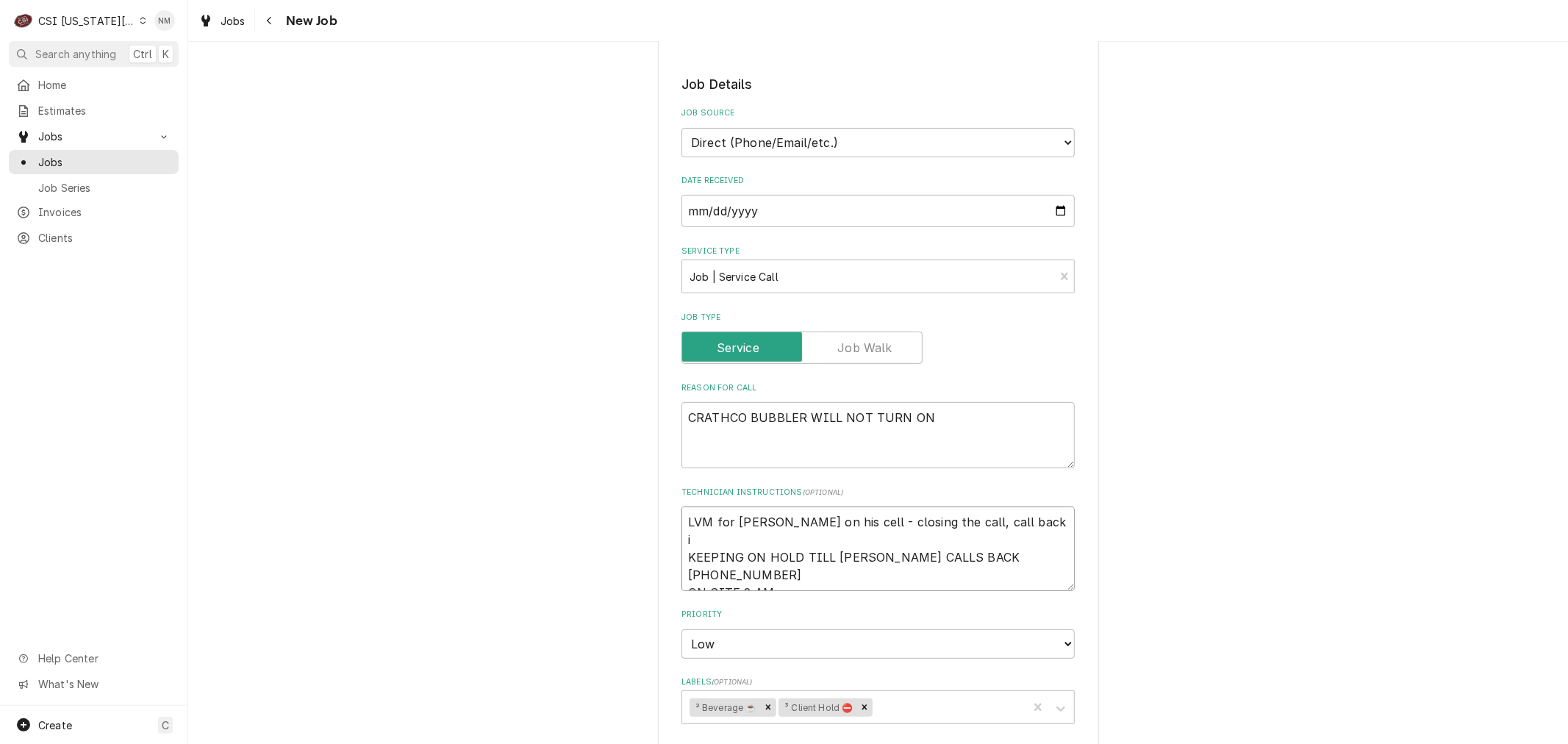
type textarea "x"
type textarea "LVM for nick on his cell - closing the call, call back if KEEPING ON HOLD TILL …"
type textarea "x"
type textarea "LVM for nick on his cell - closing the call, call back if KEEPING ON HOLD TILL …"
type textarea "x"
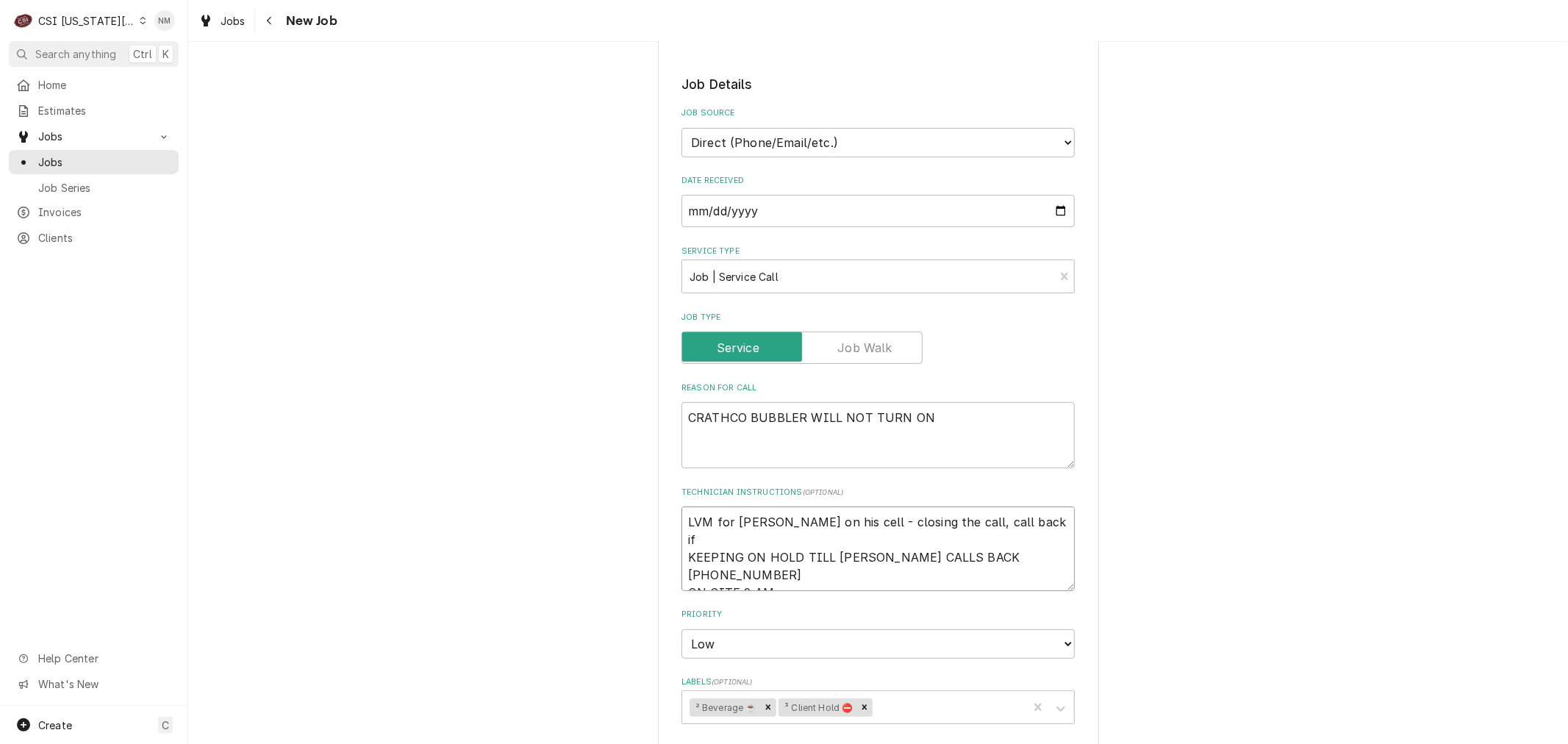
type textarea "LVM for nick on his cell - closing the call, call back if n KEEPING ON HOLD TIL…"
type textarea "x"
type textarea "LVM for nick on his cell - closing the call, call back if ne KEEPING ON HOLD TI…"
type textarea "x"
type textarea "LVM for nick on his cell - closing the call, call back if nee KEEPING ON HOLD T…"
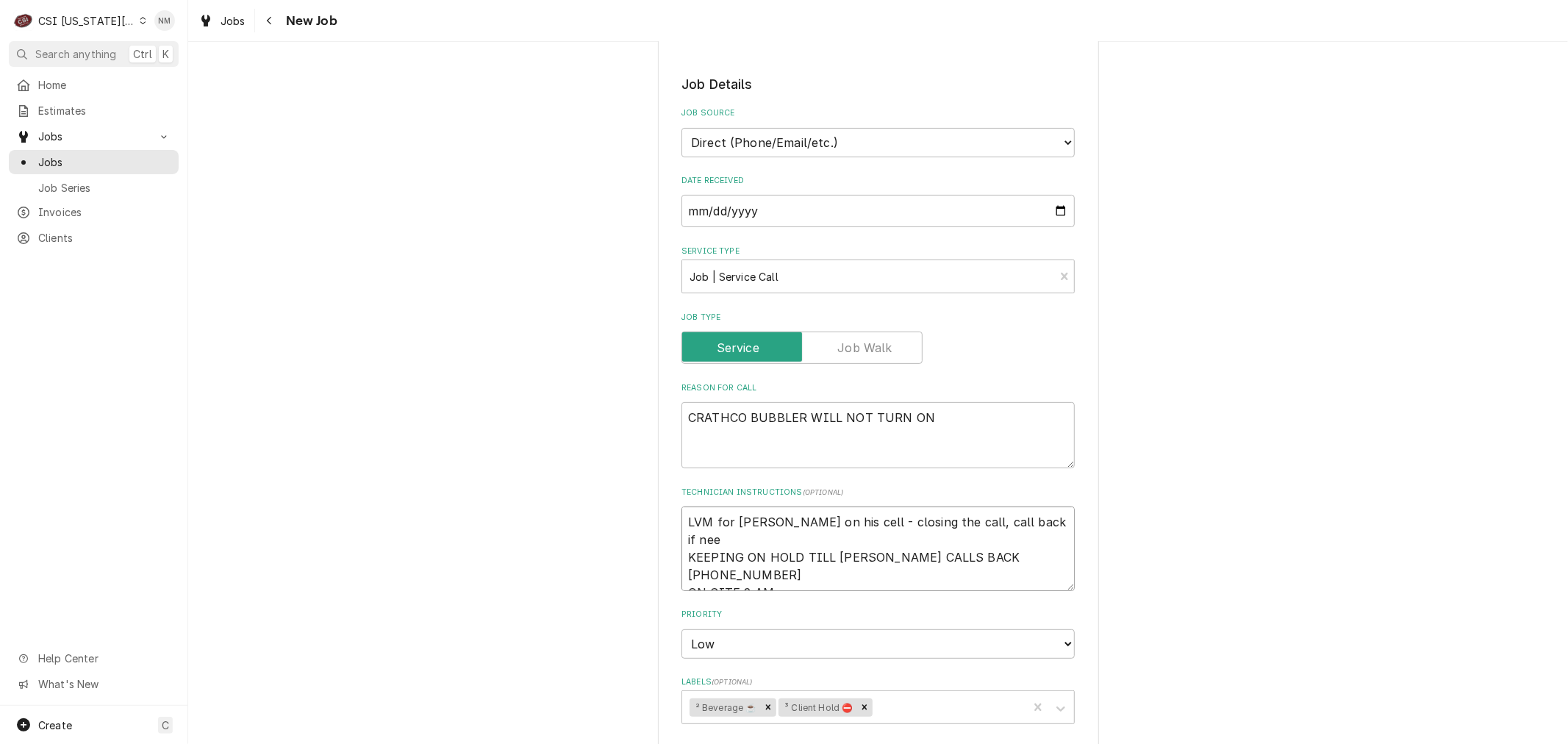
type textarea "x"
type textarea "LVM for nick on his cell - closing the call, call back if need KEEPING ON HOLD …"
type textarea "x"
type textarea "LVM for nick on his cell - closing the call, call back if neede KEEPING ON HOLD…"
type textarea "x"
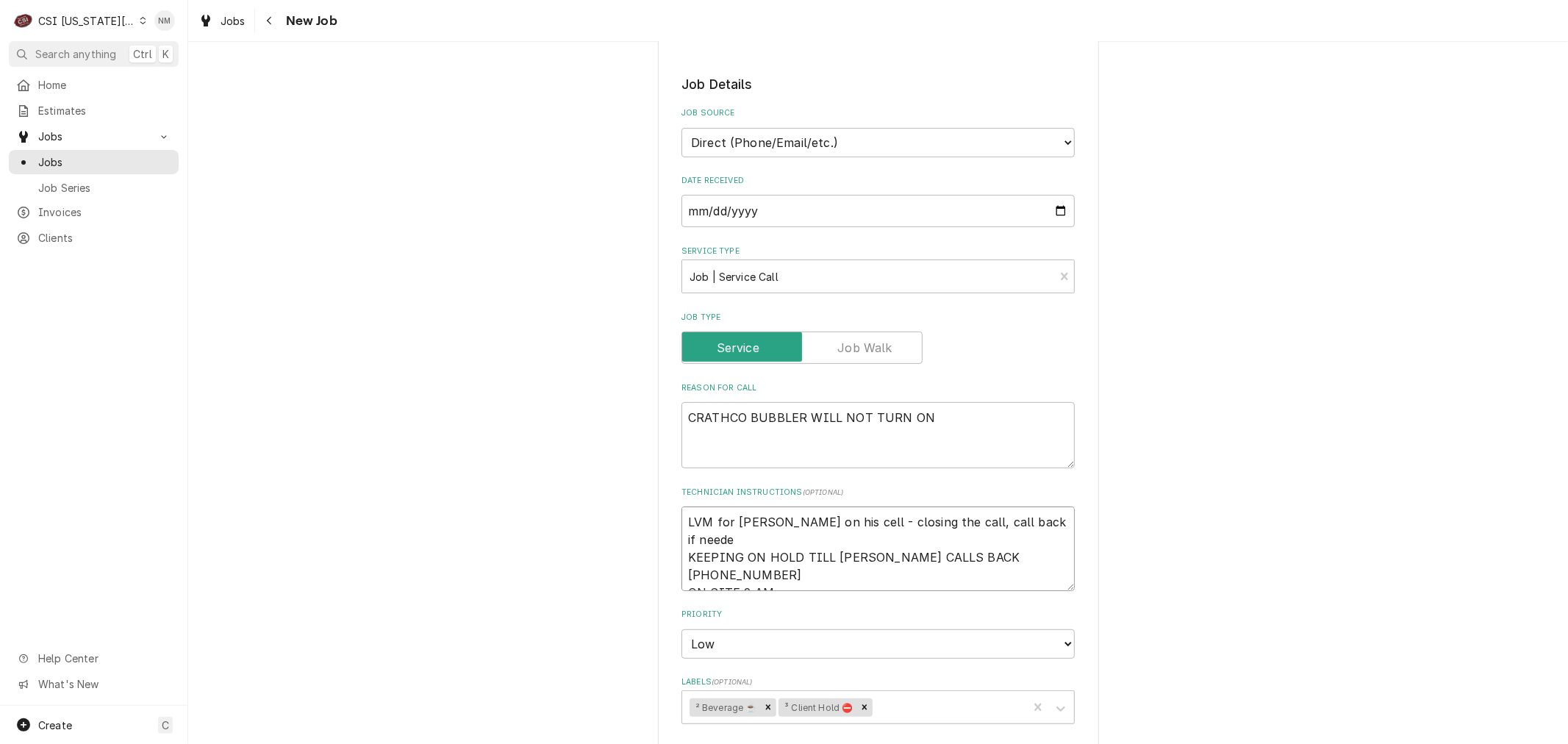
type textarea "LVM for nick on his cell - closing the call, call back if needed KEEPING ON HOL…"
type textarea "x"
type textarea "LVM for nick on his cell - closing the call, call back if needed KEEPING ON HOL…"
type textarea "x"
type textarea "LVM for nick on his cell - closing the call, call back if needed 1 KEEPING ON H…"
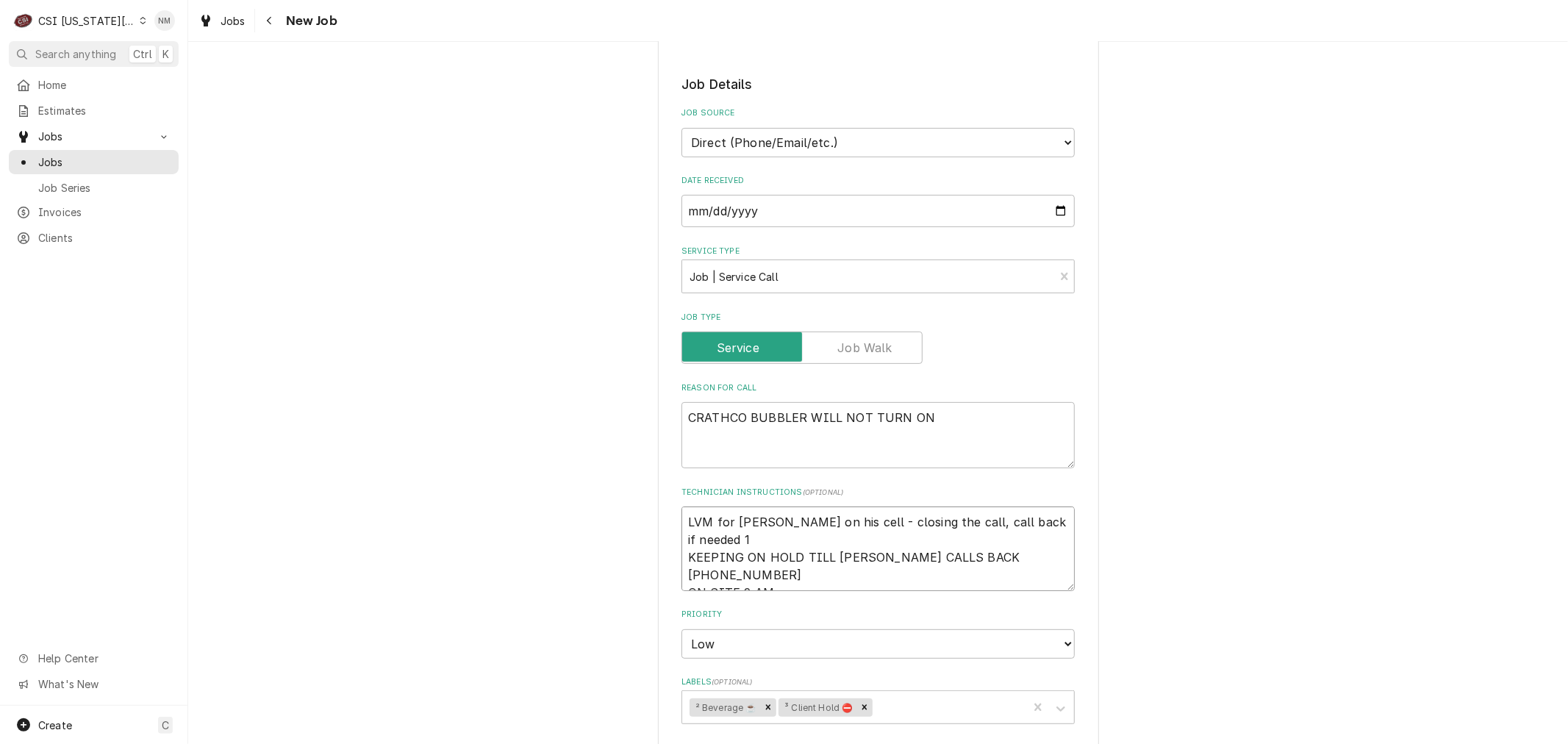
type textarea "x"
type textarea "LVM for nick on his cell - closing the call, call back if needed 10 KEEPING ON …"
type textarea "x"
type textarea "LVM for nick on his cell - closing the call, call back if needed 10- KEEPING ON…"
type textarea "x"
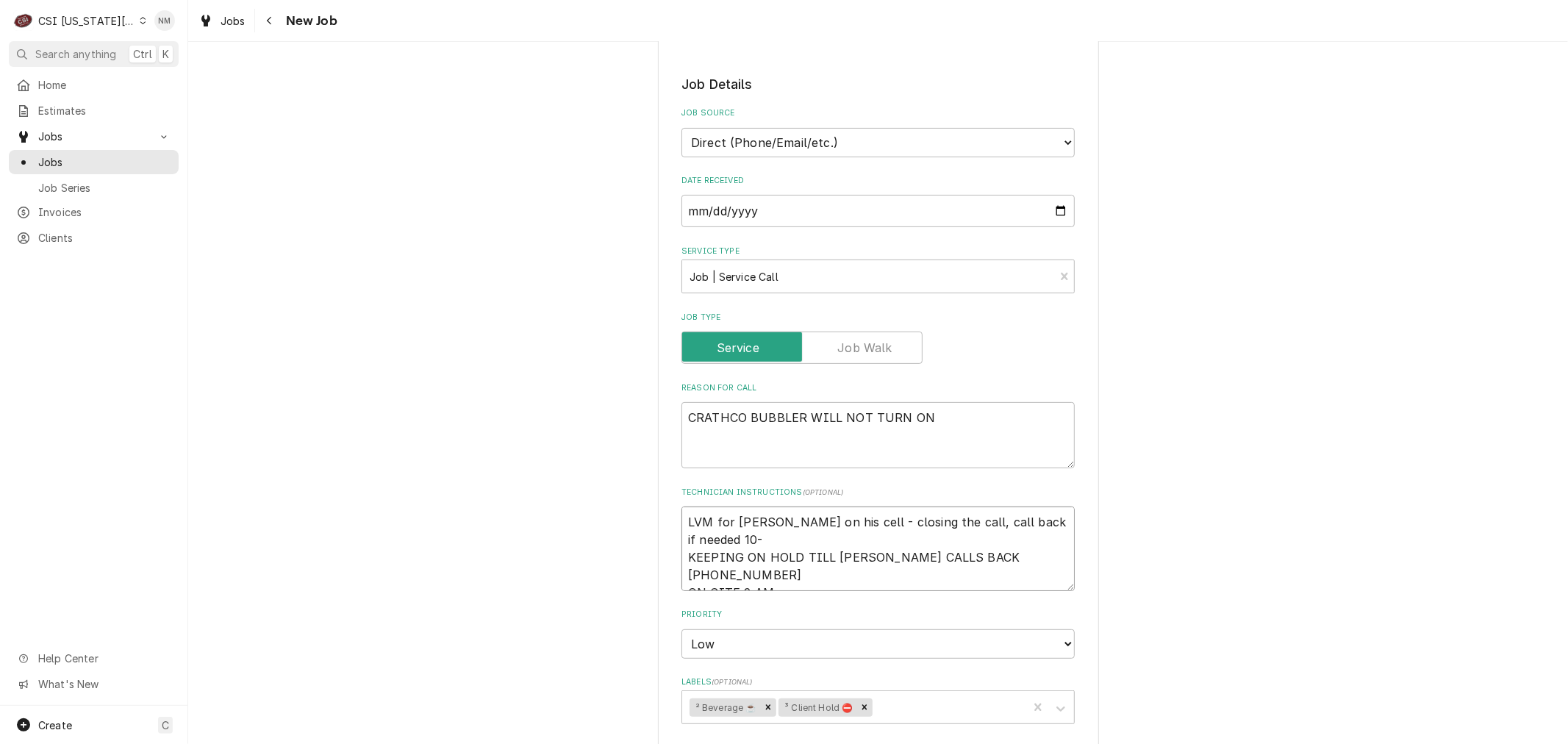
type textarea "LVM for nick on his cell - closing the call, call back if needed 10-7 KEEPING O…"
type textarea "x"
drag, startPoint x: 1055, startPoint y: 515, endPoint x: 659, endPoint y: 509, distance: 396.0
click at [659, 509] on div "Use the fields below to edit this job: Client Details Client SOUTHERN ROCK Edit…" at bounding box center [878, 541] width 441 height 1594
type textarea "LVM for nick on his cell - closing the call, call back if needed 10-7 KEEPING O…"
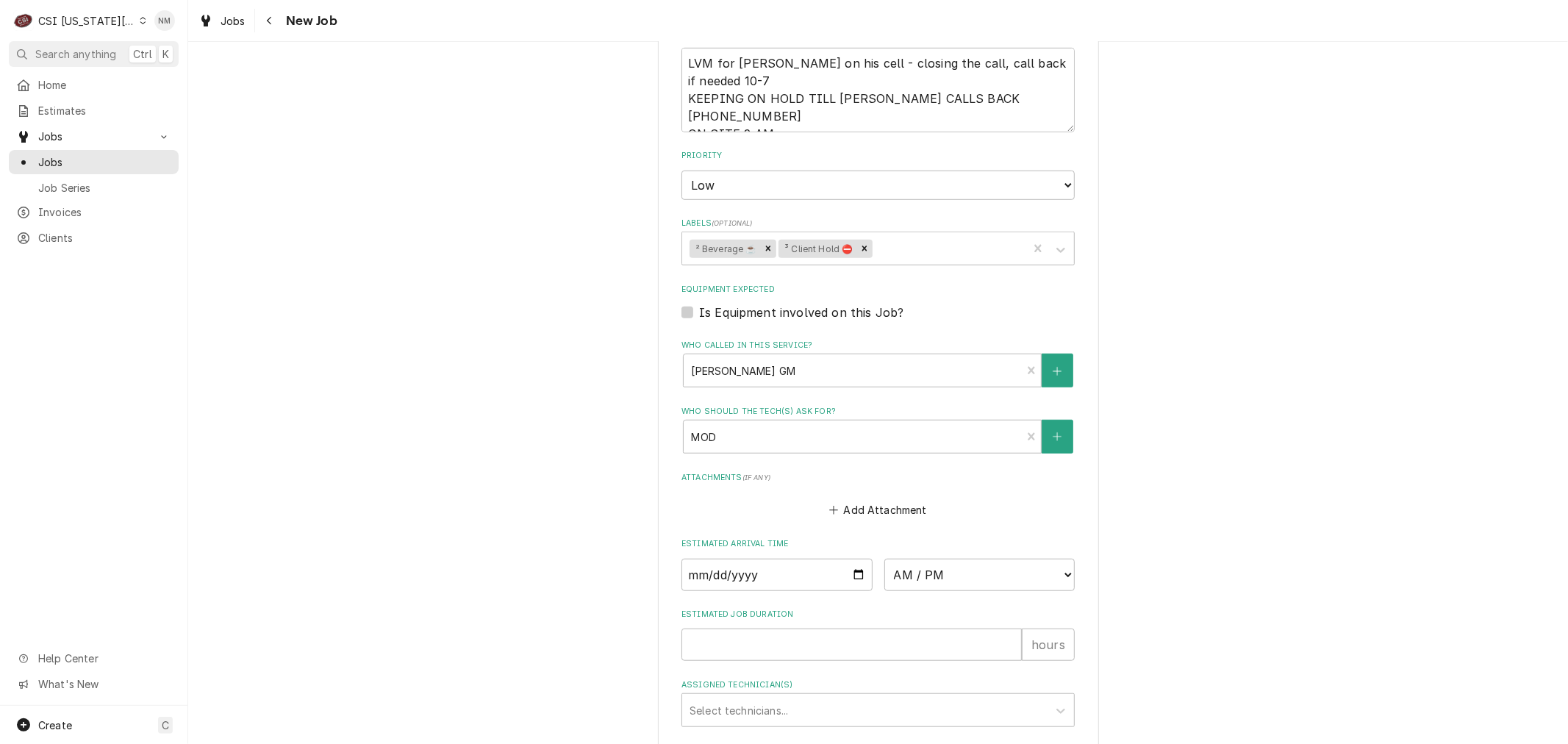
scroll to position [930, 0]
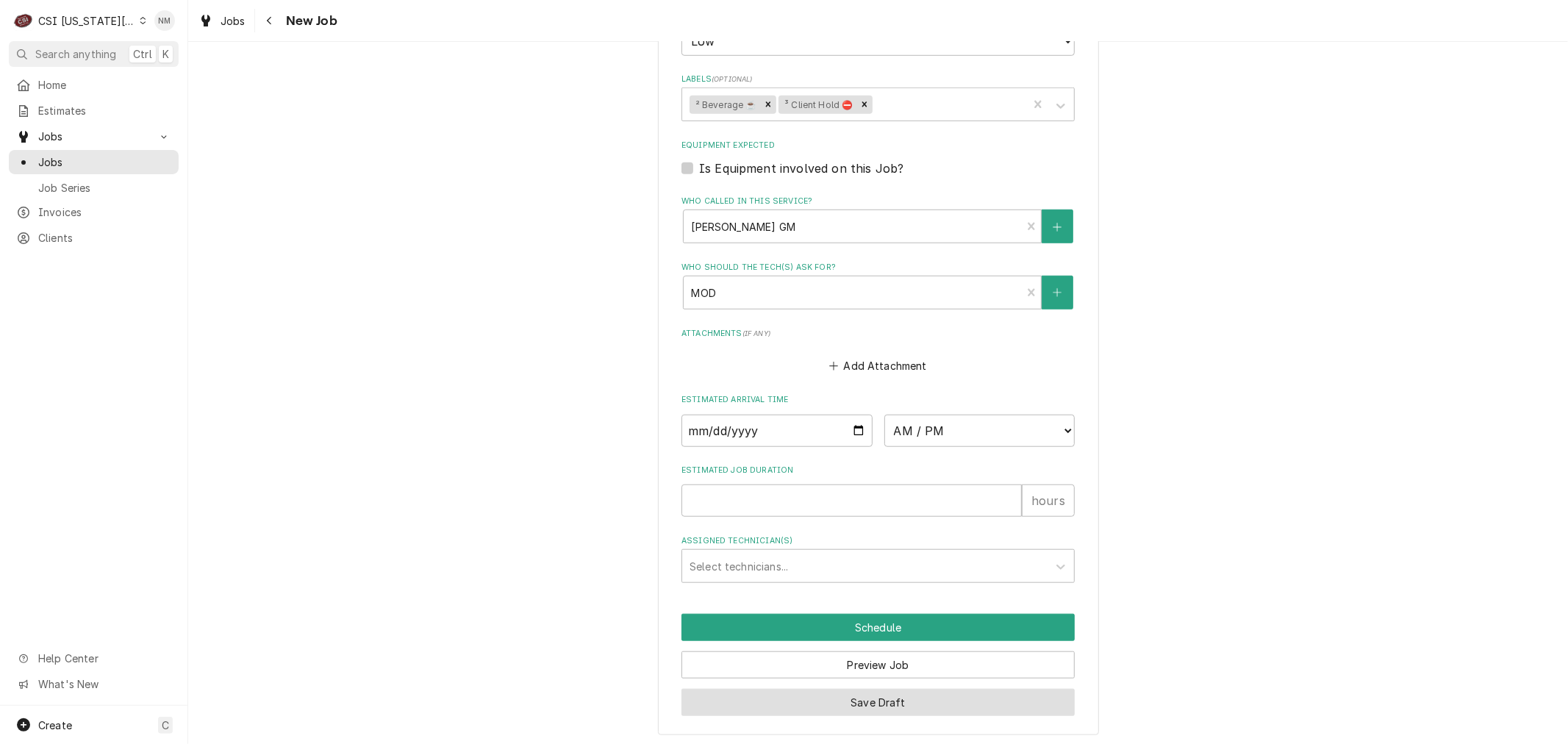
click at [923, 699] on button "Save Draft" at bounding box center [877, 703] width 393 height 27
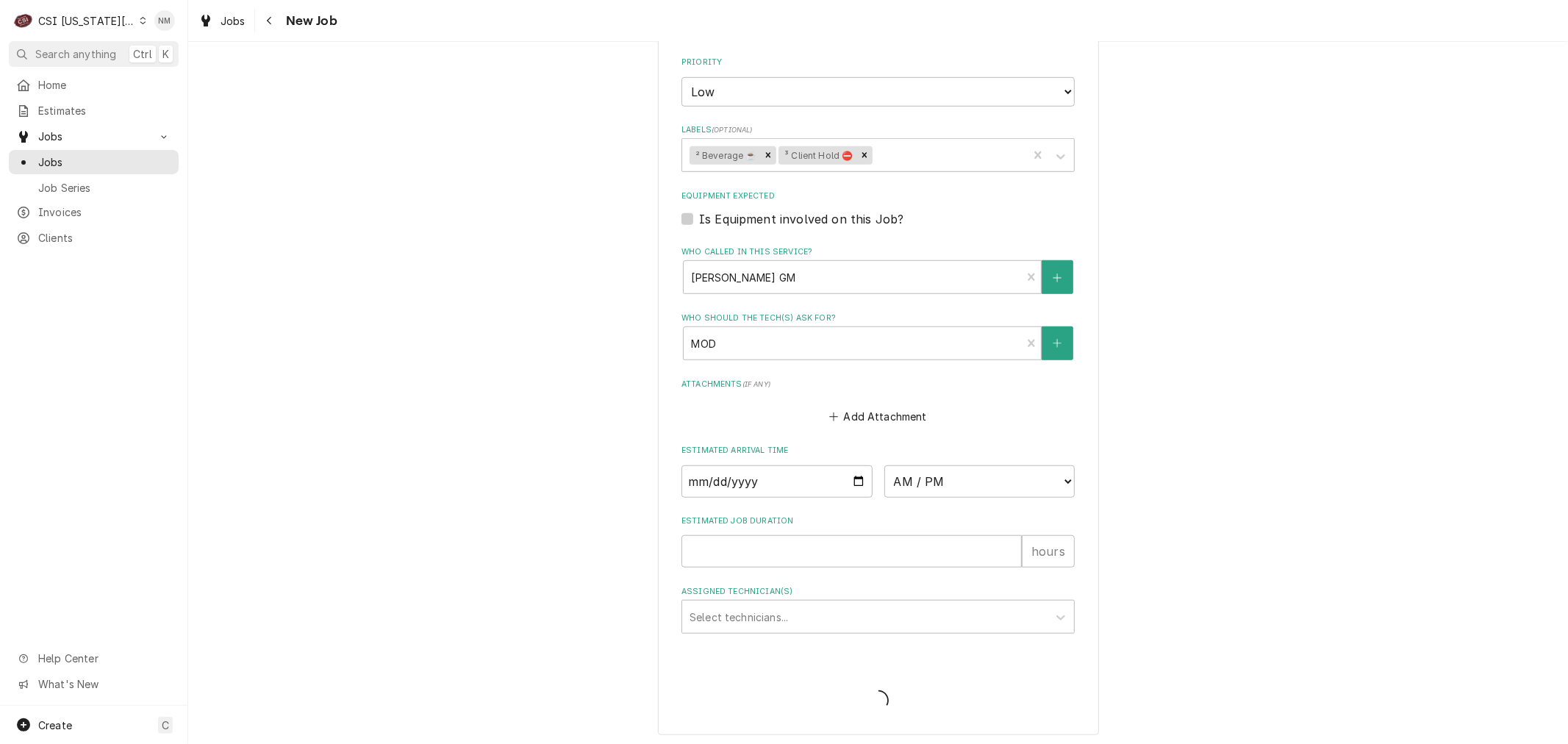
type textarea "x"
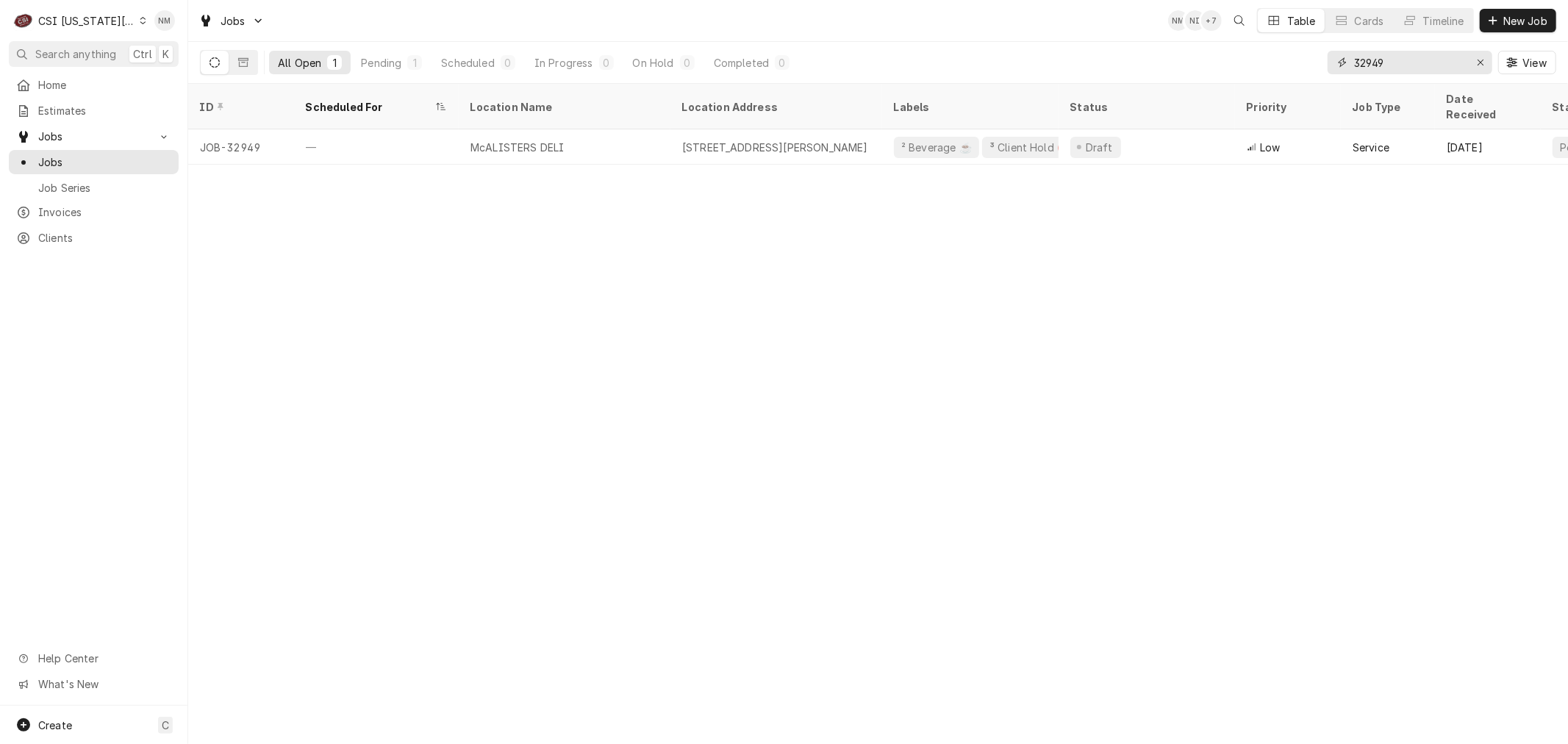
drag, startPoint x: 1429, startPoint y: 64, endPoint x: 1338, endPoint y: 62, distance: 91.0
click at [1338, 62] on div "32949" at bounding box center [1409, 63] width 165 height 23
type input "33271"
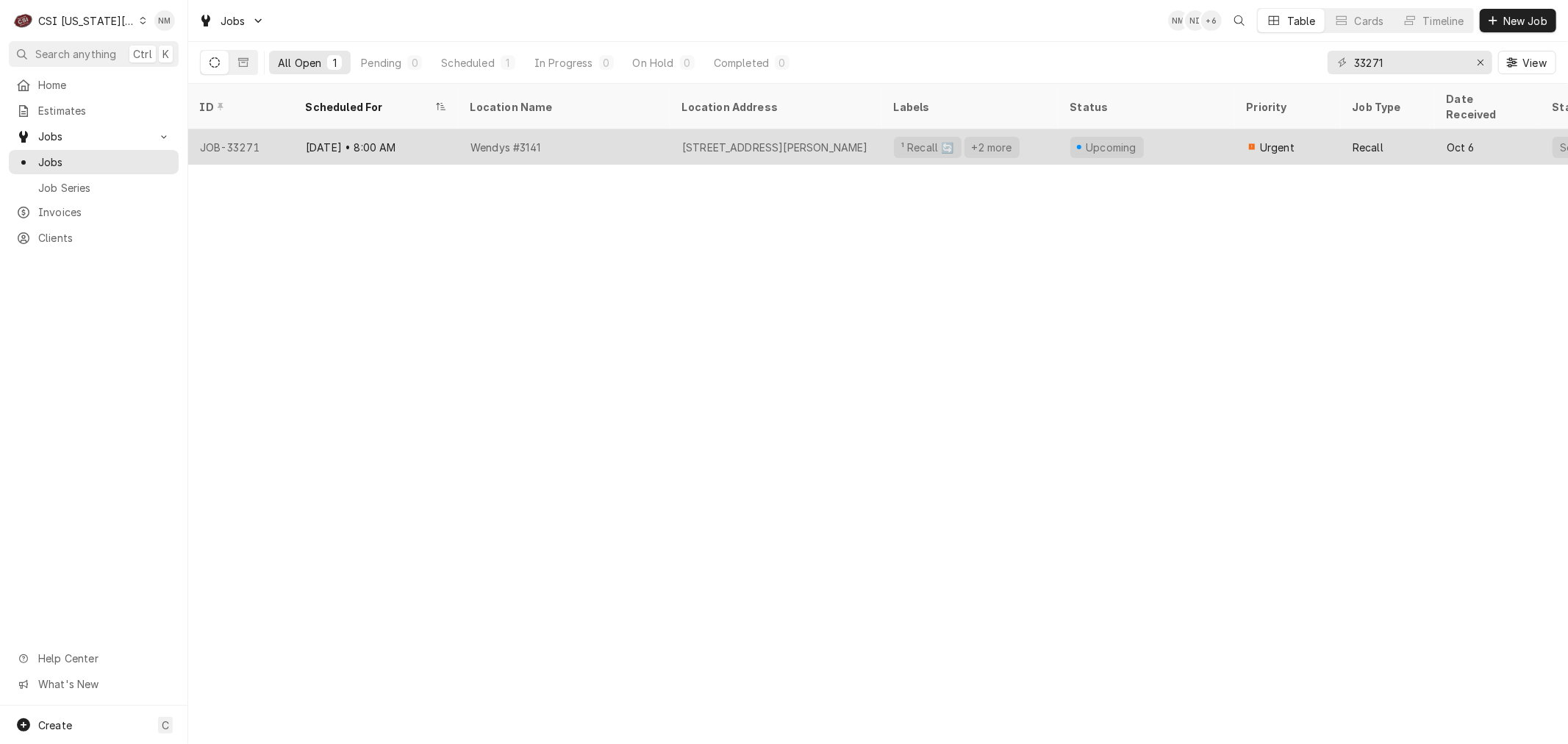
click at [632, 129] on div "Wendys #3141" at bounding box center [564, 146] width 211 height 35
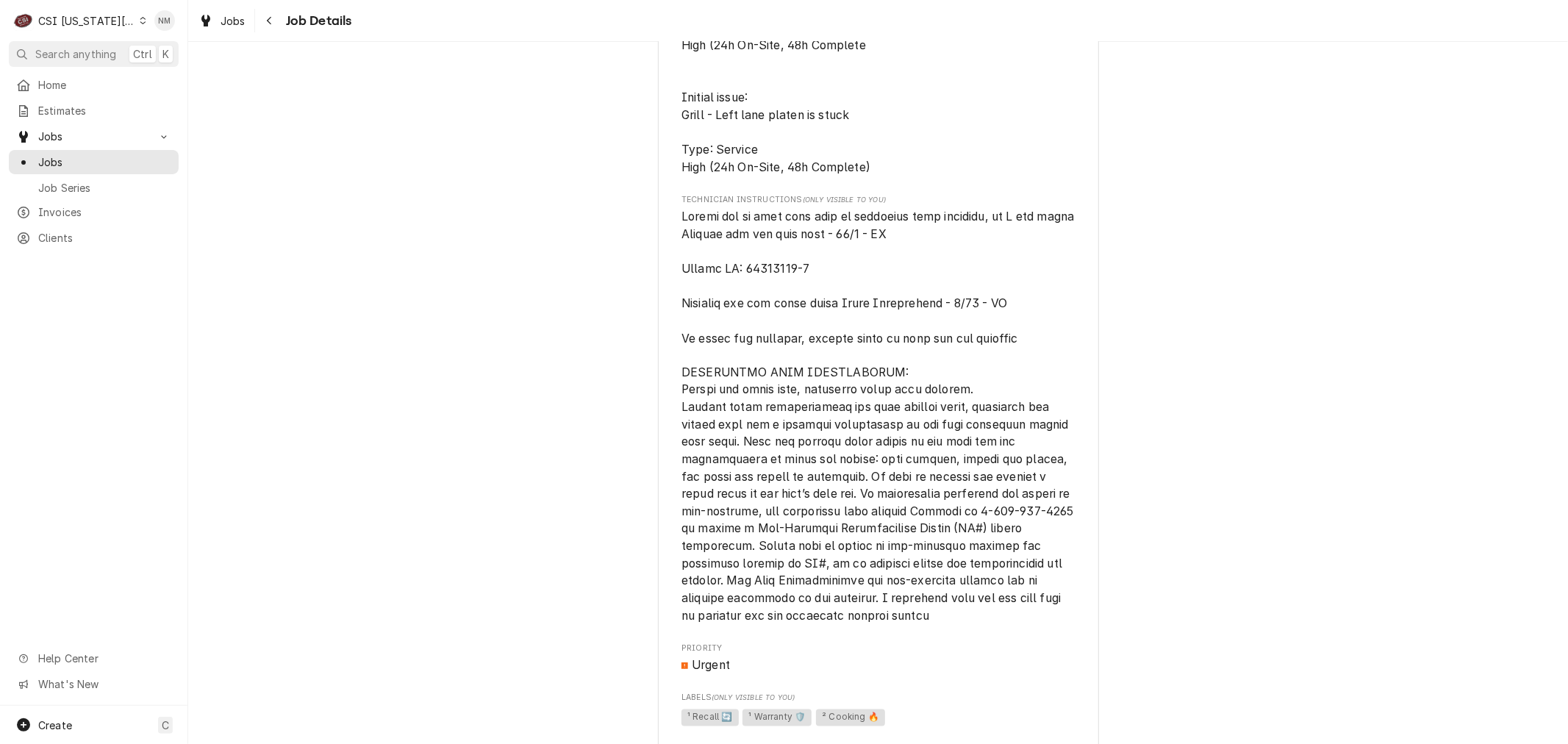
scroll to position [2042, 0]
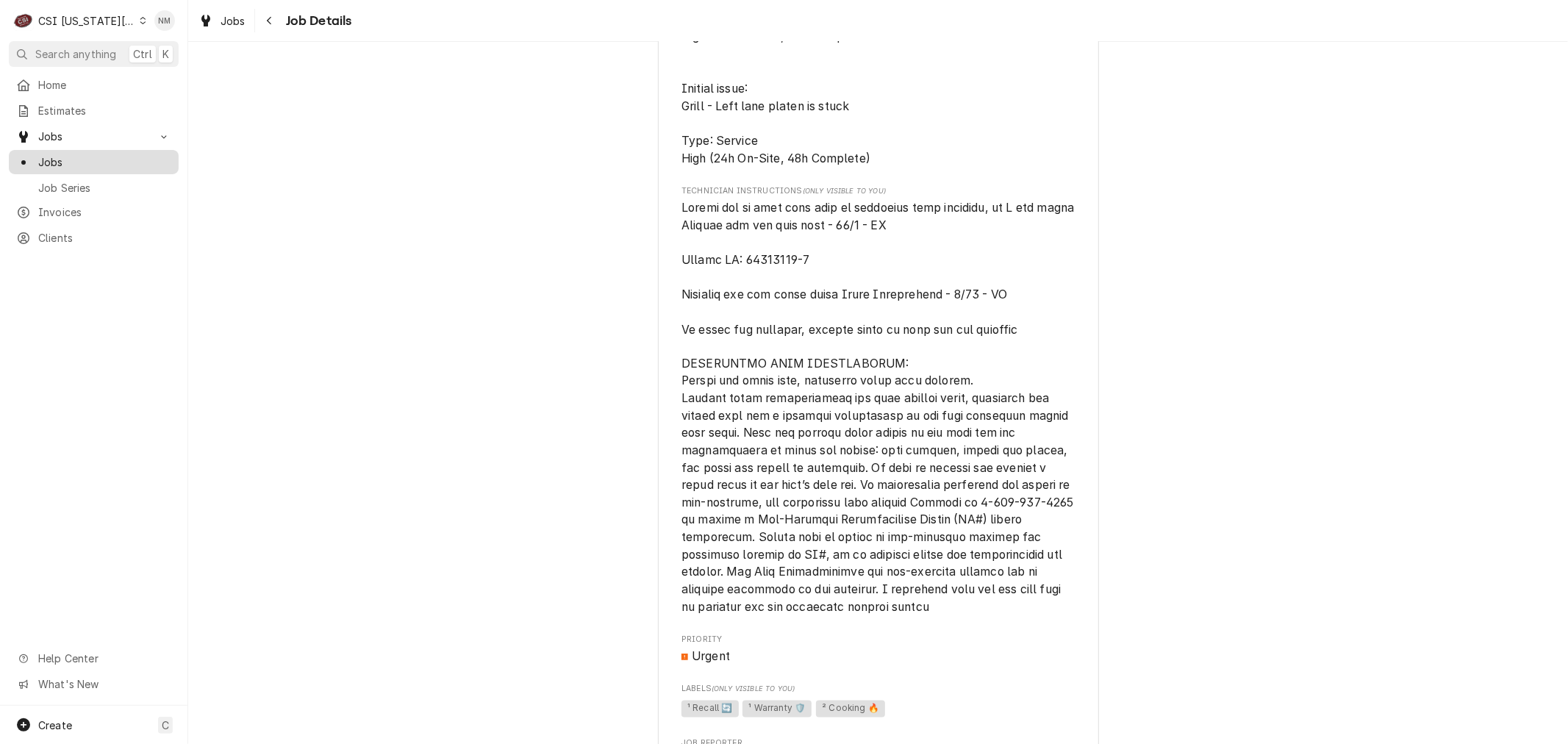
click at [39, 153] on div "Jobs" at bounding box center [93, 162] width 164 height 19
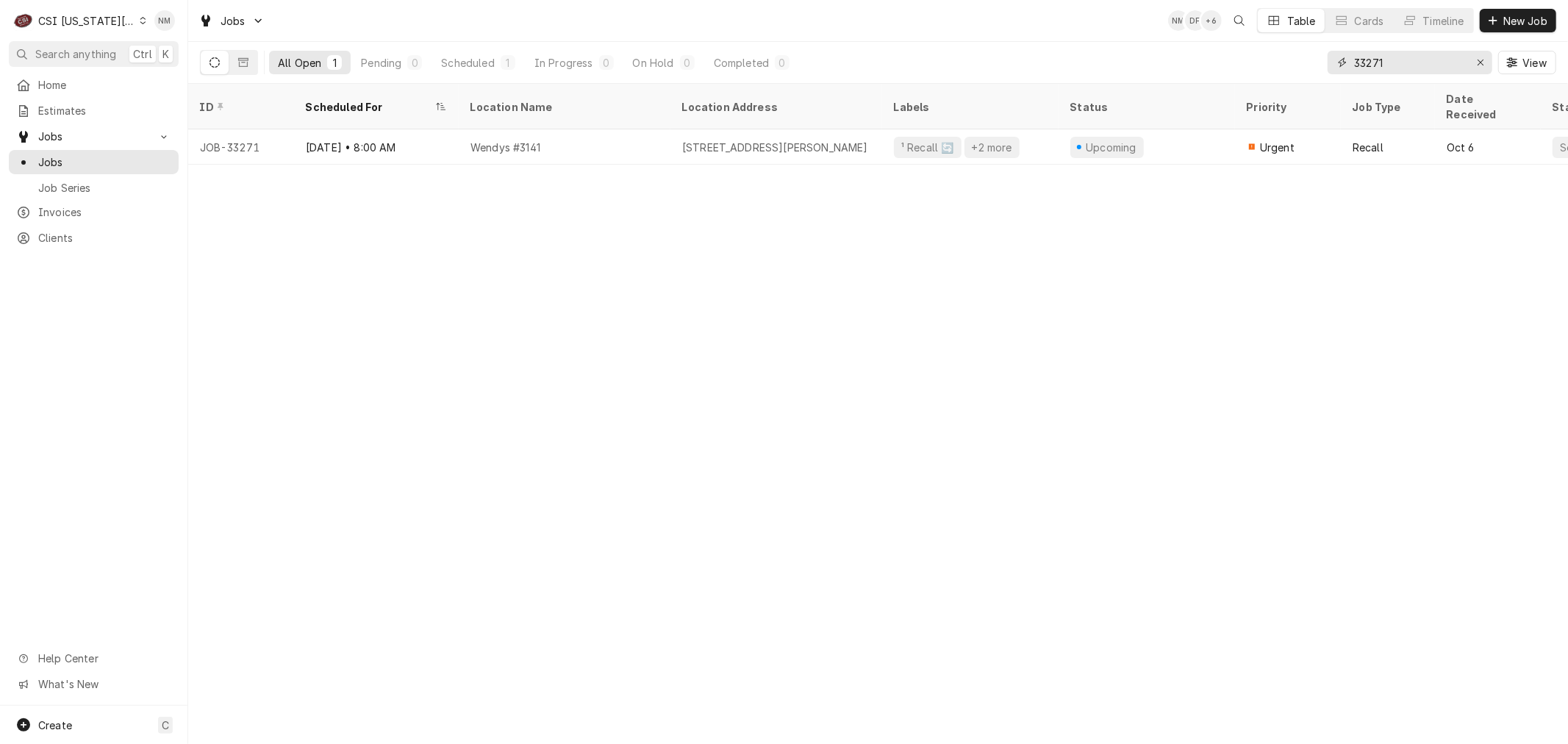
drag, startPoint x: 1406, startPoint y: 59, endPoint x: 1297, endPoint y: 74, distance: 110.0
click at [1297, 74] on div "All Open 1 Pending 0 Scheduled 1 In Progress 0 On Hold 0 Completed 0 33271 View" at bounding box center [877, 63] width 1356 height 41
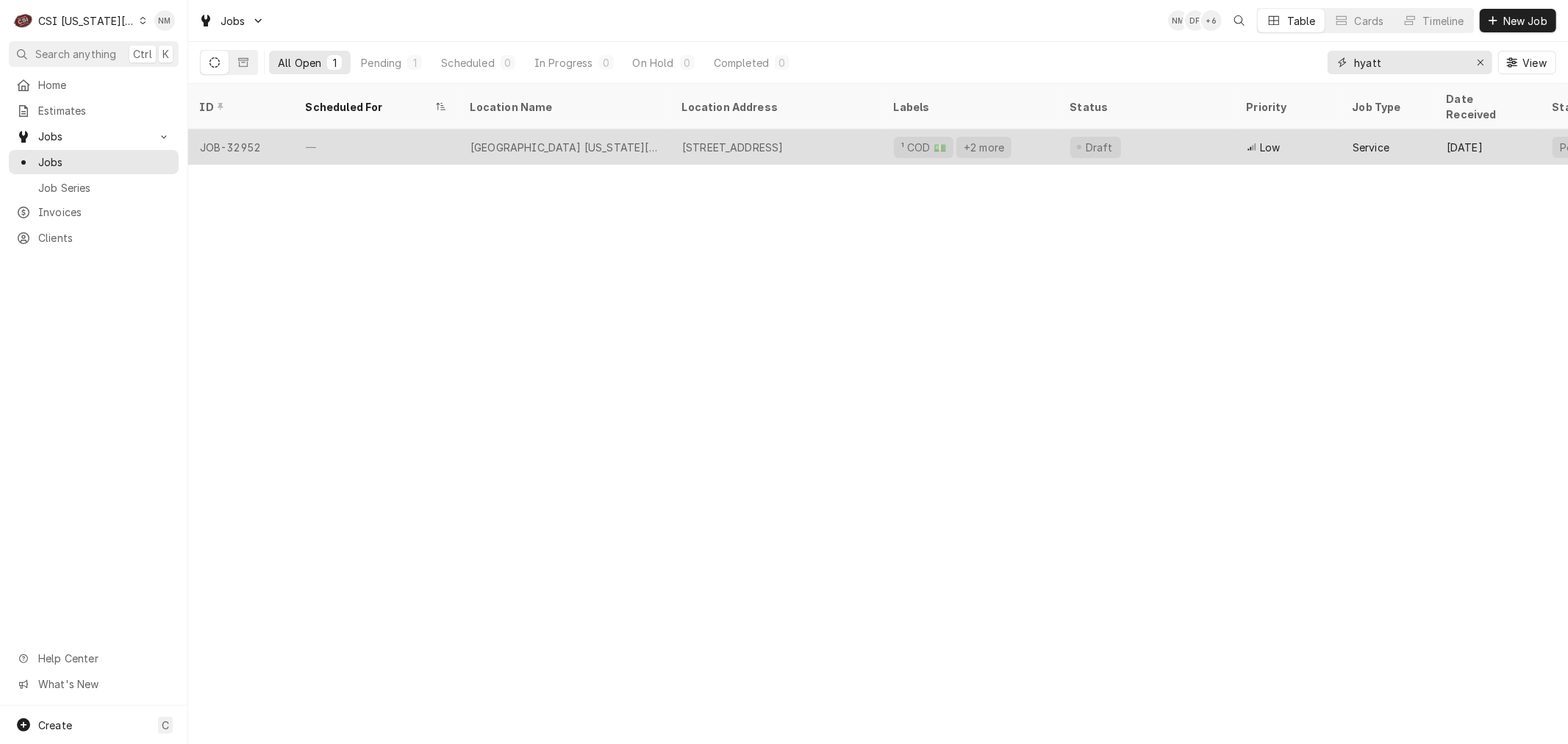
type input "hyatt"
click at [619, 134] on div "[GEOGRAPHIC_DATA] [US_STATE][GEOGRAPHIC_DATA]" at bounding box center [564, 146] width 211 height 35
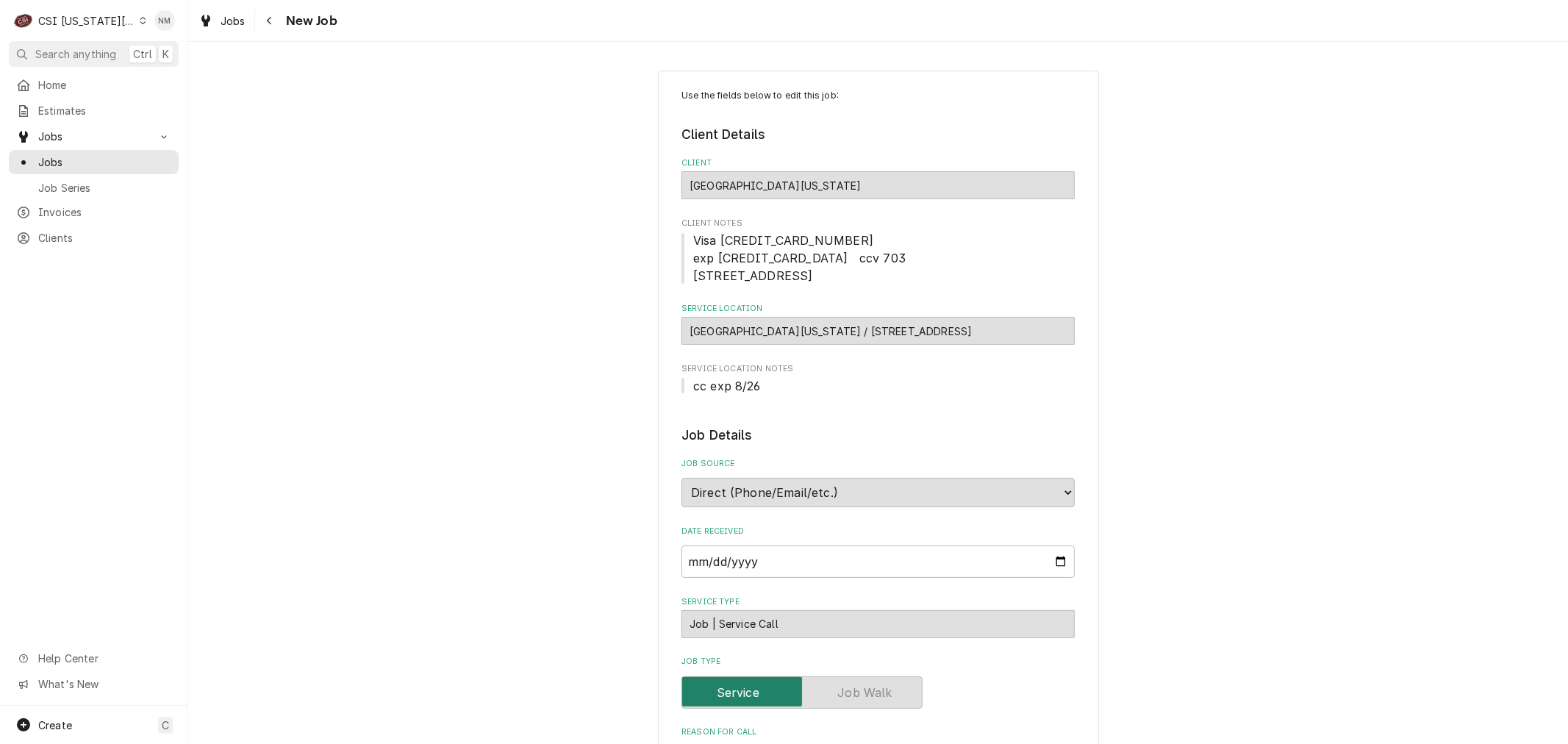
type textarea "x"
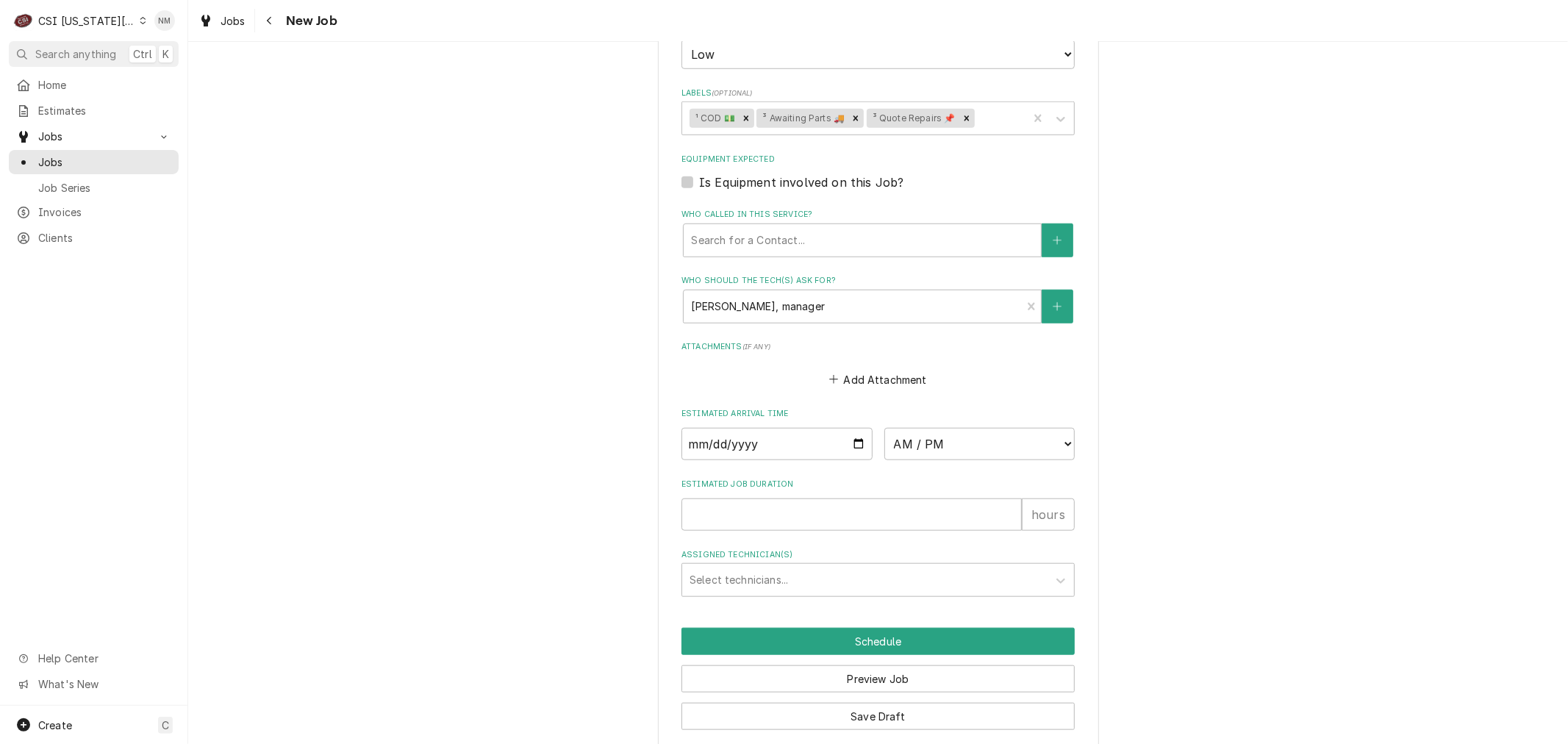
scroll to position [1018, 0]
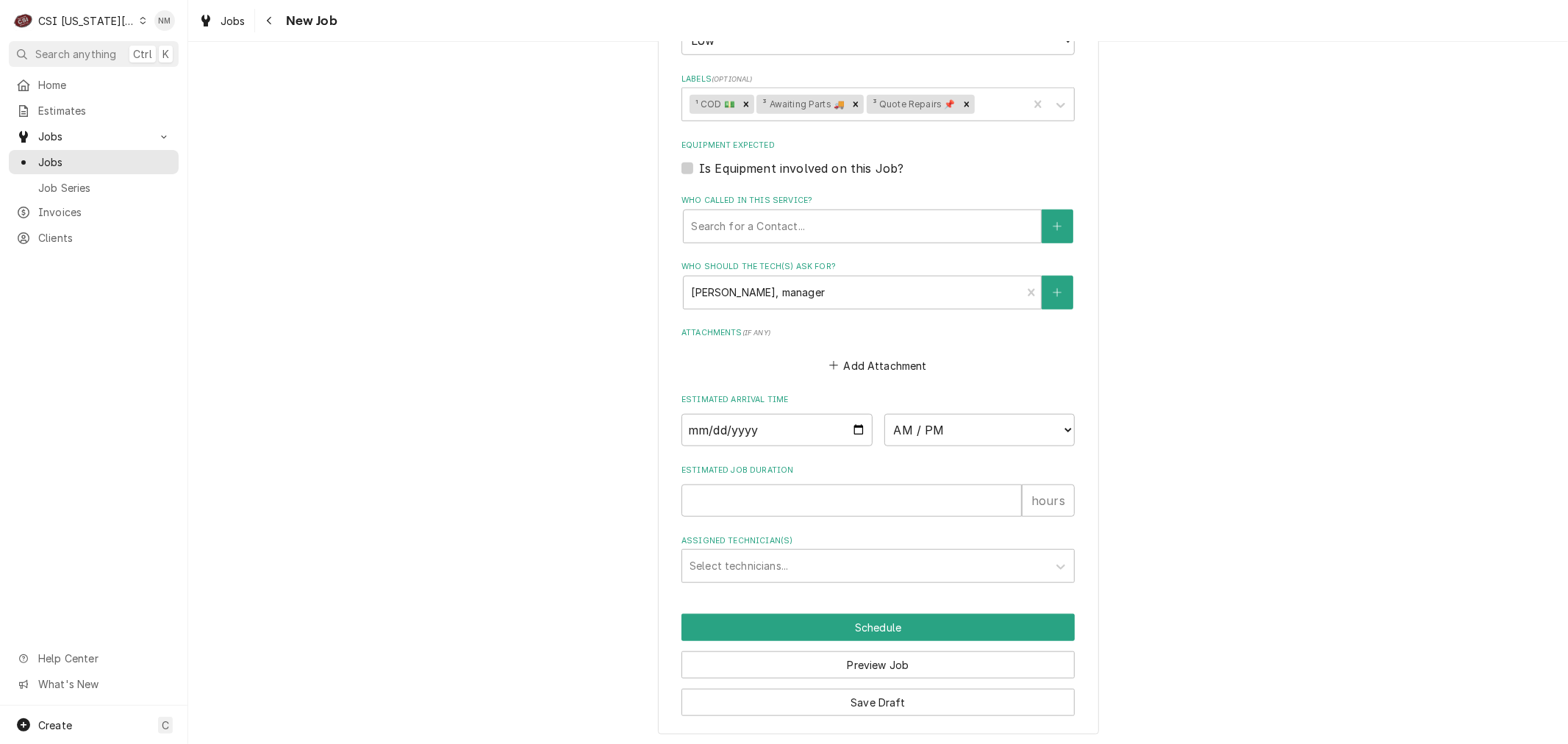
click at [140, 18] on icon "Dynamic Content Wrapper" at bounding box center [142, 21] width 6 height 7
click at [188, 82] on div "CSI St. [PERSON_NAME]" at bounding box center [253, 80] width 215 height 15
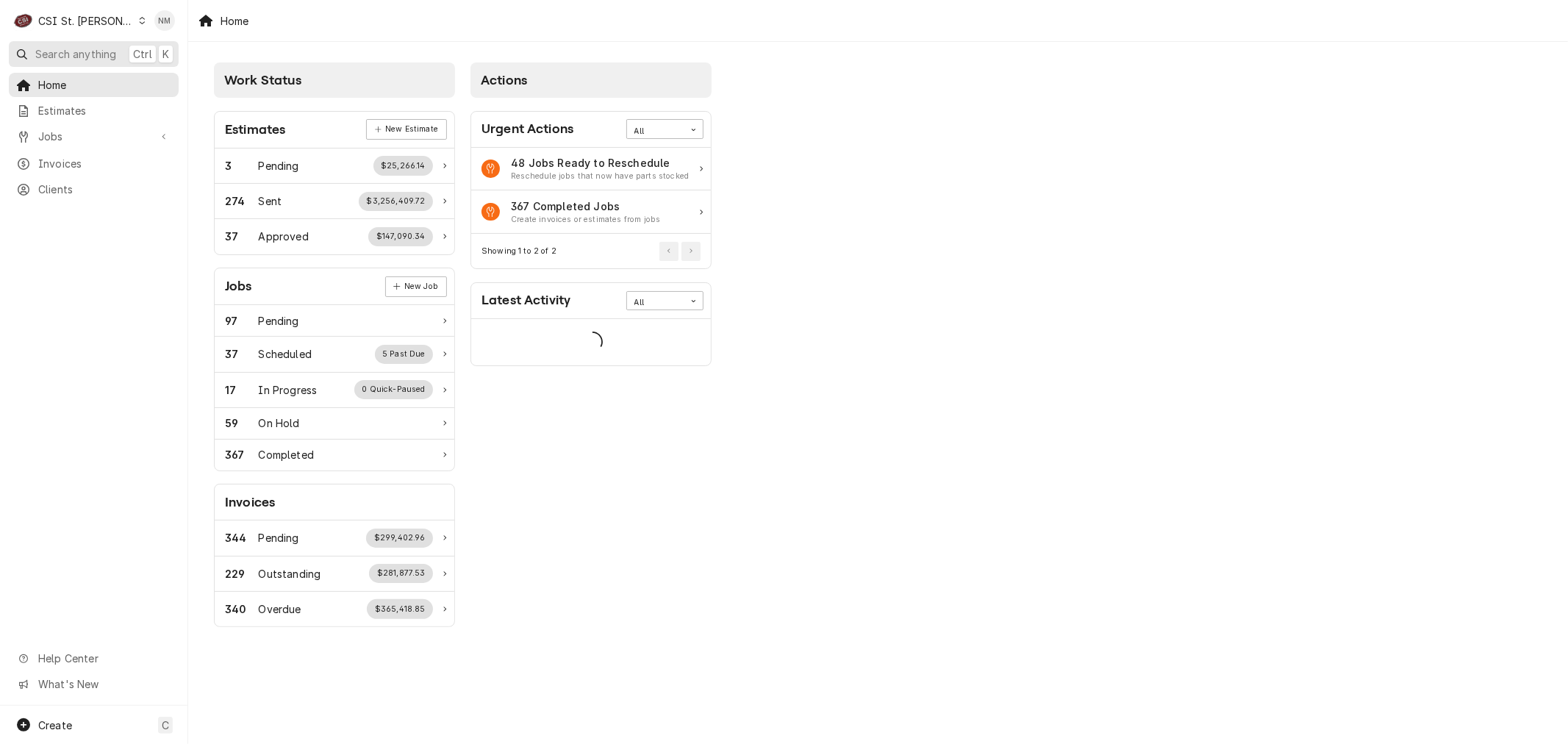
click at [66, 52] on span "Search anything" at bounding box center [75, 54] width 81 height 15
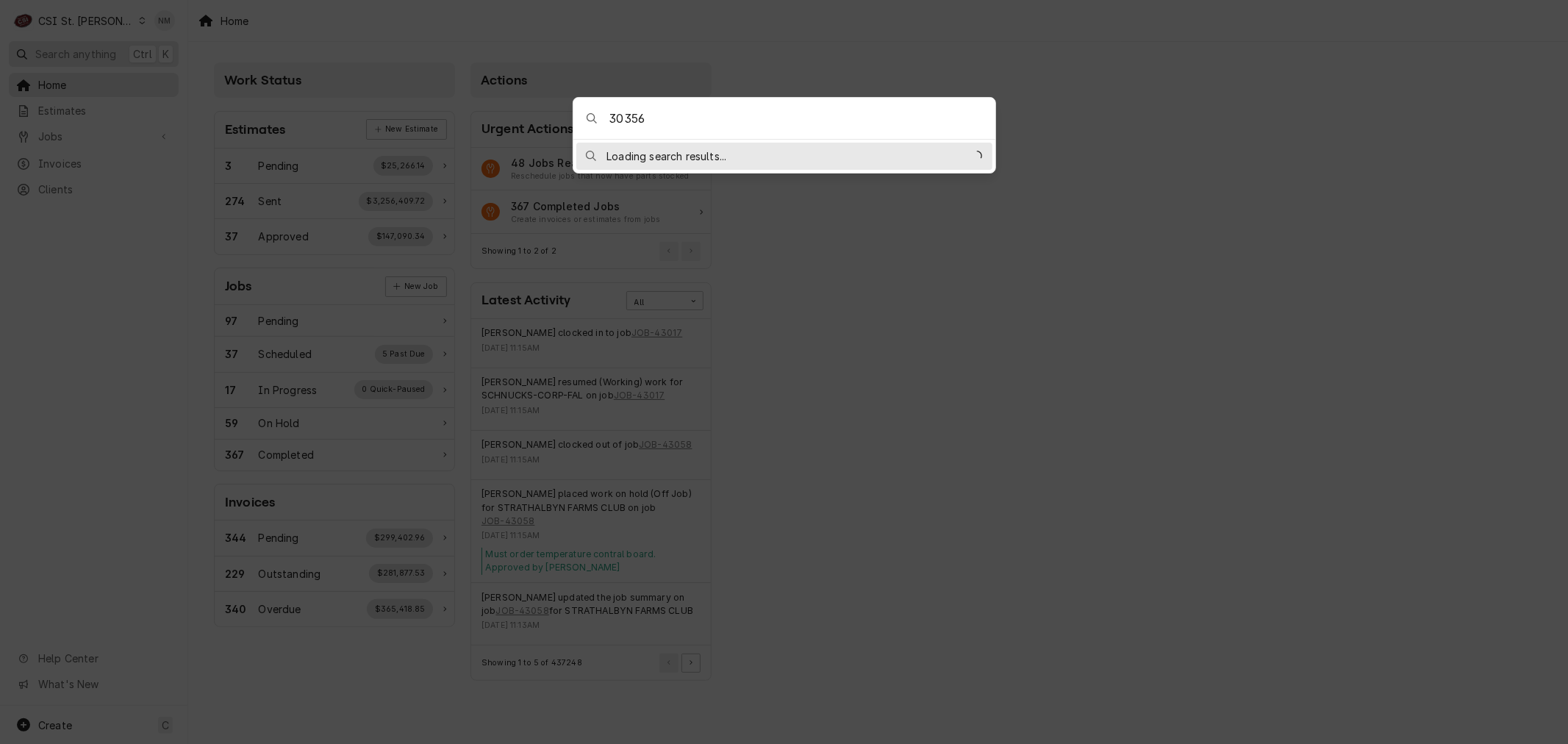
type input "303561"
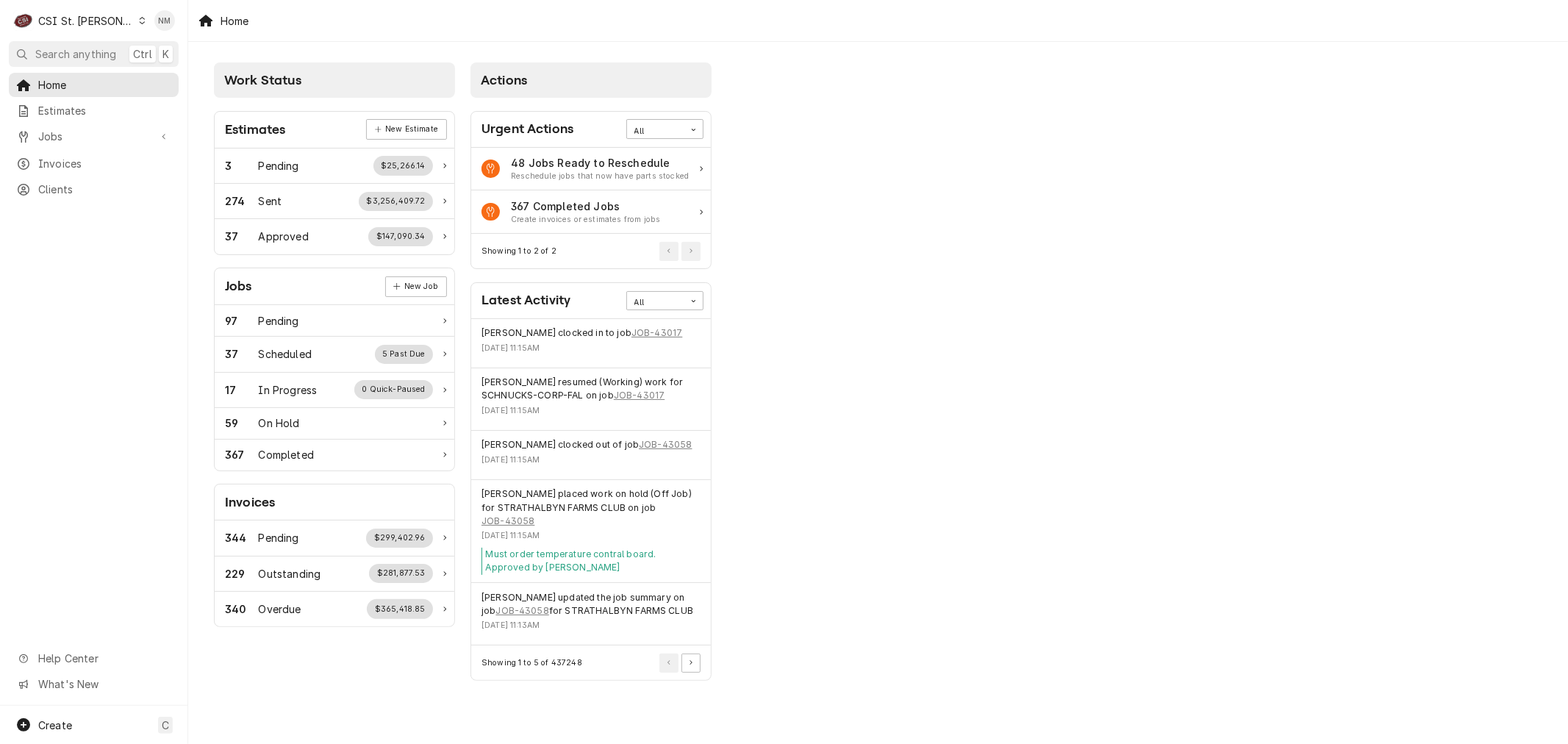
drag, startPoint x: 1257, startPoint y: 434, endPoint x: 1229, endPoint y: 422, distance: 30.5
click at [1255, 430] on body "C CSI St. Louis NM Search anything Ctrl K Home Estimates Jobs Jobs Job Series I…" at bounding box center [784, 372] width 1568 height 744
click at [138, 18] on div "Dynamic Content Wrapper" at bounding box center [142, 20] width 8 height 10
click at [179, 24] on div "CSI [US_STATE][GEOGRAPHIC_DATA]" at bounding box center [226, 29] width 194 height 15
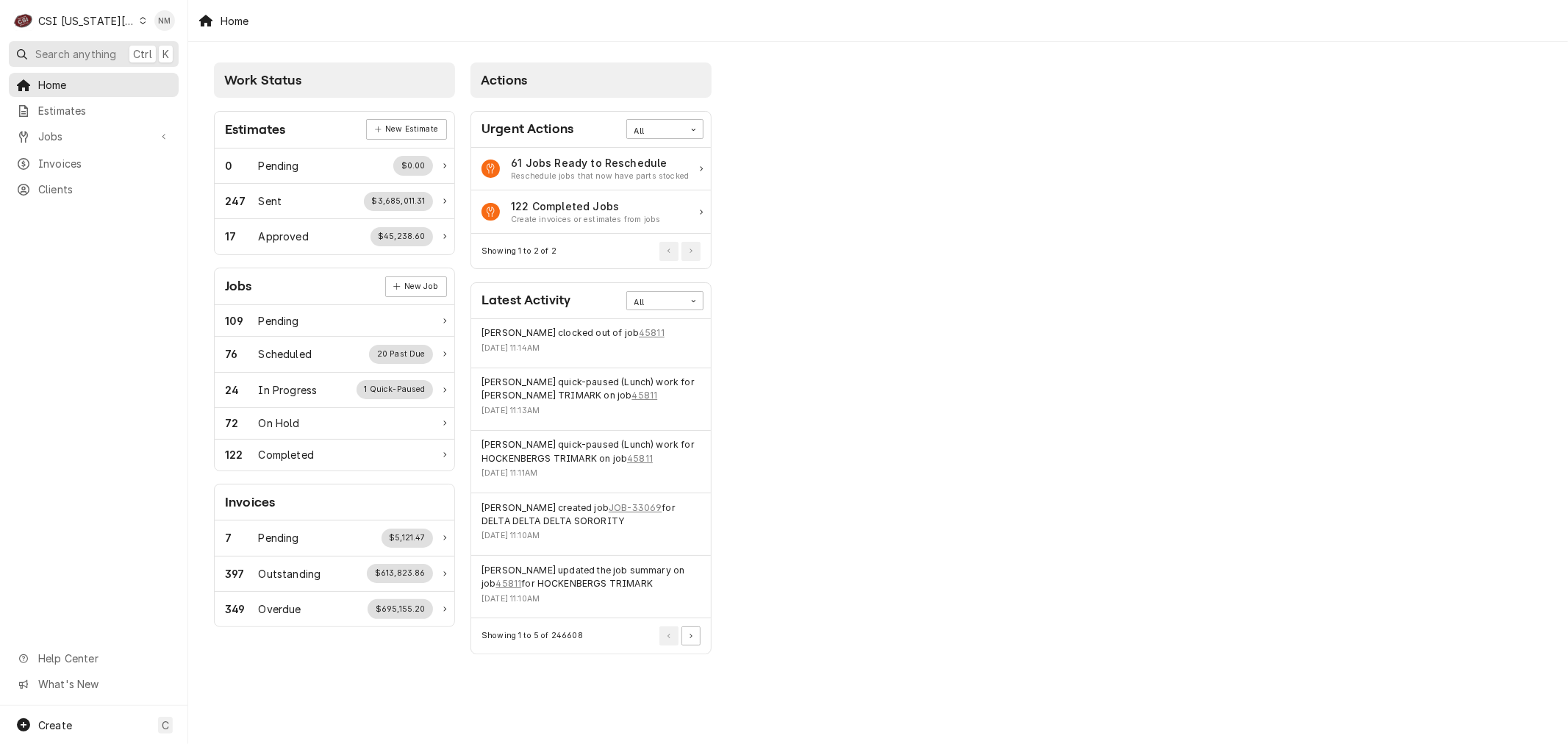
click at [61, 53] on span "Search anything" at bounding box center [75, 54] width 81 height 15
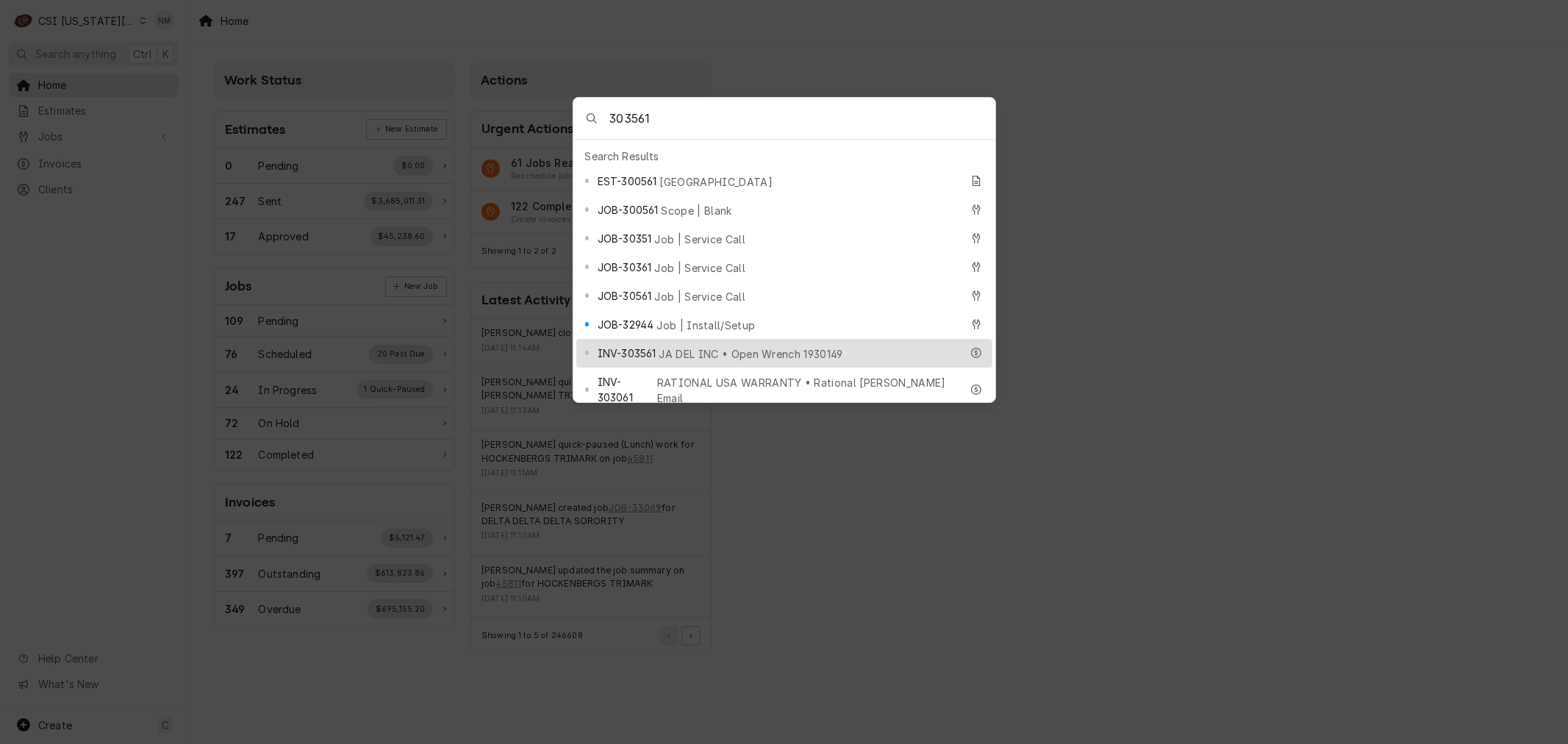
type input "303561"
click at [702, 346] on span "JA DEL INC • Open Wrench 1930149" at bounding box center [751, 353] width 184 height 15
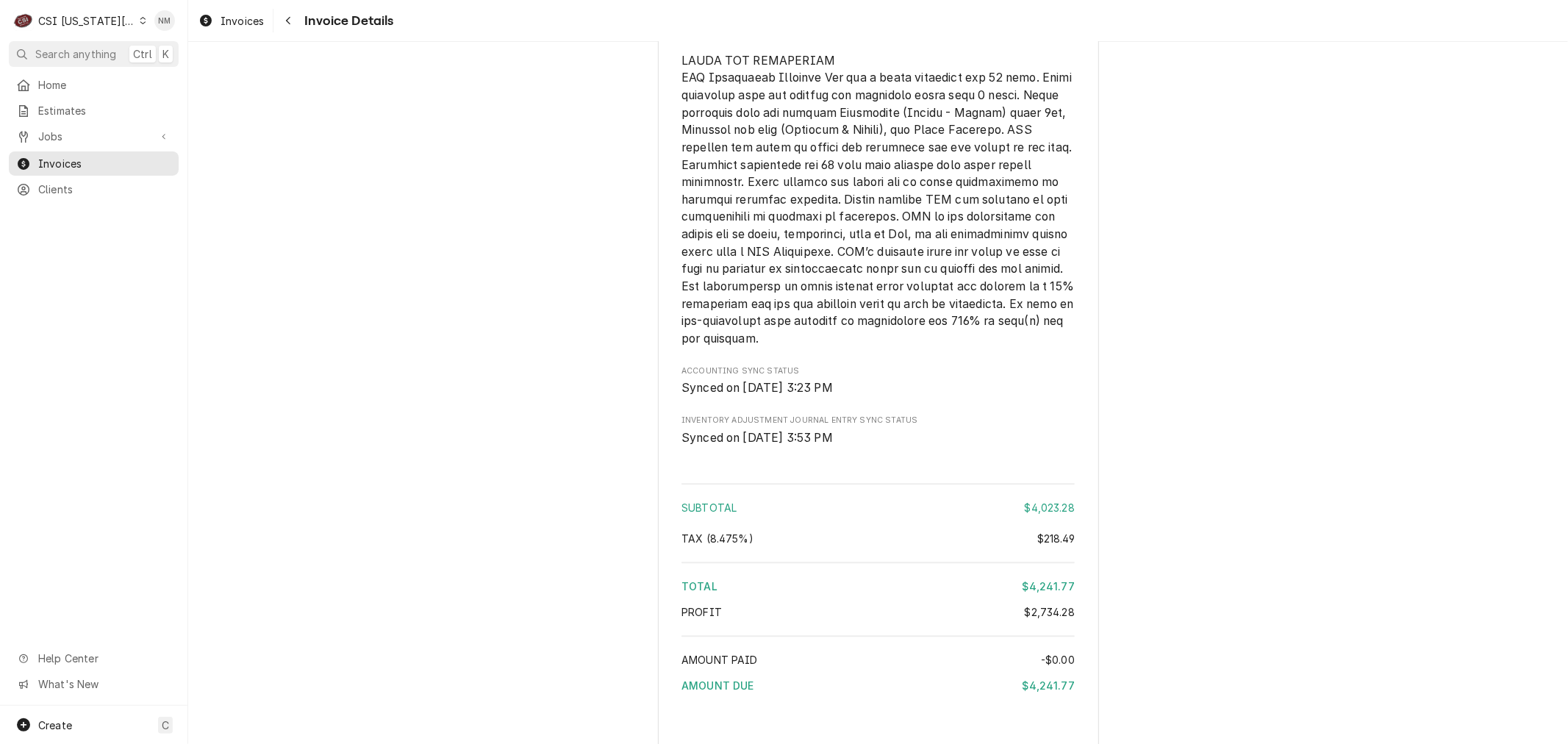
scroll to position [3420, 0]
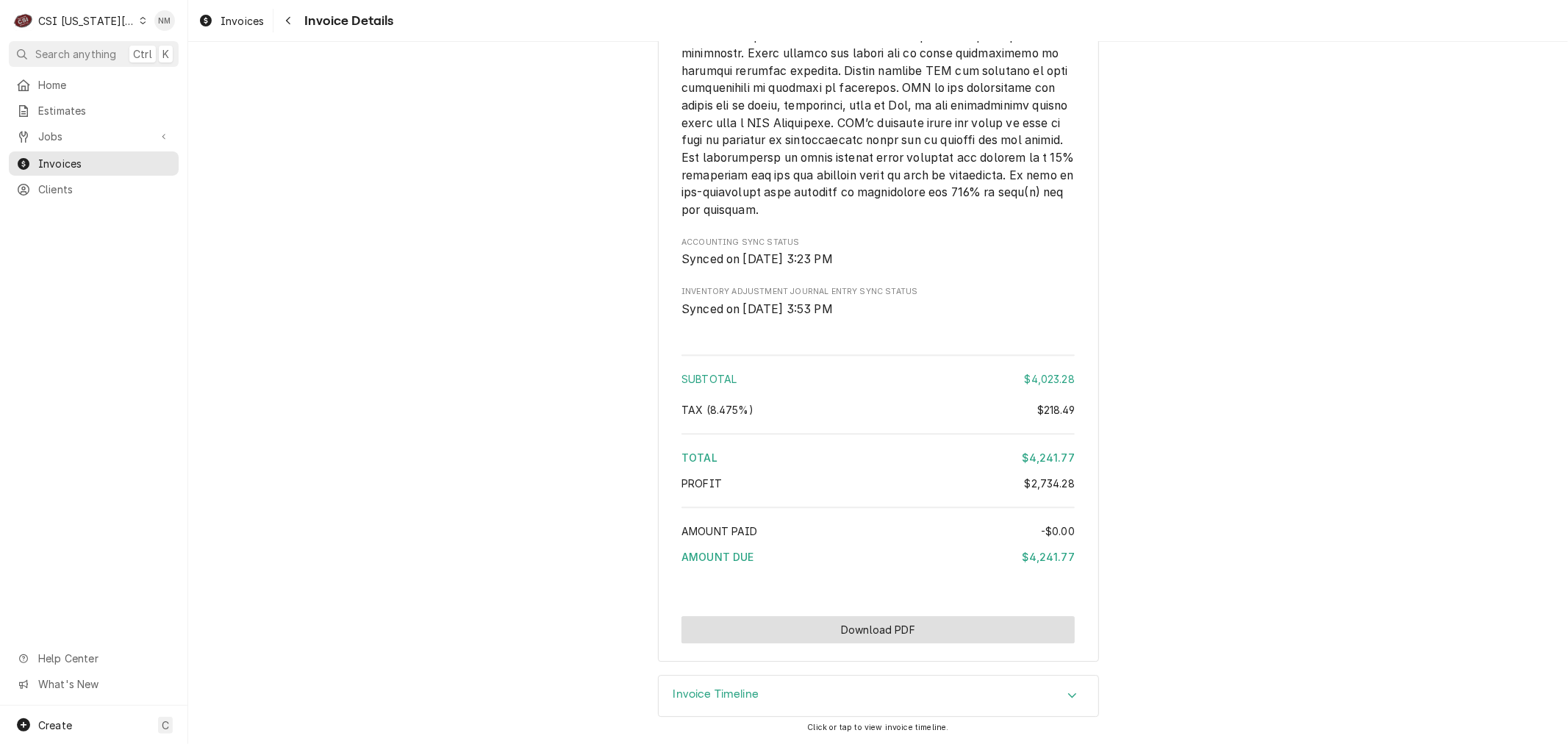
click at [906, 625] on button "Download PDF" at bounding box center [877, 629] width 393 height 27
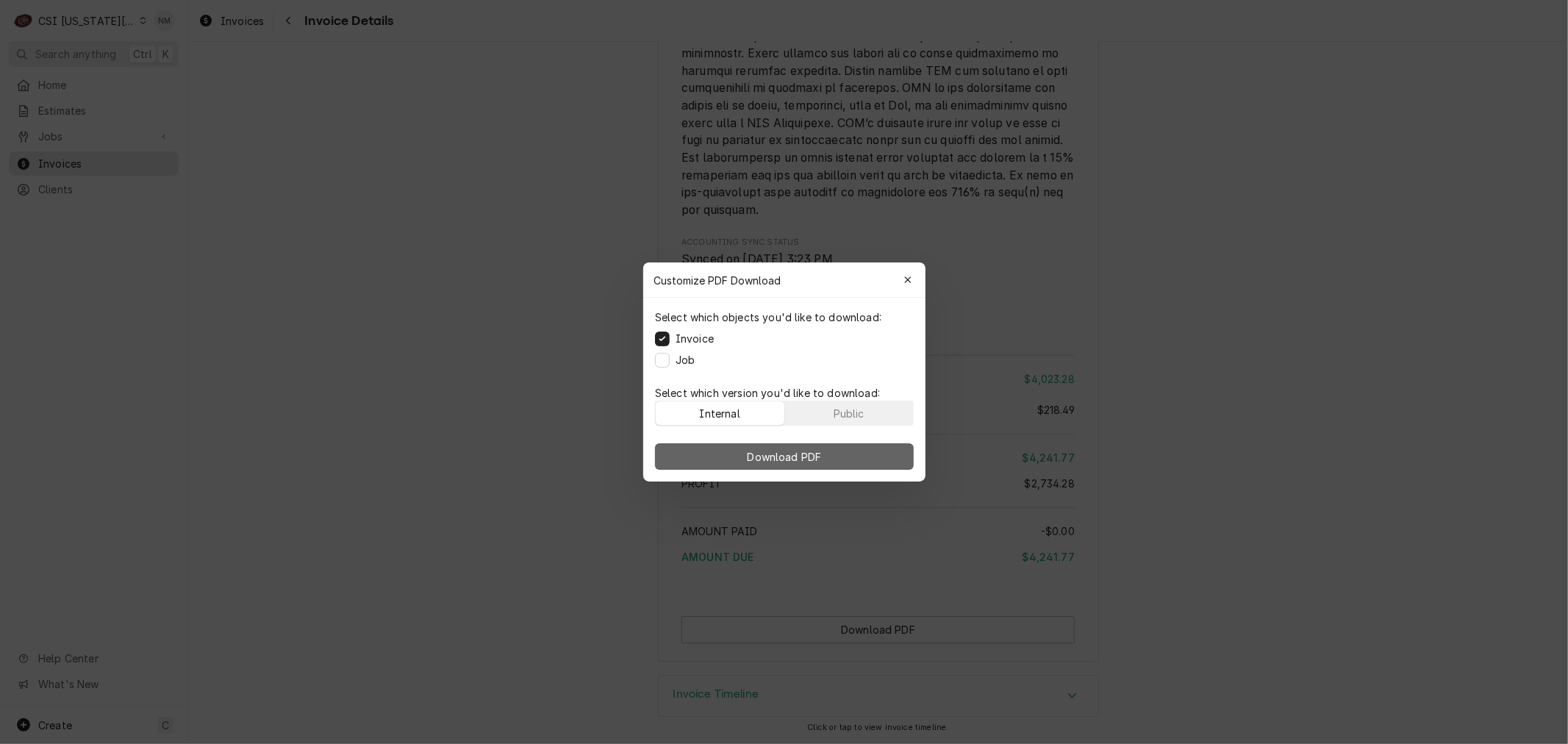
click at [759, 457] on span "Download PDF" at bounding box center [783, 456] width 80 height 15
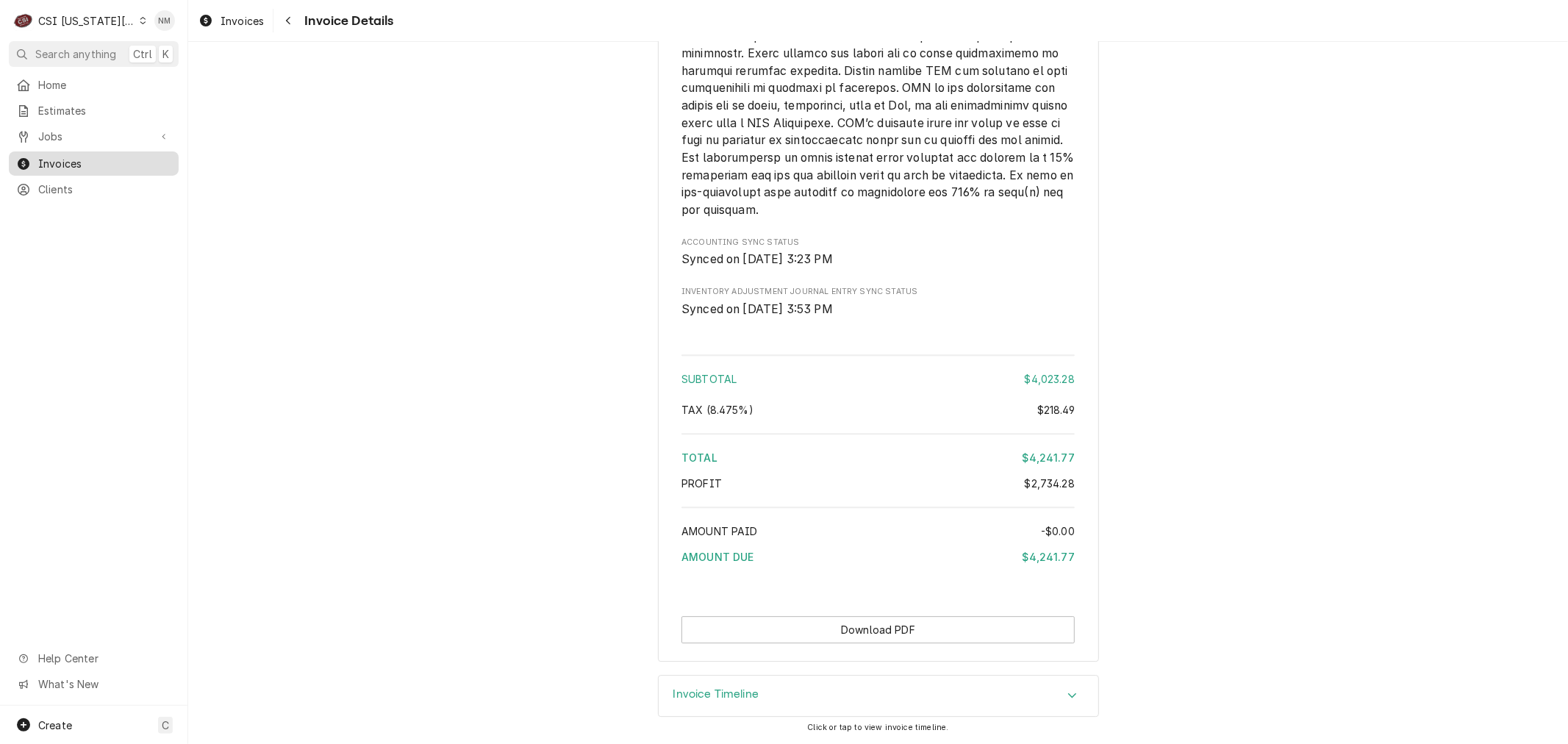
click at [46, 159] on span "Invoices" at bounding box center [105, 163] width 133 height 15
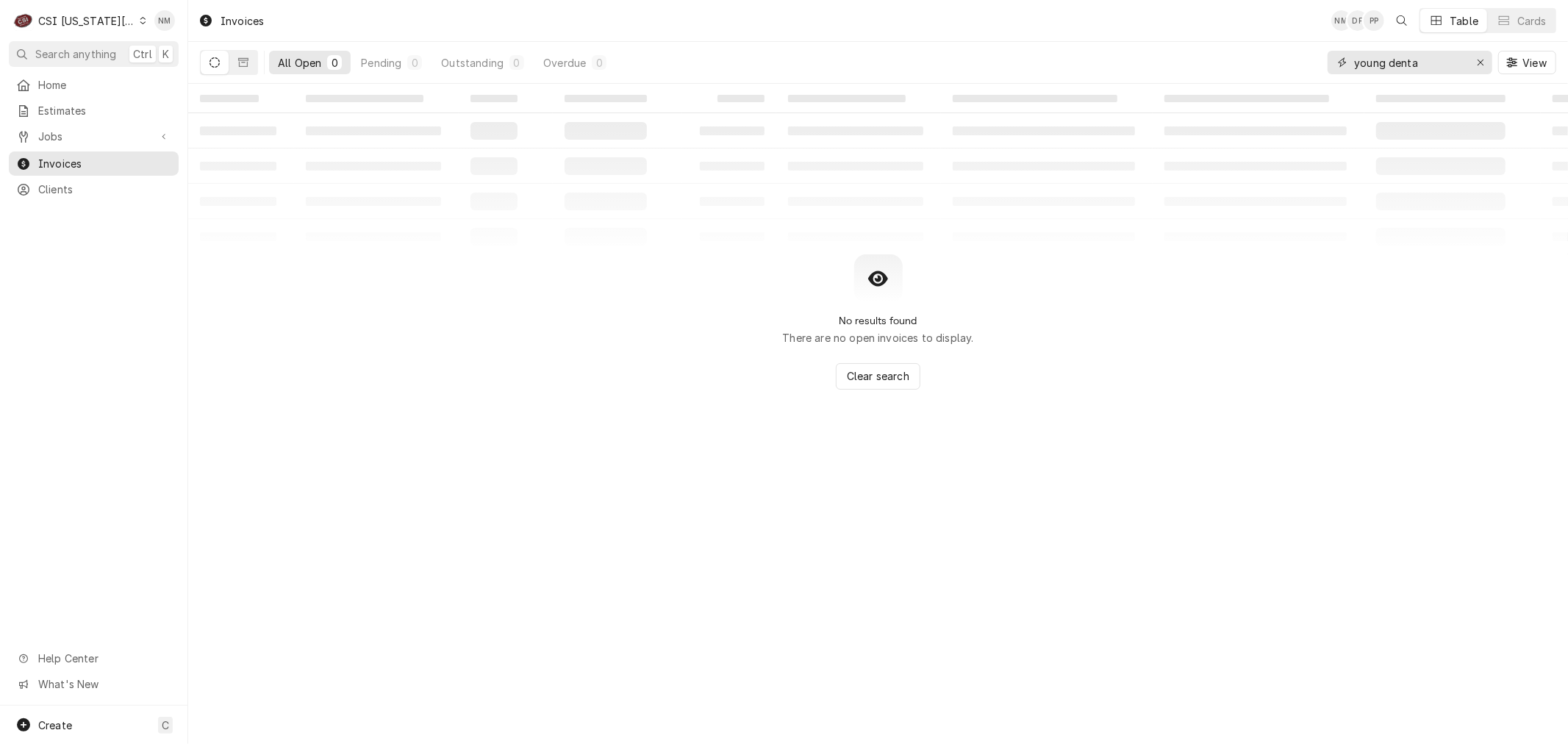
drag, startPoint x: 1427, startPoint y: 67, endPoint x: 1298, endPoint y: 67, distance: 129.0
click at [1298, 67] on div "All Open 0 Pending 0 Outstanding 0 Overdue 0 young denta View" at bounding box center [877, 63] width 1356 height 41
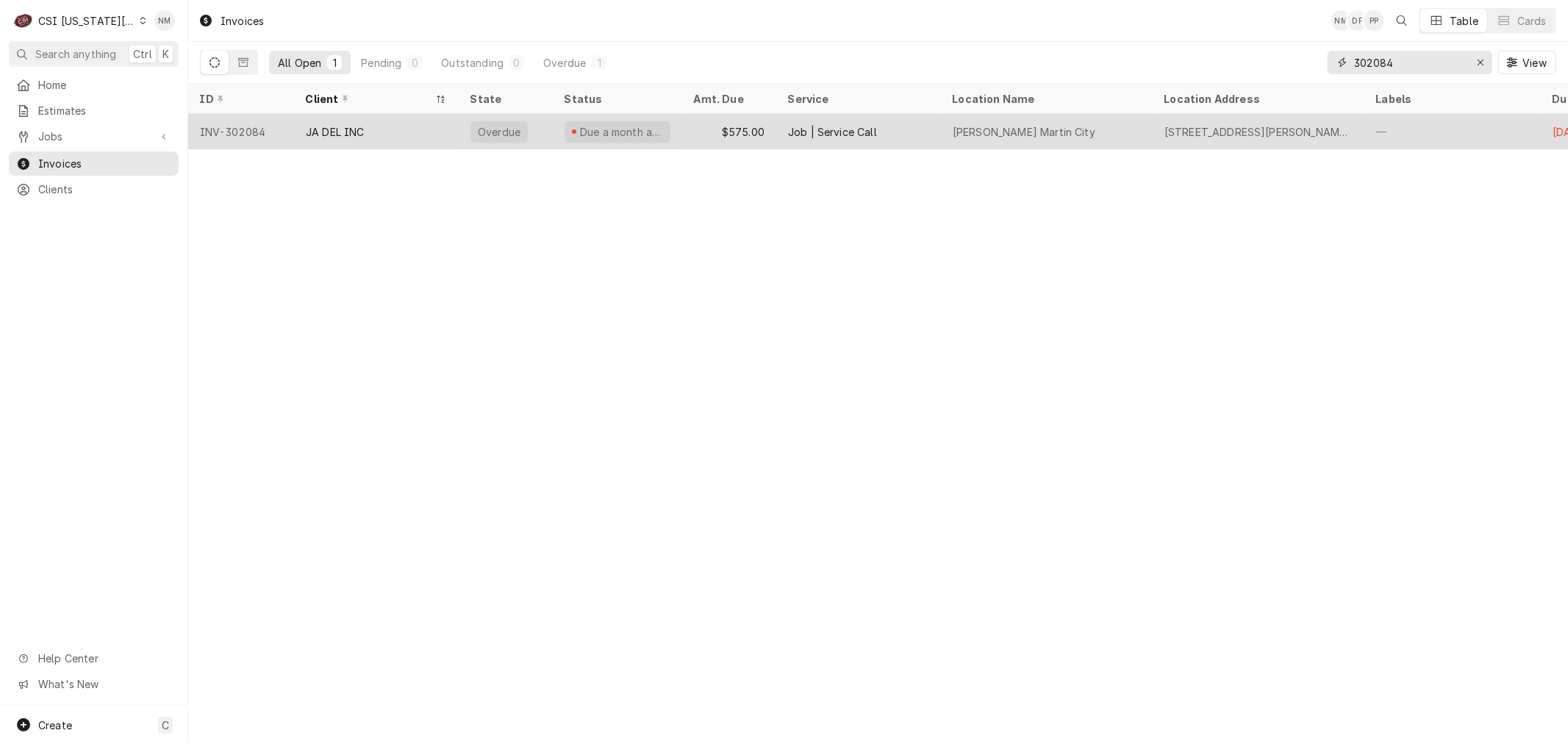
type input "302084"
click at [439, 122] on div "JA DEL INC" at bounding box center [376, 131] width 165 height 35
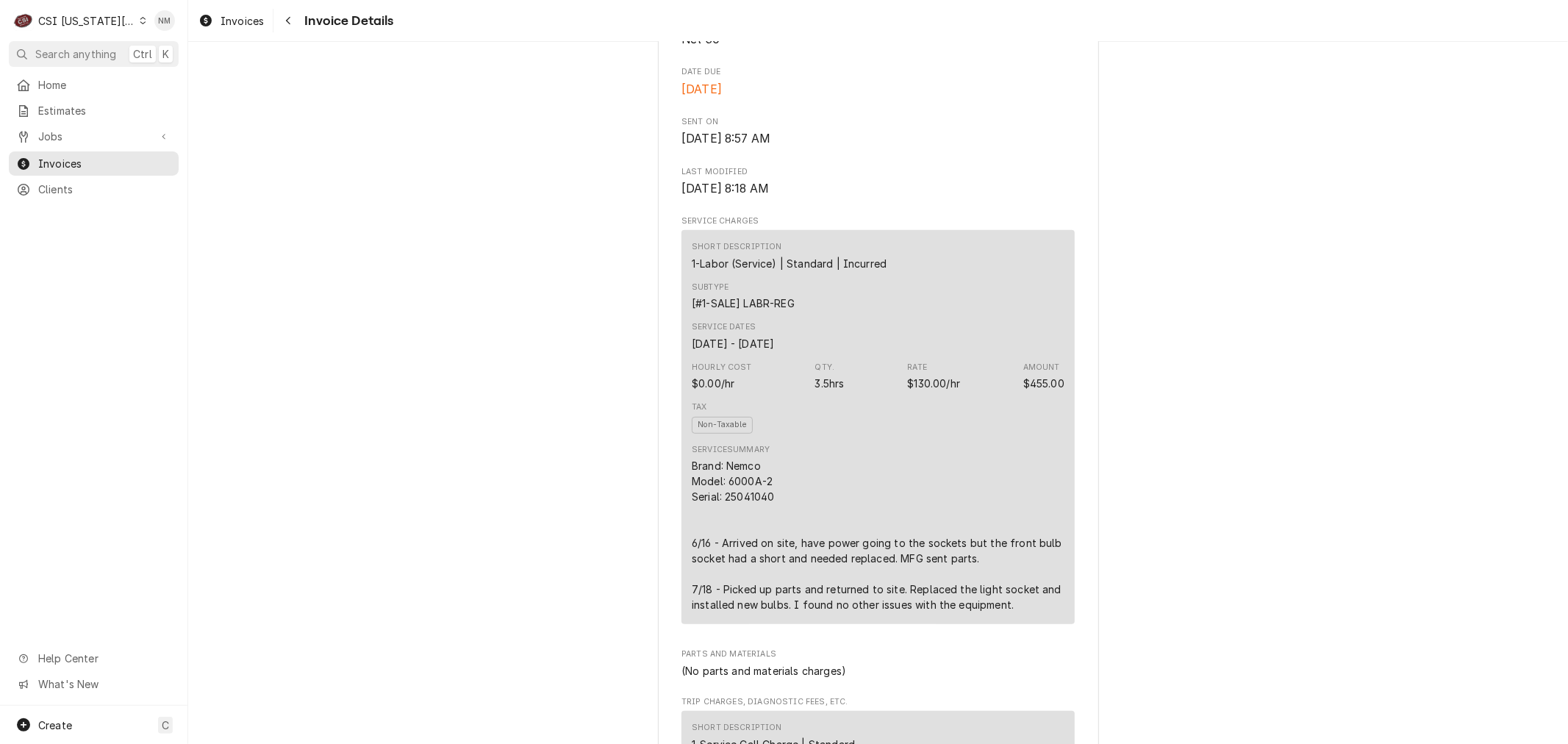
scroll to position [735, 0]
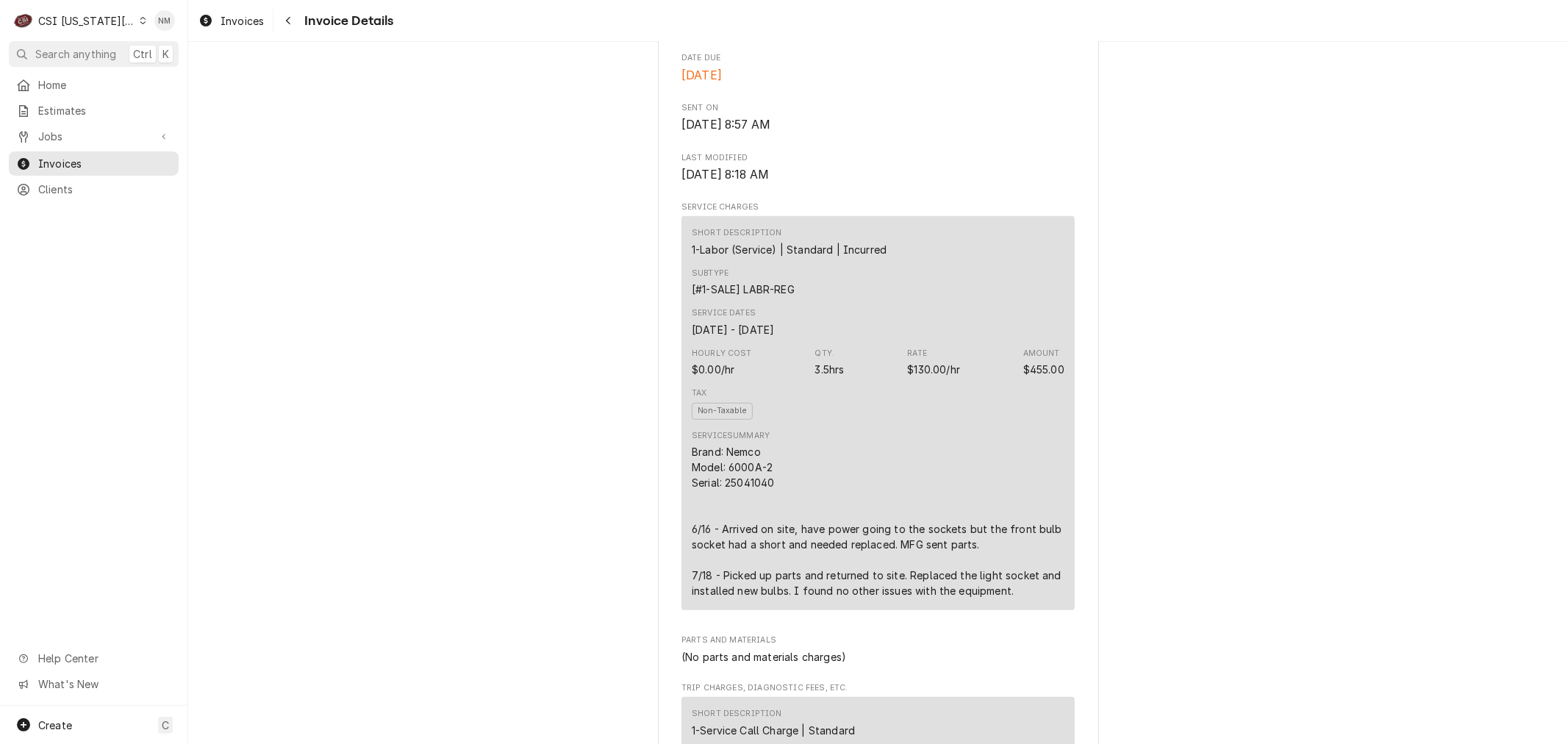
click at [140, 21] on icon "Dynamic Content Wrapper" at bounding box center [142, 21] width 6 height 7
click at [200, 73] on div "CSI St. [PERSON_NAME]" at bounding box center [253, 80] width 215 height 15
